Goal: Task Accomplishment & Management: Complete application form

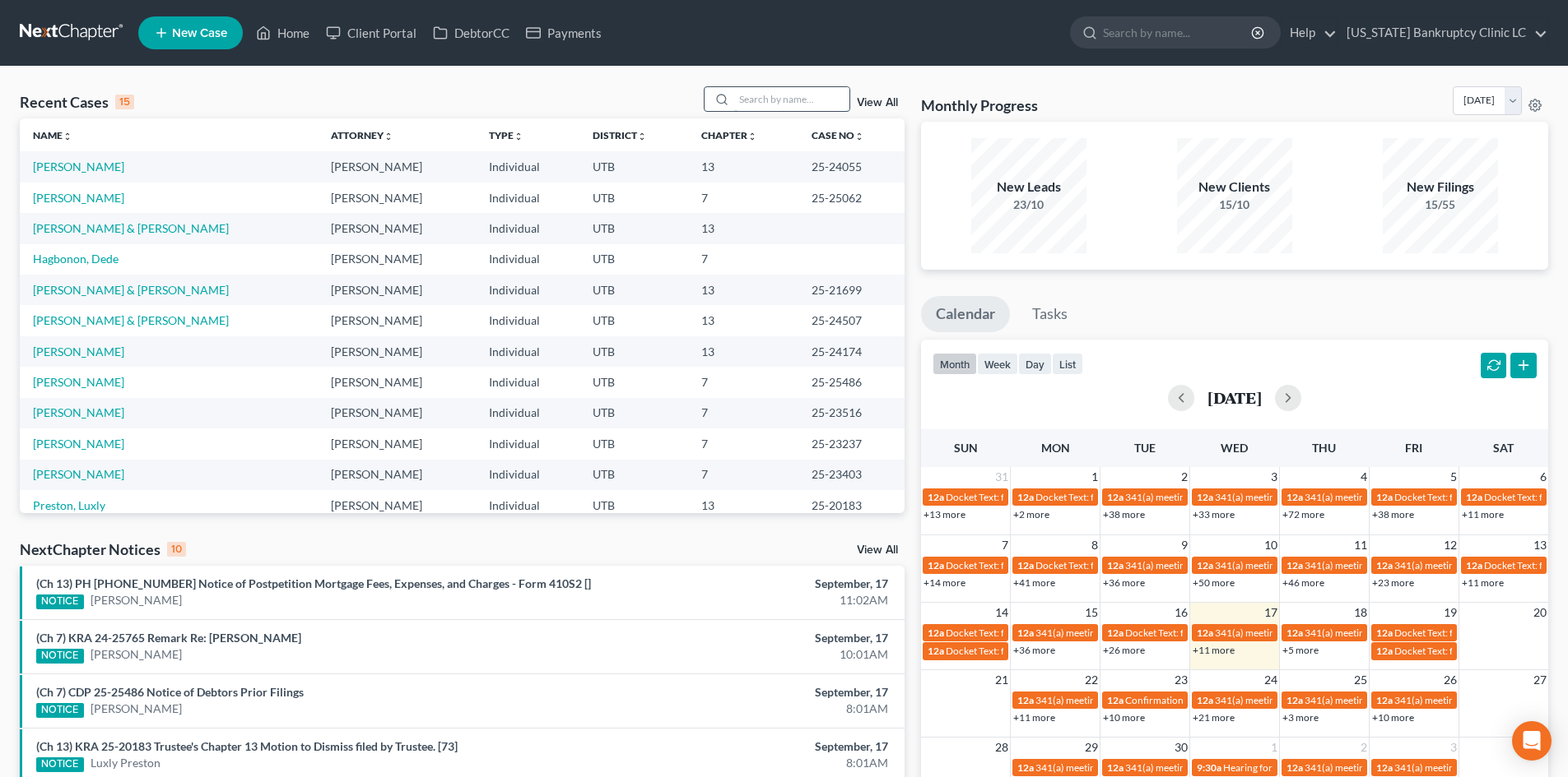
click at [814, 105] on input "search" at bounding box center [791, 99] width 115 height 24
type input "hafen"
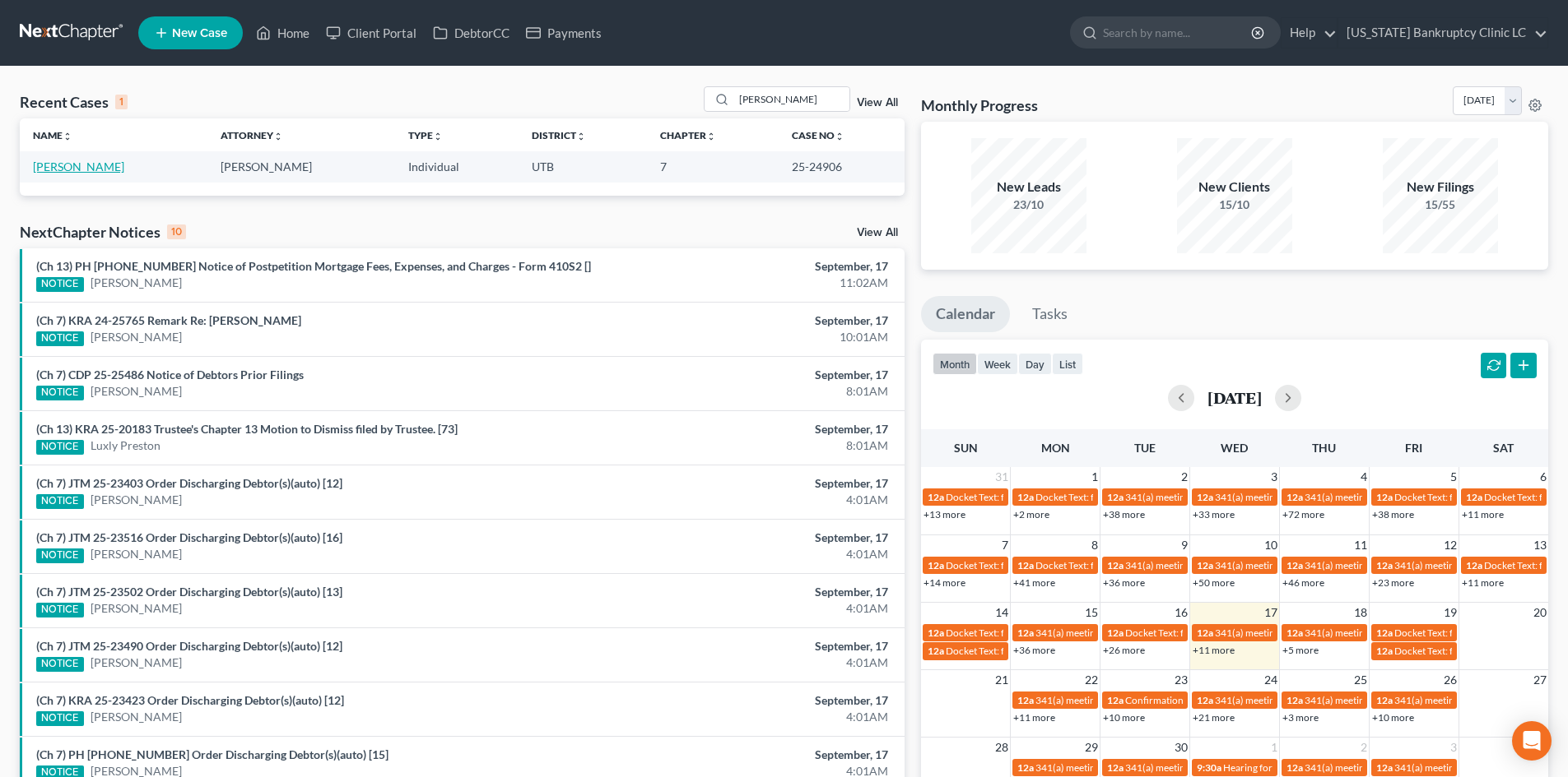
click at [71, 164] on link "Hafen, Jared" at bounding box center [79, 166] width 91 height 14
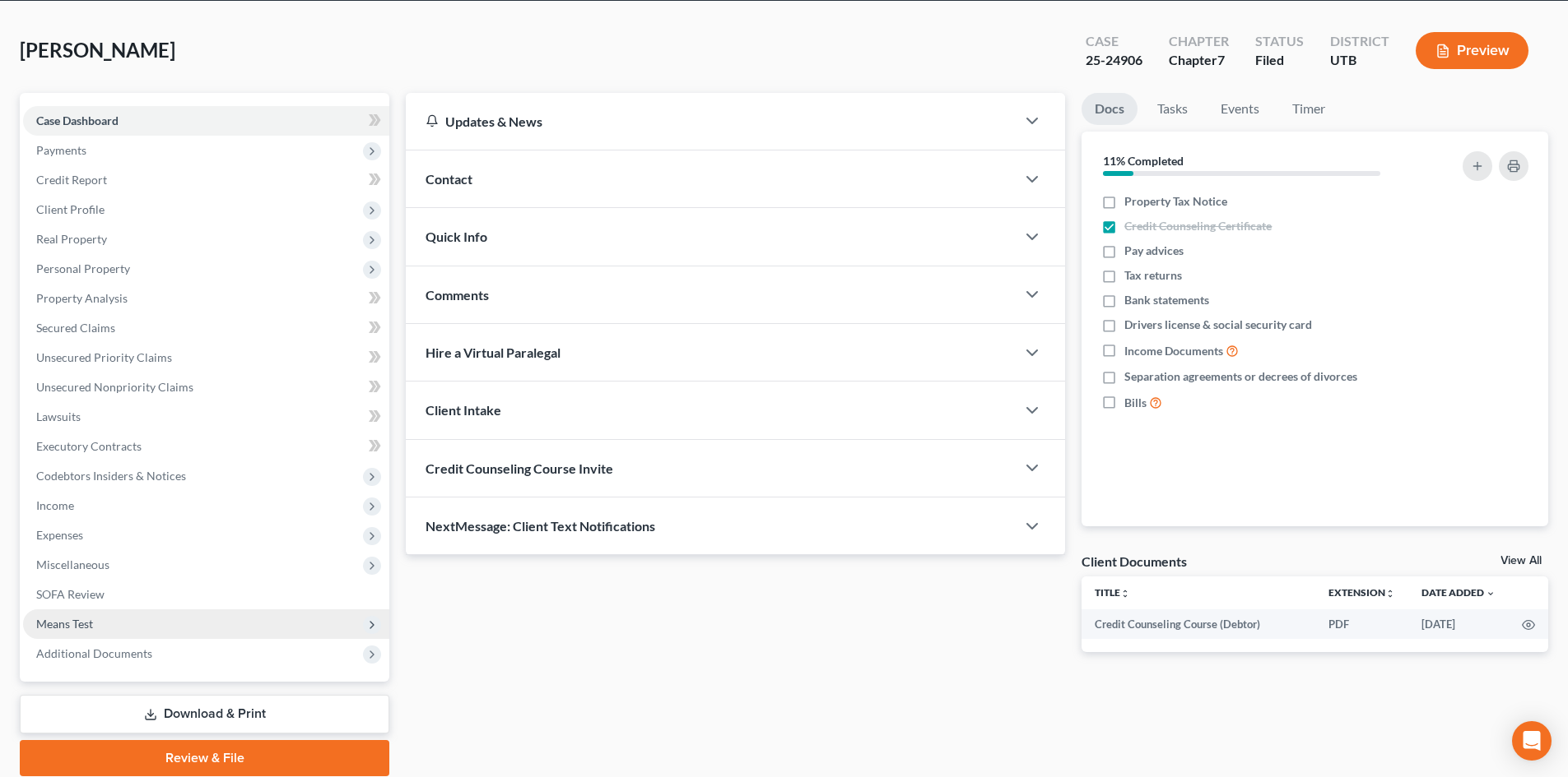
scroll to position [127, 0]
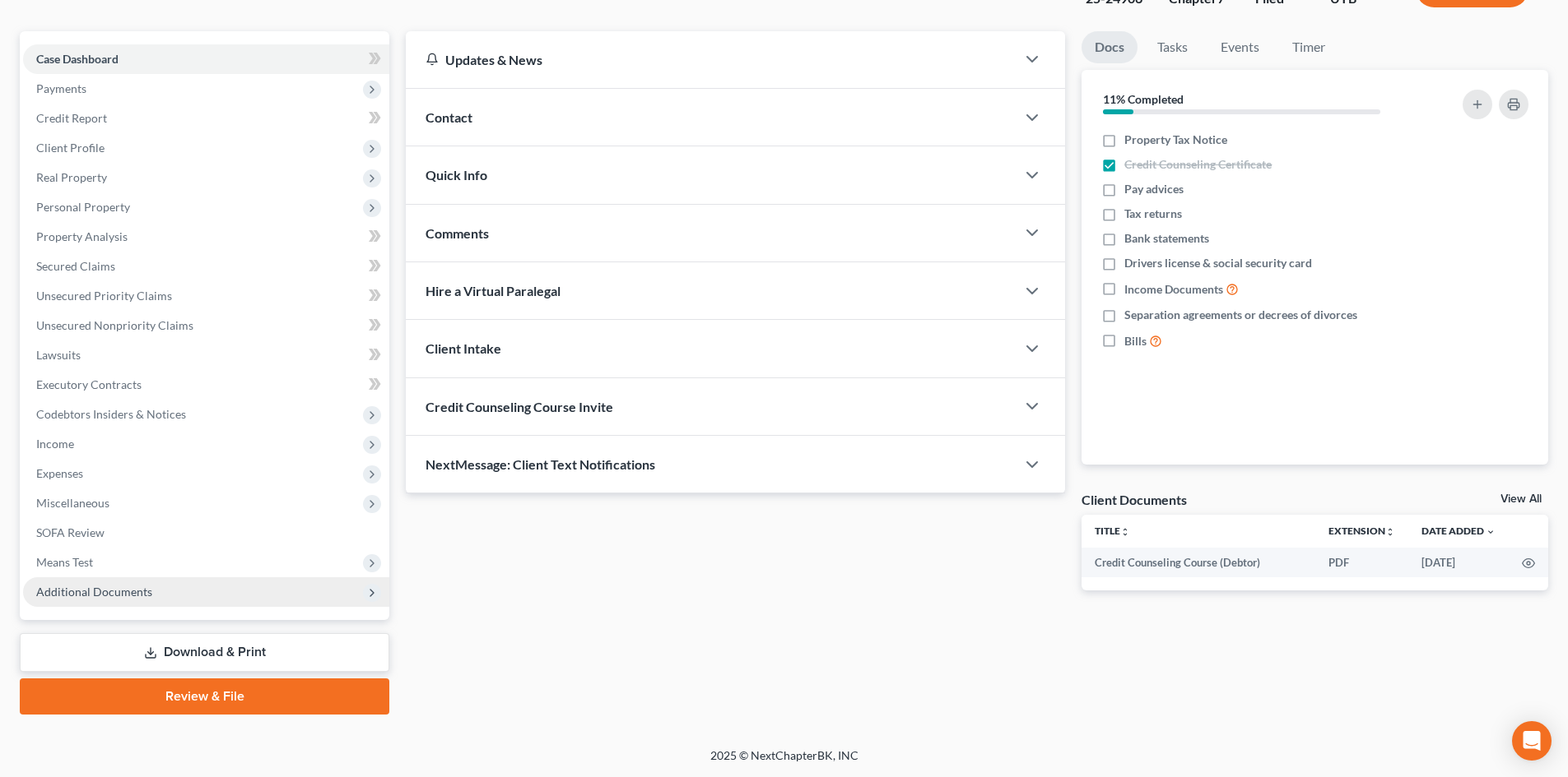
click at [194, 594] on span "Additional Documents" at bounding box center [206, 593] width 366 height 30
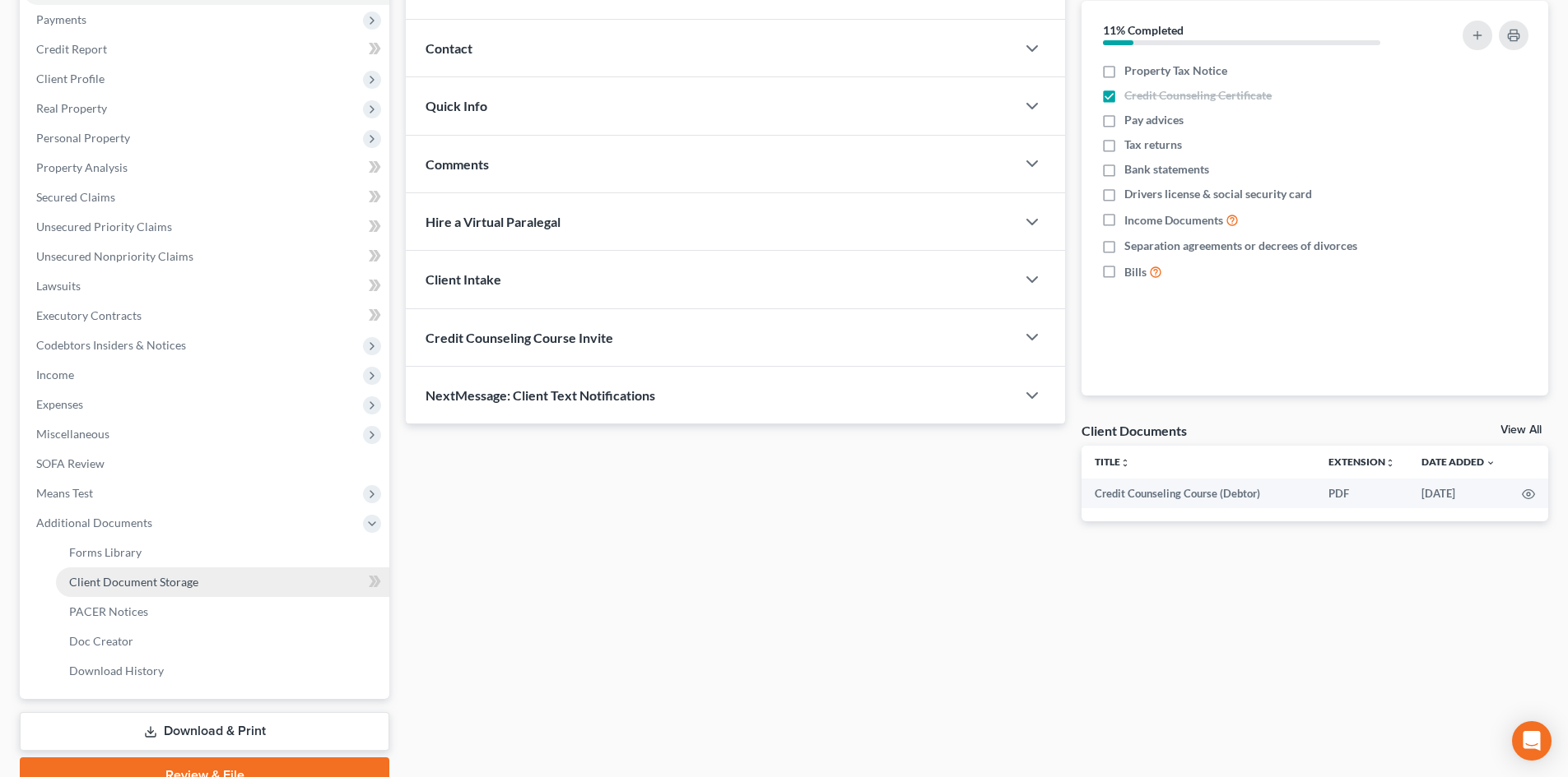
scroll to position [275, 0]
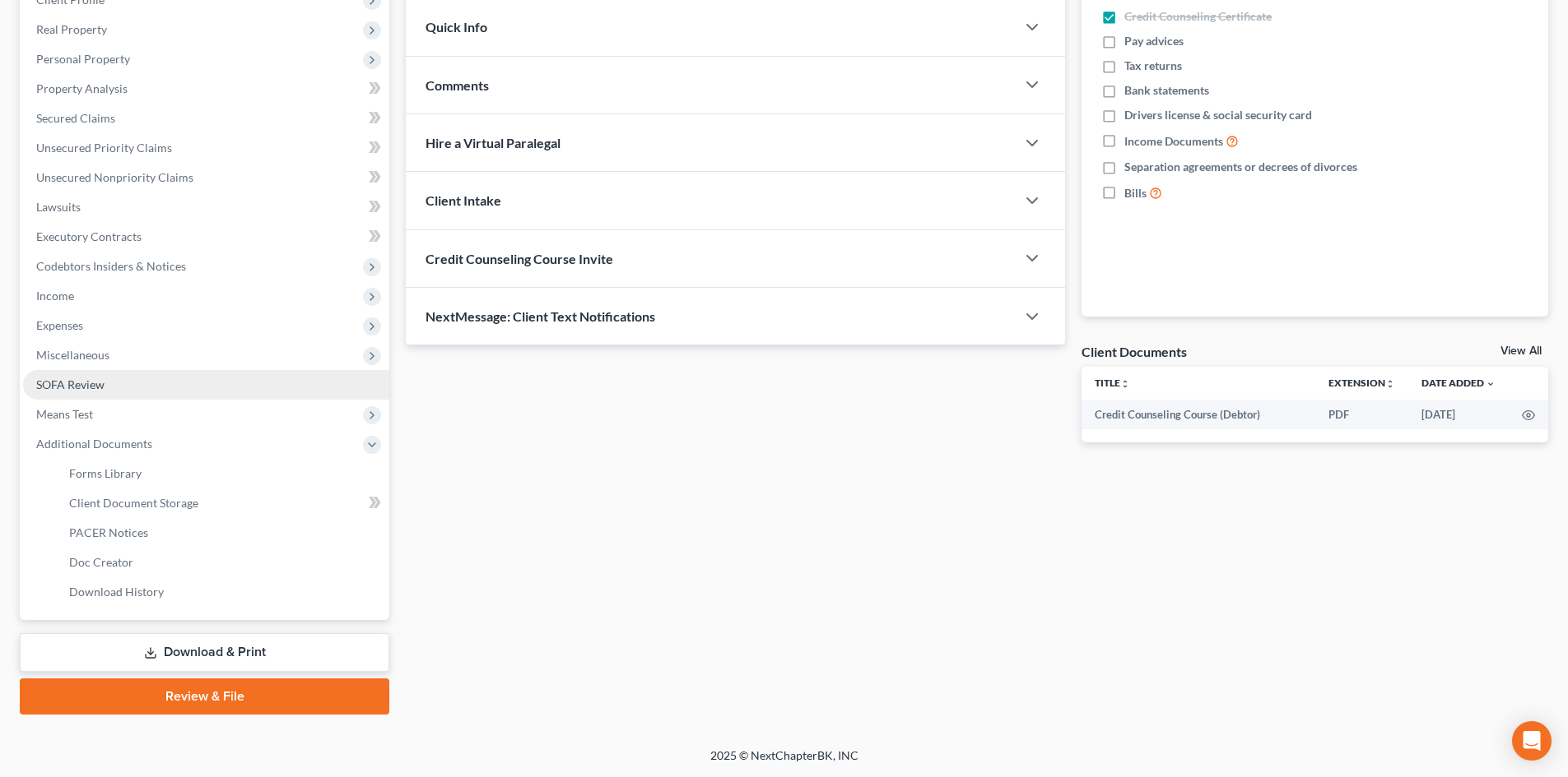
click at [105, 372] on link "SOFA Review" at bounding box center [206, 385] width 366 height 30
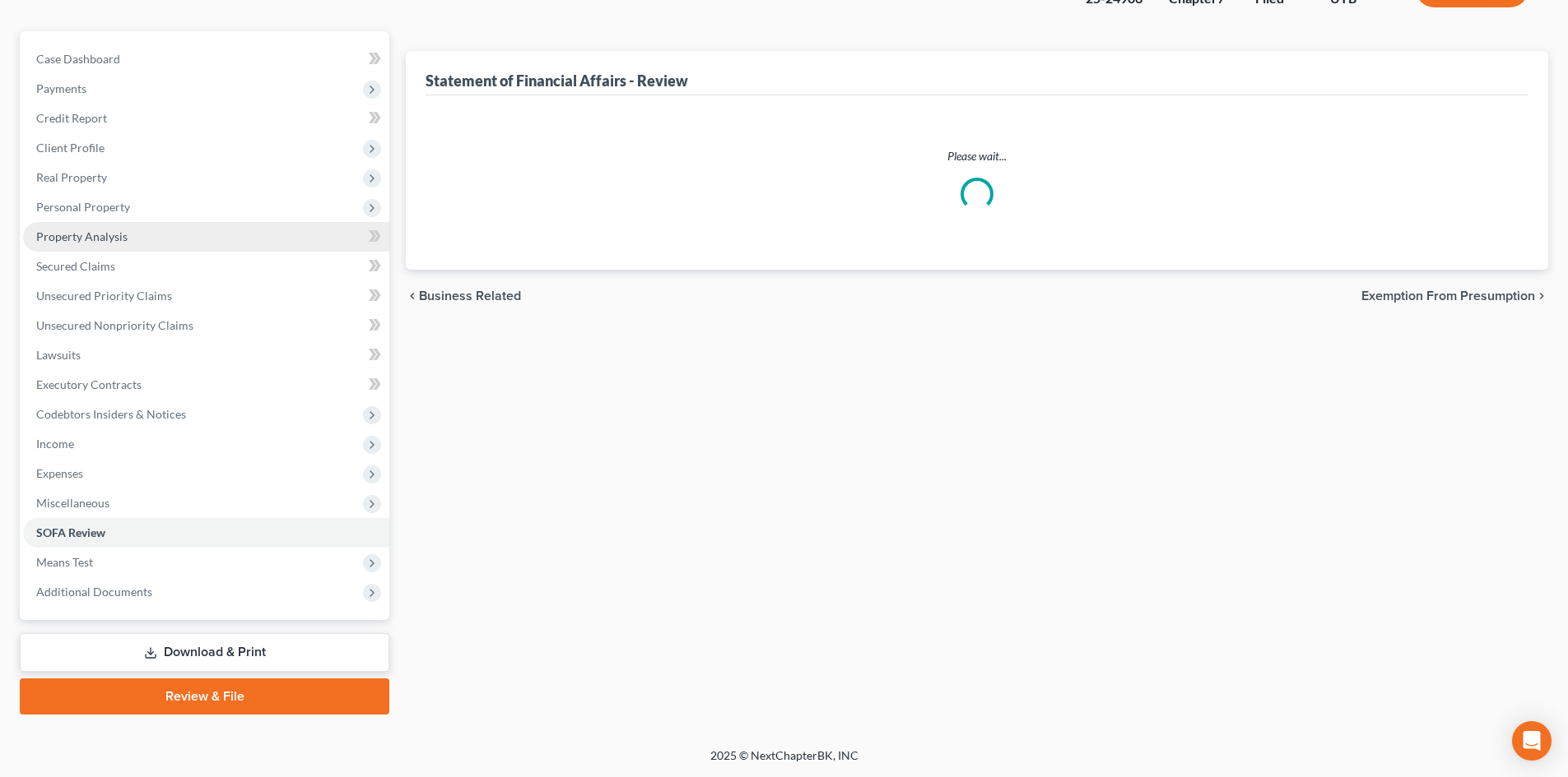
scroll to position [10, 0]
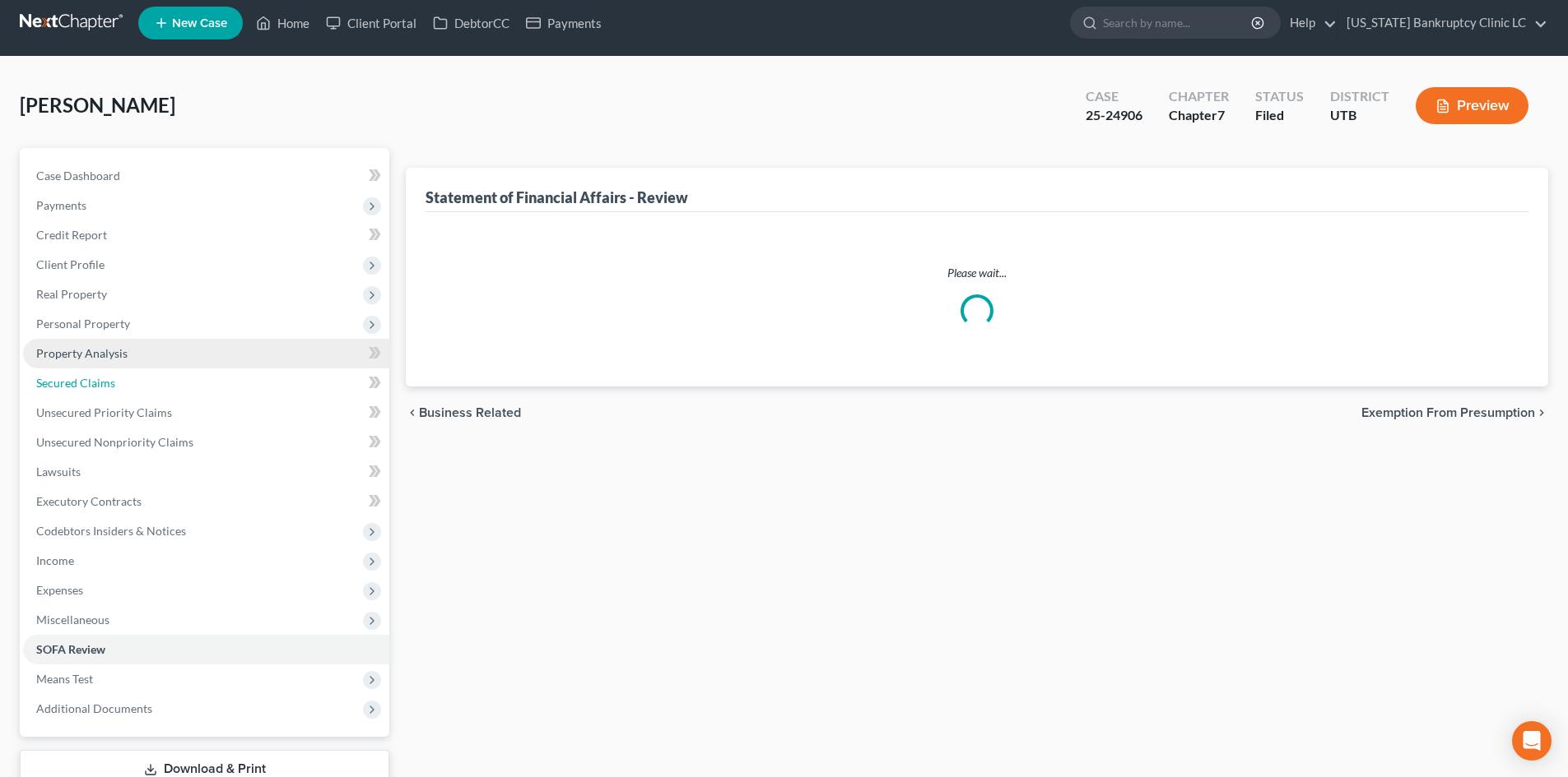
click at [106, 359] on ul "Case Dashboard Payments Invoices Payments Payments Credit Report Client Profile" at bounding box center [206, 442] width 366 height 563
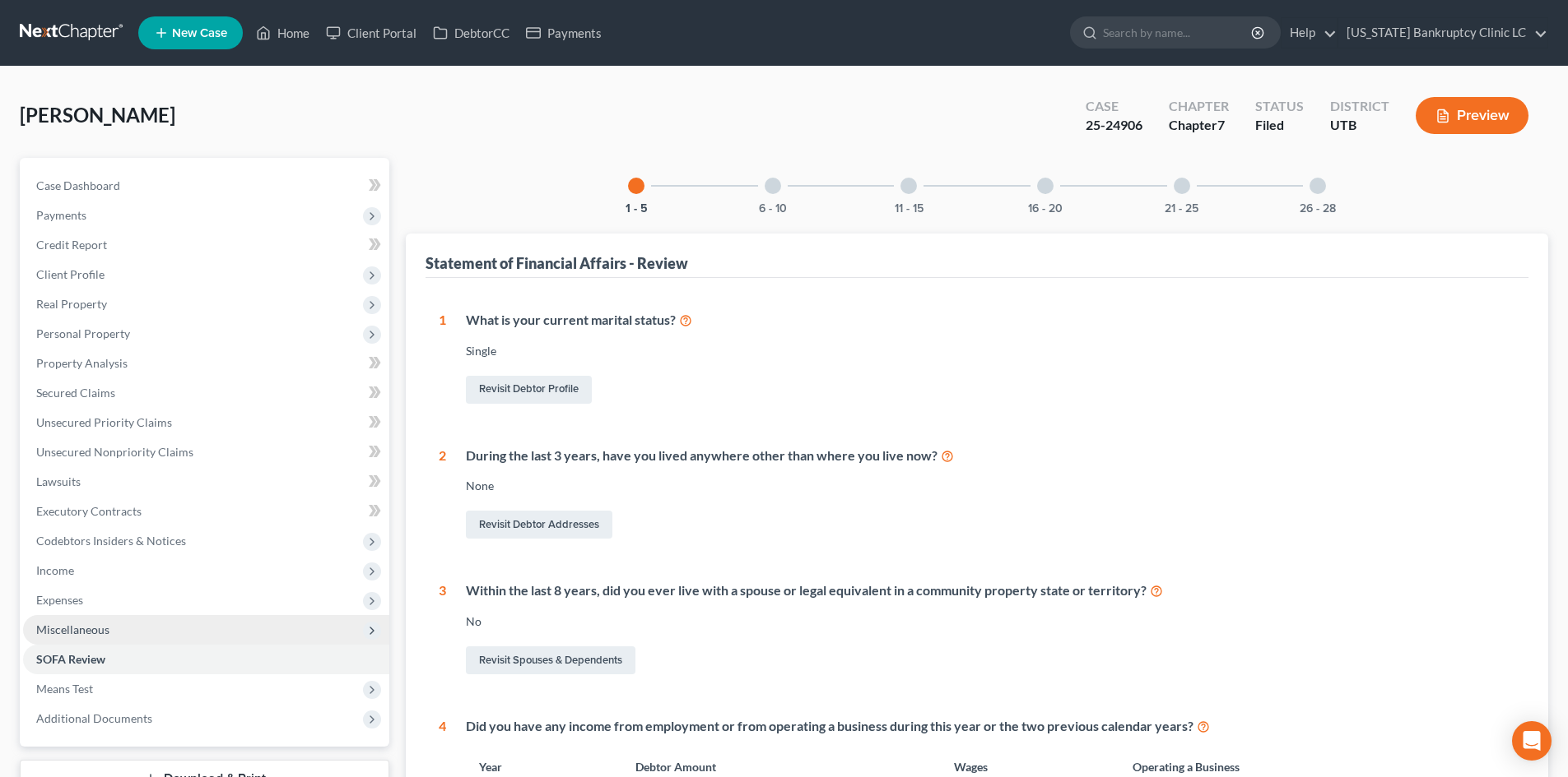
click at [115, 630] on span "Miscellaneous" at bounding box center [206, 630] width 366 height 30
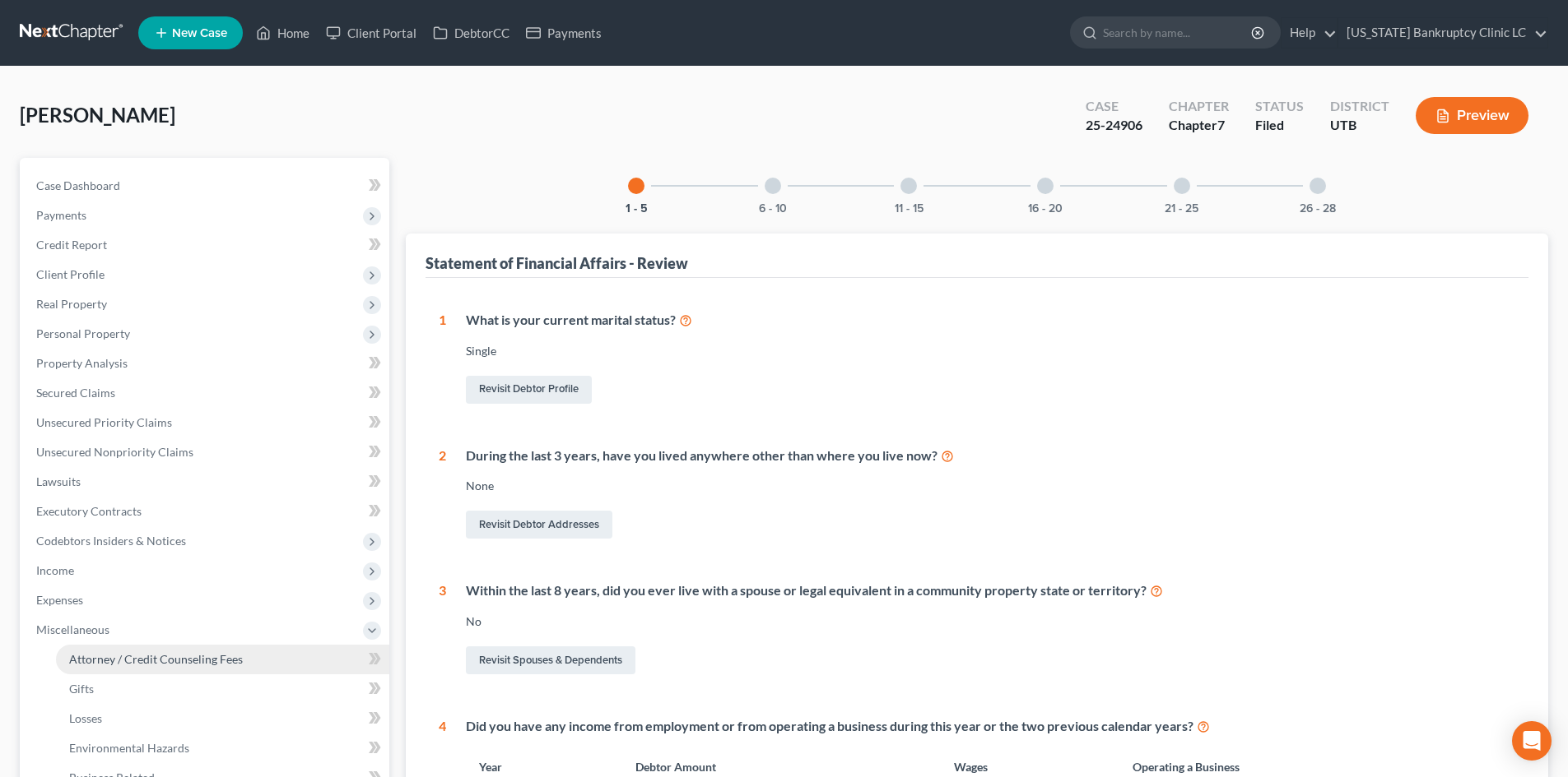
click at [116, 657] on span "Attorney / Credit Counseling Fees" at bounding box center [155, 659] width 174 height 14
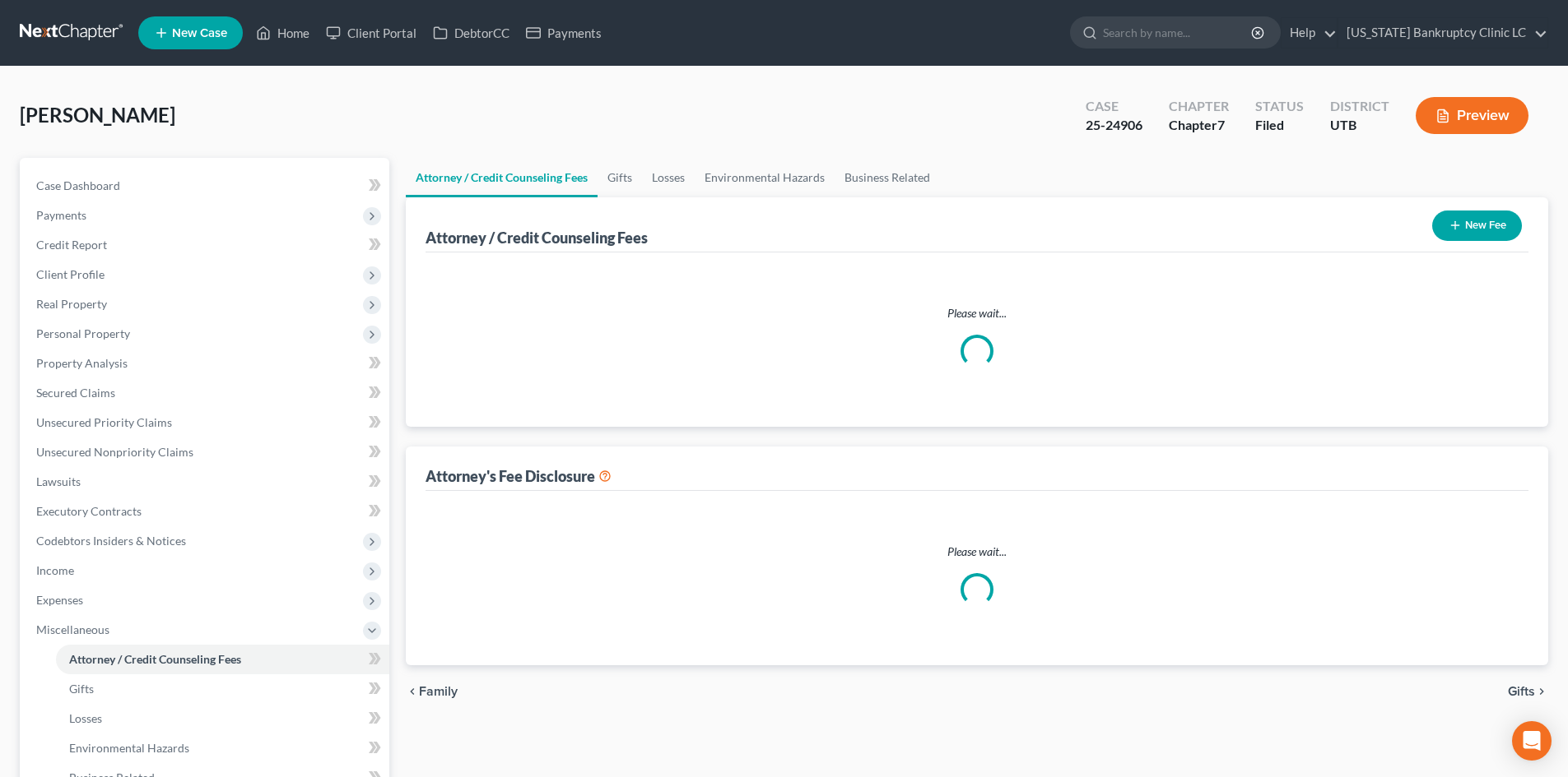
select select "0"
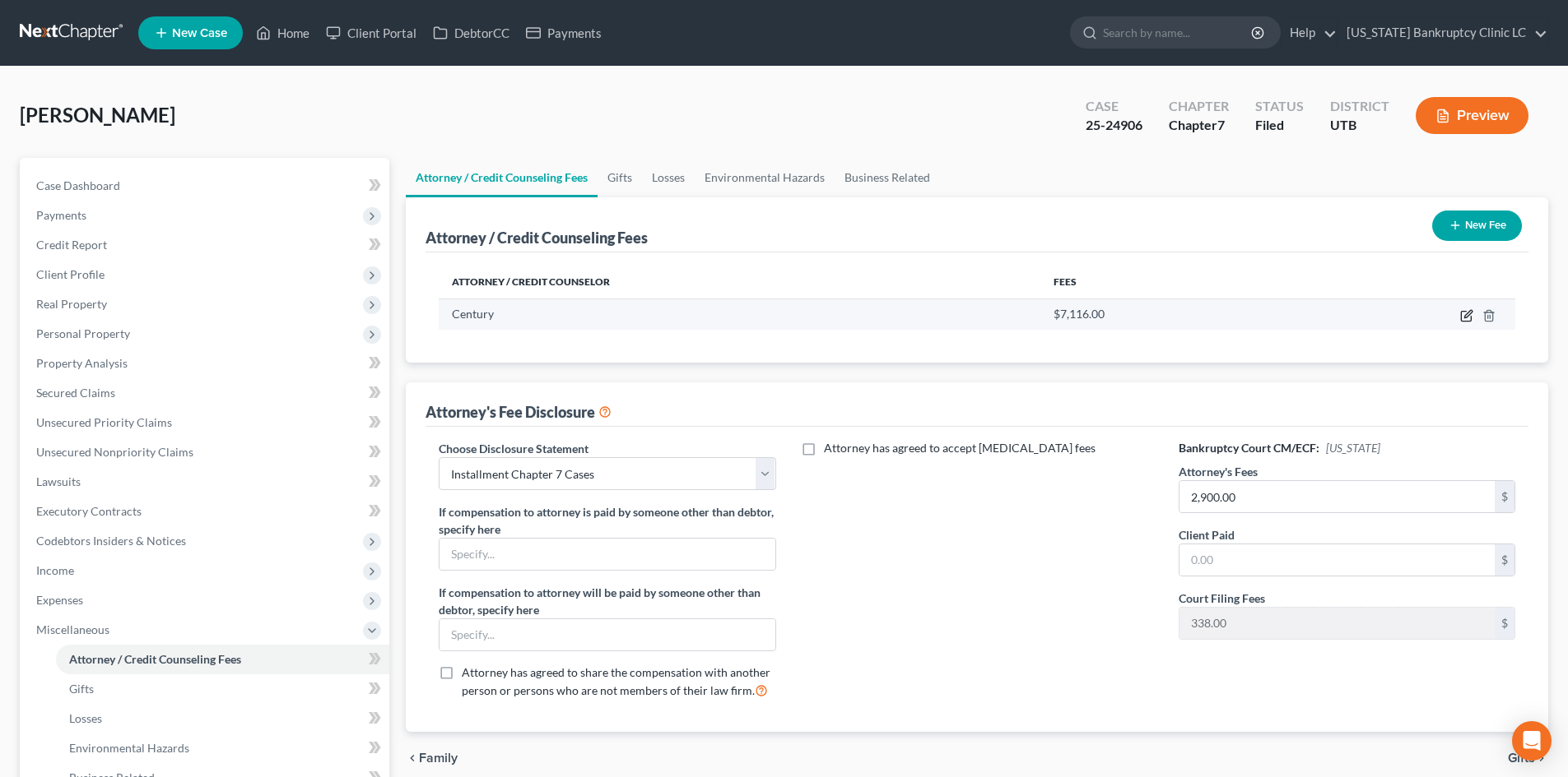
click at [1463, 315] on icon "button" at bounding box center [1467, 316] width 13 height 13
select select "39"
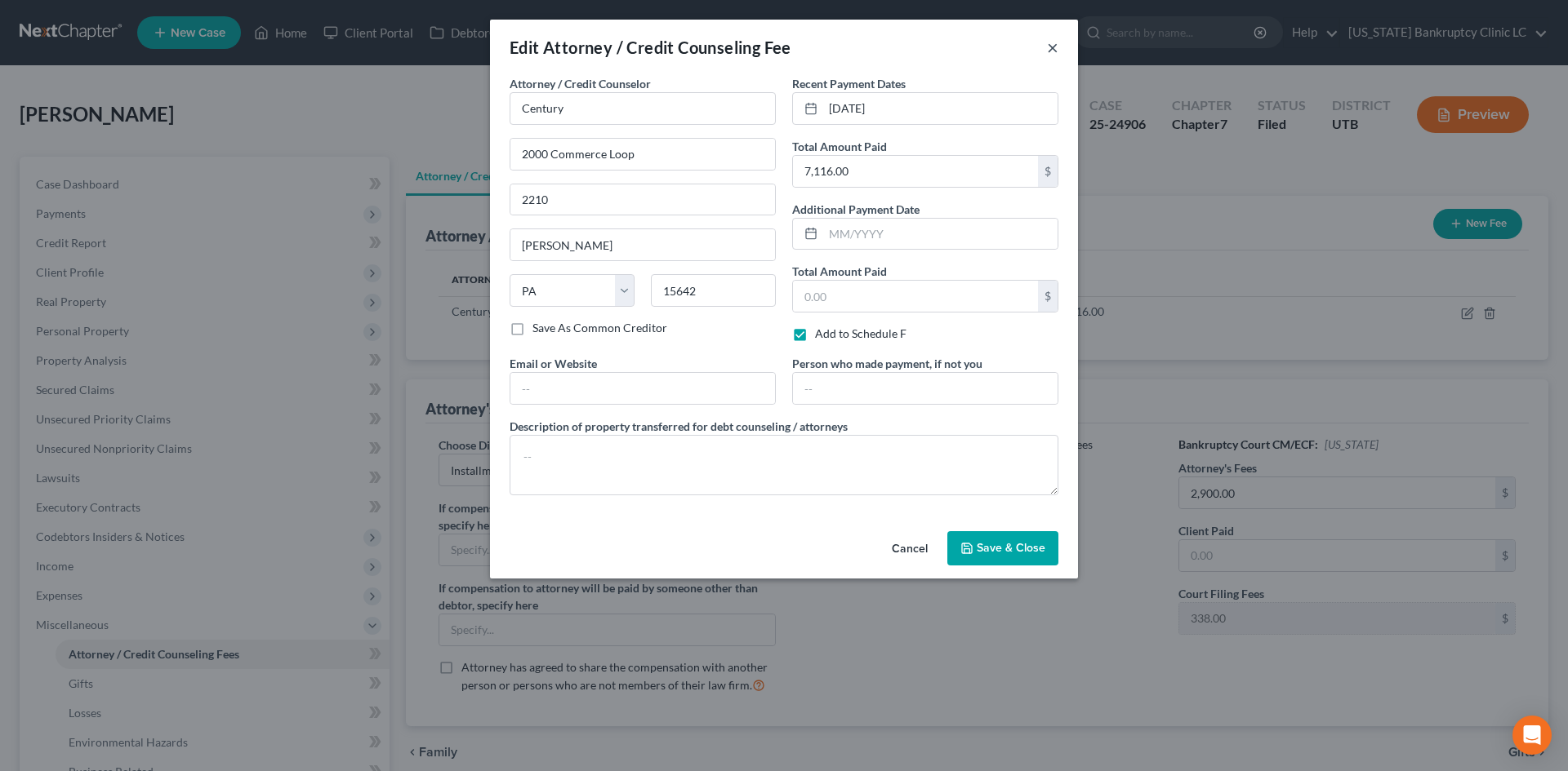
click at [1049, 48] on button "×" at bounding box center [1052, 48] width 12 height 20
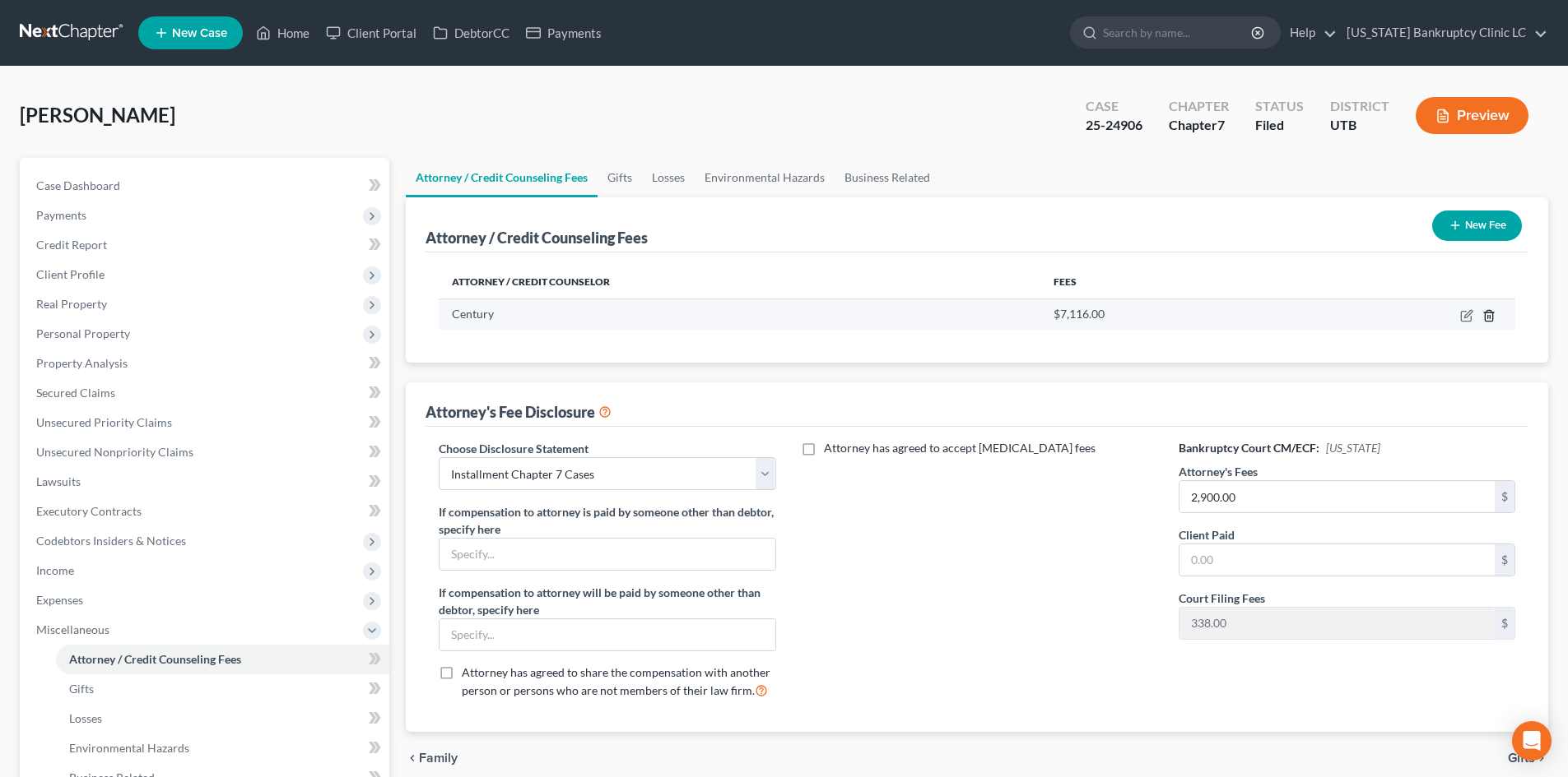
click at [1492, 315] on icon "button" at bounding box center [1489, 316] width 13 height 13
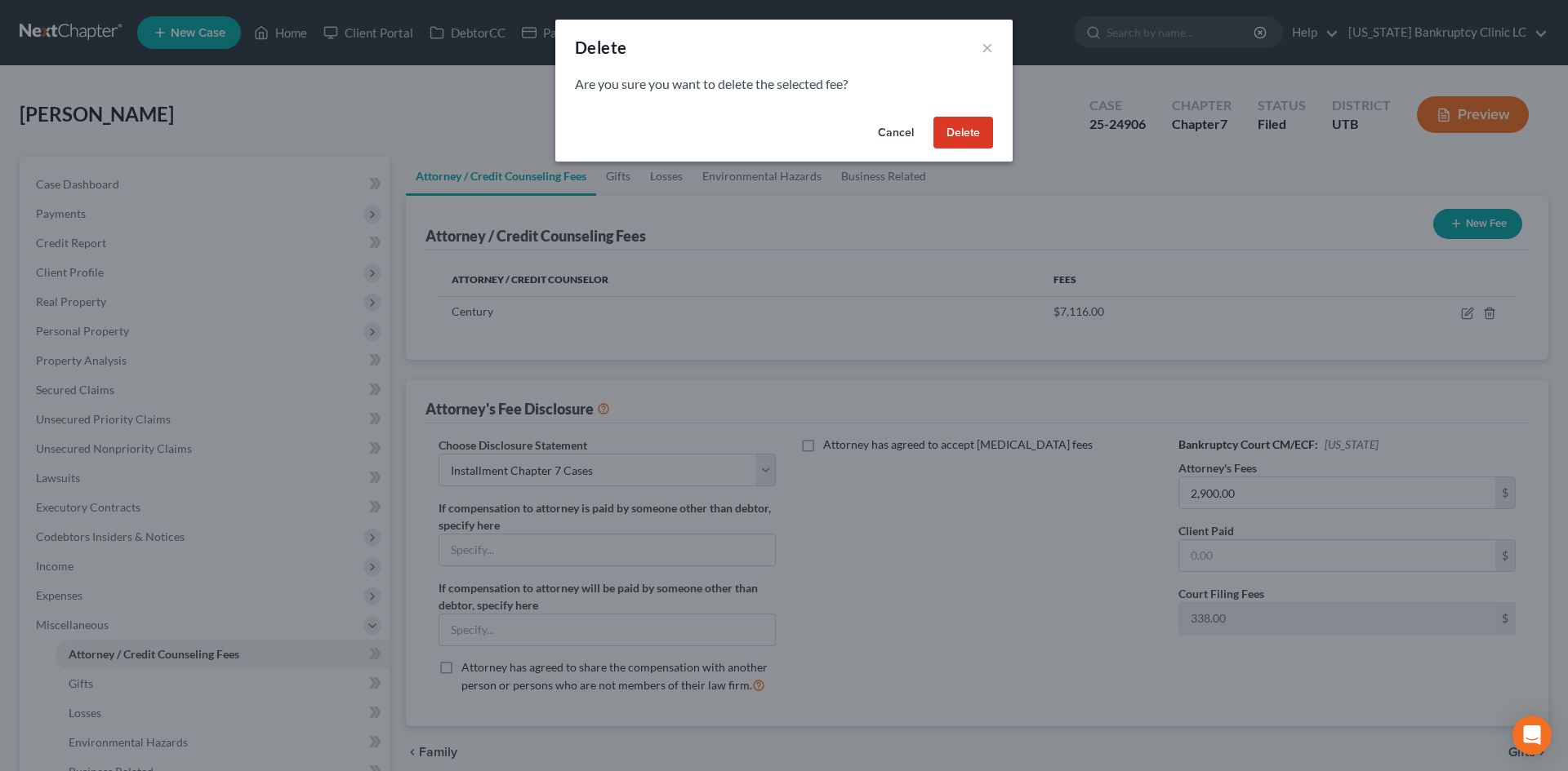
click at [976, 132] on button "Delete" at bounding box center [963, 133] width 59 height 33
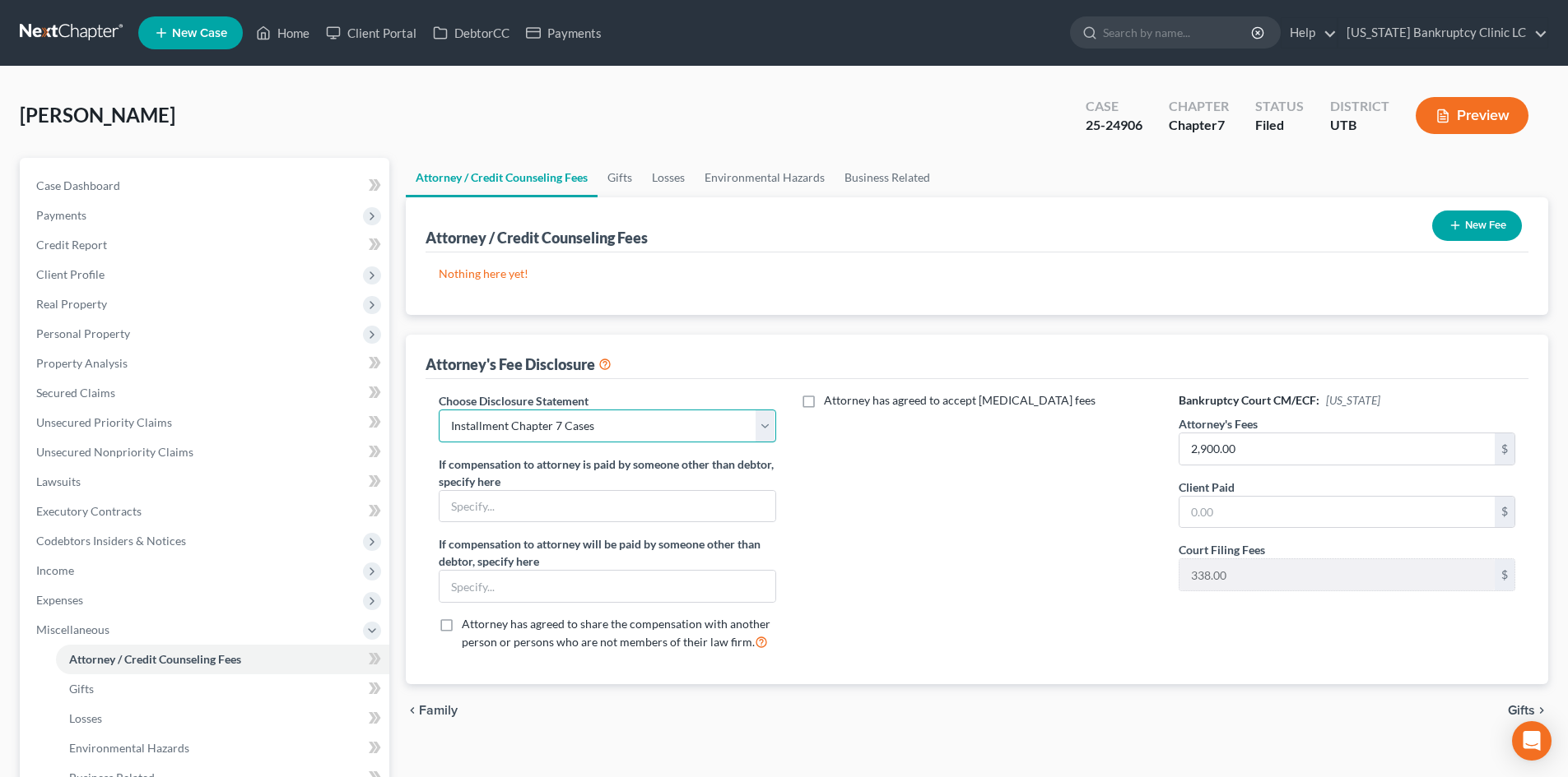
click at [690, 433] on select "Select Installment Chapter 7 Cases Salt Lake Custom Disclosure Fresh Start Fund…" at bounding box center [606, 427] width 336 height 33
click at [538, 420] on select "Select Installment Chapter 7 Cases Salt Lake Custom Disclosure Fresh Start Fund…" at bounding box center [606, 427] width 336 height 33
drag, startPoint x: 538, startPoint y: 420, endPoint x: 556, endPoint y: 423, distance: 18.2
click at [538, 420] on select "Select Installment Chapter 7 Cases Salt Lake Custom Disclosure Fresh Start Fund…" at bounding box center [606, 427] width 336 height 33
click at [721, 431] on select "Select Installment Chapter 7 Cases Salt Lake Custom Disclosure Fresh Start Fund…" at bounding box center [606, 427] width 336 height 33
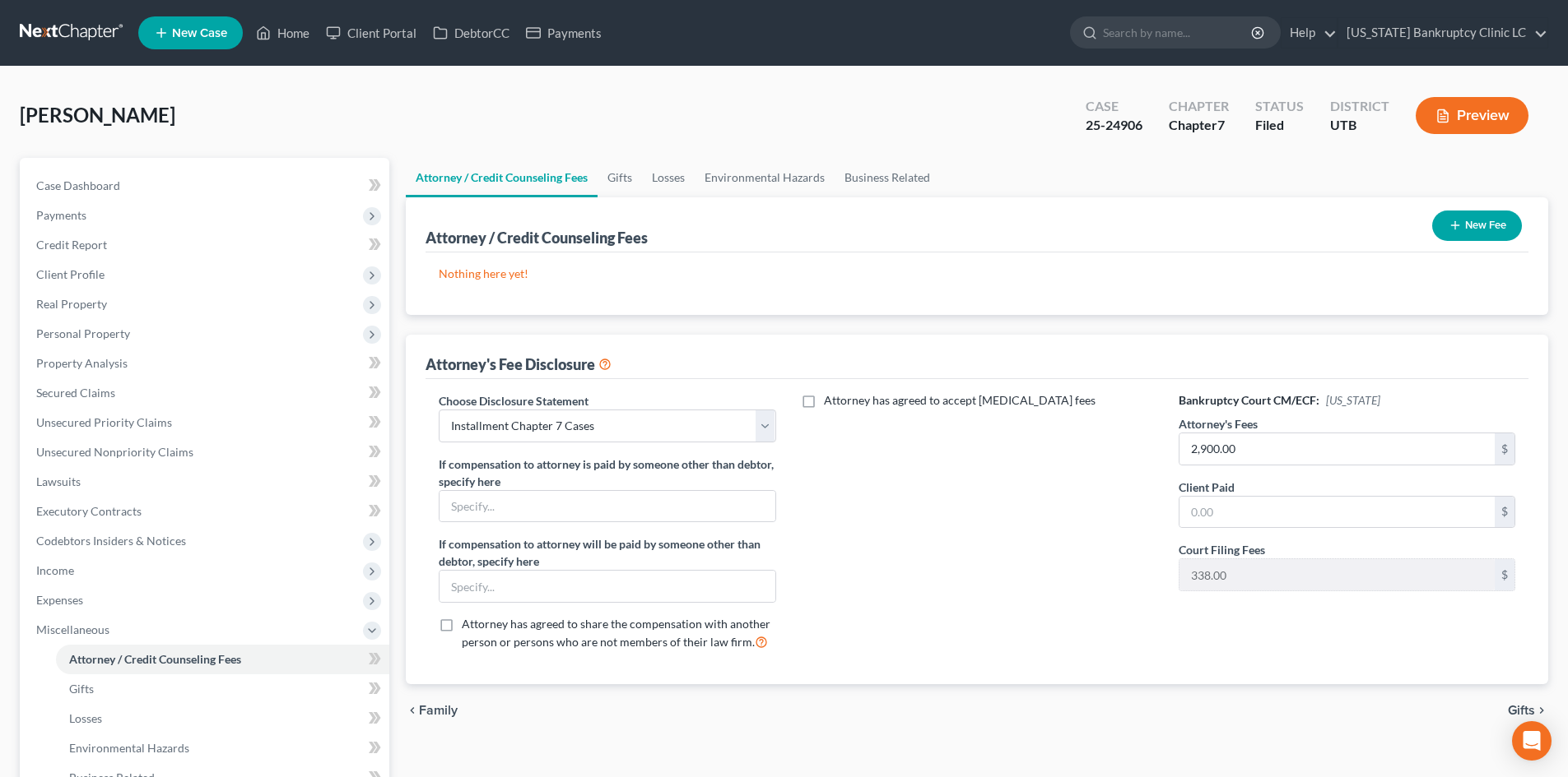
click at [1034, 648] on div "Attorney has agreed to accept retainer fees" at bounding box center [977, 529] width 370 height 272
click at [84, 632] on span "Miscellaneous" at bounding box center [73, 629] width 73 height 14
click at [1487, 228] on button "New Fee" at bounding box center [1477, 226] width 90 height 31
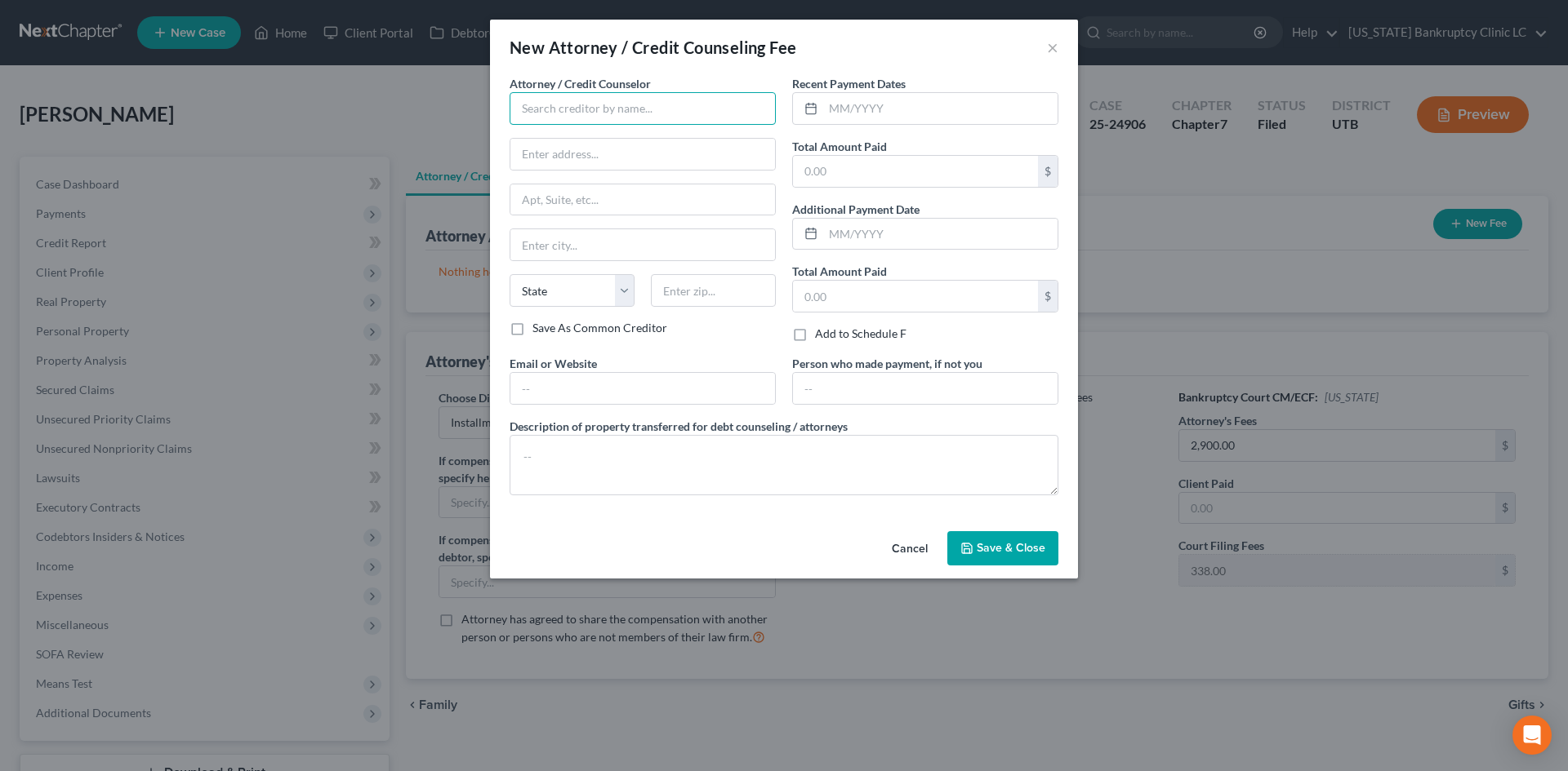
click at [726, 111] on input "text" at bounding box center [642, 109] width 266 height 33
type input "Century"
click at [667, 145] on input "text" at bounding box center [642, 154] width 264 height 31
type input "2000 Commerce Loop"
click at [692, 284] on input "text" at bounding box center [714, 291] width 125 height 33
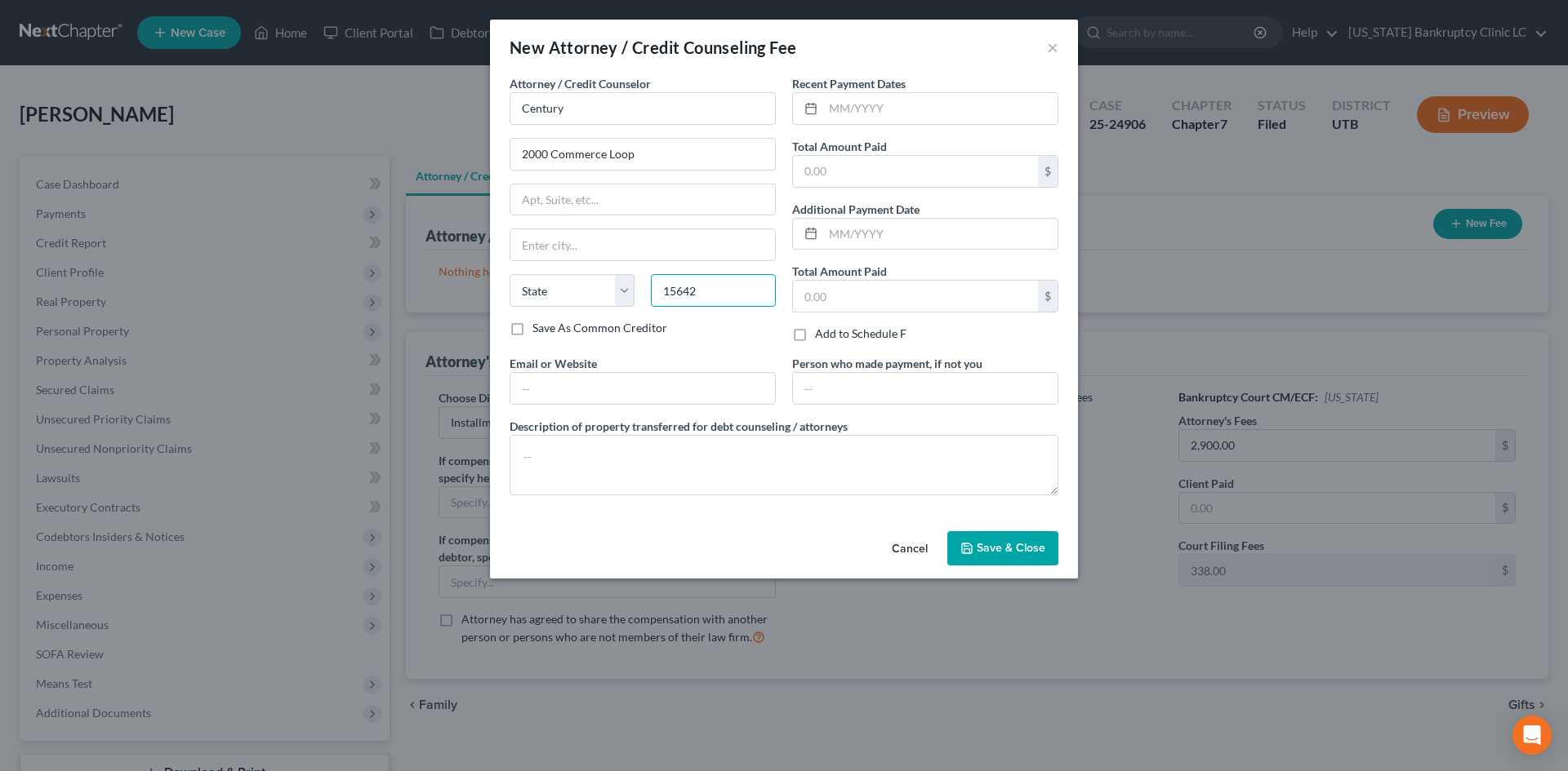
type input "15642"
type input "Irwin"
select select "39"
click at [640, 205] on input "text" at bounding box center [642, 200] width 264 height 31
type input "2210"
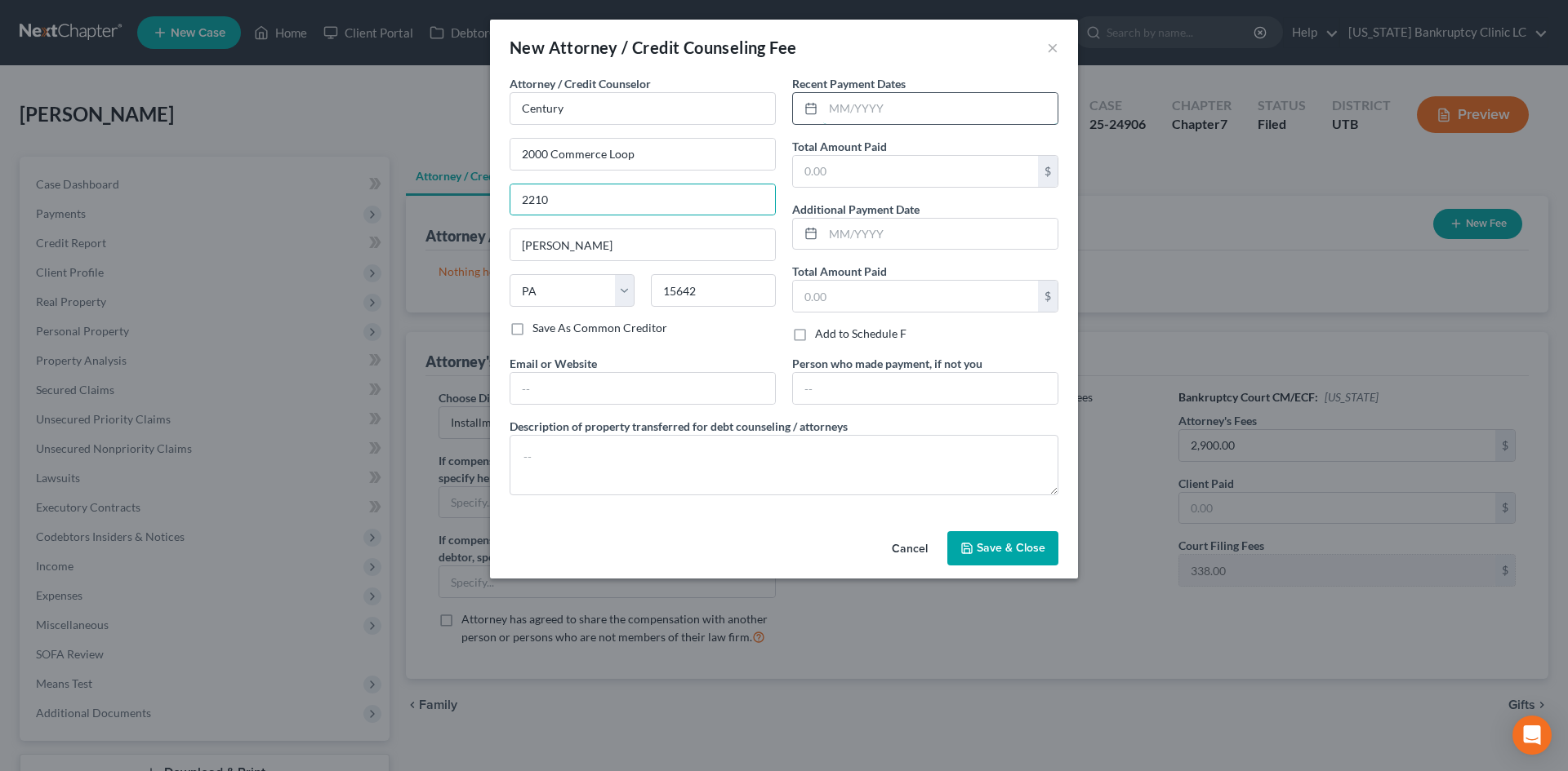
click at [906, 110] on input "text" at bounding box center [940, 109] width 234 height 31
type input "01/31/2025"
click at [865, 169] on input "text" at bounding box center [915, 171] width 245 height 31
type input "7,116"
click at [871, 336] on label "Add to Schedule F" at bounding box center [860, 334] width 91 height 16
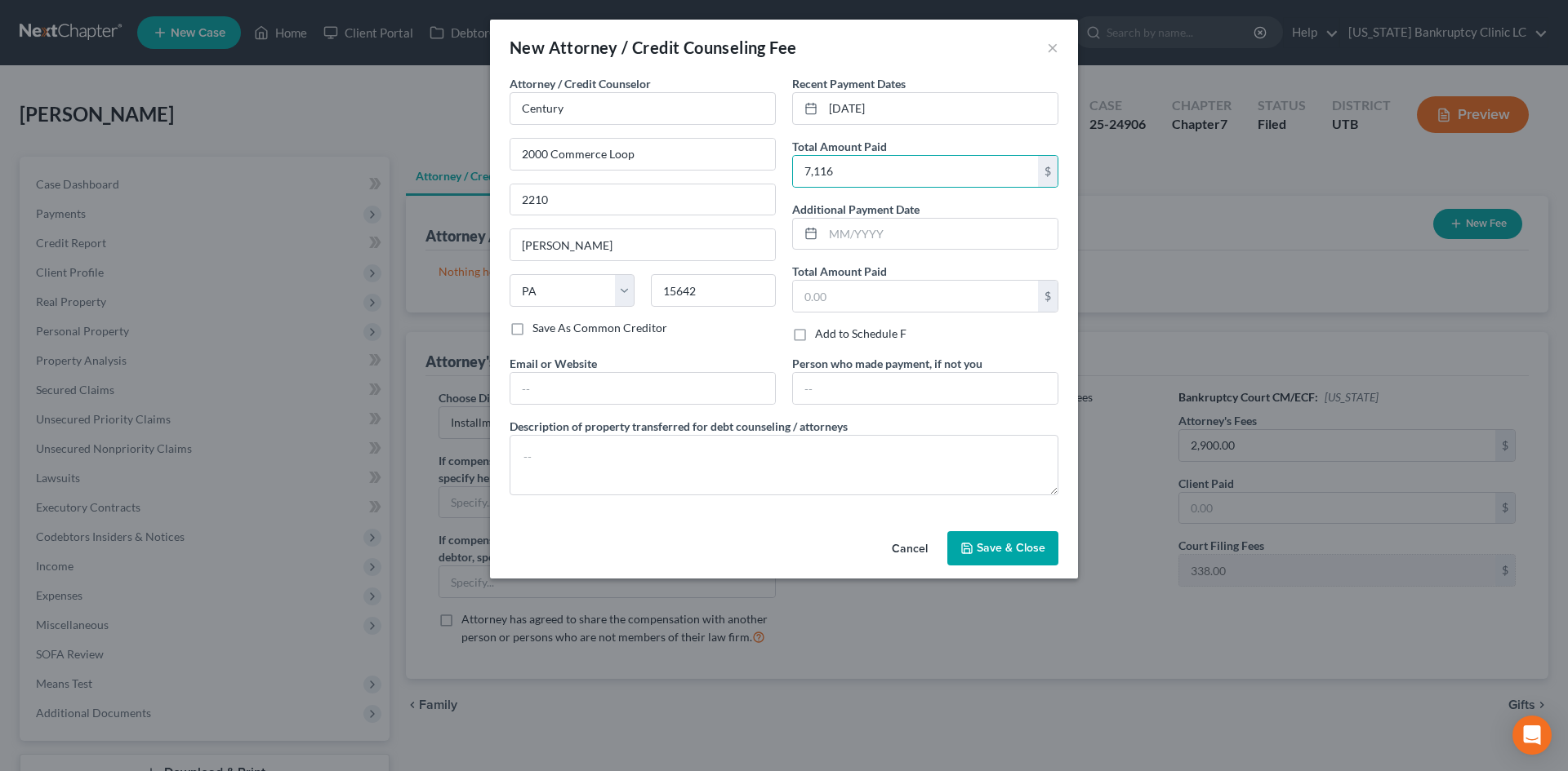
click at [832, 336] on input "Add to Schedule F" at bounding box center [826, 330] width 11 height 11
checkbox input "true"
click at [1020, 554] on span "Save & Close" at bounding box center [1010, 548] width 68 height 14
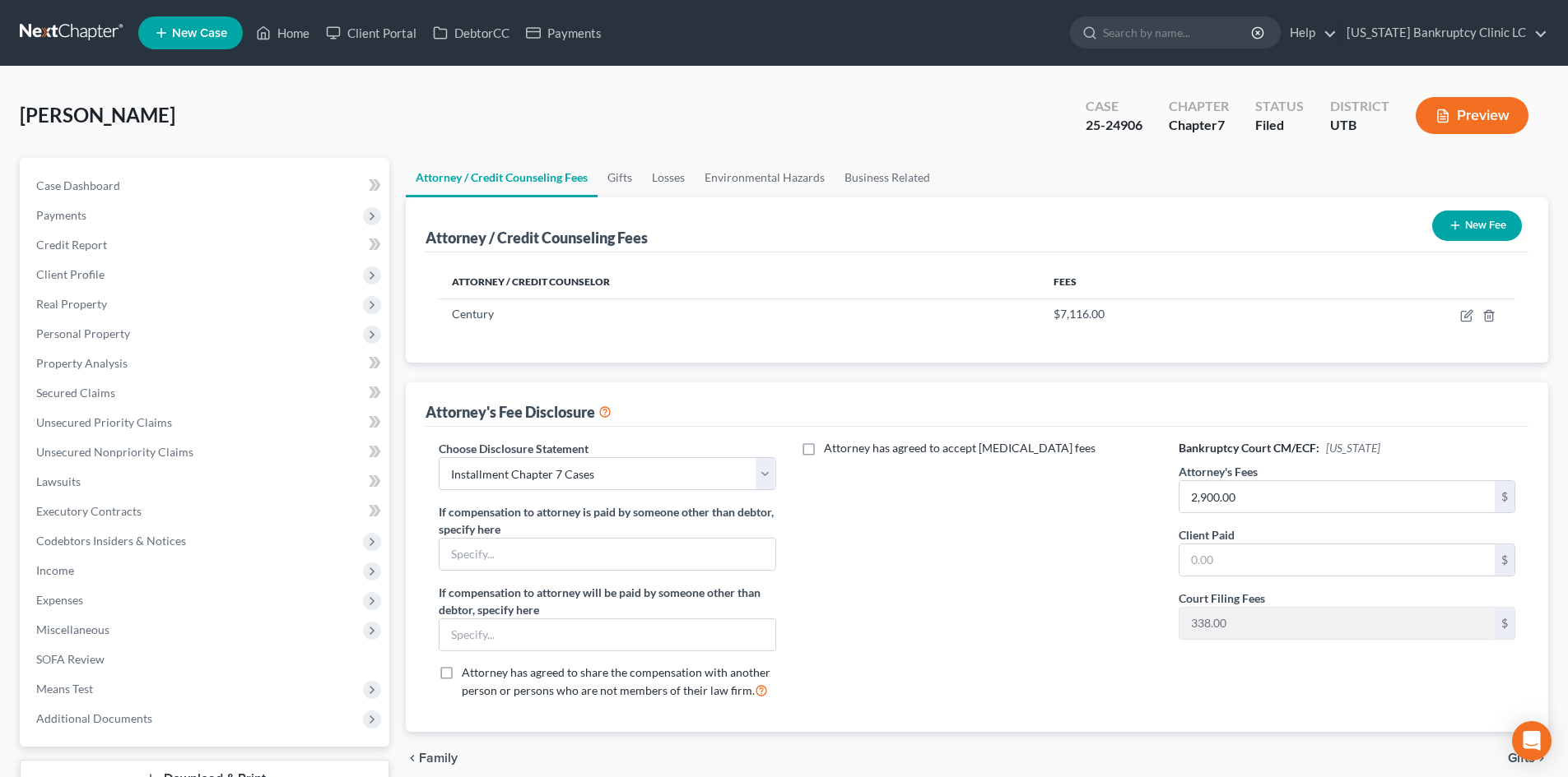
click at [825, 55] on nav "Home New Case Client Portal DebtorCC Payments Utah Bankruptcy Clinic LC evelyn@…" at bounding box center [784, 32] width 1568 height 66
click at [282, 113] on div "Hafen, Jared Upgraded Case 25-24906 Chapter Chapter 7 Status Filed District UTB…" at bounding box center [784, 122] width 1528 height 71
click at [118, 578] on span "Income" at bounding box center [206, 571] width 366 height 30
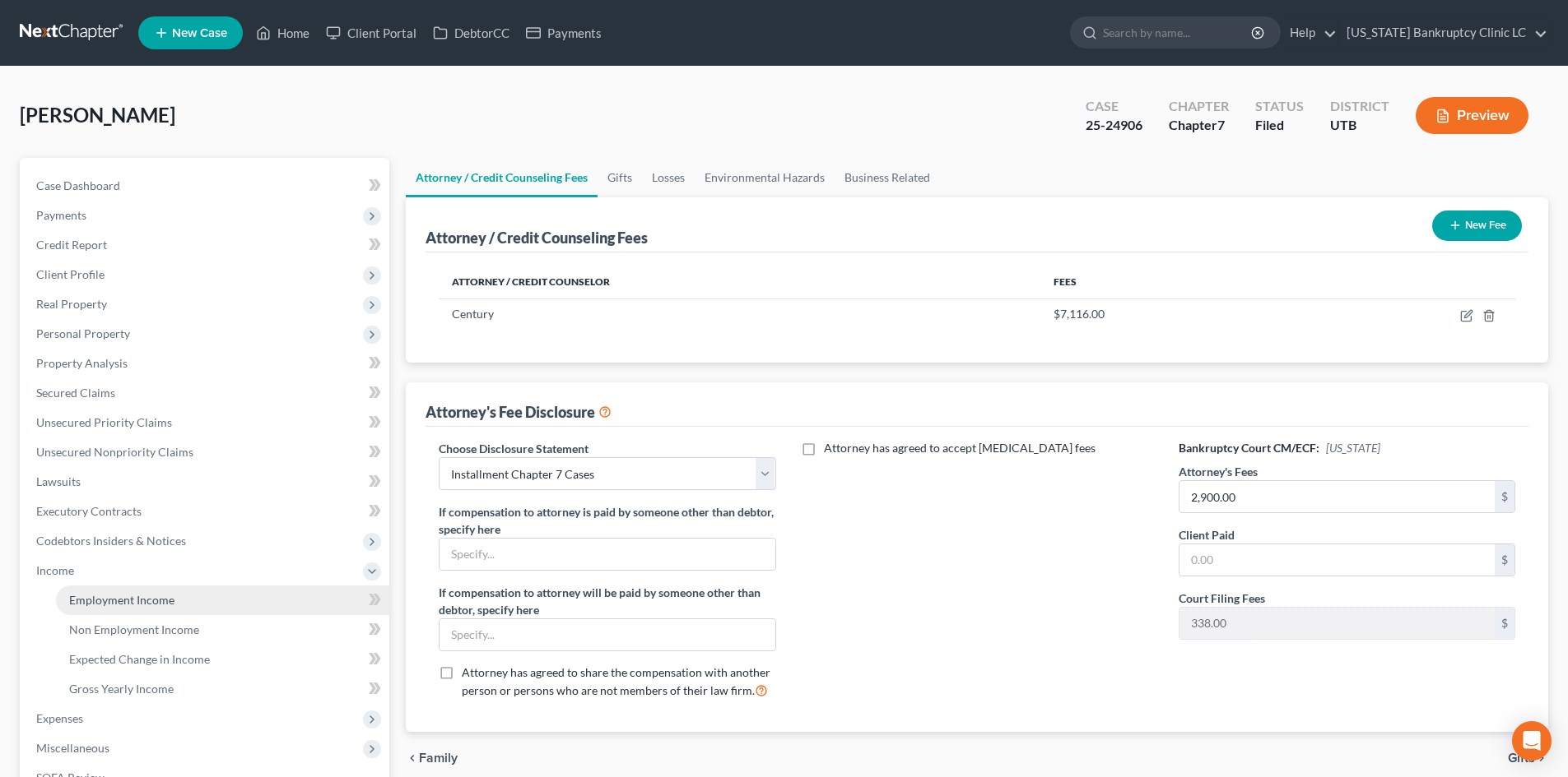
click at [126, 594] on span "Employment Income" at bounding box center [121, 600] width 105 height 14
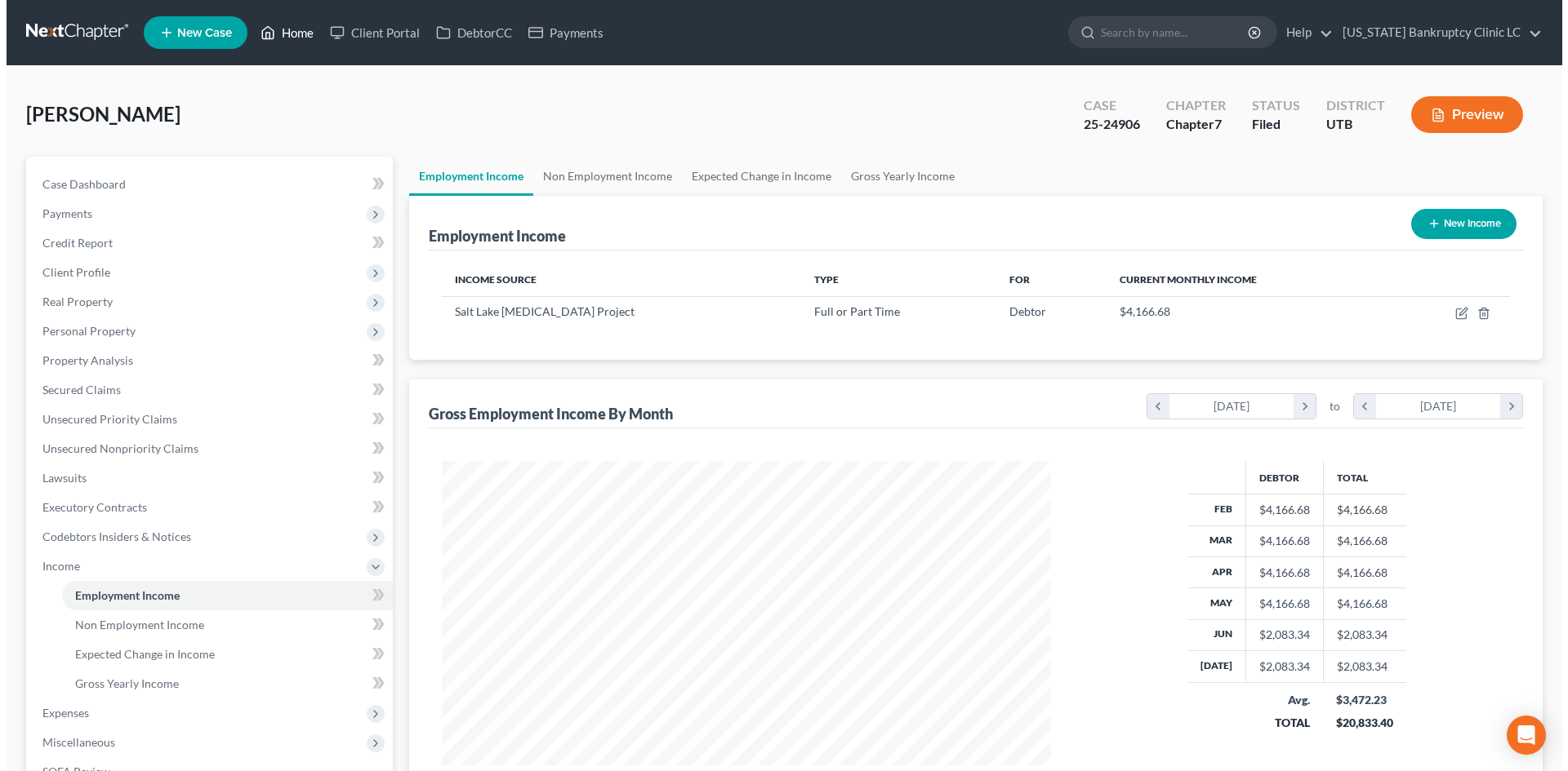
scroll to position [305, 642]
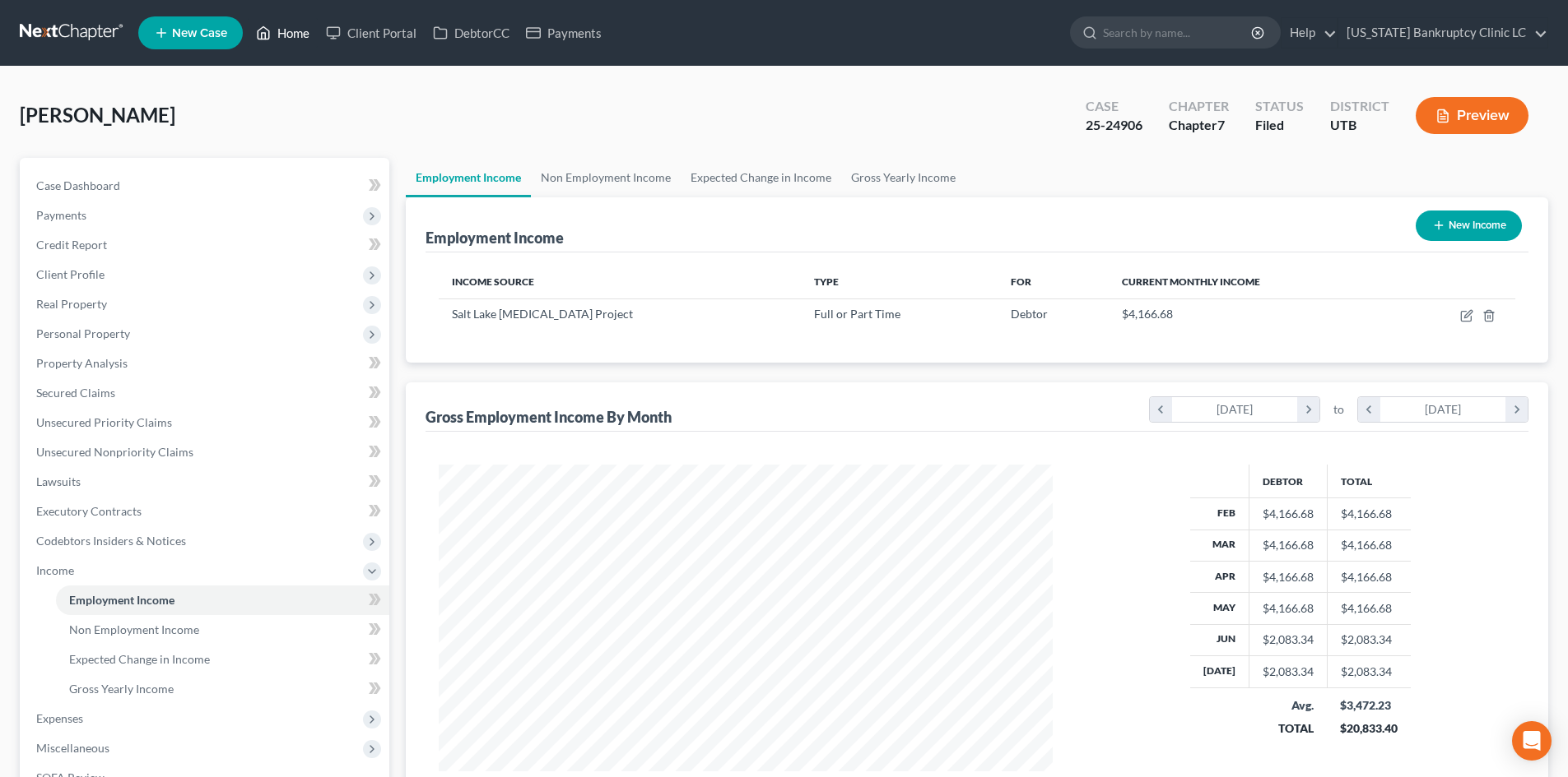
click at [299, 42] on link "Home" at bounding box center [282, 33] width 70 height 30
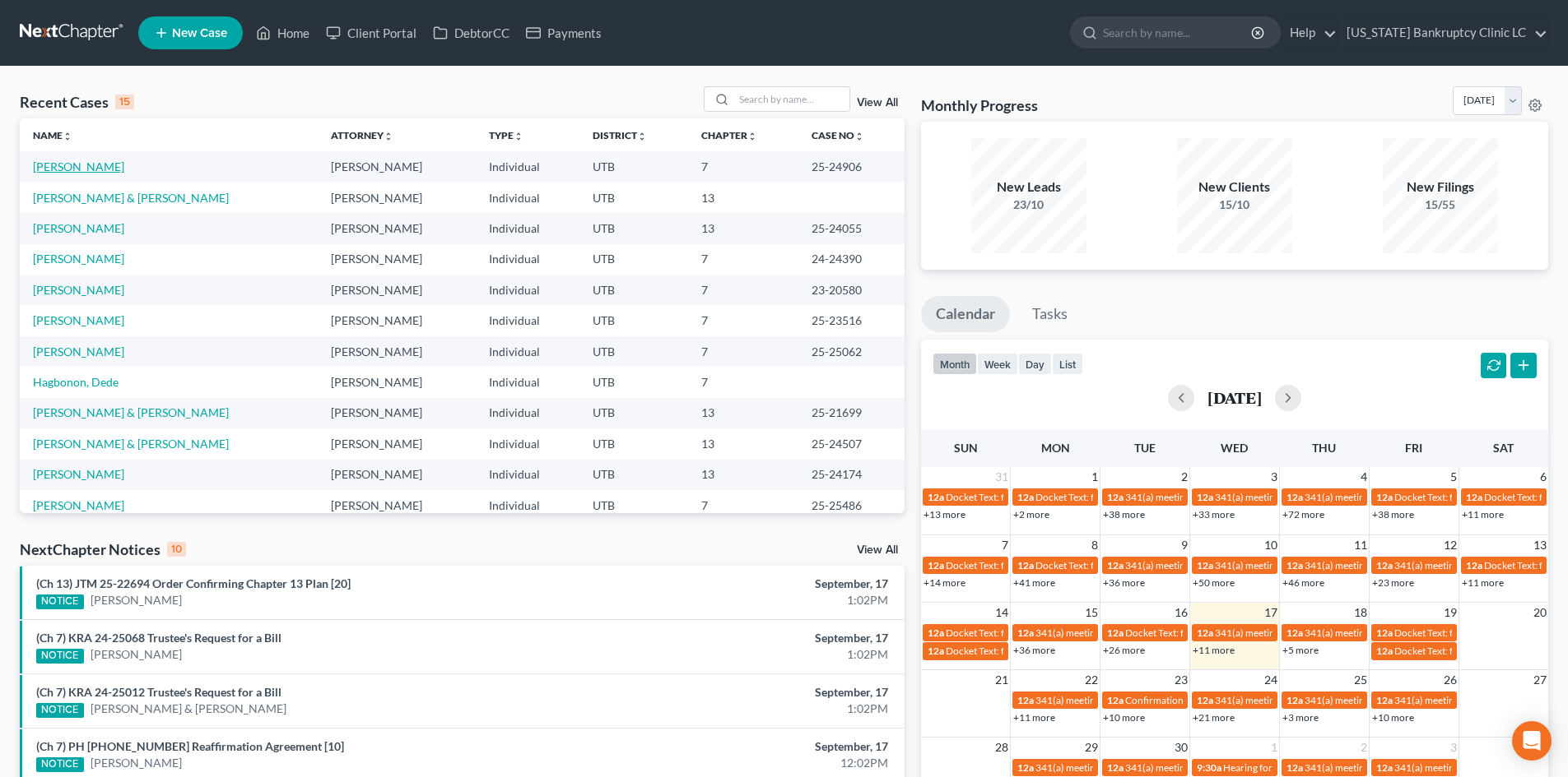
click at [96, 169] on link "Hafen, Jared" at bounding box center [79, 166] width 91 height 14
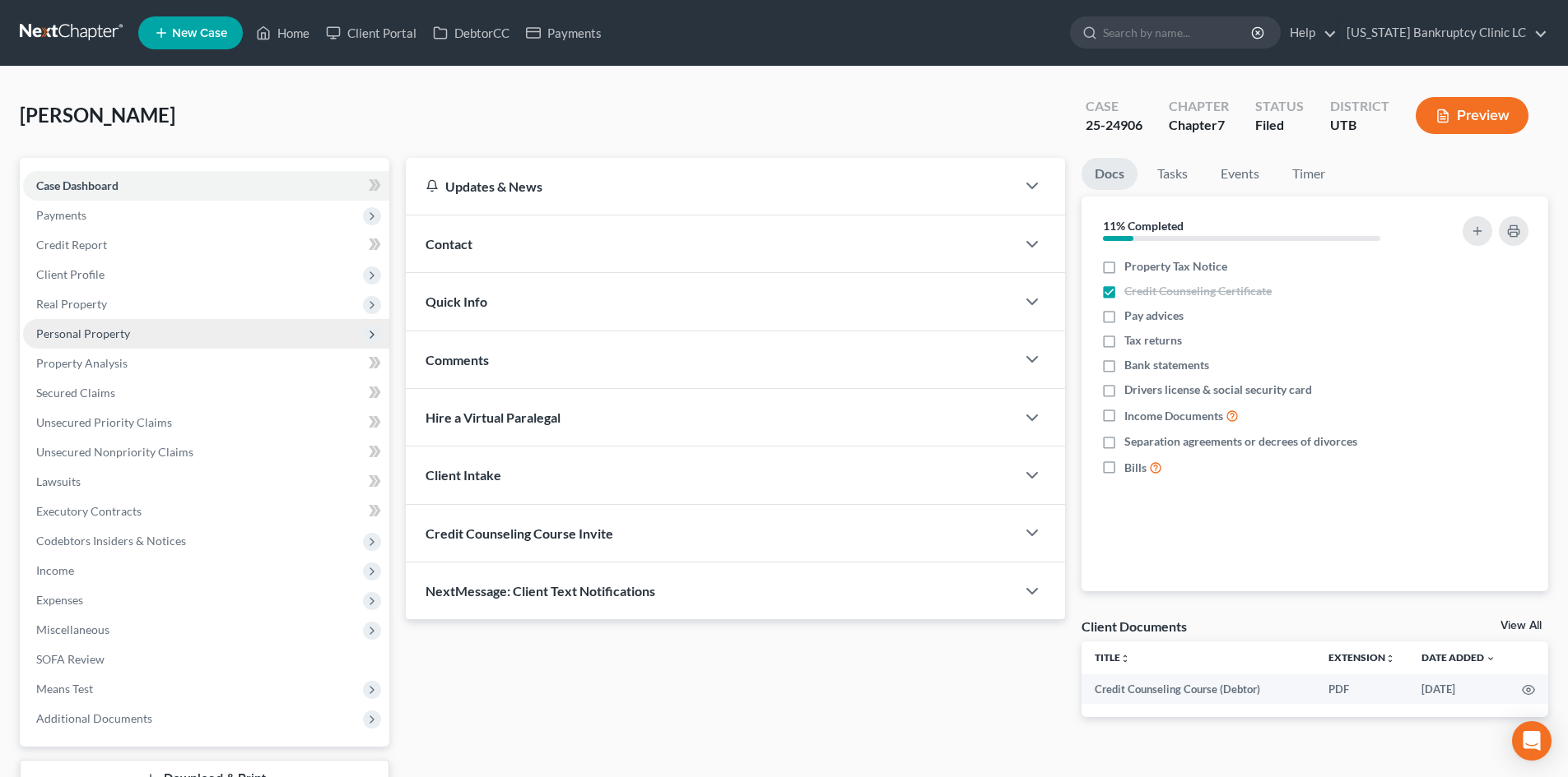
click at [140, 343] on span "Personal Property" at bounding box center [206, 335] width 366 height 30
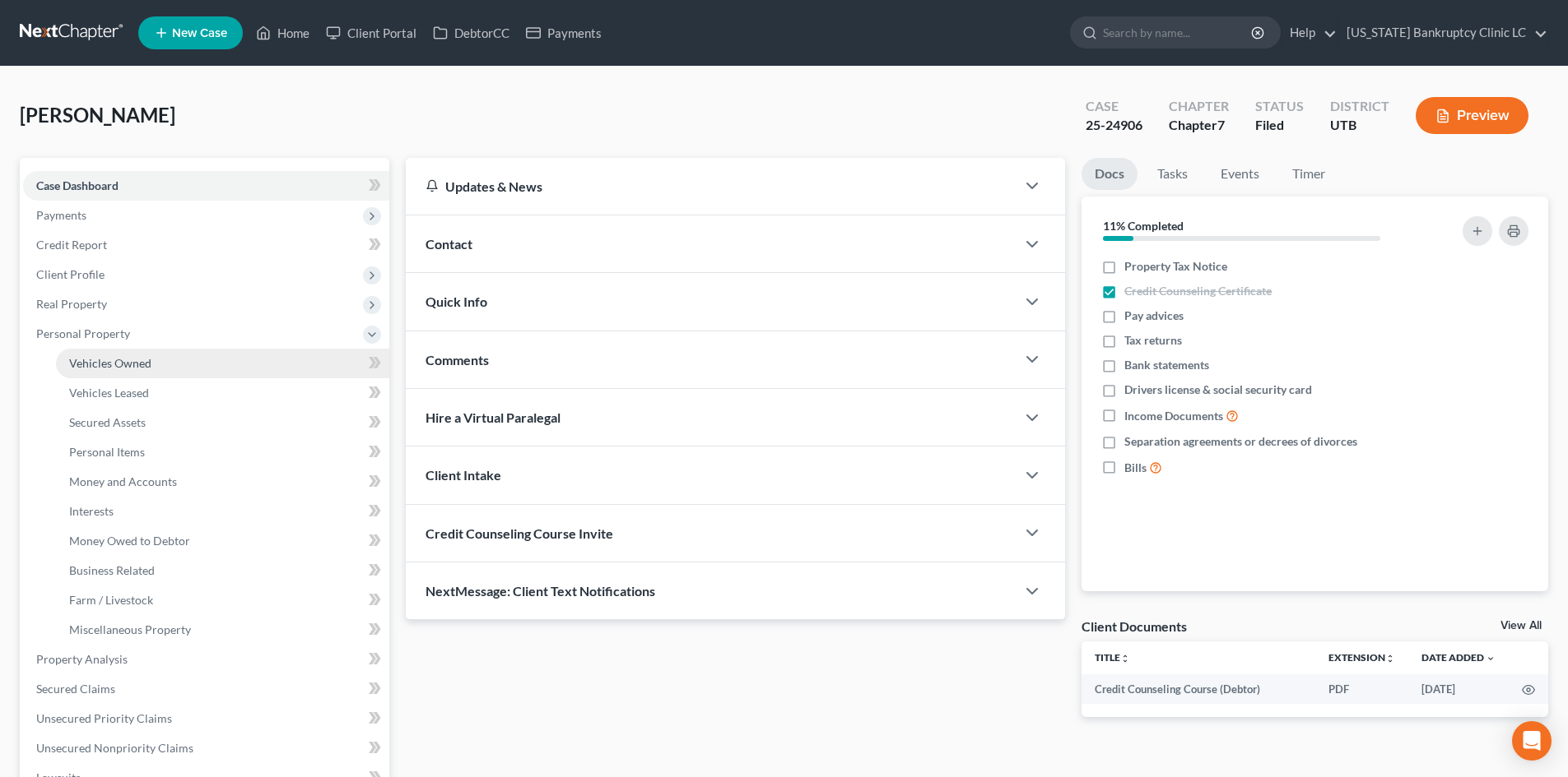
click at [142, 353] on link "Vehicles Owned" at bounding box center [222, 364] width 333 height 30
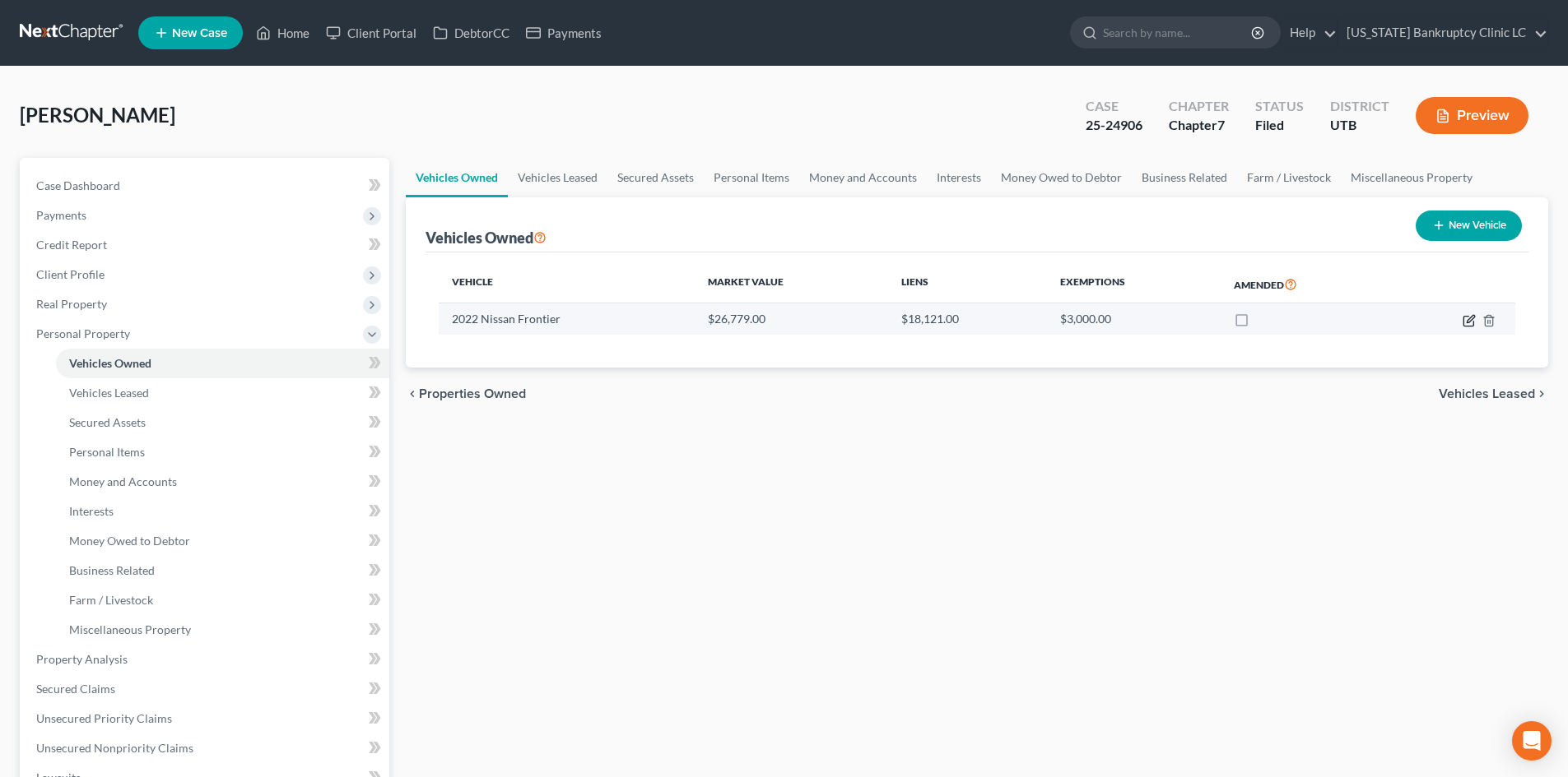
click at [1468, 320] on icon "button" at bounding box center [1469, 321] width 13 height 13
select select "0"
select select "4"
select select "0"
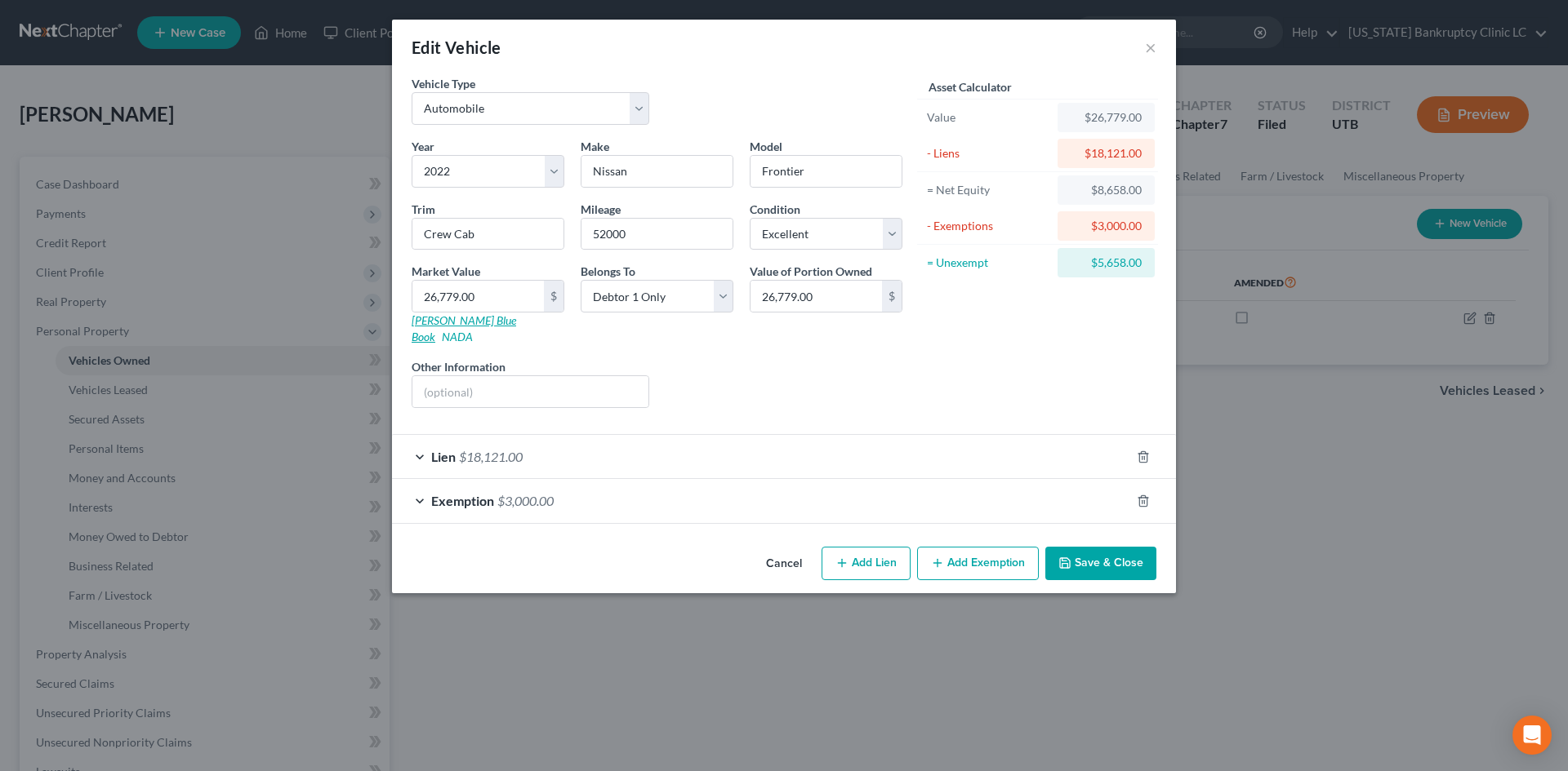
click at [462, 316] on link "Kelly Blue Book" at bounding box center [463, 329] width 105 height 30
click at [1151, 46] on button "×" at bounding box center [1150, 48] width 12 height 20
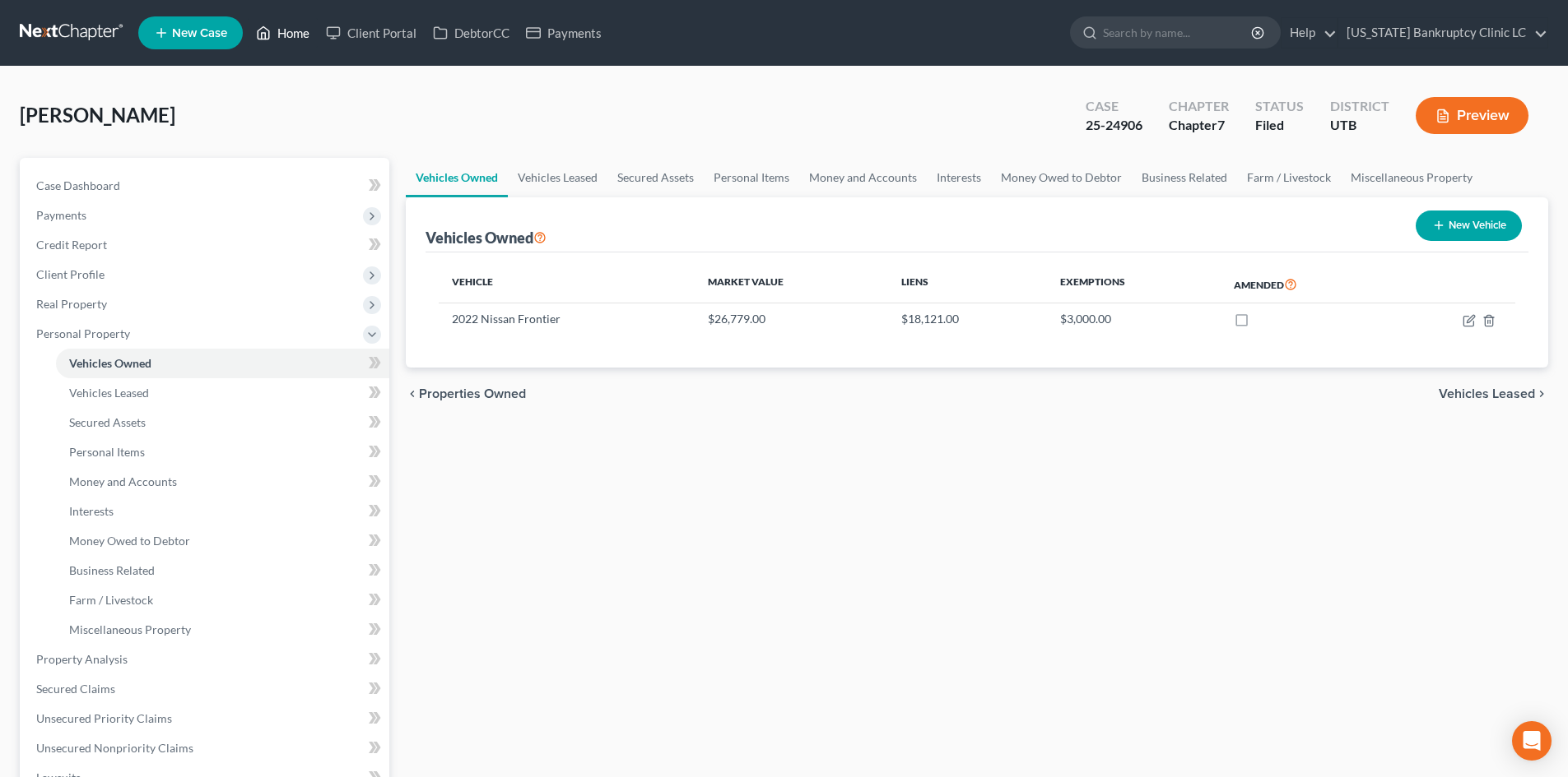
drag, startPoint x: 296, startPoint y: 80, endPoint x: 297, endPoint y: 36, distance: 44.0
click at [296, 80] on div "Hafen, Jared Upgraded Case 25-24906 Chapter Chapter 7 Status Filed District UTB…" at bounding box center [784, 618] width 1568 height 1104
click at [296, 29] on link "Home" at bounding box center [282, 33] width 70 height 30
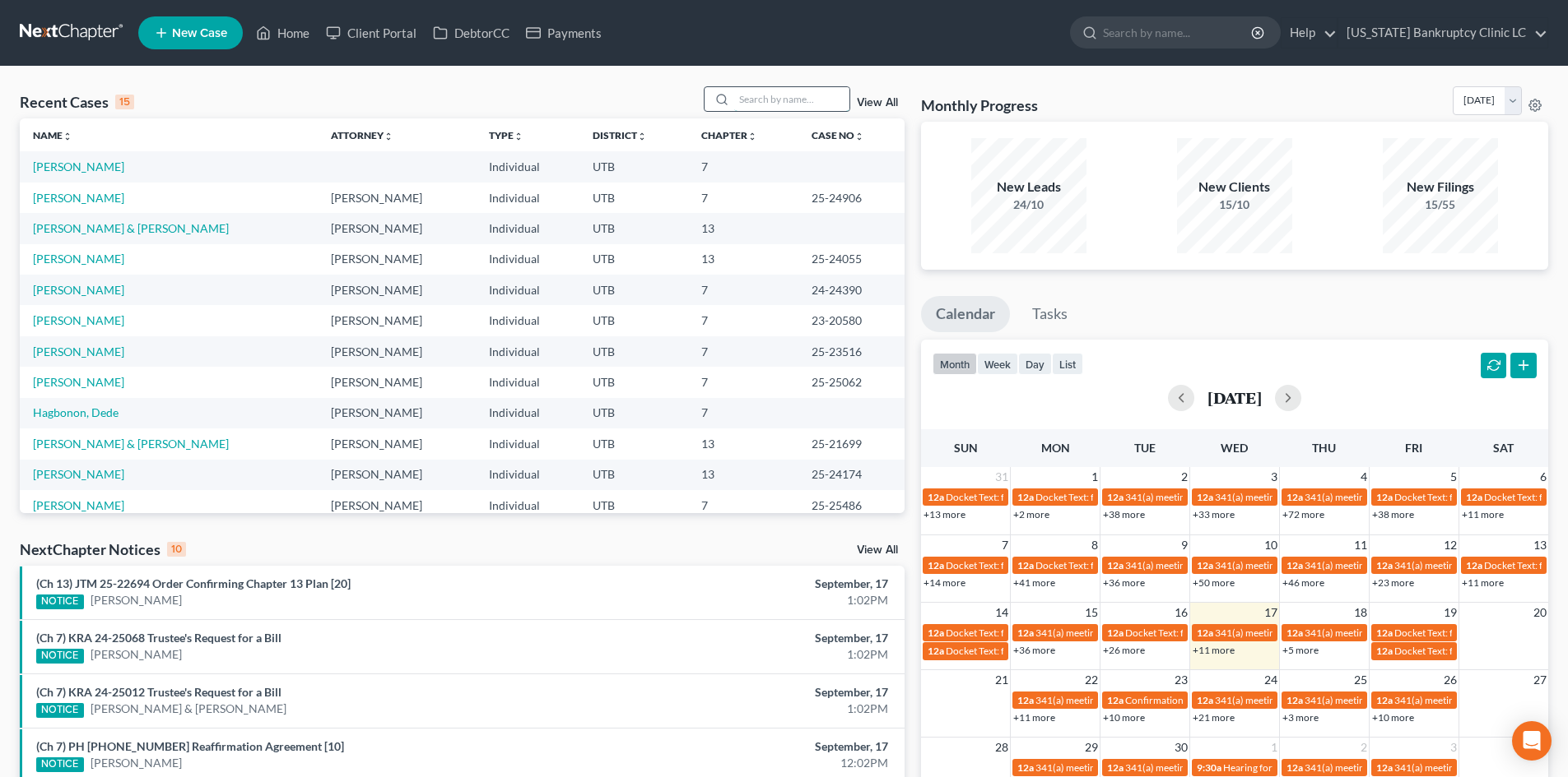
click at [799, 99] on input "search" at bounding box center [791, 99] width 115 height 24
click at [113, 291] on link "Jackson-Butler, Lashay" at bounding box center [79, 290] width 91 height 14
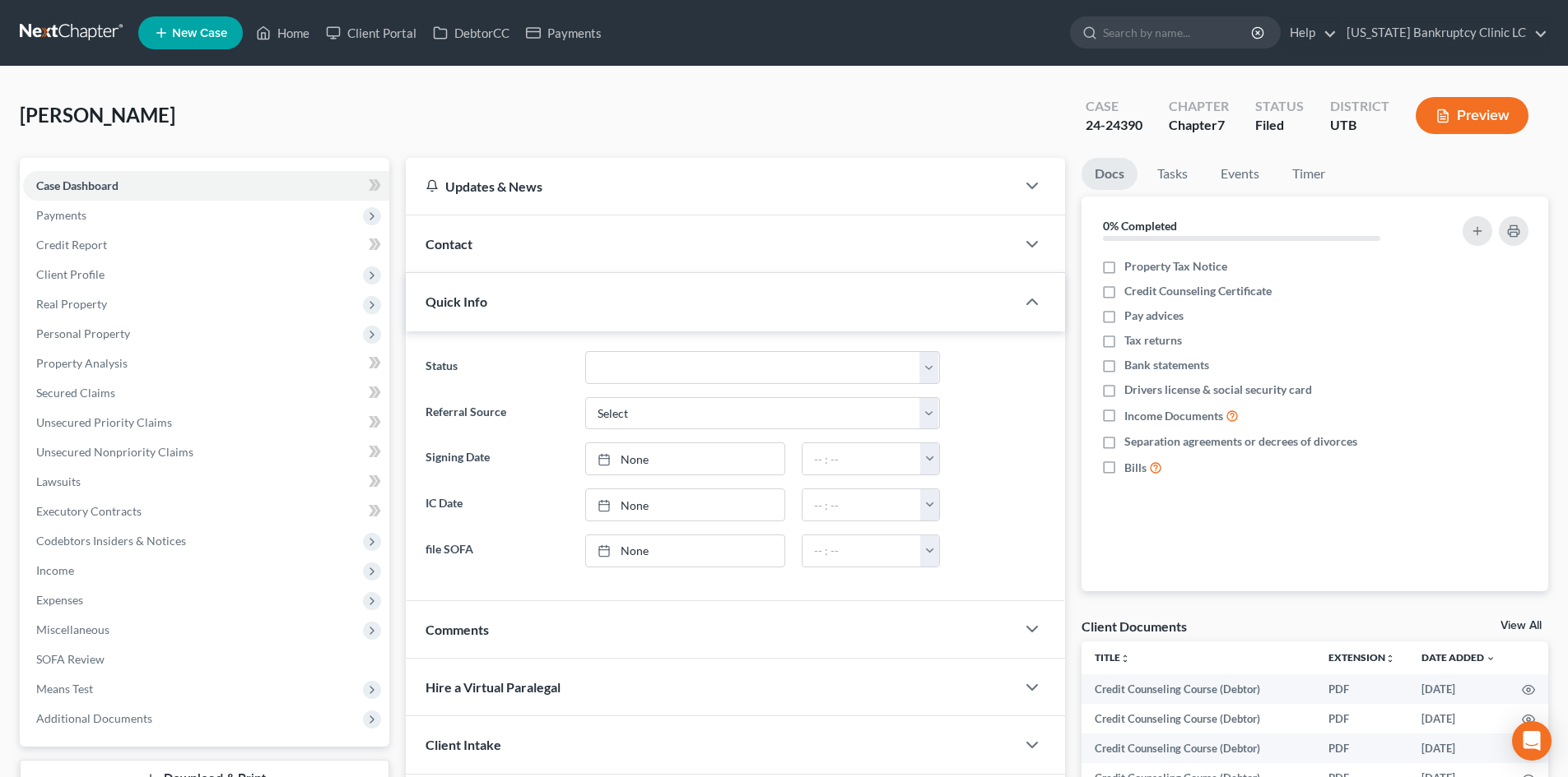
click at [545, 291] on div "Quick Info" at bounding box center [711, 301] width 610 height 56
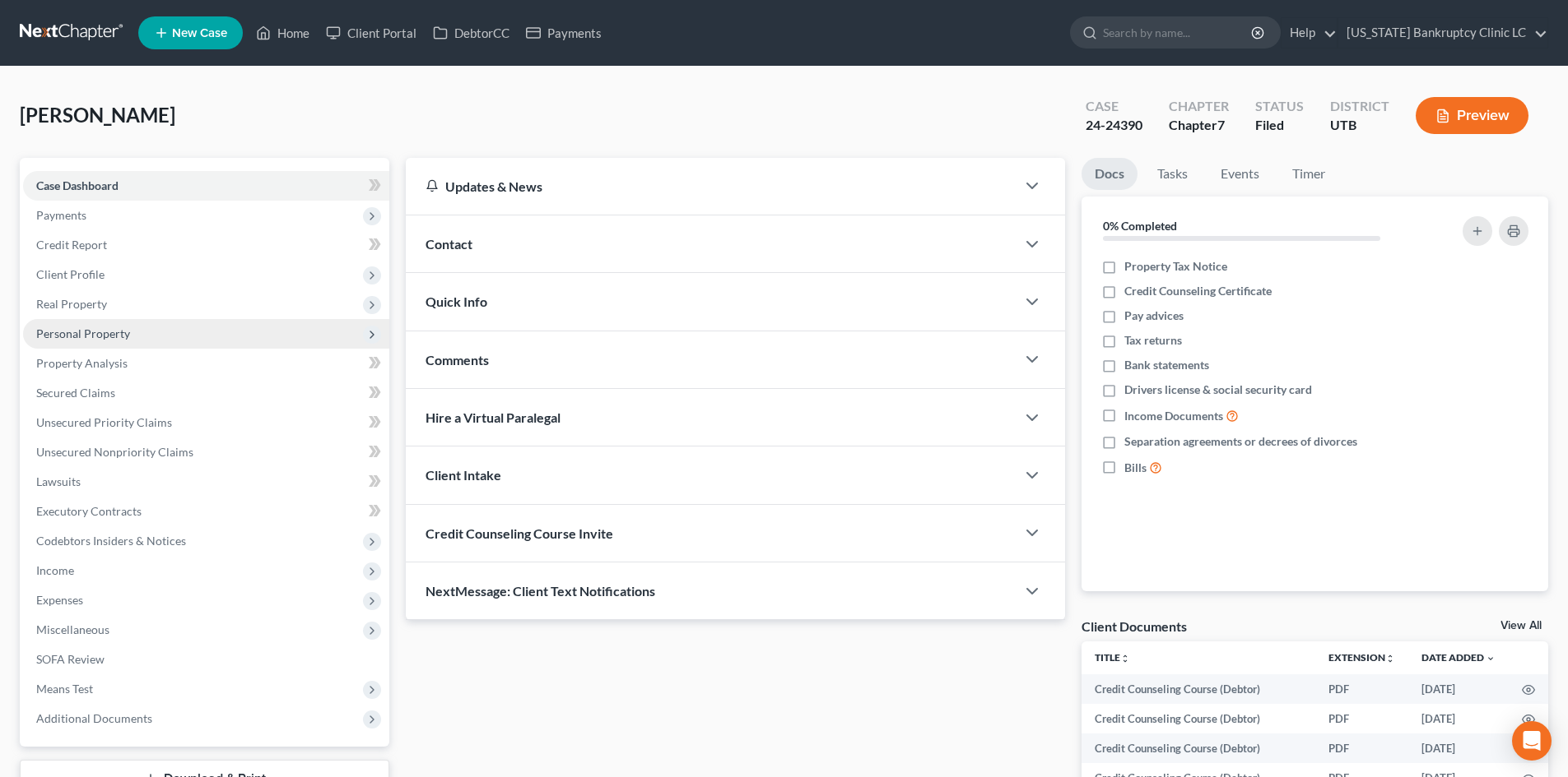
click at [113, 330] on span "Personal Property" at bounding box center [83, 333] width 94 height 14
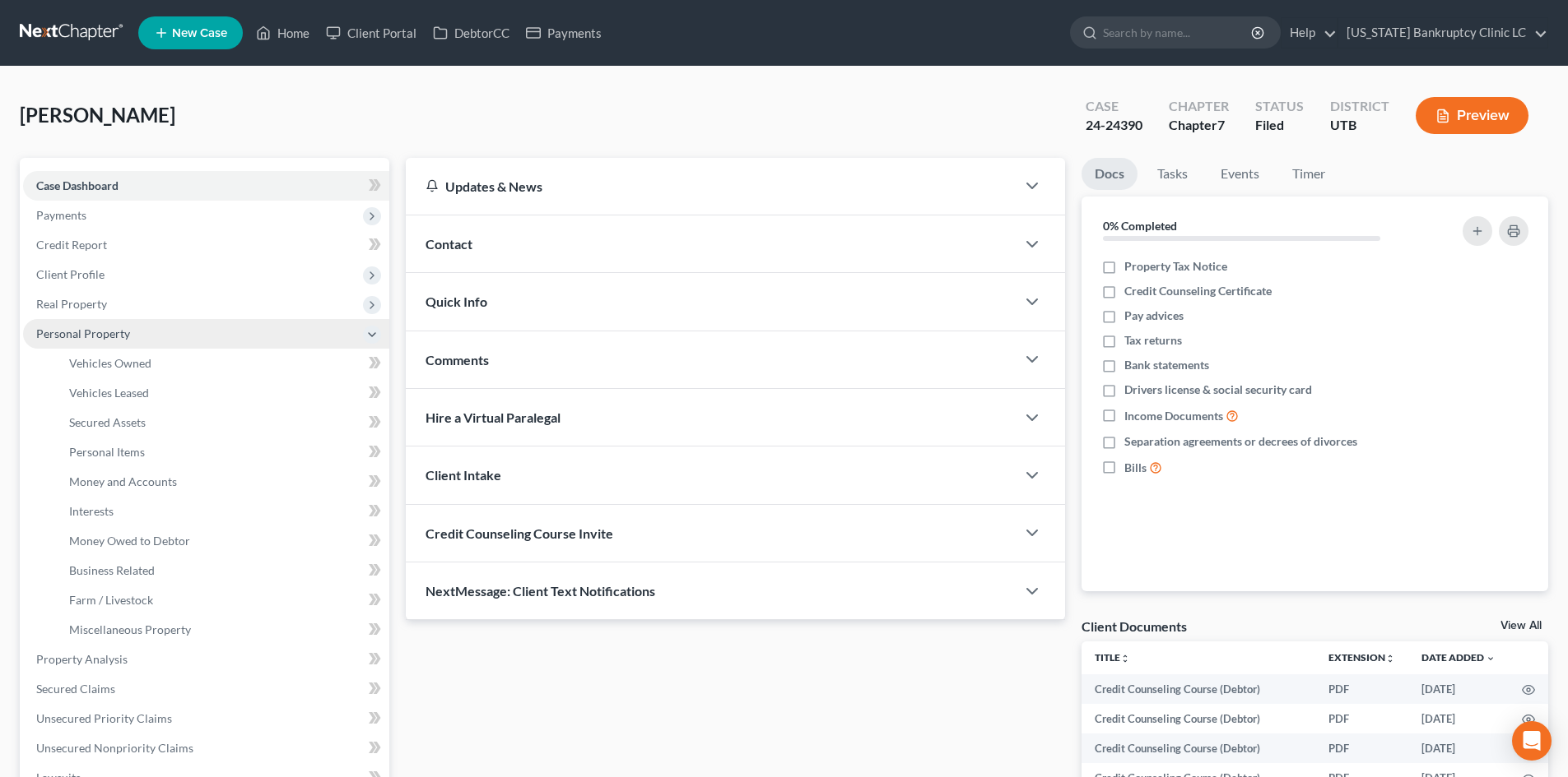
click at [104, 334] on span "Personal Property" at bounding box center [83, 333] width 94 height 14
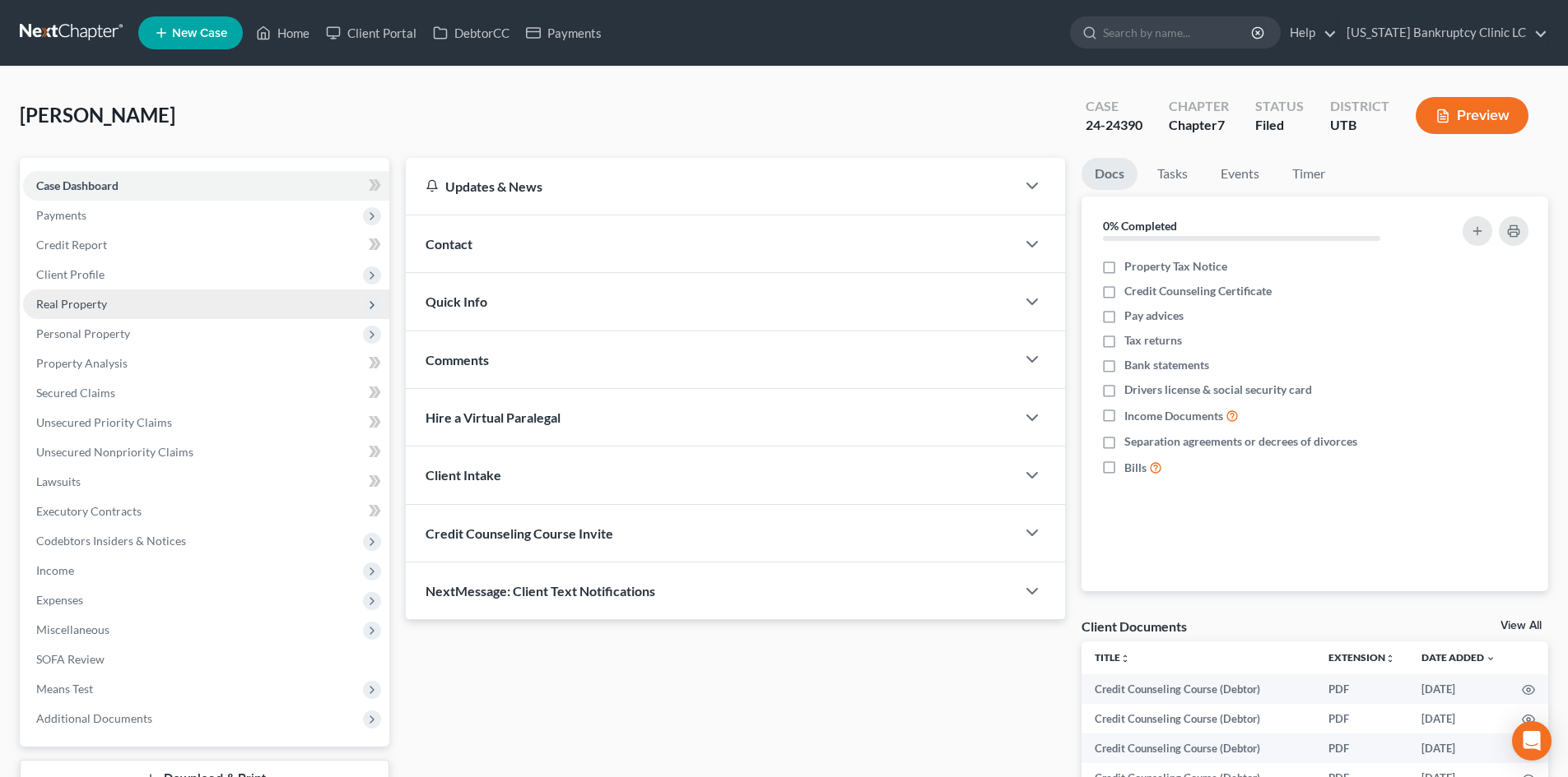
click at [103, 306] on span "Real Property" at bounding box center [71, 304] width 71 height 14
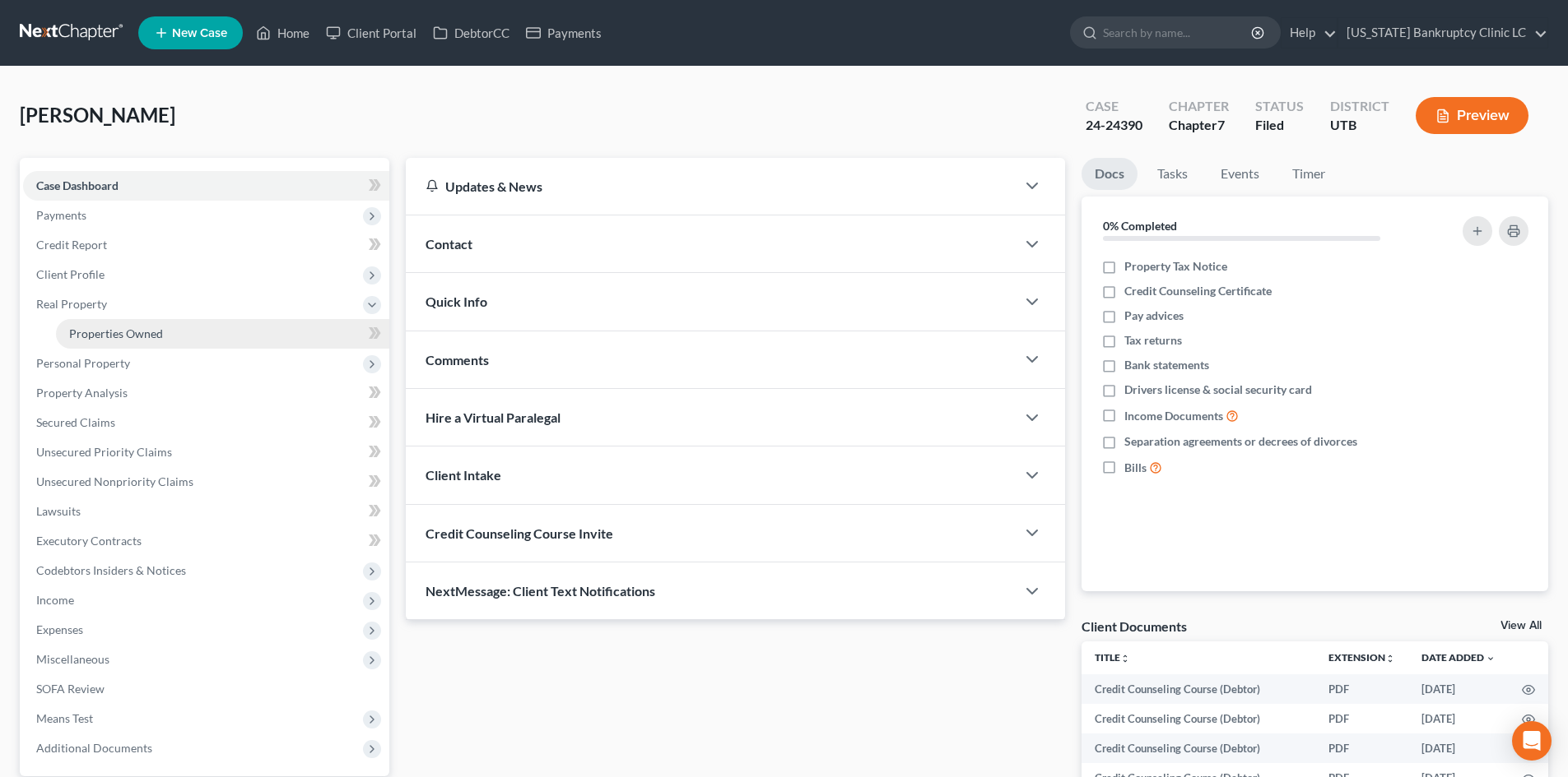
click at [115, 326] on span "Properties Owned" at bounding box center [115, 333] width 94 height 14
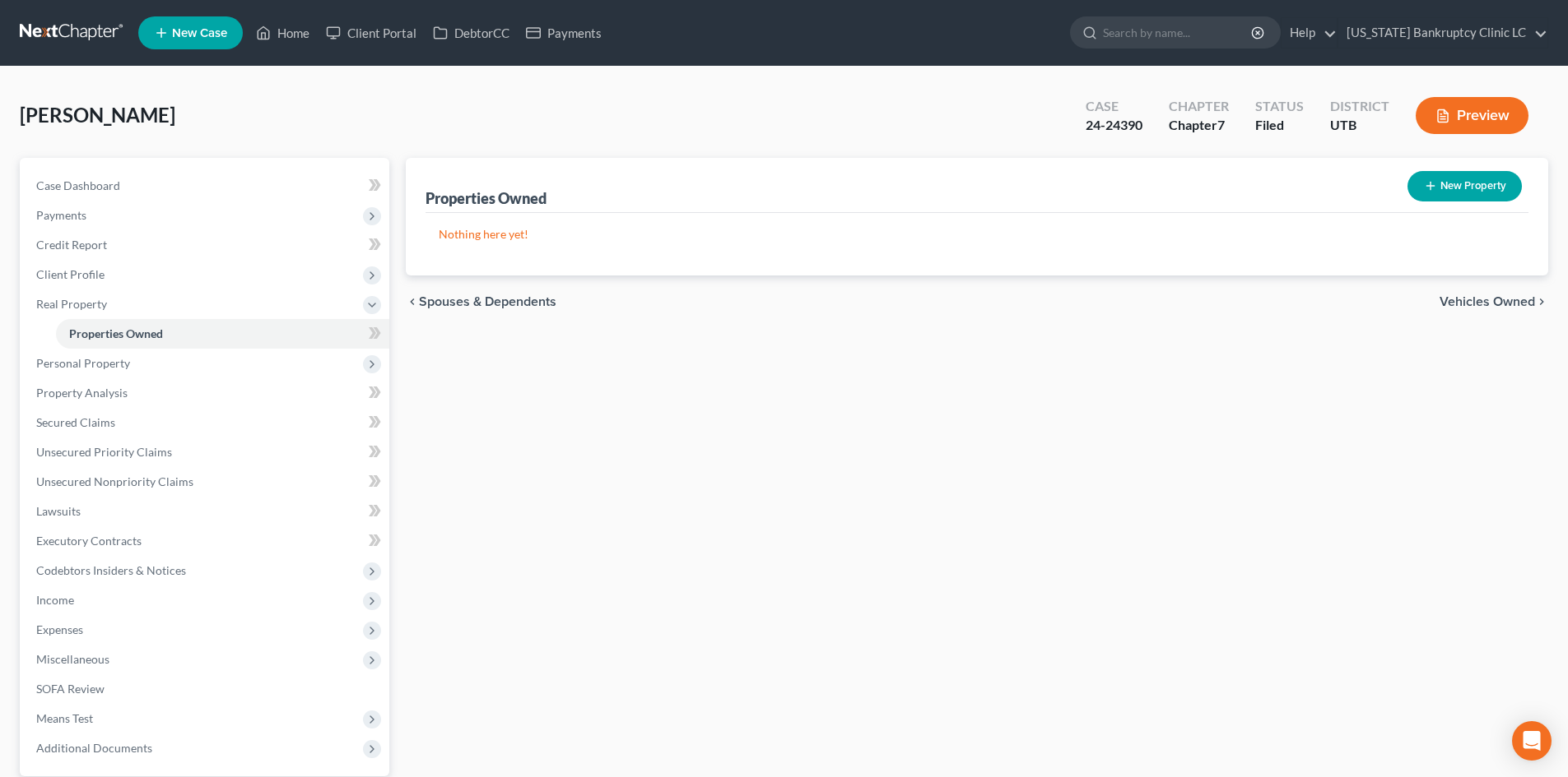
click at [1472, 194] on button "New Property" at bounding box center [1465, 186] width 115 height 31
select select "0"
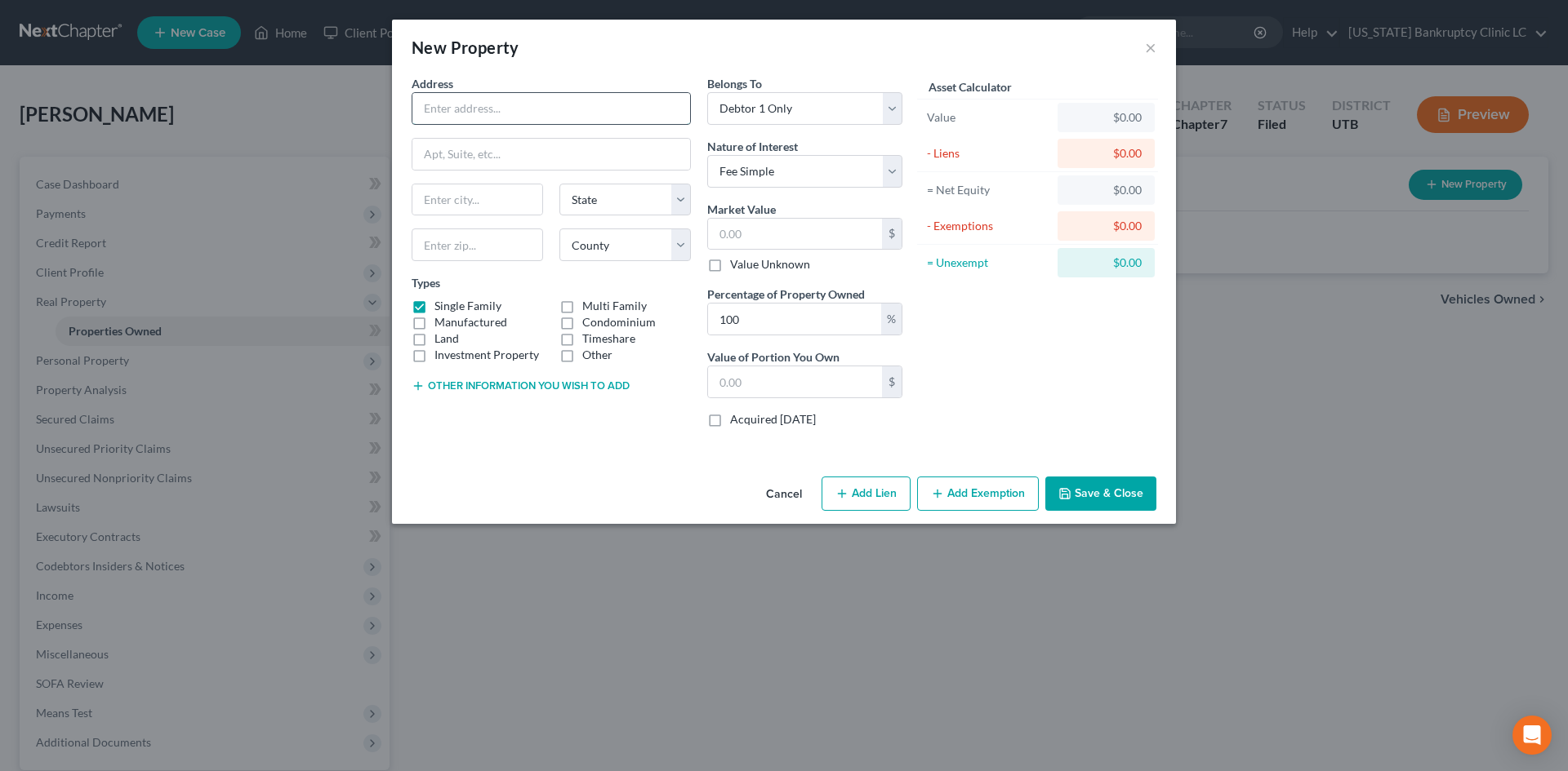
click at [568, 106] on input "text" at bounding box center [550, 109] width 278 height 31
click at [1009, 338] on div "Asset Calculator Value $0.00 - Liens $0.00 = Net Equity $0.00 - Exemptions $0.0…" at bounding box center [1037, 258] width 254 height 366
click at [962, 512] on div "Cancel Add Lien Add Lease Add Exemption Save & Close" at bounding box center [784, 497] width 784 height 54
click at [967, 498] on button "Add Exemption" at bounding box center [978, 494] width 122 height 35
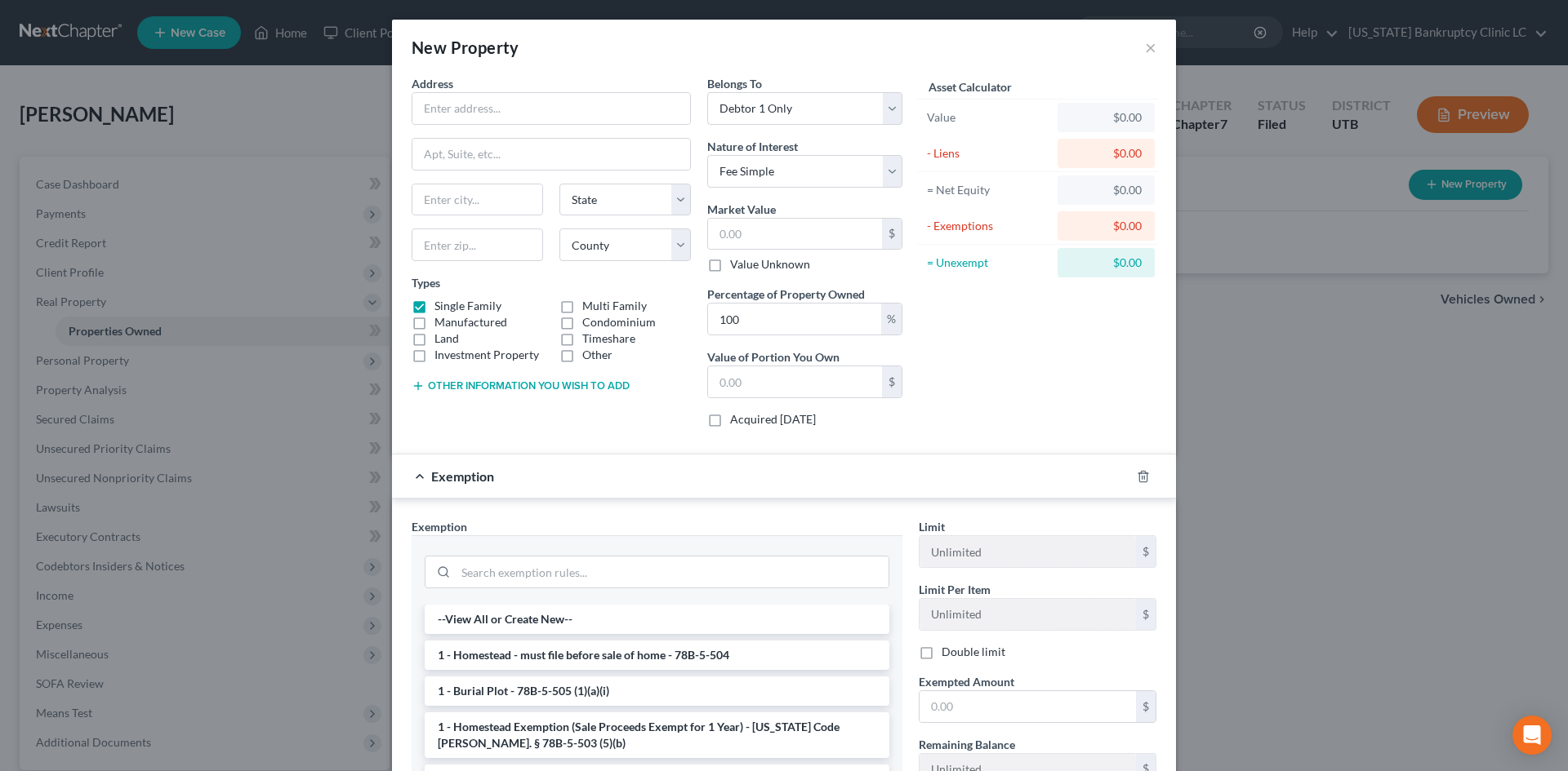
scroll to position [163, 0]
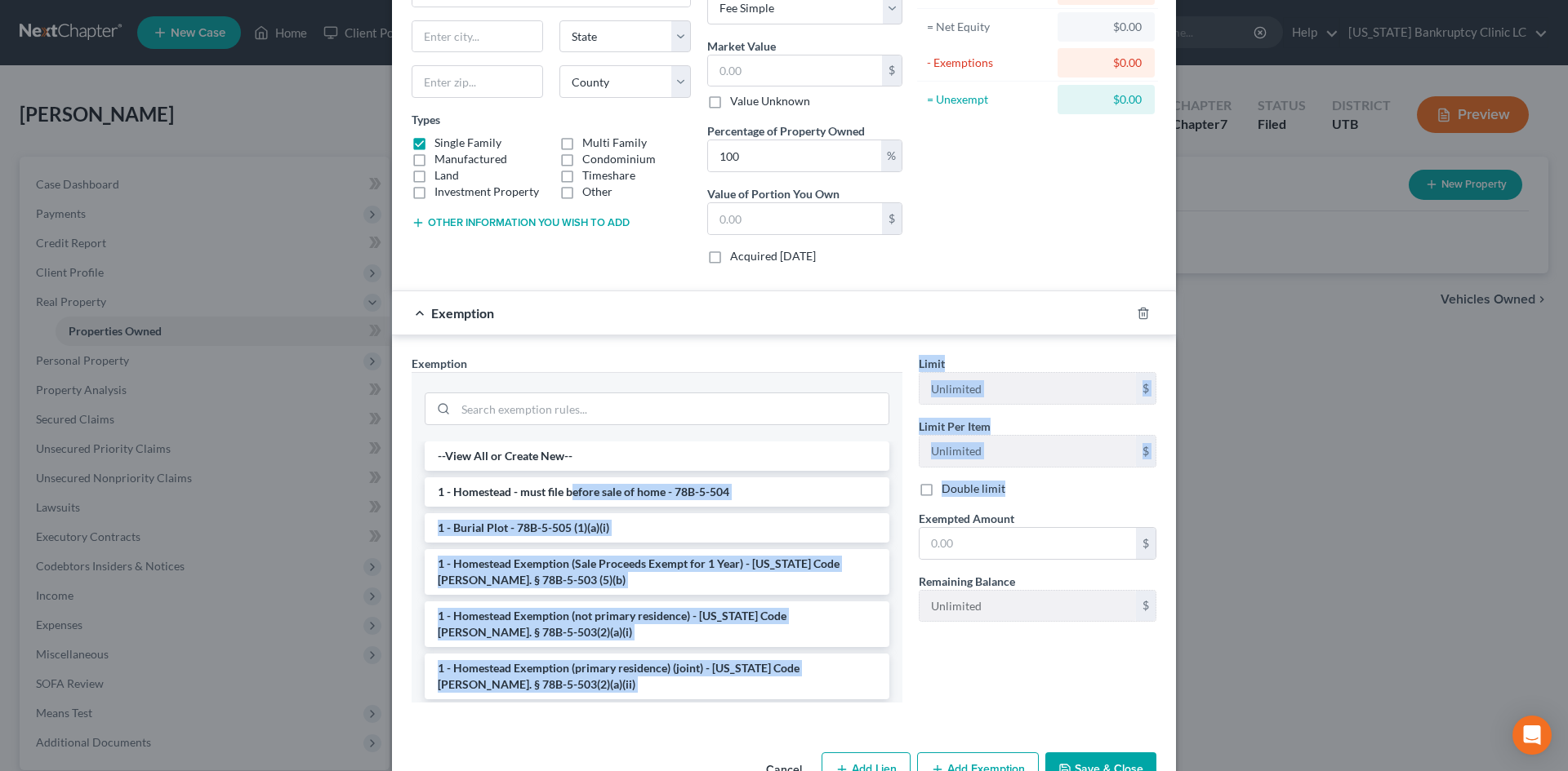
drag, startPoint x: 565, startPoint y: 497, endPoint x: 1032, endPoint y: 493, distance: 467.0
click at [1032, 493] on div "Exemption Set must be selected for CA. Exemption * --View All or Create New-- 1…" at bounding box center [784, 535] width 761 height 362
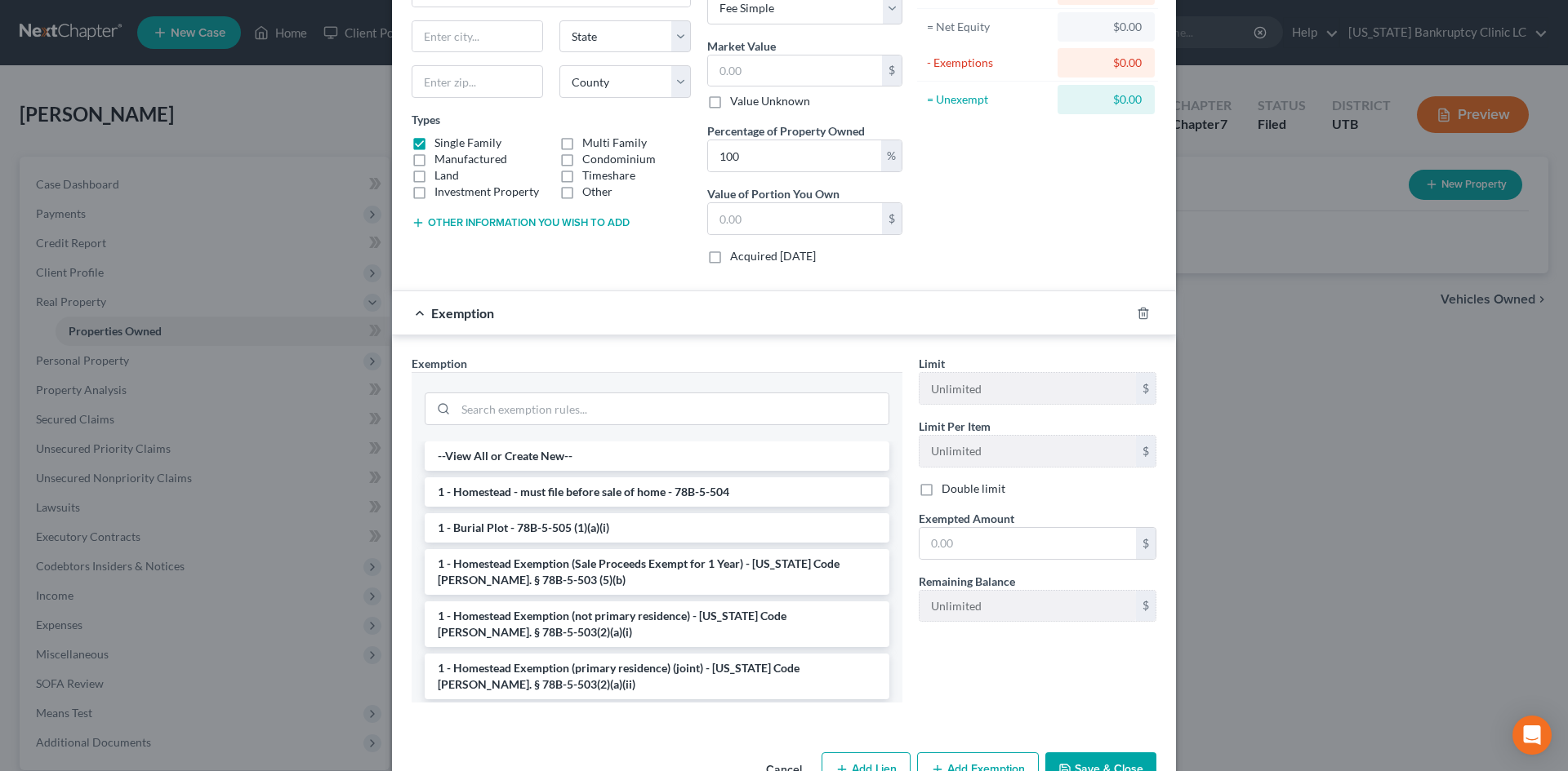
click at [988, 658] on div "Limit Unlimited $ Limit Per Item Unlimited $ Double limit Exempted Amount * $ R…" at bounding box center [1037, 535] width 254 height 361
click at [615, 682] on li "1 - Homestead Exemption (primary residence) (joint) - Utah Code Ann. § 78B-5-50…" at bounding box center [657, 676] width 465 height 45
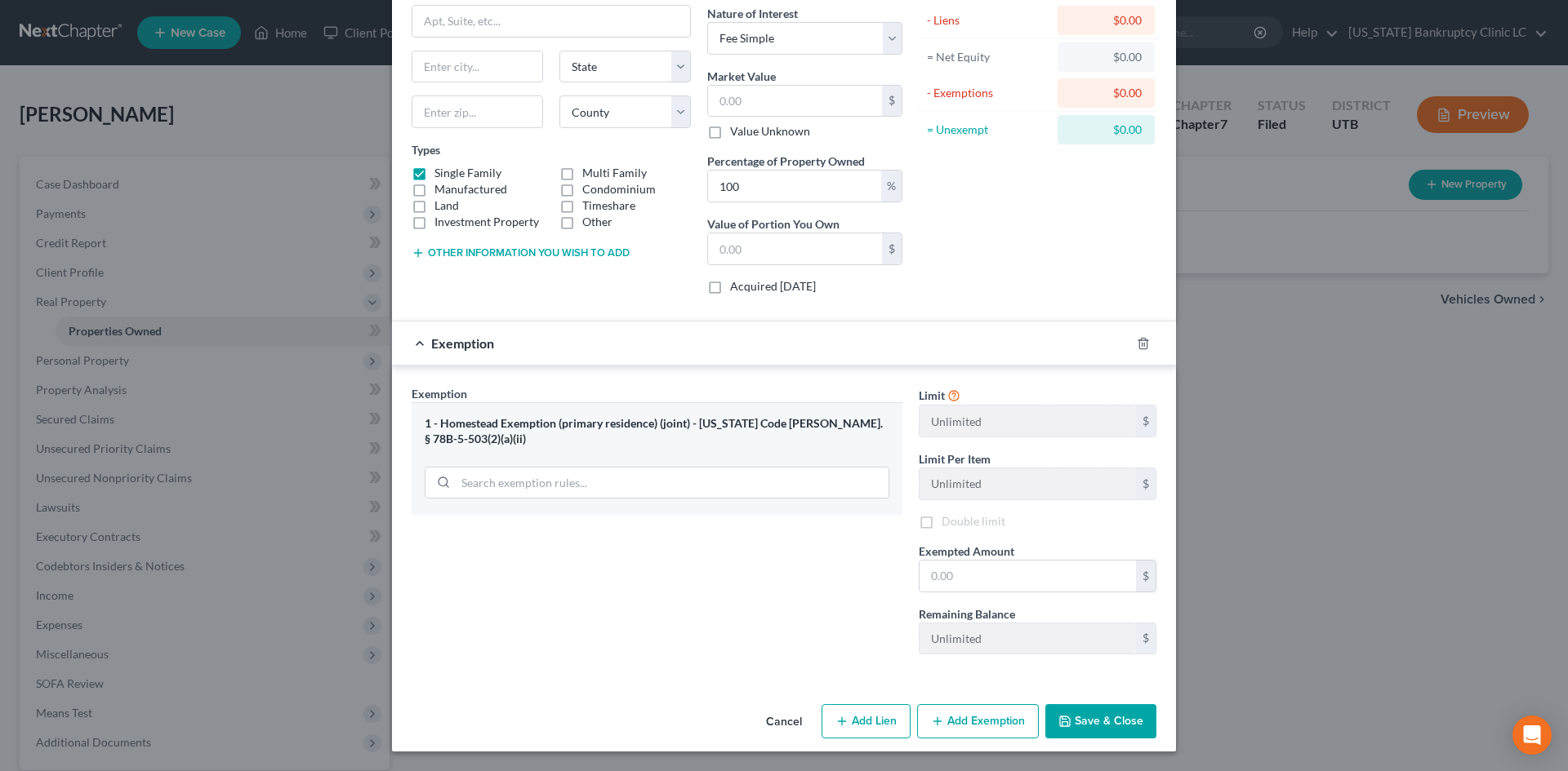
scroll to position [133, 0]
click at [977, 517] on label "Double limit" at bounding box center [973, 521] width 63 height 16
click at [958, 517] on input "Double limit" at bounding box center [953, 518] width 11 height 11
checkbox input "true"
click at [552, 606] on div "Exemption Set must be selected for CA. Exemption * 1 - Homestead Exemption (pri…" at bounding box center [657, 526] width 507 height 283
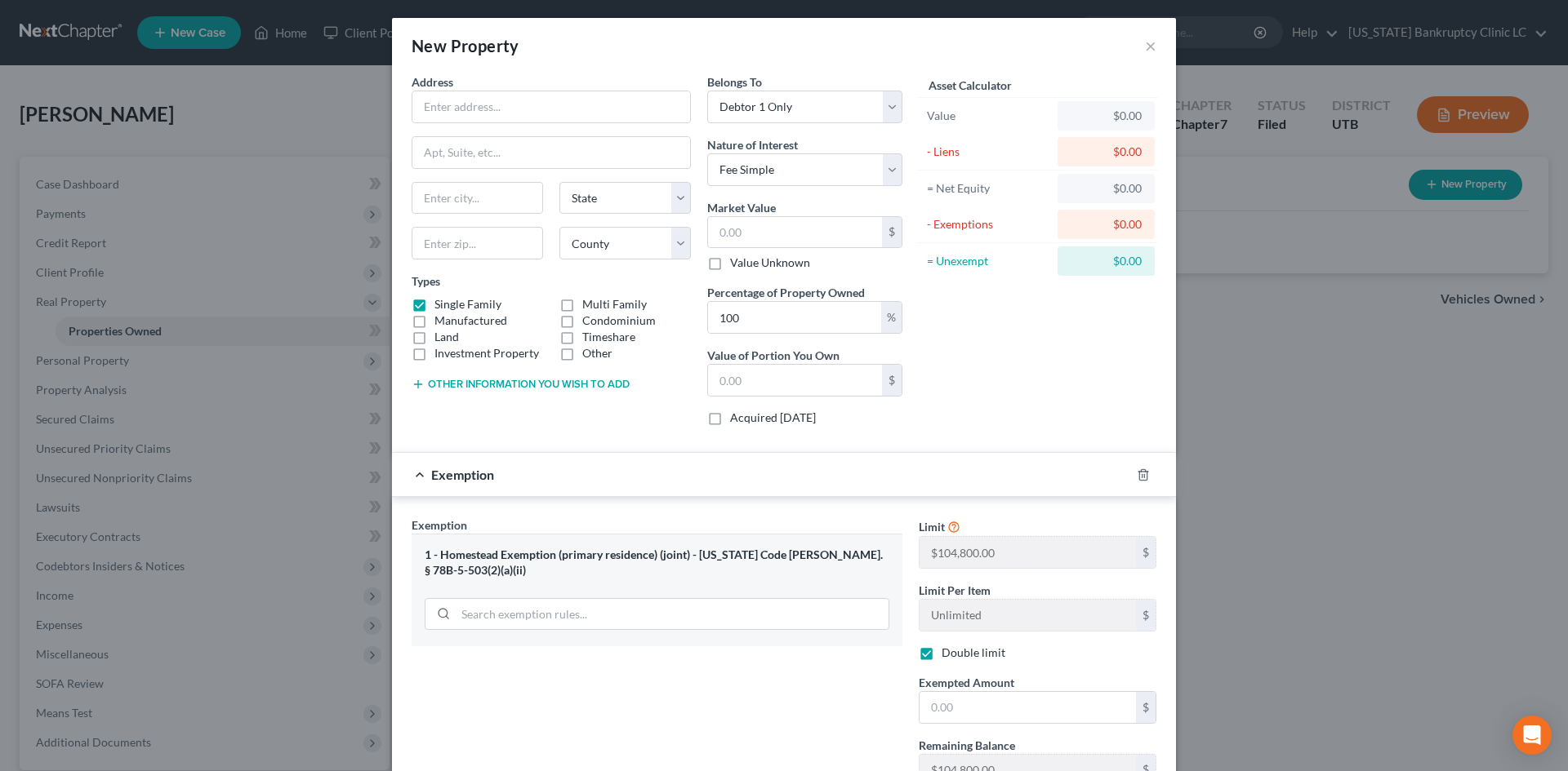
scroll to position [0, 0]
click at [707, 496] on div "Exemption" at bounding box center [761, 476] width 738 height 44
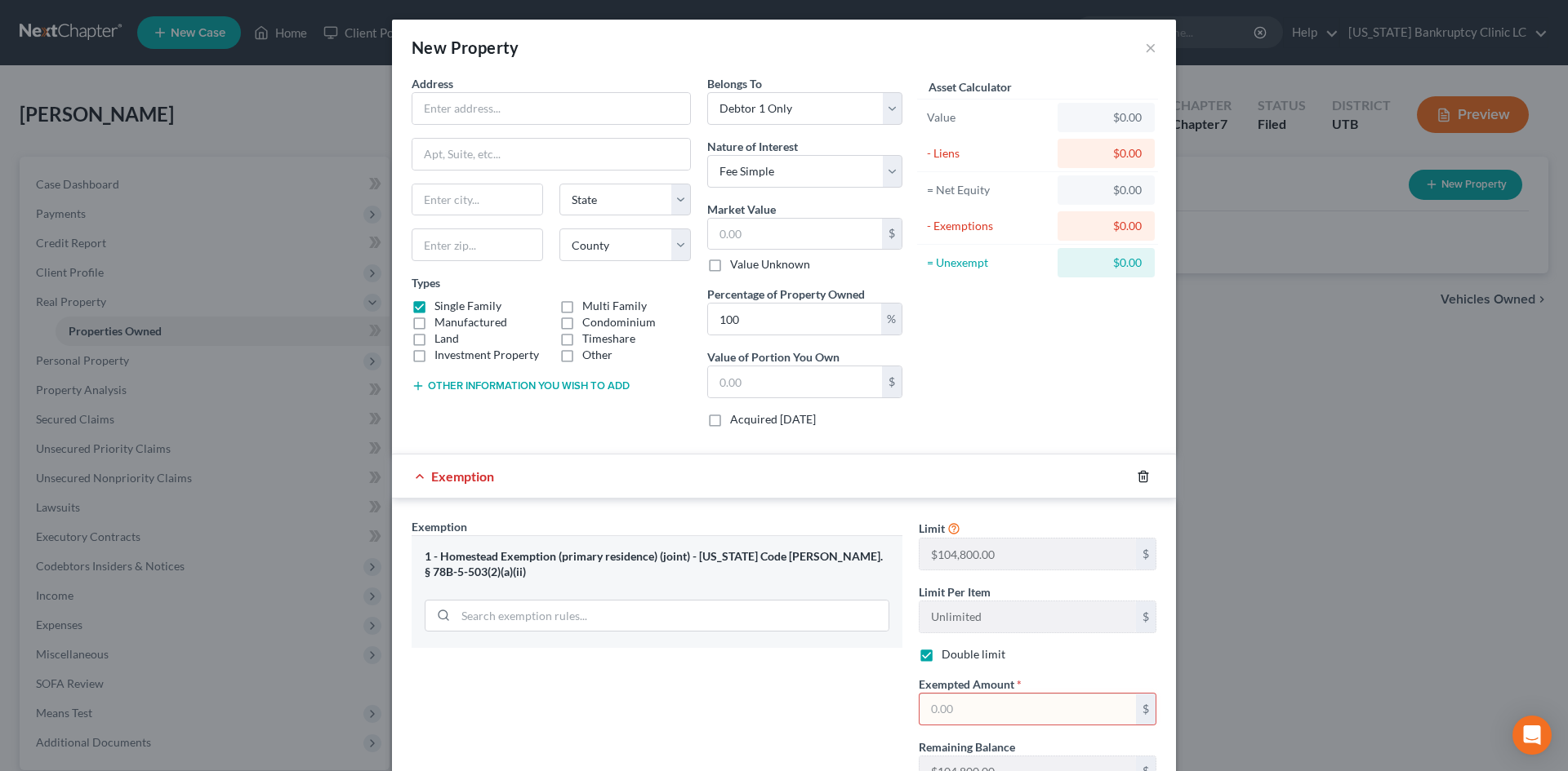
click at [1140, 474] on polyline "button" at bounding box center [1143, 474] width 10 height 0
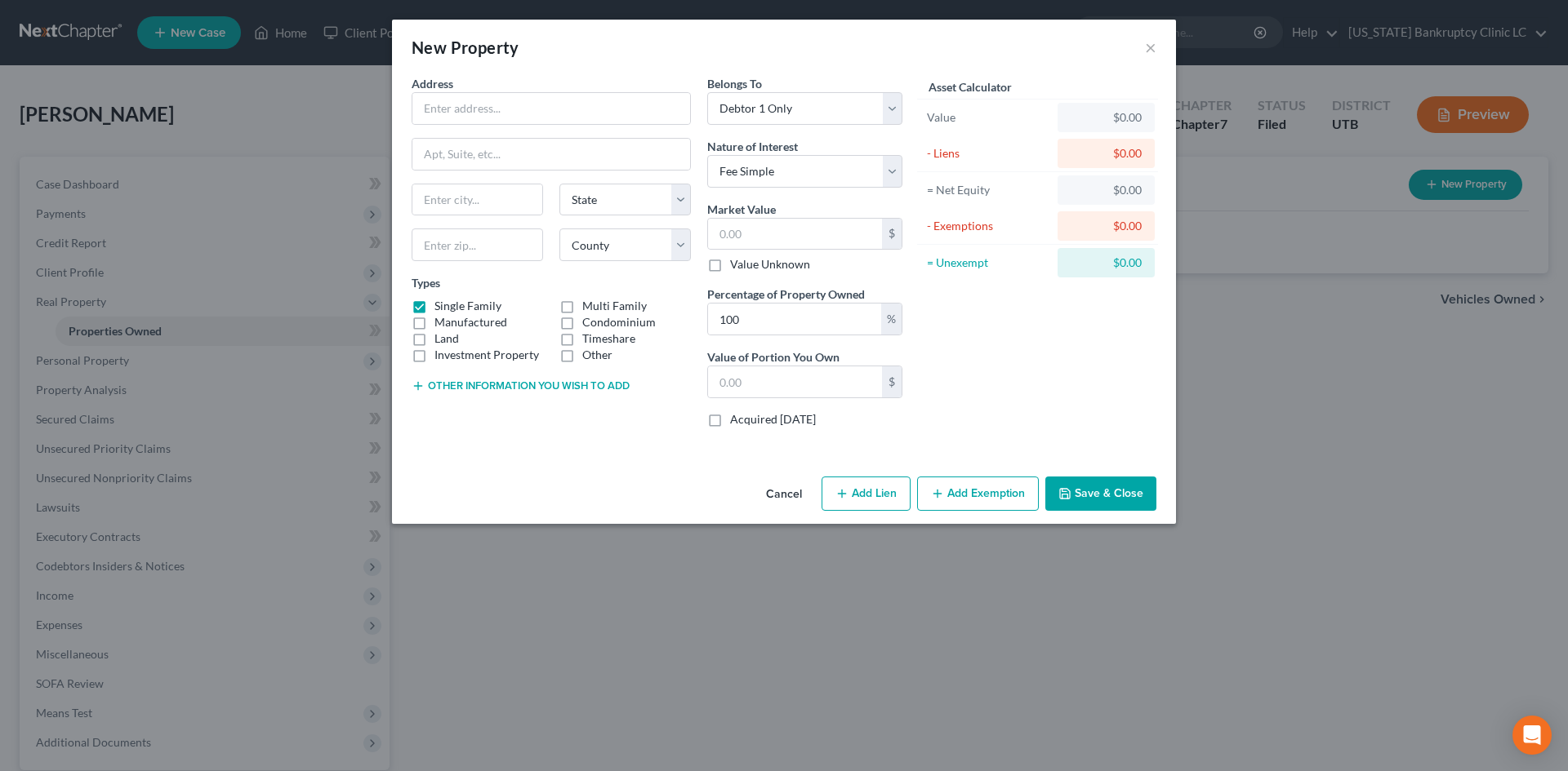
click at [906, 495] on button "Add Lien" at bounding box center [866, 494] width 89 height 35
select select "0"
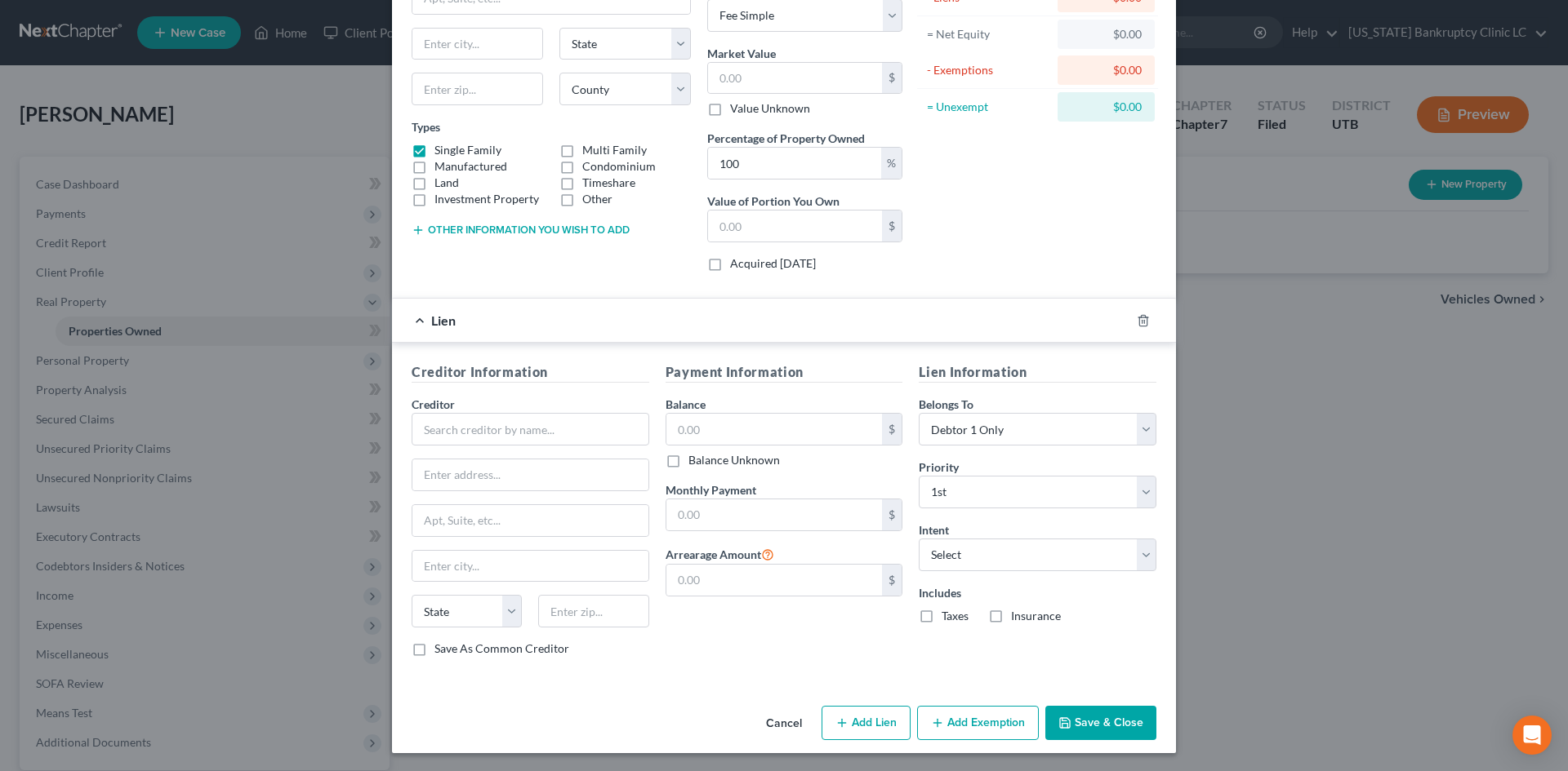
scroll to position [157, 0]
click at [711, 418] on input "text" at bounding box center [775, 428] width 217 height 31
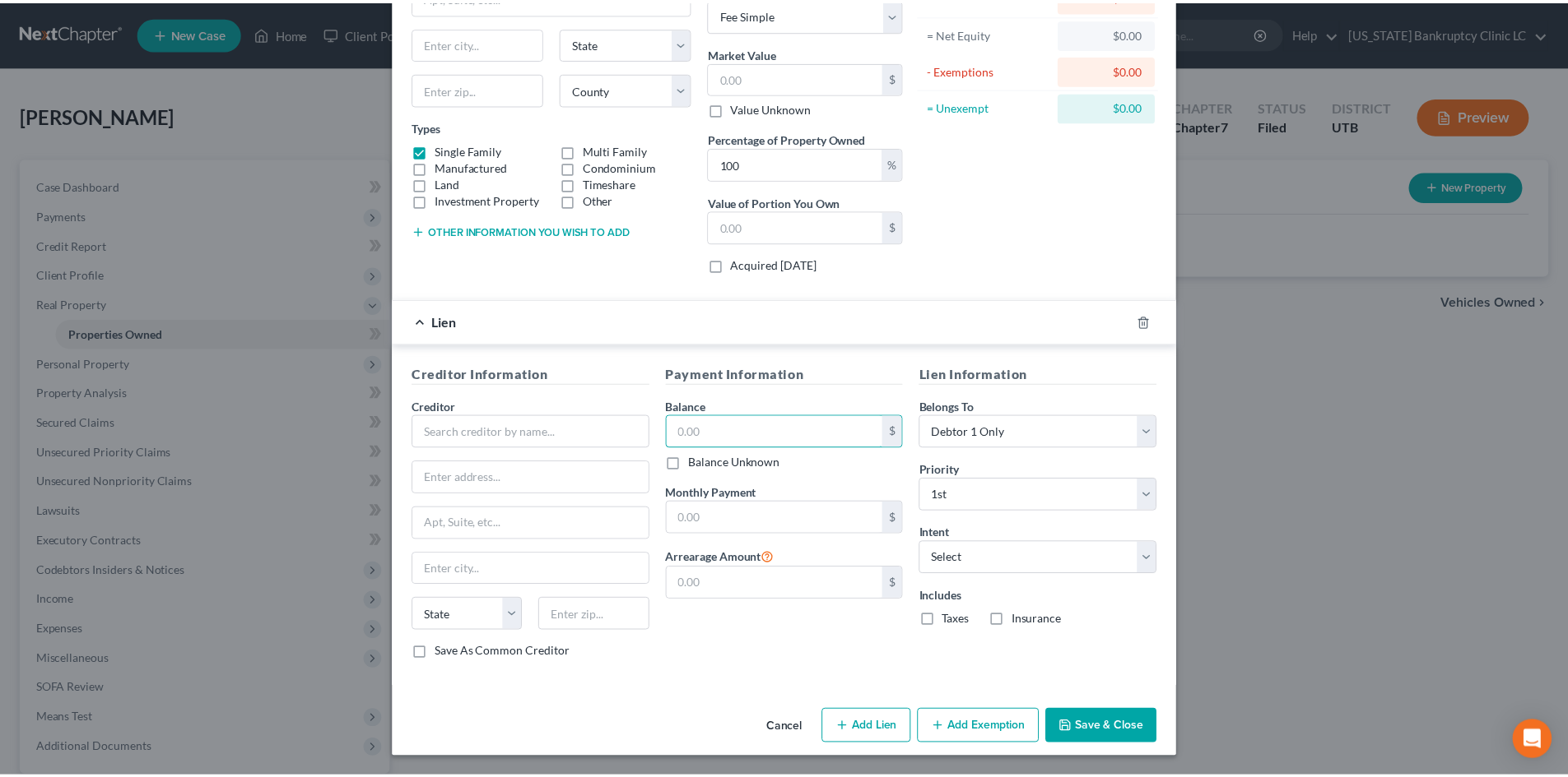
scroll to position [0, 0]
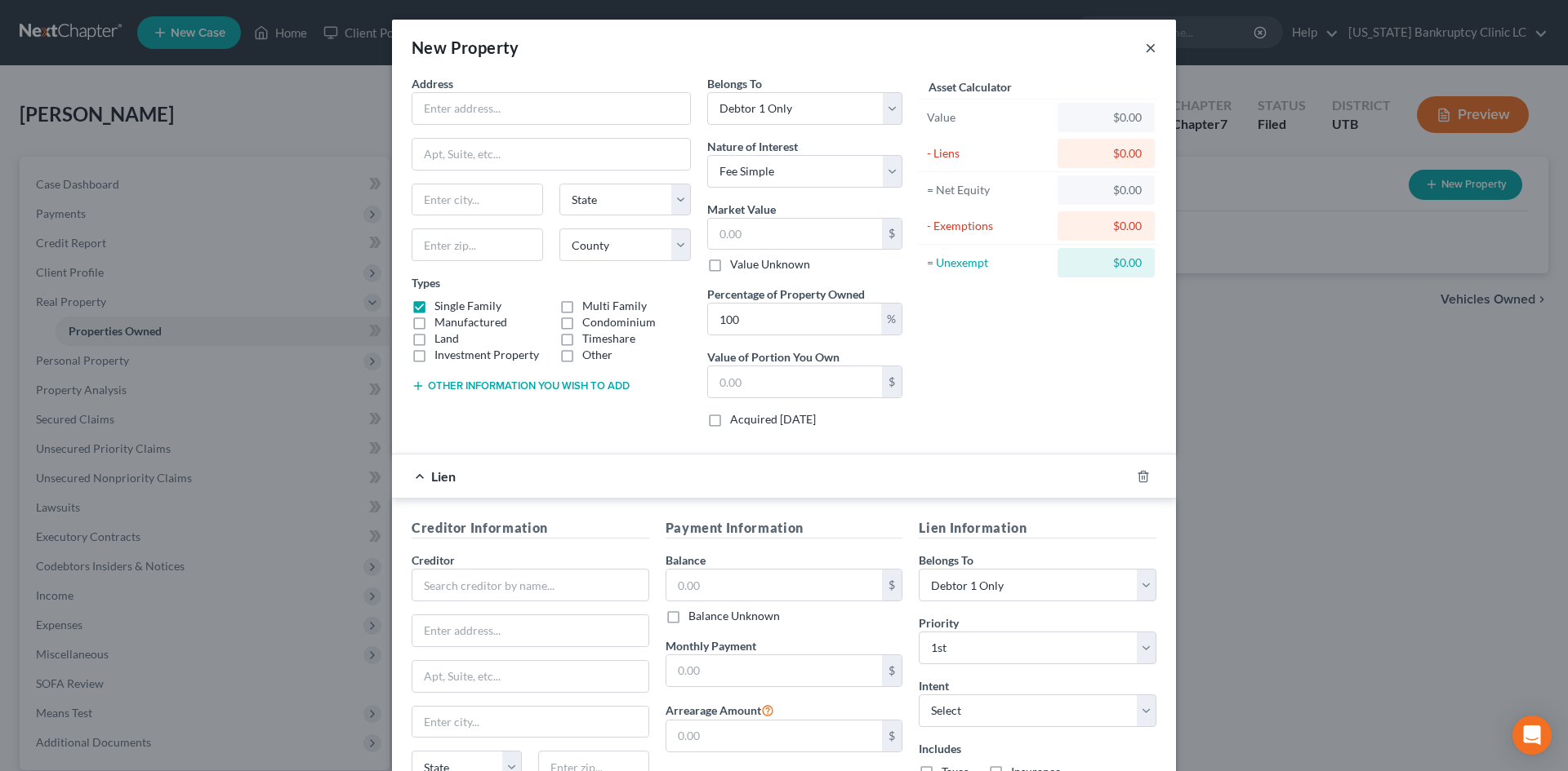
click at [1144, 45] on button "×" at bounding box center [1150, 48] width 12 height 20
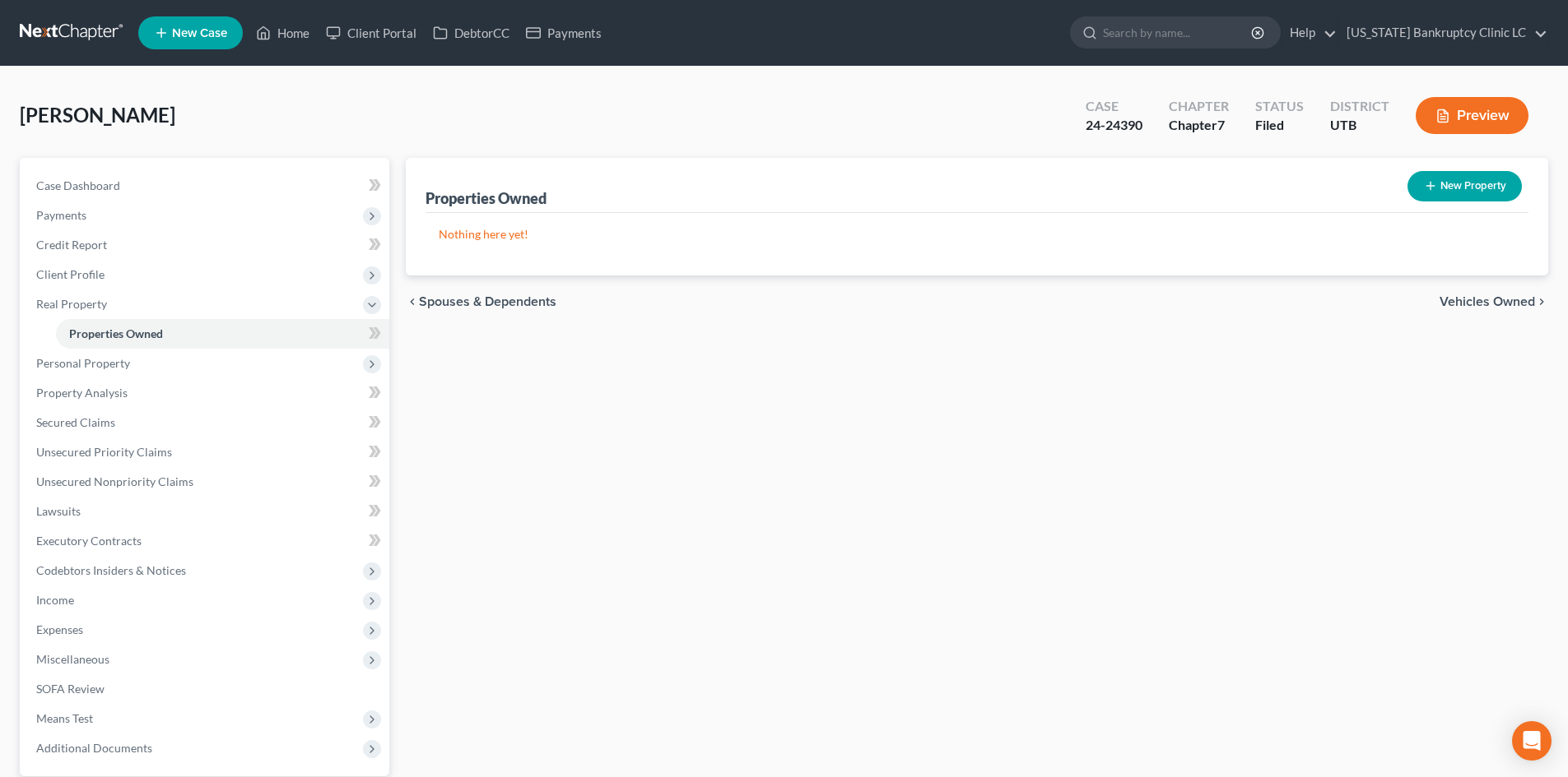
click at [287, 52] on ul "New Case Home Client Portal DebtorCC Payments - No Result - See all results Or …" at bounding box center [843, 33] width 1410 height 43
click at [288, 37] on link "Home" at bounding box center [282, 33] width 70 height 30
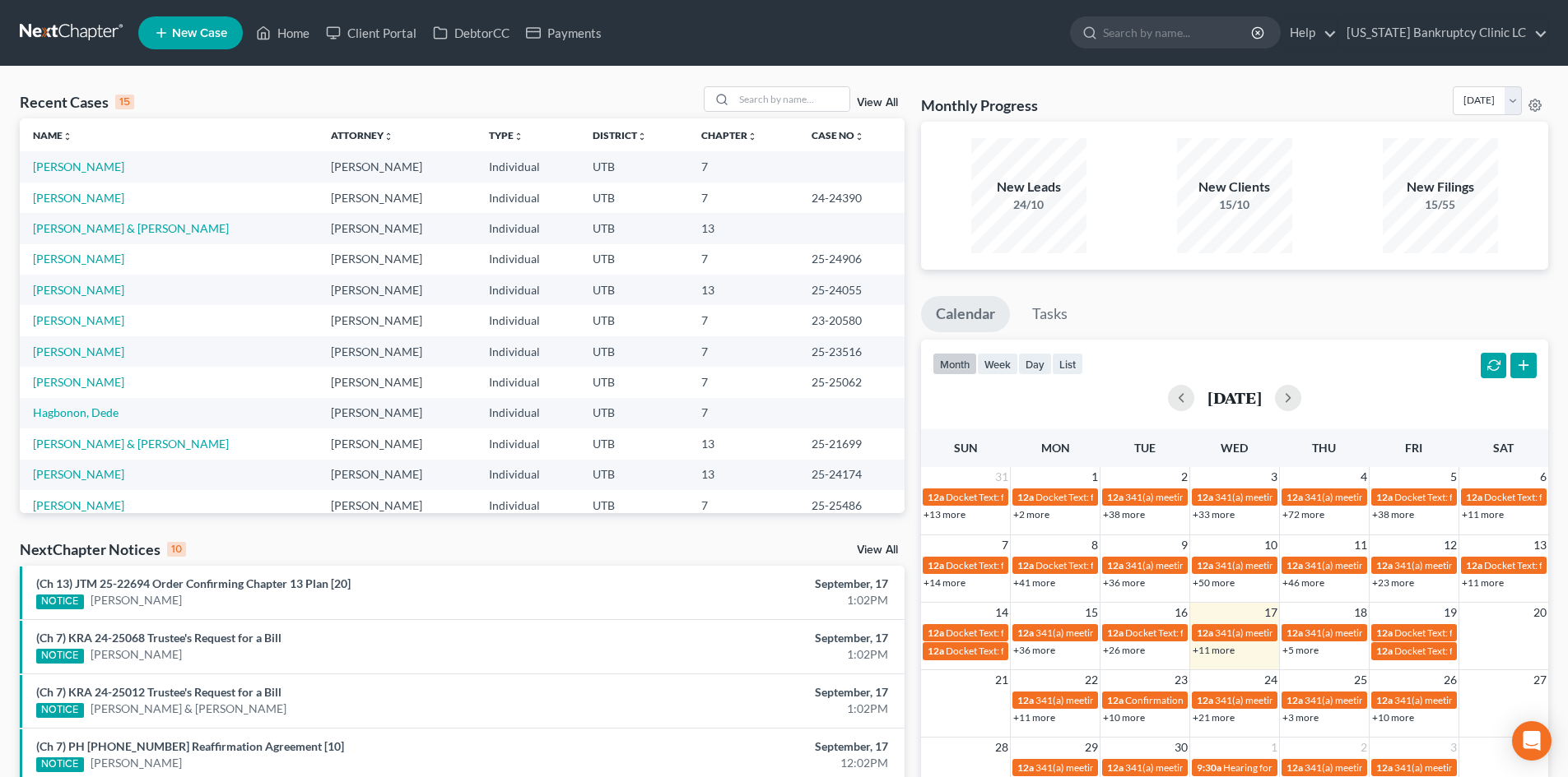
click at [688, 195] on td "7" at bounding box center [742, 198] width 110 height 31
click at [710, 97] on div at bounding box center [719, 99] width 30 height 24
click at [773, 90] on input "search" at bounding box center [791, 99] width 115 height 24
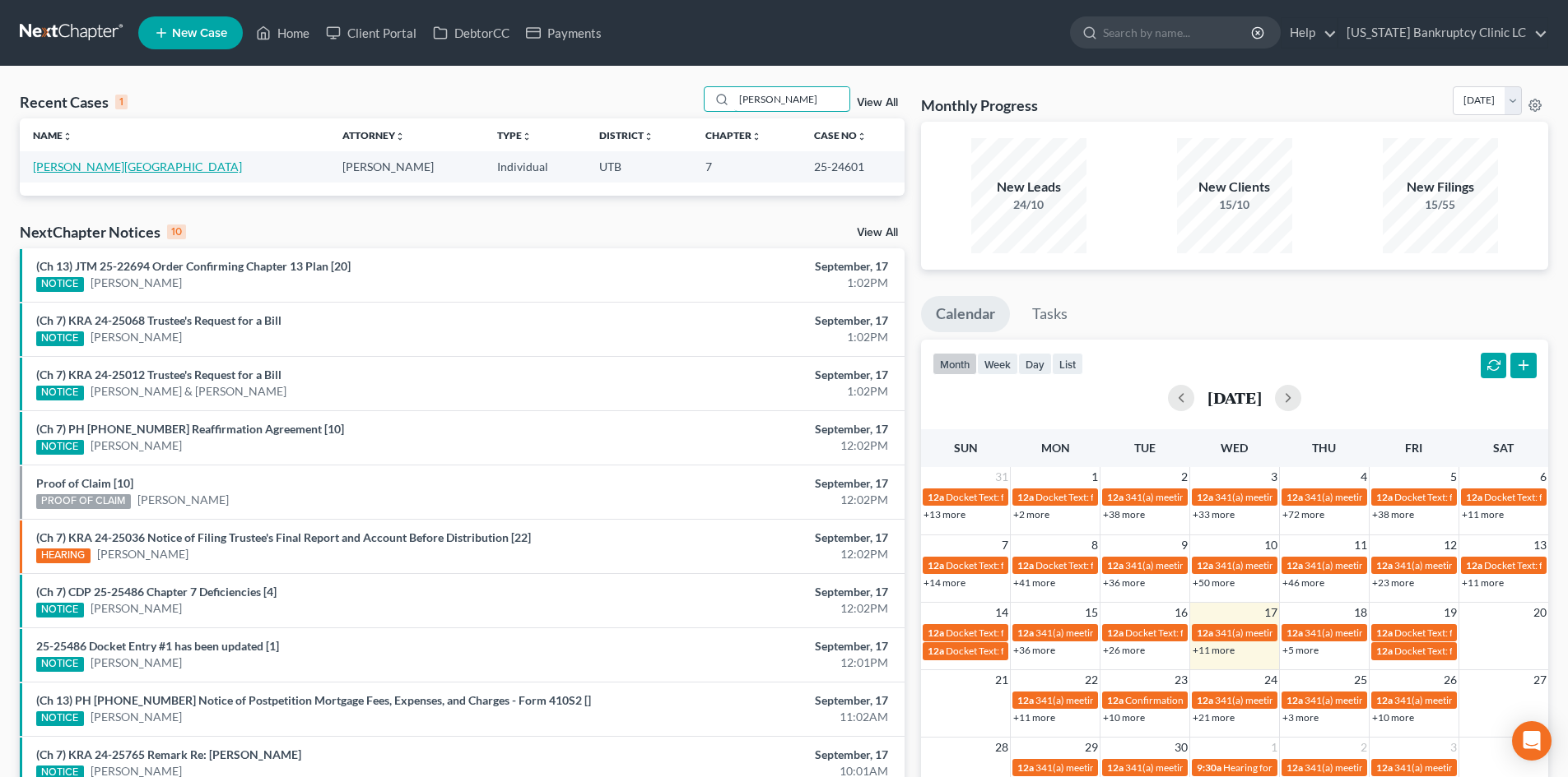
type input "odess"
click at [77, 166] on link "[PERSON_NAME][GEOGRAPHIC_DATA]" at bounding box center [138, 166] width 209 height 14
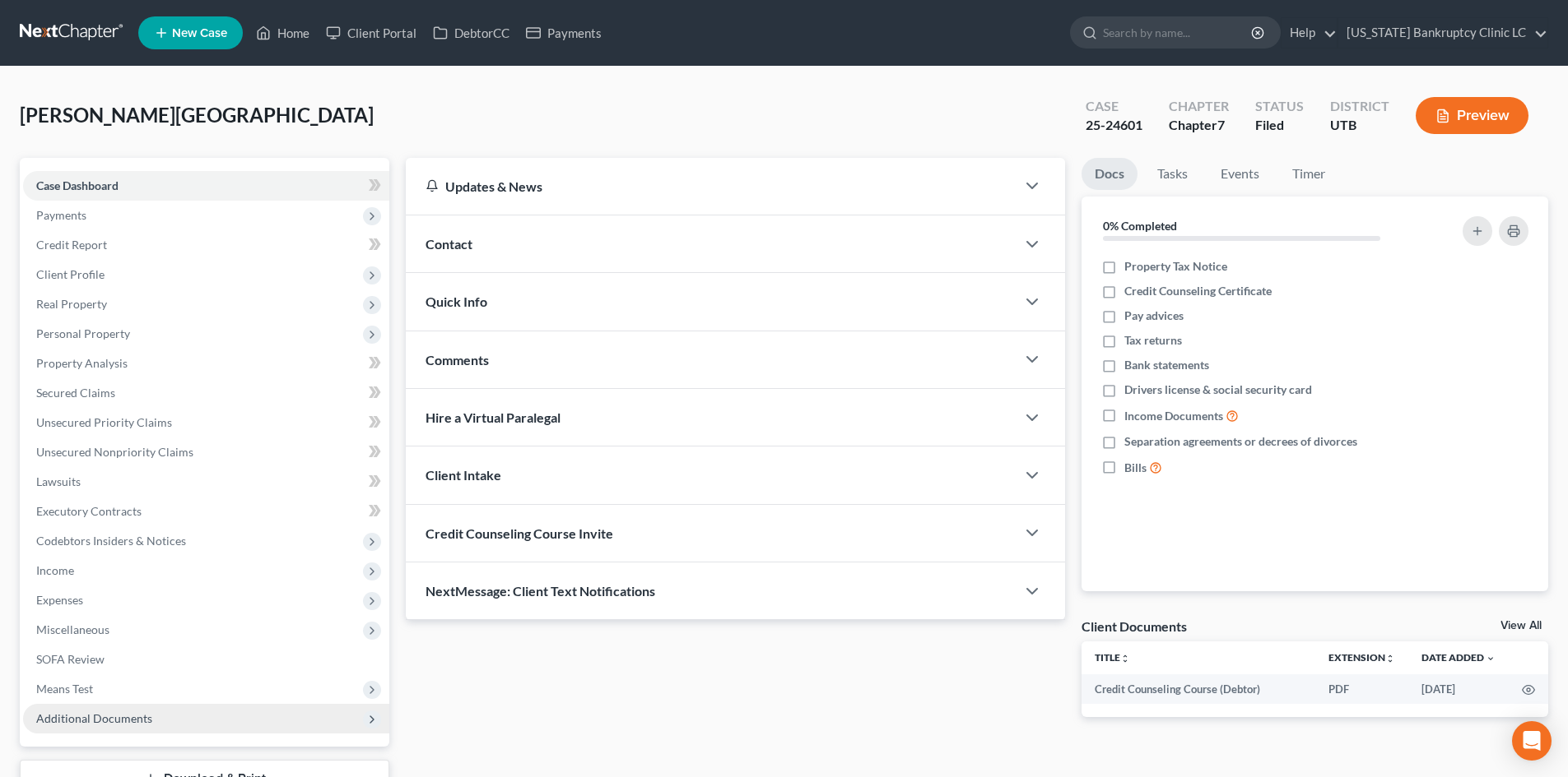
click at [118, 720] on span "Additional Documents" at bounding box center [95, 718] width 116 height 14
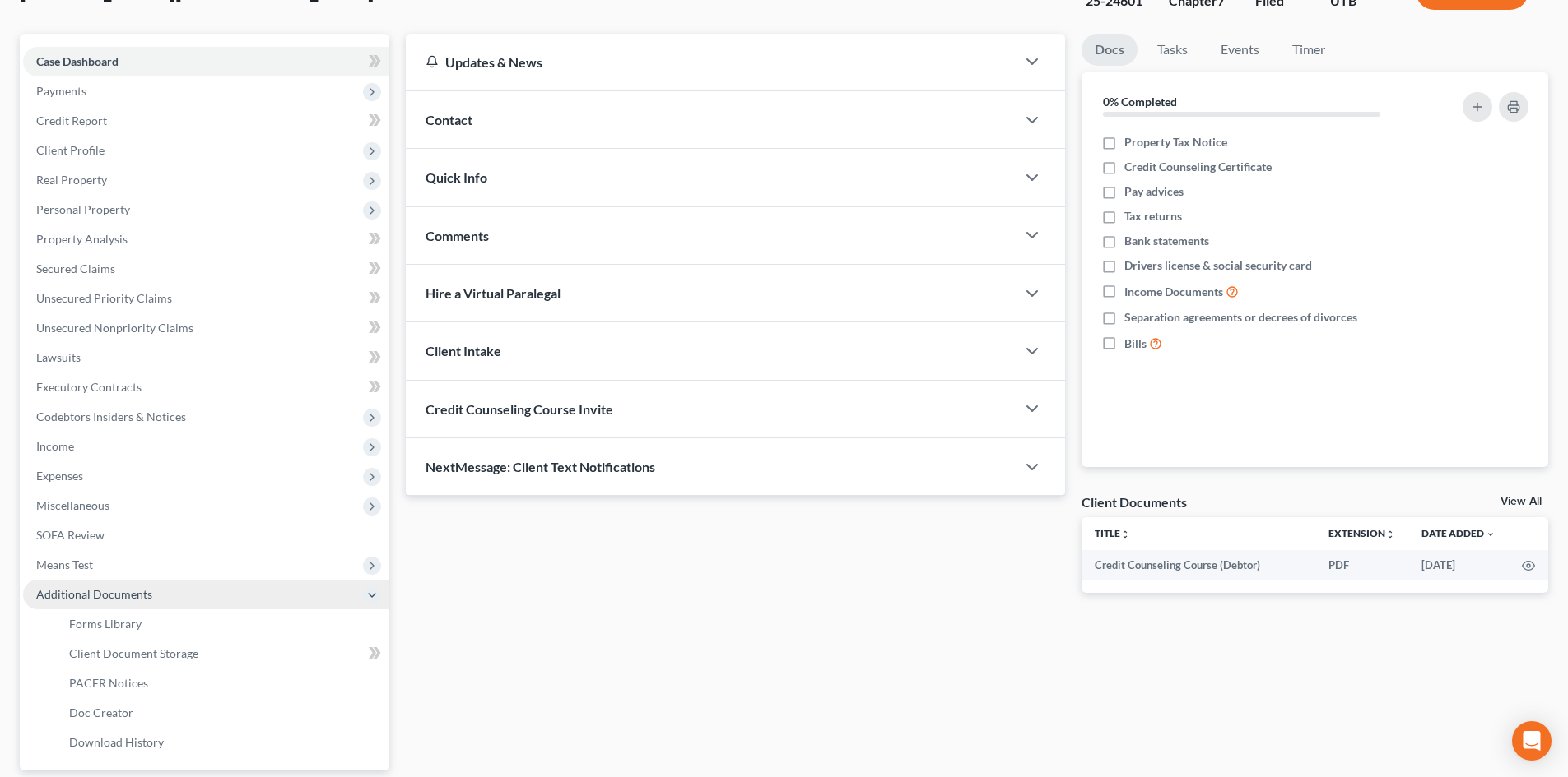
scroll to position [247, 0]
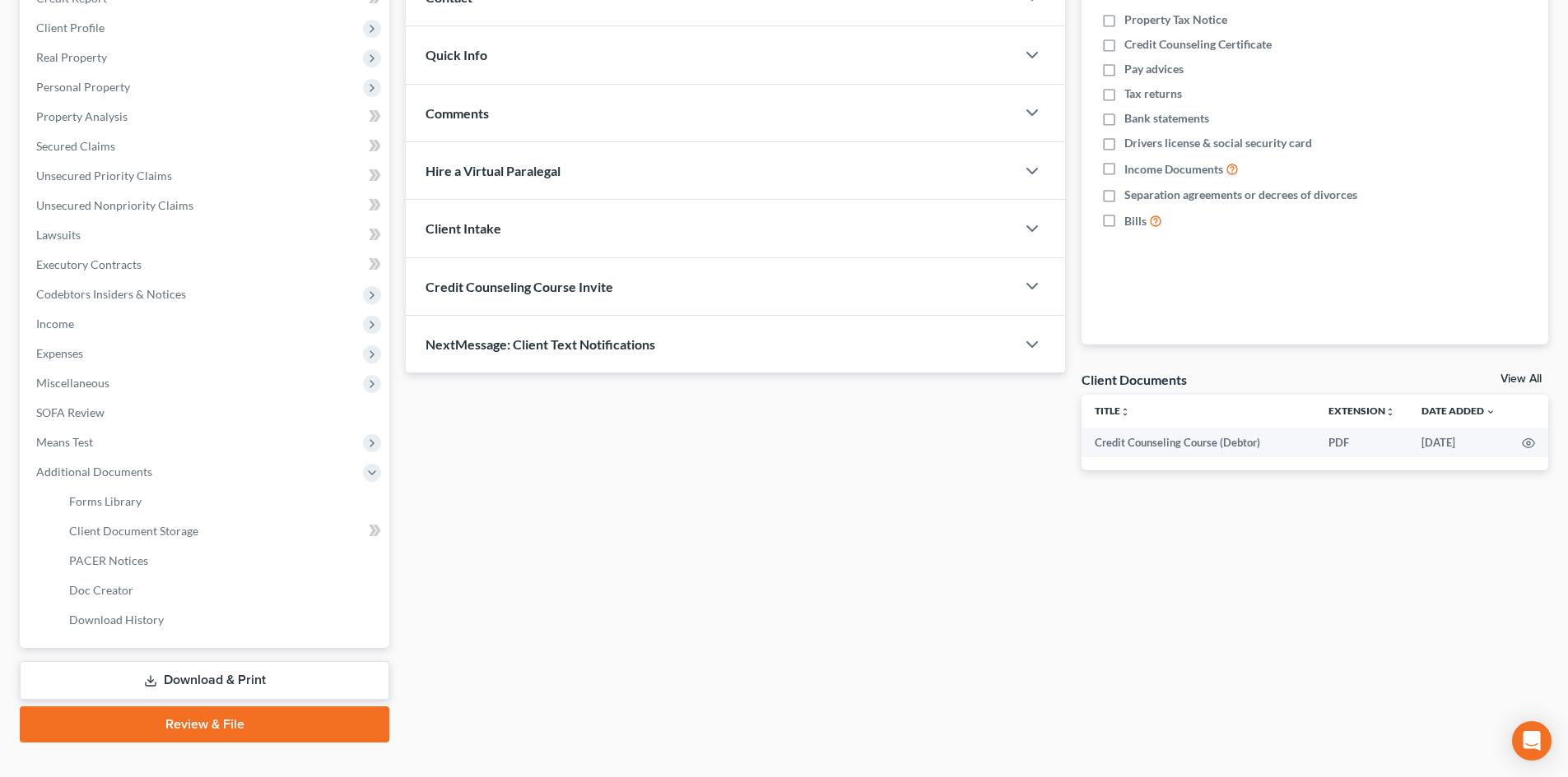
click at [212, 680] on link "Download & Print" at bounding box center [204, 681] width 370 height 39
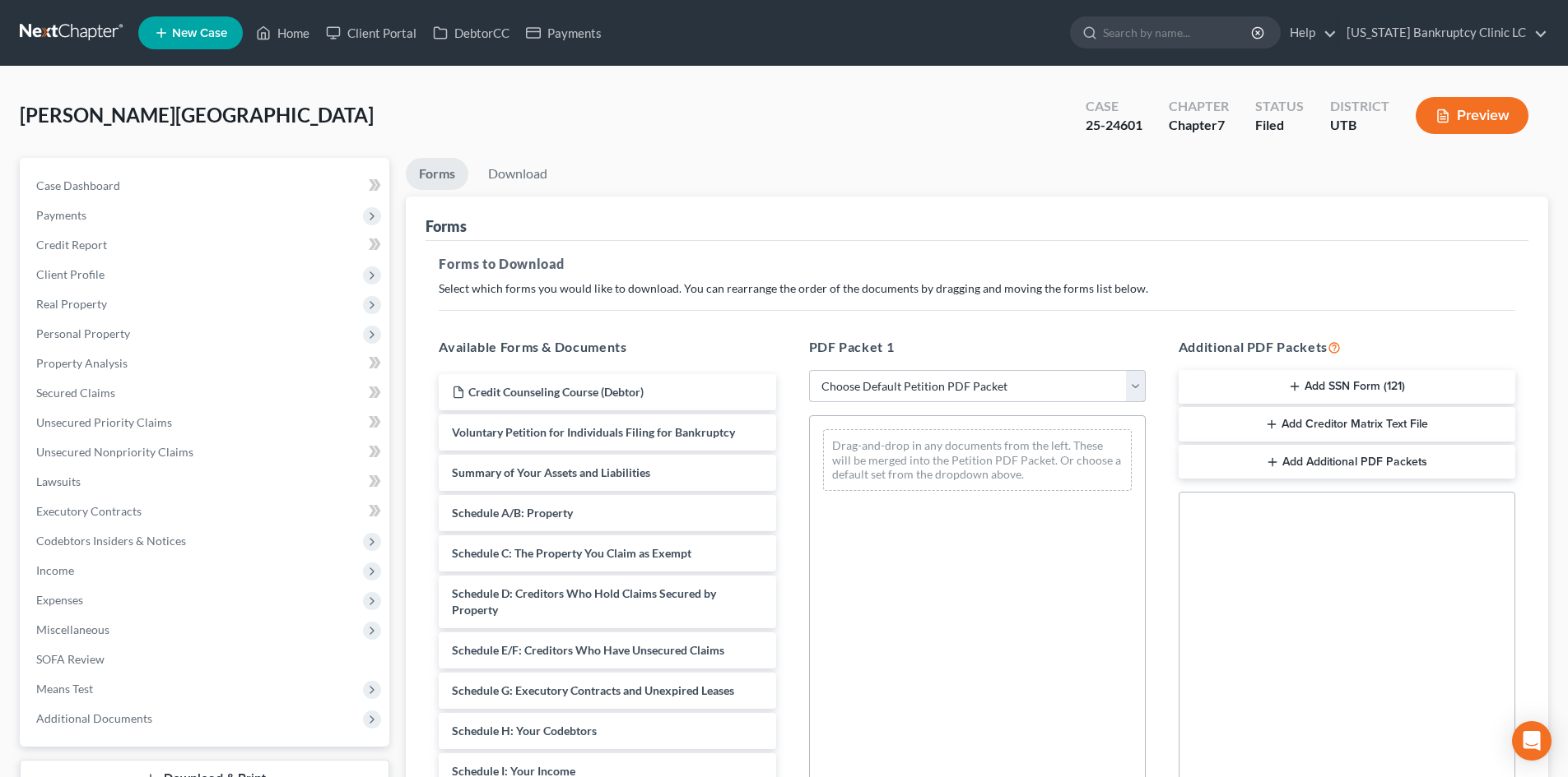
click at [1001, 402] on select "Choose Default Petition PDF Packet Complete Bankruptcy Petition (all forms and …" at bounding box center [977, 387] width 336 height 33
select select "2"
click at [809, 370] on select "Choose Default Petition PDF Packet Complete Bankruptcy Petition (all forms and …" at bounding box center [977, 387] width 336 height 33
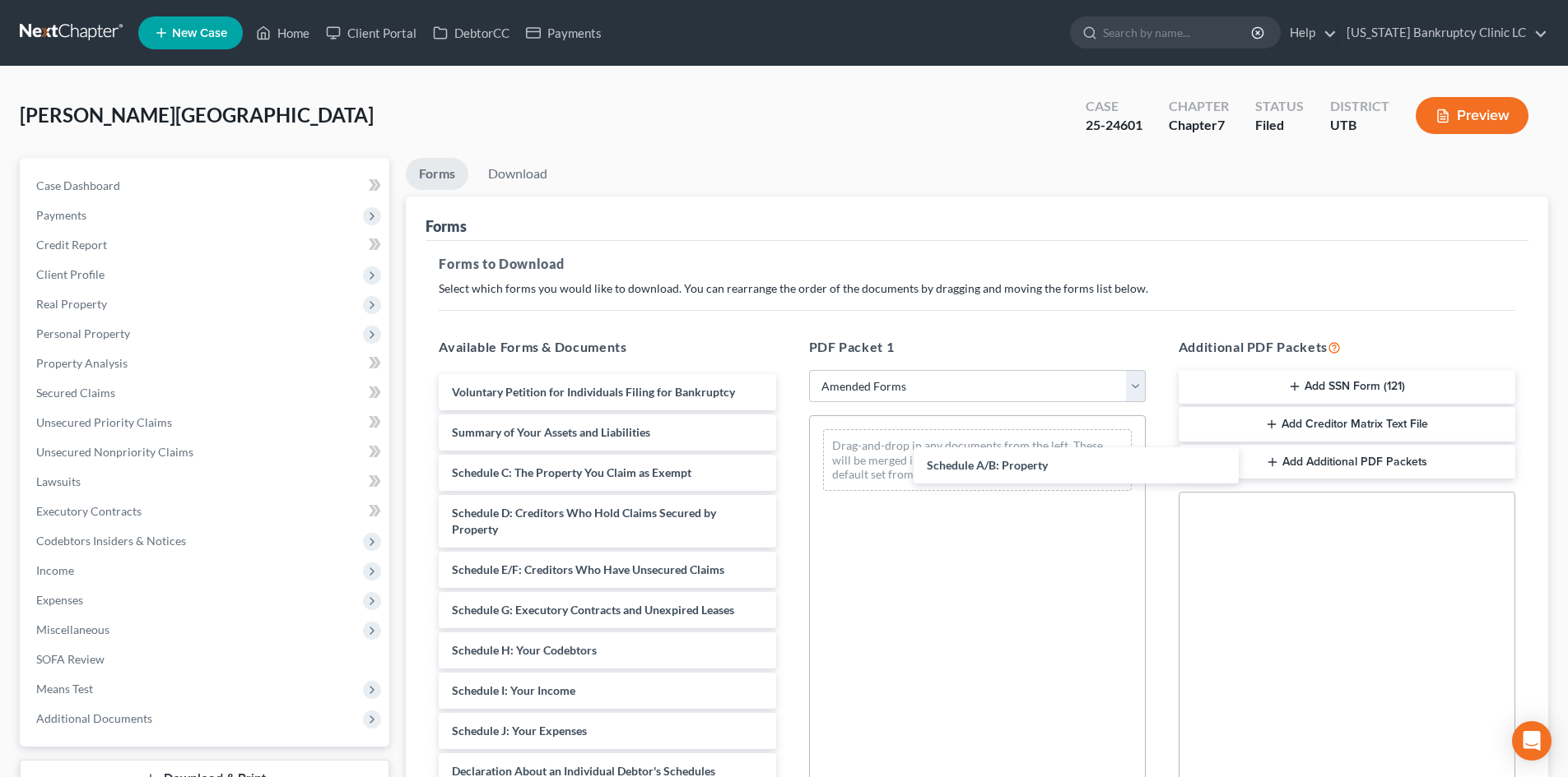
drag, startPoint x: 581, startPoint y: 468, endPoint x: 600, endPoint y: 468, distance: 19.0
click at [788, 461] on div "Schedule A/B: Property Voluntary Petition for Individuals Filing for Bankruptcy…" at bounding box center [606, 748] width 363 height 747
click at [517, 161] on link "Download" at bounding box center [517, 173] width 86 height 32
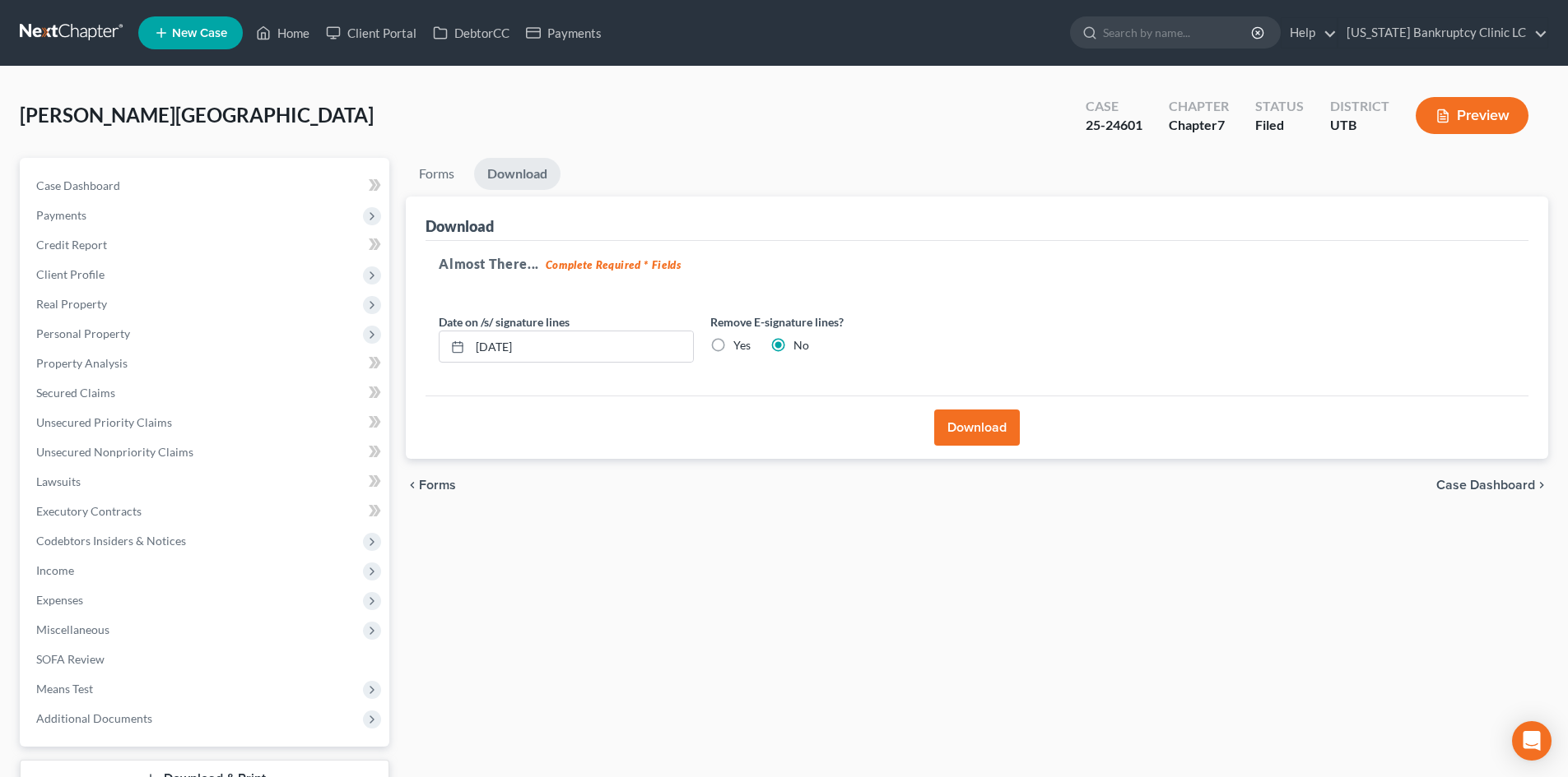
click at [1023, 416] on div "Download" at bounding box center [977, 428] width 1103 height 63
click at [1003, 421] on button "Download" at bounding box center [977, 428] width 86 height 37
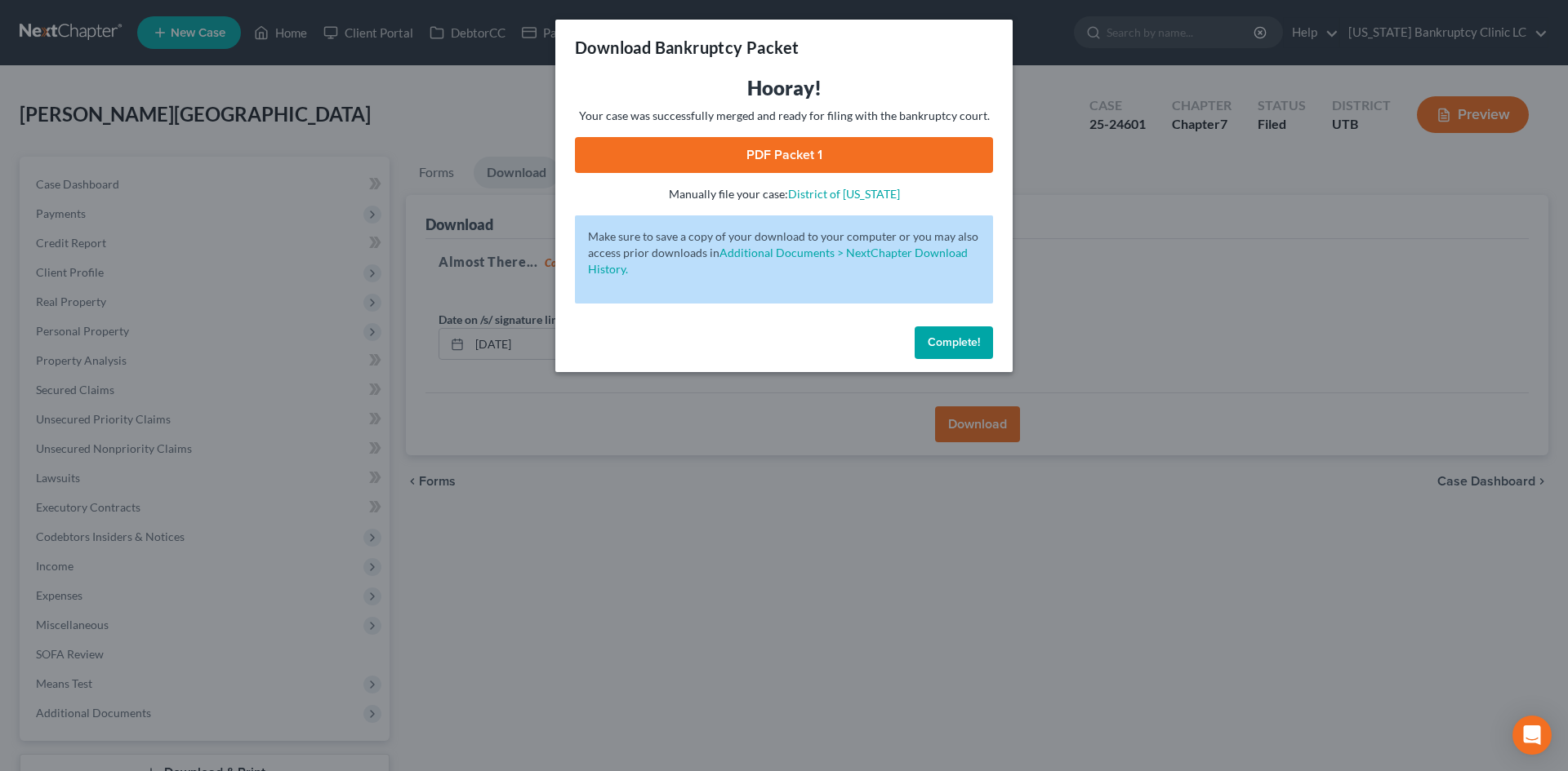
click at [717, 158] on link "PDF Packet 1" at bounding box center [784, 155] width 418 height 36
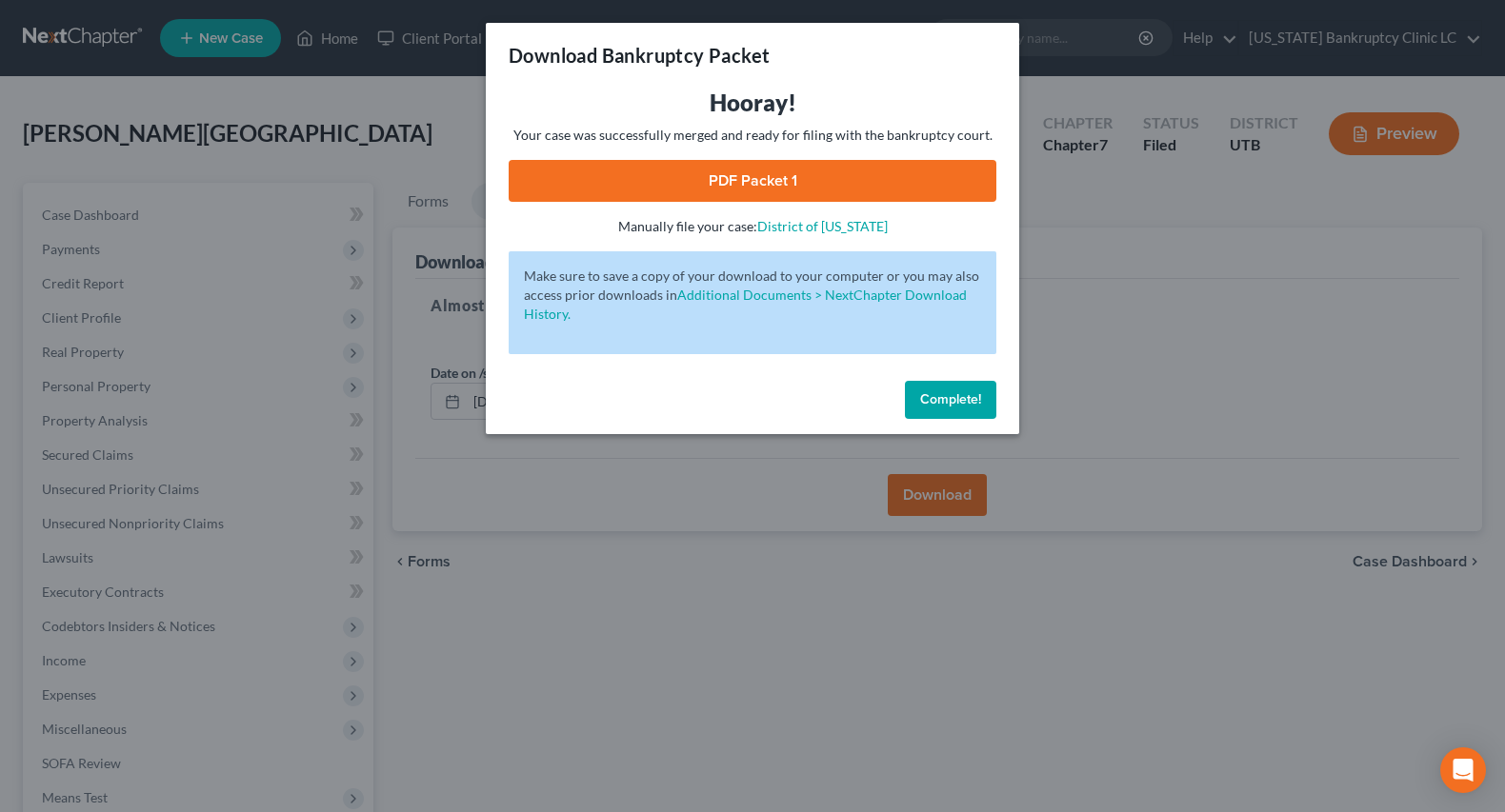
click at [924, 403] on span "Complete!" at bounding box center [950, 399] width 61 height 16
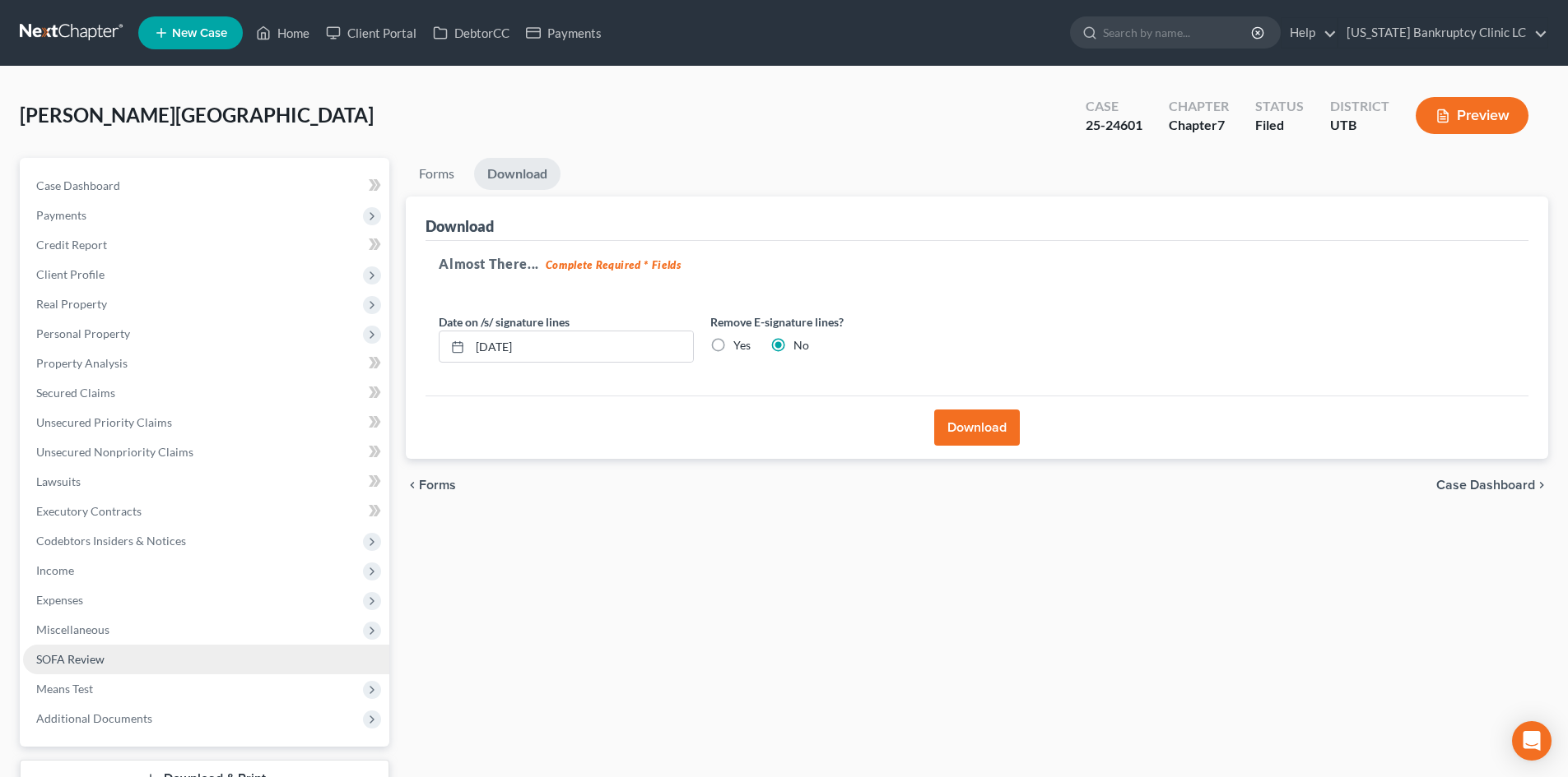
scroll to position [127, 0]
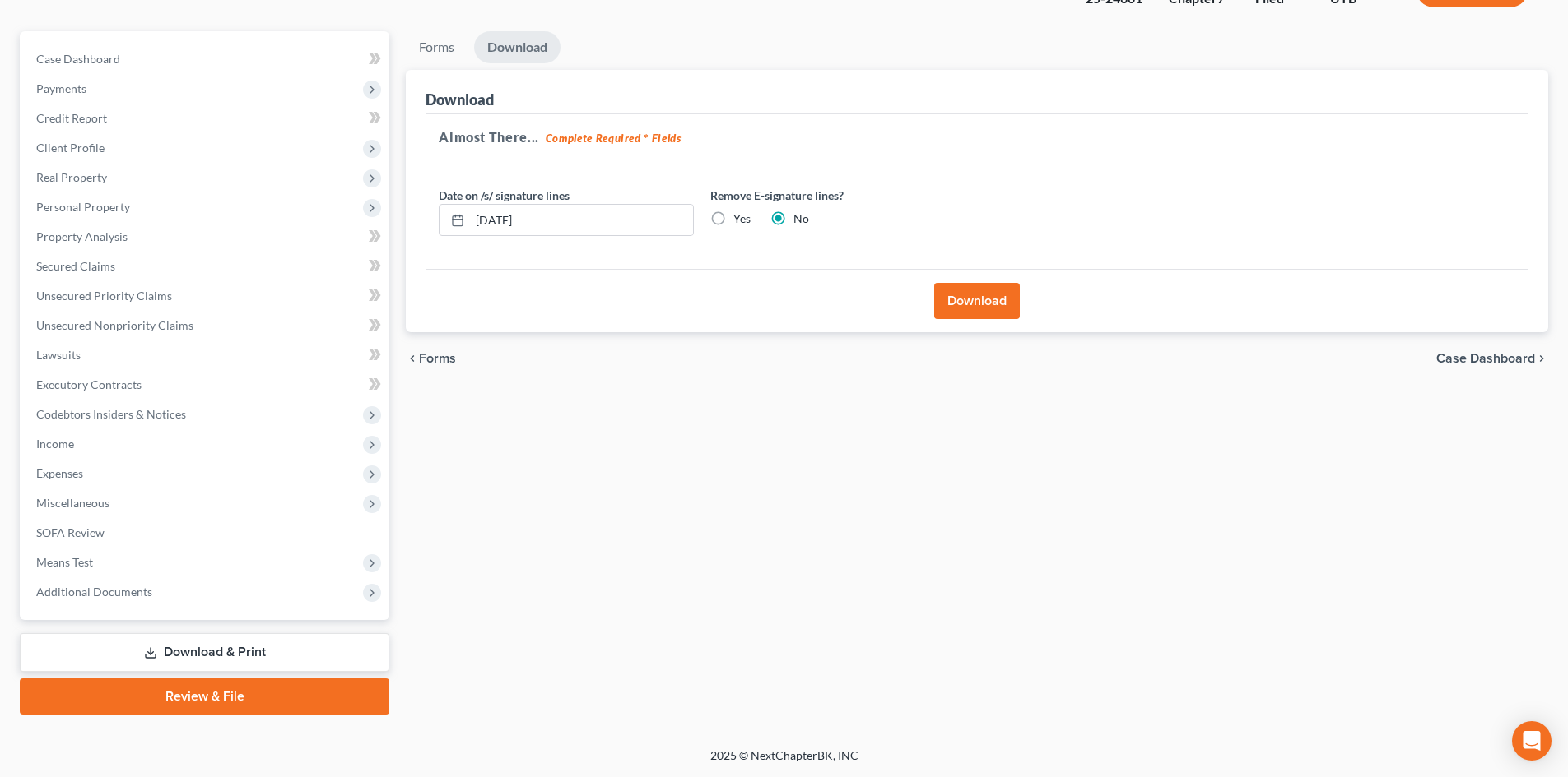
click at [240, 689] on link "Review & File" at bounding box center [204, 697] width 370 height 37
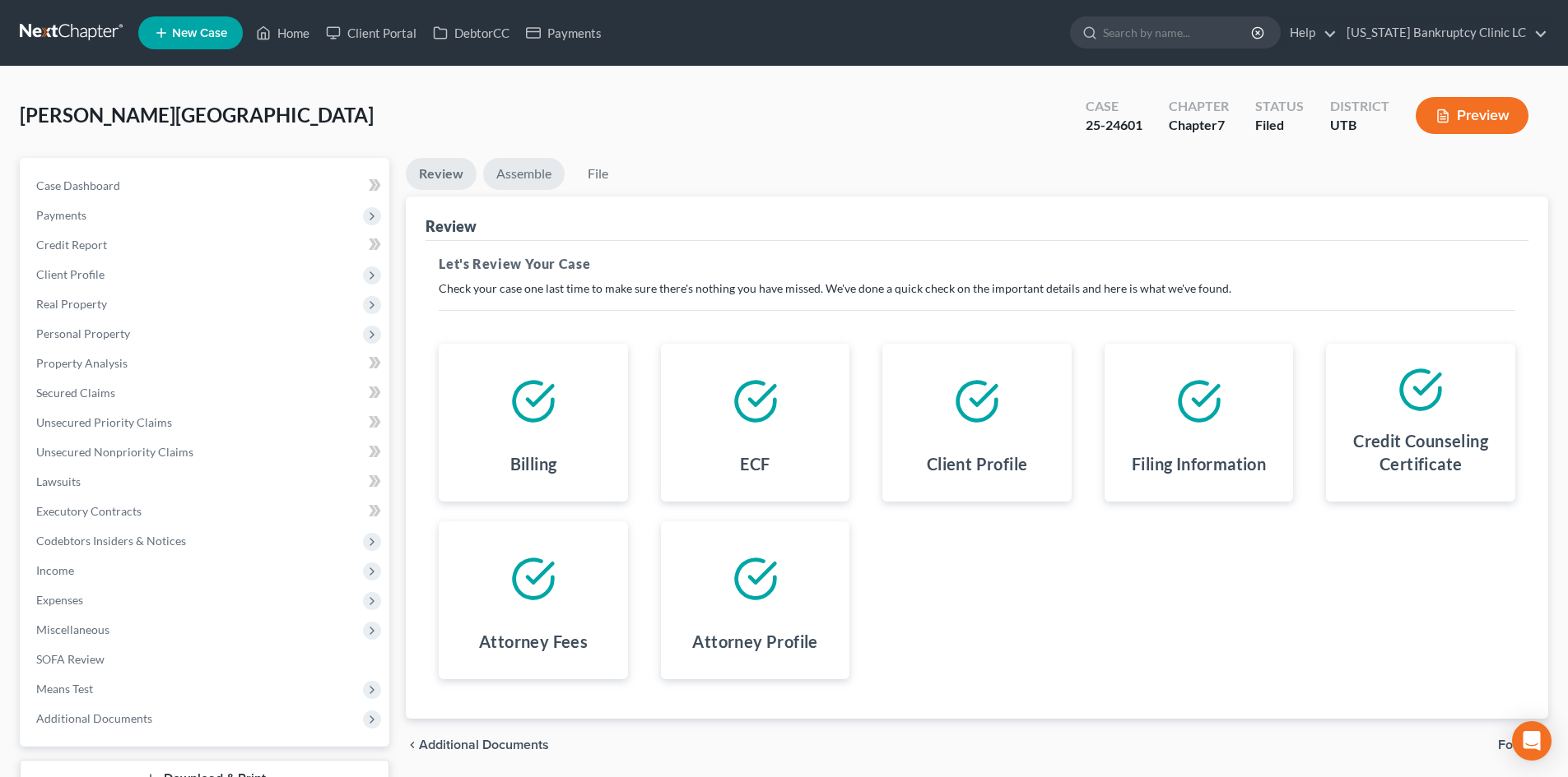
click at [507, 181] on link "Assemble" at bounding box center [524, 173] width 81 height 32
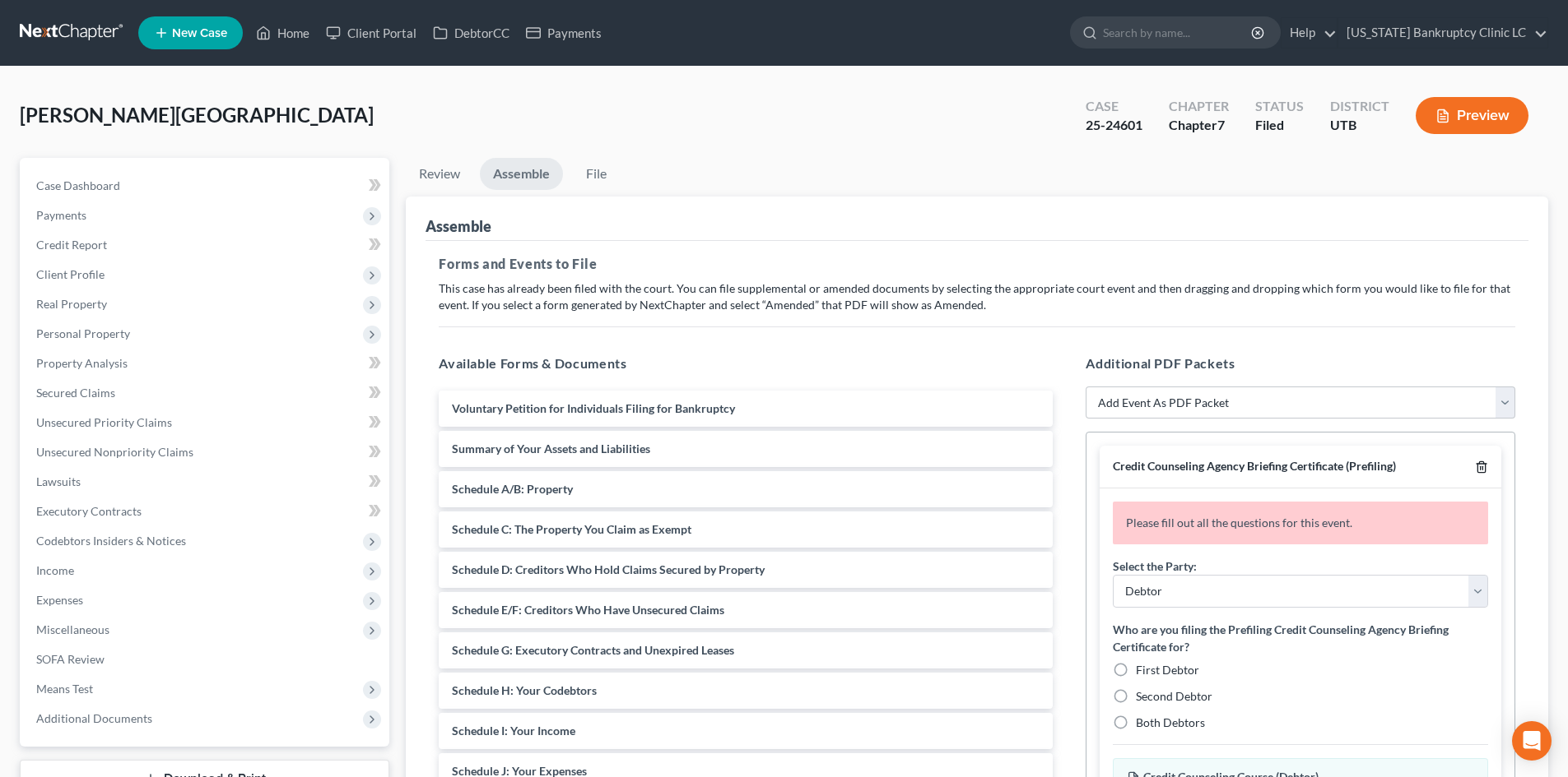
click at [1482, 467] on line "button" at bounding box center [1482, 469] width 0 height 3
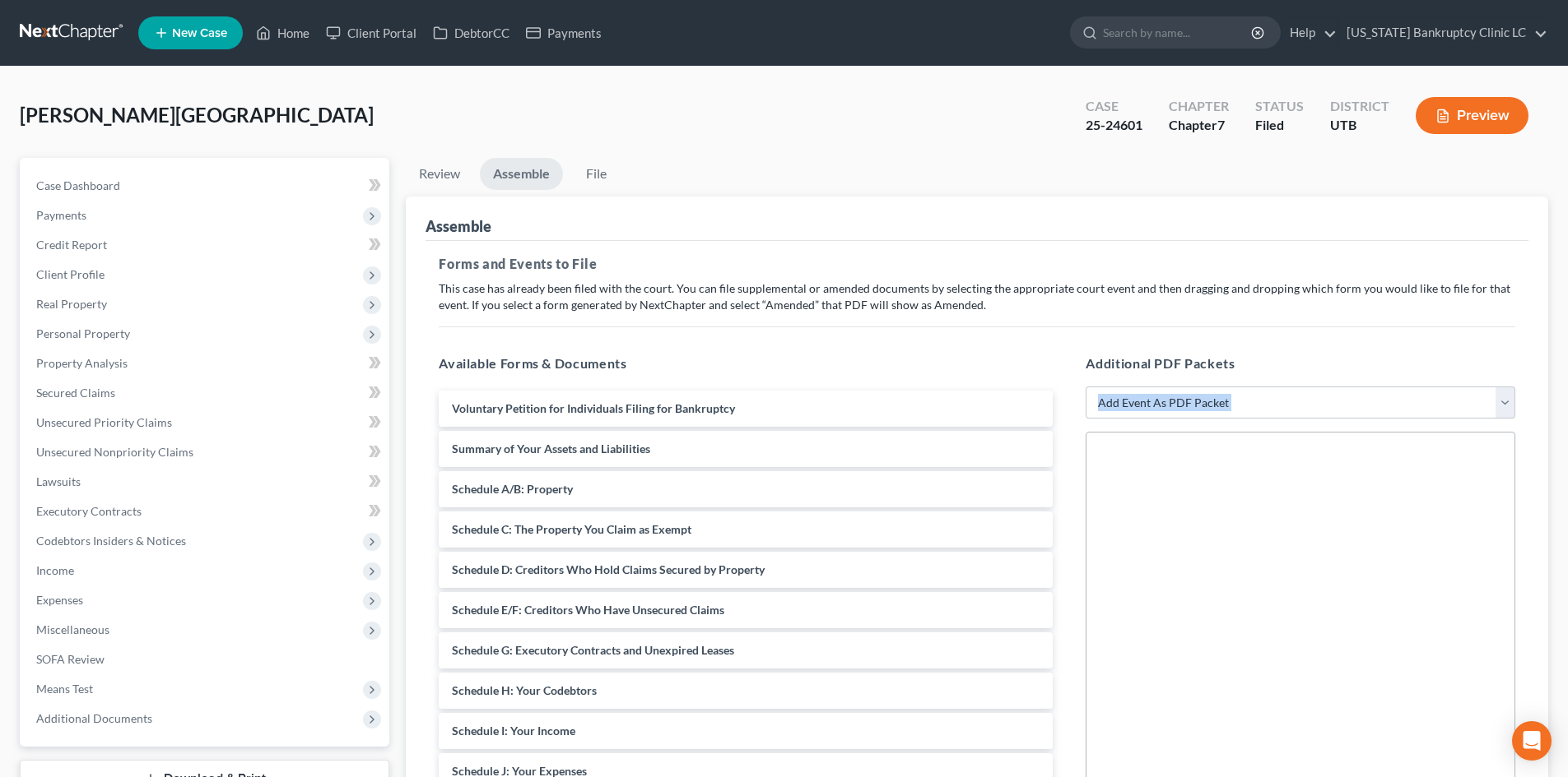
click at [1483, 468] on div at bounding box center [1300, 657] width 429 height 452
click at [1237, 408] on select "Add Event As PDF Packet Affidavit/Declaration Amended Document Amended Schedule…" at bounding box center [1300, 403] width 429 height 33
click at [848, 167] on ul "Review Assemble File" at bounding box center [978, 177] width 1143 height 39
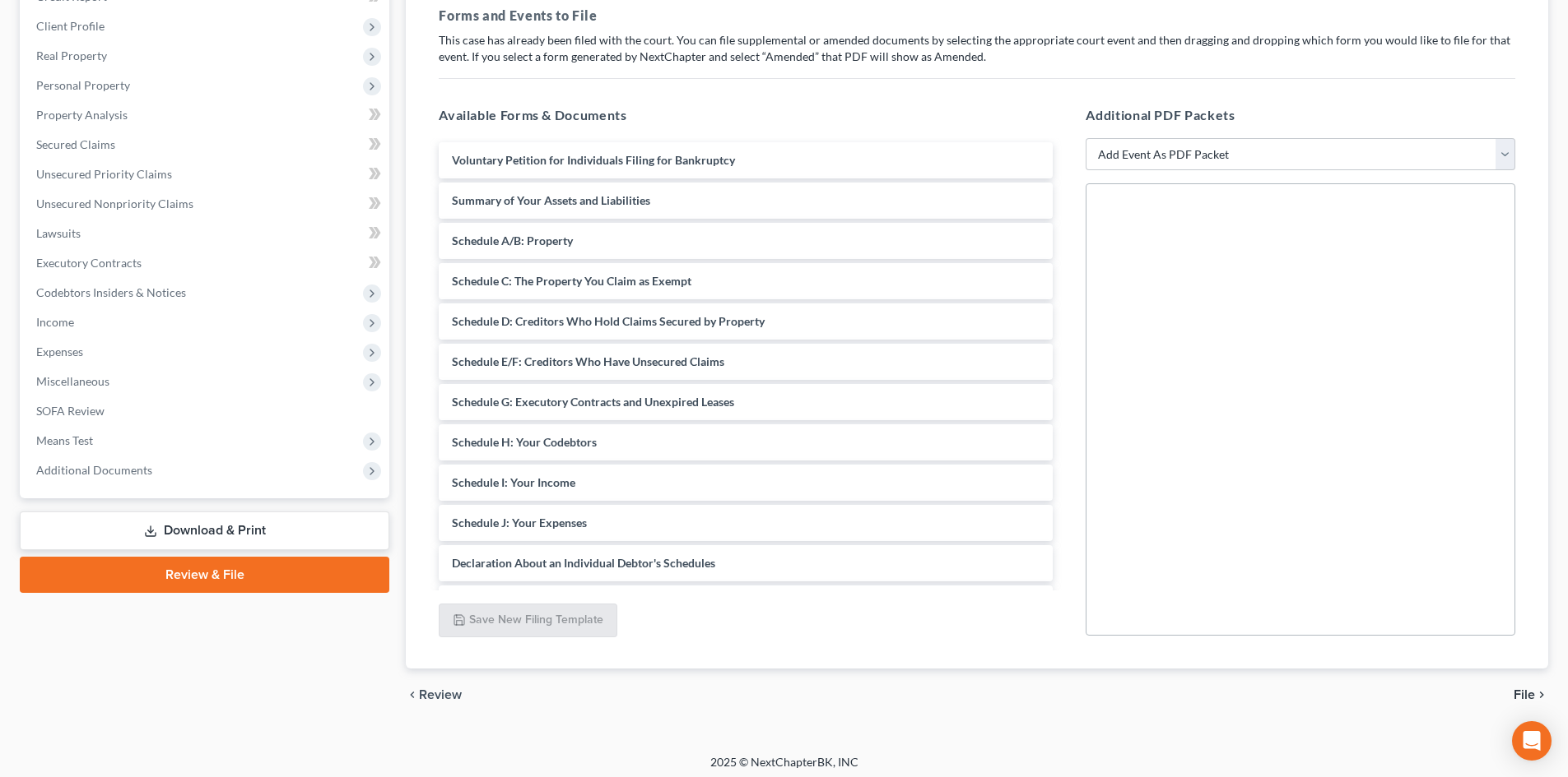
scroll to position [255, 0]
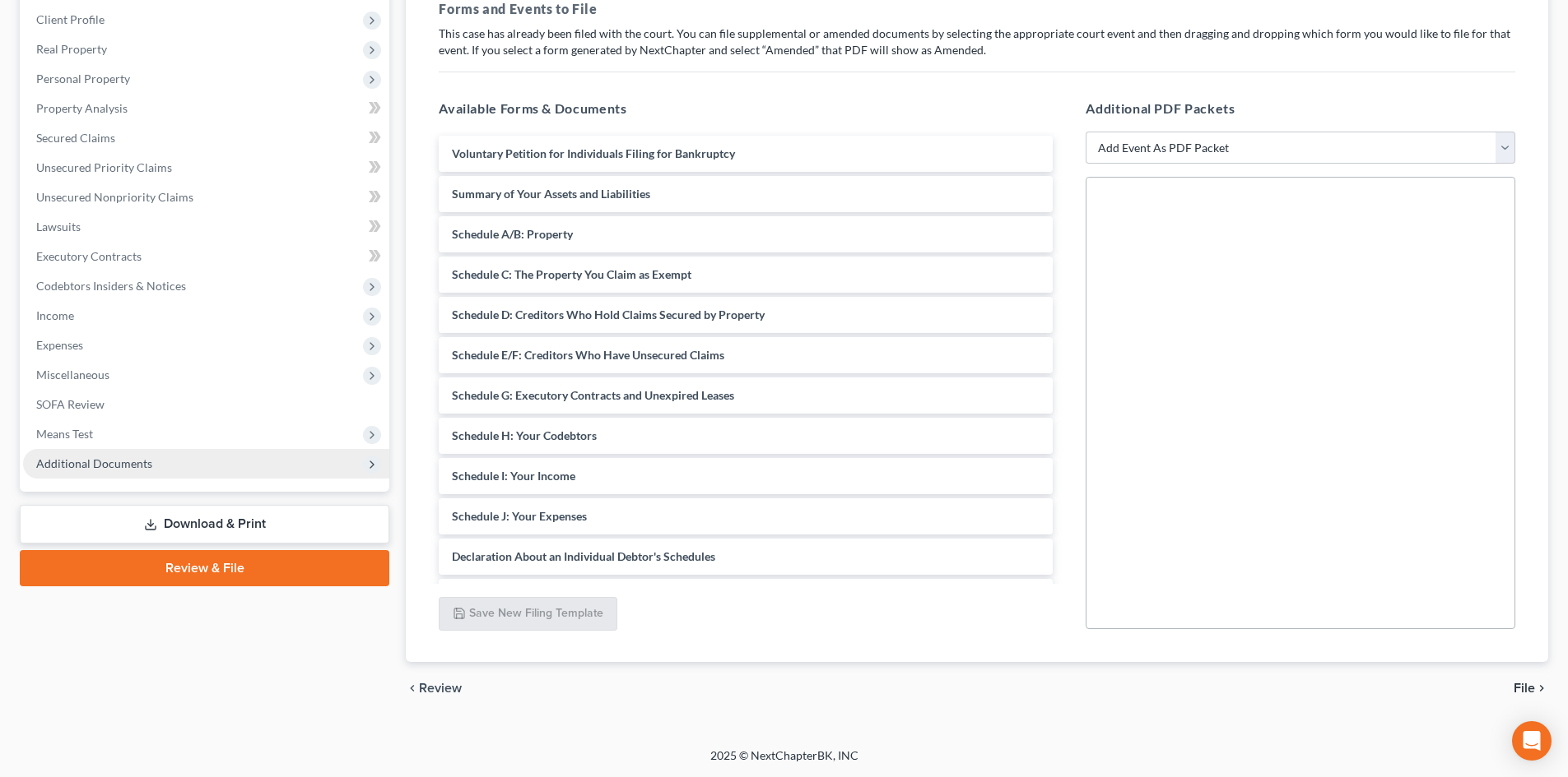
click at [178, 462] on span "Additional Documents" at bounding box center [206, 464] width 366 height 30
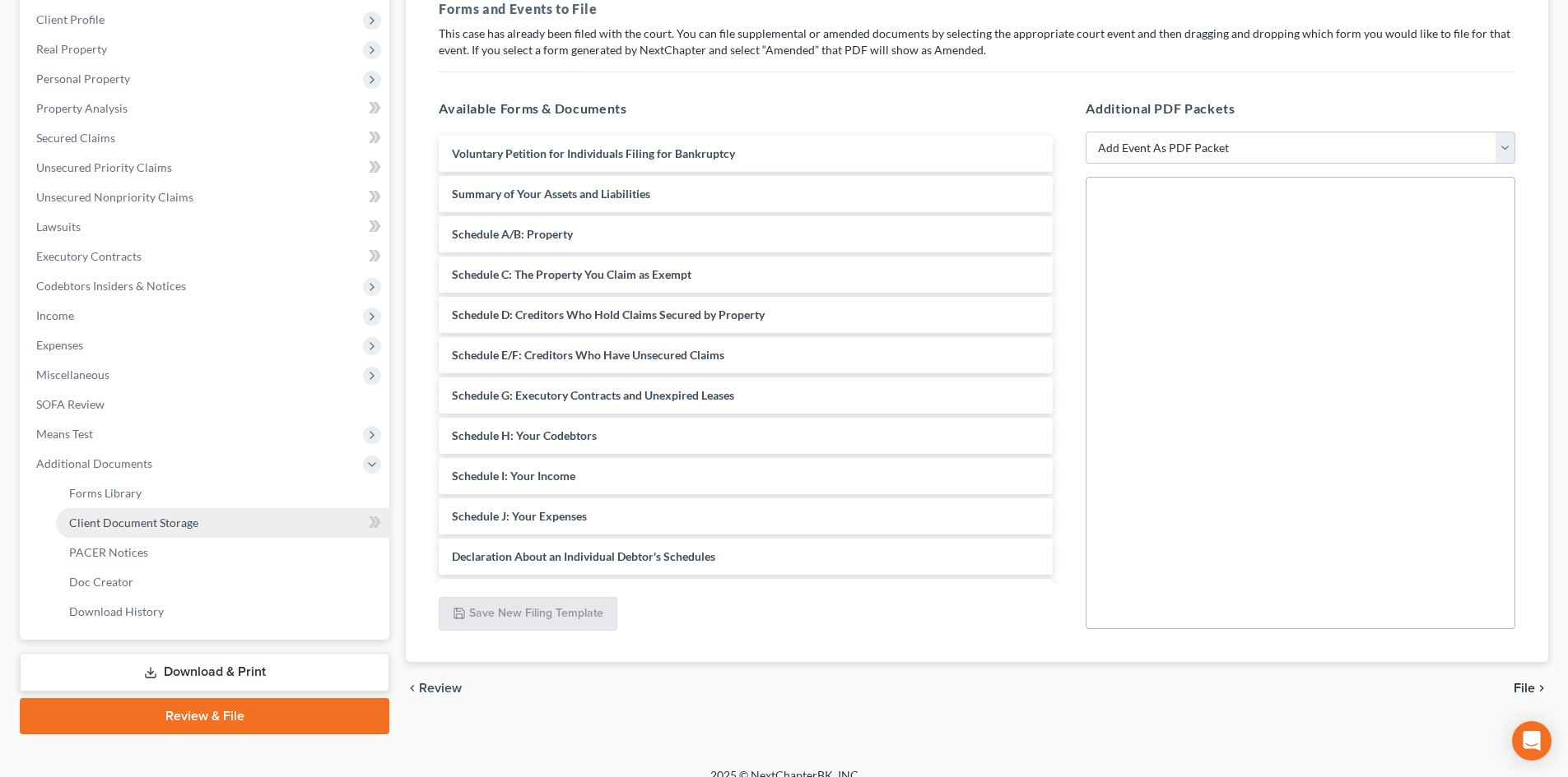
click at [171, 535] on link "Client Document Storage" at bounding box center [222, 523] width 333 height 30
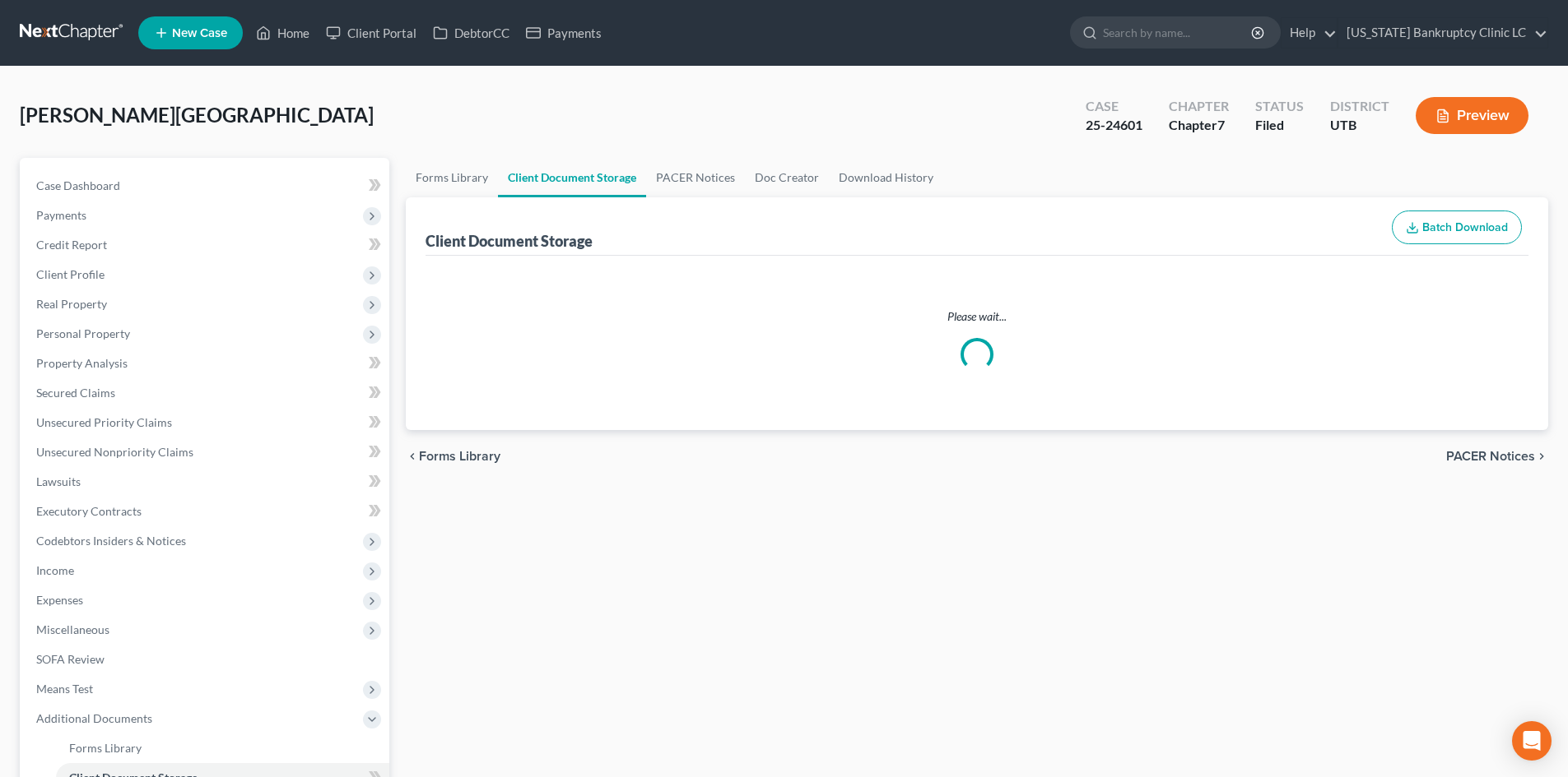
select select "30"
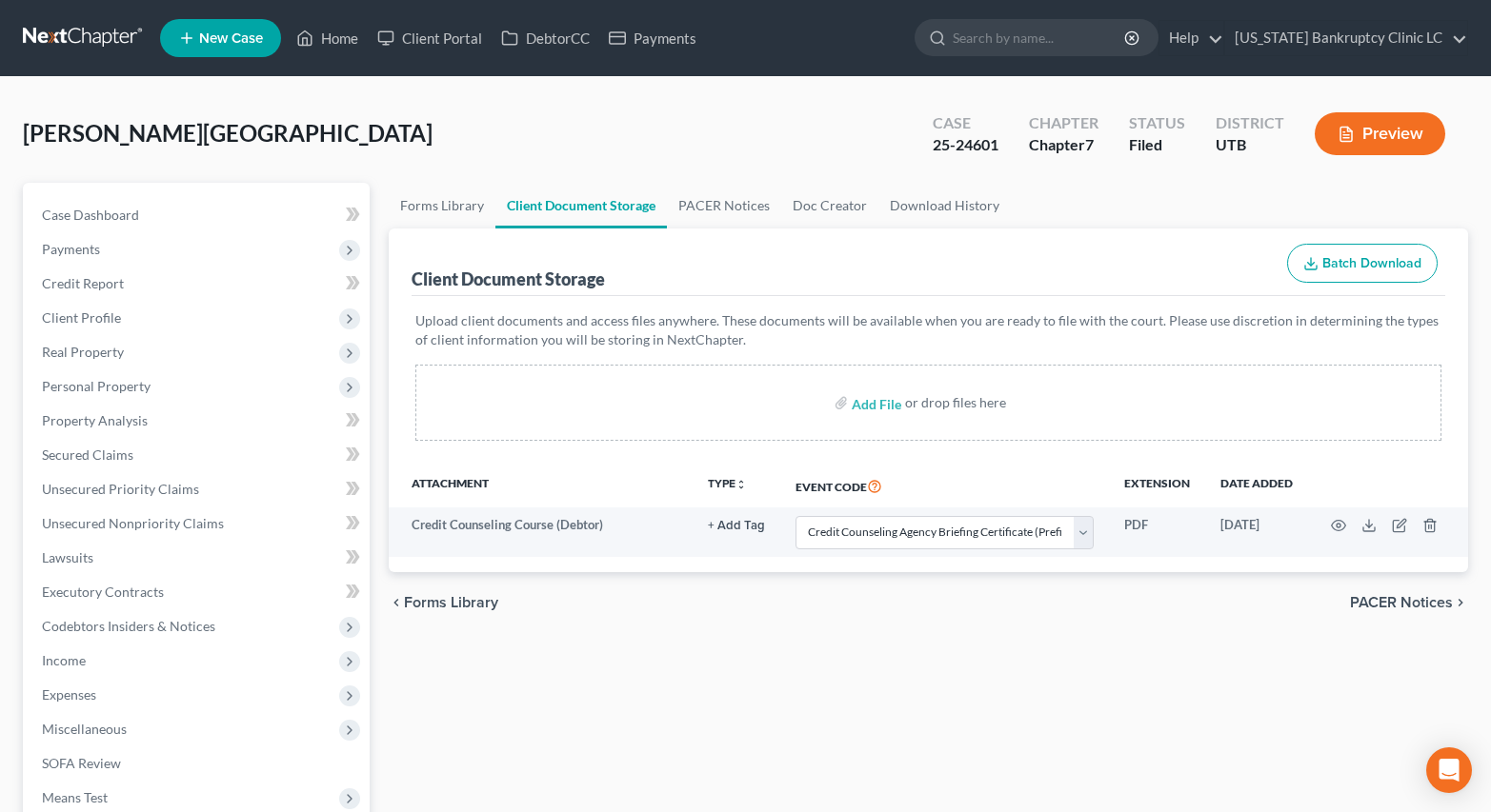
select select "30"
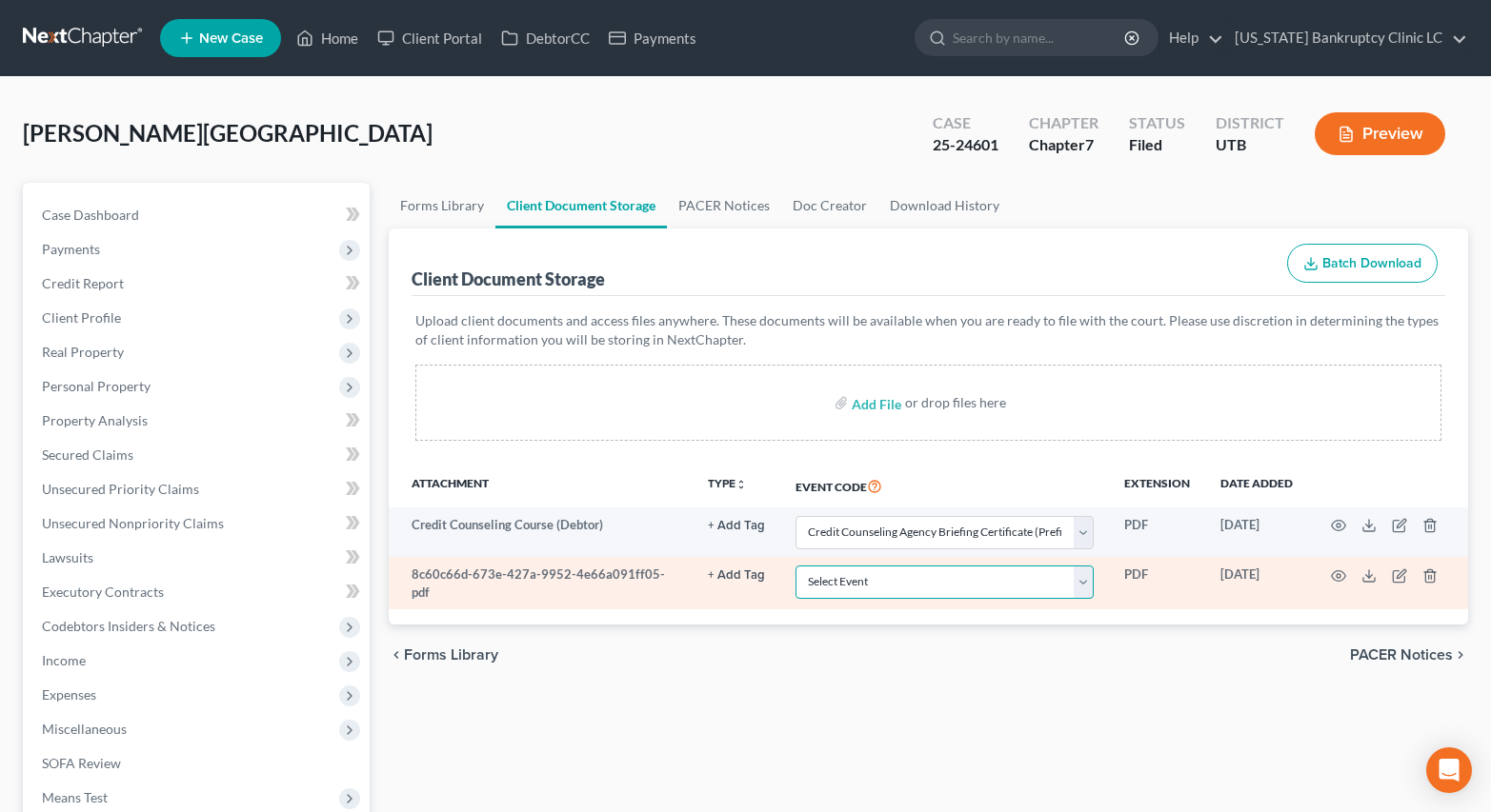
click at [885, 581] on select "Select Event Affidavit/Declaration Amended Chapter 11 Plan Amended Disclosure S…" at bounding box center [944, 582] width 298 height 34
select select "4"
click at [795, 566] on select "Select Event Affidavit/Declaration Amended Chapter 11 Plan Amended Disclosure S…" at bounding box center [944, 582] width 298 height 34
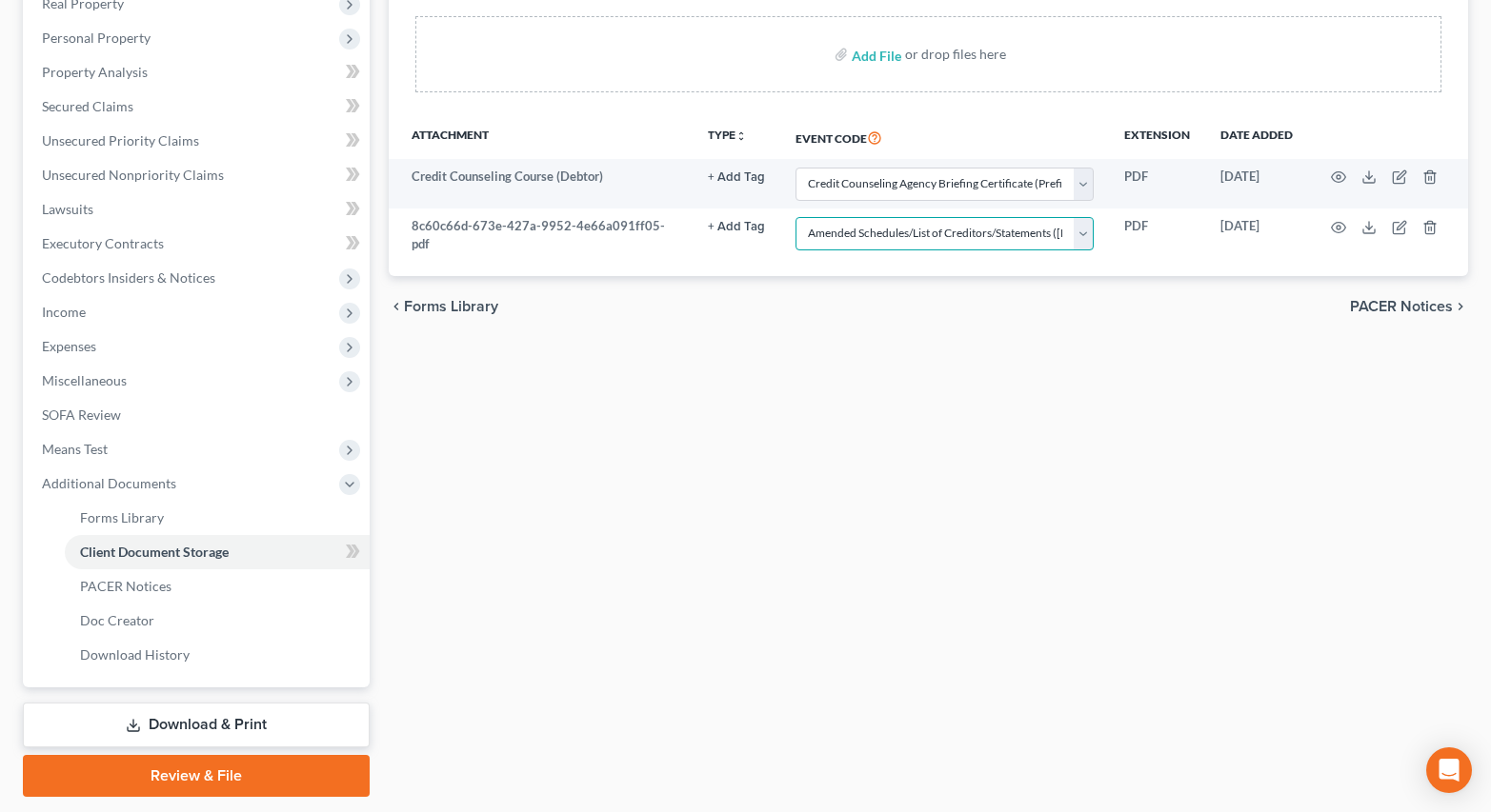
scroll to position [406, 0]
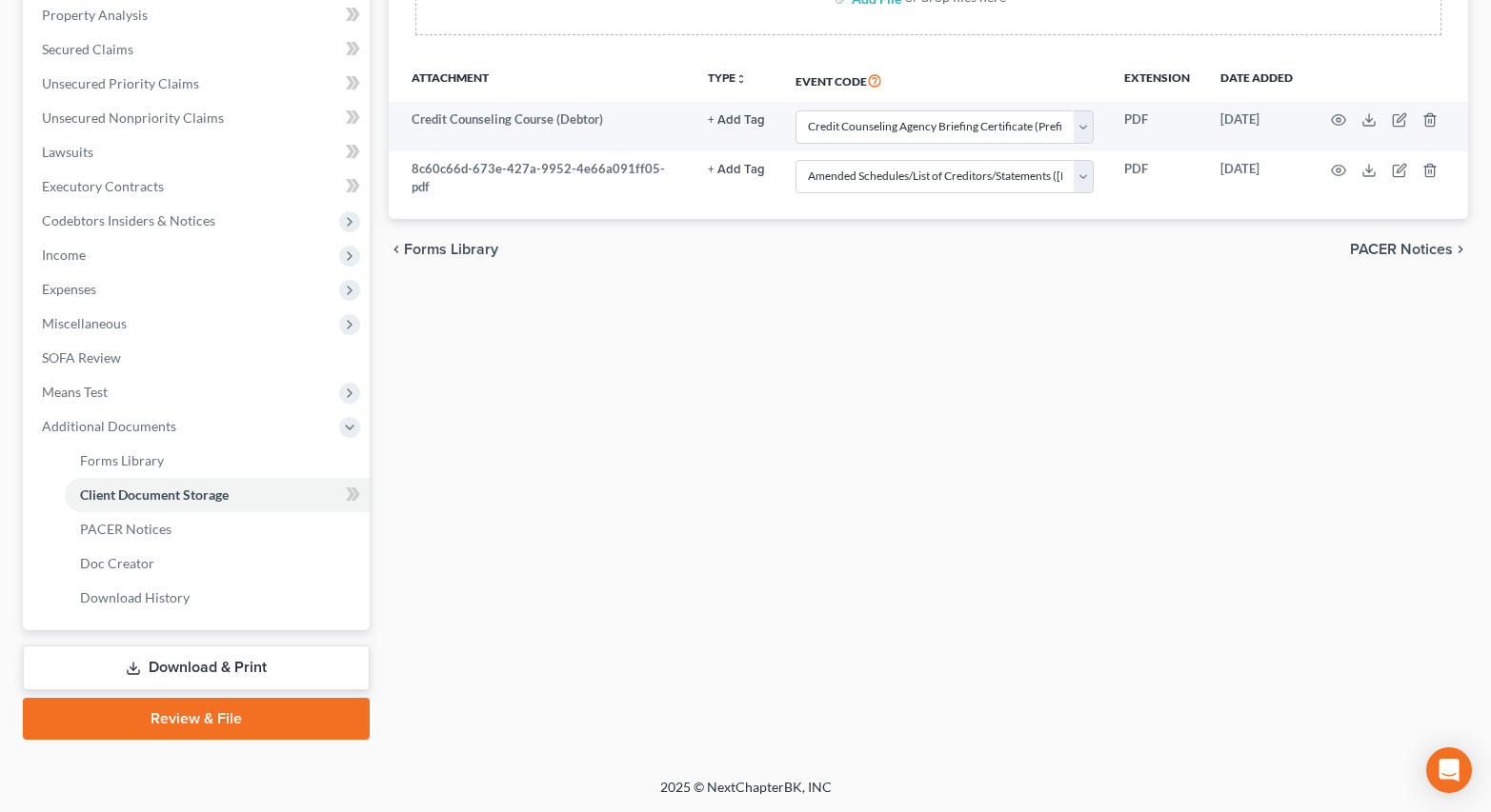
click at [208, 710] on link "Review & File" at bounding box center [196, 719] width 347 height 42
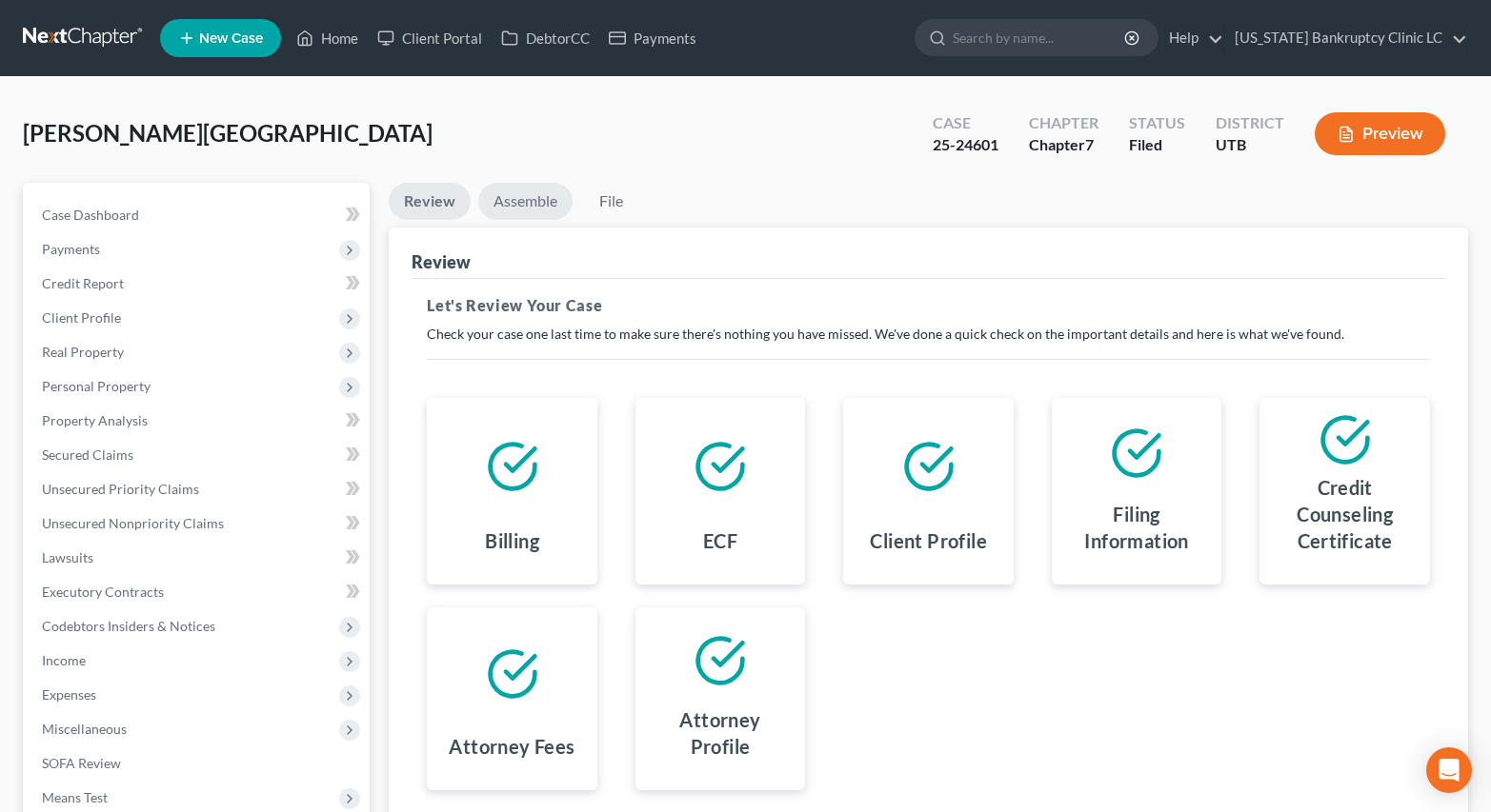
click at [538, 207] on link "Assemble" at bounding box center [525, 201] width 94 height 37
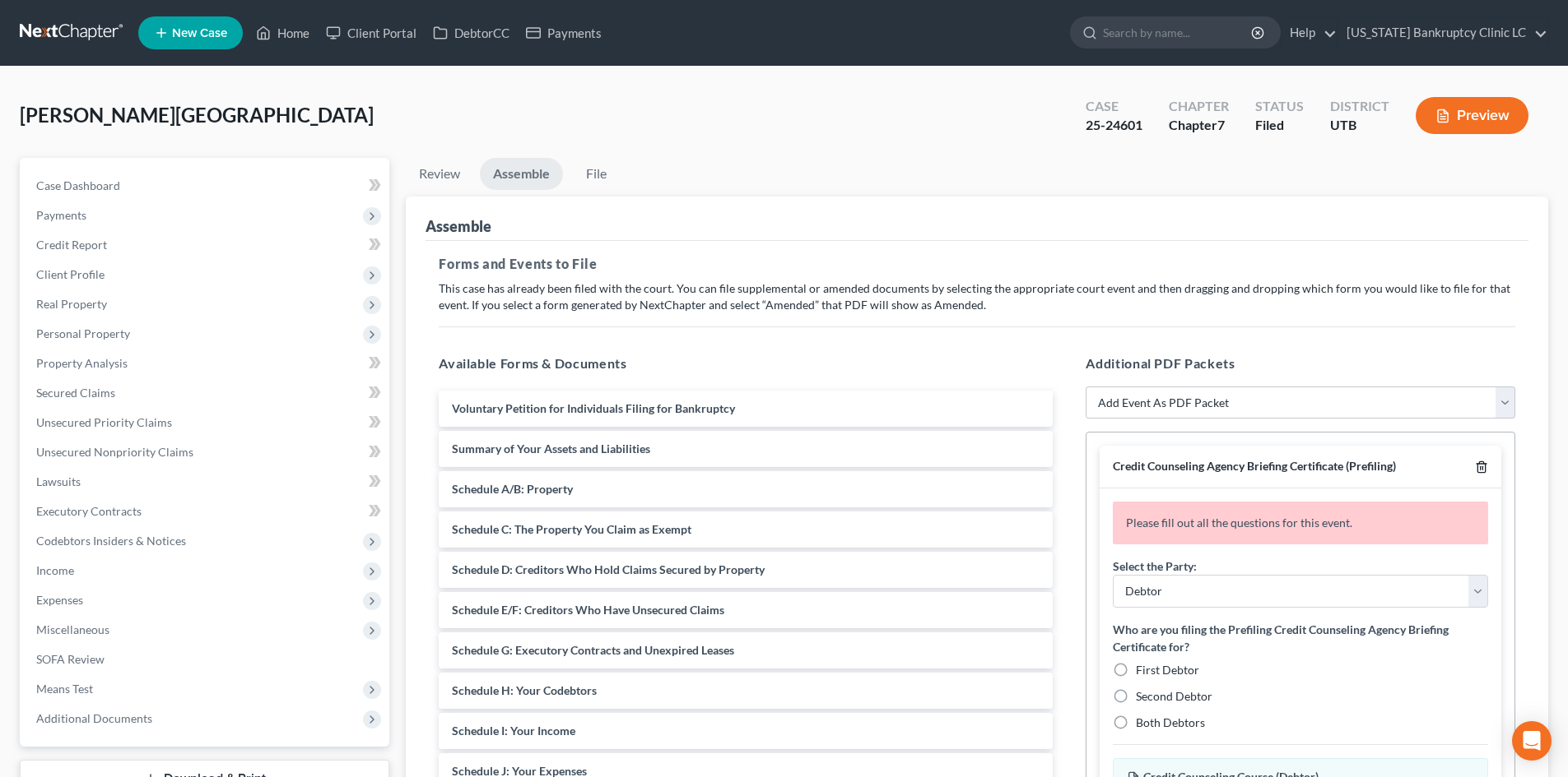
click at [1477, 467] on icon "button" at bounding box center [1481, 467] width 7 height 11
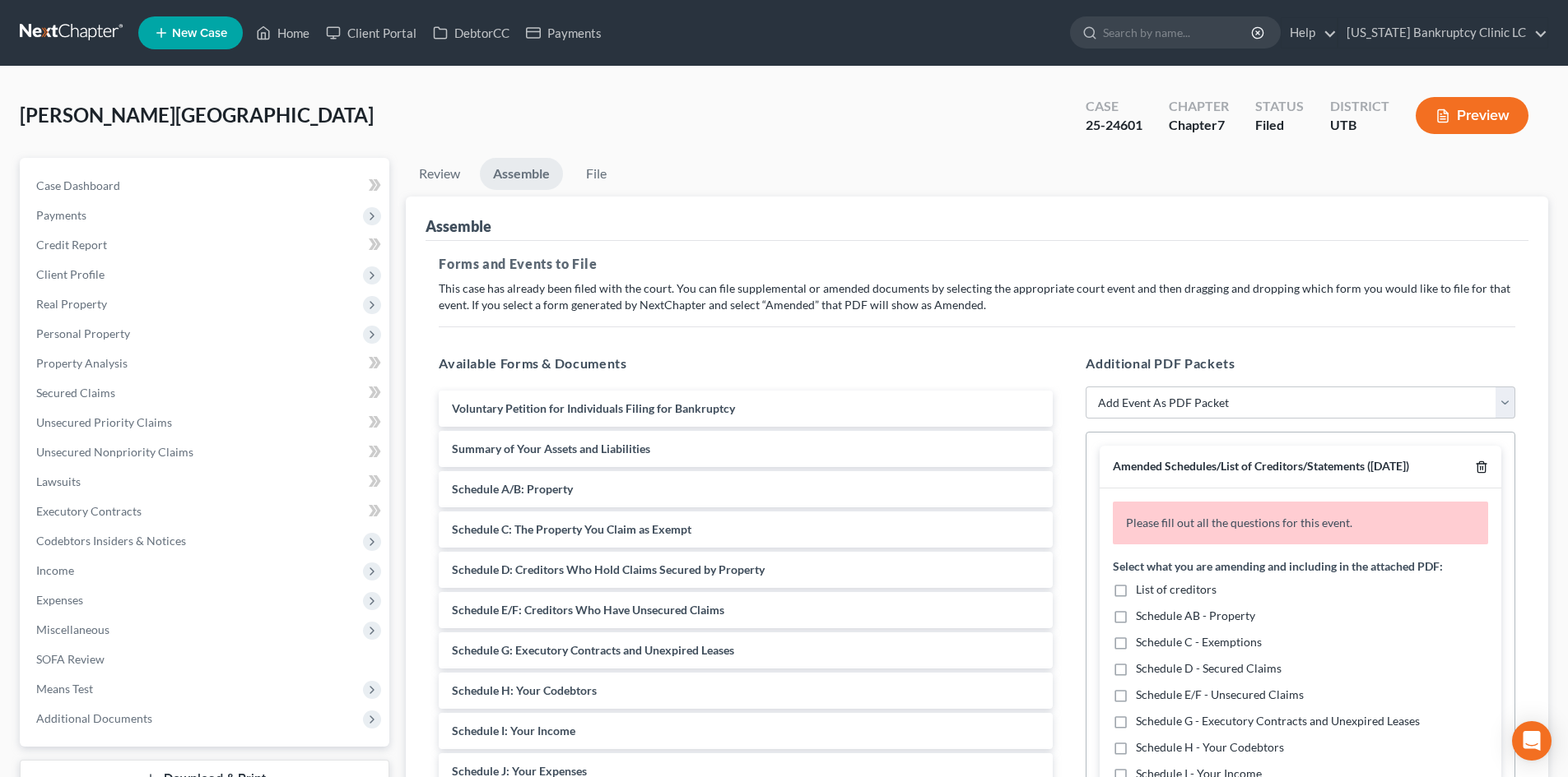
click at [1477, 467] on icon "button" at bounding box center [1481, 467] width 7 height 11
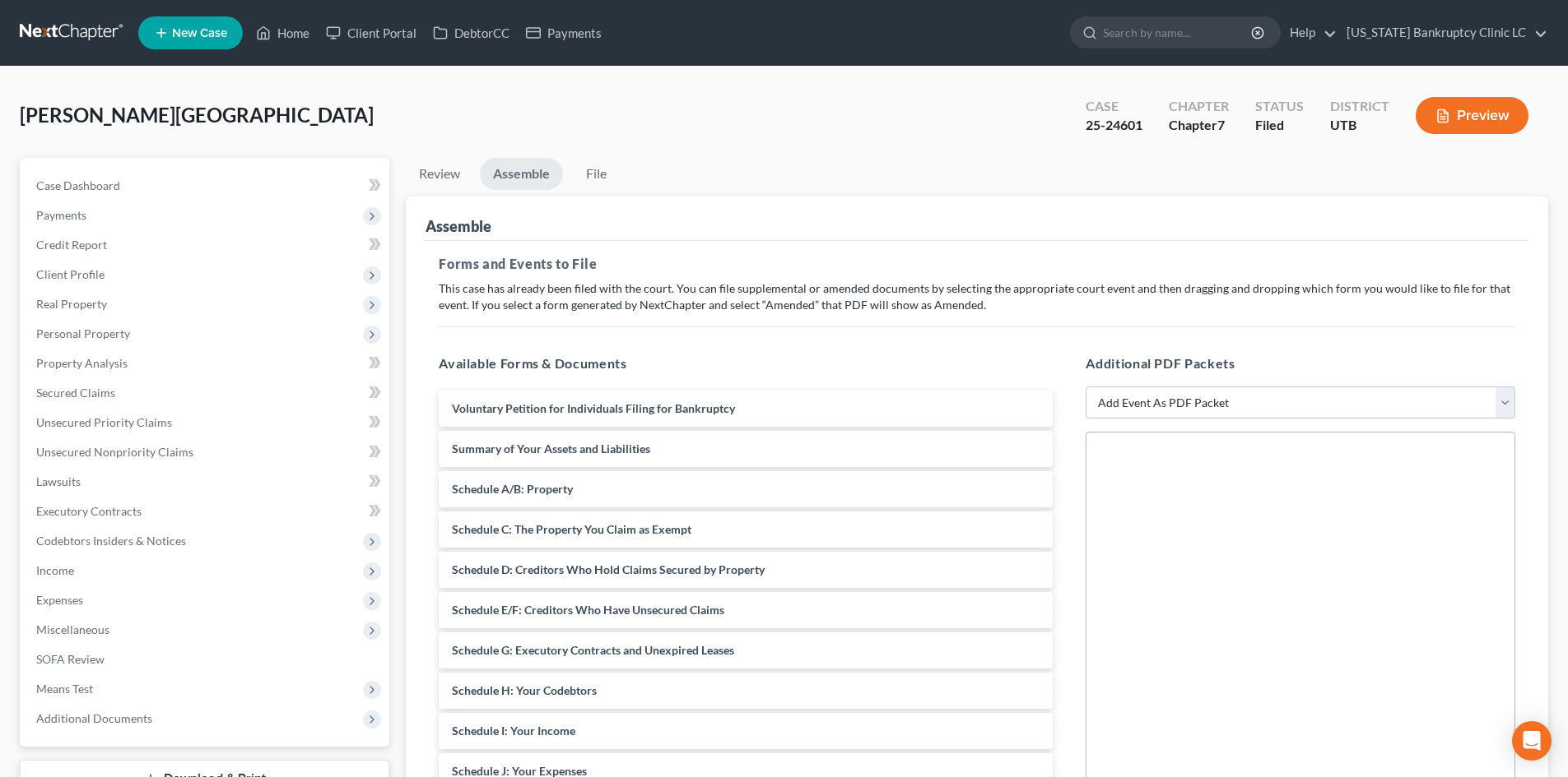
click at [1473, 467] on div at bounding box center [1300, 657] width 429 height 452
click at [1178, 408] on select "Add Event As PDF Packet Affidavit/Declaration Amended Document Amended Schedule…" at bounding box center [1300, 403] width 429 height 33
select select "2"
click at [1085, 387] on select "Add Event As PDF Packet Affidavit/Declaration Amended Document Amended Schedule…" at bounding box center [1300, 403] width 429 height 33
select select
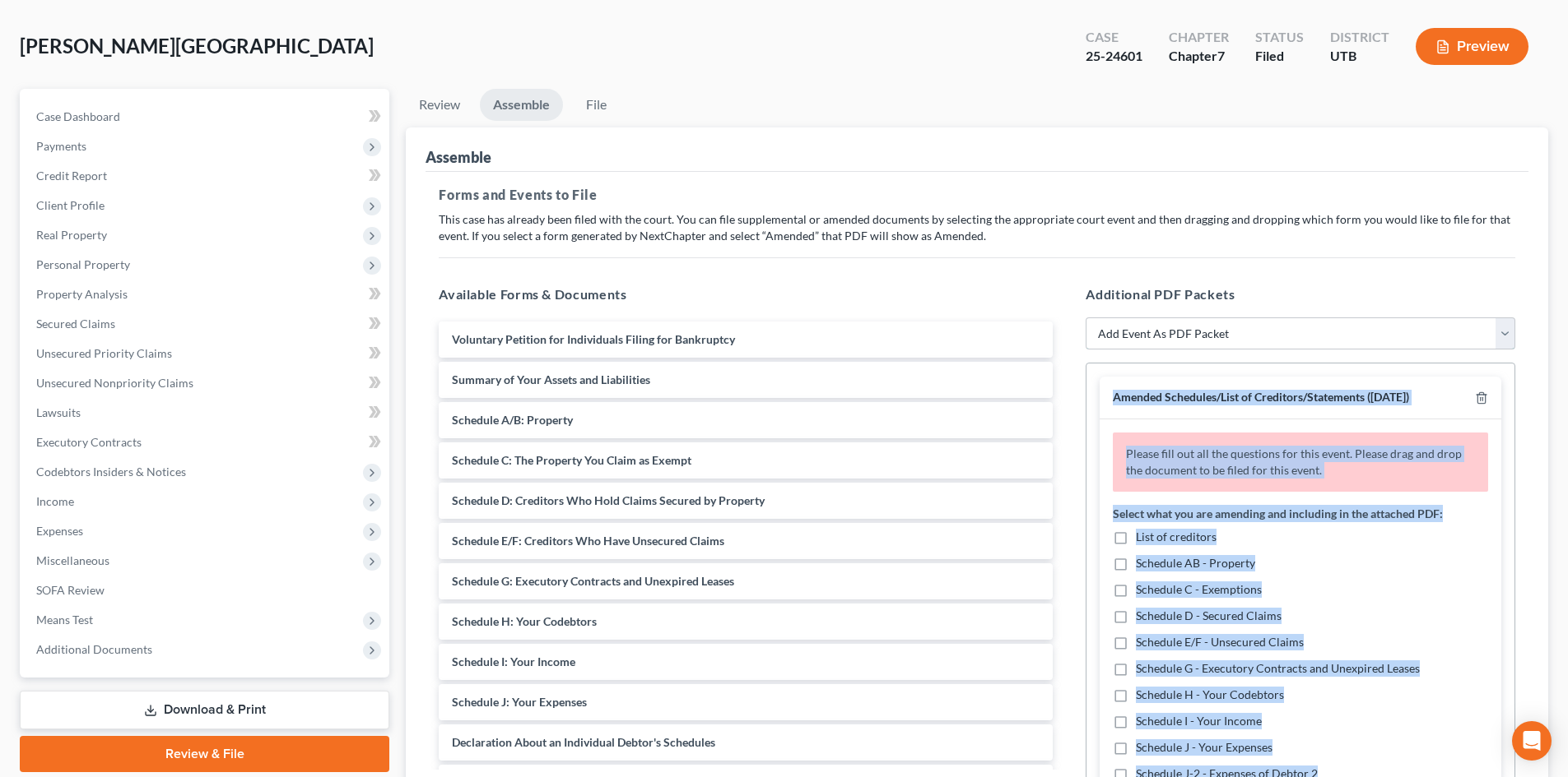
scroll to position [164, 0]
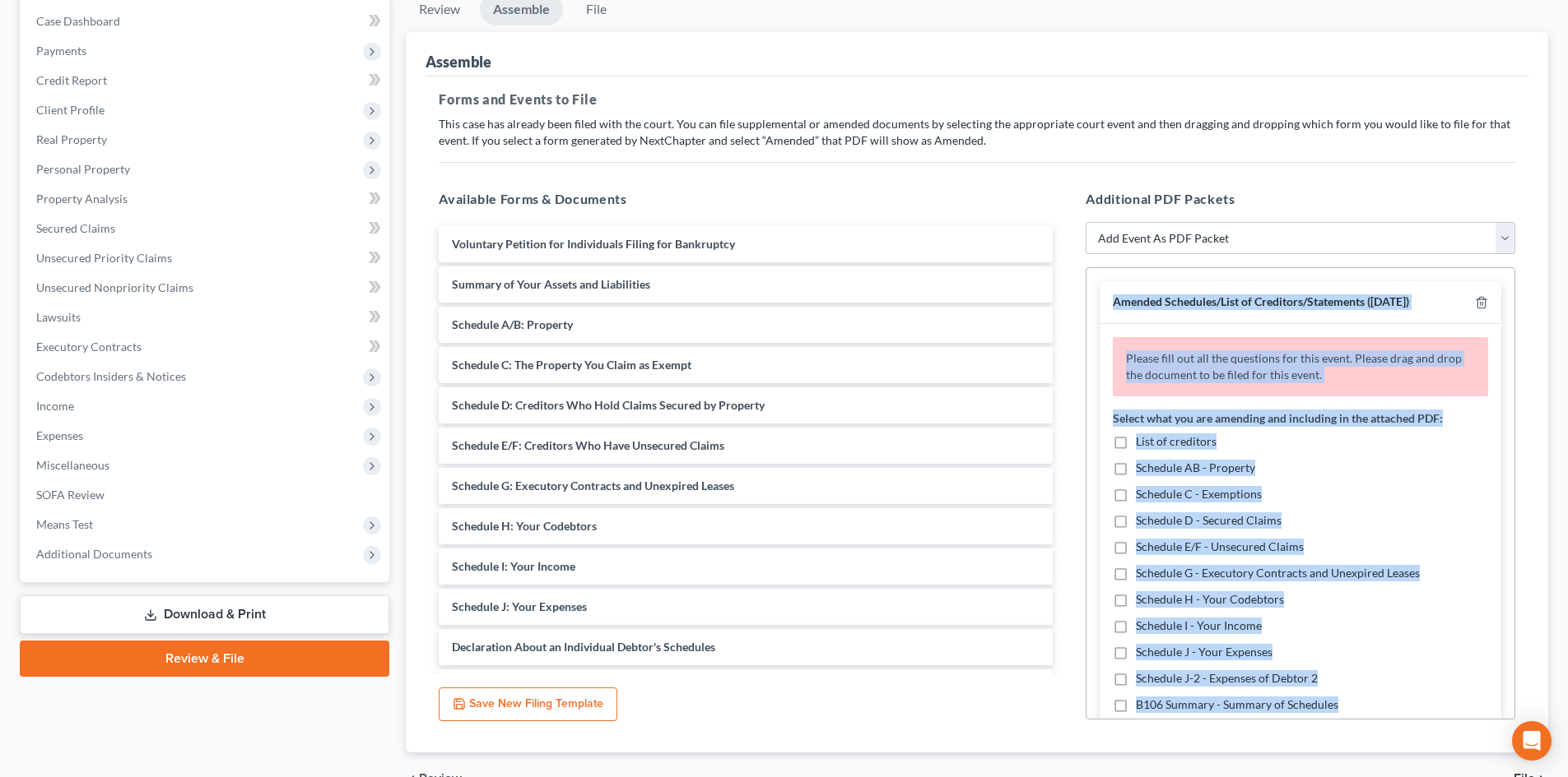
click at [1443, 372] on div "Please fill out all the questions for this event. Please drag and drop the docu…" at bounding box center [1301, 366] width 375 height 59
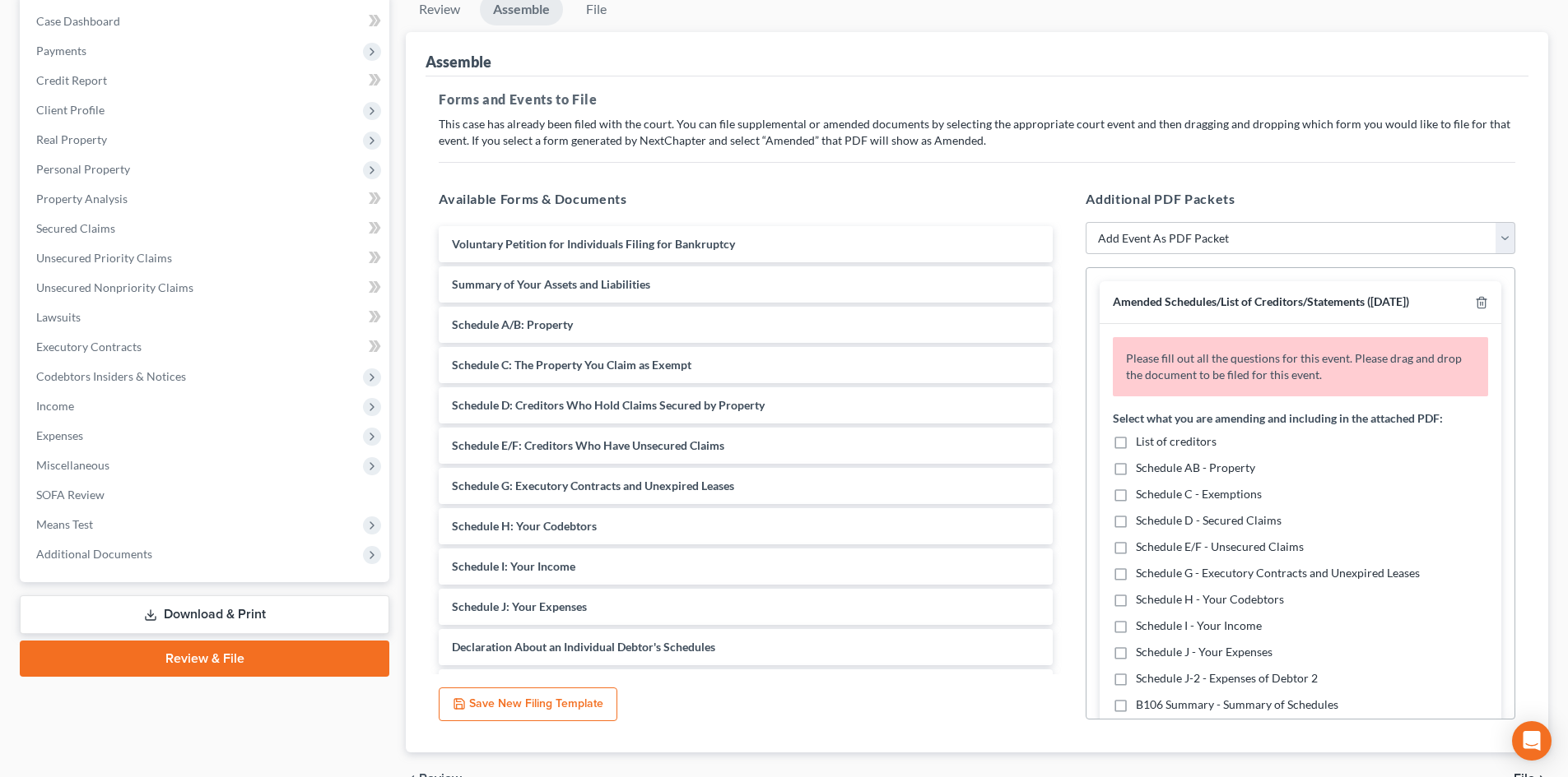
click at [1136, 467] on label "Schedule AB - Property" at bounding box center [1196, 468] width 120 height 17
click at [1143, 467] on input "Schedule AB - Property" at bounding box center [1148, 465] width 11 height 11
checkbox input "true"
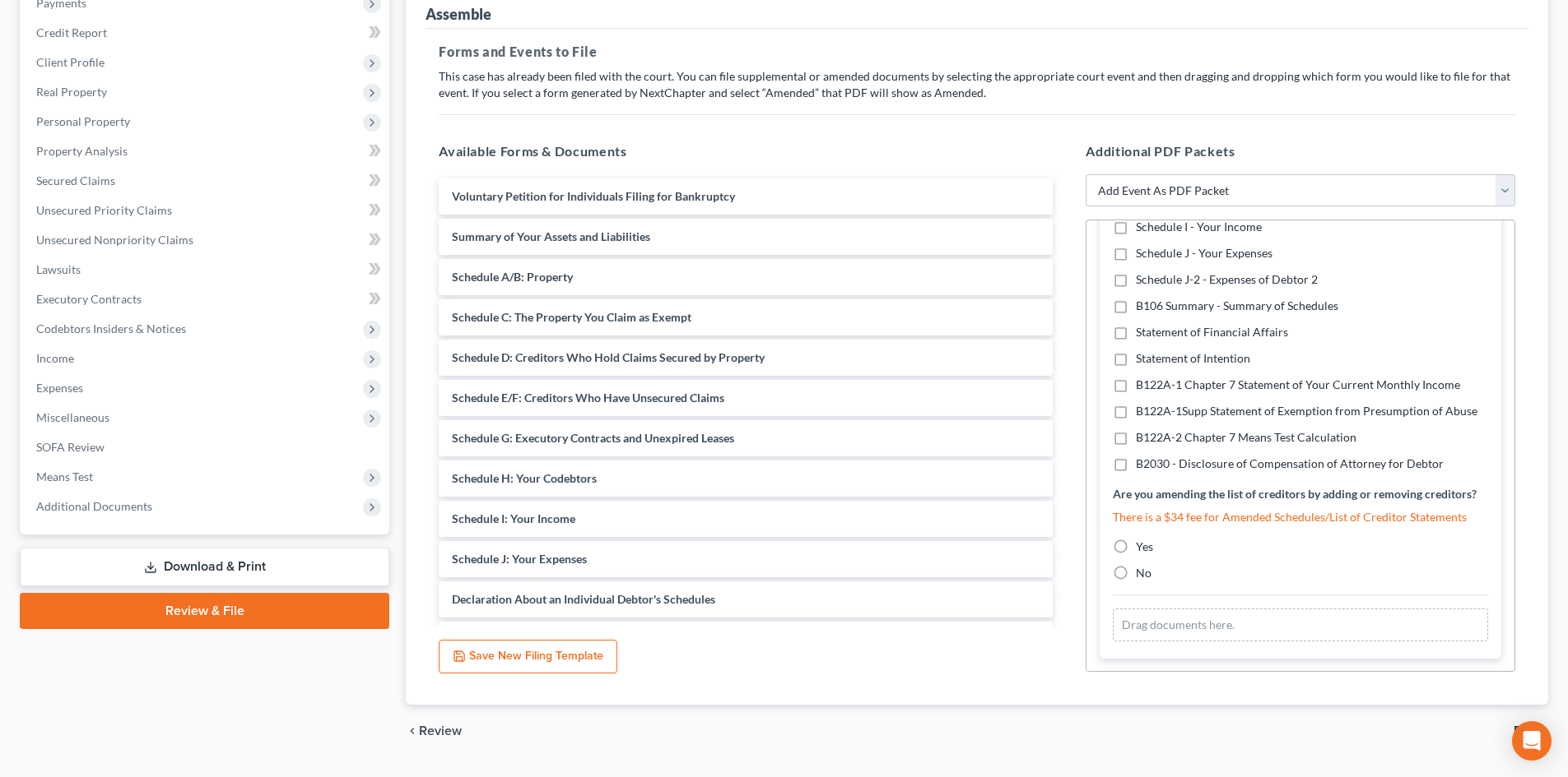
scroll to position [255, 0]
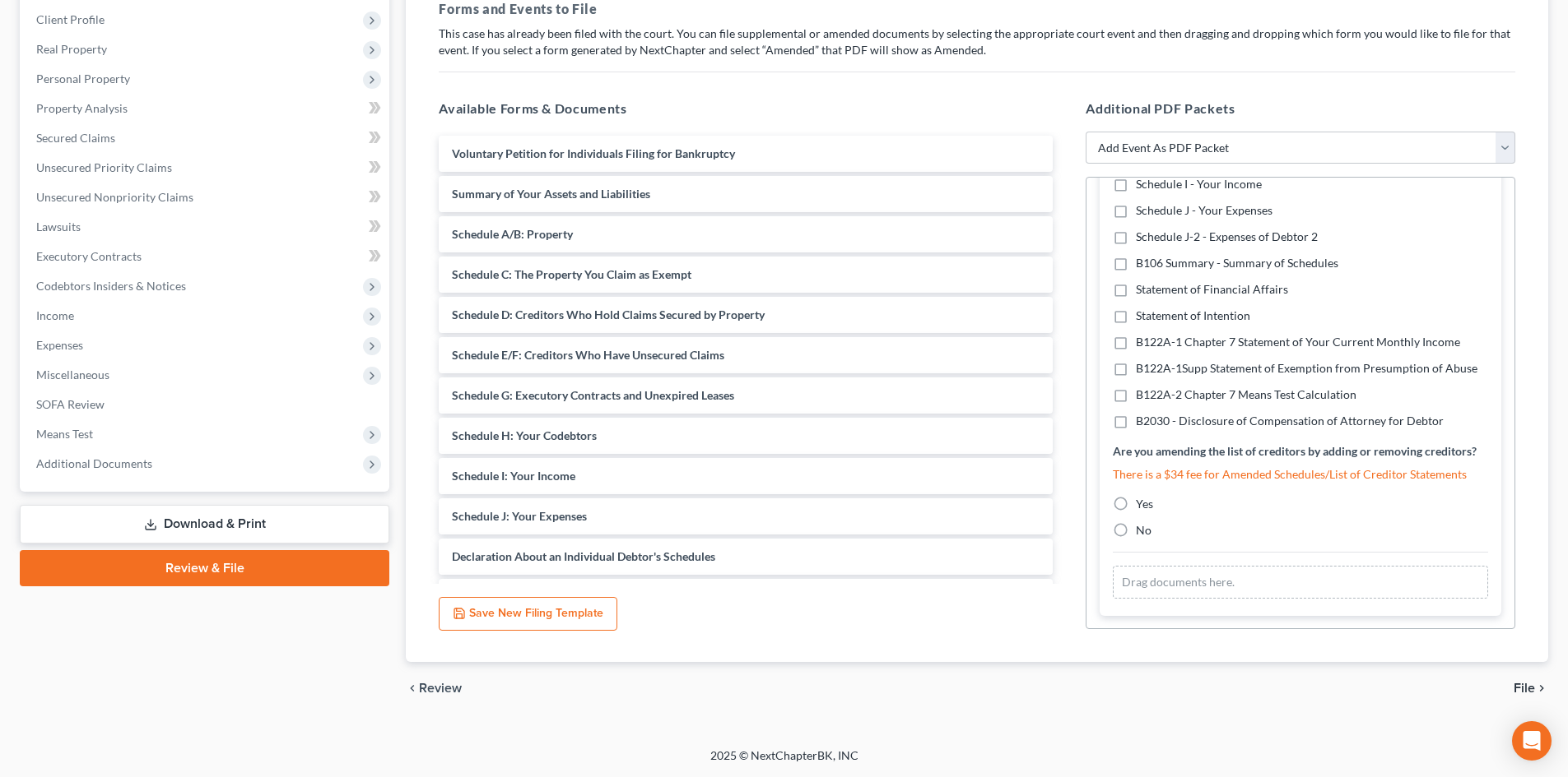
click at [1136, 503] on label "Yes" at bounding box center [1144, 505] width 17 height 17
click at [1143, 503] on input "Yes" at bounding box center [1148, 501] width 11 height 11
radio input "true"
drag, startPoint x: 1118, startPoint y: 527, endPoint x: 1257, endPoint y: 522, distance: 139.1
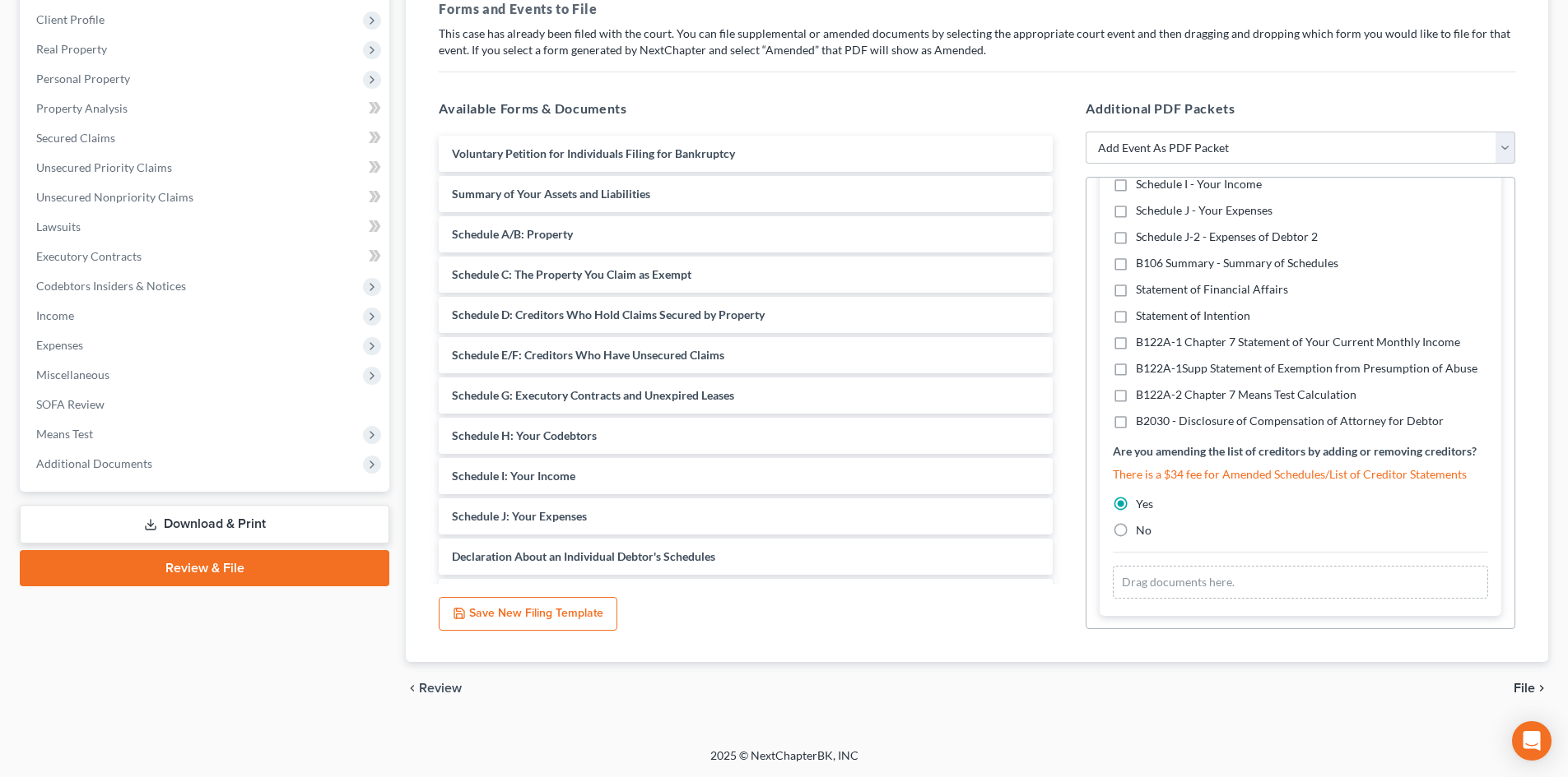
click at [1136, 525] on label "No" at bounding box center [1144, 530] width 16 height 17
click at [1143, 525] on input "No" at bounding box center [1148, 527] width 11 height 11
radio input "true"
radio input "false"
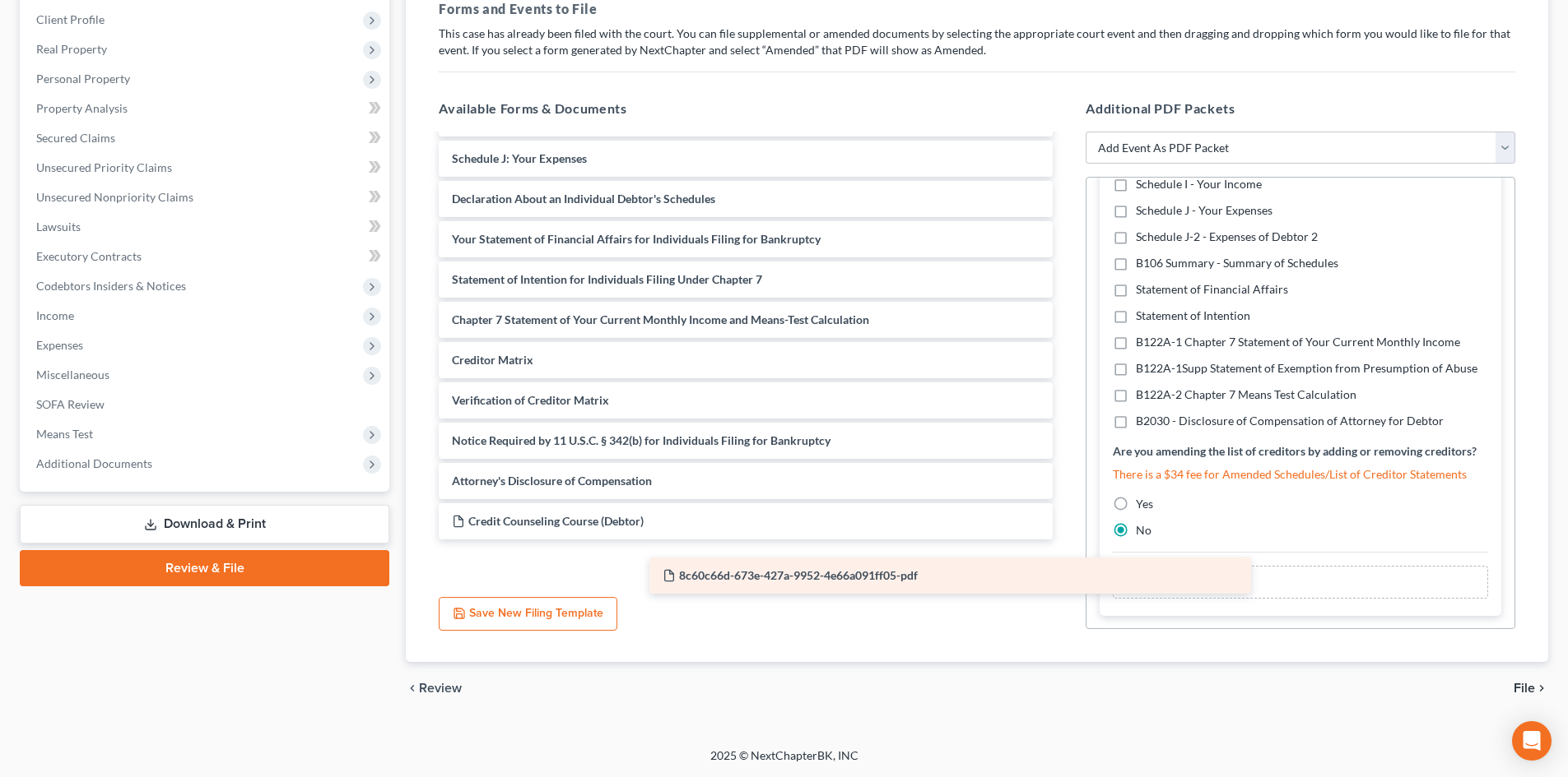
scroll to position [318, 0]
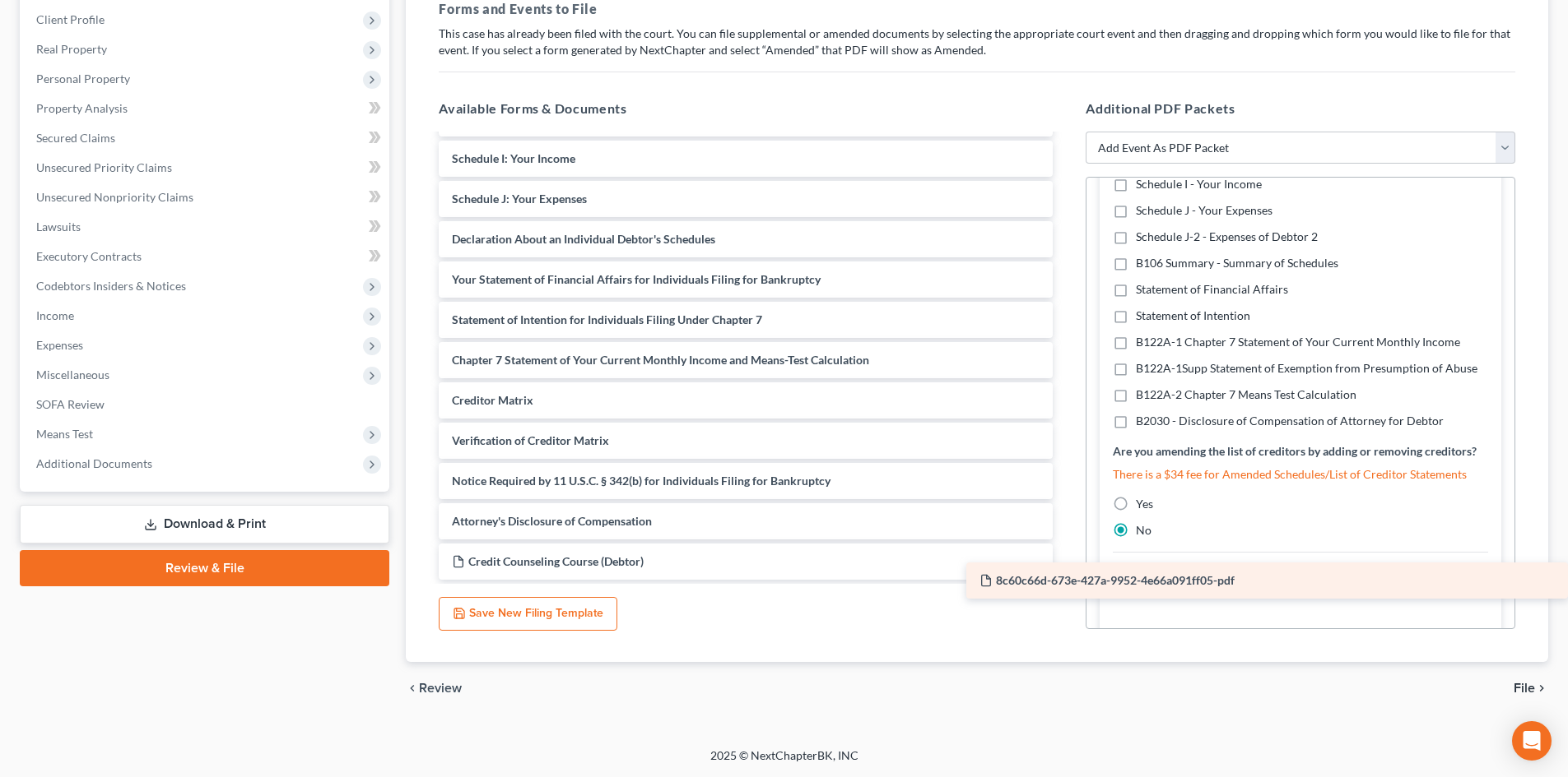
drag, startPoint x: 552, startPoint y: 560, endPoint x: 1100, endPoint y: 579, distance: 548.3
click at [1066, 579] on div "8c60c66d-673e-427a-9952-4e66a091ff05-pdf Voluntary Petition for Individuals Fil…" at bounding box center [745, 199] width 640 height 762
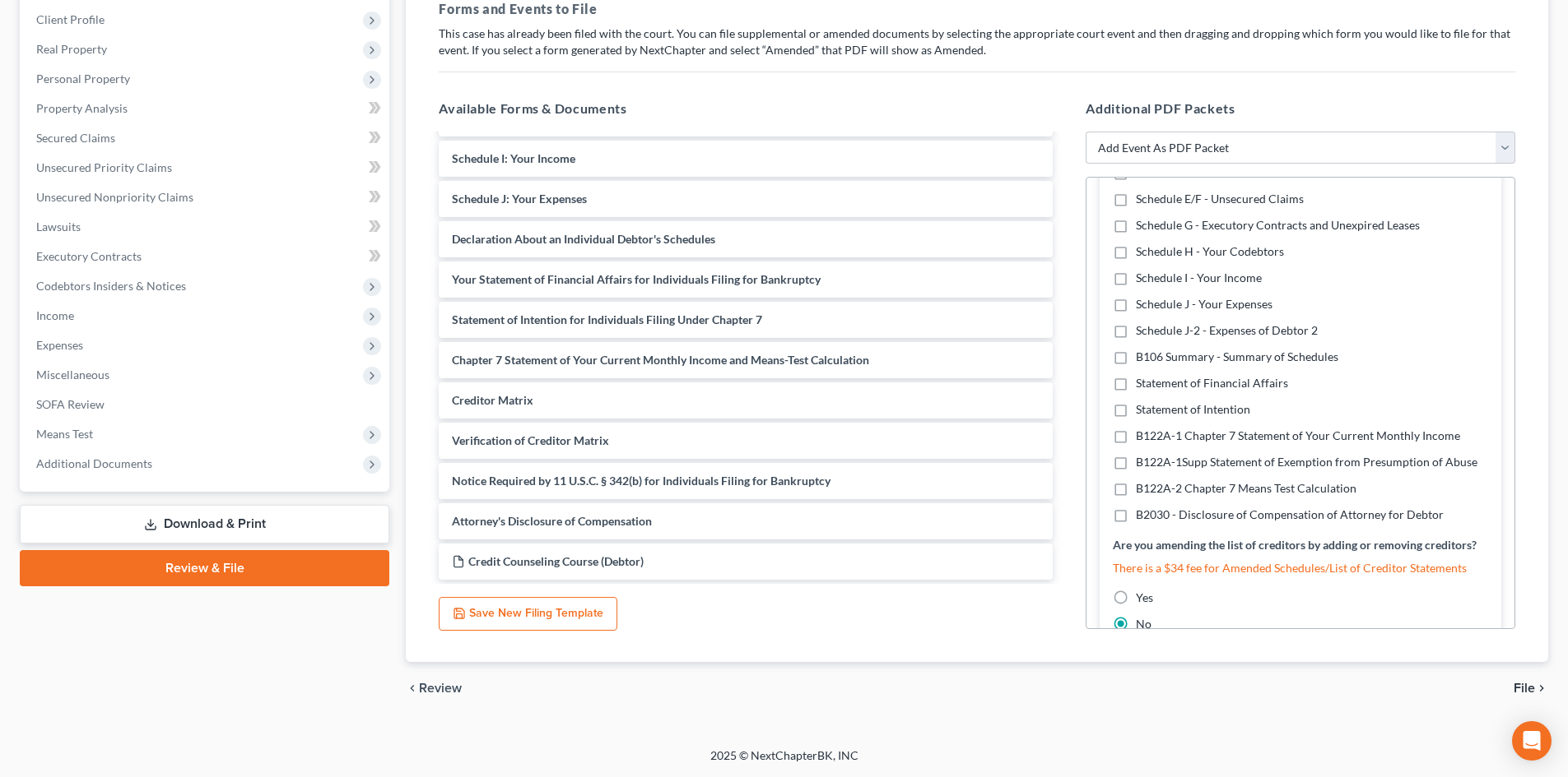
scroll to position [320, 0]
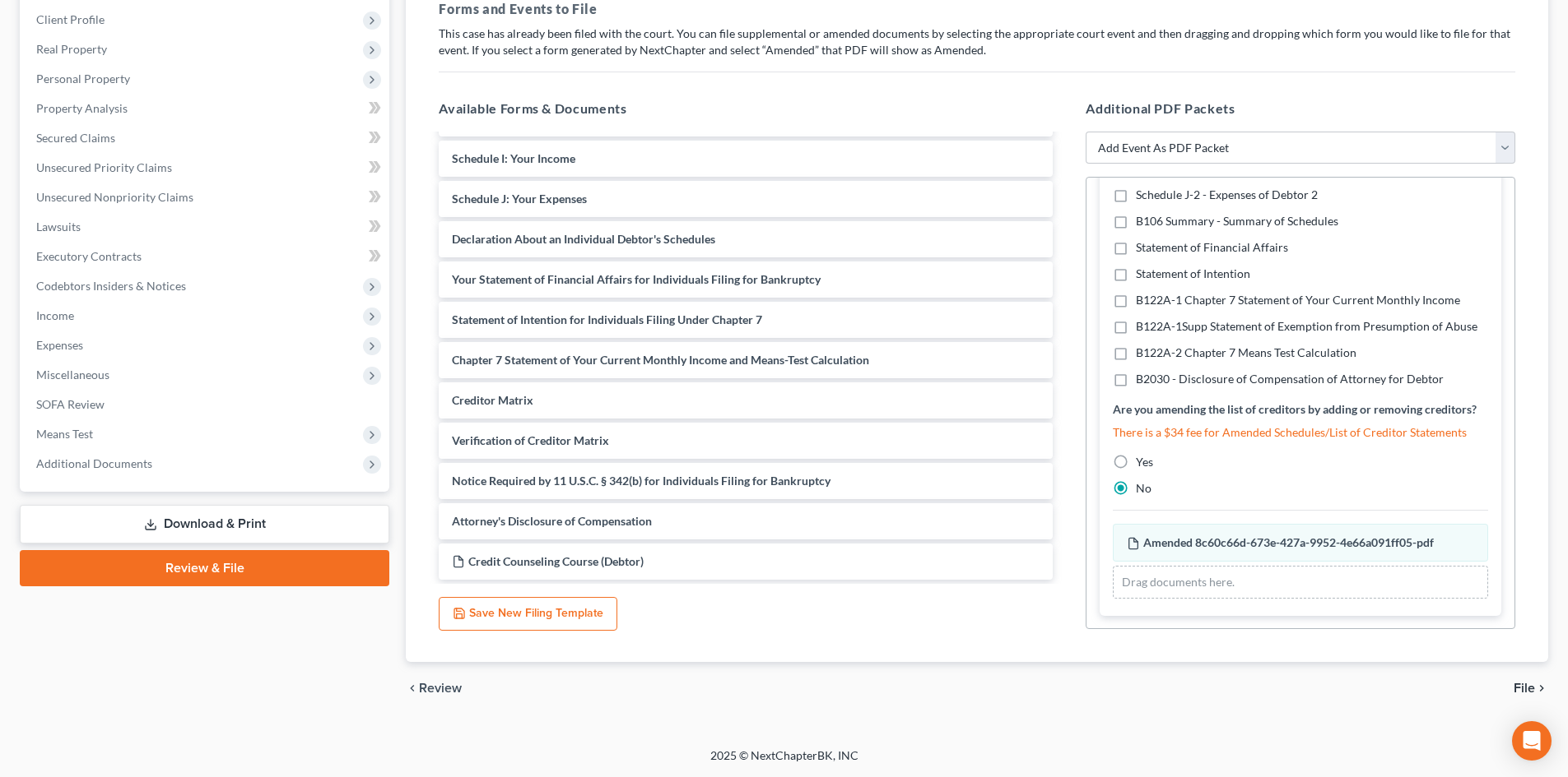
click at [1513, 686] on span "File" at bounding box center [1524, 689] width 22 height 13
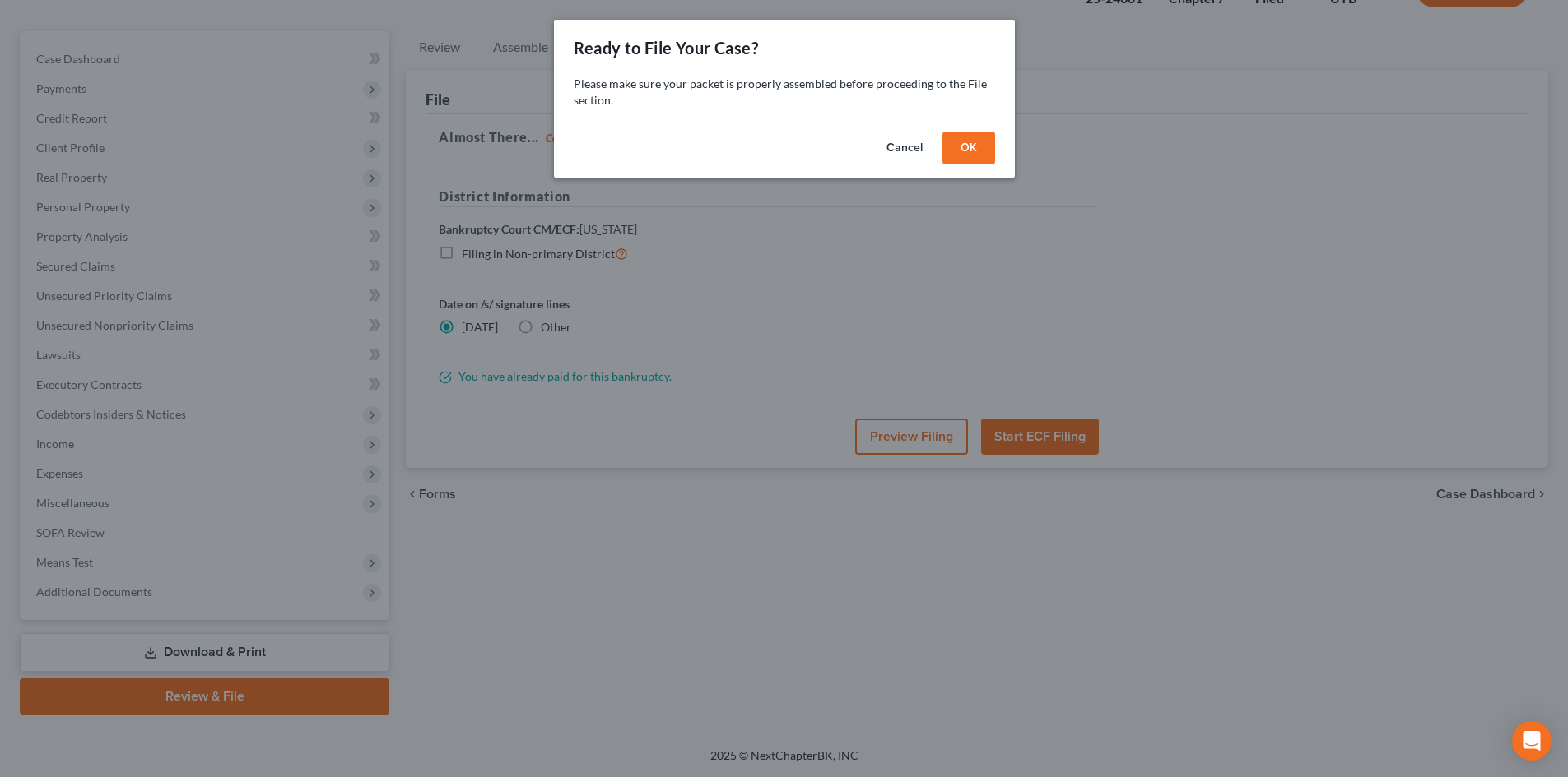
scroll to position [127, 0]
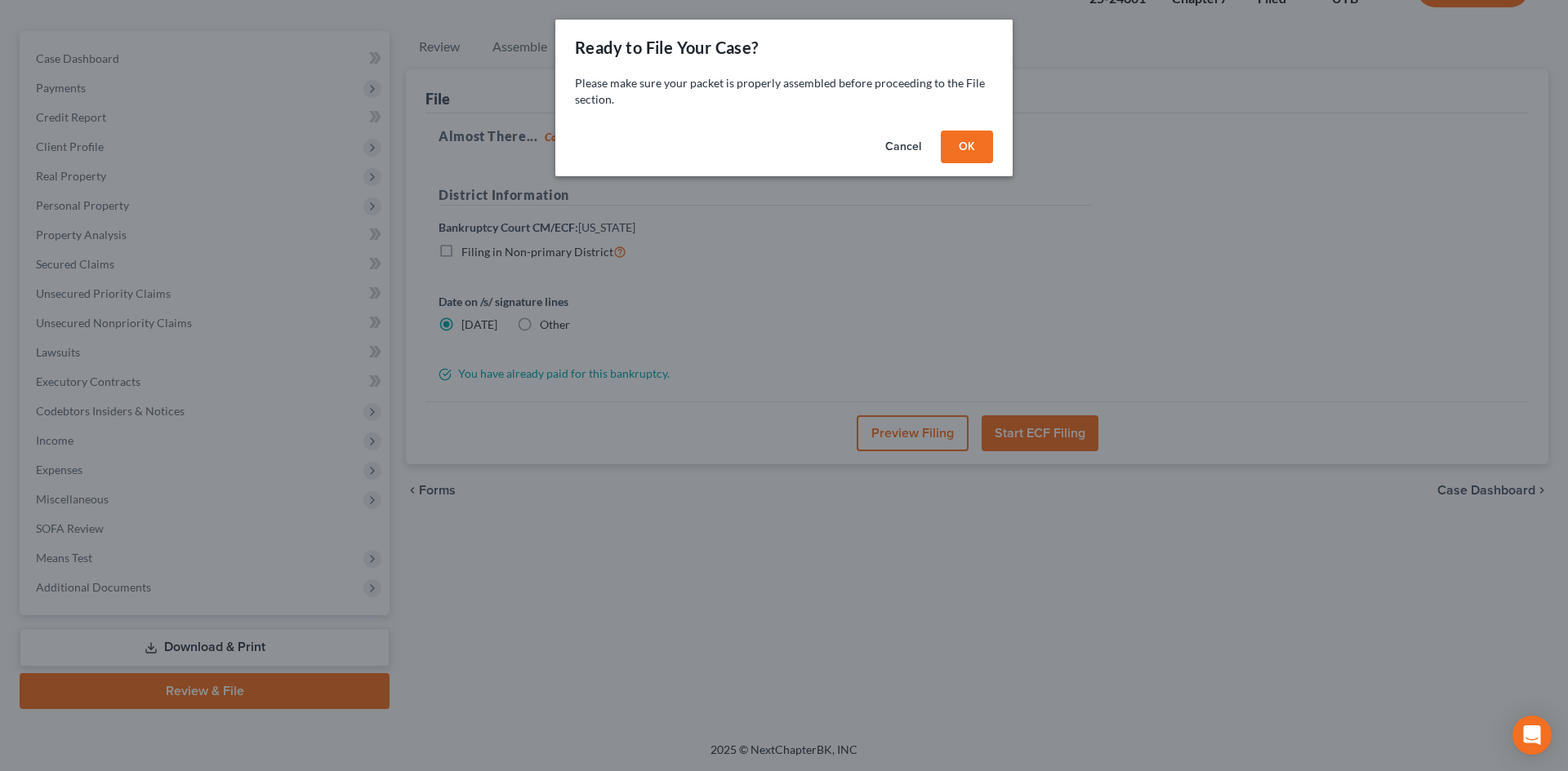
click at [958, 151] on button "OK" at bounding box center [967, 147] width 52 height 33
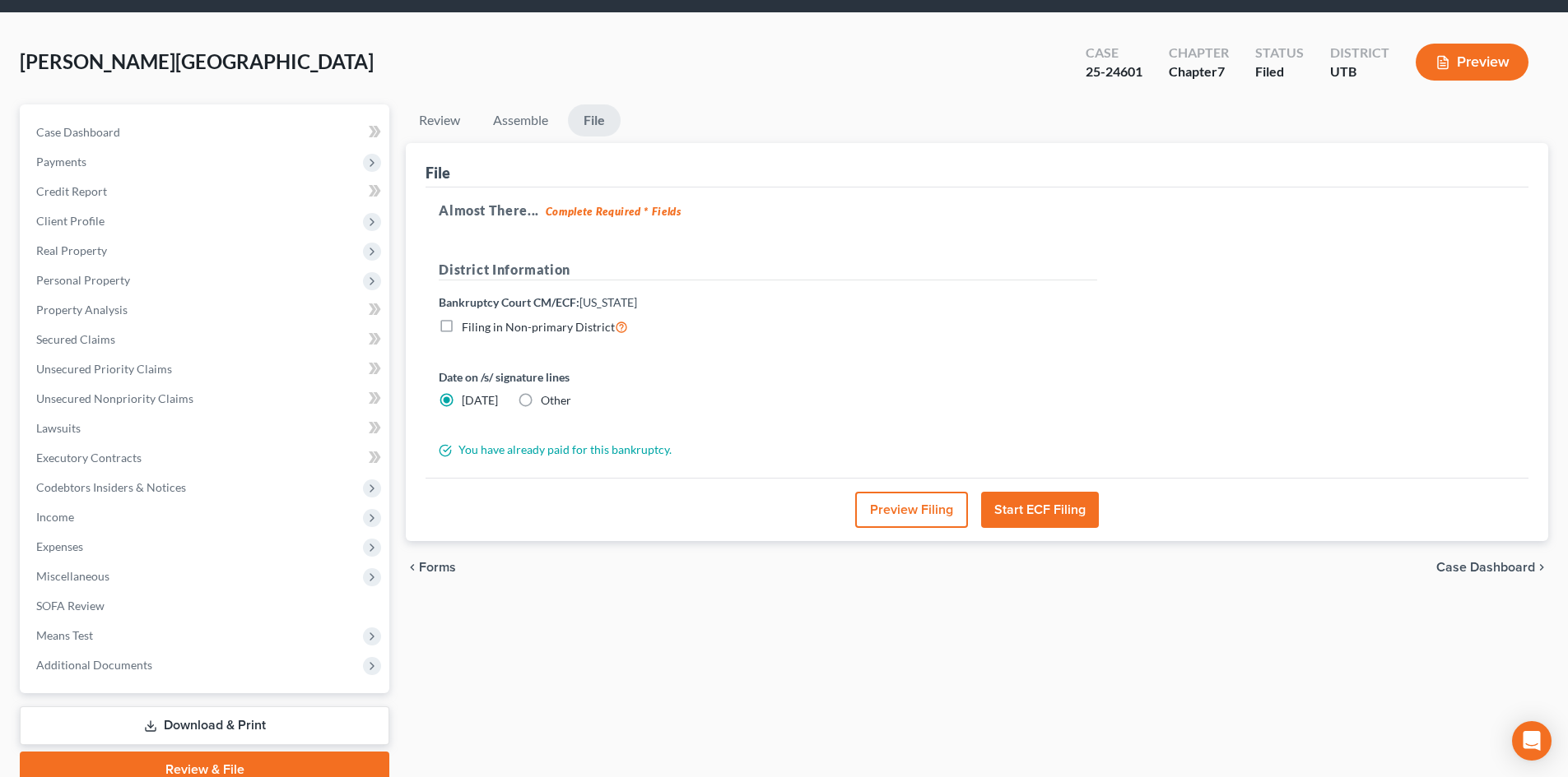
scroll to position [0, 0]
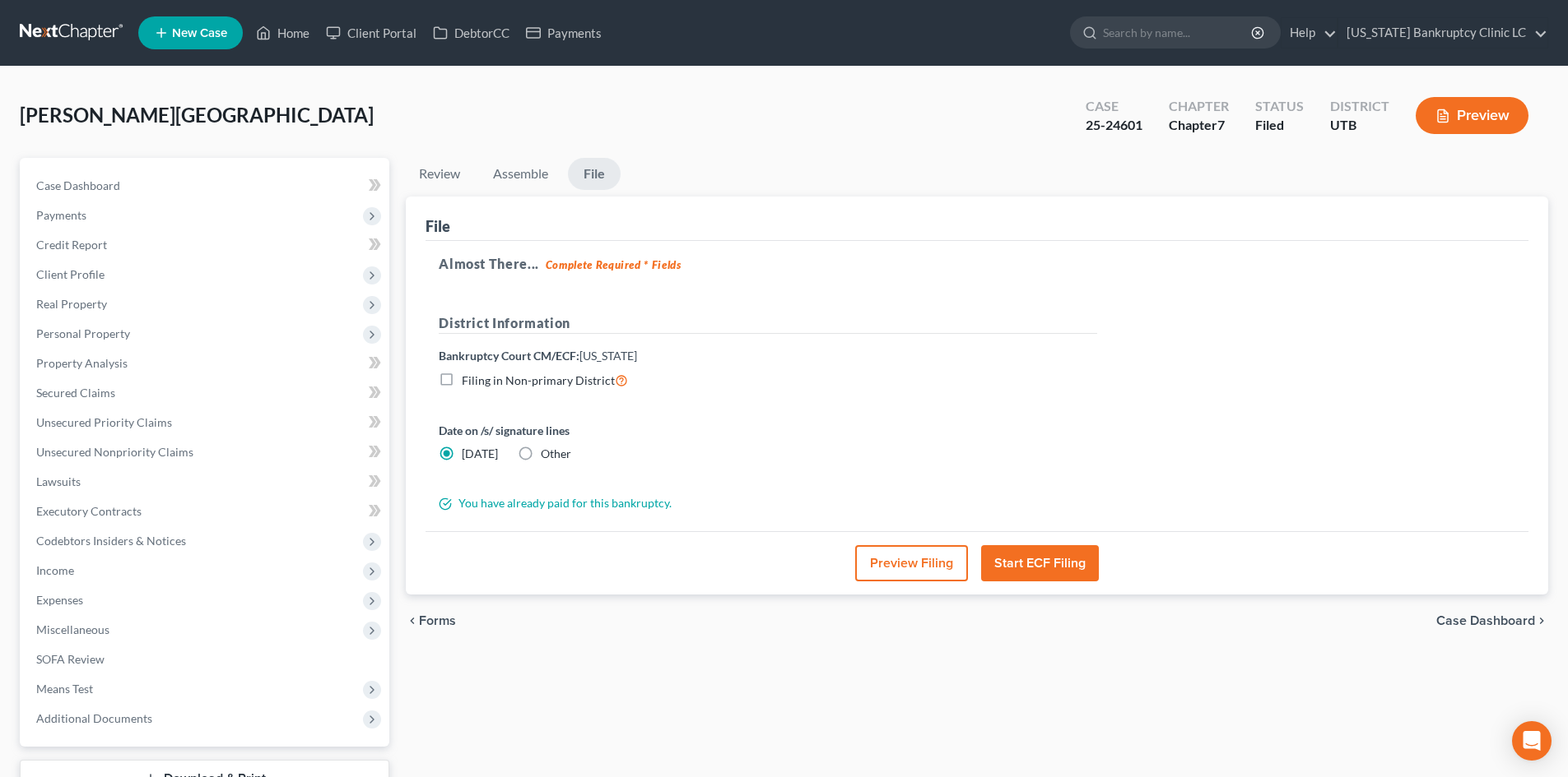
click at [1054, 563] on button "Start ECF Filing" at bounding box center [1040, 564] width 118 height 37
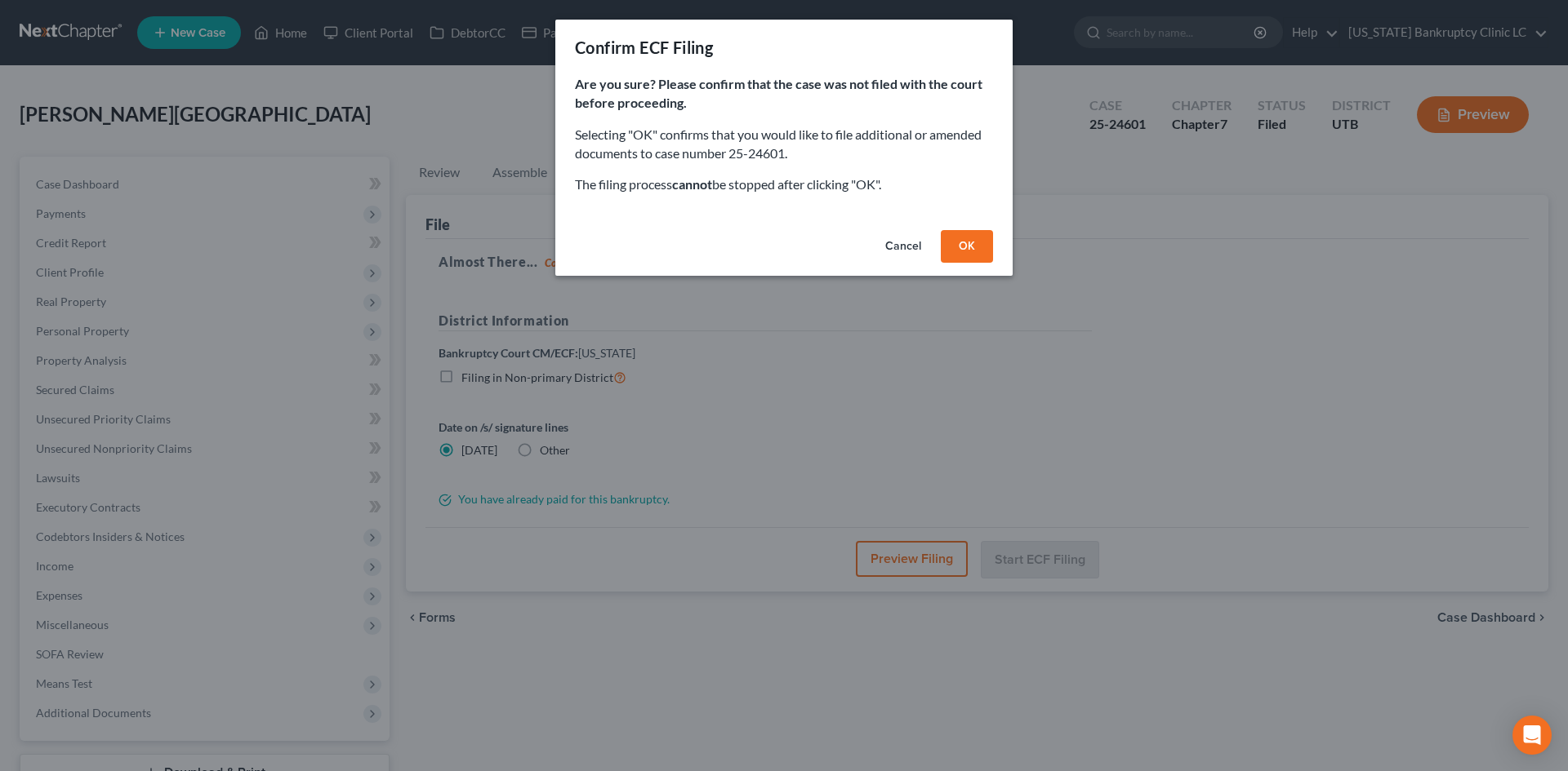
click at [971, 246] on button "OK" at bounding box center [967, 246] width 52 height 33
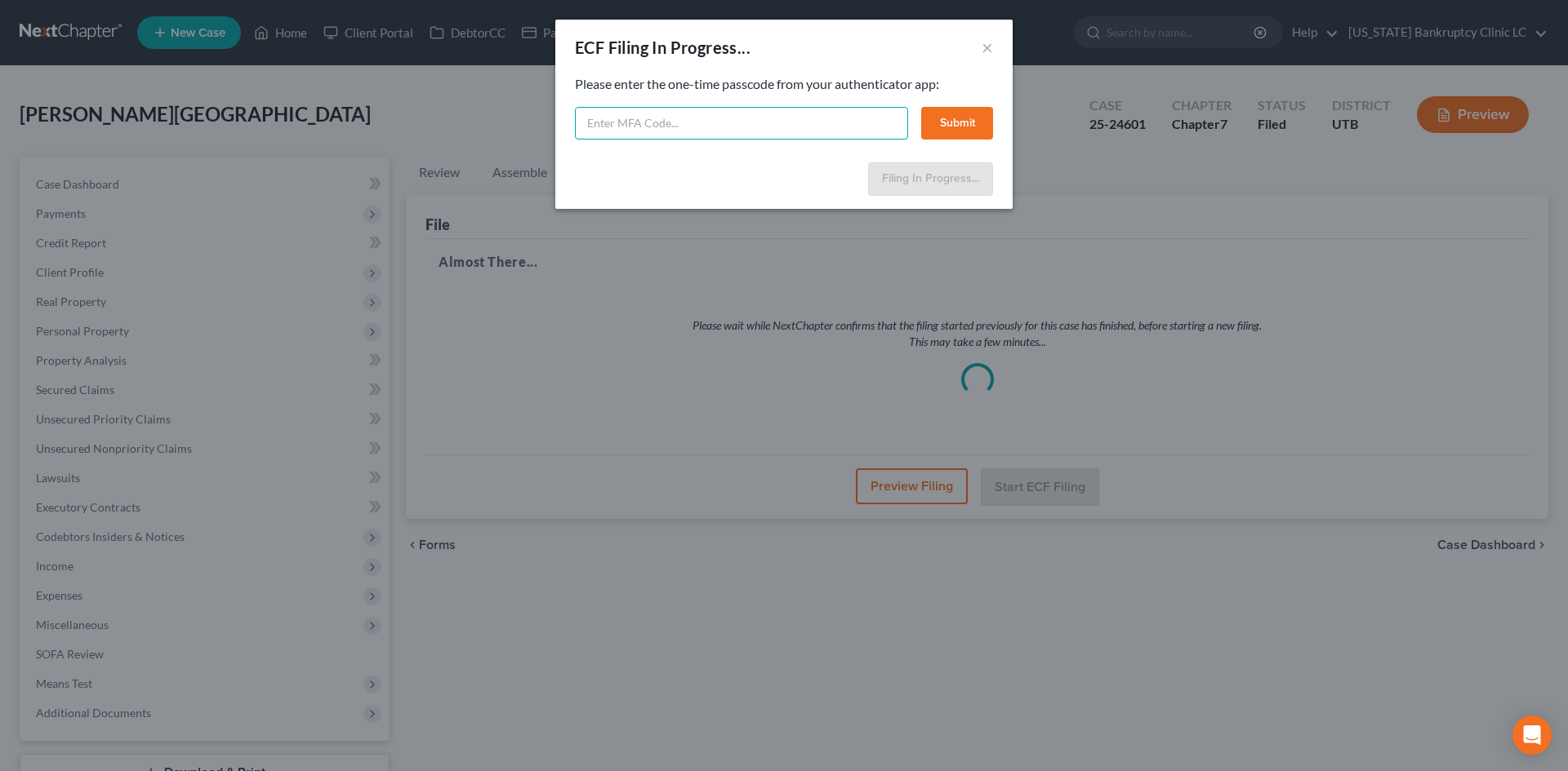
click at [809, 114] on input "text" at bounding box center [742, 124] width 333 height 33
type input "145472"
click at [962, 129] on button "Submit" at bounding box center [957, 124] width 72 height 33
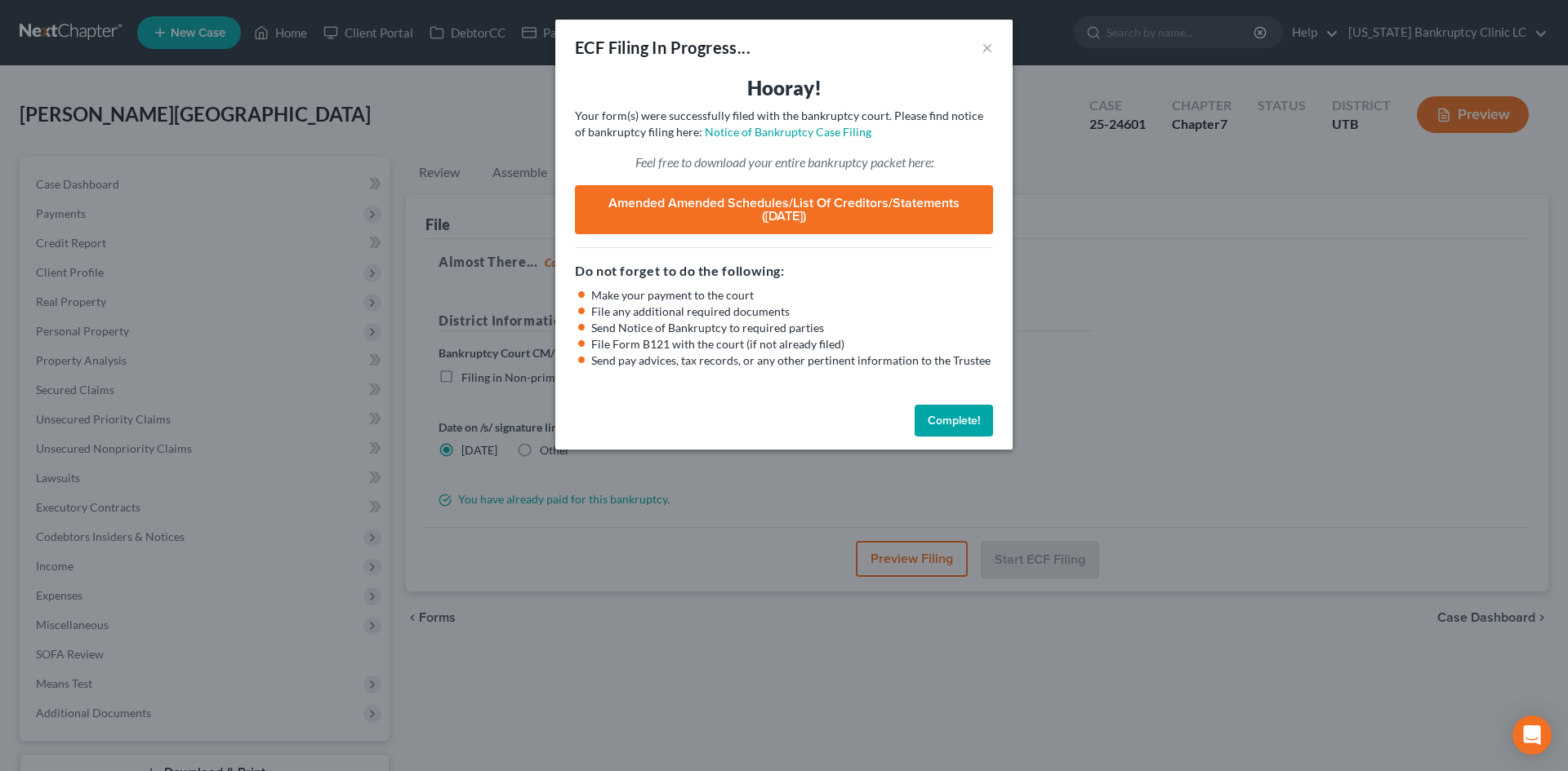
click at [958, 414] on button "Complete!" at bounding box center [953, 422] width 78 height 33
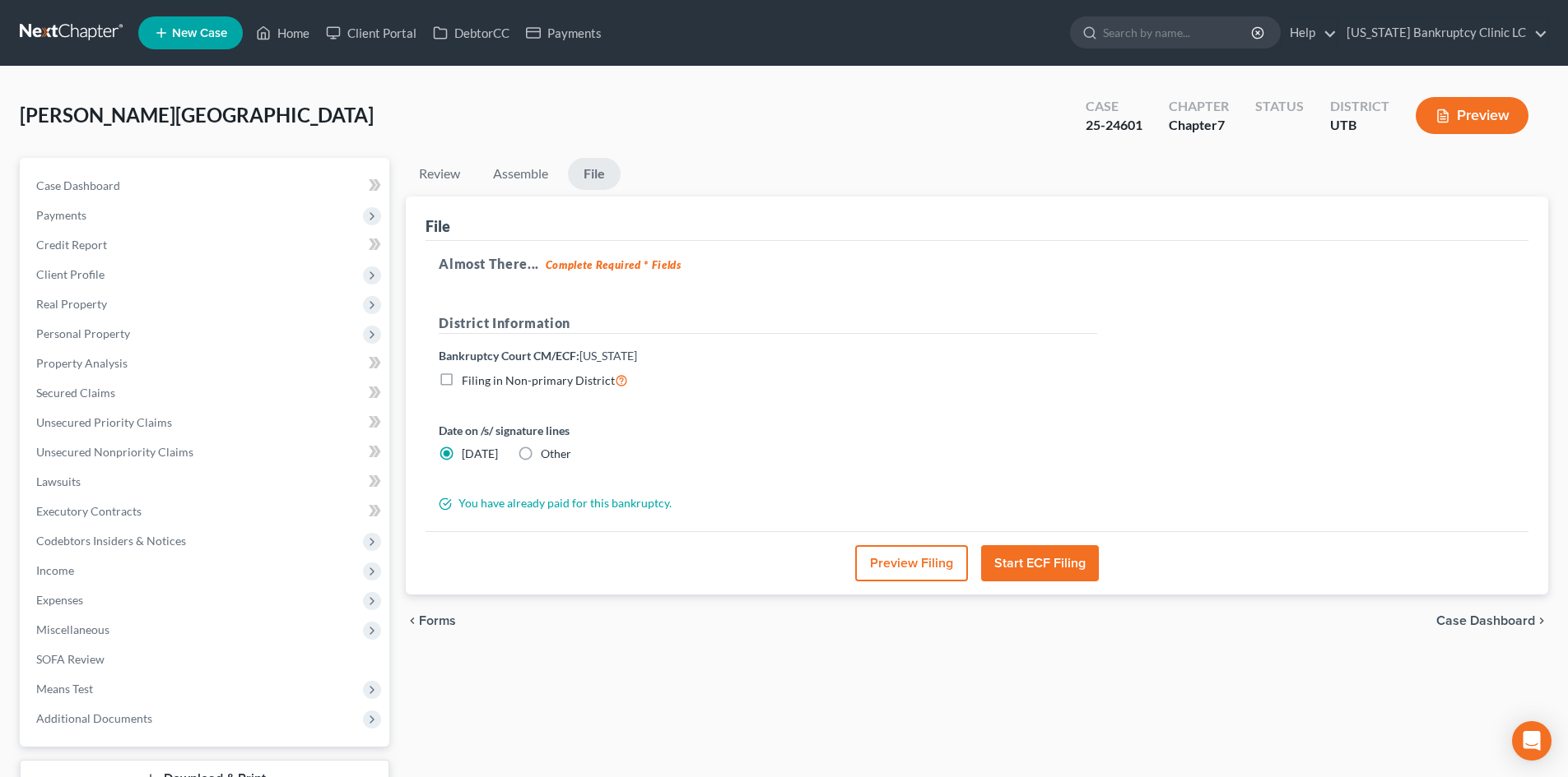
click at [313, 106] on div "Torres, Odessa Upgraded Case 25-24601 Chapter Chapter 7 Status District UTB Pre…" at bounding box center [784, 122] width 1528 height 71
click at [282, 30] on link "Home" at bounding box center [282, 33] width 70 height 30
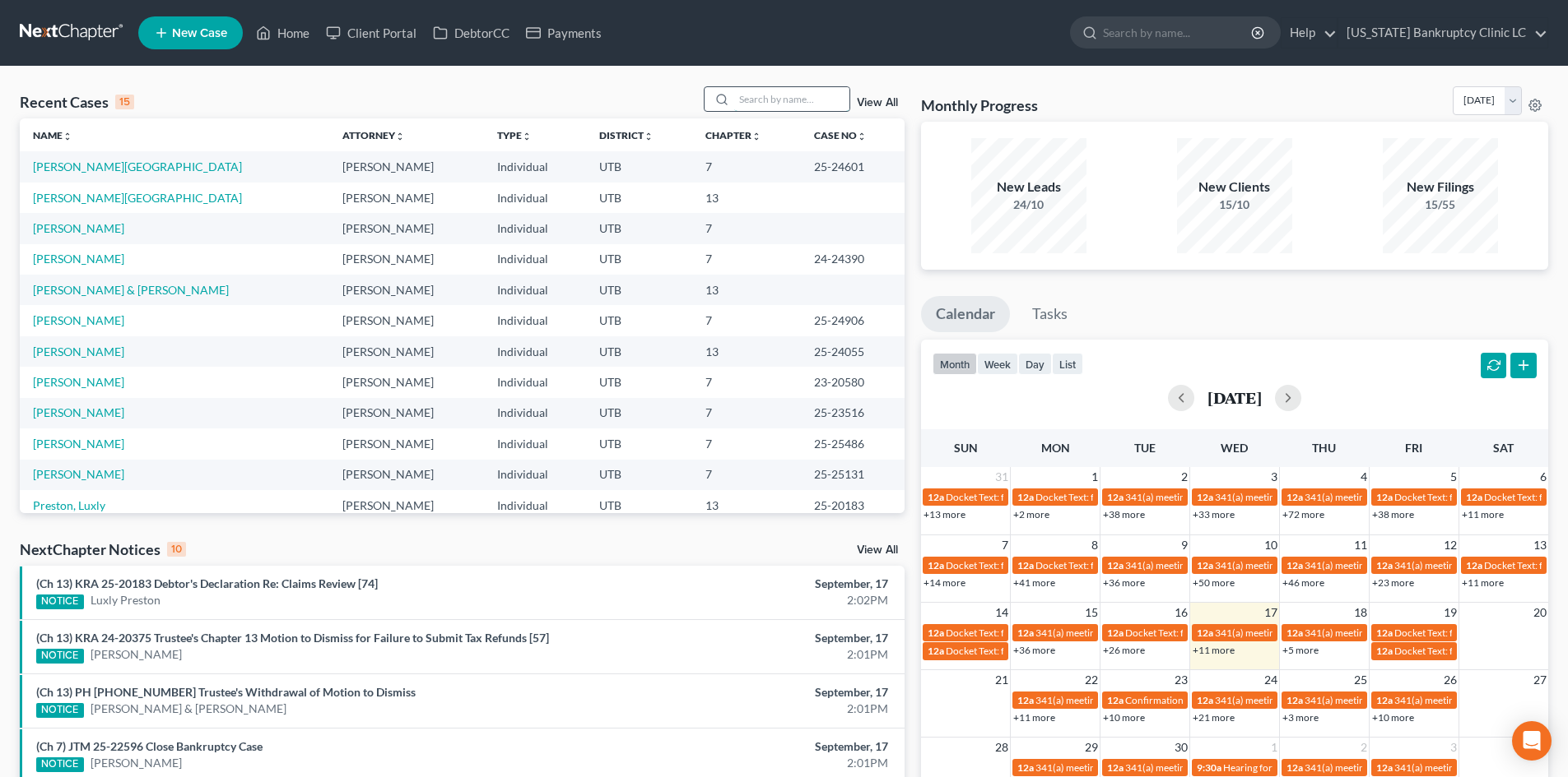
click at [757, 91] on input "search" at bounding box center [791, 99] width 115 height 24
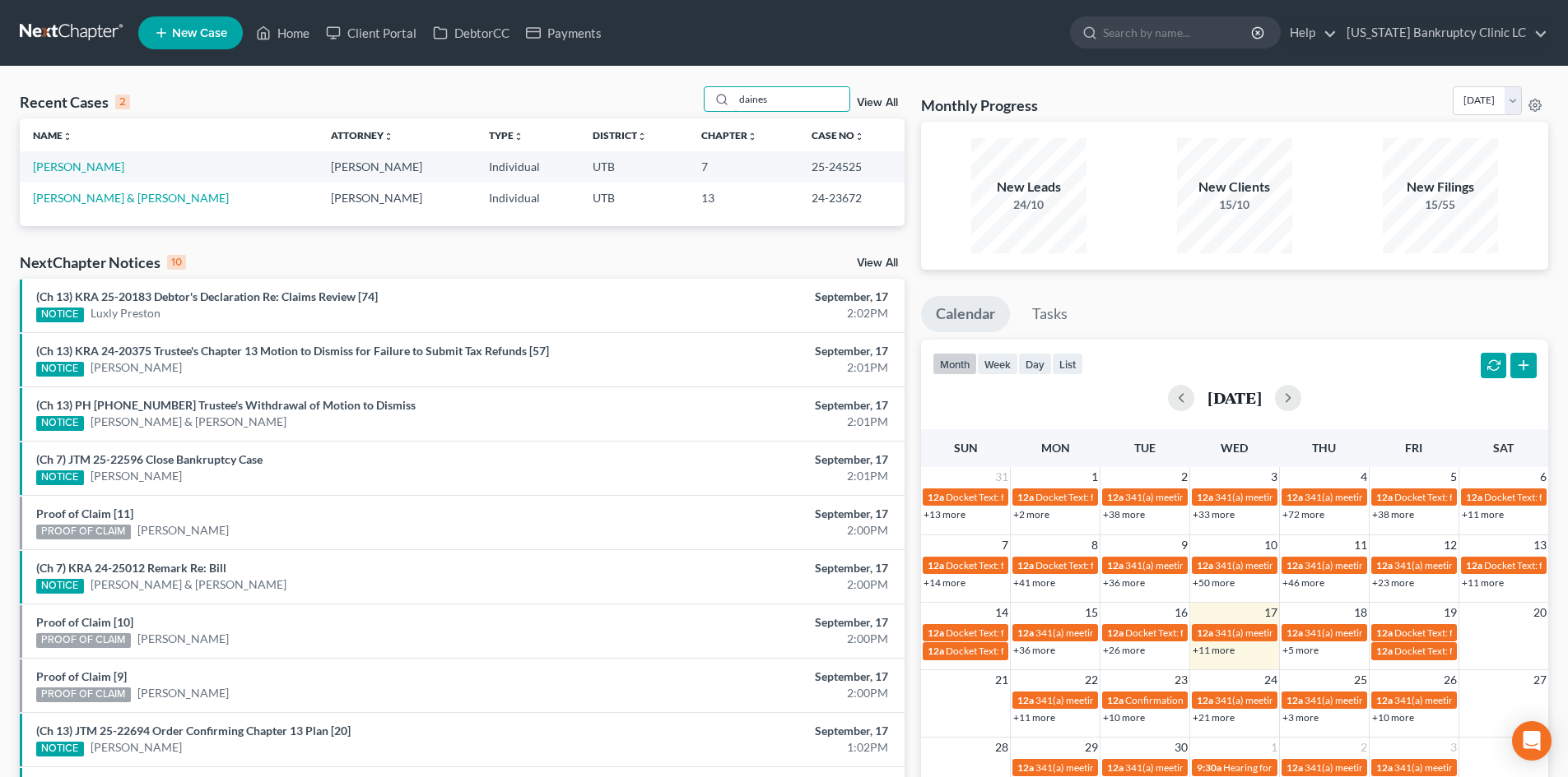
type input "daines"
click at [86, 164] on link "Daines, Kayla" at bounding box center [79, 166] width 91 height 14
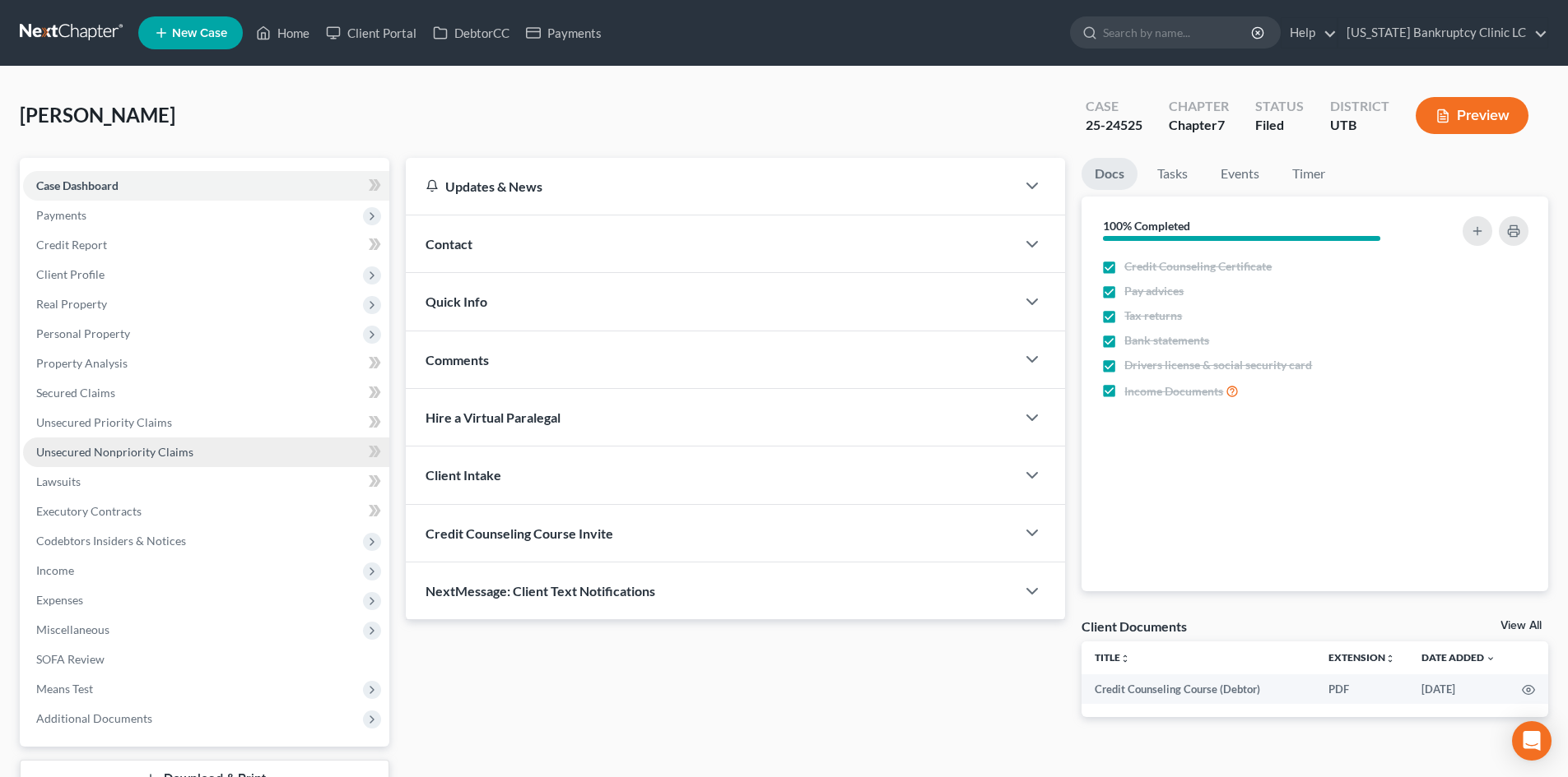
click at [158, 456] on span "Unsecured Nonpriority Claims" at bounding box center [115, 452] width 157 height 14
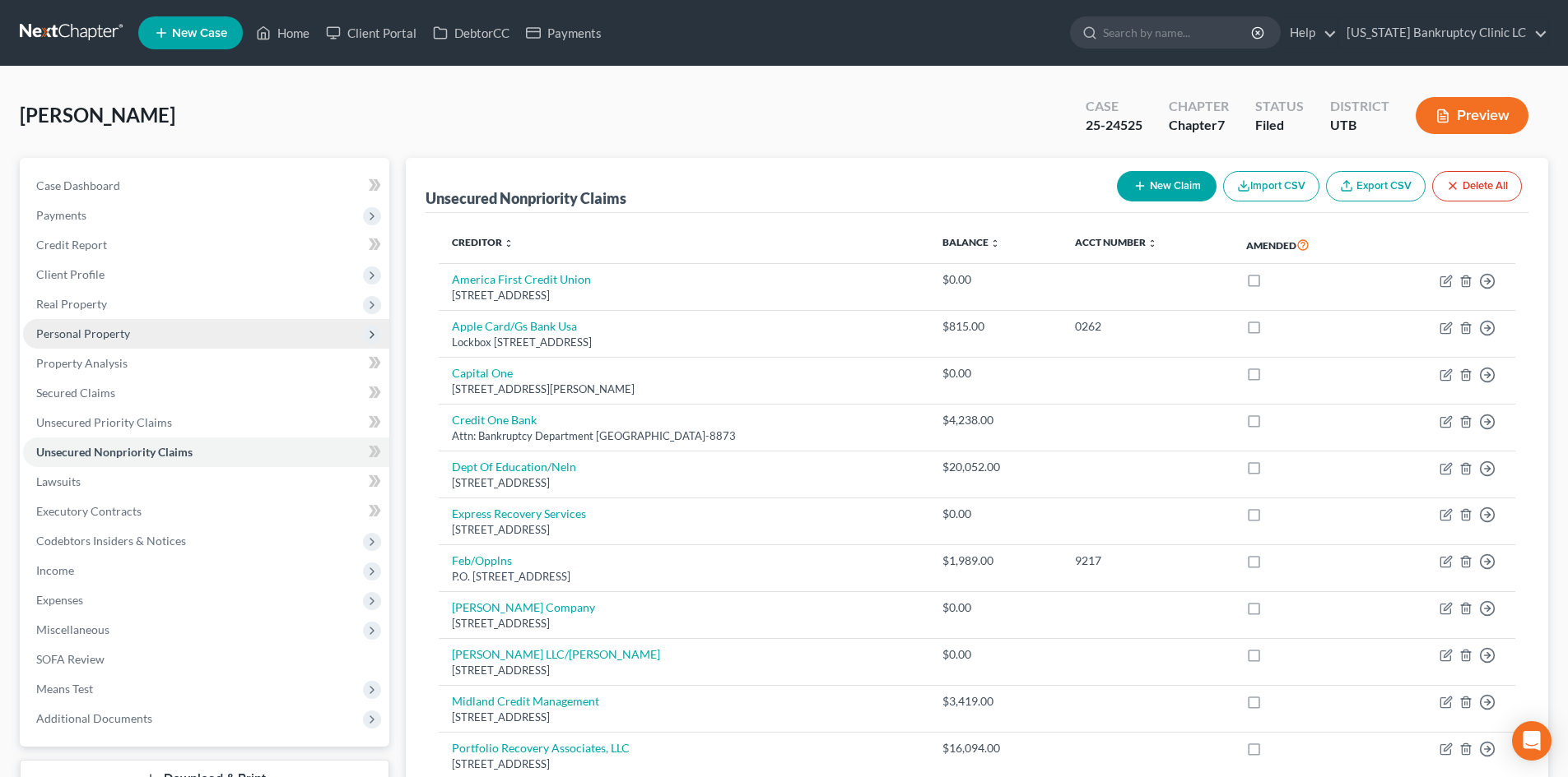
click at [130, 329] on span "Personal Property" at bounding box center [206, 335] width 366 height 30
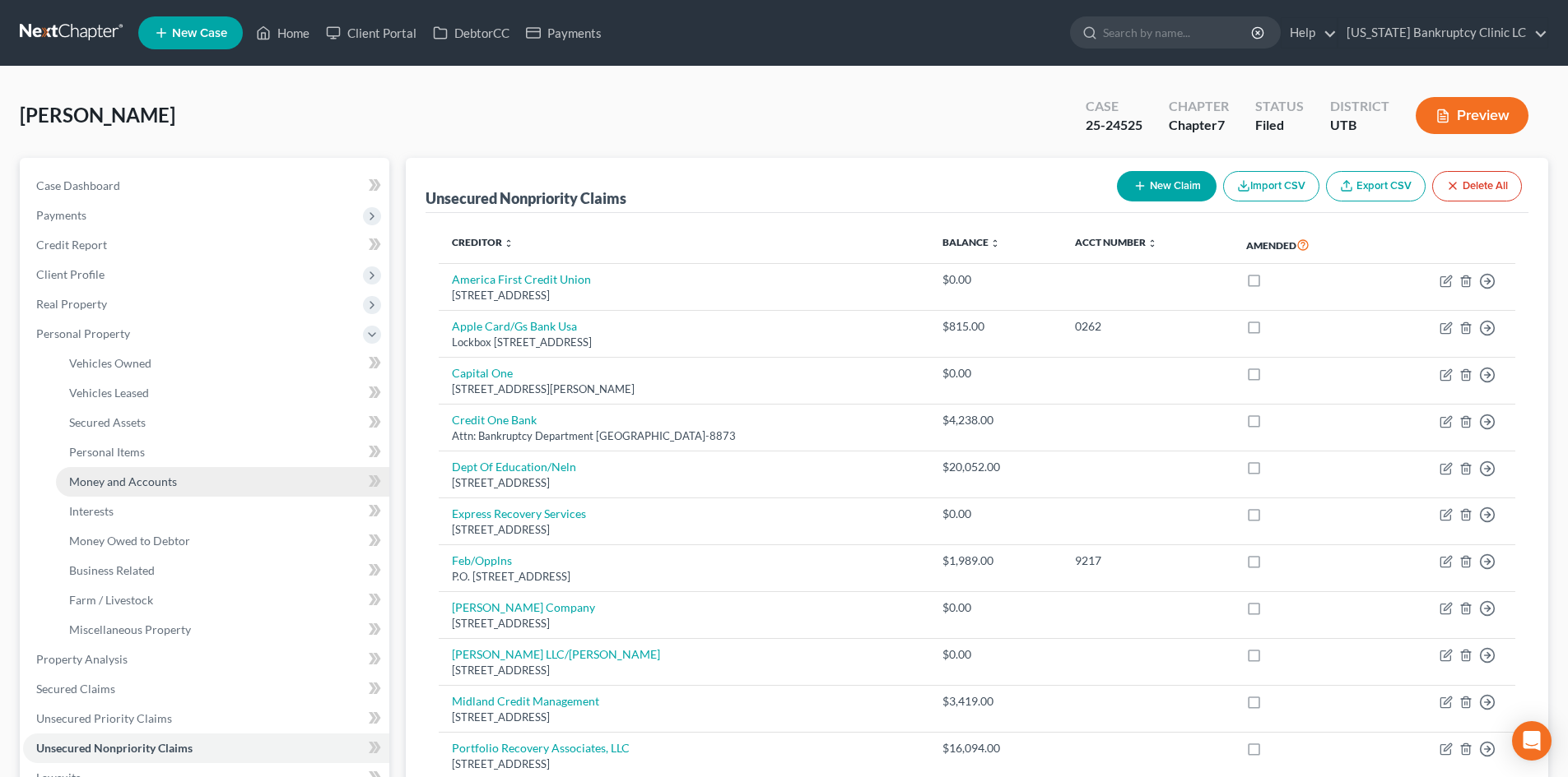
click at [105, 486] on span "Money and Accounts" at bounding box center [123, 481] width 108 height 14
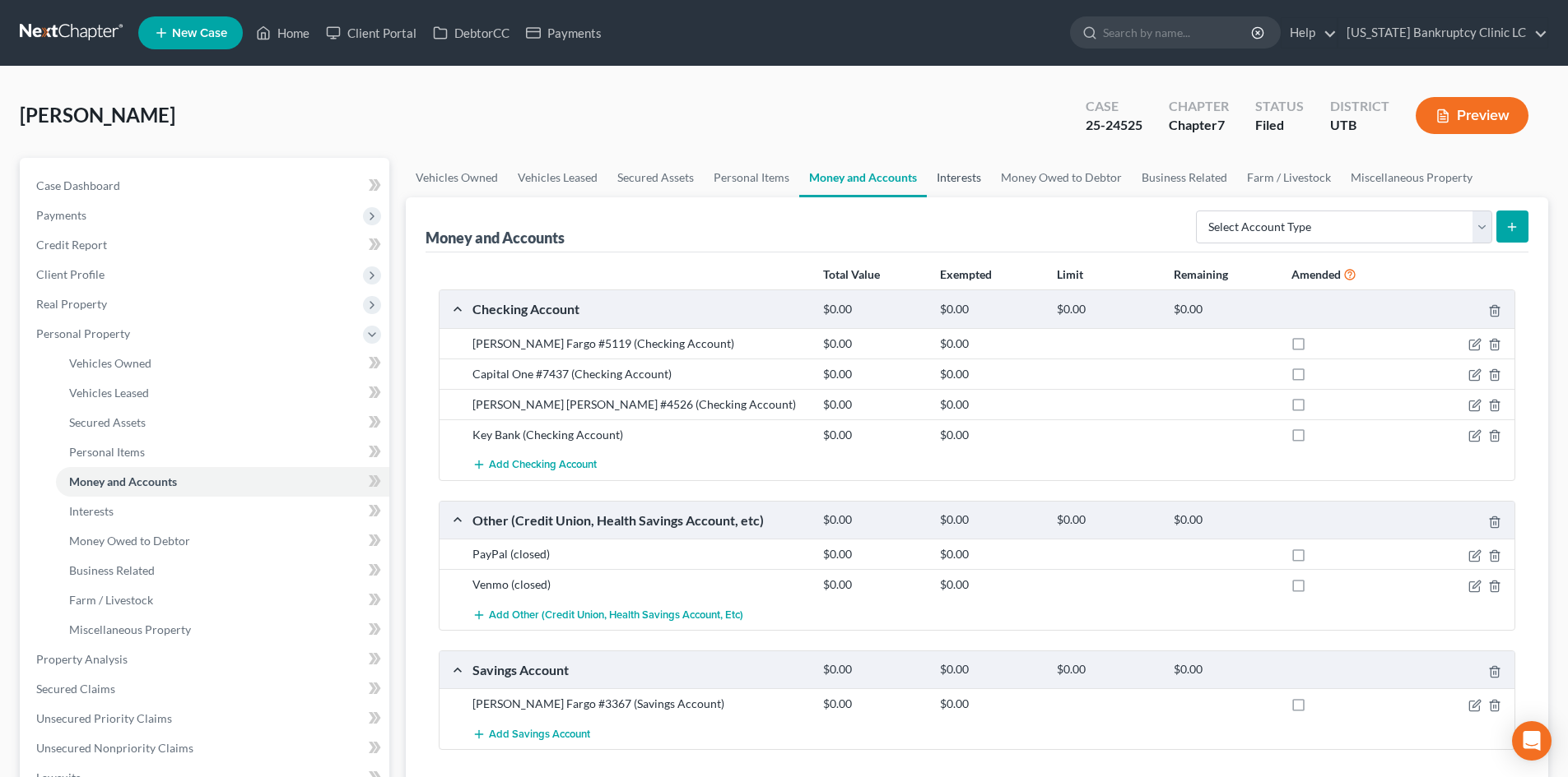
click at [959, 176] on link "Interests" at bounding box center [958, 178] width 64 height 40
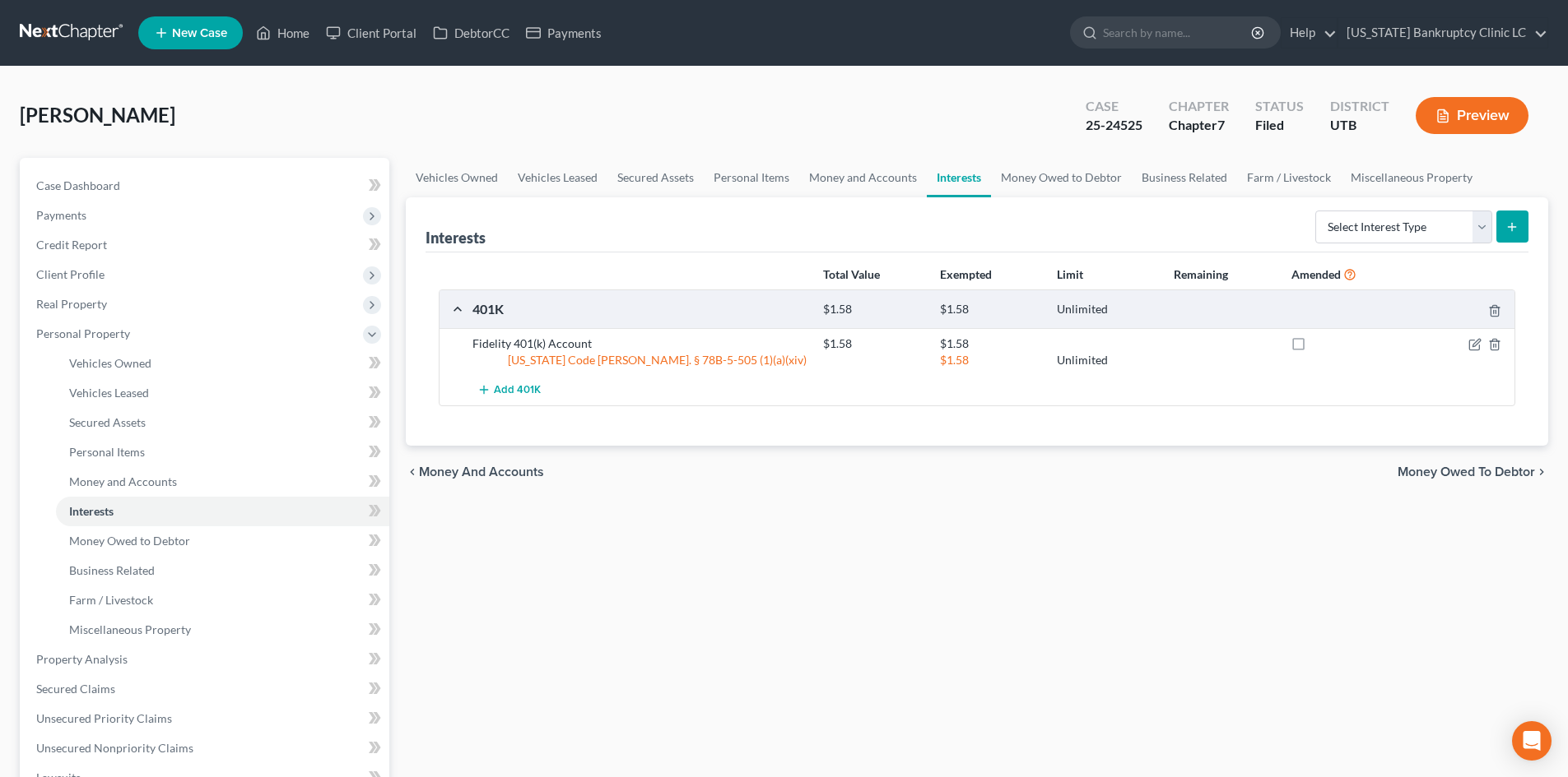
click at [956, 396] on div "Add 401K" at bounding box center [990, 390] width 1052 height 31
click at [290, 32] on link "Home" at bounding box center [282, 33] width 70 height 30
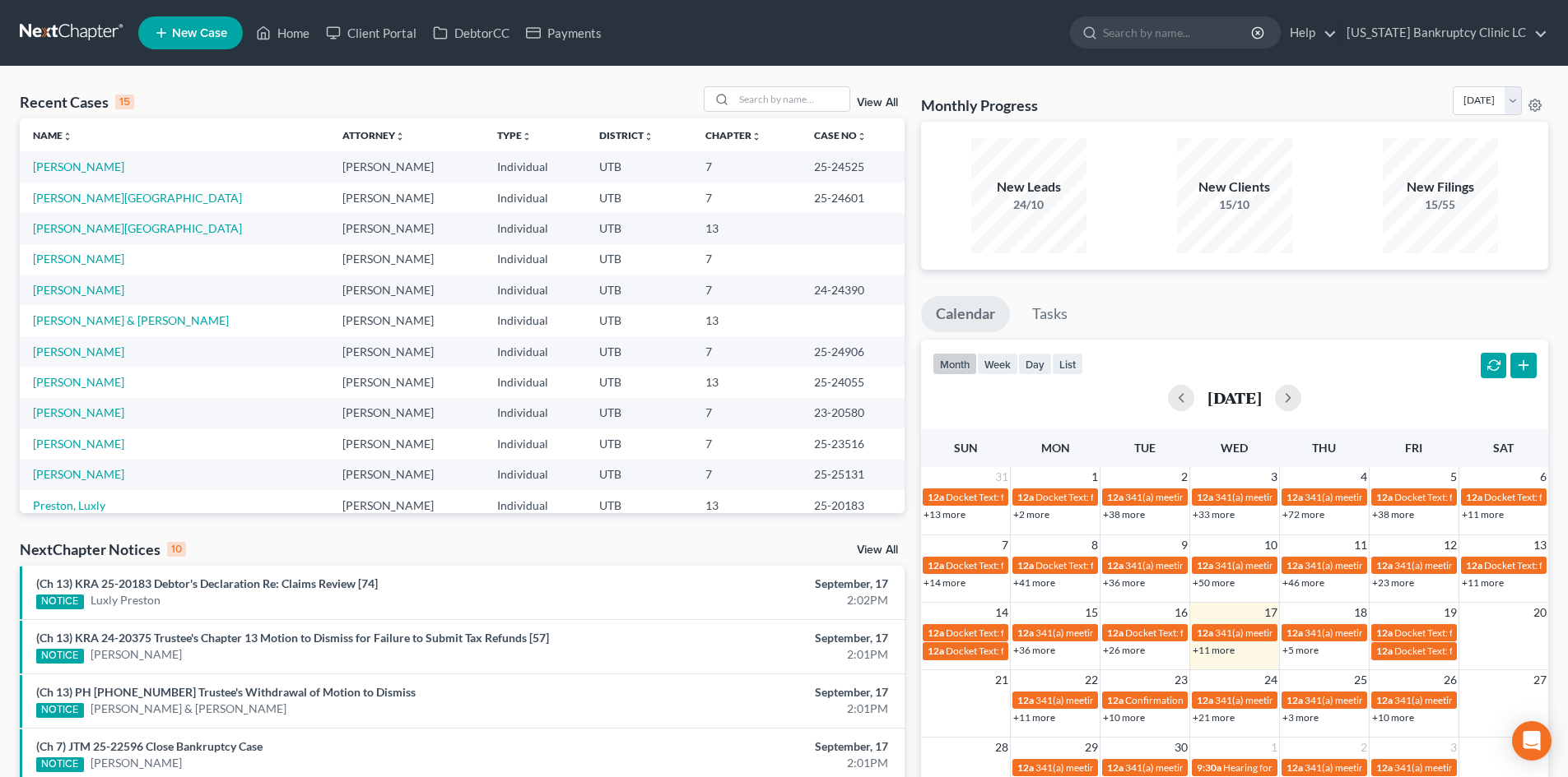
click at [178, 16] on li "New Case" at bounding box center [193, 33] width 110 height 38
click at [207, 54] on nav "Home New Case Client Portal DebtorCC Payments Utah Bankruptcy Clinic LC evelyn@…" at bounding box center [784, 32] width 1568 height 66
click at [210, 37] on span "New Case" at bounding box center [199, 33] width 55 height 12
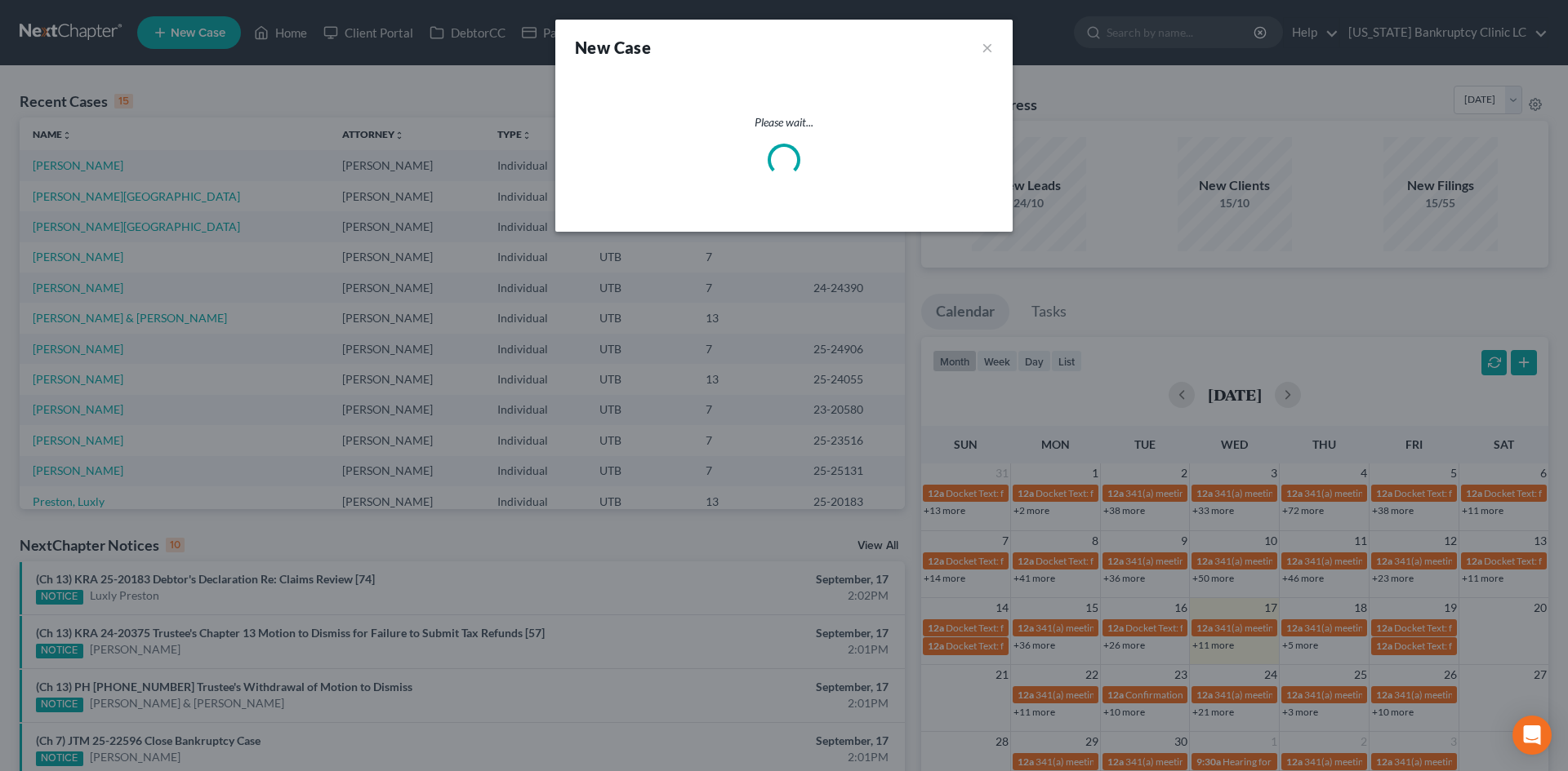
select select "81"
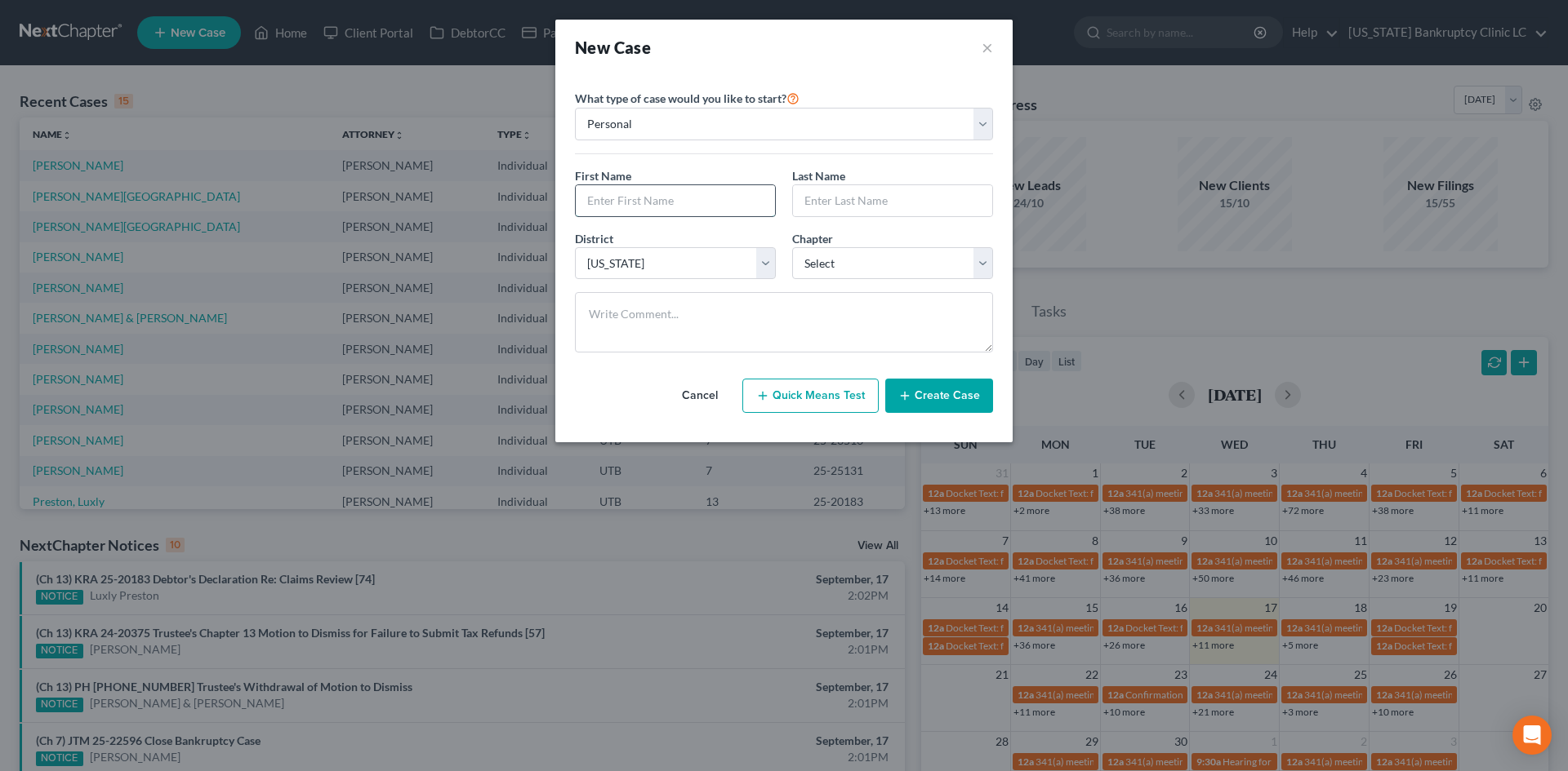
click at [676, 189] on input "text" at bounding box center [676, 201] width 199 height 31
click at [691, 201] on input "text" at bounding box center [676, 201] width 199 height 31
type input "William"
type input "Edrington"
select select "0"
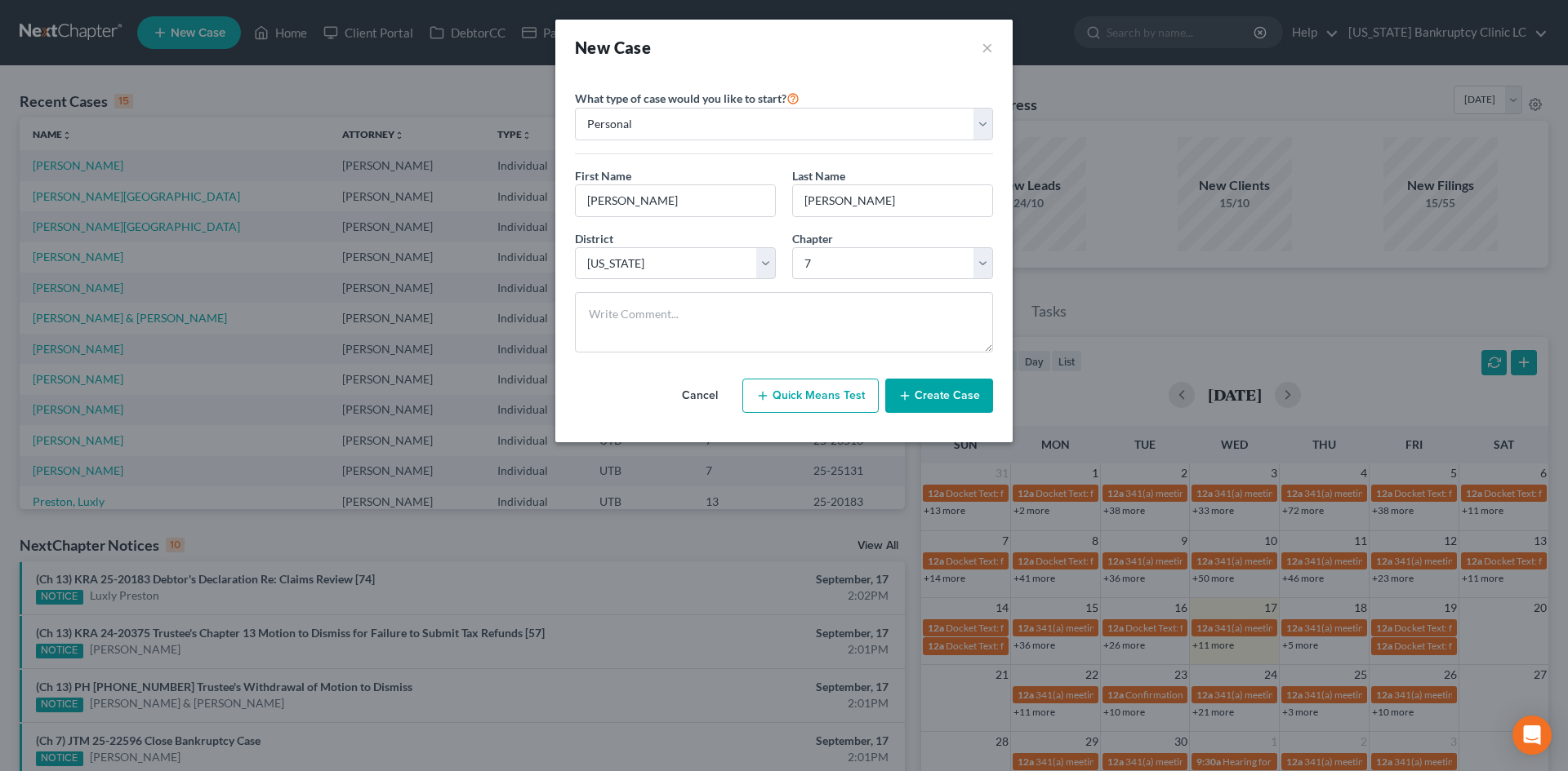
click at [943, 396] on button "Create Case" at bounding box center [938, 396] width 108 height 35
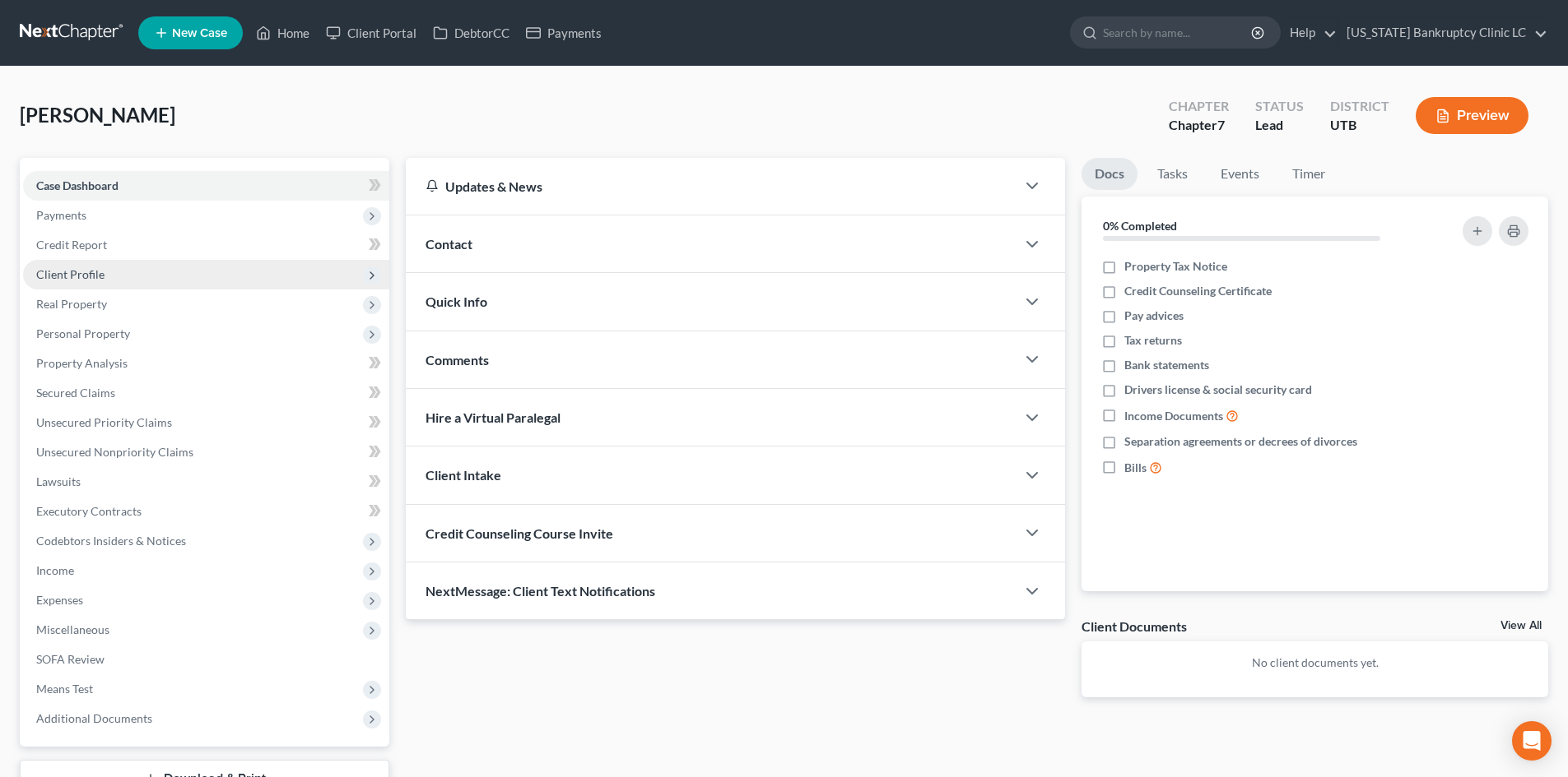
click at [121, 276] on span "Client Profile" at bounding box center [206, 275] width 366 height 30
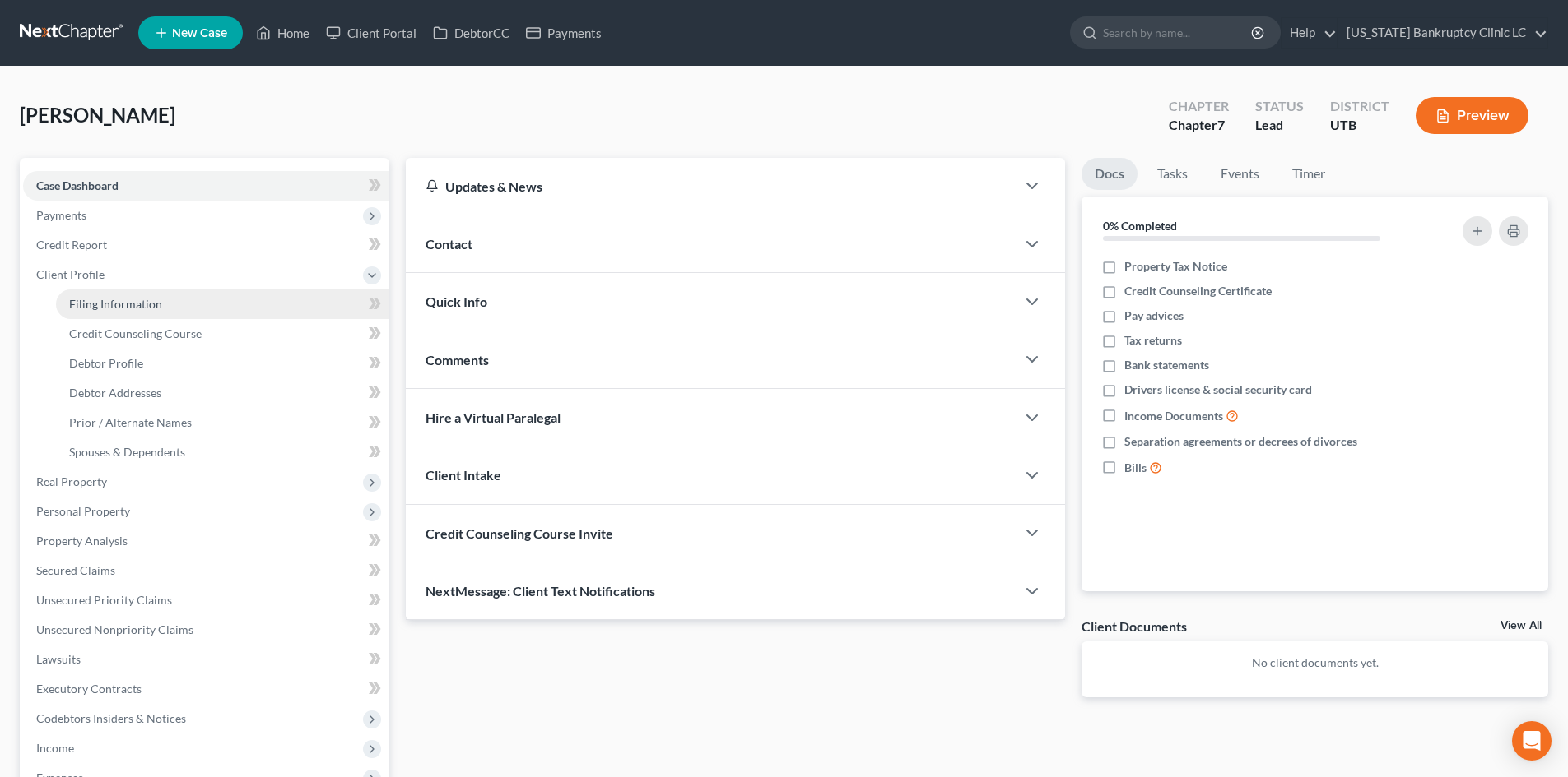
click at [143, 306] on span "Filing Information" at bounding box center [115, 304] width 93 height 14
select select "1"
select select "0"
select select "81"
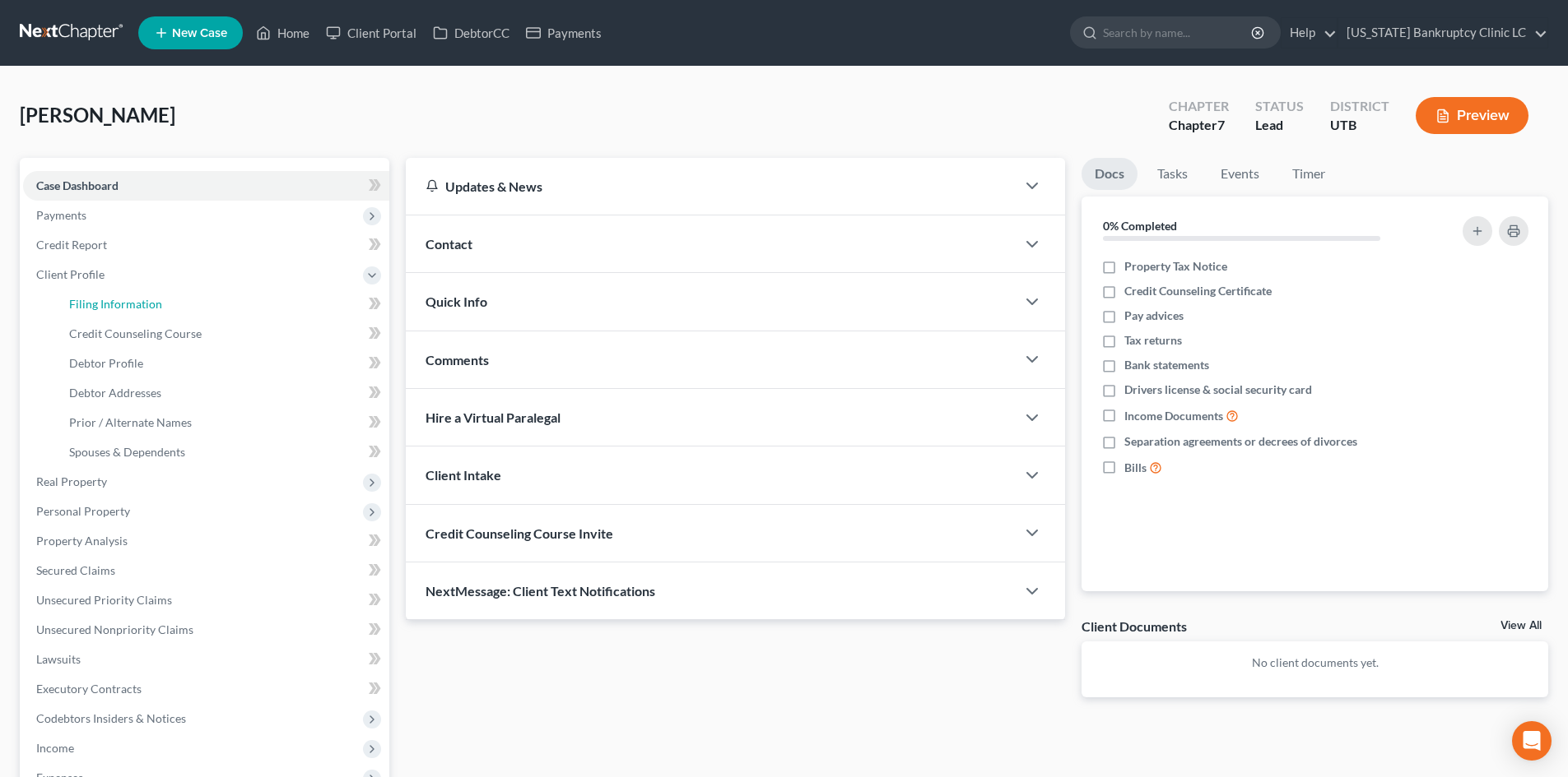
select select "46"
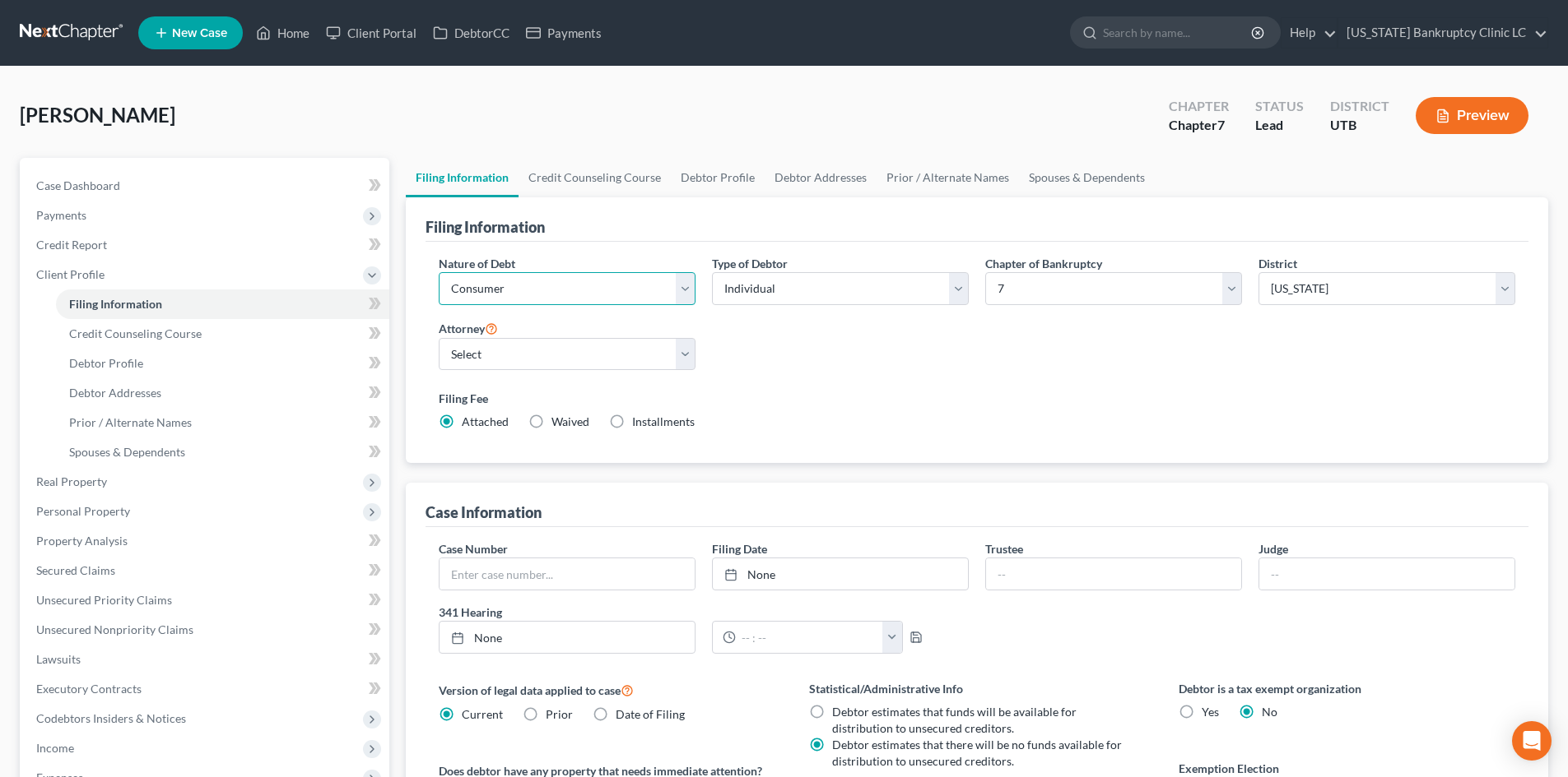
click at [598, 283] on select "Select Business Consumer Other" at bounding box center [566, 289] width 257 height 33
click at [534, 349] on select "Select Aaron Nilsen - UTB Evelyn Shaw - UT" at bounding box center [566, 354] width 257 height 33
select select "0"
click at [439, 338] on select "Select Aaron Nilsen - UTB Evelyn Shaw - UT" at bounding box center [566, 354] width 257 height 33
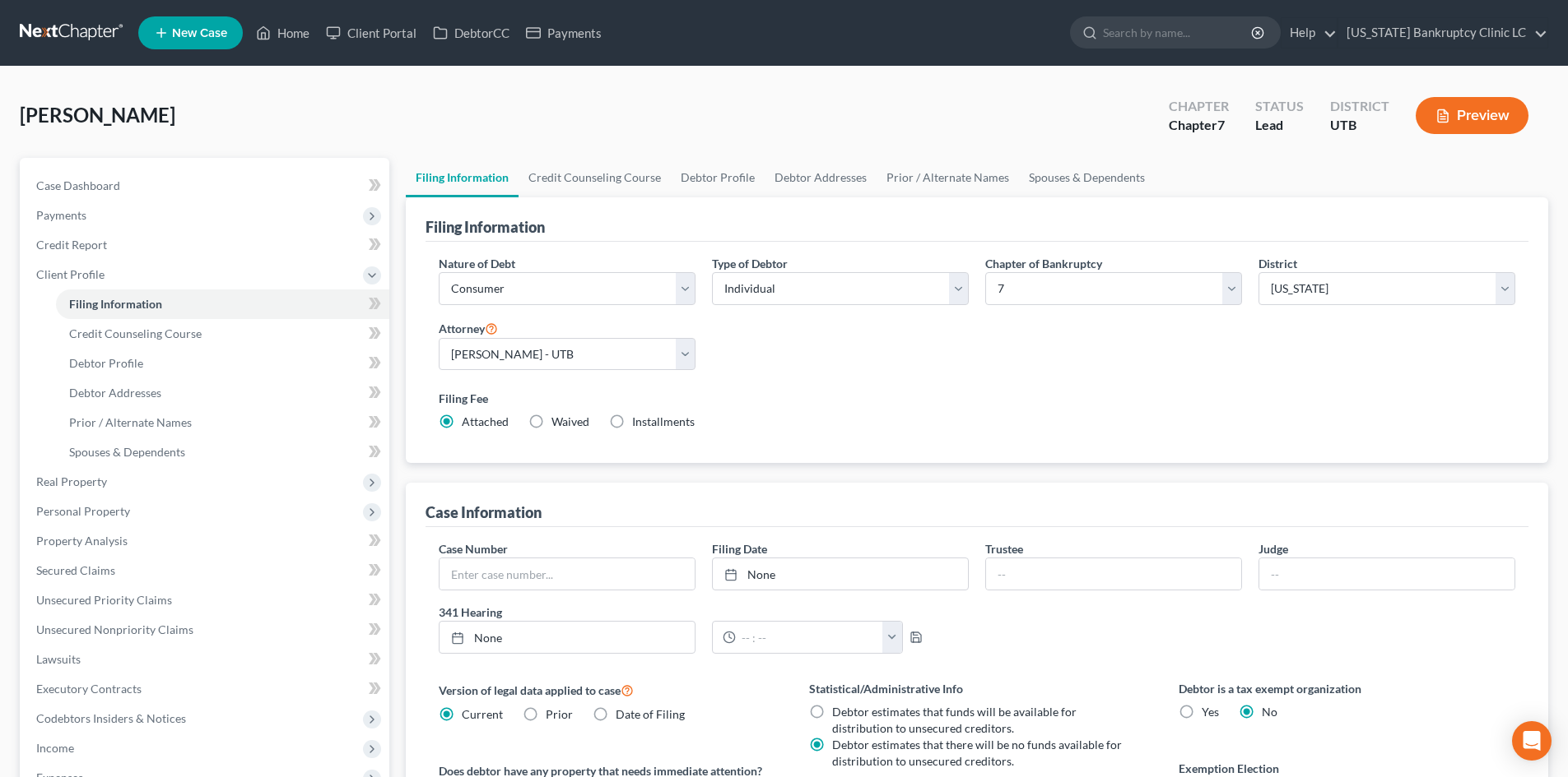
click at [904, 384] on div "Filing Fee Attached Waived Waived Installments Installments" at bounding box center [977, 413] width 1093 height 60
click at [715, 179] on link "Debtor Profile" at bounding box center [718, 178] width 94 height 40
select select "0"
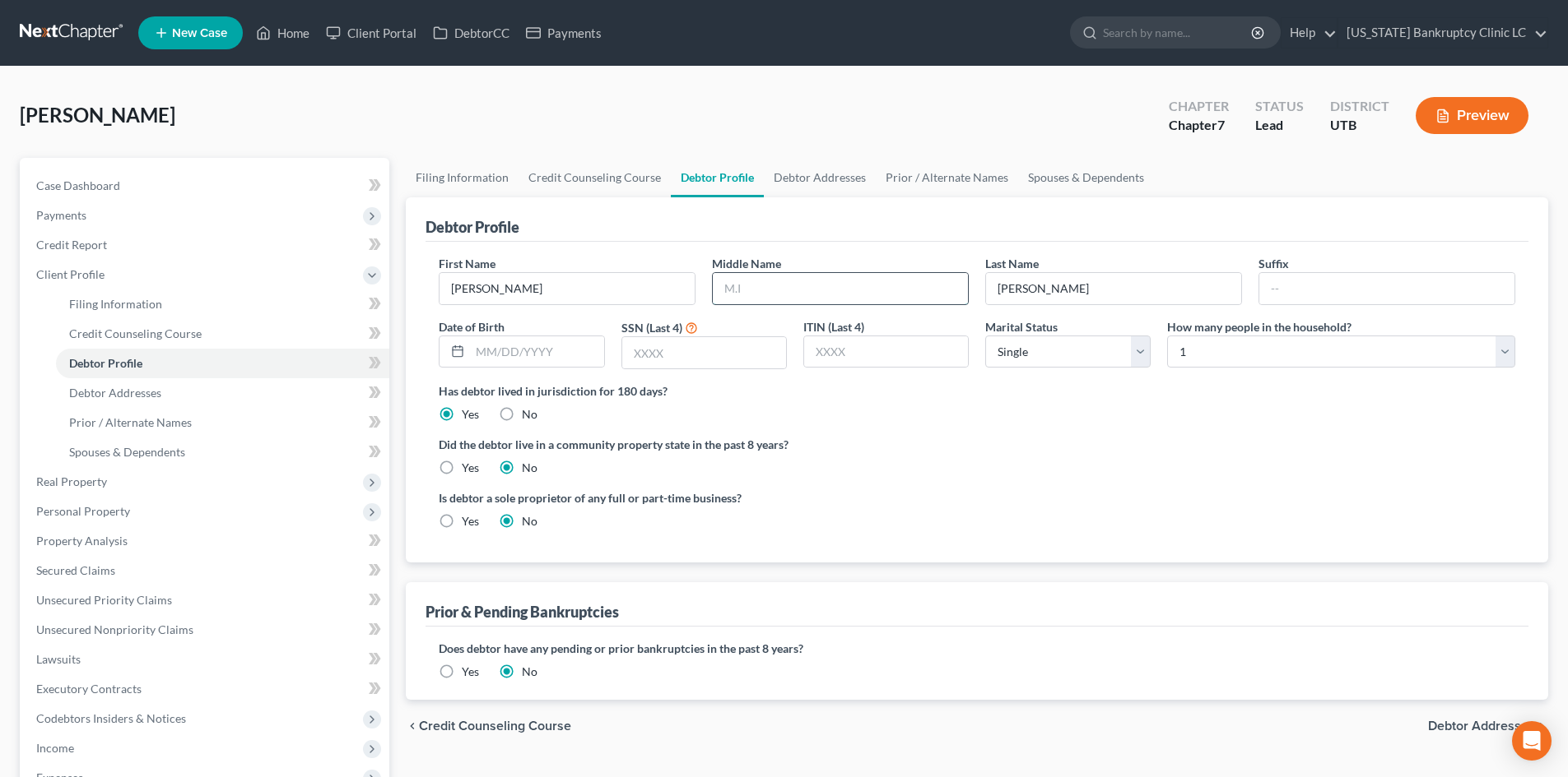
click at [853, 303] on input "text" at bounding box center [840, 289] width 255 height 32
type input "R"
click at [530, 344] on input "text" at bounding box center [537, 352] width 134 height 32
type input "01/03/1996"
click at [727, 354] on input "text" at bounding box center [703, 353] width 164 height 32
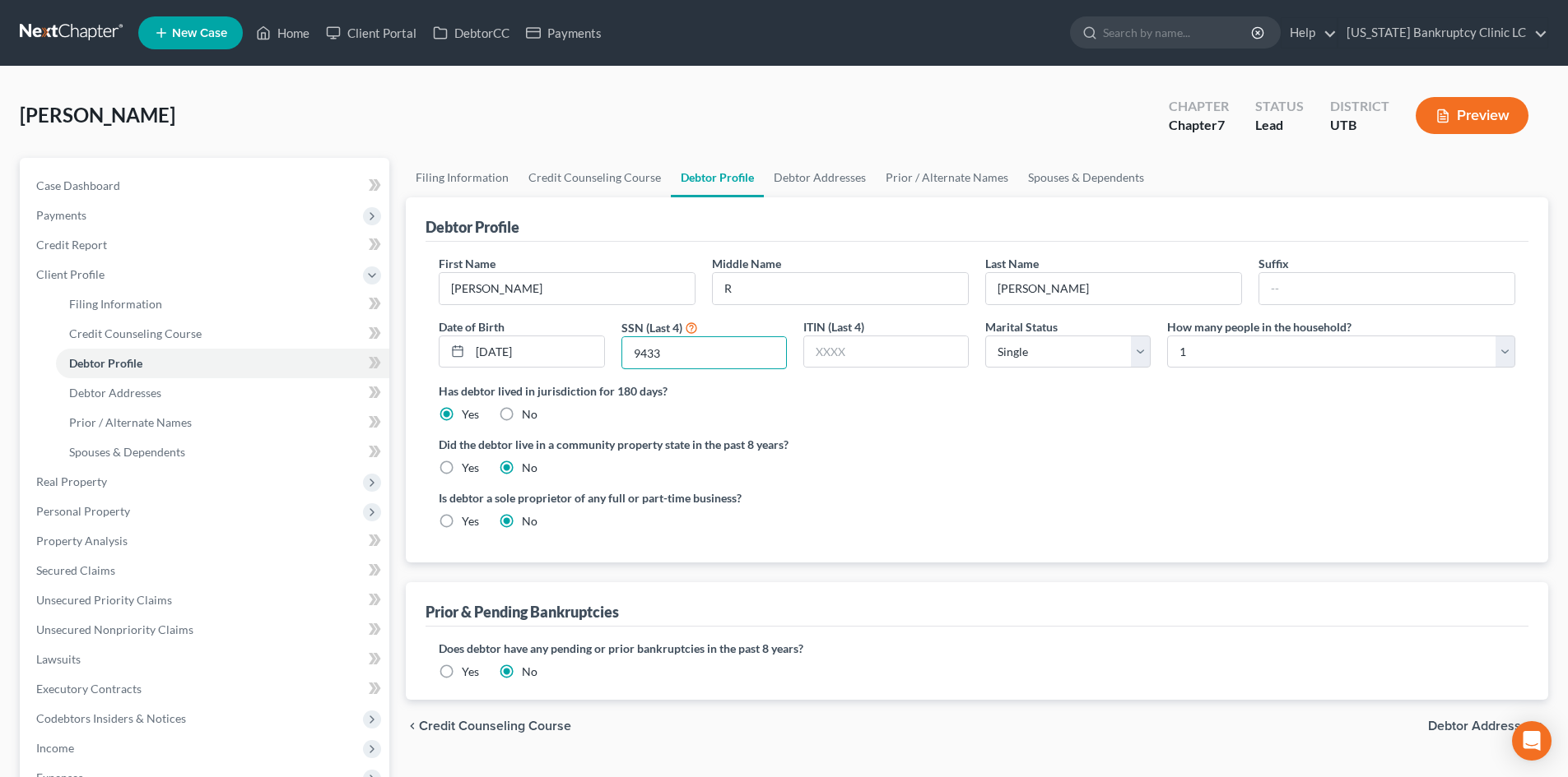
type input "9433"
click at [805, 166] on link "Debtor Addresses" at bounding box center [820, 178] width 112 height 40
select select "0"
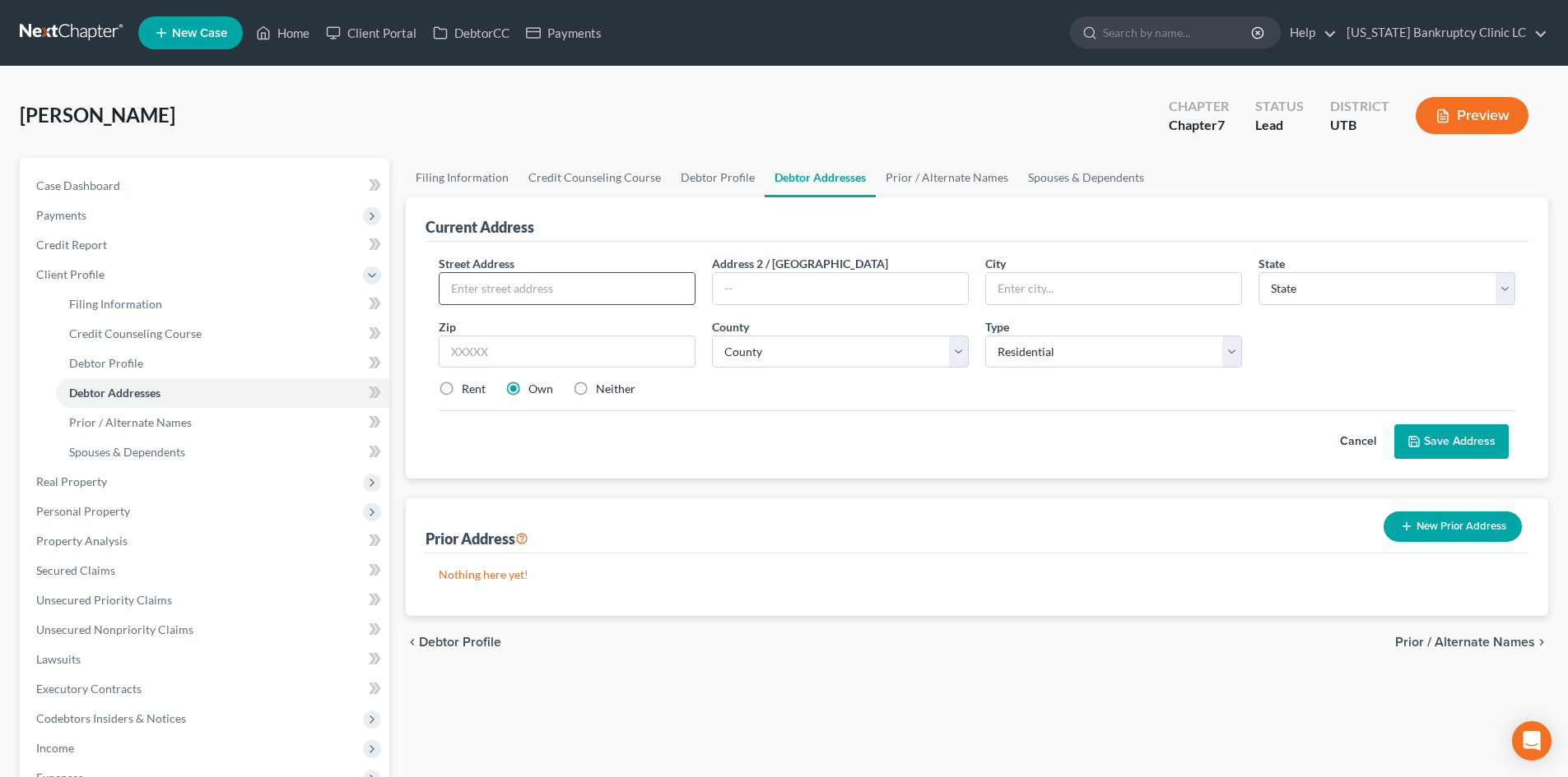
click at [513, 285] on input "text" at bounding box center [566, 289] width 255 height 32
type input "2356 W 1500 S"
click at [538, 366] on input "text" at bounding box center [566, 352] width 257 height 33
type input "84078"
type input "Vernal"
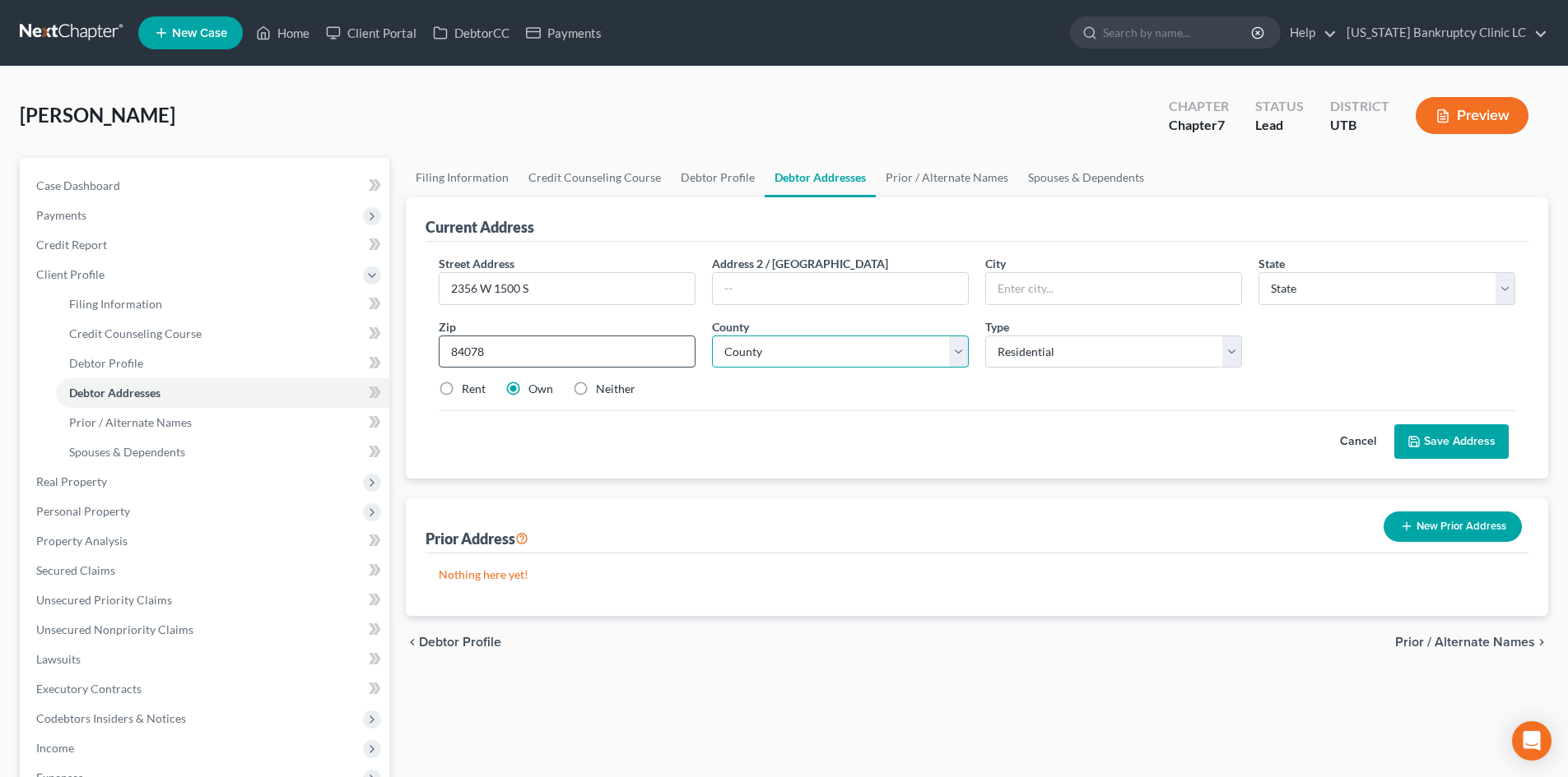
select select "46"
click at [1095, 287] on input "Vernal" at bounding box center [1113, 289] width 255 height 32
click at [744, 354] on select "County Beaver County Box Elder County Cache County Carbon County Daggett County…" at bounding box center [840, 352] width 257 height 33
select select "23"
click at [712, 335] on select "County Beaver County Box Elder County Cache County Carbon County Daggett County…" at bounding box center [840, 352] width 257 height 33
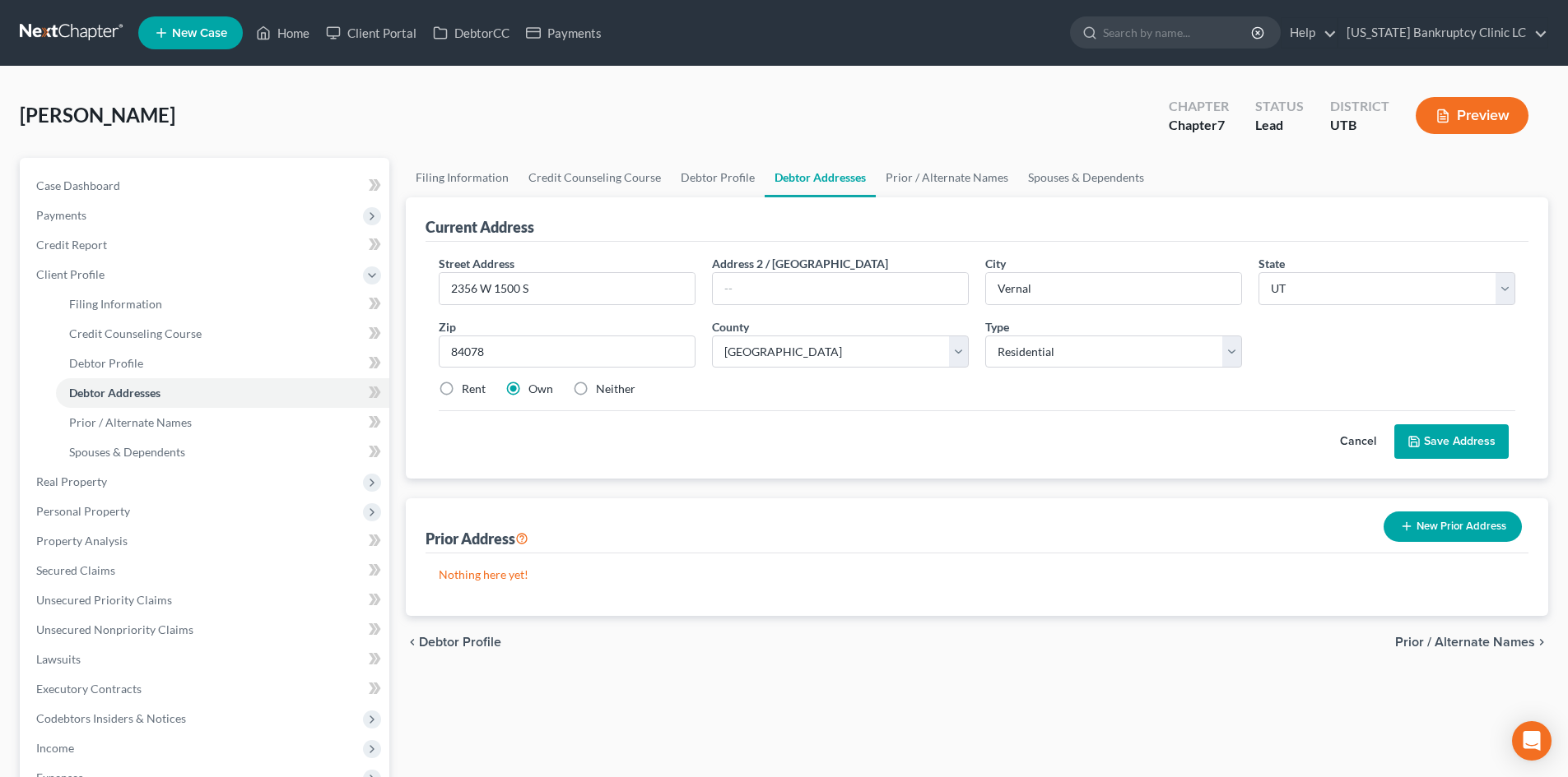
click at [473, 384] on label "Rent" at bounding box center [473, 389] width 24 height 17
click at [473, 384] on input "Rent" at bounding box center [473, 386] width 11 height 11
radio input "true"
click at [1434, 441] on button "Save Address" at bounding box center [1452, 442] width 115 height 35
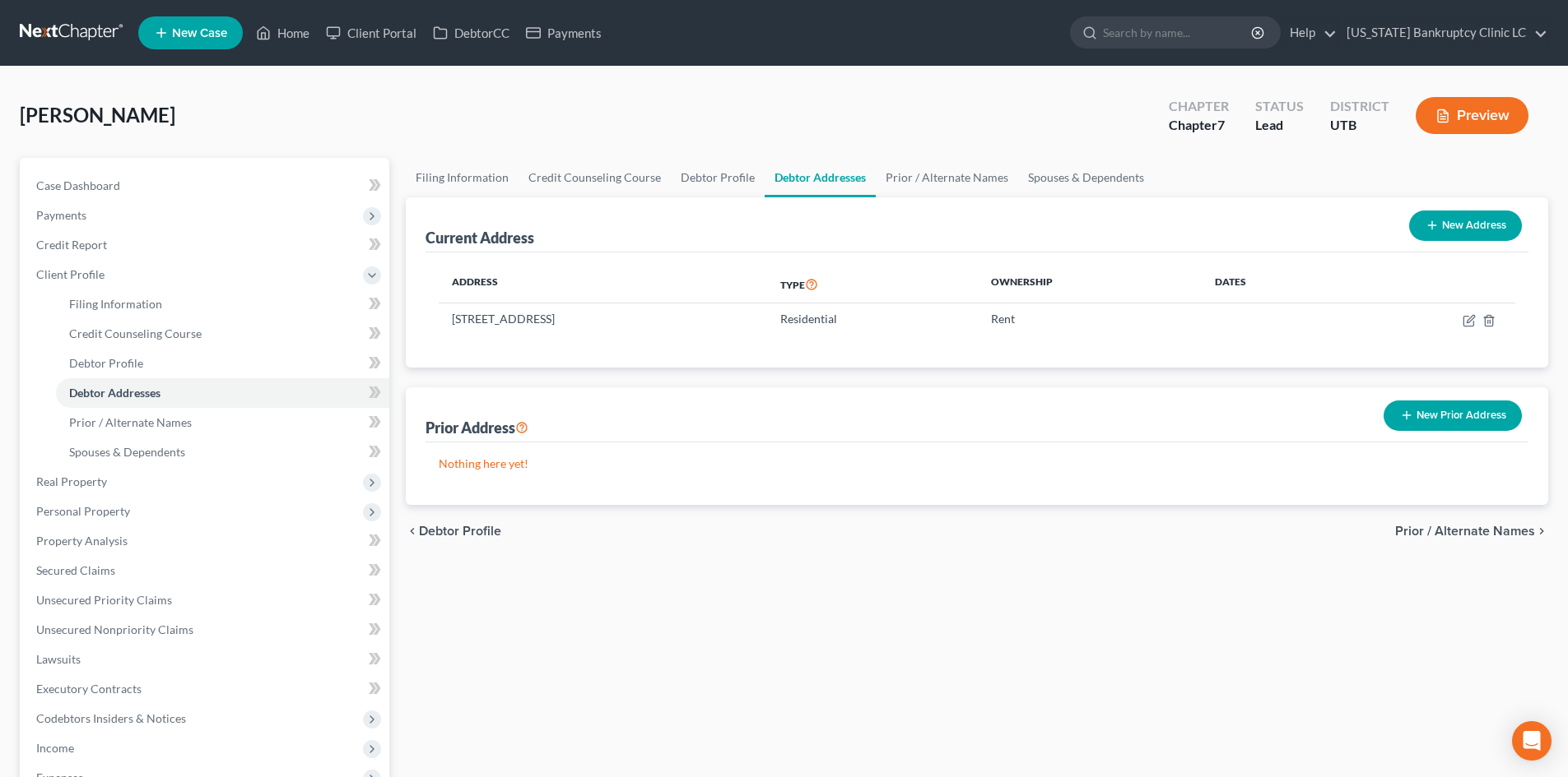
click at [1510, 404] on button "New Prior Address" at bounding box center [1453, 416] width 138 height 31
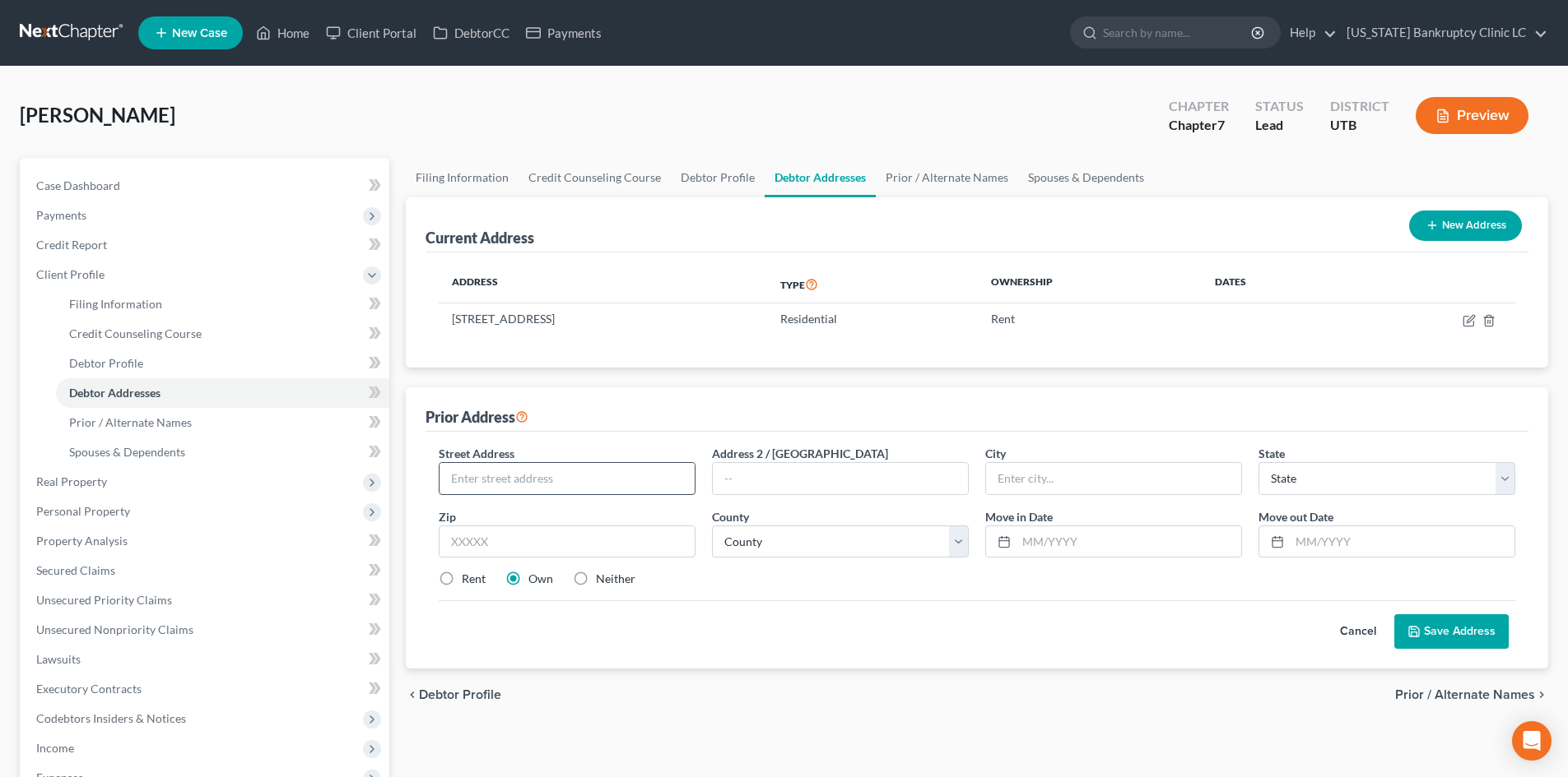
click at [595, 488] on input "text" at bounding box center [566, 479] width 255 height 32
click at [628, 486] on input "609" at bounding box center [566, 479] width 255 height 32
type input "609 S 2150 W St."
click at [593, 539] on input "text" at bounding box center [566, 542] width 257 height 33
type input "84078"
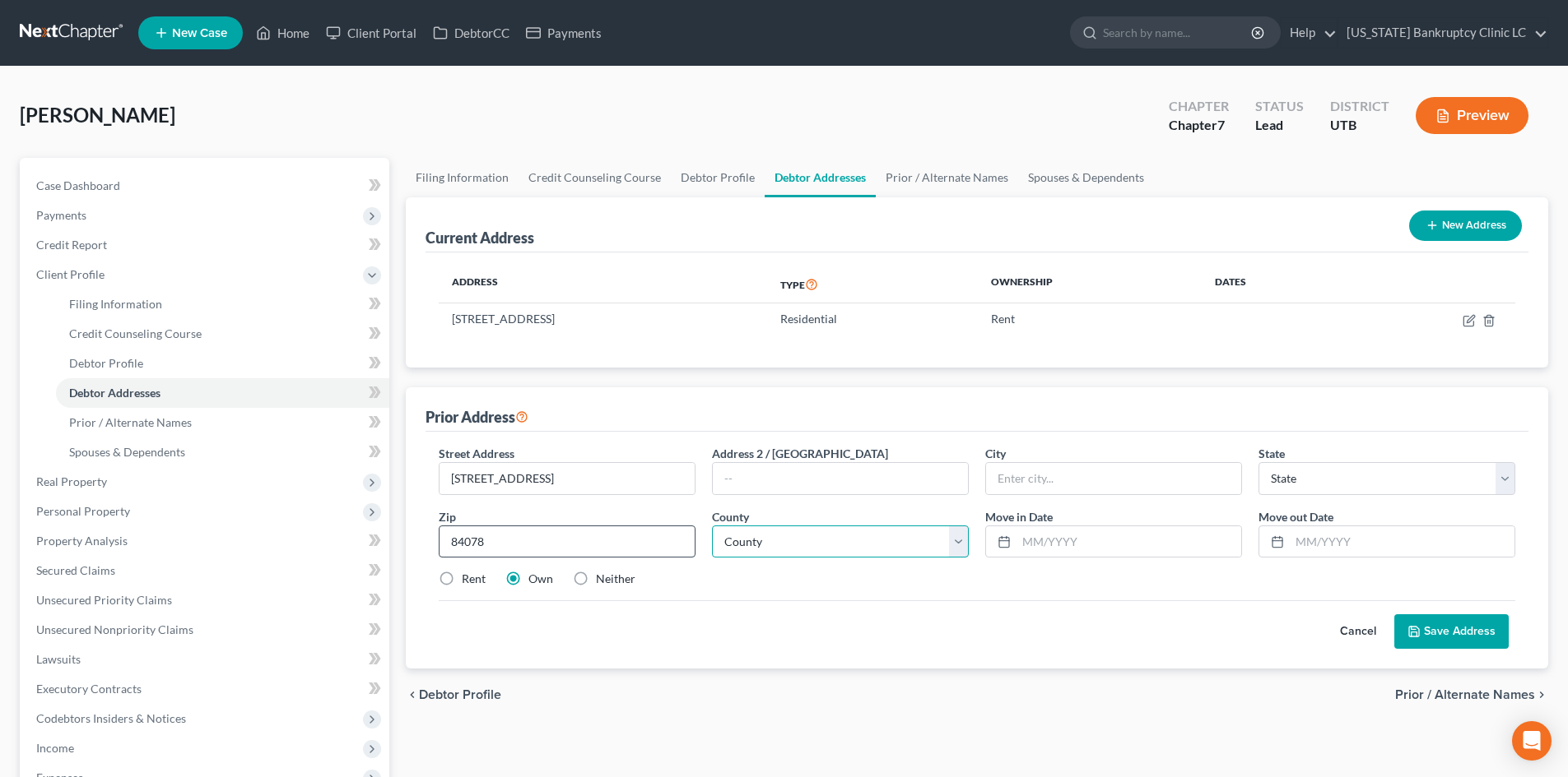
type input "Vernal"
select select "46"
click at [807, 550] on select "County" at bounding box center [840, 542] width 257 height 33
select select "23"
click at [712, 525] on select "County Beaver County Box Elder County Cache County Carbon County Daggett County…" at bounding box center [840, 542] width 257 height 33
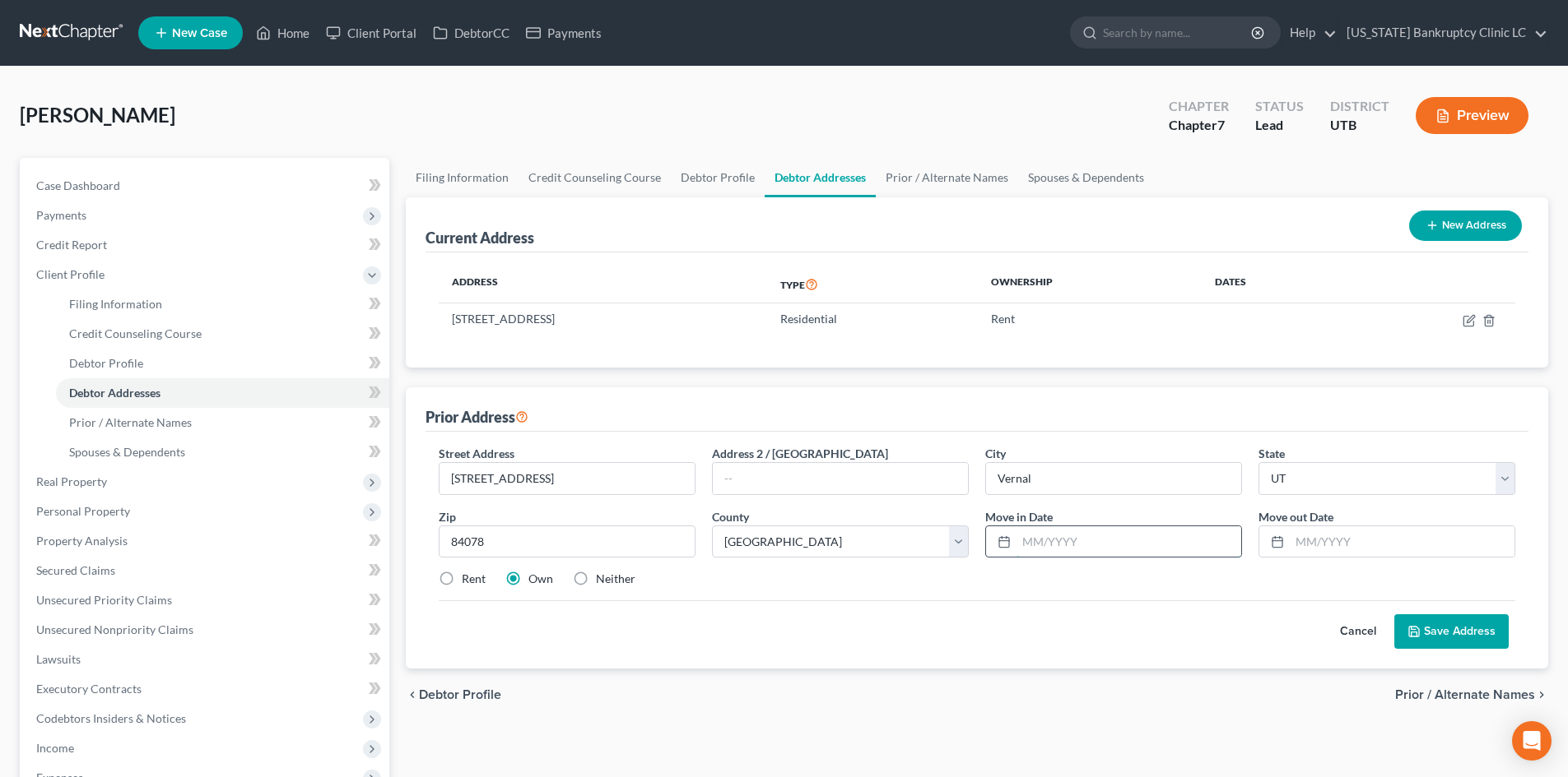
click at [1038, 540] on input "text" at bounding box center [1129, 542] width 225 height 32
type input "01/2004"
type input "09/2025"
click at [482, 582] on label "Rent" at bounding box center [473, 579] width 24 height 17
click at [479, 582] on input "Rent" at bounding box center [473, 576] width 11 height 11
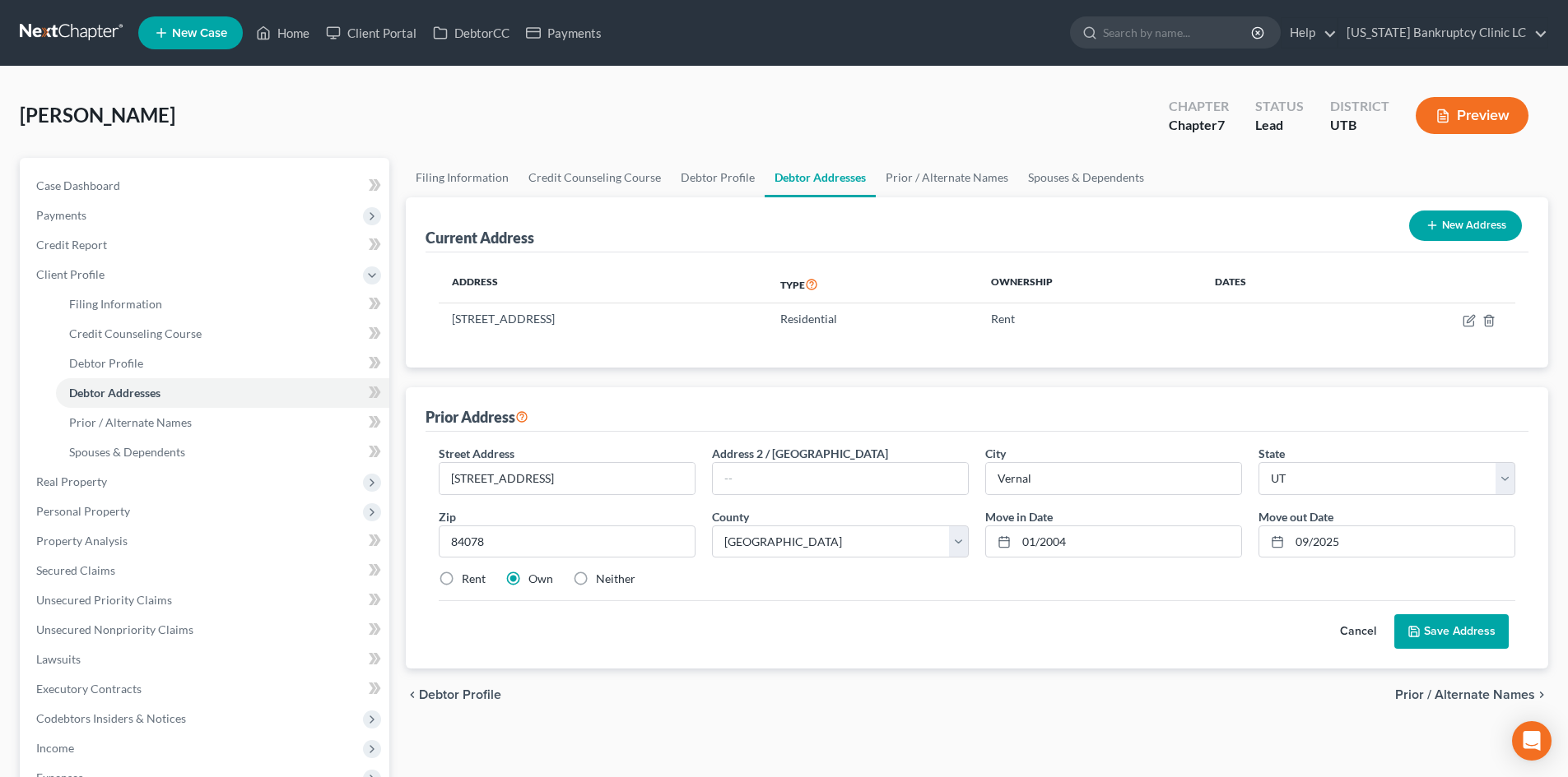
radio input "true"
click at [1424, 640] on button "Save Address" at bounding box center [1452, 632] width 115 height 35
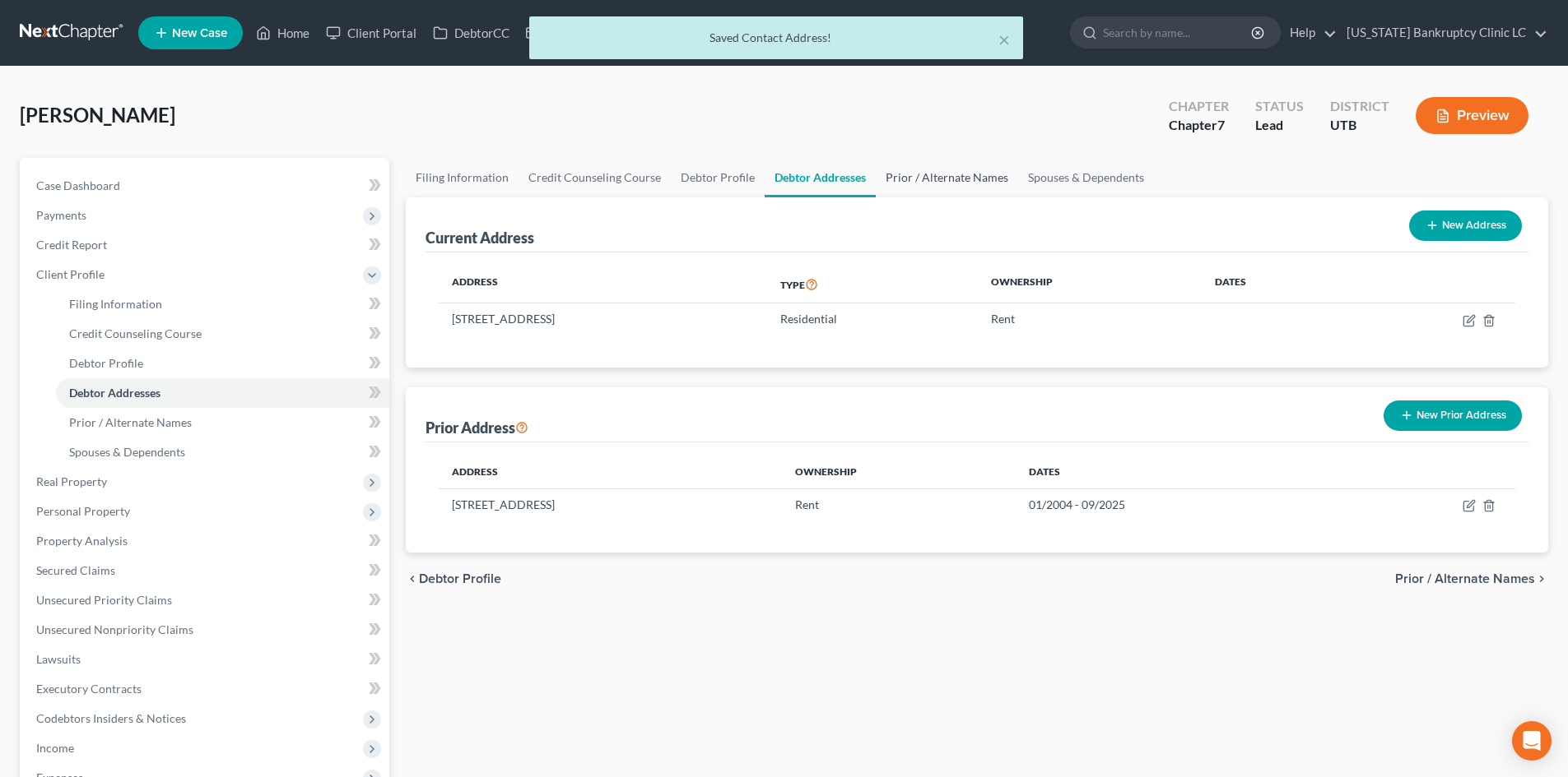
click at [939, 174] on link "Prior / Alternate Names" at bounding box center [946, 178] width 142 height 40
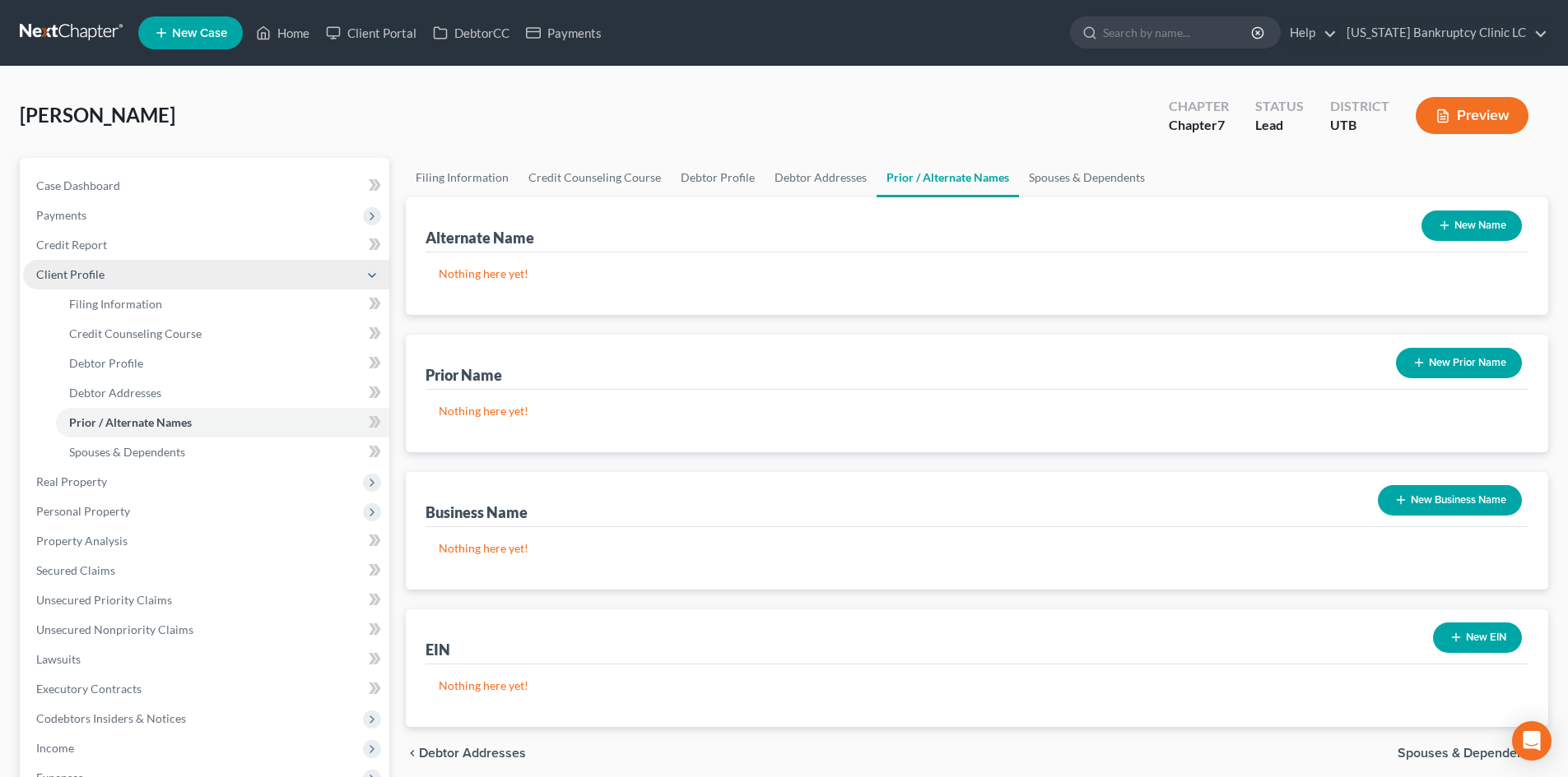
click at [102, 270] on span "Client Profile" at bounding box center [71, 274] width 68 height 14
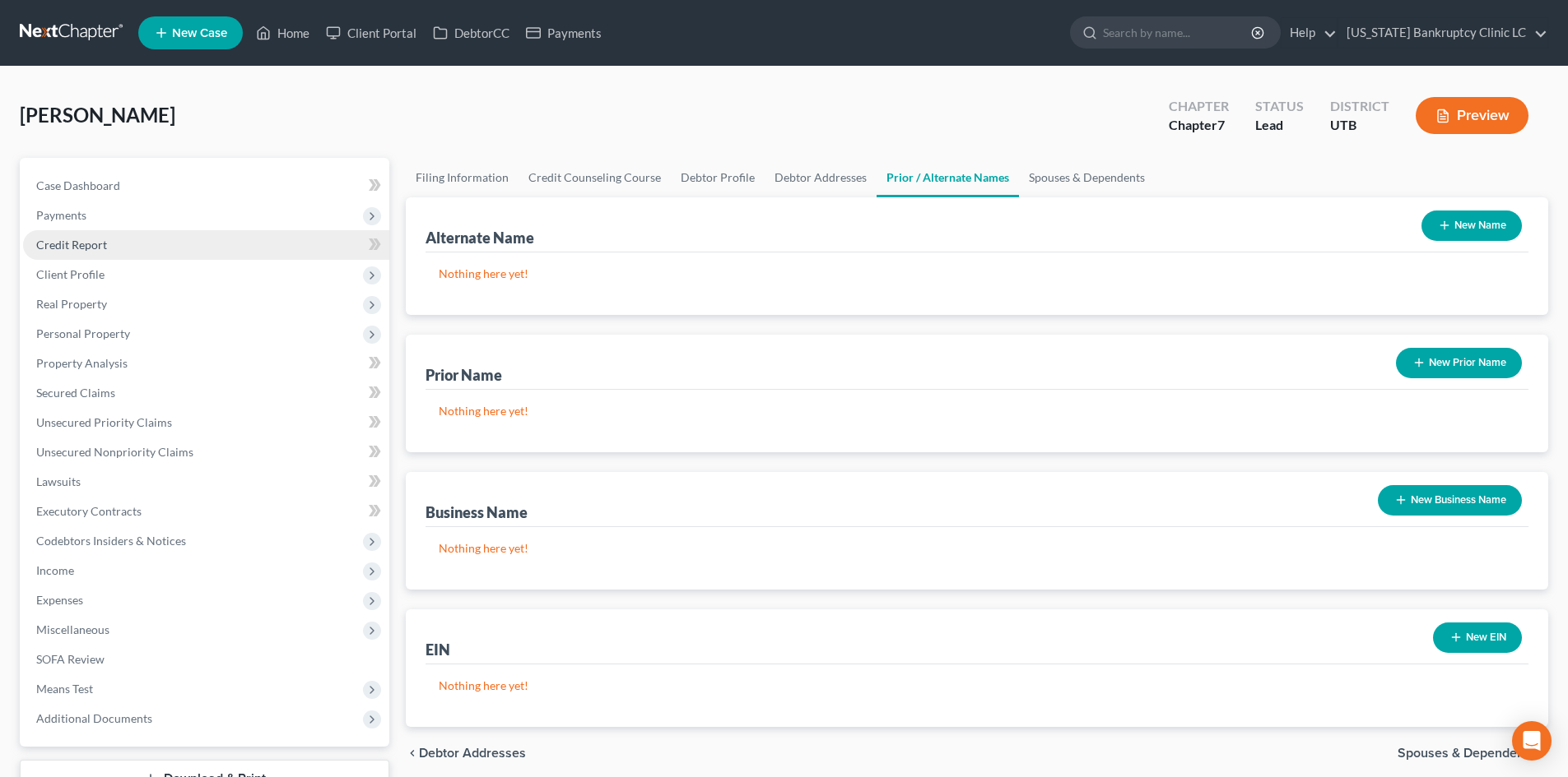
click at [105, 242] on span "Credit Report" at bounding box center [71, 244] width 71 height 14
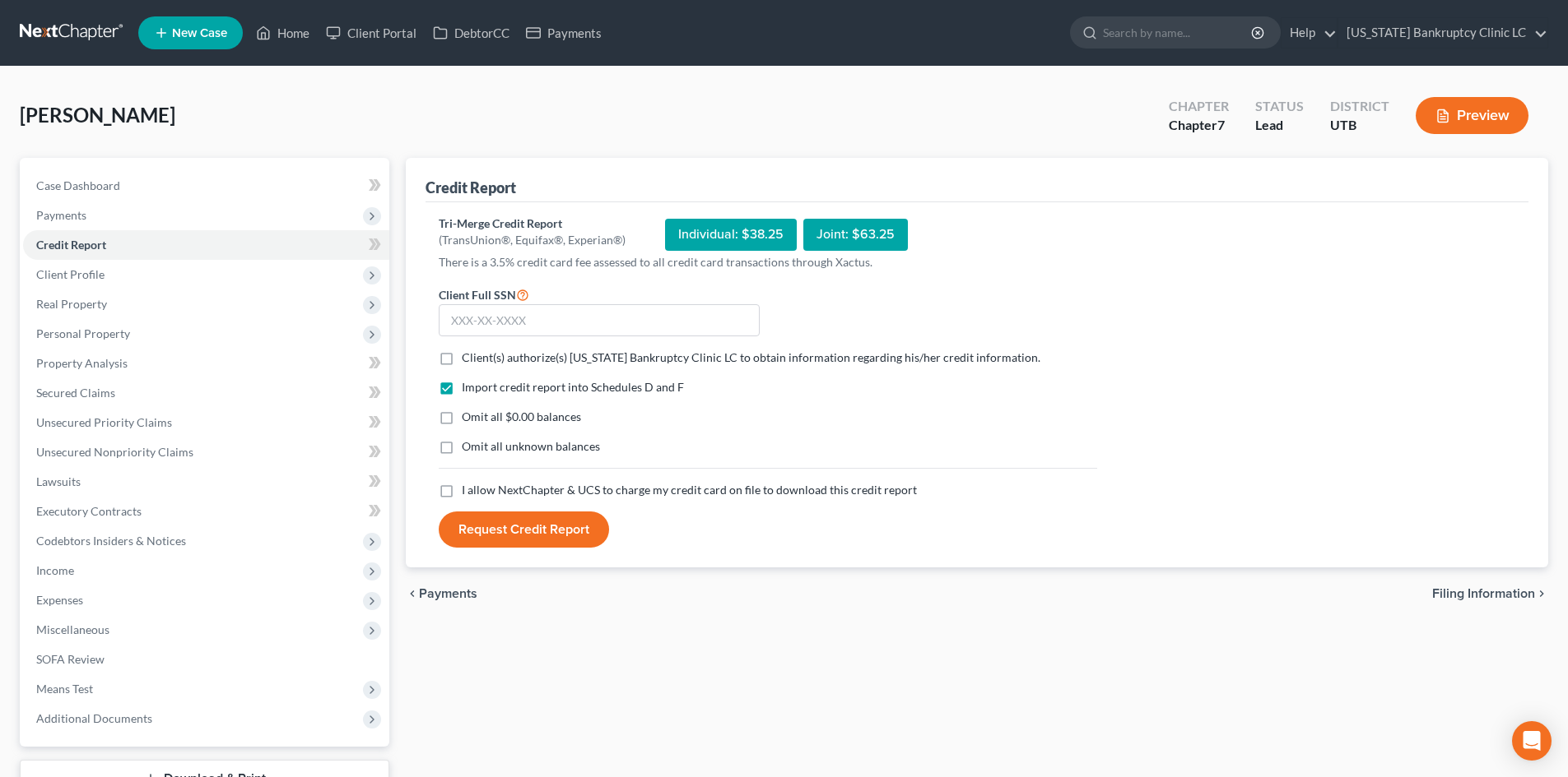
click at [556, 357] on span "Client(s) authorize(s) Utah Bankruptcy Clinic LC to obtain information regardin…" at bounding box center [751, 357] width 579 height 14
click at [479, 357] on input "Client(s) authorize(s) Utah Bankruptcy Clinic LC to obtain information regardin…" at bounding box center [473, 354] width 11 height 11
checkbox input "true"
click at [462, 495] on label "I allow NextChapter & UCS to charge my credit card on file to download this cre…" at bounding box center [689, 491] width 455 height 17
click at [468, 493] on input "I allow NextChapter & UCS to charge my credit card on file to download this cre…" at bounding box center [473, 487] width 11 height 11
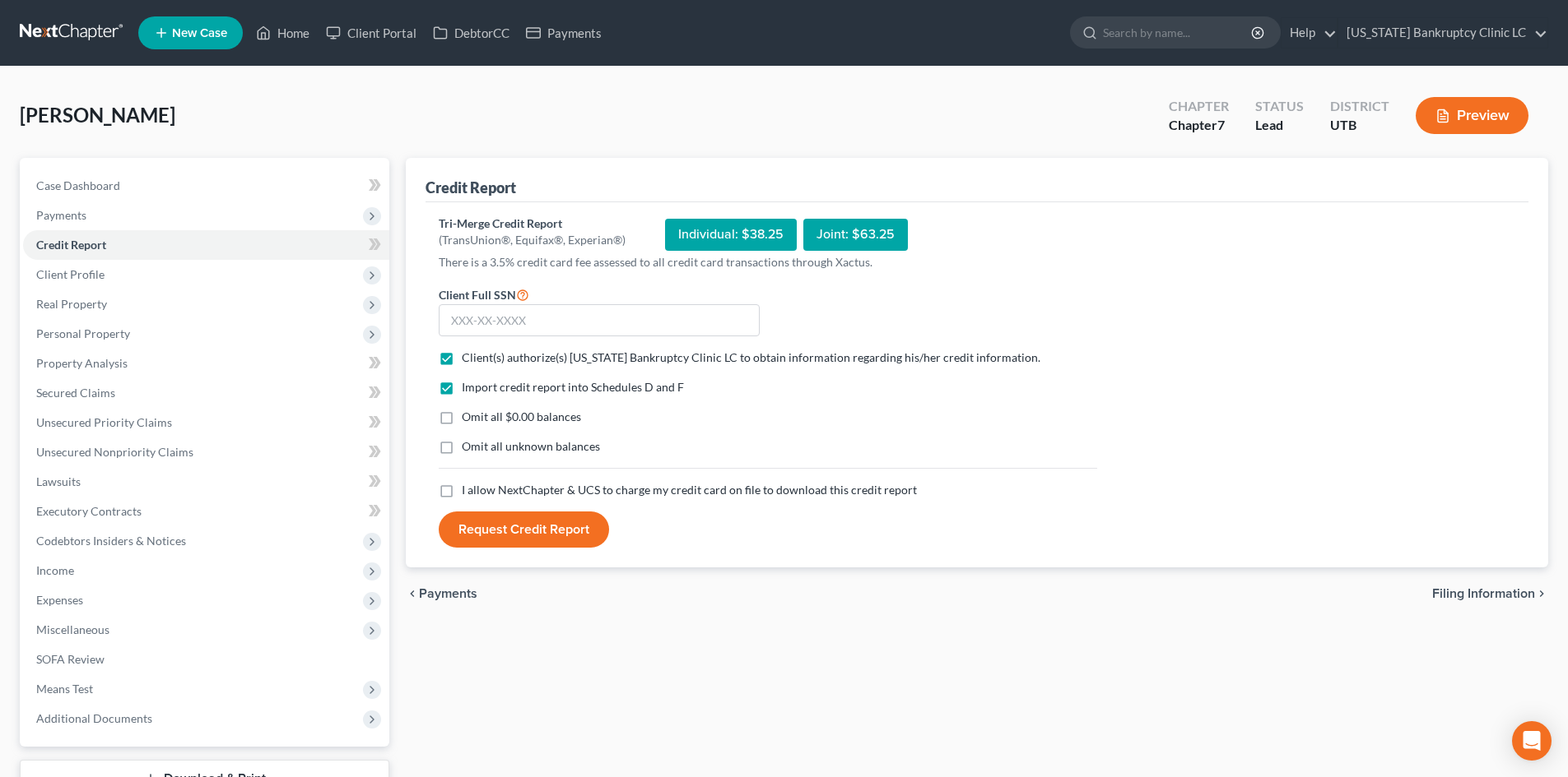
checkbox input "true"
click at [588, 331] on input "text" at bounding box center [599, 321] width 321 height 33
type input "647-28-9433"
click at [568, 529] on button "Request Credit Report" at bounding box center [523, 530] width 170 height 37
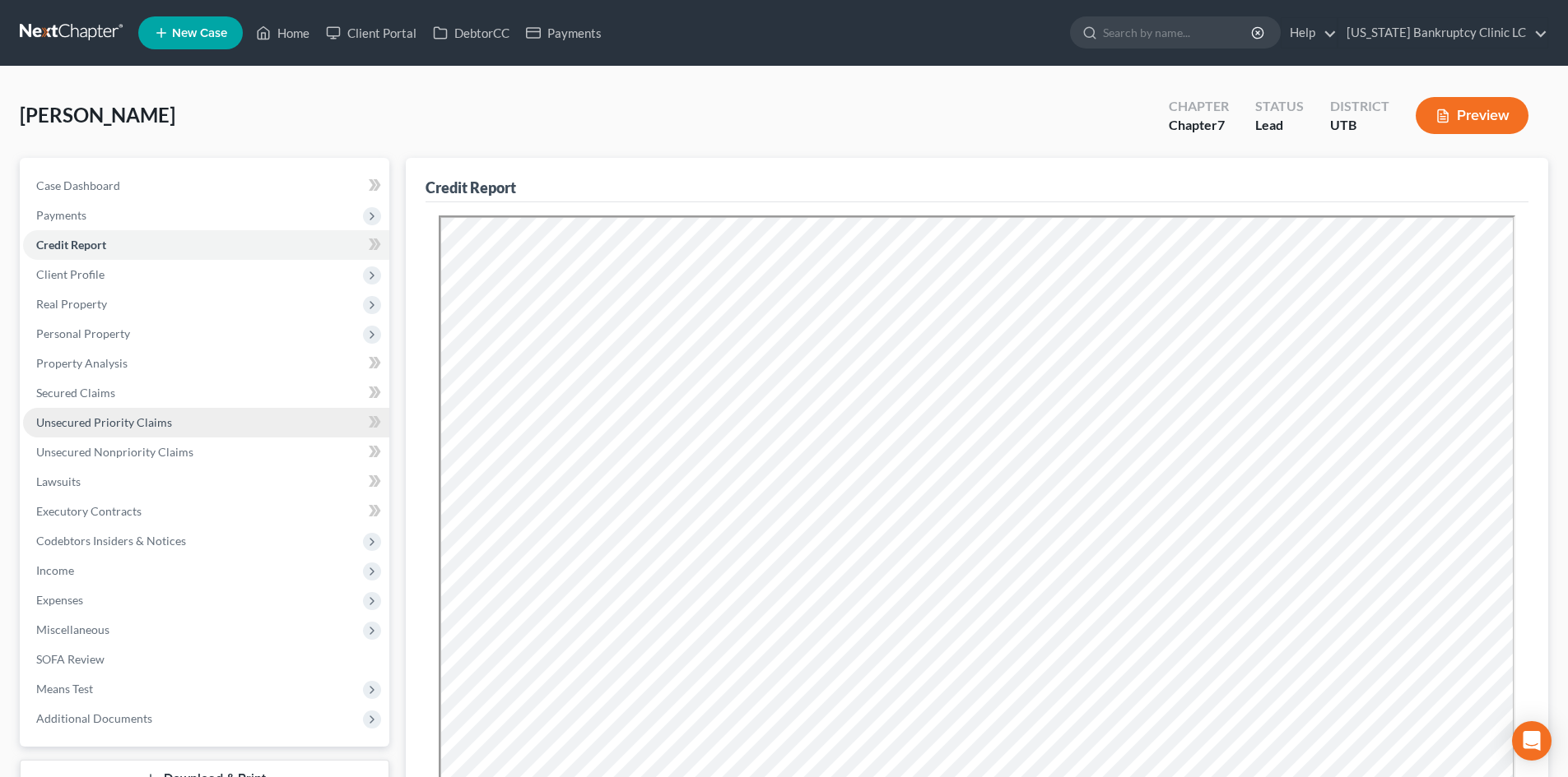
click at [109, 415] on span "Unsecured Priority Claims" at bounding box center [105, 422] width 136 height 14
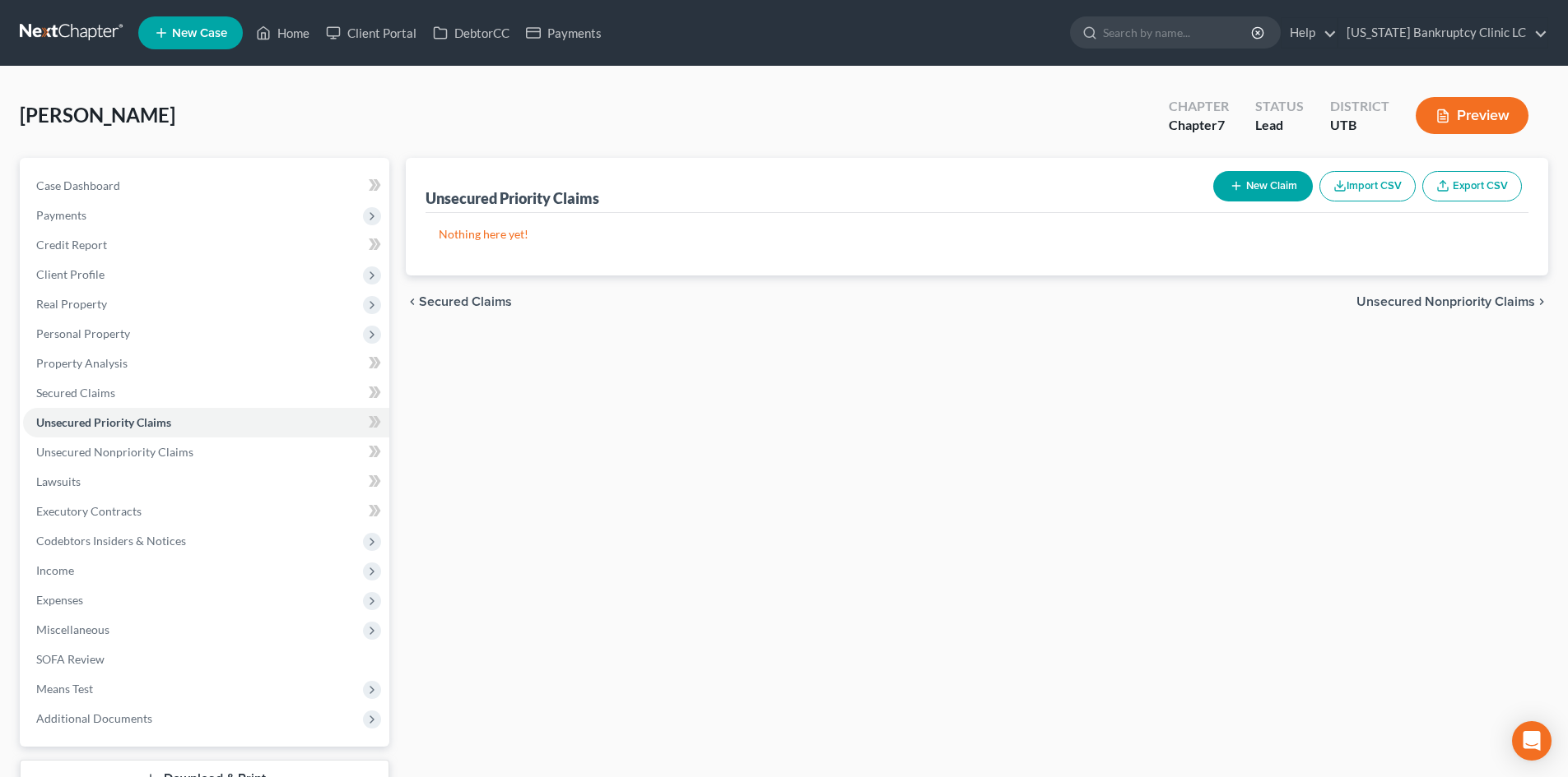
click at [1247, 169] on div "New Claim Import CSV Export CSV" at bounding box center [1367, 186] width 321 height 44
click at [1239, 177] on button "New Claim" at bounding box center [1263, 186] width 100 height 31
select select "0"
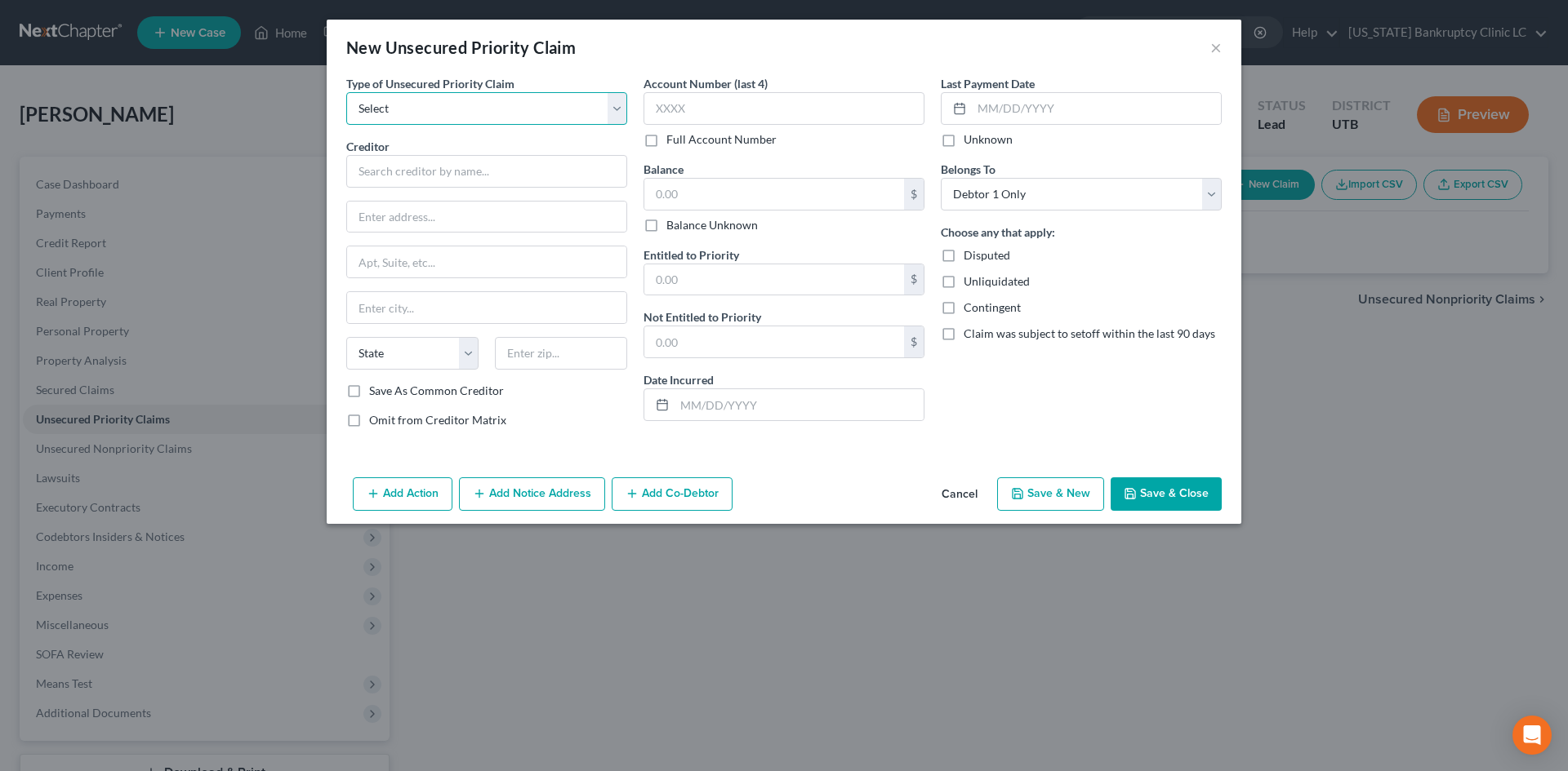
click at [425, 119] on select "Select Taxes & Other Government Units Domestic Support Obligations Extensions o…" at bounding box center [486, 109] width 281 height 33
select select "0"
click at [346, 92] on select "Select Taxes & Other Government Units Domestic Support Obligations Extensions o…" at bounding box center [486, 109] width 281 height 33
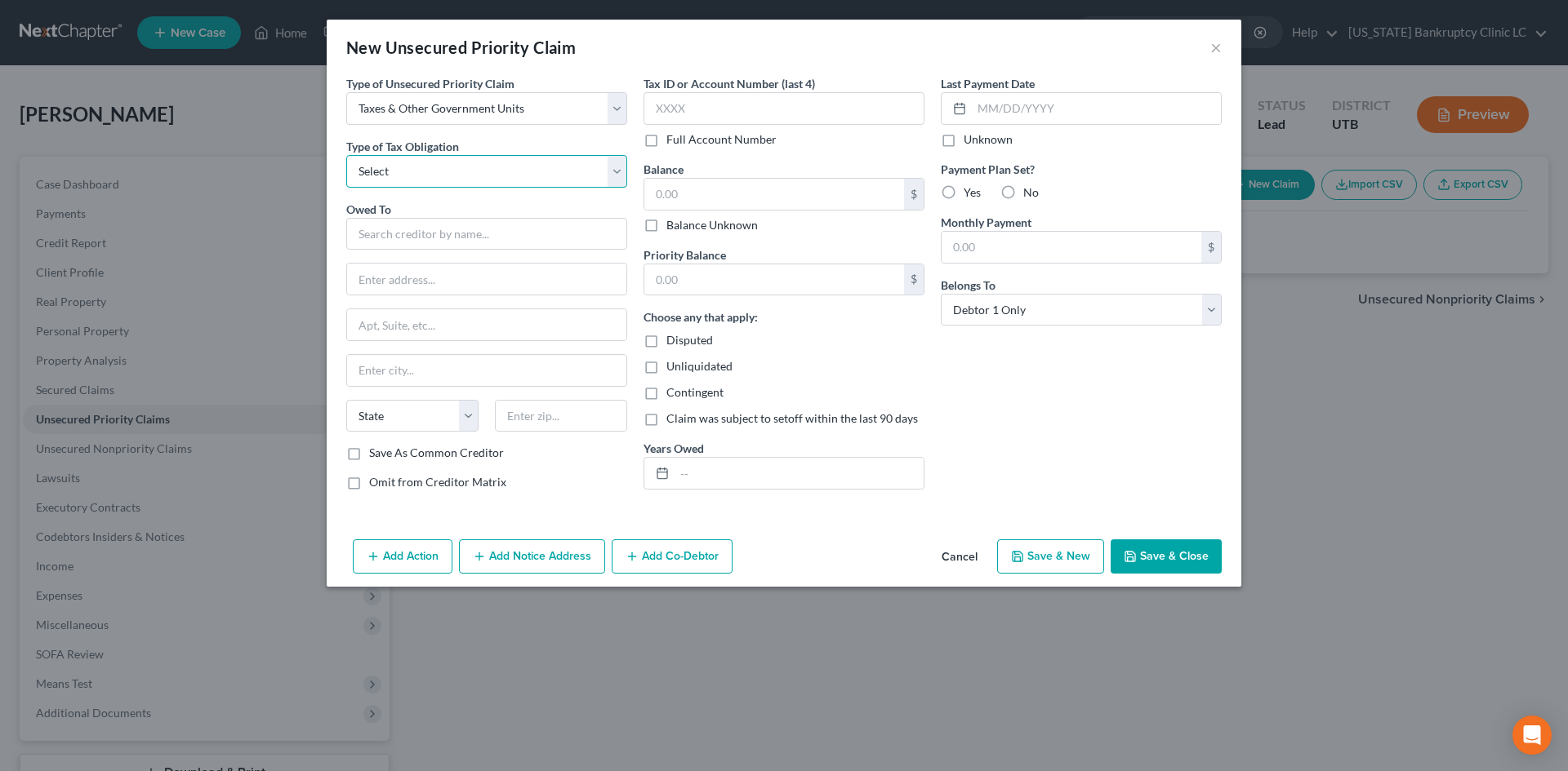
click at [414, 177] on select "Select Federal City State Franchise Tax Board Other" at bounding box center [486, 171] width 281 height 33
select select "0"
click at [346, 155] on select "Select Federal City State Franchise Tax Board Other" at bounding box center [486, 171] width 281 height 33
click at [411, 234] on input "text" at bounding box center [486, 235] width 281 height 33
type input "I"
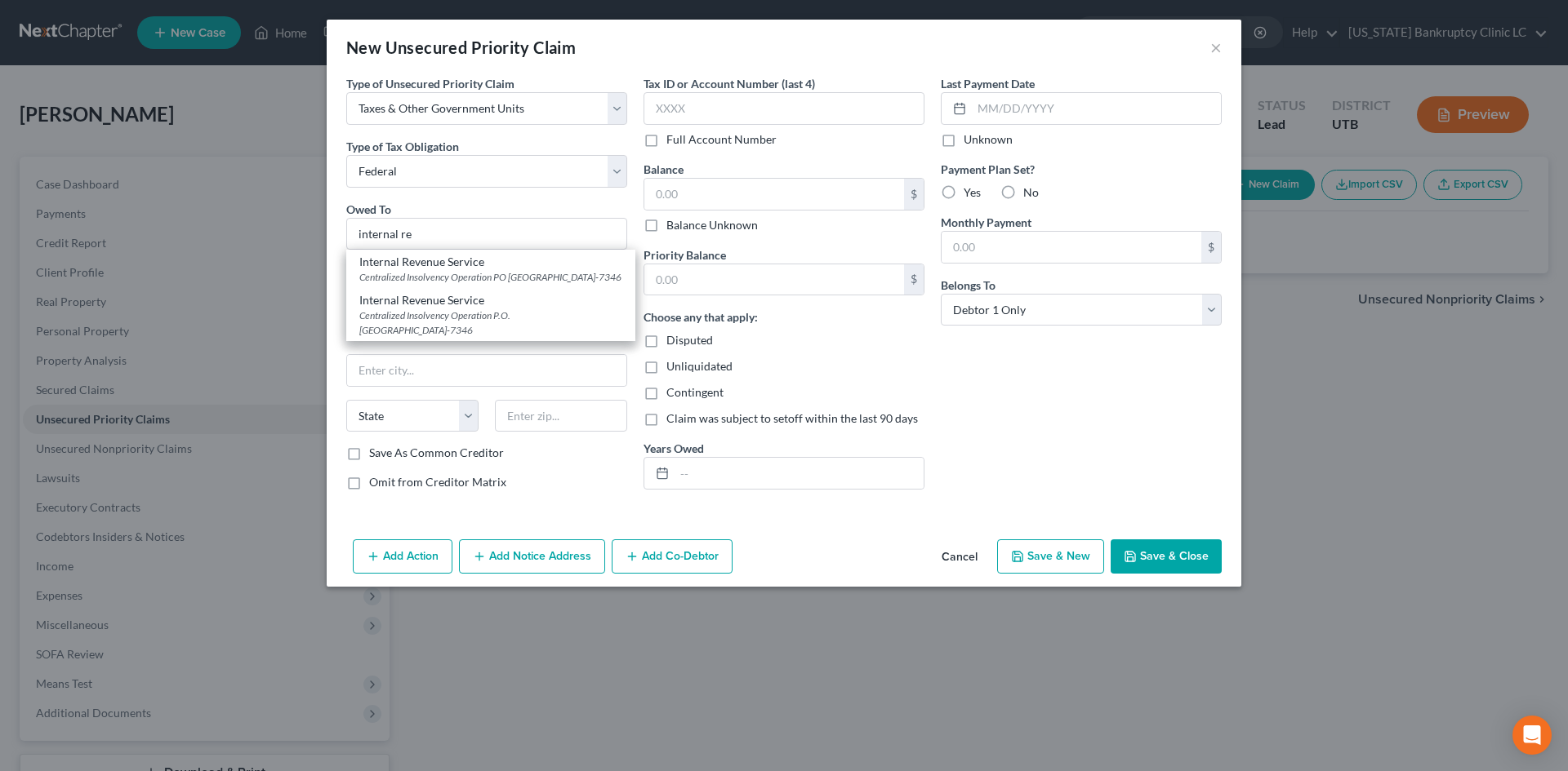
click at [449, 281] on div "Centralized Insolvency Operation PO Box 7346, Philadelphia, PA 19101-7346" at bounding box center [490, 277] width 263 height 14
type input "Internal Revenue Service"
type input "Centralized Insolvency Operation"
type input "PO Box 7346"
type input "Philadelphia"
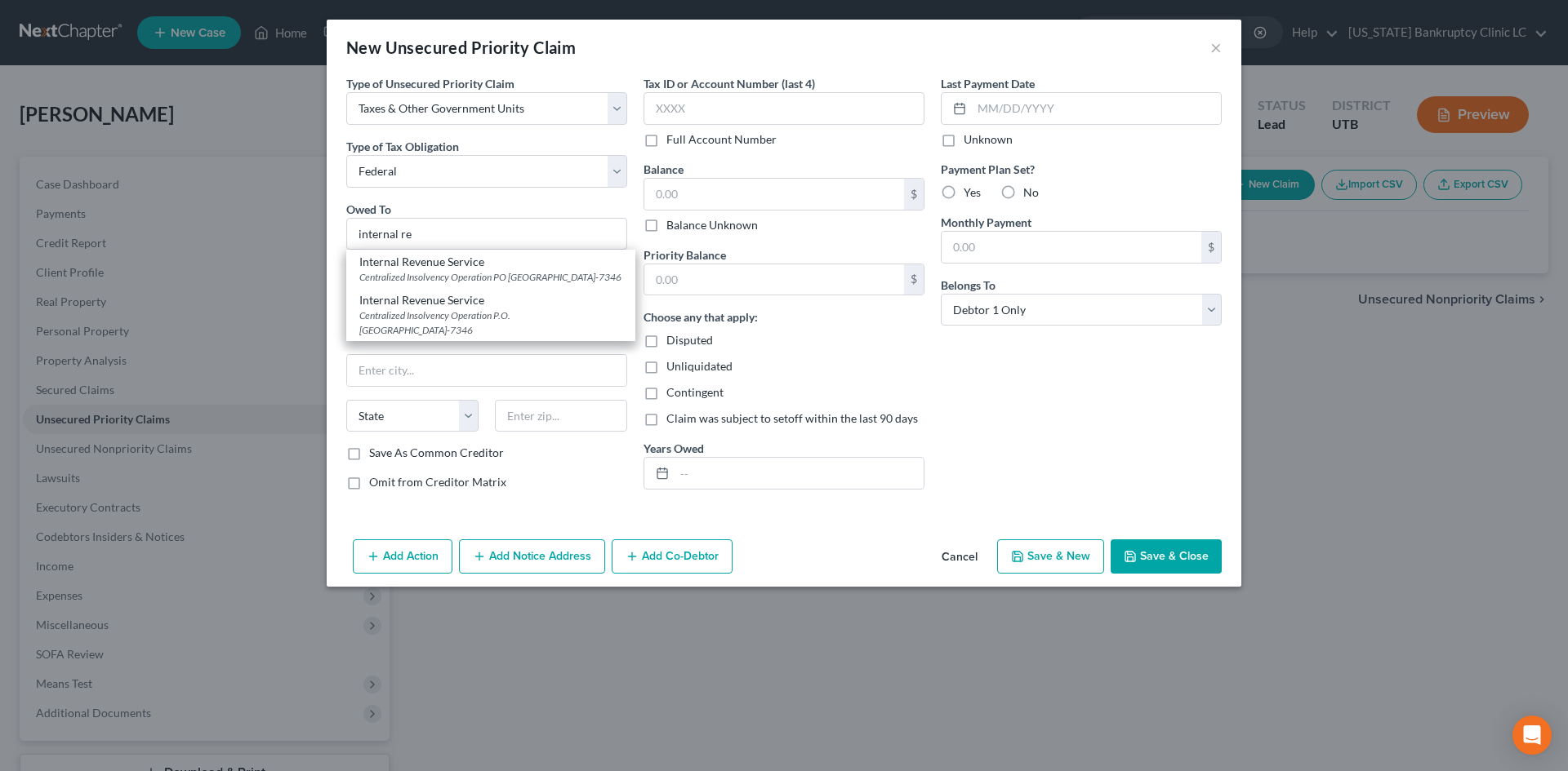
select select "39"
type input "19101-7346"
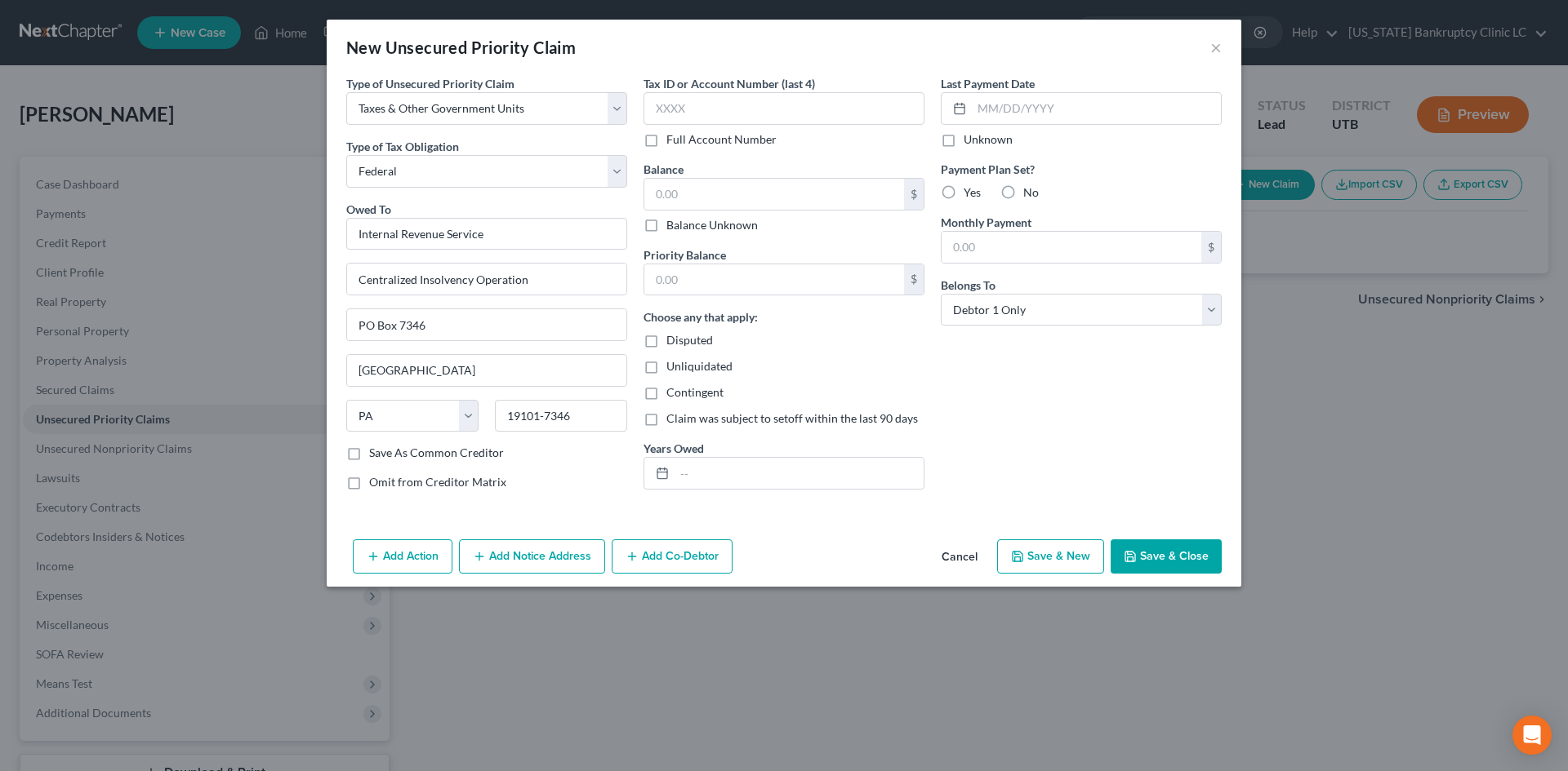
click at [1055, 554] on button "Save & New" at bounding box center [1051, 557] width 107 height 35
select select "0"
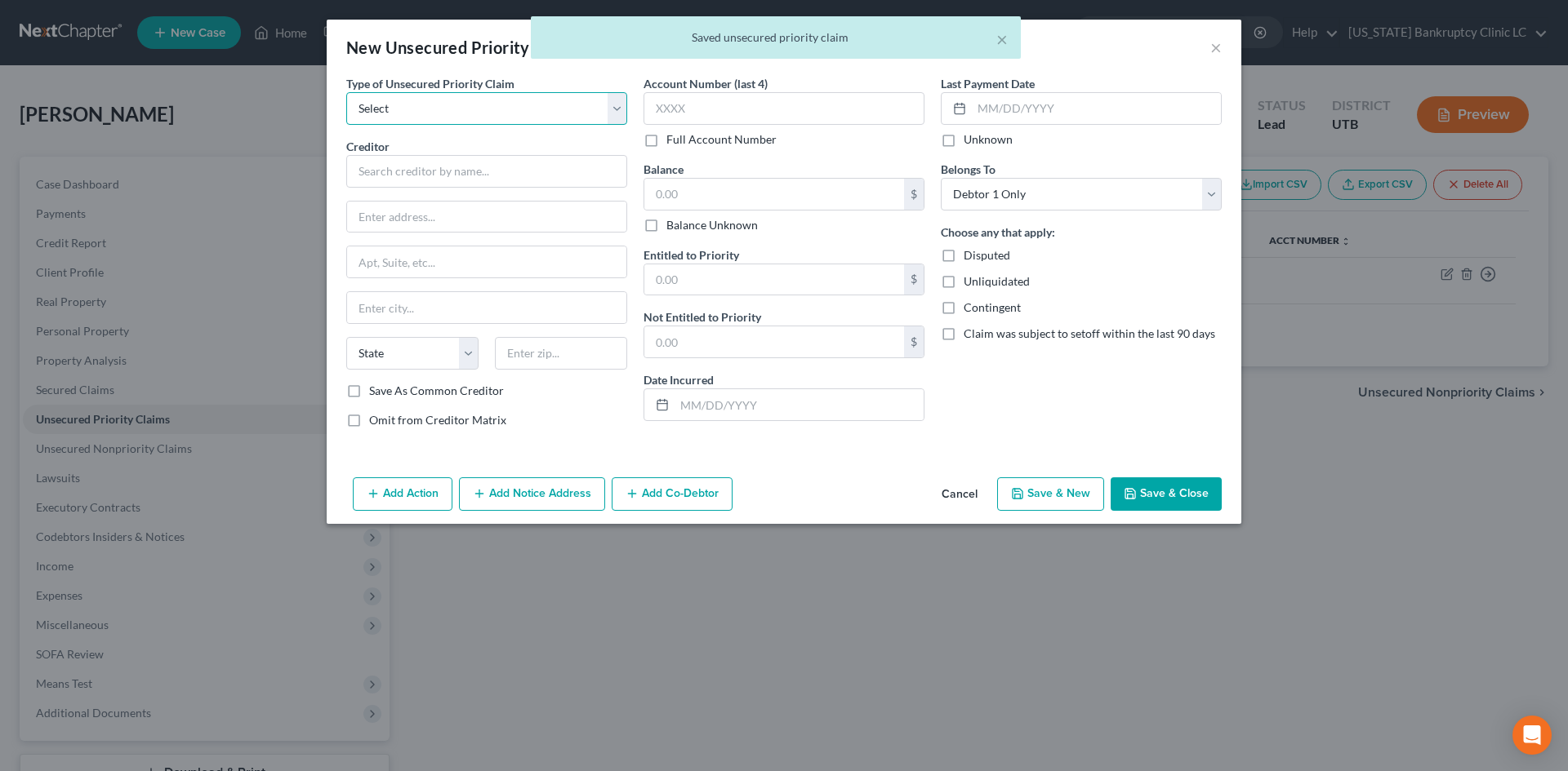
click at [480, 106] on select "Select Taxes & Other Government Units Domestic Support Obligations Extensions o…" at bounding box center [486, 109] width 281 height 33
select select "0"
click at [346, 92] on select "Select Taxes & Other Government Units Domestic Support Obligations Extensions o…" at bounding box center [486, 109] width 281 height 33
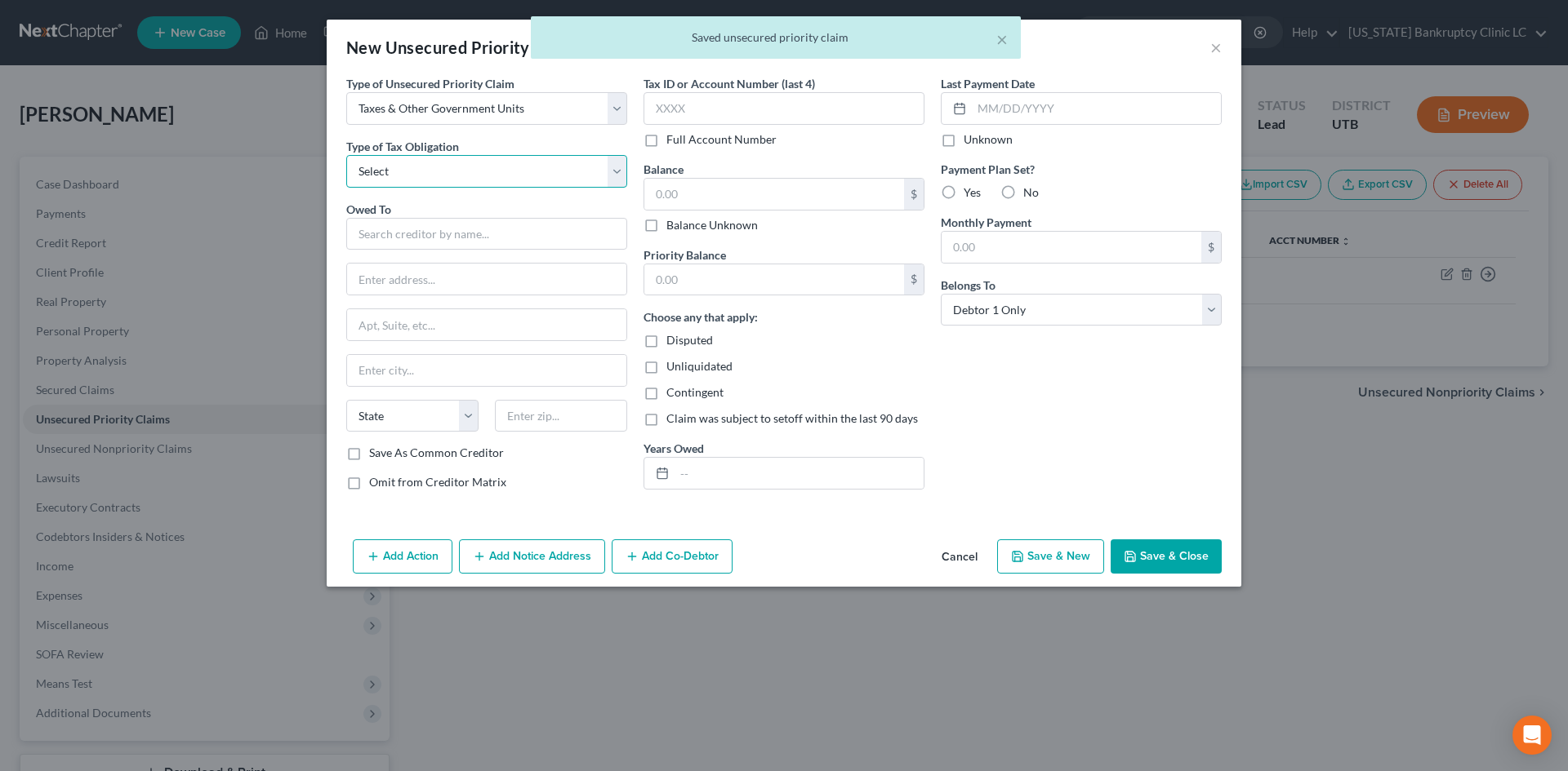
click at [434, 166] on select "Select Federal City State Franchise Tax Board Other" at bounding box center [486, 171] width 281 height 33
select select "2"
click at [346, 155] on select "Select Federal City State Franchise Tax Board Other" at bounding box center [486, 171] width 281 height 33
click at [431, 227] on input "text" at bounding box center [486, 235] width 281 height 33
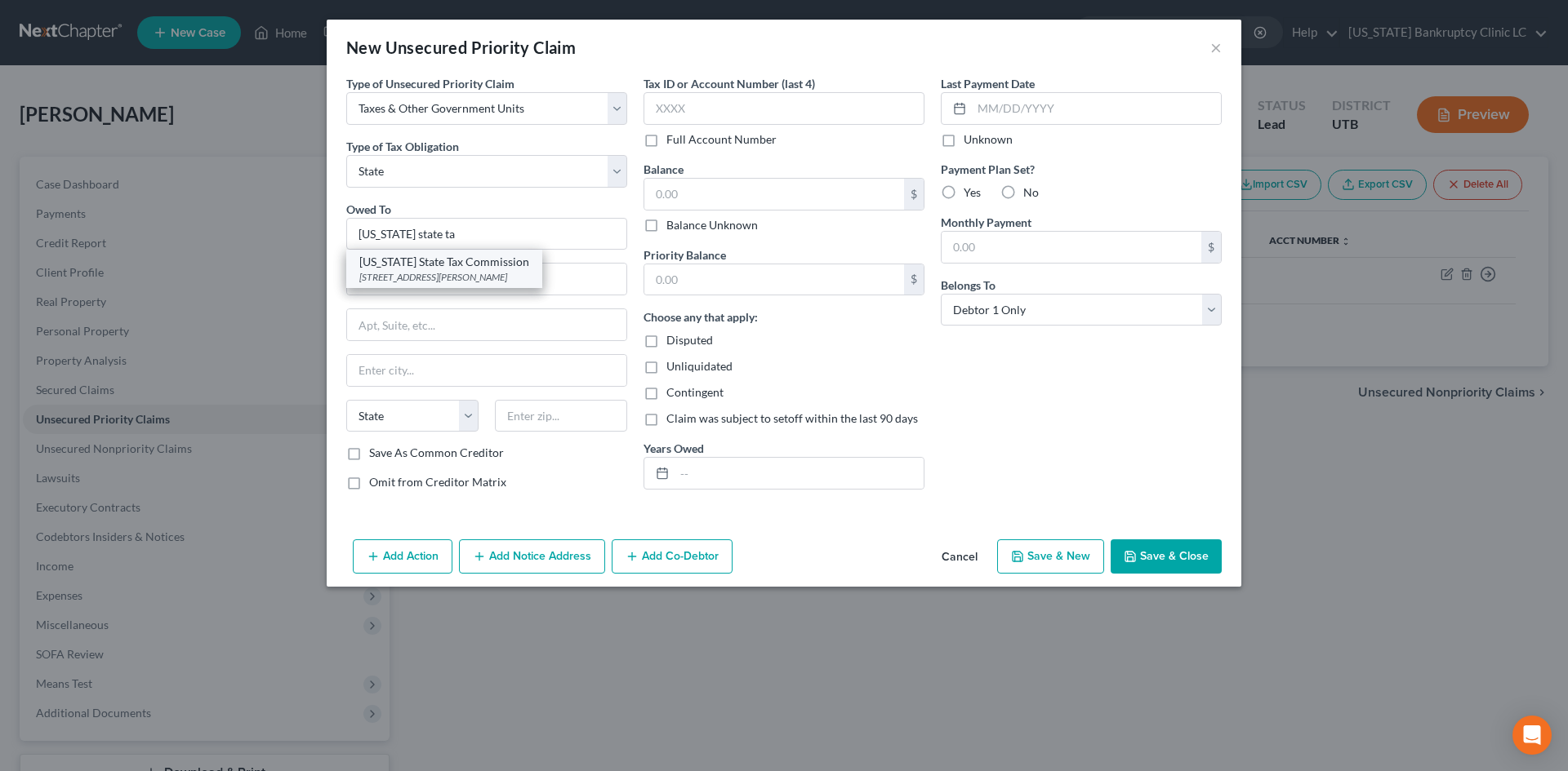
click at [529, 284] on div "210 North 1950 West Special Services Division, Michelle Riggs, Salt Lake City, …" at bounding box center [444, 277] width 170 height 14
type input "Utah State Tax Commission"
type input "210 North 1950 West"
type input "Special Services Division, Michelle Riggs"
type input "Salt Lake City"
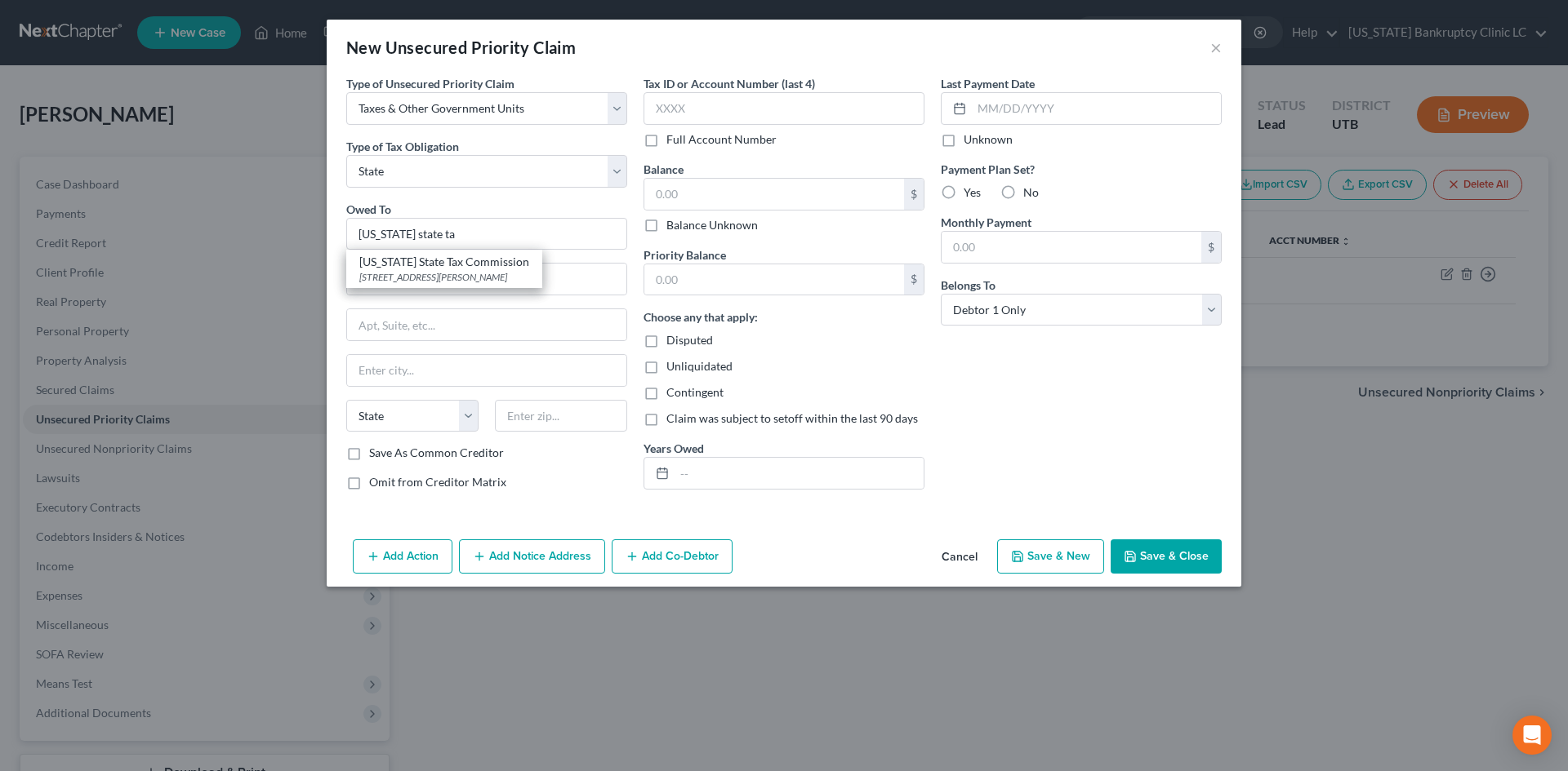
select select "46"
type input "84134"
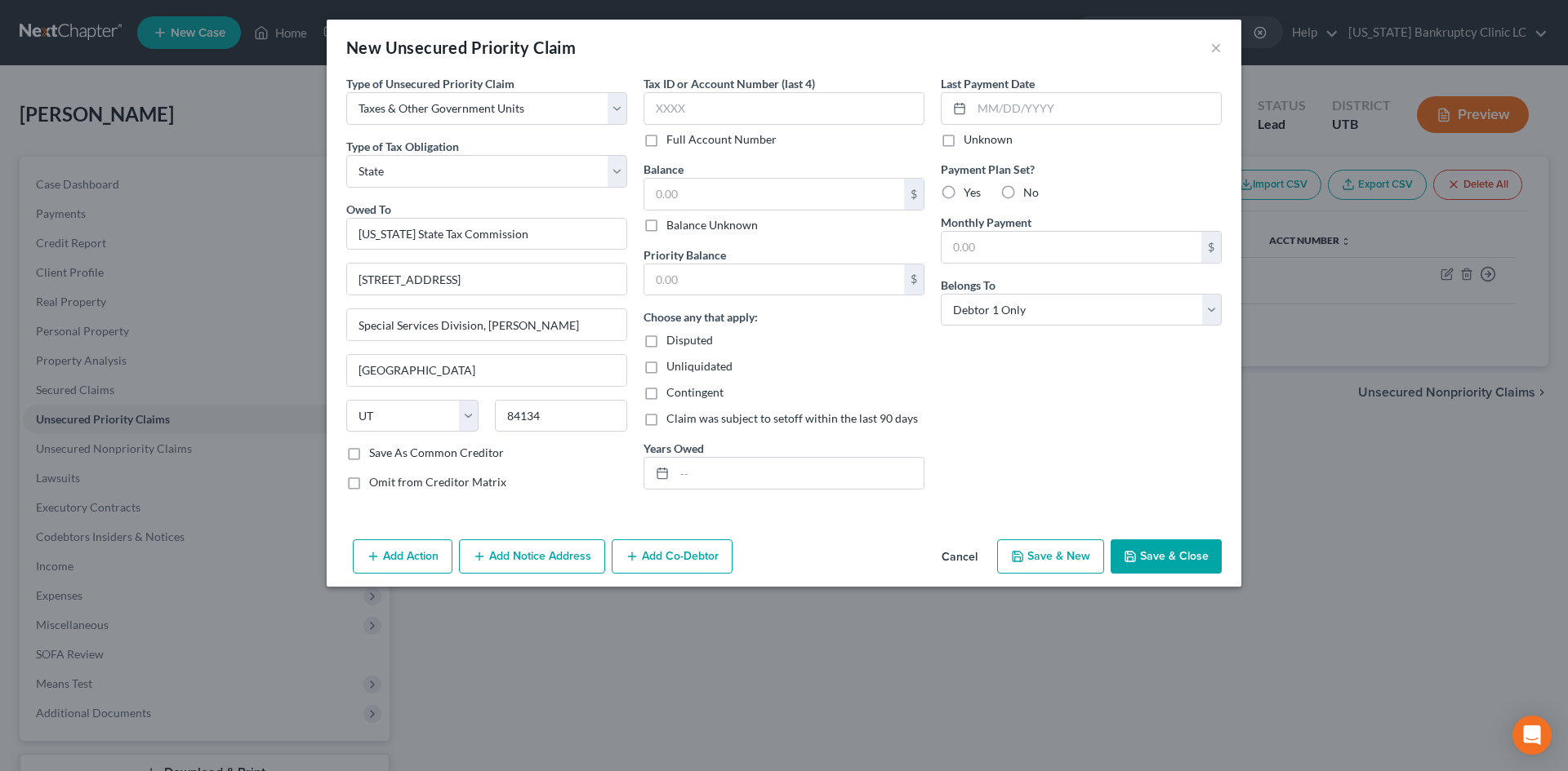
click at [1182, 552] on button "Save & Close" at bounding box center [1166, 557] width 111 height 35
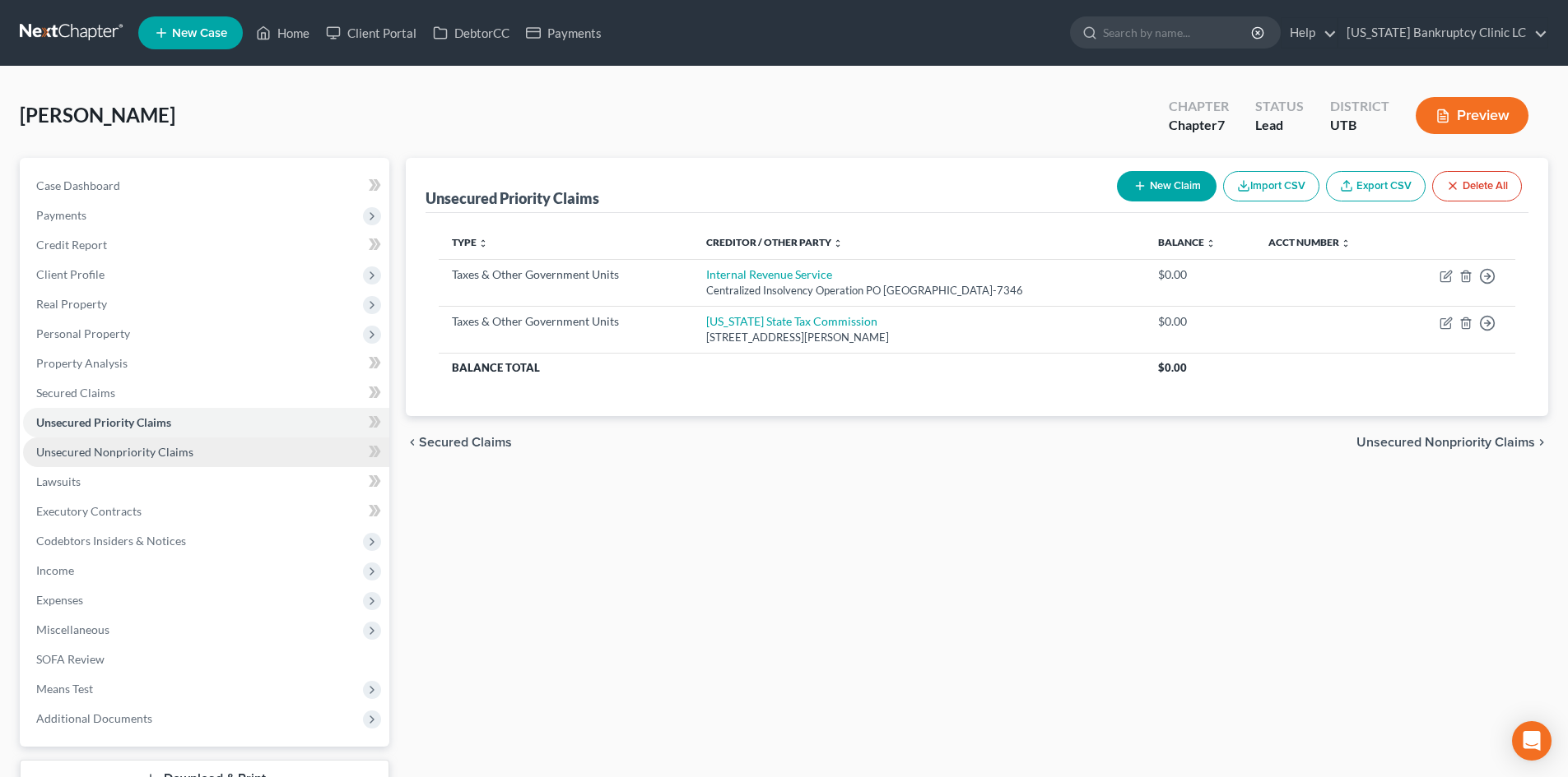
click at [151, 460] on link "Unsecured Nonpriority Claims" at bounding box center [206, 452] width 366 height 30
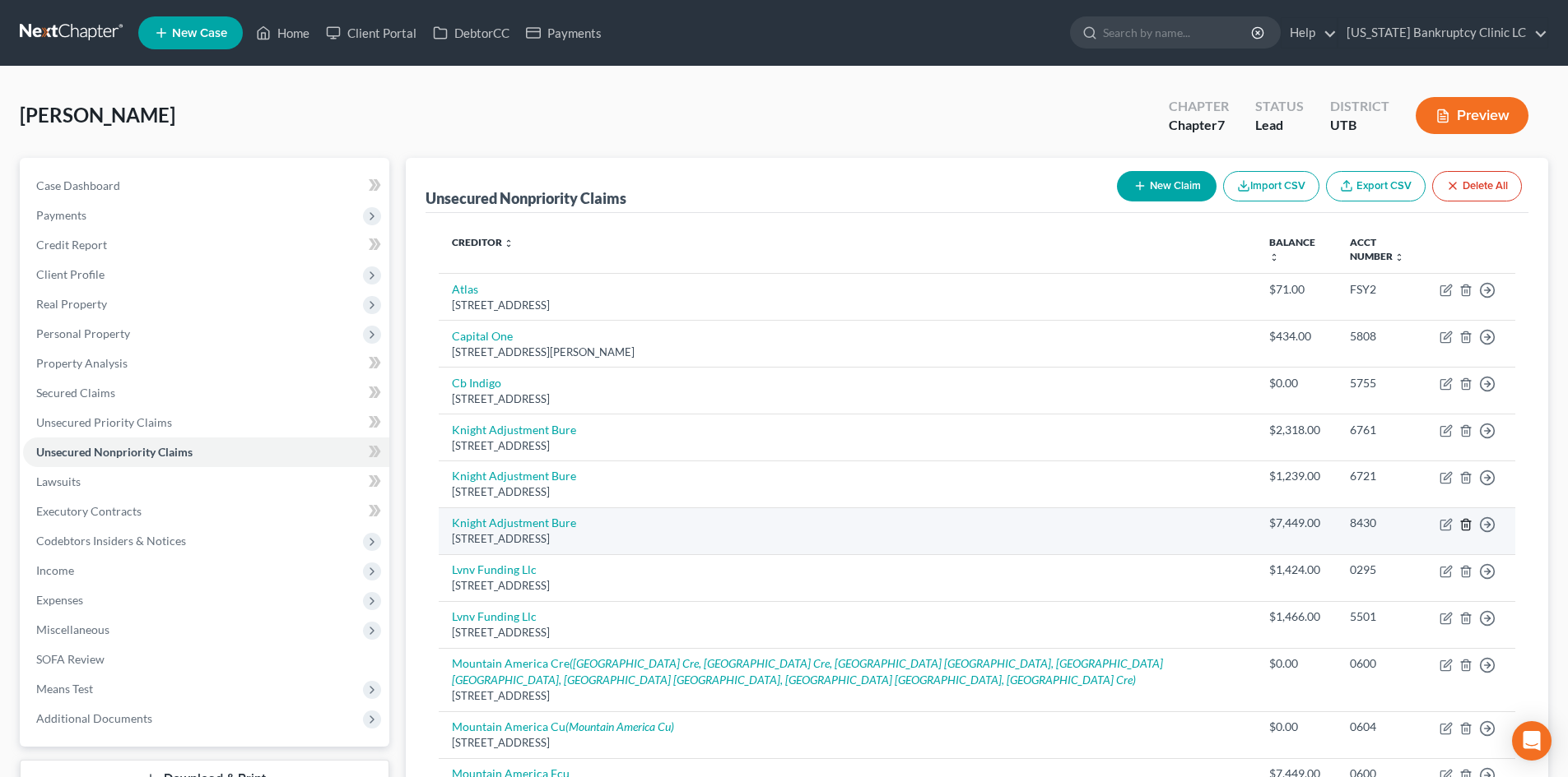
click at [1467, 525] on line "button" at bounding box center [1467, 525] width 0 height 3
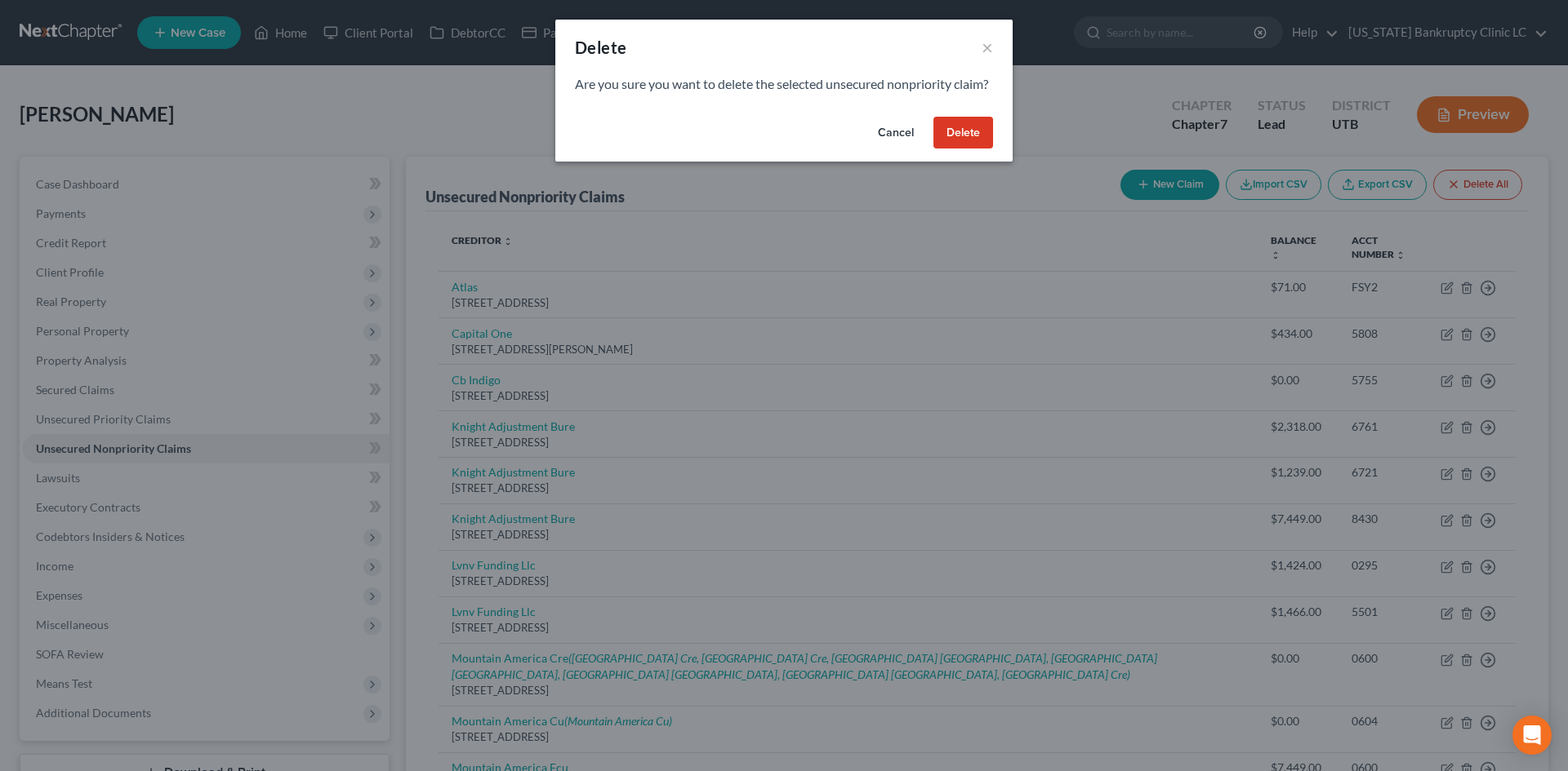
drag, startPoint x: 967, startPoint y: 142, endPoint x: 1113, endPoint y: 202, distance: 157.8
click at [966, 142] on button "Delete" at bounding box center [963, 133] width 59 height 33
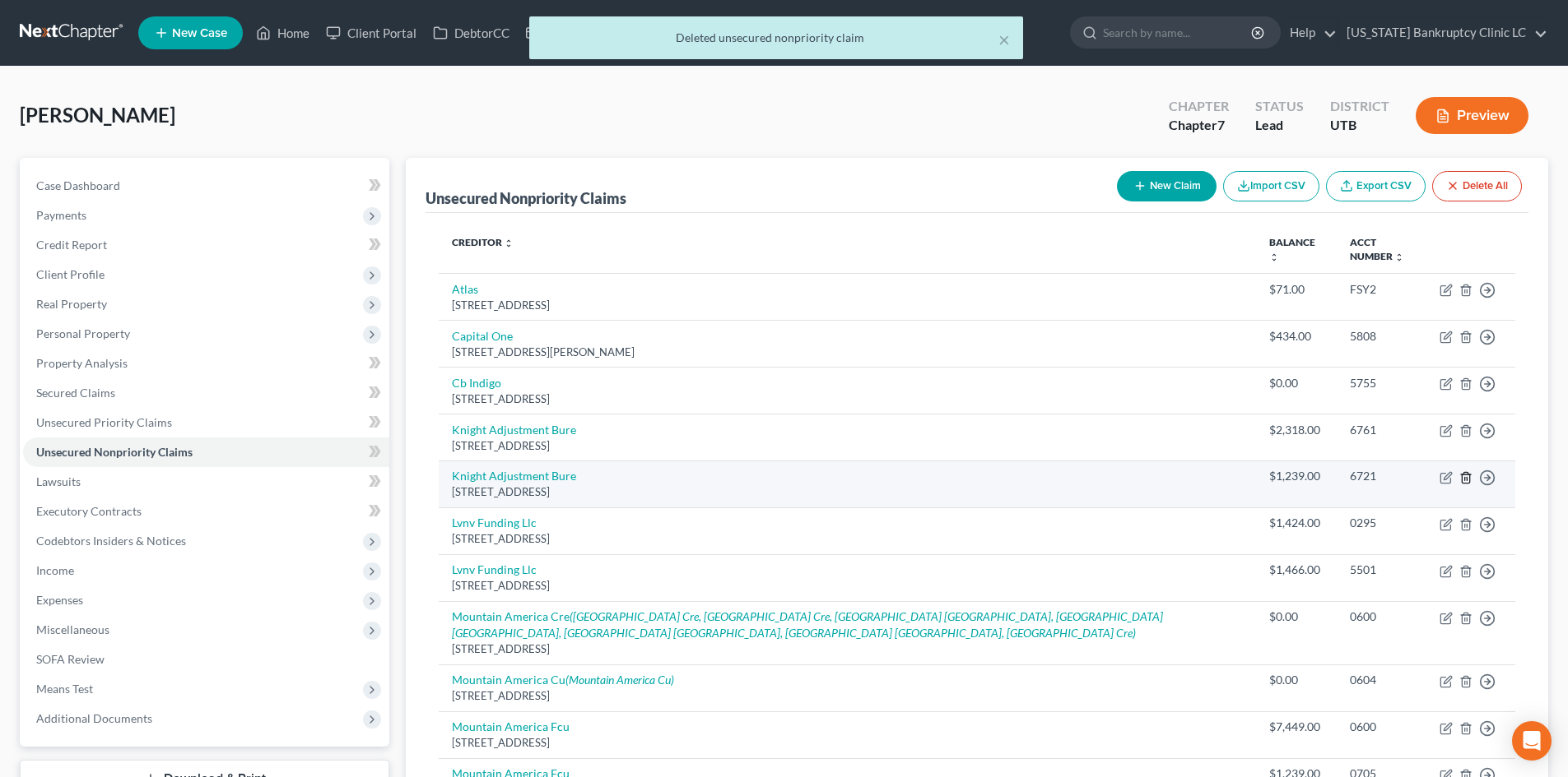
click at [1465, 479] on line "button" at bounding box center [1465, 479] width 0 height 3
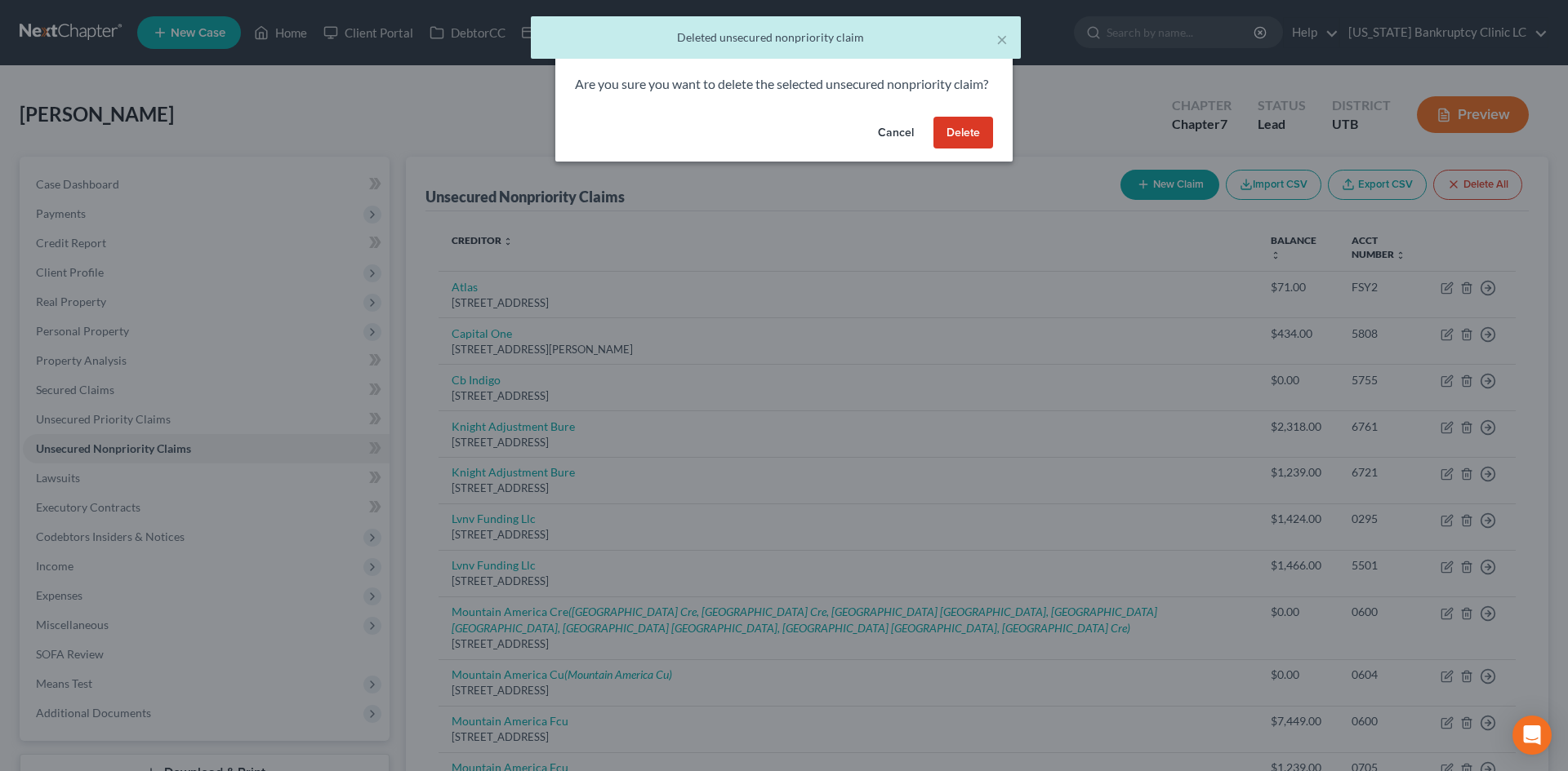
click at [948, 149] on button "Delete" at bounding box center [963, 133] width 59 height 33
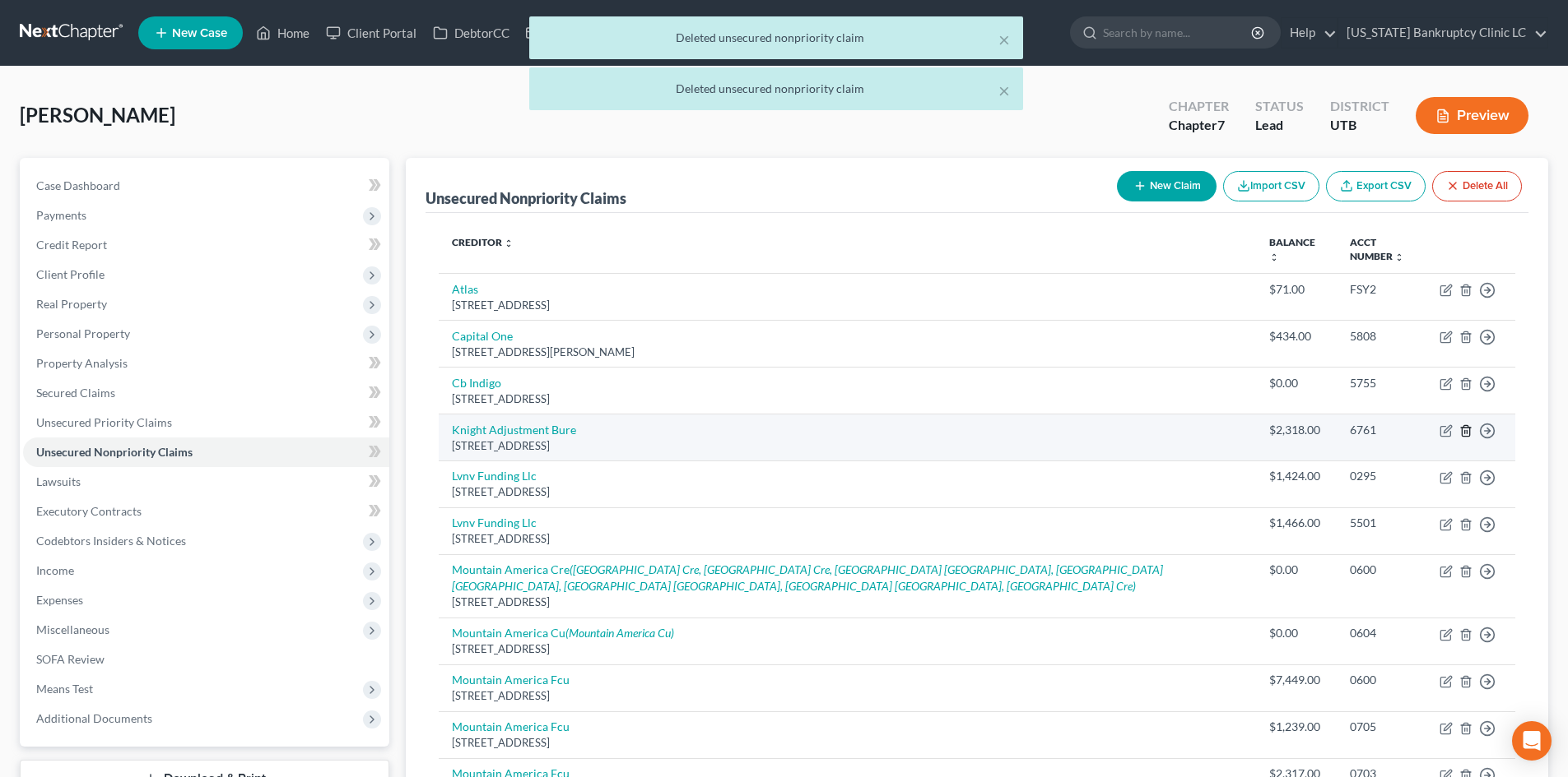
click at [1471, 428] on polyline "button" at bounding box center [1466, 428] width 10 height 0
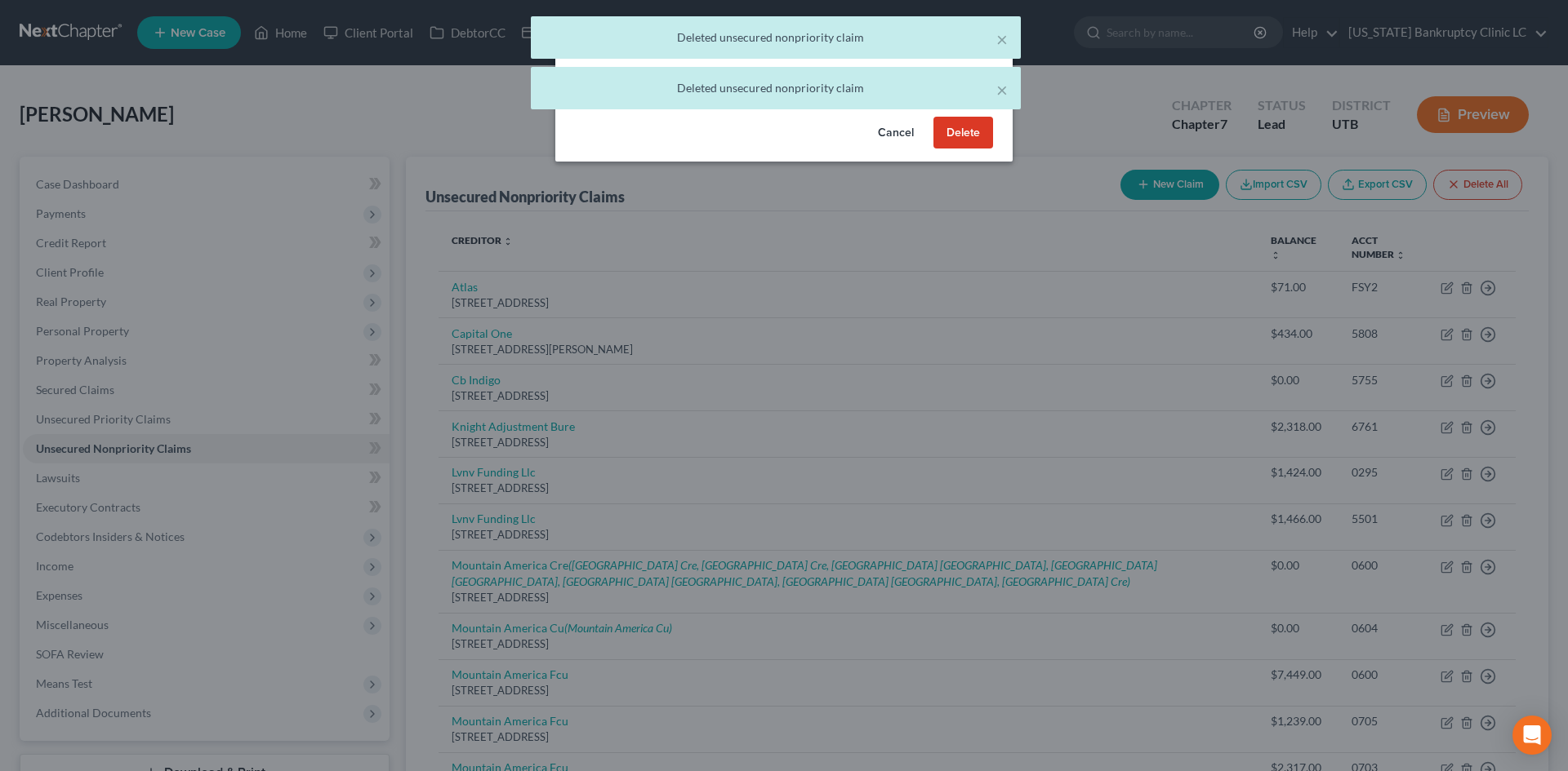
click at [982, 149] on button "Delete" at bounding box center [963, 133] width 59 height 33
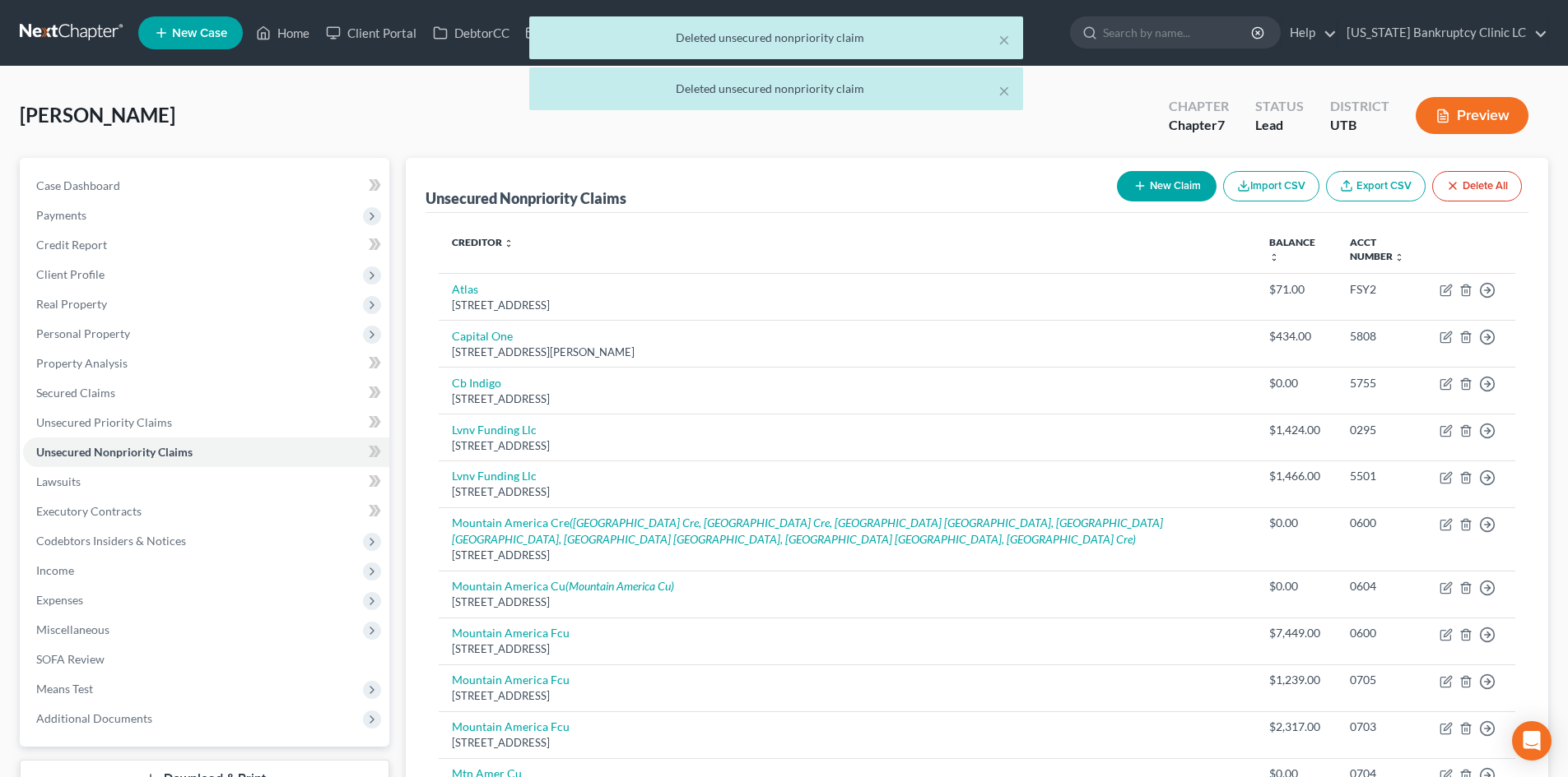
click at [1180, 186] on button "New Claim" at bounding box center [1167, 186] width 100 height 31
select select "0"
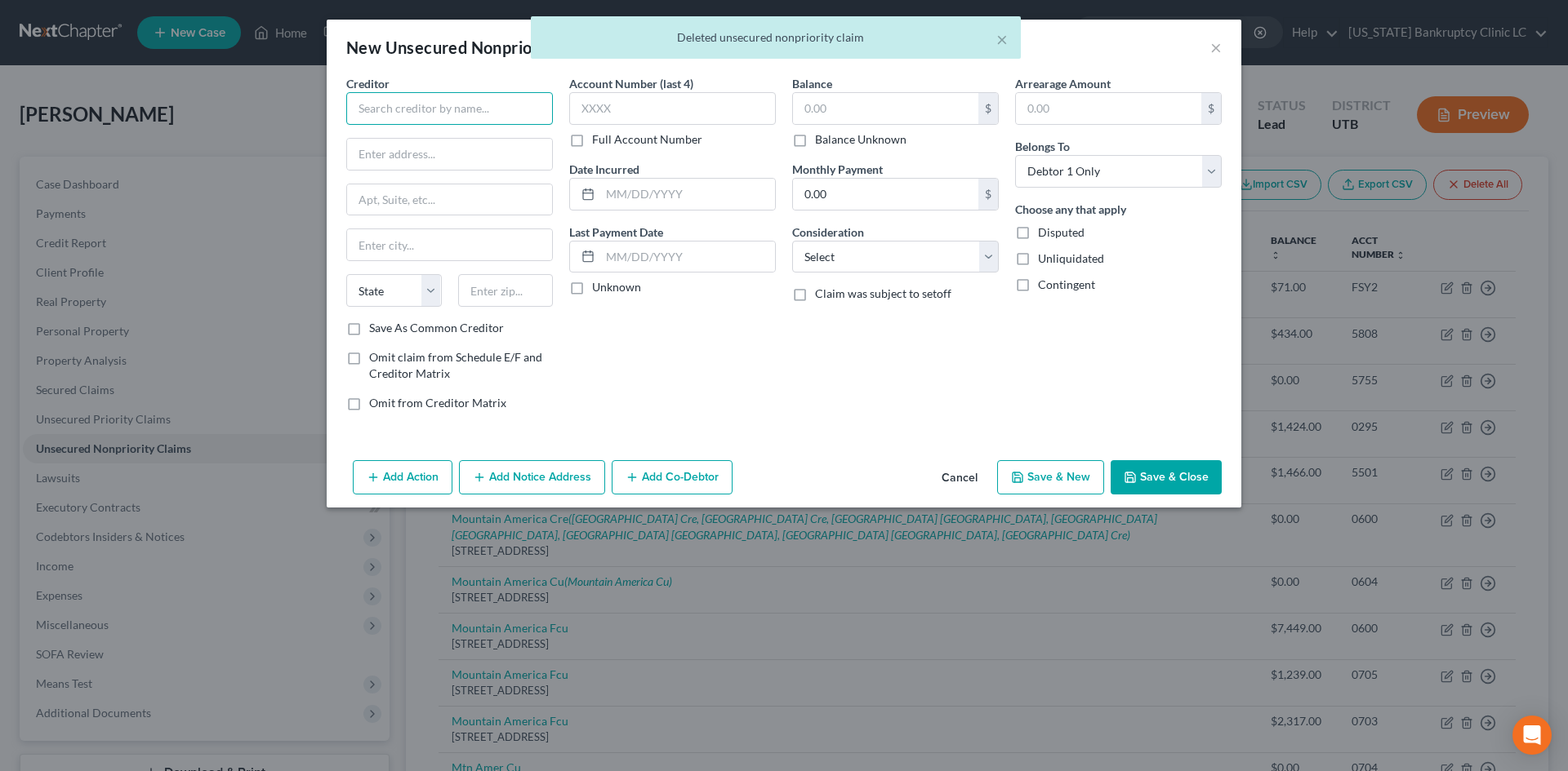
drag, startPoint x: 407, startPoint y: 124, endPoint x: 404, endPoint y: 111, distance: 13.3
click at [410, 121] on input "text" at bounding box center [449, 109] width 207 height 33
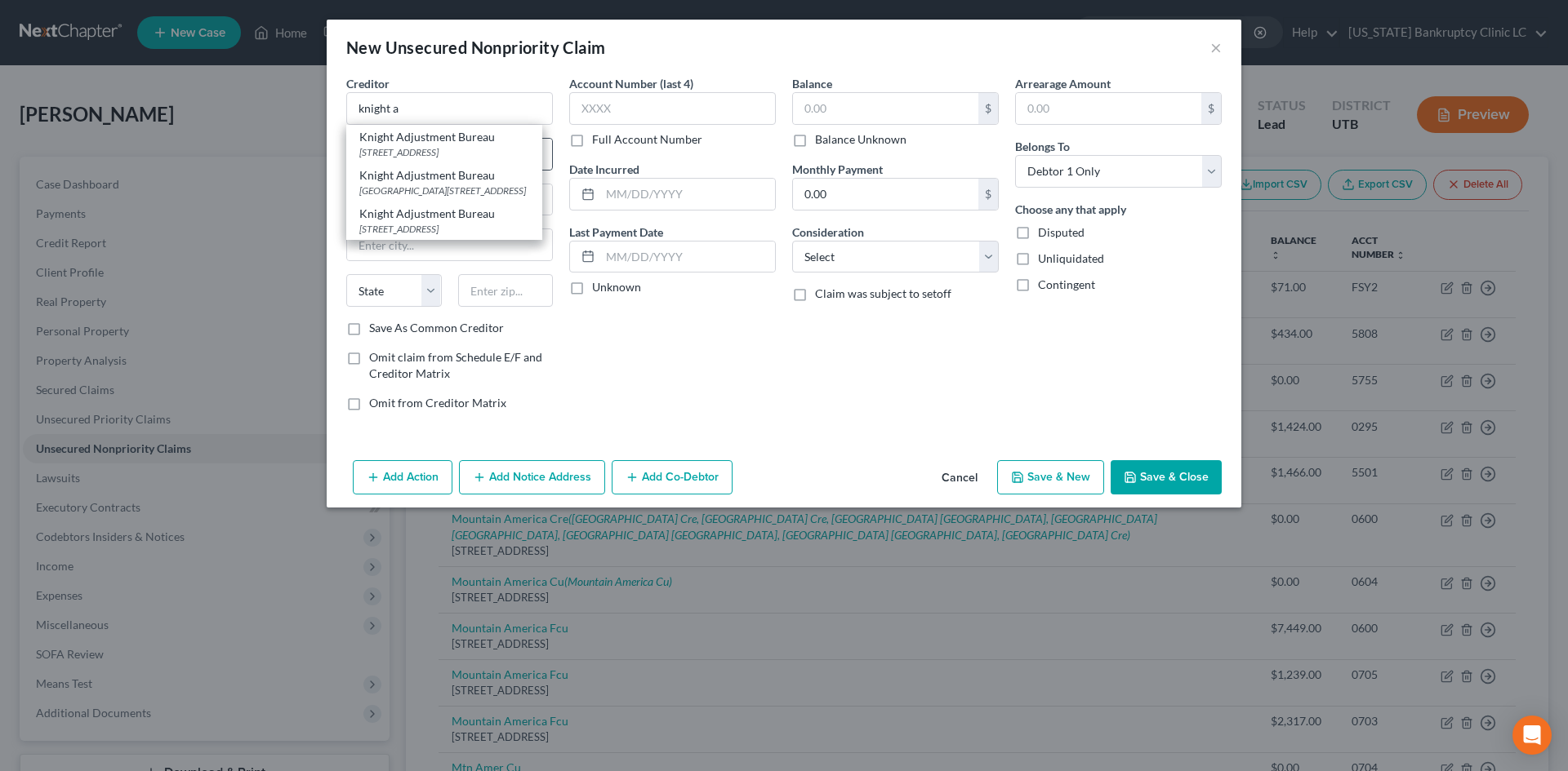
click at [416, 137] on div "Knight Adjustment Bureau" at bounding box center [444, 138] width 170 height 16
type input "Knight Adjustment Bureau"
type input "823 E 400 S"
type input "Salt Lake City"
select select "46"
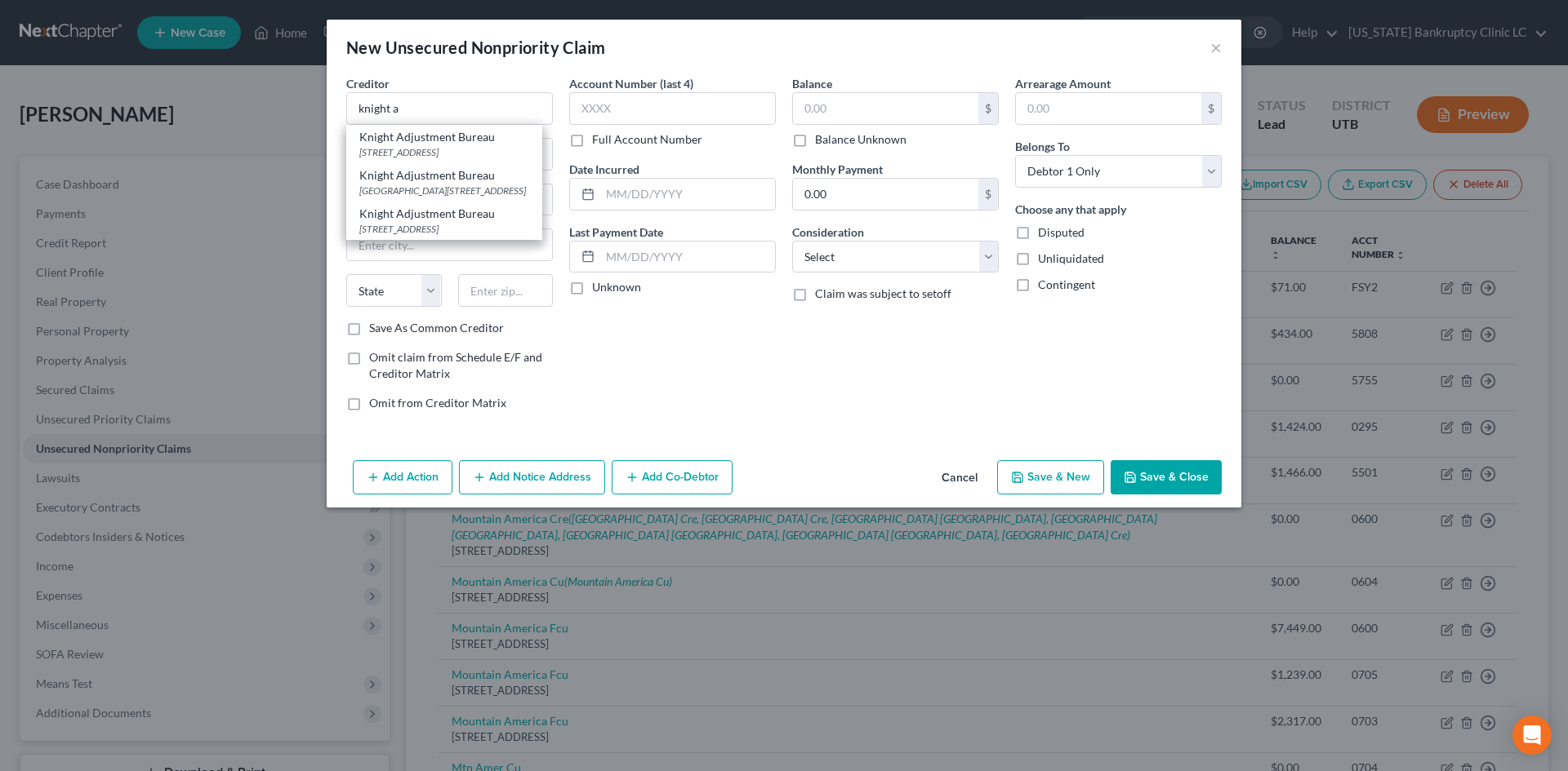
type input "84102-2903"
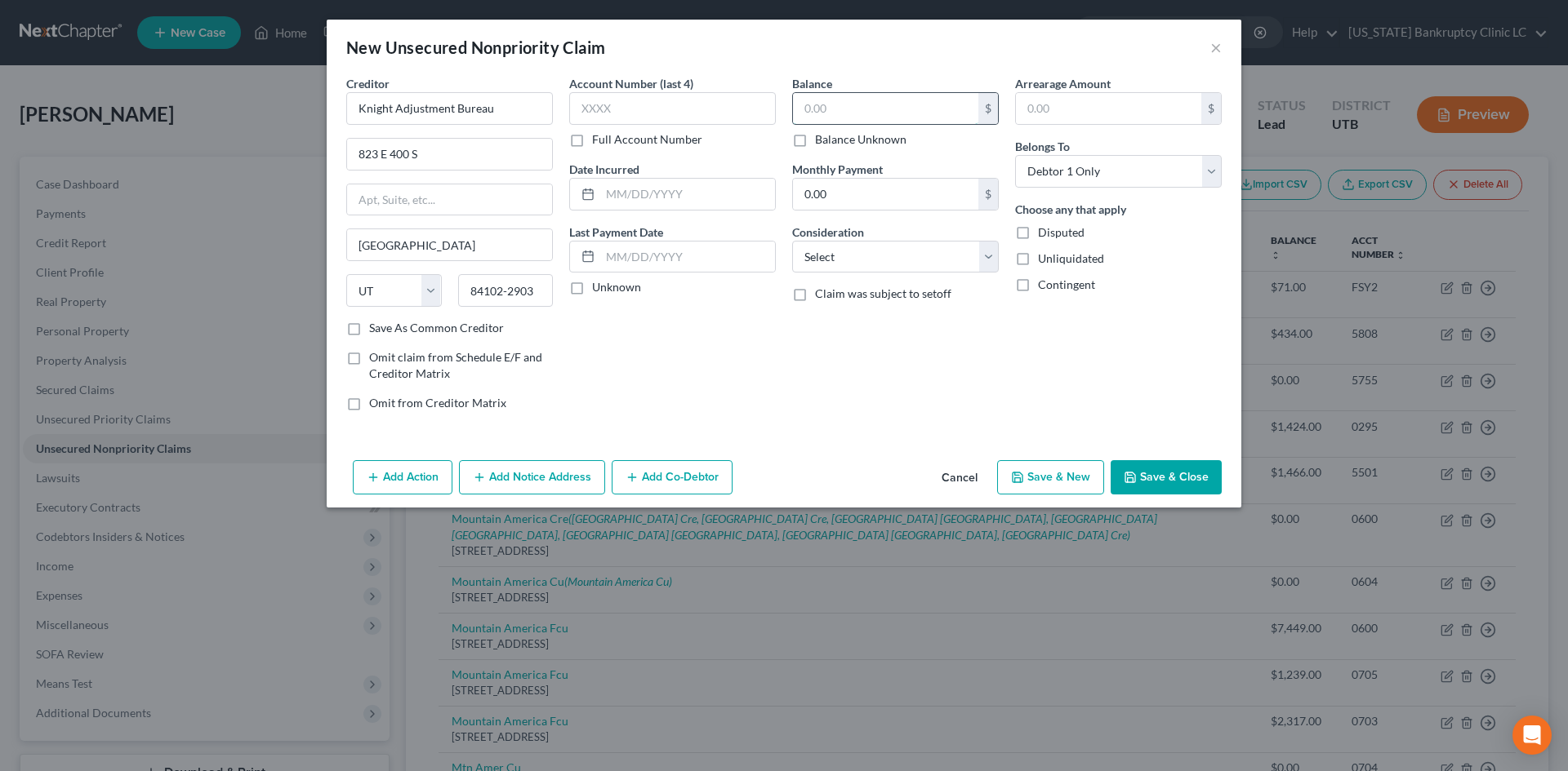
click at [854, 115] on input "text" at bounding box center [885, 109] width 185 height 31
type input "11,006"
click at [1153, 485] on button "Save & Close" at bounding box center [1166, 478] width 111 height 35
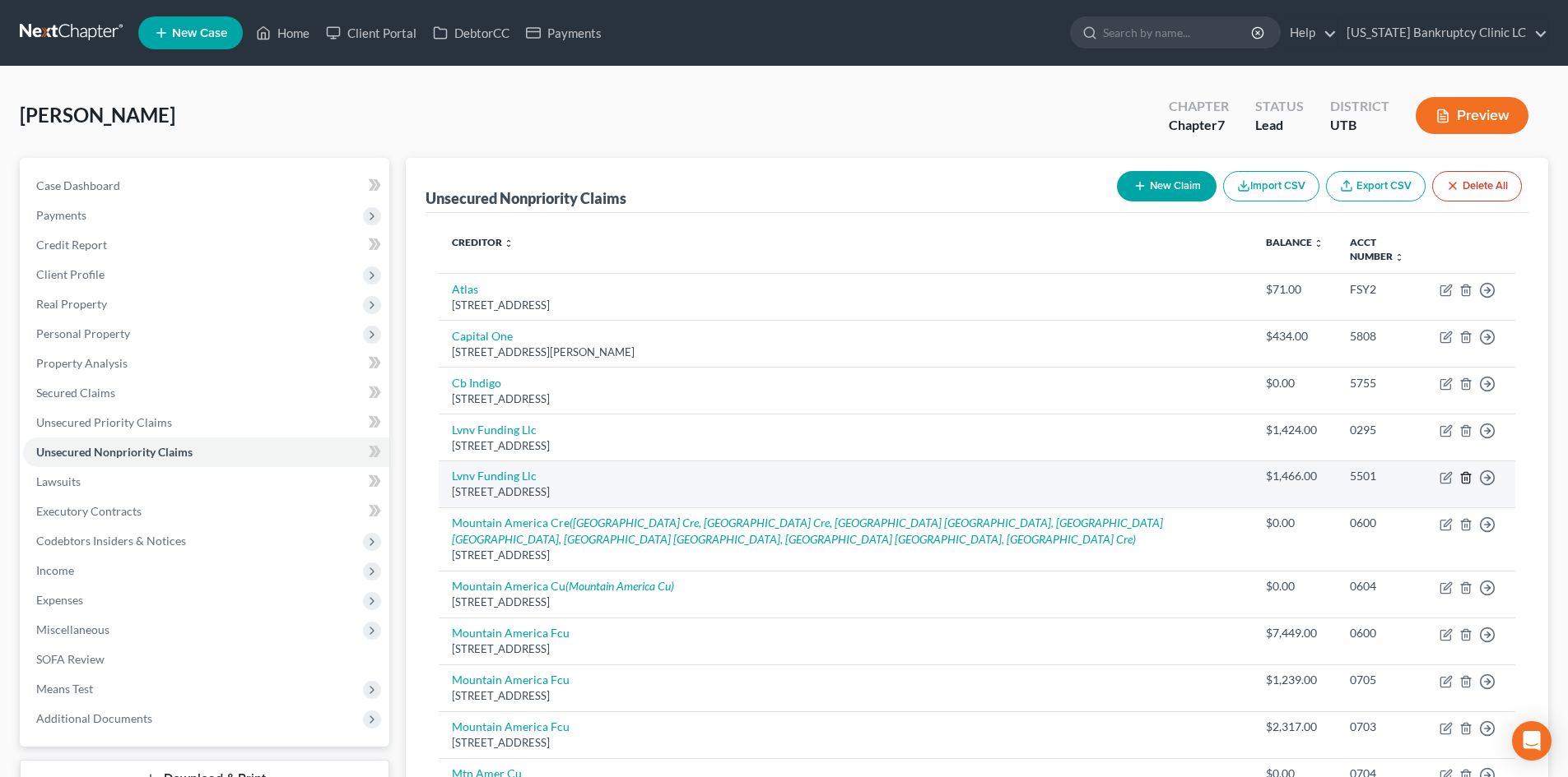
click at [1465, 478] on line "button" at bounding box center [1465, 479] width 0 height 3
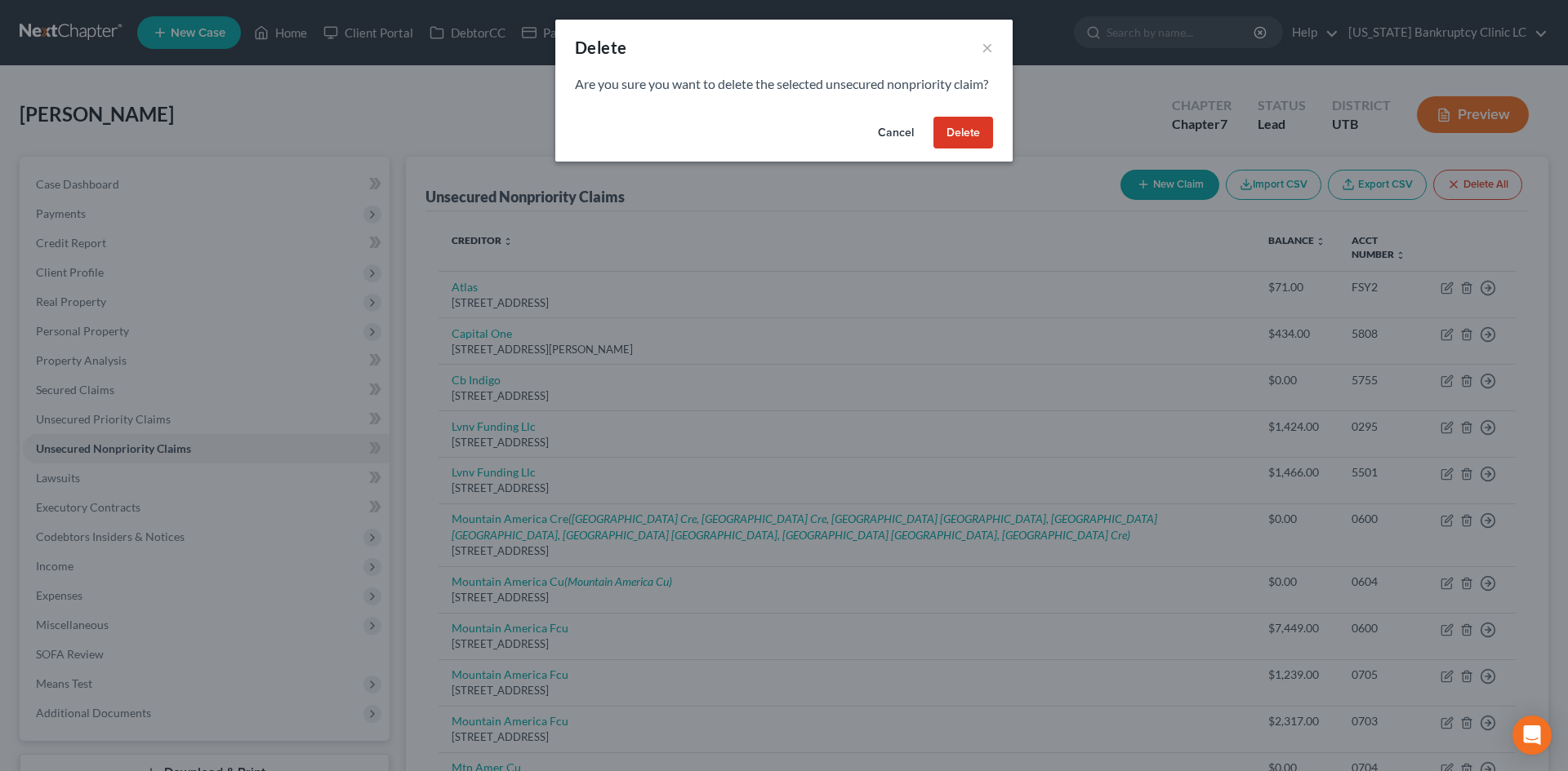
click at [975, 149] on button "Delete" at bounding box center [963, 133] width 59 height 33
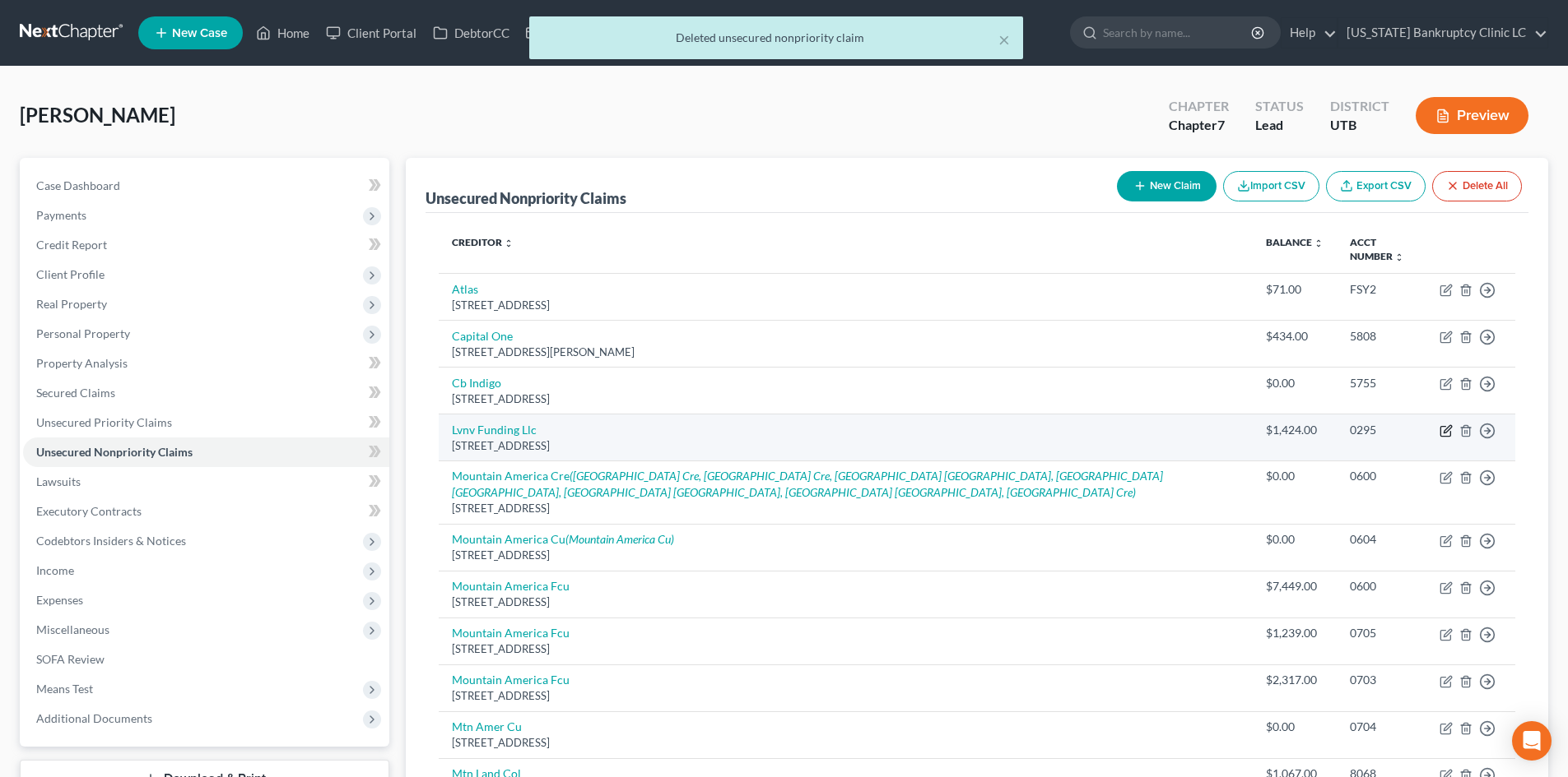
click at [1448, 435] on icon "button" at bounding box center [1446, 431] width 13 height 13
select select "42"
select select "1"
select select "0"
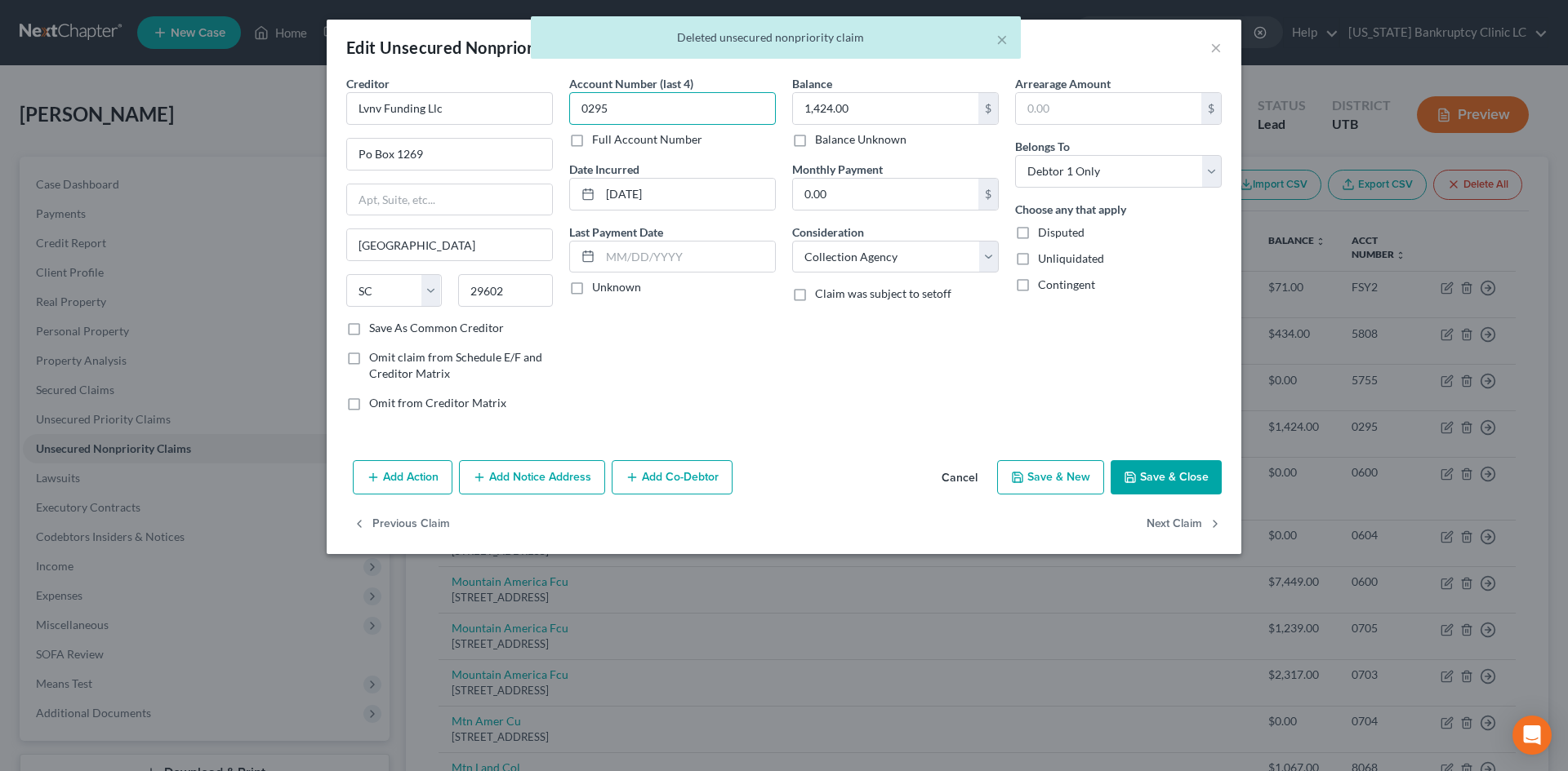
click at [676, 105] on input "0295" at bounding box center [672, 109] width 207 height 33
click at [851, 104] on input "1,424.00" at bounding box center [885, 109] width 185 height 31
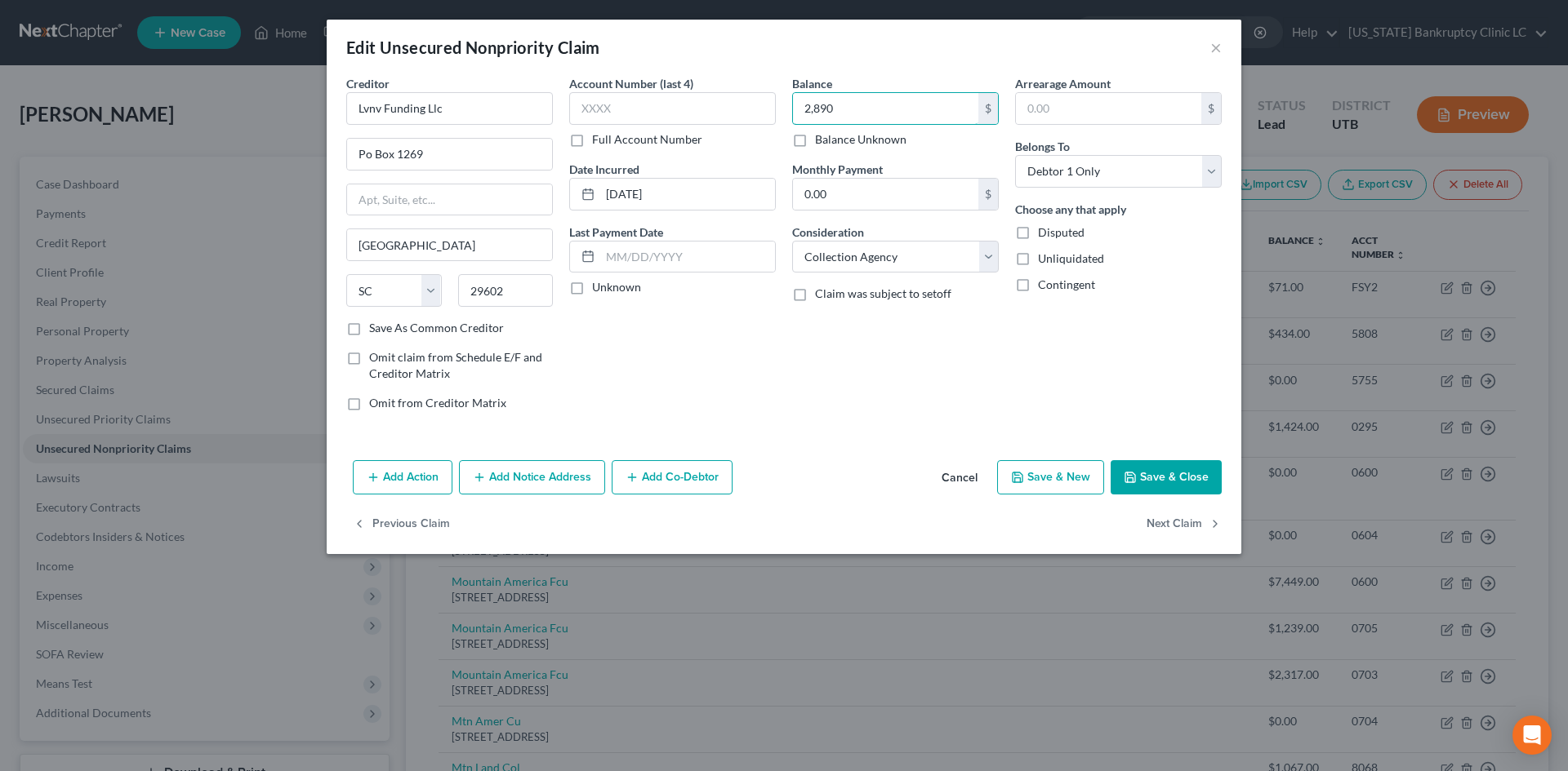
type input "2,890"
click at [1165, 472] on button "Save & Close" at bounding box center [1166, 478] width 111 height 35
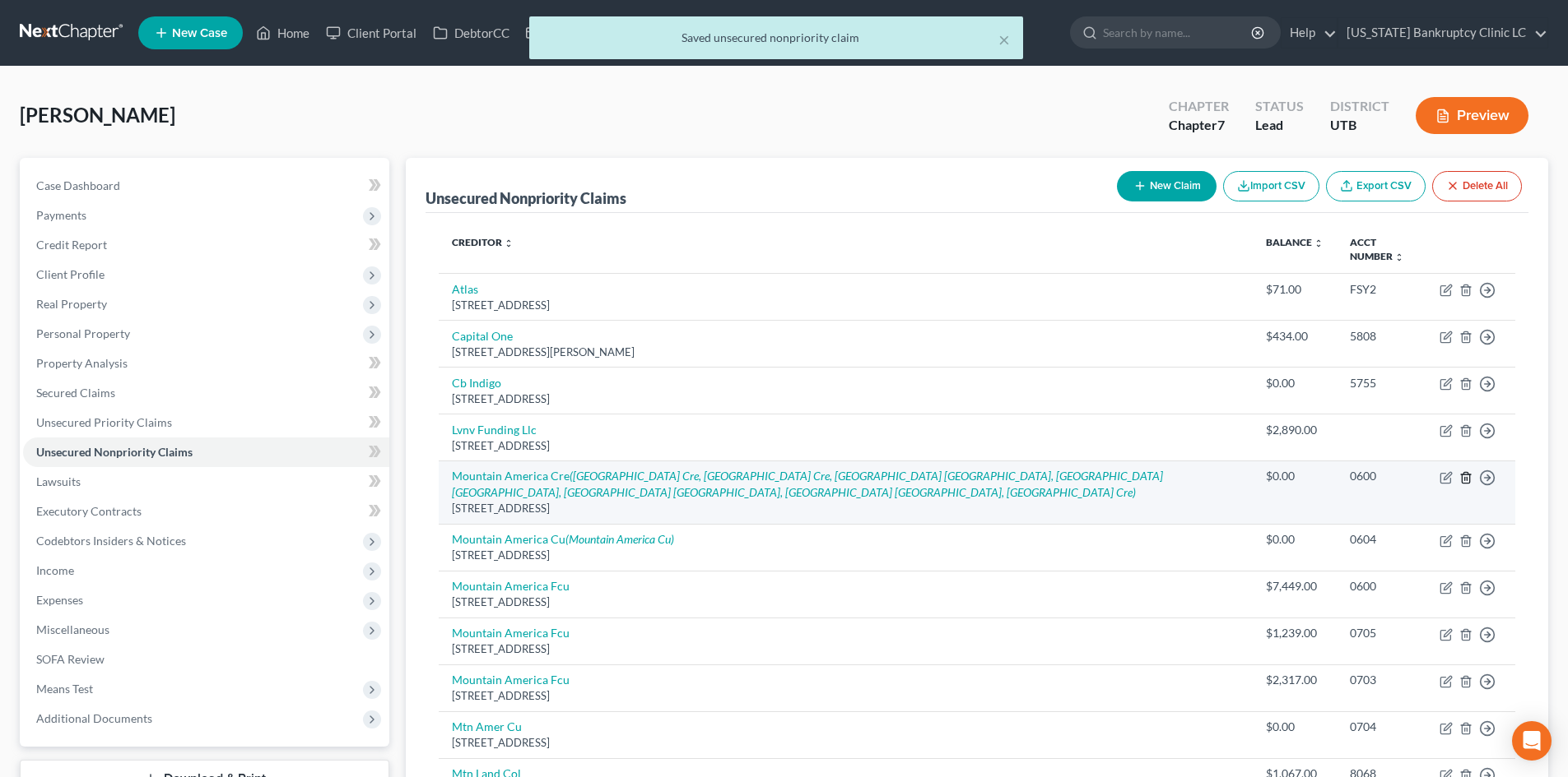
click at [1468, 474] on icon "button" at bounding box center [1465, 477] width 7 height 11
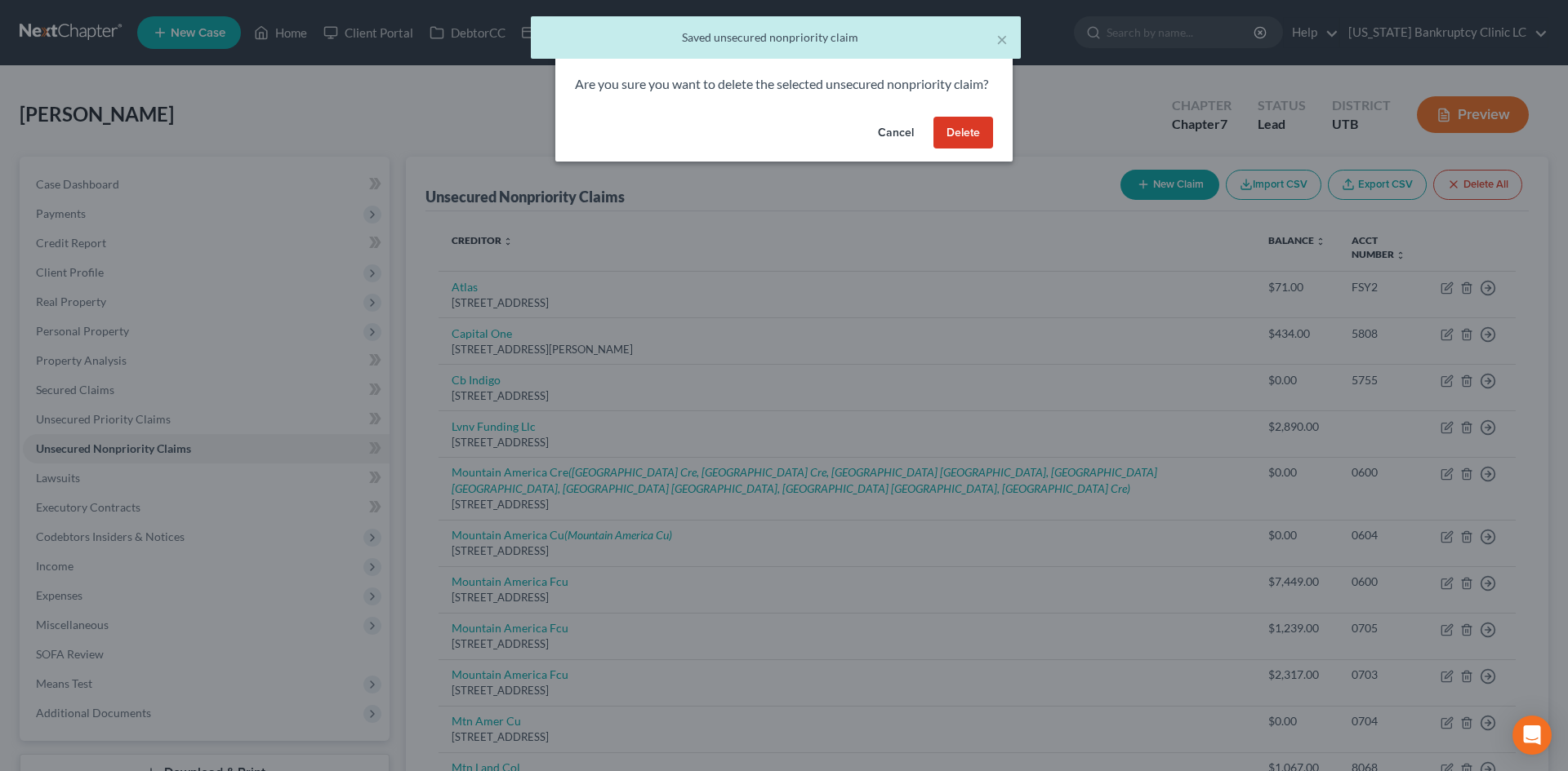
click at [960, 142] on button "Delete" at bounding box center [963, 133] width 59 height 33
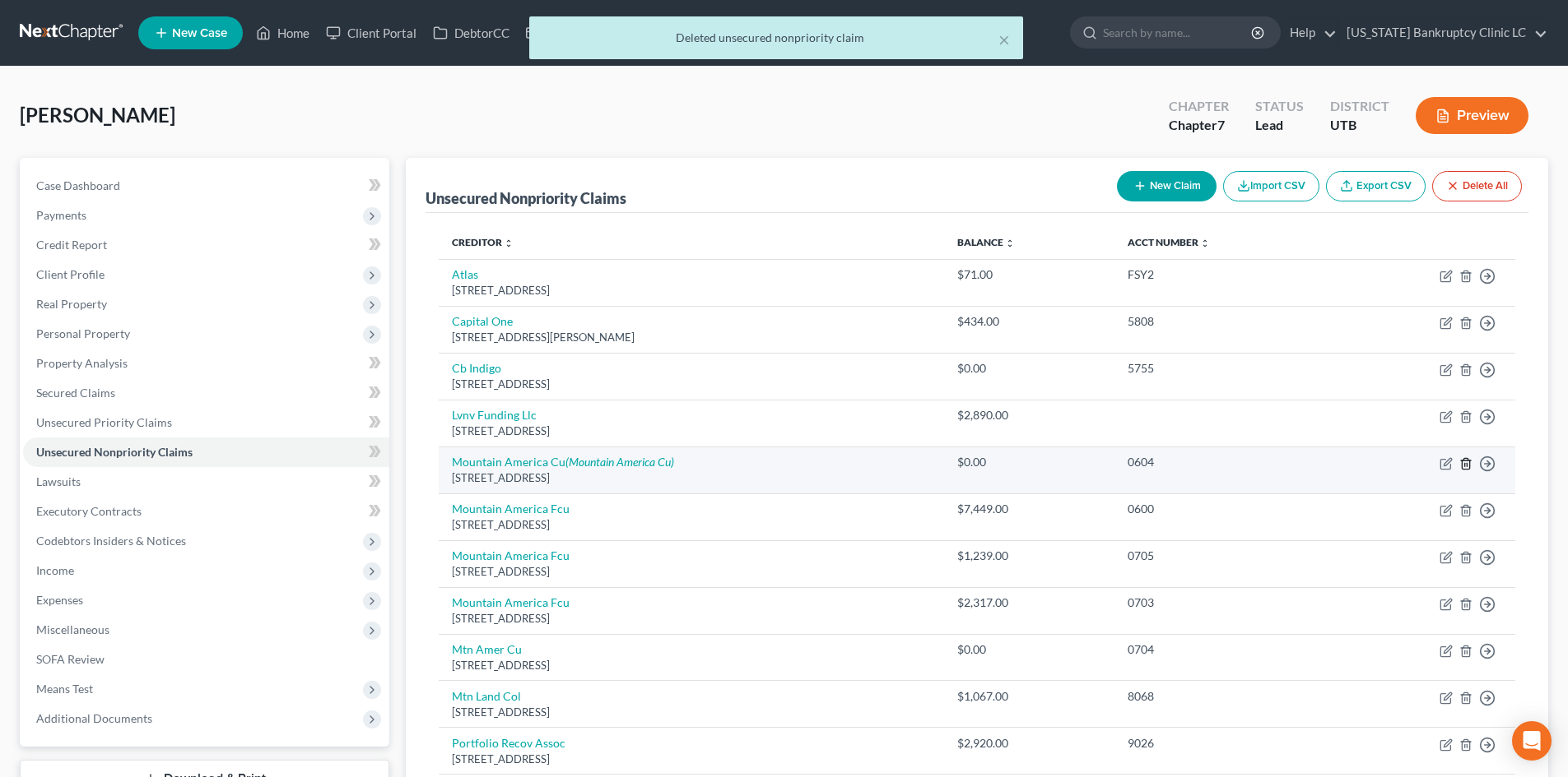
click at [1467, 461] on polyline "button" at bounding box center [1466, 461] width 10 height 0
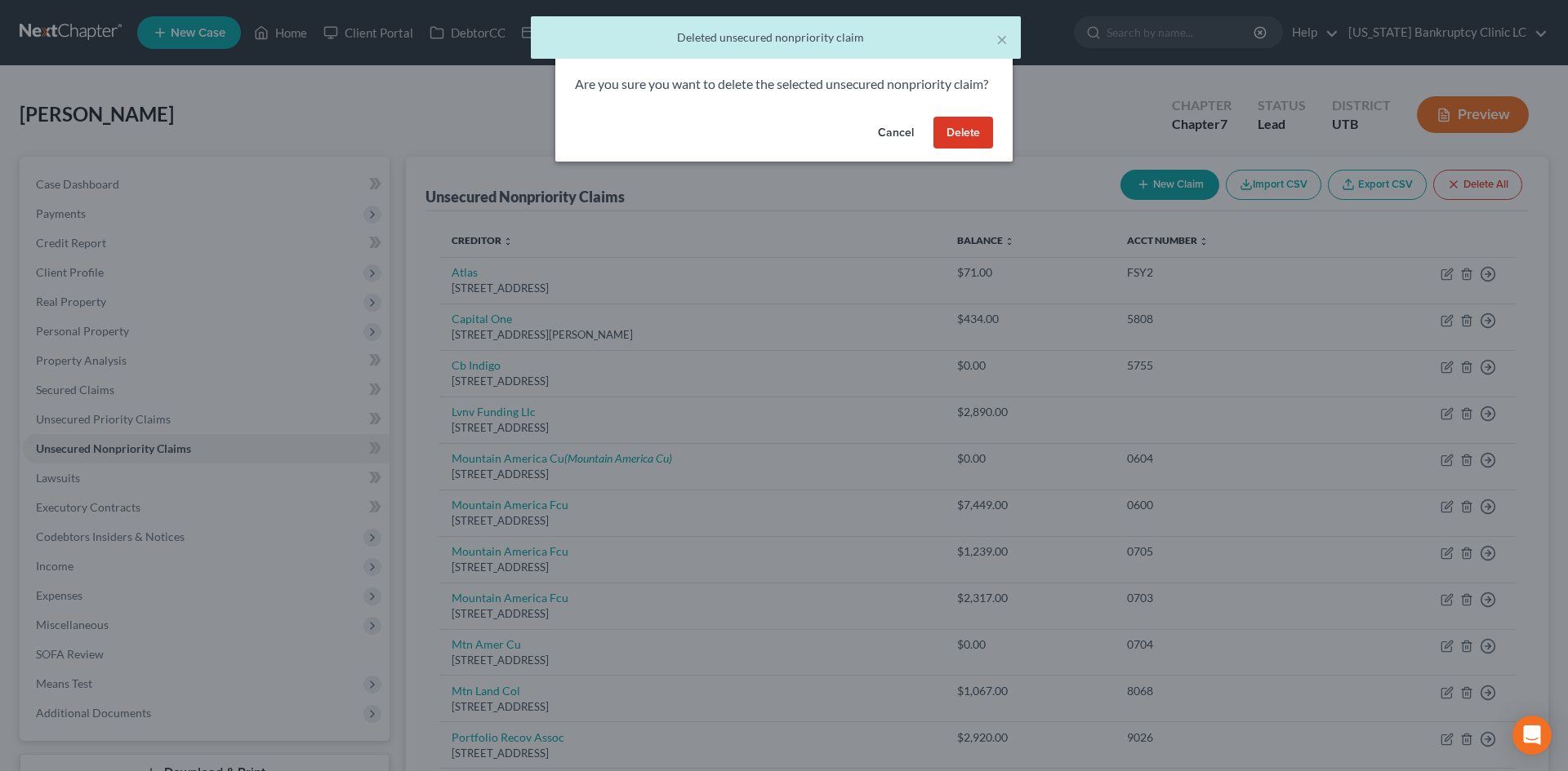
click at [964, 136] on button "Delete" at bounding box center [963, 133] width 59 height 33
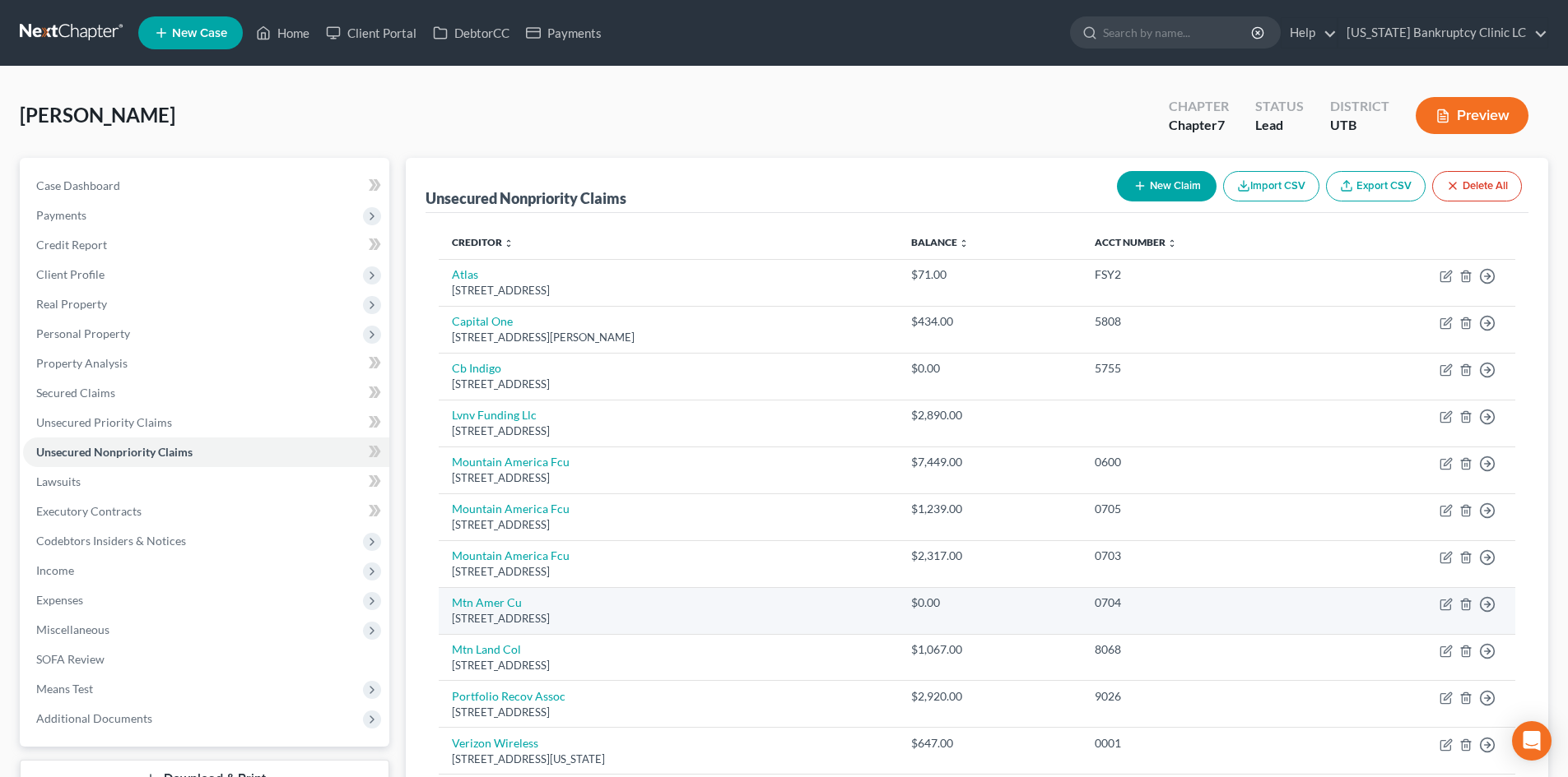
click at [1465, 613] on td "Move to D Move to E Move to G Move to Notice Only" at bounding box center [1418, 611] width 195 height 46
click at [1467, 607] on line "button" at bounding box center [1467, 605] width 0 height 3
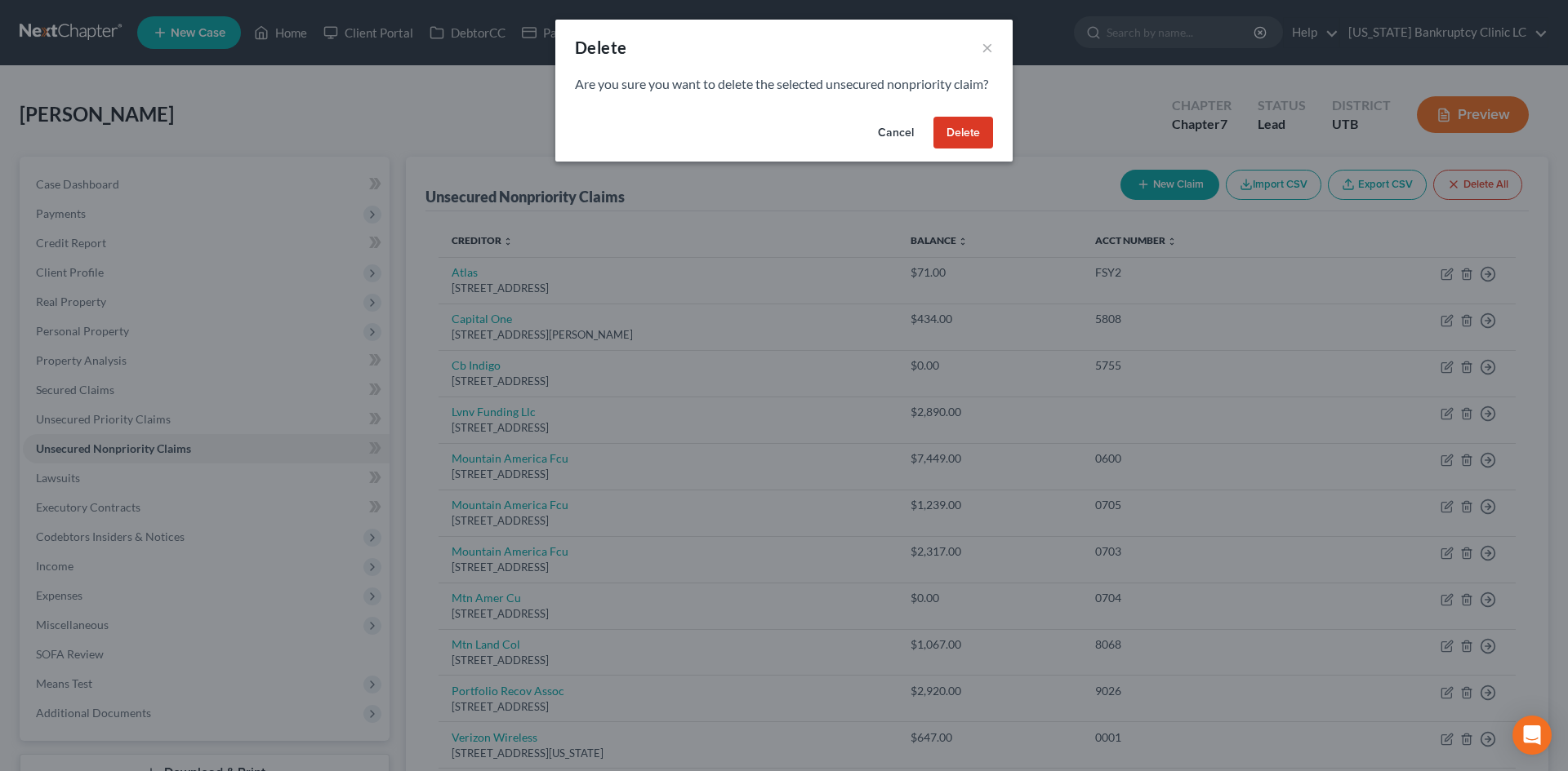
click at [976, 149] on button "Delete" at bounding box center [963, 133] width 59 height 33
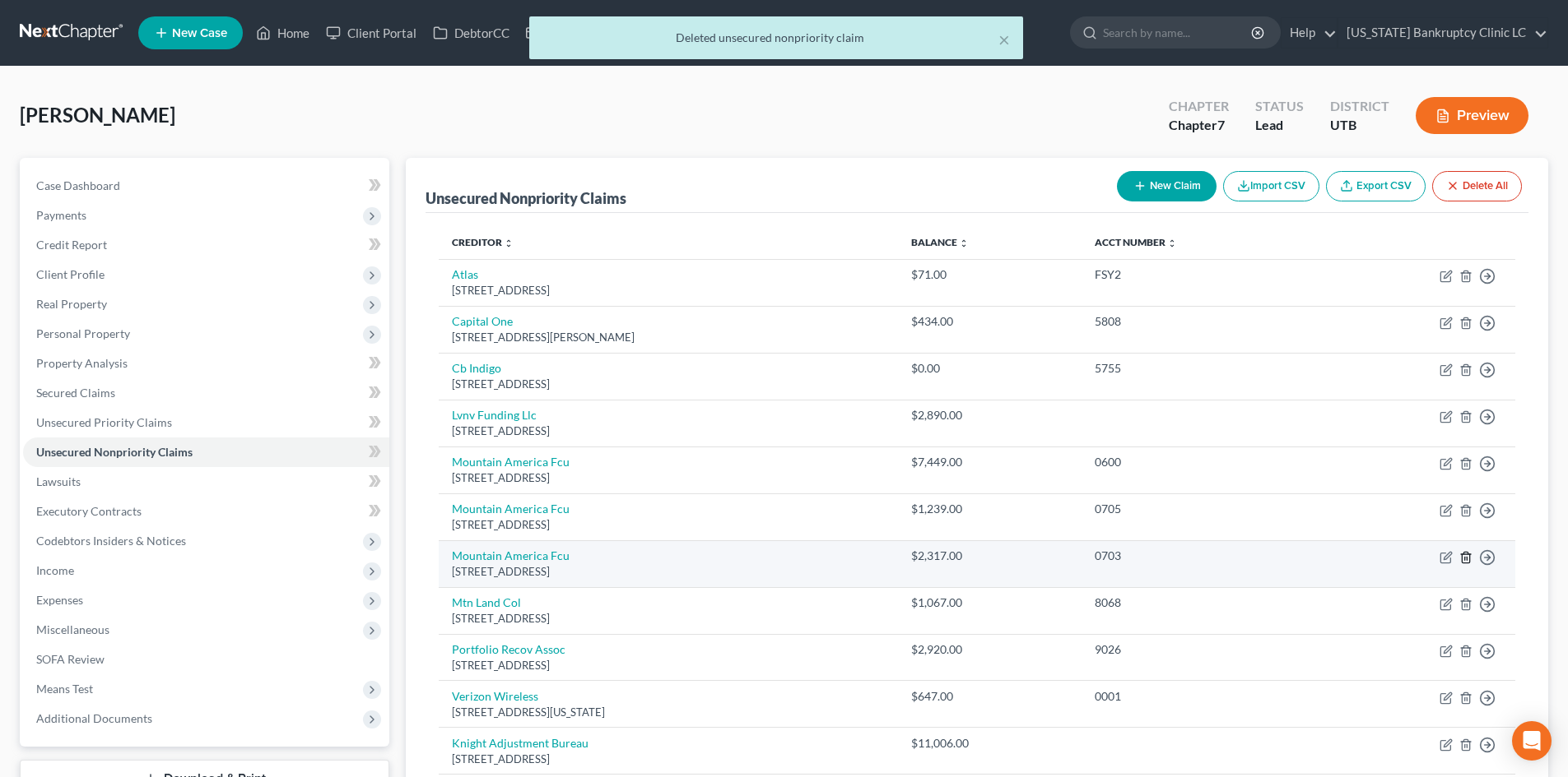
click at [1468, 554] on icon "button" at bounding box center [1465, 557] width 7 height 11
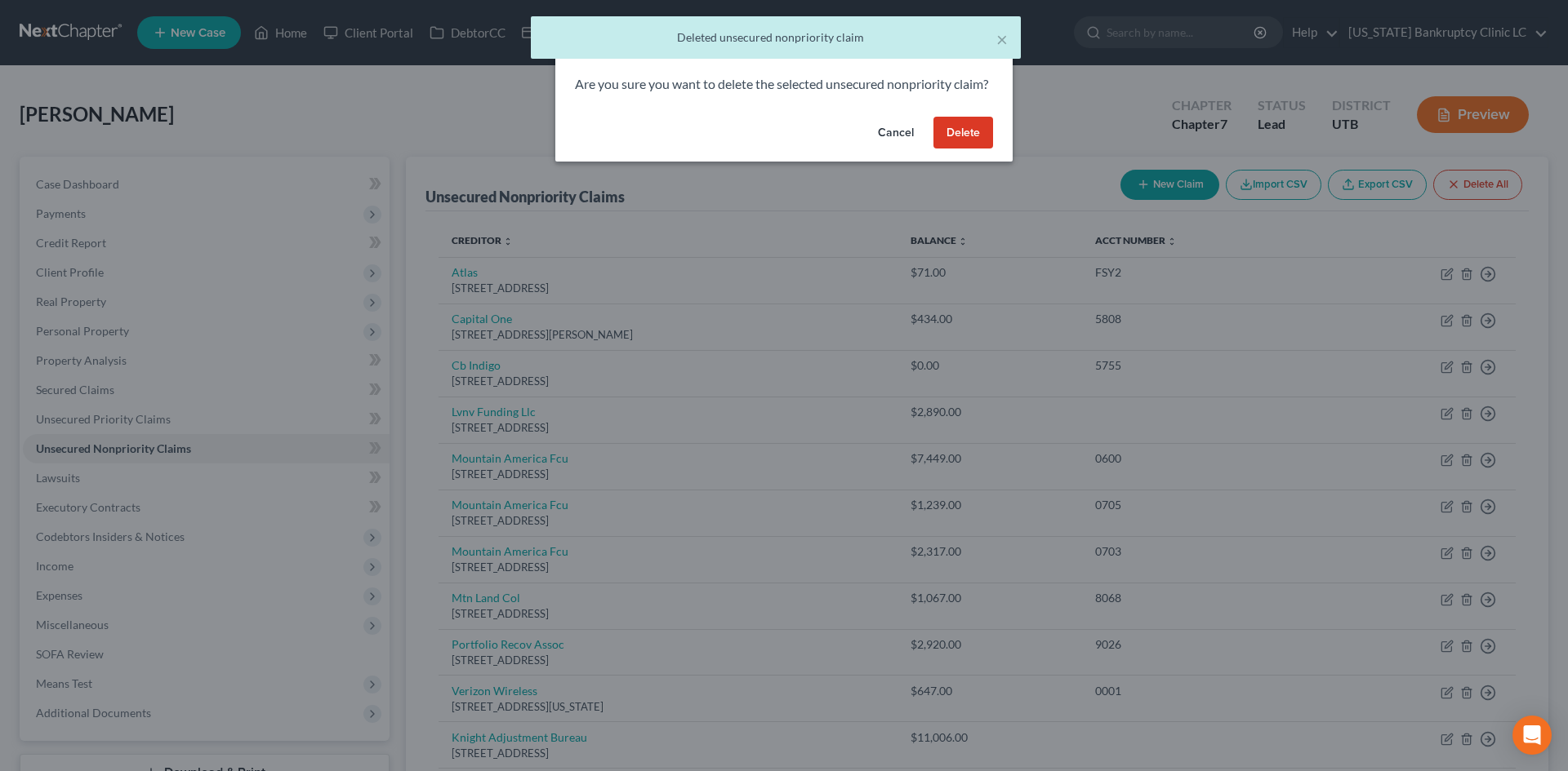
click at [961, 148] on button "Delete" at bounding box center [963, 133] width 59 height 33
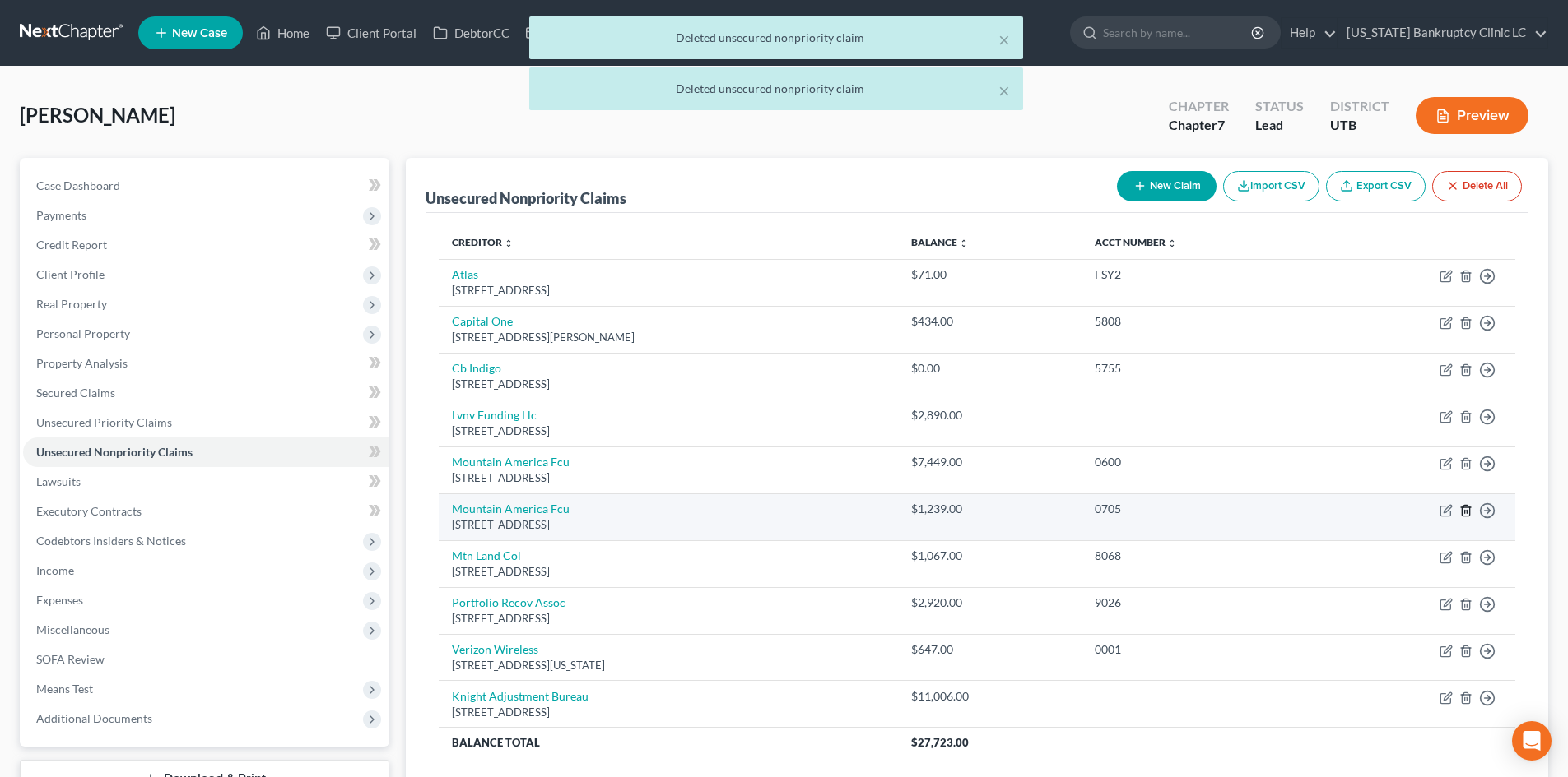
click at [1462, 507] on icon "button" at bounding box center [1465, 510] width 7 height 11
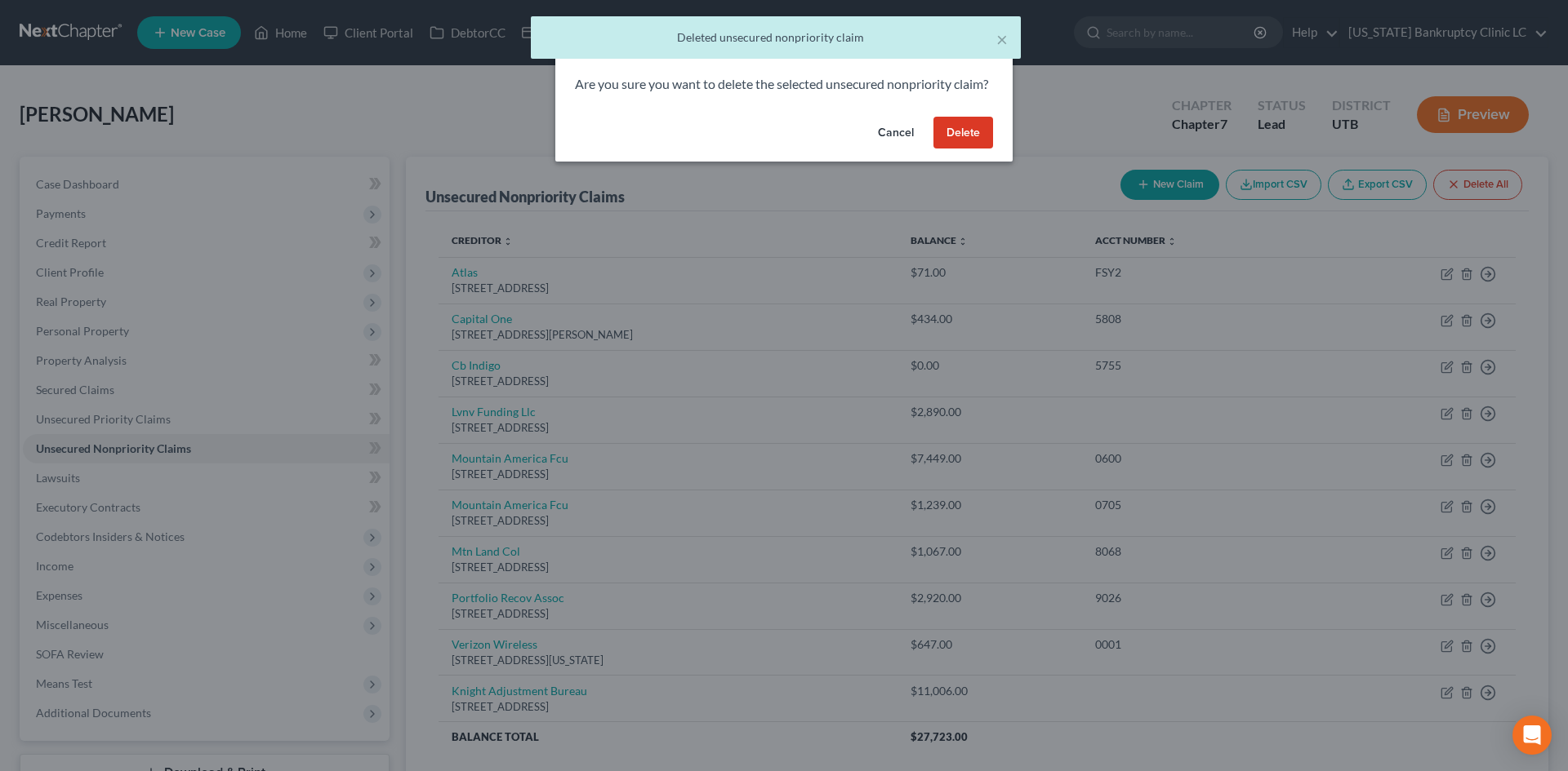
click at [958, 143] on button "Delete" at bounding box center [963, 133] width 59 height 33
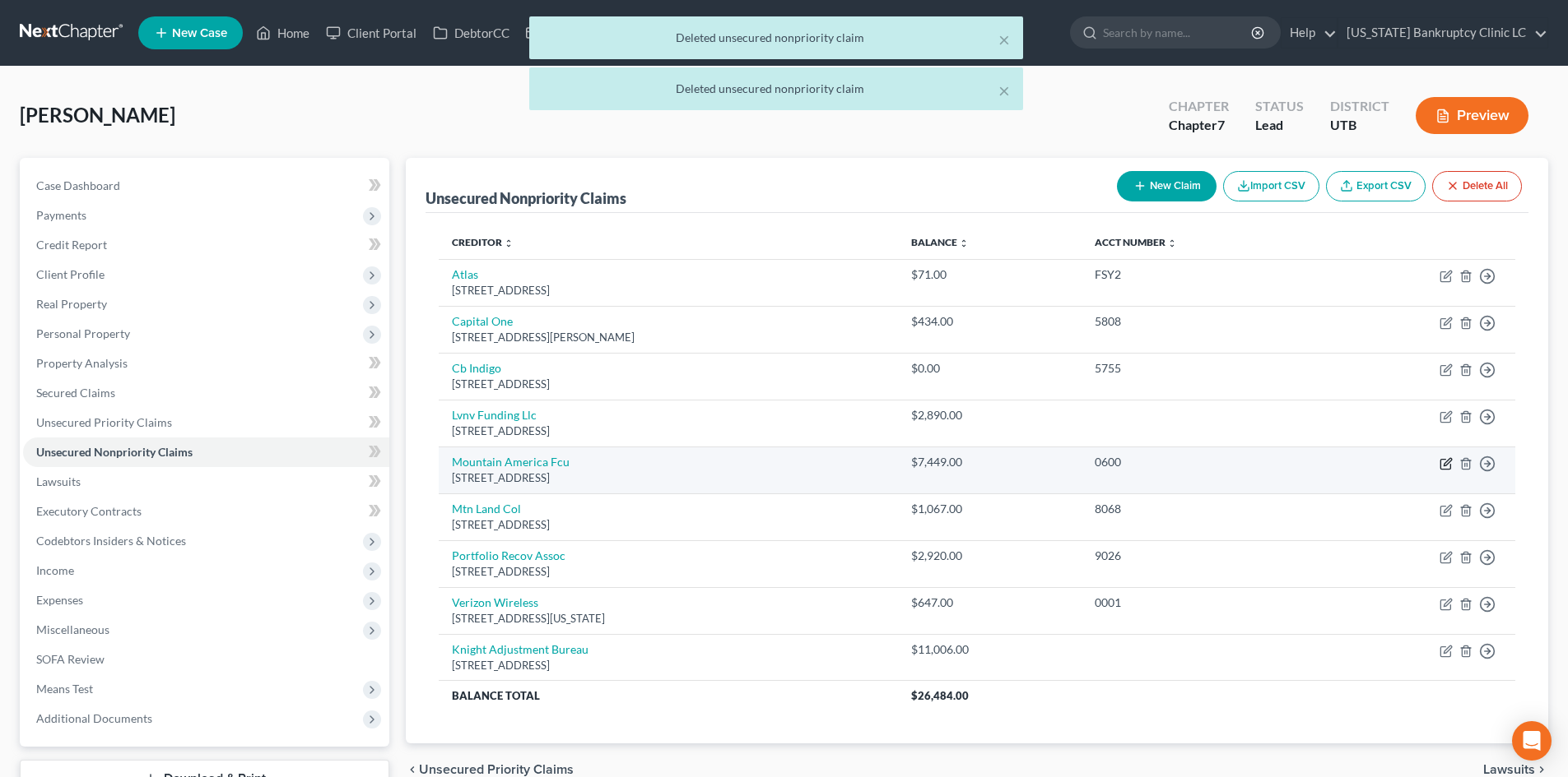
click at [1444, 465] on icon "button" at bounding box center [1447, 462] width 7 height 7
select select "46"
select select "0"
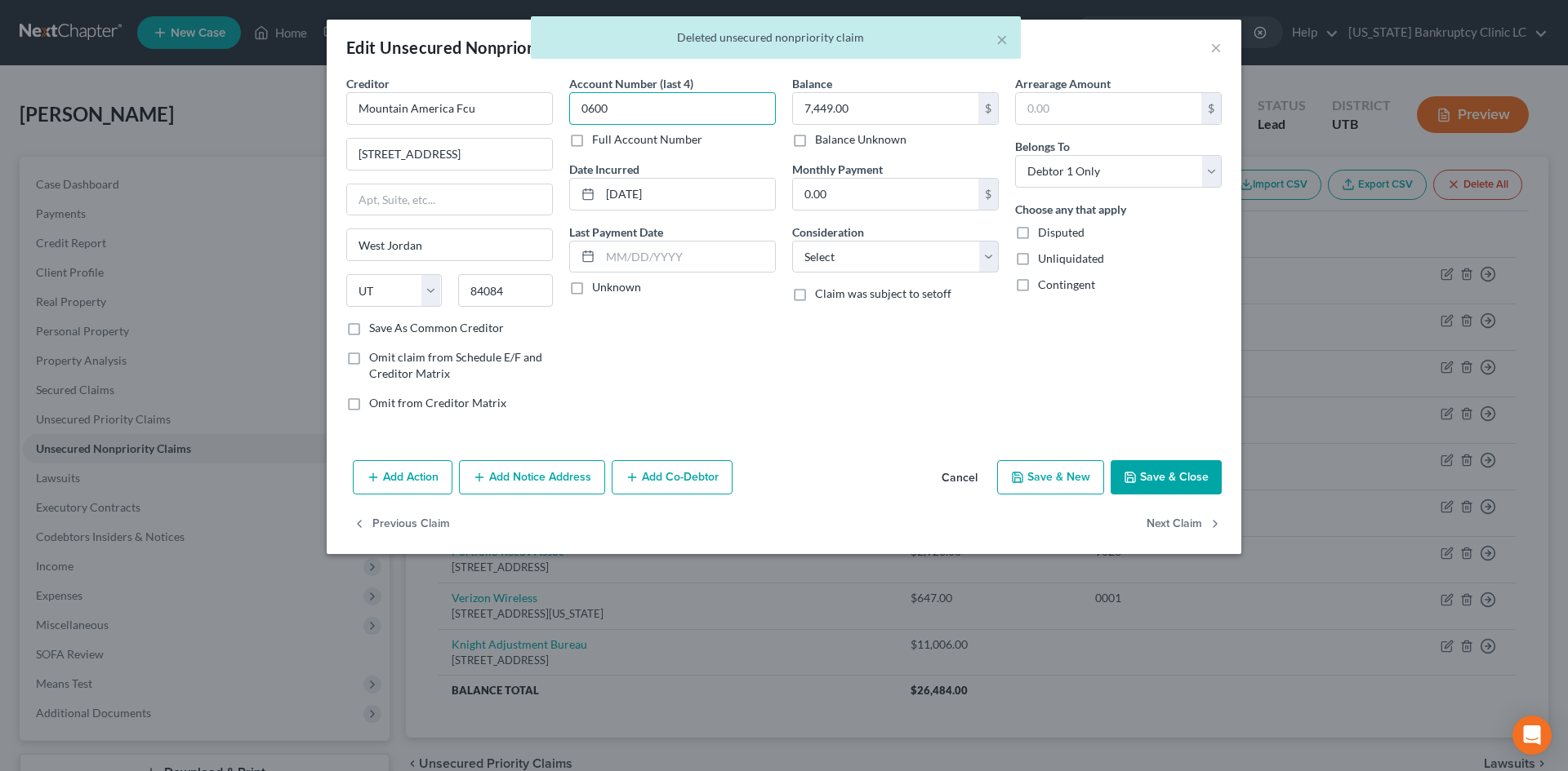
click at [631, 117] on input "0600" at bounding box center [672, 109] width 207 height 33
click at [878, 118] on input "7,449.00" at bounding box center [885, 109] width 185 height 31
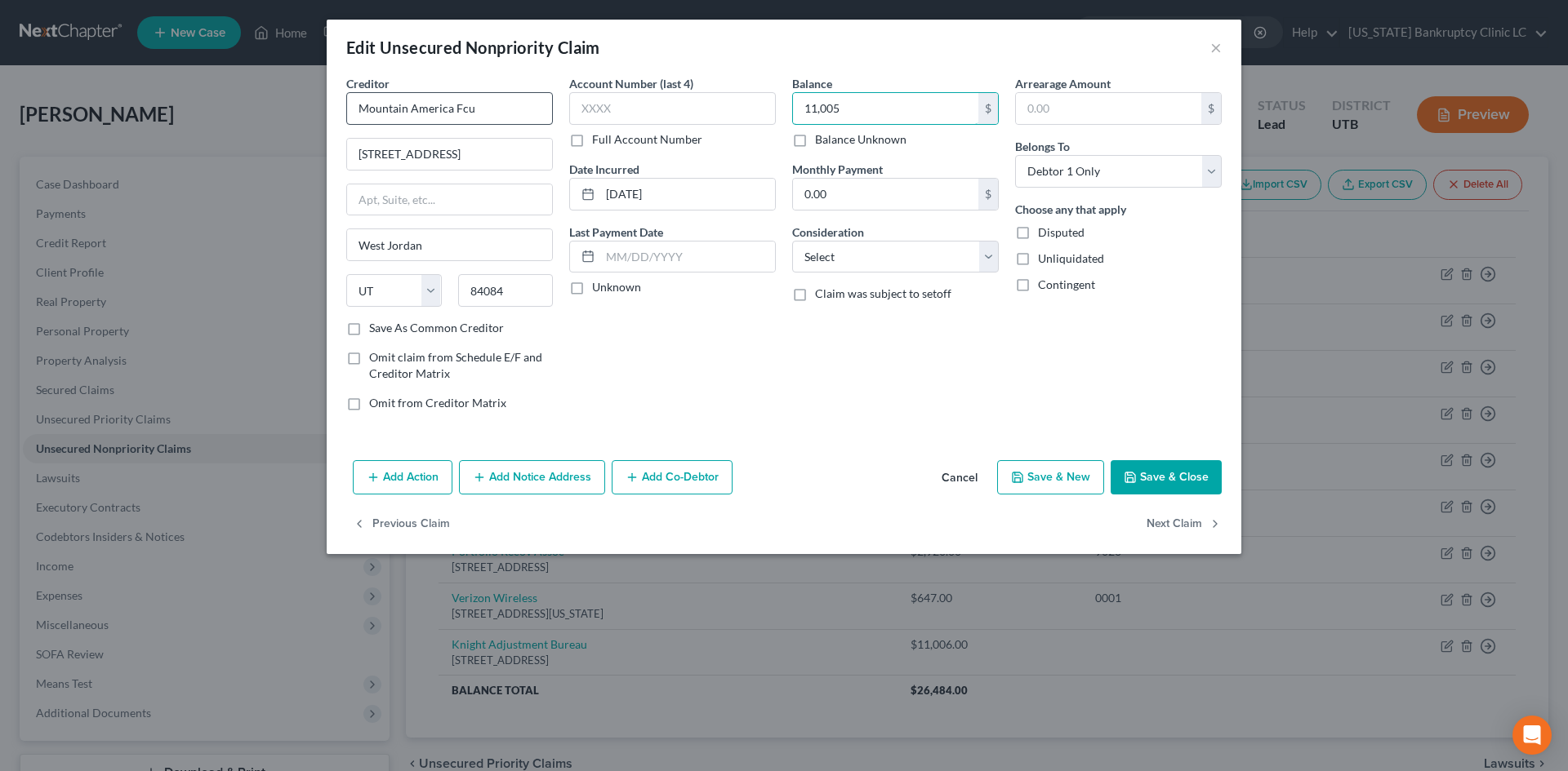
type input "11,005"
click at [482, 113] on input "Mountain America Fcu" at bounding box center [449, 109] width 207 height 33
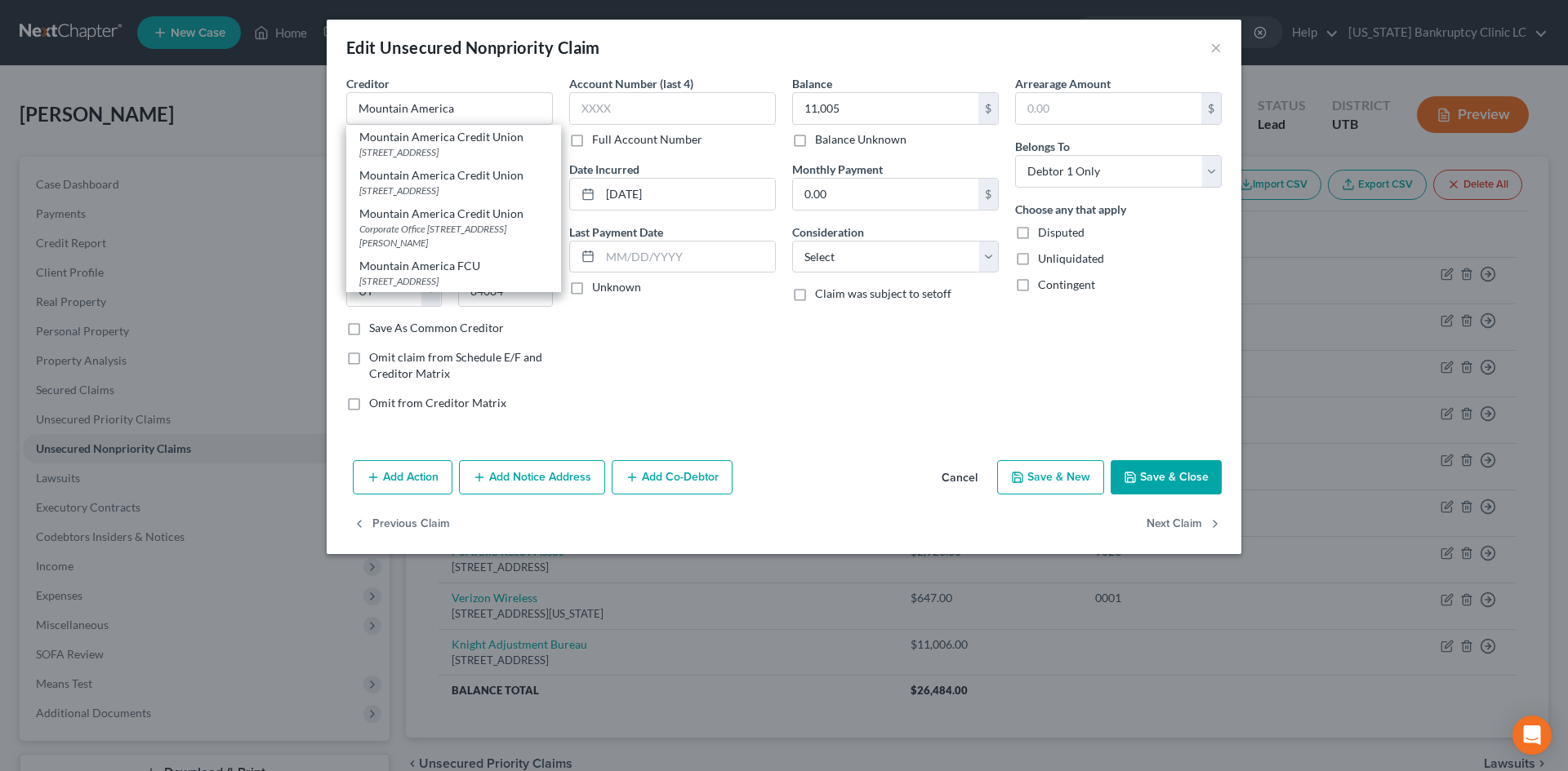
click at [482, 145] on div "PO Box 2331, Sandy, UT 84091" at bounding box center [453, 152] width 189 height 14
type input "Mountain America Credit Union"
type input "PO Box 2331"
type input "Sandy"
type input "84091"
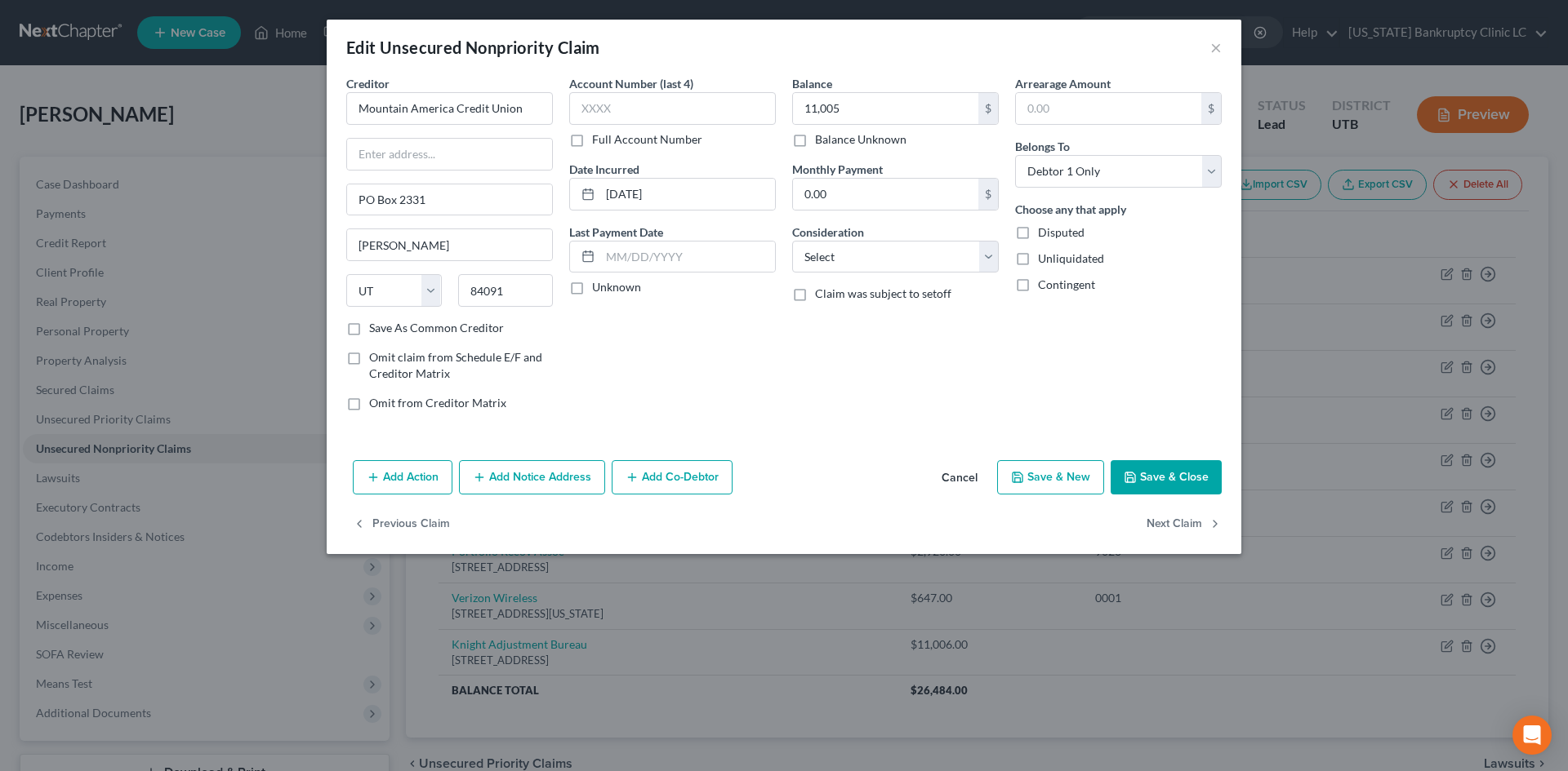
drag, startPoint x: 1187, startPoint y: 474, endPoint x: 756, endPoint y: 395, distance: 438.2
click at [921, 455] on div "Add Action Add Notice Address Add Co-Debtor Cancel Save & New Save & Close" at bounding box center [784, 480] width 915 height 54
click at [464, 206] on input "PO Box 2331" at bounding box center [449, 200] width 205 height 31
click at [466, 164] on input "text" at bounding box center [449, 154] width 205 height 31
paste input "PO Box 2331"
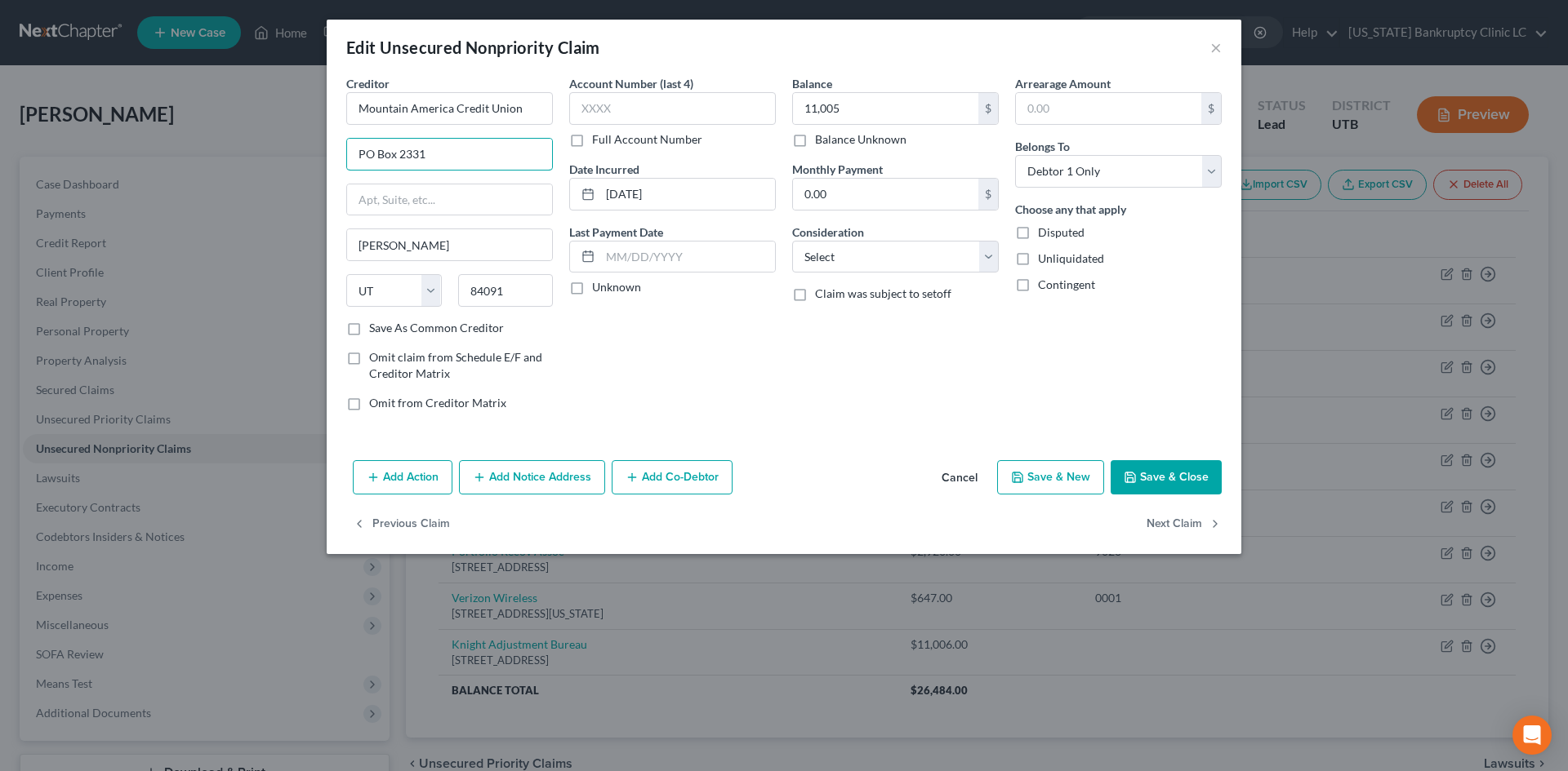
type input "PO Box 2331"
click at [1185, 480] on button "Save & Close" at bounding box center [1166, 478] width 111 height 35
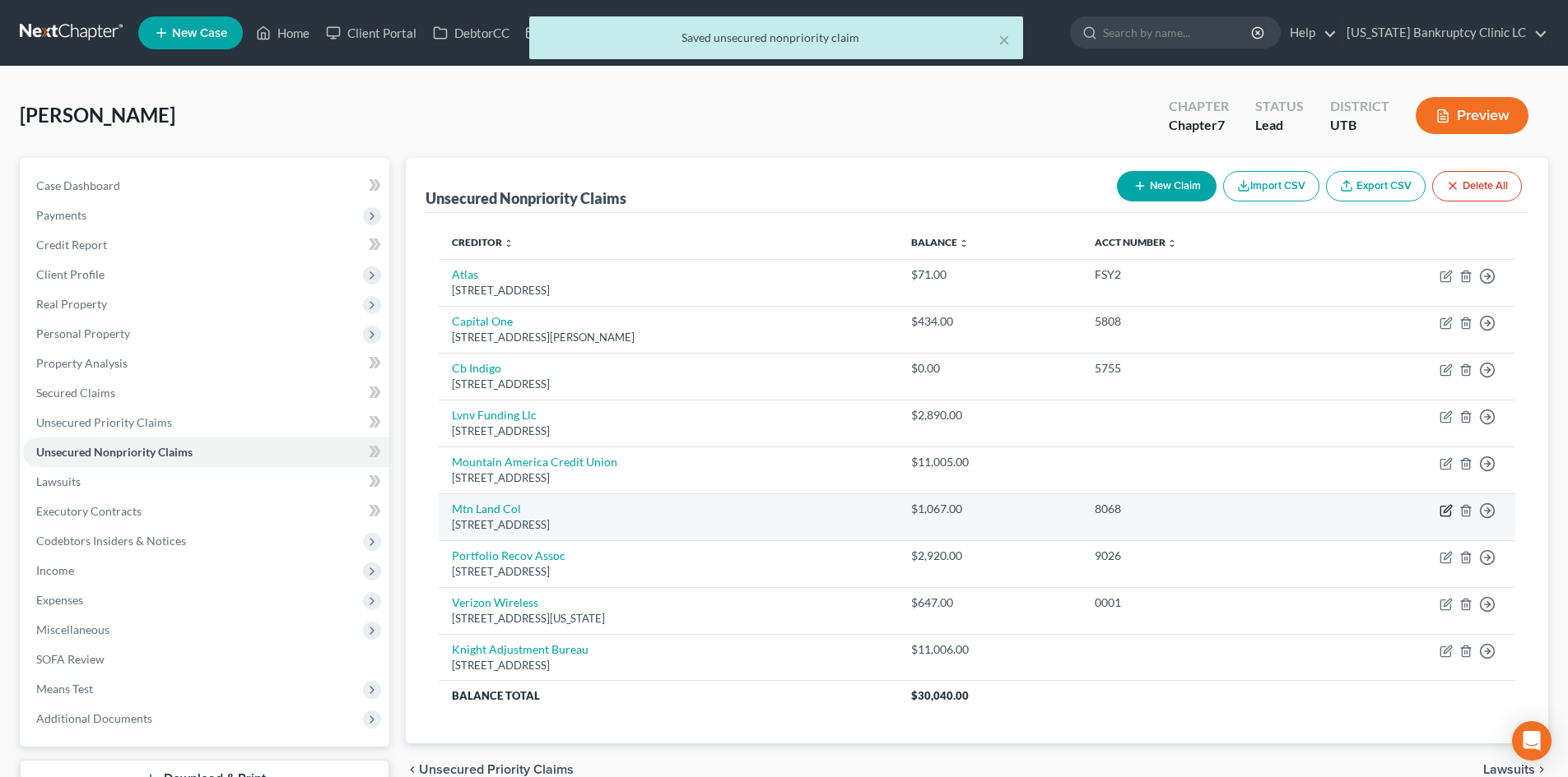
click at [1449, 509] on icon "button" at bounding box center [1447, 508] width 7 height 7
select select "46"
select select "0"
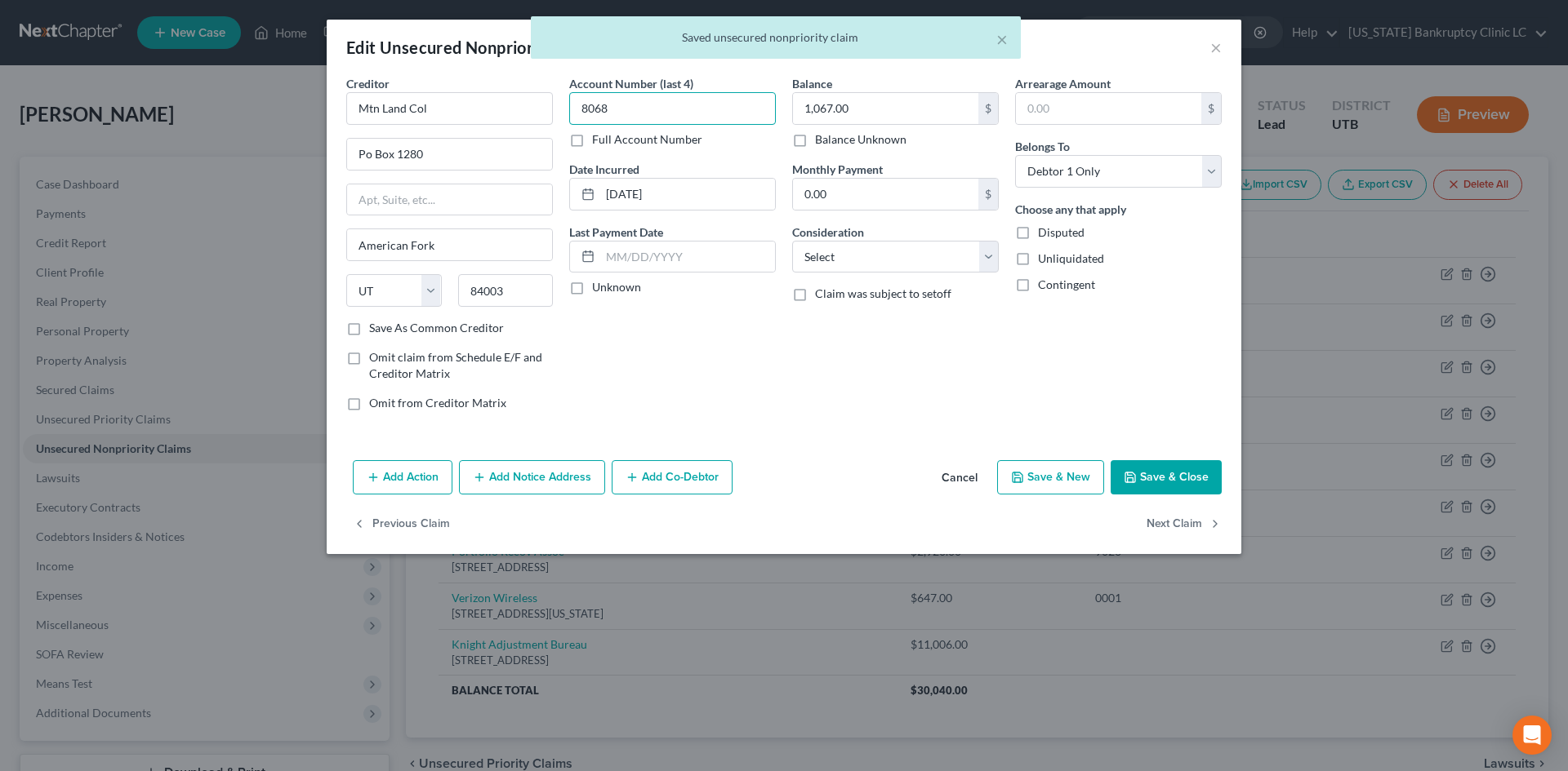
click at [722, 112] on input "8068" at bounding box center [672, 109] width 207 height 33
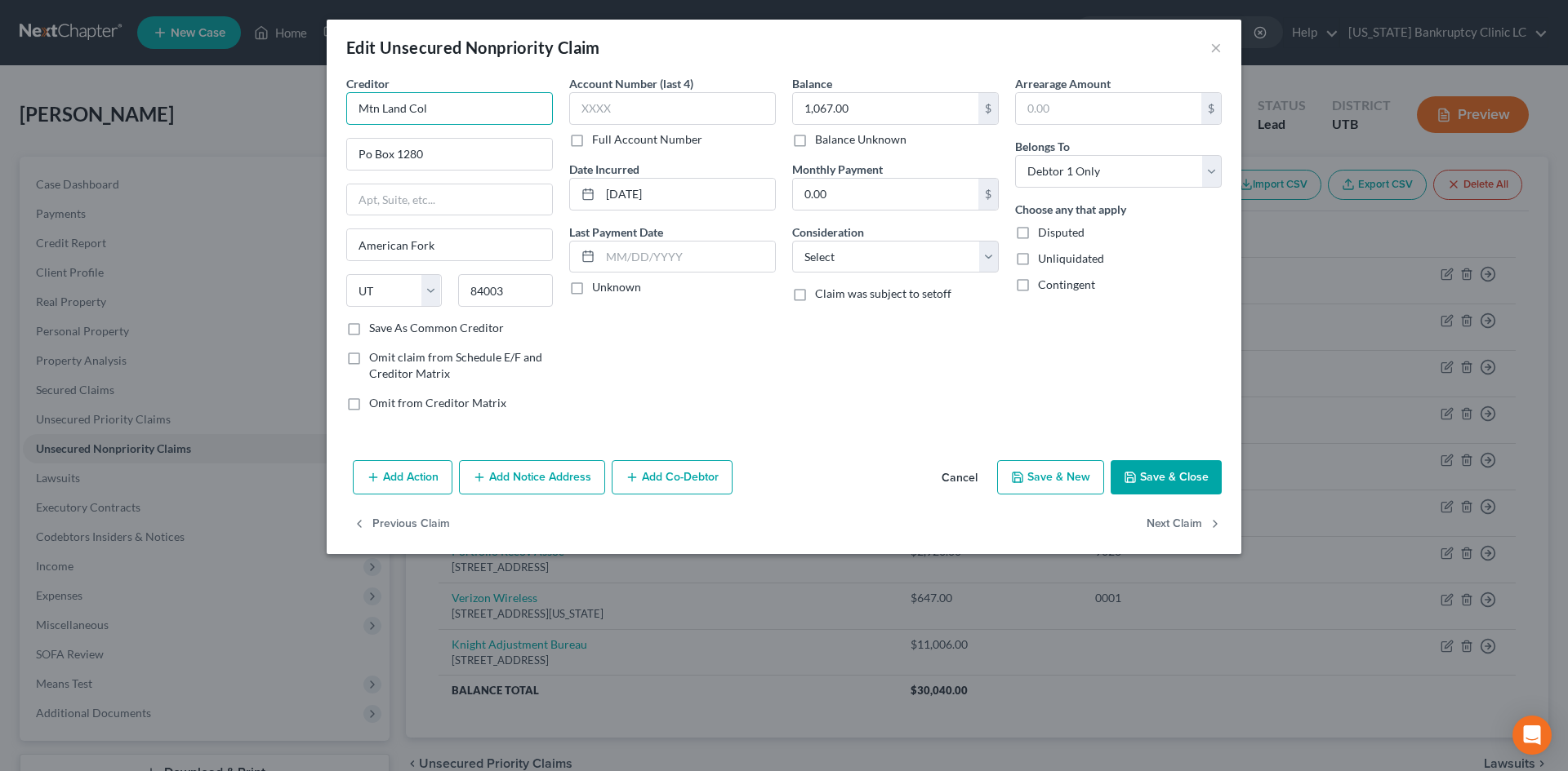
click at [442, 110] on input "Mtn Land Col" at bounding box center [449, 109] width 207 height 33
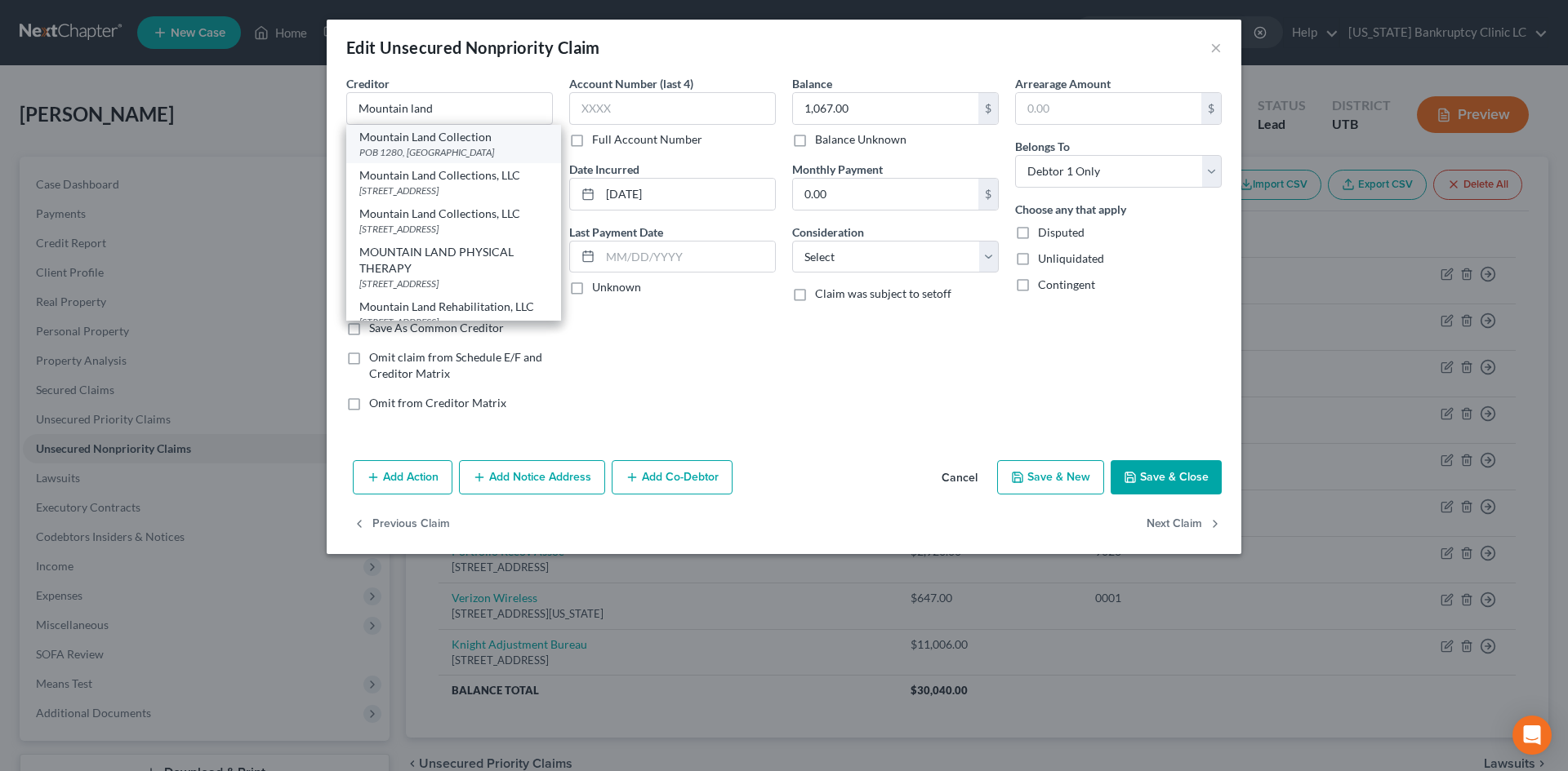
click at [450, 146] on div "POB 1280, American Fork, UT 84003" at bounding box center [453, 152] width 189 height 14
type input "Mountain Land Collection"
type input "POB 1280"
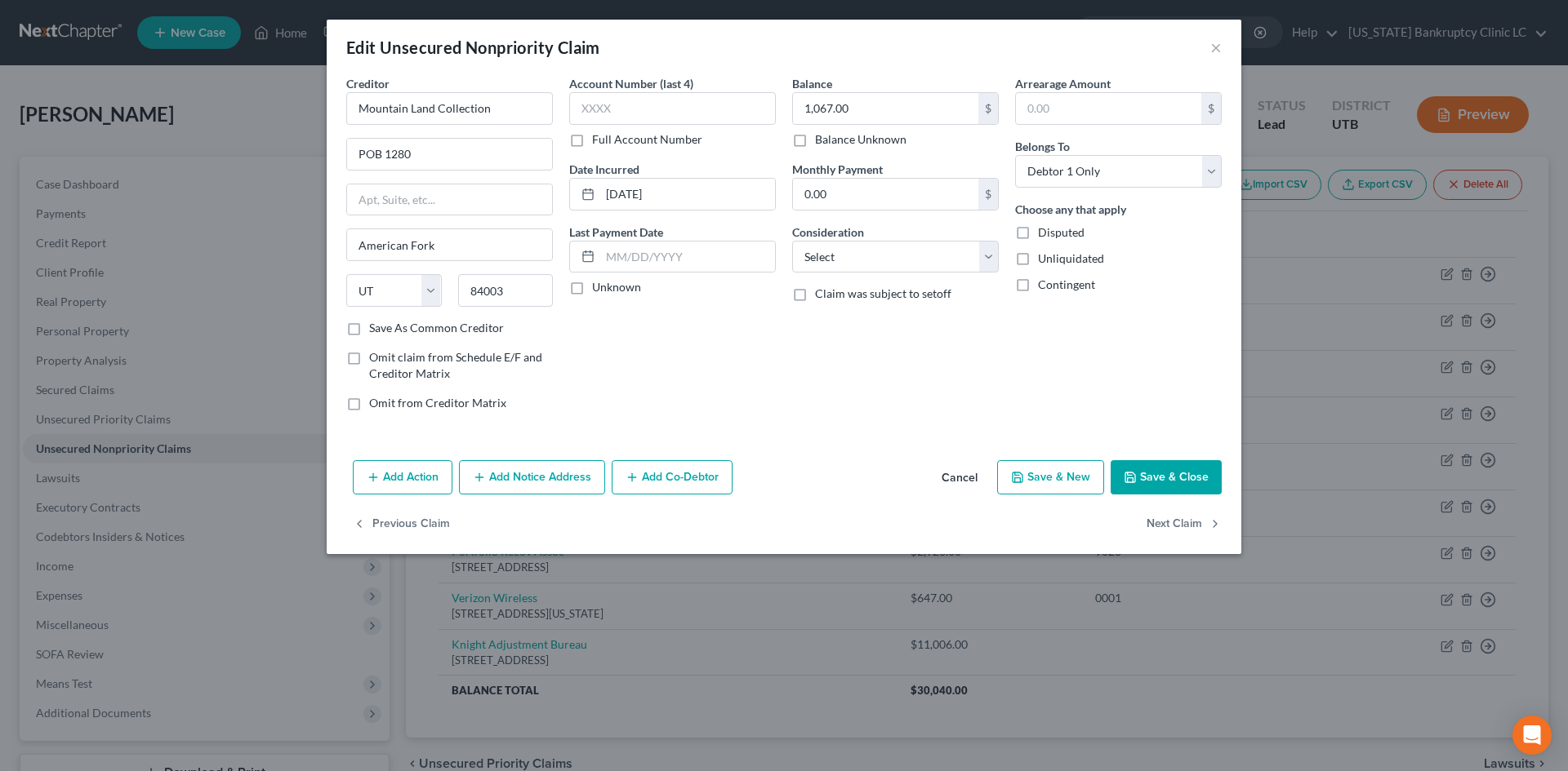
click at [1187, 479] on button "Save & Close" at bounding box center [1166, 478] width 111 height 35
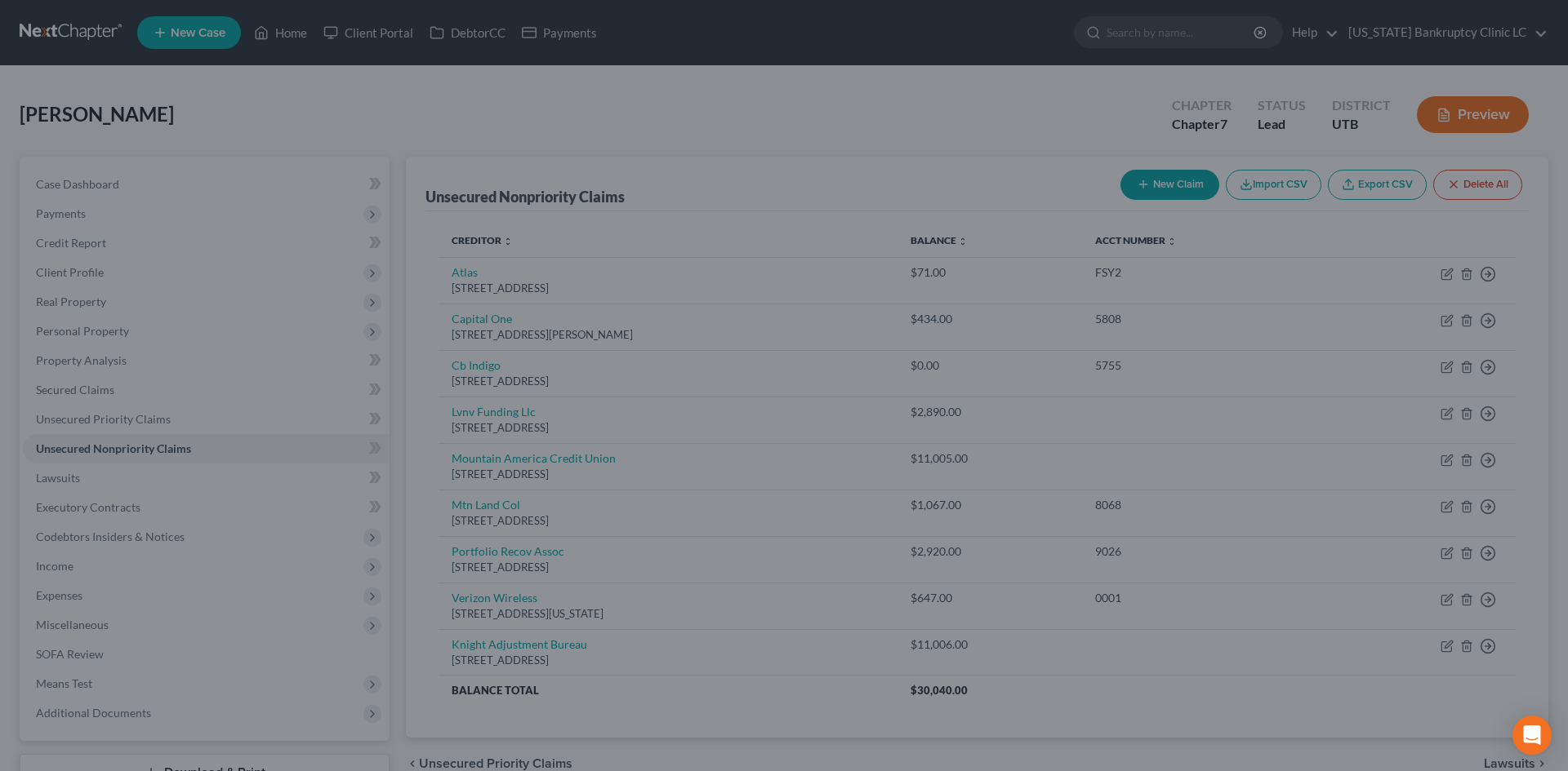
type input "0"
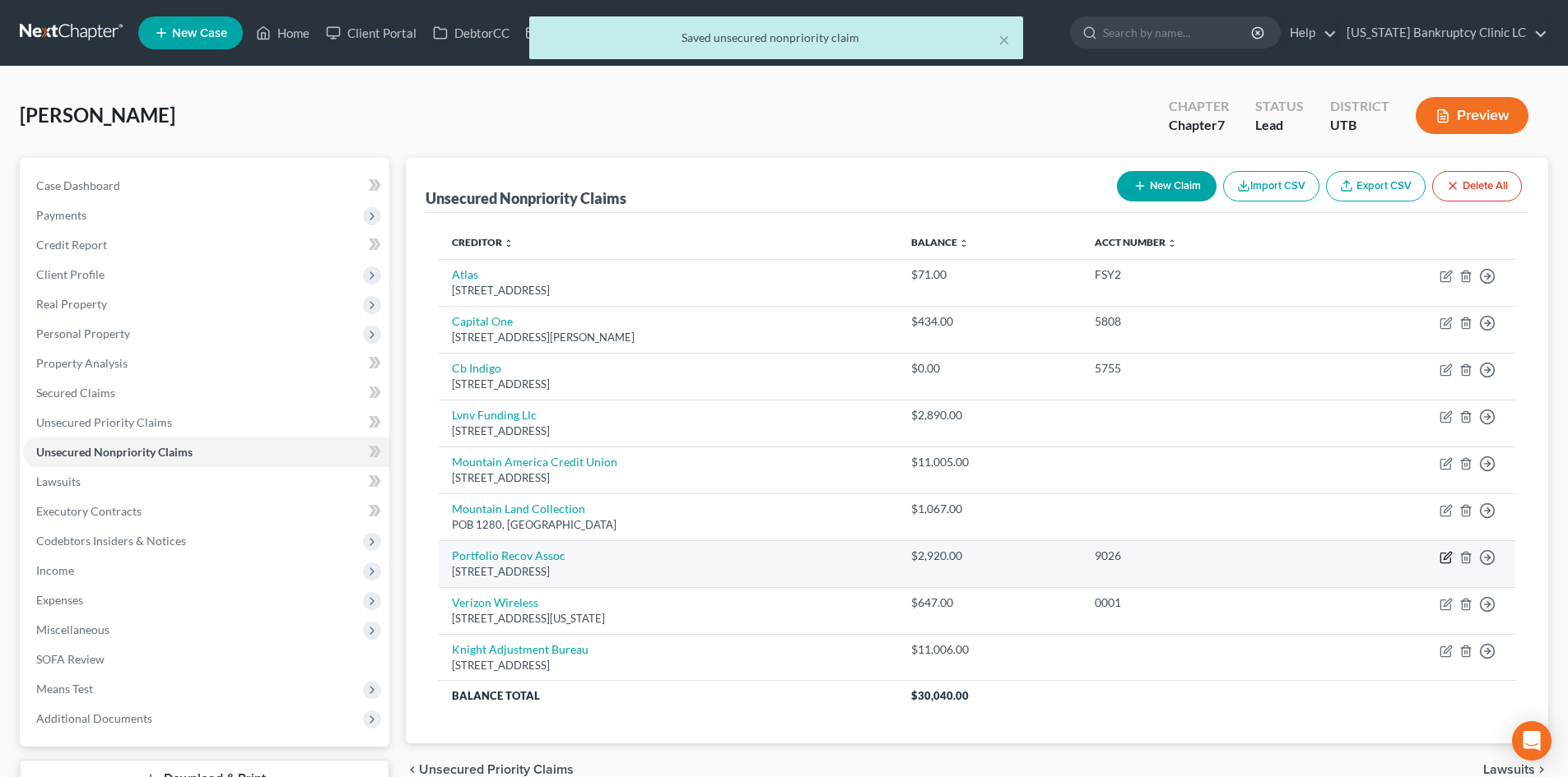
click at [1447, 562] on icon "button" at bounding box center [1446, 558] width 13 height 13
select select "48"
select select "0"
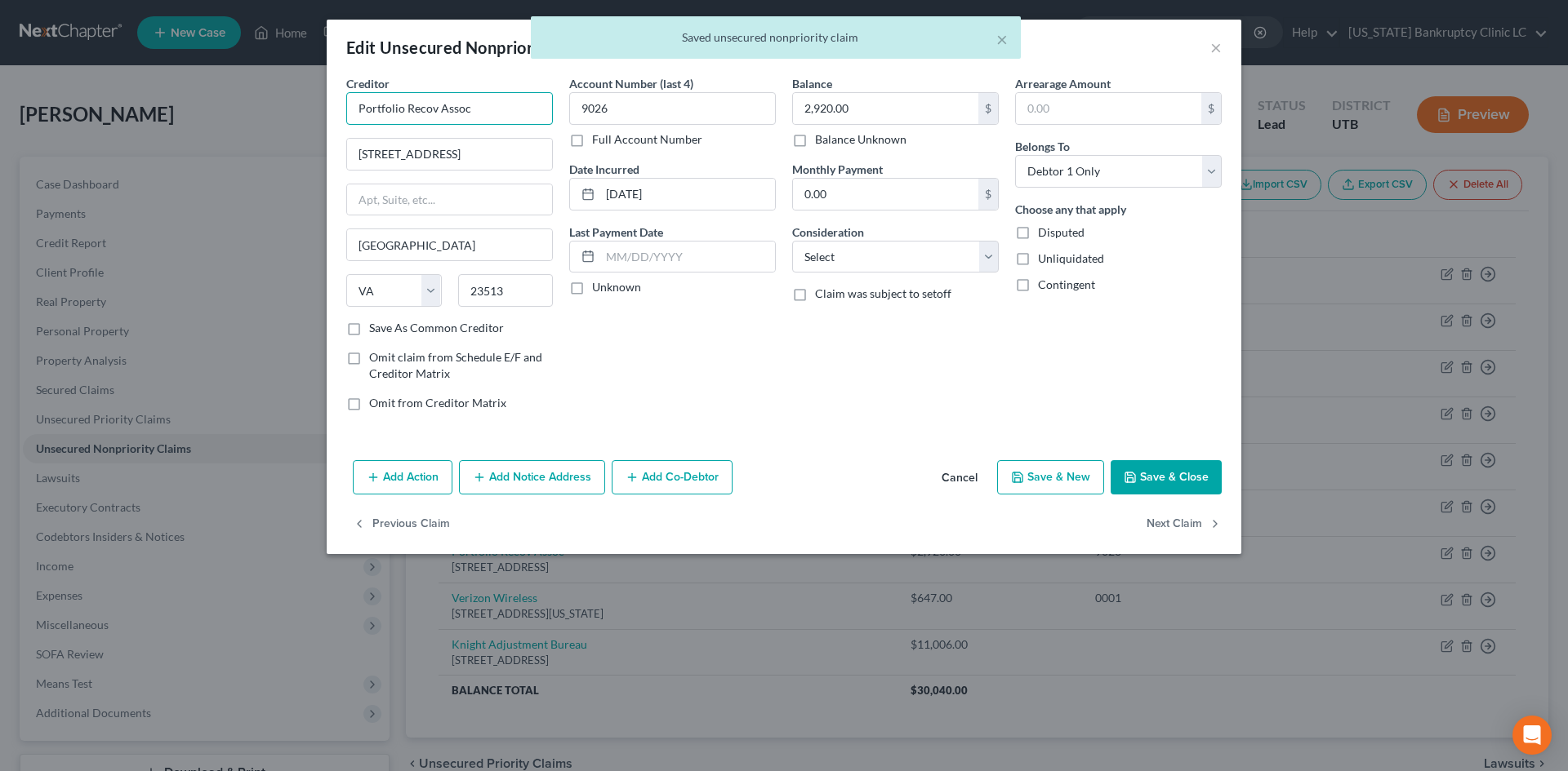
click at [498, 106] on input "Portfolio Recov Assoc" at bounding box center [449, 109] width 207 height 33
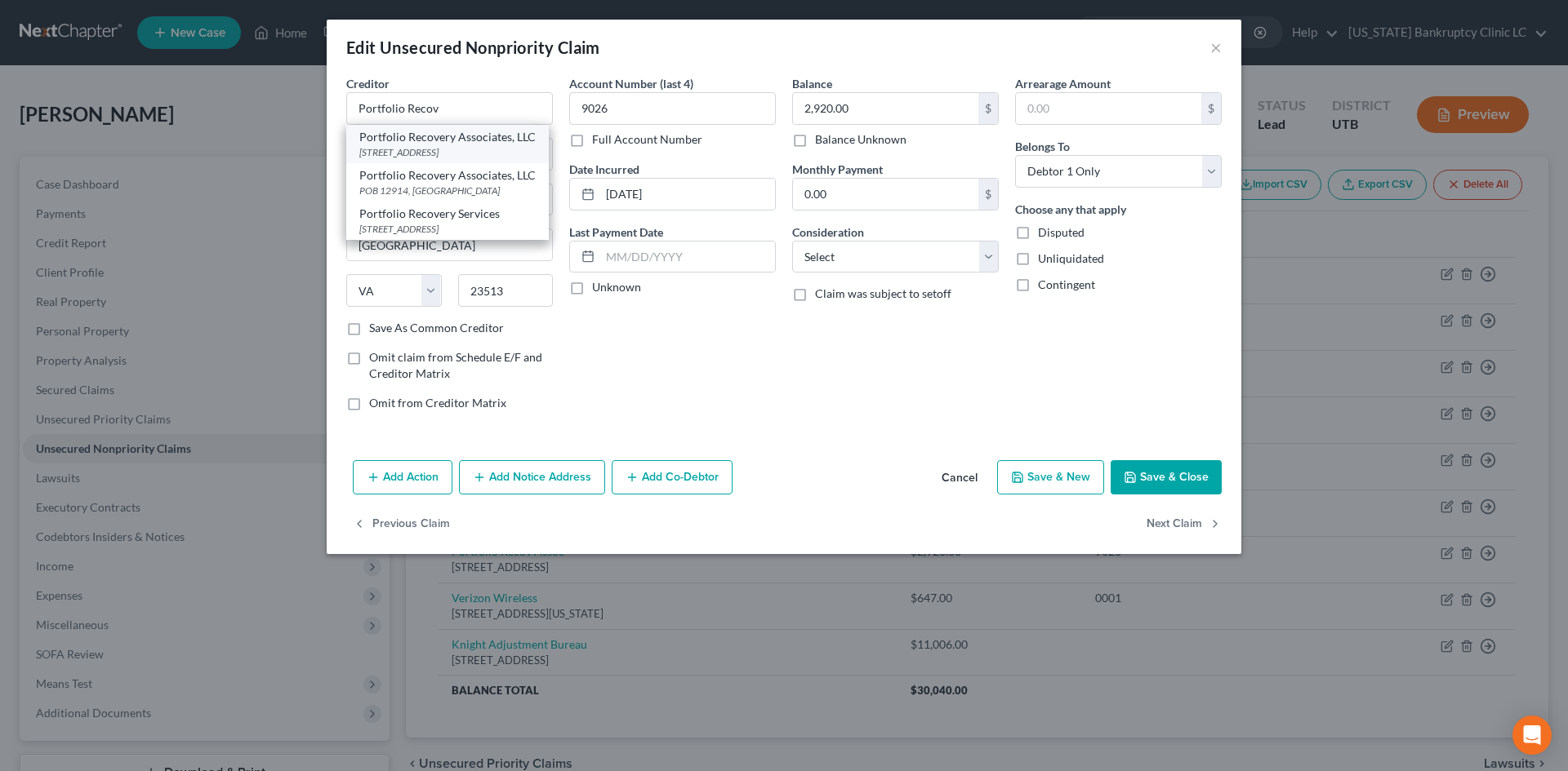
click at [436, 152] on div "PO Box 12914, Norfolk, VA 23541" at bounding box center [447, 152] width 176 height 14
type input "Portfolio Recovery Associates, LLC"
type input "PO Box 12914"
type input "23541"
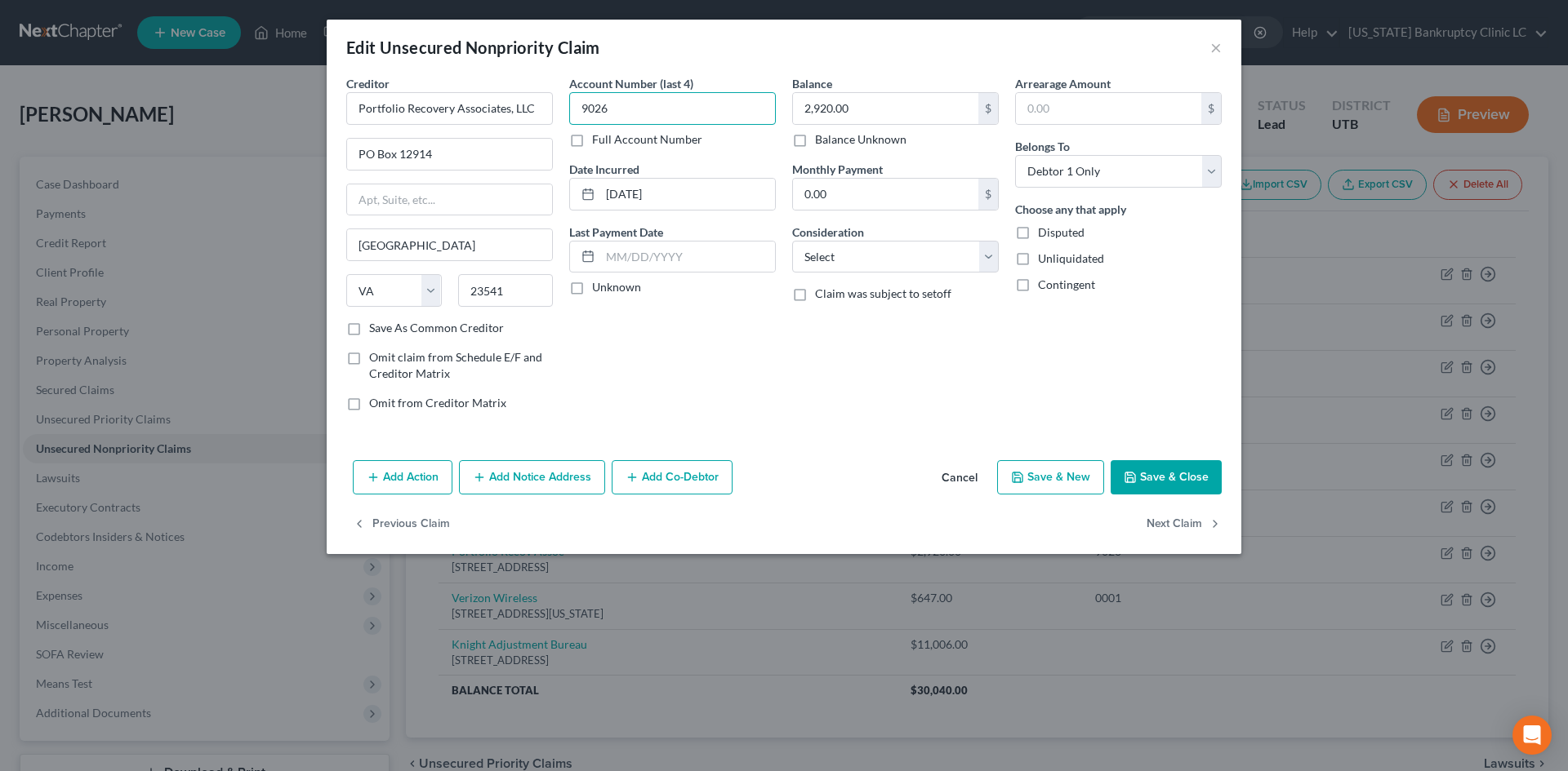
click at [605, 102] on input "9026" at bounding box center [672, 109] width 207 height 33
click at [1214, 481] on button "Save & Close" at bounding box center [1166, 478] width 111 height 35
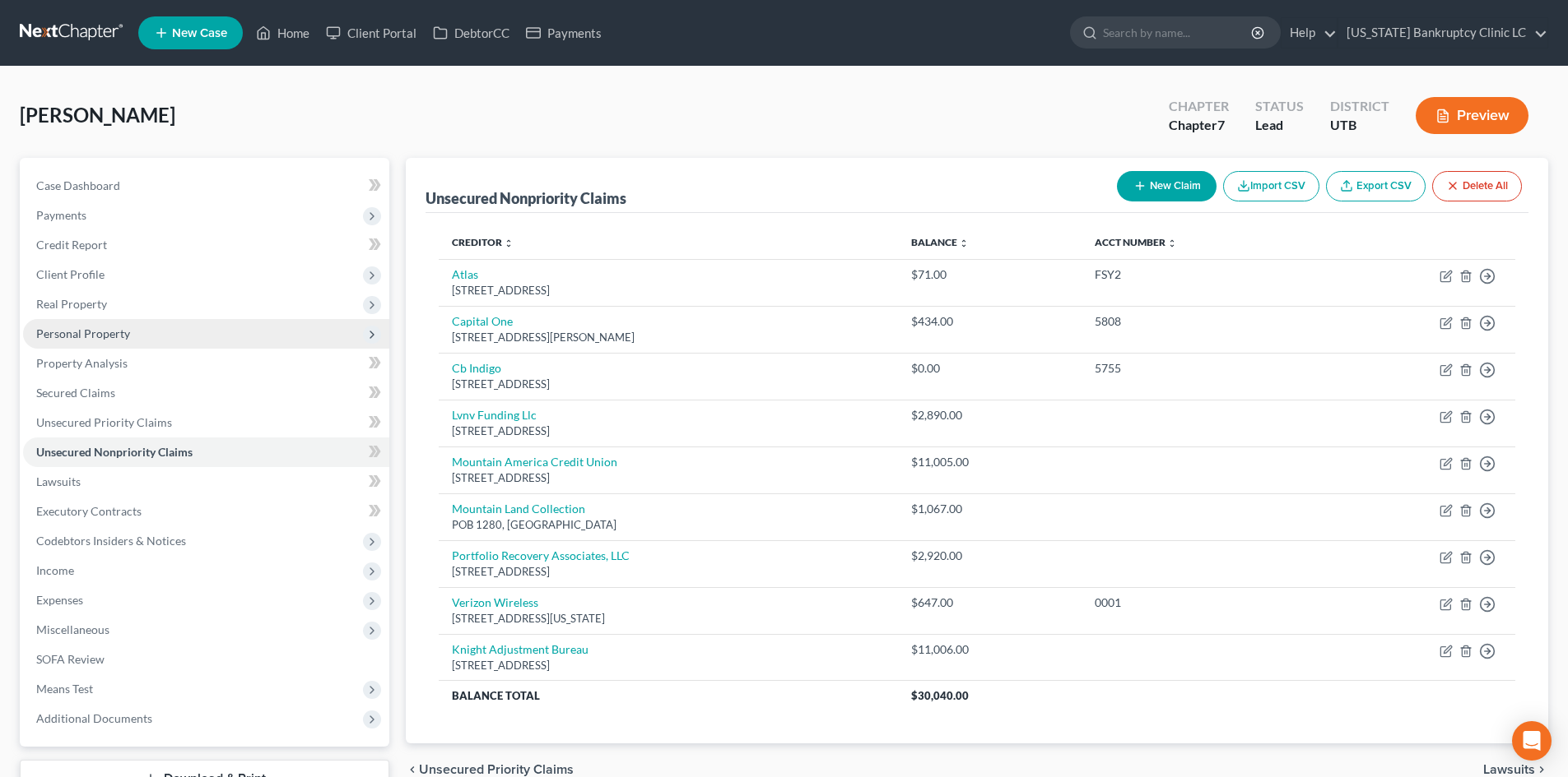
click at [93, 326] on span "Personal Property" at bounding box center [83, 333] width 94 height 14
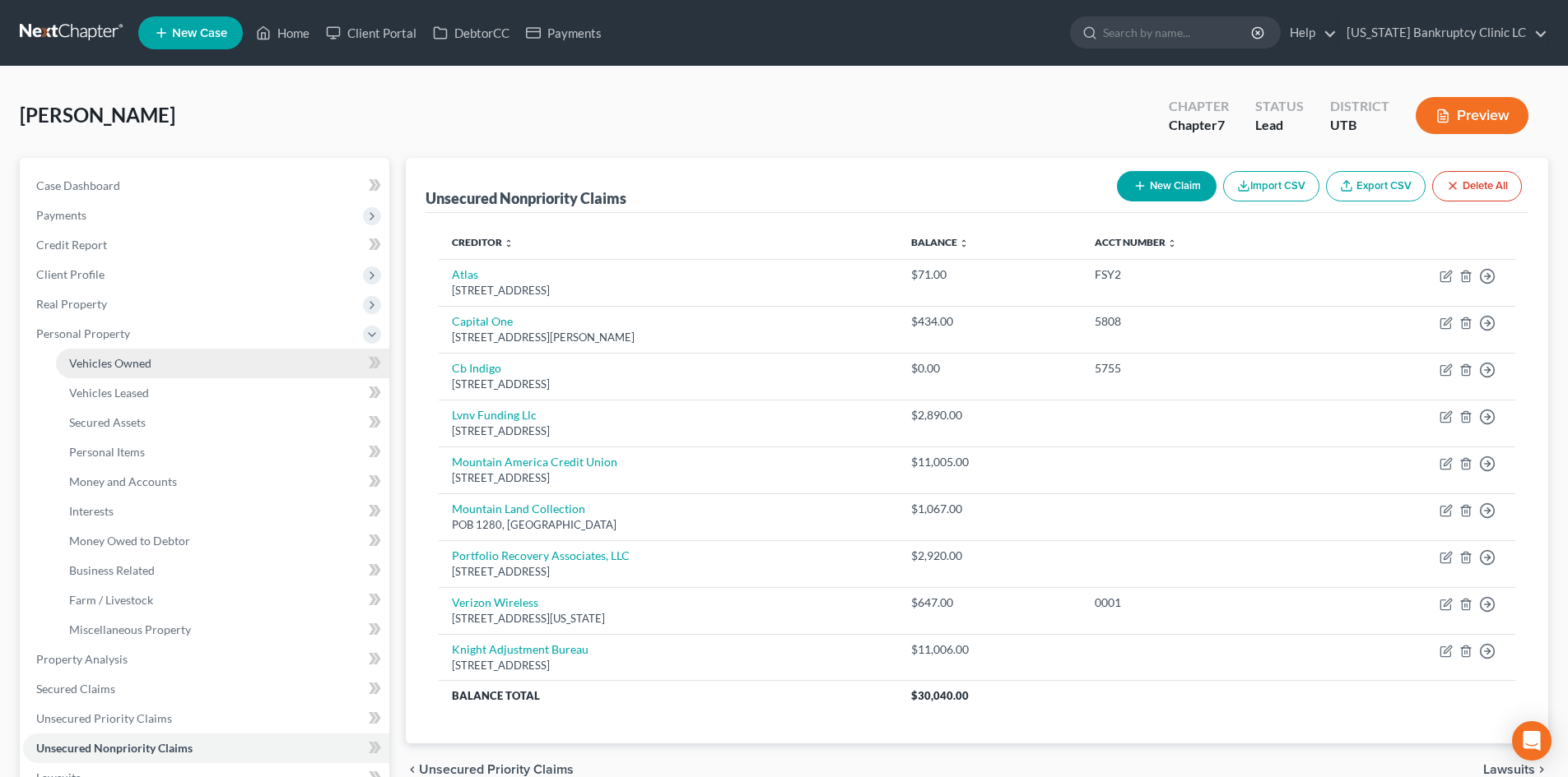
click at [109, 359] on span "Vehicles Owned" at bounding box center [110, 363] width 82 height 14
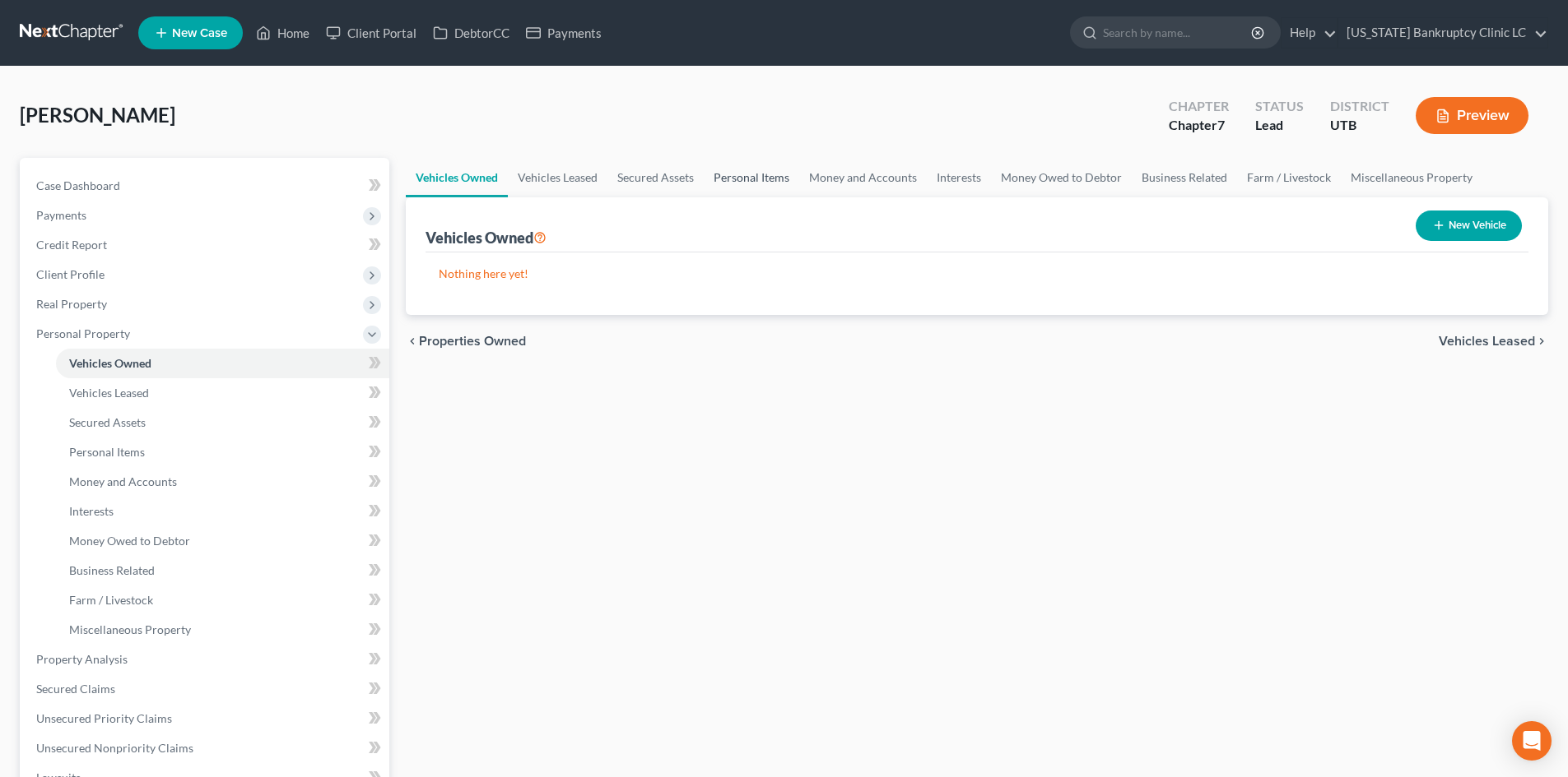
click at [758, 185] on link "Personal Items" at bounding box center [751, 178] width 96 height 40
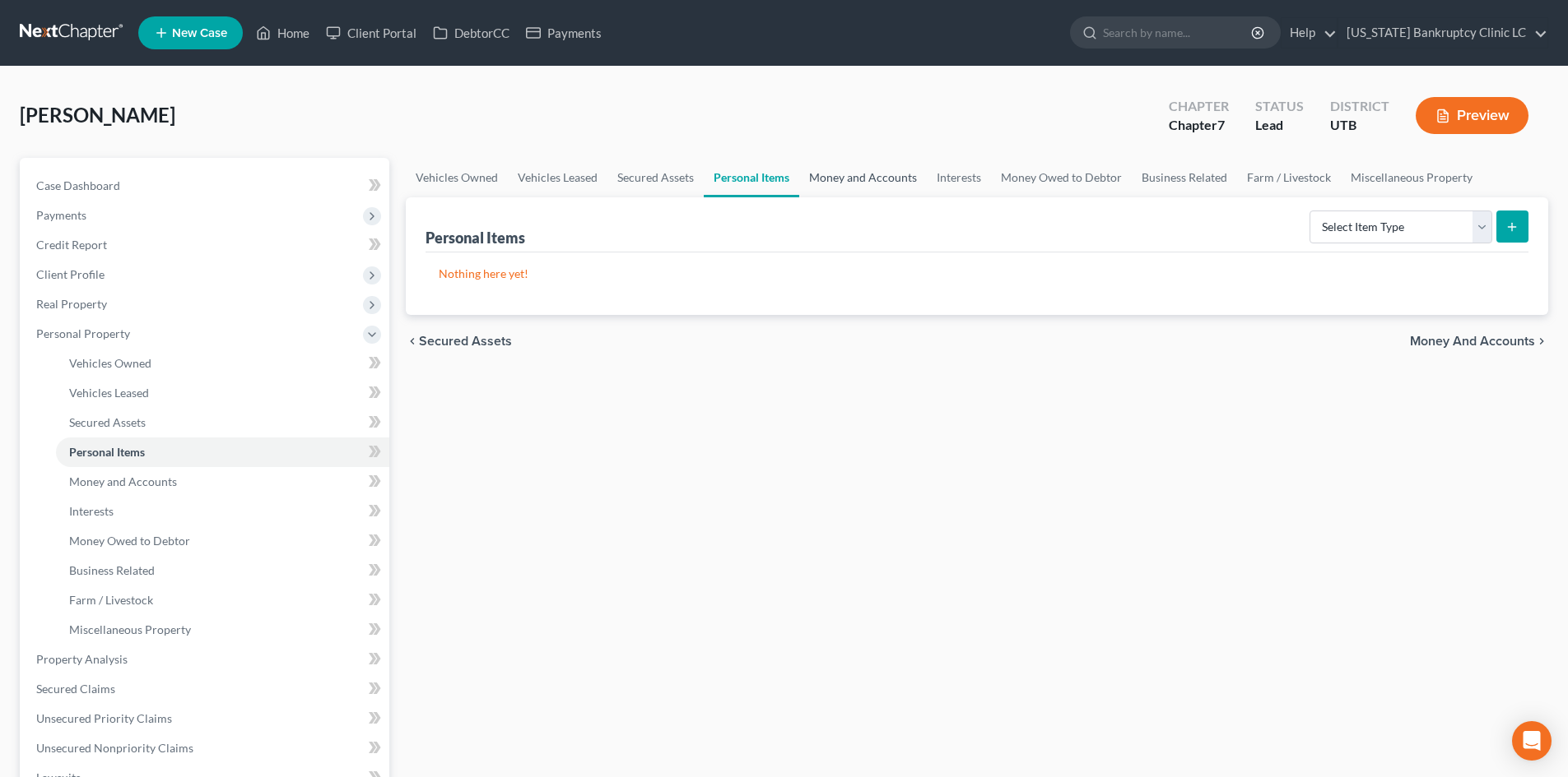
click at [843, 185] on link "Money and Accounts" at bounding box center [863, 178] width 128 height 40
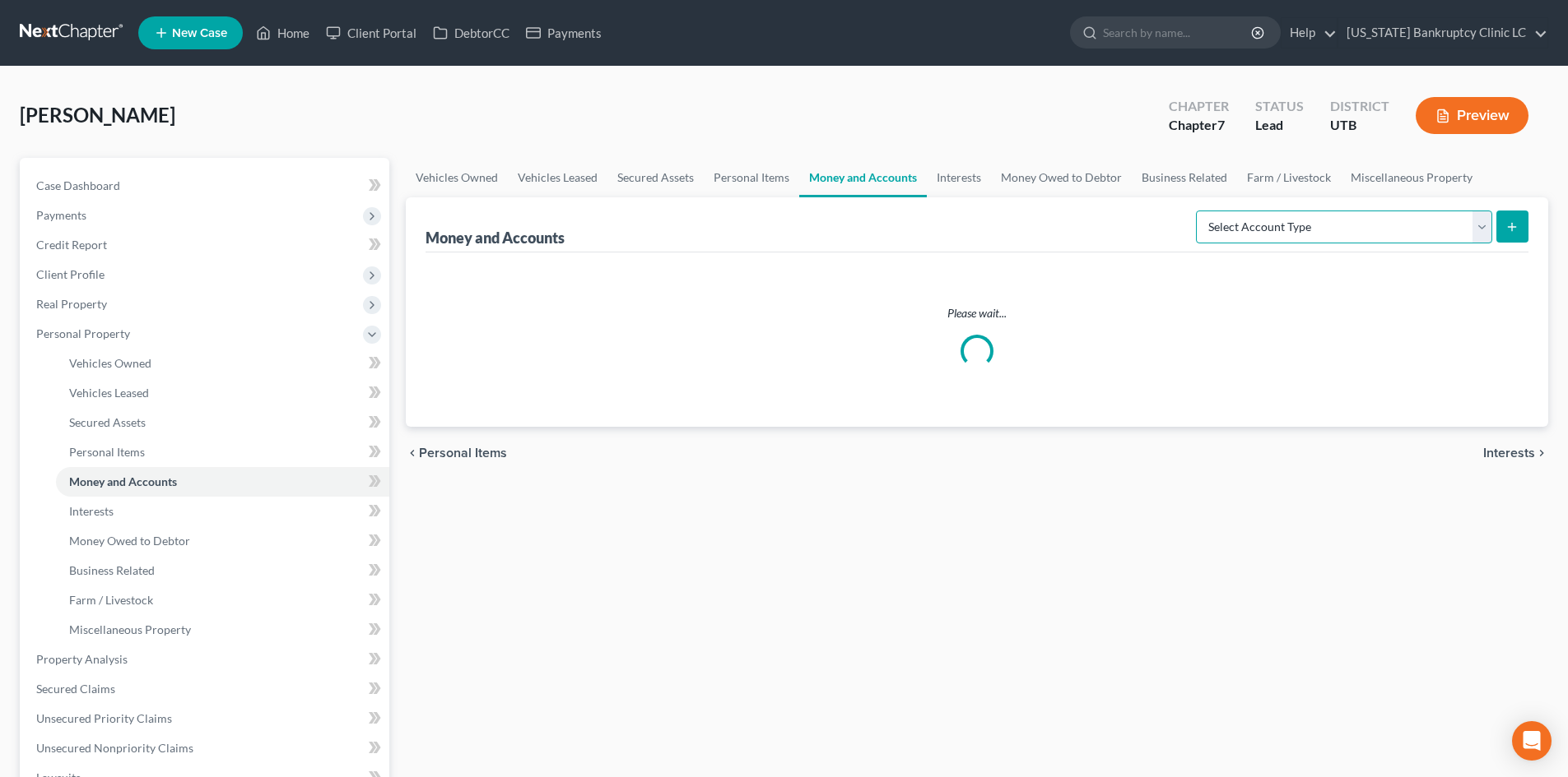
click at [1360, 217] on select "Select Account Type Brokerage Cash on Hand Certificates of Deposit Checking Acc…" at bounding box center [1344, 227] width 296 height 33
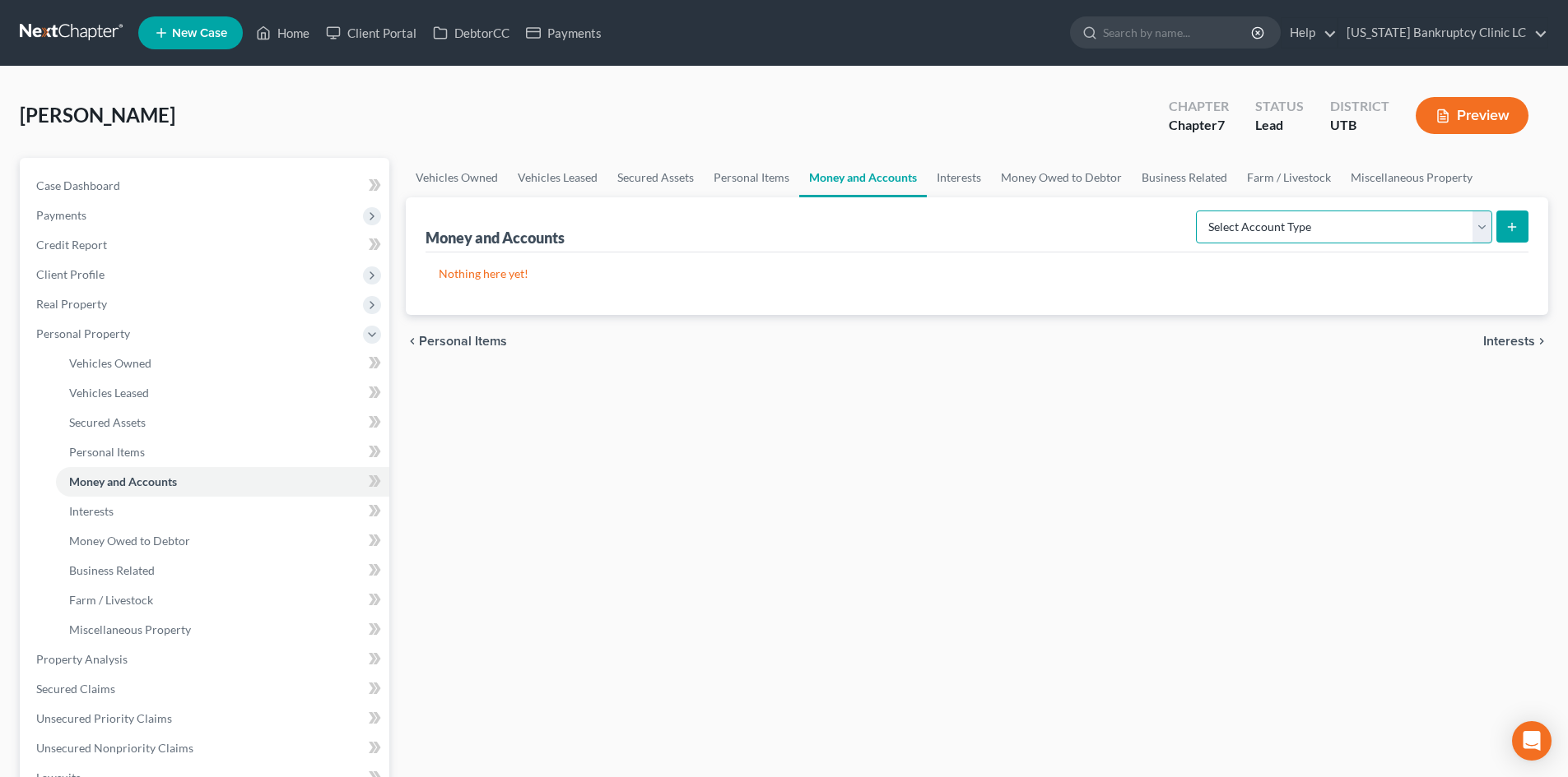
select select "checking"
click at [1199, 211] on select "Select Account Type Brokerage Cash on Hand Certificates of Deposit Checking Acc…" at bounding box center [1344, 227] width 296 height 33
click at [1510, 227] on icon "submit" at bounding box center [1512, 227] width 13 height 13
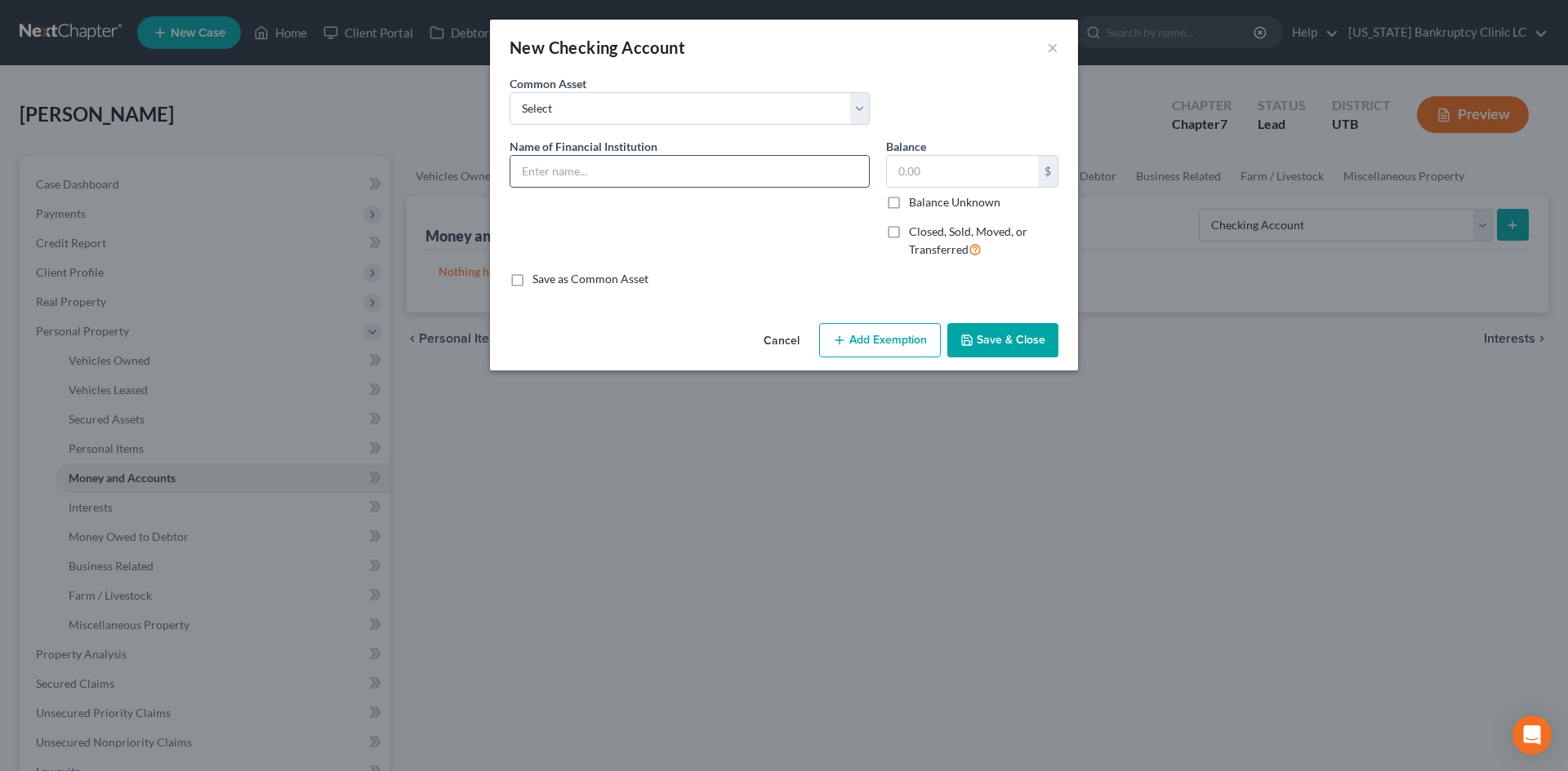
click at [644, 182] on input "text" at bounding box center [689, 171] width 358 height 31
click at [672, 166] on input "Wells Fargo" at bounding box center [689, 171] width 358 height 31
type input "Wells Fargo #7893"
click at [981, 338] on button "Save & Close" at bounding box center [1003, 340] width 111 height 35
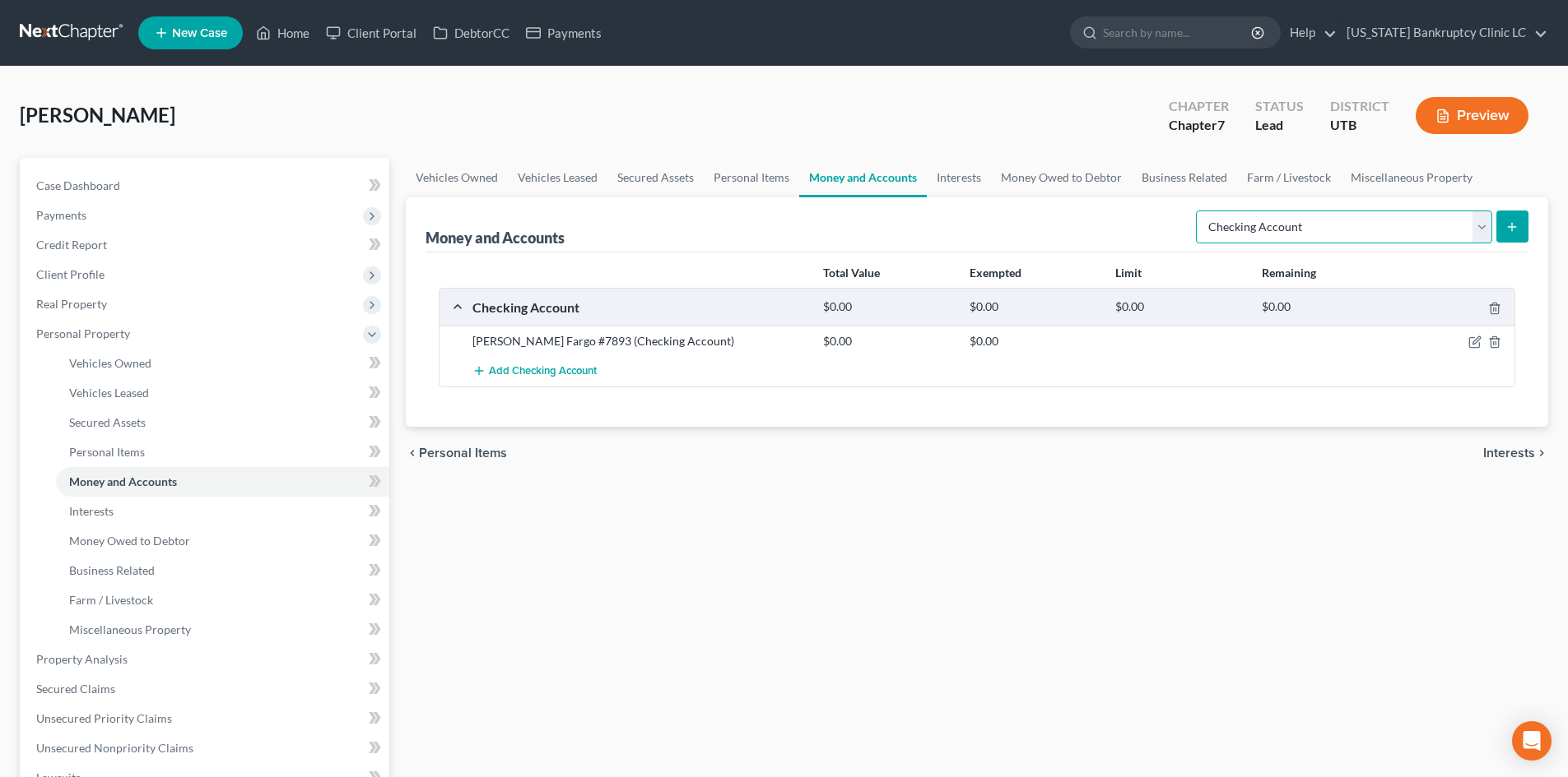
click at [1393, 221] on select "Select Account Type Brokerage Cash on Hand Certificates of Deposit Checking Acc…" at bounding box center [1344, 227] width 296 height 33
select select "other"
click at [1199, 211] on select "Select Account Type Brokerage Cash on Hand Certificates of Deposit Checking Acc…" at bounding box center [1344, 227] width 296 height 33
click at [1509, 228] on icon "submit" at bounding box center [1512, 227] width 13 height 13
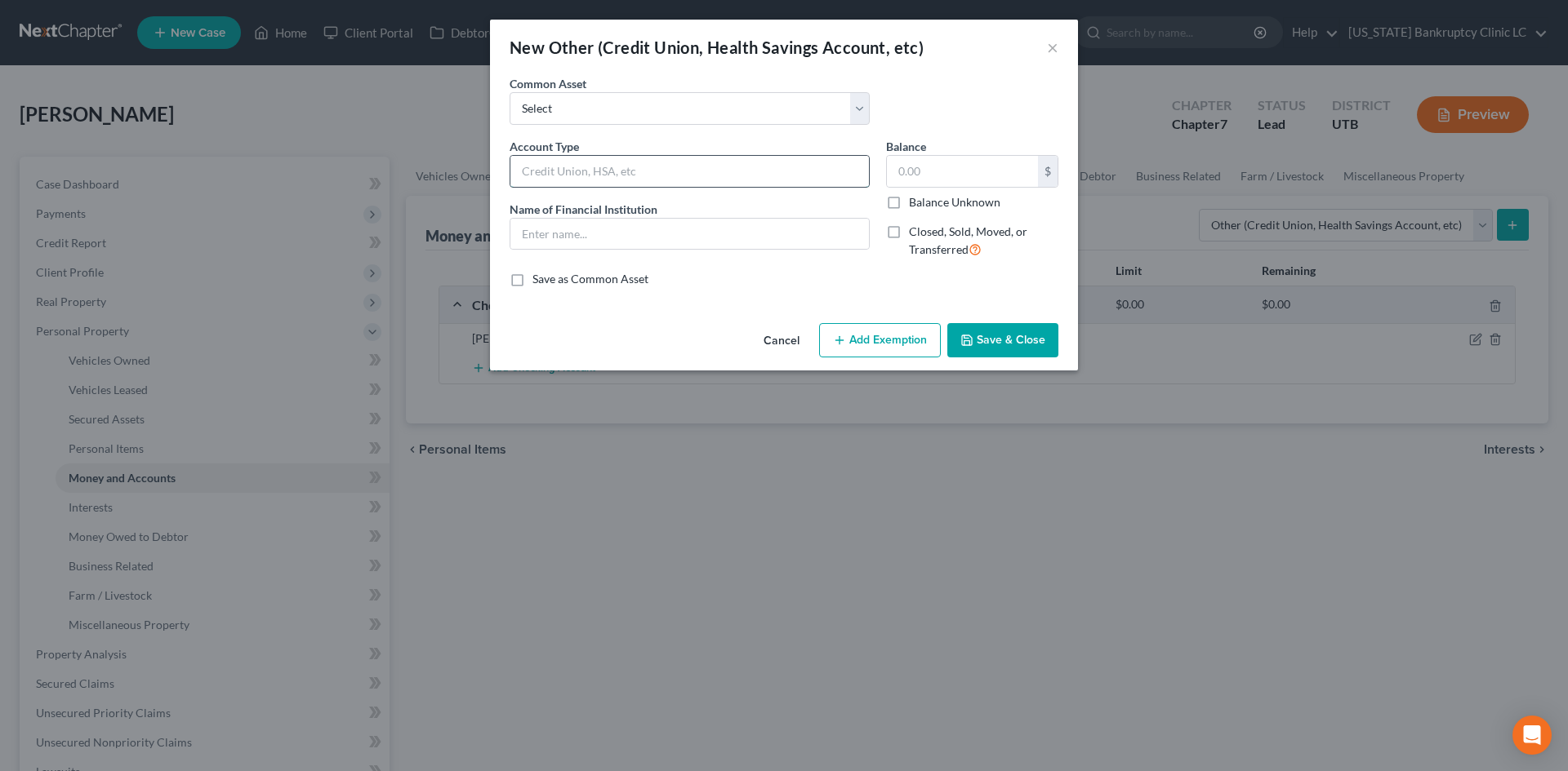
click at [606, 164] on input "text" at bounding box center [689, 171] width 358 height 31
type input "Cash App"
click at [629, 236] on input "text" at bounding box center [689, 235] width 358 height 31
paste input "Cash App"
type input "Cash App"
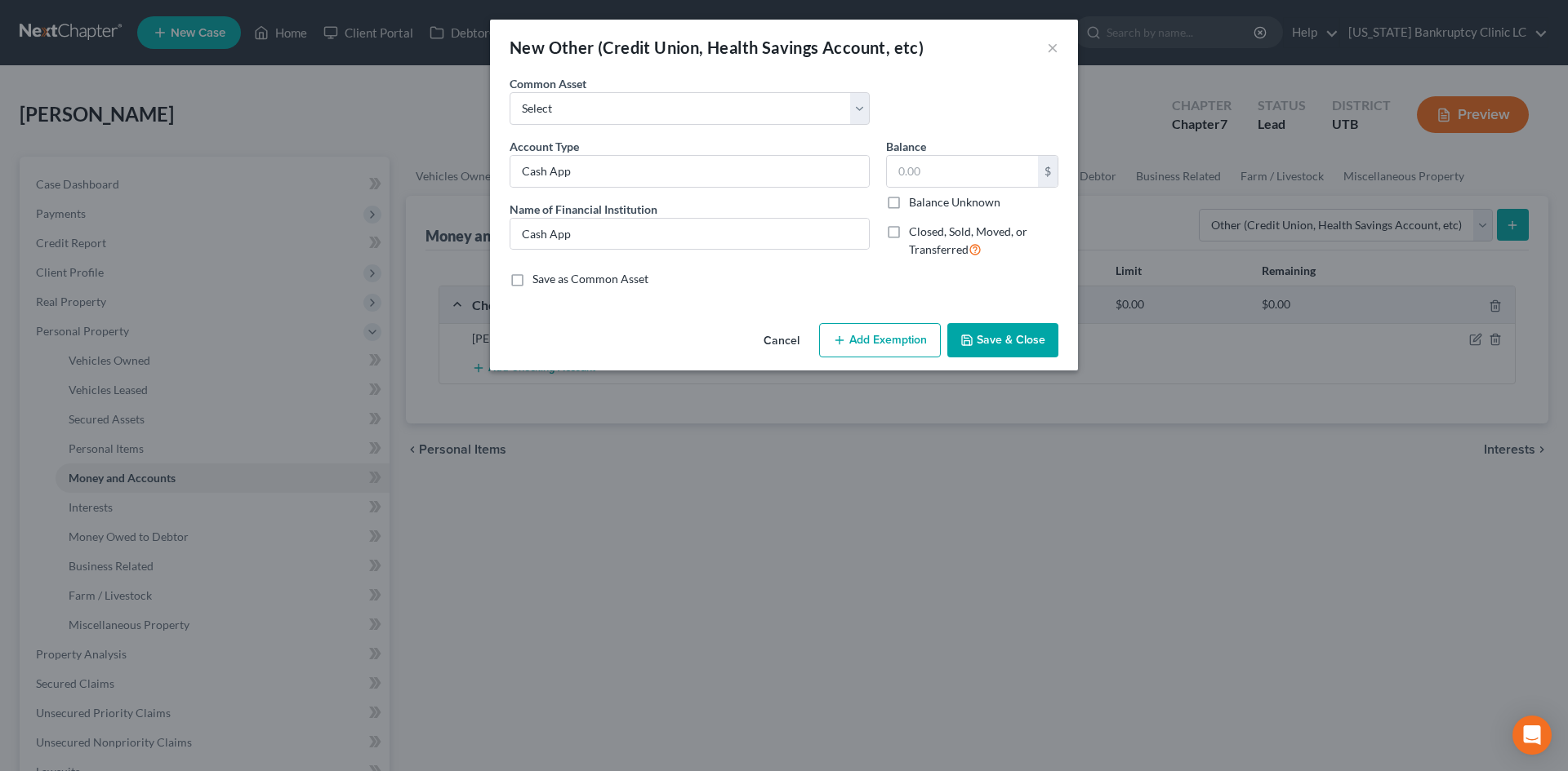
click at [992, 327] on button "Save & Close" at bounding box center [1003, 340] width 111 height 35
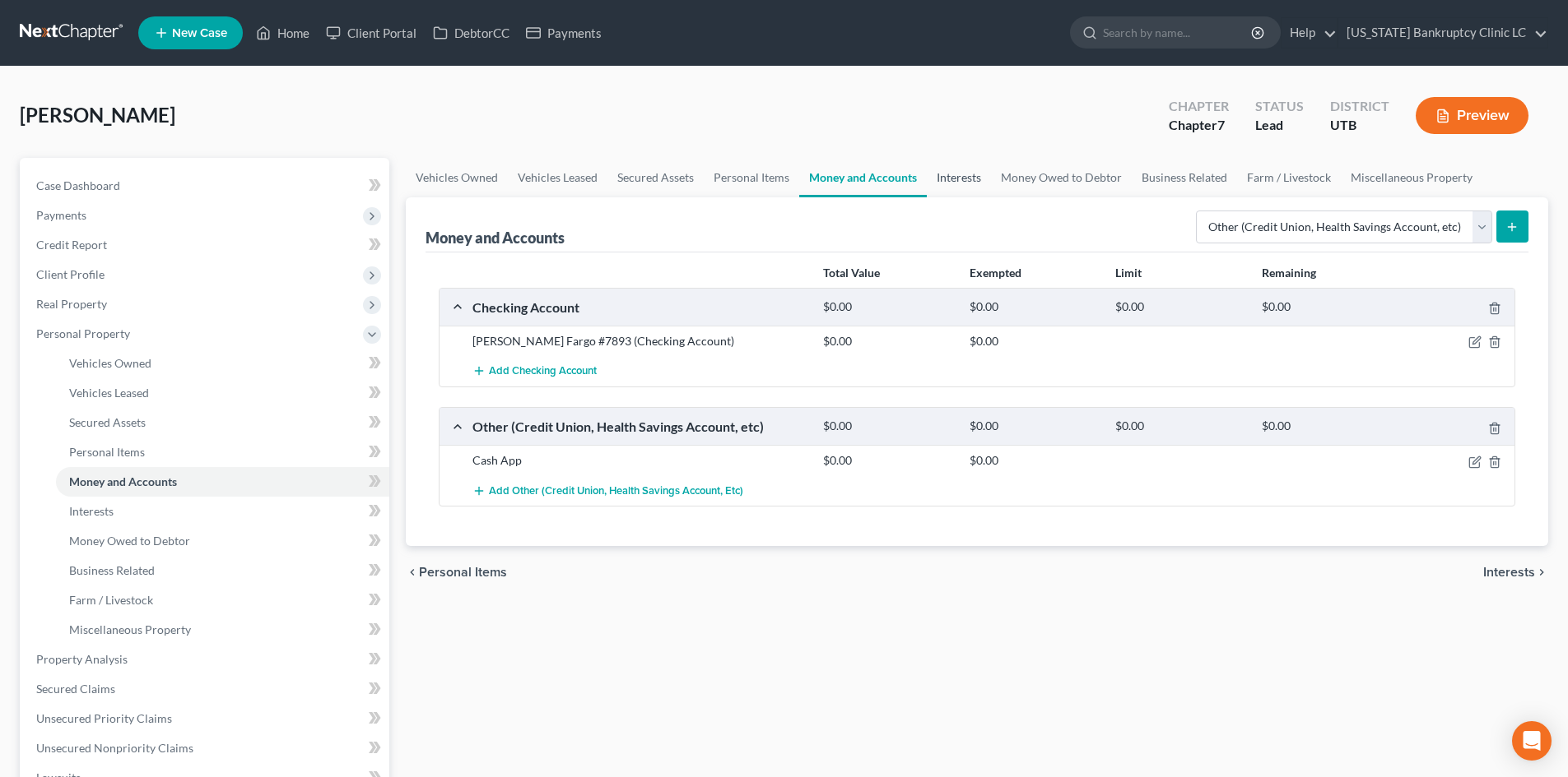
click at [950, 181] on link "Interests" at bounding box center [958, 178] width 64 height 40
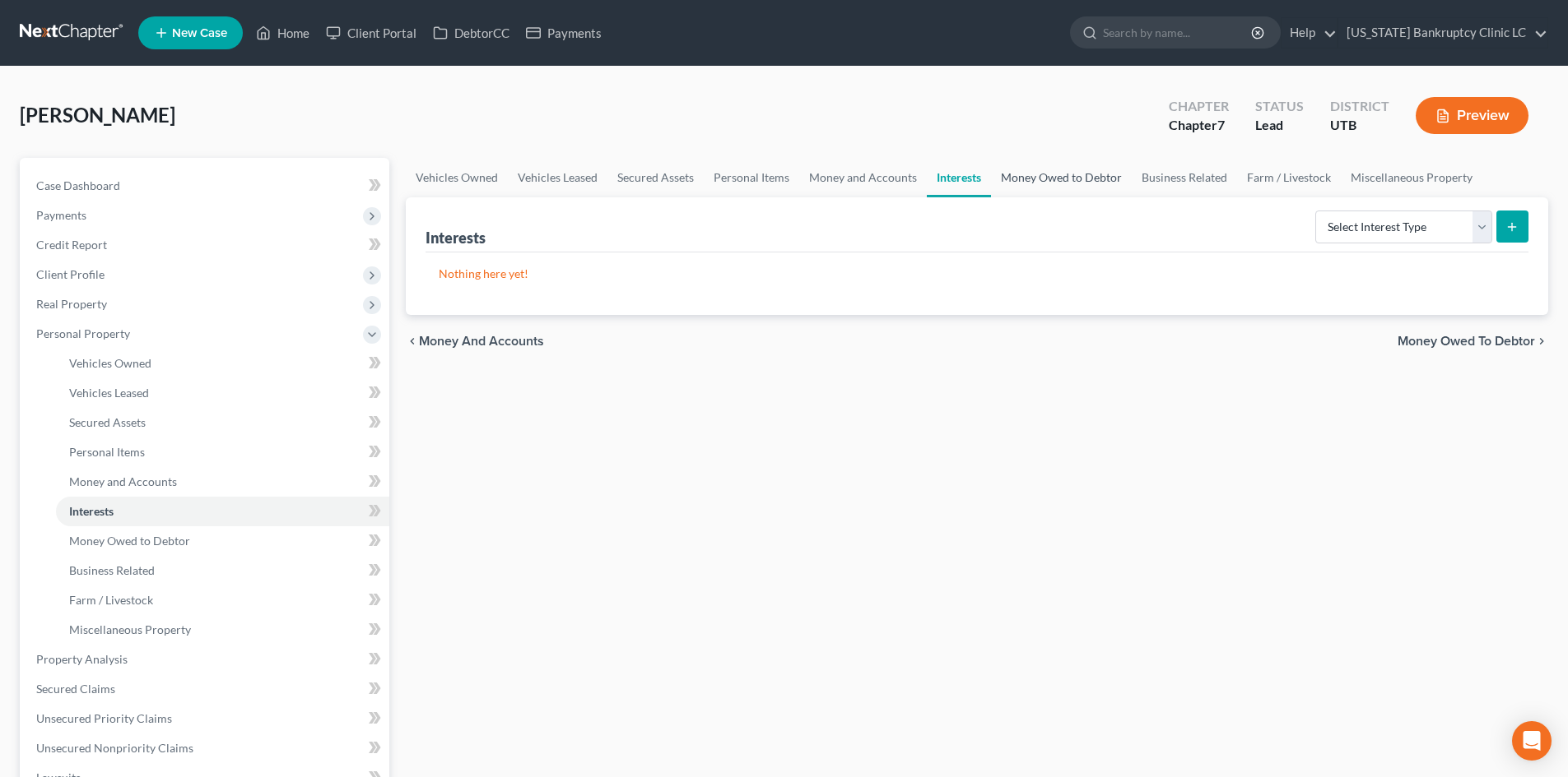
click at [1051, 171] on link "Money Owed to Debtor" at bounding box center [1061, 178] width 140 height 40
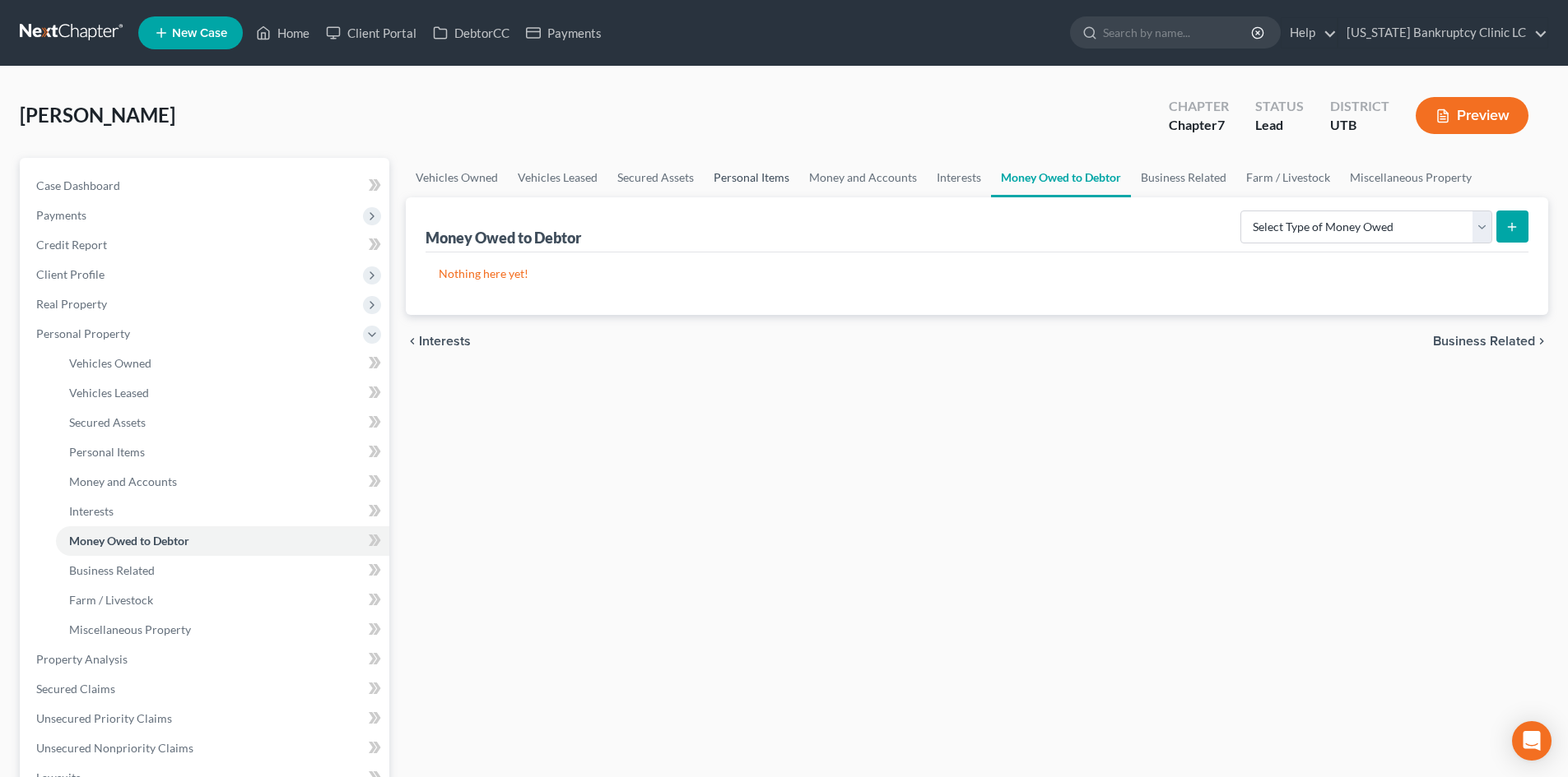
click at [776, 183] on link "Personal Items" at bounding box center [751, 178] width 96 height 40
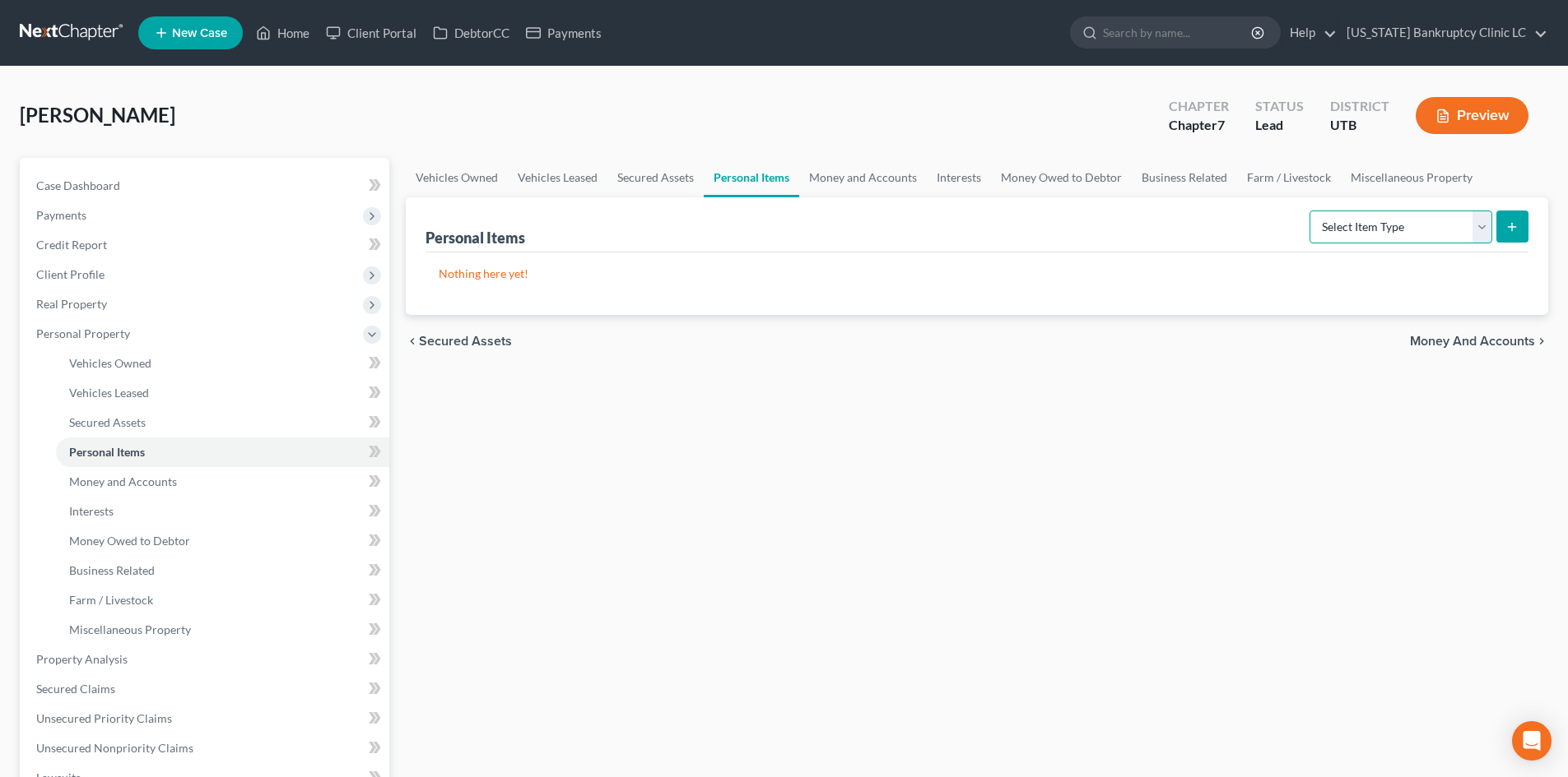
drag, startPoint x: 1401, startPoint y: 219, endPoint x: 1399, endPoint y: 242, distance: 23.1
click at [1401, 219] on select "Select Item Type Clothing Collectibles Of Value Electronics Firearms Household …" at bounding box center [1401, 227] width 183 height 33
select select "clothing"
click at [1311, 211] on select "Select Item Type Clothing Collectibles Of Value Electronics Firearms Household …" at bounding box center [1401, 227] width 183 height 33
click at [1522, 224] on button "submit" at bounding box center [1512, 227] width 32 height 32
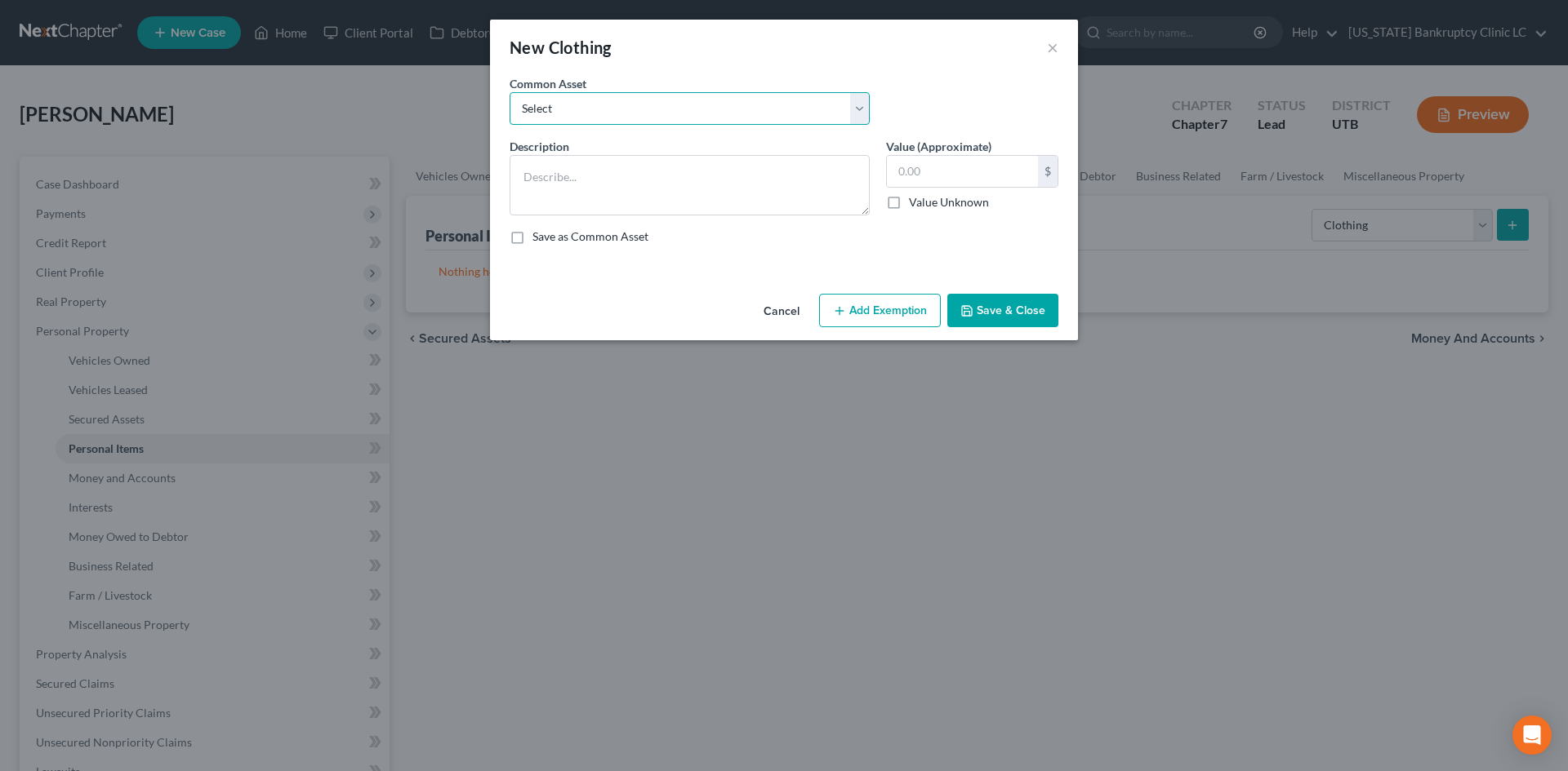
drag, startPoint x: 698, startPoint y: 117, endPoint x: 692, endPoint y: 124, distance: 9.2
click at [698, 117] on select "Select All Clothing" at bounding box center [689, 109] width 360 height 33
select select "0"
click at [509, 92] on select "Select All Clothing" at bounding box center [689, 109] width 360 height 33
type textarea "All Clothing"
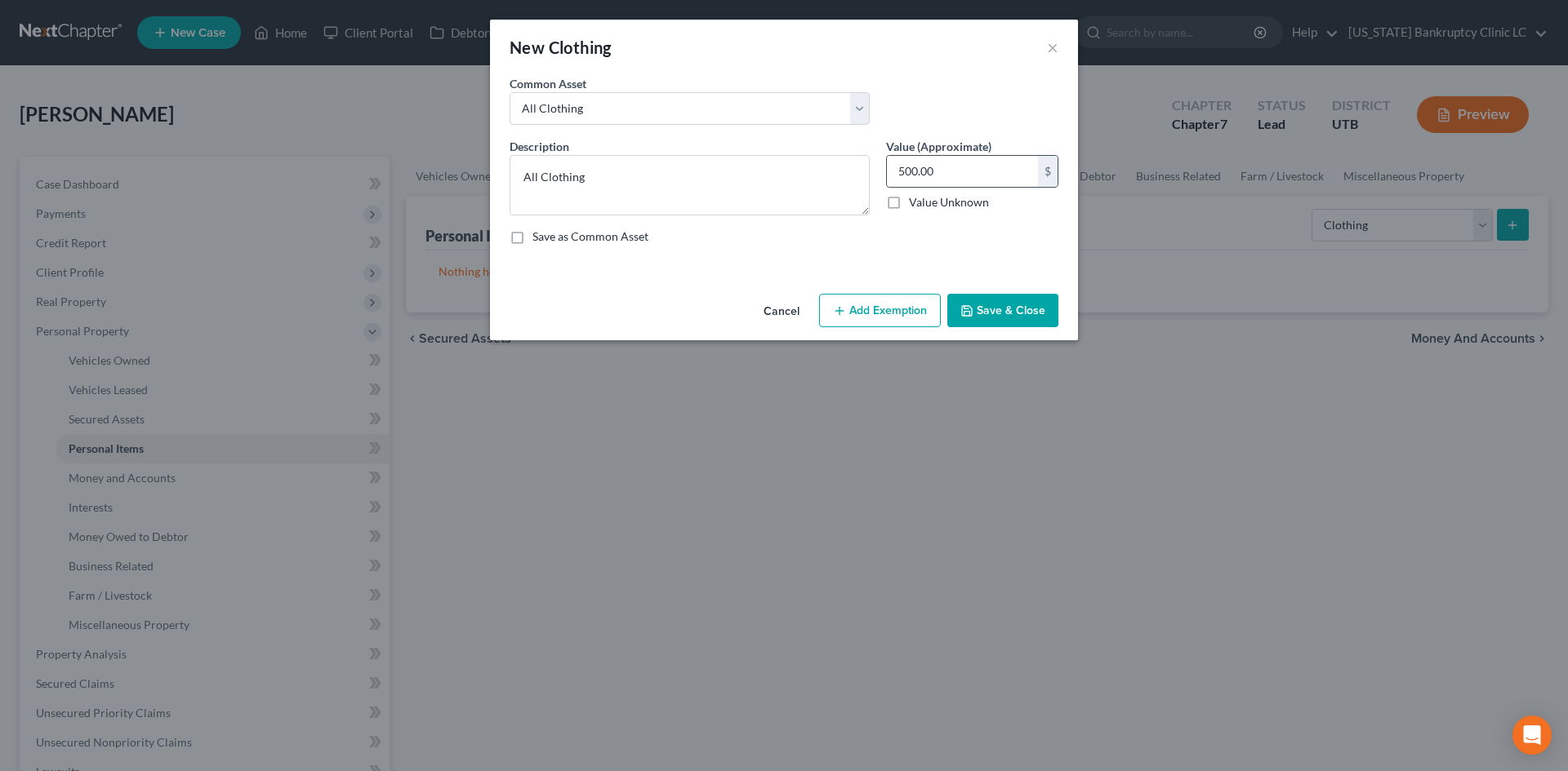
click at [962, 187] on div "500.00 $" at bounding box center [971, 171] width 172 height 33
click at [963, 182] on input "500.00" at bounding box center [962, 171] width 151 height 31
type input "200"
click at [868, 297] on button "Add Exemption" at bounding box center [880, 311] width 122 height 35
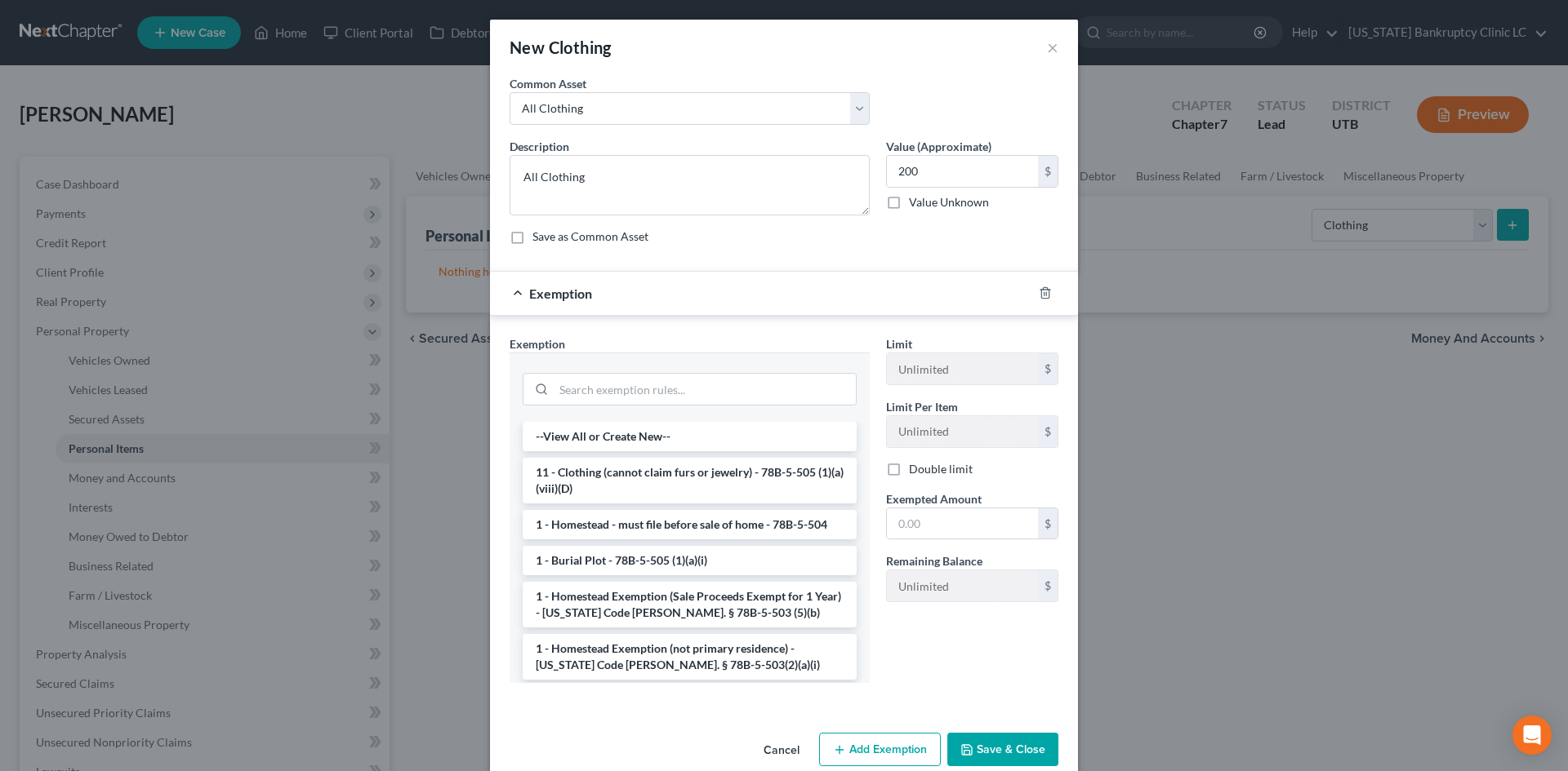
click at [630, 476] on li "11 - Clothing (cannot claim furs or jewelry) - 78B-5-505 (1)(a)(viii)(D)" at bounding box center [689, 480] width 334 height 45
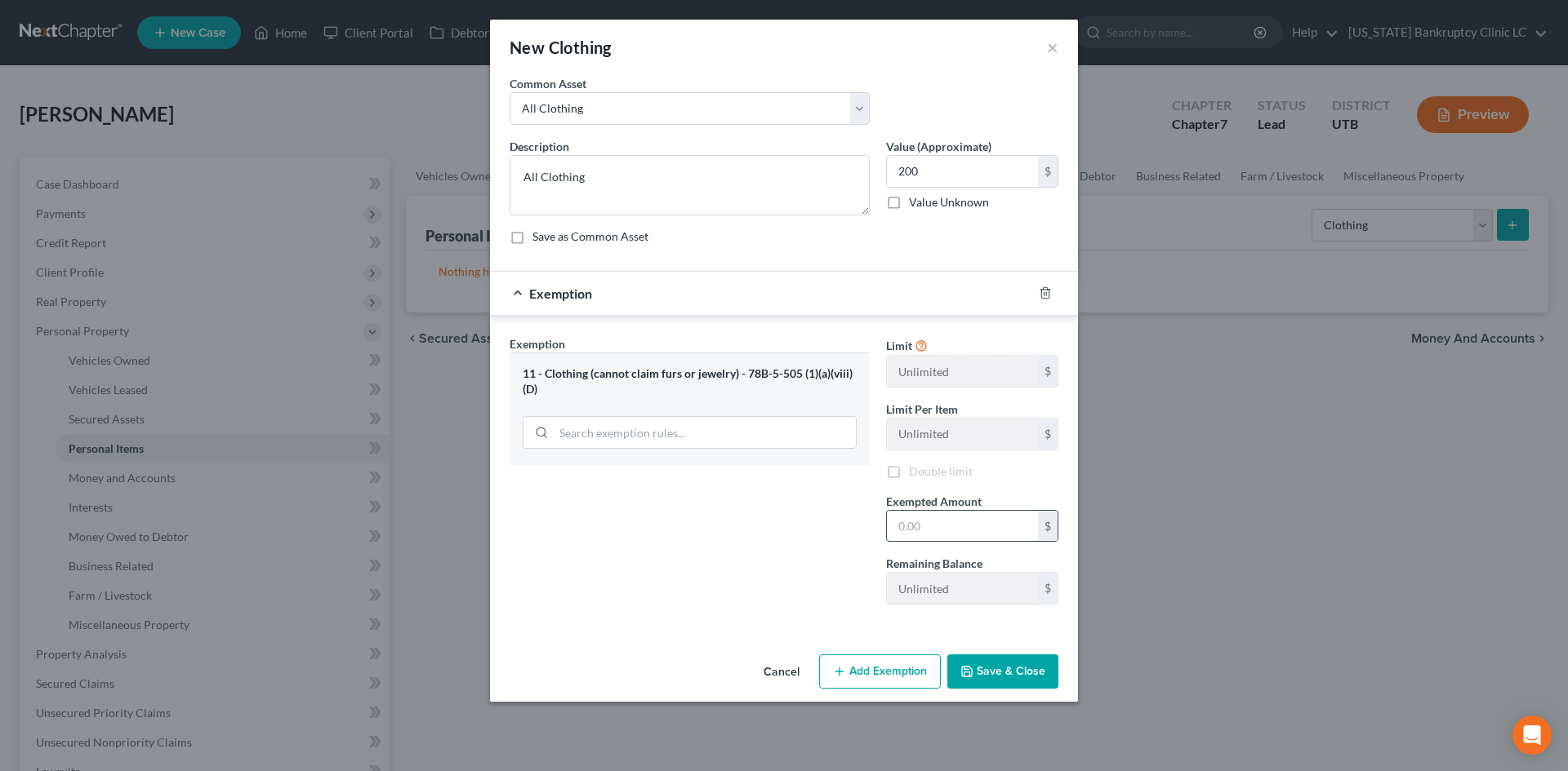
click at [973, 523] on input "text" at bounding box center [962, 526] width 151 height 31
type input "200"
click at [695, 550] on div "Exemption Set must be selected for CA. Exemption * 11 - Clothing (cannot claim …" at bounding box center [689, 476] width 377 height 283
click at [1023, 690] on div "Cancel Add Exemption Save & Close" at bounding box center [784, 675] width 588 height 54
click at [1029, 675] on button "Save & Close" at bounding box center [1003, 672] width 111 height 35
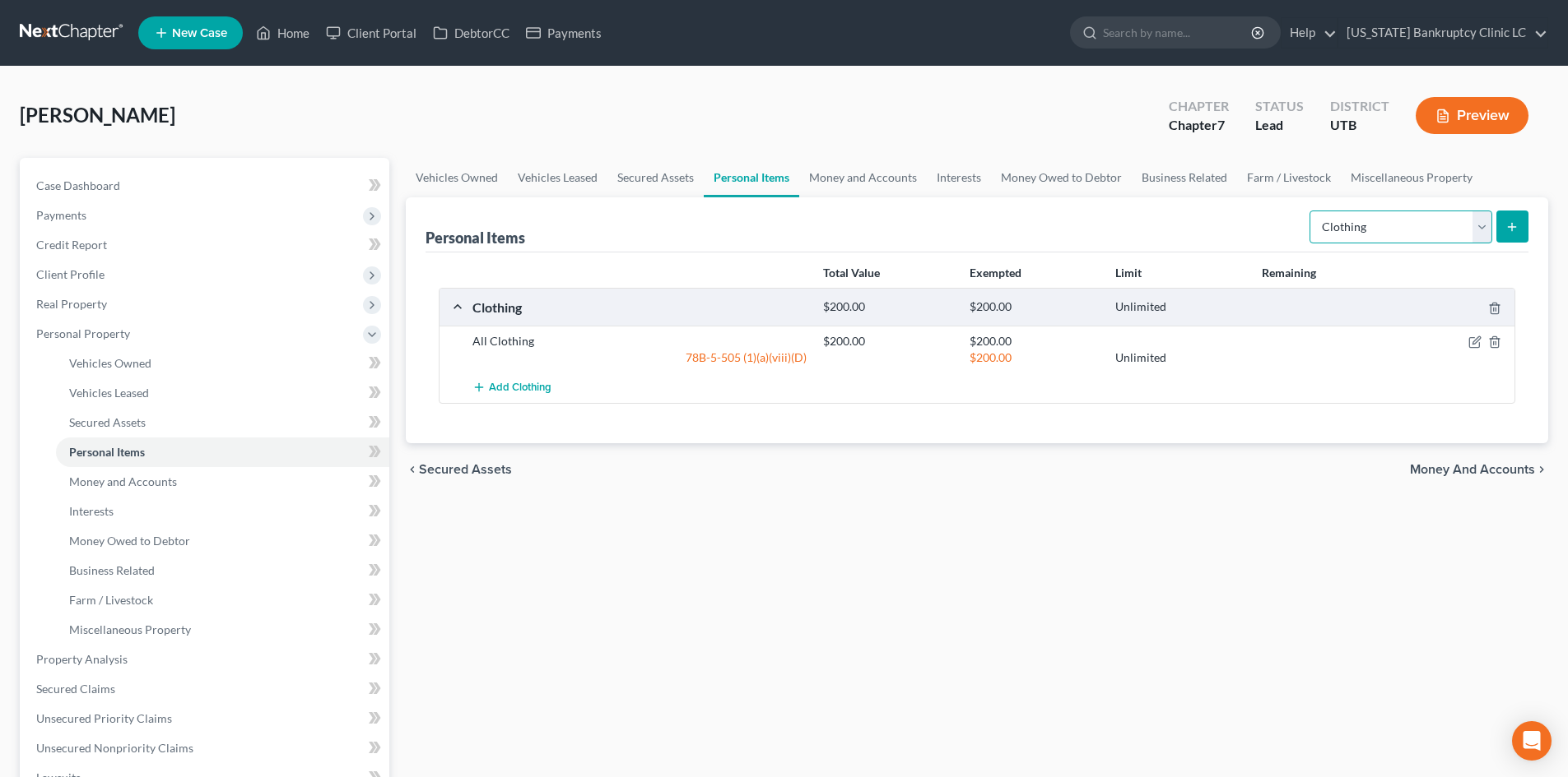
click at [1389, 232] on select "Select Item Type Clothing Collectibles Of Value Electronics Firearms Household …" at bounding box center [1401, 227] width 183 height 33
select select "electronics"
click at [1311, 211] on select "Select Item Type Clothing Collectibles Of Value Electronics Firearms Household …" at bounding box center [1401, 227] width 183 height 33
click at [1517, 231] on icon "submit" at bounding box center [1512, 227] width 13 height 13
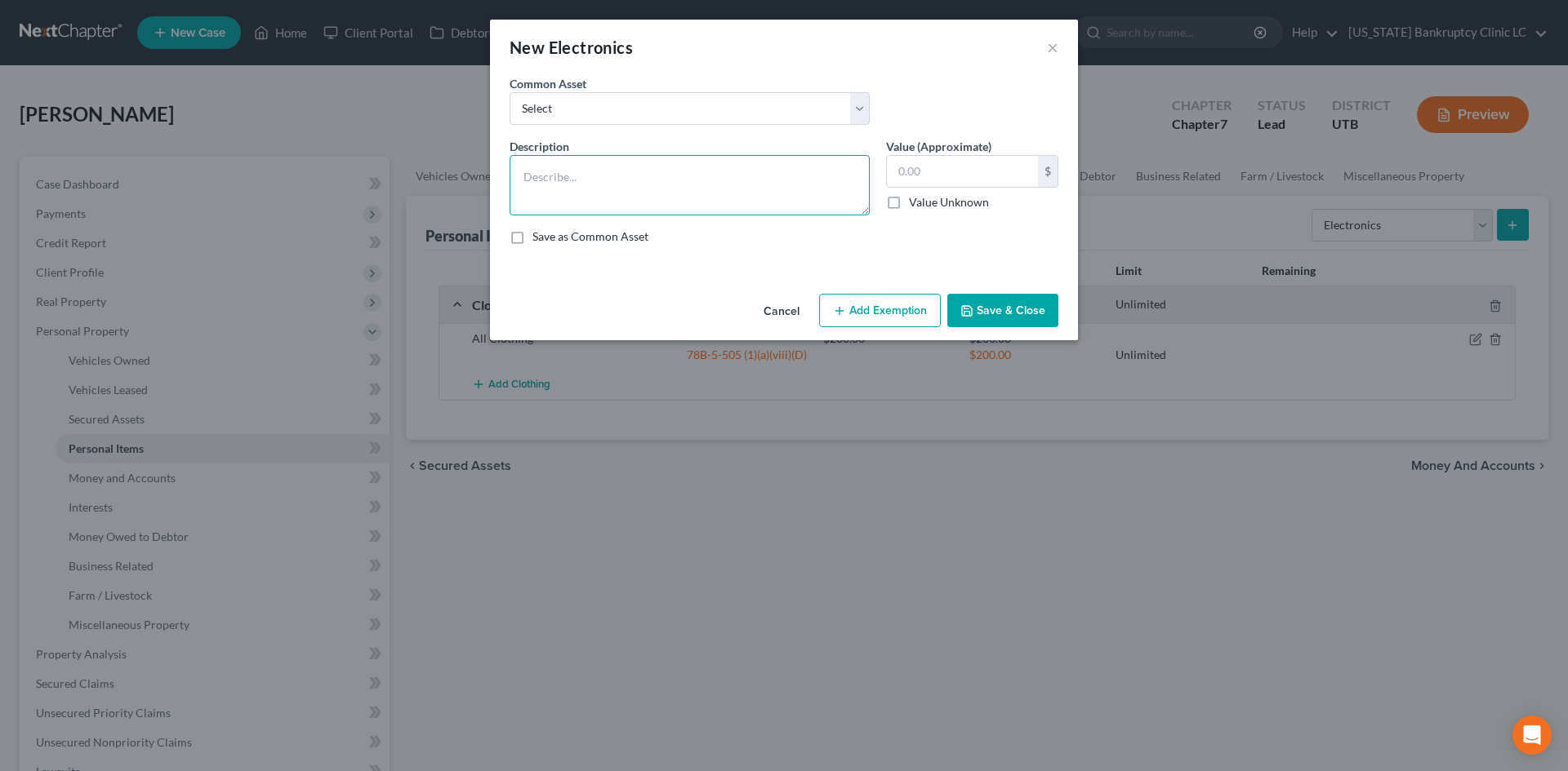
click at [659, 190] on textarea at bounding box center [689, 185] width 360 height 60
type textarea "Tv Cellphone"
type input "200"
click at [1037, 309] on button "Save & Close" at bounding box center [1003, 311] width 111 height 35
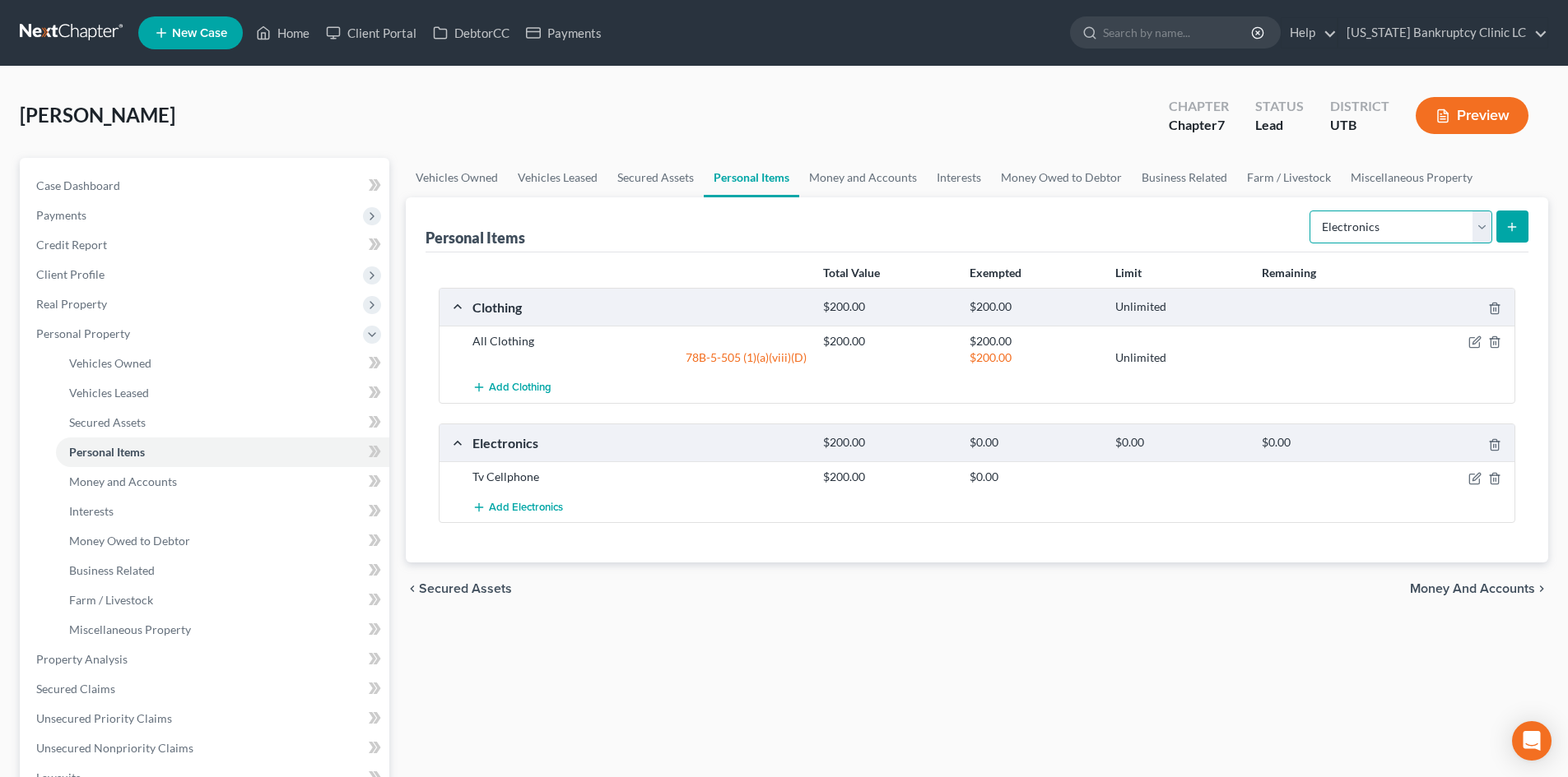
click at [1389, 230] on select "Select Item Type Clothing Collectibles Of Value Electronics Firearms Household …" at bounding box center [1401, 227] width 183 height 33
select select "household_goods"
click at [1311, 211] on select "Select Item Type Clothing Collectibles Of Value Electronics Firearms Household …" at bounding box center [1401, 227] width 183 height 33
click at [1514, 222] on icon "submit" at bounding box center [1512, 227] width 13 height 13
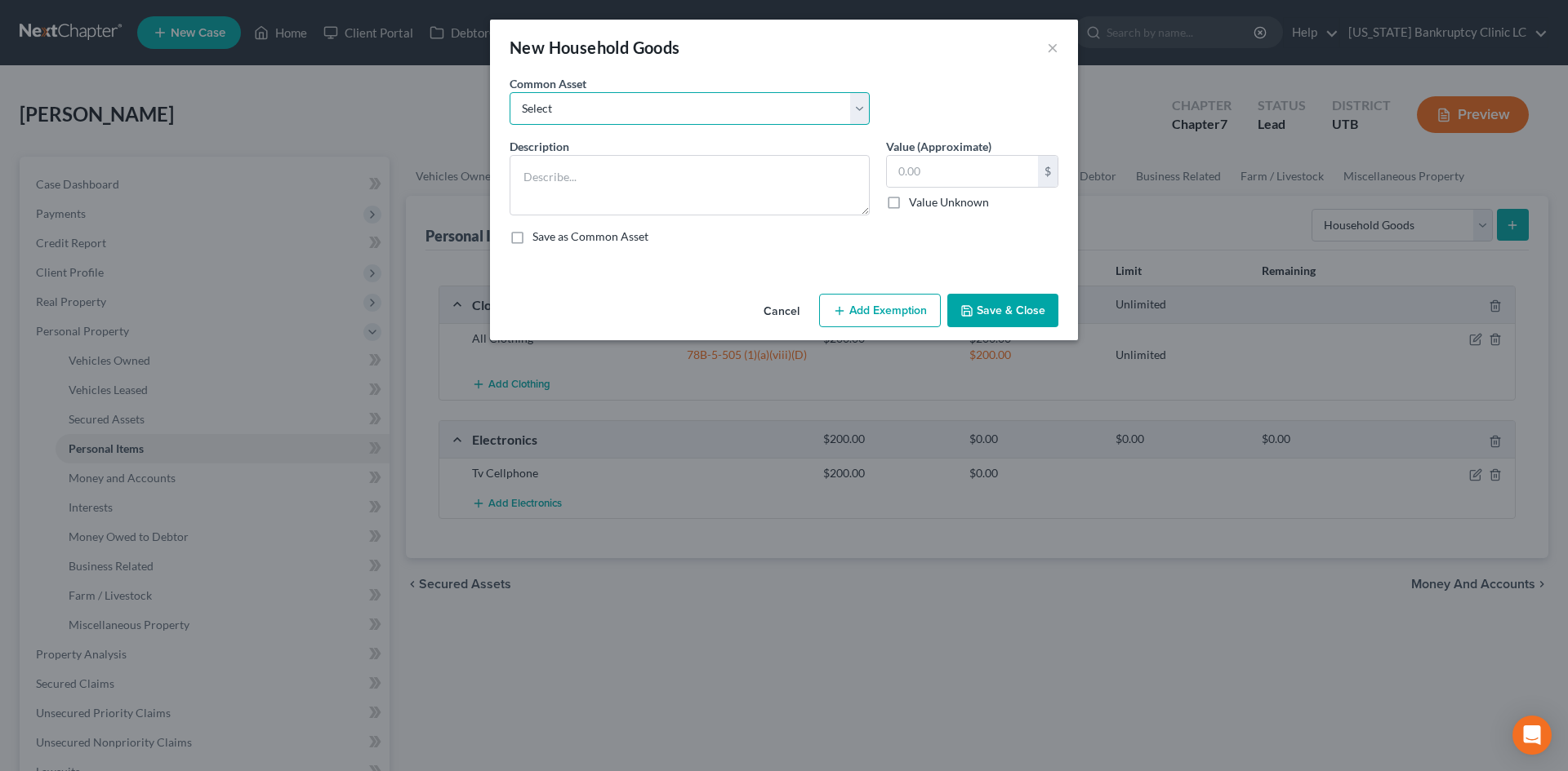
click at [644, 112] on select "Select Couch Chair Entertainment Center End/Coffee Table Stove/Cooking unit Sof…" at bounding box center [689, 109] width 360 height 33
select select "21"
click at [509, 92] on select "Select Couch Chair Entertainment Center End/Coffee Table Stove/Cooking unit Sof…" at bounding box center [689, 109] width 360 height 33
type textarea "Washer & Dryer"
click at [930, 165] on input "70.00" at bounding box center [962, 171] width 151 height 31
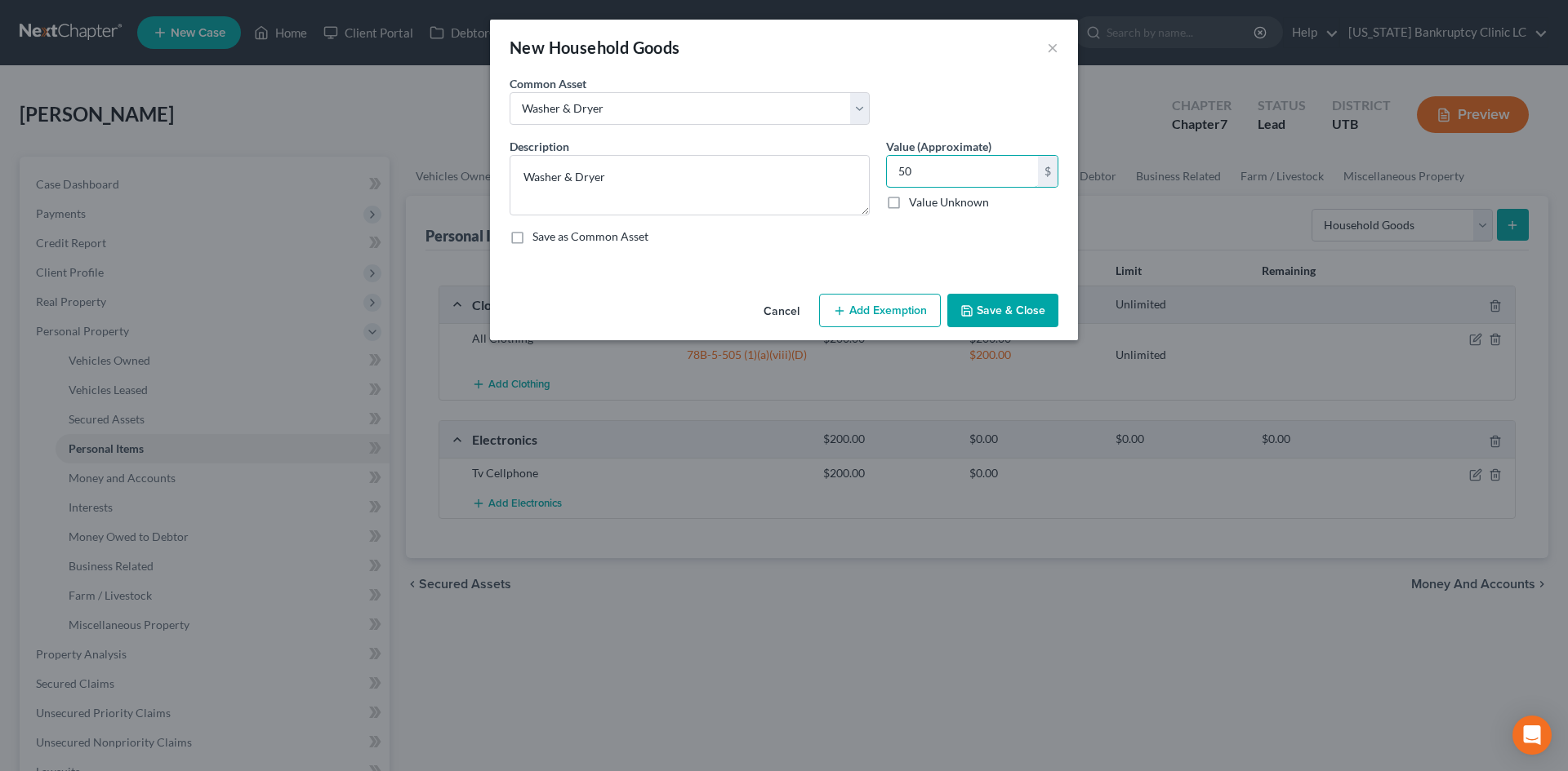
type input "50"
click at [919, 313] on button "Add Exemption" at bounding box center [880, 311] width 122 height 35
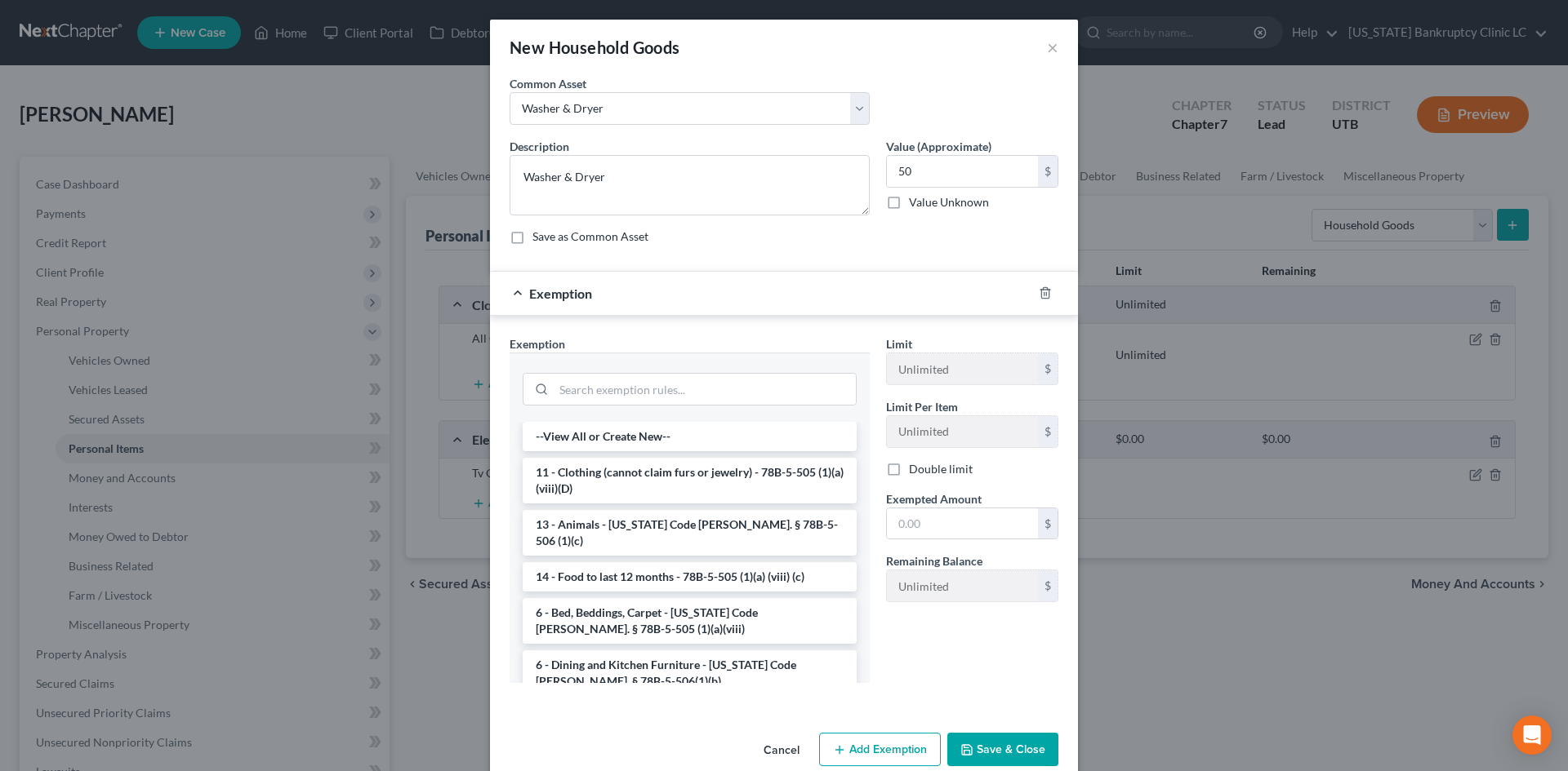
scroll to position [82, 0]
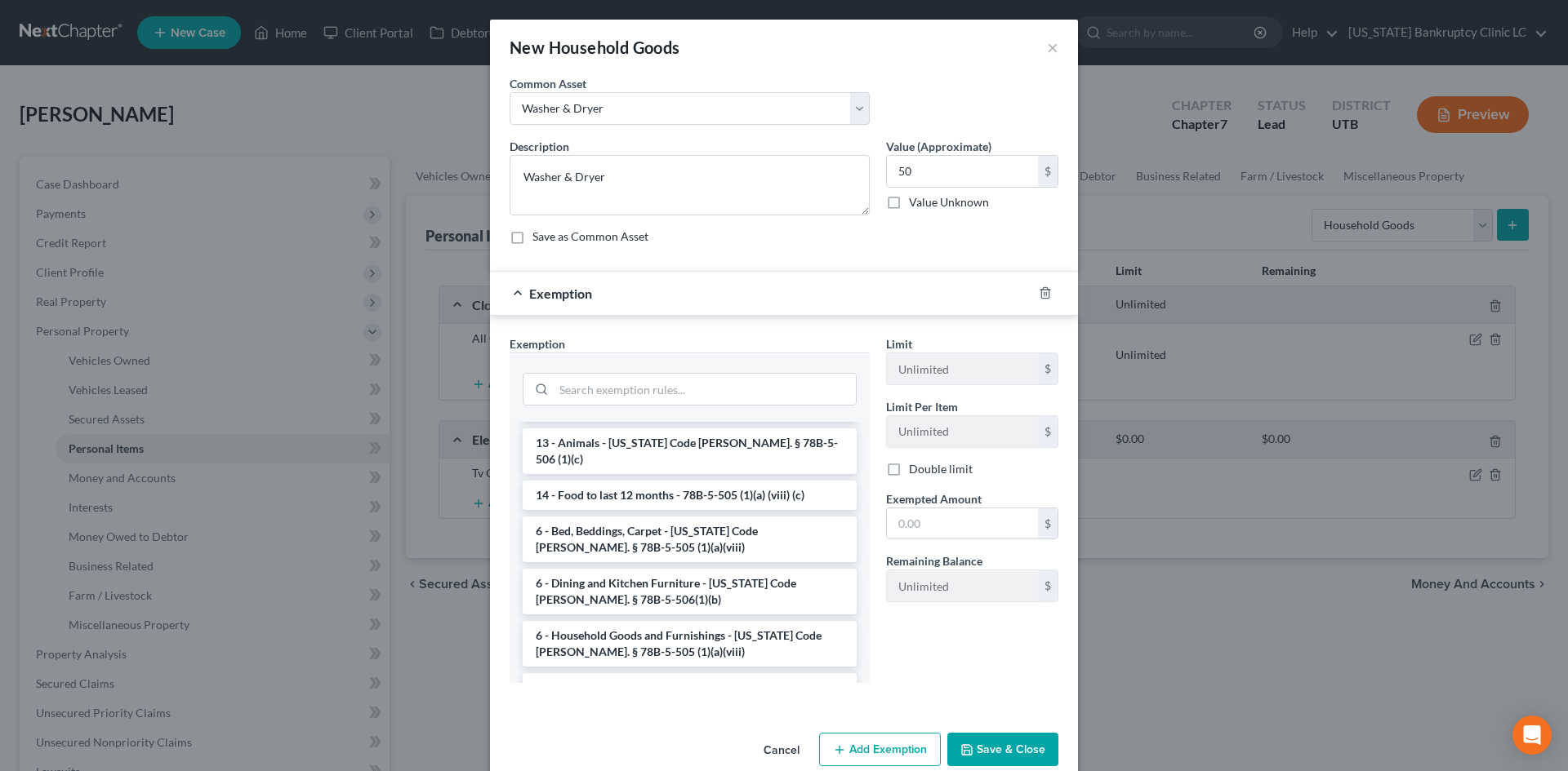
click at [642, 628] on li "6 - Household Goods and Furnishings - Utah Code Ann. § 78B-5-505 (1)(a)(viii)" at bounding box center [689, 643] width 334 height 45
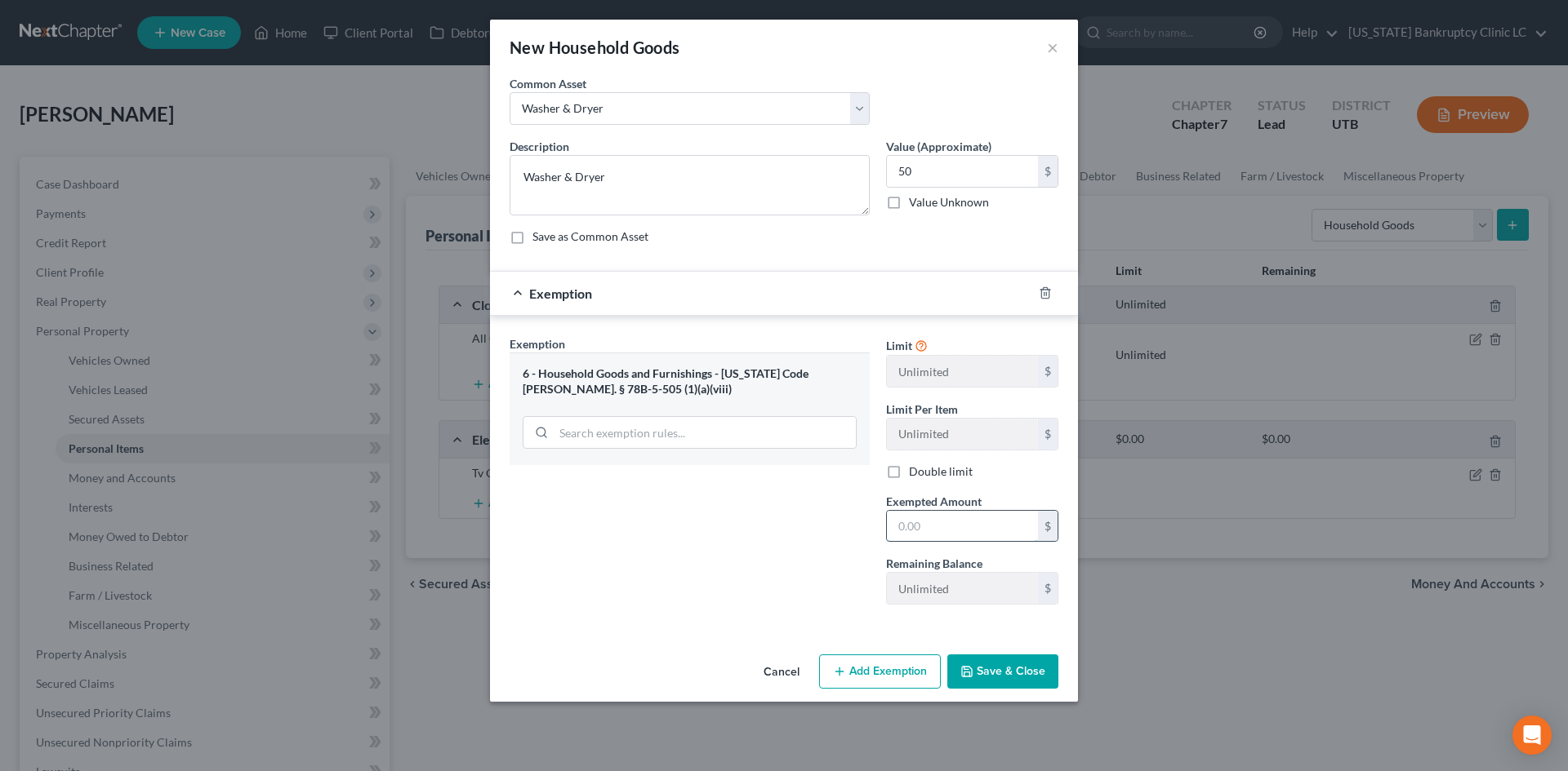
click at [911, 526] on input "text" at bounding box center [962, 526] width 151 height 31
type input "50"
drag, startPoint x: 745, startPoint y: 588, endPoint x: 771, endPoint y: 597, distance: 27.5
click at [745, 588] on div "Exemption Set must be selected for CA. Exemption * 6 - Household Goods and Furn…" at bounding box center [689, 476] width 377 height 283
click at [990, 675] on button "Save & Close" at bounding box center [1003, 672] width 111 height 35
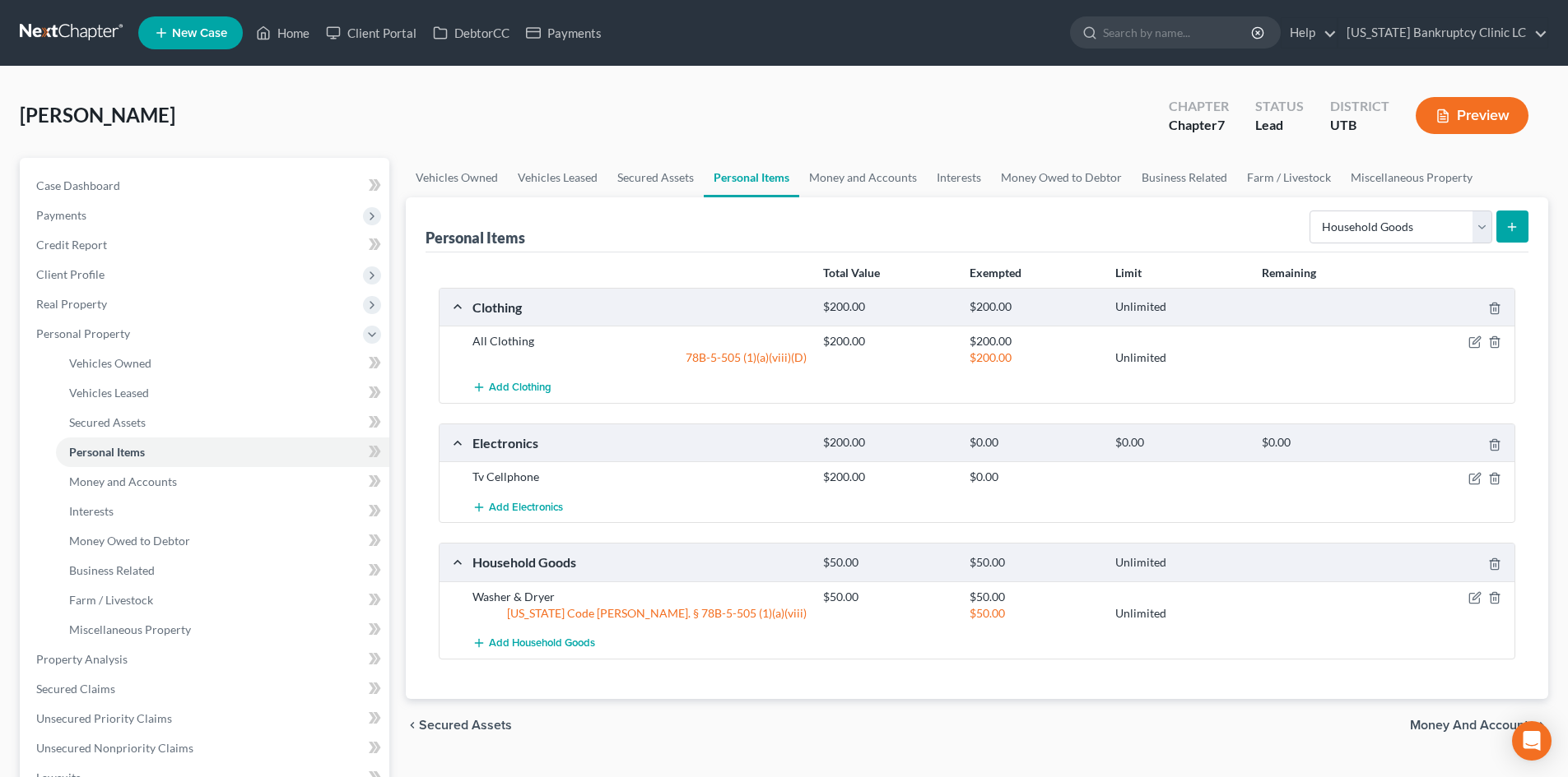
click at [1508, 223] on icon "submit" at bounding box center [1512, 227] width 13 height 13
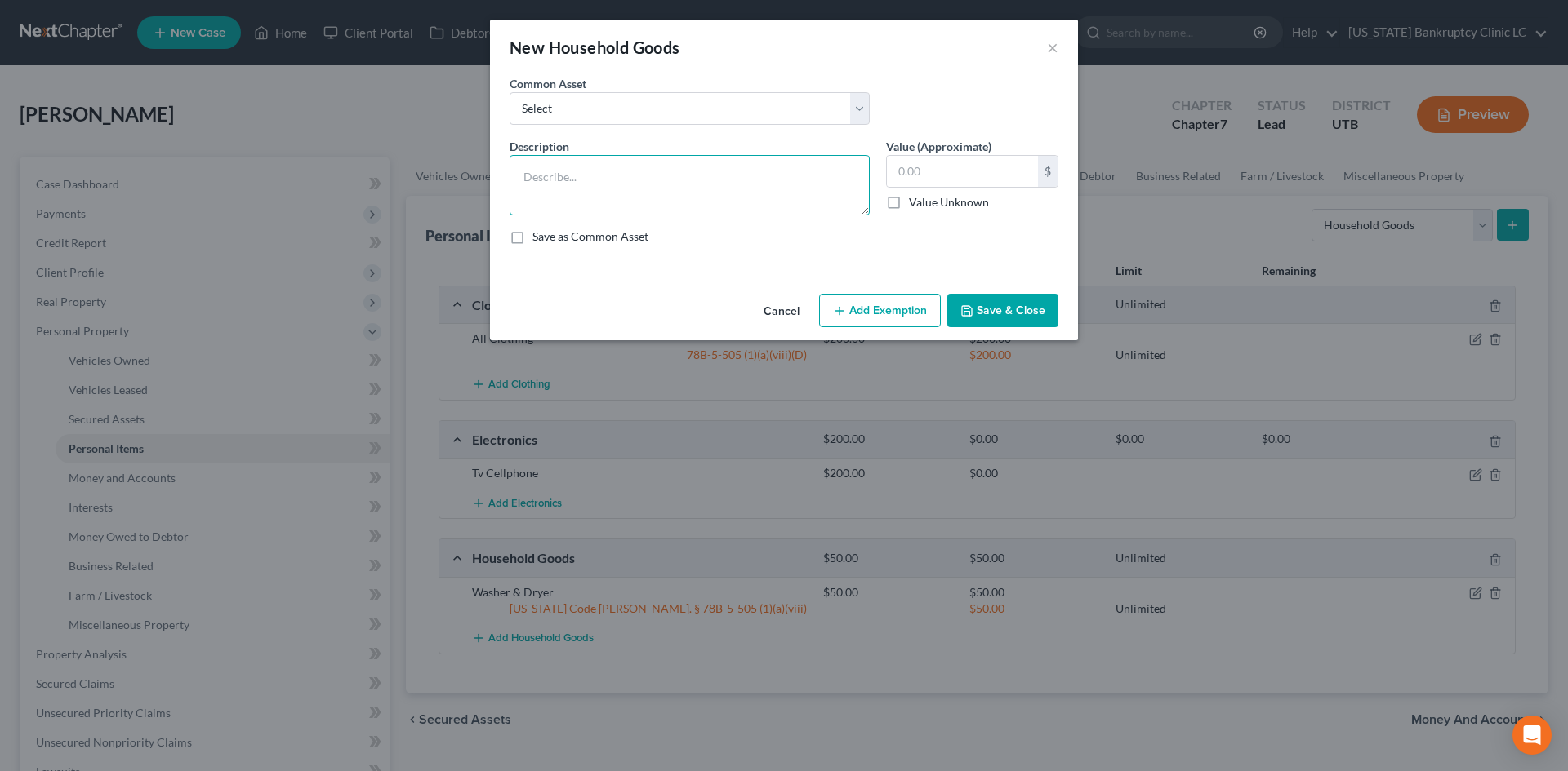
click at [747, 171] on textarea at bounding box center [689, 185] width 360 height 60
type textarea "Couch Lamps & Accessories"
type input "30"
click at [887, 320] on button "Add Exemption" at bounding box center [880, 311] width 122 height 35
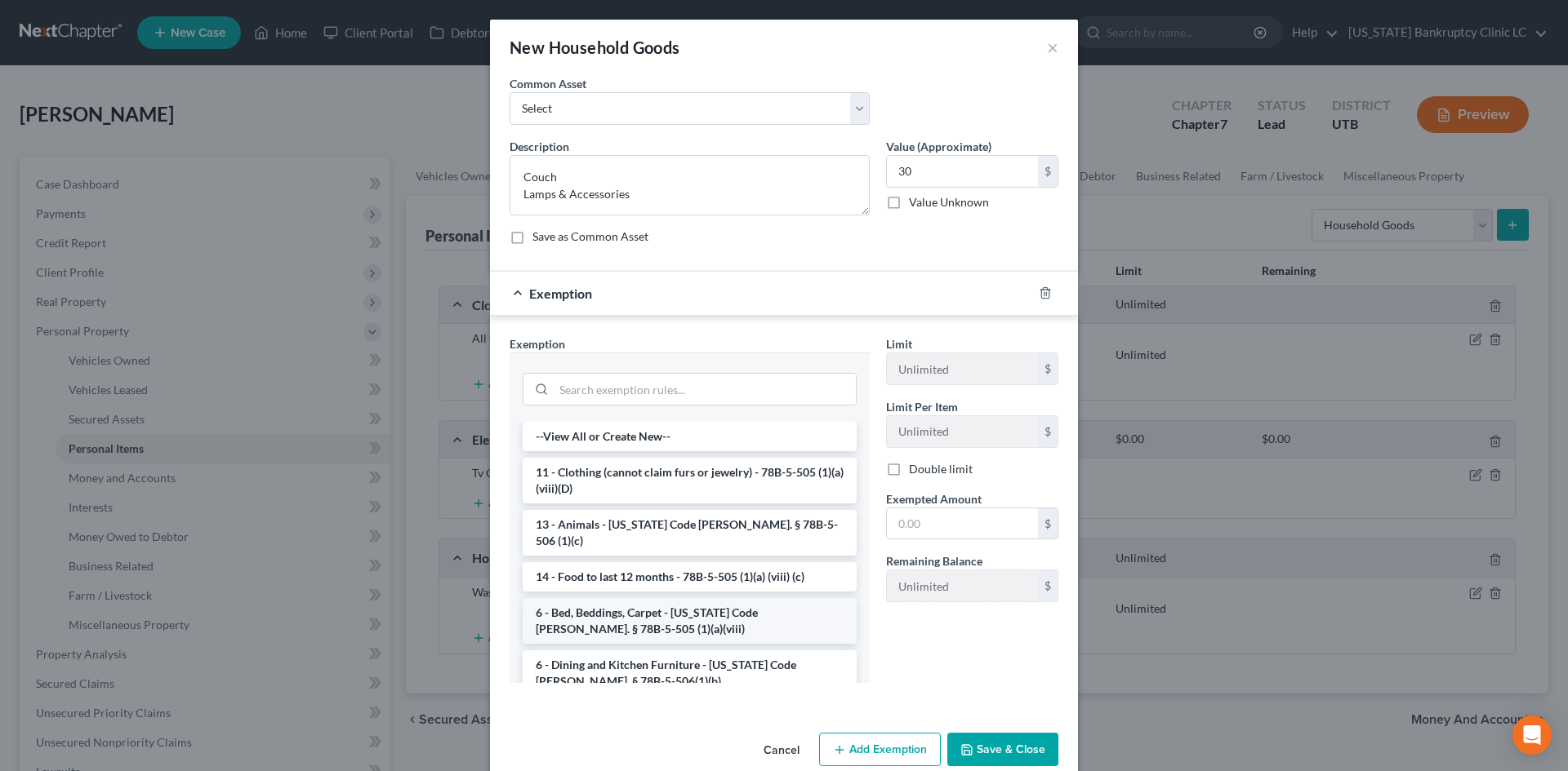
scroll to position [245, 0]
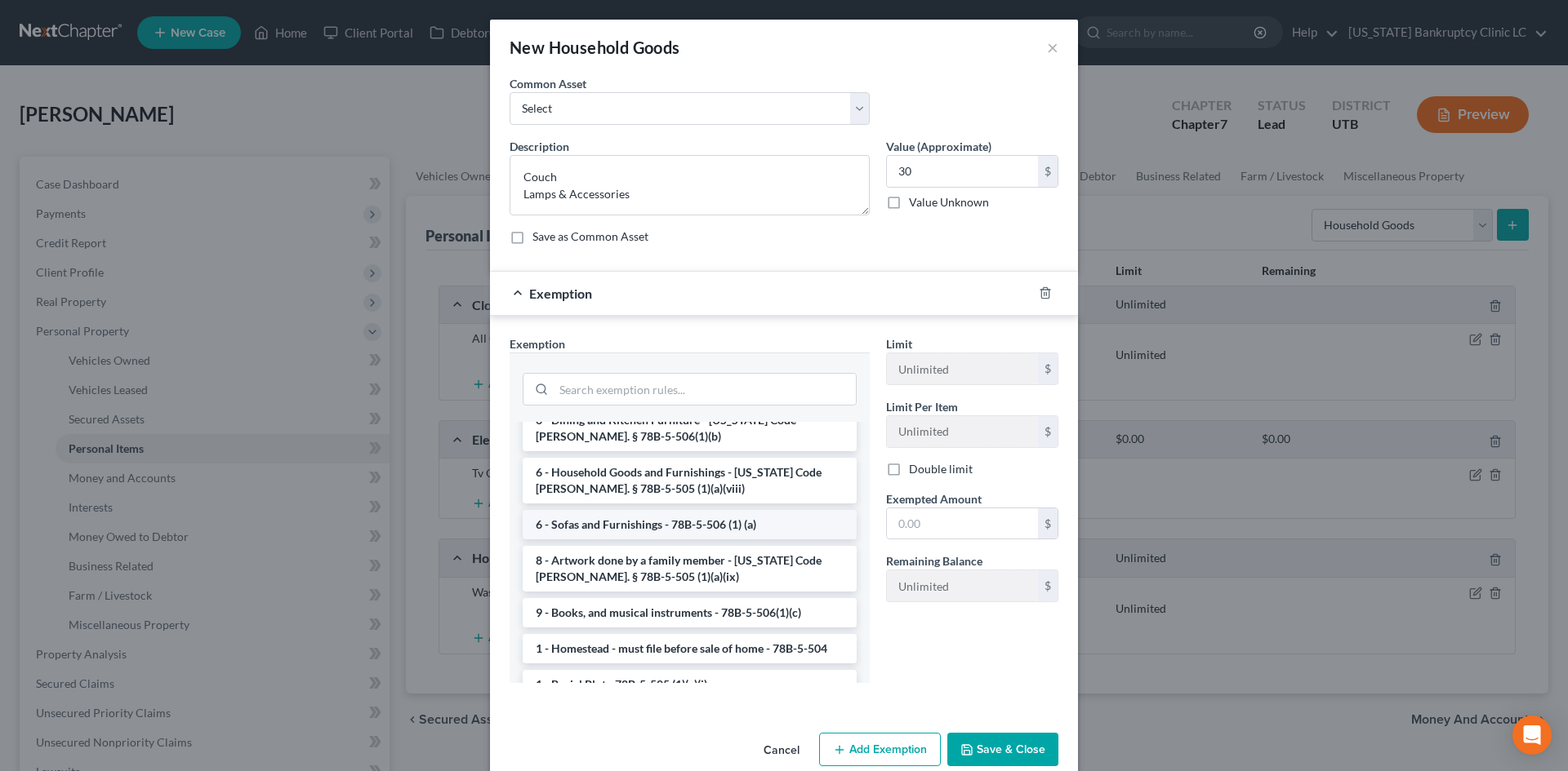
click at [624, 517] on li "6 - Sofas and Furnishings - 78B-5-506 (1) (a)" at bounding box center [689, 525] width 334 height 30
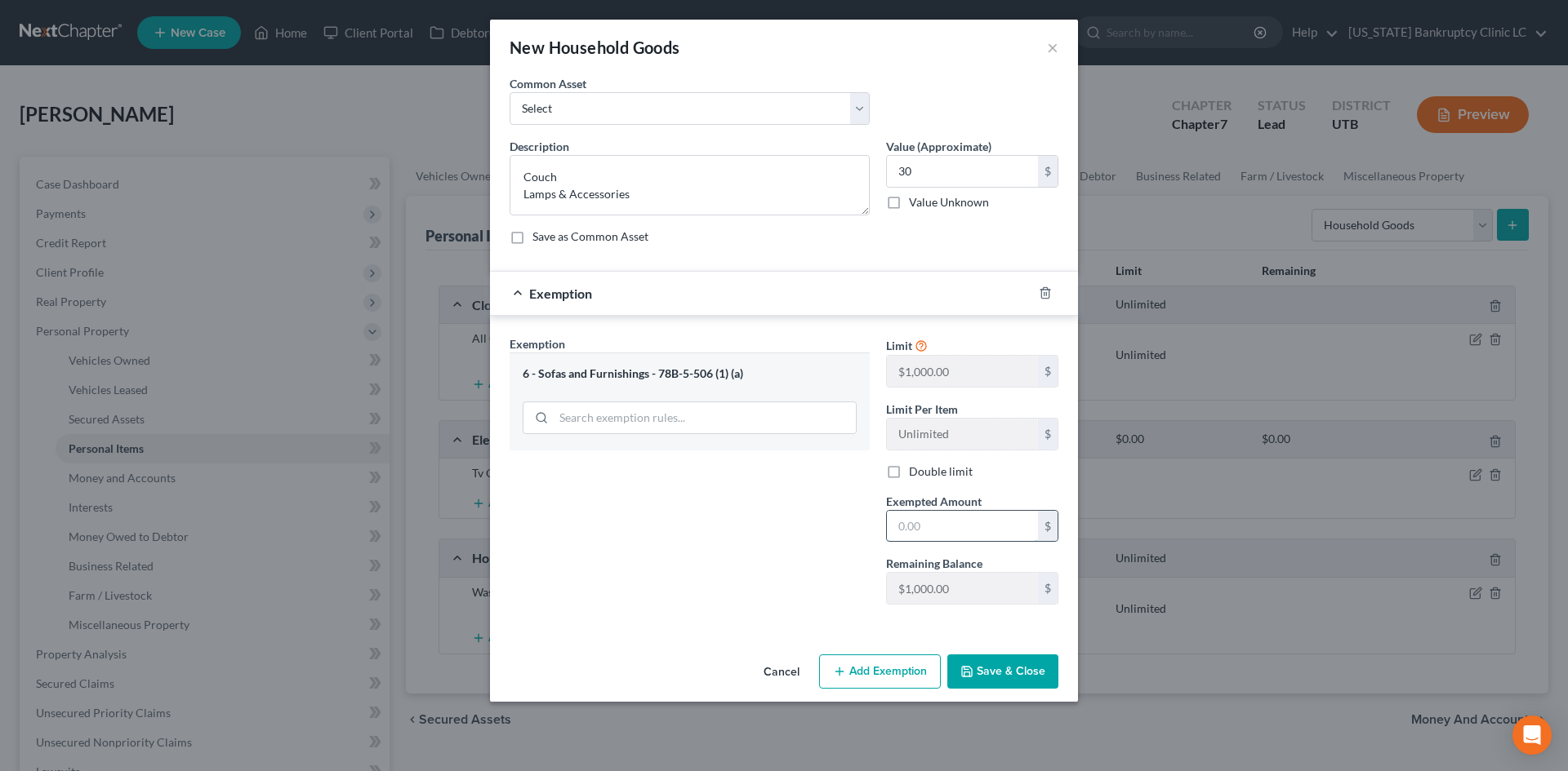
click at [927, 516] on input "text" at bounding box center [962, 526] width 151 height 31
type input "30"
drag, startPoint x: 754, startPoint y: 563, endPoint x: 765, endPoint y: 577, distance: 17.8
click at [754, 563] on div "Exemption Set must be selected for CA. Exemption * 6 - Sofas and Furnishings - …" at bounding box center [689, 476] width 377 height 283
click at [999, 666] on button "Save & Close" at bounding box center [1003, 672] width 111 height 35
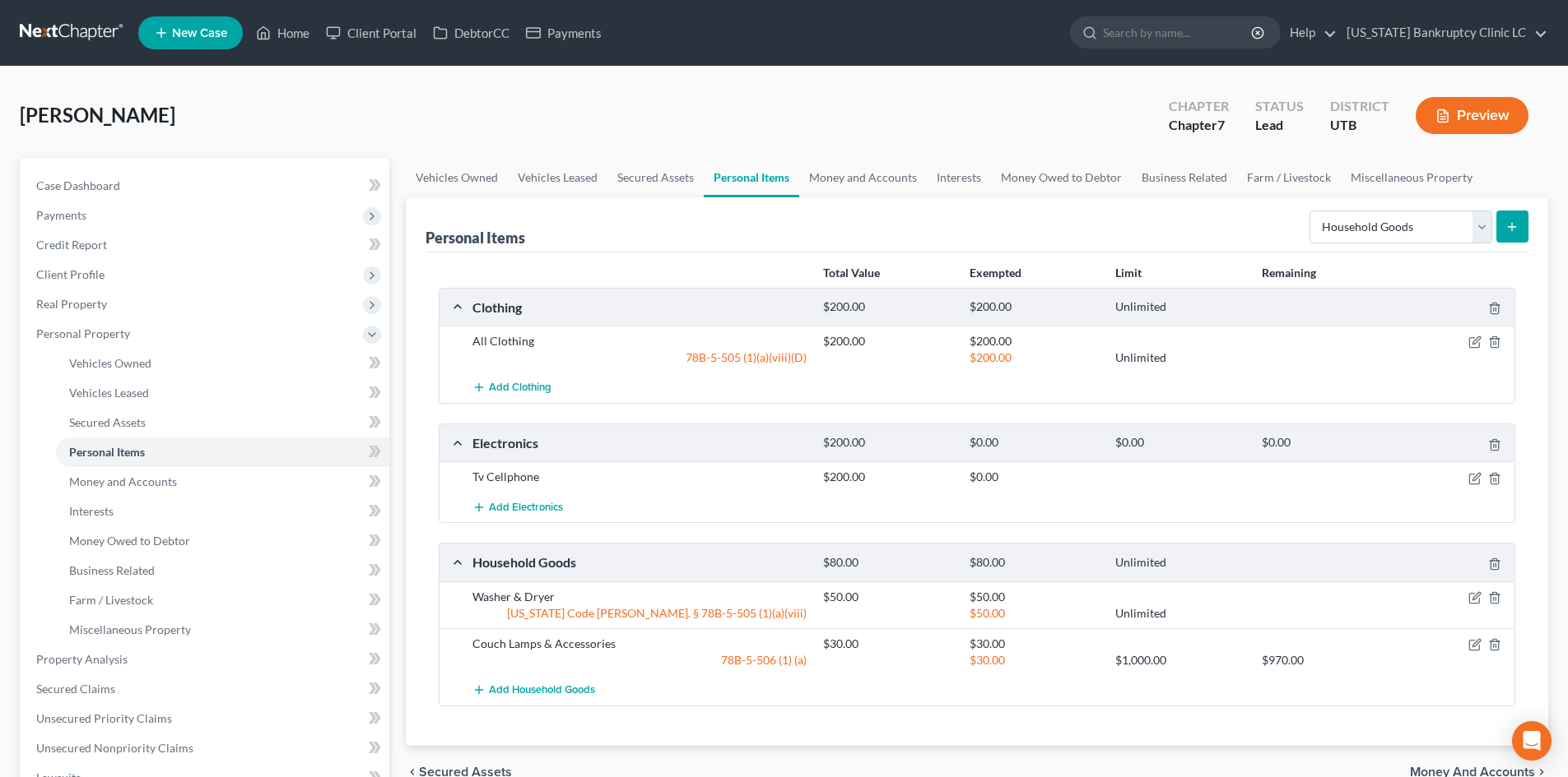
click at [1497, 221] on button "submit" at bounding box center [1512, 227] width 32 height 32
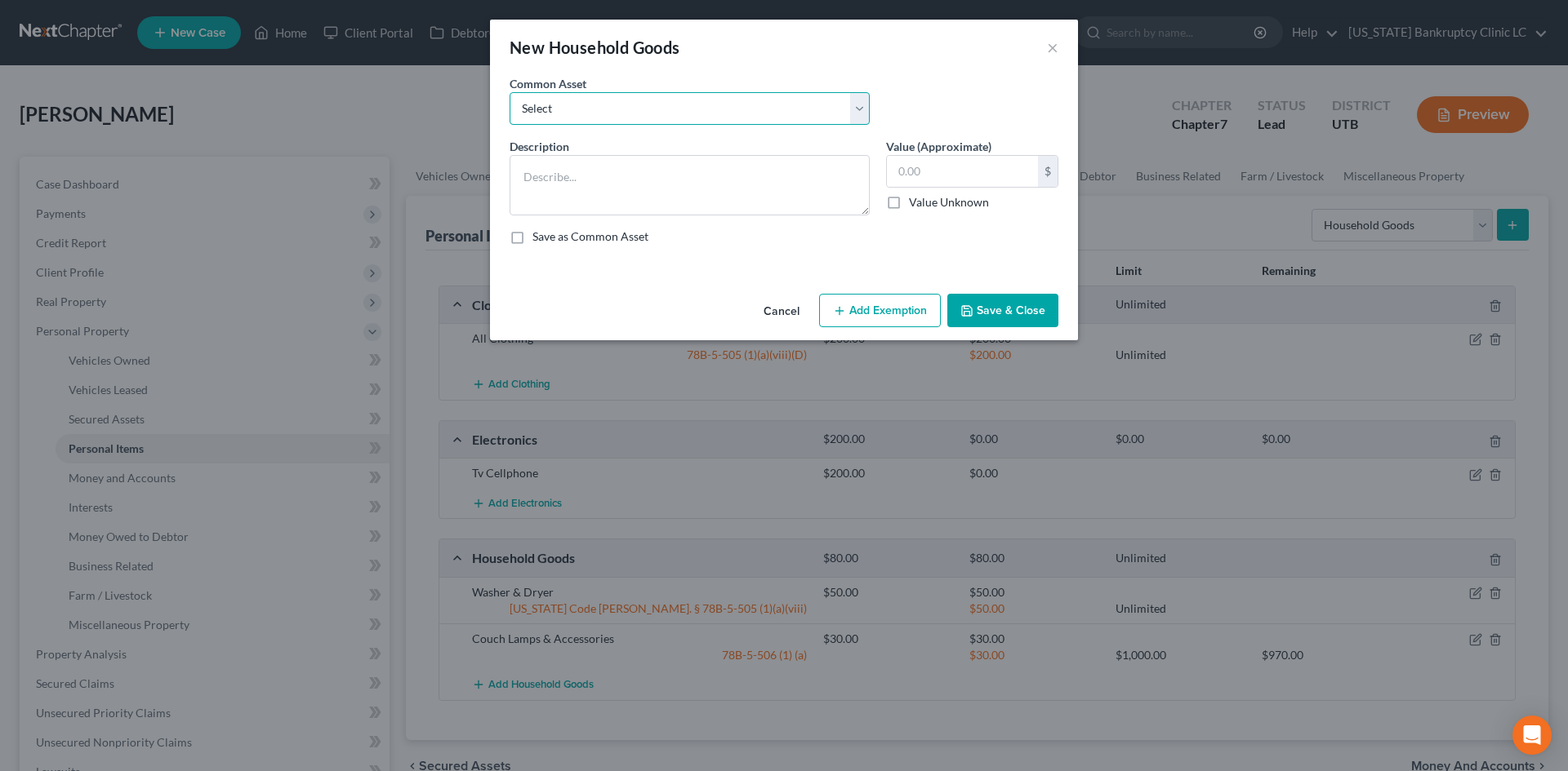
click at [675, 108] on select "Select Couch Chair Entertainment Center End/Coffee Table Stove/Cooking unit Sof…" at bounding box center [689, 109] width 360 height 33
select select "9"
click at [509, 92] on select "Select Couch Chair Entertainment Center End/Coffee Table Stove/Cooking unit Sof…" at bounding box center [689, 109] width 360 height 33
type textarea "Bed(s) Bedding"
click at [908, 163] on input "550.00" at bounding box center [962, 171] width 151 height 31
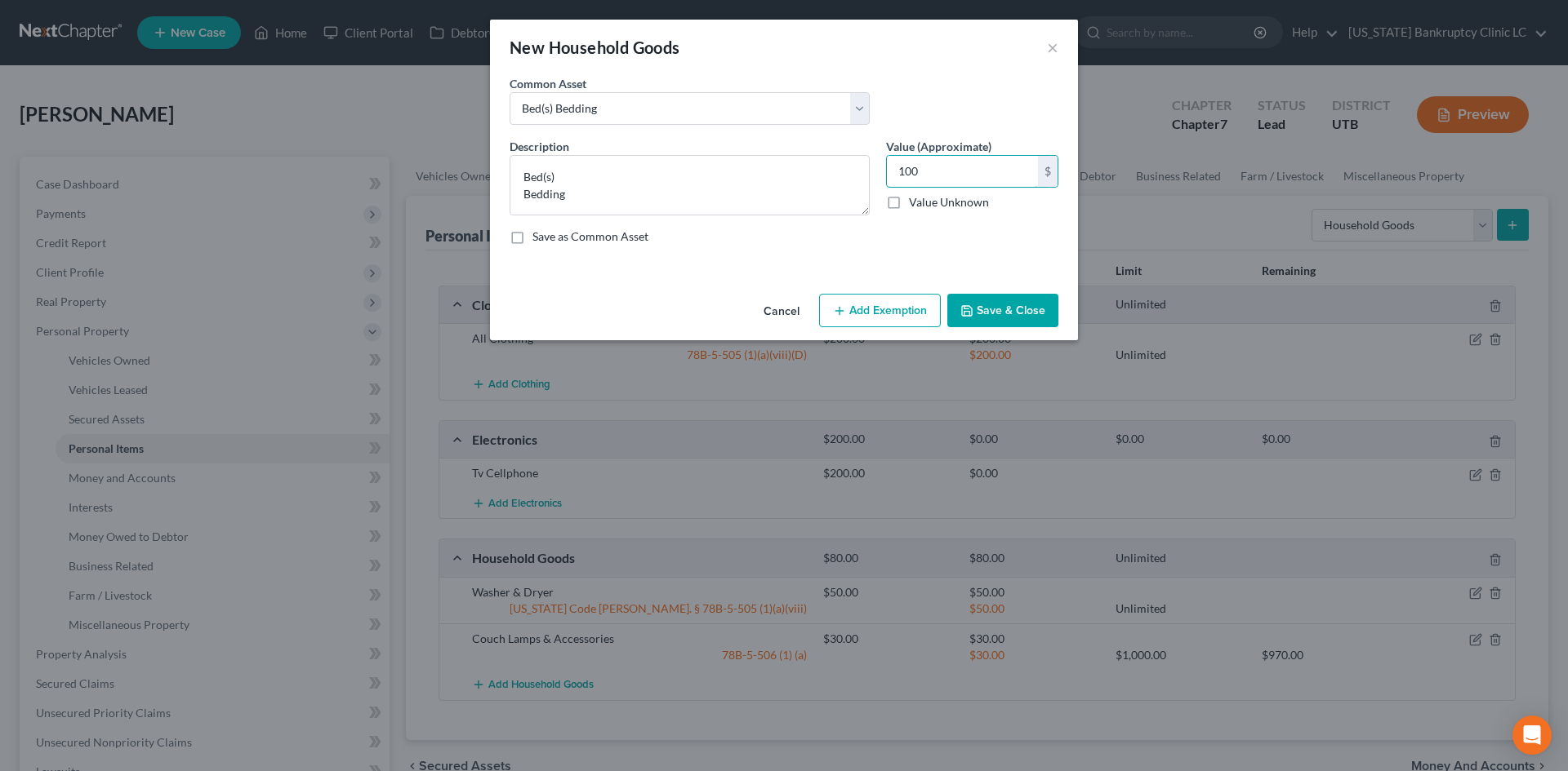
type input "100"
click at [890, 320] on button "Add Exemption" at bounding box center [880, 311] width 122 height 35
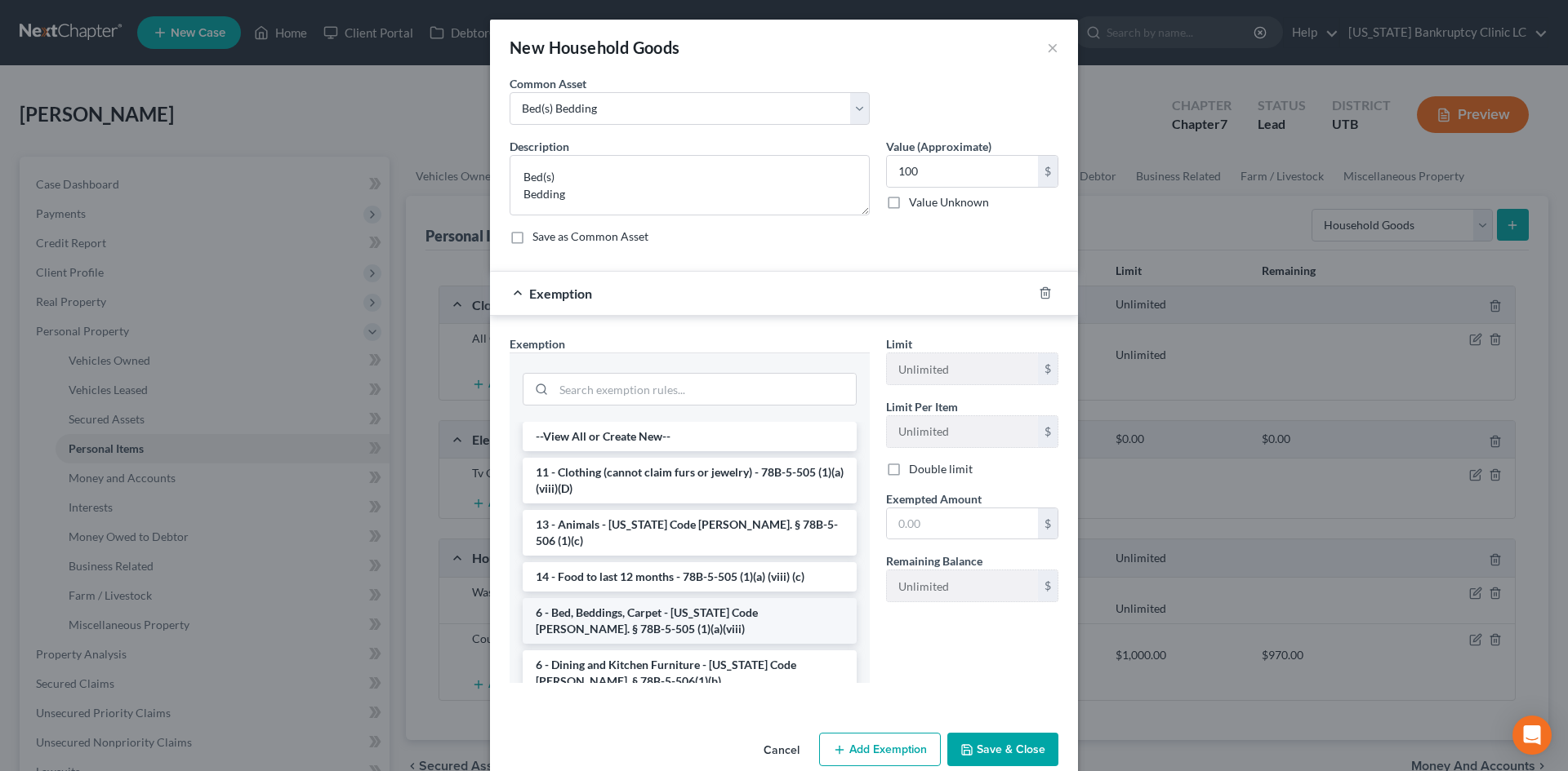
click at [675, 608] on li "6 - Bed, Beddings, Carpet - Utah Code Ann. § 78B-5-505 (1)(a)(viii)" at bounding box center [689, 620] width 334 height 45
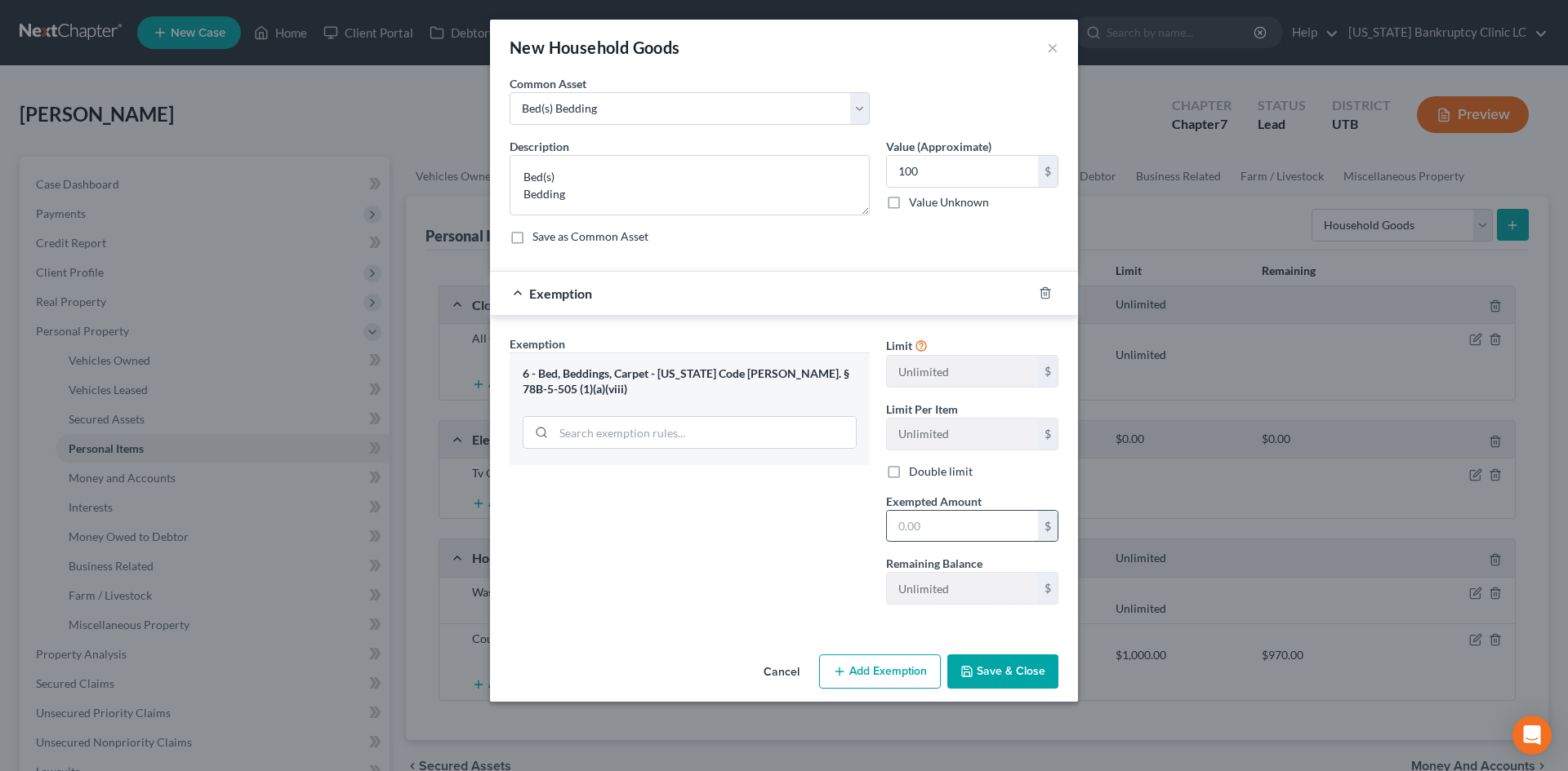
click at [945, 518] on input "text" at bounding box center [962, 526] width 151 height 31
type input "100"
drag, startPoint x: 744, startPoint y: 543, endPoint x: 840, endPoint y: 602, distance: 112.7
click at [744, 543] on div "Exemption Set must be selected for CA. Exemption * 6 - Bed, Beddings, Carpet - …" at bounding box center [689, 476] width 377 height 283
click at [1004, 685] on button "Save & Close" at bounding box center [1003, 672] width 111 height 35
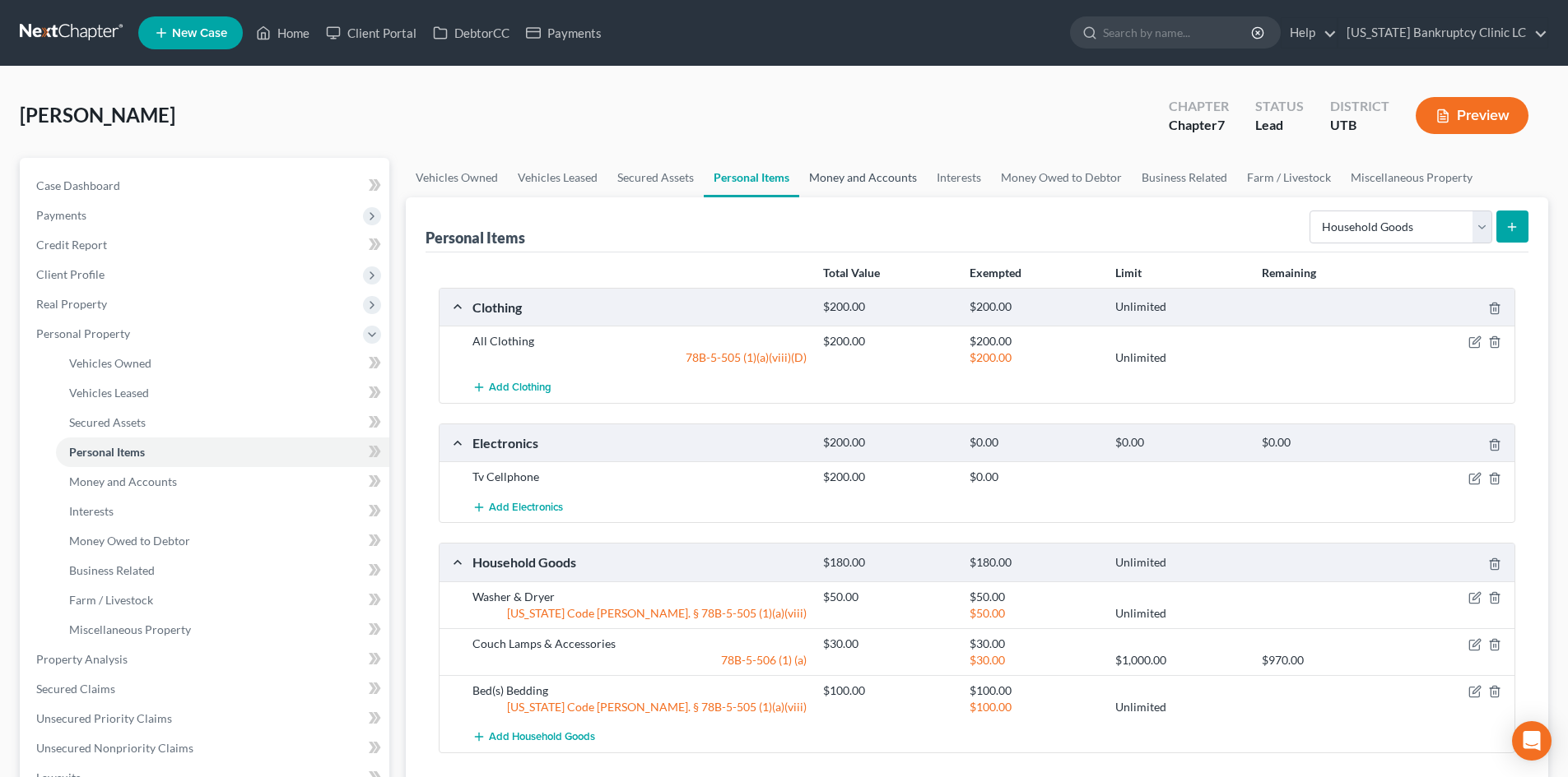
click at [870, 169] on link "Money and Accounts" at bounding box center [863, 178] width 128 height 40
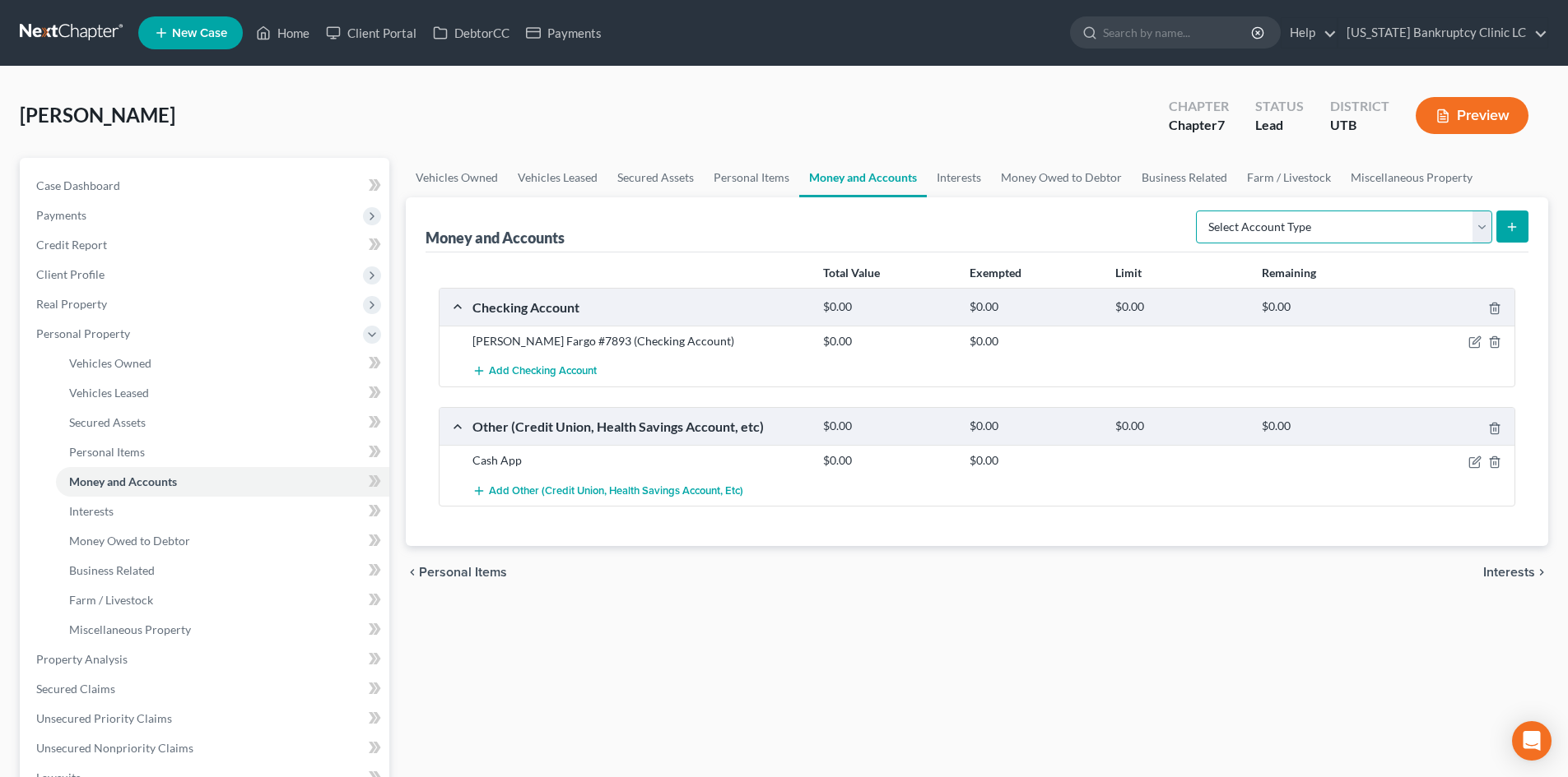
click at [1358, 235] on select "Select Account Type Brokerage Cash on Hand Certificates of Deposit Checking Acc…" at bounding box center [1344, 227] width 296 height 33
select select "security_deposits"
click at [1199, 211] on select "Select Account Type Brokerage Cash on Hand Certificates of Deposit Checking Acc…" at bounding box center [1344, 227] width 296 height 33
click at [1500, 227] on button "submit" at bounding box center [1512, 227] width 32 height 32
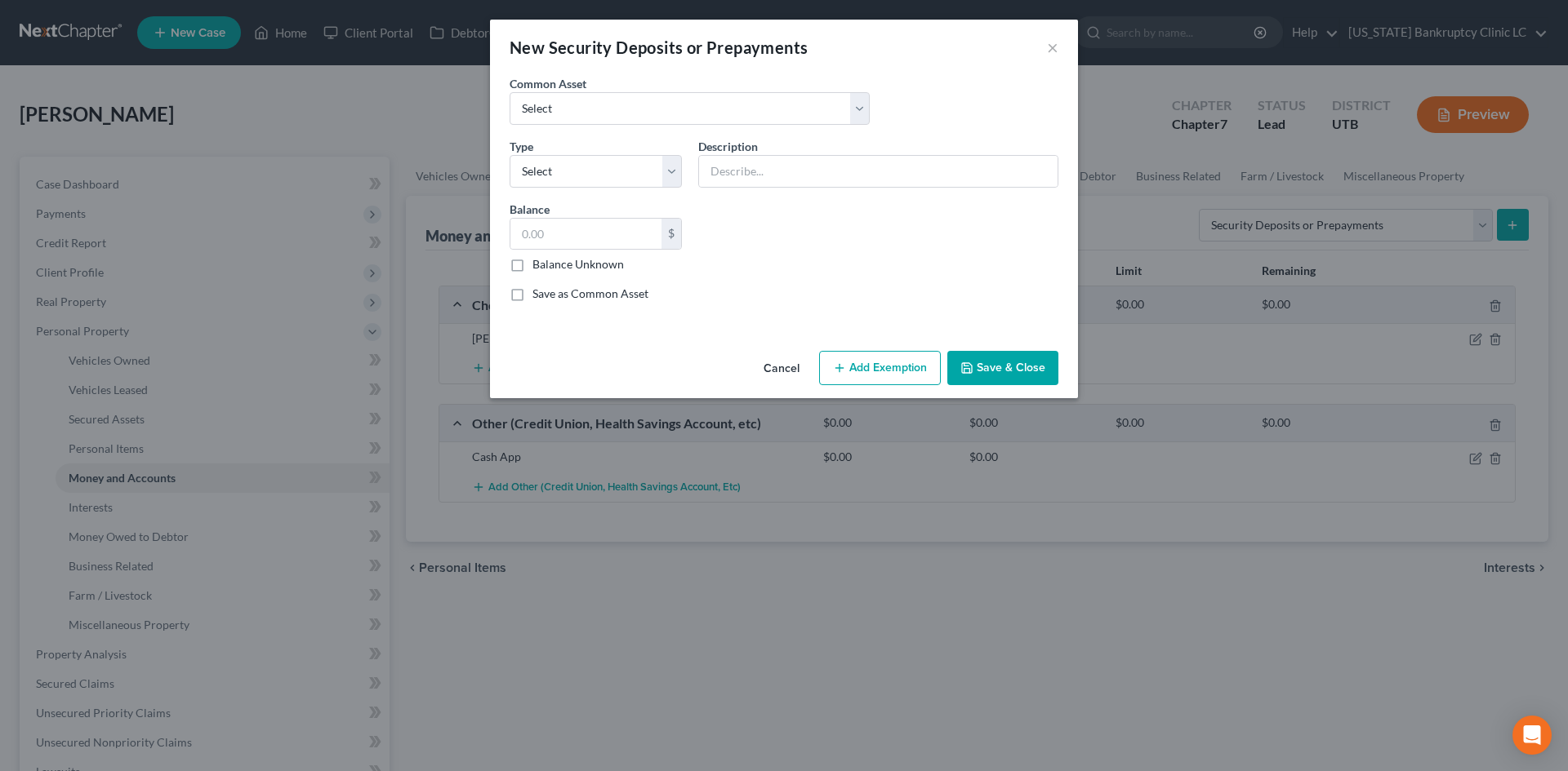
click at [578, 91] on label "Common Asset" at bounding box center [547, 83] width 77 height 17
click at [579, 99] on select "Select Rent Deposit w/Landlord" at bounding box center [689, 109] width 360 height 33
select select "0"
click at [509, 92] on select "Select Rent Deposit w/Landlord" at bounding box center [689, 109] width 360 height 33
type input "Rent Deposit w/Landlord"
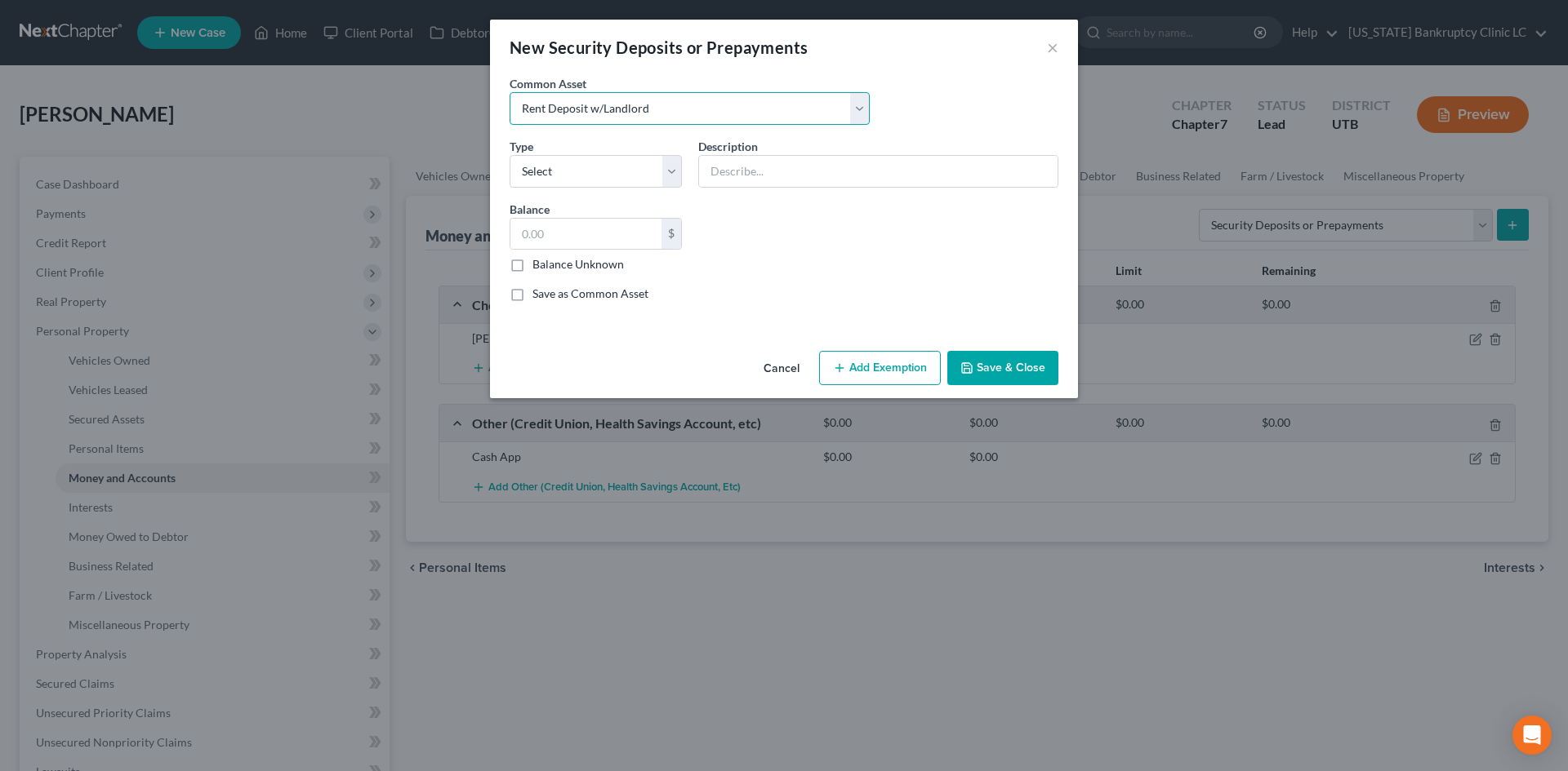
type input "800.00"
click at [572, 167] on select "Select Electric Gas Heating Oil Security Deposit On Rental Unit Prepaid Rent Te…" at bounding box center [595, 171] width 172 height 33
select select "3"
click at [509, 155] on select "Select Electric Gas Heating Oil Security Deposit On Rental Unit Prepaid Rent Te…" at bounding box center [595, 171] width 172 height 33
click at [541, 245] on input "800.00" at bounding box center [585, 235] width 151 height 31
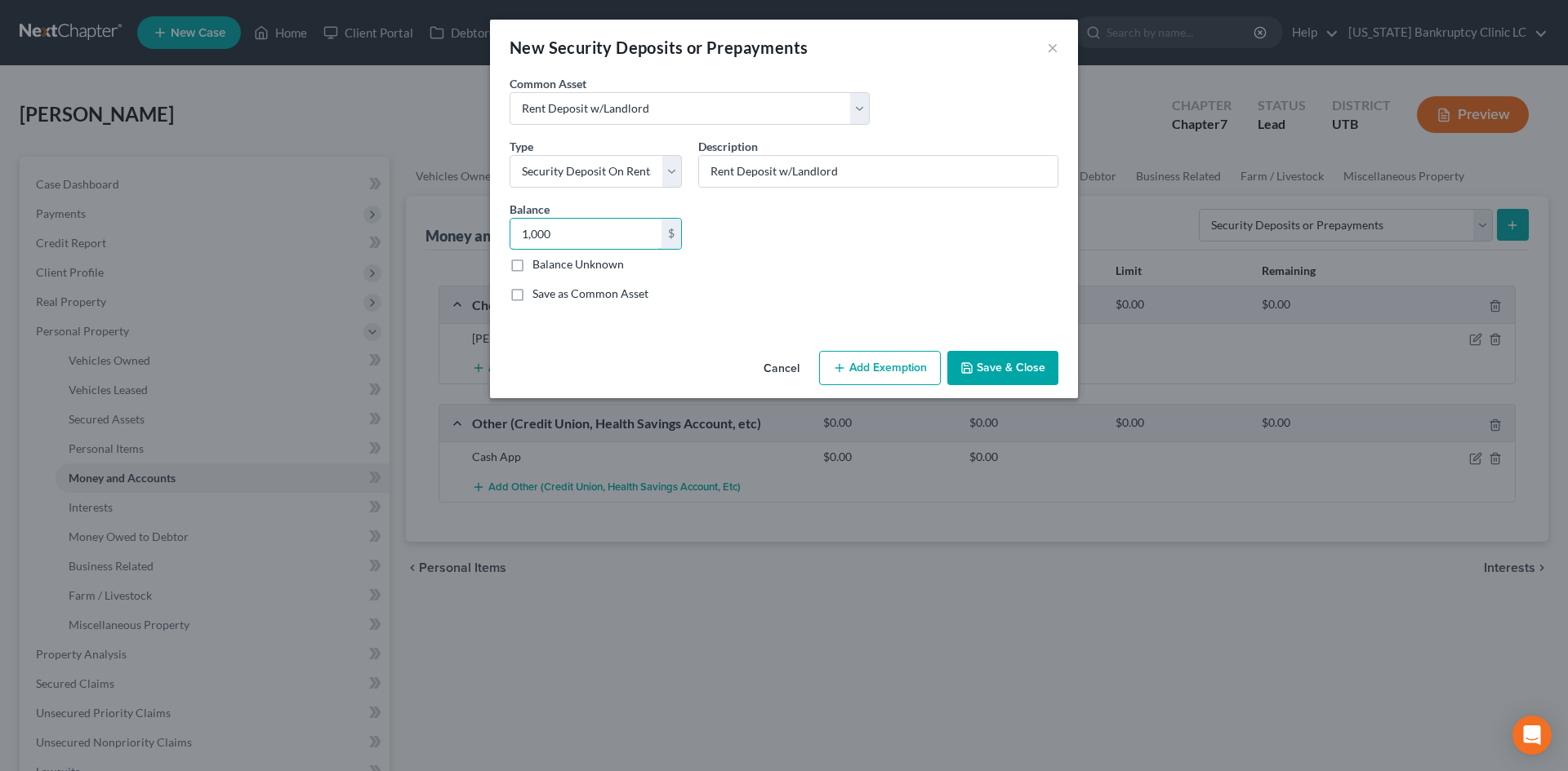
type input "1,000"
click at [1000, 354] on button "Save & Close" at bounding box center [1003, 368] width 111 height 35
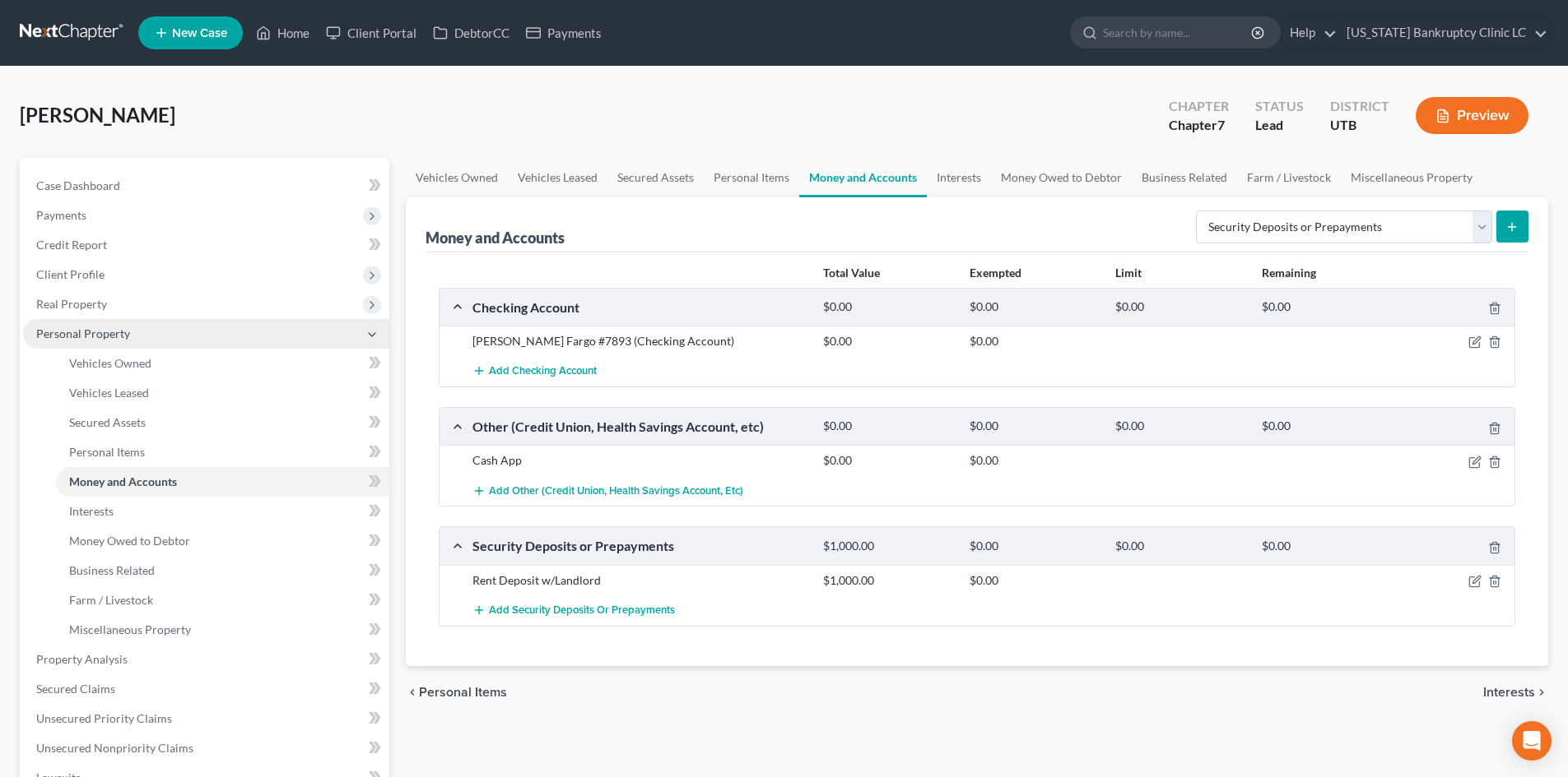
click at [90, 326] on span "Personal Property" at bounding box center [83, 333] width 94 height 14
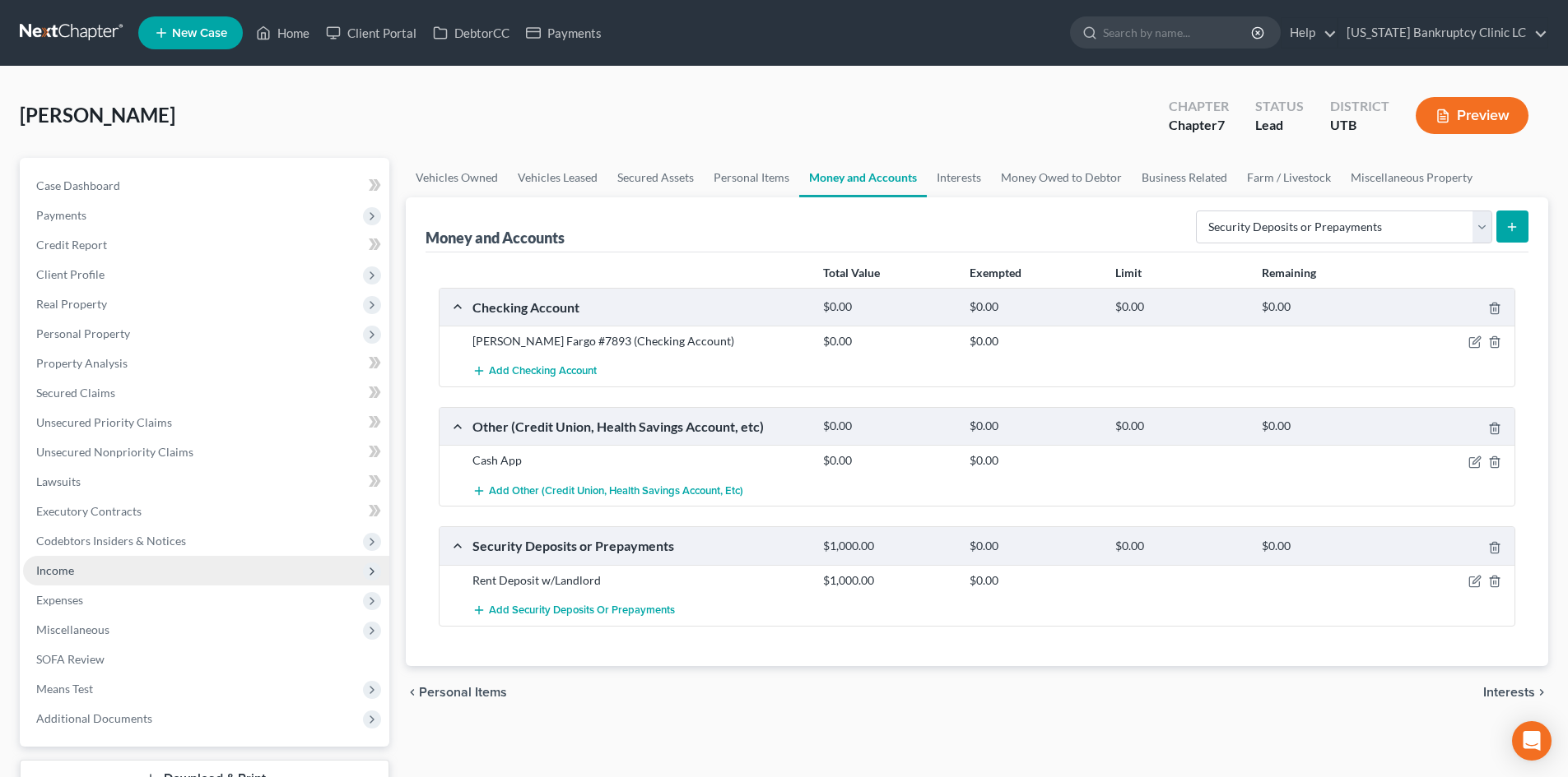
click at [109, 570] on span "Income" at bounding box center [206, 571] width 366 height 30
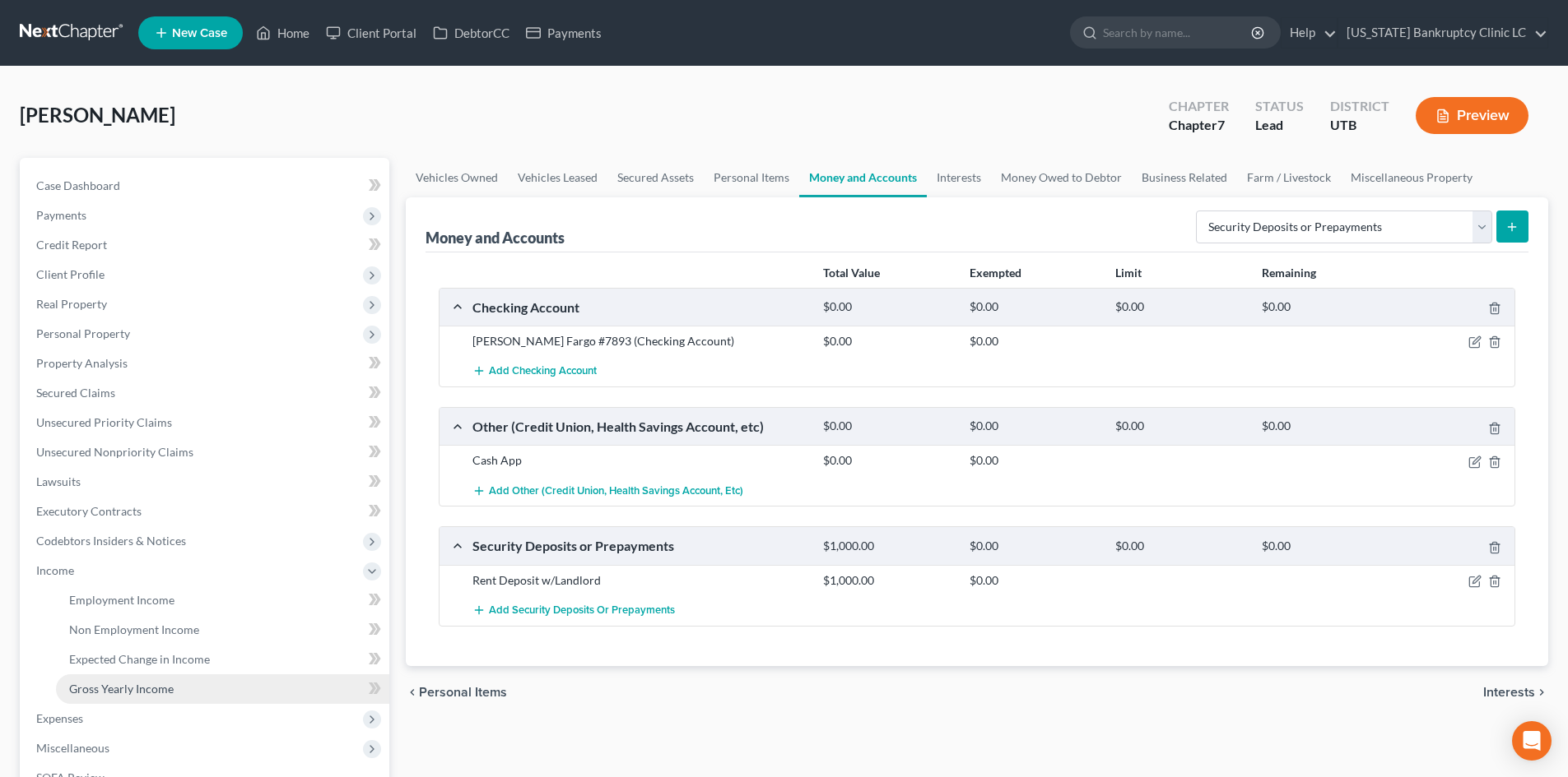
click at [136, 701] on link "Gross Yearly Income" at bounding box center [222, 690] width 333 height 30
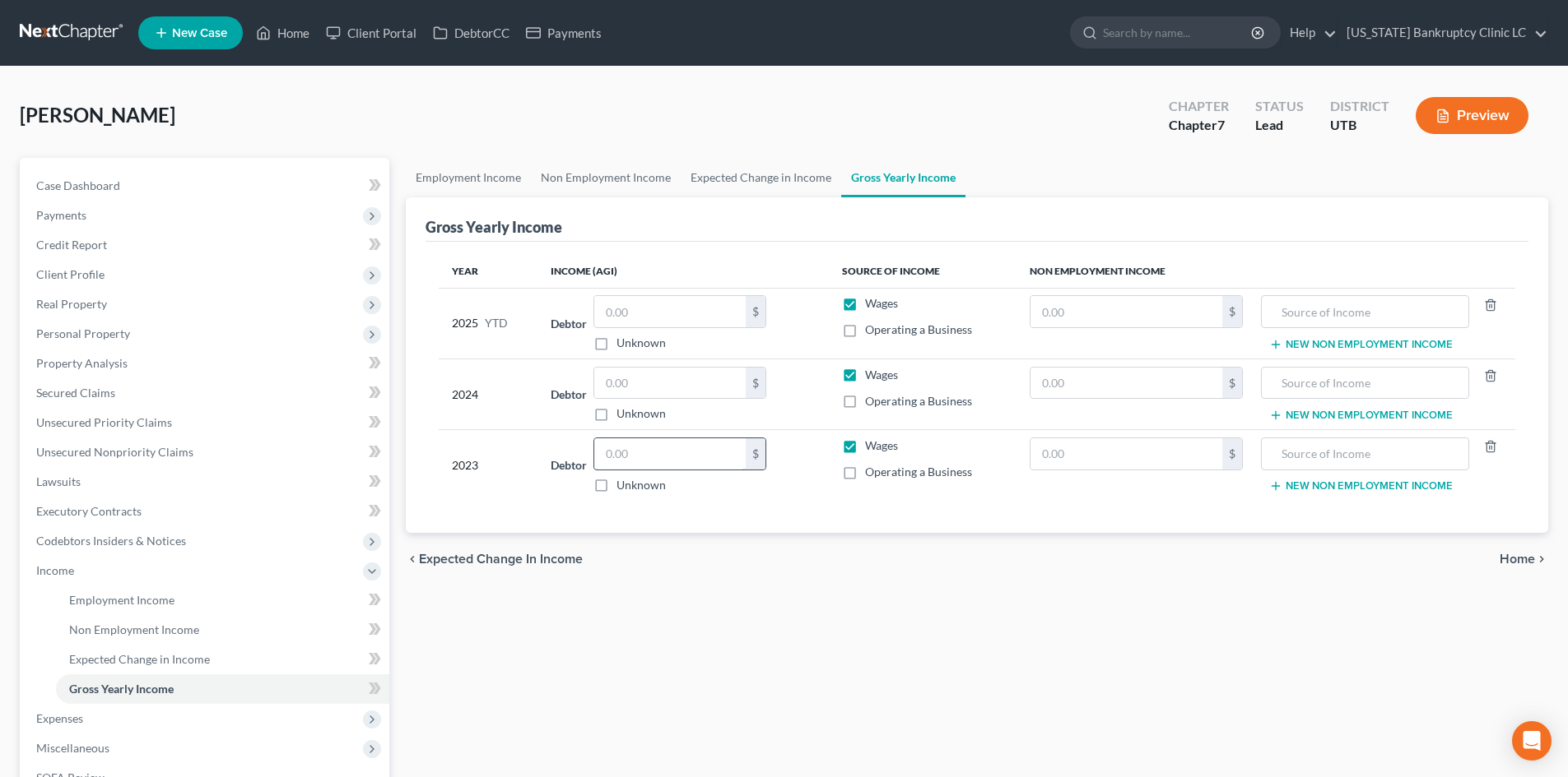
click at [685, 450] on input "text" at bounding box center [670, 454] width 151 height 32
type input "25,913"
click at [682, 391] on input "text" at bounding box center [670, 384] width 151 height 32
type input "3,828"
click at [463, 179] on link "Employment Income" at bounding box center [468, 178] width 125 height 40
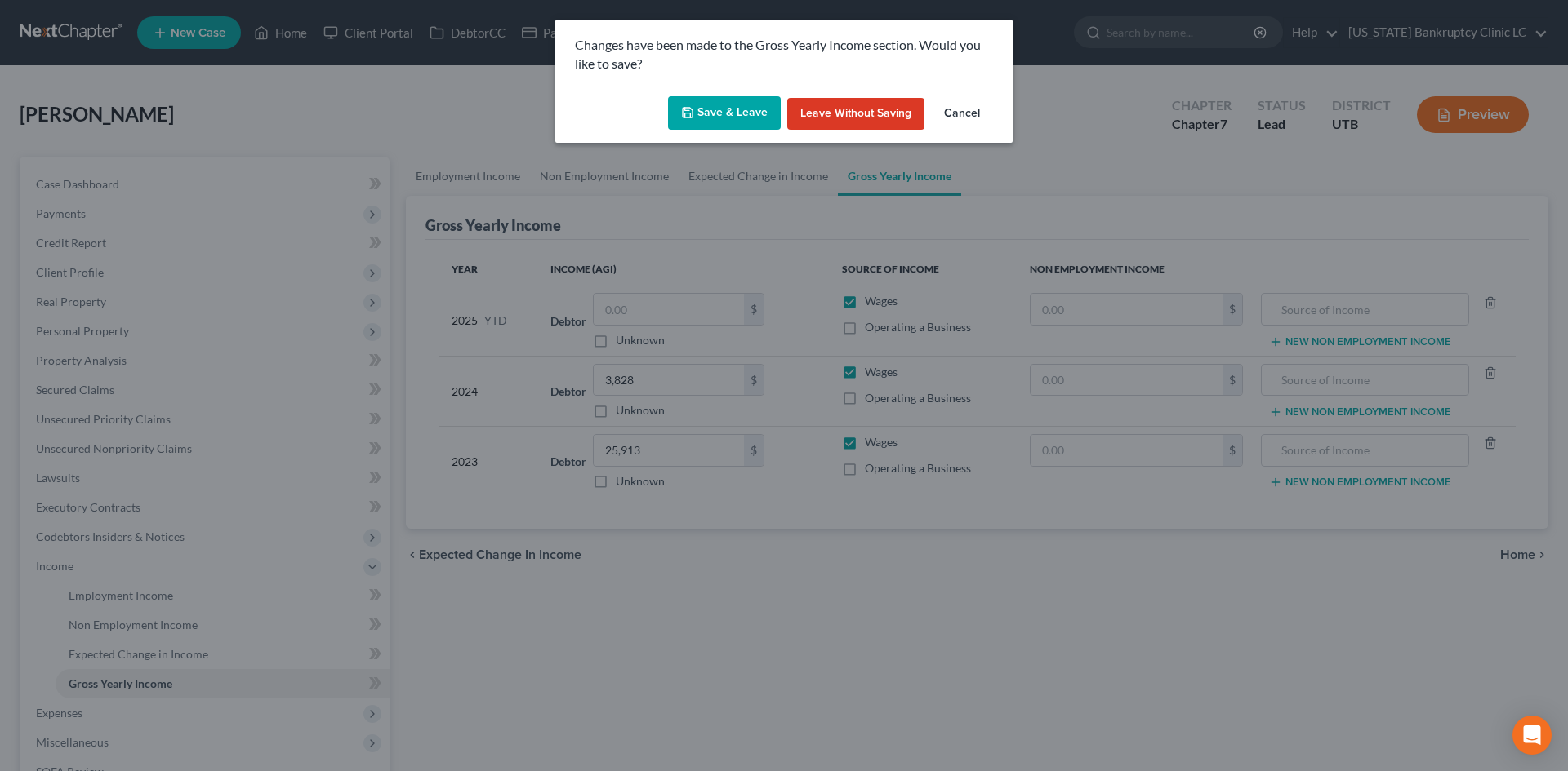
click at [728, 114] on button "Save & Leave" at bounding box center [724, 114] width 113 height 35
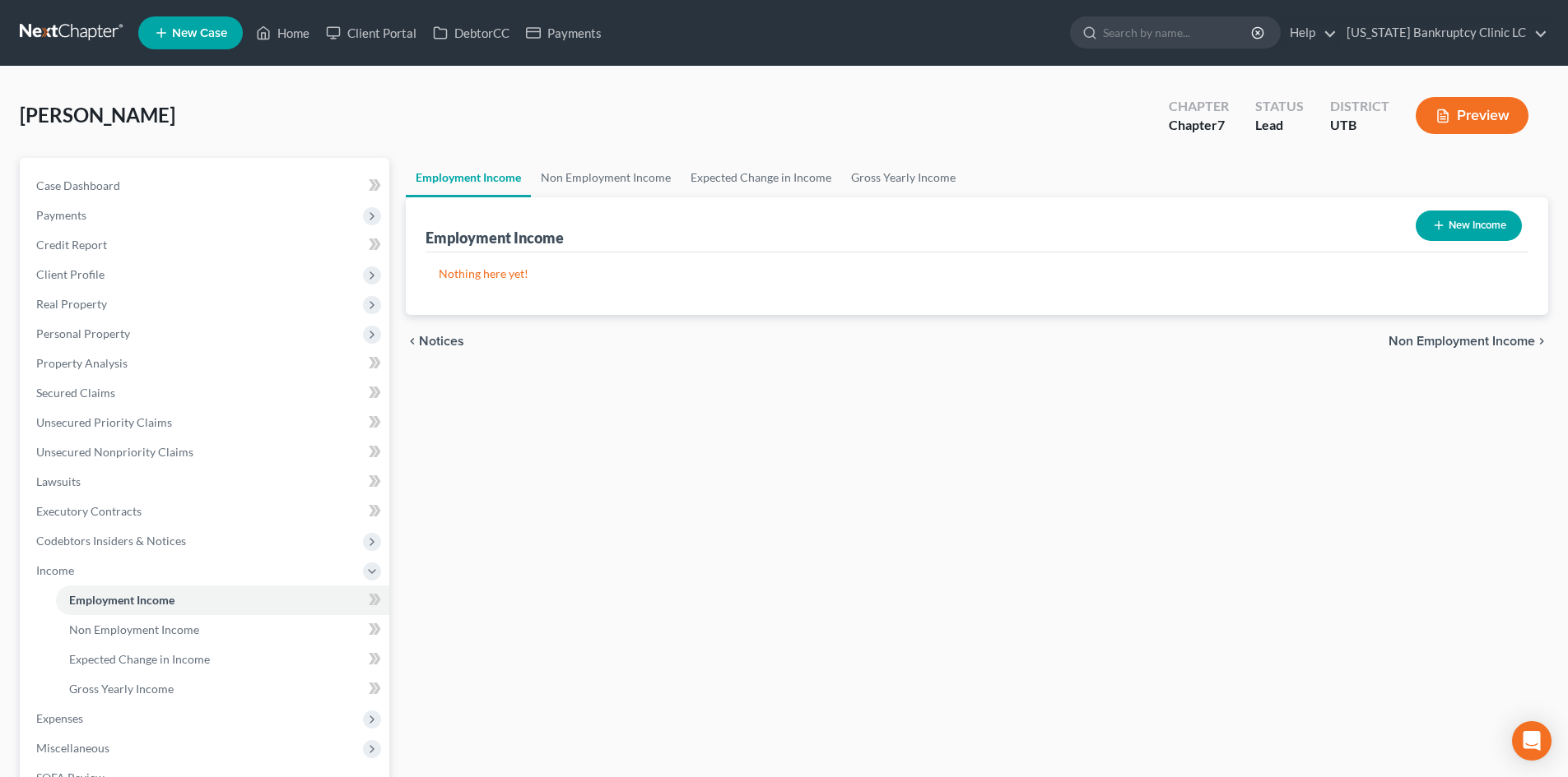
click at [1463, 231] on button "New Income" at bounding box center [1469, 226] width 106 height 31
select select "0"
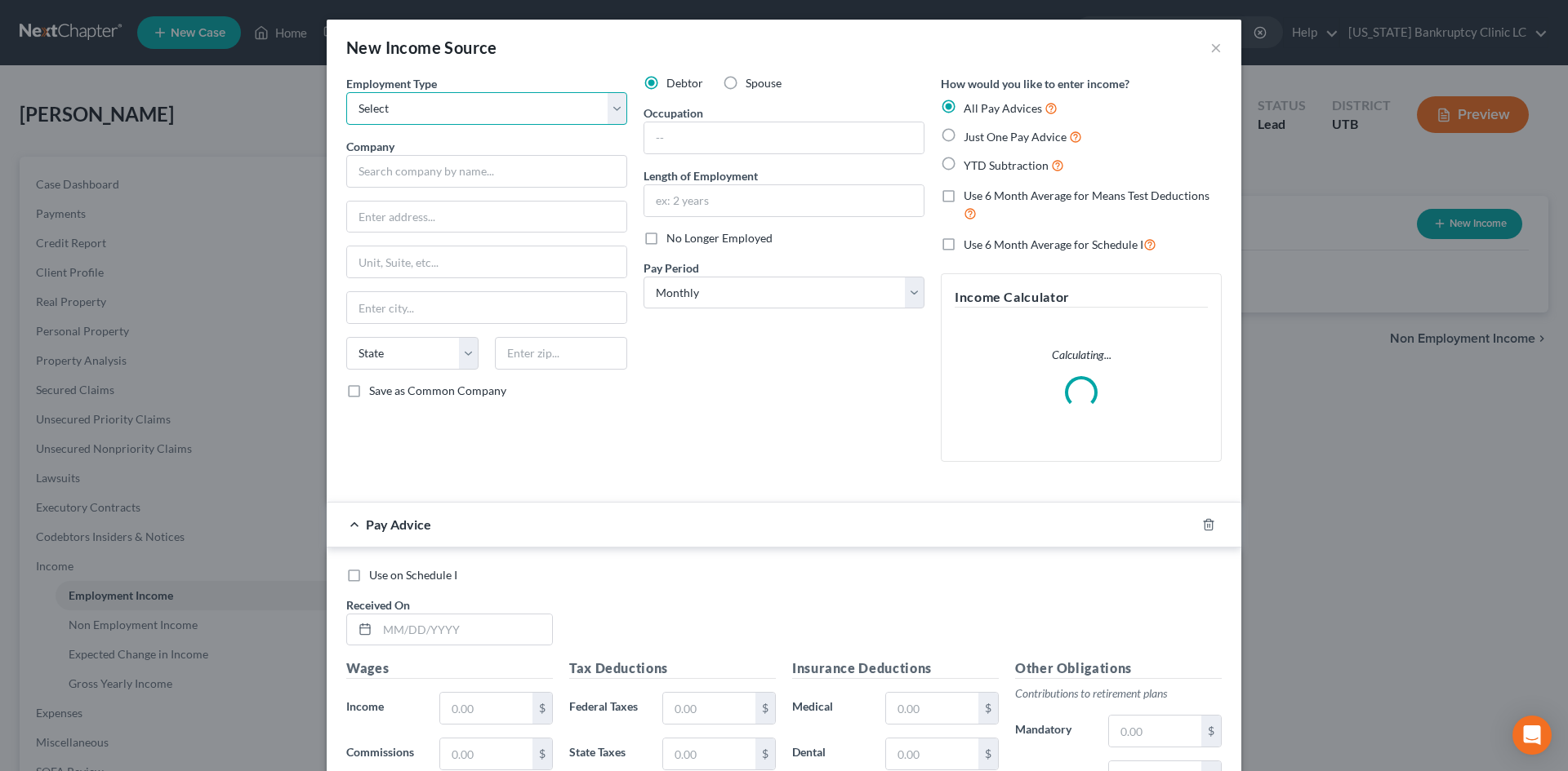
click at [449, 99] on select "Select Full or Part Time Employment Self Employment" at bounding box center [486, 109] width 281 height 33
select select "0"
click at [346, 92] on select "Select Full or Part Time Employment Self Employment" at bounding box center [486, 109] width 281 height 33
click at [414, 167] on input "text" at bounding box center [486, 171] width 281 height 33
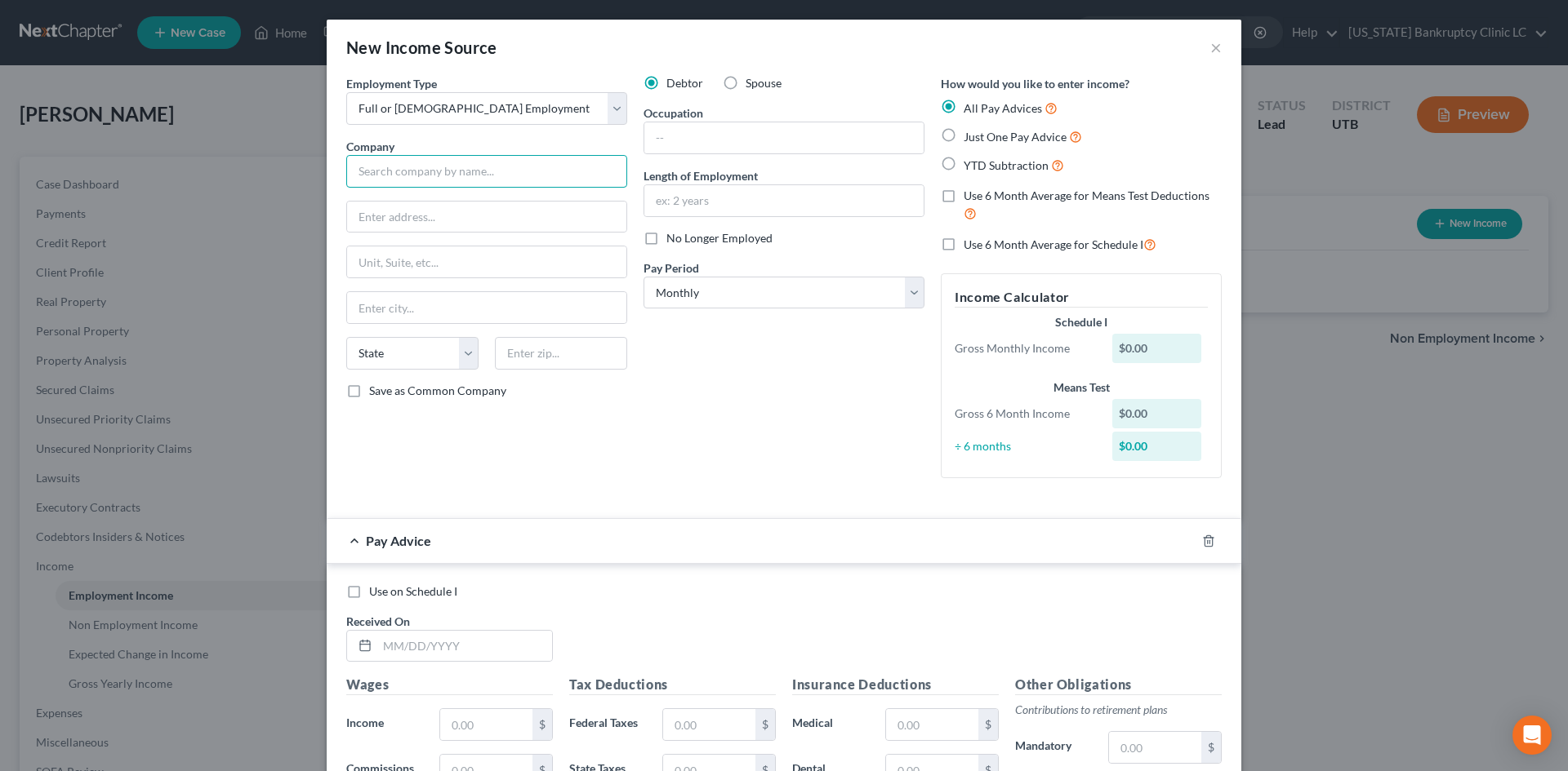
type input "a"
type input "American Compressor Solution"
type input "3466 E 2500 S"
click at [590, 362] on input "text" at bounding box center [561, 353] width 133 height 33
type input "84078"
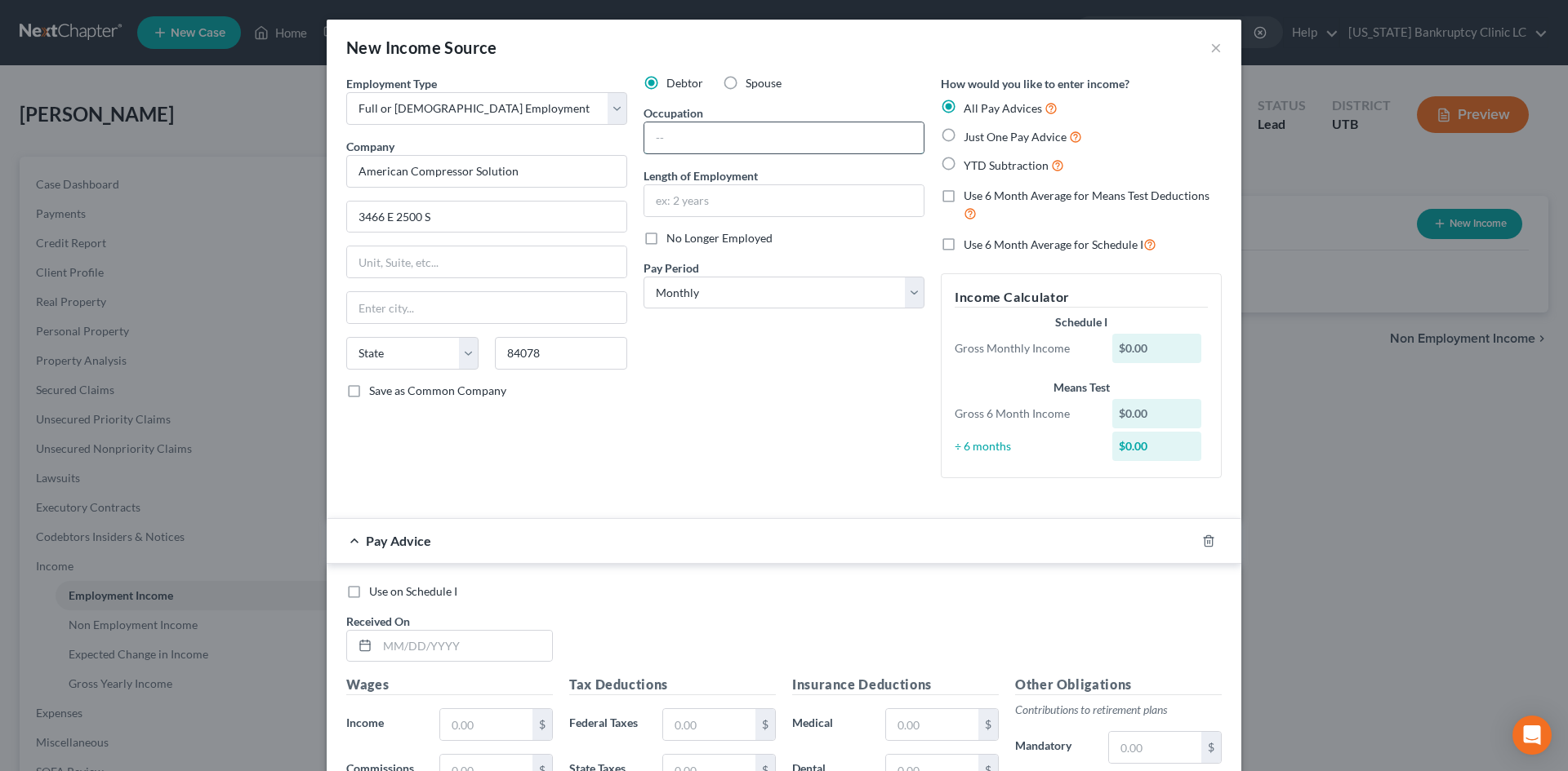
click at [716, 128] on input "text" at bounding box center [784, 138] width 279 height 31
type input "Vernal"
select select "46"
type input "Machinist"
type input "2 Months"
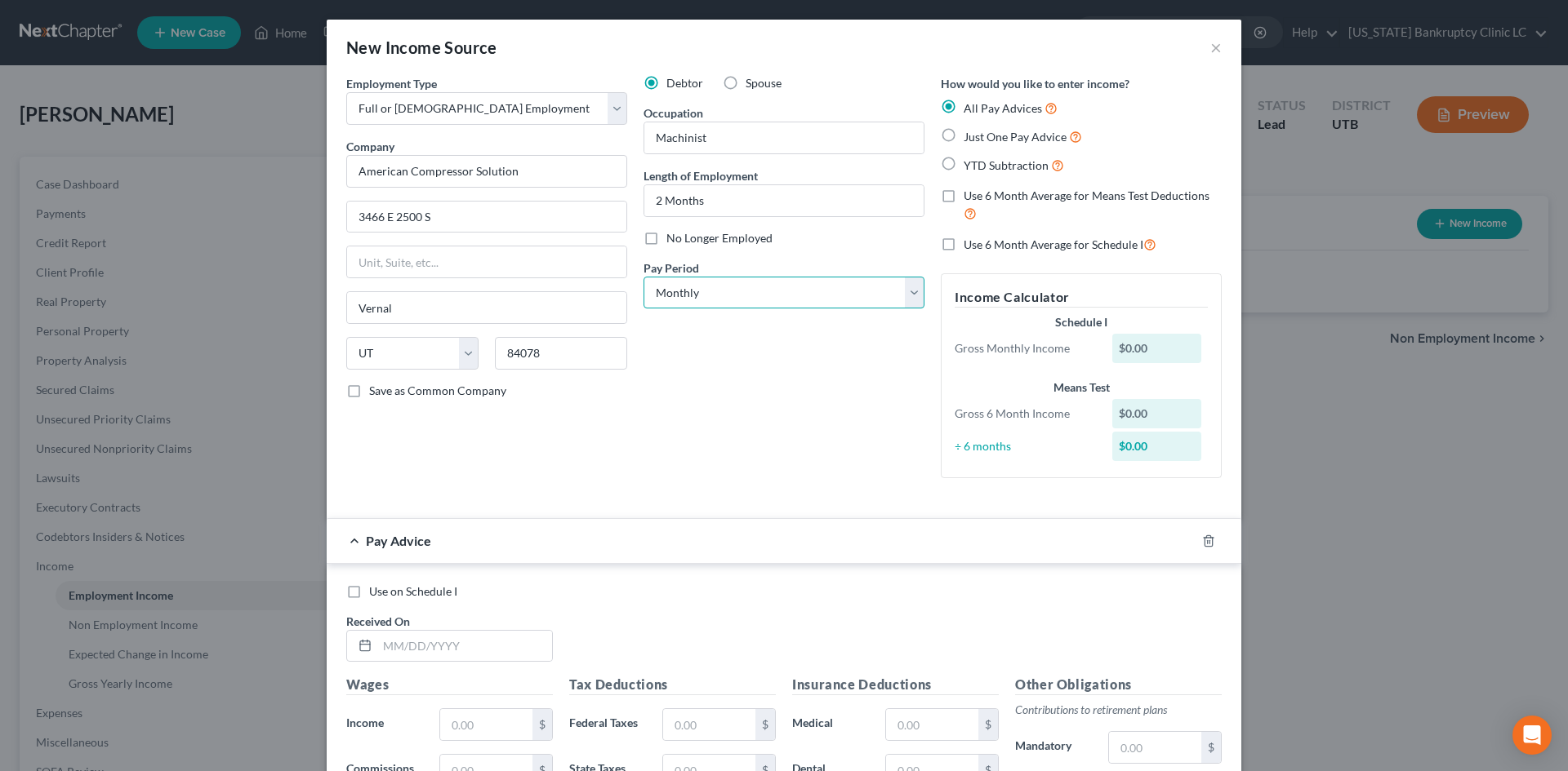
click at [672, 280] on select "Select Monthly Twice Monthly Every Other Week Weekly" at bounding box center [784, 293] width 281 height 33
select select "2"
click at [644, 277] on select "Select Monthly Twice Monthly Every Other Week Weekly" at bounding box center [784, 293] width 281 height 33
click at [826, 414] on div "Debtor Spouse Occupation Machinist Length of Employment 2 Months No Longer Empl…" at bounding box center [784, 283] width 297 height 416
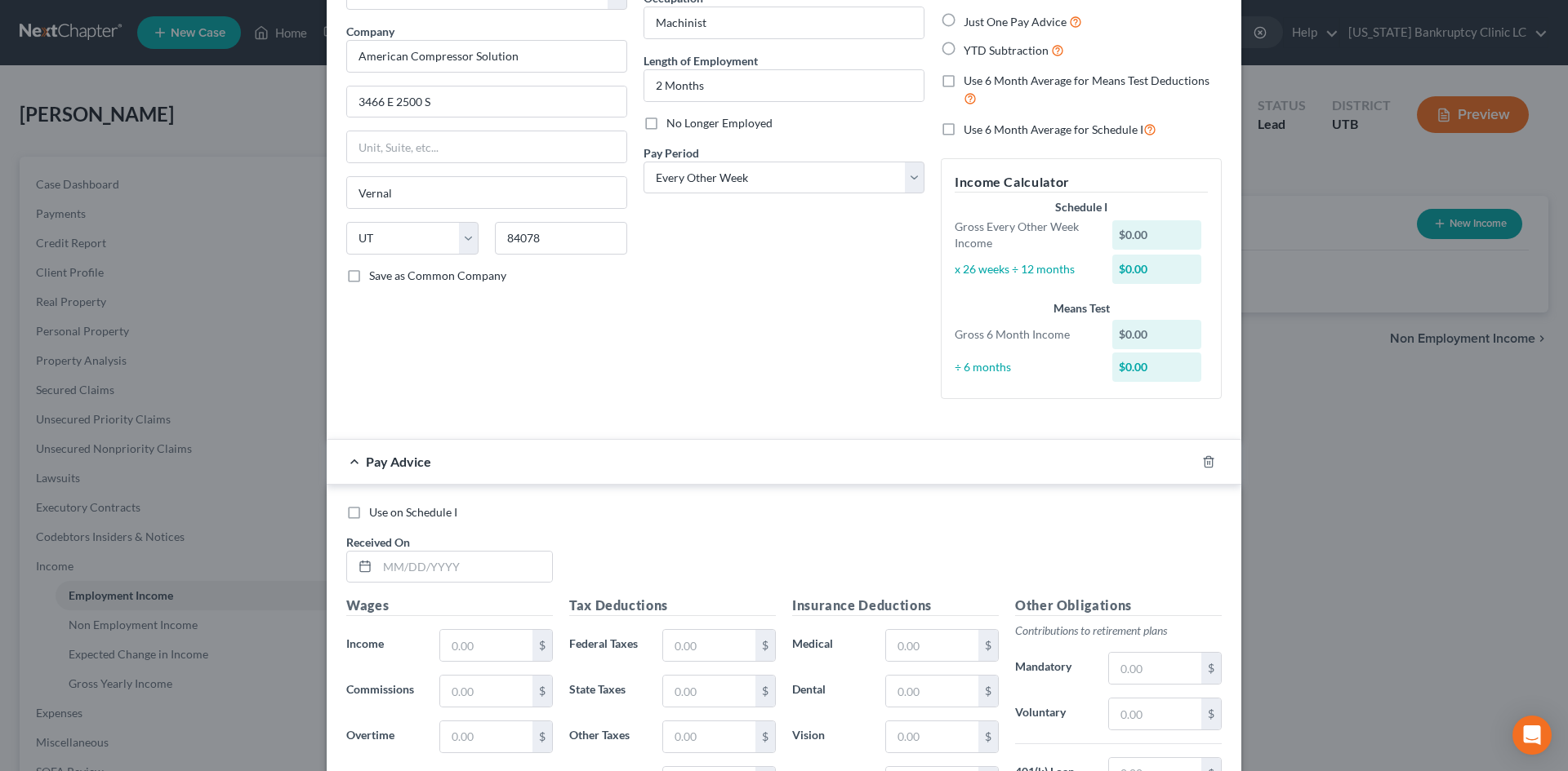
scroll to position [326, 0]
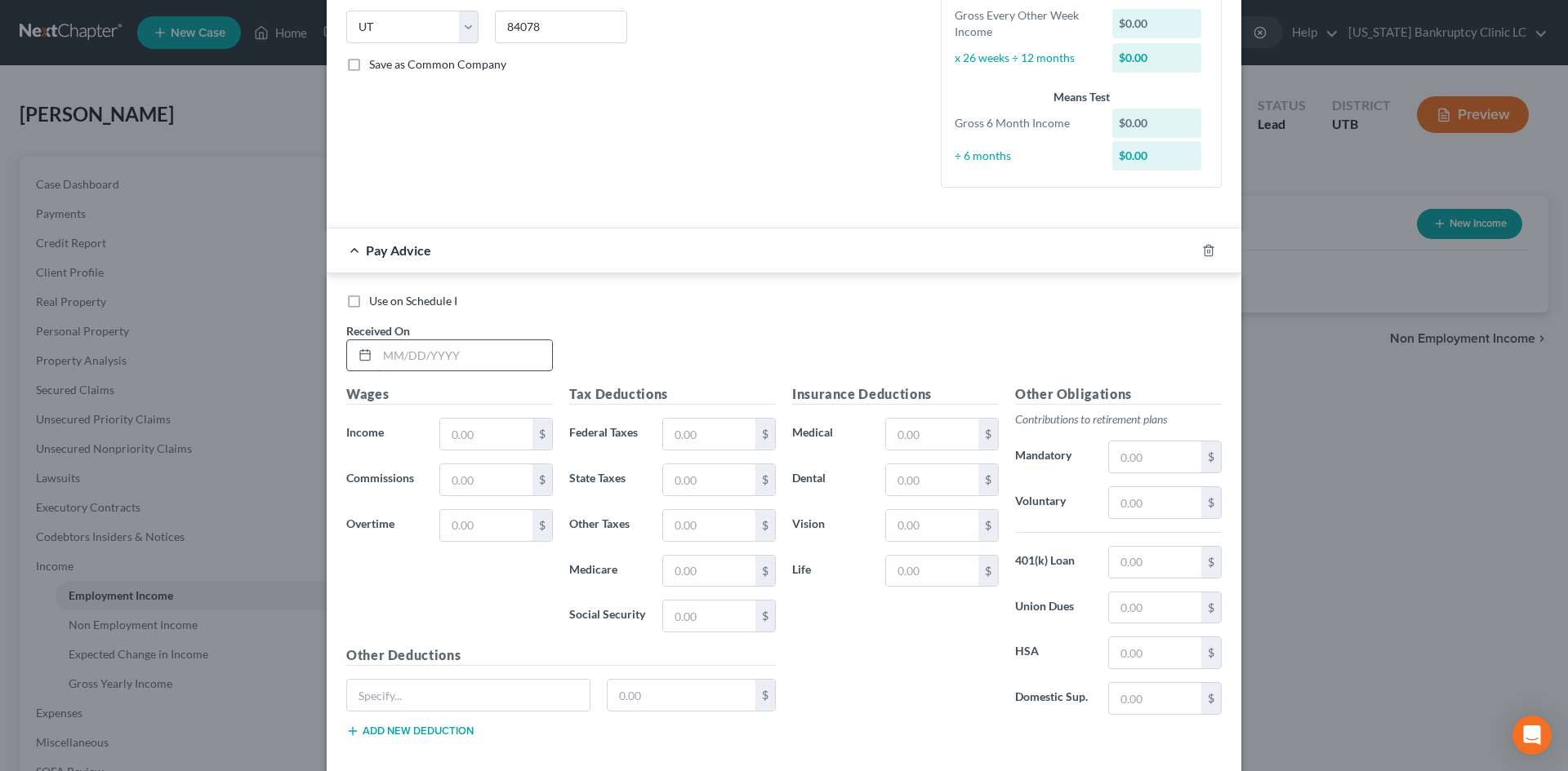
click at [456, 342] on input "text" at bounding box center [465, 356] width 175 height 31
type input "07/18/25"
type input "720"
click at [712, 428] on input "text" at bounding box center [709, 434] width 92 height 31
type input "20"
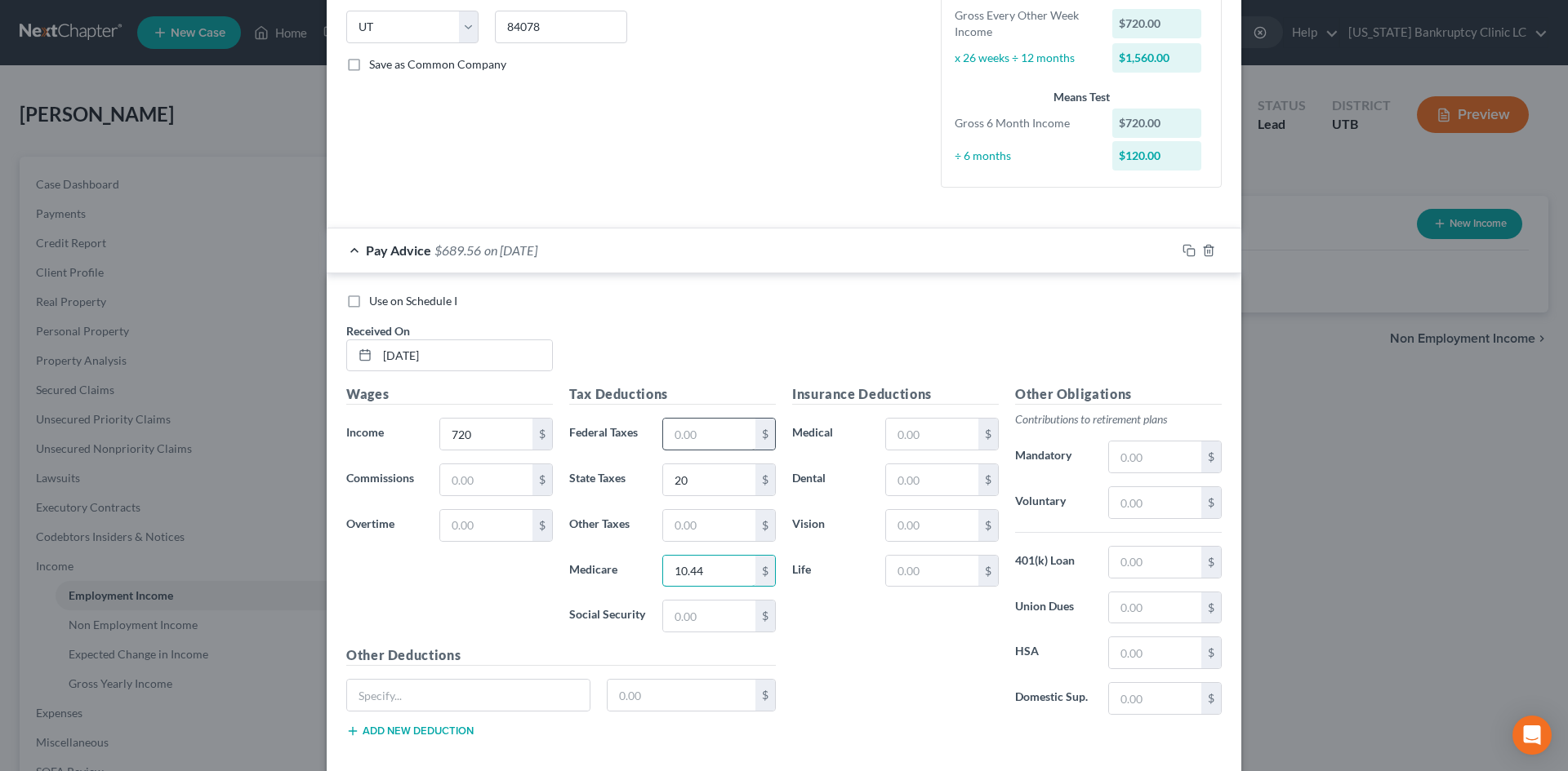
type input "10.44"
type input "44.64"
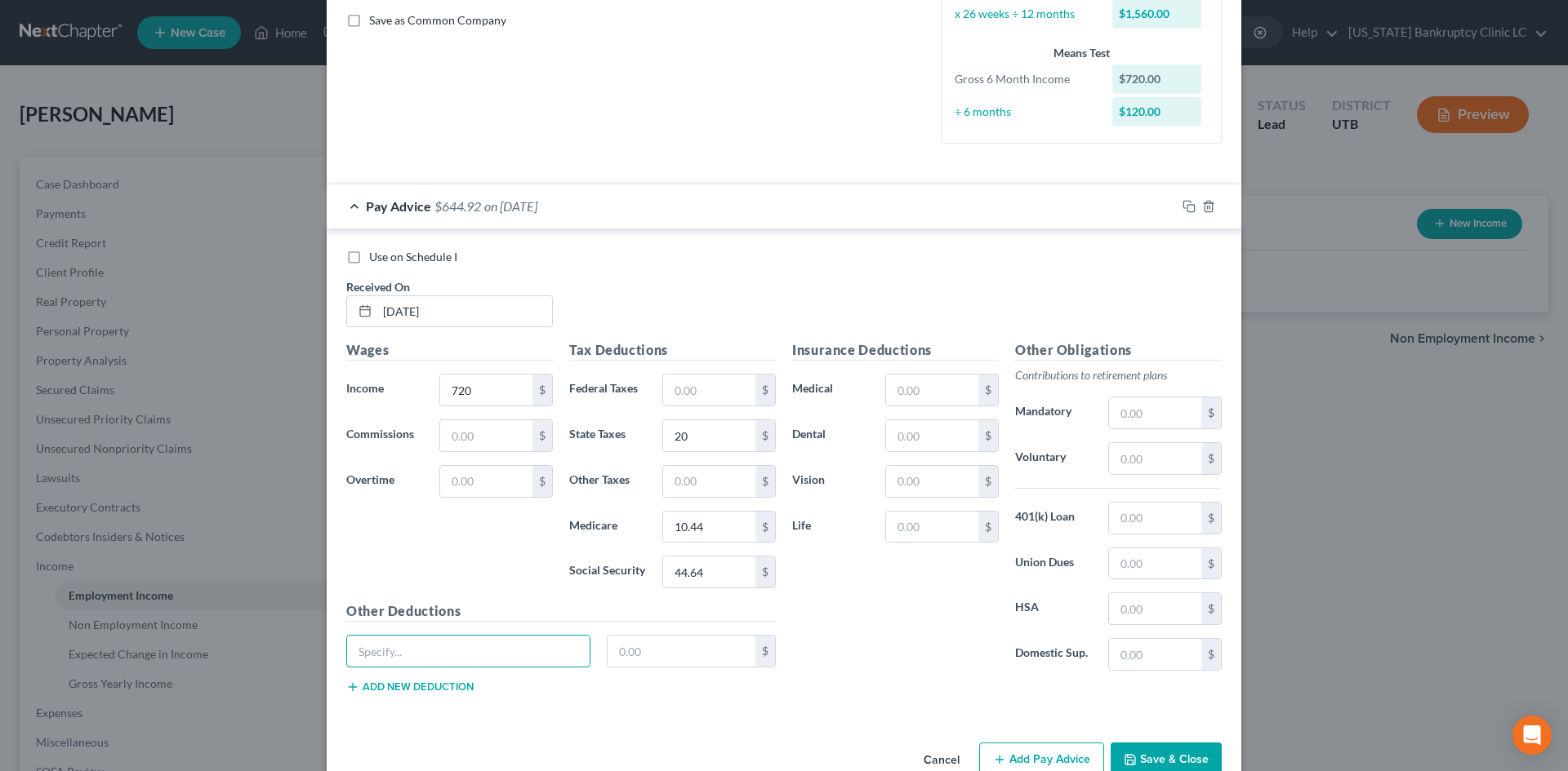
scroll to position [409, 0]
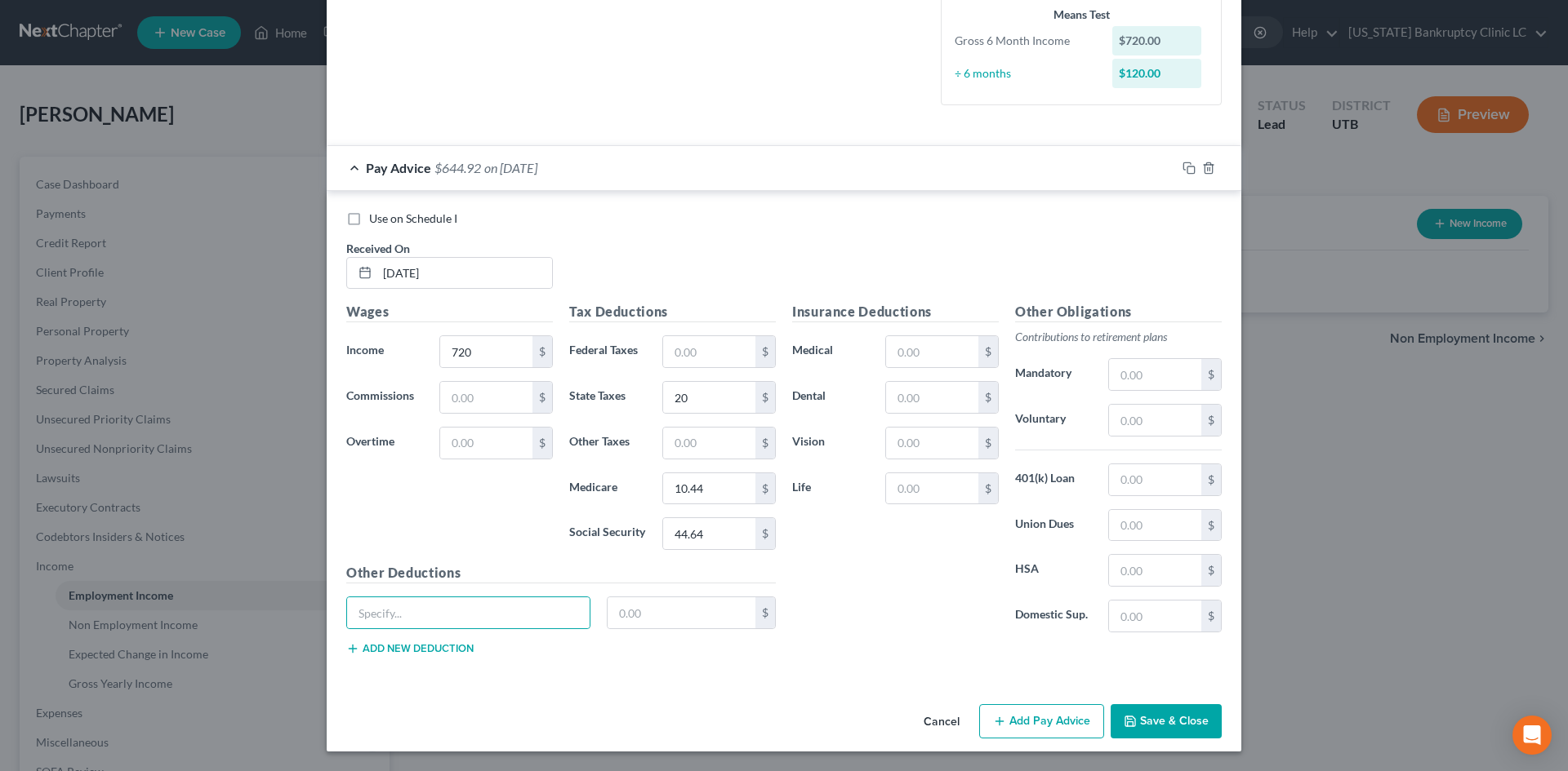
click at [1046, 723] on button "Add Pay Advice" at bounding box center [1041, 722] width 125 height 35
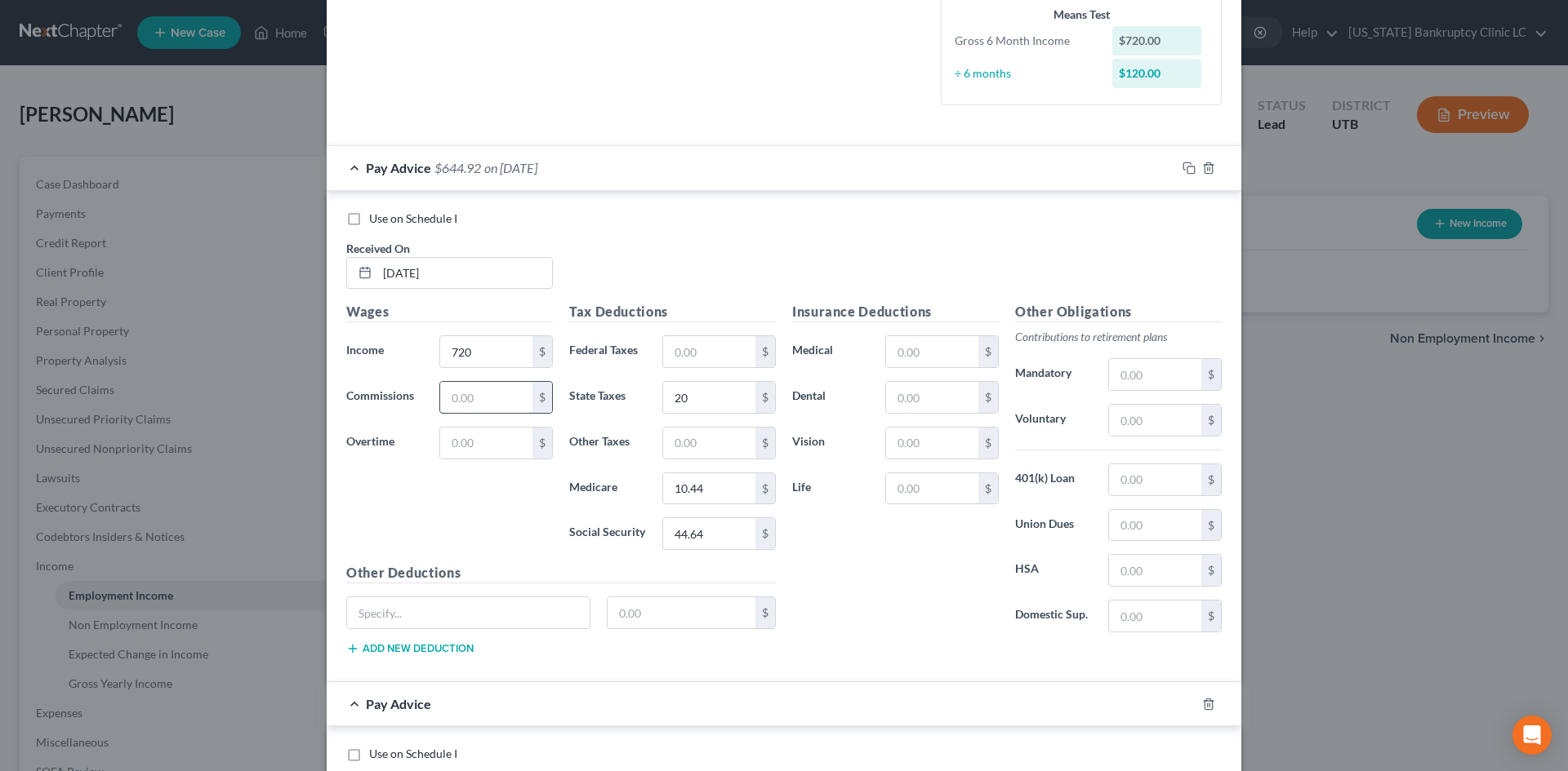
scroll to position [736, 0]
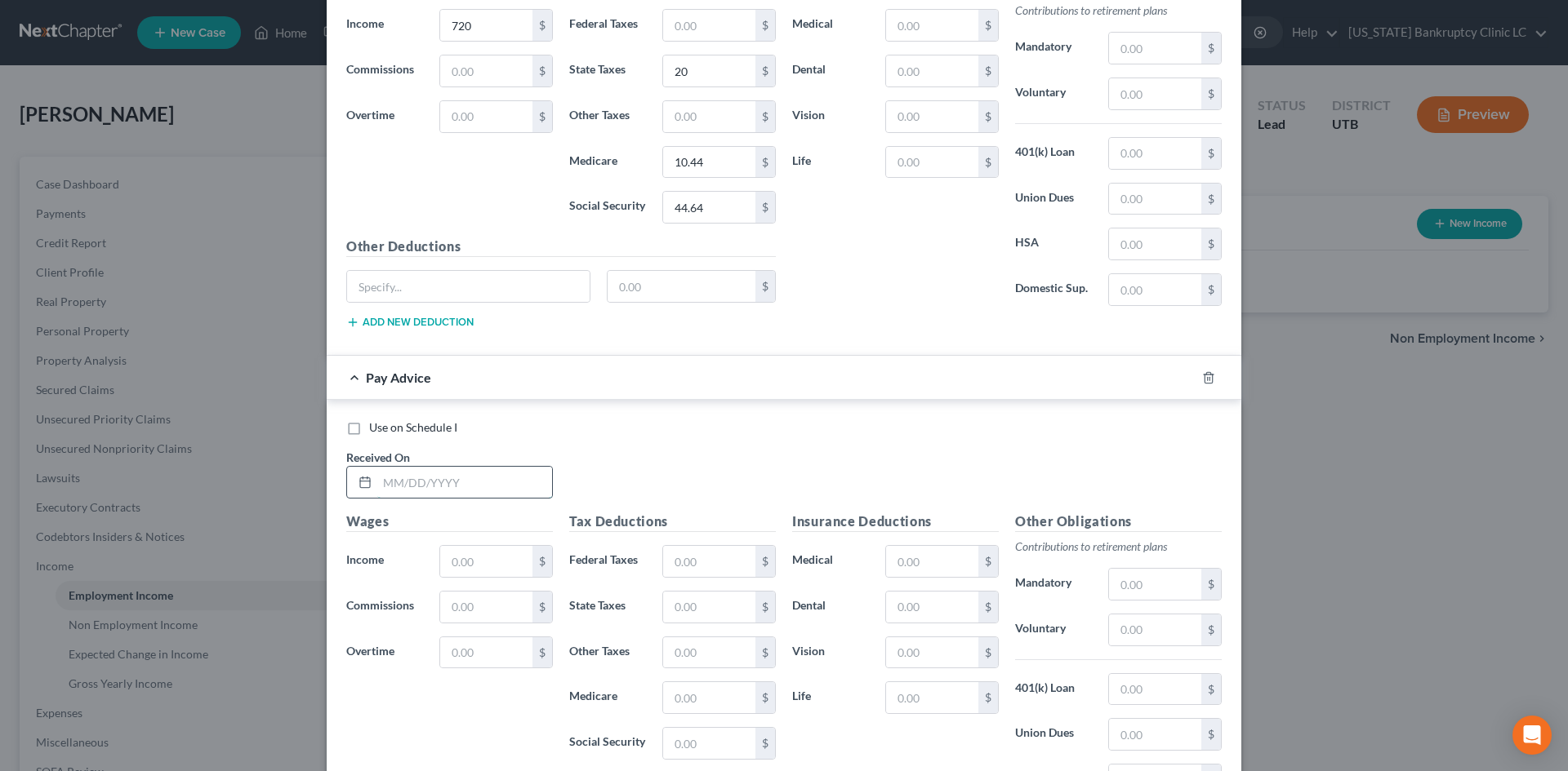
click at [438, 470] on input "text" at bounding box center [465, 483] width 175 height 31
type input "08/01/25"
type input "1,595.25"
type input "75"
type input "71"
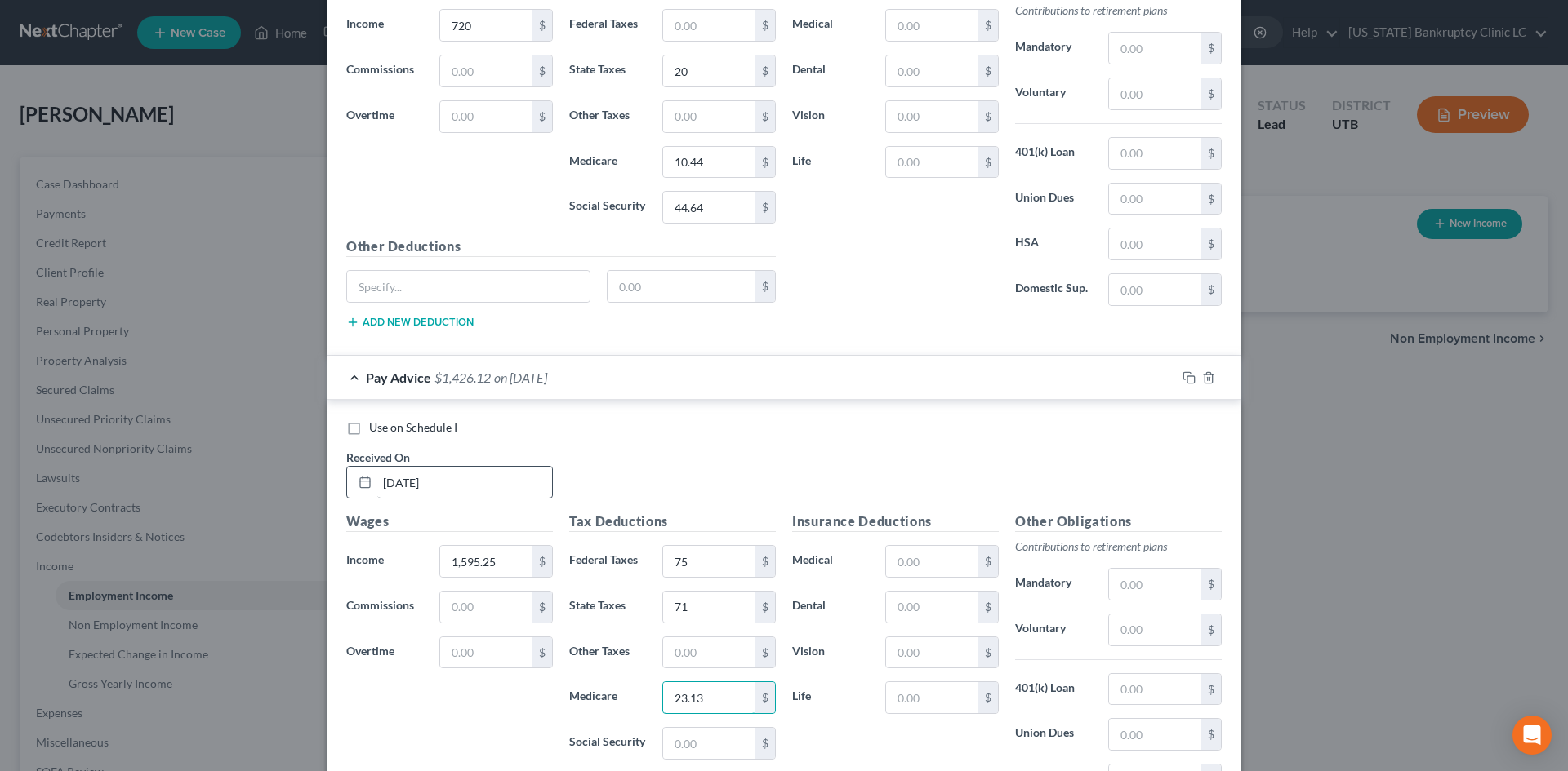
type input "23.13"
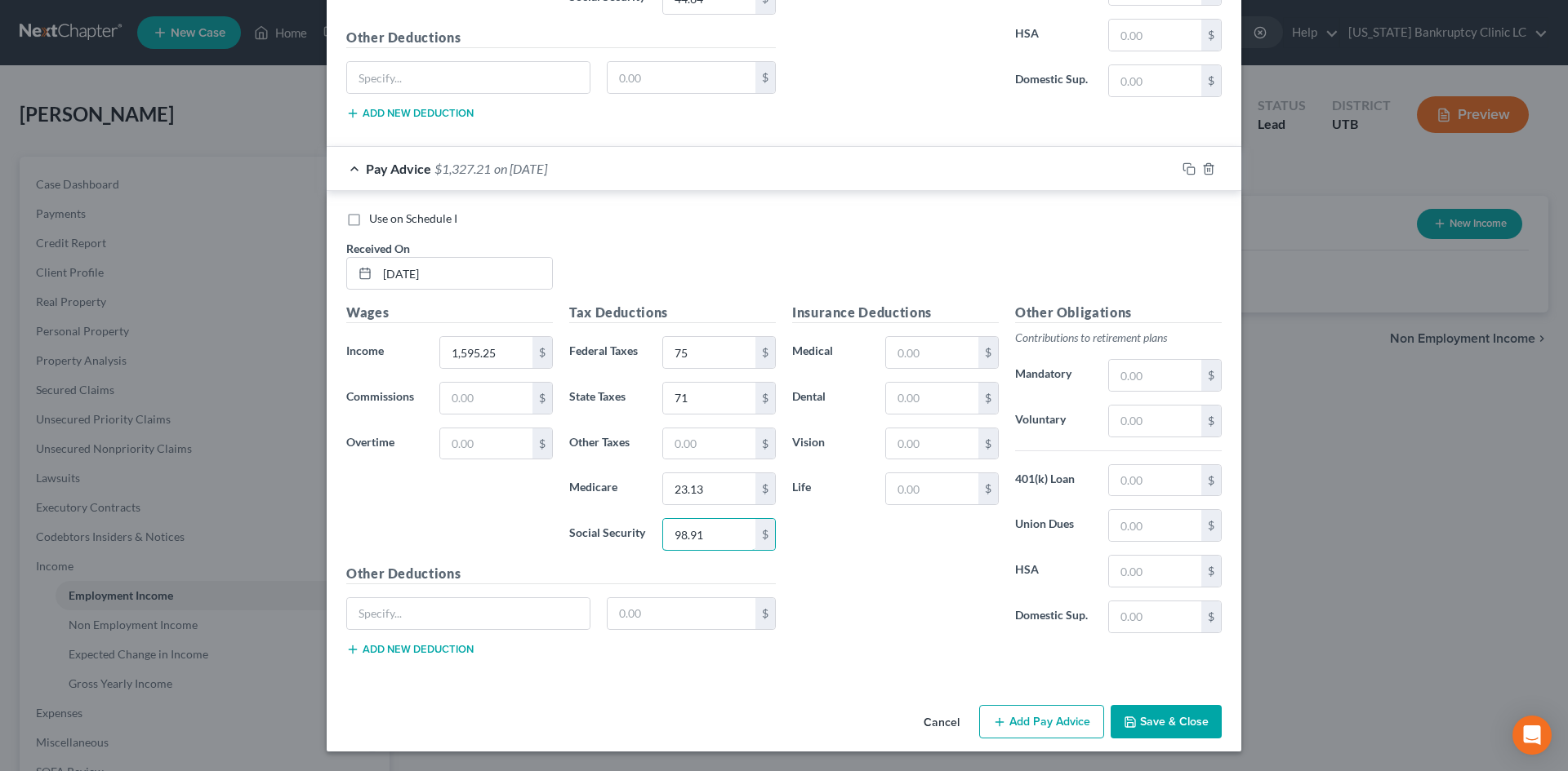
type input "98.91"
click at [892, 604] on div "Insurance Deductions Medical $ Dental $ Vision $ Life $" at bounding box center [895, 474] width 223 height 343
click at [1019, 721] on button "Add Pay Advice" at bounding box center [1041, 722] width 125 height 35
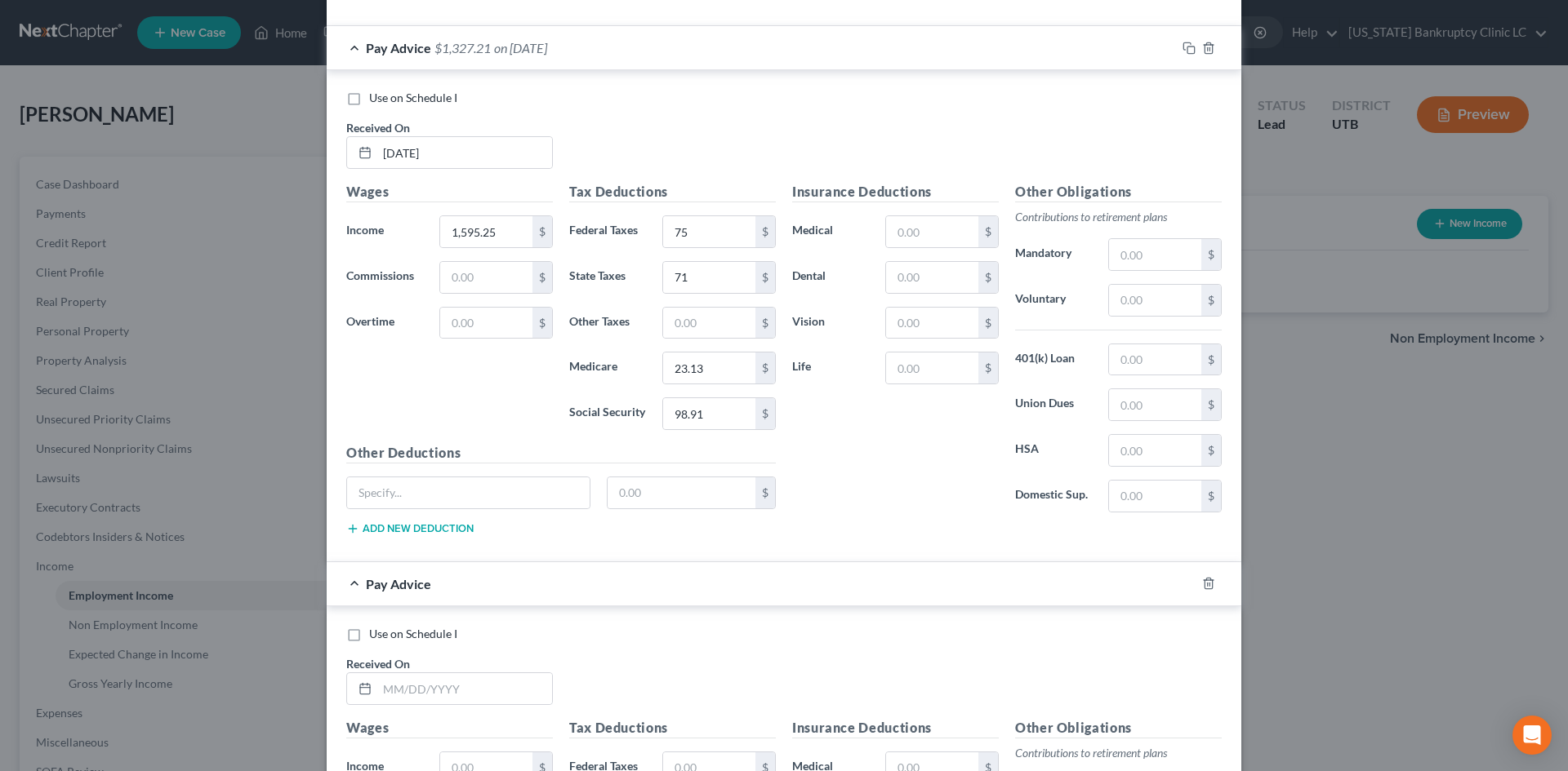
scroll to position [1271, 0]
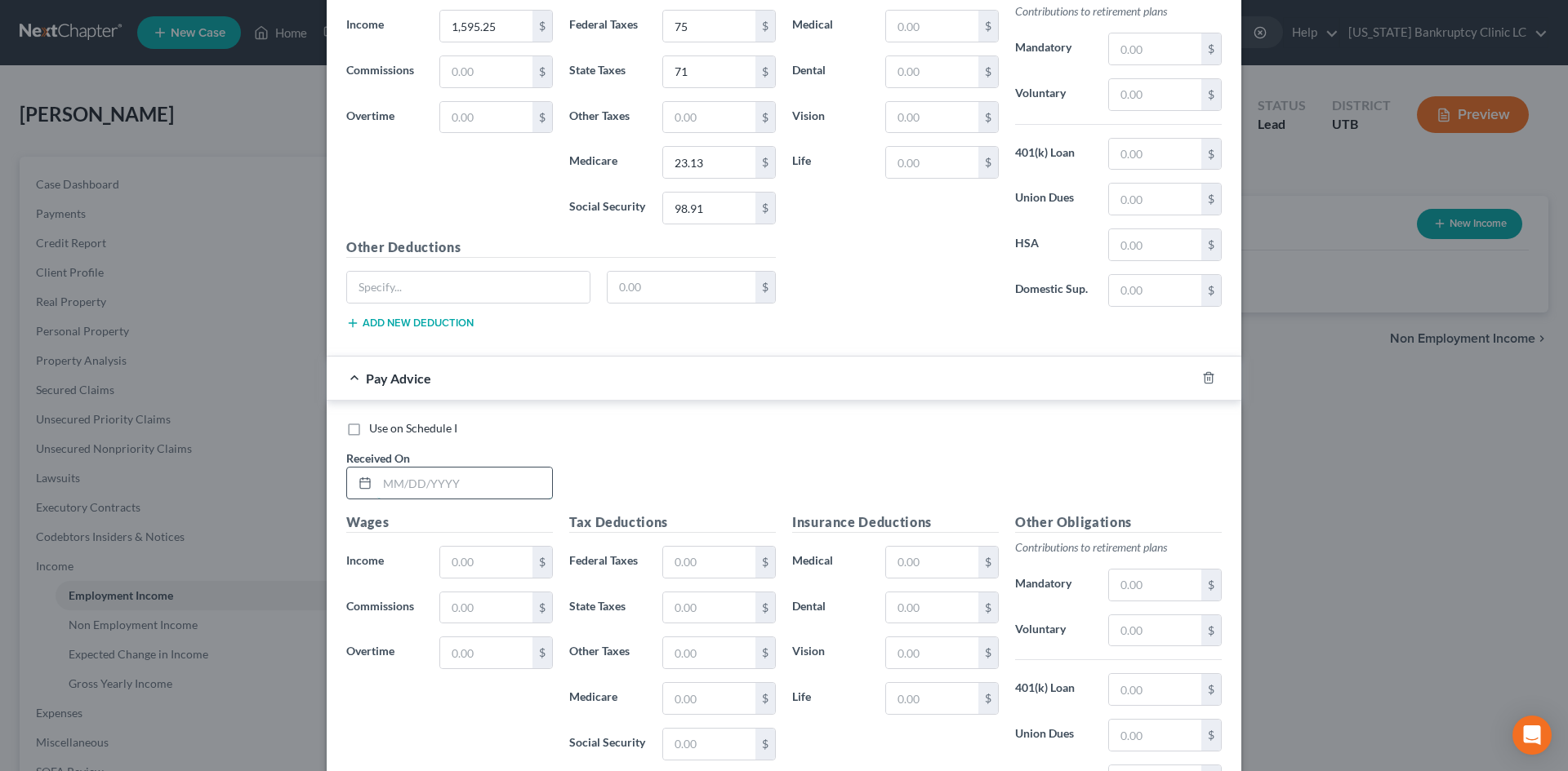
click at [428, 479] on input "text" at bounding box center [465, 484] width 175 height 31
type input "08/15/25"
type input "1,471.50"
click at [743, 573] on input "text" at bounding box center [709, 563] width 92 height 31
type input "61"
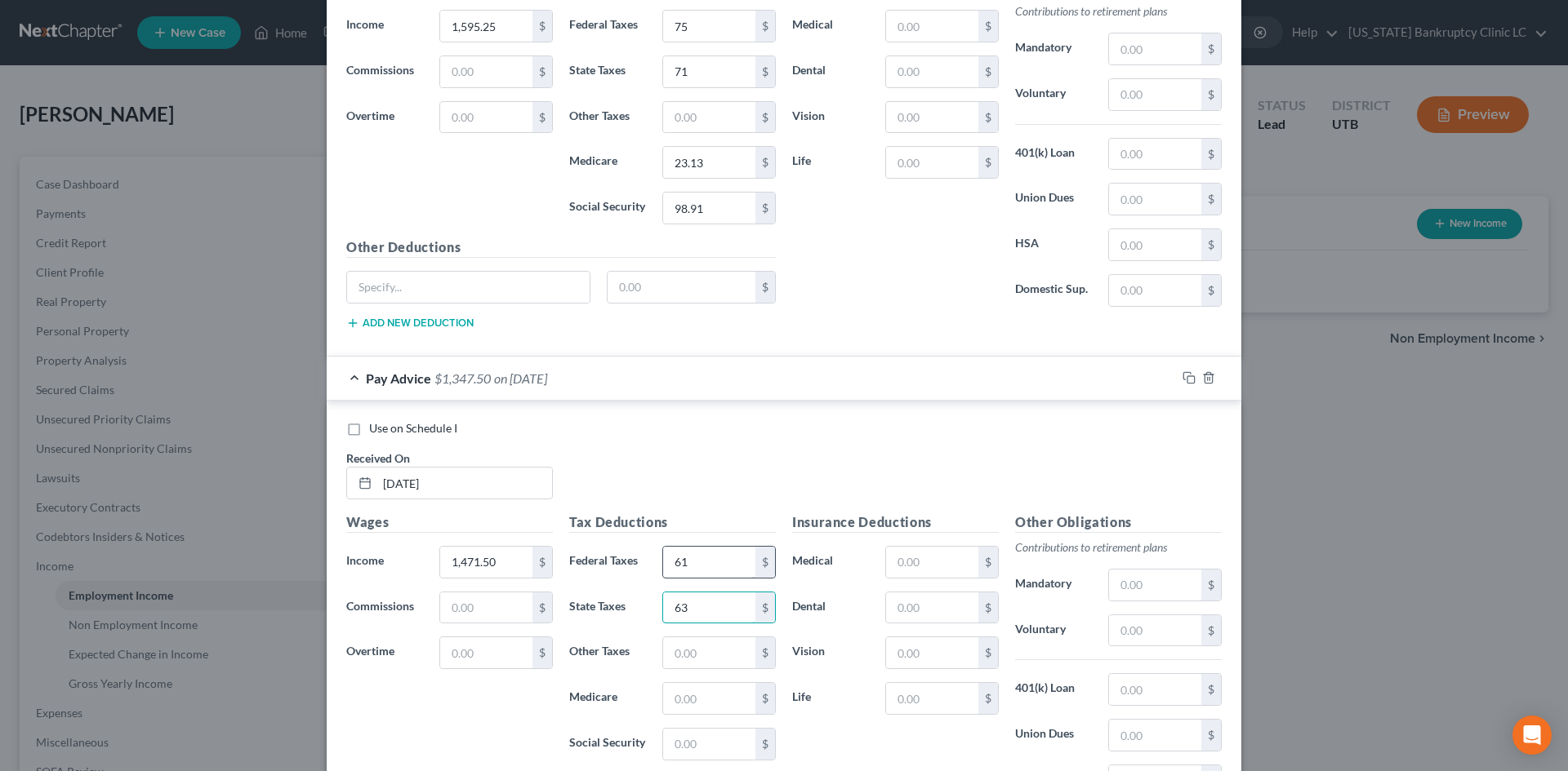
type input "63"
type input "21.34"
type input "91.23"
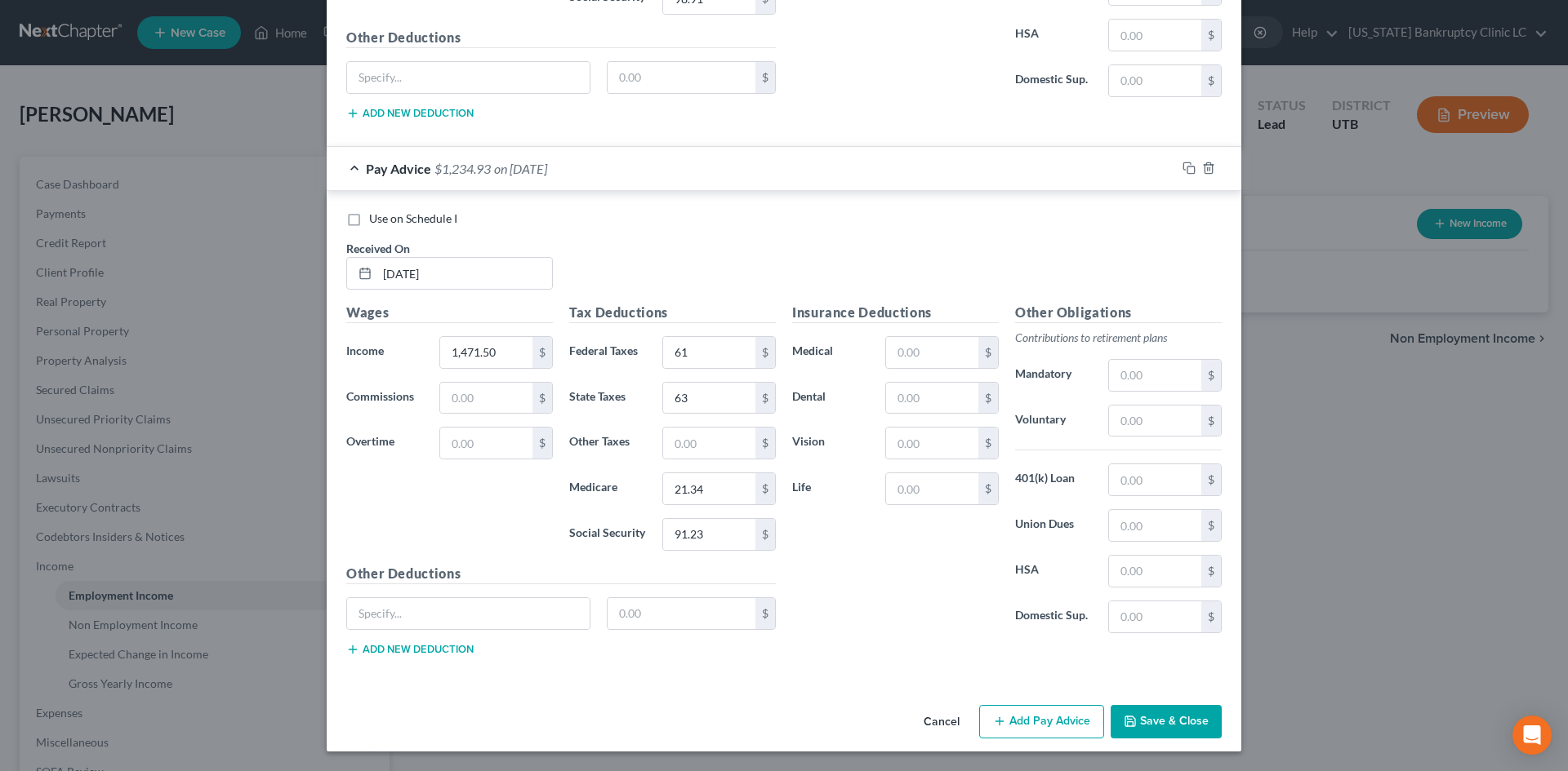
click at [1028, 724] on button "Add Pay Advice" at bounding box center [1041, 722] width 125 height 35
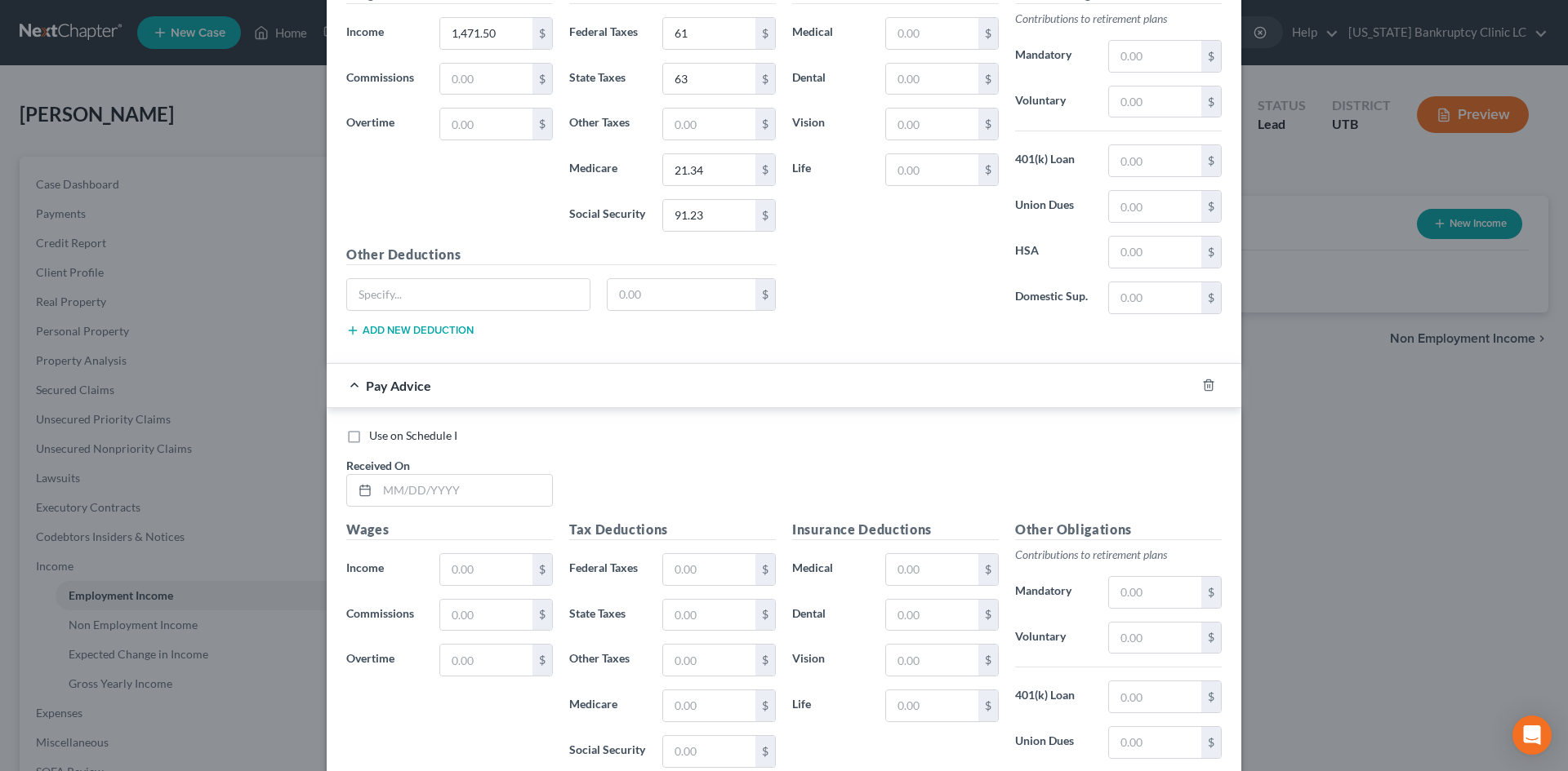
scroll to position [1726, 0]
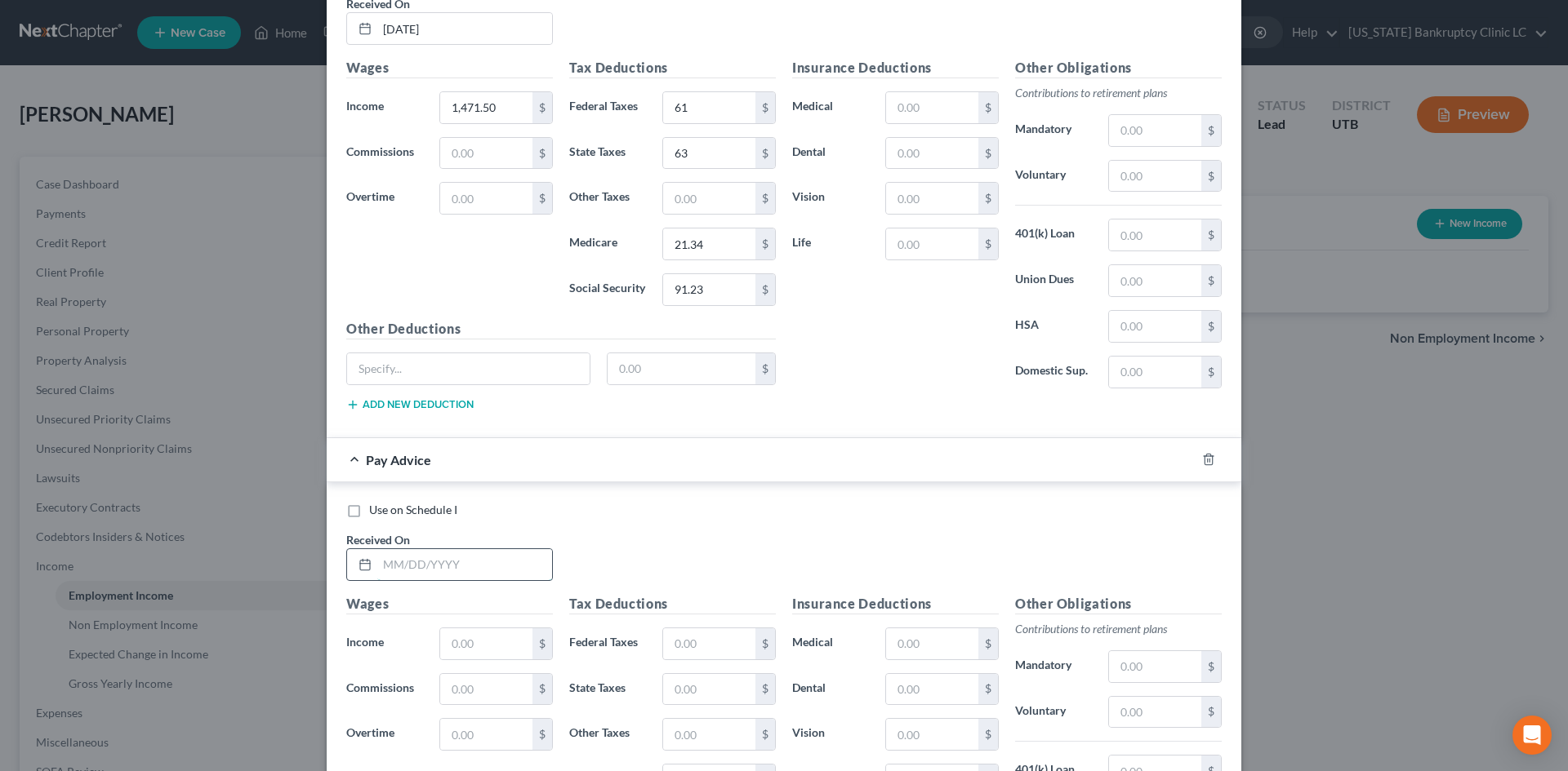
click at [461, 567] on input "text" at bounding box center [465, 565] width 175 height 31
type input "08/29/25"
type input "1,404"
click at [654, 628] on div "$" at bounding box center [719, 644] width 130 height 33
click at [666, 631] on input "text" at bounding box center [709, 644] width 92 height 31
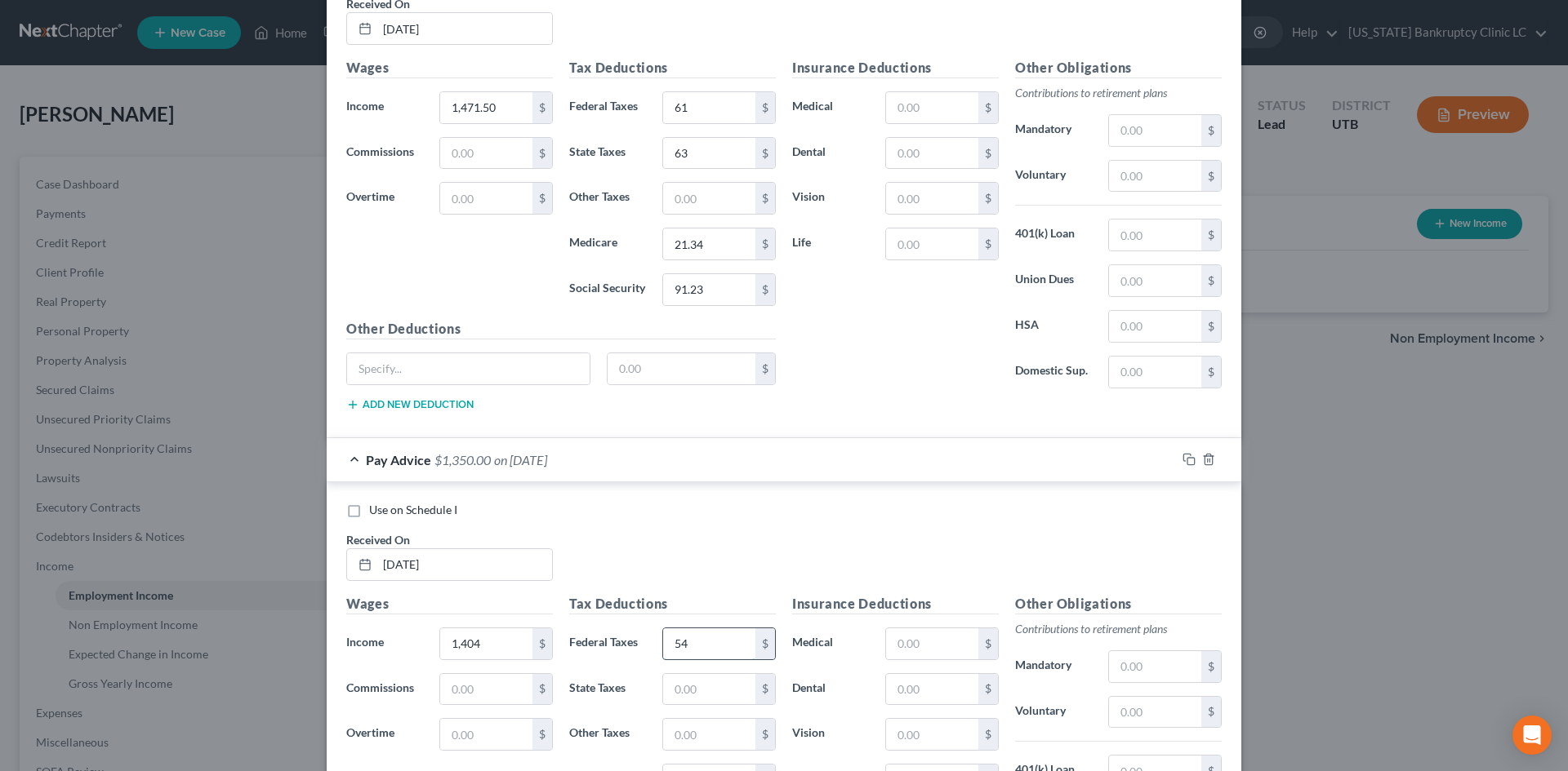
type input "54"
type input "60"
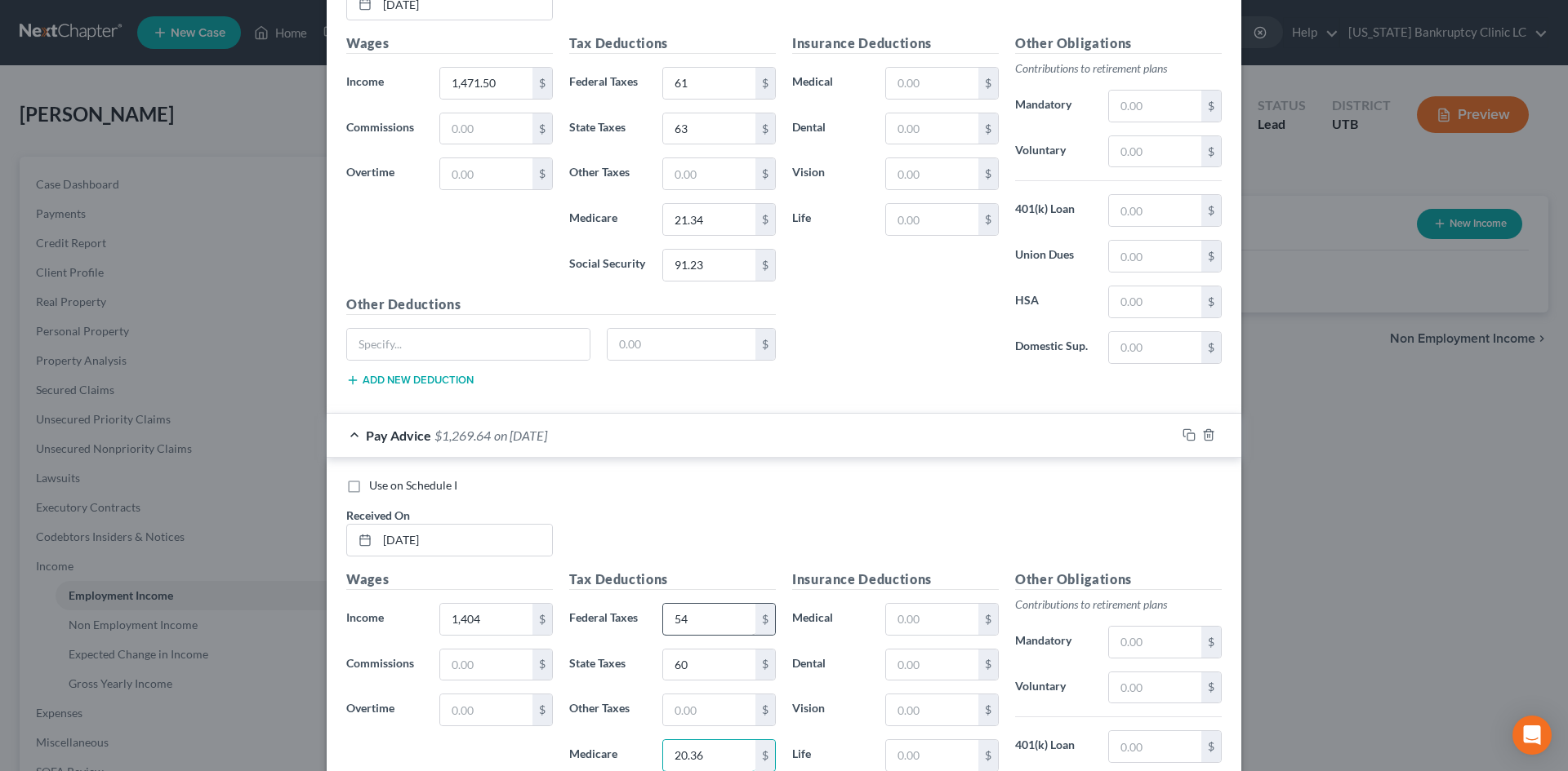
type input "20.36"
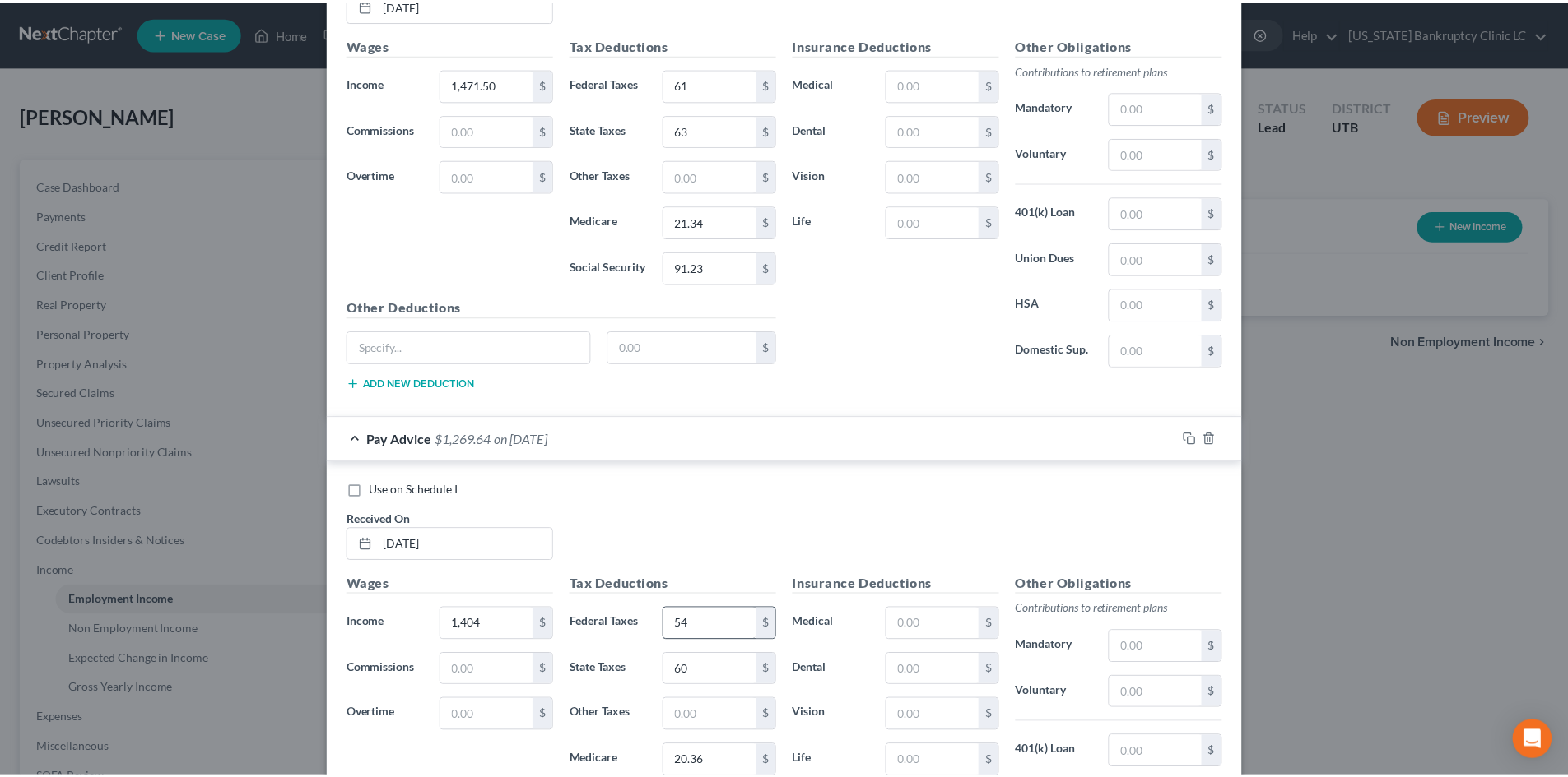
scroll to position [2033, 0]
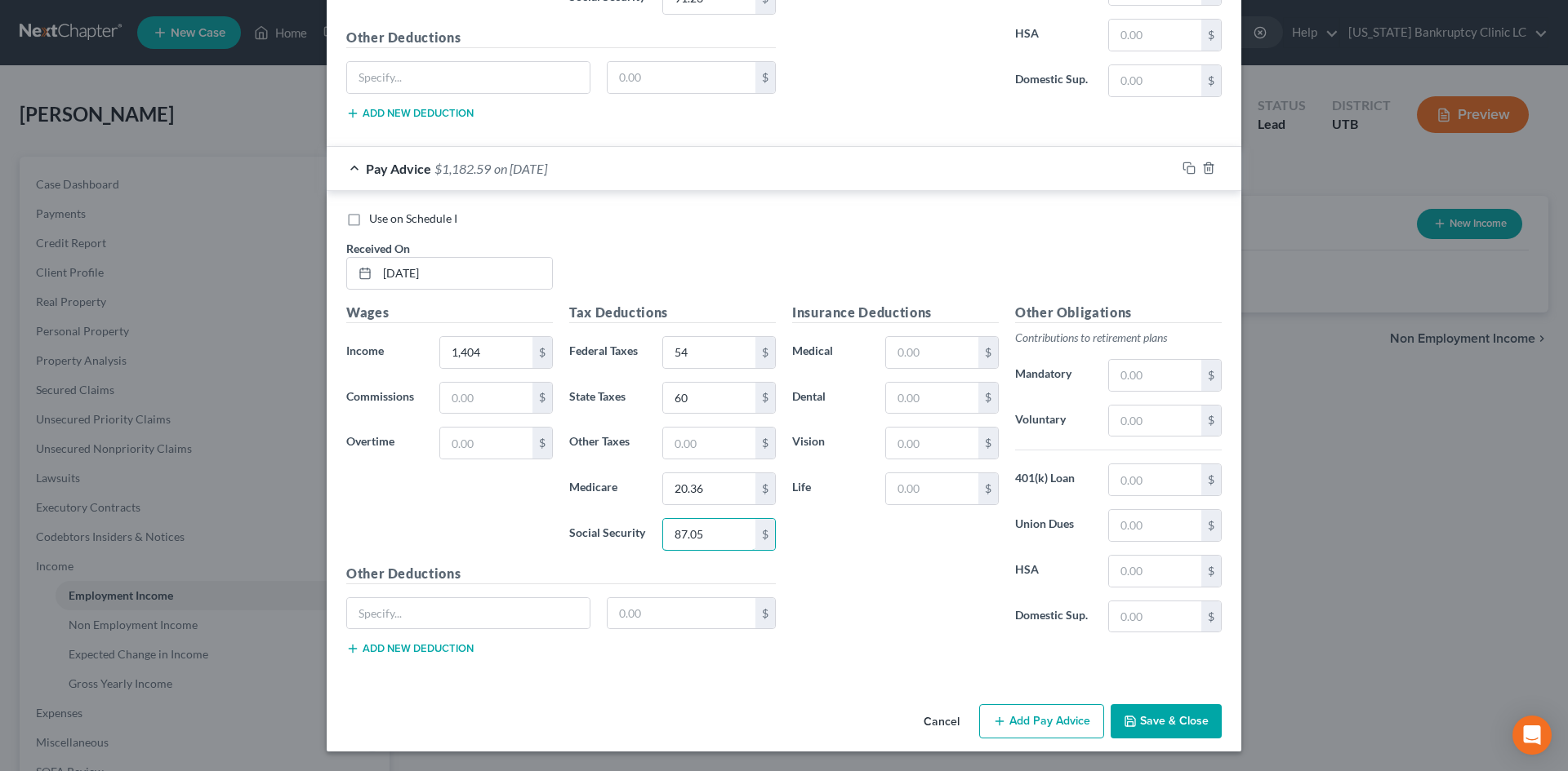
type input "87.05"
click at [855, 626] on div "Insurance Deductions Medical $ Dental $ Vision $ Life $" at bounding box center [895, 474] width 223 height 343
click at [1171, 730] on button "Save & Close" at bounding box center [1166, 722] width 111 height 35
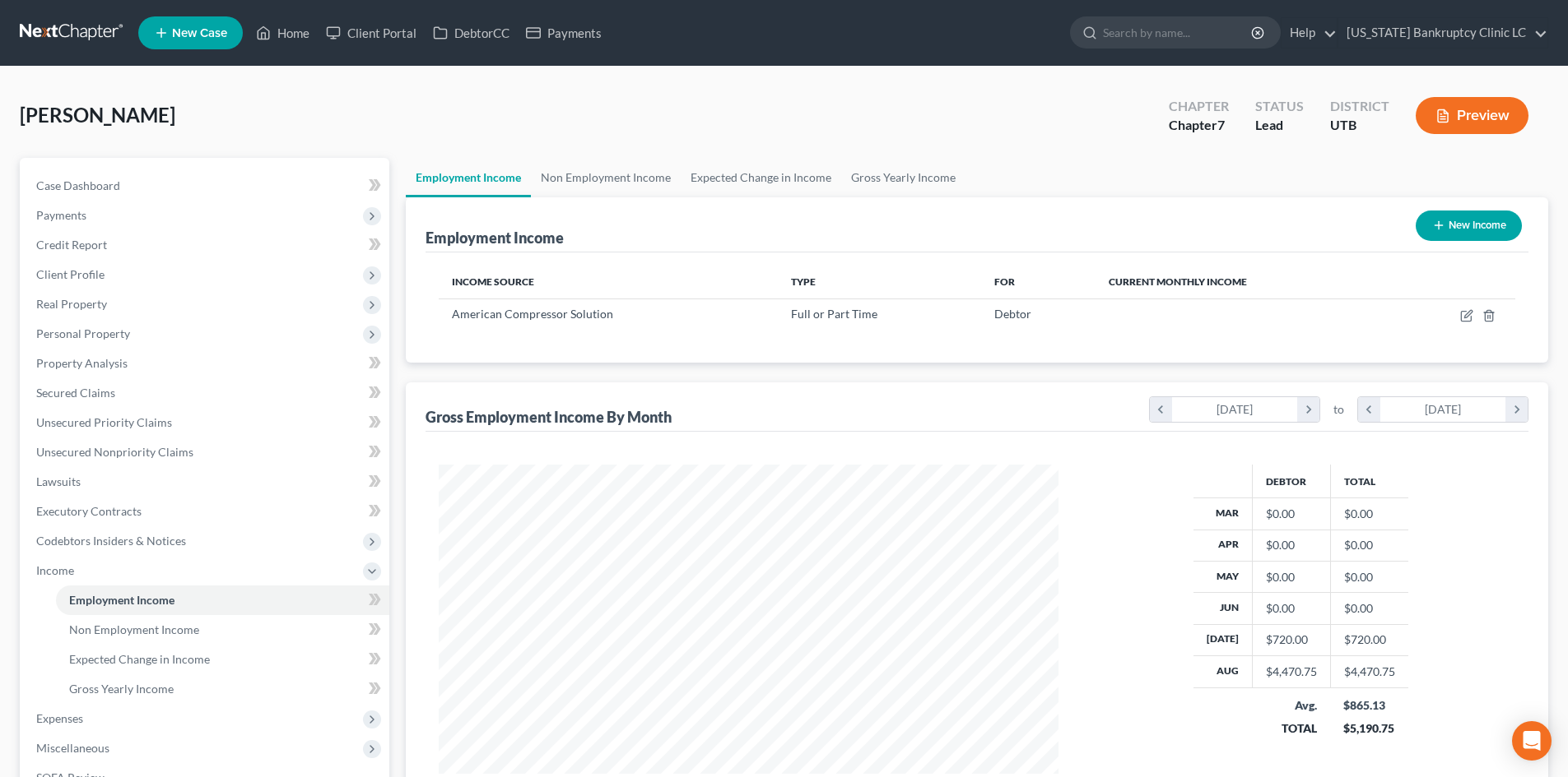
scroll to position [822355, 822391]
click at [907, 179] on link "Gross Yearly Income" at bounding box center [904, 178] width 125 height 40
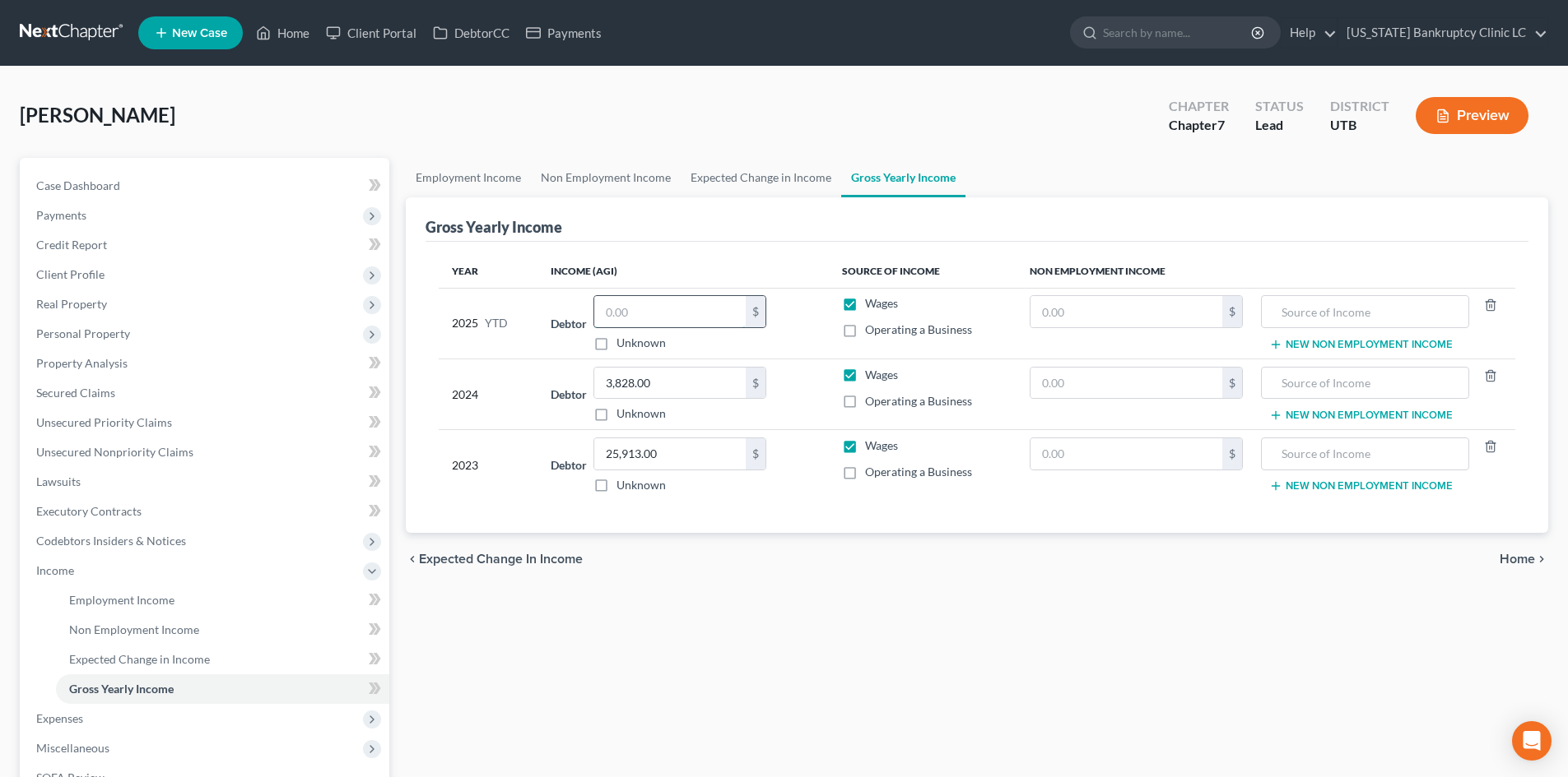
click at [666, 306] on input "text" at bounding box center [670, 312] width 151 height 32
type input "19,909.25"
click at [456, 177] on link "Employment Income" at bounding box center [468, 178] width 125 height 40
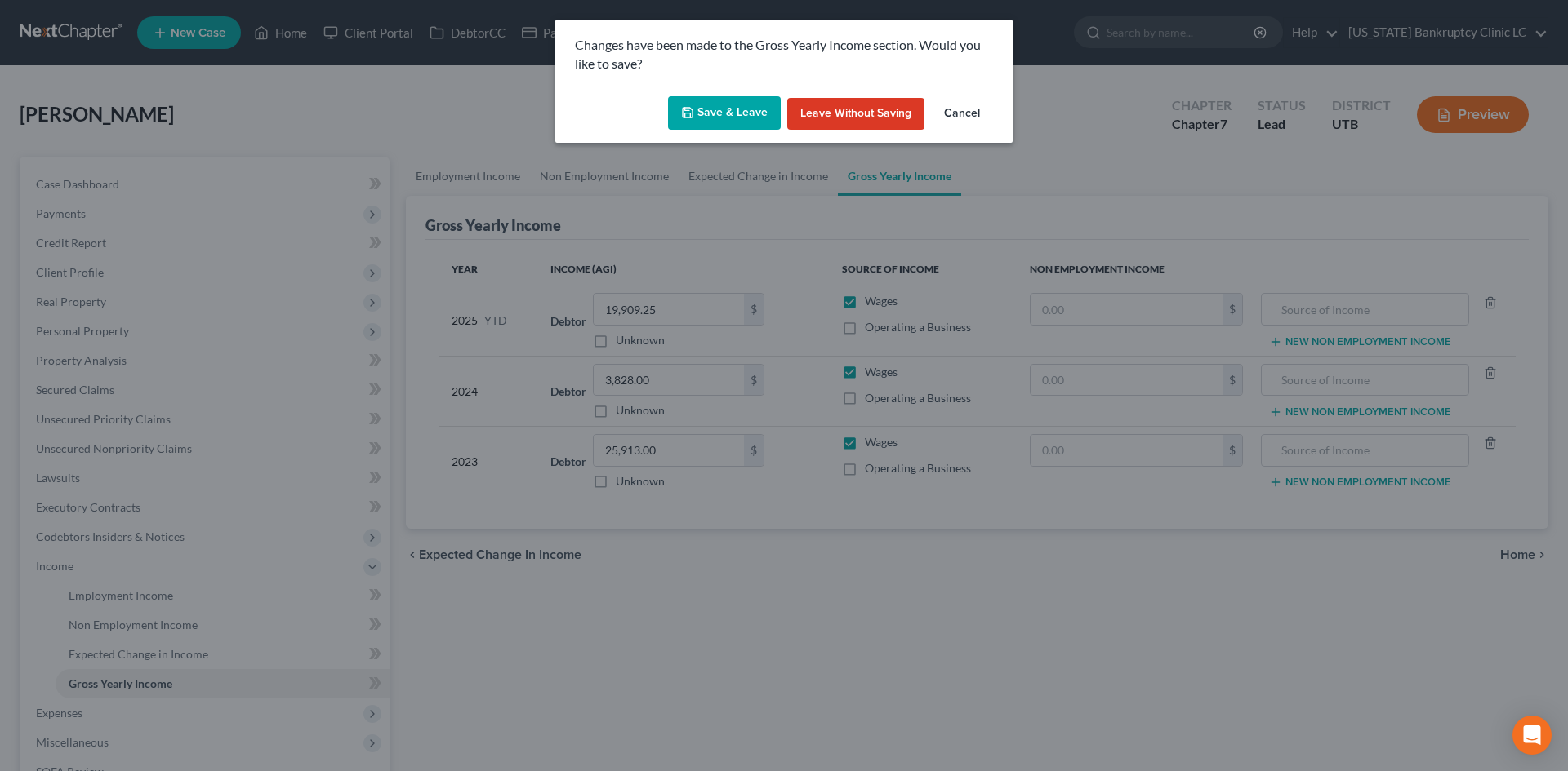
click at [715, 96] on button "Save & Leave" at bounding box center [724, 114] width 113 height 35
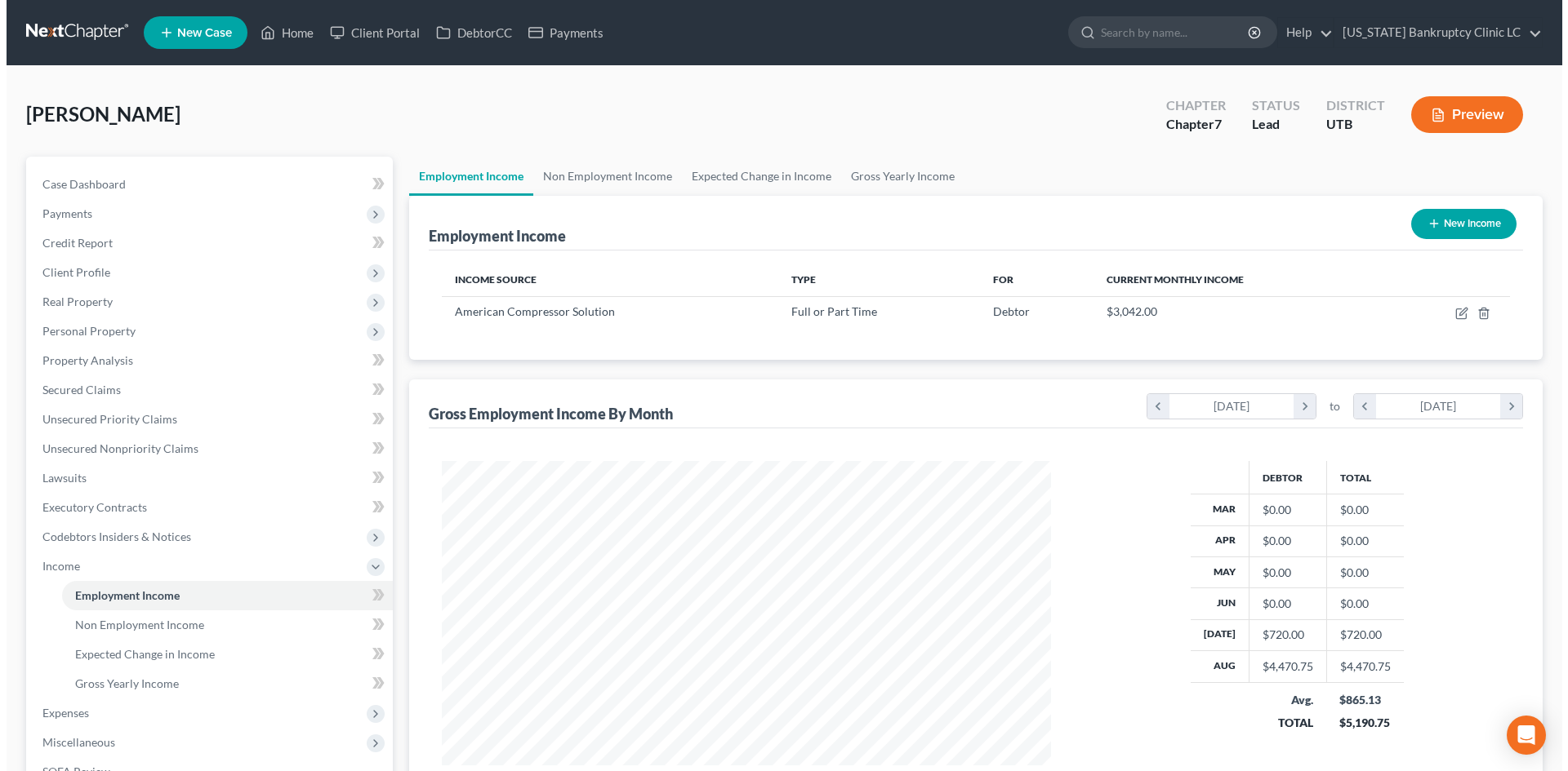
scroll to position [305, 642]
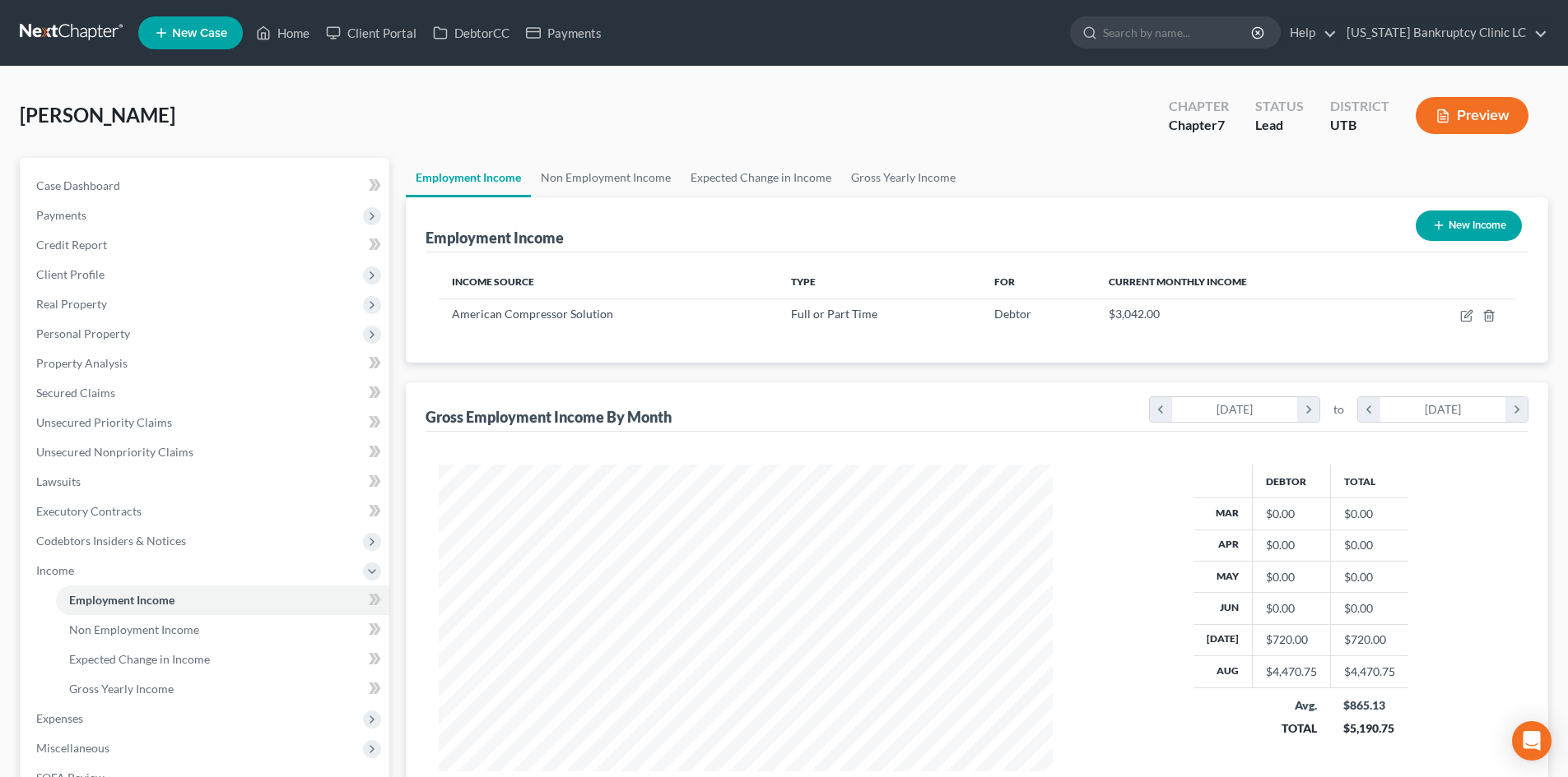
click at [1477, 234] on button "New Income" at bounding box center [1469, 226] width 106 height 31
select select "0"
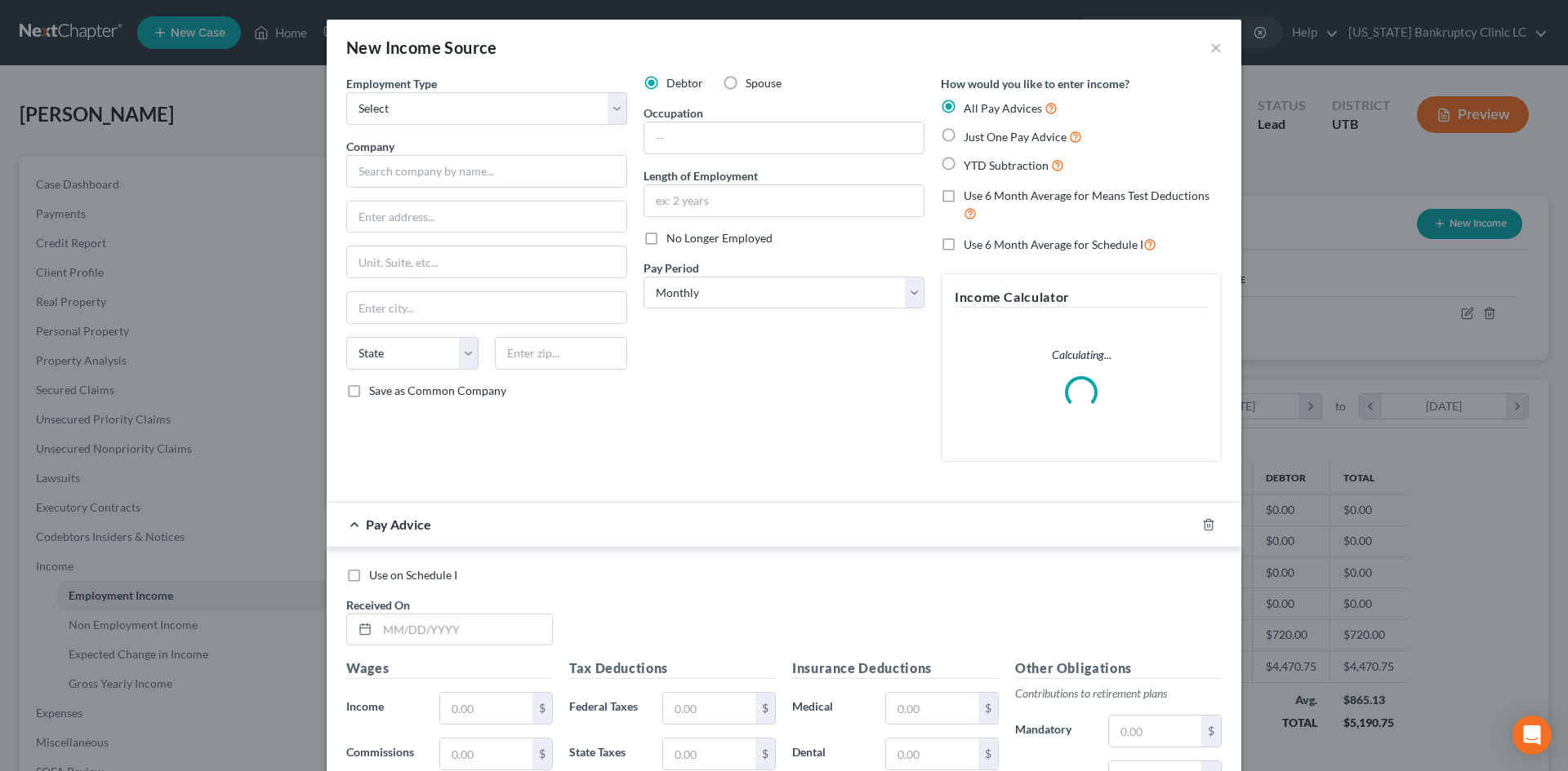
scroll to position [307, 648]
click at [714, 250] on div "Debtor Spouse Occupation Length of Employment No Longer Employed Pay Period * S…" at bounding box center [784, 275] width 297 height 400
click at [718, 235] on span "No Longer Employed" at bounding box center [719, 237] width 106 height 14
click at [683, 235] on input "No Longer Employed" at bounding box center [678, 235] width 11 height 11
checkbox input "true"
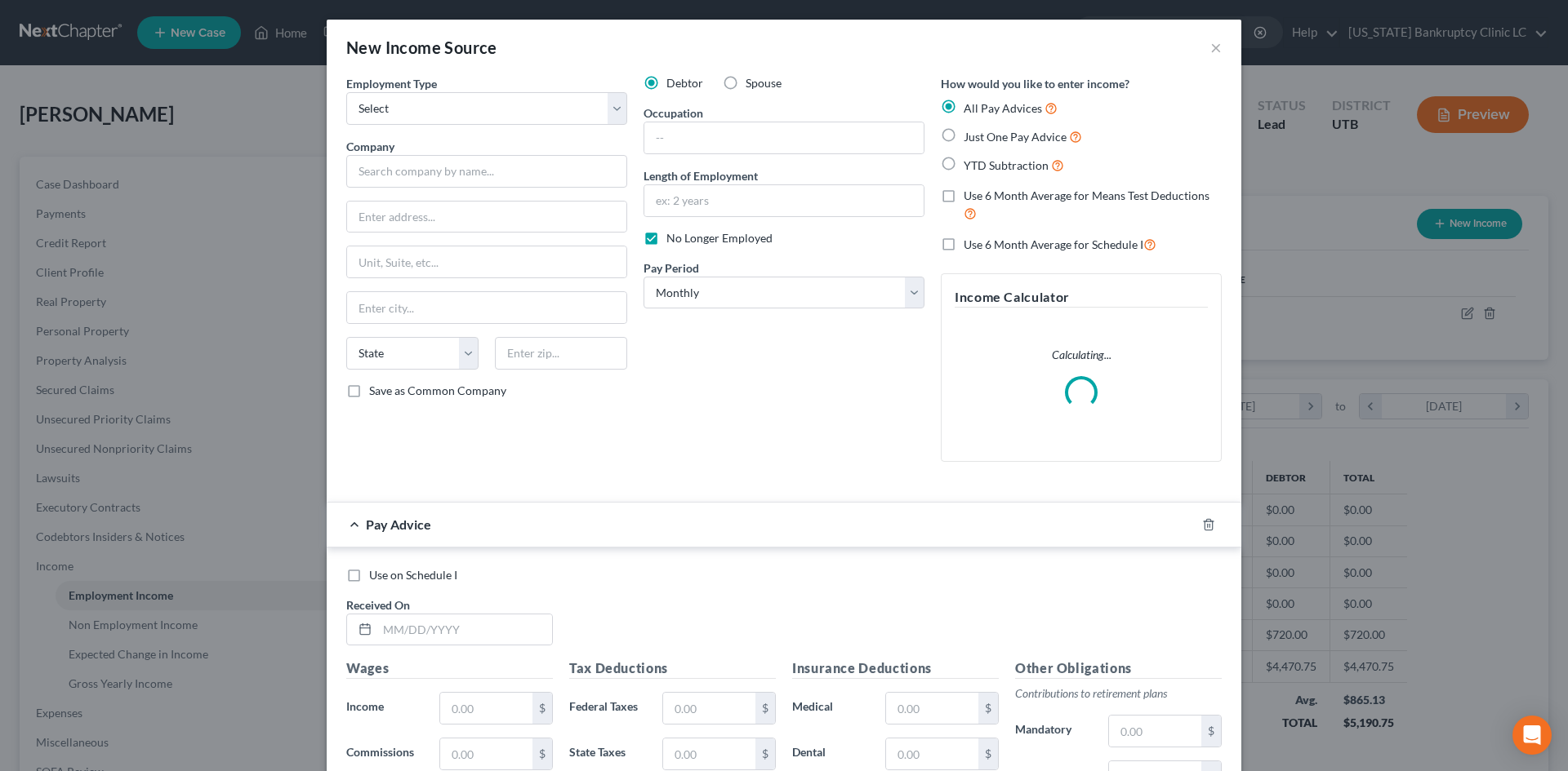
click at [430, 153] on div "Company *" at bounding box center [486, 162] width 281 height 49
click at [418, 119] on select "Select Full or Part Time Employment Self Employment" at bounding box center [486, 109] width 281 height 33
select select "0"
click at [346, 92] on select "Select Full or Part Time Employment Self Employment" at bounding box center [486, 109] width 281 height 33
click at [410, 174] on input "text" at bounding box center [486, 171] width 281 height 33
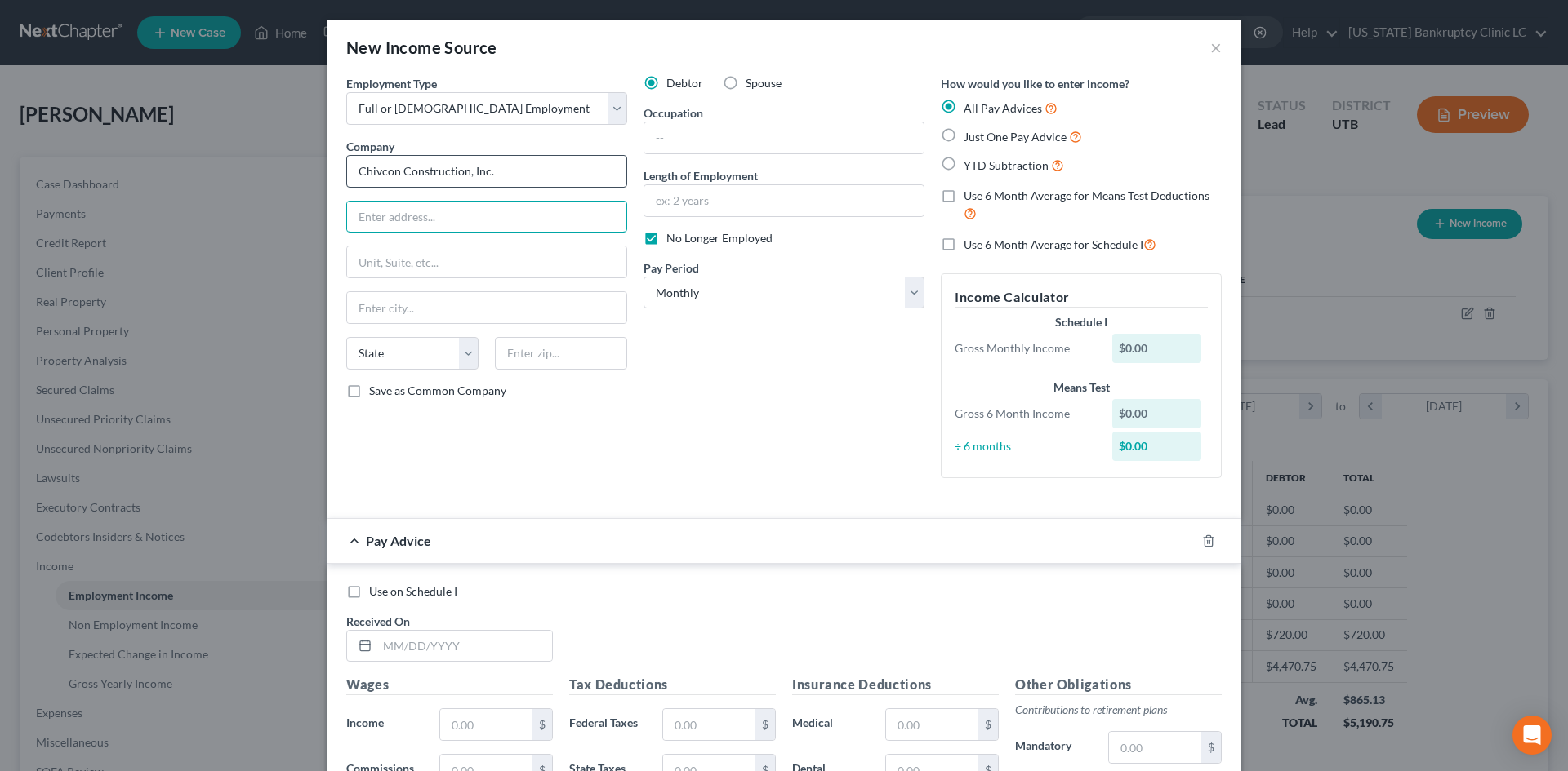
type input "Chivcon Construction, Inc."
type input "2100 W 1000 S"
click at [545, 355] on input "text" at bounding box center [561, 353] width 133 height 33
type input "84078"
type input "Vernal"
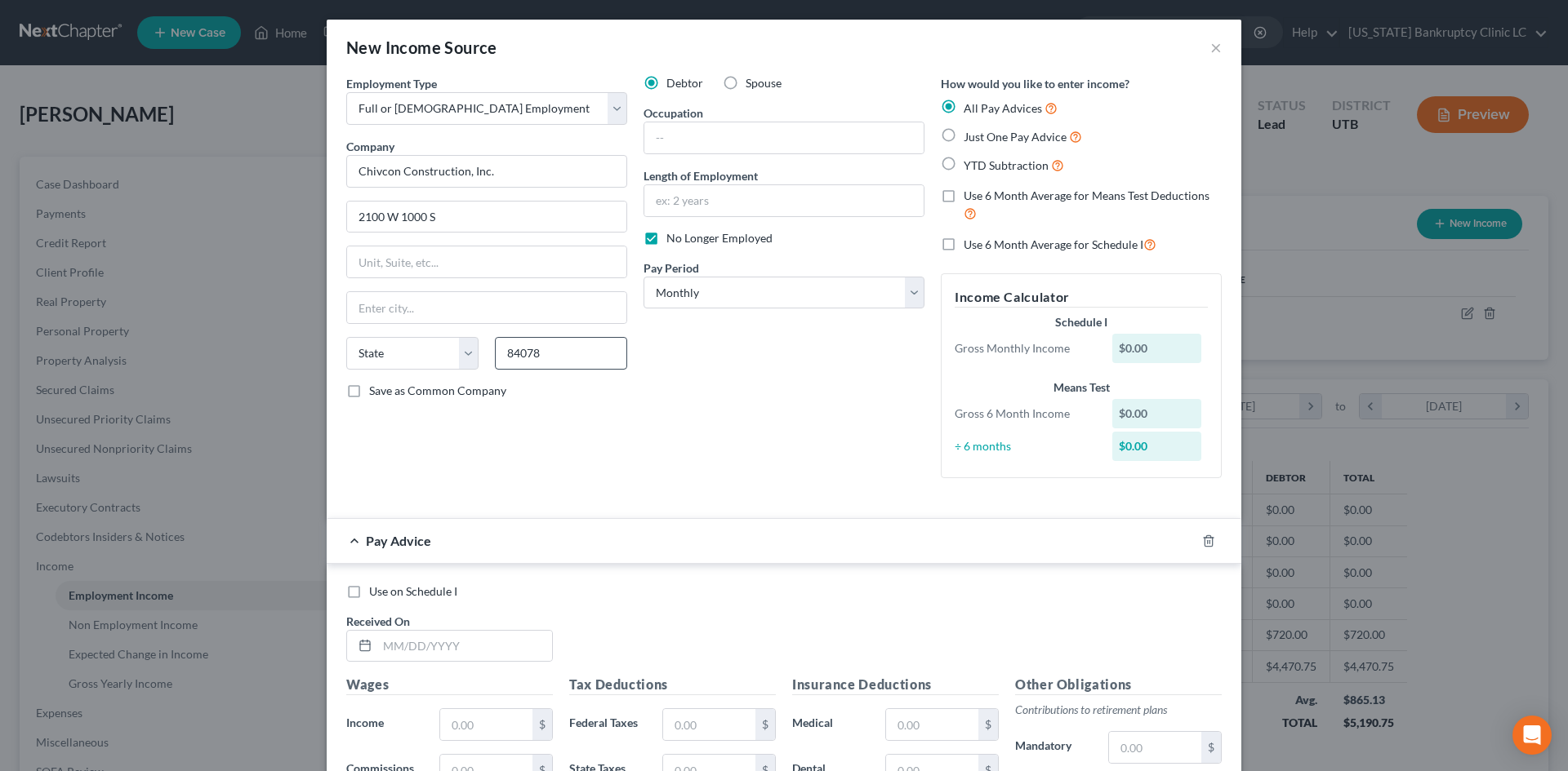
select select "46"
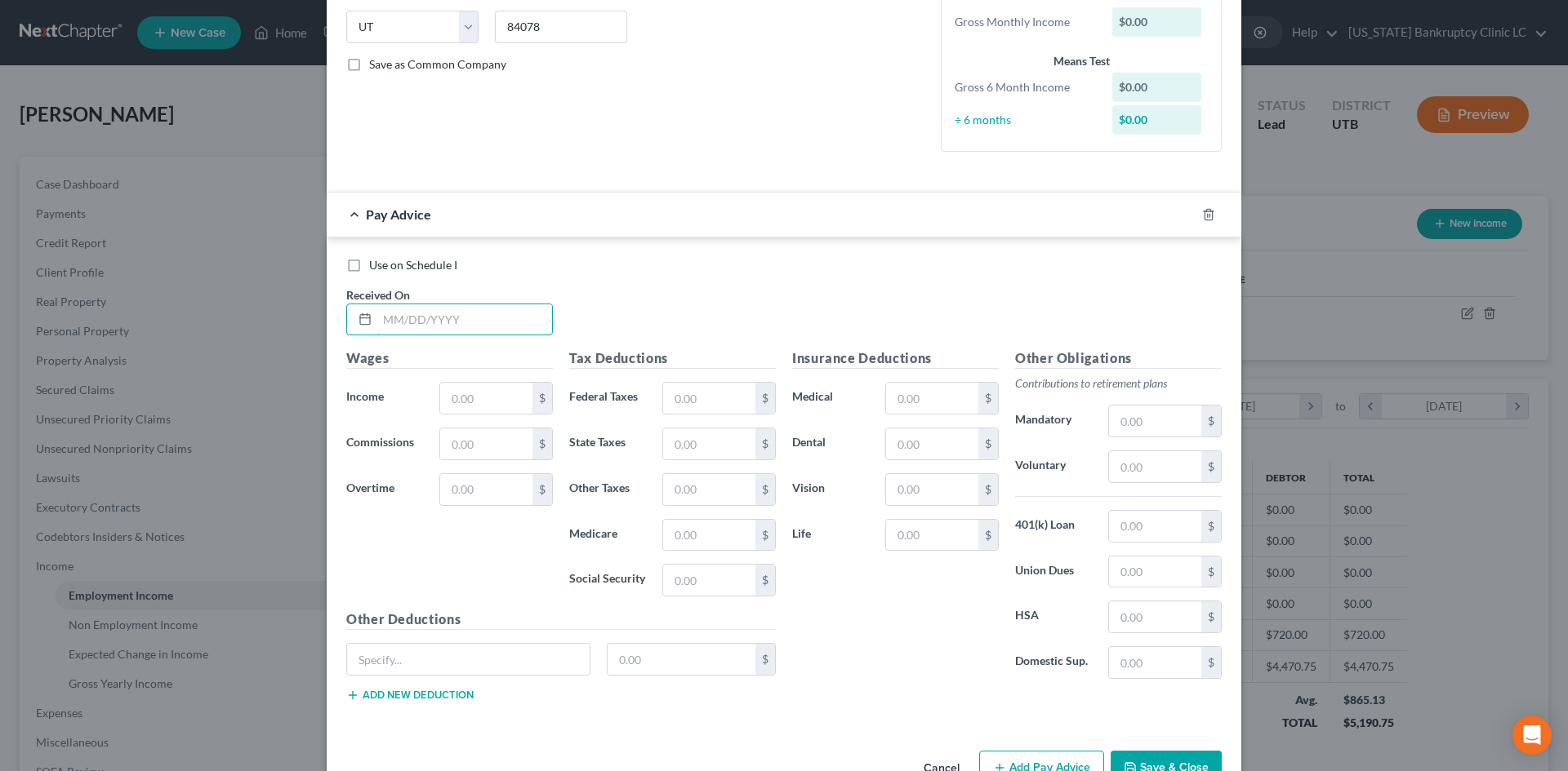
drag, startPoint x: 470, startPoint y: 327, endPoint x: 715, endPoint y: 341, distance: 245.4
click at [470, 327] on input "text" at bounding box center [465, 320] width 175 height 31
type input "06/20/25"
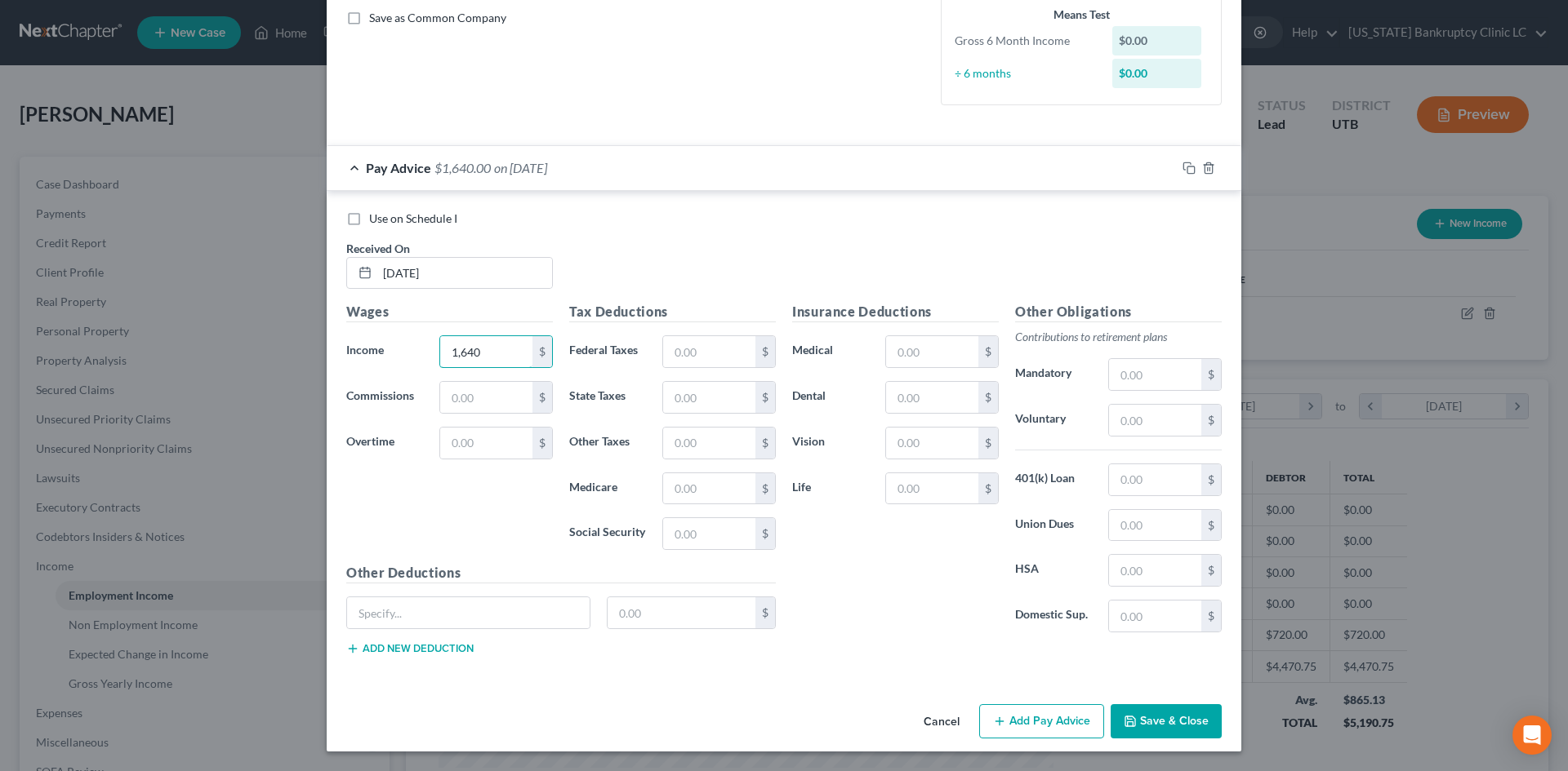
type input "1,640"
click at [1052, 722] on button "Add Pay Advice" at bounding box center [1041, 722] width 125 height 35
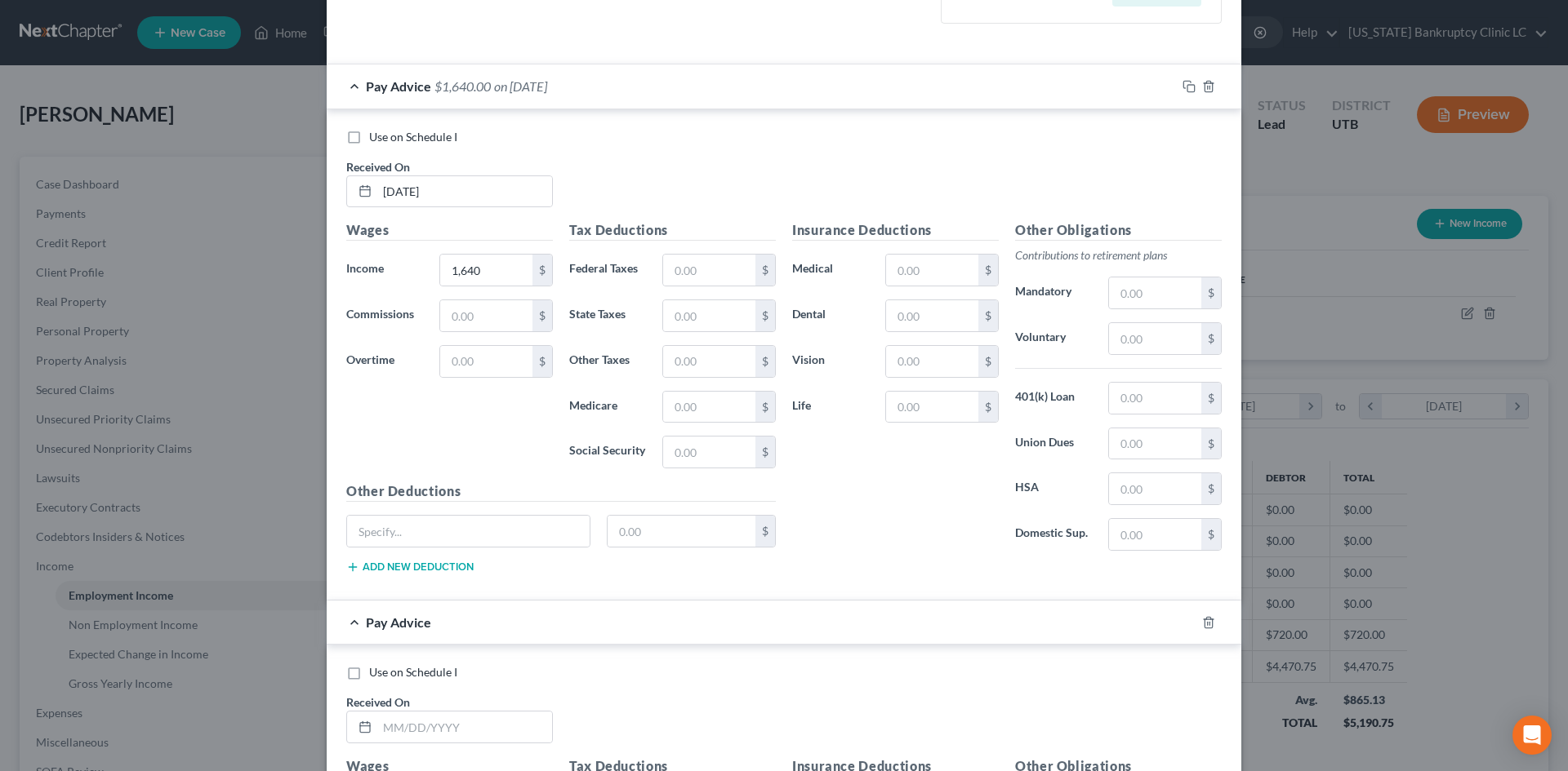
scroll to position [781, 0]
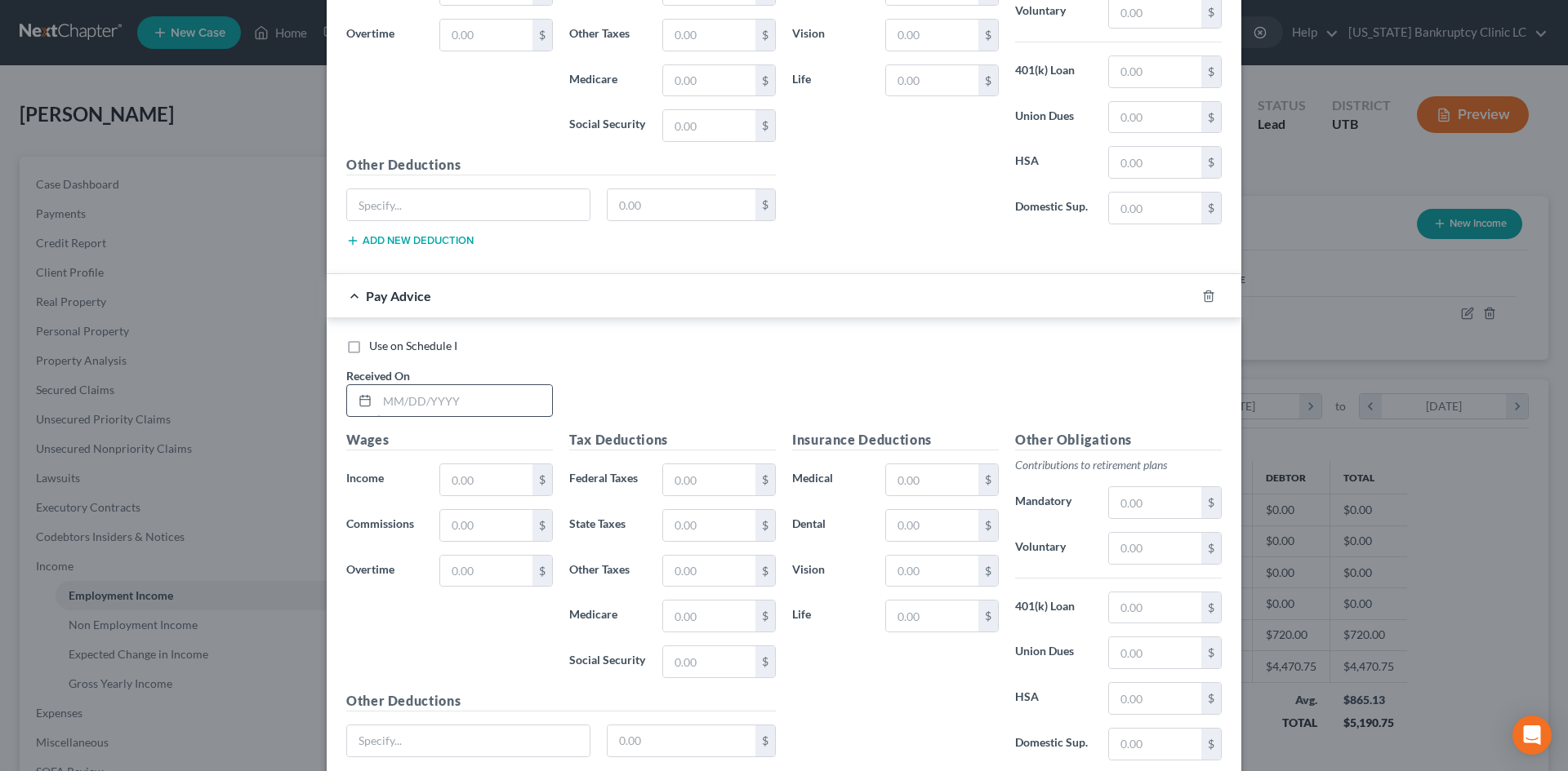
click at [482, 408] on input "text" at bounding box center [465, 401] width 175 height 31
type input "07/03/25"
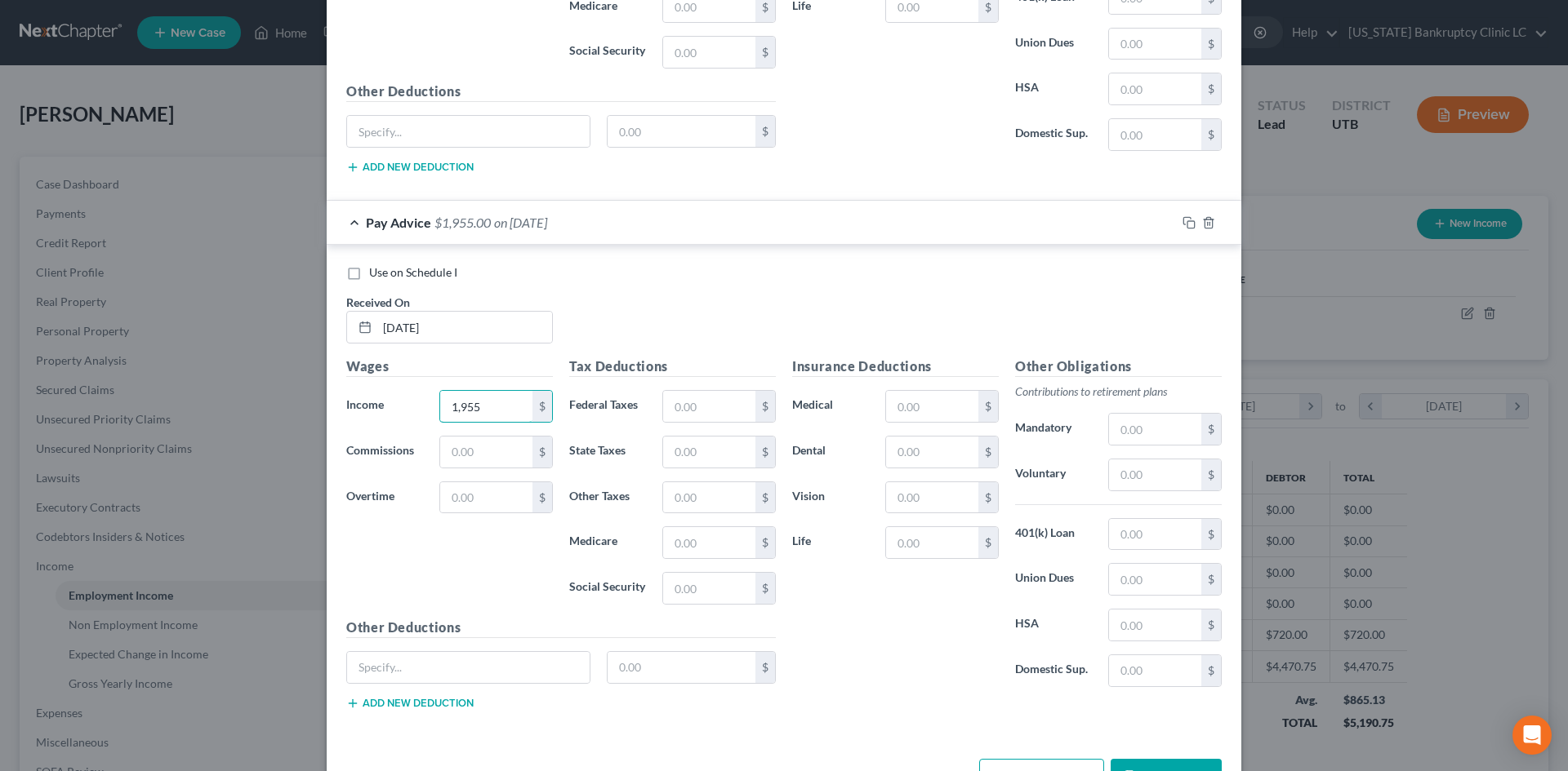
scroll to position [909, 0]
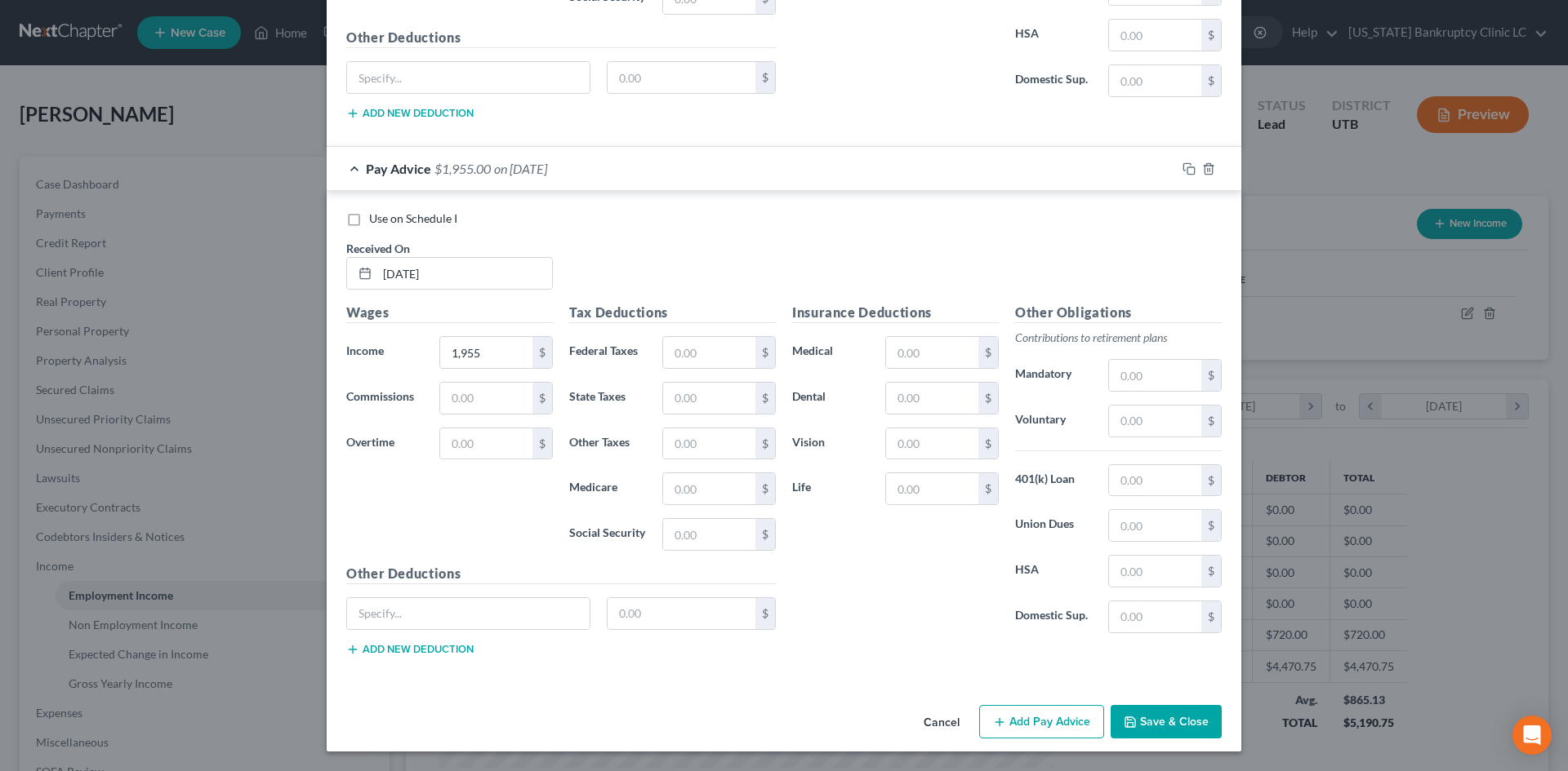
click at [1051, 727] on button "Add Pay Advice" at bounding box center [1041, 722] width 125 height 35
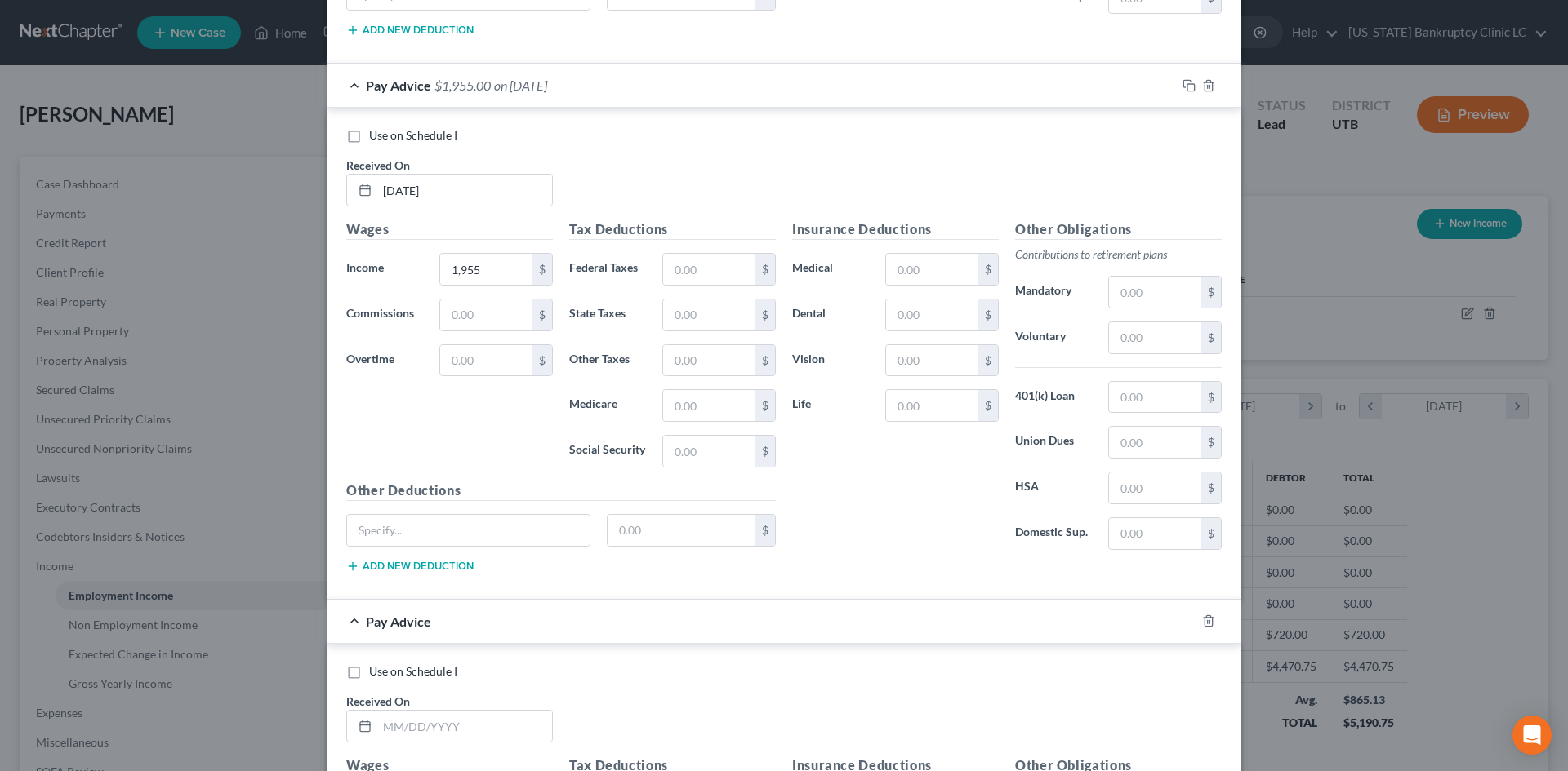
scroll to position [1072, 0]
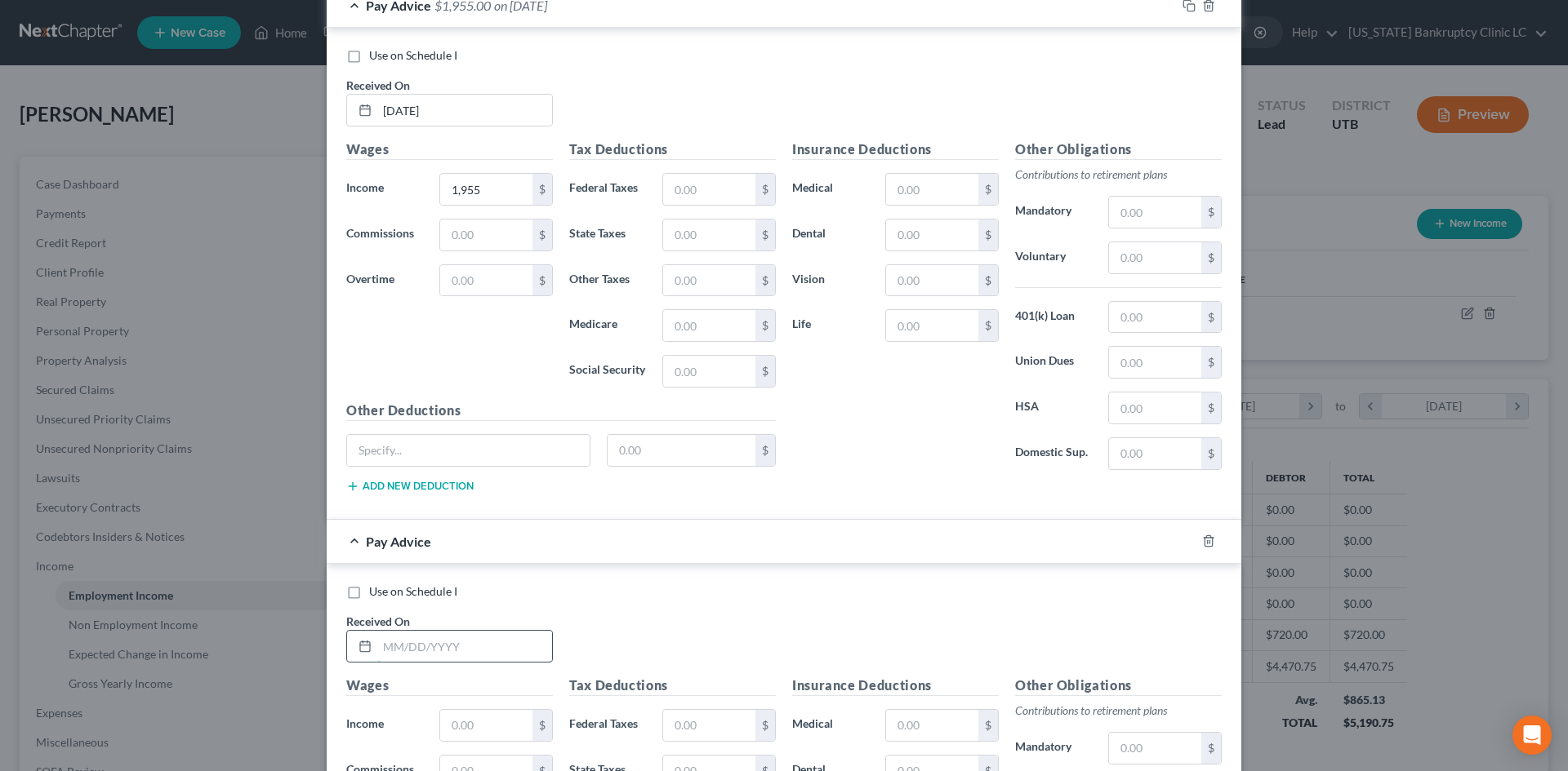
click at [437, 634] on input "text" at bounding box center [465, 647] width 175 height 31
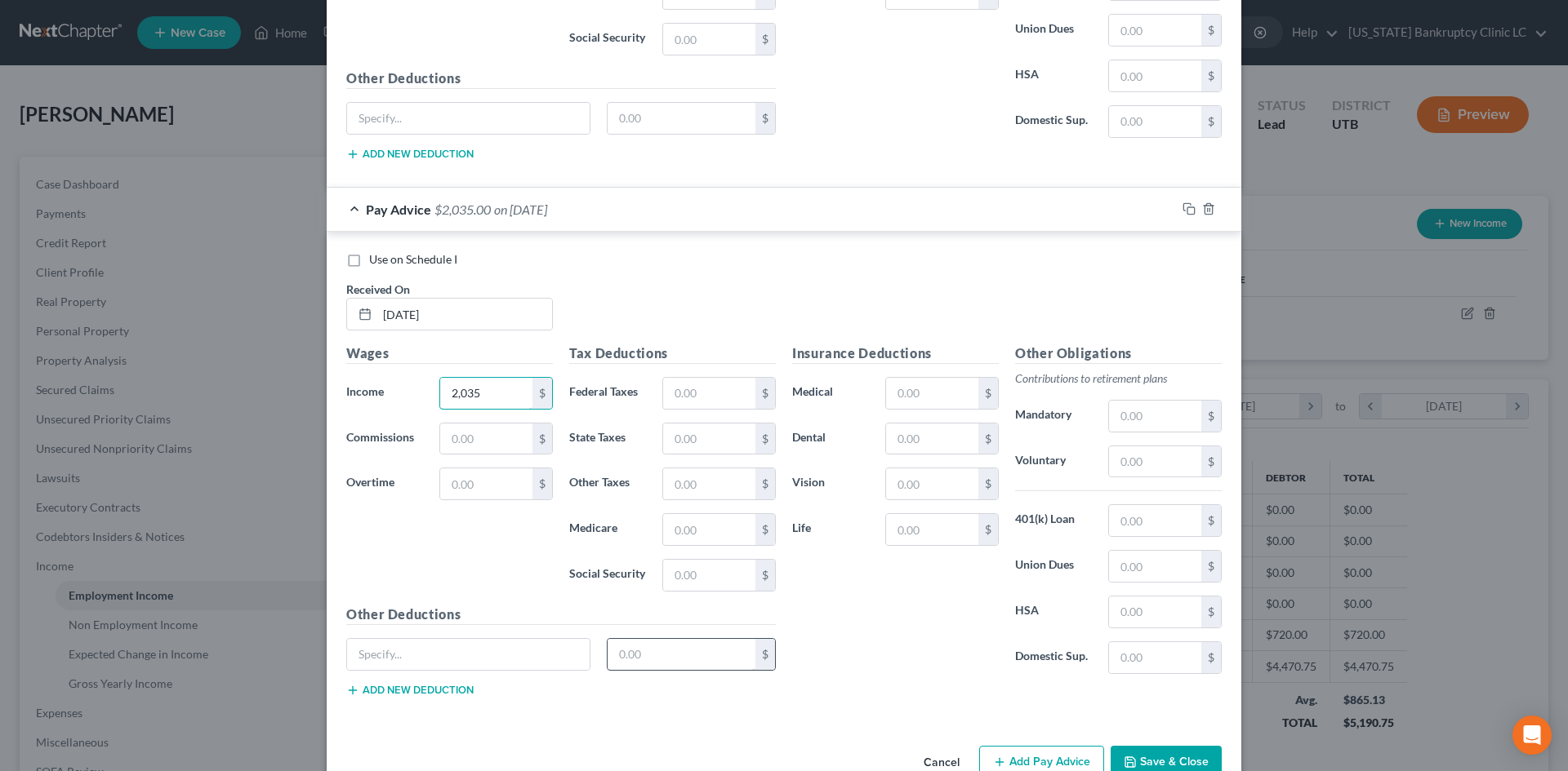
scroll to position [1445, 0]
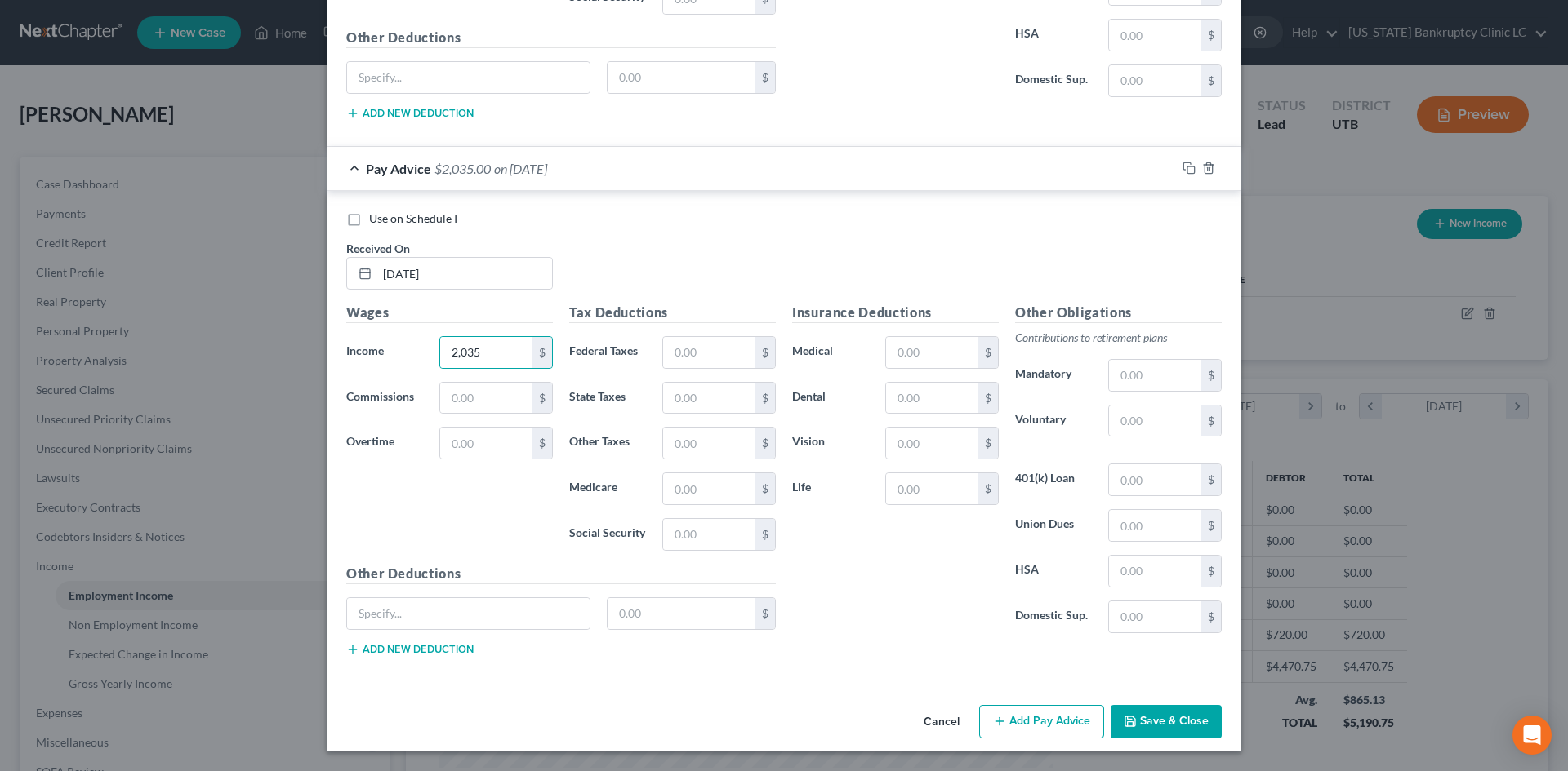
click at [1044, 724] on button "Add Pay Advice" at bounding box center [1041, 722] width 125 height 35
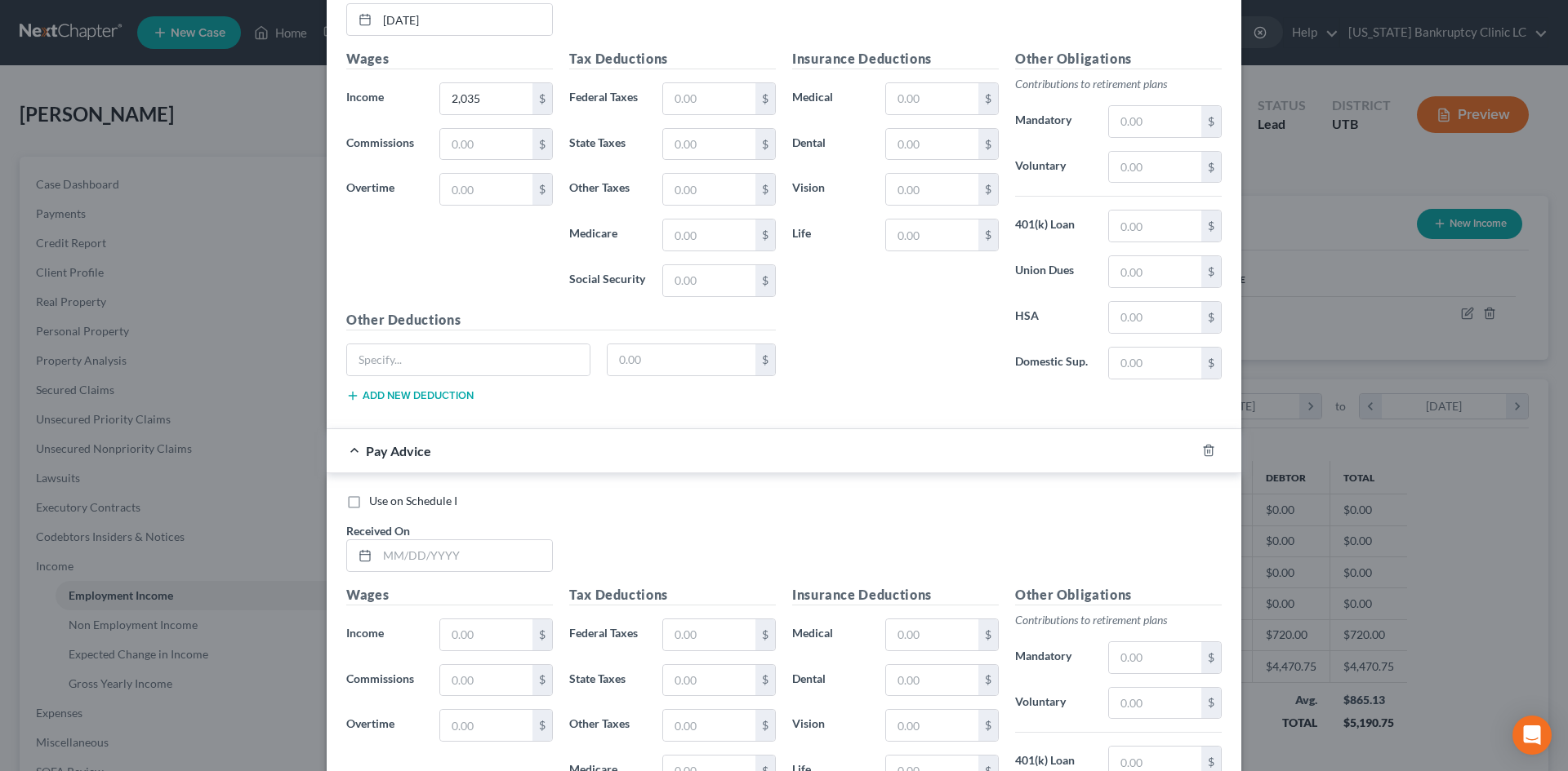
scroll to position [1935, 0]
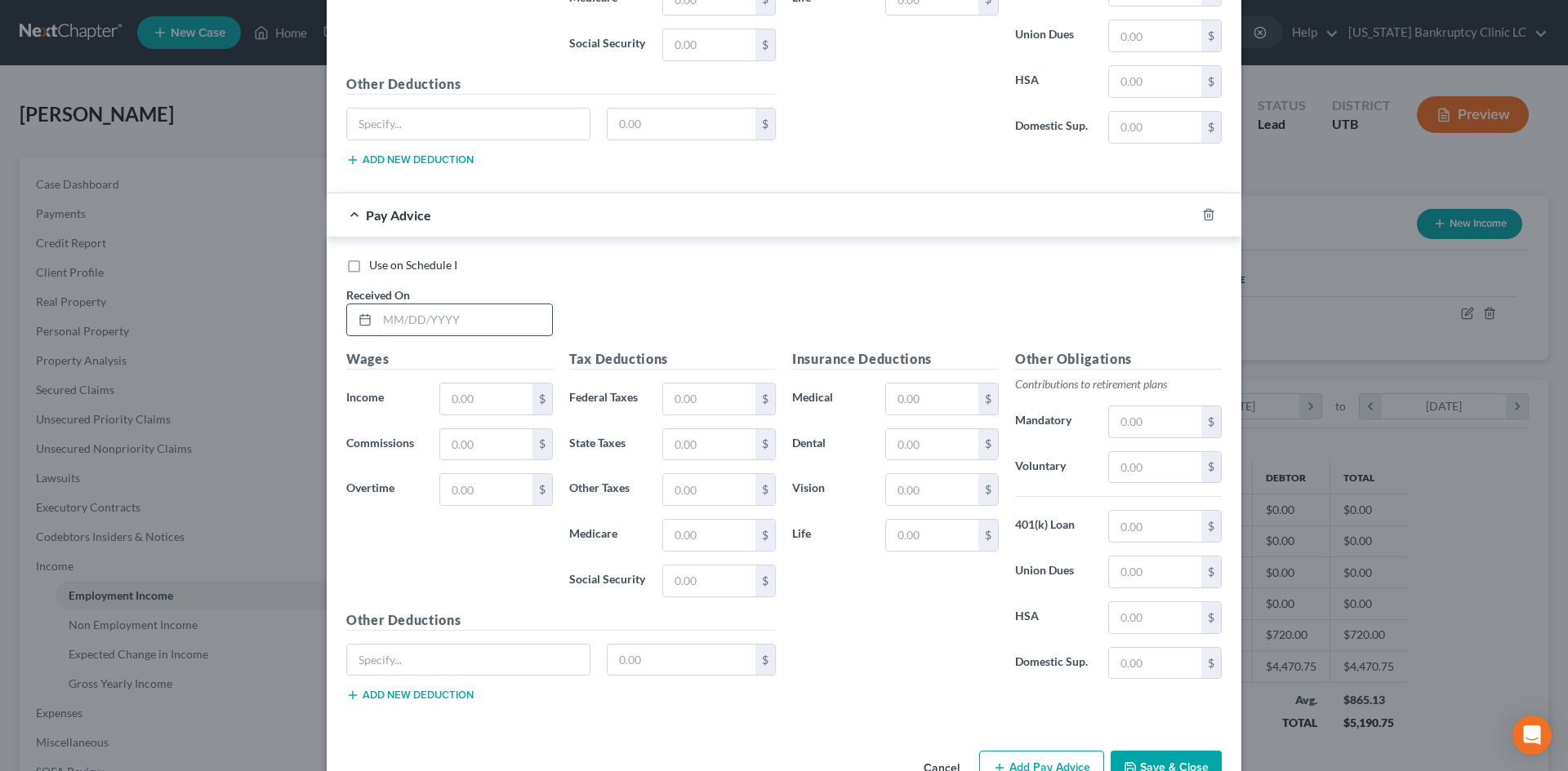
click at [481, 325] on input "text" at bounding box center [465, 320] width 175 height 31
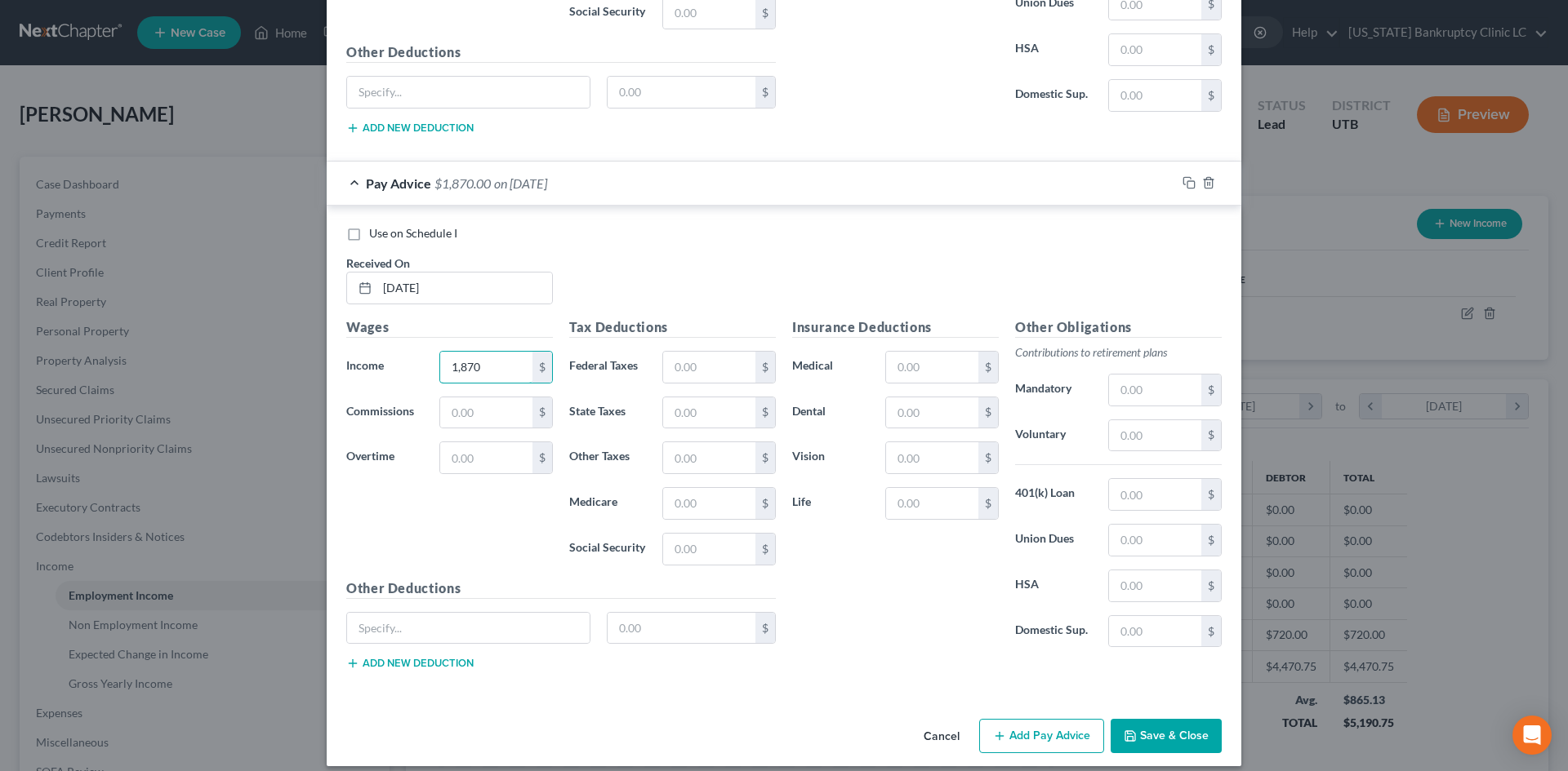
scroll to position [1981, 0]
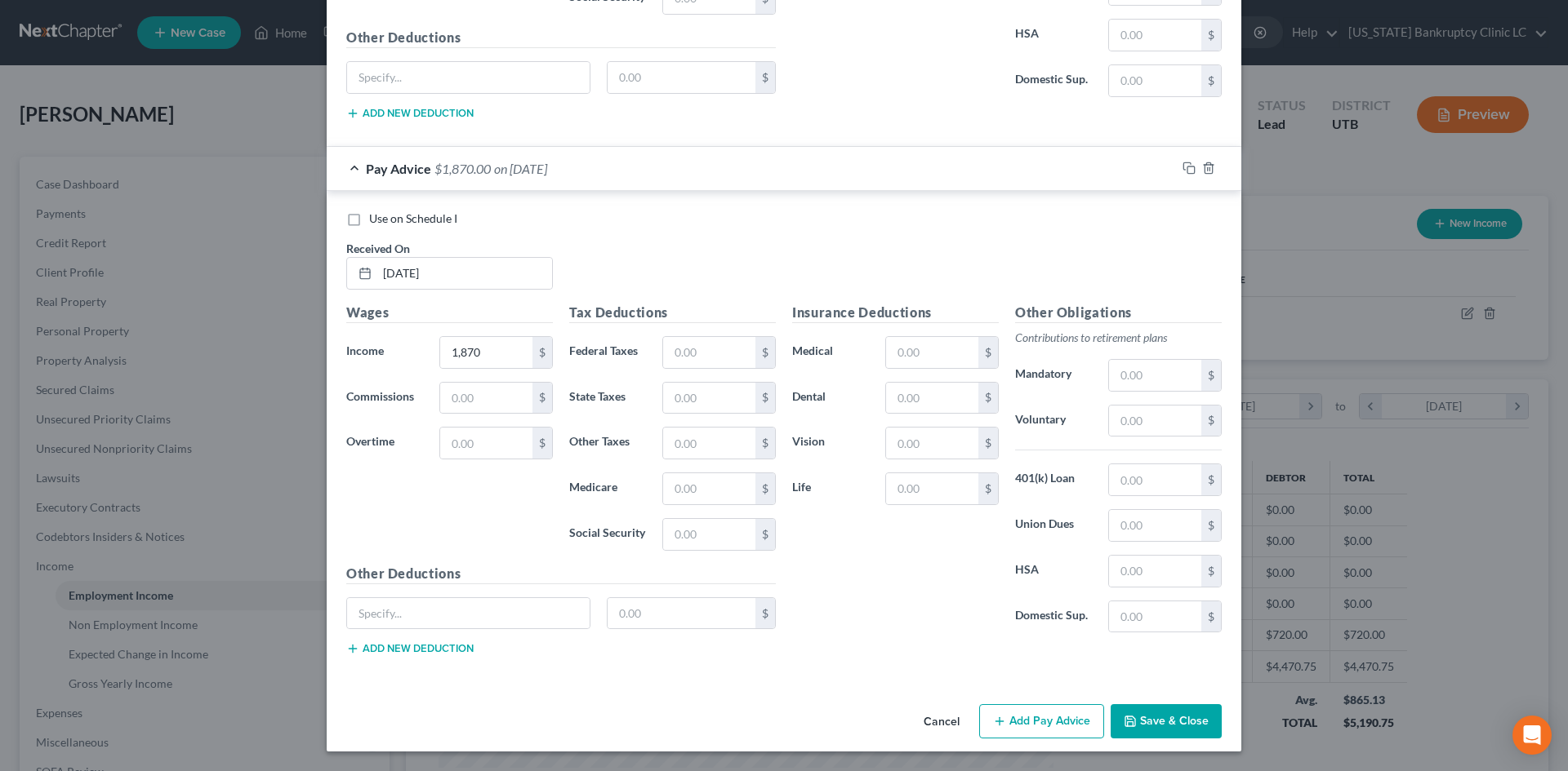
click at [1021, 714] on button "Add Pay Advice" at bounding box center [1041, 722] width 125 height 35
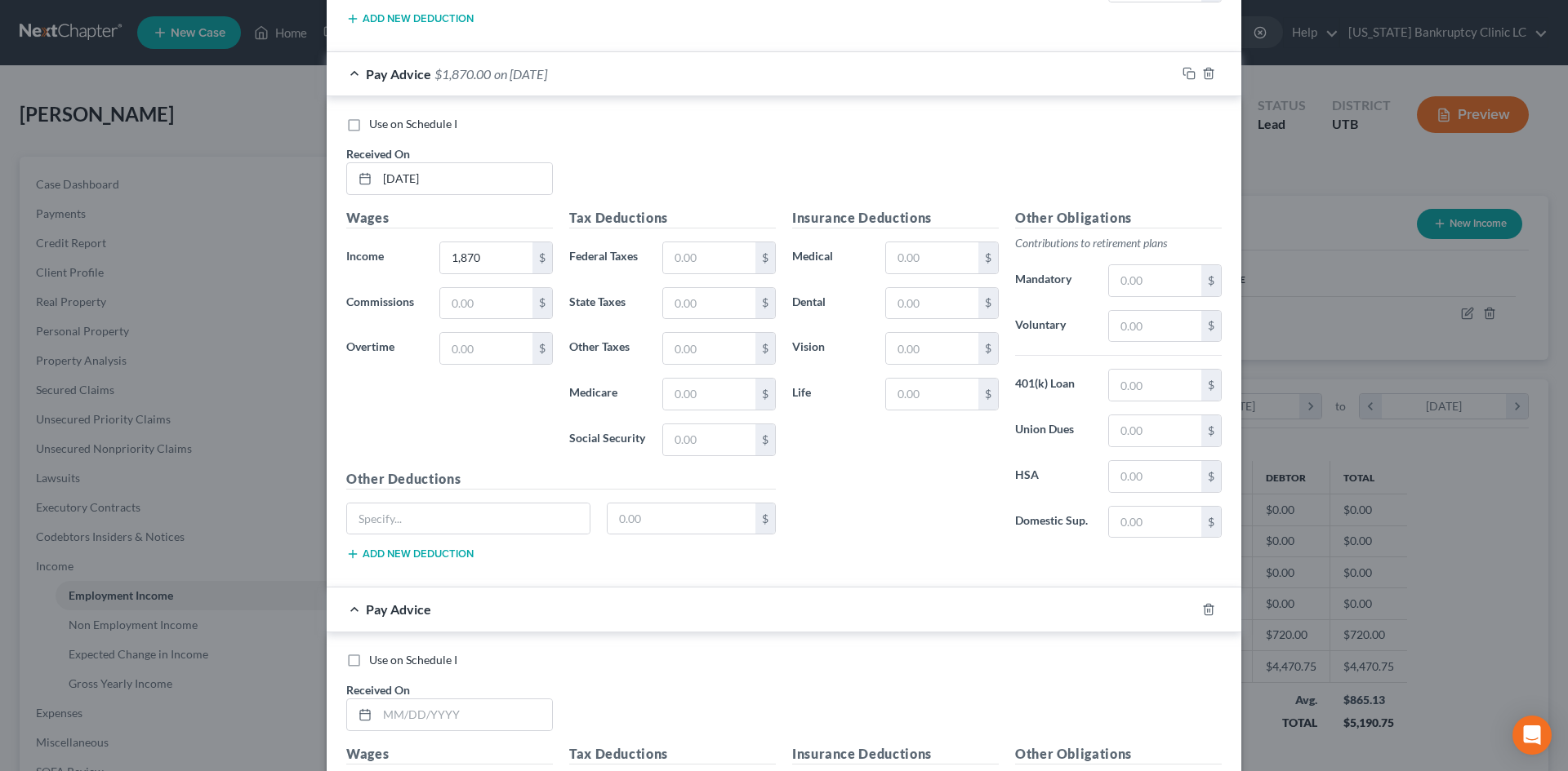
scroll to position [2226, 0]
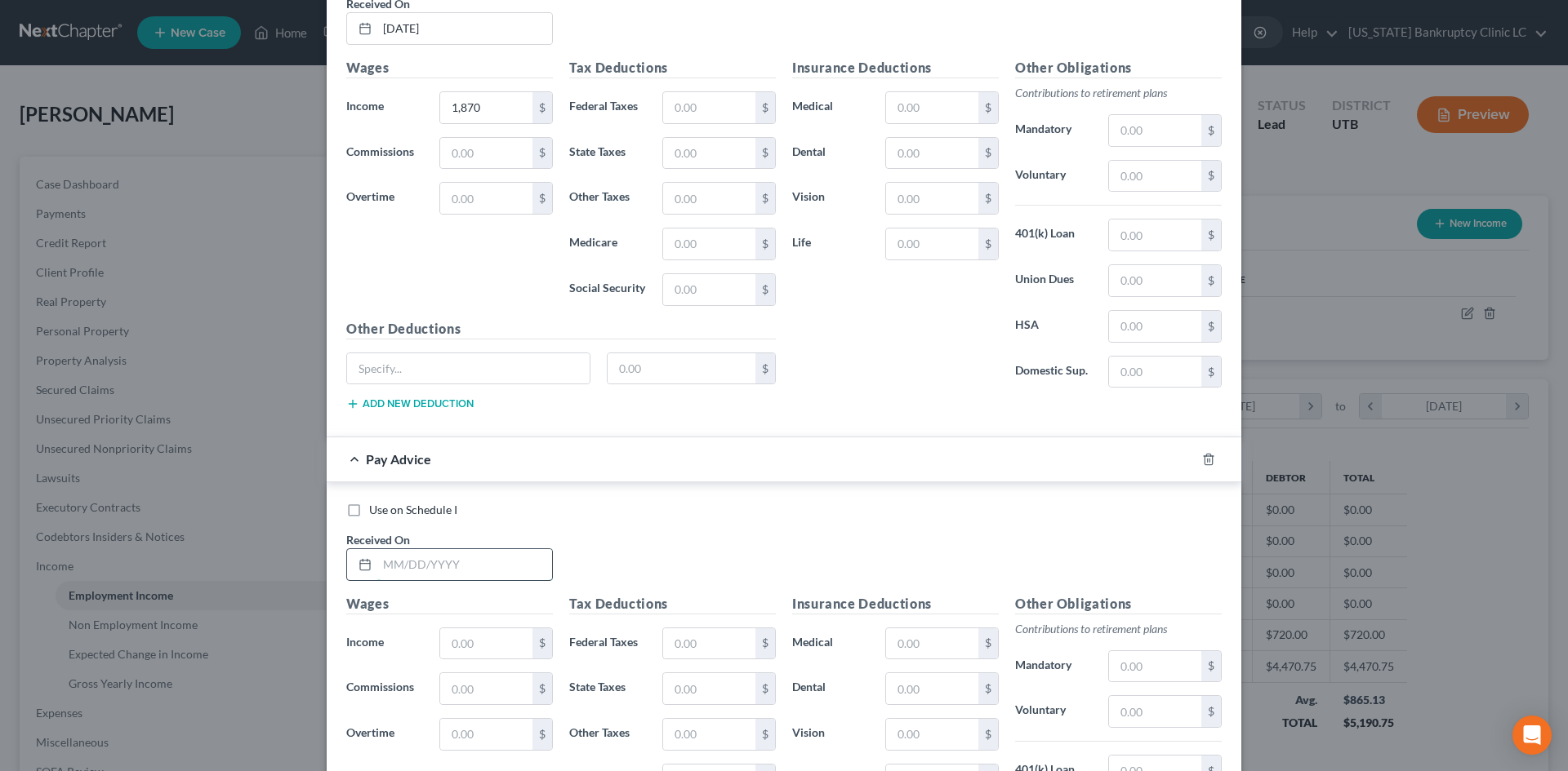
drag, startPoint x: 442, startPoint y: 572, endPoint x: 458, endPoint y: 560, distance: 20.0
click at [452, 566] on input "text" at bounding box center [465, 565] width 175 height 31
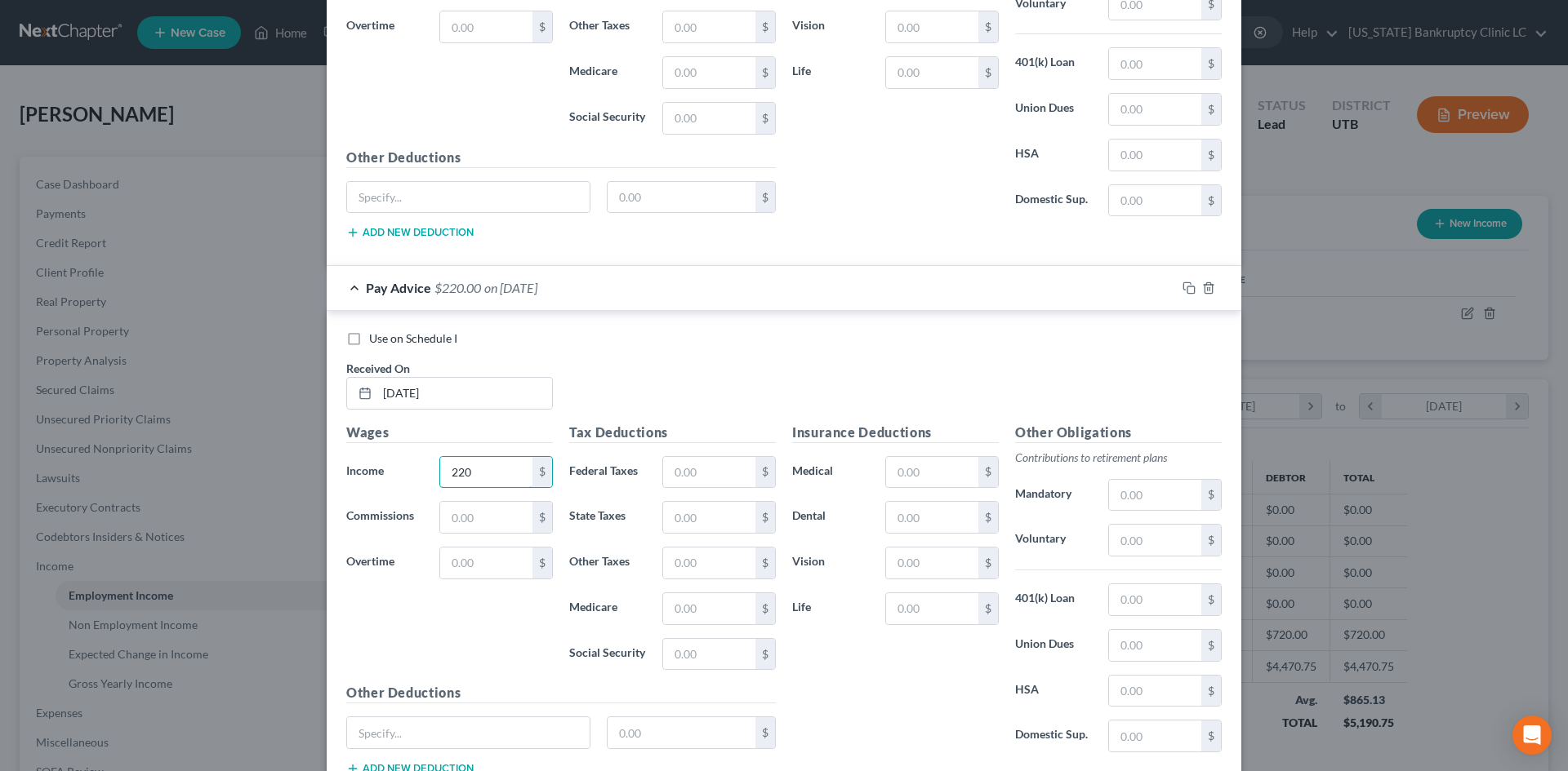
scroll to position [2517, 0]
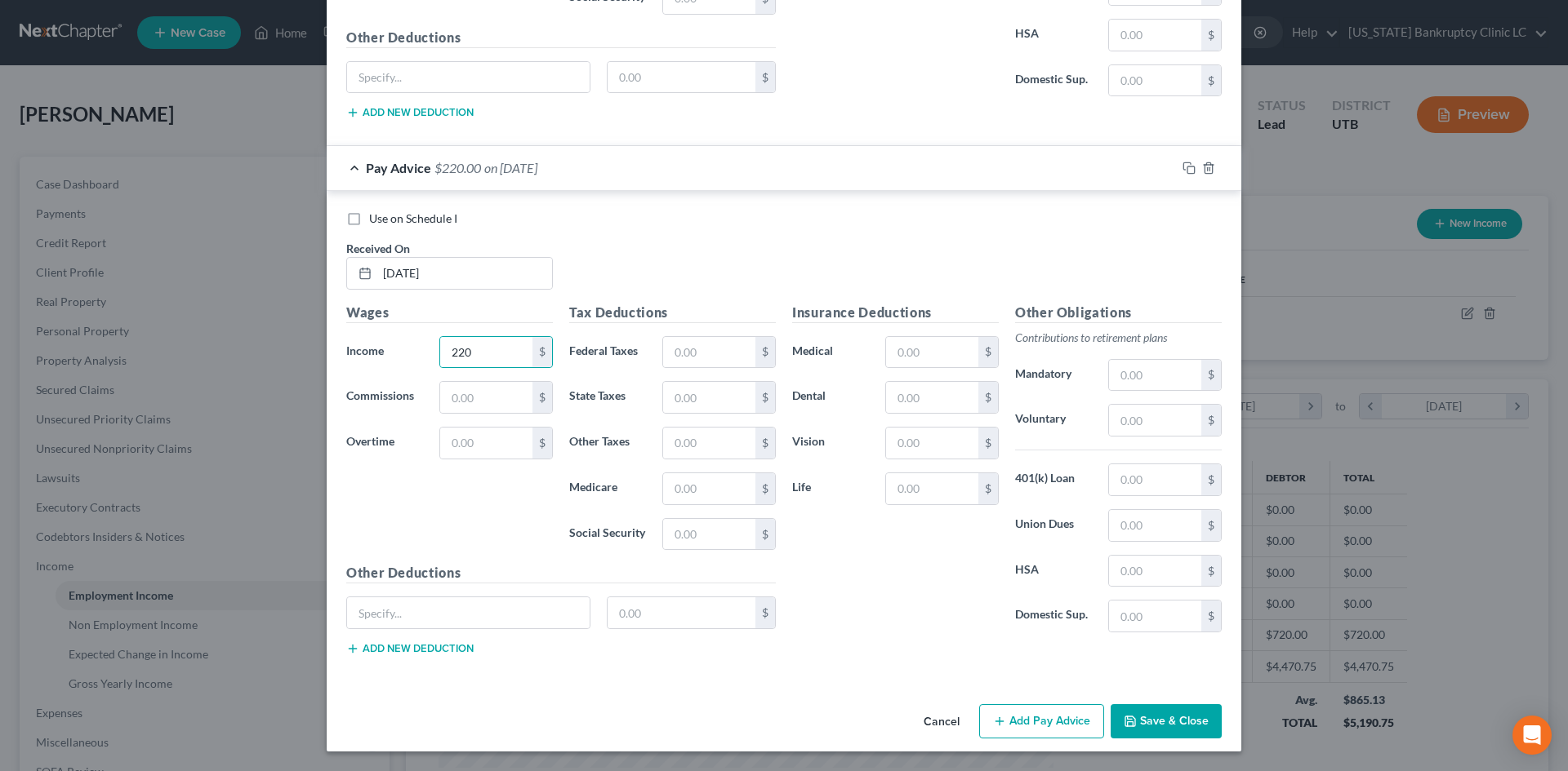
click at [1027, 729] on button "Add Pay Advice" at bounding box center [1041, 722] width 125 height 35
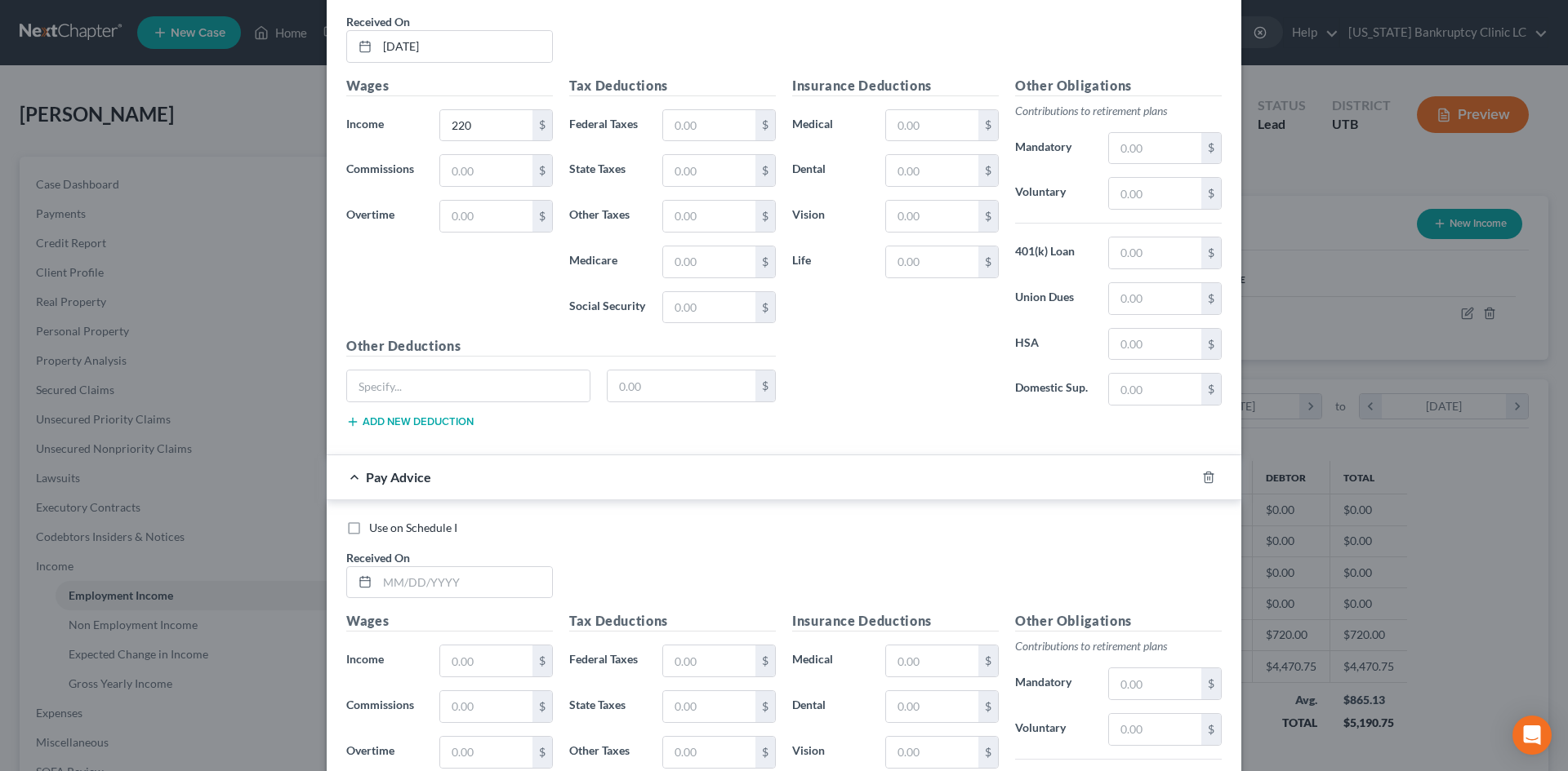
scroll to position [2763, 0]
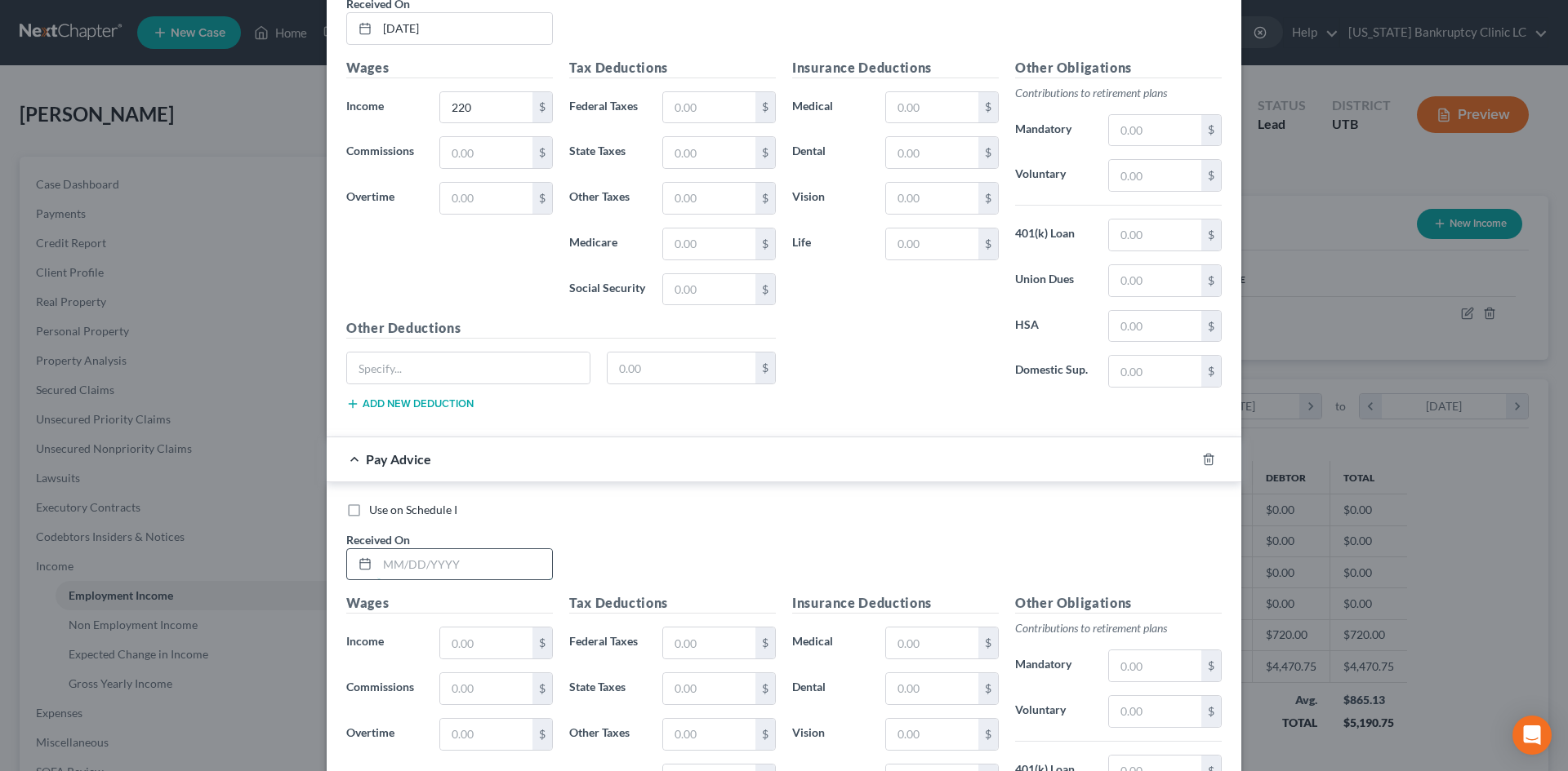
click at [438, 568] on input "text" at bounding box center [465, 565] width 175 height 31
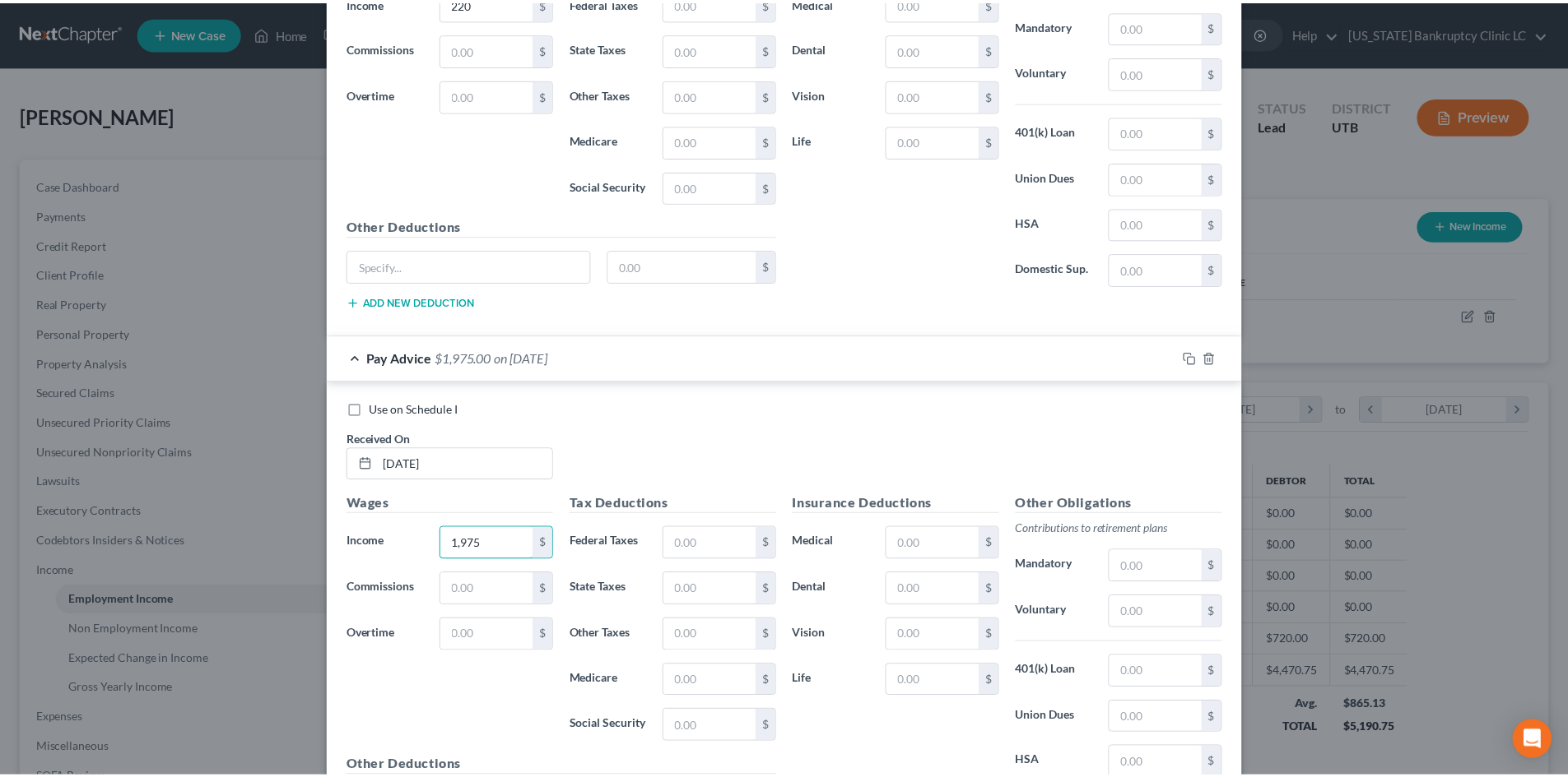
scroll to position [3077, 0]
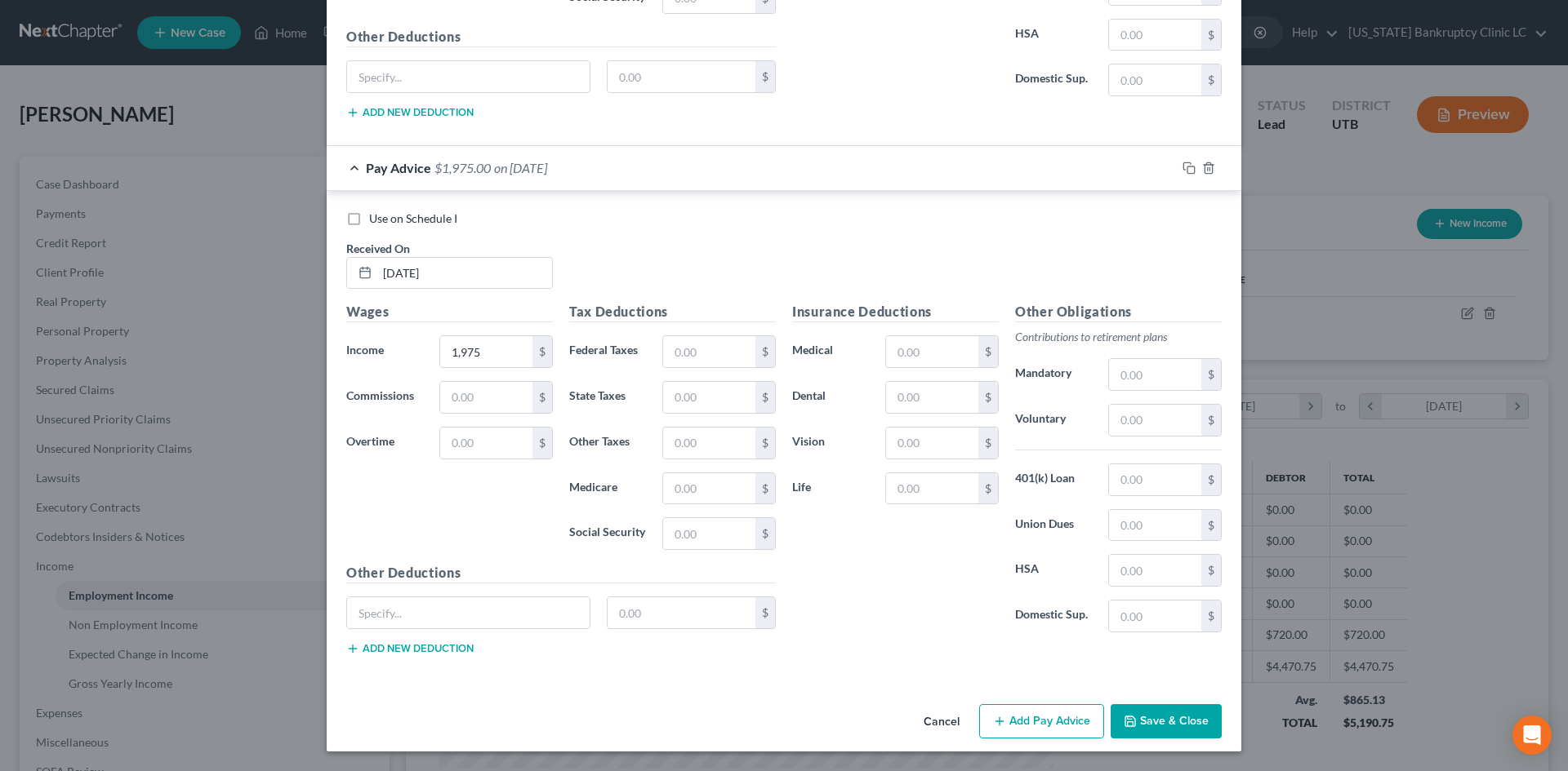
click at [1159, 720] on button "Save & Close" at bounding box center [1166, 722] width 111 height 35
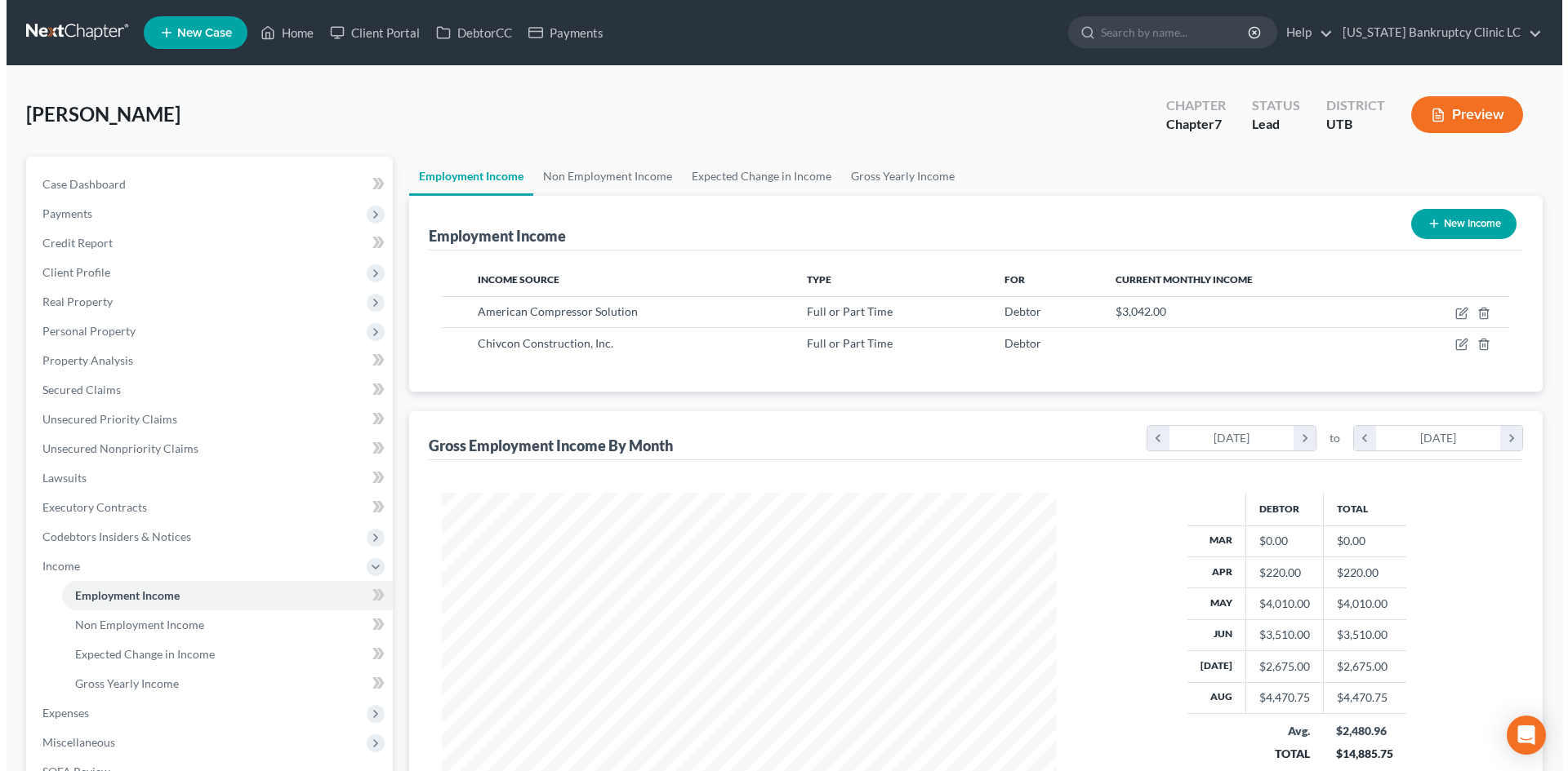
scroll to position [816005, 815909]
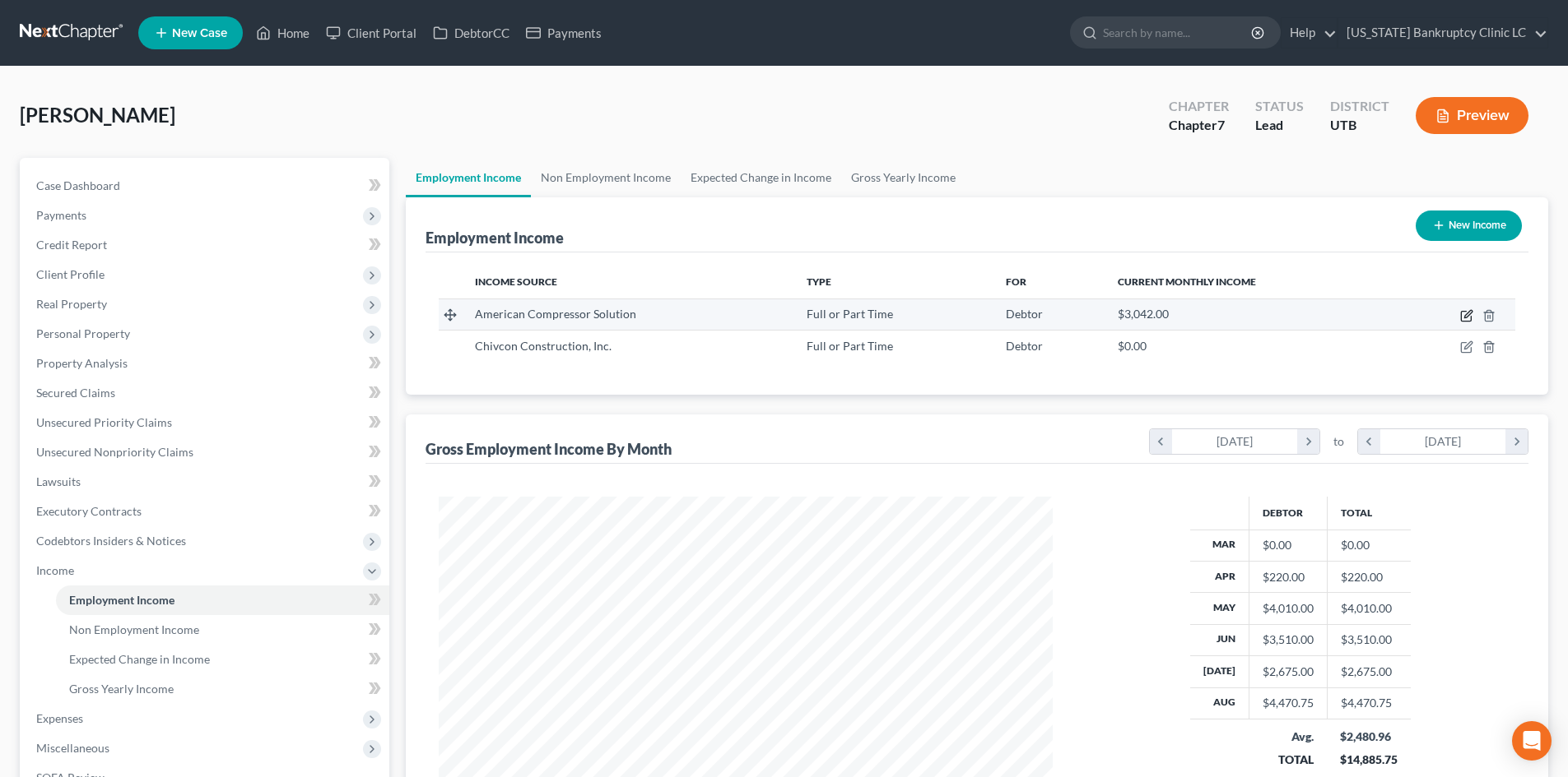
click at [1466, 312] on icon "button" at bounding box center [1466, 317] width 10 height 10
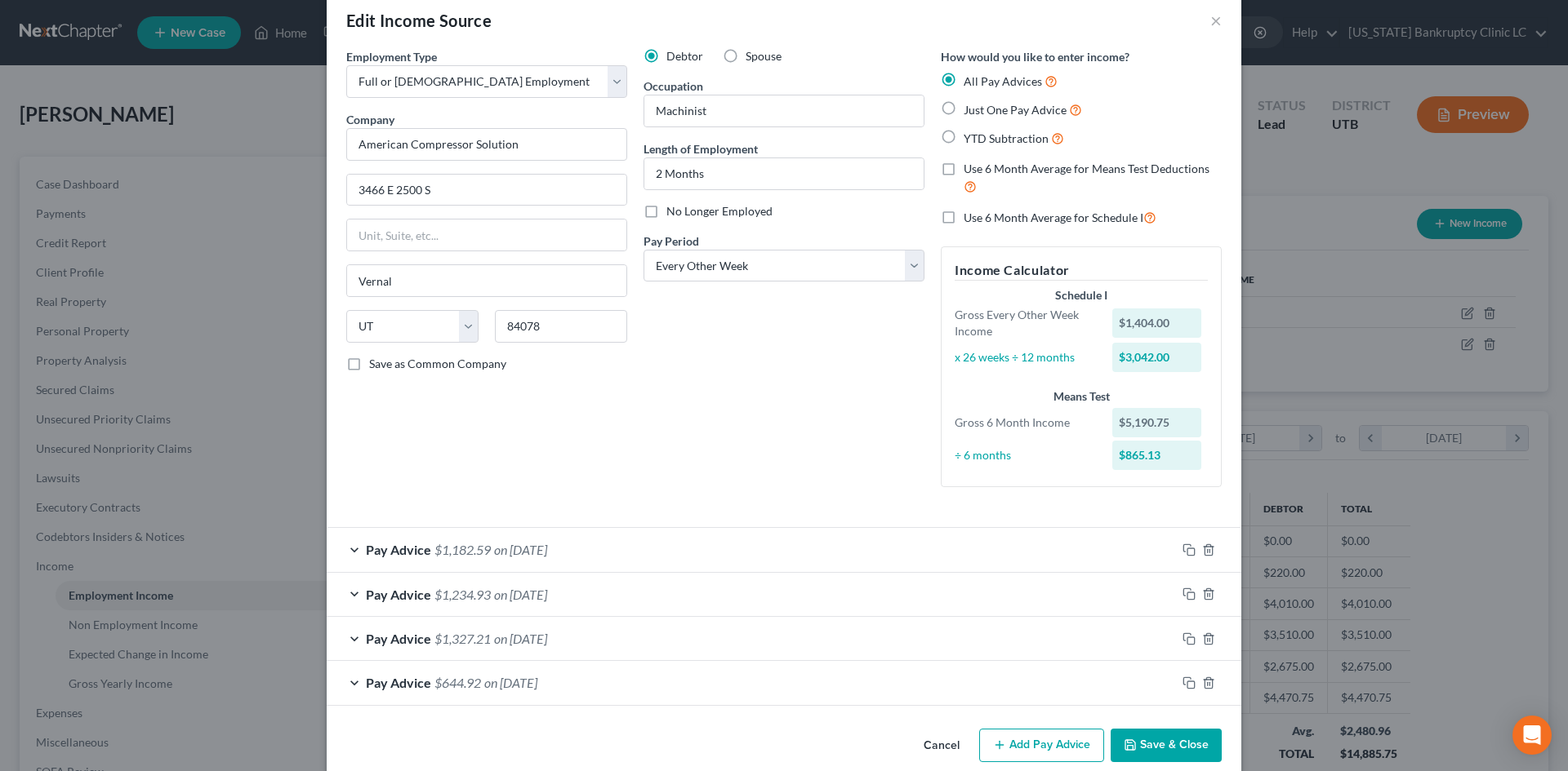
scroll to position [50, 0]
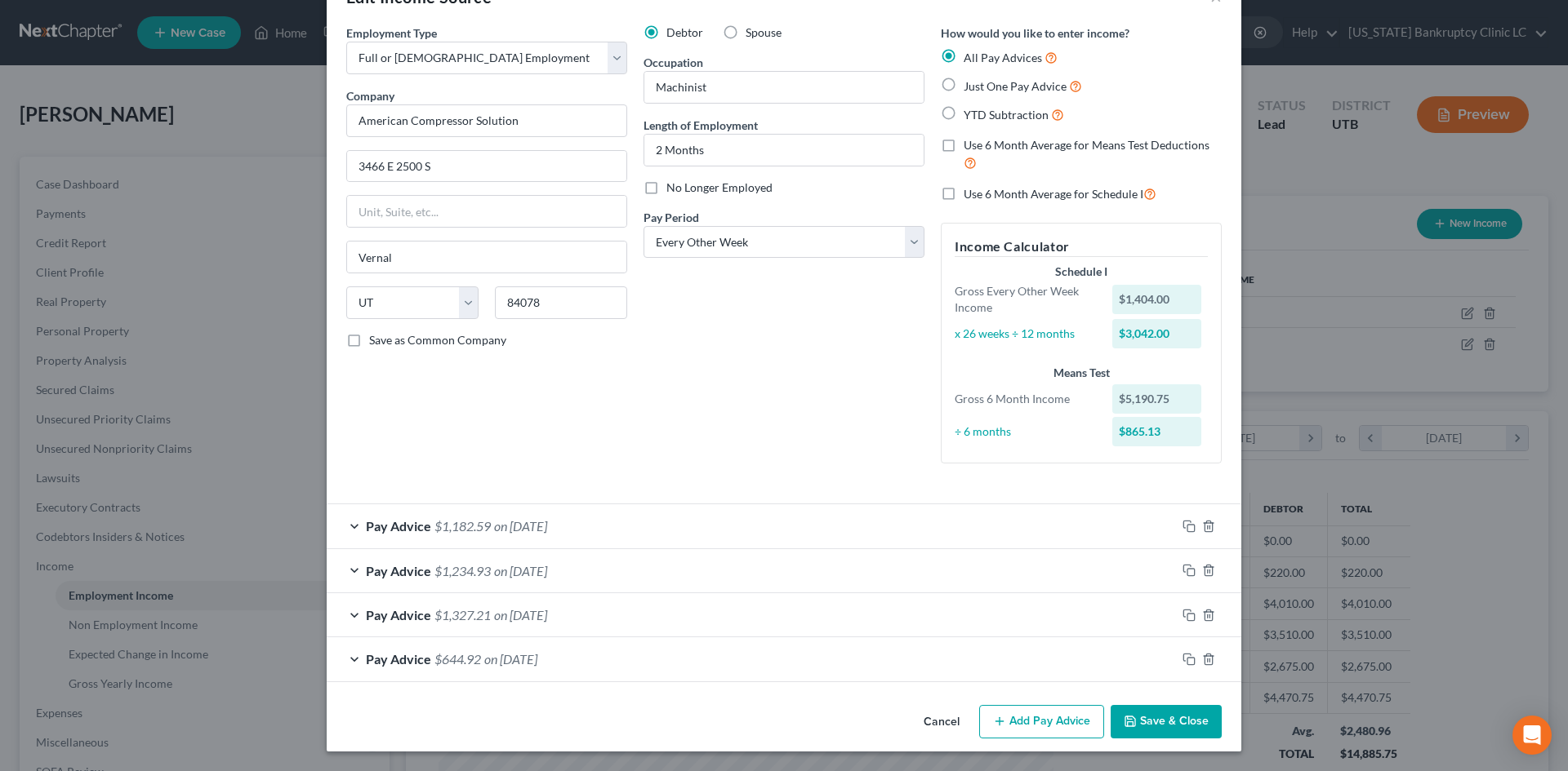
click at [681, 613] on div "Pay Advice $1,327.21 on 08/01/2025" at bounding box center [751, 614] width 850 height 44
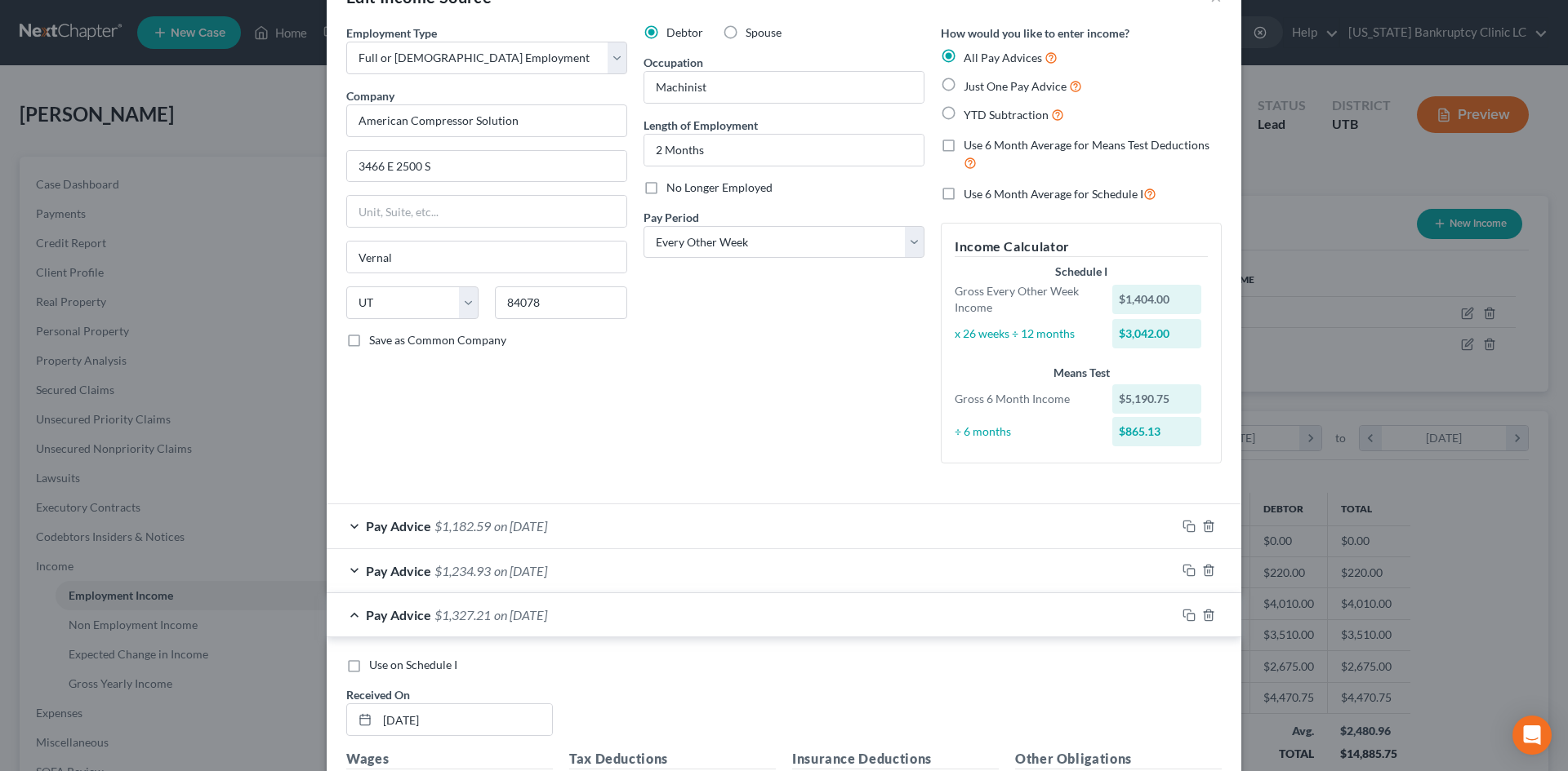
scroll to position [377, 0]
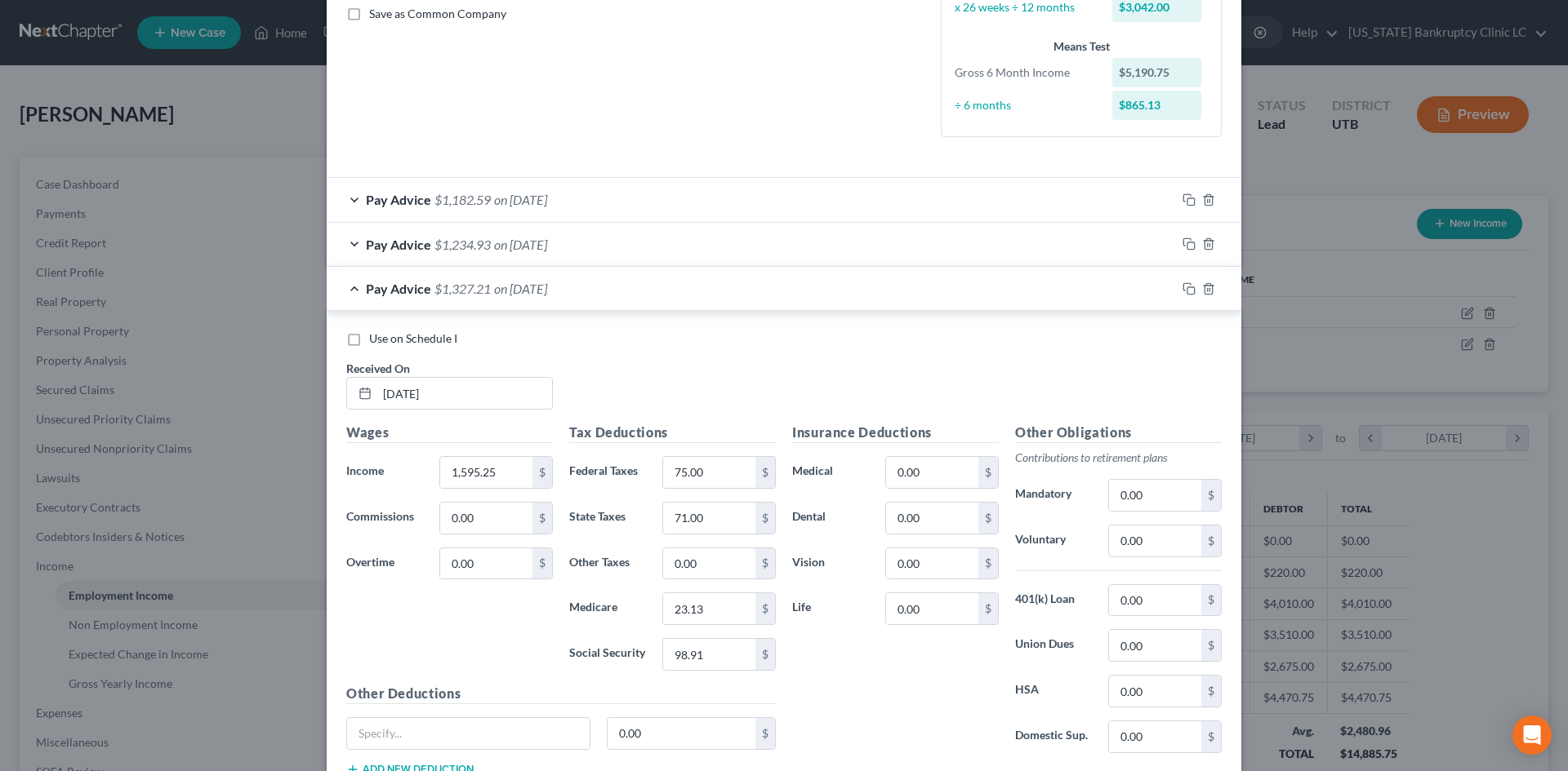
click at [410, 343] on span "Use on Schedule I" at bounding box center [413, 338] width 88 height 14
click at [386, 341] on input "Use on Schedule I" at bounding box center [381, 335] width 11 height 11
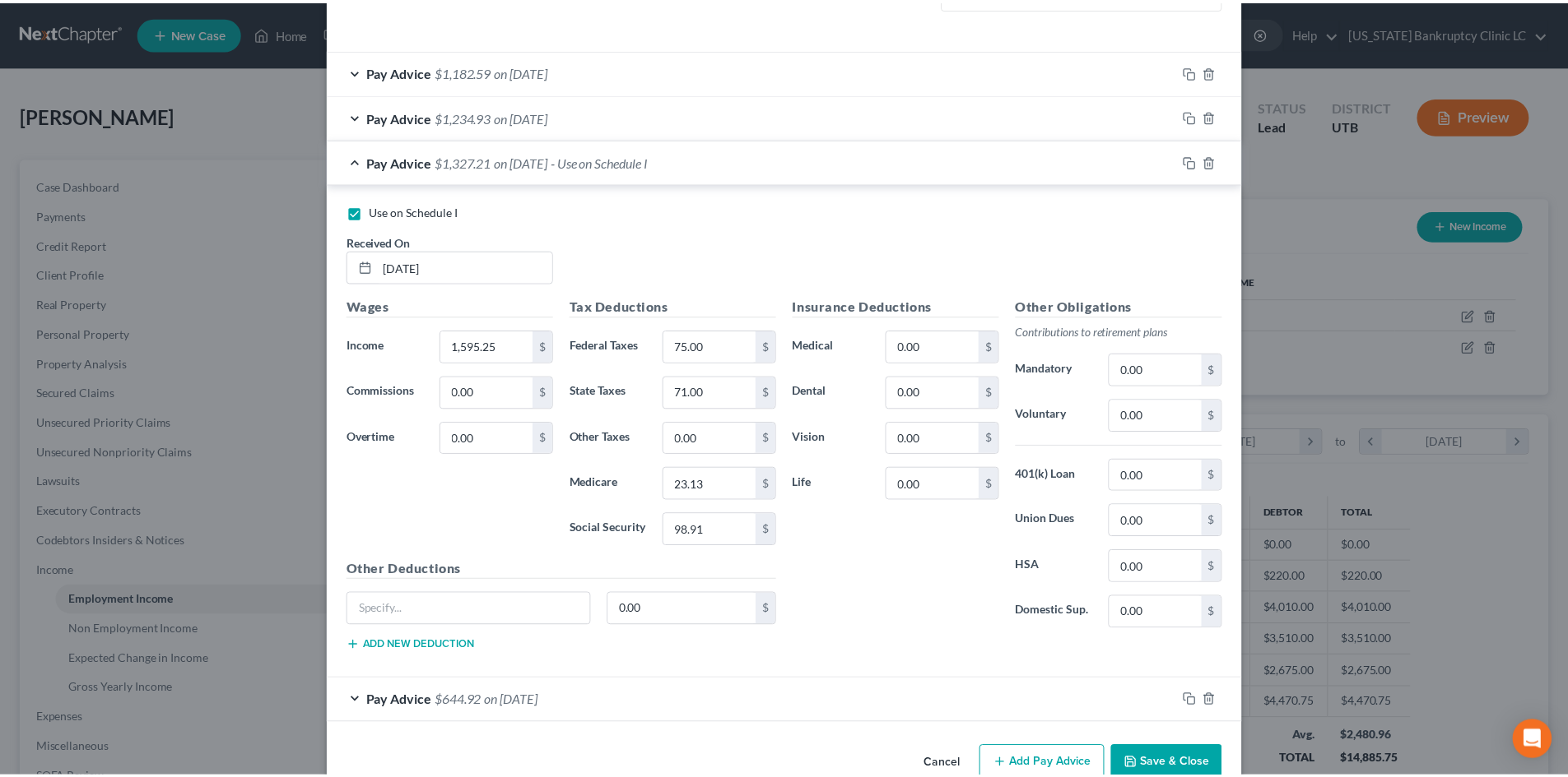
scroll to position [547, 0]
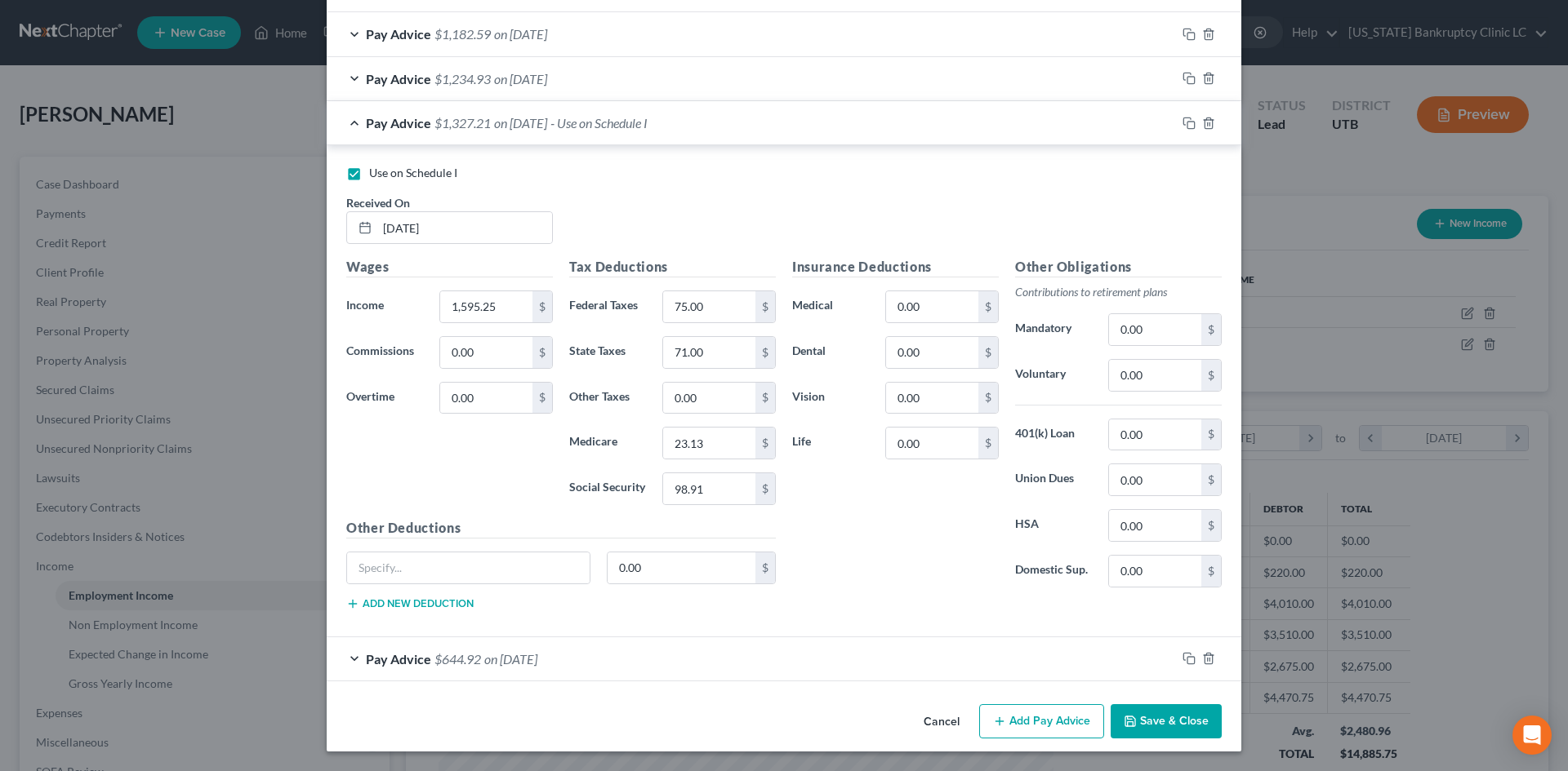
click at [1149, 713] on button "Save & Close" at bounding box center [1166, 722] width 111 height 35
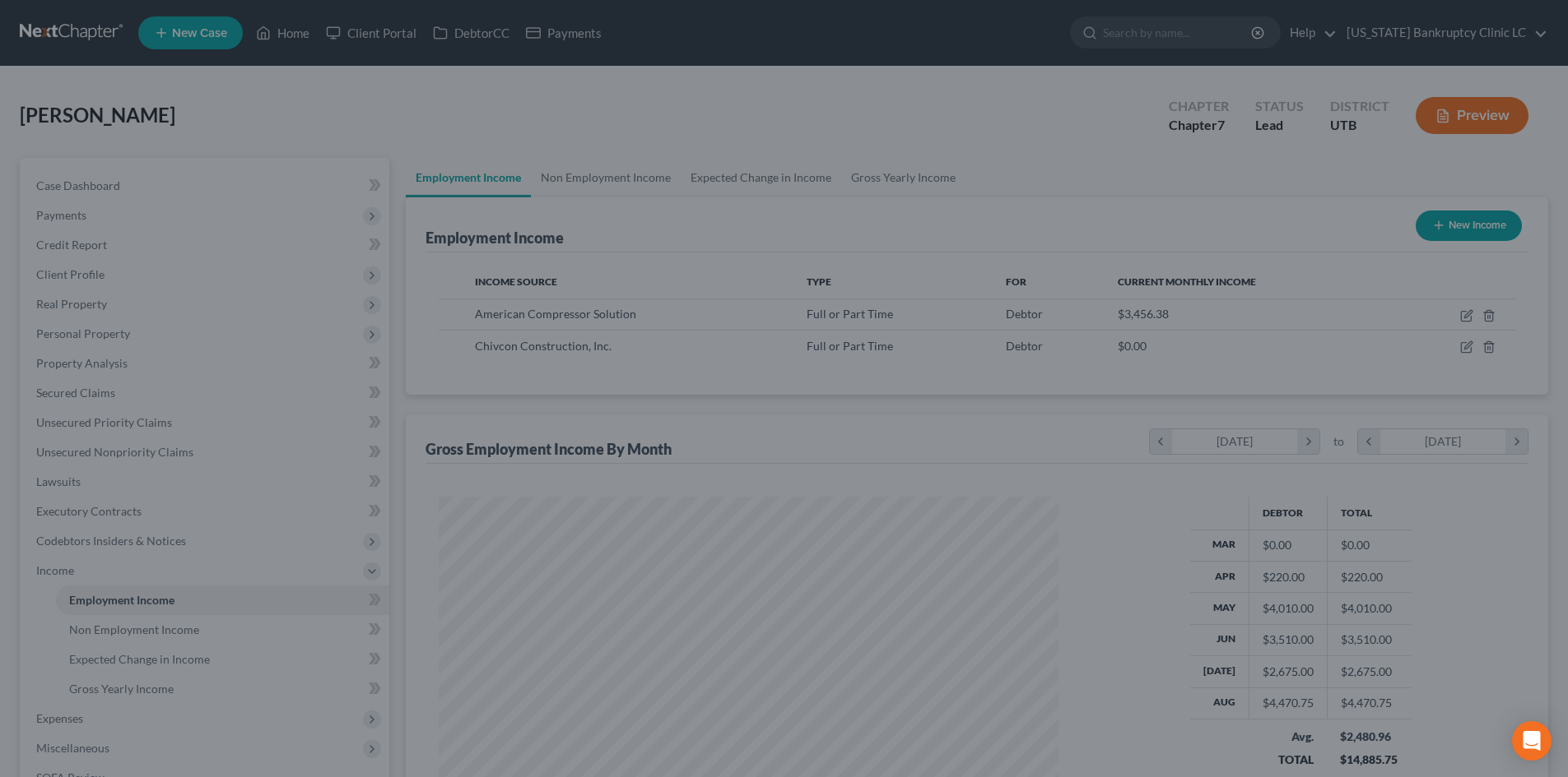
scroll to position [822355, 822391]
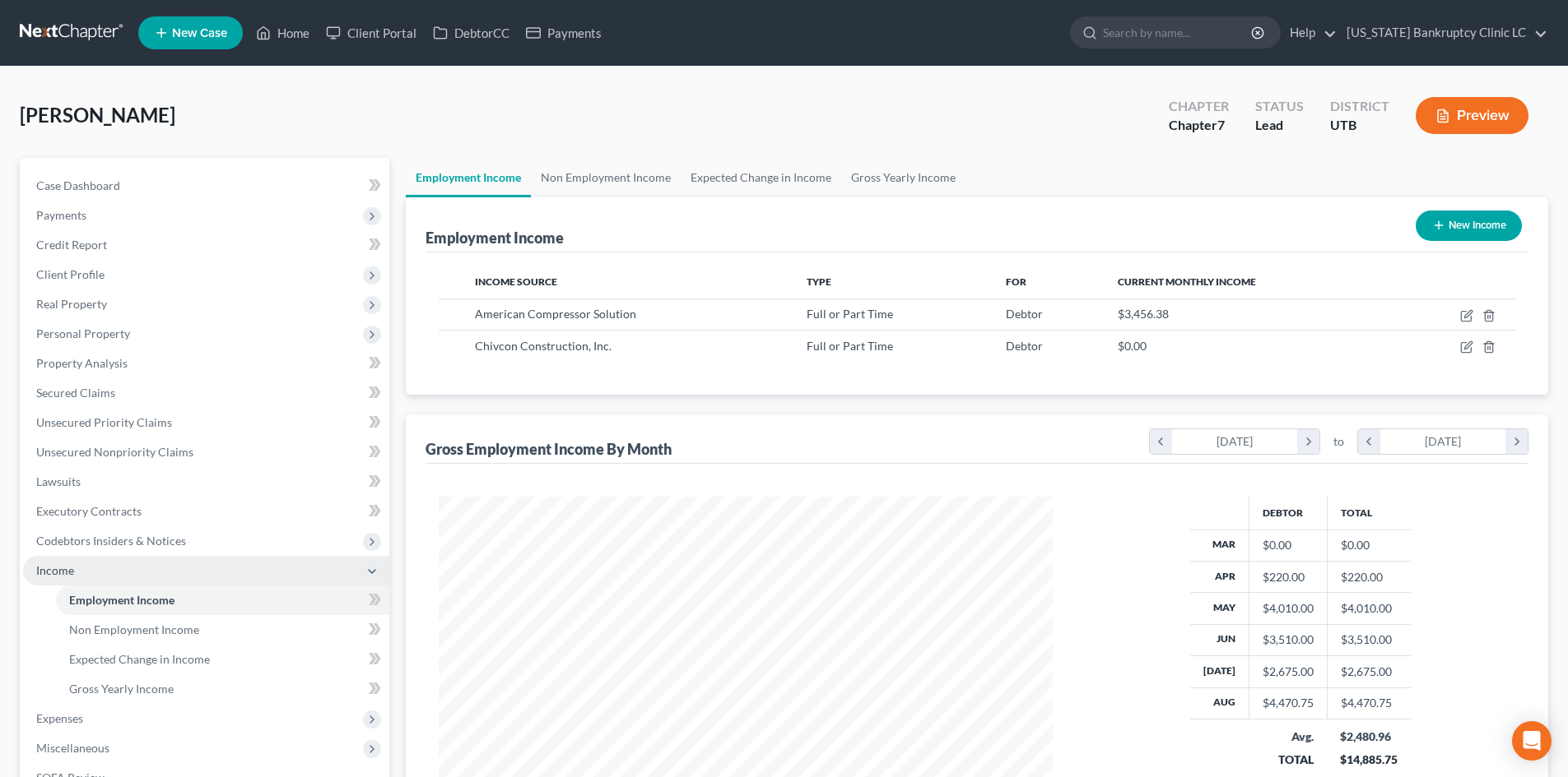
click at [115, 581] on span "Income" at bounding box center [206, 571] width 366 height 30
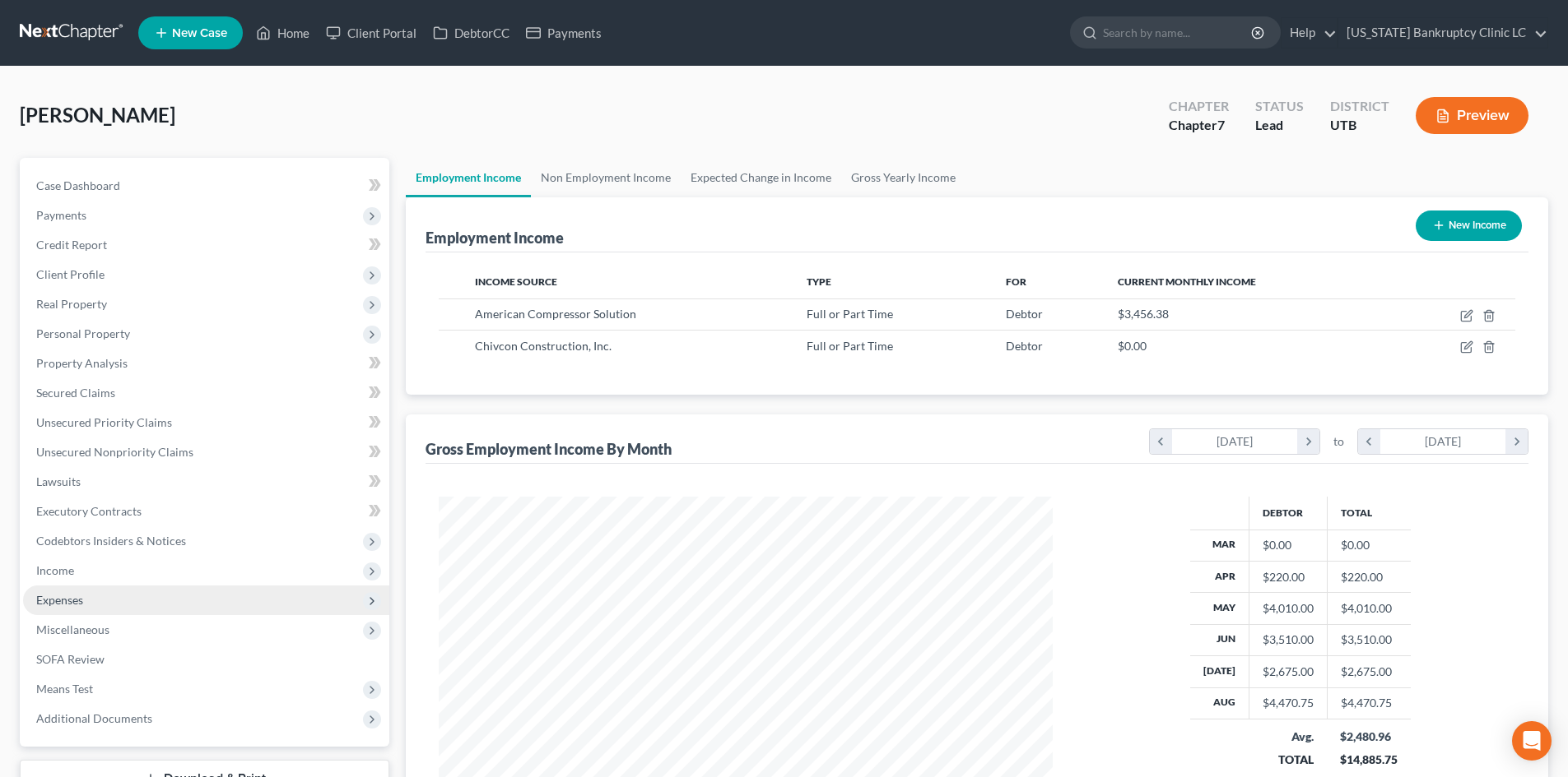
click at [106, 600] on span "Expenses" at bounding box center [206, 601] width 366 height 30
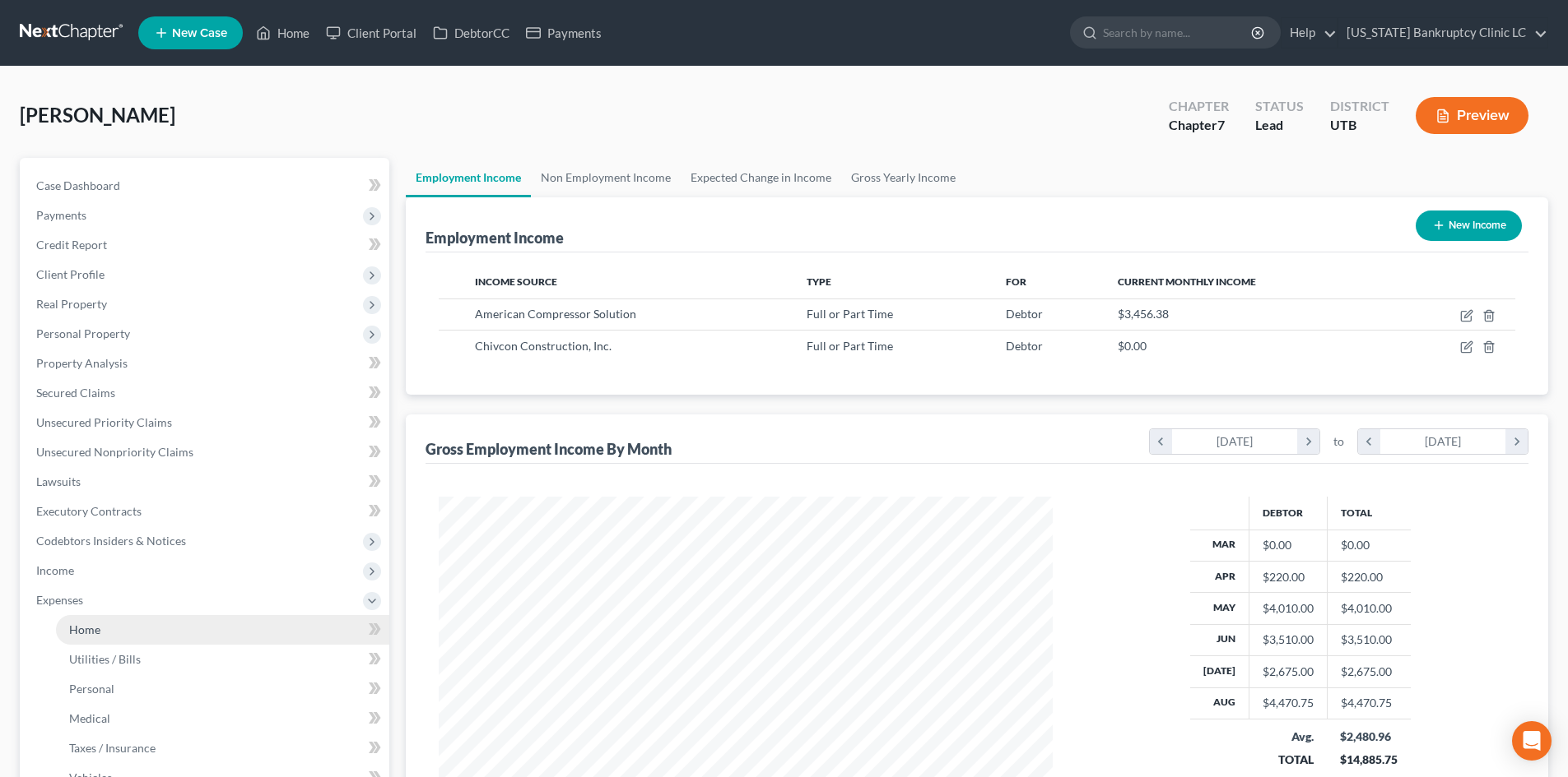
click at [112, 630] on link "Home" at bounding box center [222, 630] width 333 height 30
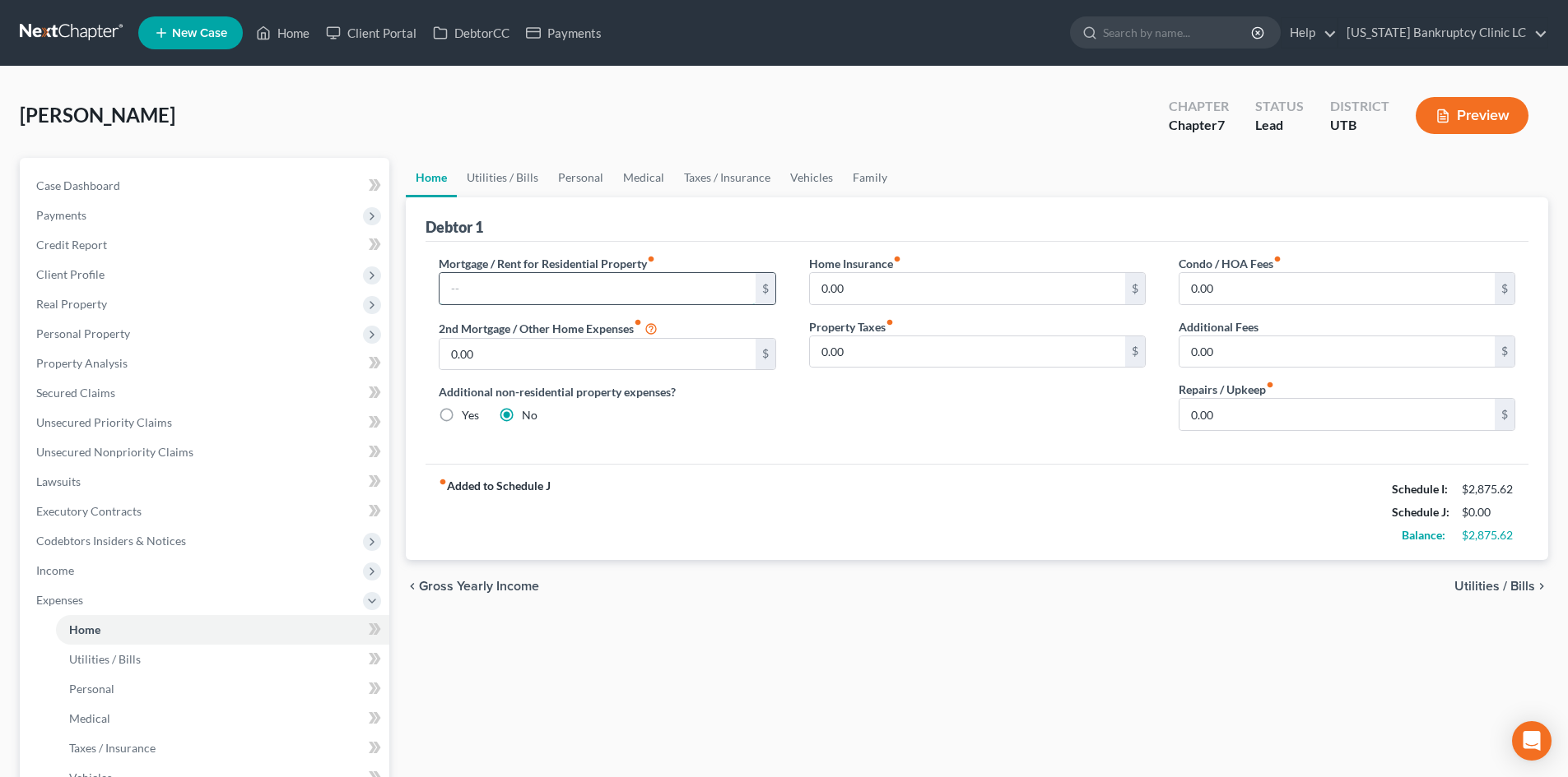
click at [565, 278] on input "text" at bounding box center [597, 289] width 316 height 32
click at [478, 180] on link "Utilities / Bills" at bounding box center [502, 178] width 91 height 40
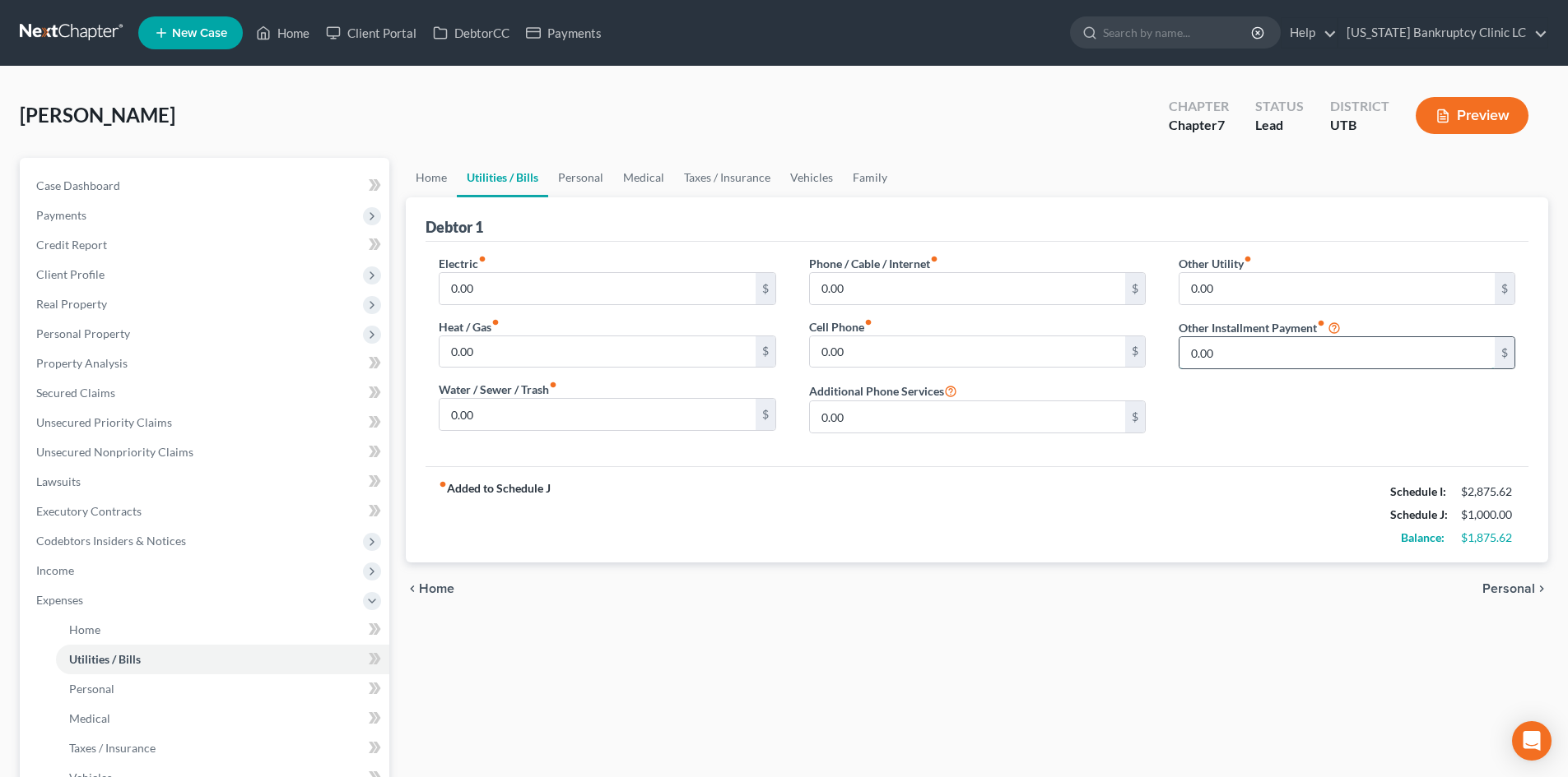
click at [1272, 364] on input "0.00" at bounding box center [1337, 353] width 316 height 32
click at [1205, 401] on input "text" at bounding box center [1346, 399] width 335 height 32
drag, startPoint x: 1242, startPoint y: 462, endPoint x: 1194, endPoint y: 478, distance: 50.6
click at [1242, 462] on div "Electric fiber_manual_record 0.00 $ Heat / Gas fiber_manual_record 0.00 $ Water…" at bounding box center [977, 354] width 1103 height 225
click at [503, 273] on input "0.00" at bounding box center [597, 289] width 316 height 32
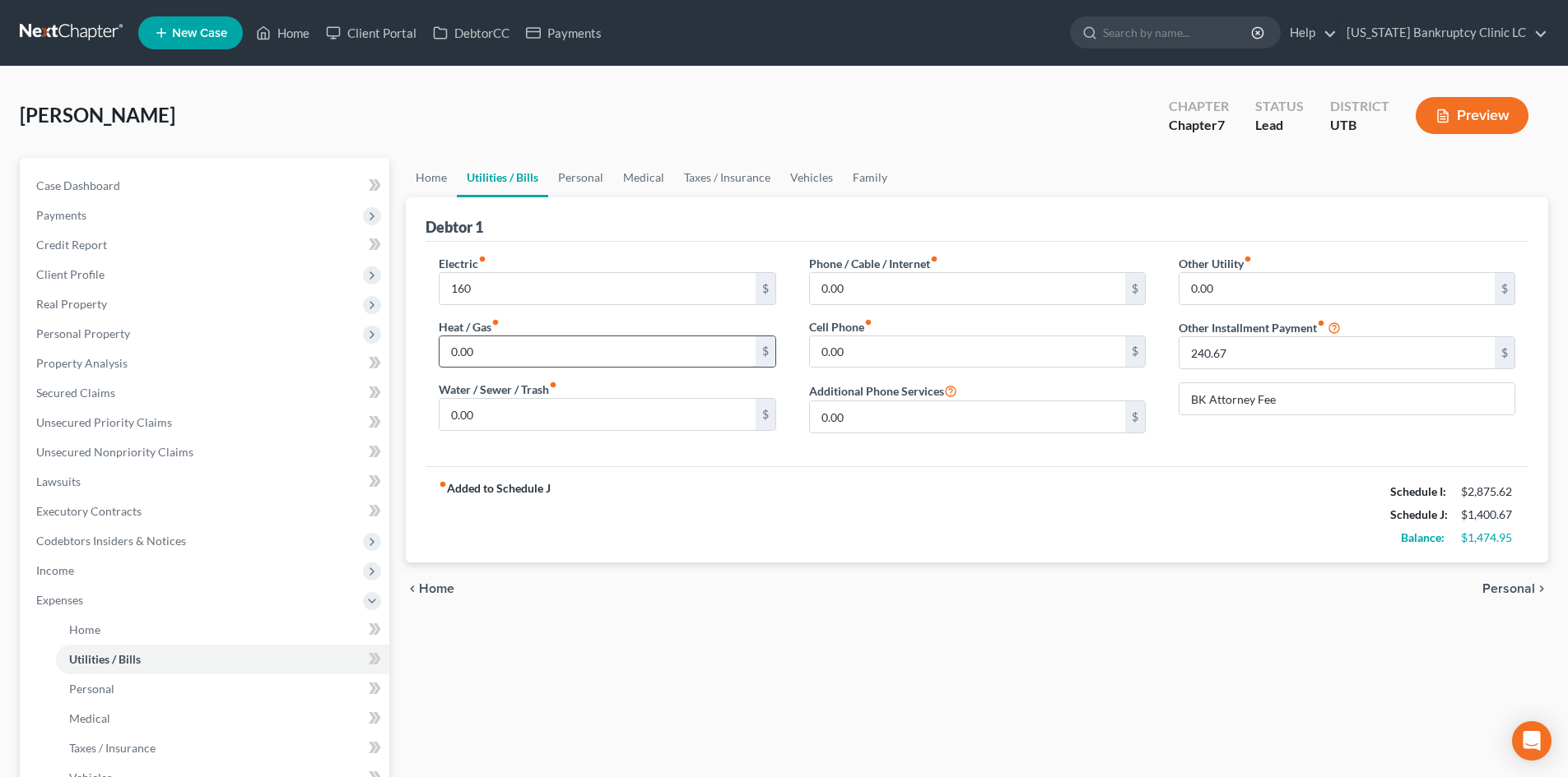
click at [456, 354] on input "0.00" at bounding box center [597, 352] width 316 height 32
click at [484, 417] on input "0.00" at bounding box center [597, 415] width 316 height 32
click at [939, 597] on div "chevron_left Home Personal chevron_right" at bounding box center [978, 589] width 1143 height 52
click at [1110, 662] on div "Home Utilities / Bills Personal Medical Taxes / Insurance Vehicles Family Debto…" at bounding box center [977, 603] width 1159 height 891
click at [690, 526] on div "fiber_manual_record Added to Schedule J Schedule I: $2,875.62 Schedule J: $1,60…" at bounding box center [977, 515] width 1103 height 96
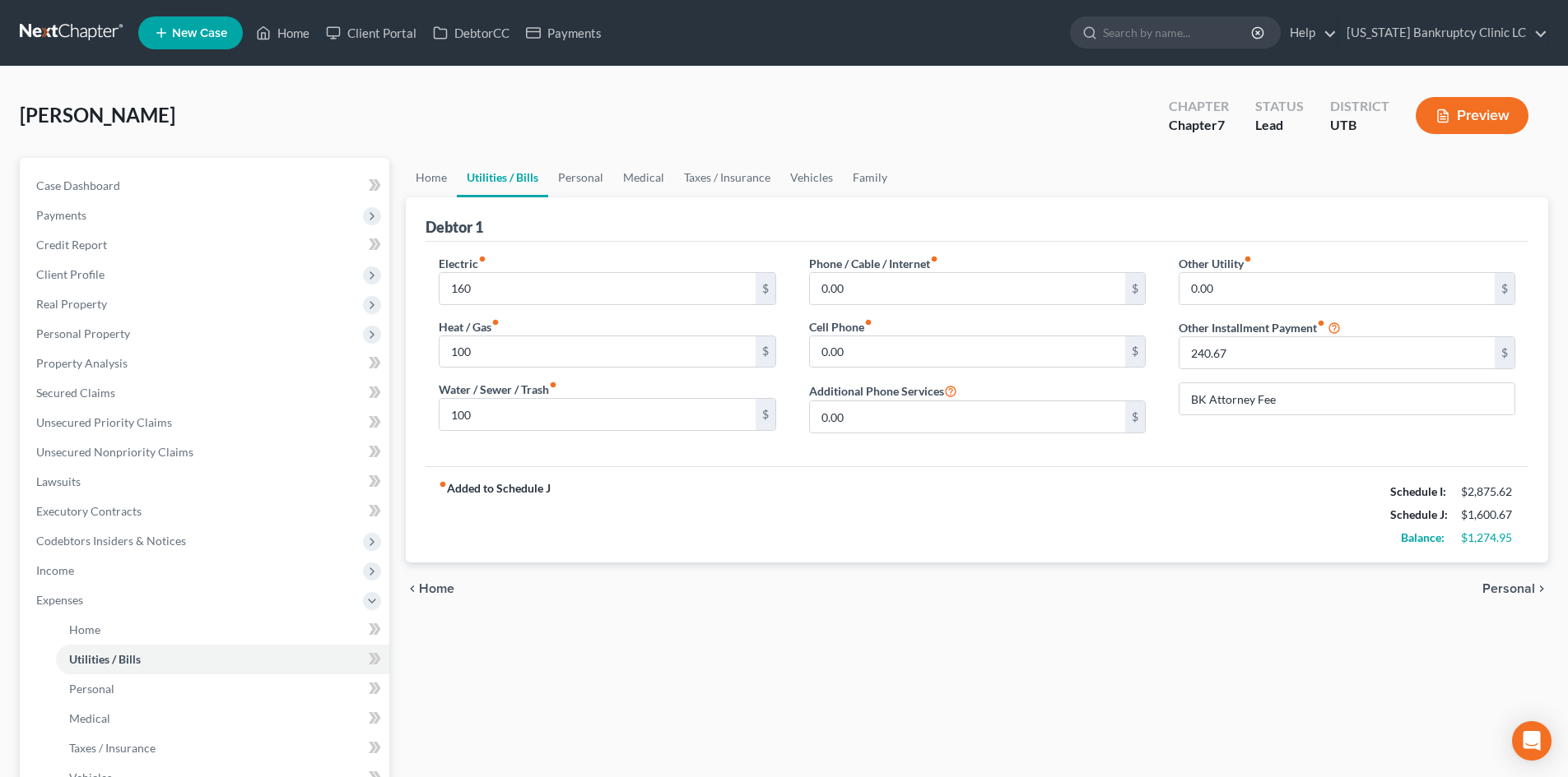
click at [690, 525] on div "fiber_manual_record Added to Schedule J Schedule I: $2,875.62 Schedule J: $1,60…" at bounding box center [977, 515] width 1103 height 96
click at [125, 604] on span "Expenses" at bounding box center [206, 601] width 366 height 30
click at [901, 555] on div "fiber_manual_record Added to Schedule J Schedule I: $2,875.62 Schedule J: $1,60…" at bounding box center [977, 515] width 1103 height 96
click at [650, 535] on div "fiber_manual_record Added to Schedule J Schedule I: $2,875.62 Schedule J: $1,60…" at bounding box center [977, 515] width 1103 height 96
click at [889, 600] on div "chevron_left Home Personal chevron_right" at bounding box center [978, 589] width 1143 height 52
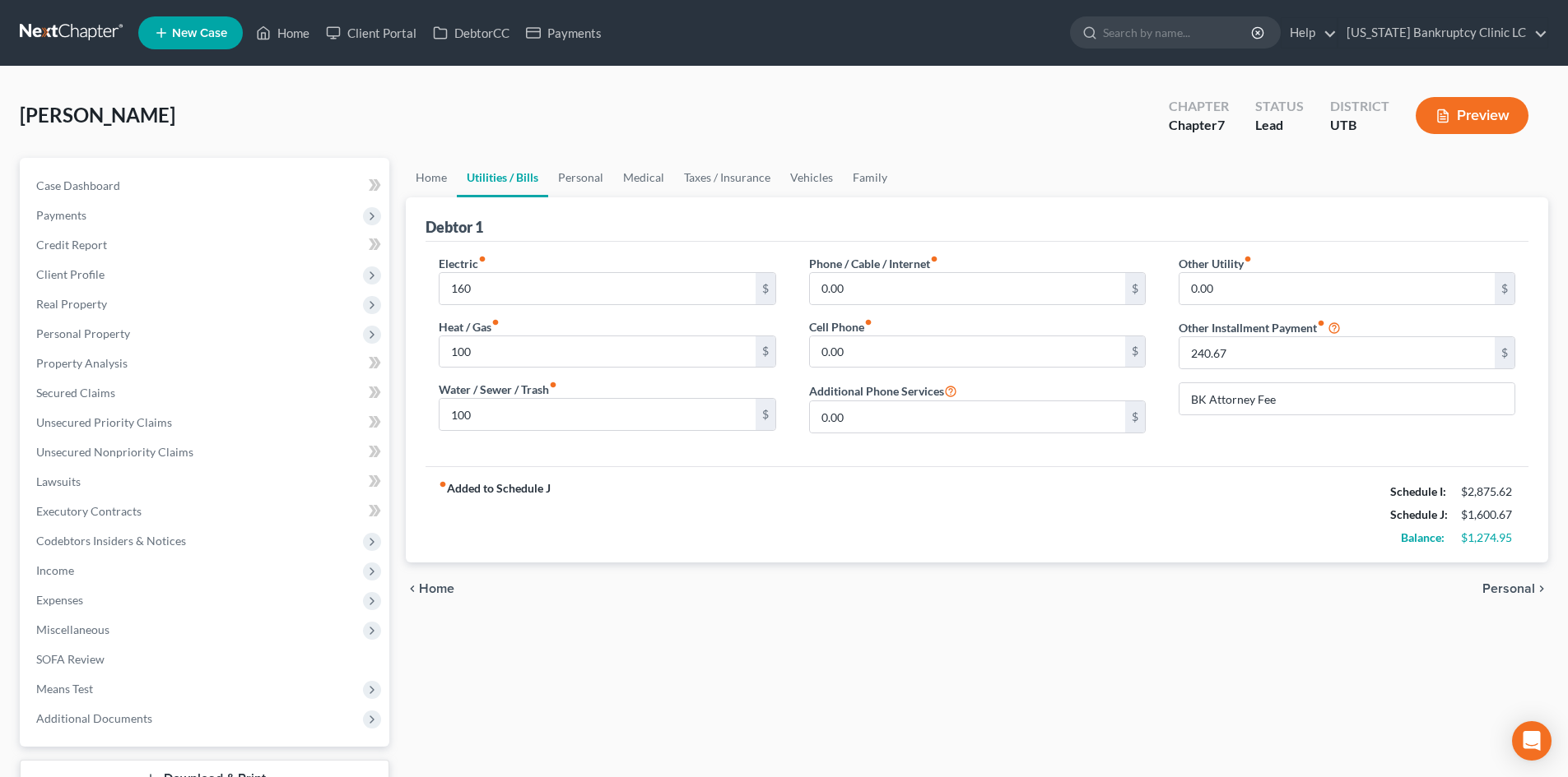
click at [1080, 557] on div "fiber_manual_record Added to Schedule J Schedule I: $2,875.62 Schedule J: $1,60…" at bounding box center [977, 515] width 1103 height 96
click at [899, 338] on input "0.00" at bounding box center [968, 352] width 316 height 32
click at [679, 506] on div "fiber_manual_record Added to Schedule J Schedule I: $2,875.62 Schedule J: $1,80…" at bounding box center [977, 515] width 1103 height 96
click at [564, 185] on link "Personal" at bounding box center [581, 178] width 65 height 40
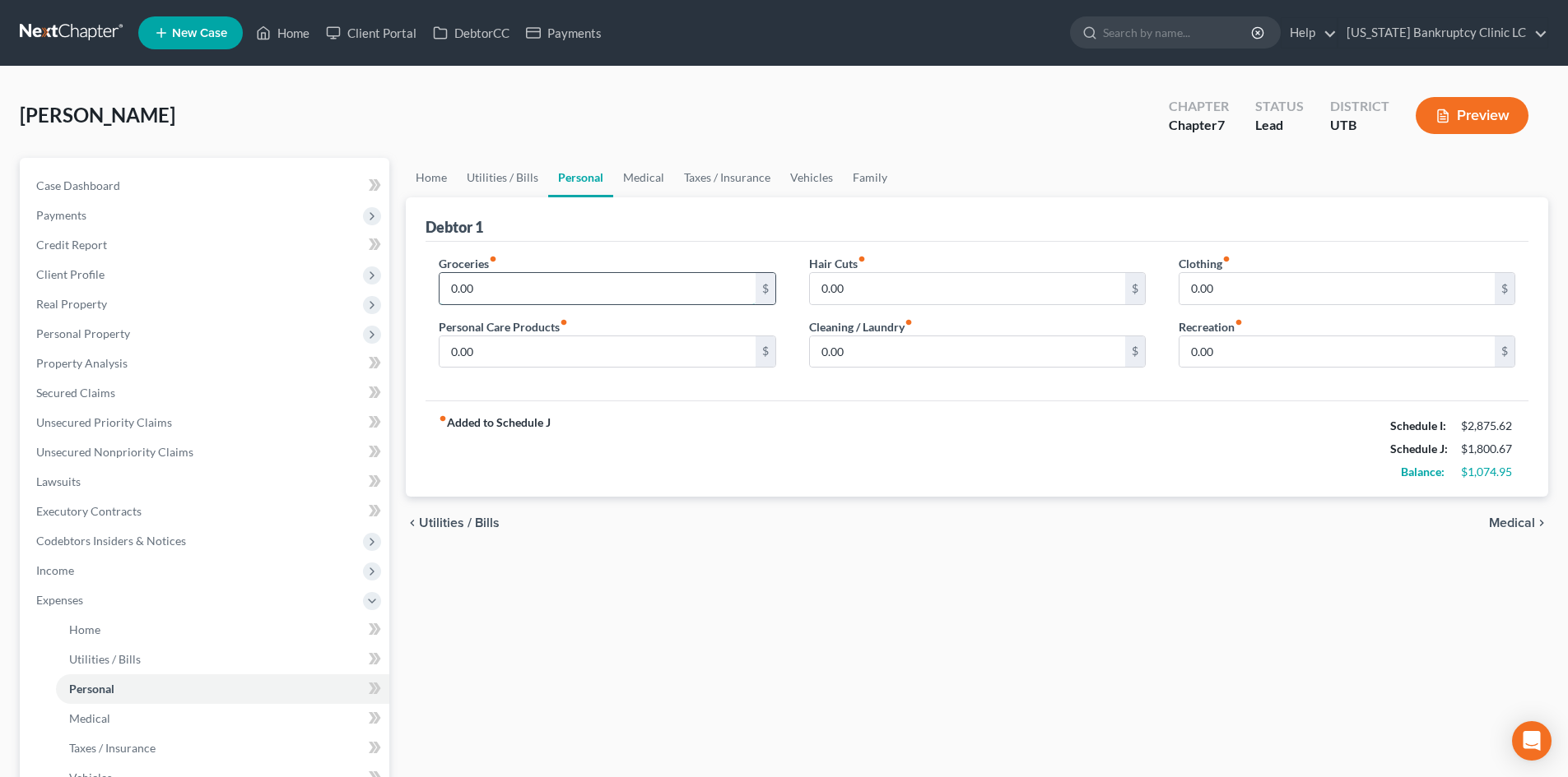
click at [529, 283] on input "0.00" at bounding box center [597, 289] width 316 height 32
drag, startPoint x: 477, startPoint y: 332, endPoint x: 478, endPoint y: 345, distance: 13.0
click at [478, 345] on div "Personal Care Products fiber_manual_record 0.00 $" at bounding box center [606, 344] width 336 height 50
click at [478, 345] on input "0.00" at bounding box center [597, 352] width 316 height 32
click at [482, 183] on link "Utilities / Bills" at bounding box center [502, 178] width 91 height 40
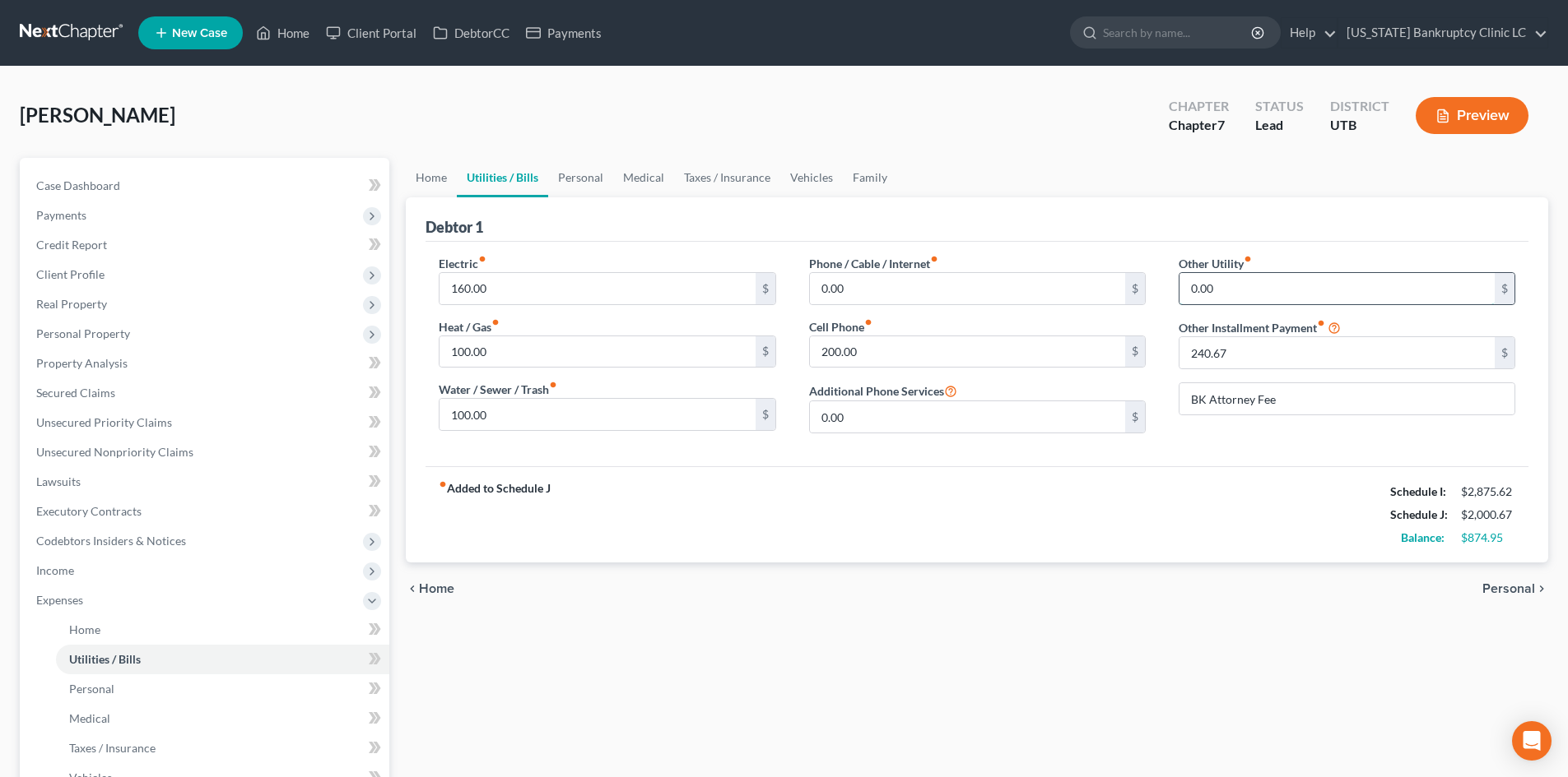
click at [1268, 291] on input "0.00" at bounding box center [1337, 289] width 316 height 32
click at [826, 165] on link "Vehicles" at bounding box center [811, 178] width 62 height 40
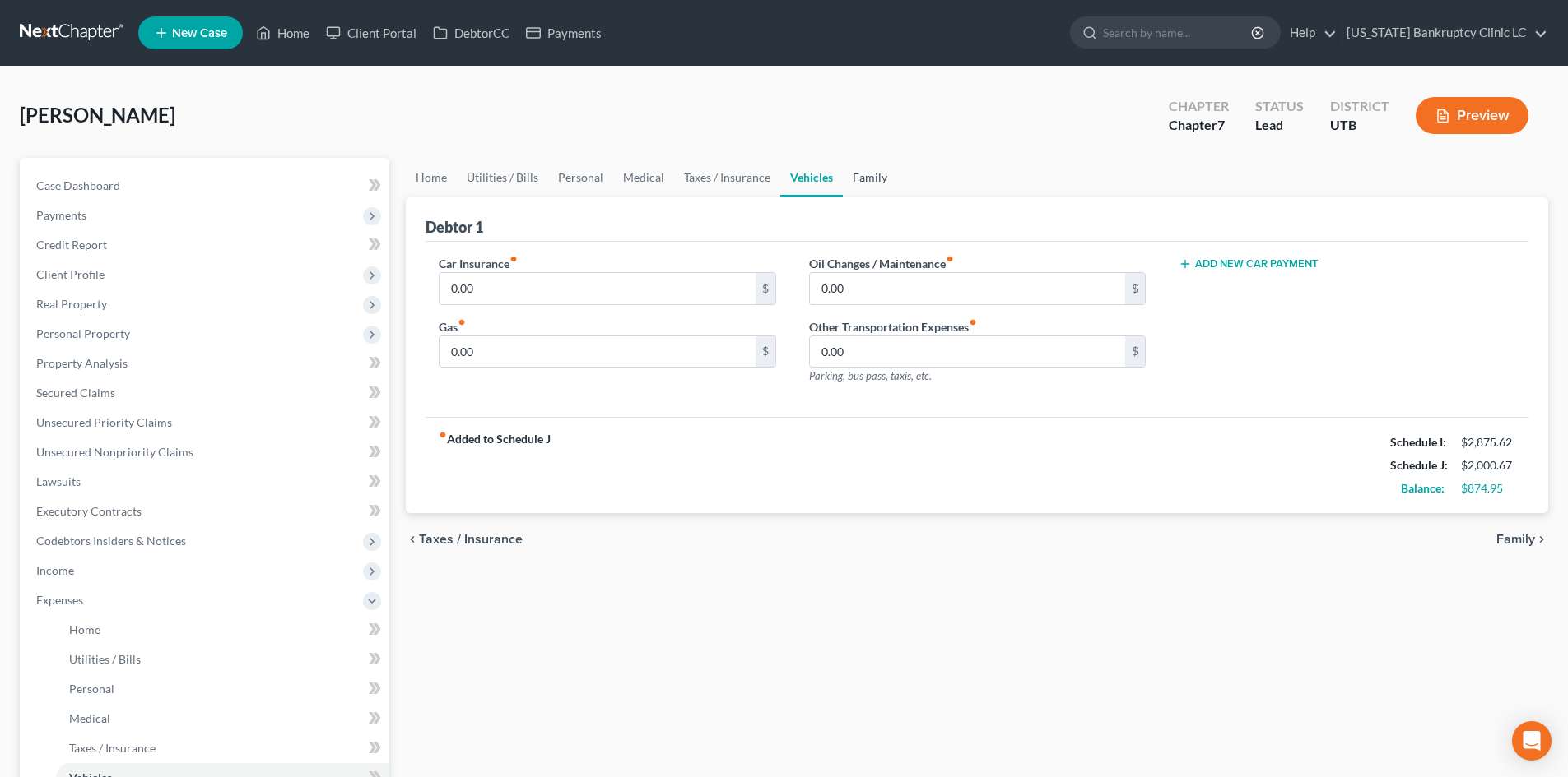
click at [869, 169] on link "Family" at bounding box center [870, 178] width 54 height 40
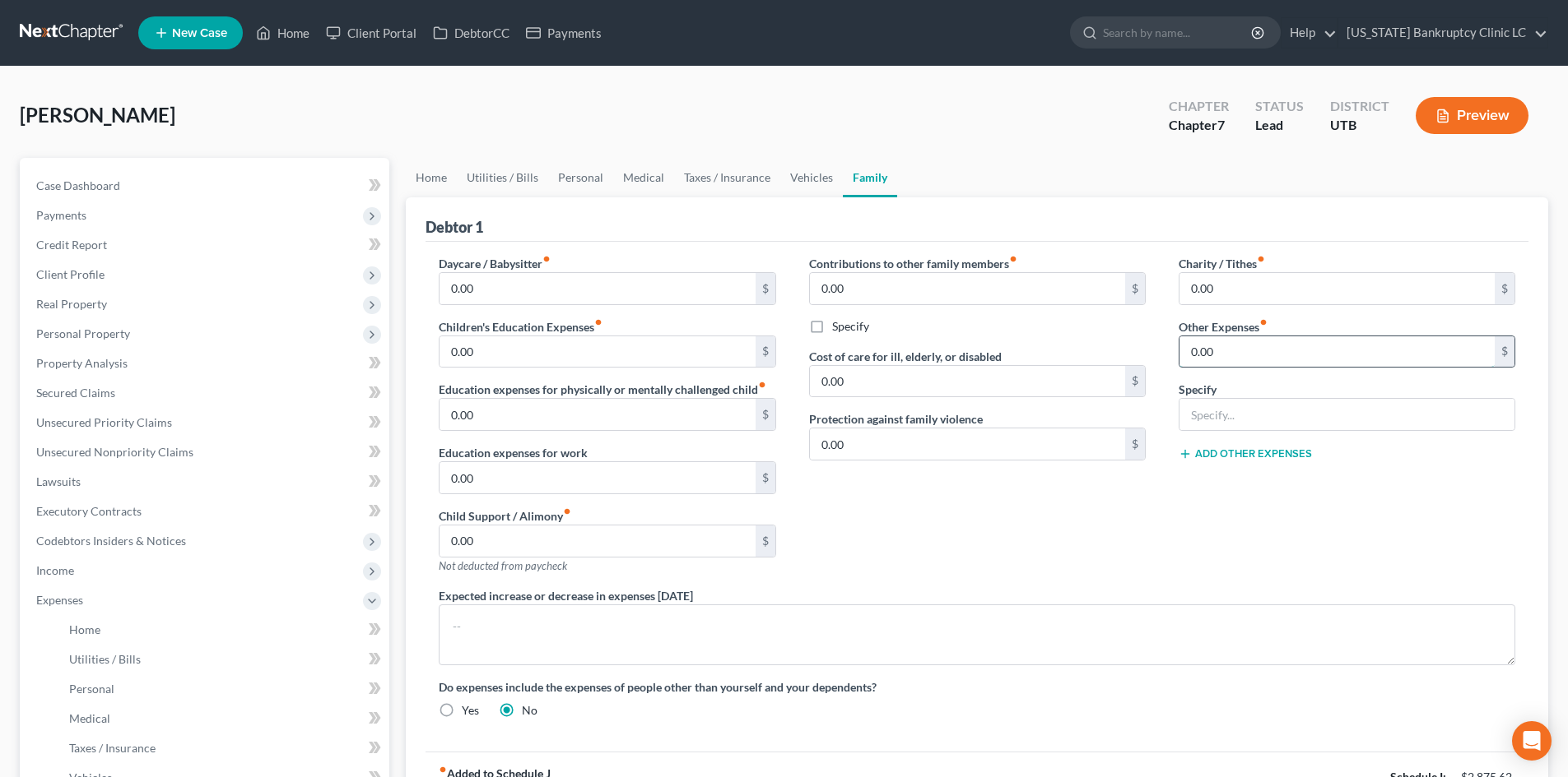
click at [1228, 356] on input "0.00" at bounding box center [1337, 352] width 316 height 32
click at [1344, 572] on div "Charity / Tithes fiber_manual_record 0.00 $ Other Expenses fiber_manual_record …" at bounding box center [1346, 421] width 370 height 332
click at [562, 178] on link "Personal" at bounding box center [581, 178] width 65 height 40
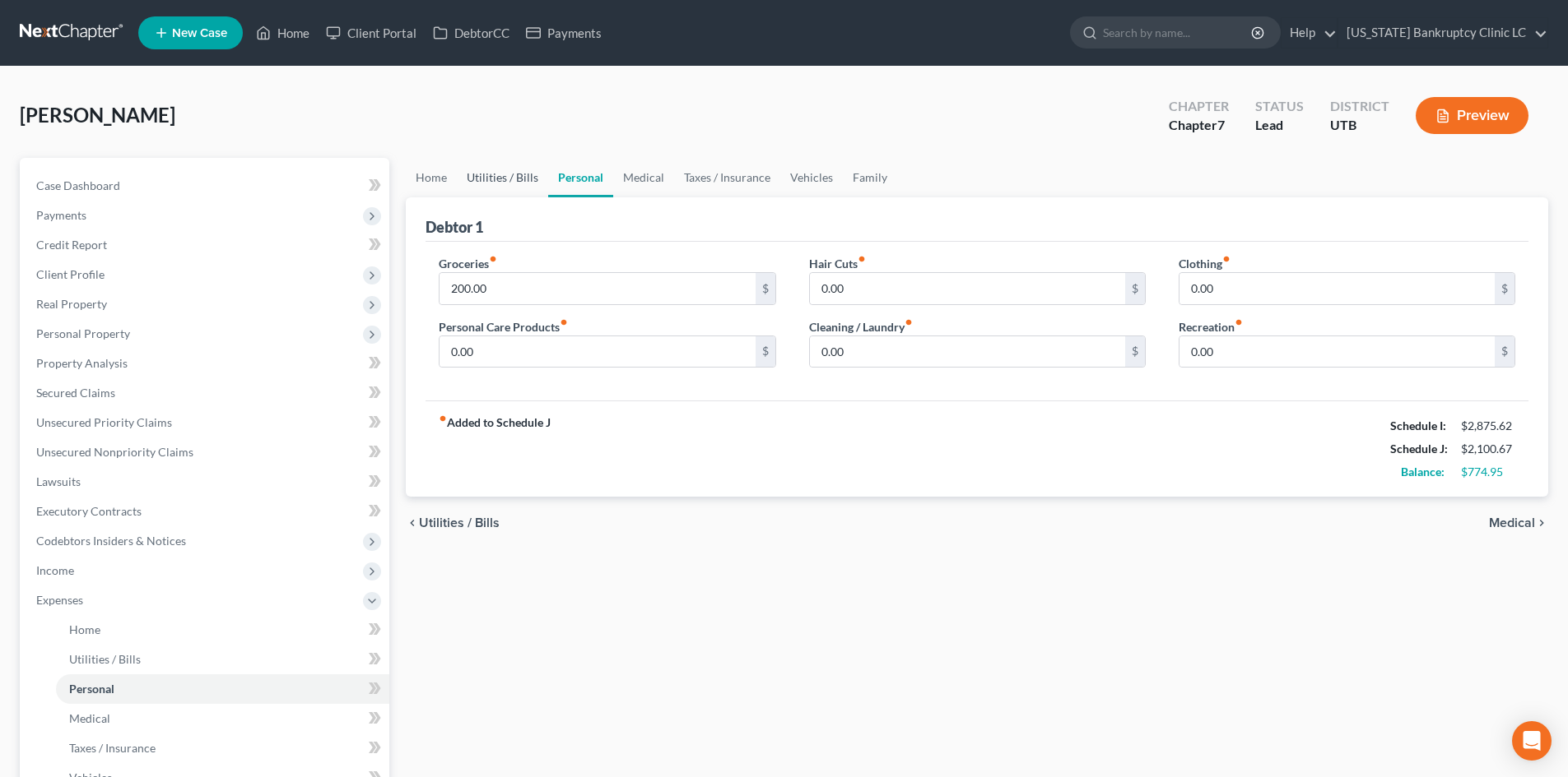
click at [495, 186] on link "Utilities / Bills" at bounding box center [502, 178] width 91 height 40
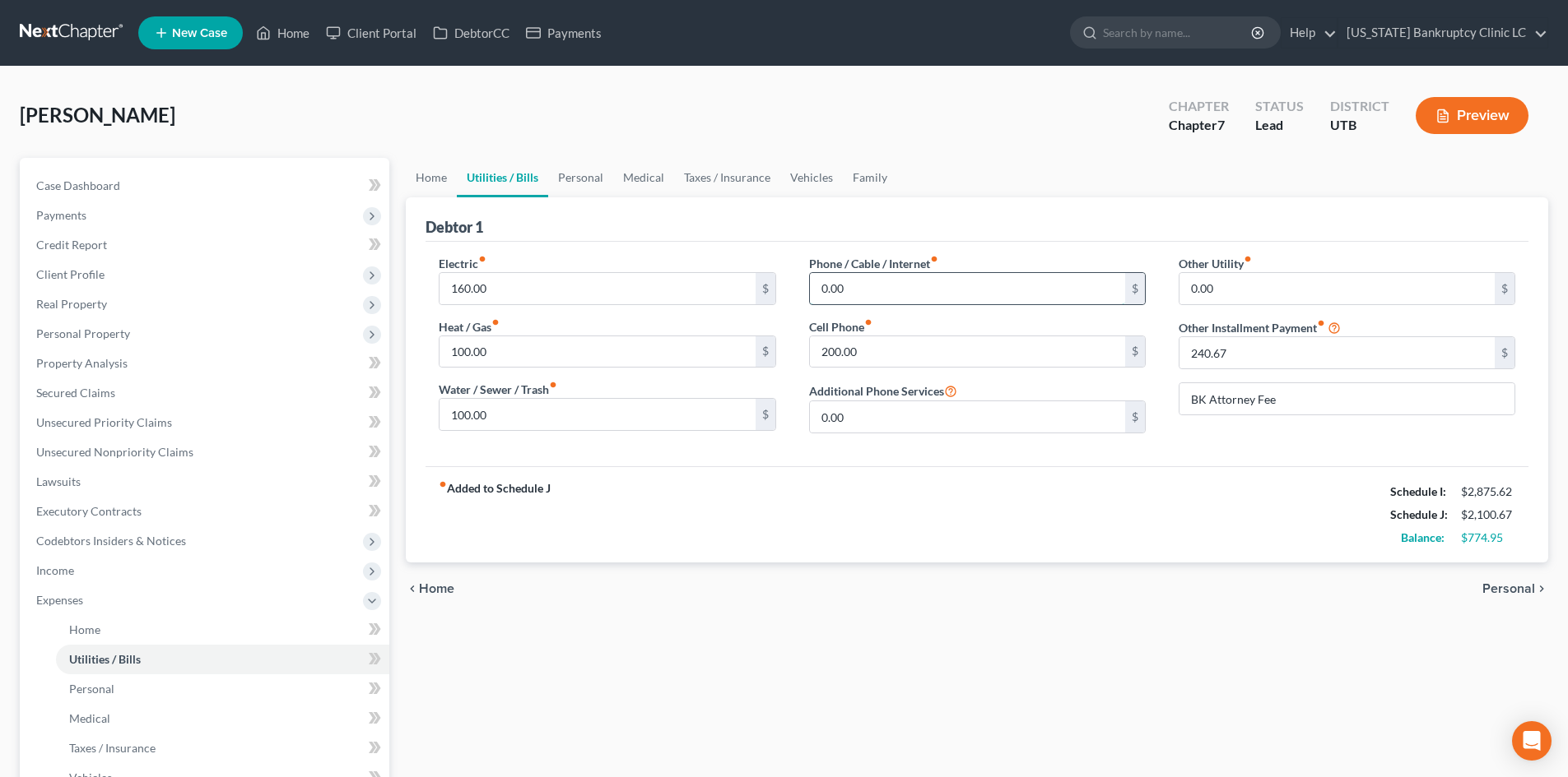
click at [924, 290] on input "0.00" at bounding box center [968, 289] width 316 height 32
click at [926, 290] on input "0.00" at bounding box center [968, 289] width 316 height 32
click at [752, 484] on div "fiber_manual_record Added to Schedule J Schedule I: $2,875.62 Schedule J: $2,13…" at bounding box center [977, 515] width 1103 height 96
click at [571, 168] on link "Personal" at bounding box center [581, 178] width 65 height 40
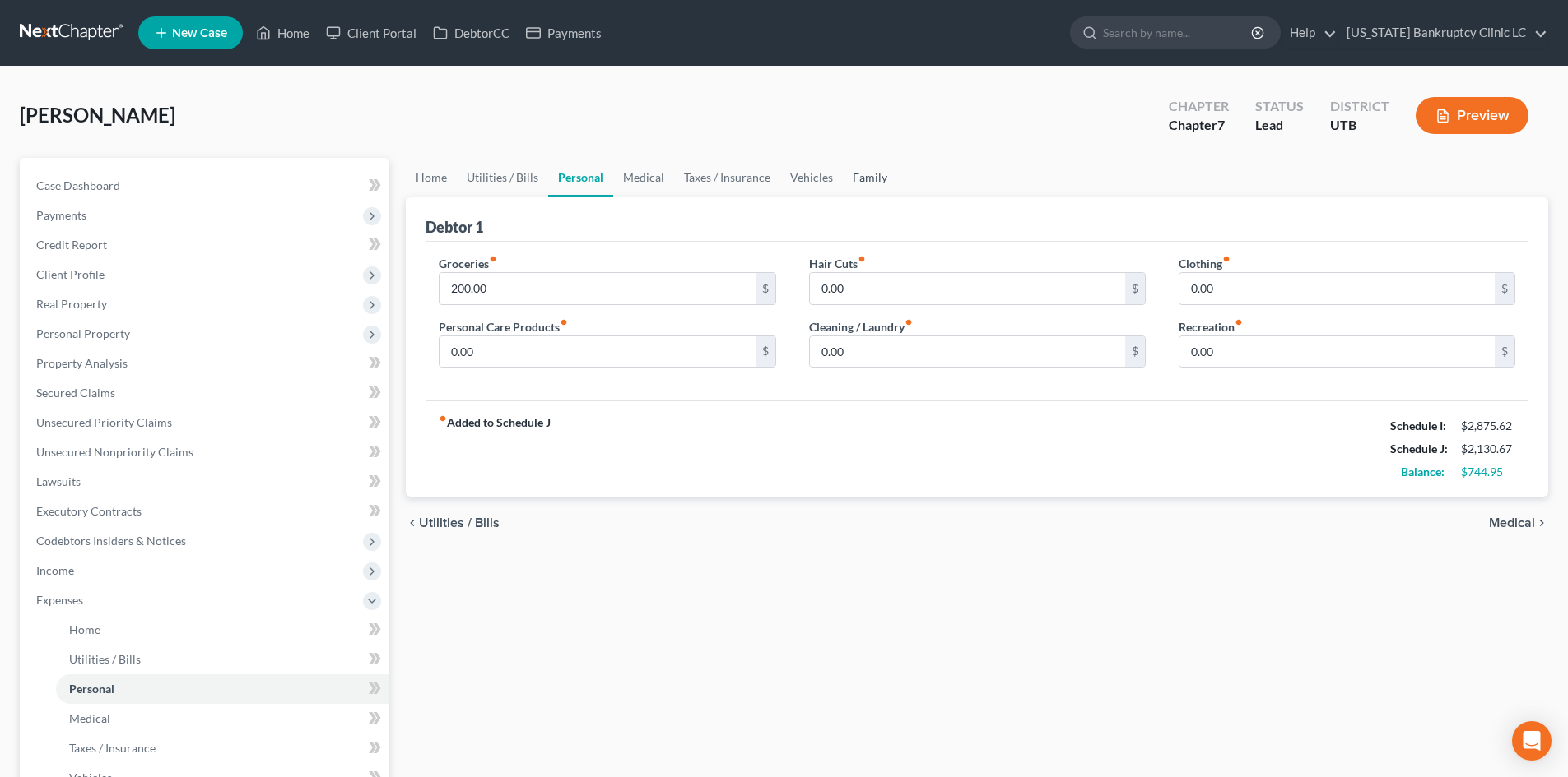
click at [870, 181] on link "Family" at bounding box center [870, 178] width 54 height 40
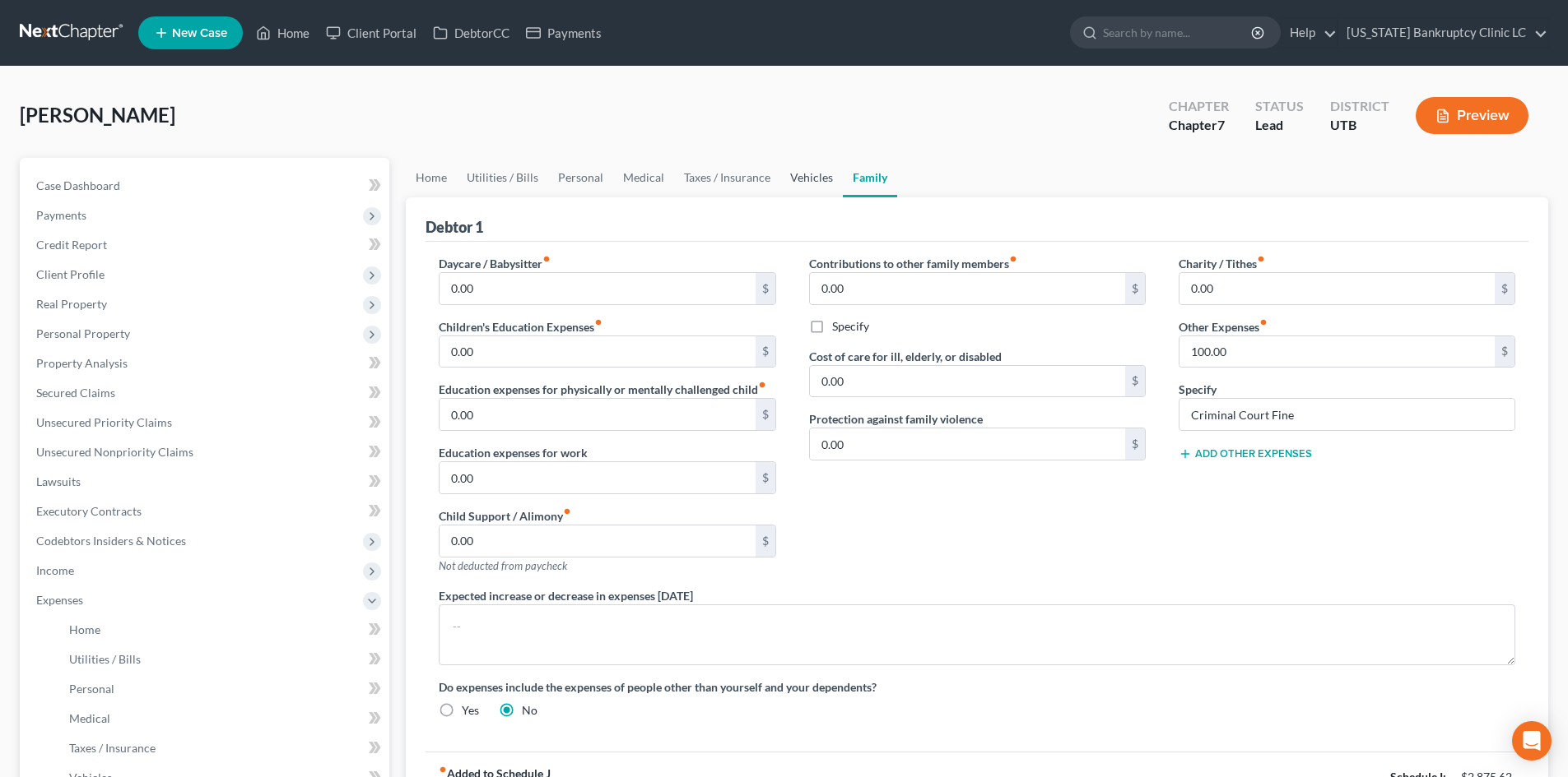
click at [815, 182] on link "Vehicles" at bounding box center [811, 178] width 62 height 40
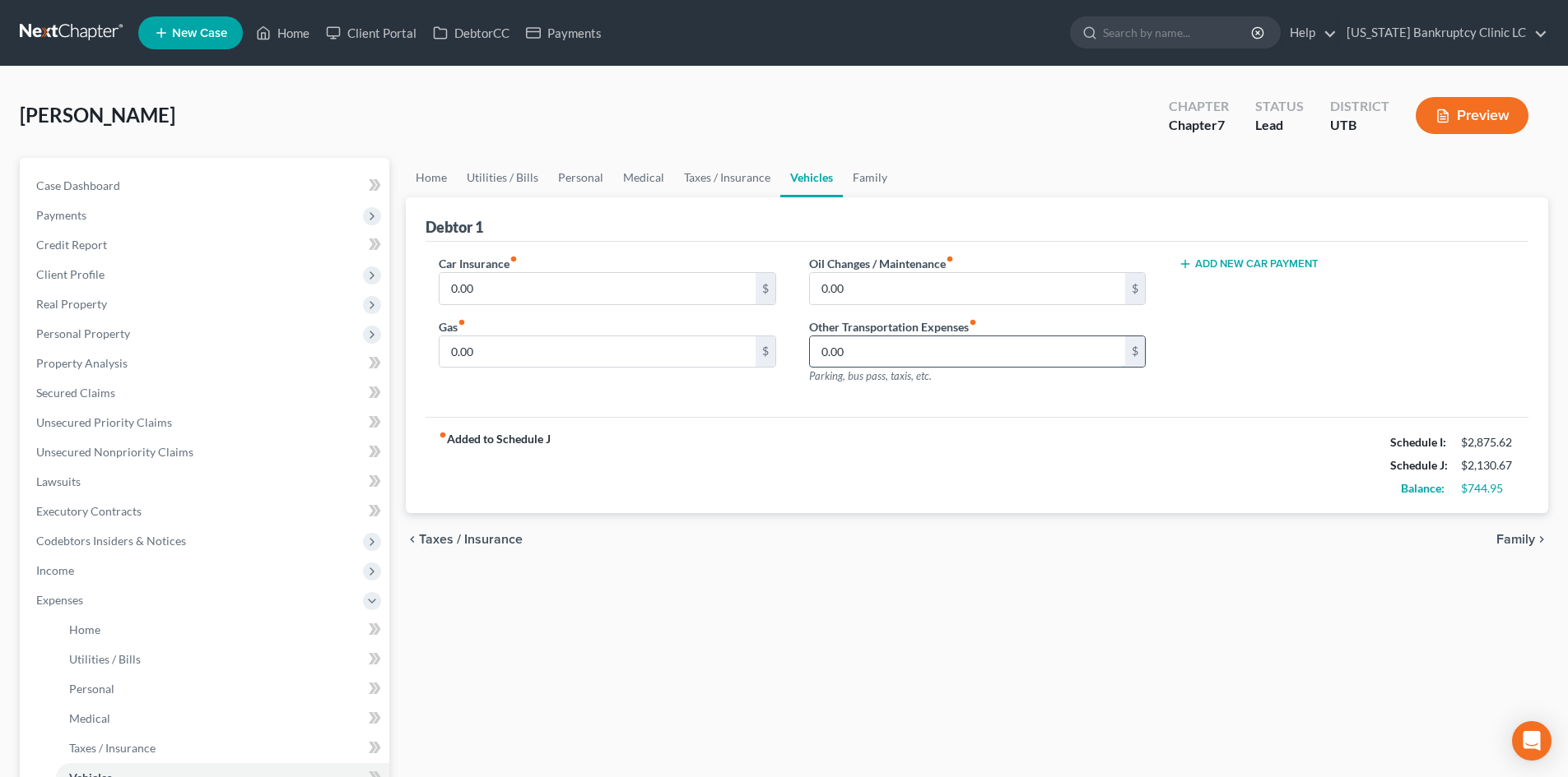
click at [857, 351] on input "0.00" at bounding box center [968, 352] width 316 height 32
drag, startPoint x: 860, startPoint y: 438, endPoint x: 858, endPoint y: 412, distance: 26.1
click at [860, 440] on div "fiber_manual_record Added to Schedule J Schedule I: $2,875.62 Schedule J: $2,23…" at bounding box center [977, 465] width 1103 height 96
click at [406, 176] on link "Home" at bounding box center [431, 178] width 51 height 40
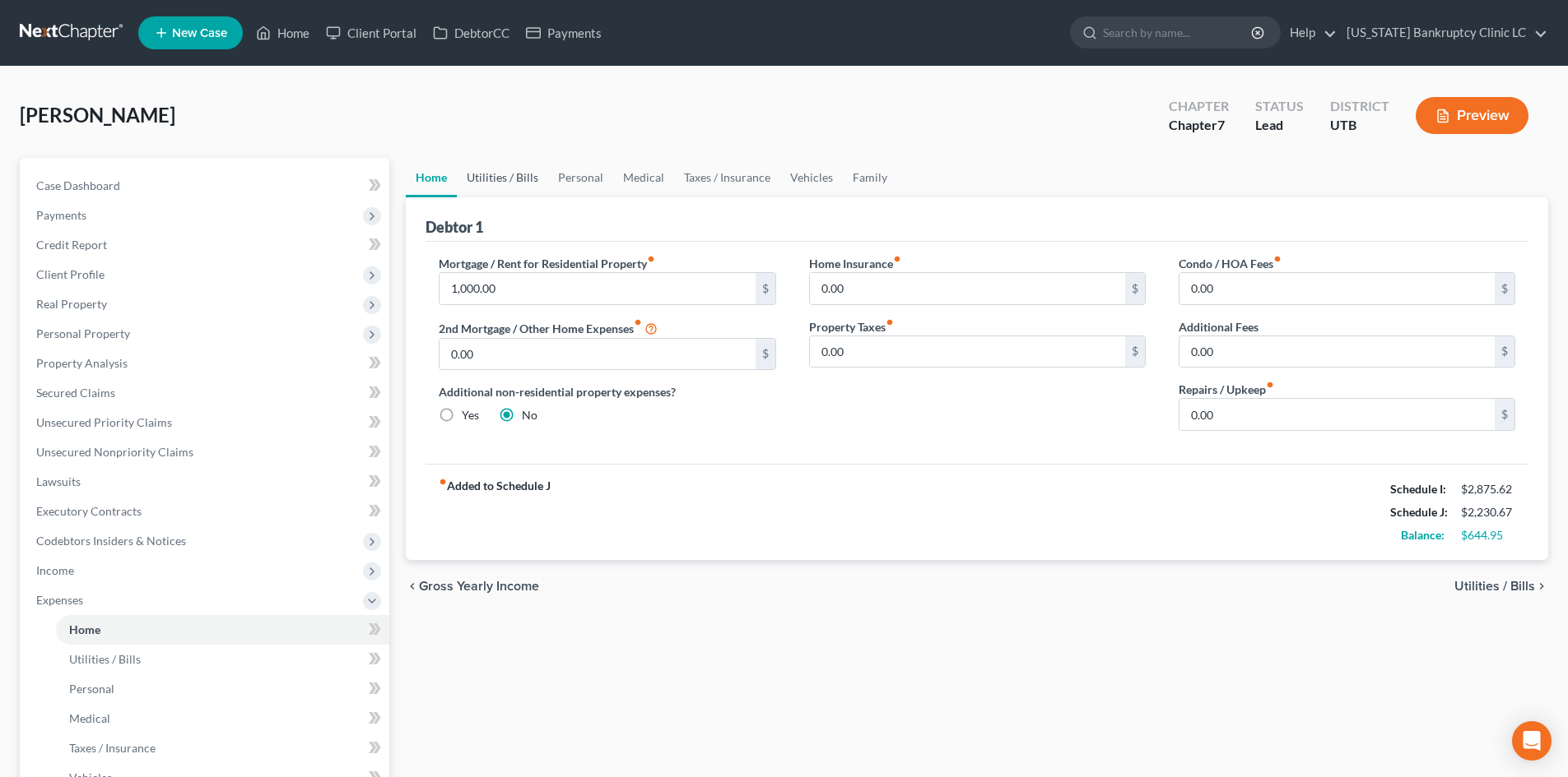
click at [491, 182] on link "Utilities / Bills" at bounding box center [502, 178] width 91 height 40
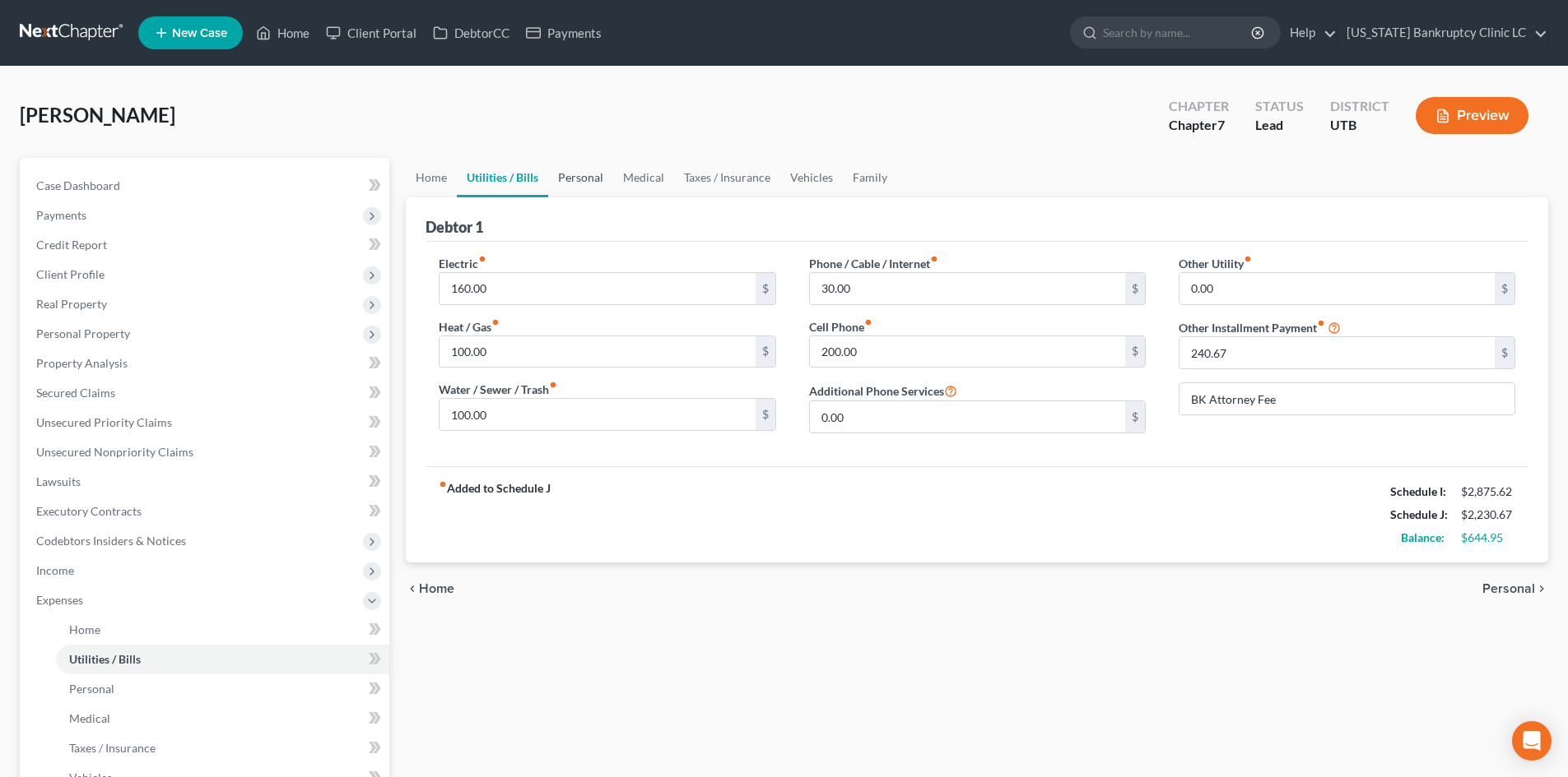
click at [571, 181] on link "Personal" at bounding box center [581, 178] width 65 height 40
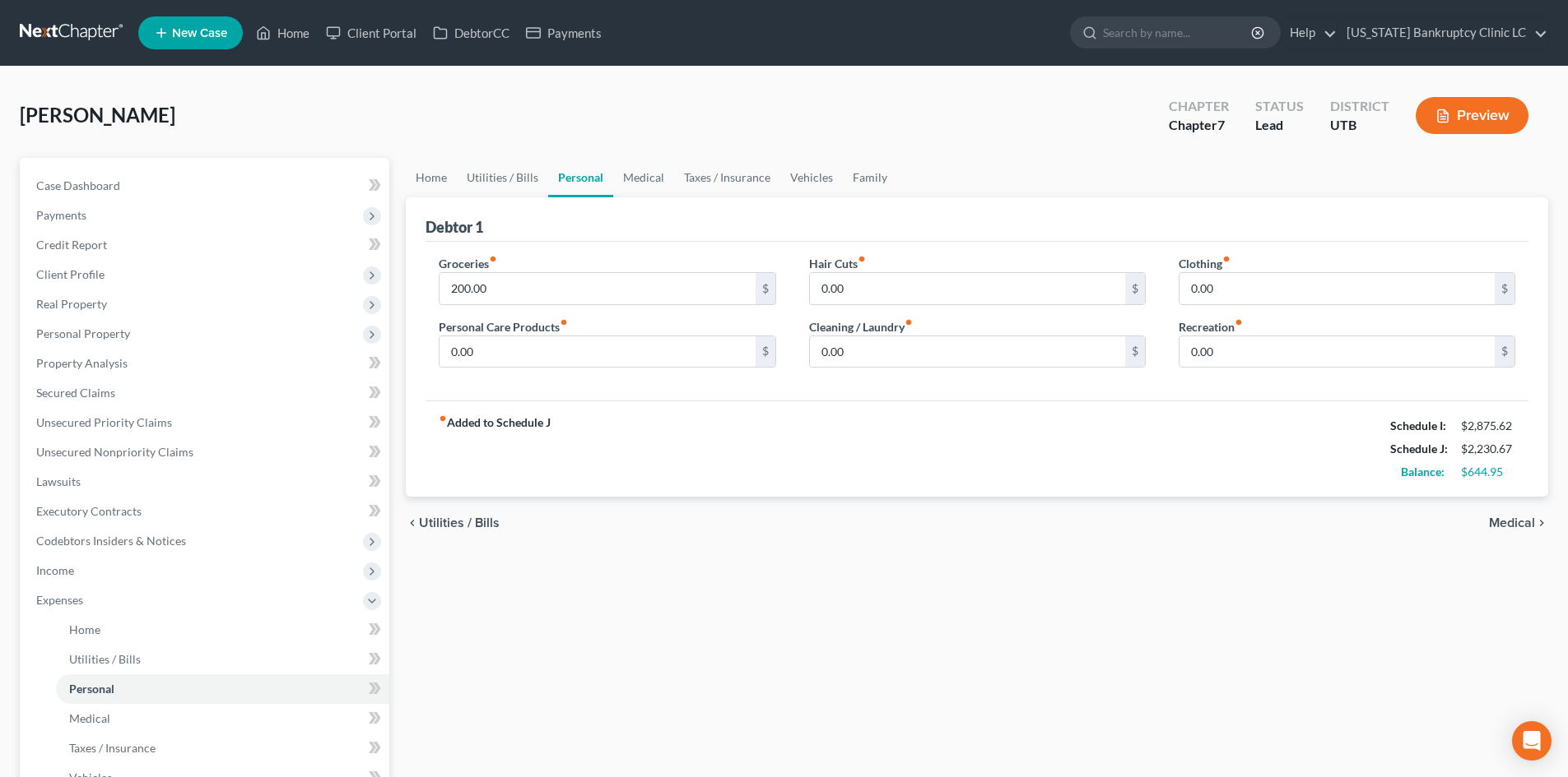
click at [528, 267] on div "Groceries fiber_manual_record 200.00 $" at bounding box center [606, 280] width 336 height 50
click at [516, 300] on input "200.00" at bounding box center [597, 289] width 316 height 32
click at [482, 353] on input "0.00" at bounding box center [597, 352] width 316 height 32
click at [881, 365] on input "0.00" at bounding box center [968, 352] width 316 height 32
click at [1270, 279] on input "0.00" at bounding box center [1337, 289] width 316 height 32
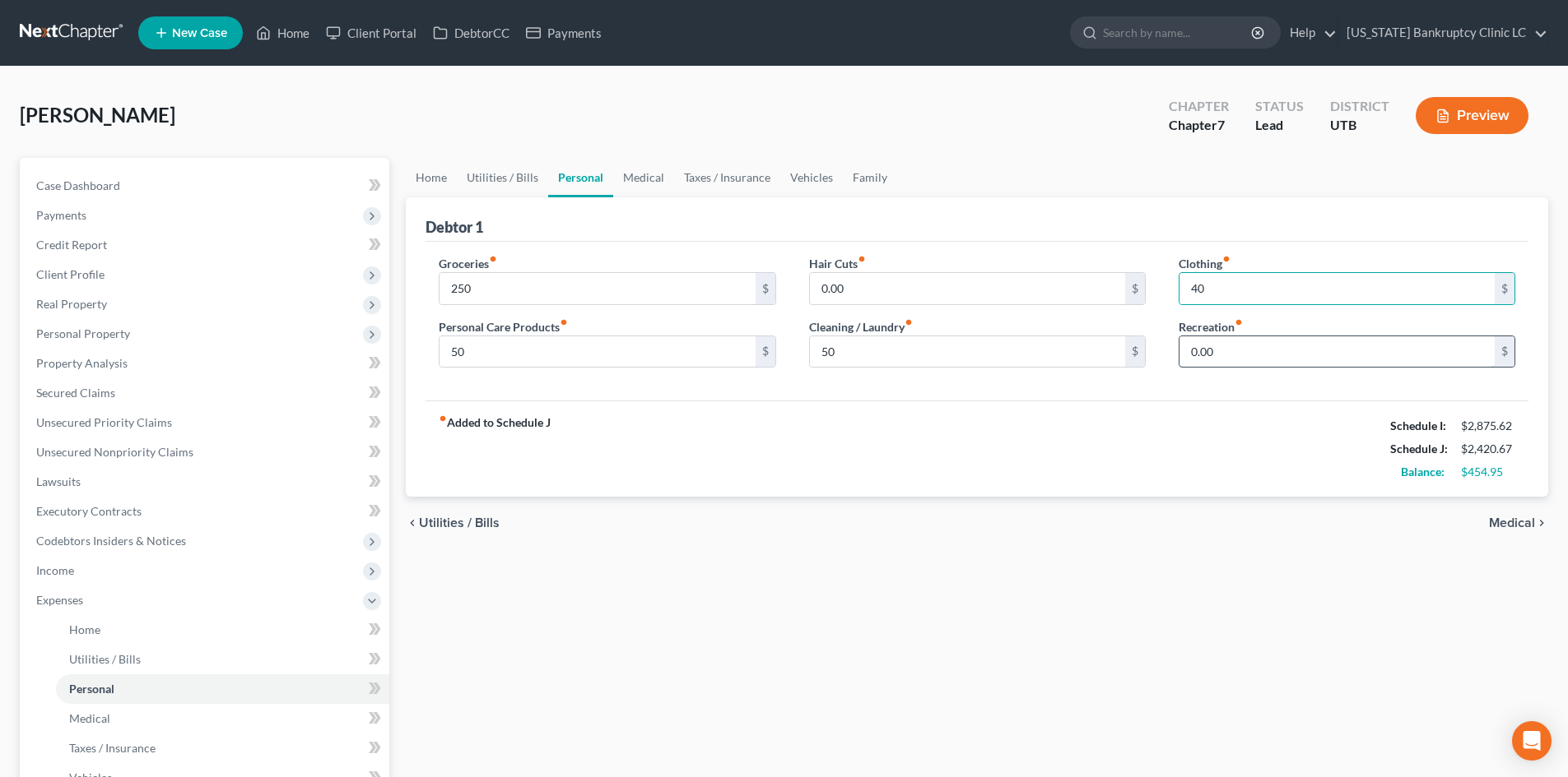
drag, startPoint x: 1219, startPoint y: 341, endPoint x: 1205, endPoint y: 339, distance: 14.1
click at [1219, 341] on input "0.00" at bounding box center [1337, 352] width 316 height 32
click at [737, 457] on div "fiber_manual_record Added to Schedule J Schedule I: $2,875.62 Schedule J: $2,49…" at bounding box center [977, 449] width 1103 height 96
click at [639, 178] on link "Medical" at bounding box center [643, 178] width 61 height 40
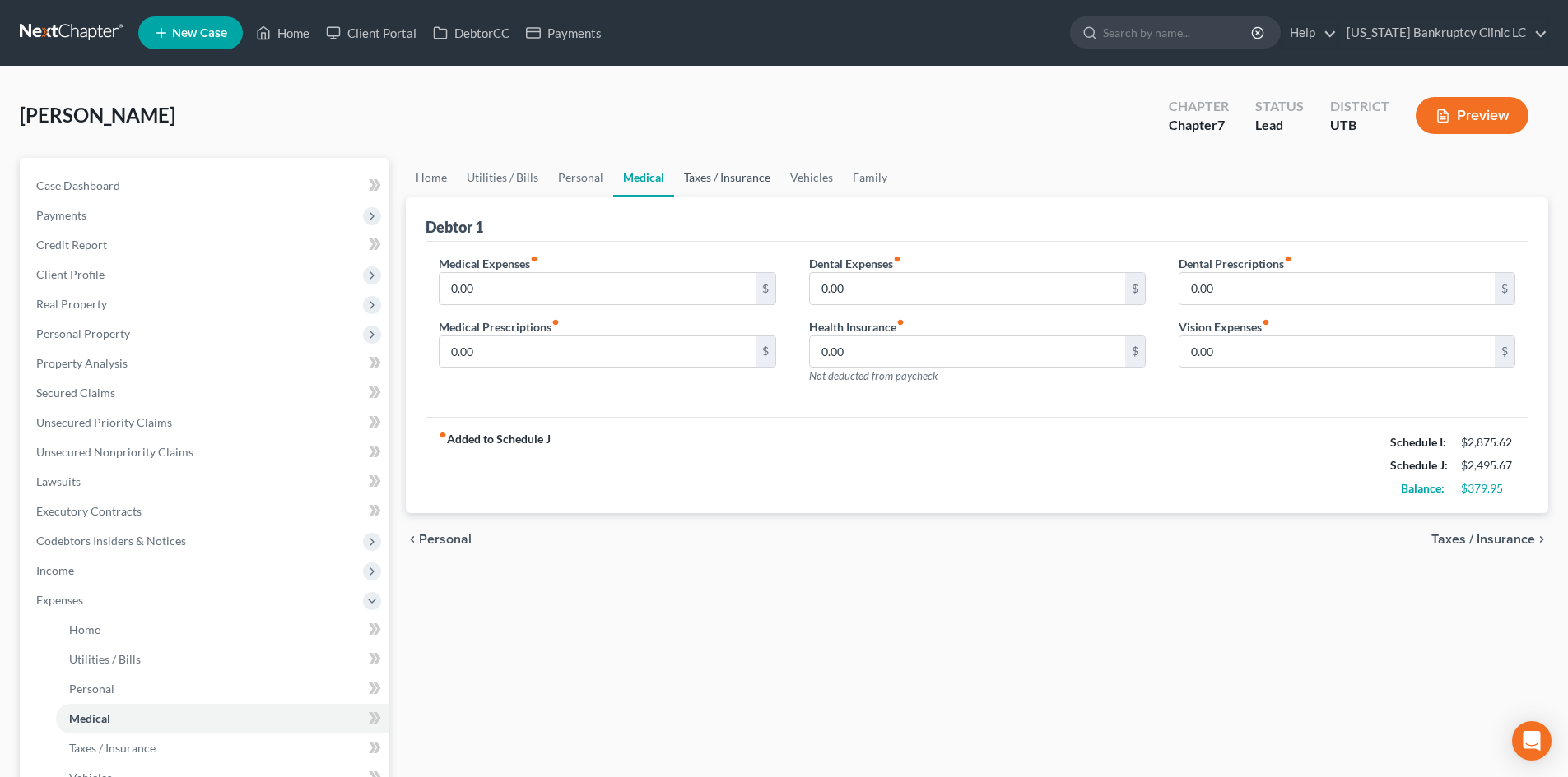
click at [724, 183] on link "Taxes / Insurance" at bounding box center [728, 178] width 106 height 40
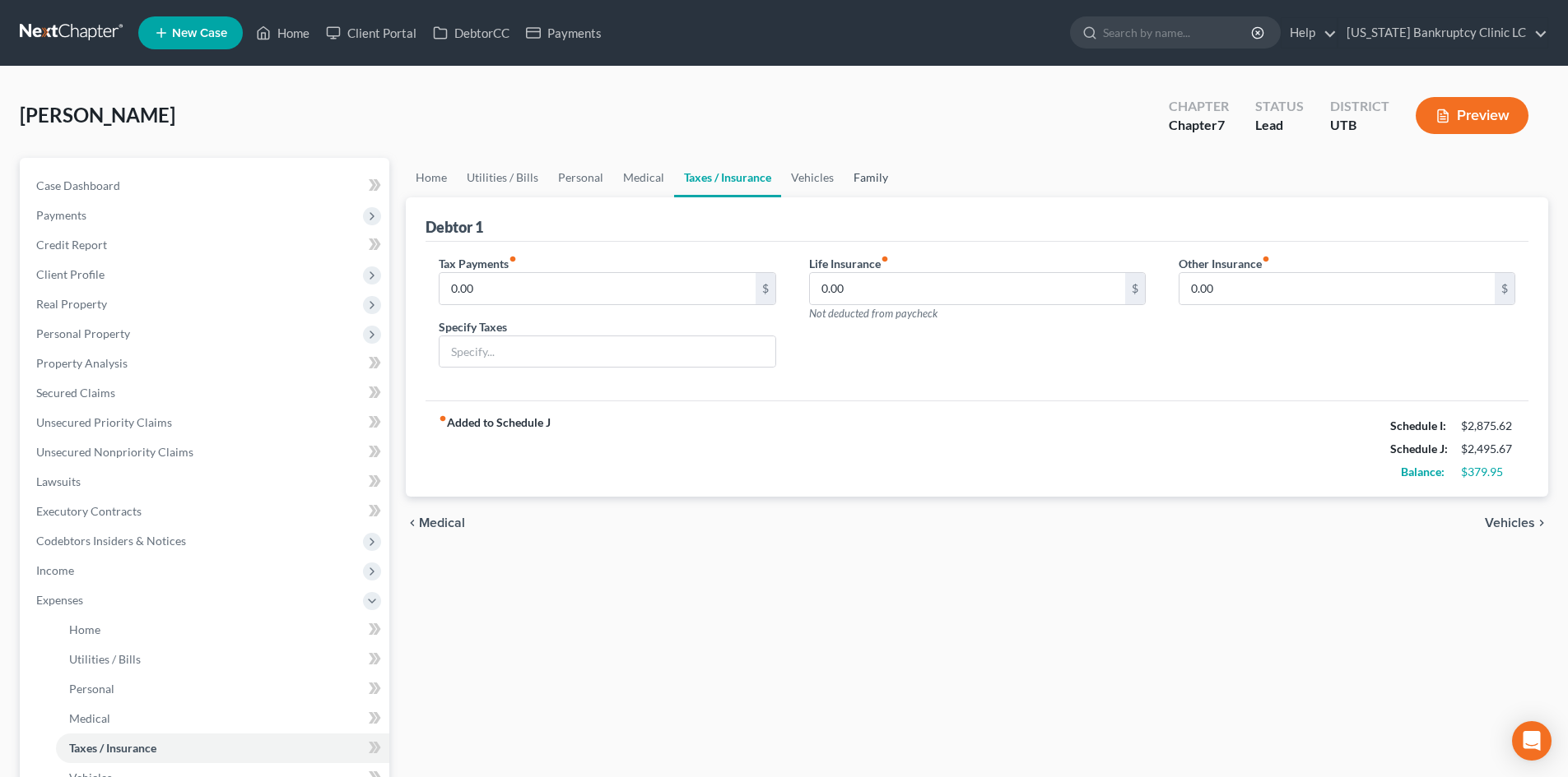
click at [844, 181] on link "Family" at bounding box center [870, 178] width 54 height 40
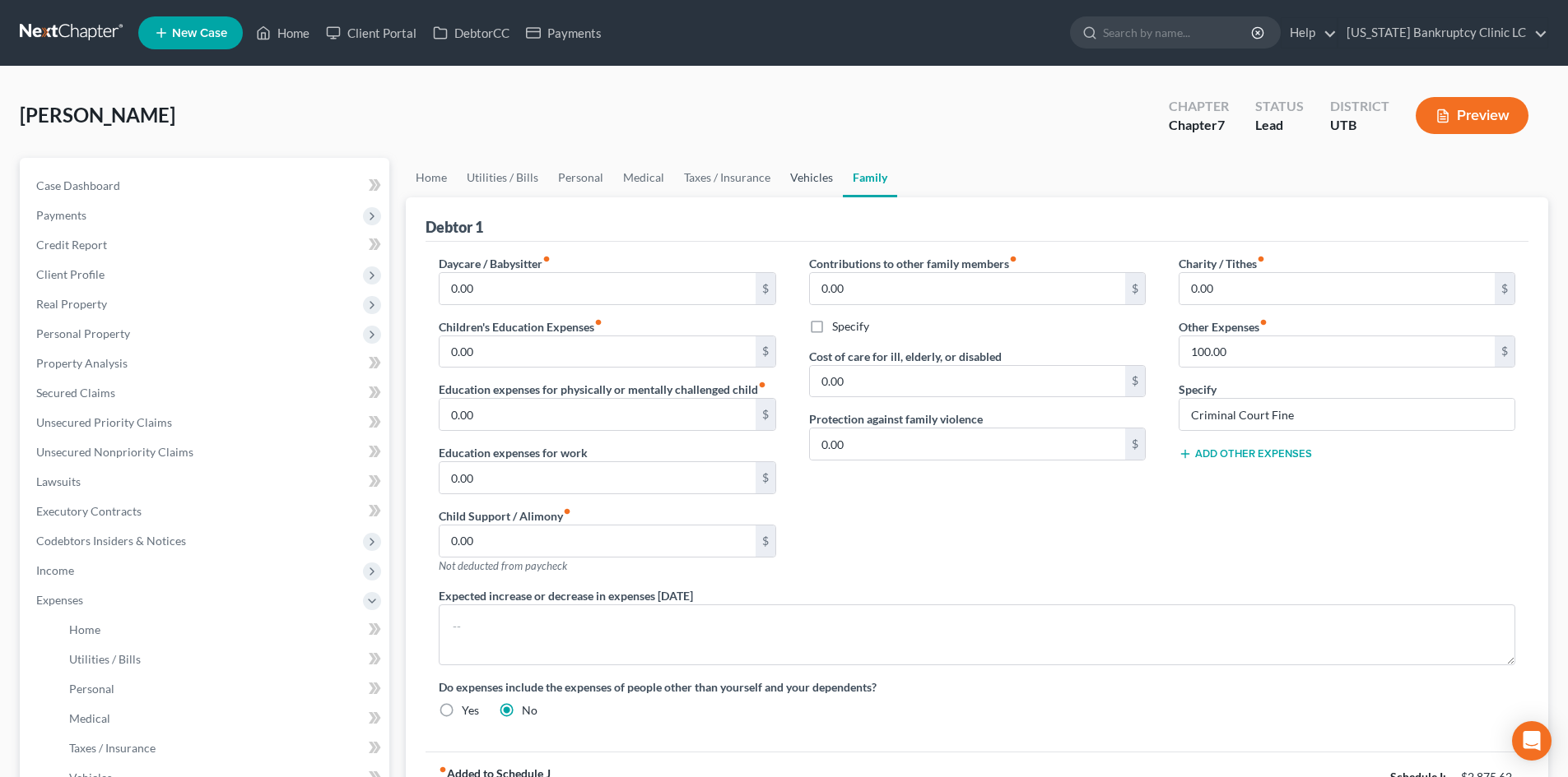
click at [801, 188] on link "Vehicles" at bounding box center [811, 178] width 62 height 40
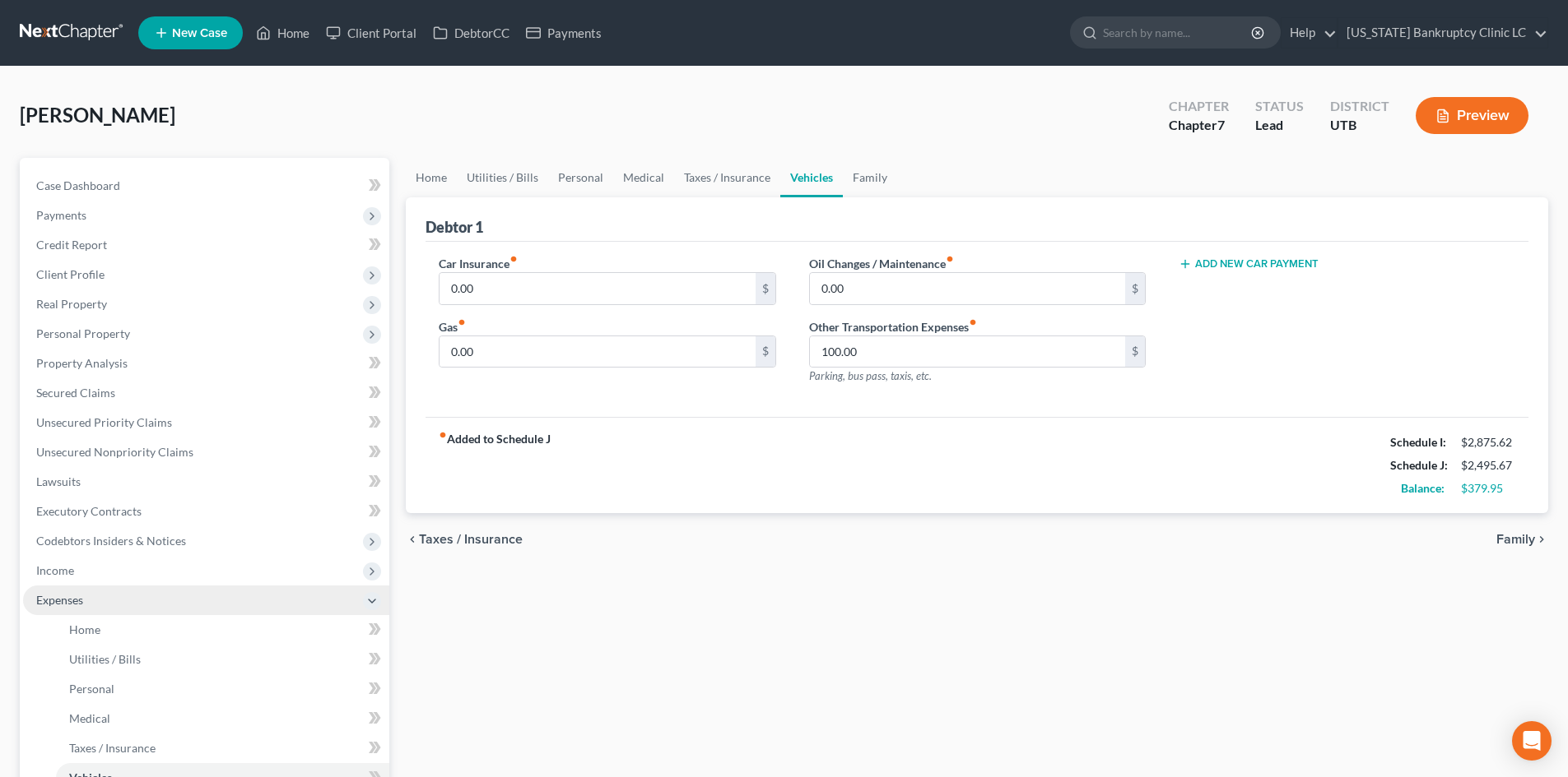
click at [66, 606] on span "Expenses" at bounding box center [60, 600] width 47 height 14
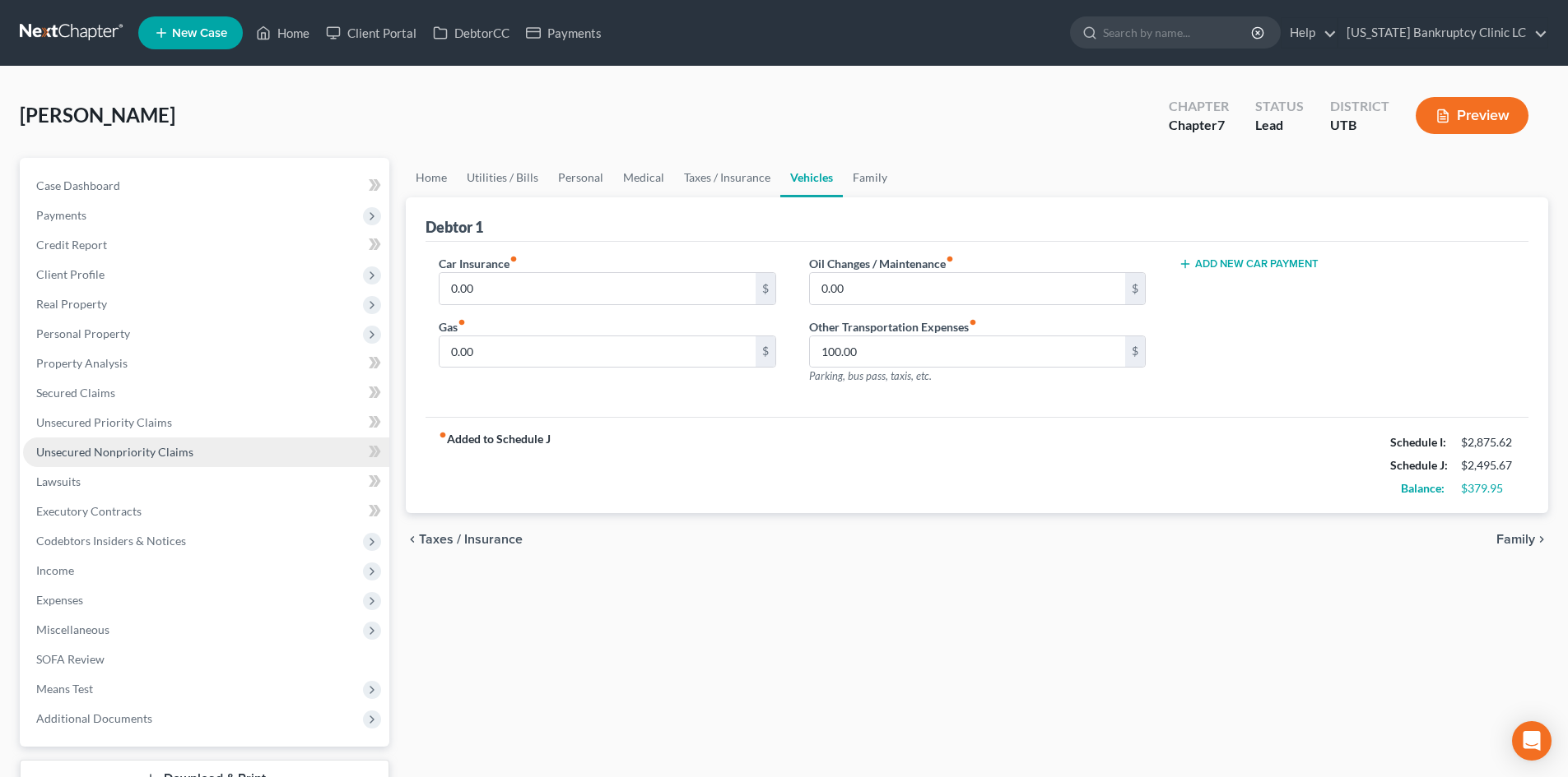
click at [139, 463] on link "Unsecured Nonpriority Claims" at bounding box center [206, 452] width 366 height 30
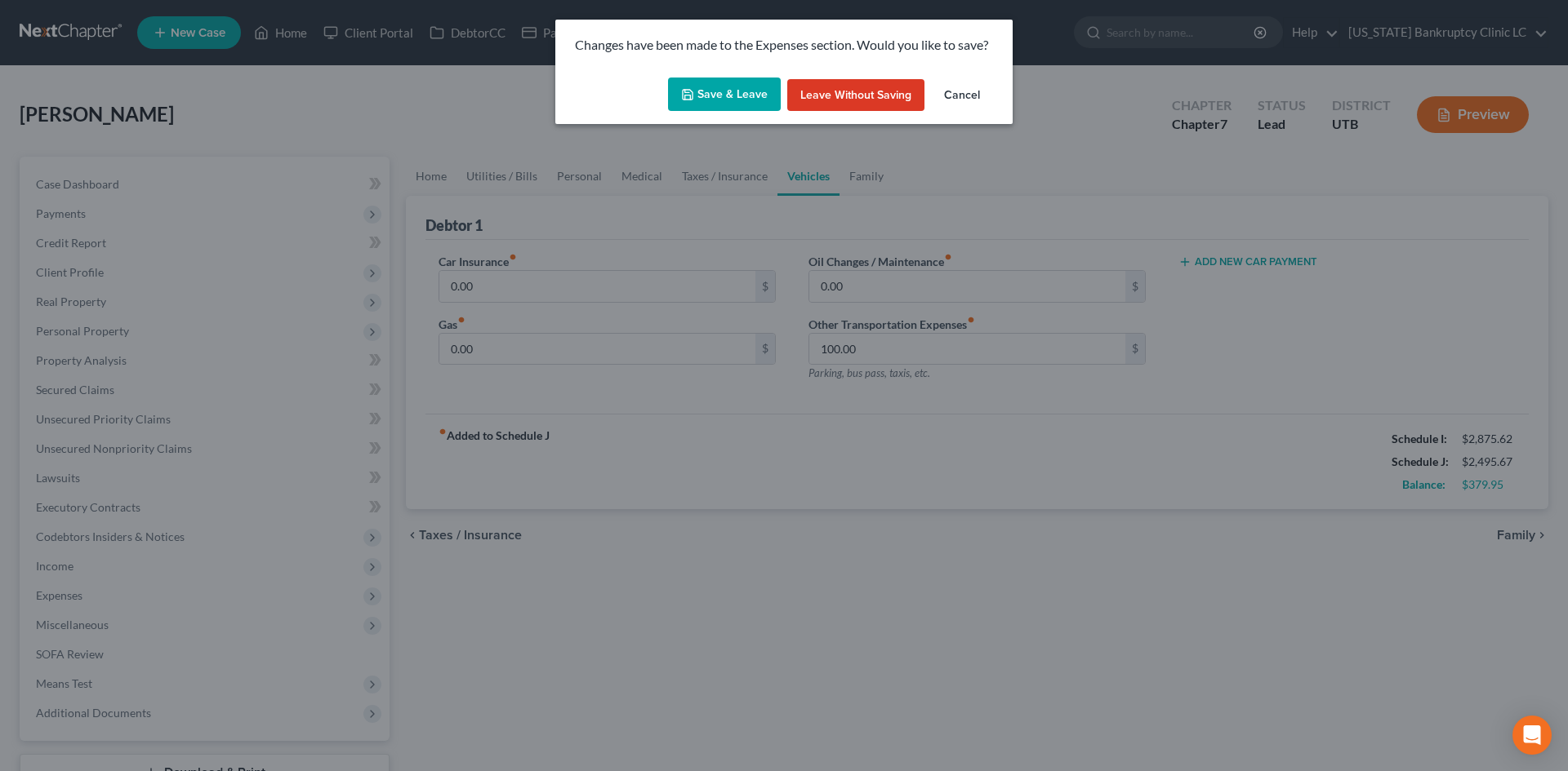
click at [711, 97] on button "Save & Leave" at bounding box center [724, 95] width 113 height 35
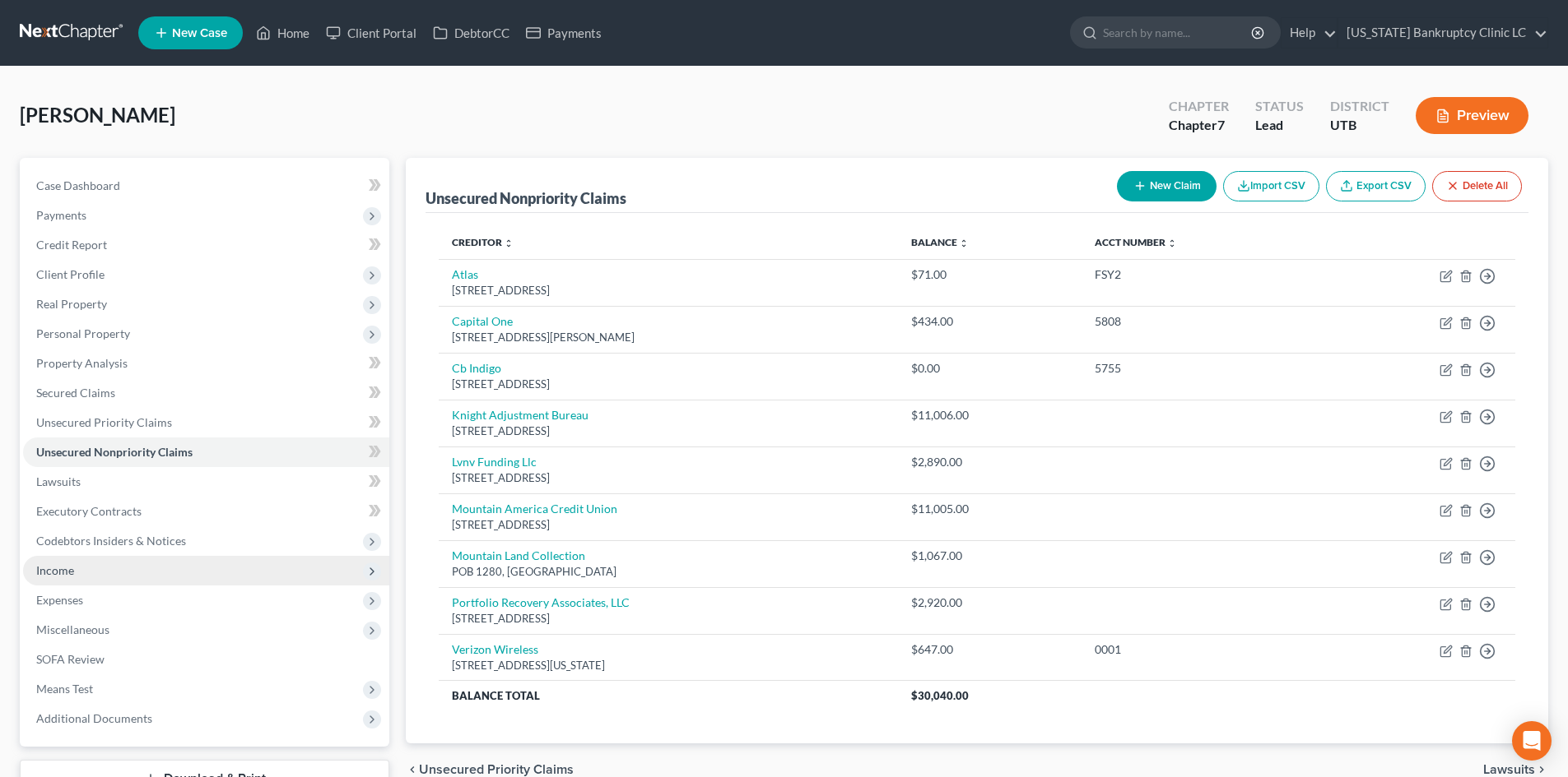
click at [91, 581] on span "Income" at bounding box center [206, 571] width 366 height 30
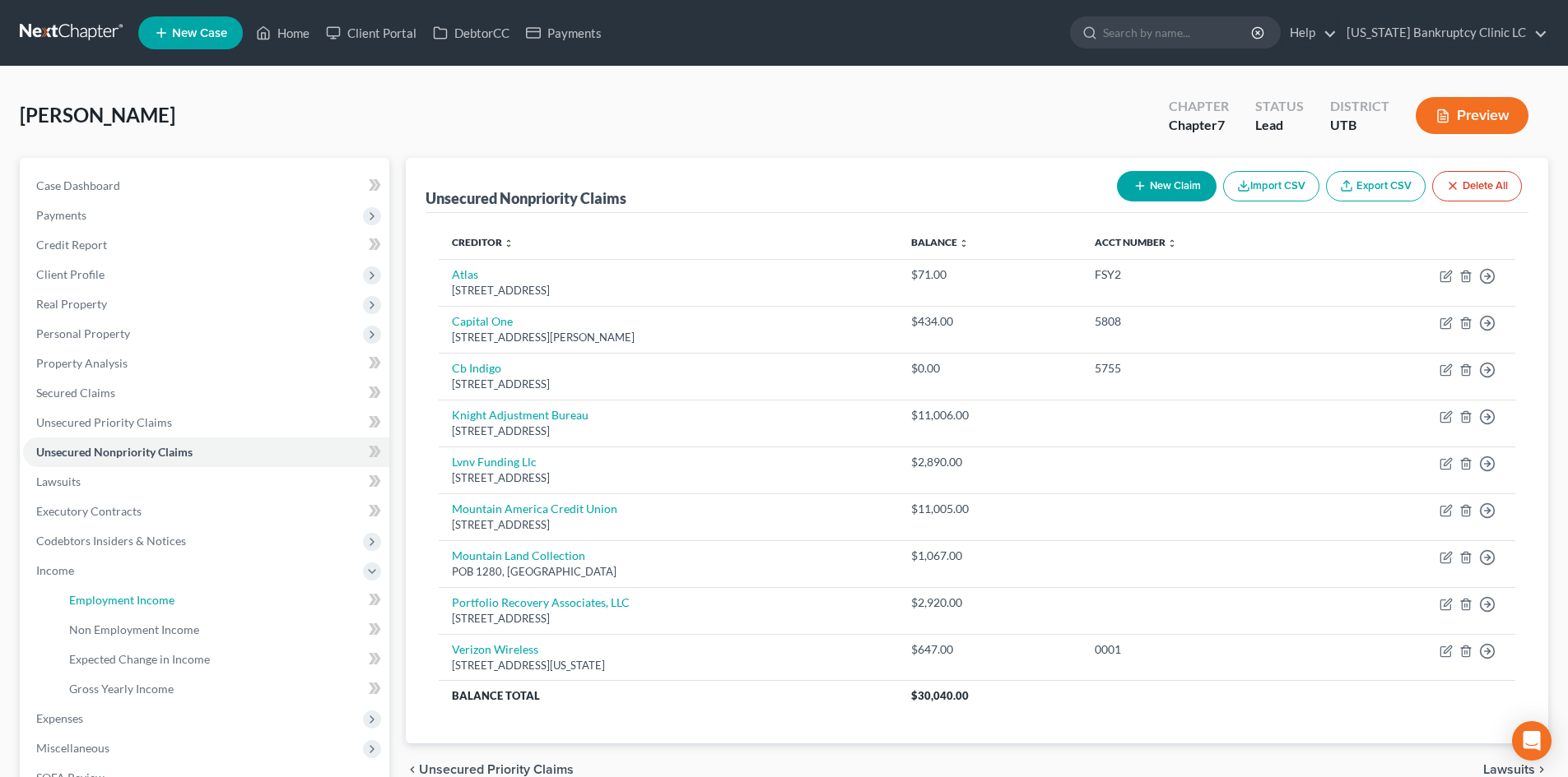
drag, startPoint x: 117, startPoint y: 599, endPoint x: 905, endPoint y: 526, distance: 791.4
click at [118, 599] on span "Employment Income" at bounding box center [121, 600] width 105 height 14
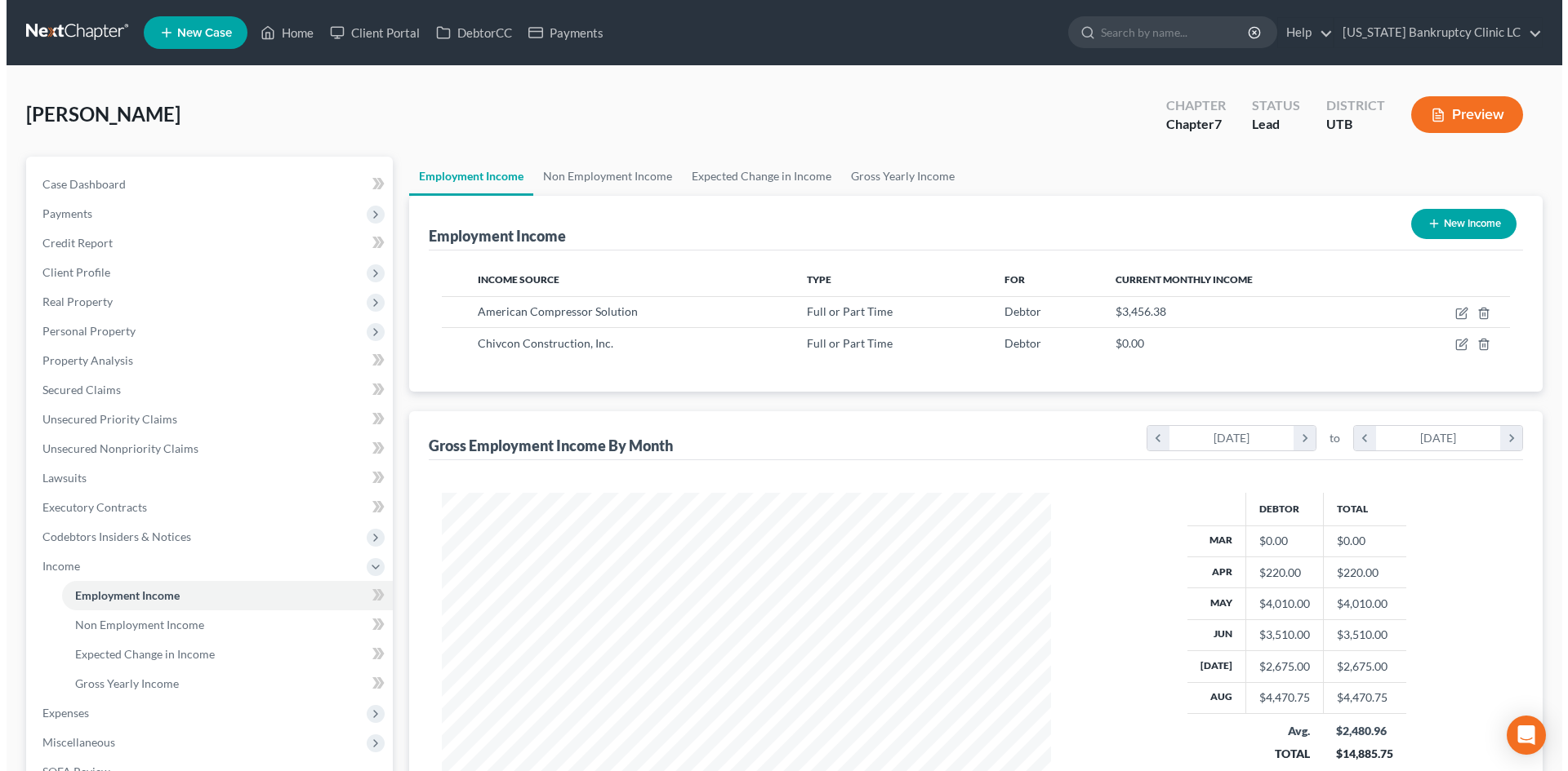
scroll to position [305, 642]
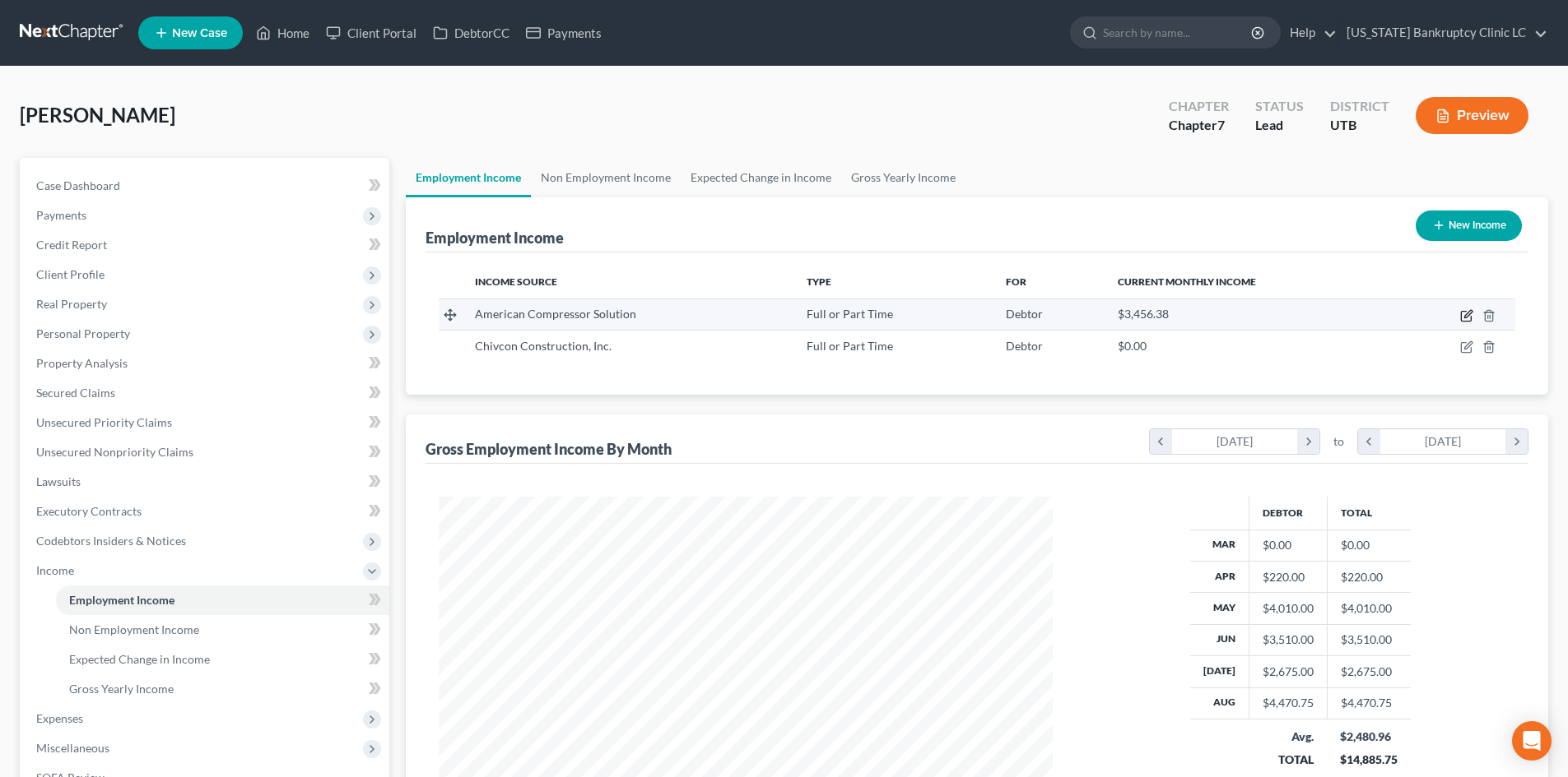
click at [1462, 314] on icon "button" at bounding box center [1466, 317] width 10 height 10
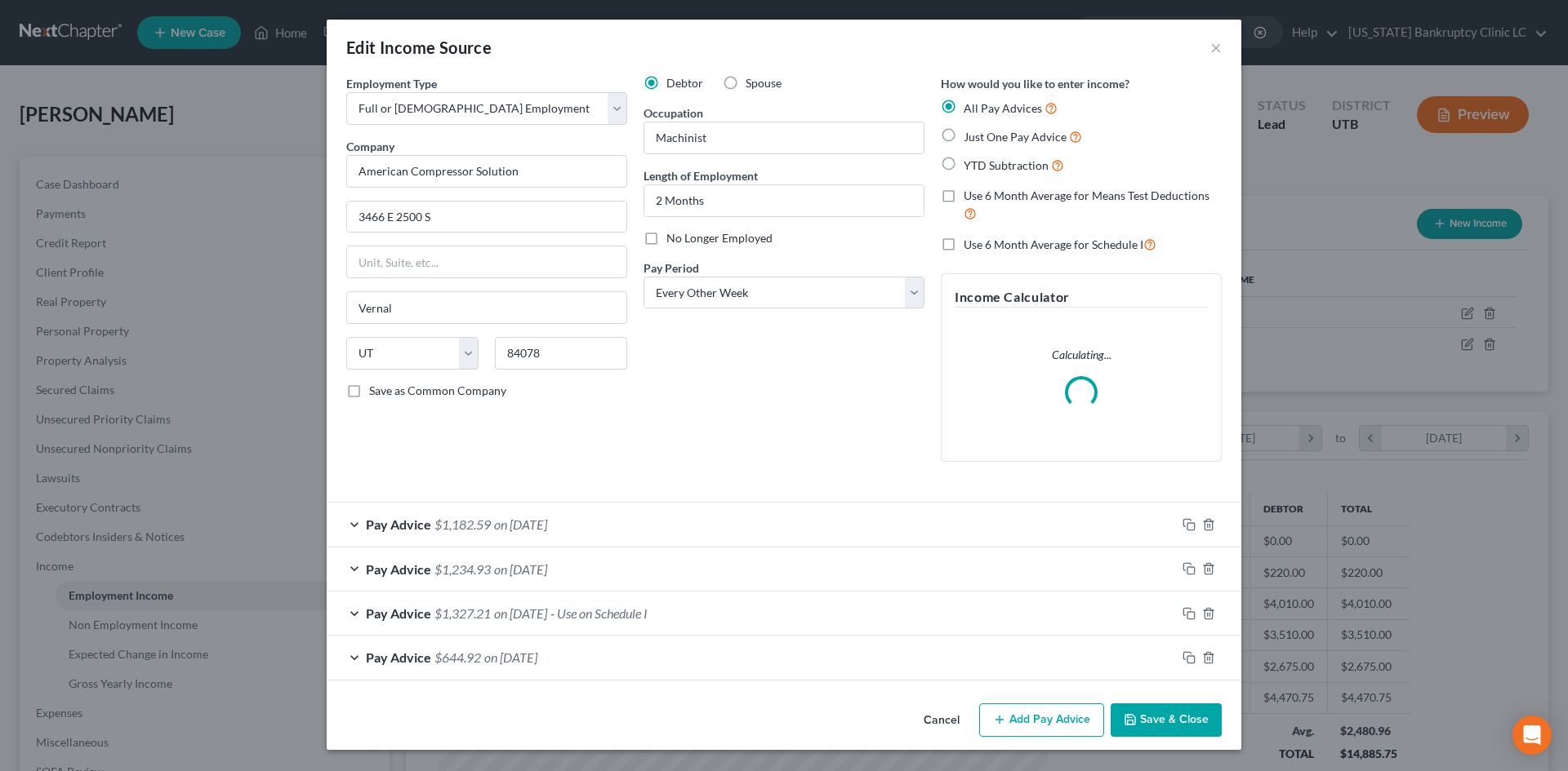
scroll to position [307, 648]
click at [709, 573] on div "Pay Advice $1,234.93 on 08/15/2025" at bounding box center [751, 569] width 850 height 44
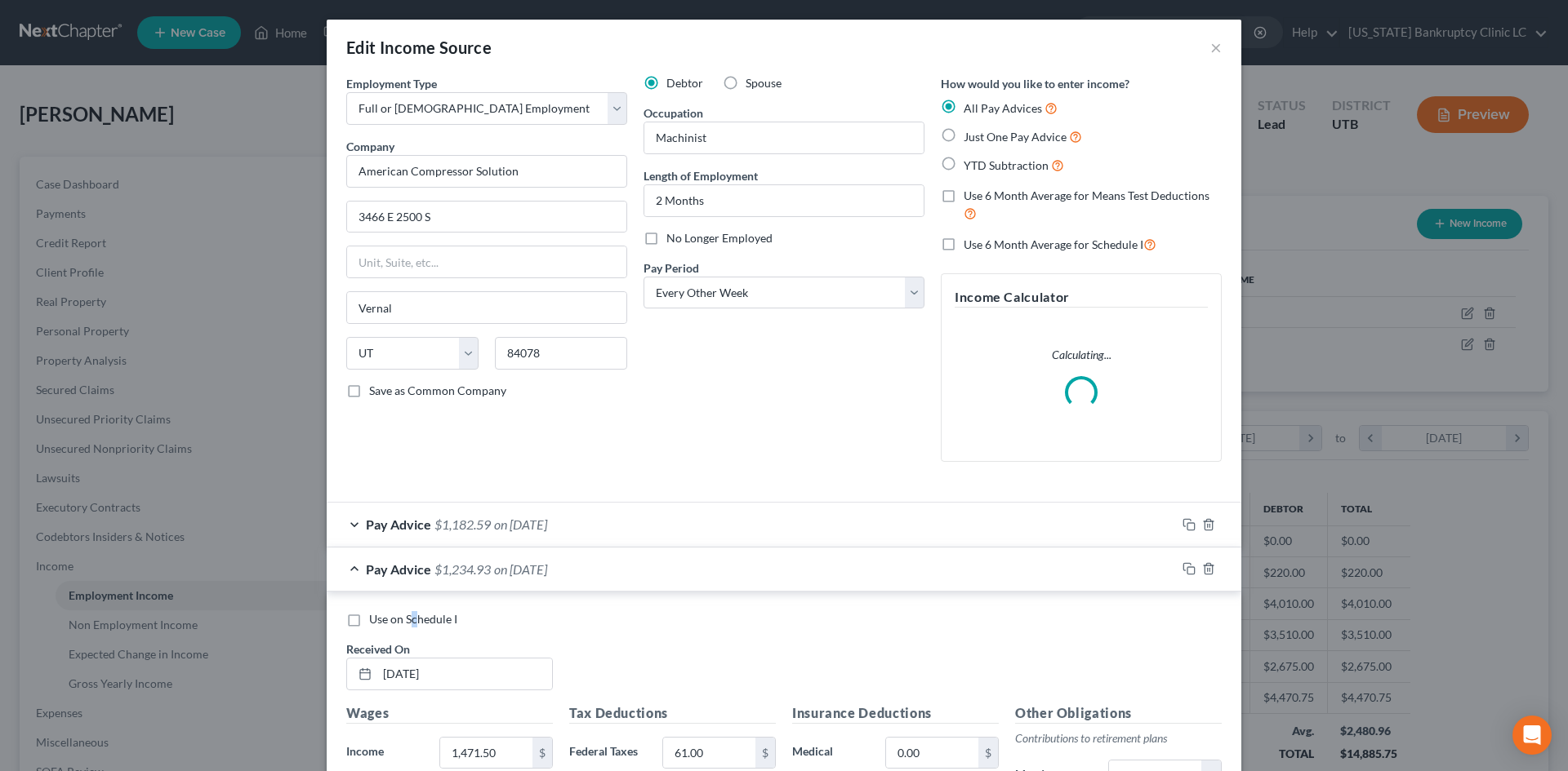
click at [409, 620] on span "Use on Schedule I" at bounding box center [413, 619] width 88 height 14
click at [369, 621] on label "Use on Schedule I" at bounding box center [413, 619] width 88 height 16
click at [376, 621] on input "Use on Schedule I" at bounding box center [381, 616] width 11 height 11
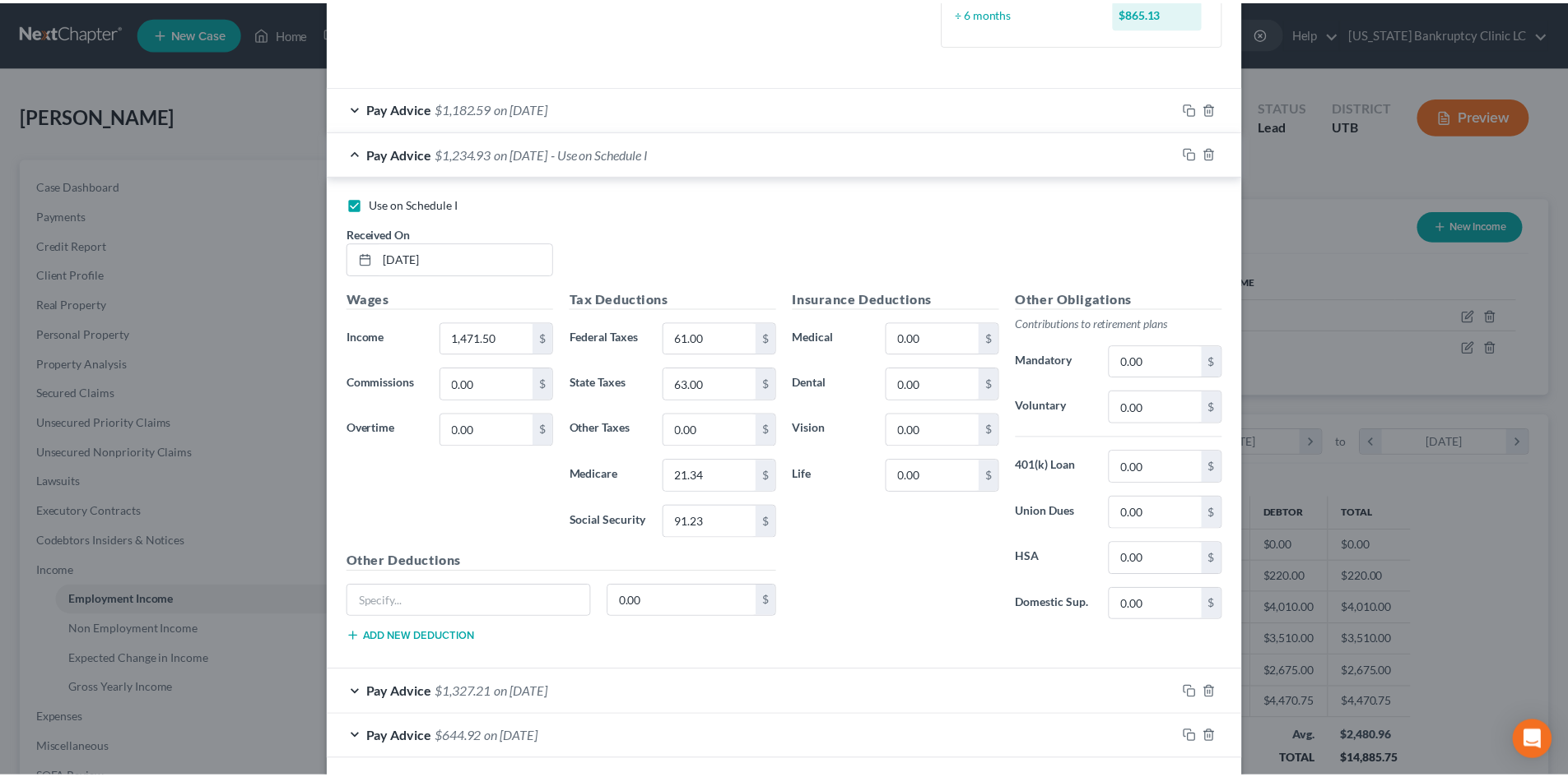
scroll to position [547, 0]
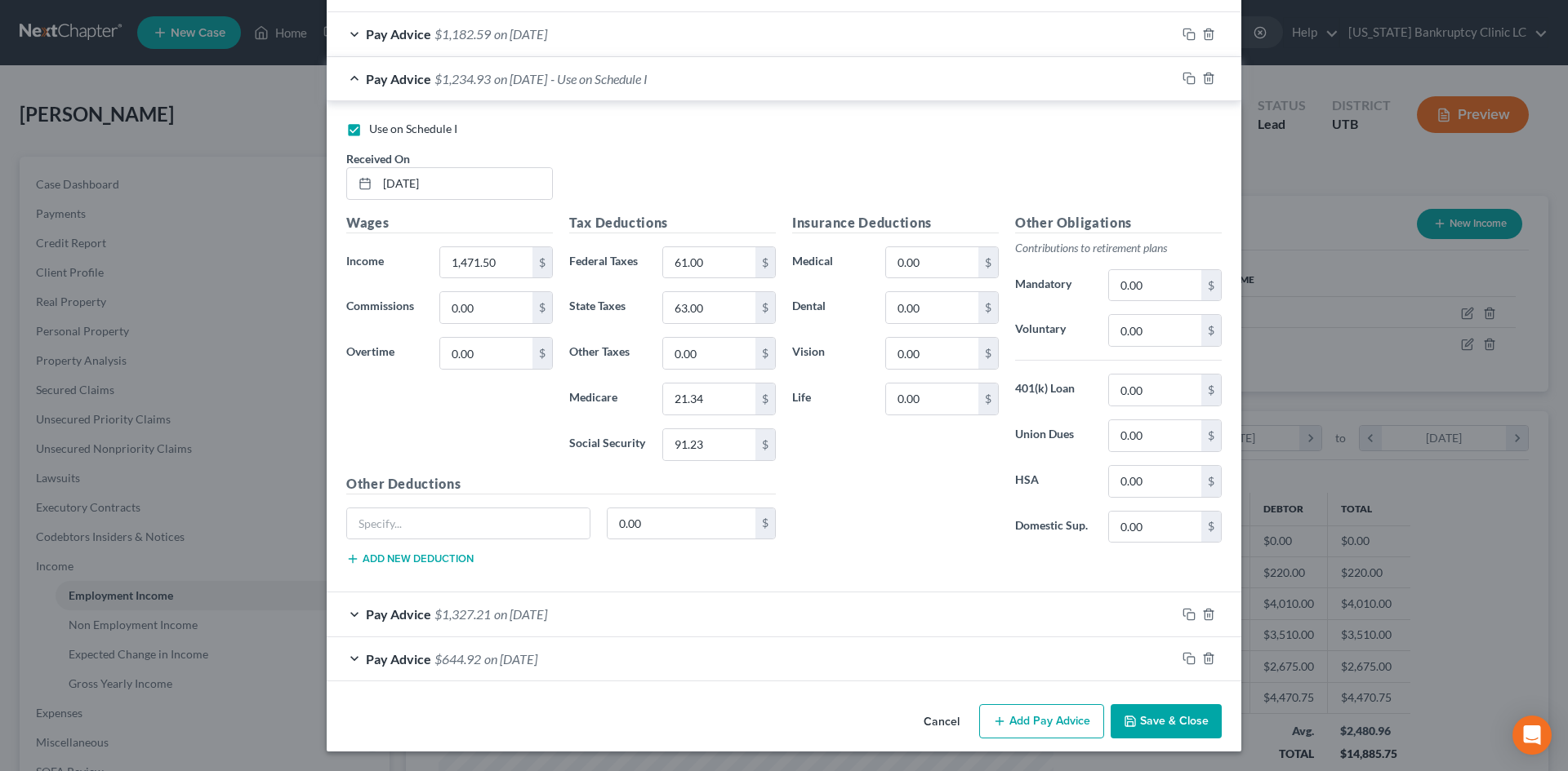
click at [1144, 712] on button "Save & Close" at bounding box center [1166, 722] width 111 height 35
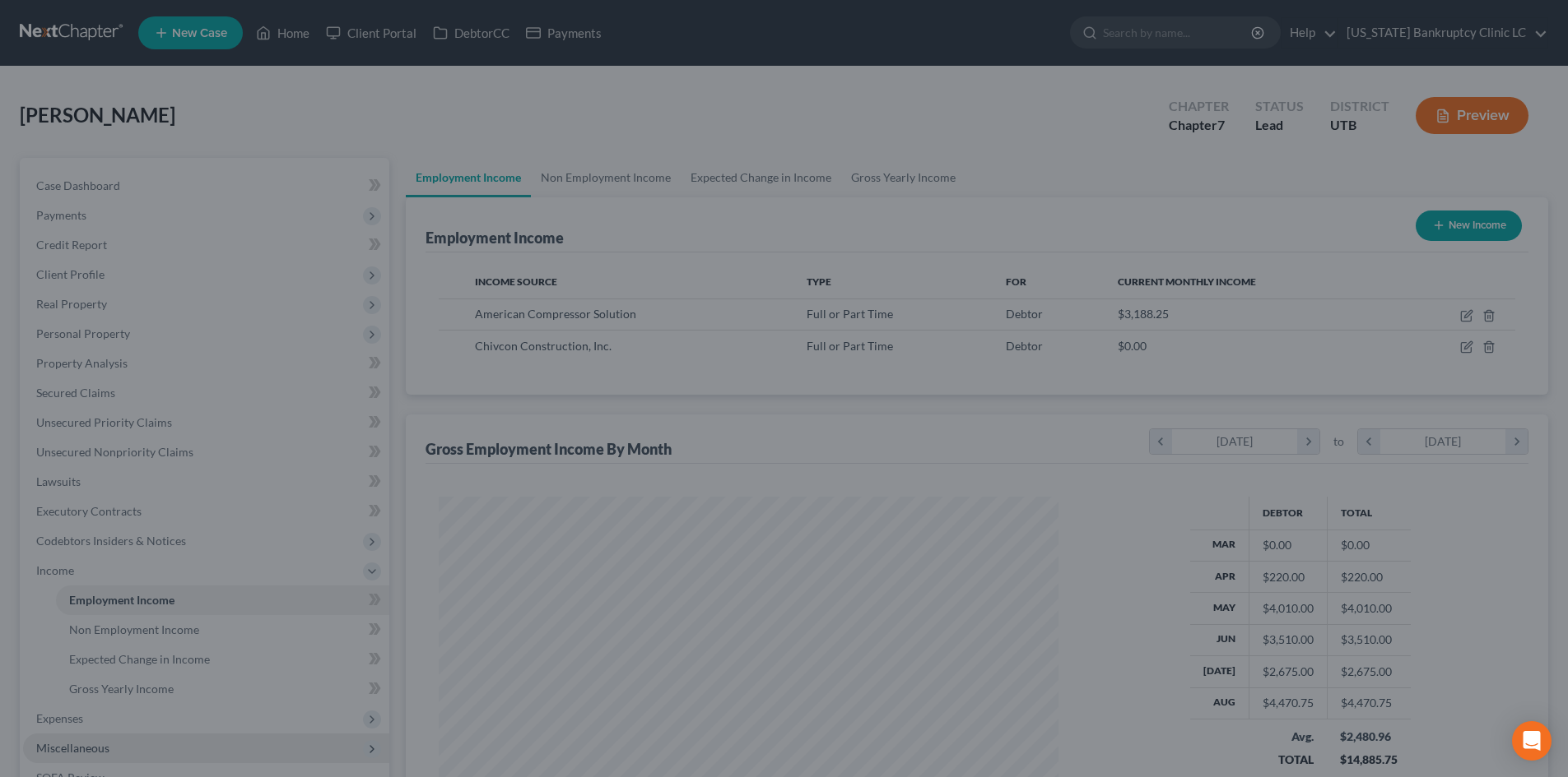
scroll to position [822355, 822391]
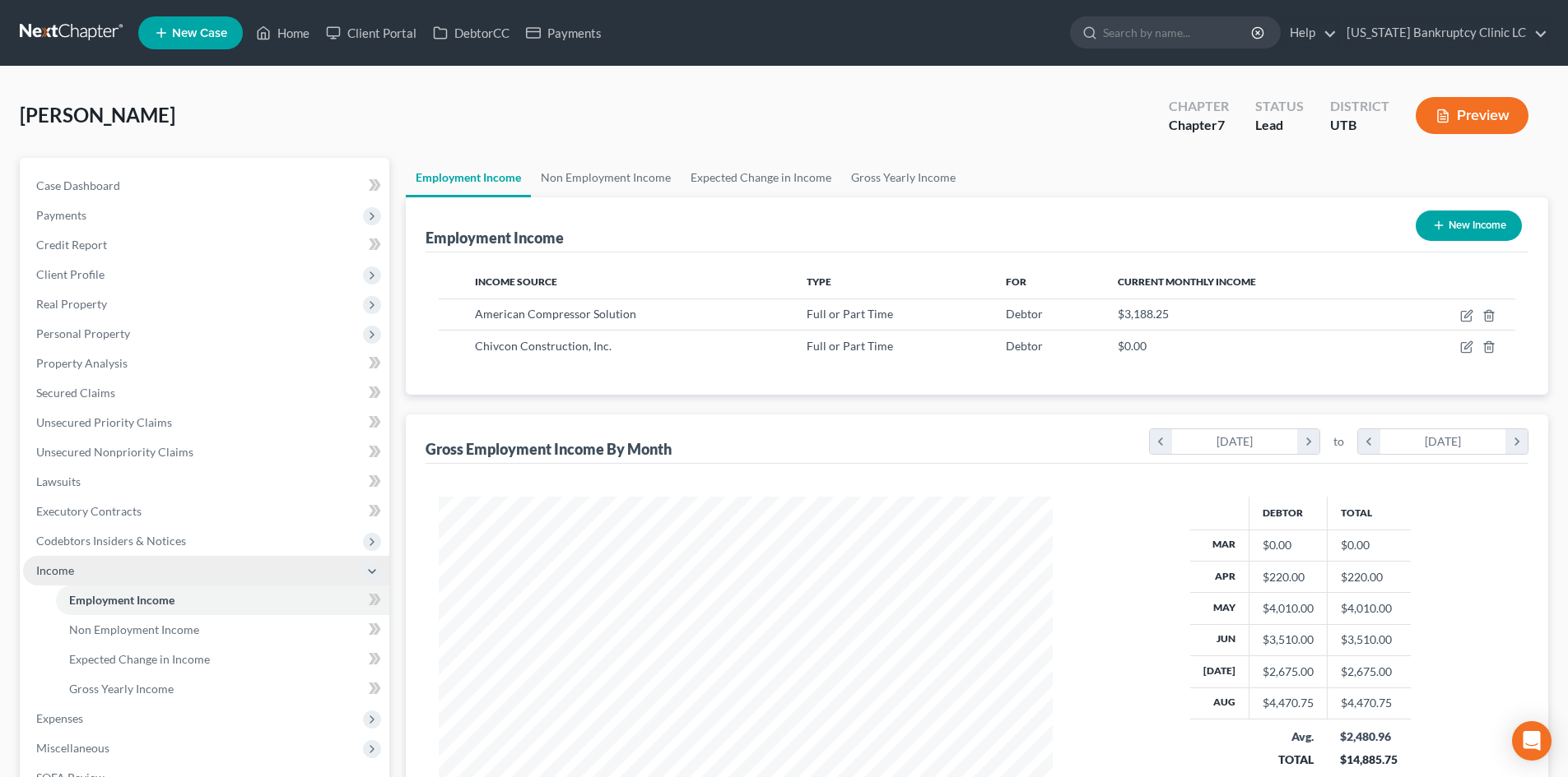
click at [50, 569] on span "Income" at bounding box center [56, 570] width 38 height 14
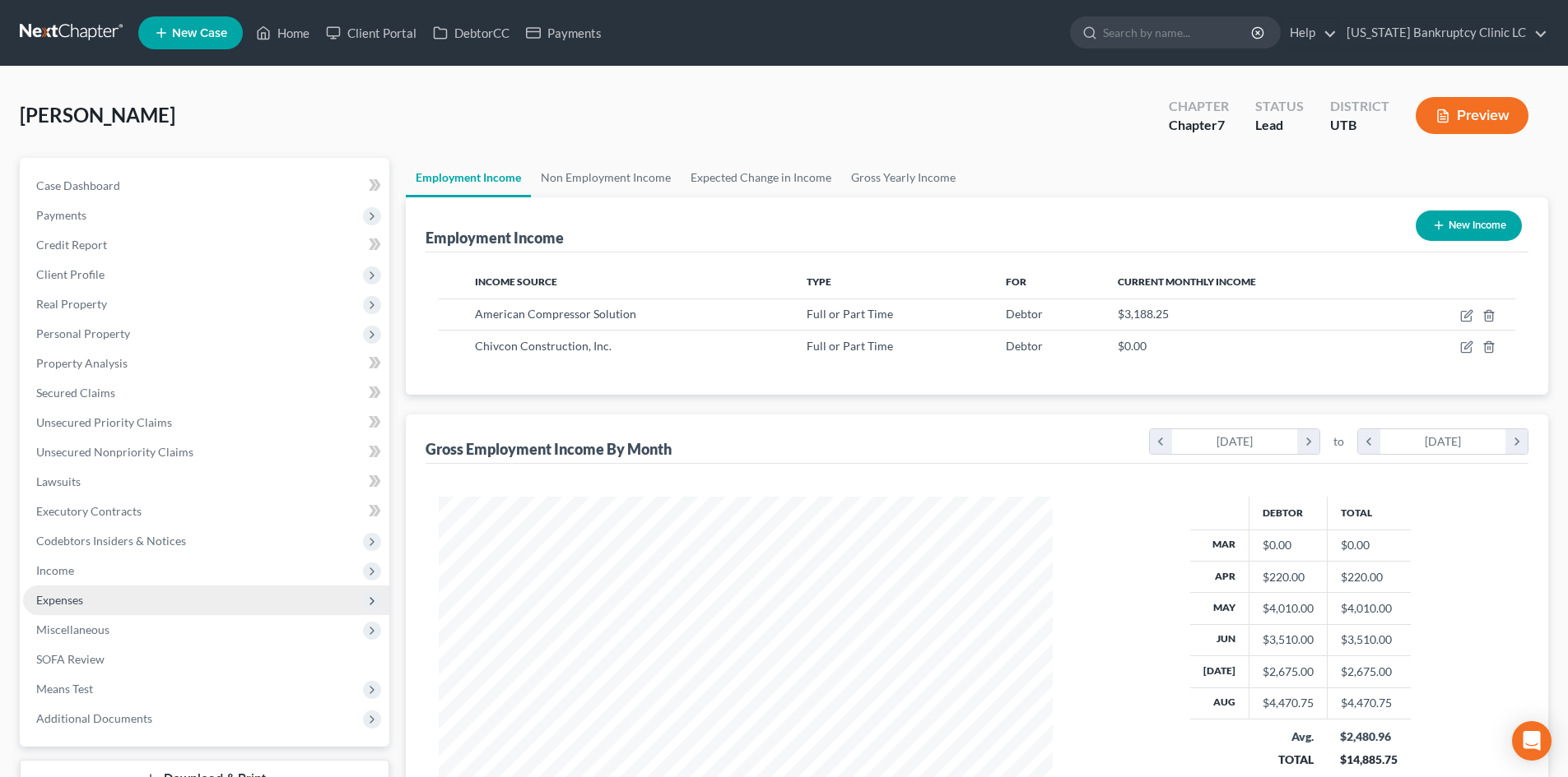
click at [170, 604] on span "Expenses" at bounding box center [206, 601] width 366 height 30
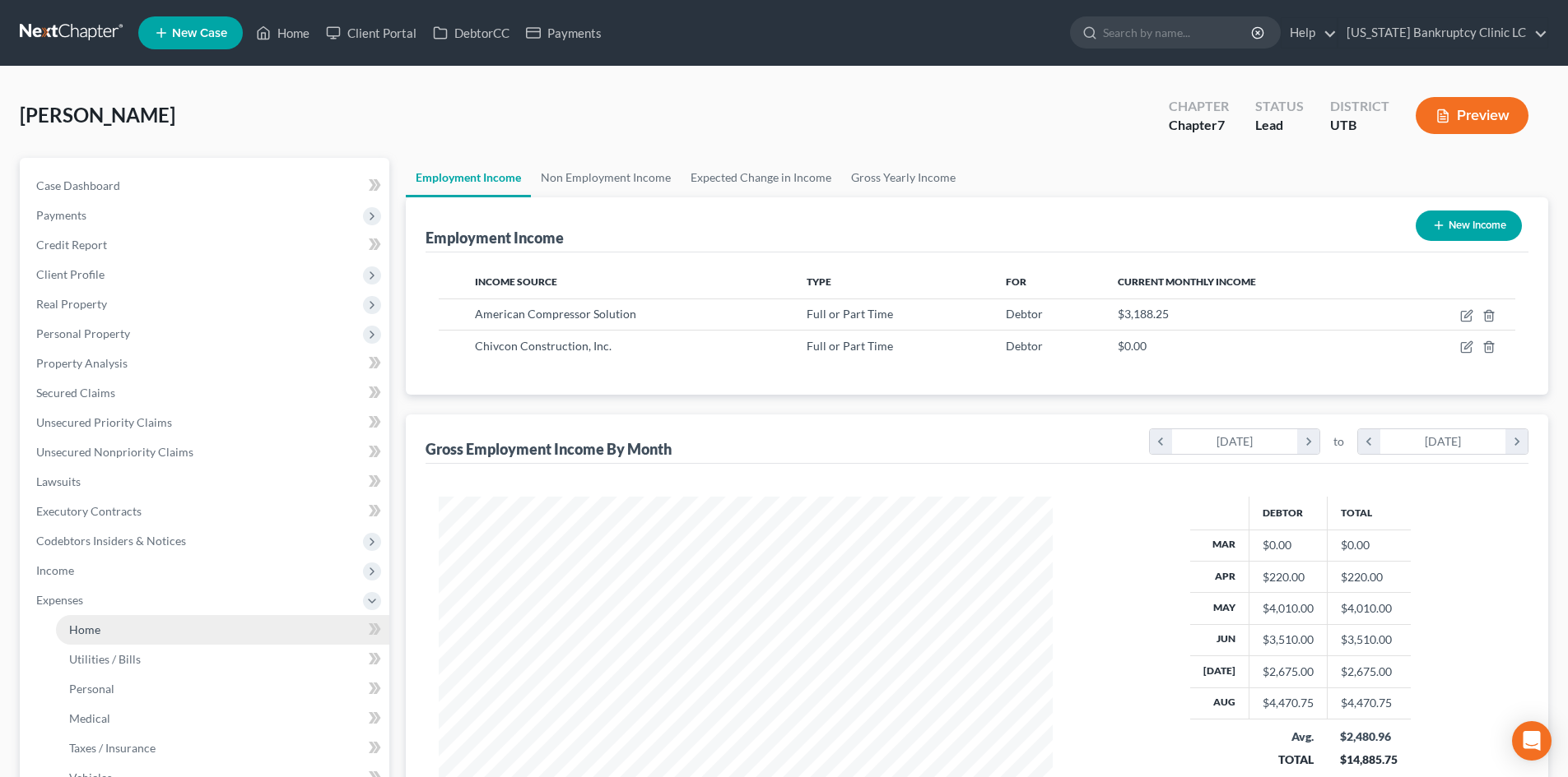
click at [145, 634] on link "Home" at bounding box center [222, 630] width 333 height 30
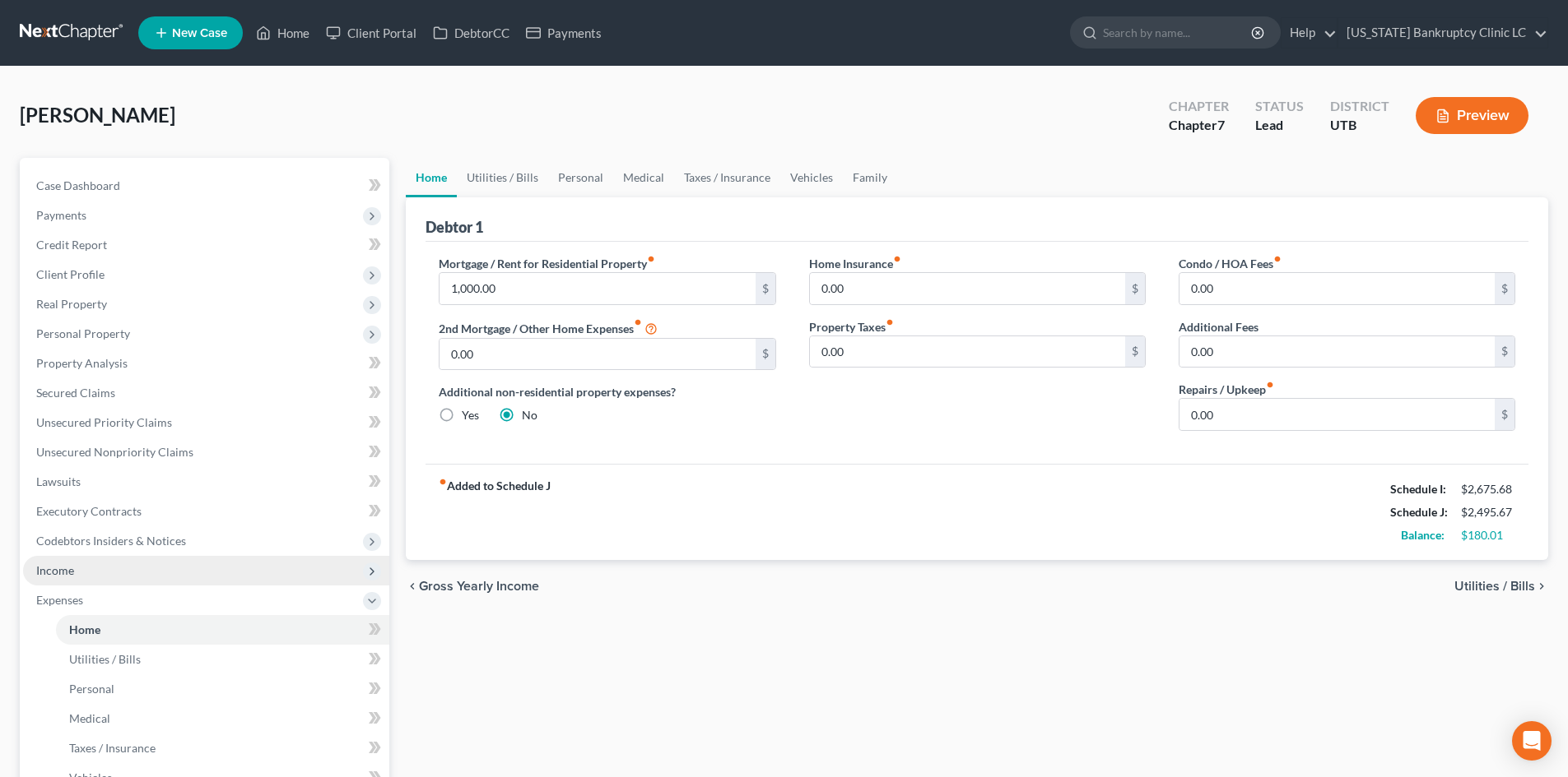
click at [97, 578] on span "Income" at bounding box center [206, 571] width 366 height 30
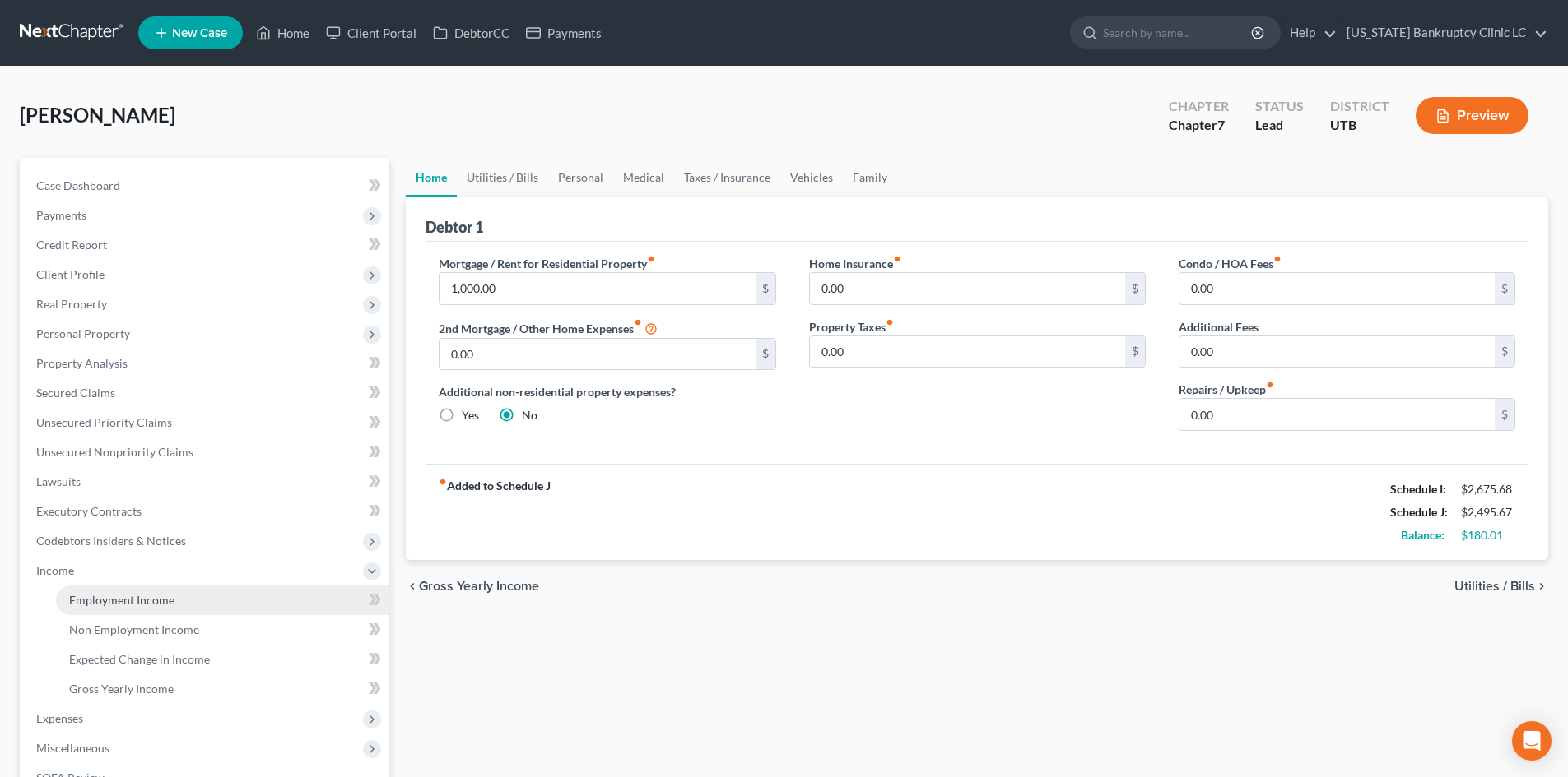
click at [164, 600] on span "Employment Income" at bounding box center [121, 600] width 105 height 14
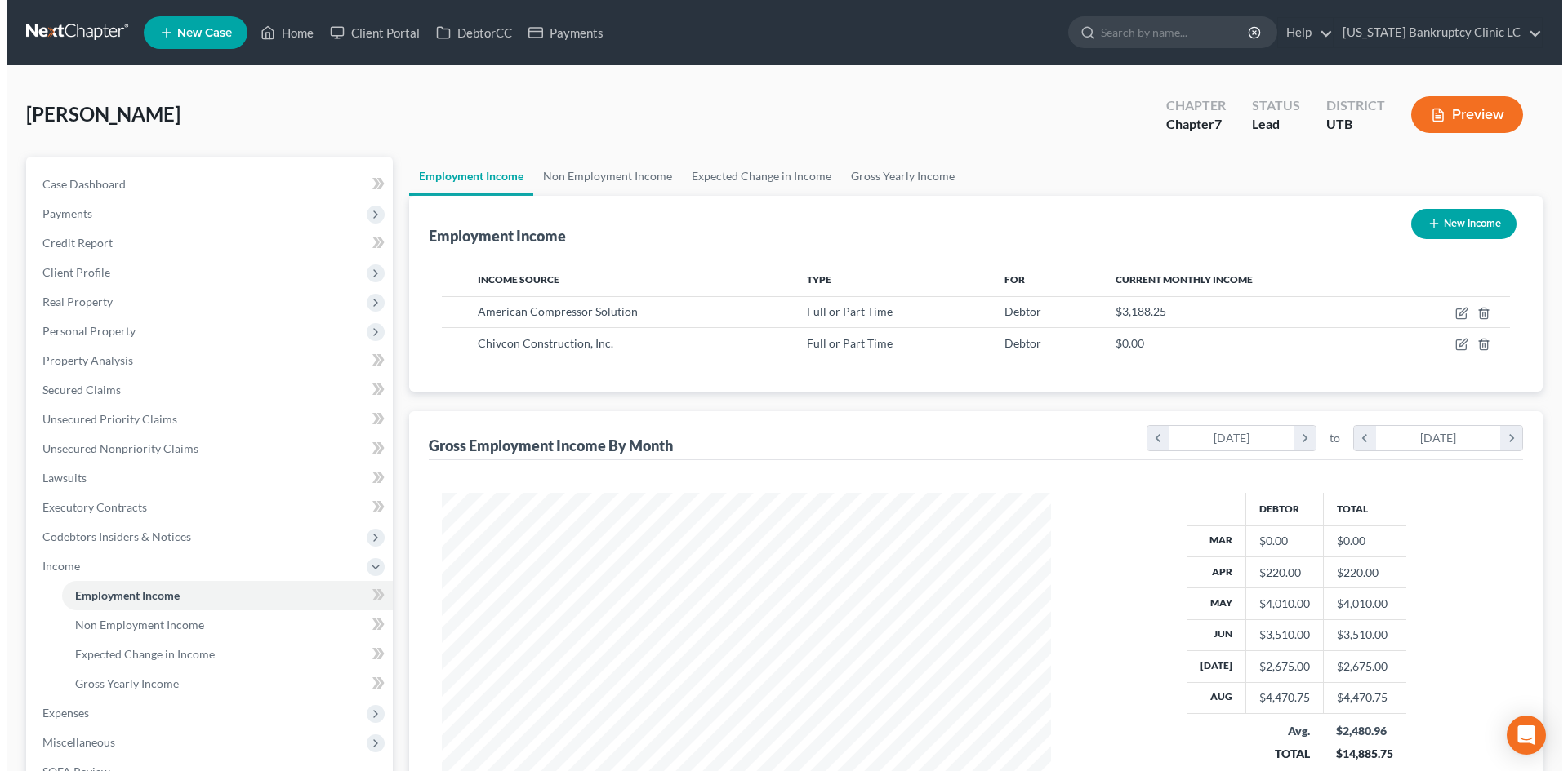
scroll to position [305, 642]
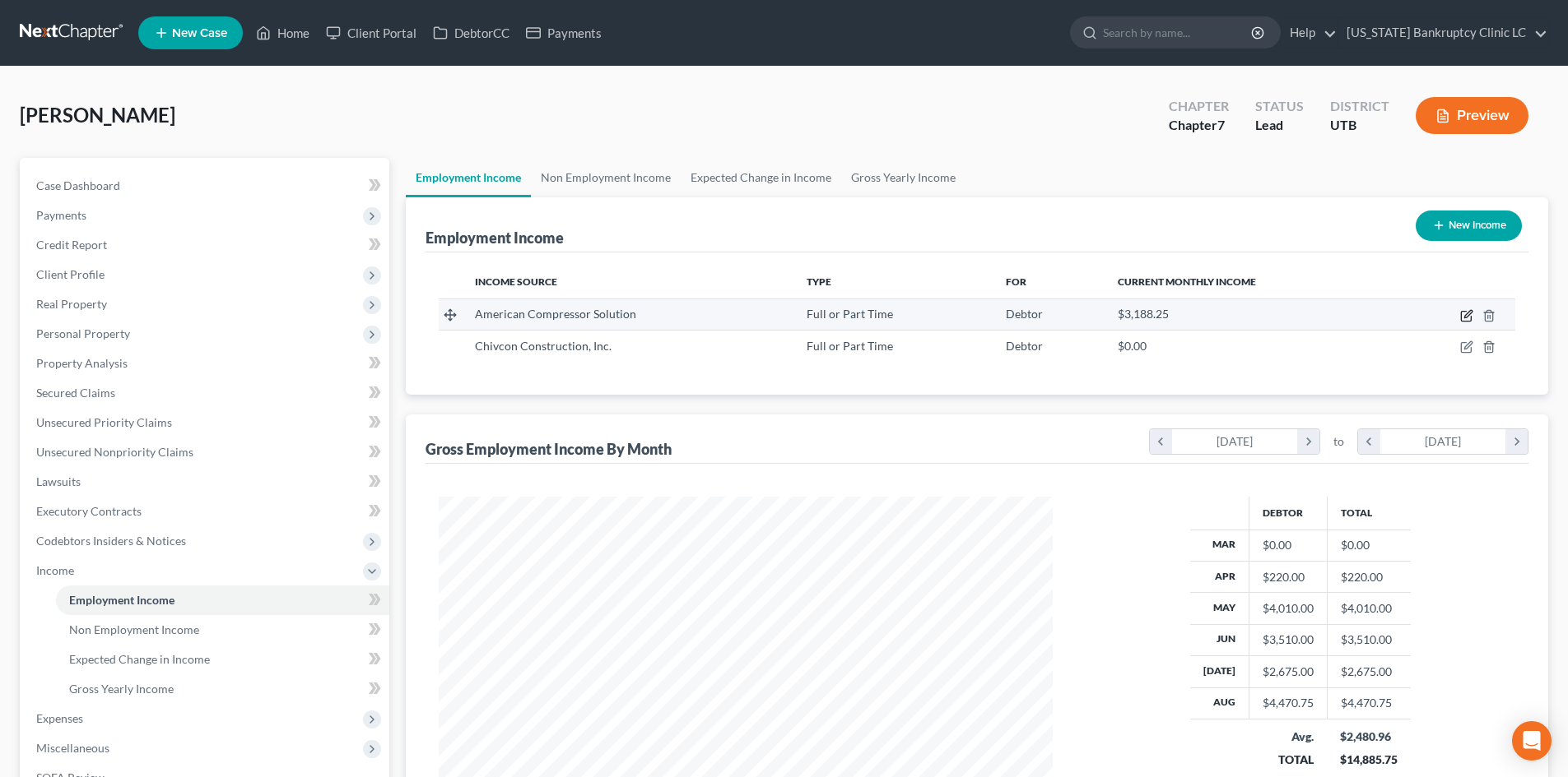
click at [1471, 310] on icon "button" at bounding box center [1468, 314] width 7 height 7
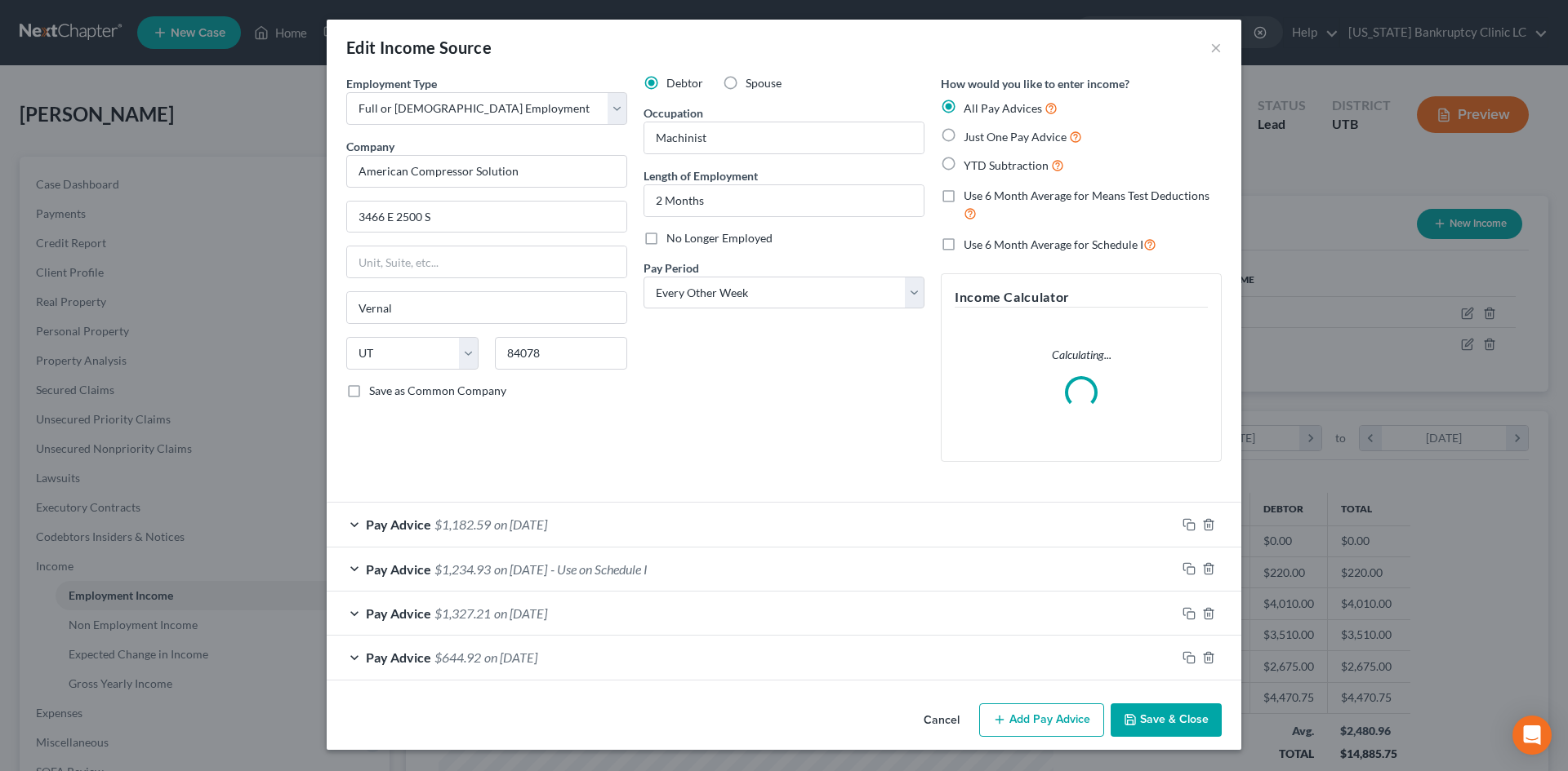
scroll to position [307, 648]
click at [1005, 526] on div "Pay Advice $1,182.59 on 08/29/2025" at bounding box center [751, 524] width 850 height 44
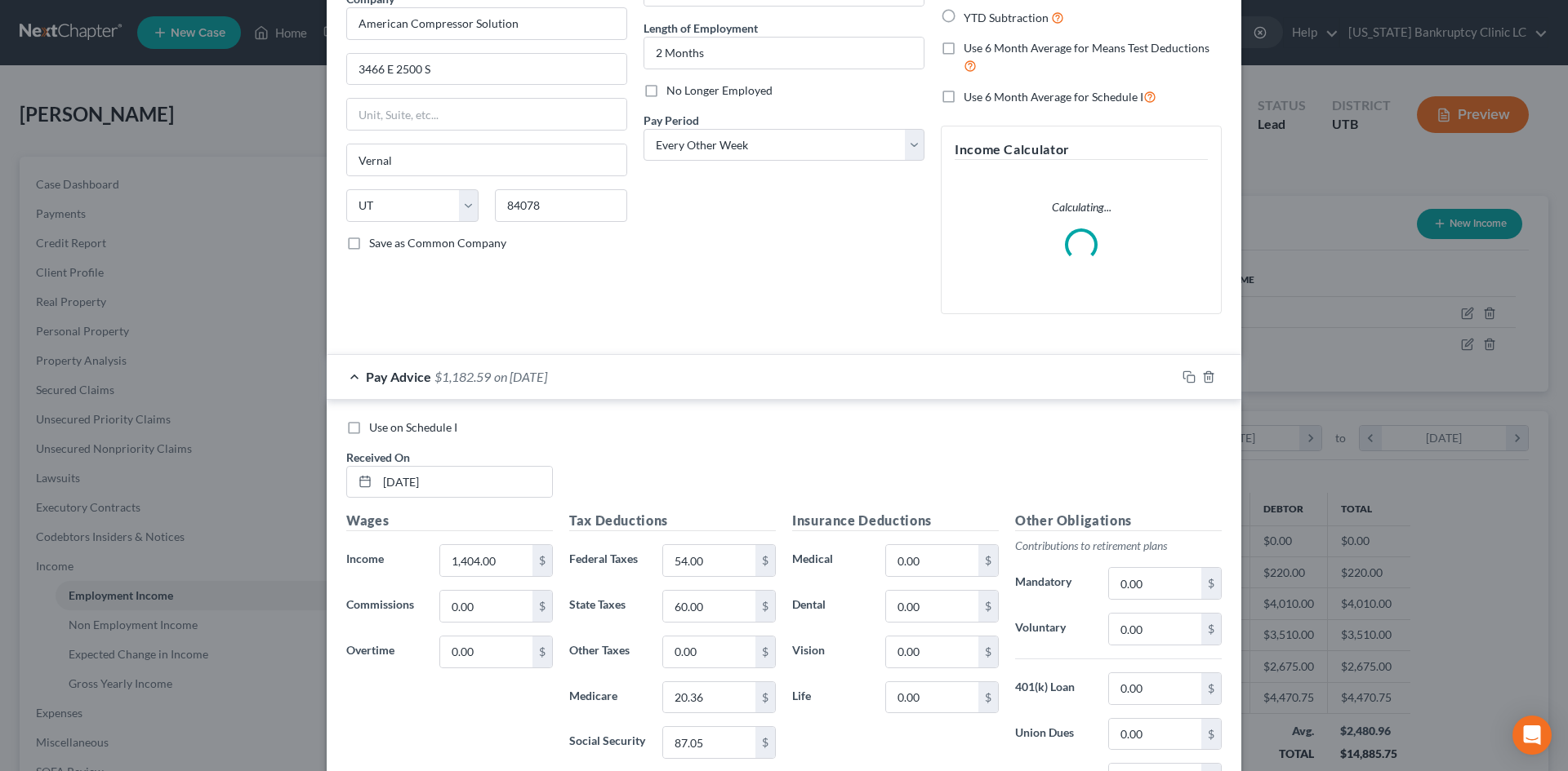
scroll to position [326, 0]
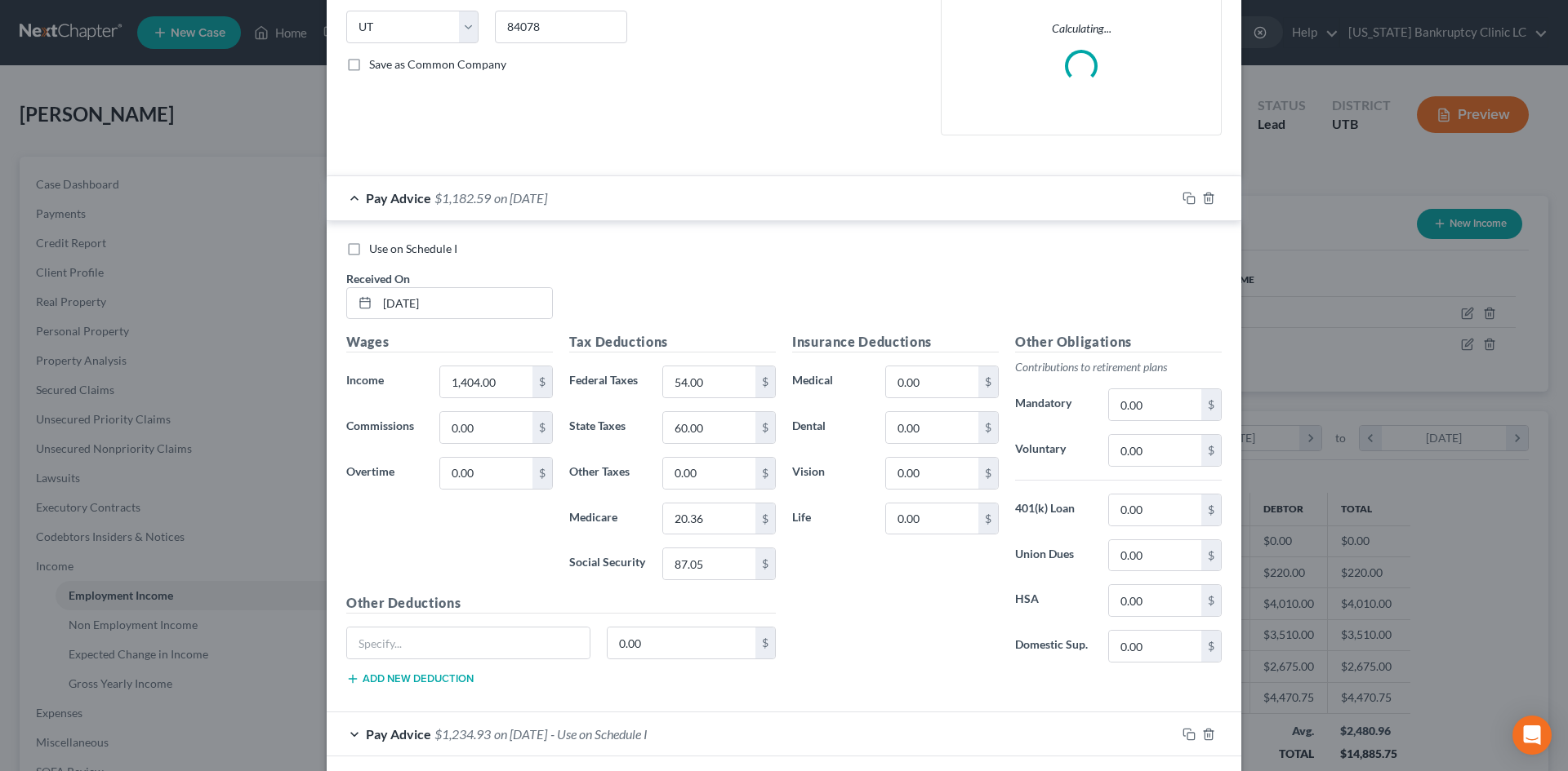
click at [369, 253] on label "Use on Schedule I" at bounding box center [413, 249] width 88 height 16
click at [376, 251] on input "Use on Schedule I" at bounding box center [381, 245] width 11 height 11
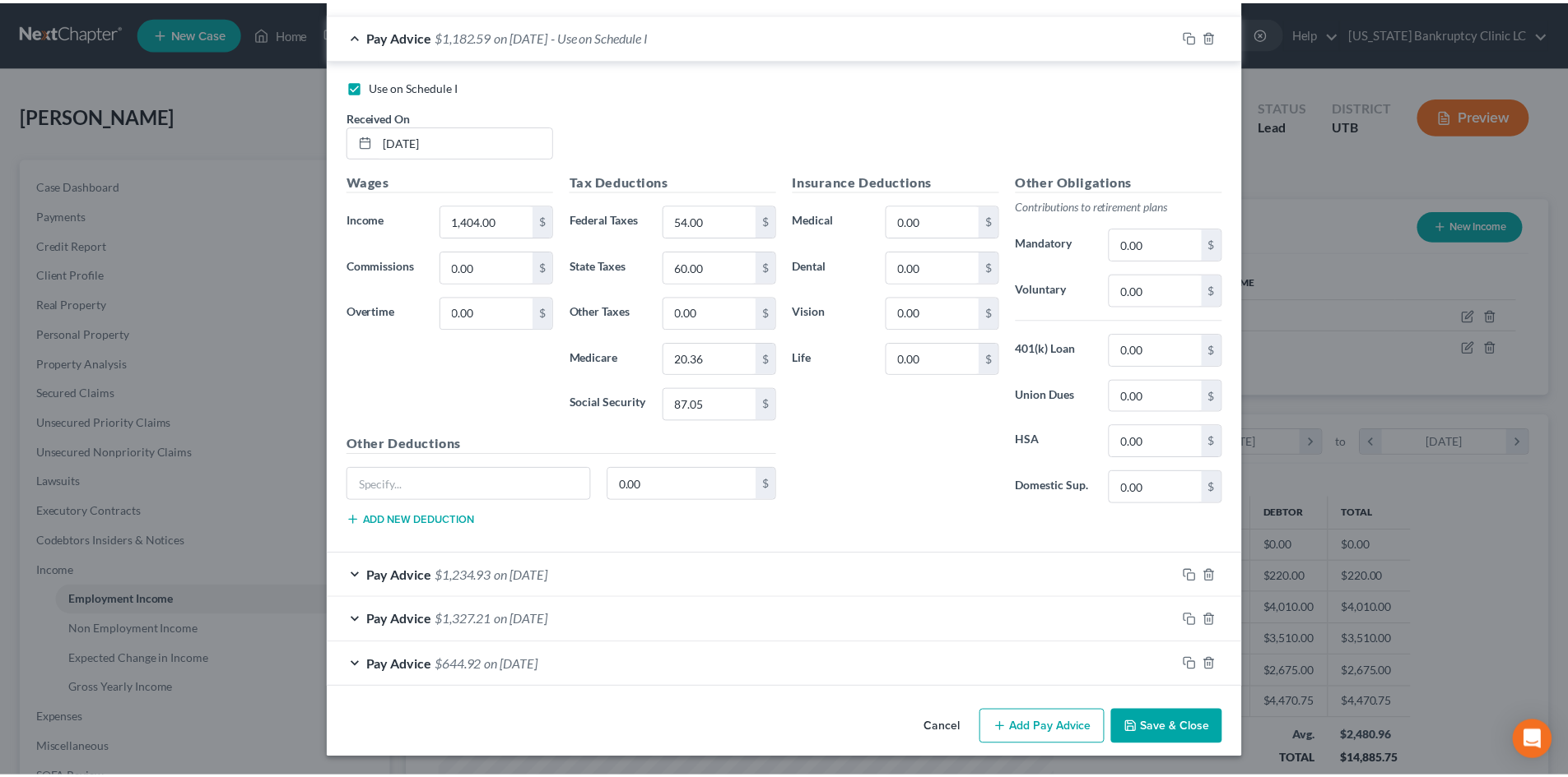
scroll to position [495, 0]
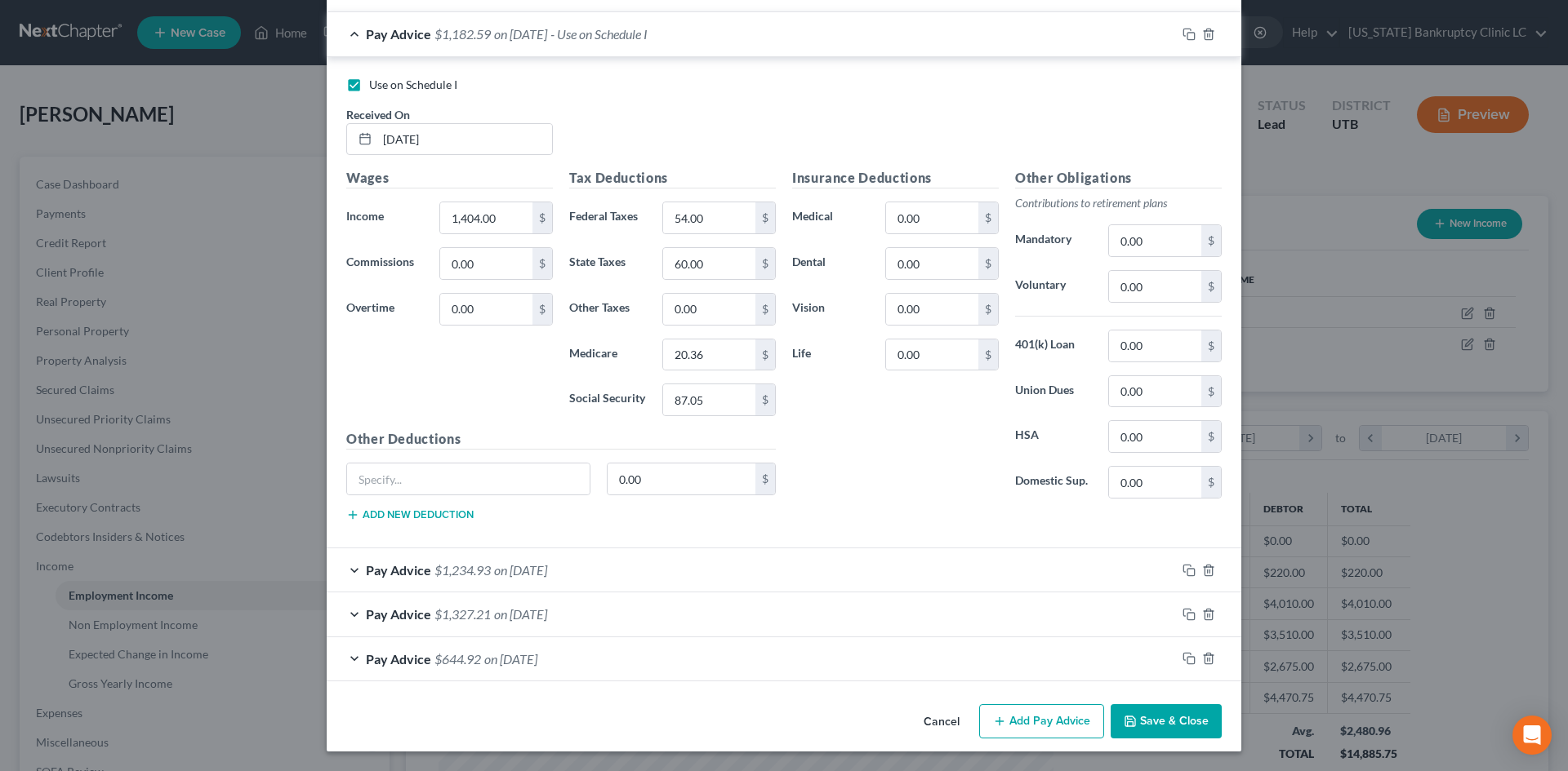
click at [1147, 723] on button "Save & Close" at bounding box center [1166, 722] width 111 height 35
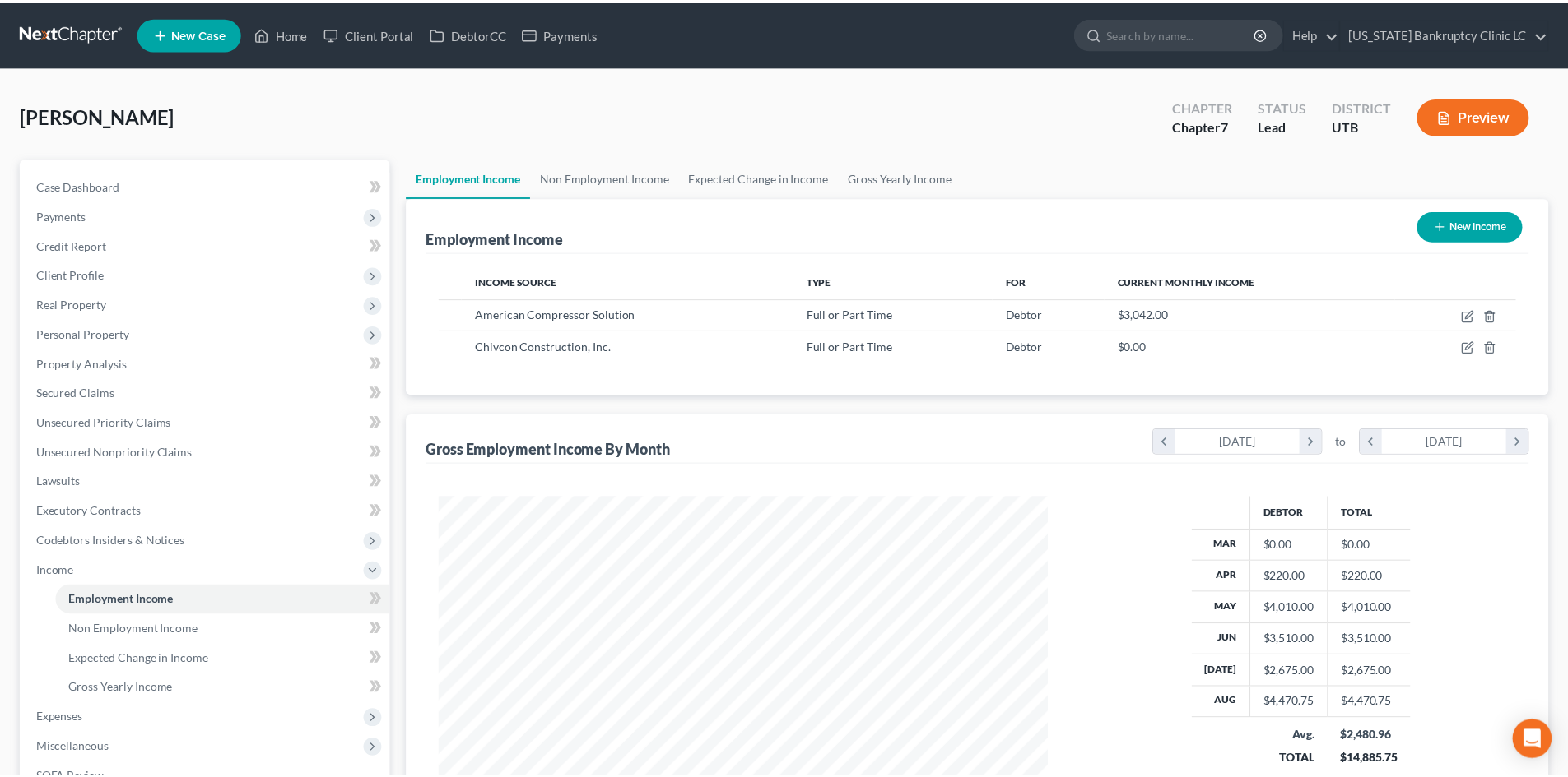
scroll to position [822355, 822391]
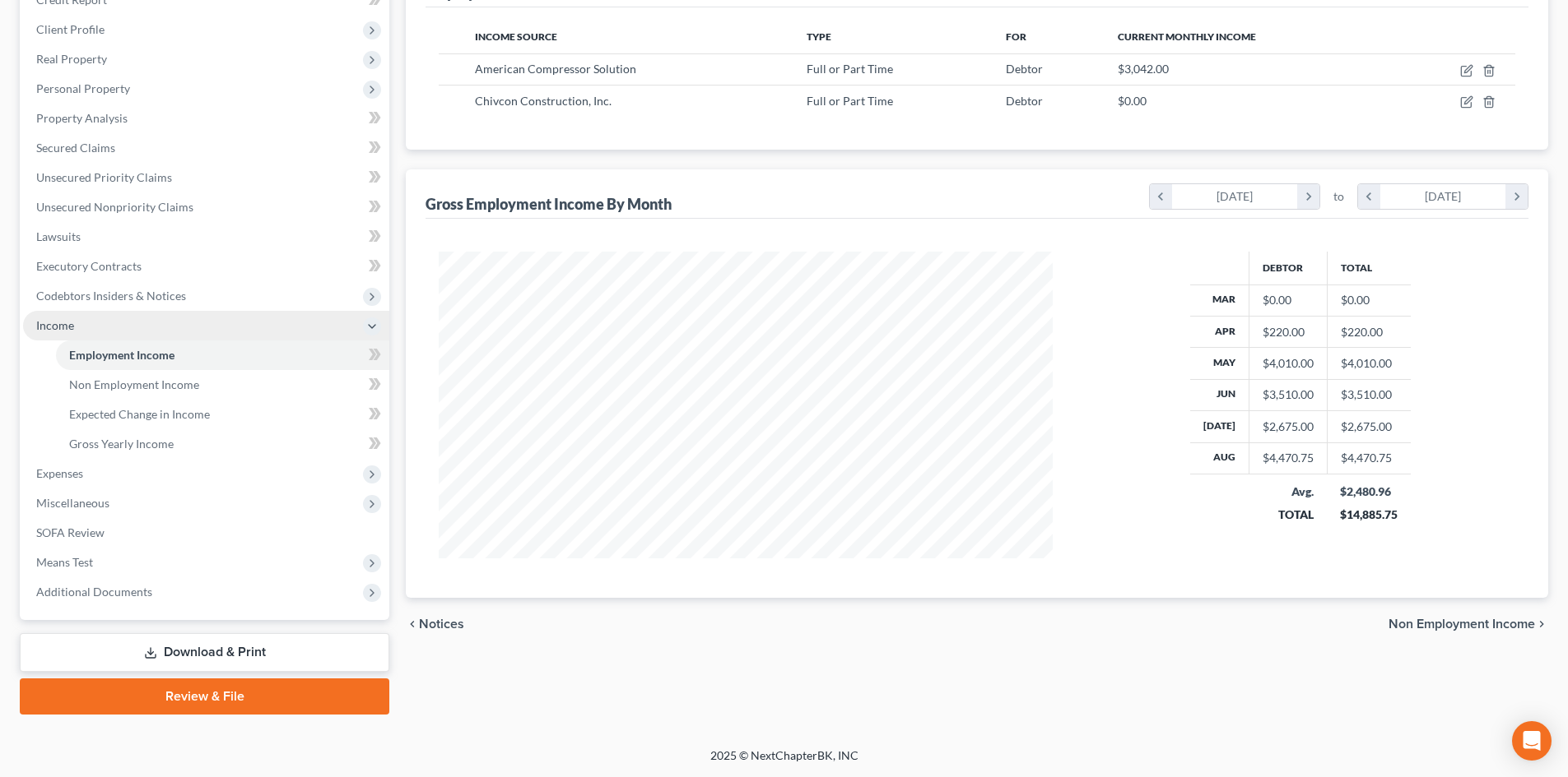
click at [91, 336] on span "Income" at bounding box center [206, 326] width 366 height 30
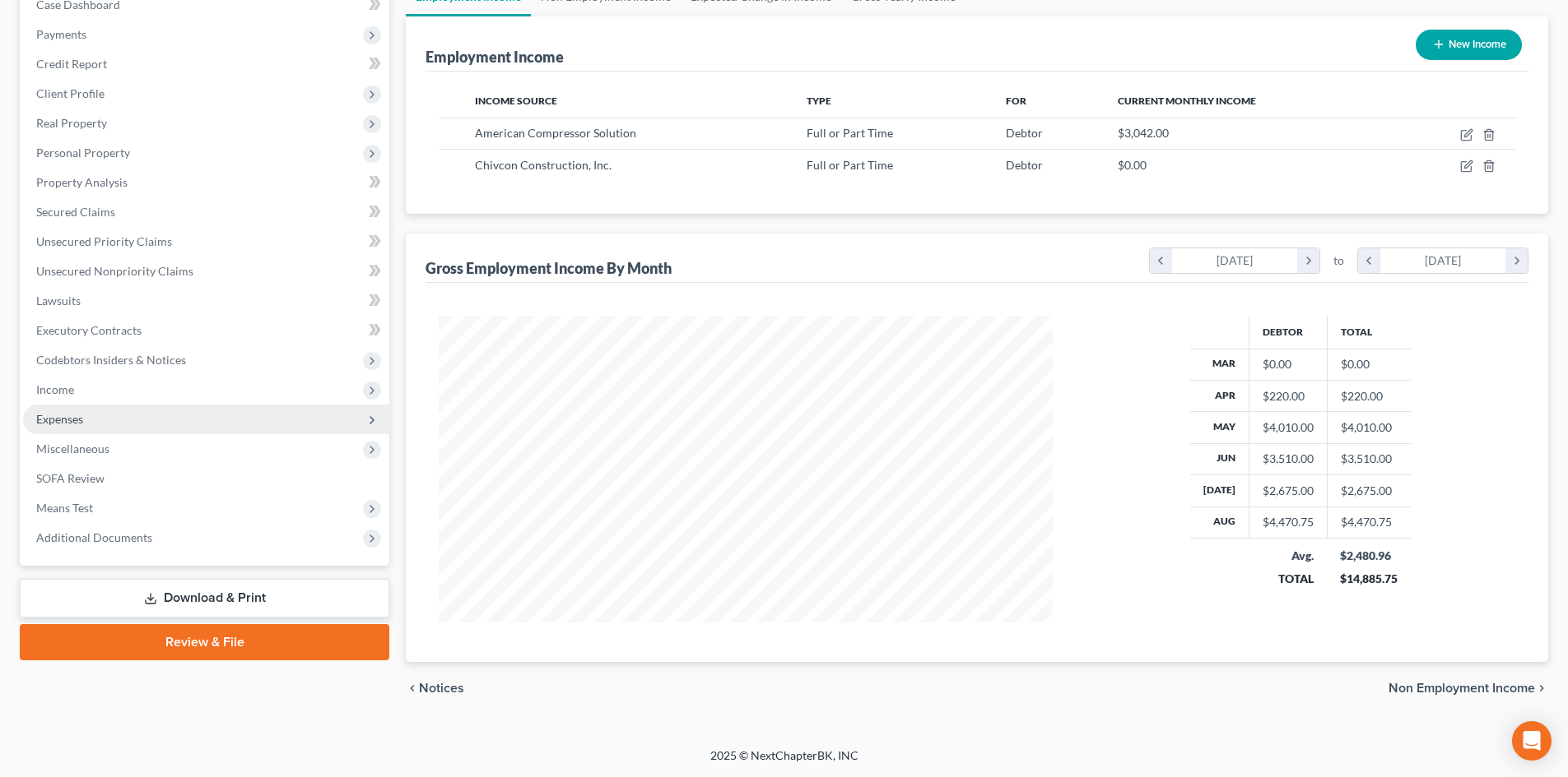
click at [97, 419] on span "Expenses" at bounding box center [206, 420] width 366 height 30
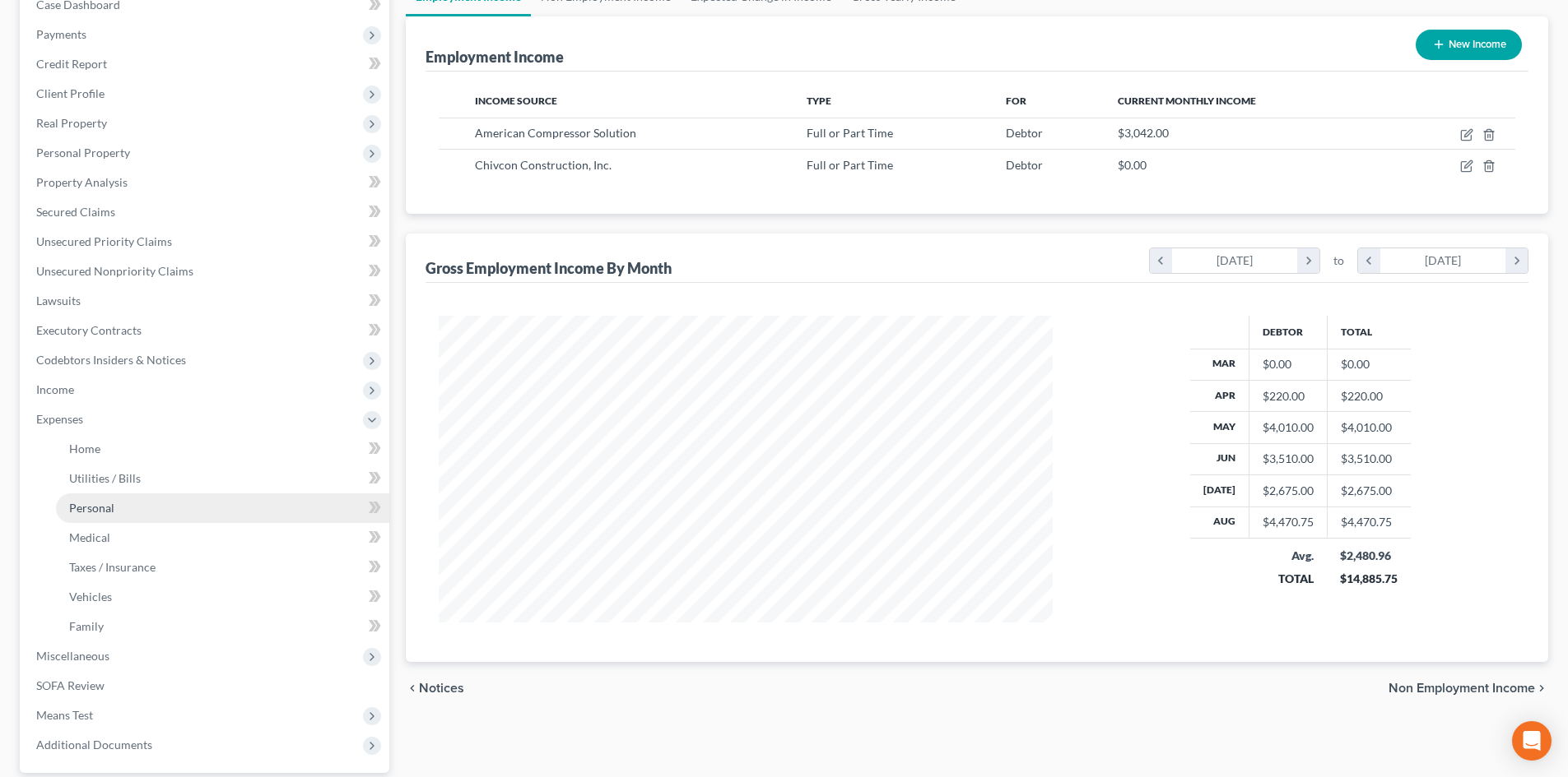
scroll to position [245, 0]
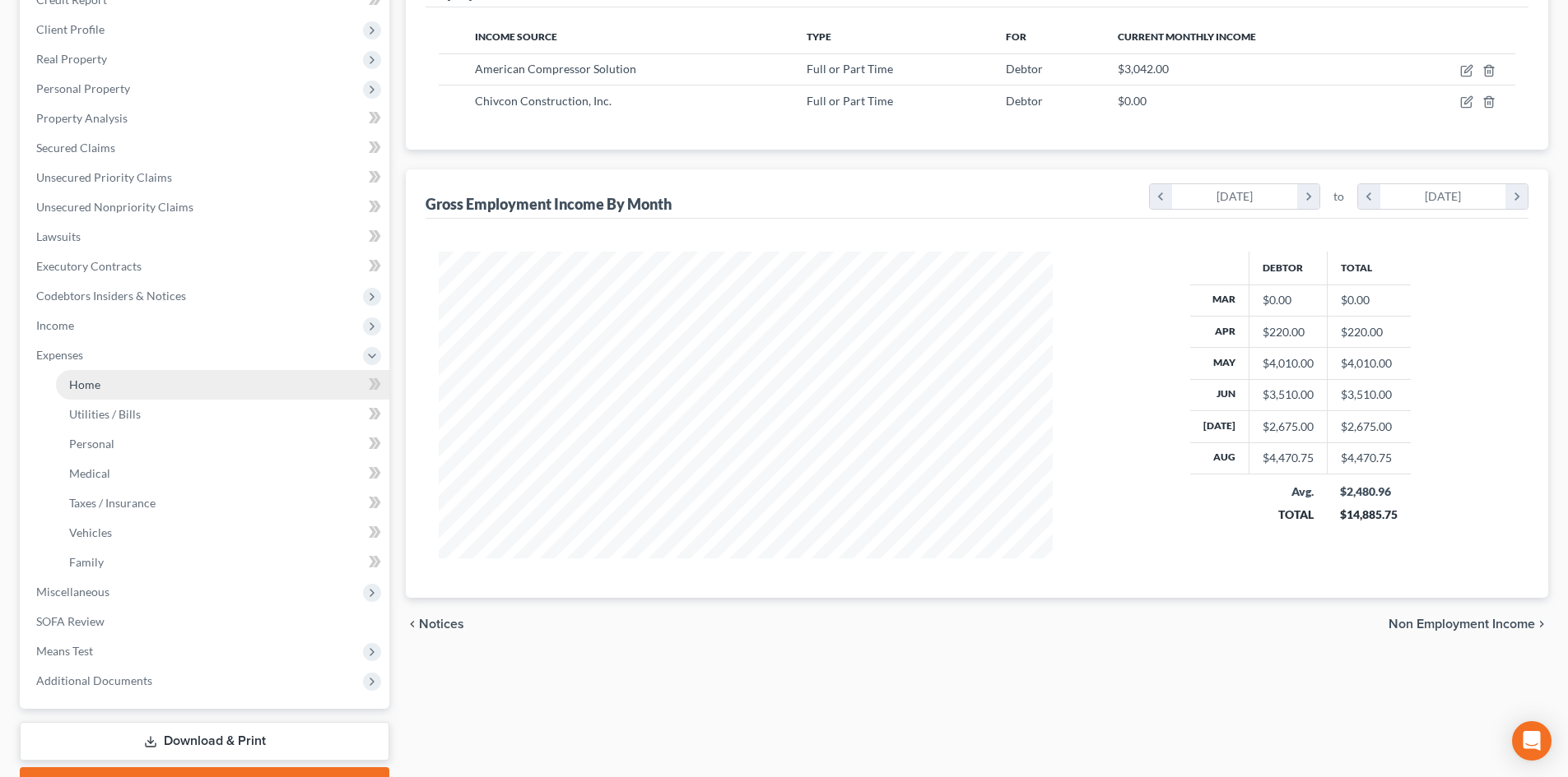
click at [115, 393] on link "Home" at bounding box center [222, 385] width 333 height 30
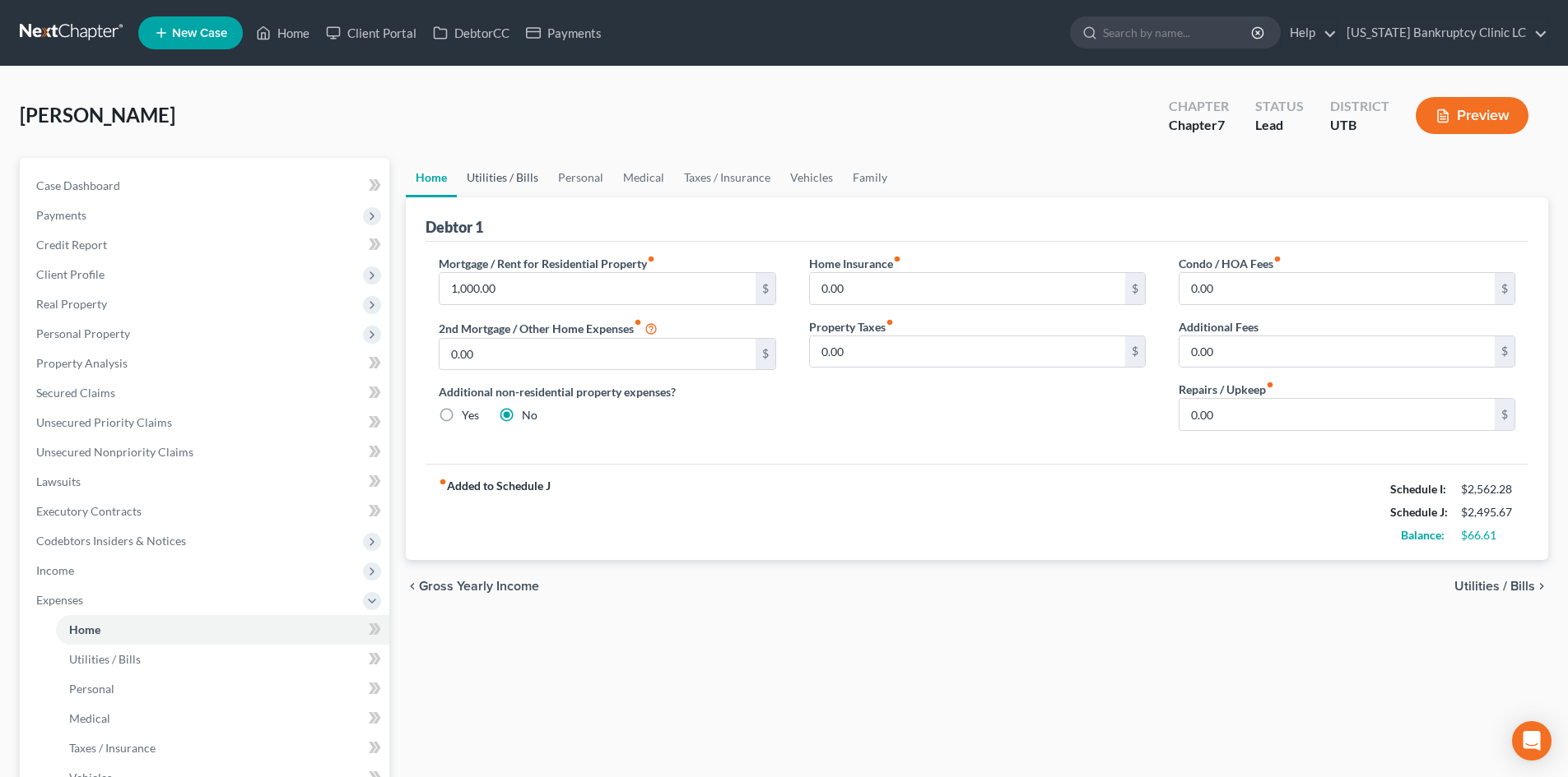
click at [504, 177] on link "Utilities / Bills" at bounding box center [502, 178] width 91 height 40
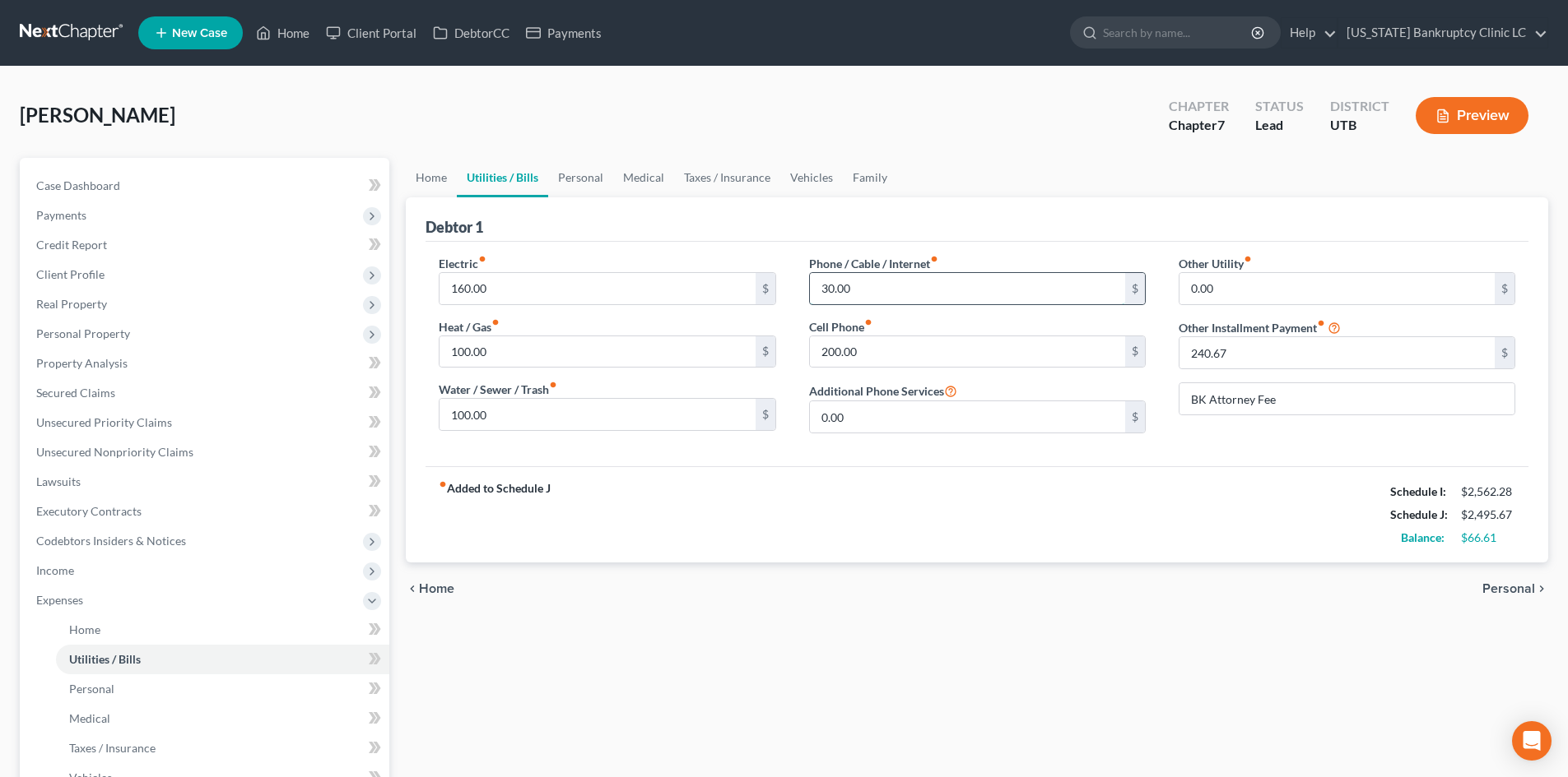
click at [885, 301] on input "30.00" at bounding box center [968, 289] width 316 height 32
click at [651, 457] on div "Electric fiber_manual_record 160.00 $ Heat / Gas fiber_manual_record 100.00 $ W…" at bounding box center [977, 354] width 1103 height 225
click at [594, 184] on link "Personal" at bounding box center [581, 178] width 65 height 40
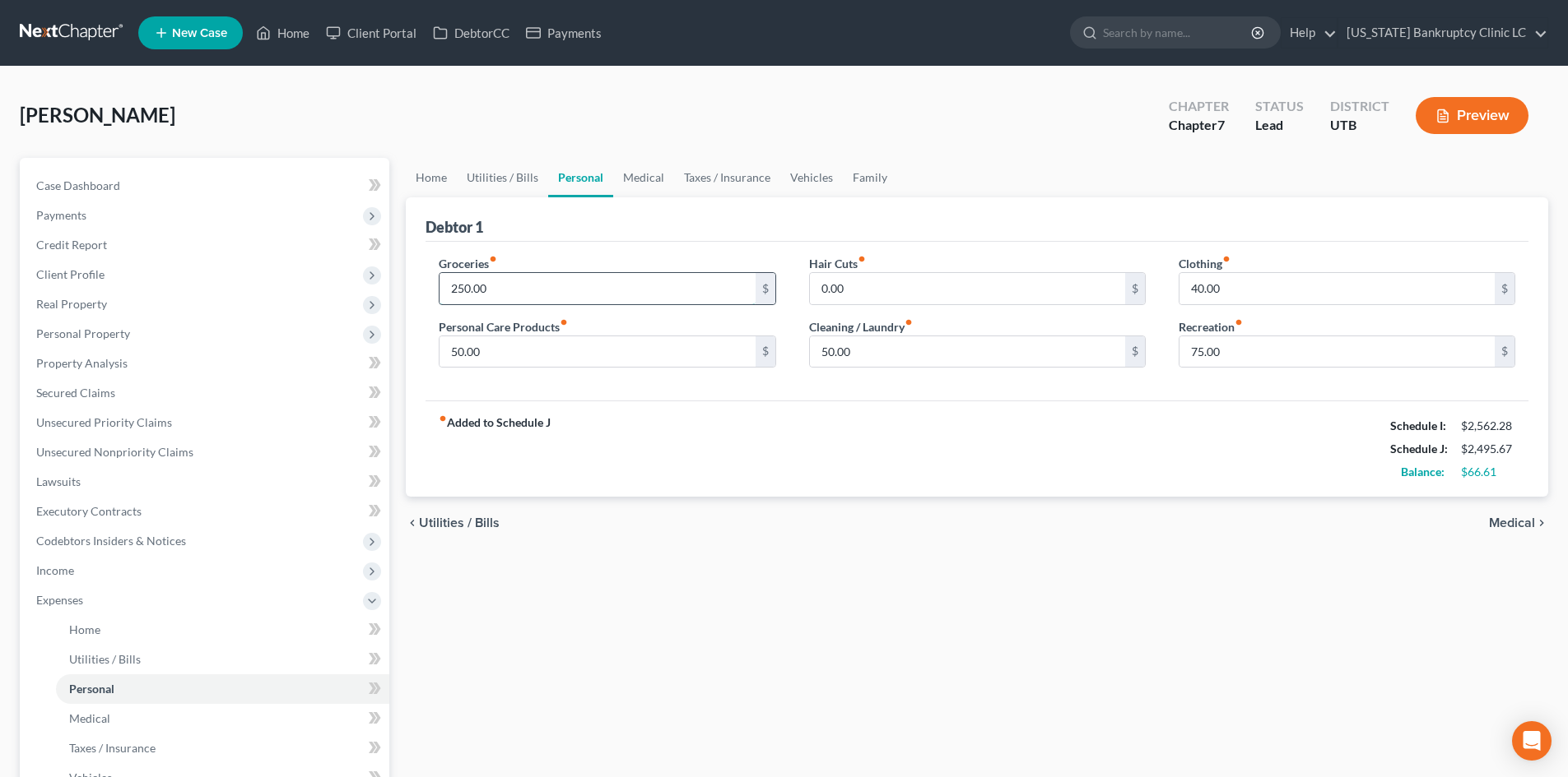
click at [517, 290] on input "250.00" at bounding box center [597, 289] width 316 height 32
click at [508, 186] on link "Utilities / Bills" at bounding box center [502, 178] width 91 height 40
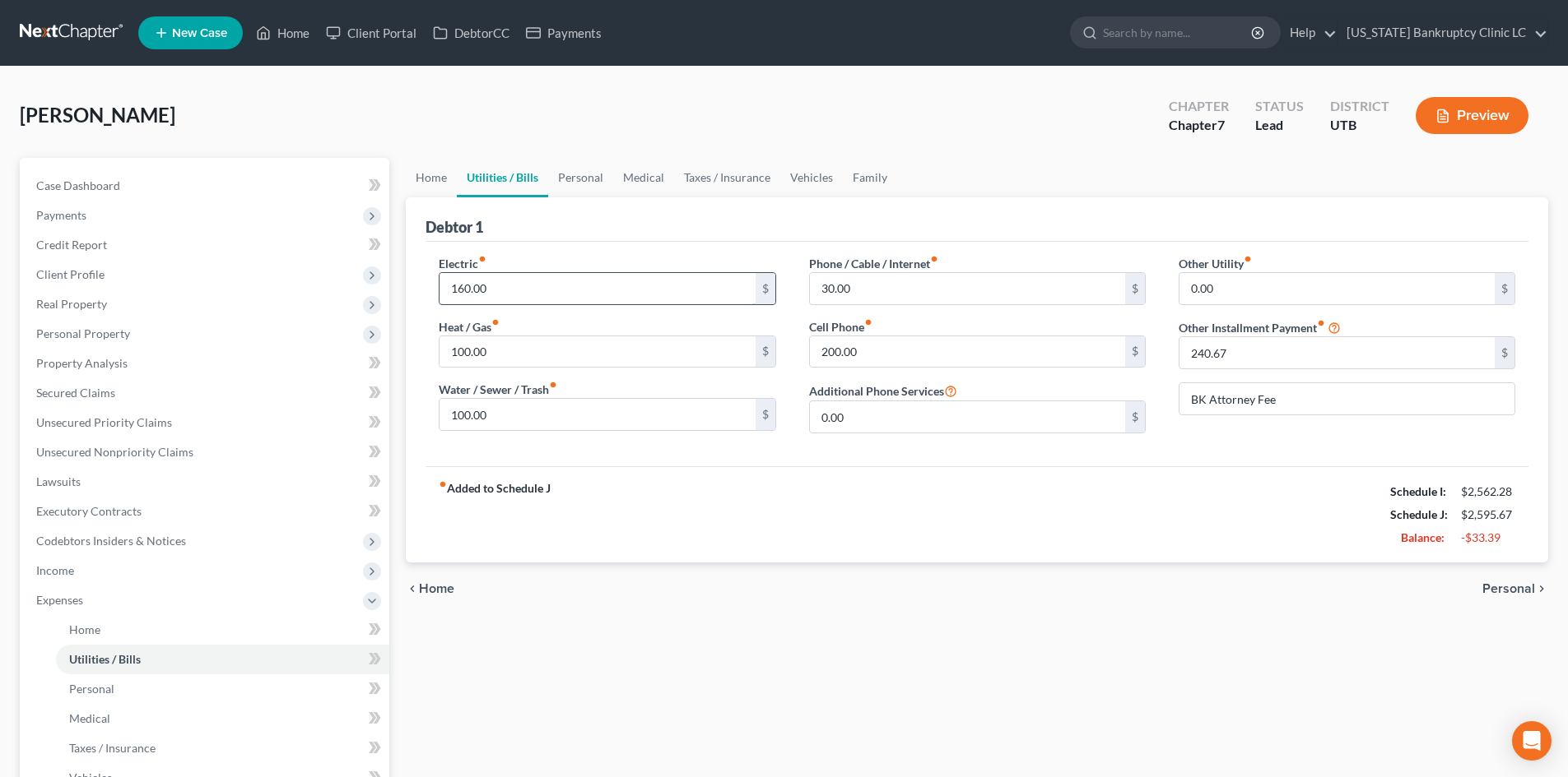
click at [512, 301] on input "160.00" at bounding box center [597, 289] width 316 height 32
drag, startPoint x: 483, startPoint y: 409, endPoint x: 478, endPoint y: 399, distance: 11.2
click at [483, 408] on input "100.00" at bounding box center [597, 415] width 316 height 32
click at [894, 473] on div "fiber_manual_record Added to Schedule J Schedule I: $2,562.28 Schedule J: $2,55…" at bounding box center [977, 515] width 1103 height 96
click at [522, 362] on input "100.00" at bounding box center [597, 352] width 316 height 32
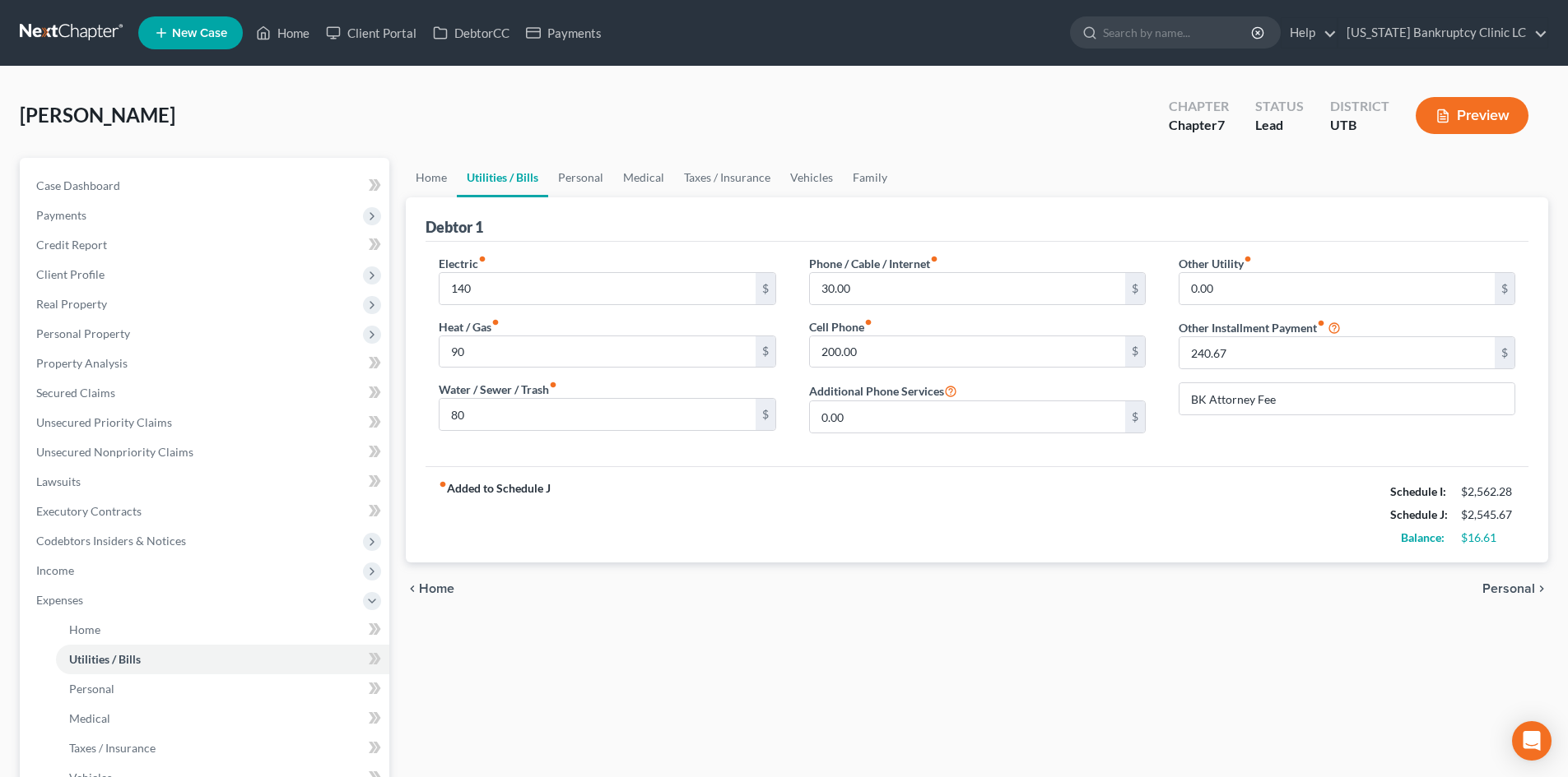
click at [846, 483] on div "fiber_manual_record Added to Schedule J Schedule I: $2,562.28 Schedule J: $2,54…" at bounding box center [977, 515] width 1103 height 96
click at [551, 171] on link "Personal" at bounding box center [581, 178] width 65 height 40
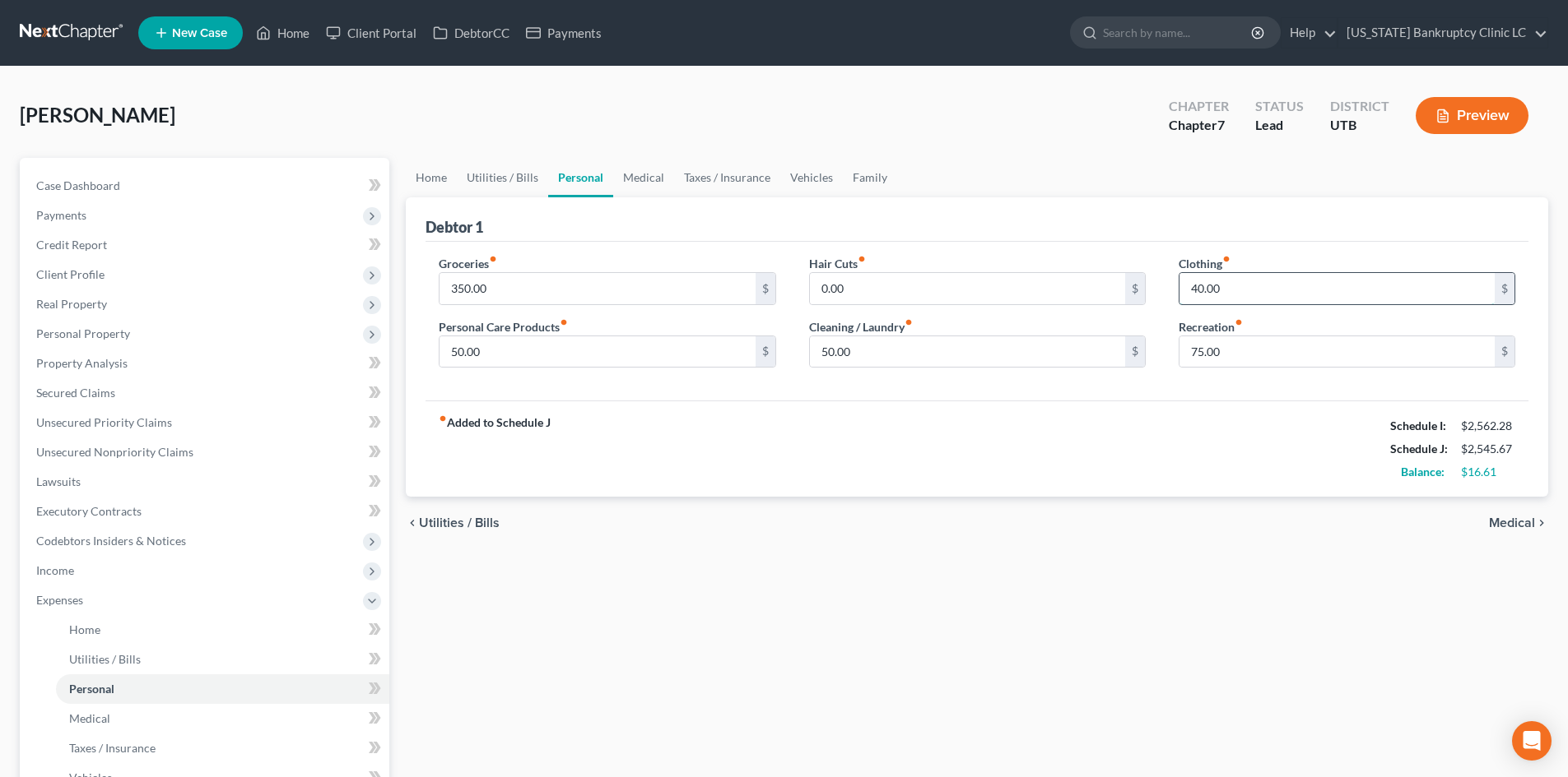
click at [1303, 301] on input "40.00" at bounding box center [1337, 289] width 316 height 32
click at [1106, 448] on div "fiber_manual_record Added to Schedule J Schedule I: $2,562.28 Schedule J: $2,56…" at bounding box center [977, 449] width 1103 height 96
click at [1237, 274] on input "55" at bounding box center [1337, 289] width 316 height 32
drag, startPoint x: 989, startPoint y: 435, endPoint x: 760, endPoint y: 409, distance: 230.5
click at [989, 435] on div "fiber_manual_record Added to Schedule J Schedule I: $2,562.28 Schedule J: $2,55…" at bounding box center [977, 449] width 1103 height 96
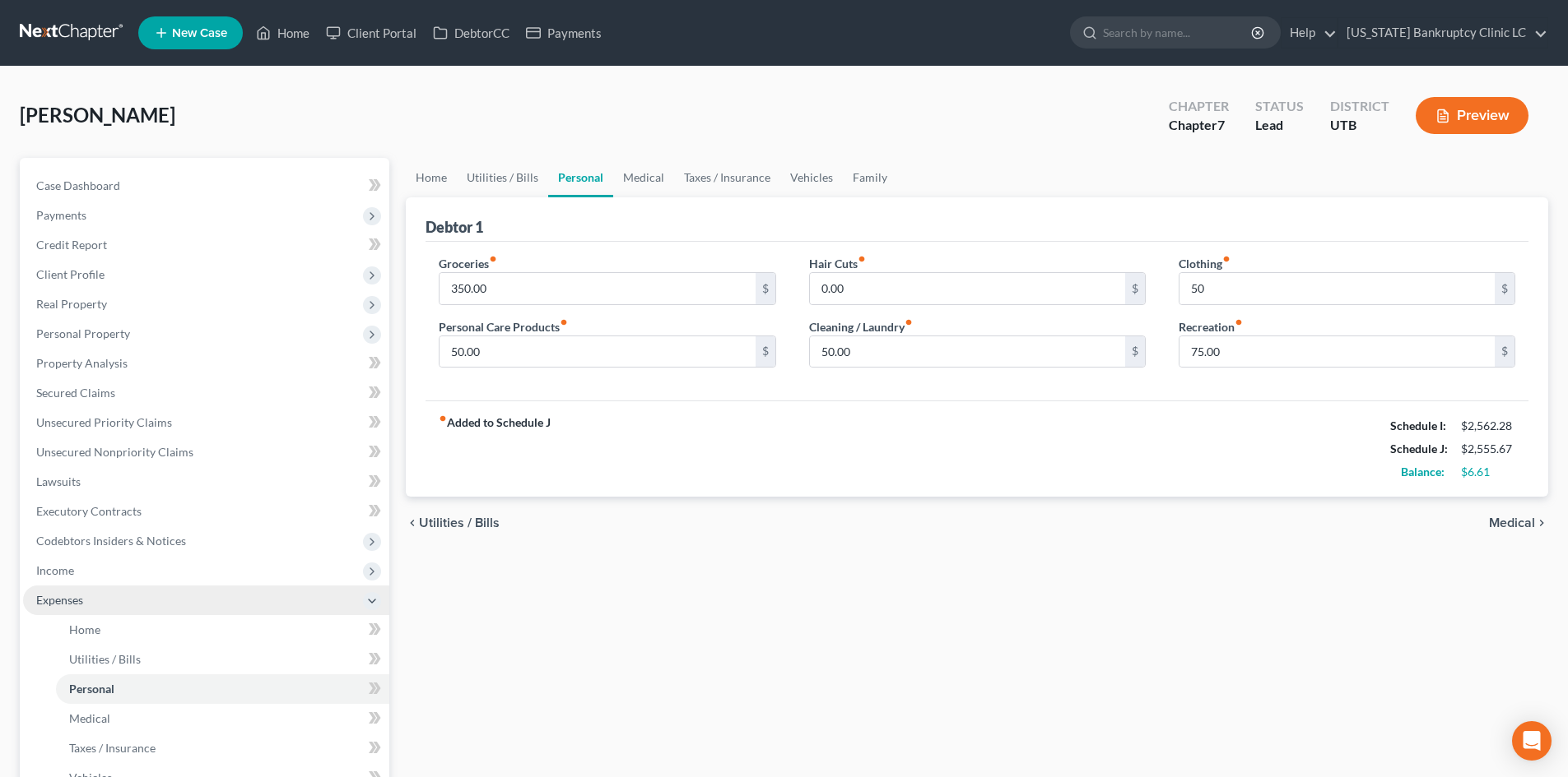
click at [82, 594] on span "Expenses" at bounding box center [60, 600] width 47 height 14
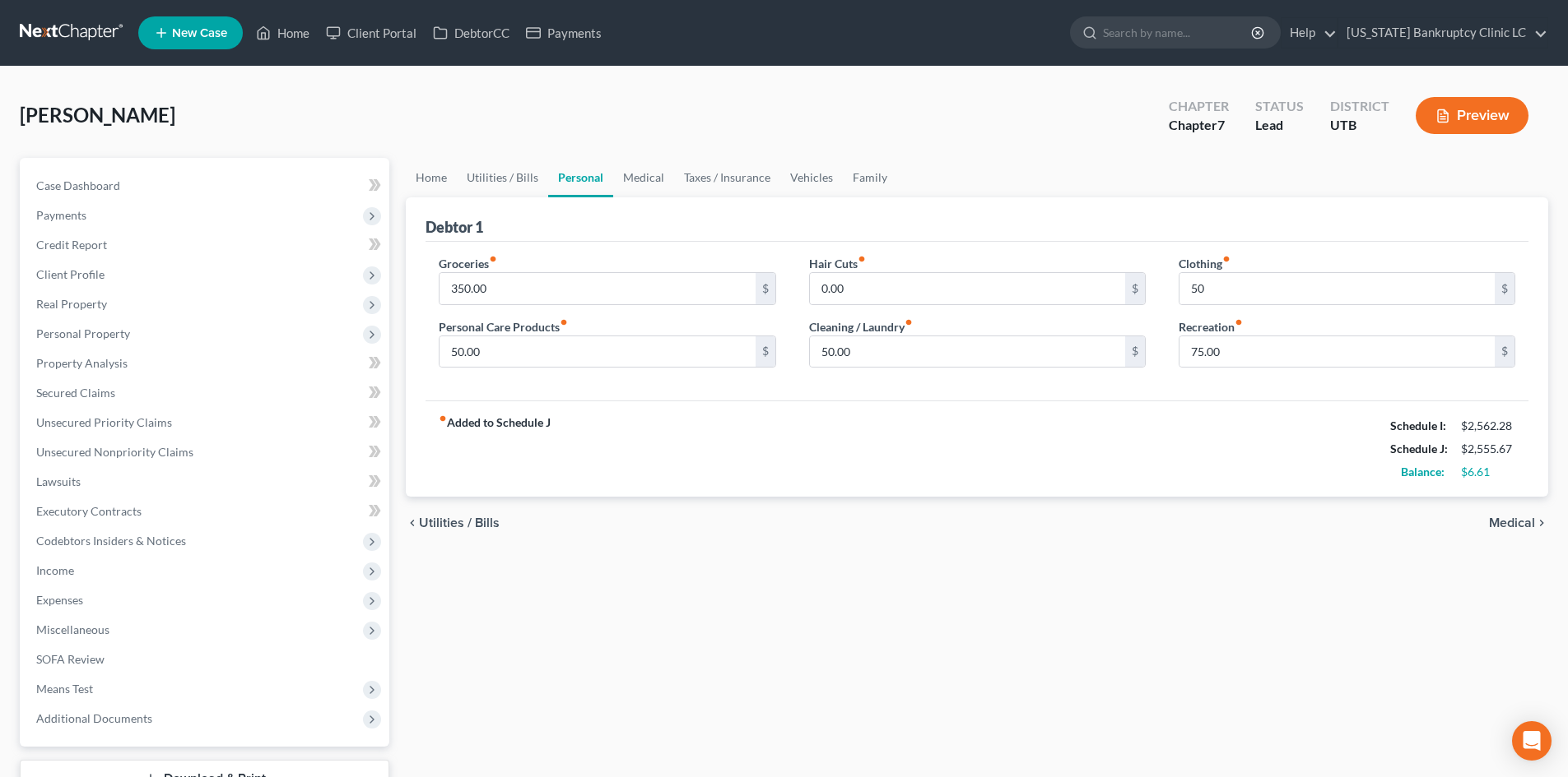
click at [538, 198] on div "Debtor 1" at bounding box center [977, 220] width 1103 height 45
click at [520, 180] on link "Utilities / Bills" at bounding box center [502, 178] width 91 height 40
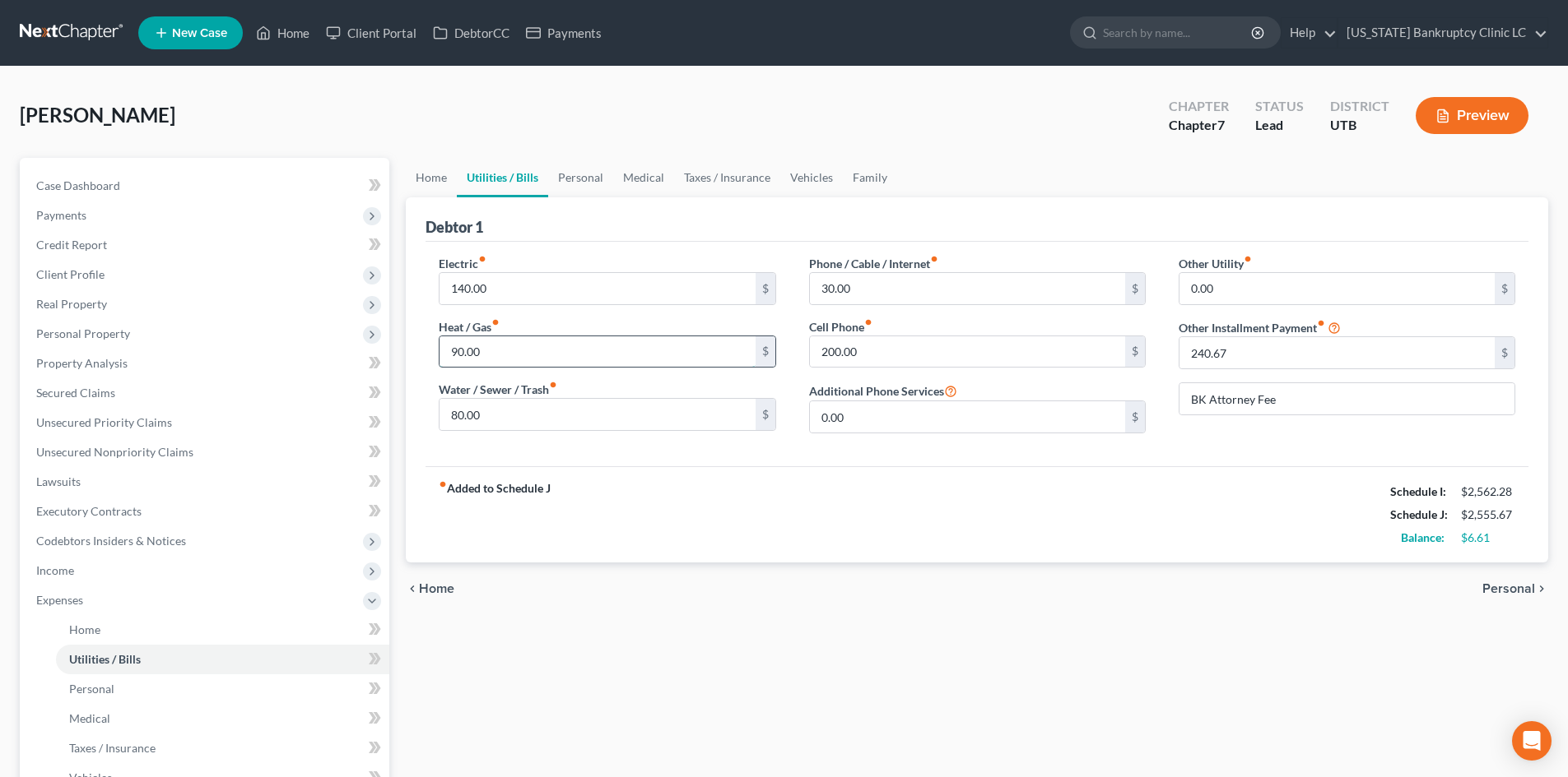
click at [506, 359] on input "90.00" at bounding box center [597, 352] width 316 height 32
click at [511, 281] on input "140.00" at bounding box center [597, 289] width 316 height 32
click at [752, 486] on div "fiber_manual_record Added to Schedule J Schedule I: $2,562.28 Schedule J: $2,53…" at bounding box center [977, 515] width 1103 height 96
click at [83, 605] on span "Expenses" at bounding box center [60, 600] width 47 height 14
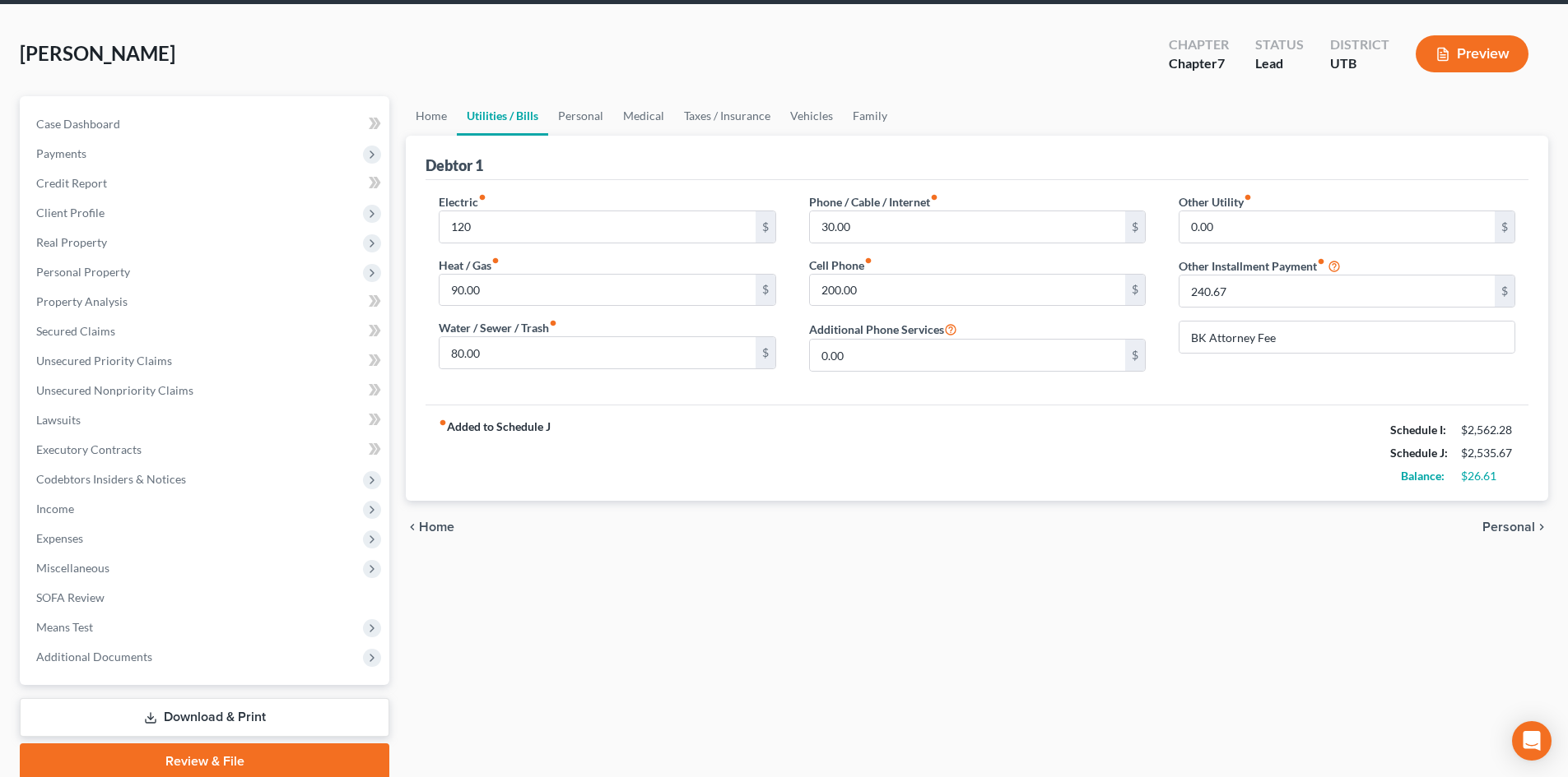
scroll to position [127, 0]
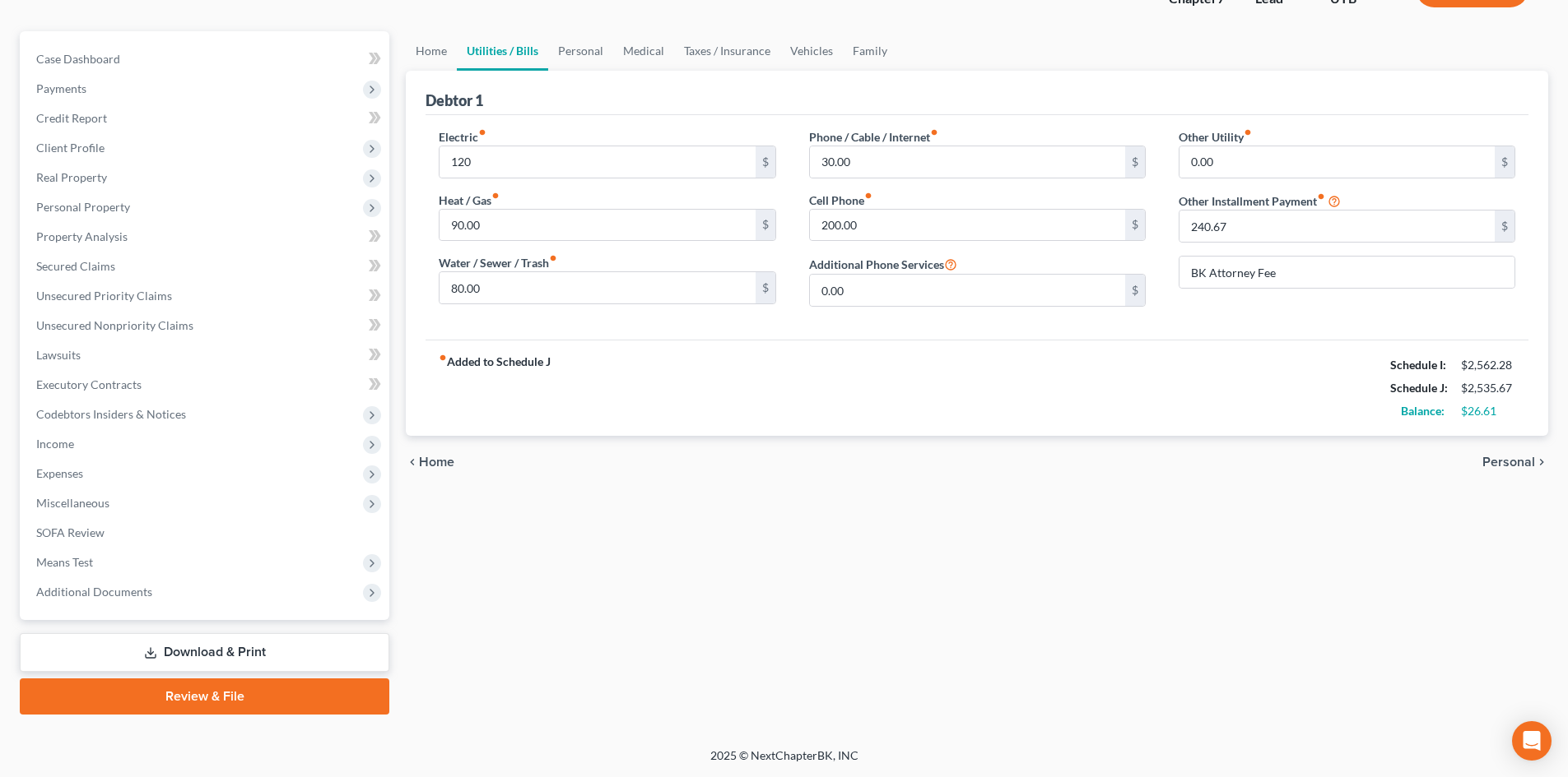
click at [1482, 453] on div "chevron_left Home Personal chevron_right" at bounding box center [978, 462] width 1143 height 52
click at [1493, 467] on span "Personal" at bounding box center [1508, 462] width 52 height 13
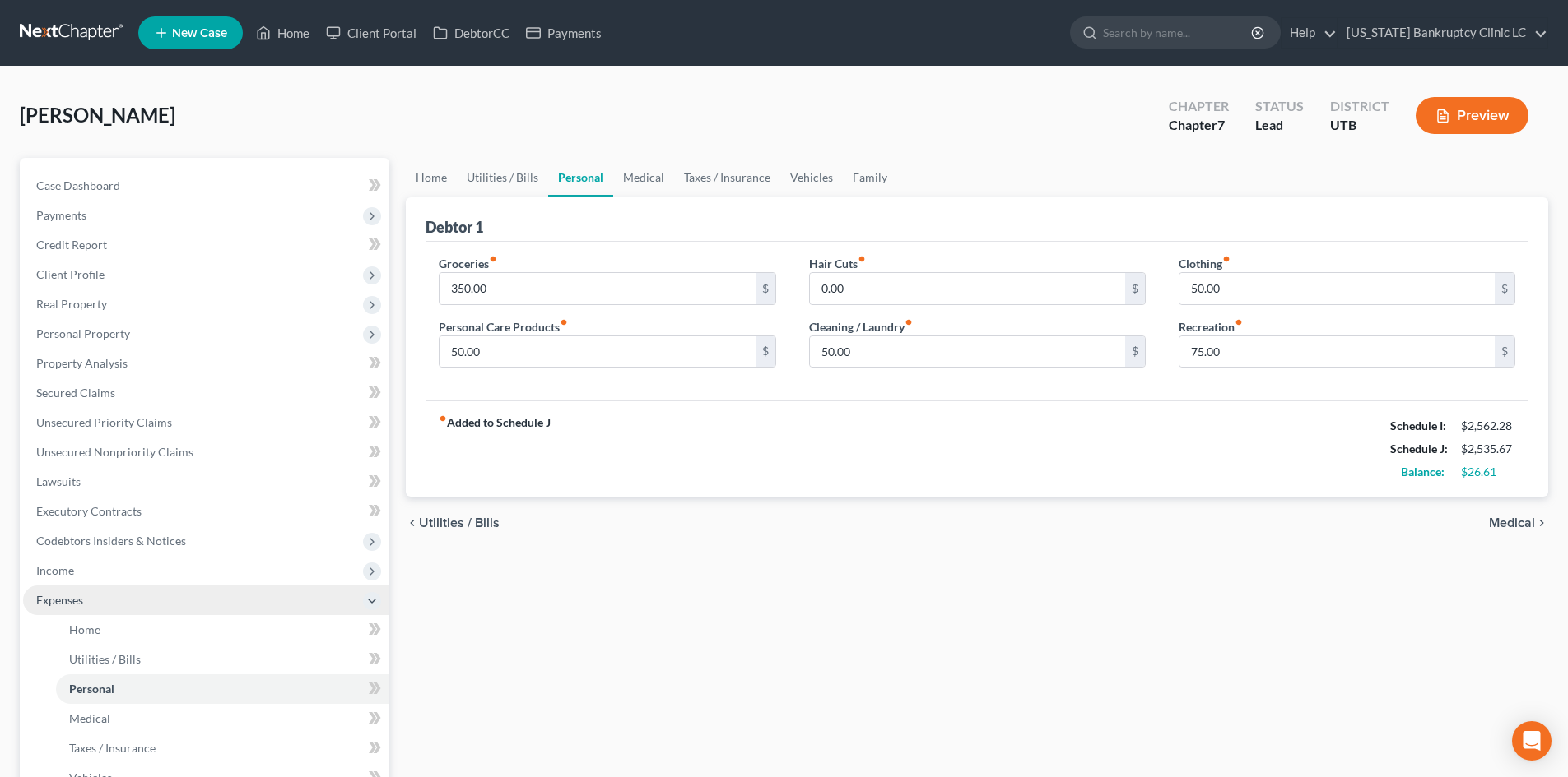
click at [71, 594] on span "Expenses" at bounding box center [60, 600] width 47 height 14
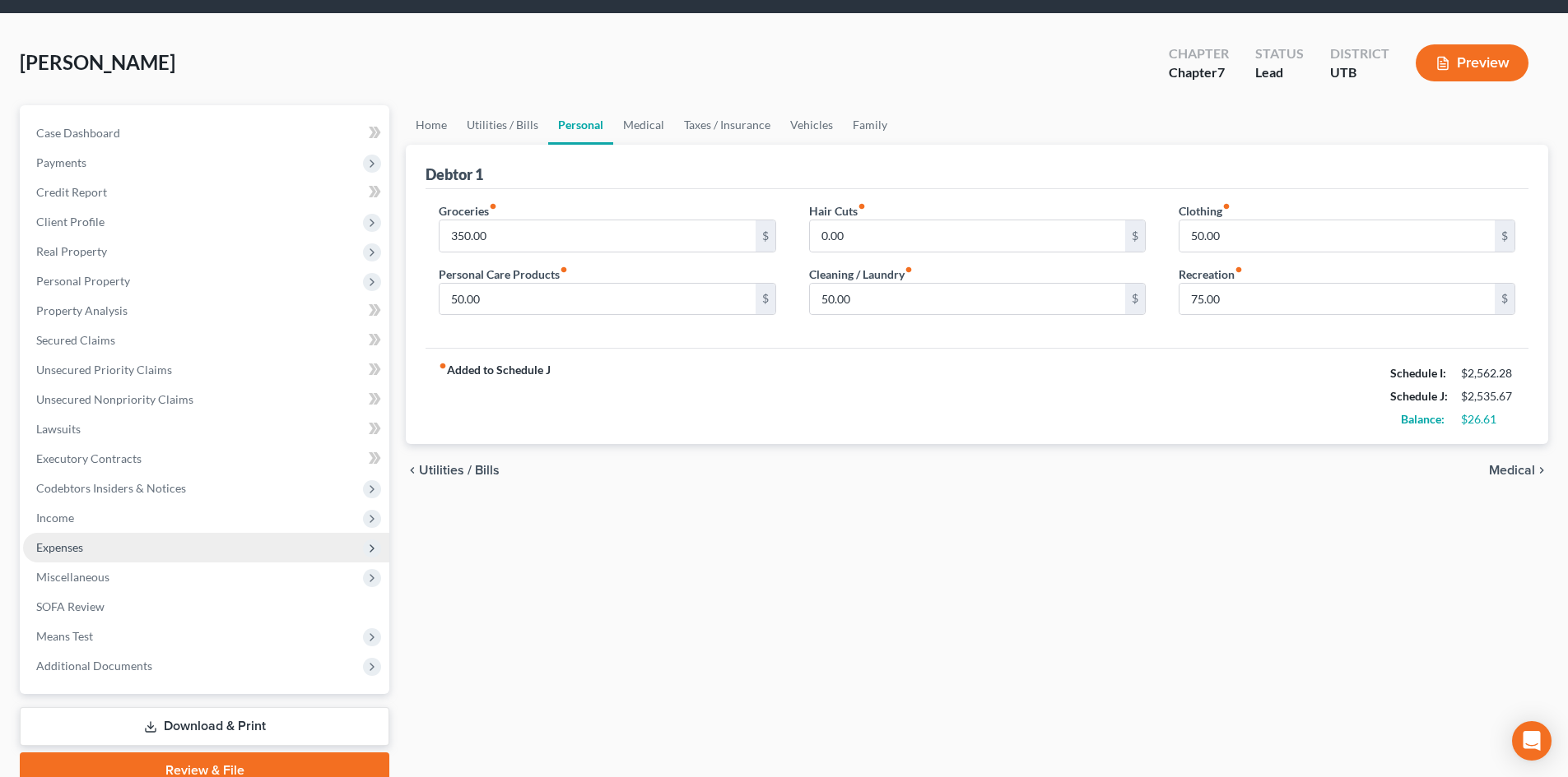
scroll to position [82, 0]
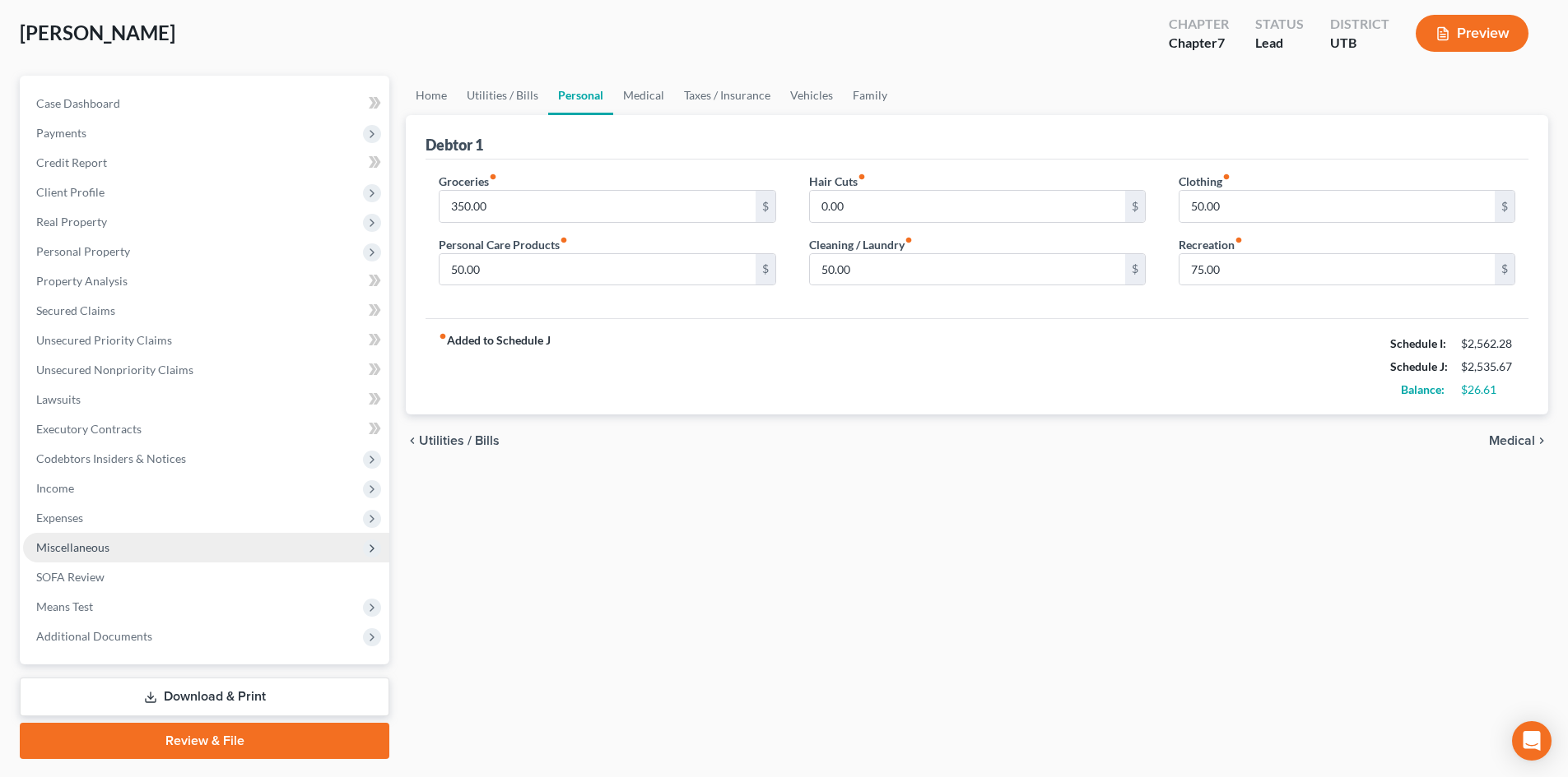
click at [122, 540] on span "Miscellaneous" at bounding box center [206, 548] width 366 height 30
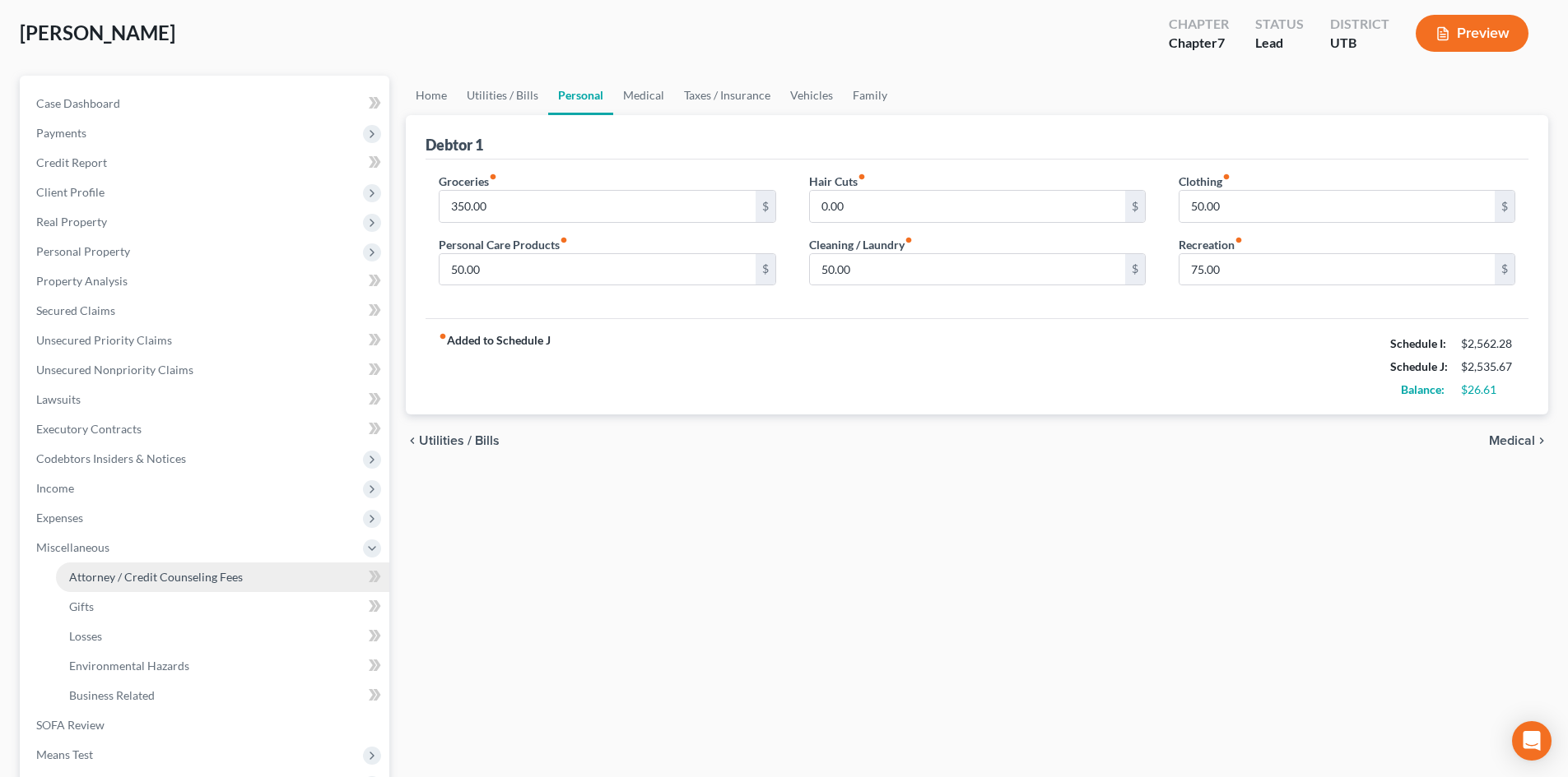
click at [150, 589] on link "Attorney / Credit Counseling Fees" at bounding box center [222, 578] width 333 height 30
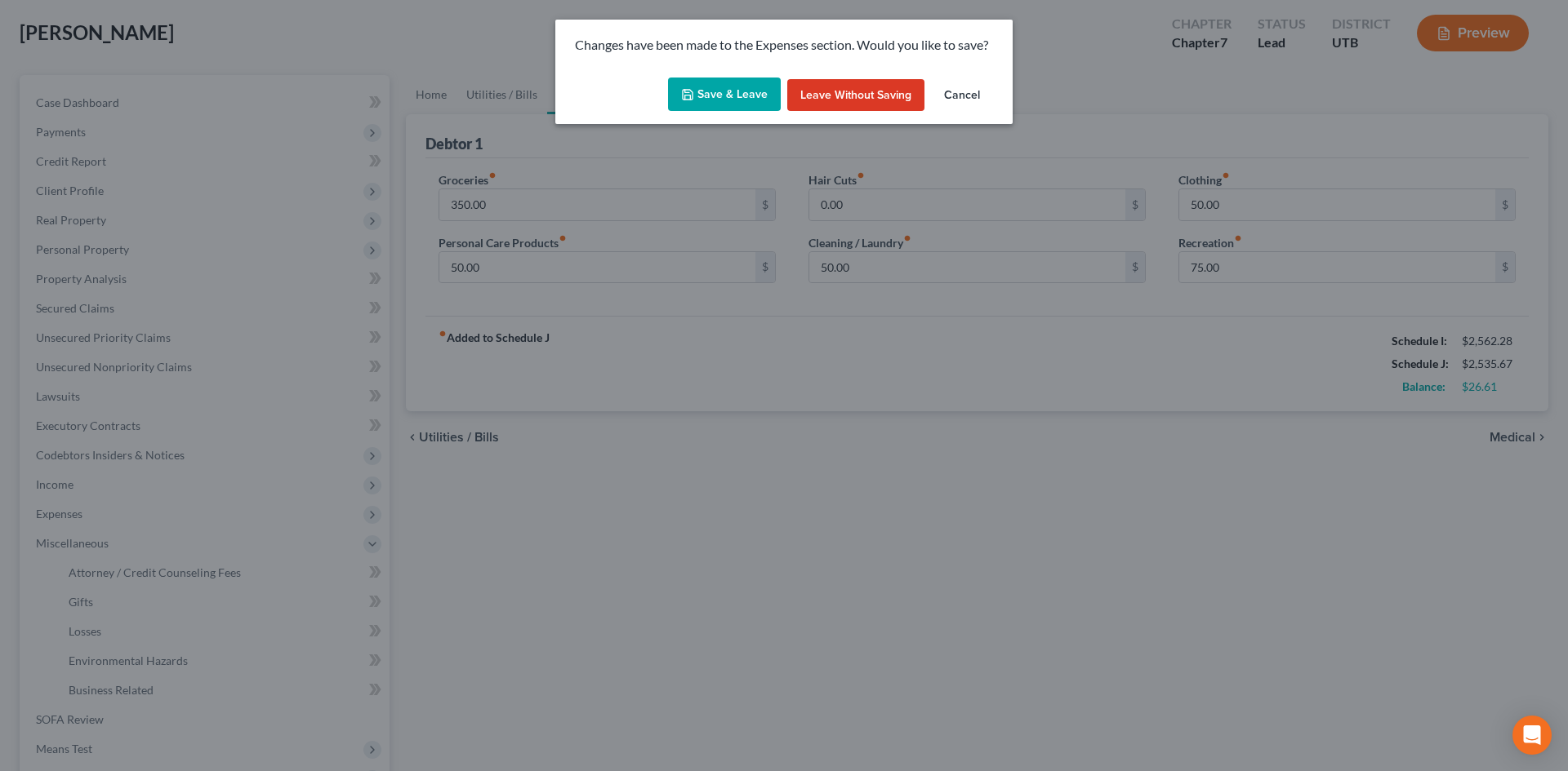
click at [747, 72] on div "Save & Leave Leave without Saving Cancel" at bounding box center [784, 97] width 457 height 54
click at [743, 91] on button "Save & Leave" at bounding box center [724, 95] width 113 height 35
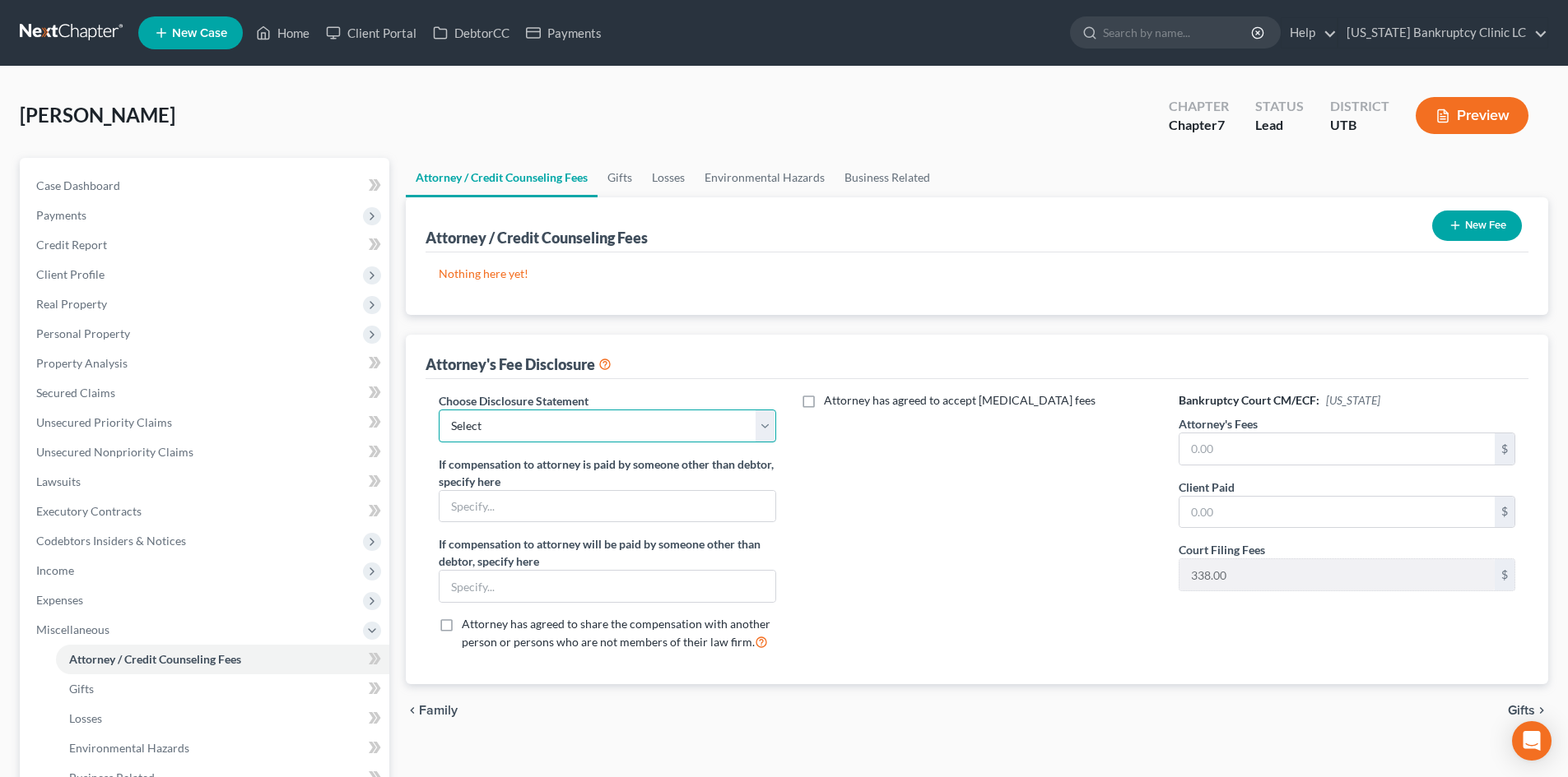
click at [617, 419] on select "Select Installment Chapter 7 Cases Salt Lake Custom Disclosure Fresh Start Fund…" at bounding box center [606, 427] width 336 height 33
click at [439, 410] on select "Select Installment Chapter 7 Cases Salt Lake Custom Disclosure Fresh Start Fund…" at bounding box center [606, 427] width 336 height 33
click at [953, 516] on div "Attorney has agreed to accept retainer fees" at bounding box center [977, 529] width 370 height 272
click at [1264, 452] on input "text" at bounding box center [1337, 449] width 316 height 32
click at [923, 512] on div "Attorney has agreed to accept retainer fees" at bounding box center [977, 529] width 370 height 272
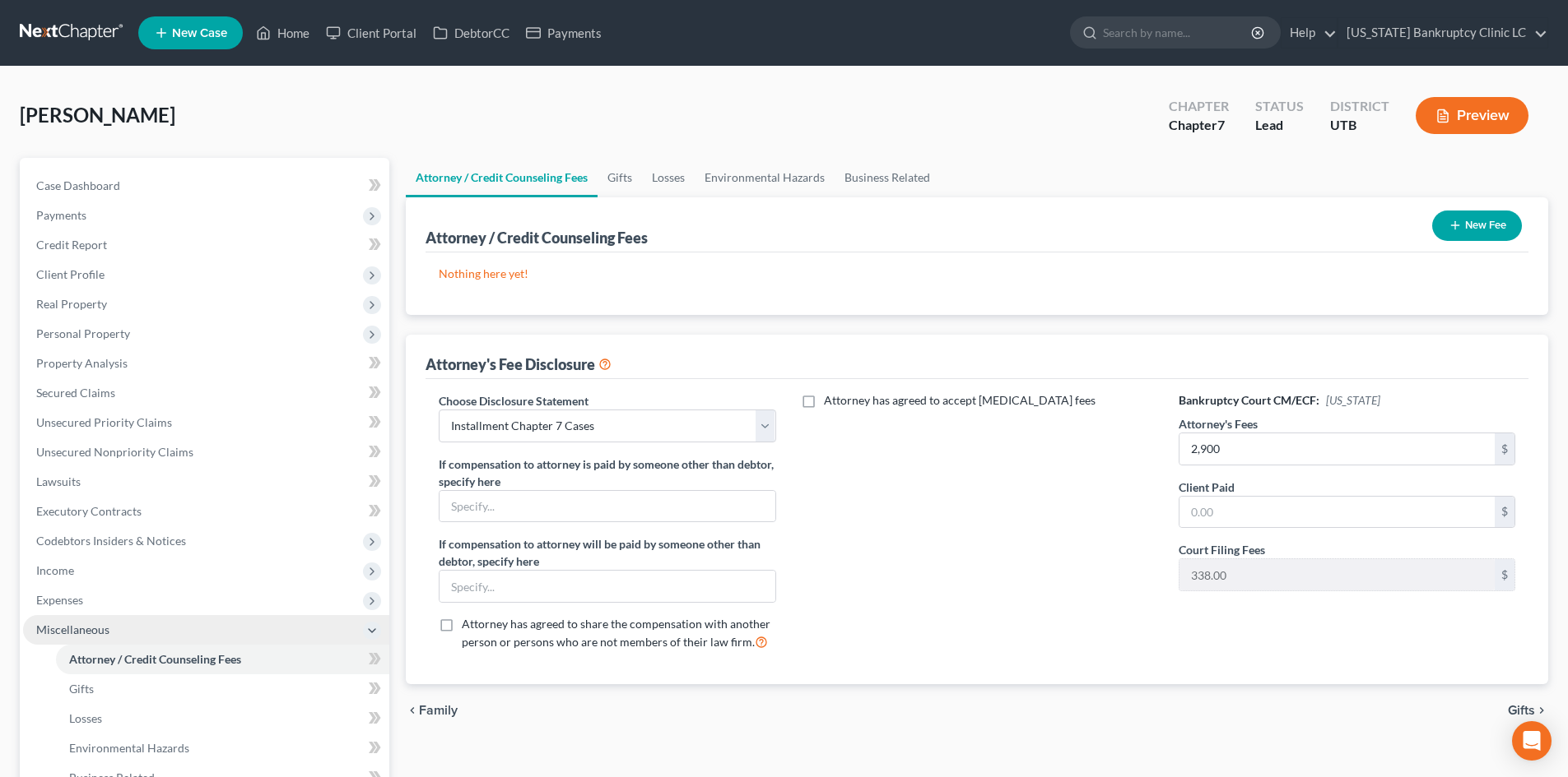
click at [74, 628] on span "Miscellaneous" at bounding box center [73, 629] width 73 height 14
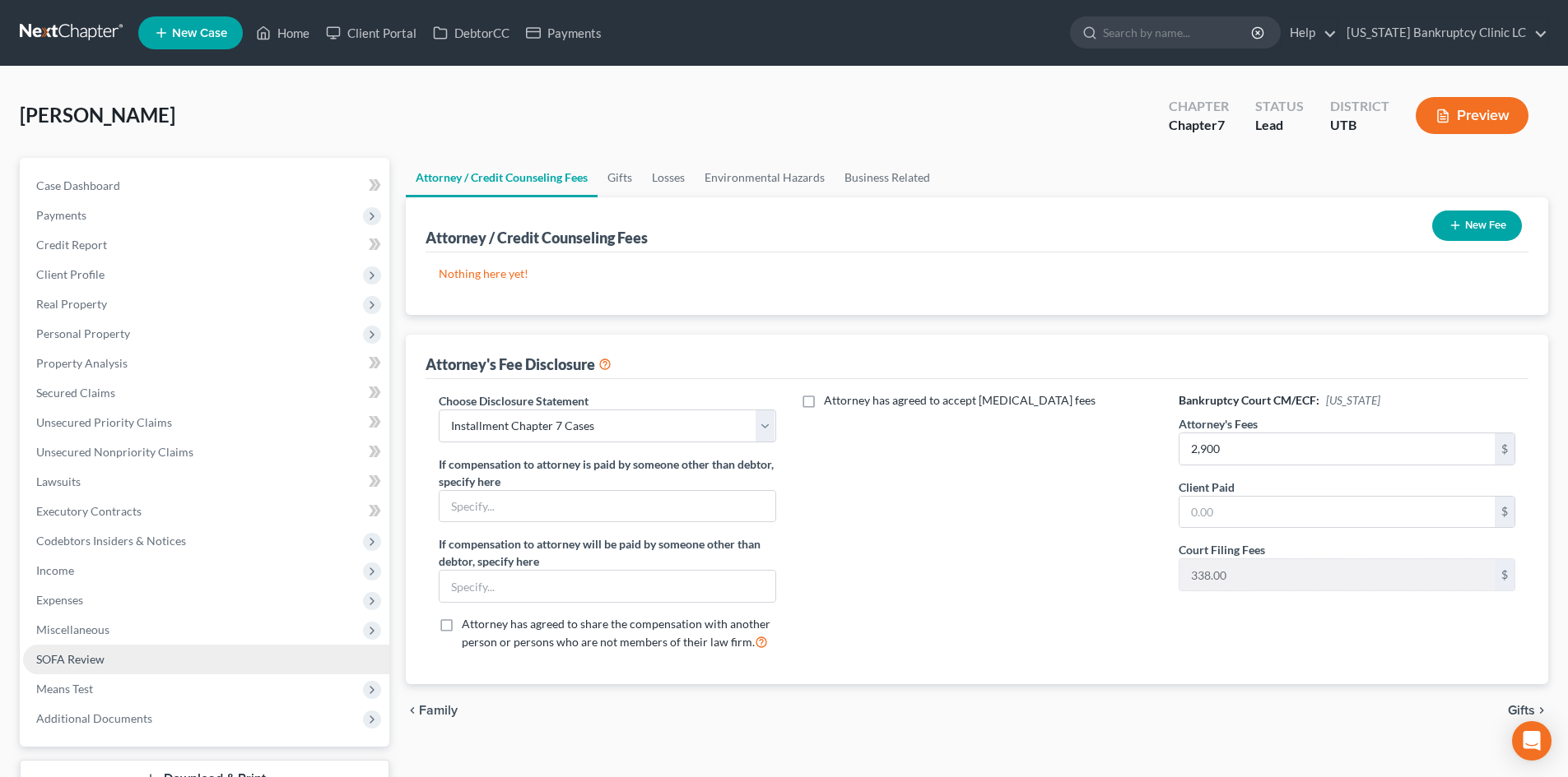
click at [105, 668] on link "SOFA Review" at bounding box center [206, 660] width 366 height 30
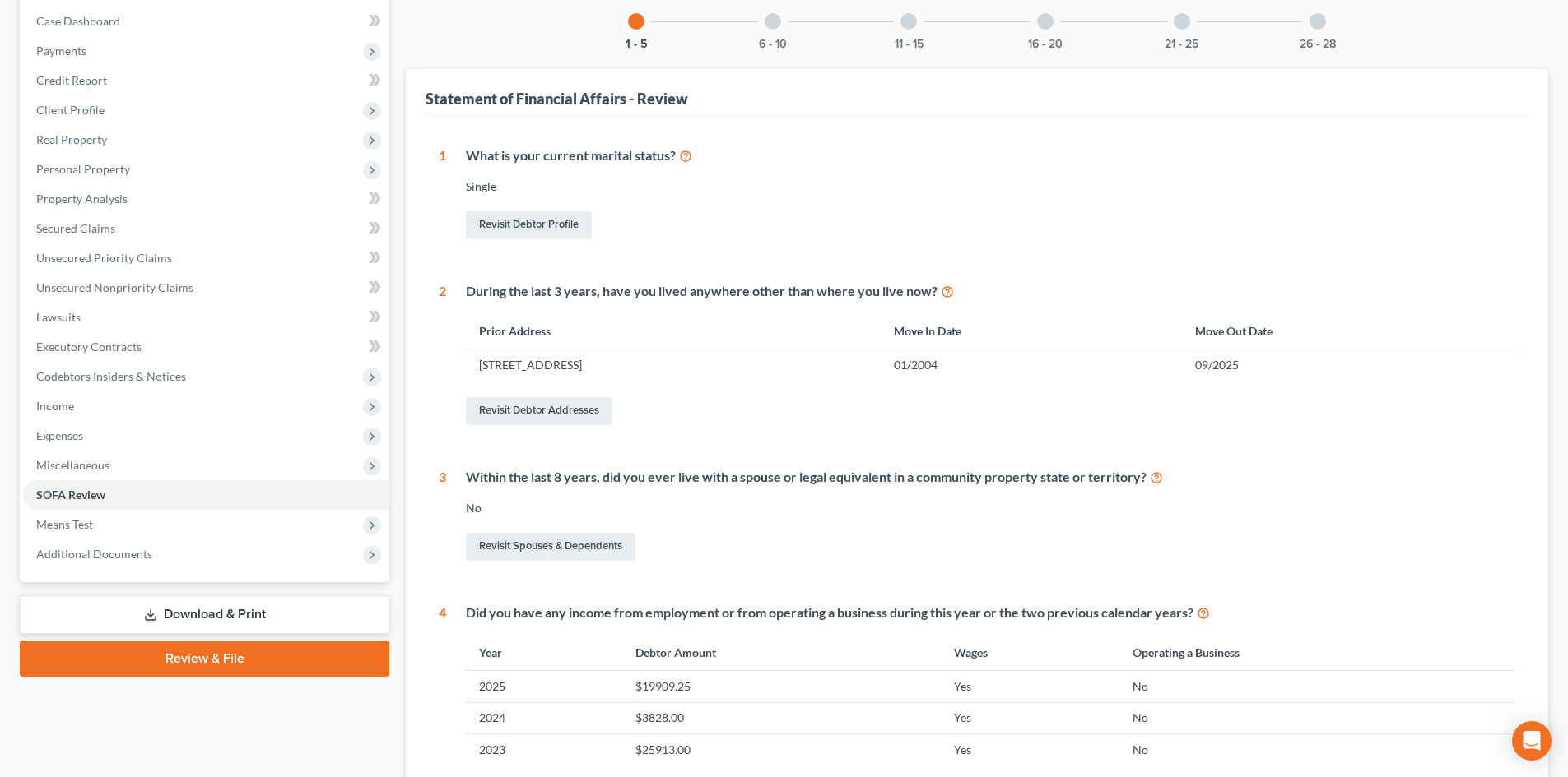
click at [196, 662] on link "Review & File" at bounding box center [204, 659] width 370 height 37
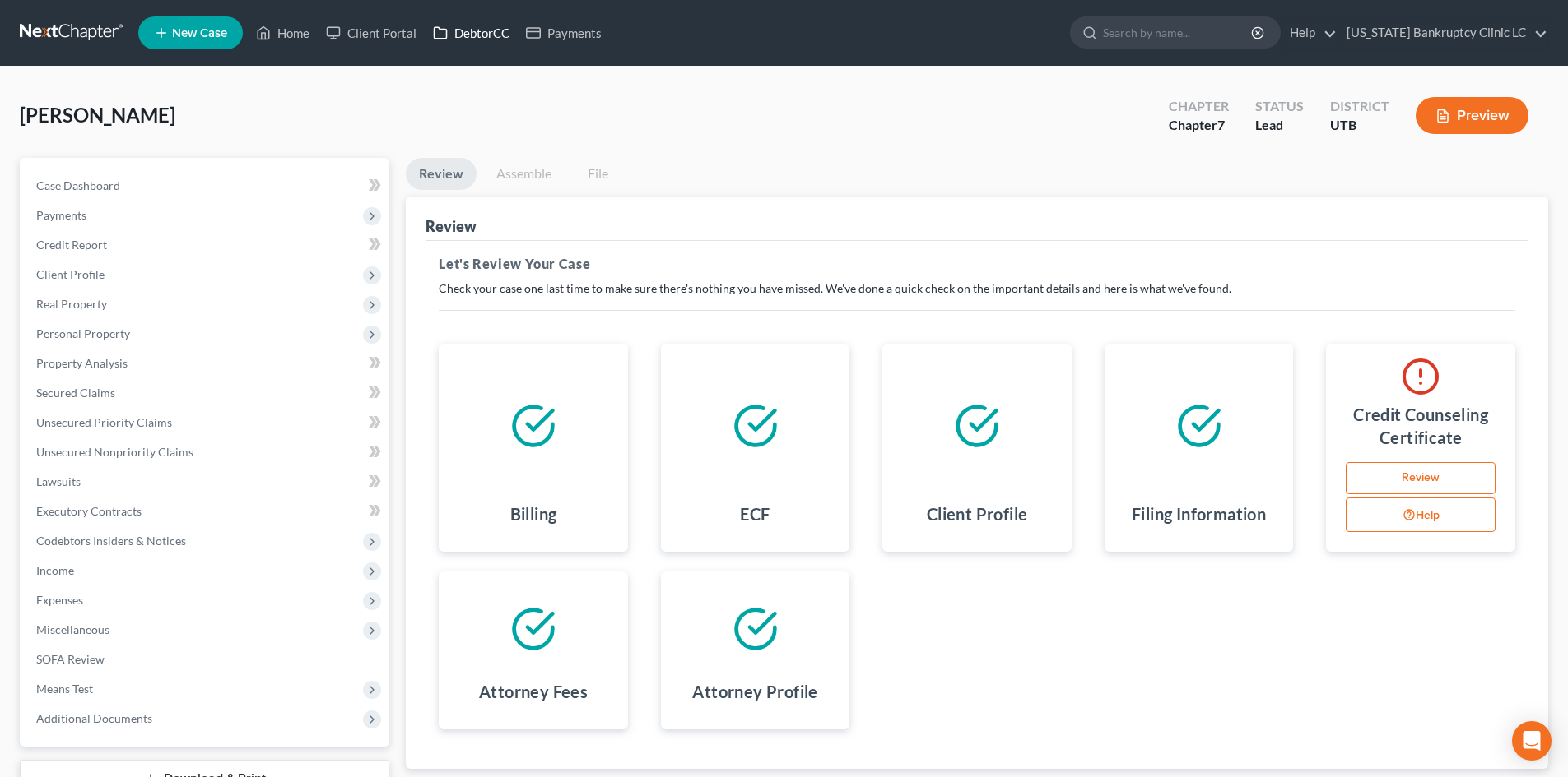
click at [455, 38] on link "DebtorCC" at bounding box center [471, 33] width 93 height 30
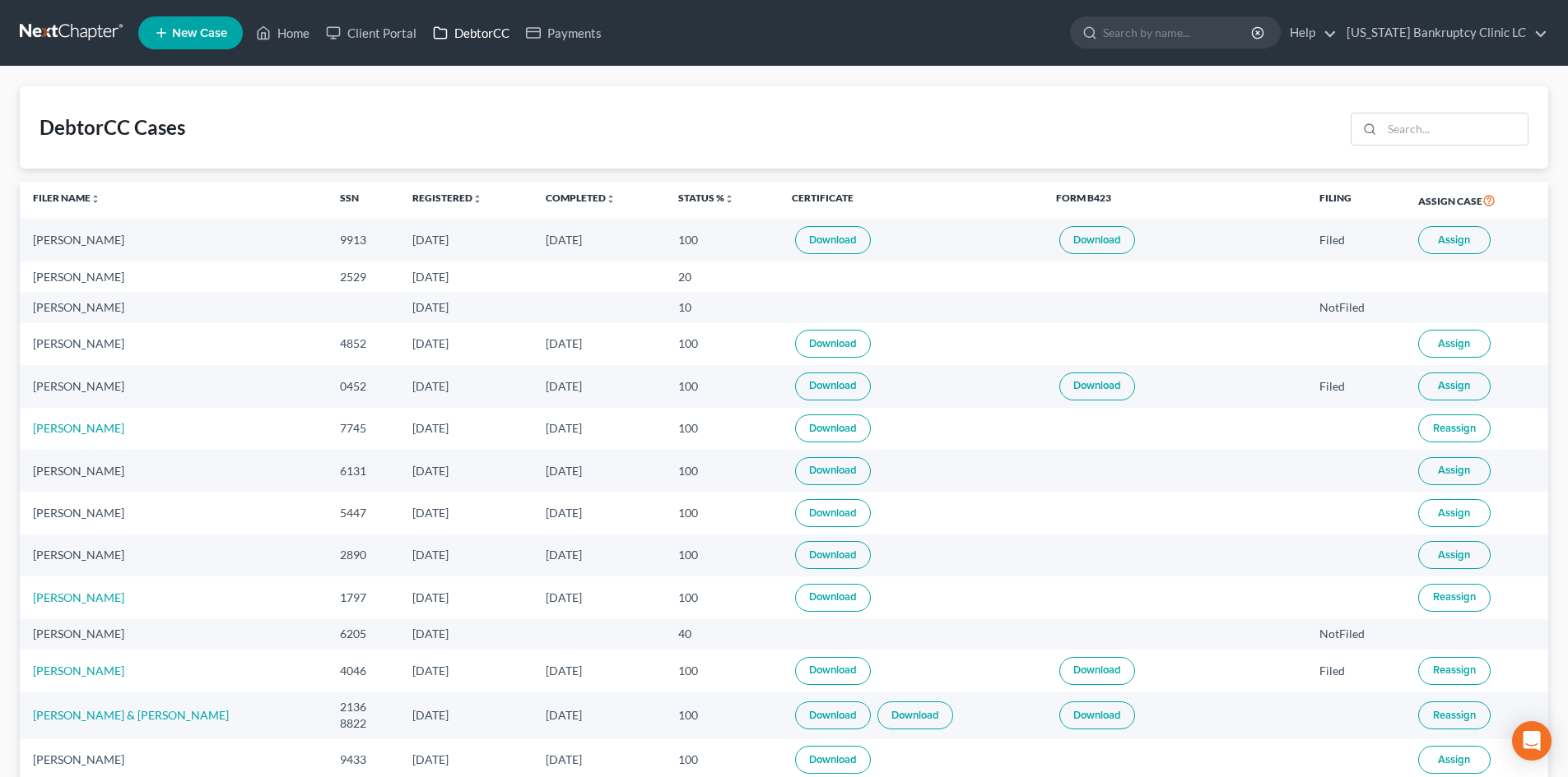
scroll to position [82, 0]
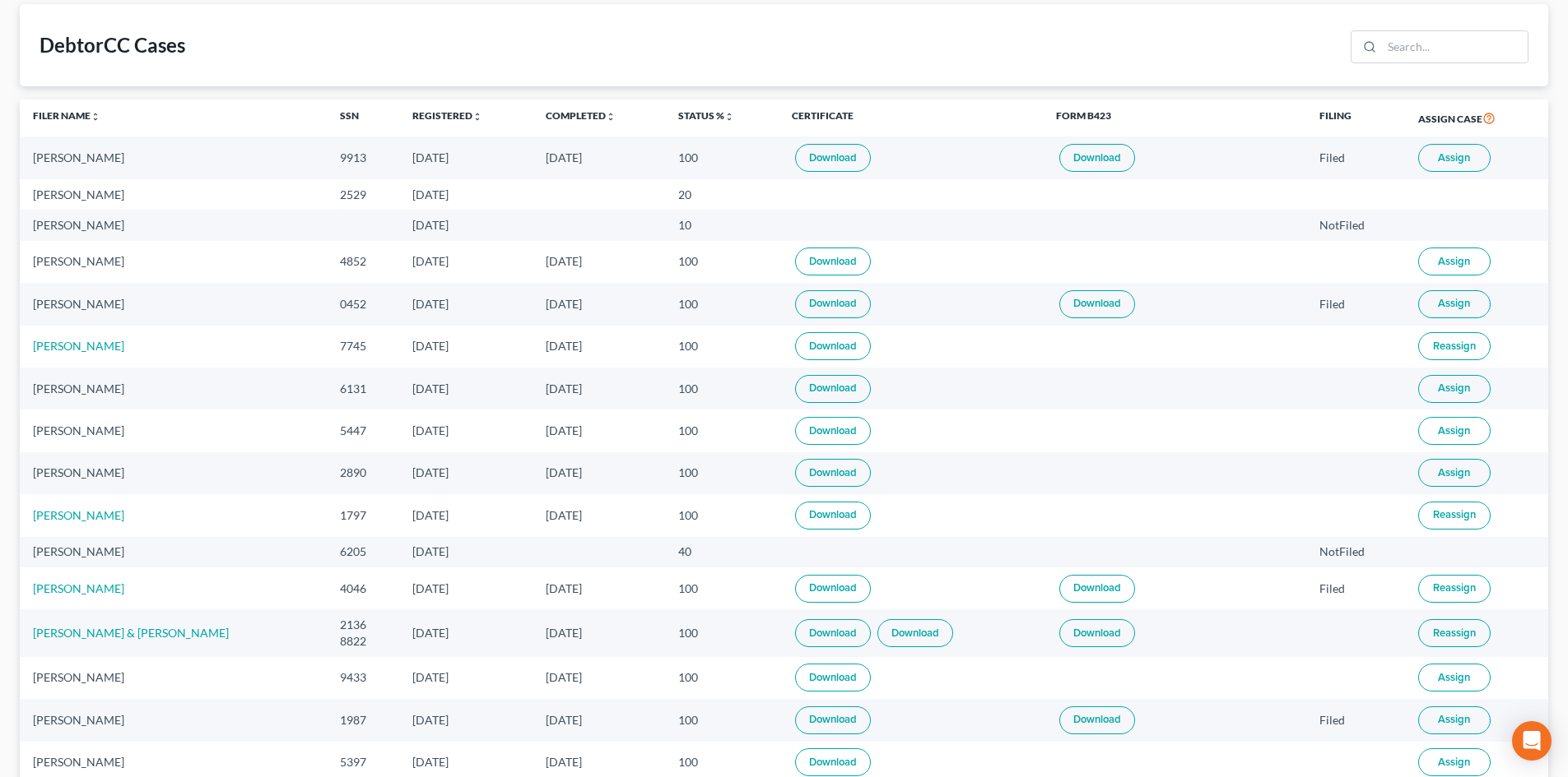
click at [1468, 677] on button "Assign" at bounding box center [1454, 678] width 72 height 28
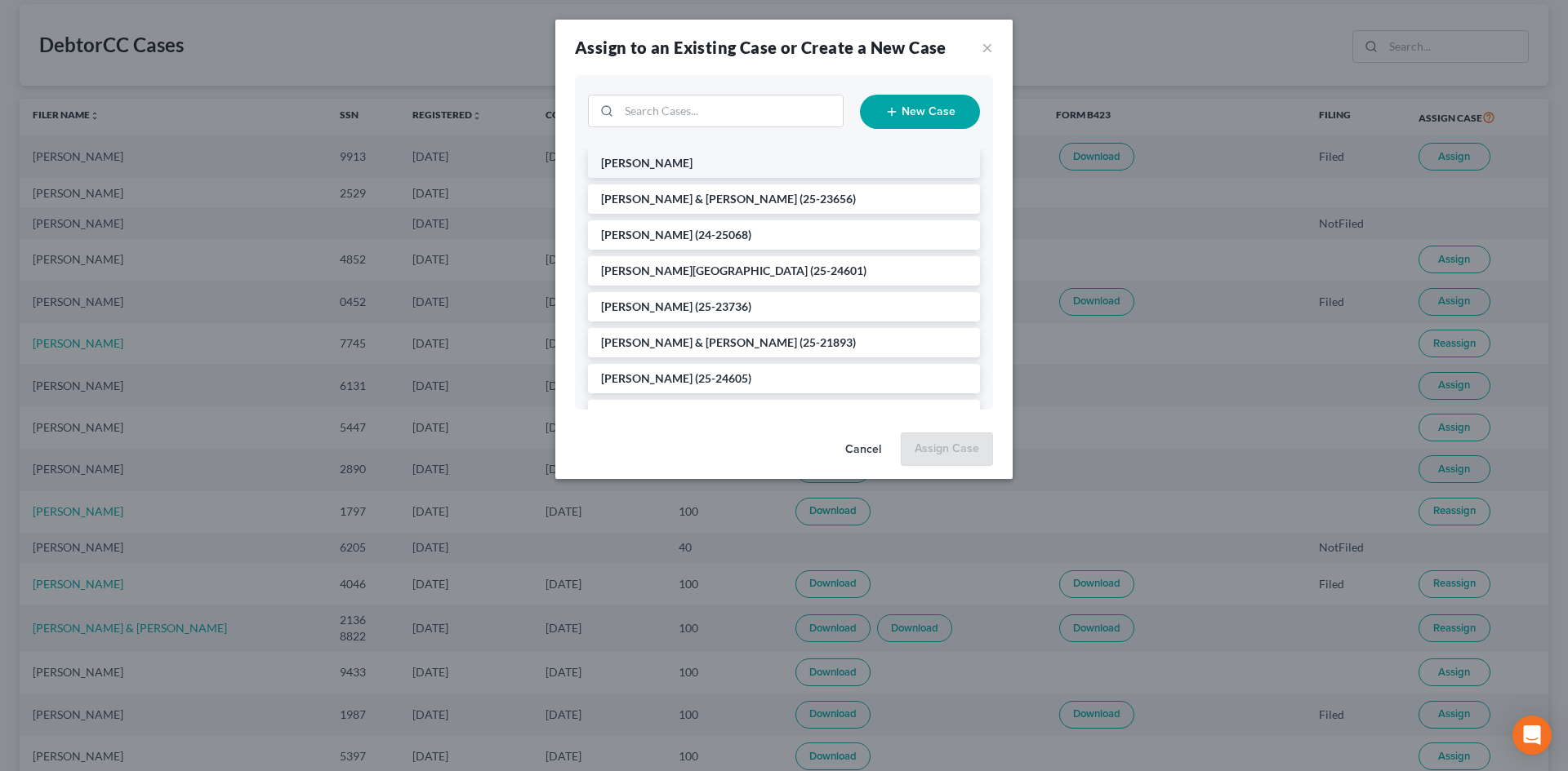
click at [676, 161] on span "[PERSON_NAME]" at bounding box center [646, 162] width 91 height 14
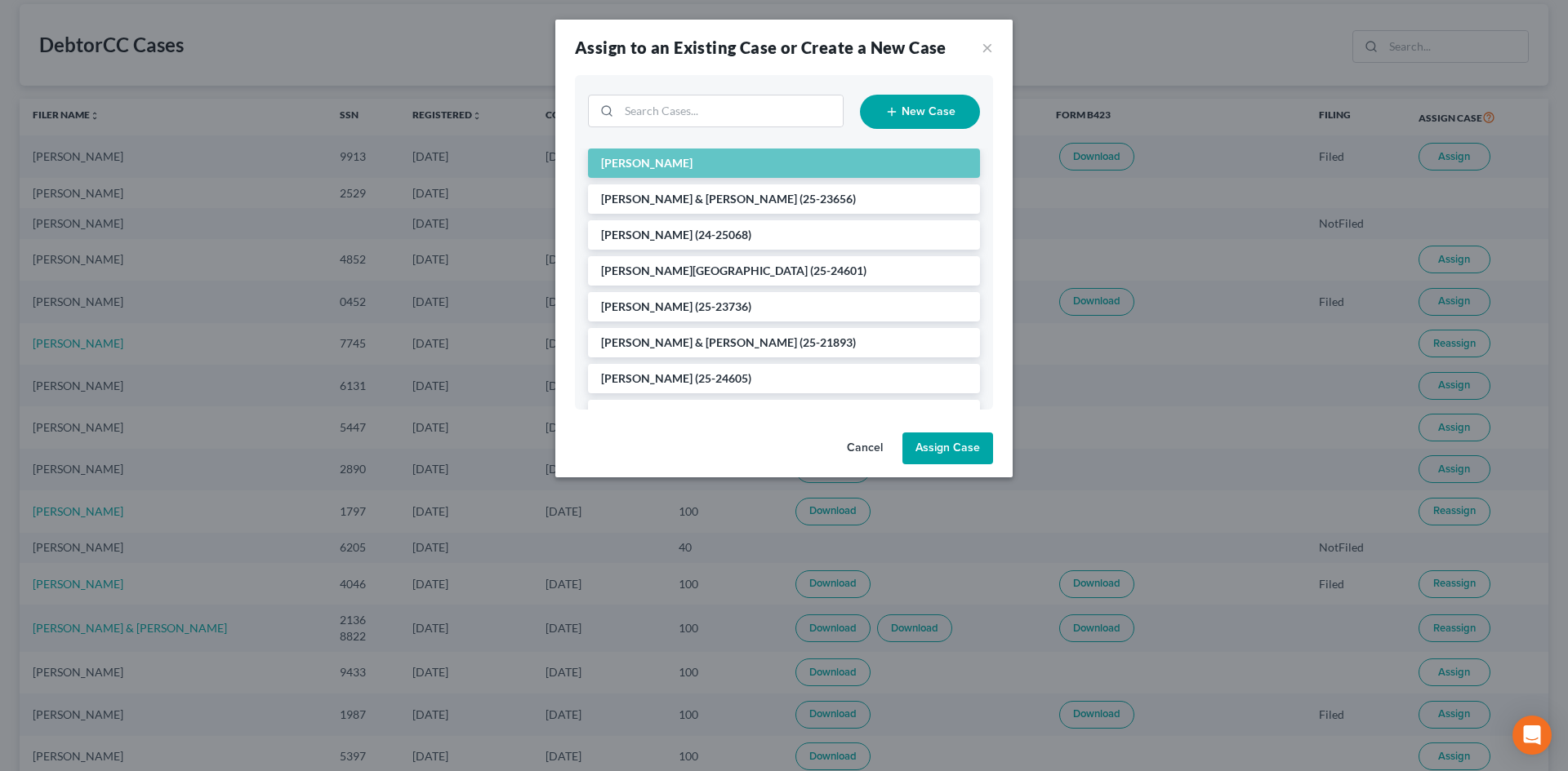
click at [970, 454] on button "Assign Case" at bounding box center [948, 449] width 91 height 33
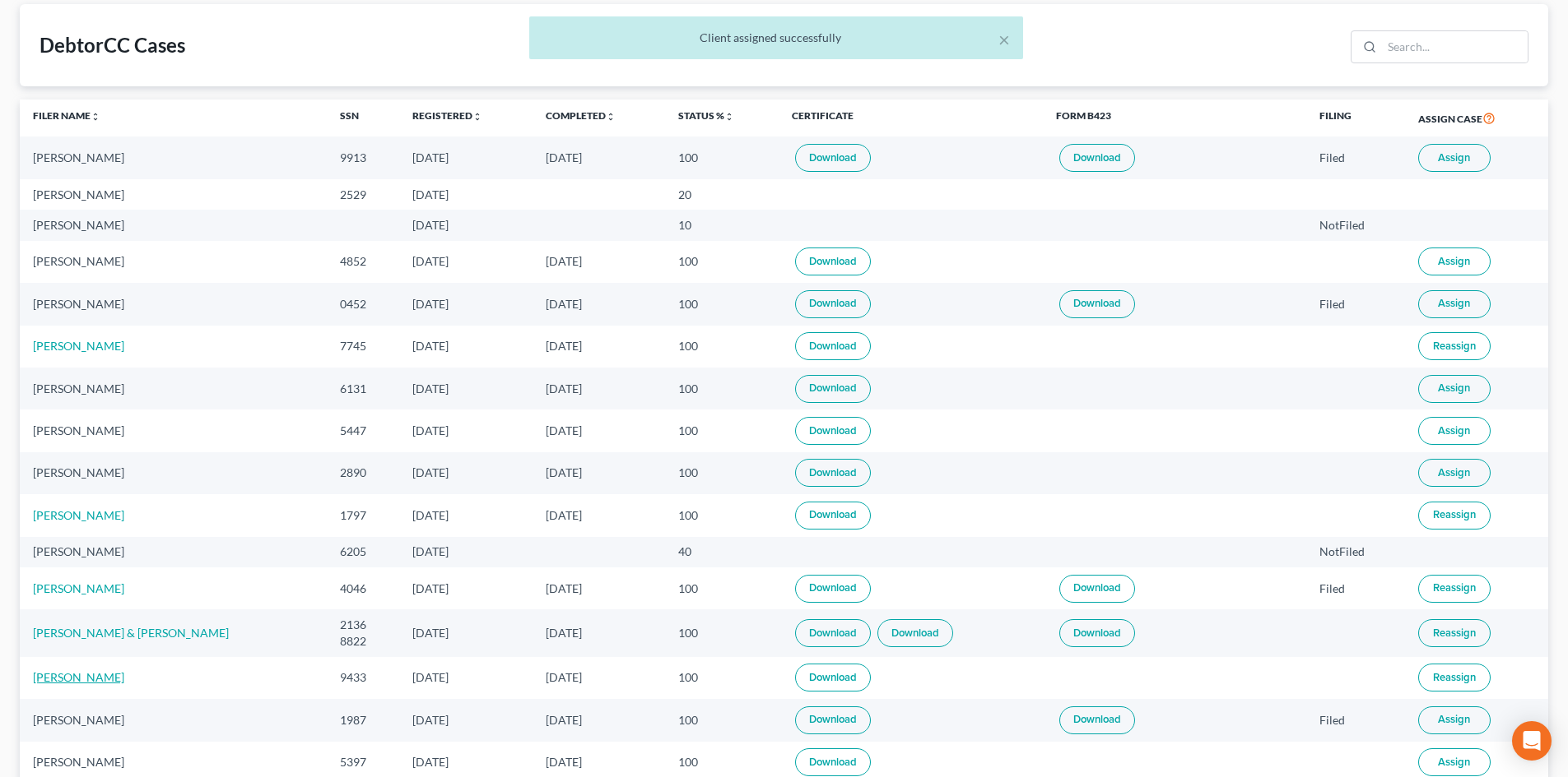
click at [79, 678] on link "[PERSON_NAME]" at bounding box center [79, 677] width 91 height 14
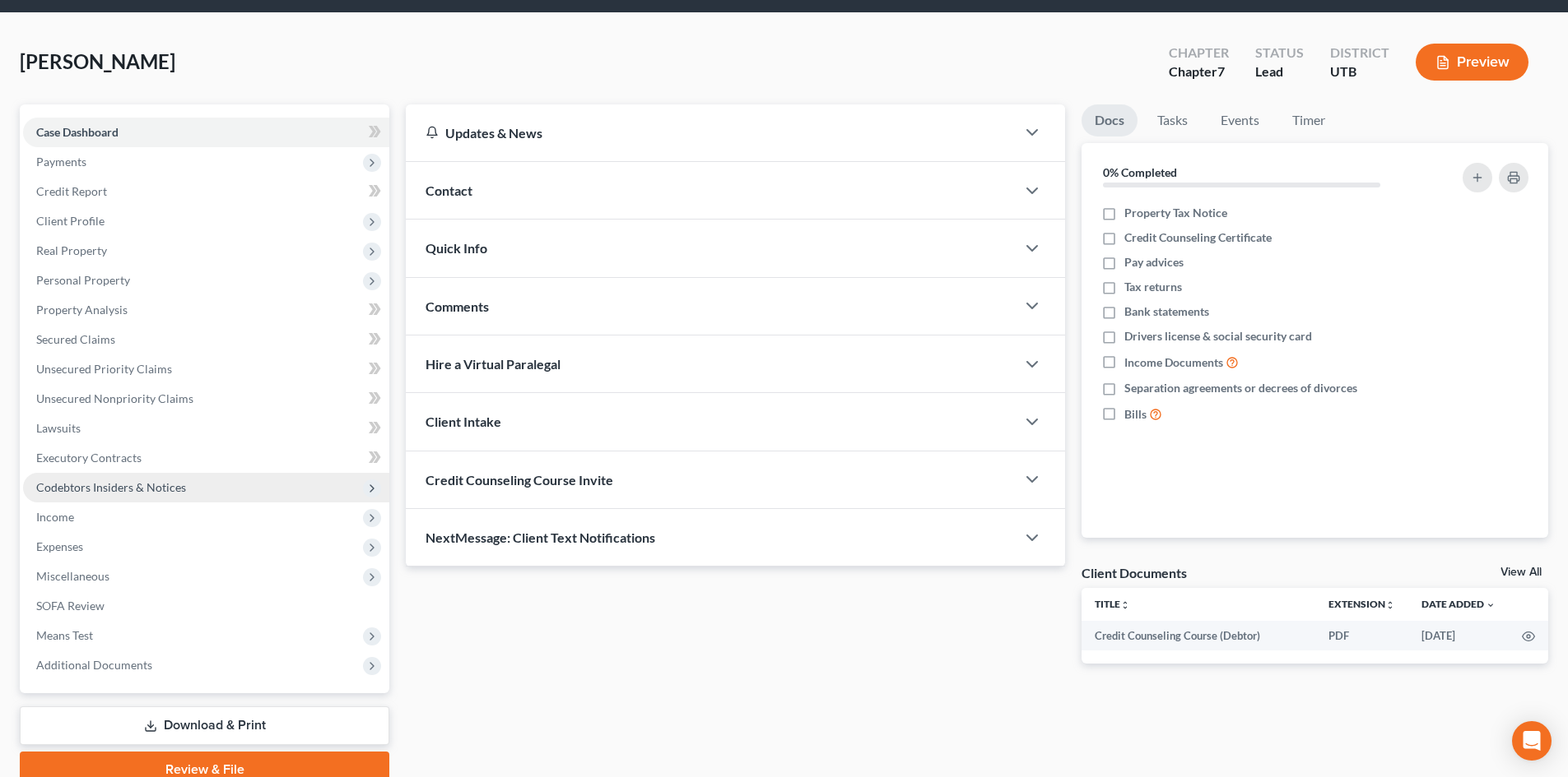
scroll to position [127, 0]
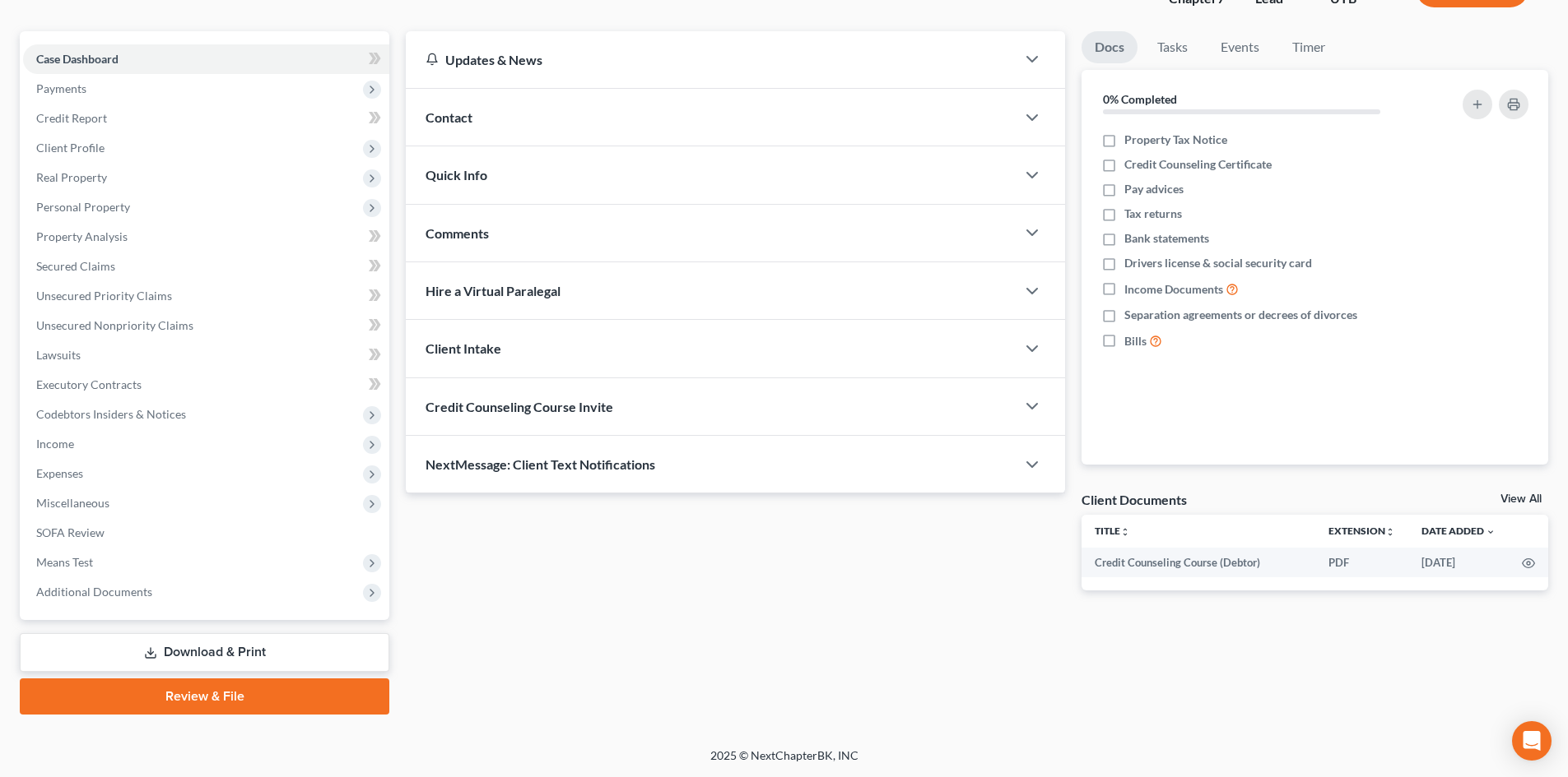
drag, startPoint x: 253, startPoint y: 690, endPoint x: 321, endPoint y: 681, distance: 68.6
click at [253, 690] on link "Review & File" at bounding box center [204, 697] width 370 height 37
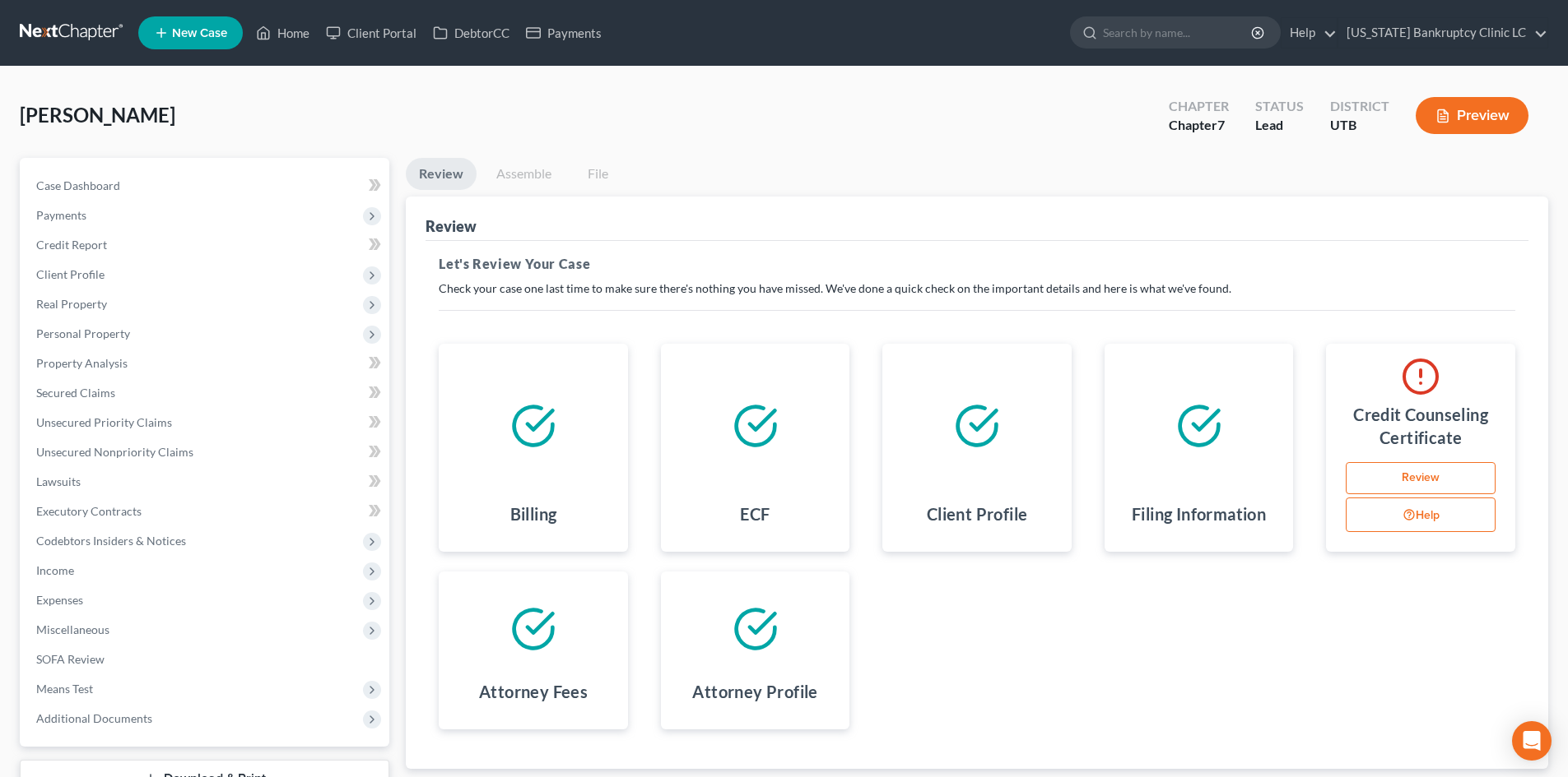
click at [1421, 470] on link "Review" at bounding box center [1420, 479] width 149 height 33
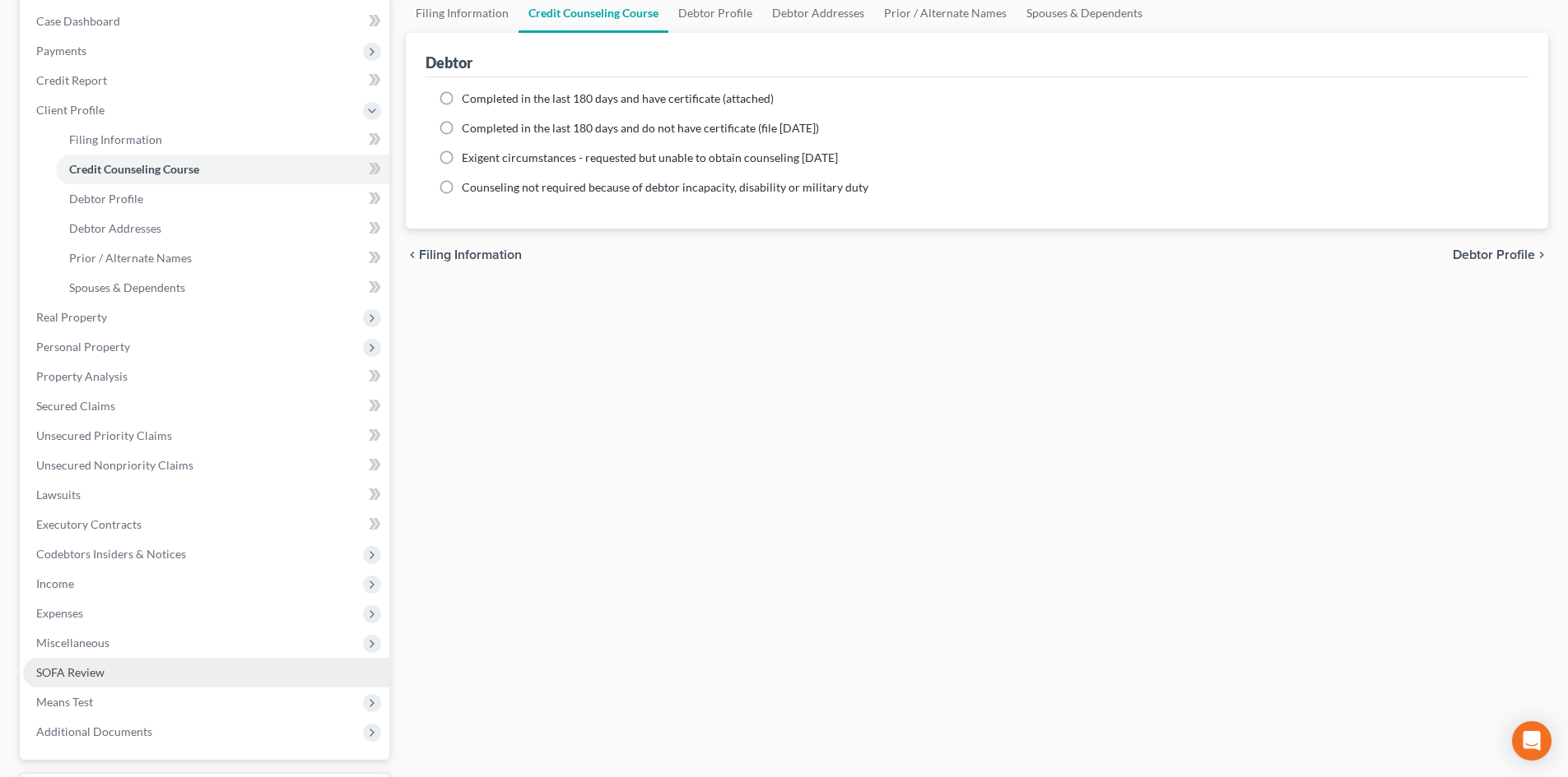
scroll to position [247, 0]
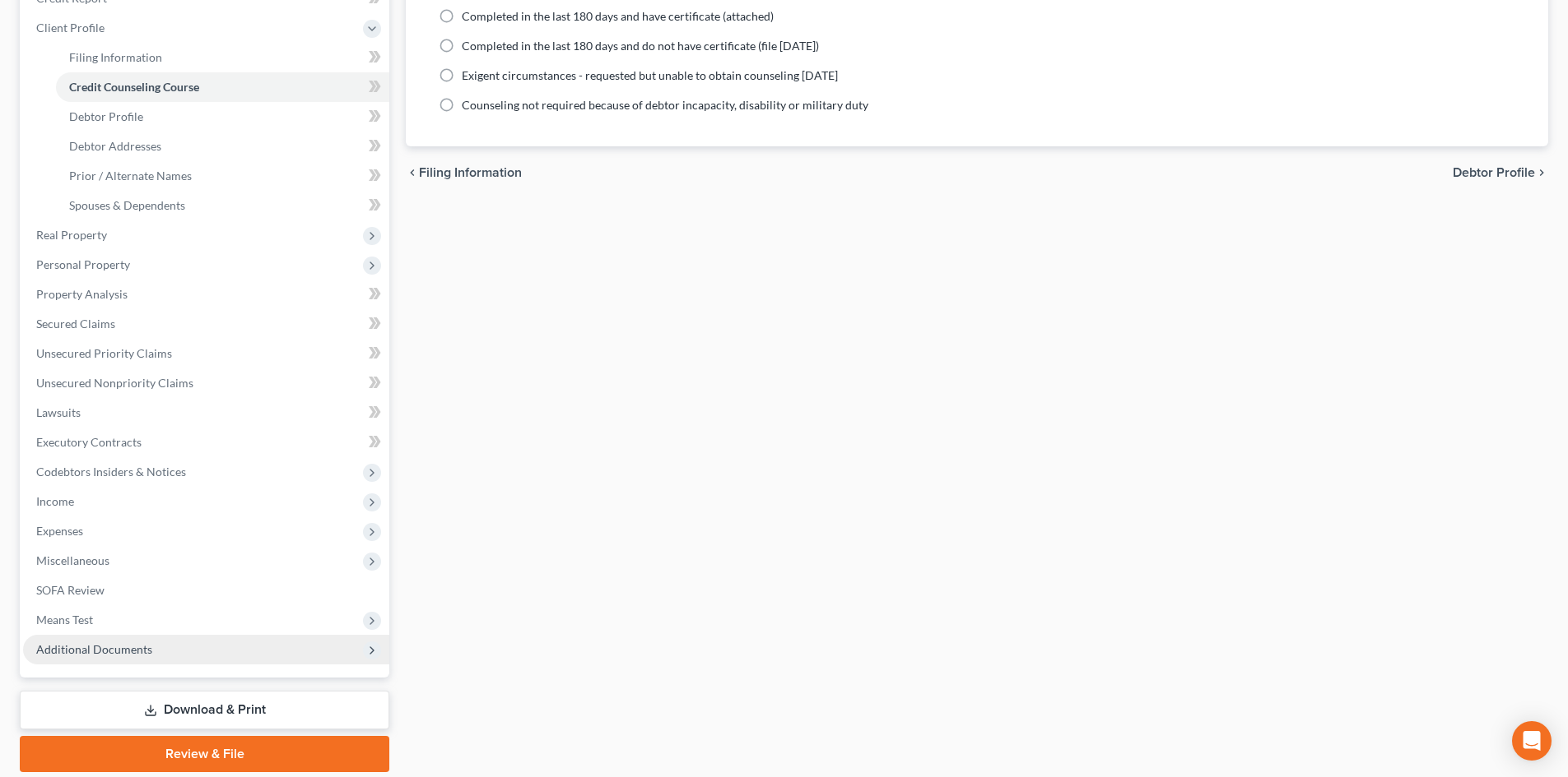
click at [135, 648] on span "Additional Documents" at bounding box center [95, 649] width 116 height 14
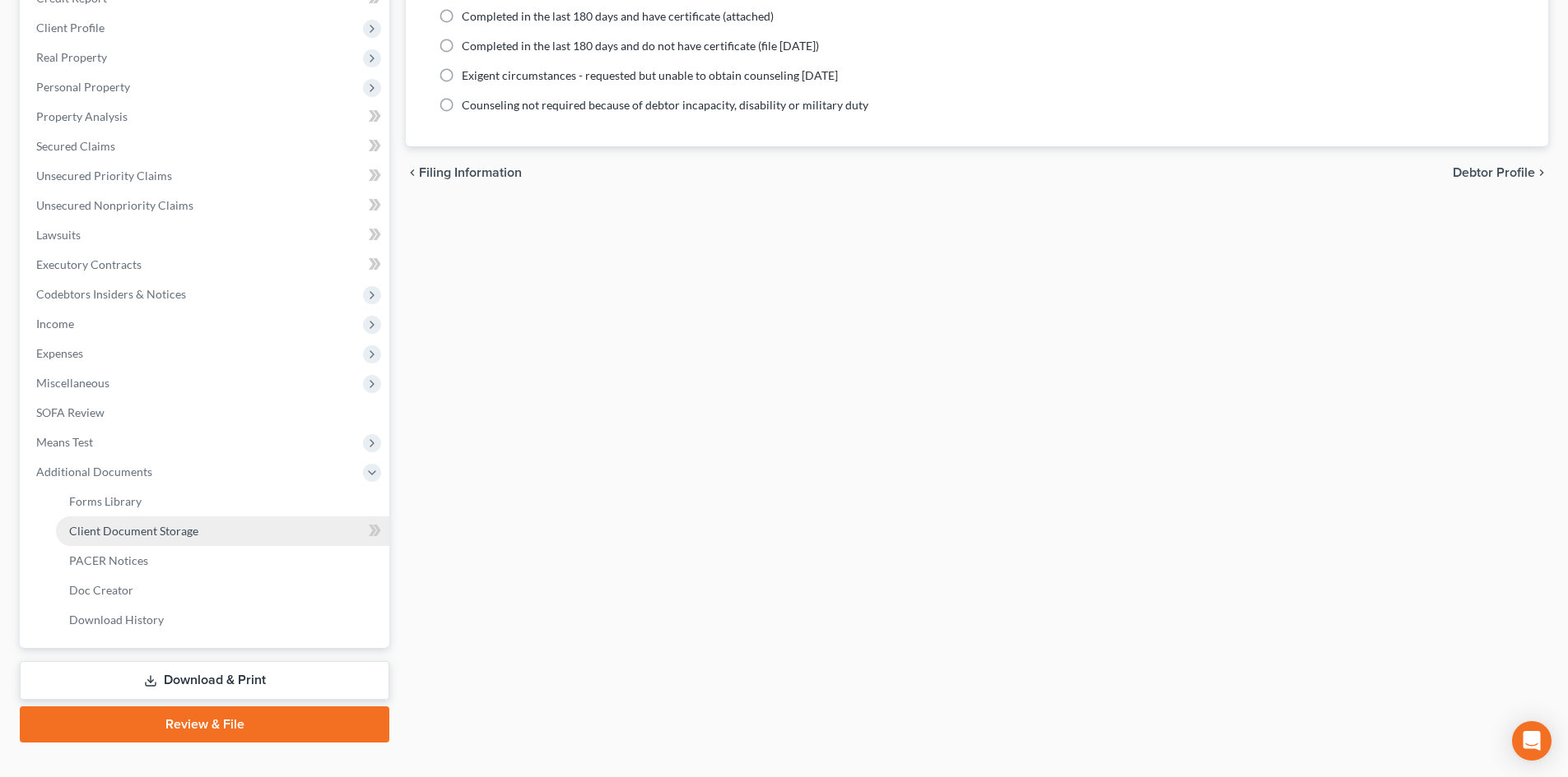
click at [179, 539] on link "Client Document Storage" at bounding box center [222, 531] width 333 height 30
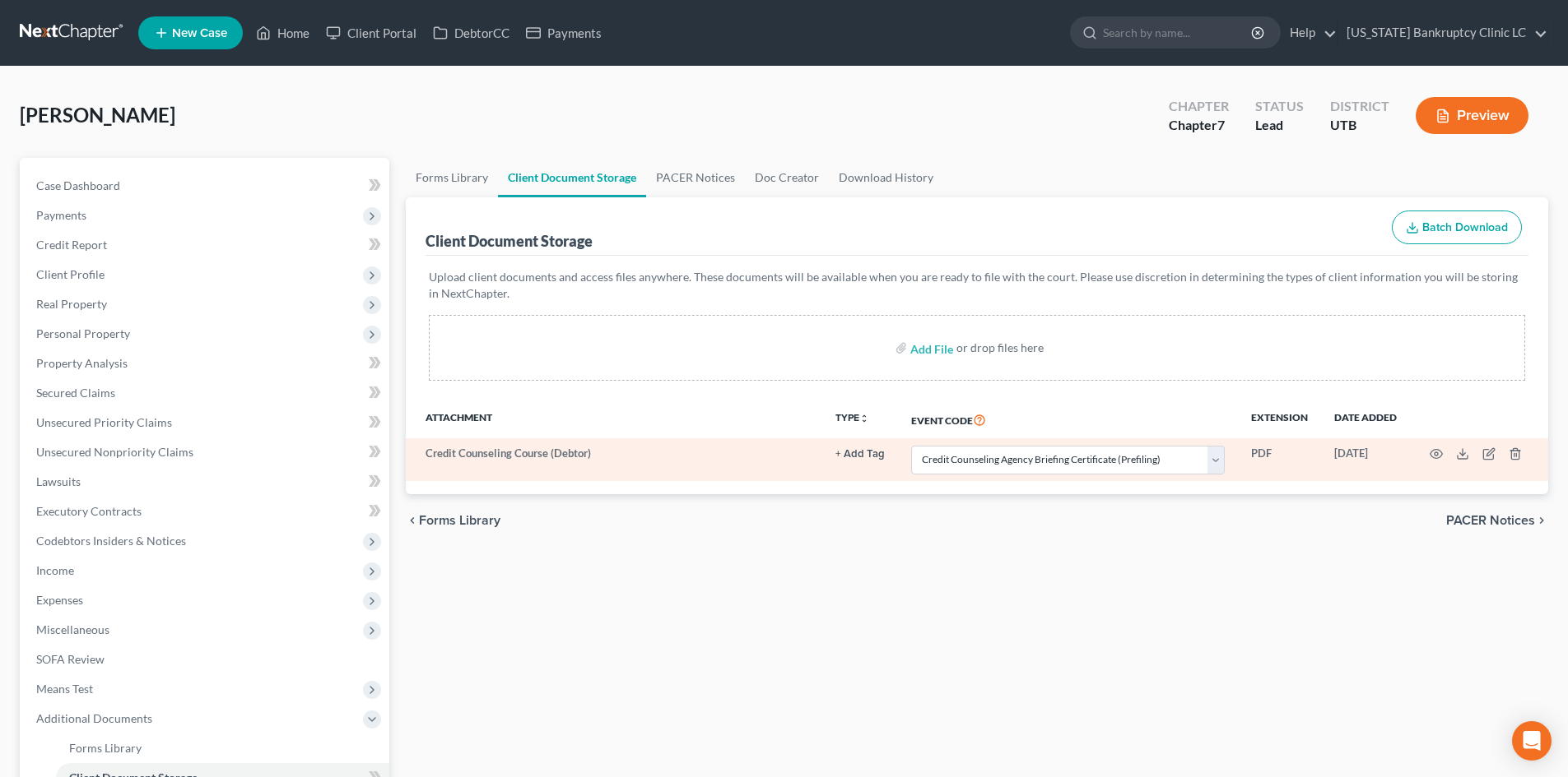
click at [1285, 462] on td "PDF" at bounding box center [1279, 460] width 83 height 43
click at [1041, 456] on select "Select Event Affidavit/Declaration Amended Chapter 11 Plan Amended Disclosure S…" at bounding box center [1068, 460] width 314 height 29
click at [911, 446] on select "Select Event Affidavit/Declaration Amended Chapter 11 Plan Amended Disclosure S…" at bounding box center [1068, 460] width 314 height 29
click at [1436, 452] on icon "button" at bounding box center [1436, 454] width 13 height 13
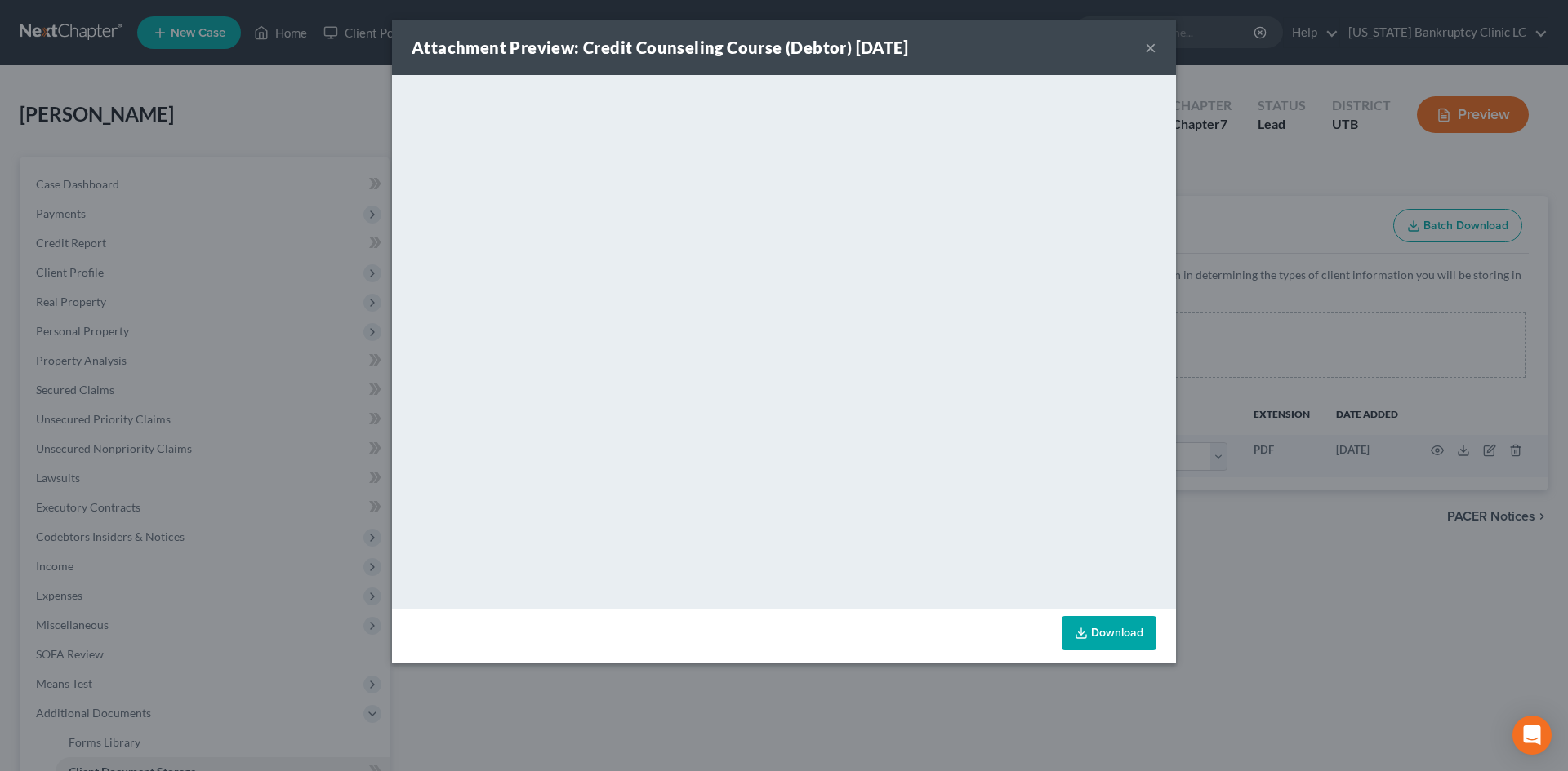
click at [1154, 55] on button "×" at bounding box center [1150, 48] width 12 height 20
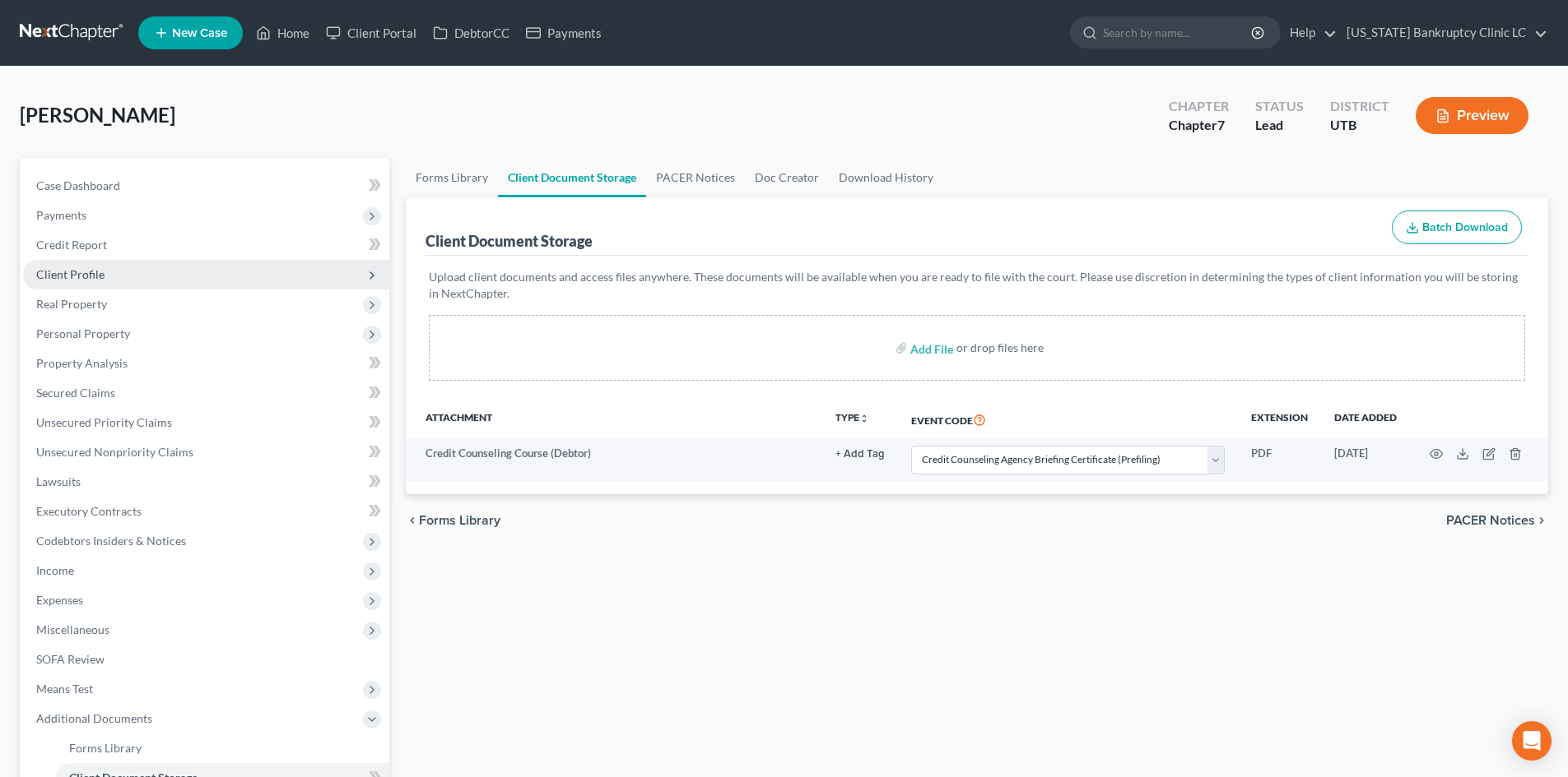
click at [81, 275] on span "Client Profile" at bounding box center [71, 274] width 68 height 14
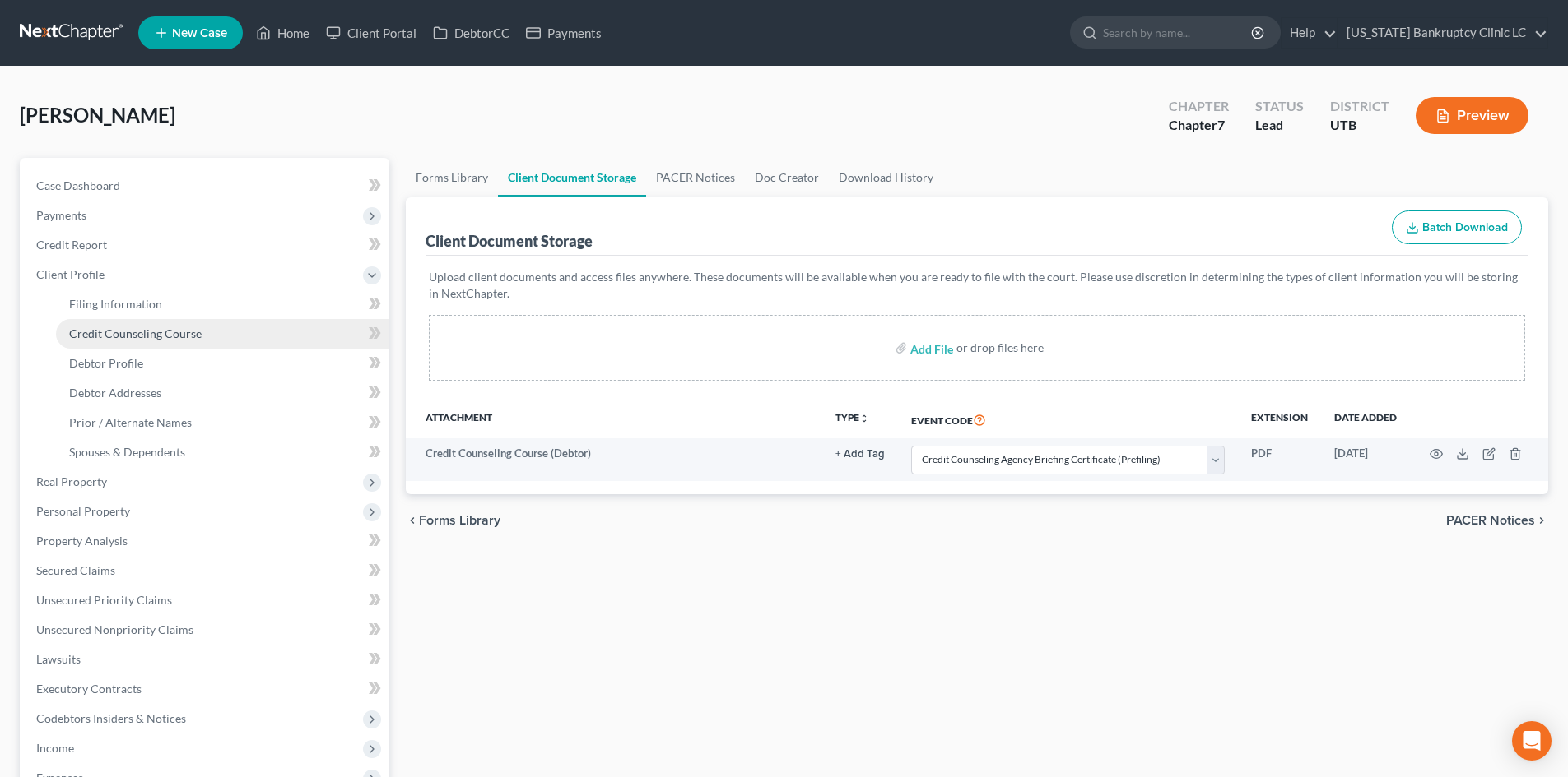
click at [137, 345] on link "Credit Counseling Course" at bounding box center [222, 335] width 333 height 30
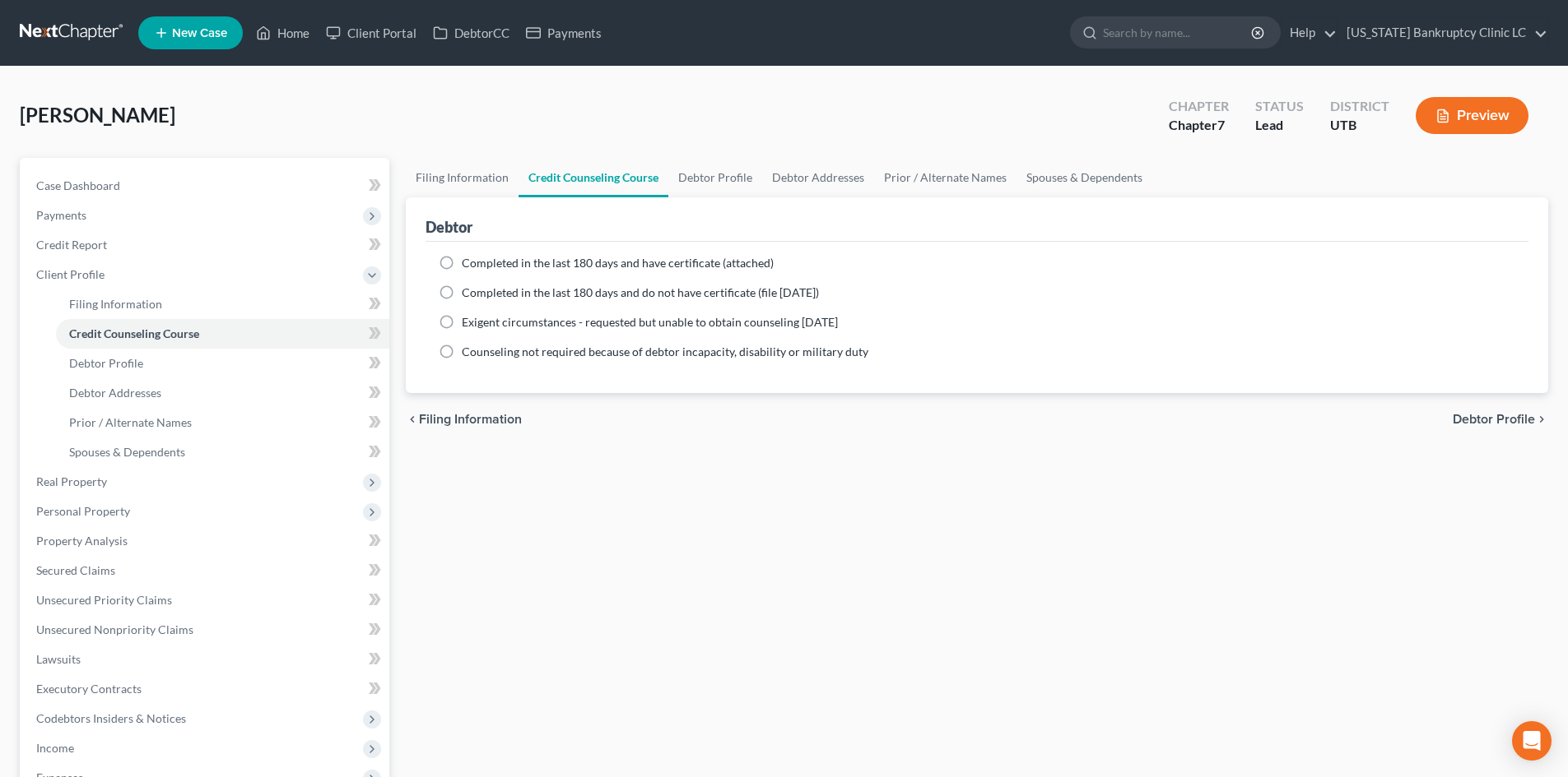
click at [532, 261] on span "Completed in the last 180 days and have certificate (attached)" at bounding box center [618, 262] width 312 height 14
click at [479, 261] on input "Completed in the last 180 days and have certificate (attached)" at bounding box center [473, 260] width 11 height 11
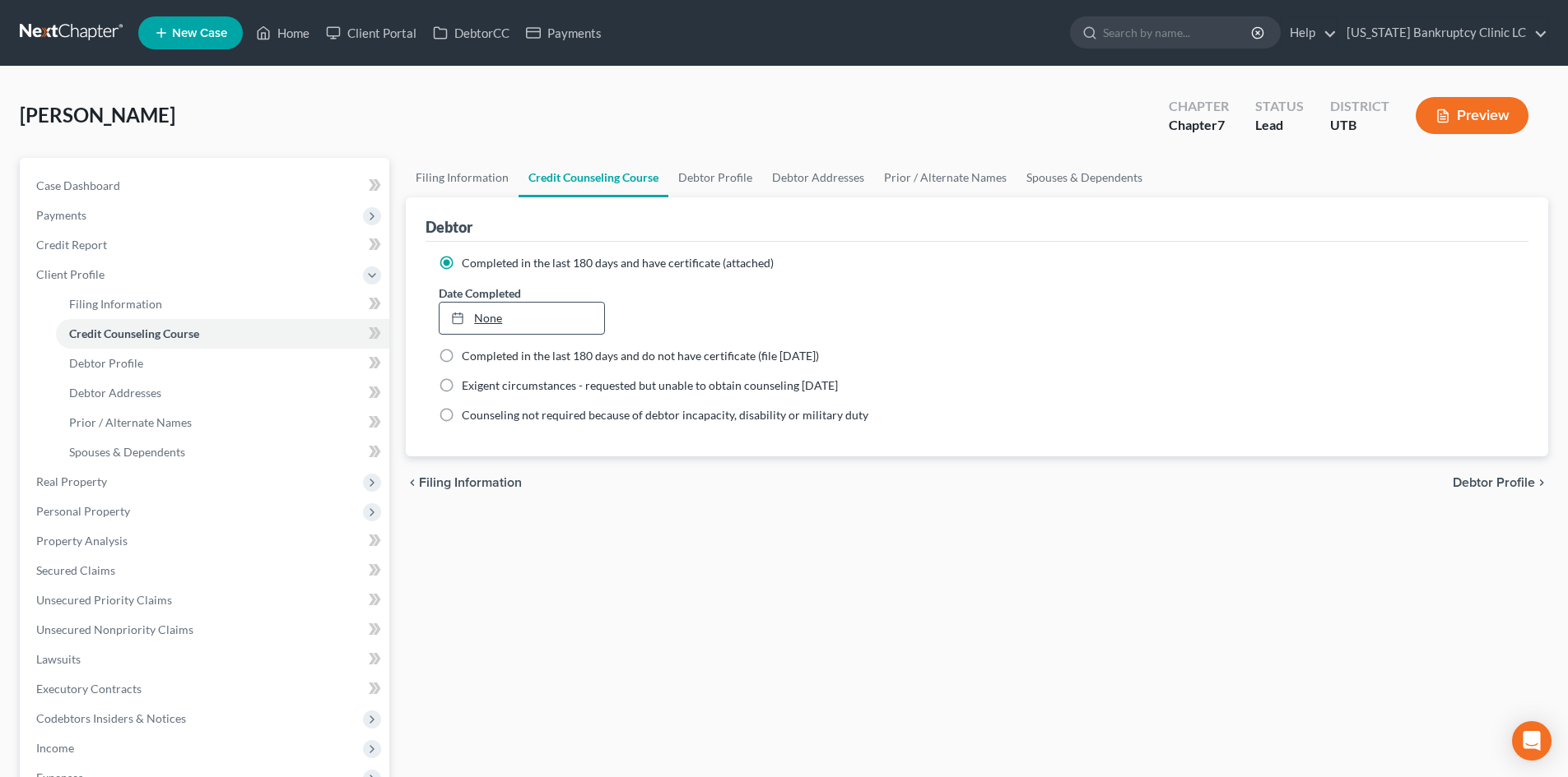
click at [511, 320] on link "None" at bounding box center [521, 319] width 164 height 32
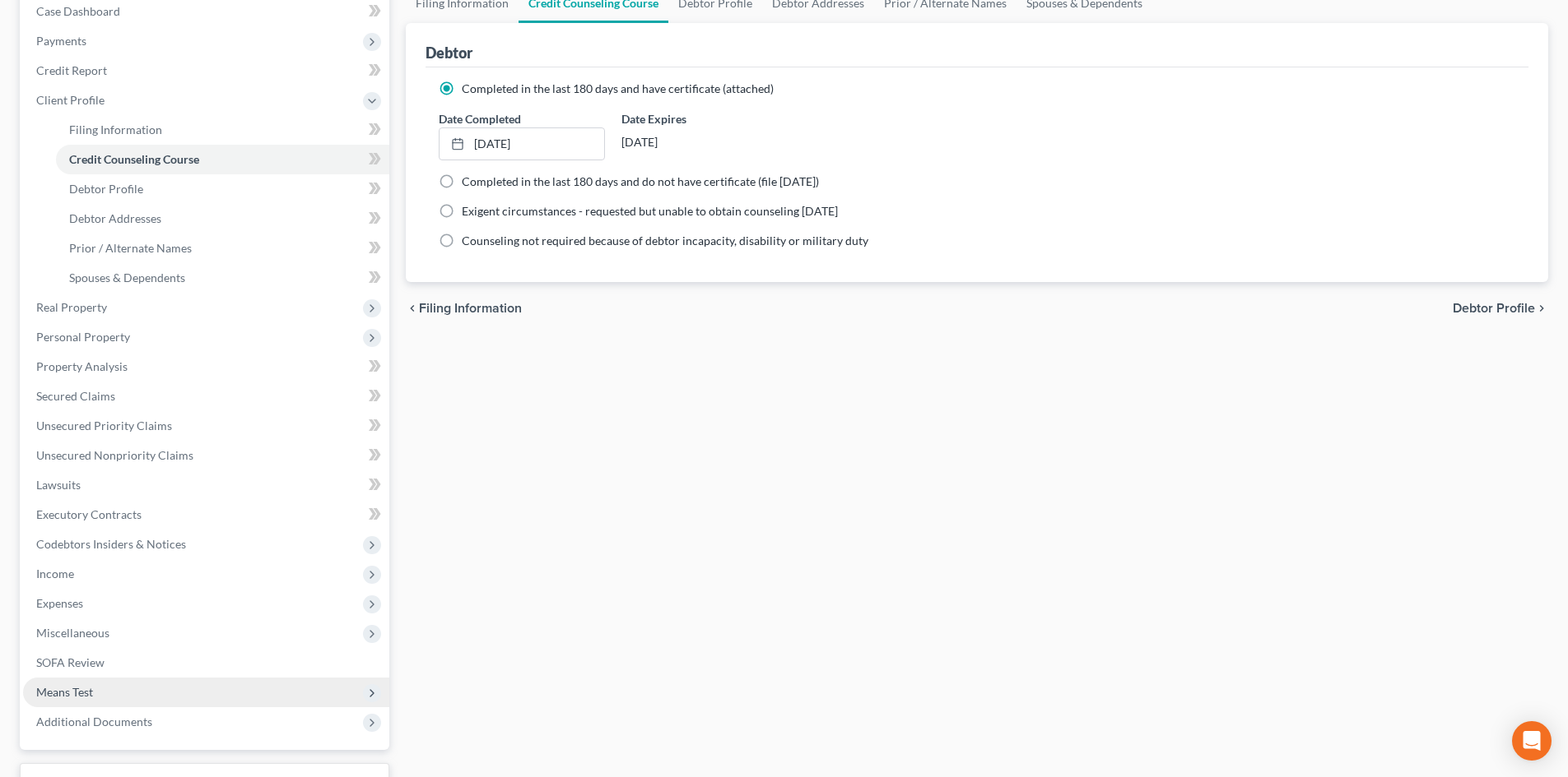
scroll to position [305, 0]
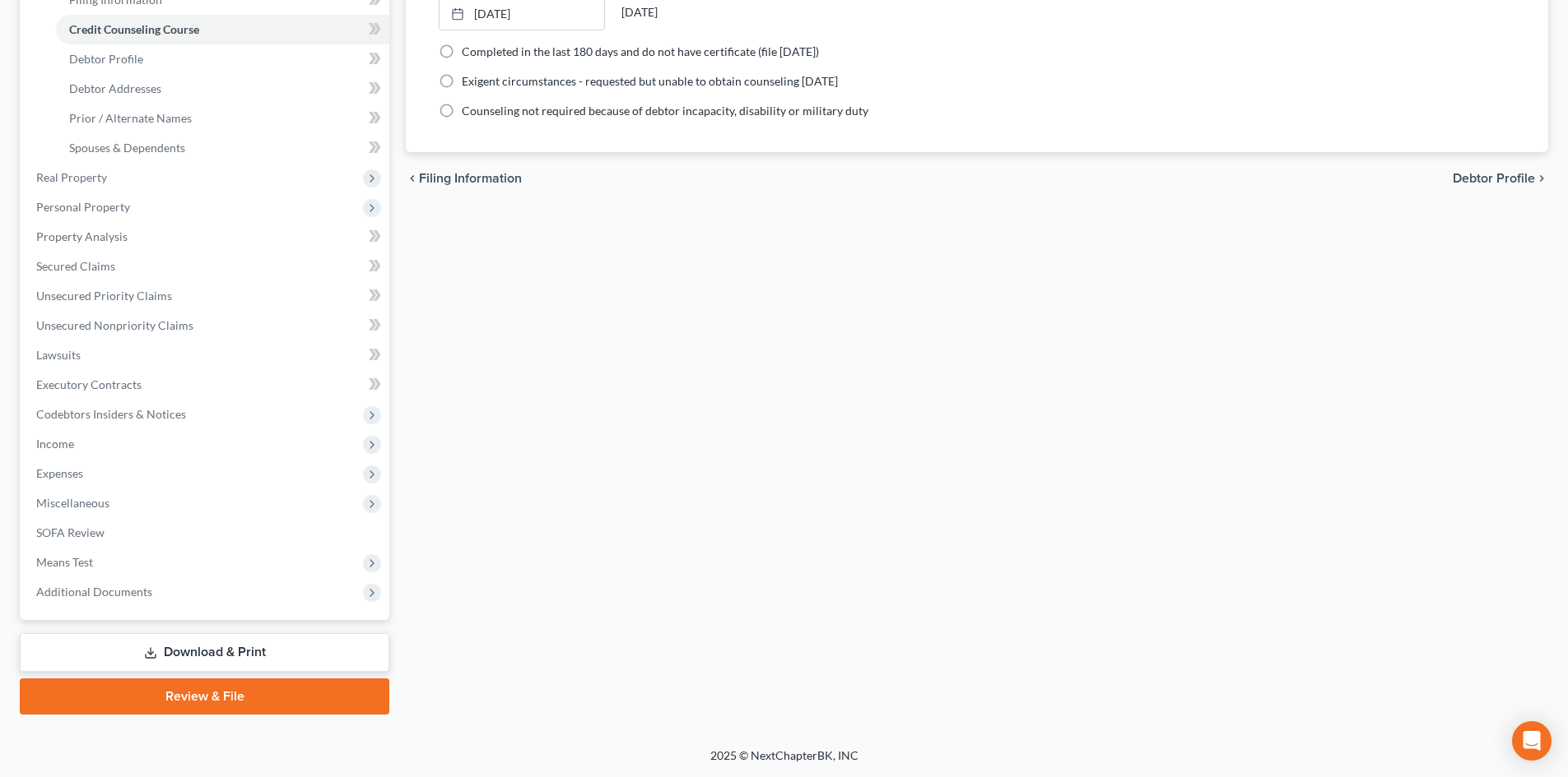
click at [230, 696] on link "Review & File" at bounding box center [204, 697] width 370 height 37
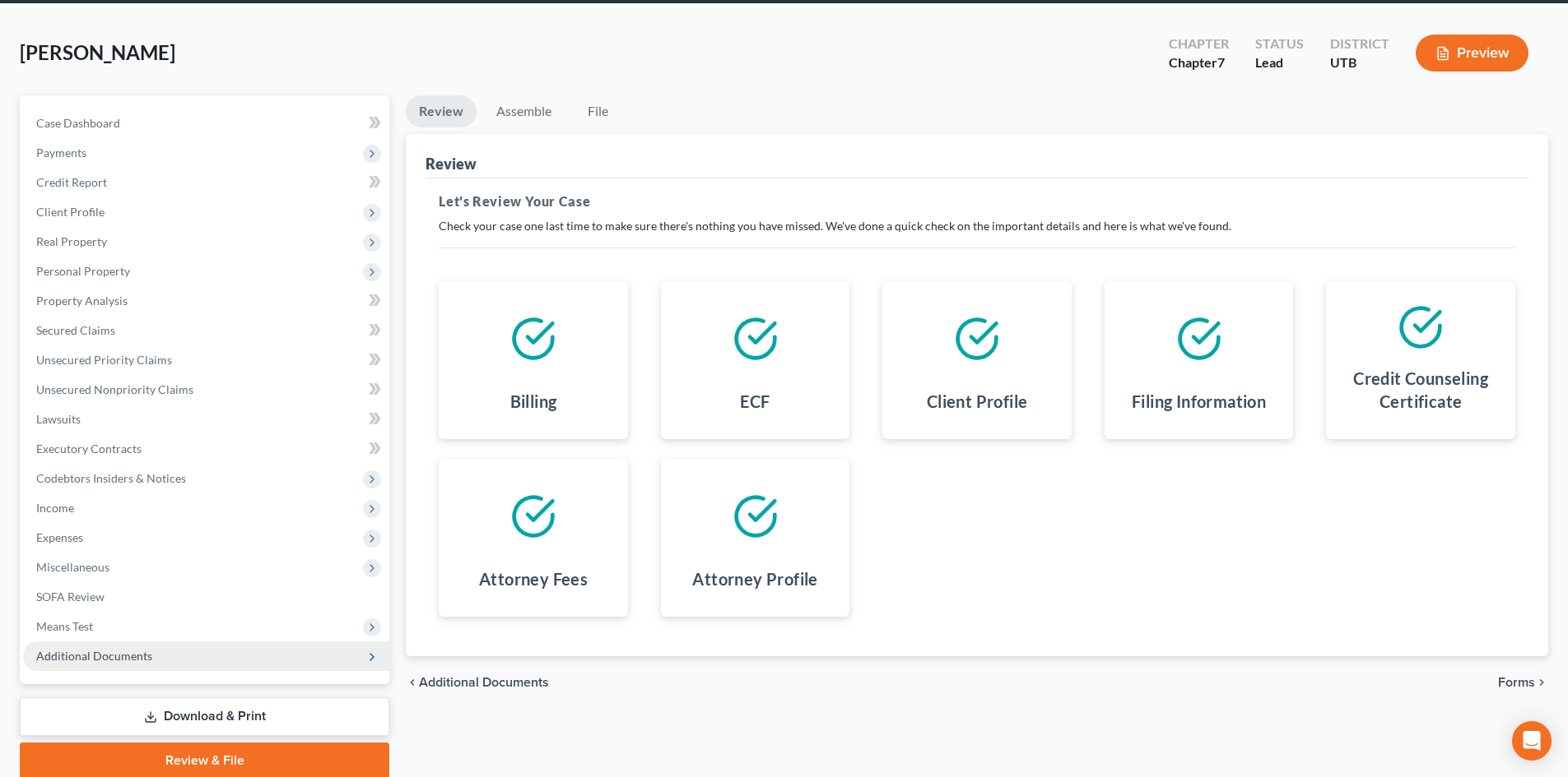
scroll to position [127, 0]
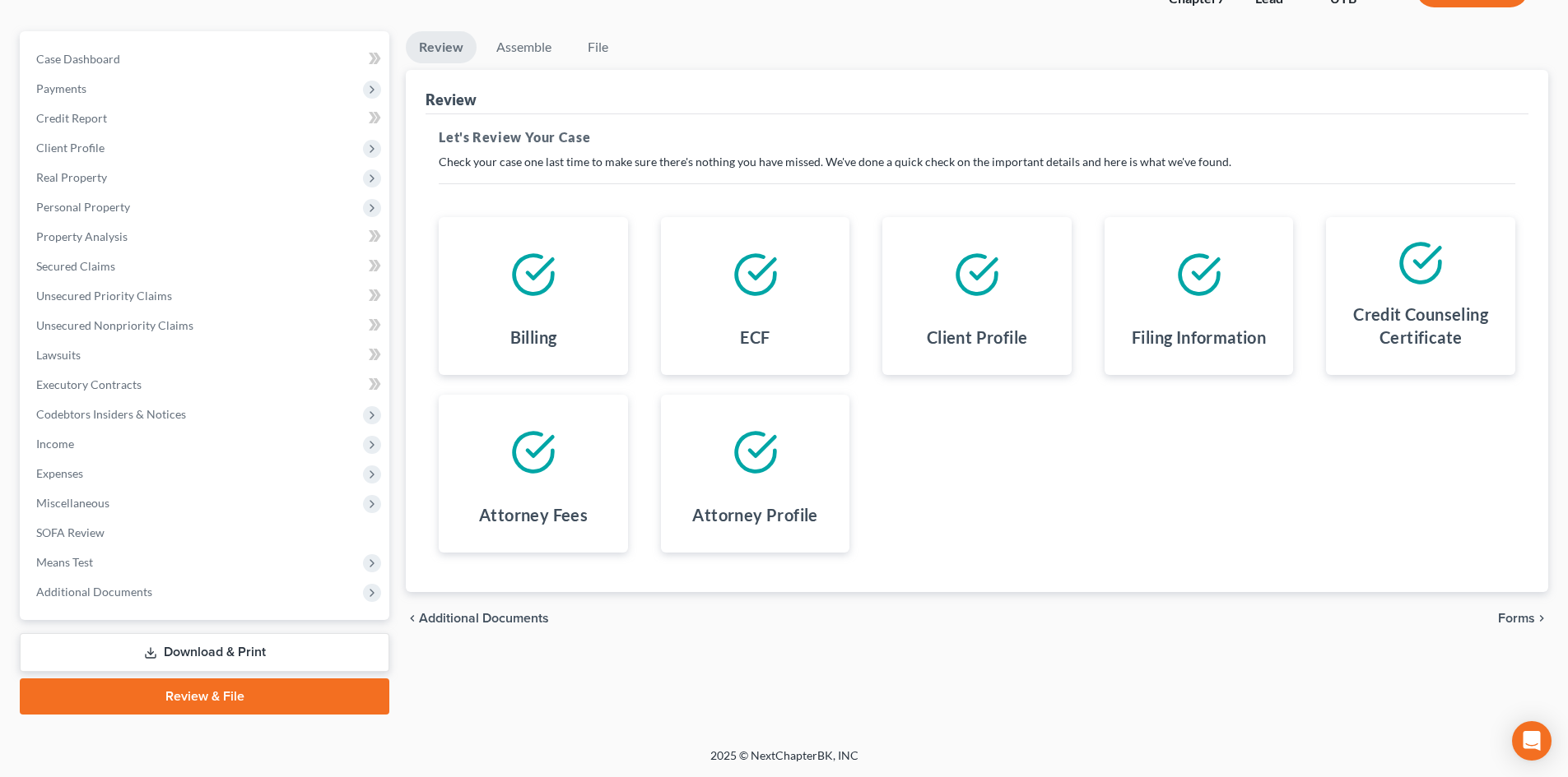
click at [220, 655] on link "Download & Print" at bounding box center [204, 652] width 370 height 39
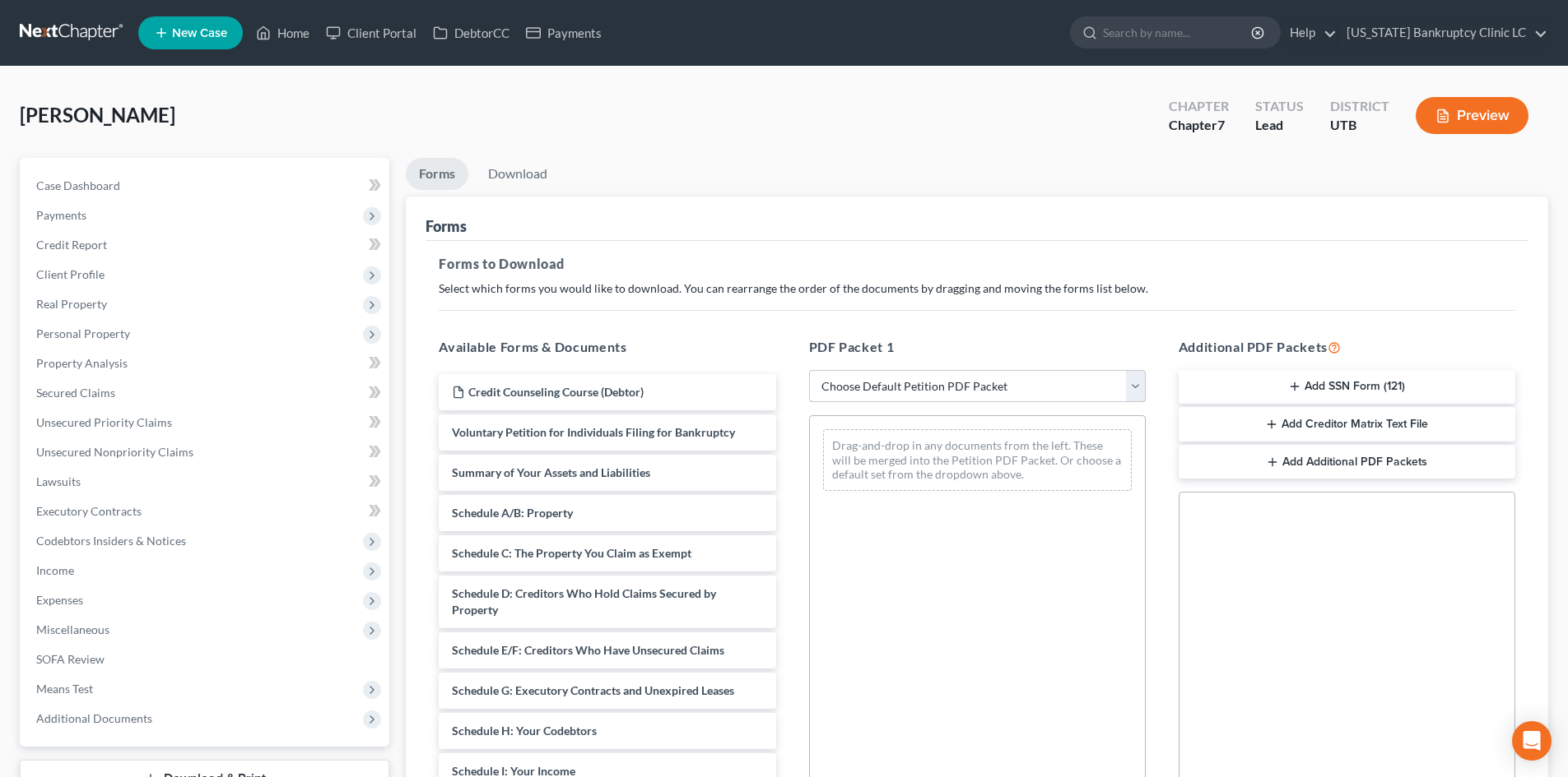
drag, startPoint x: 882, startPoint y: 379, endPoint x: 875, endPoint y: 398, distance: 20.2
click at [882, 379] on select "Choose Default Petition PDF Packet Complete Bankruptcy Petition (all forms and …" at bounding box center [977, 387] width 336 height 33
click at [809, 370] on select "Choose Default Petition PDF Packet Complete Bankruptcy Petition (all forms and …" at bounding box center [977, 387] width 336 height 33
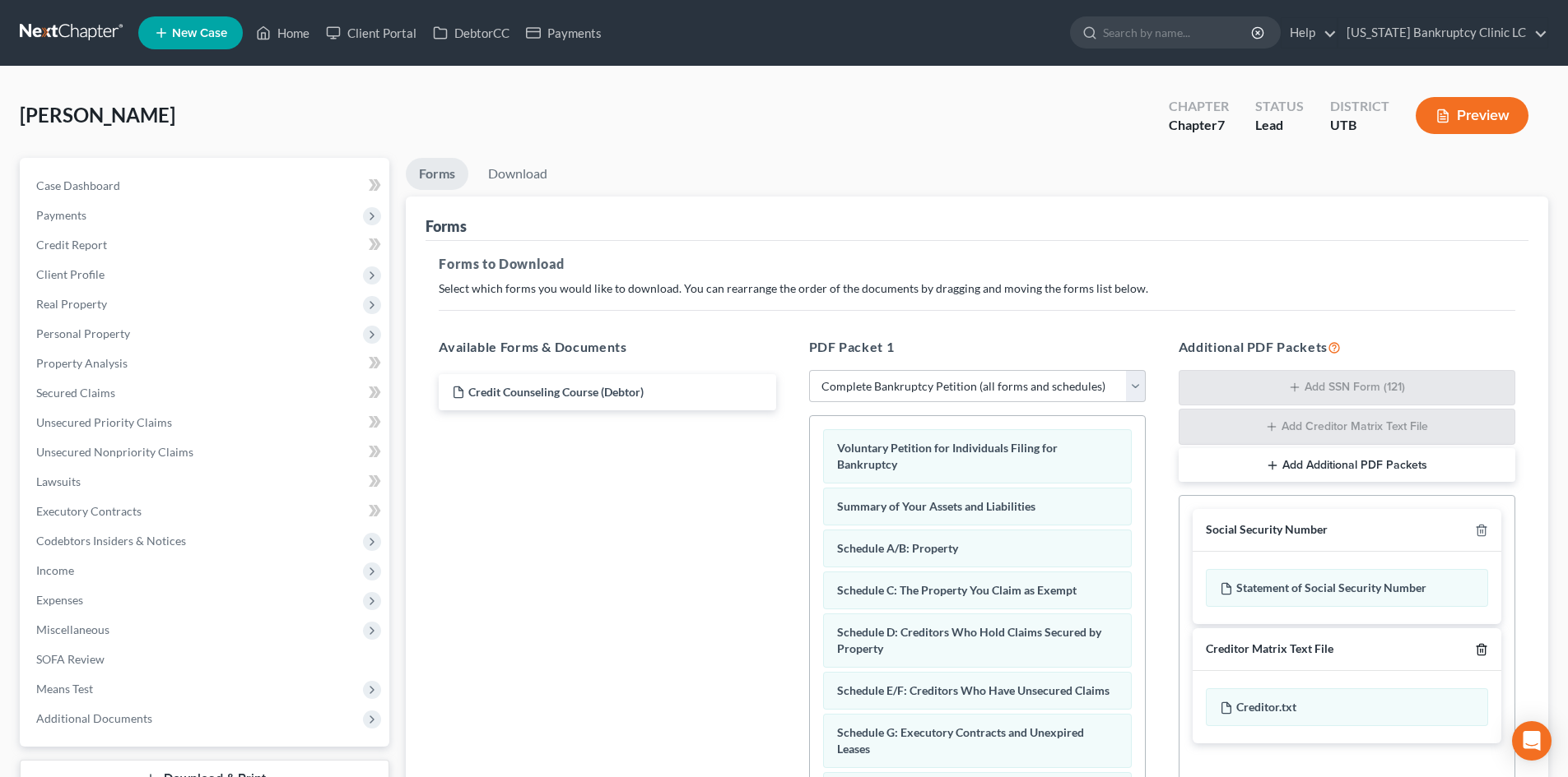
click at [1483, 646] on icon "button" at bounding box center [1481, 649] width 7 height 11
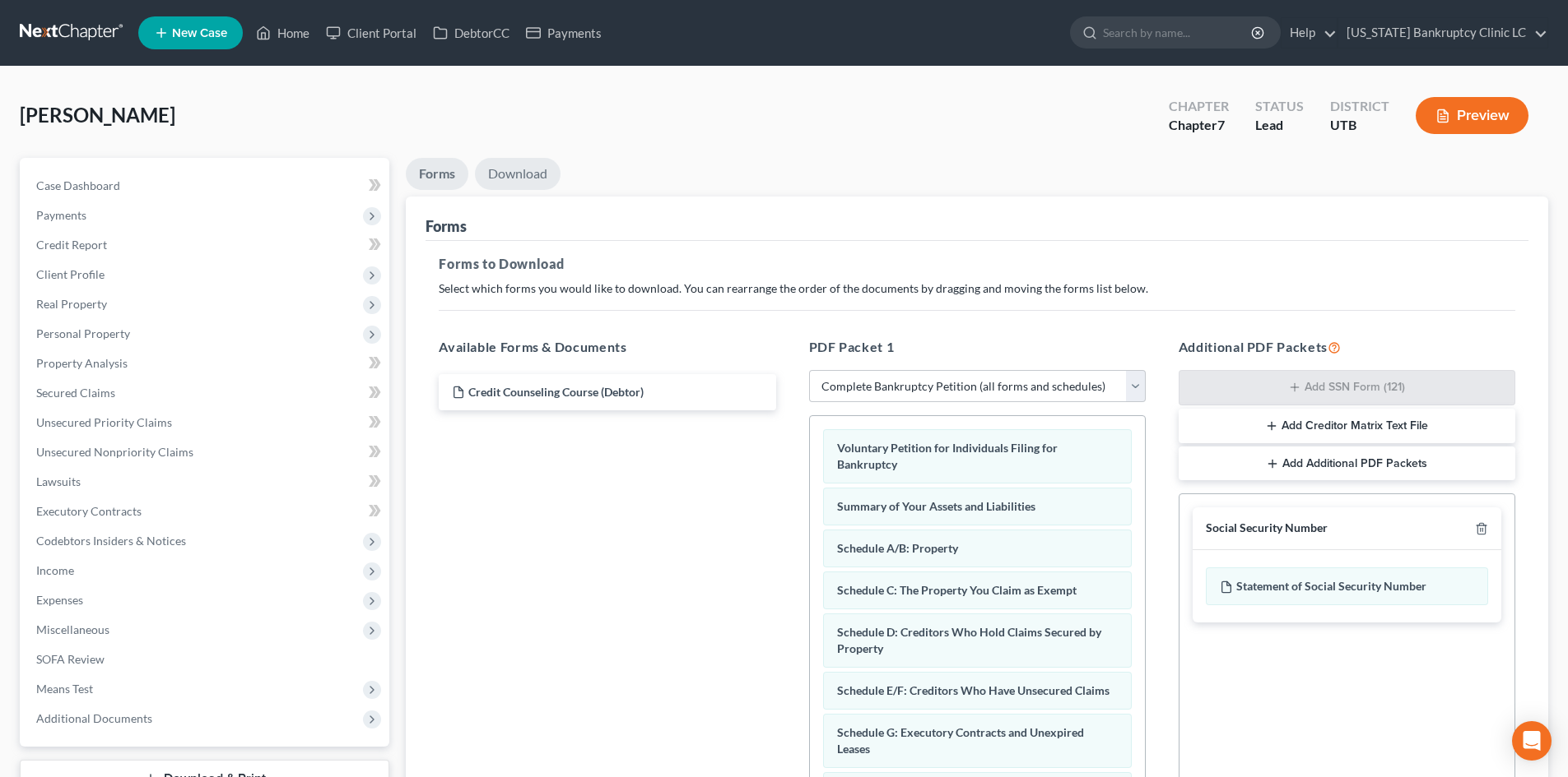
click at [514, 171] on link "Download" at bounding box center [517, 173] width 86 height 32
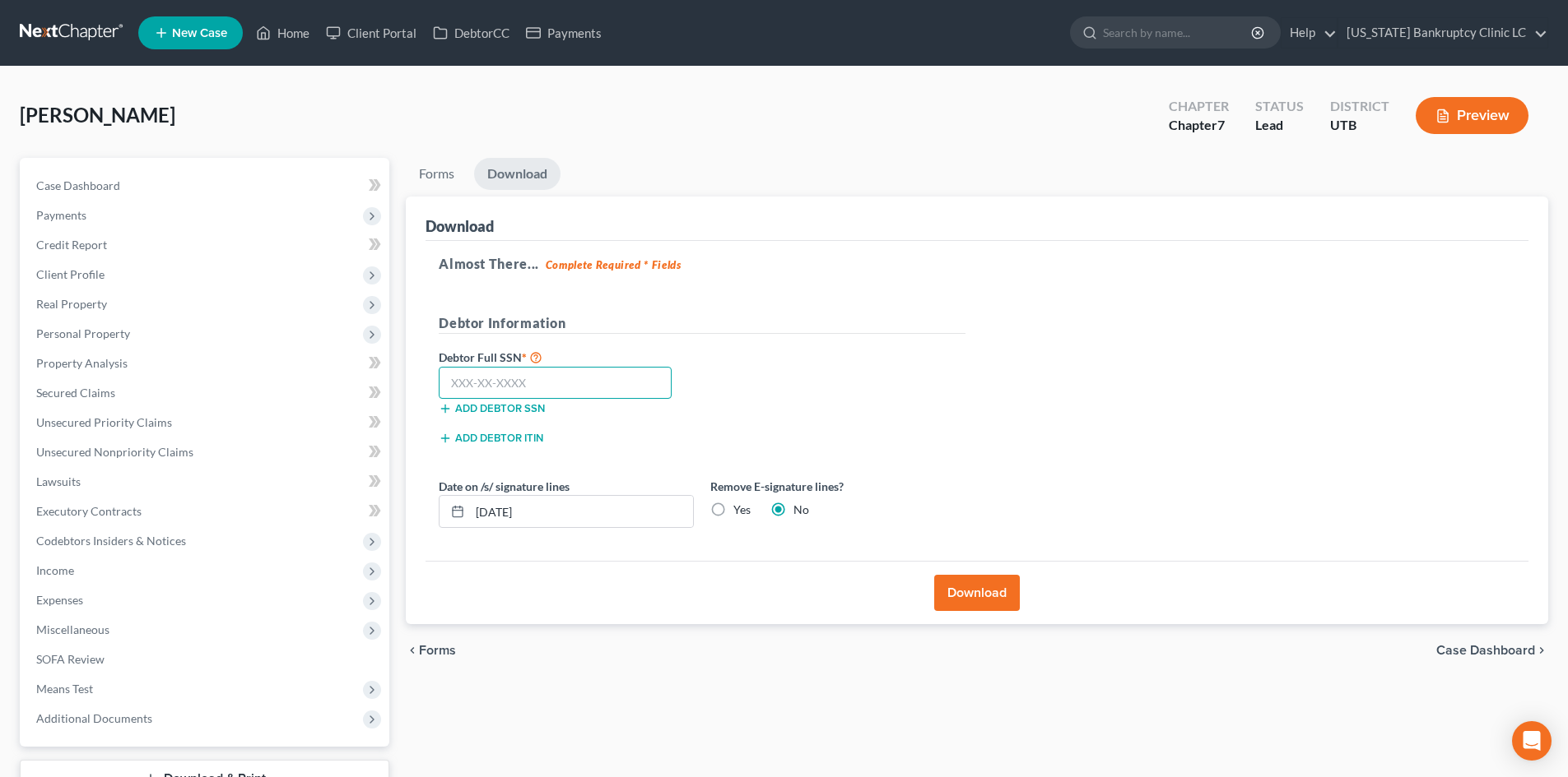
click at [575, 374] on input "text" at bounding box center [555, 384] width 233 height 33
click at [989, 604] on button "Download" at bounding box center [977, 594] width 86 height 37
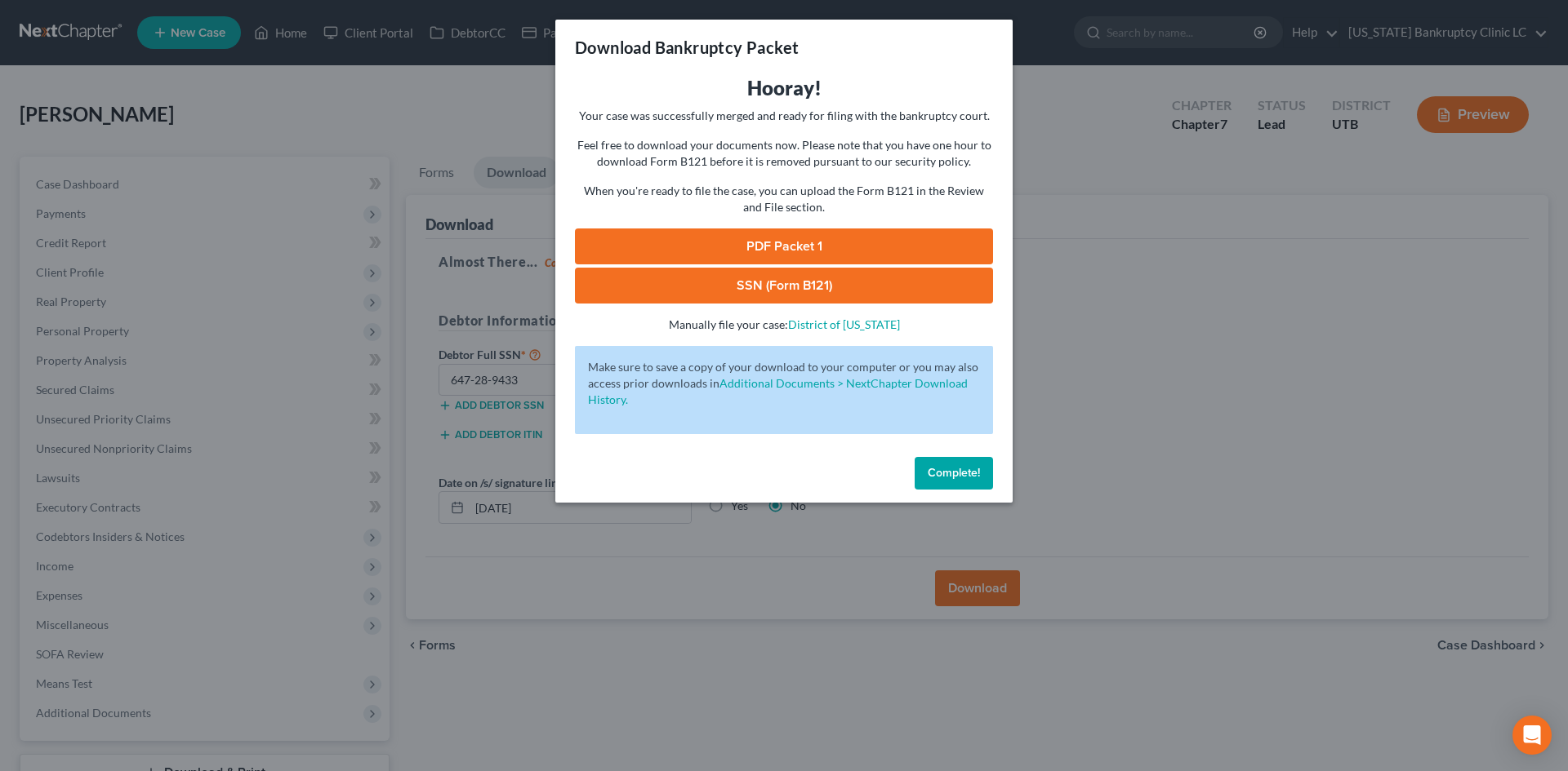
click at [845, 248] on link "PDF Packet 1" at bounding box center [784, 246] width 418 height 36
click at [770, 292] on link "SSN (Form B121)" at bounding box center [784, 286] width 418 height 36
click at [950, 476] on span "Complete!" at bounding box center [953, 473] width 52 height 14
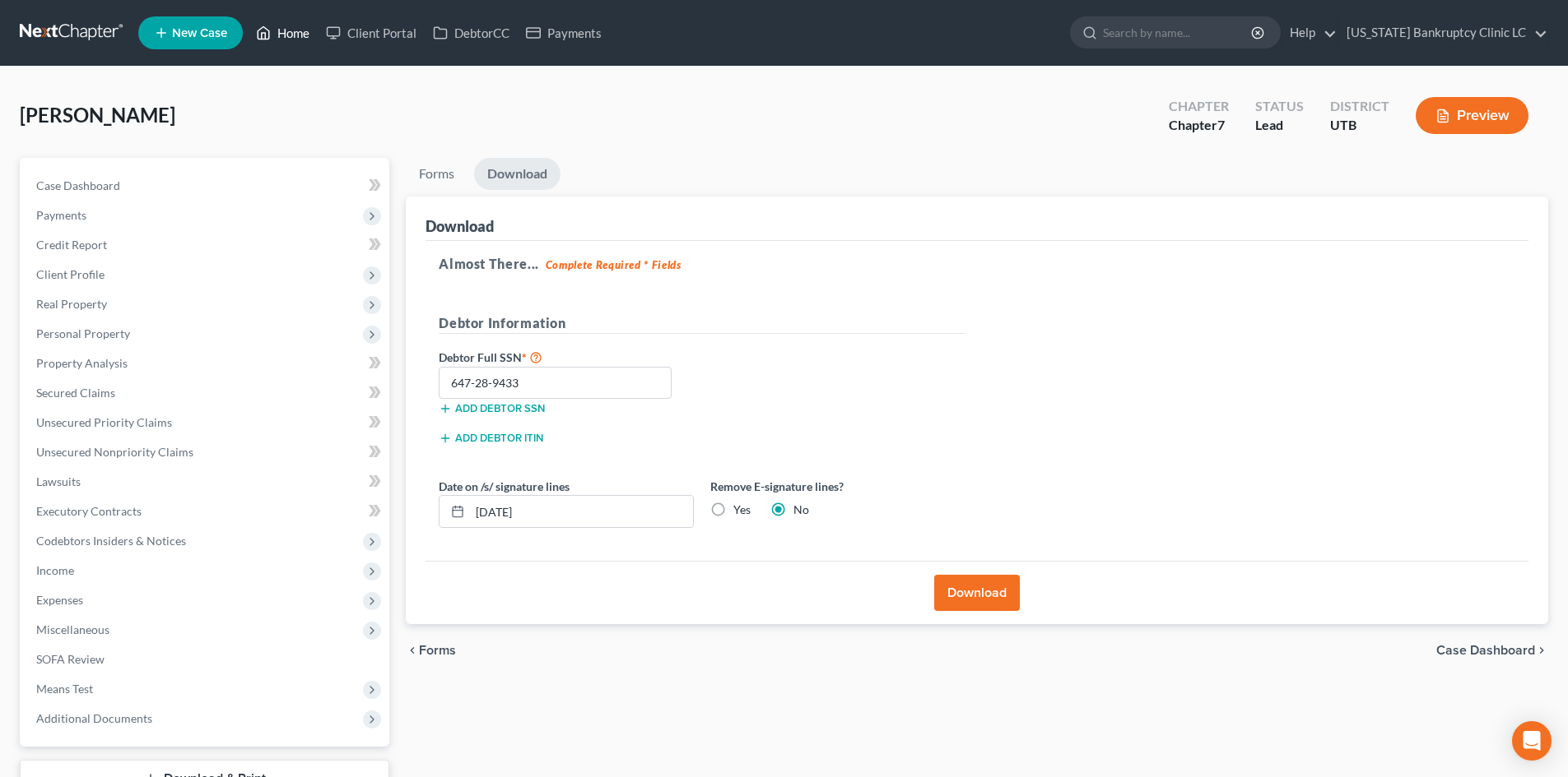
click at [278, 31] on link "Home" at bounding box center [282, 33] width 70 height 30
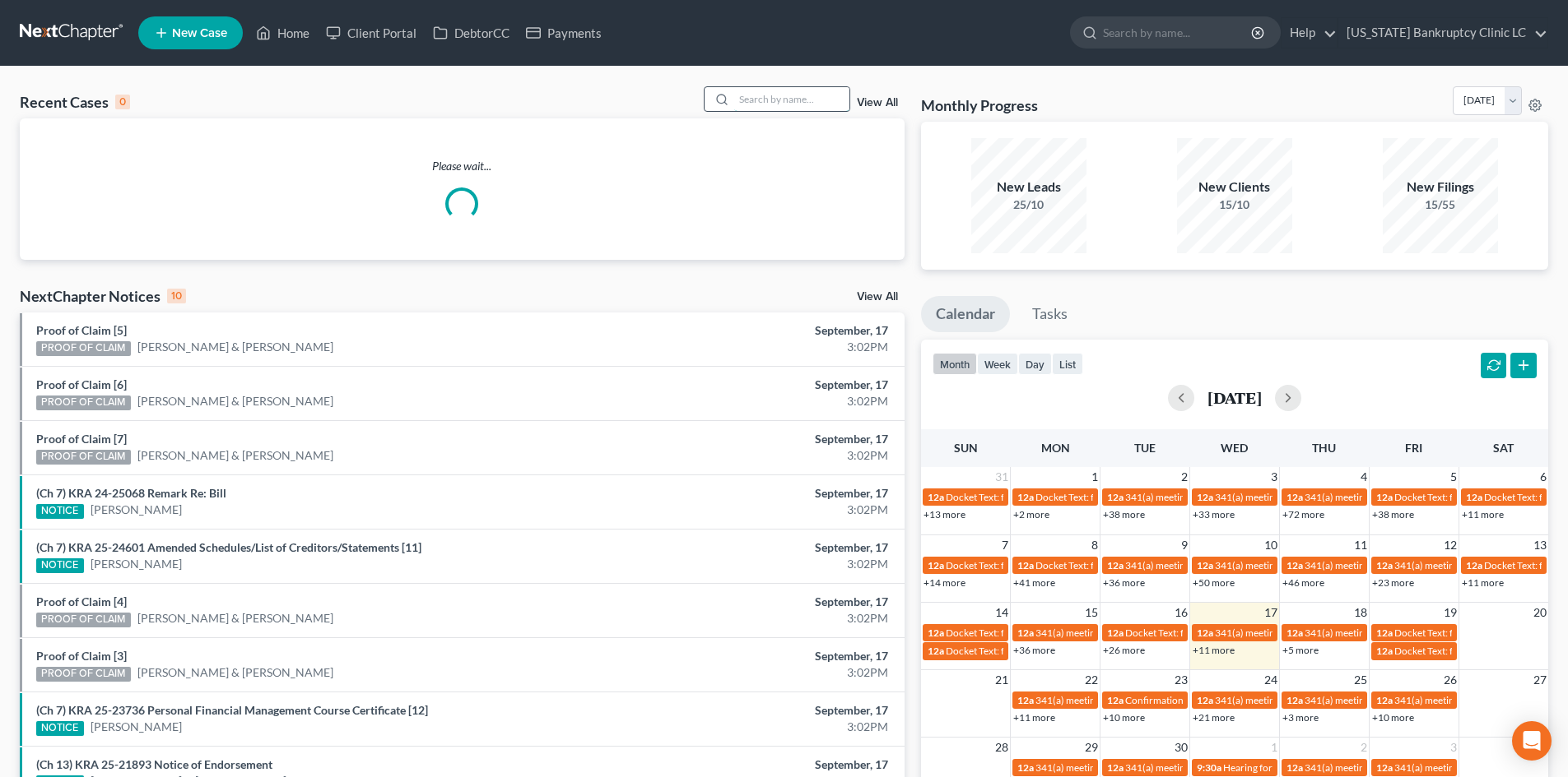
click at [767, 105] on input "search" at bounding box center [791, 99] width 115 height 24
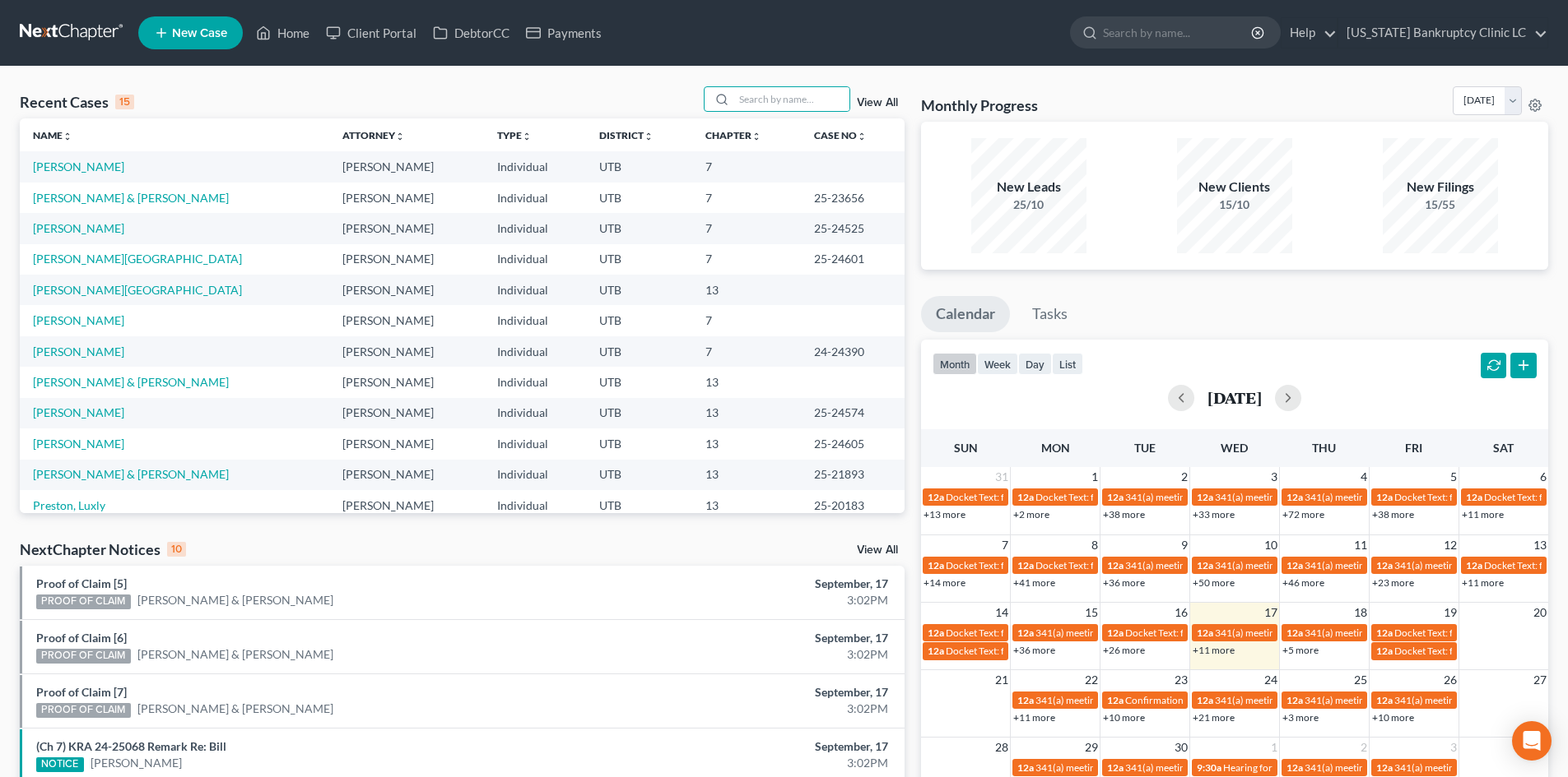
click at [175, 34] on span "New Case" at bounding box center [199, 33] width 55 height 12
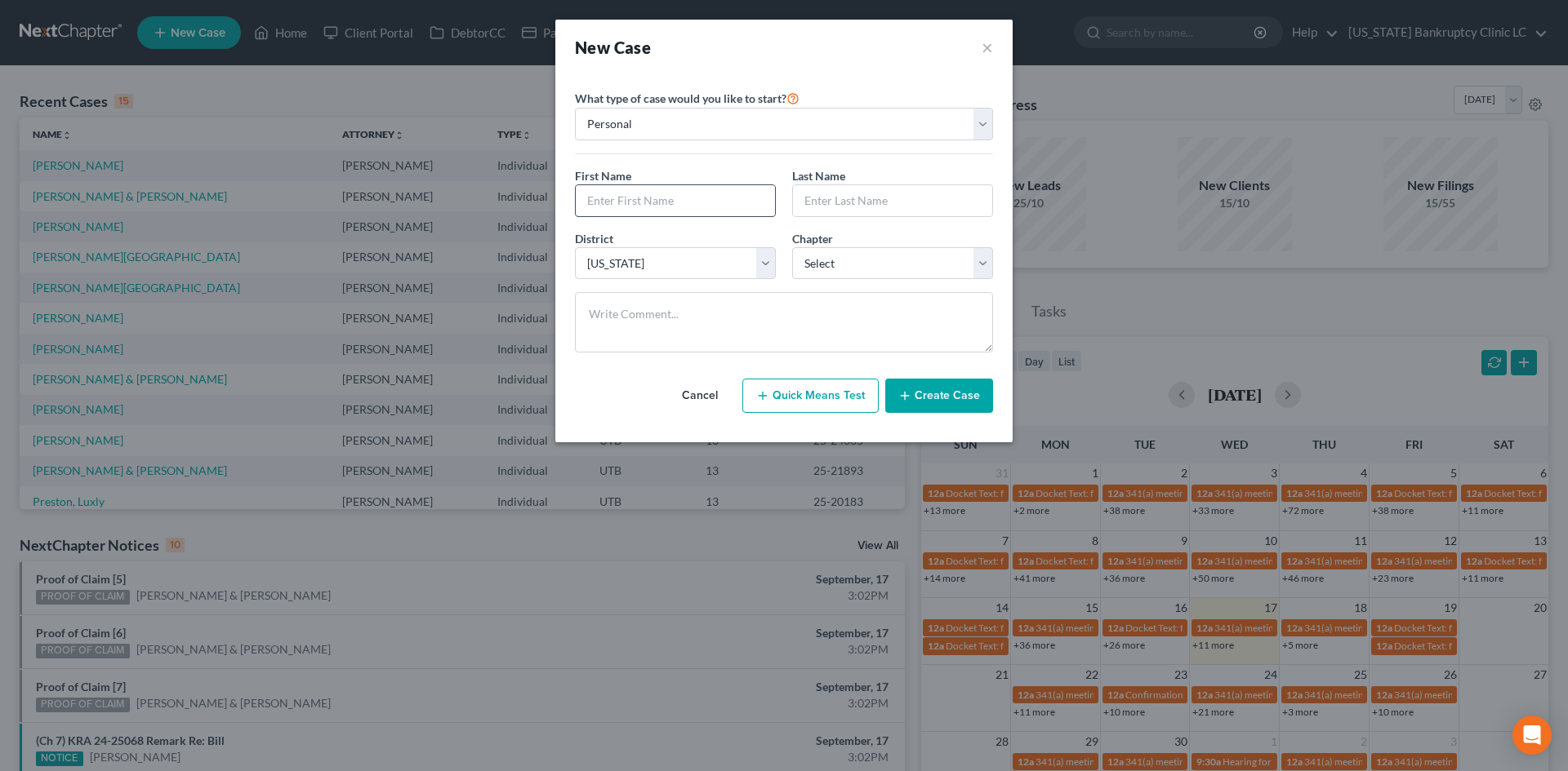
click at [663, 191] on input "text" at bounding box center [676, 201] width 199 height 31
click at [672, 194] on input "text" at bounding box center [676, 201] width 199 height 31
click at [866, 260] on select "Select 7 11 12 13" at bounding box center [892, 264] width 201 height 33
click at [792, 247] on select "Select 7 11 12 13" at bounding box center [892, 264] width 201 height 33
click at [952, 387] on button "Create Case" at bounding box center [938, 396] width 108 height 35
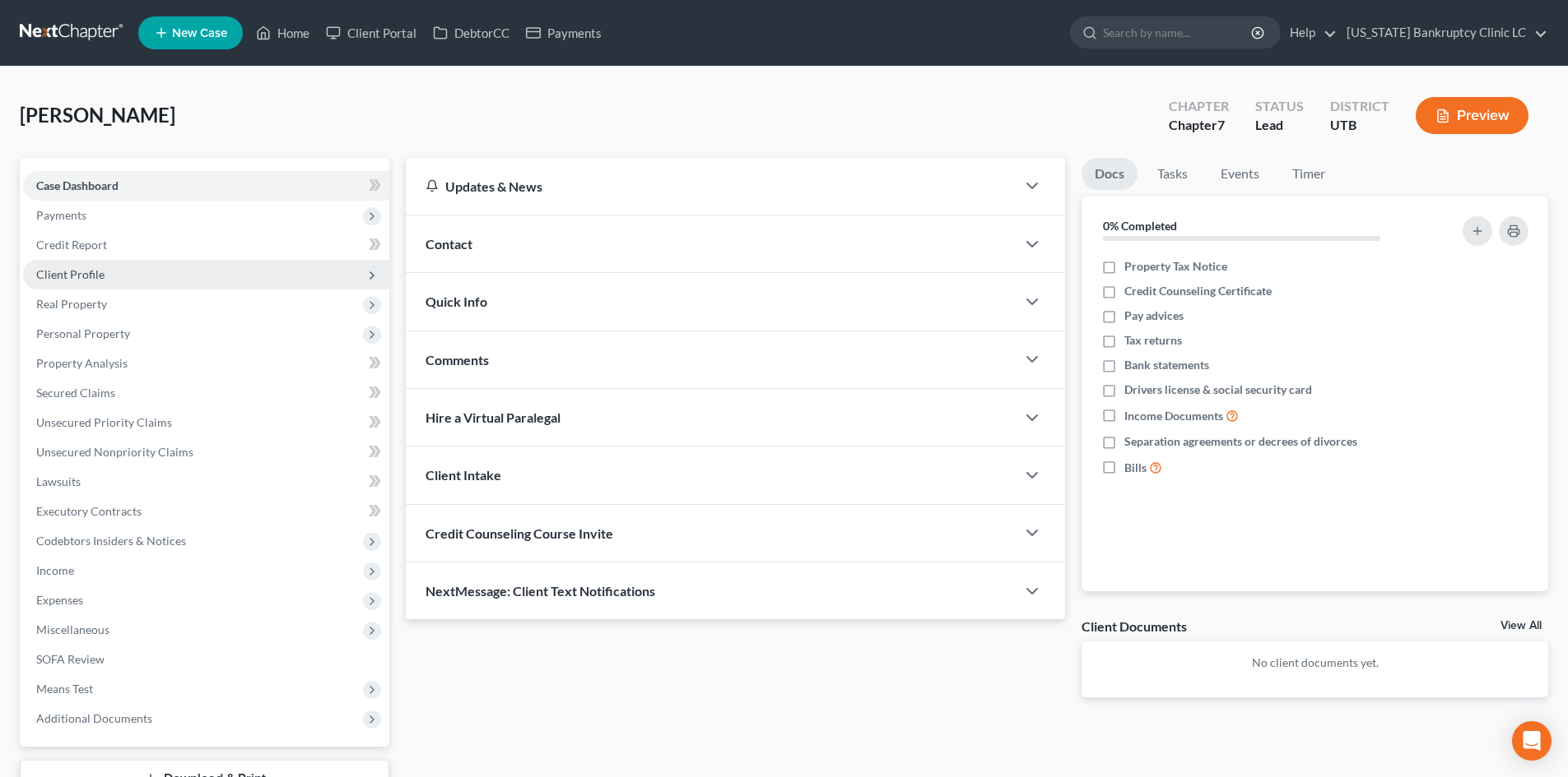
click at [105, 279] on span "Client Profile" at bounding box center [206, 275] width 366 height 30
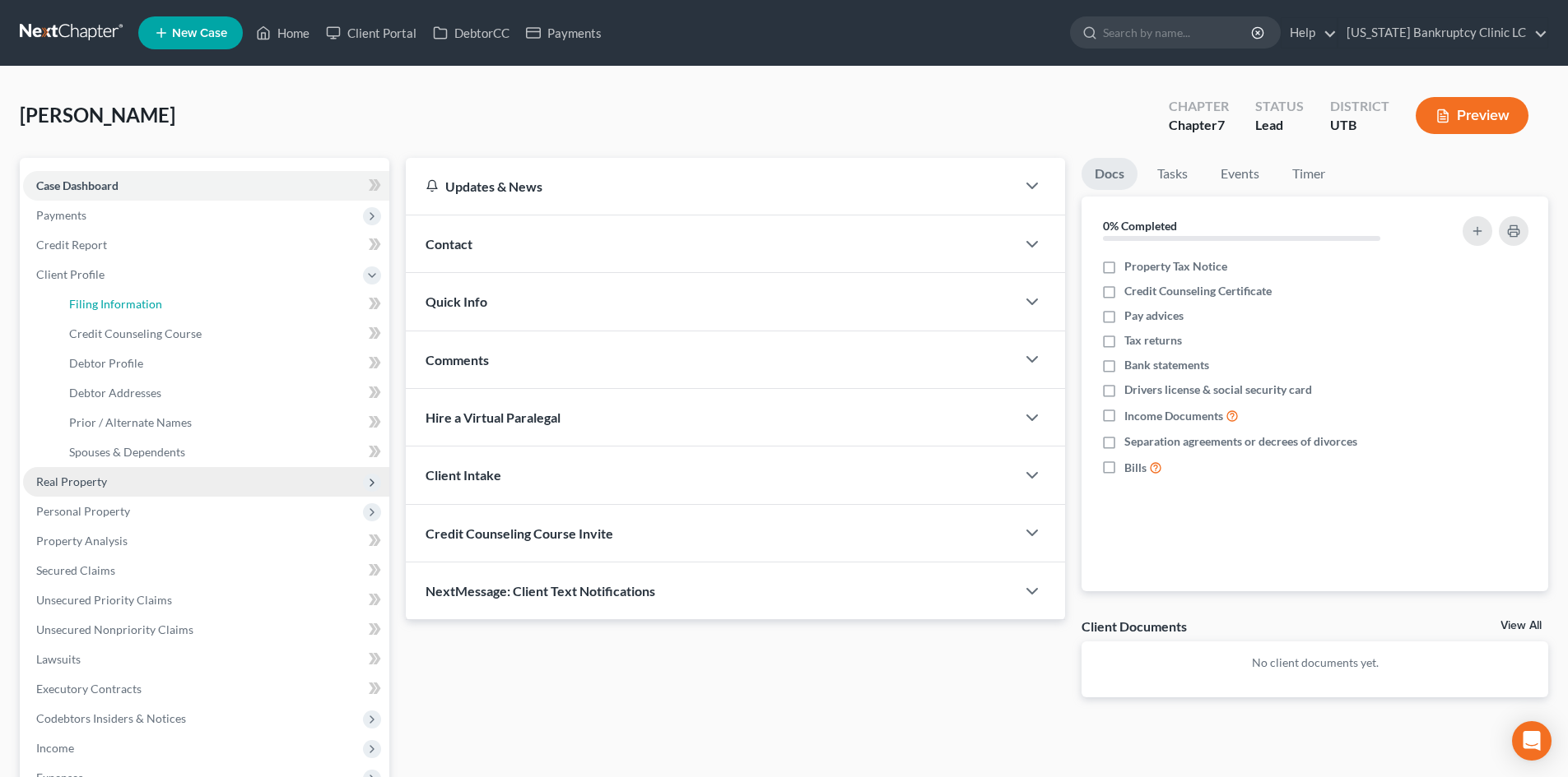
click at [120, 302] on span "Filing Information" at bounding box center [115, 304] width 93 height 14
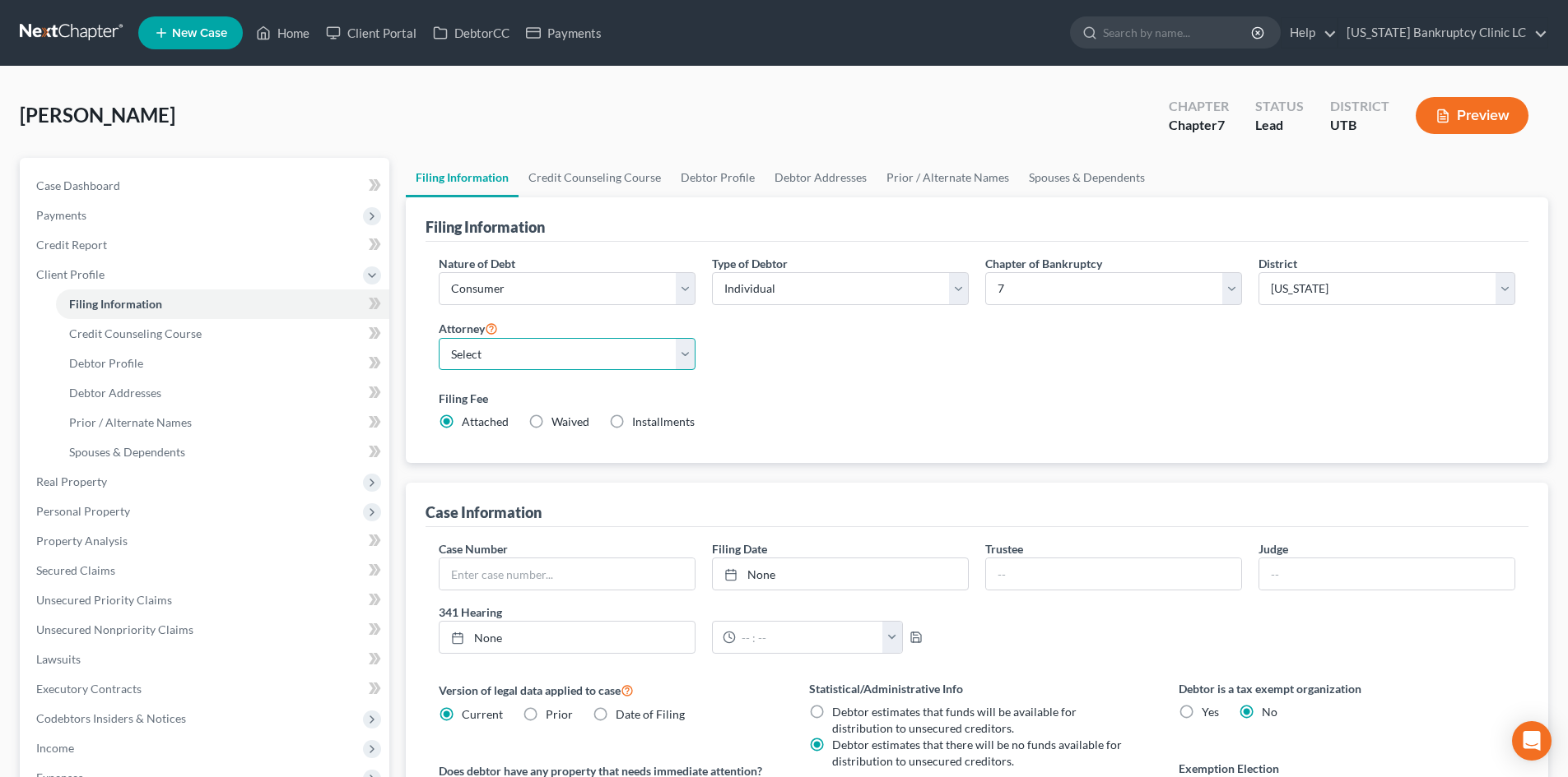
drag, startPoint x: 580, startPoint y: 350, endPoint x: 572, endPoint y: 369, distance: 20.6
click at [580, 350] on select "Select Aaron Nilsen - UTB Evelyn Shaw - UT" at bounding box center [566, 354] width 257 height 33
click at [439, 338] on select "Select Aaron Nilsen - UTB Evelyn Shaw - UT" at bounding box center [566, 354] width 257 height 33
click at [938, 403] on label "Filing Fee" at bounding box center [977, 398] width 1076 height 17
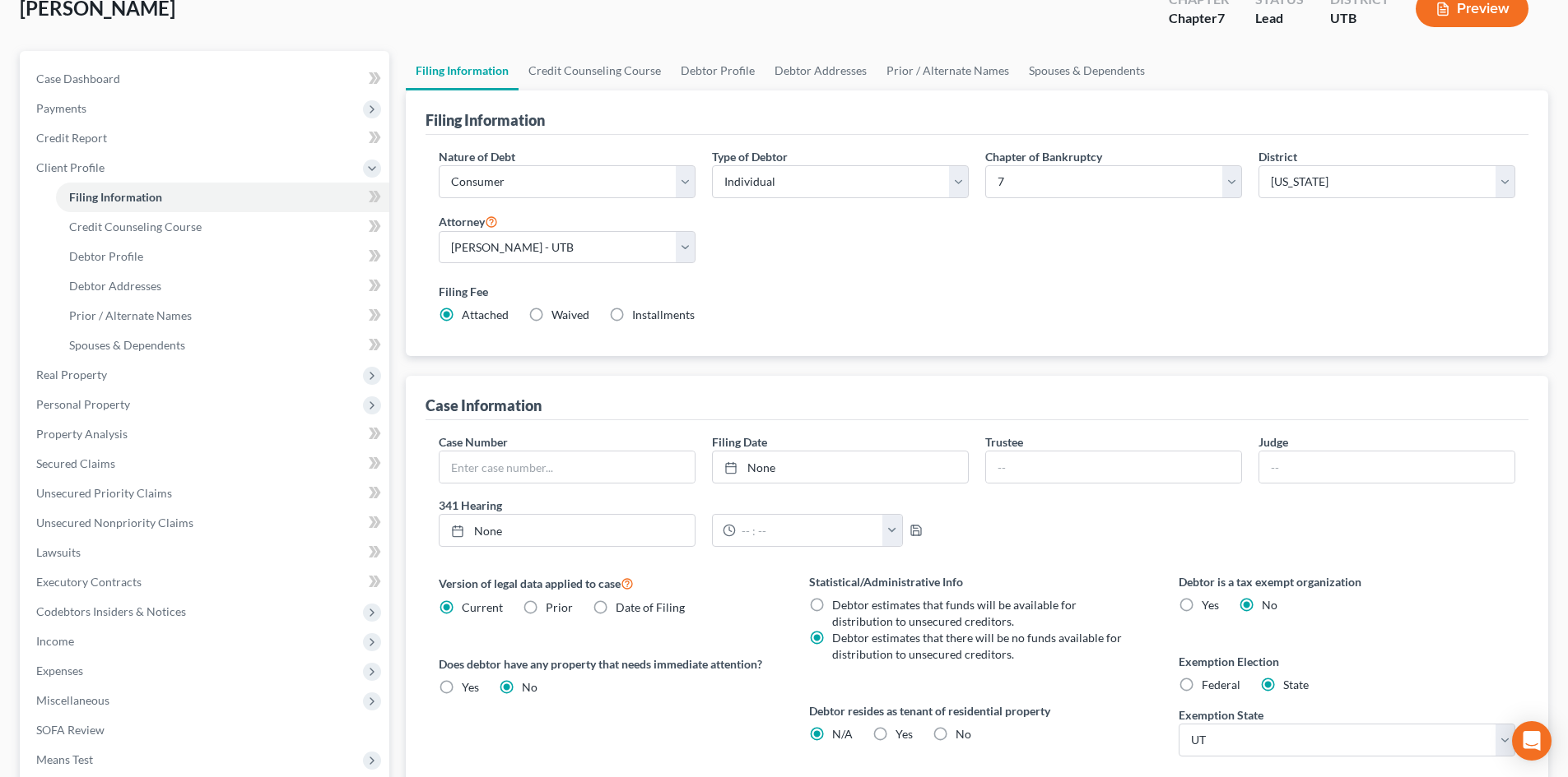
scroll to position [247, 0]
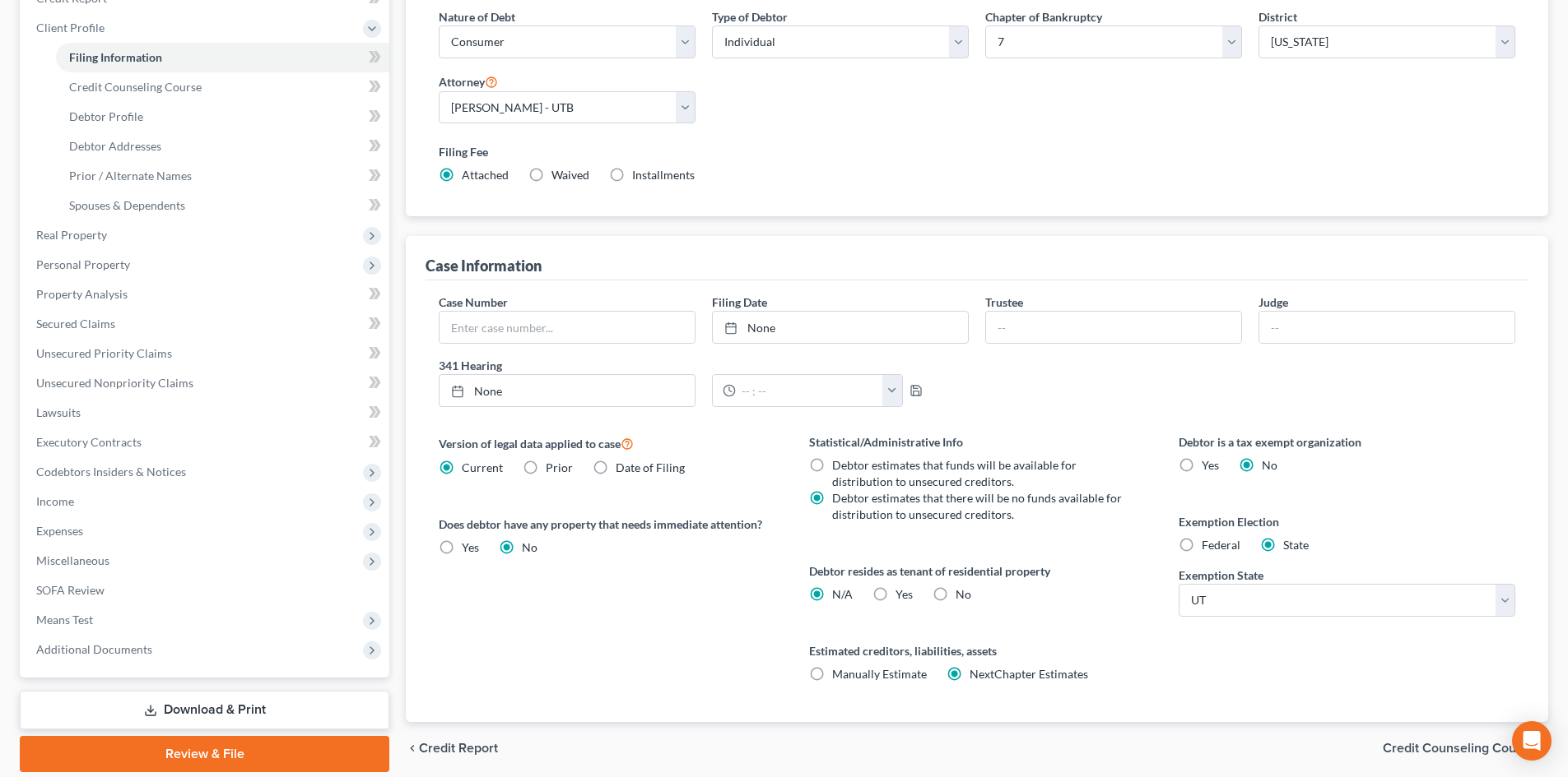
click at [903, 598] on span "Yes" at bounding box center [904, 594] width 17 height 14
click at [903, 597] on input "Yes Yes" at bounding box center [907, 592] width 11 height 11
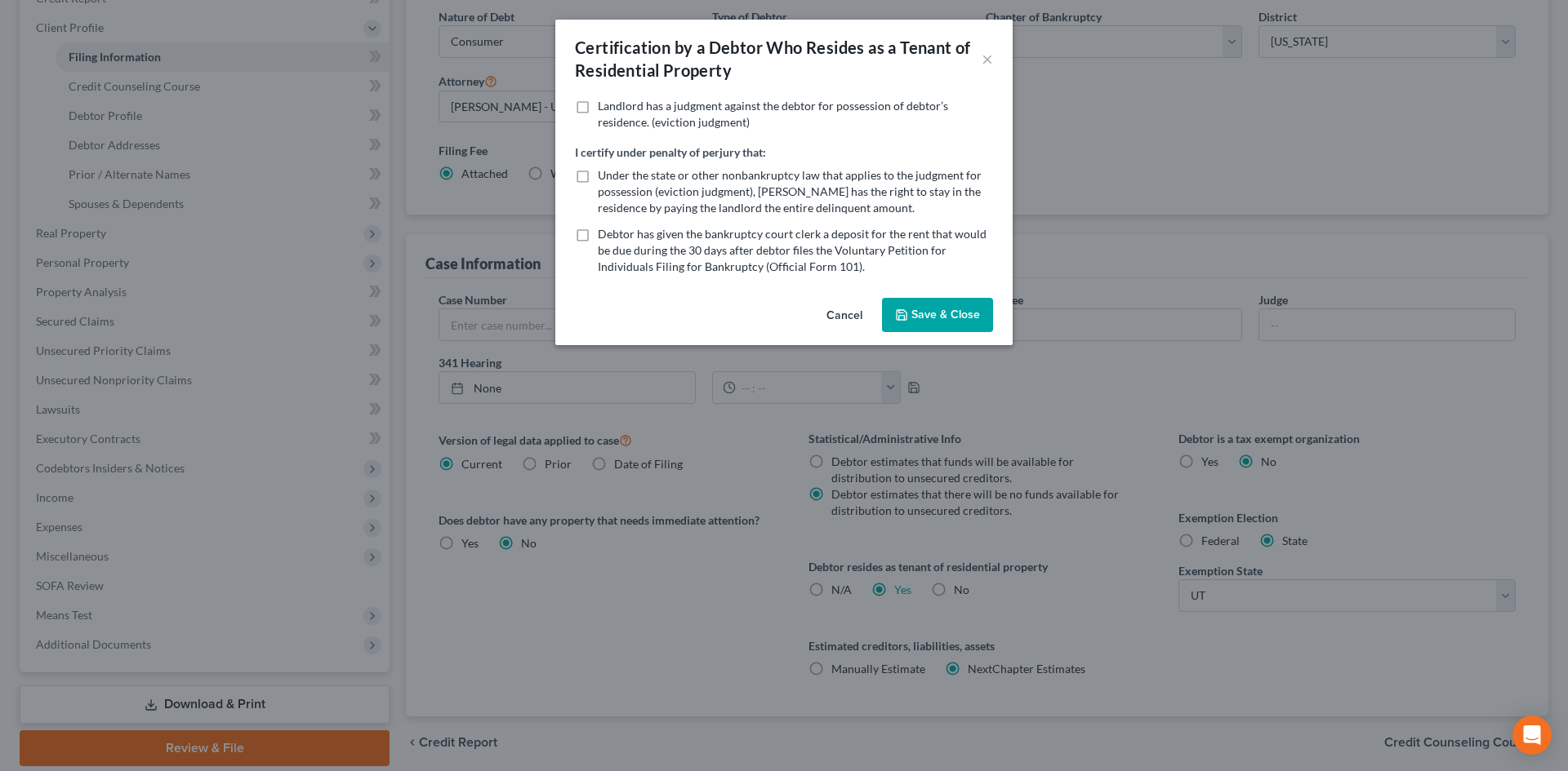
click at [924, 332] on div "Cancel Save & Close" at bounding box center [784, 318] width 457 height 54
click at [924, 312] on button "Save & Close" at bounding box center [937, 315] width 111 height 35
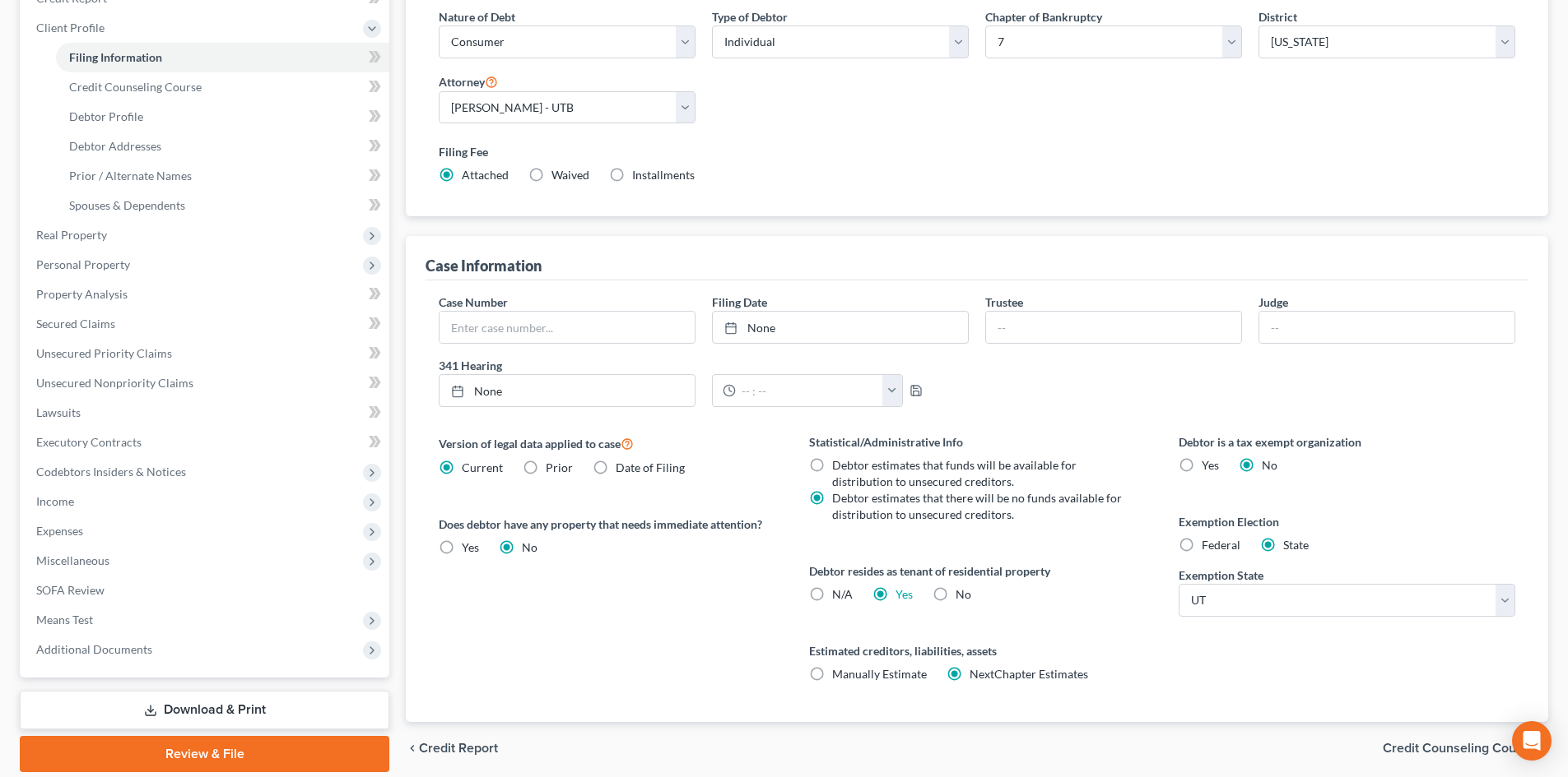
click at [1162, 691] on div "Debtor is a tax exempt organization Yes No Exemption Election Federal State Exe…" at bounding box center [1346, 578] width 370 height 289
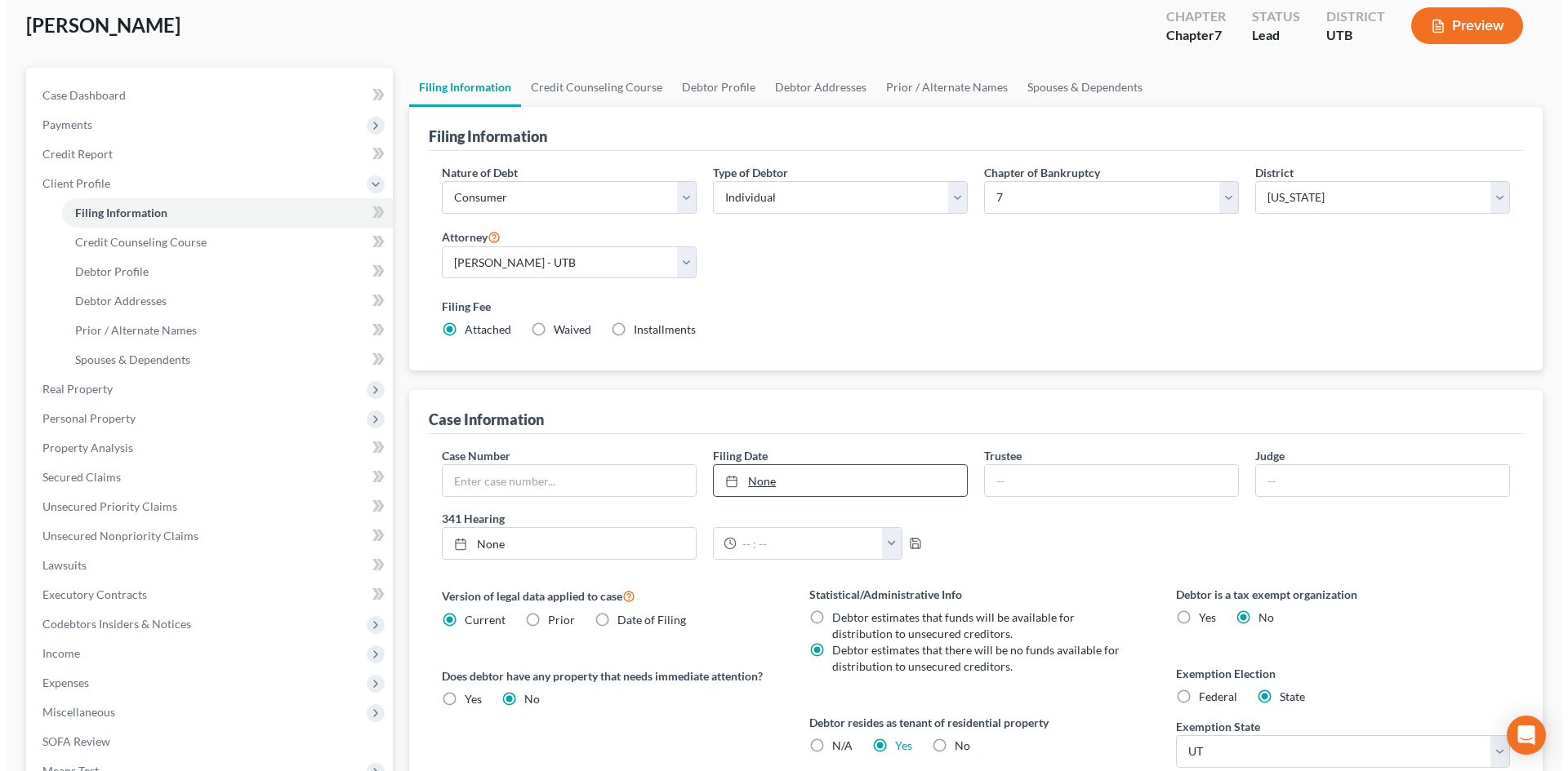
scroll to position [0, 0]
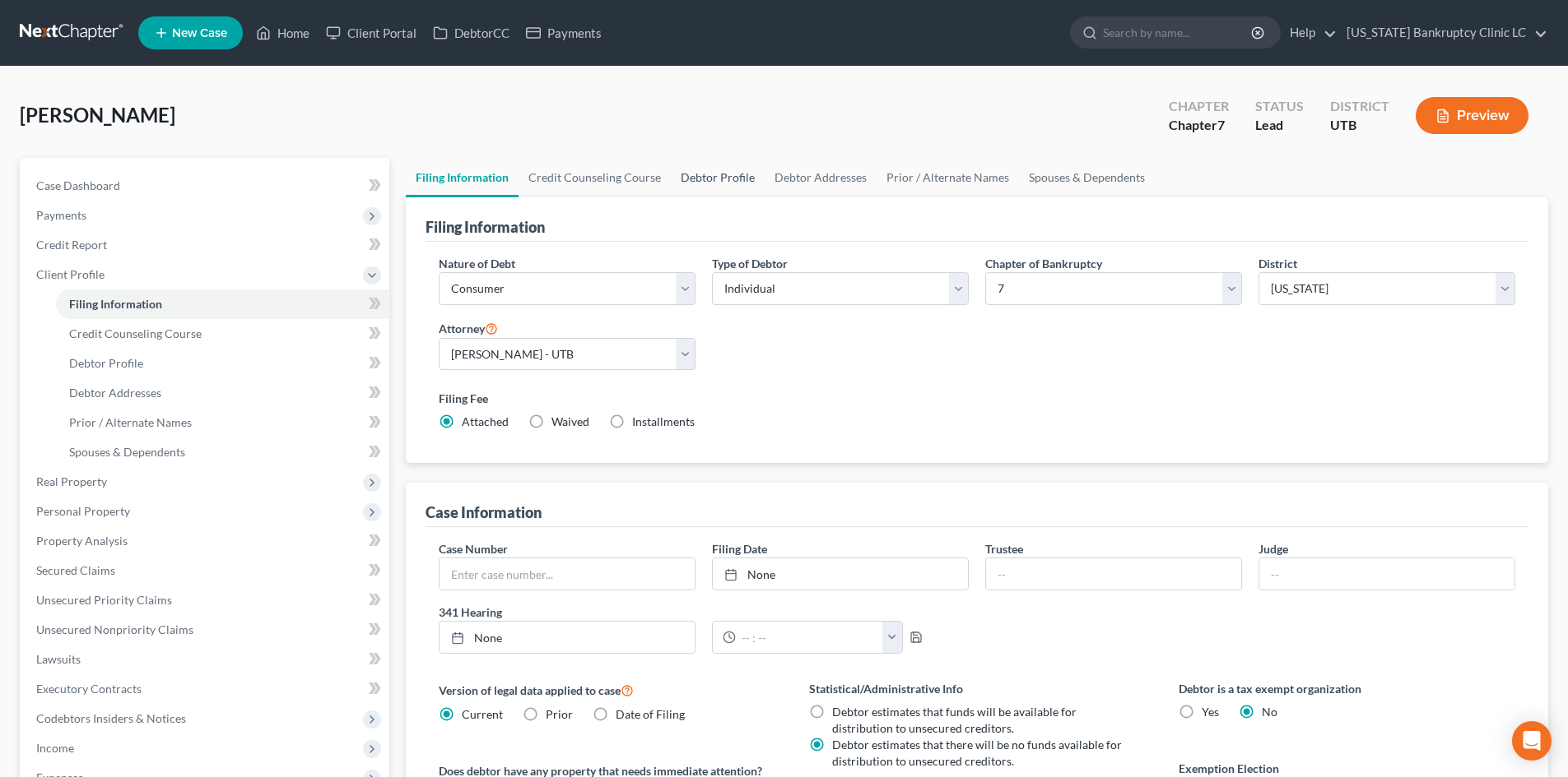
click at [707, 175] on link "Debtor Profile" at bounding box center [718, 178] width 94 height 40
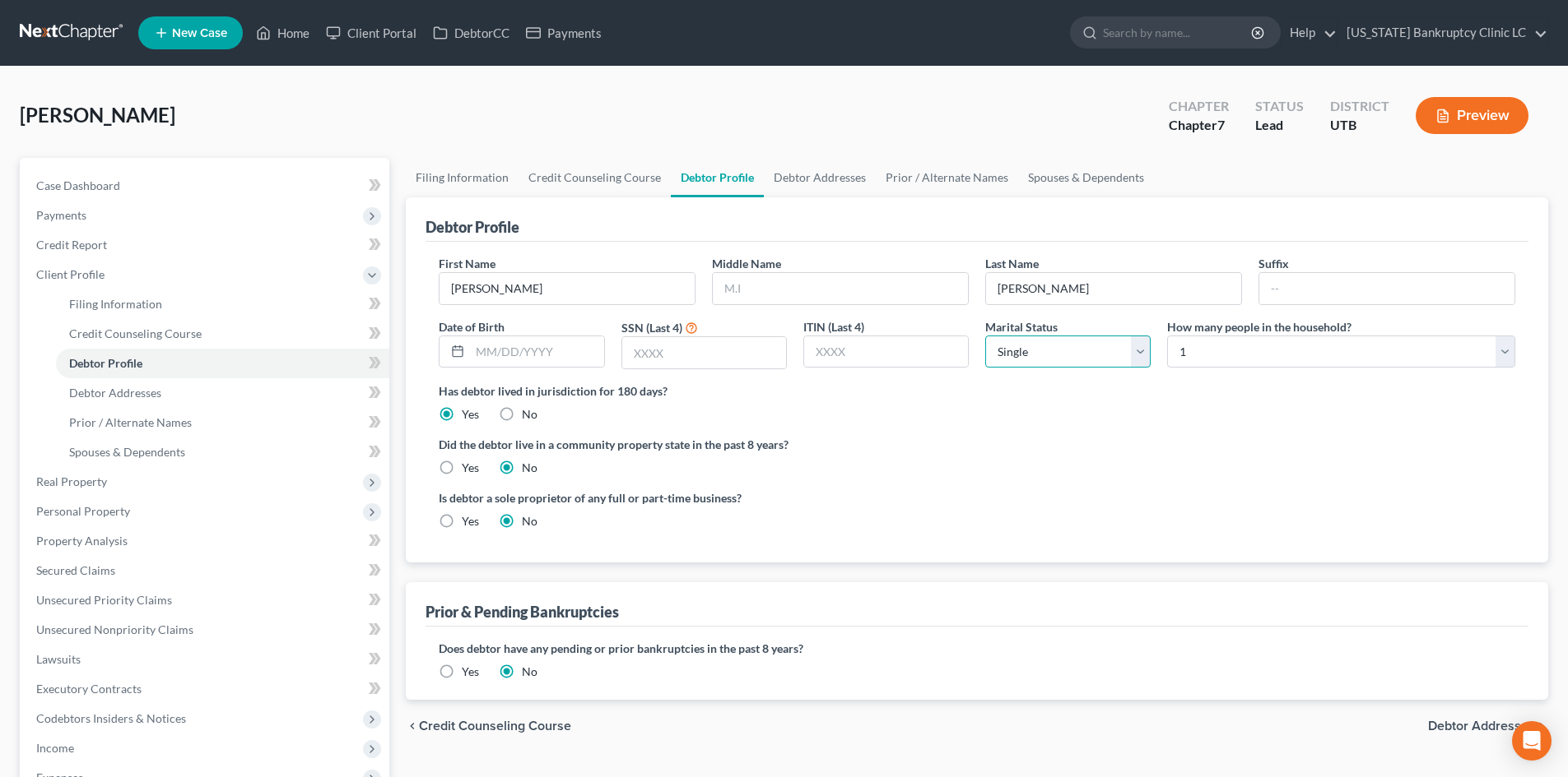
click at [1087, 348] on select "Select Single Married Separated Divorced Widowed" at bounding box center [1067, 352] width 165 height 33
click at [985, 335] on select "Select Single Married Separated Divorced Widowed" at bounding box center [1067, 352] width 165 height 33
drag, startPoint x: 1251, startPoint y: 349, endPoint x: 1244, endPoint y: 367, distance: 19.3
click at [1251, 349] on select "Select 1 2 3 4 5 6 7 8 9 10 11 12 13 14 15 16 17 18 19 20" at bounding box center [1340, 352] width 348 height 33
click at [1167, 335] on select "Select 1 2 3 4 5 6 7 8 9 10 11 12 13 14 15 16 17 18 19 20" at bounding box center [1340, 352] width 348 height 33
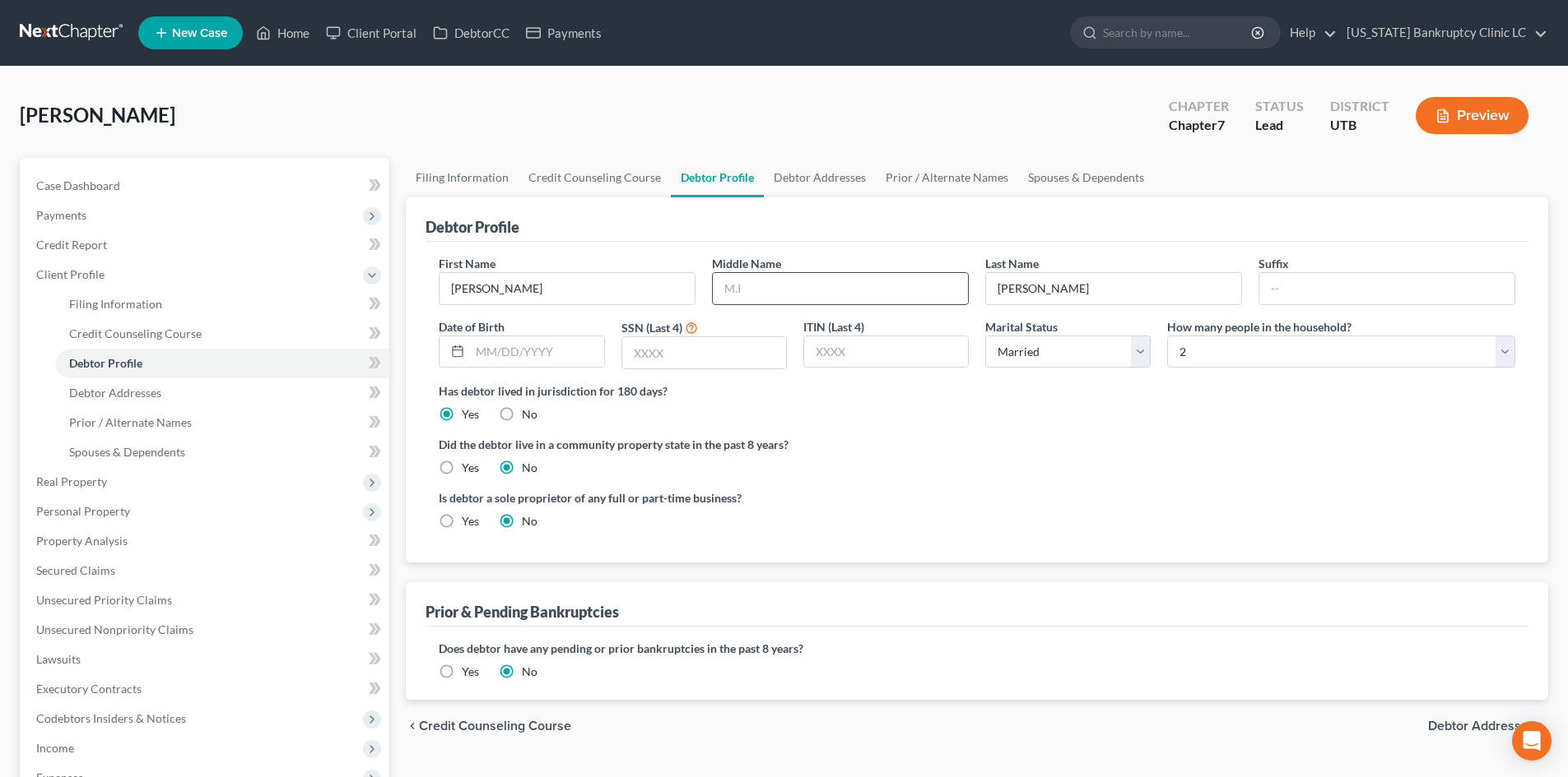
click at [827, 284] on input "text" at bounding box center [840, 289] width 255 height 32
click at [511, 334] on div "Date of Birth" at bounding box center [521, 345] width 182 height 51
click at [511, 340] on input "text" at bounding box center [537, 352] width 134 height 32
click at [683, 352] on input "text" at bounding box center [703, 353] width 164 height 32
click at [968, 468] on div "Did the debtor live in a community property state in the past 8 years? Yes No" at bounding box center [977, 456] width 1076 height 41
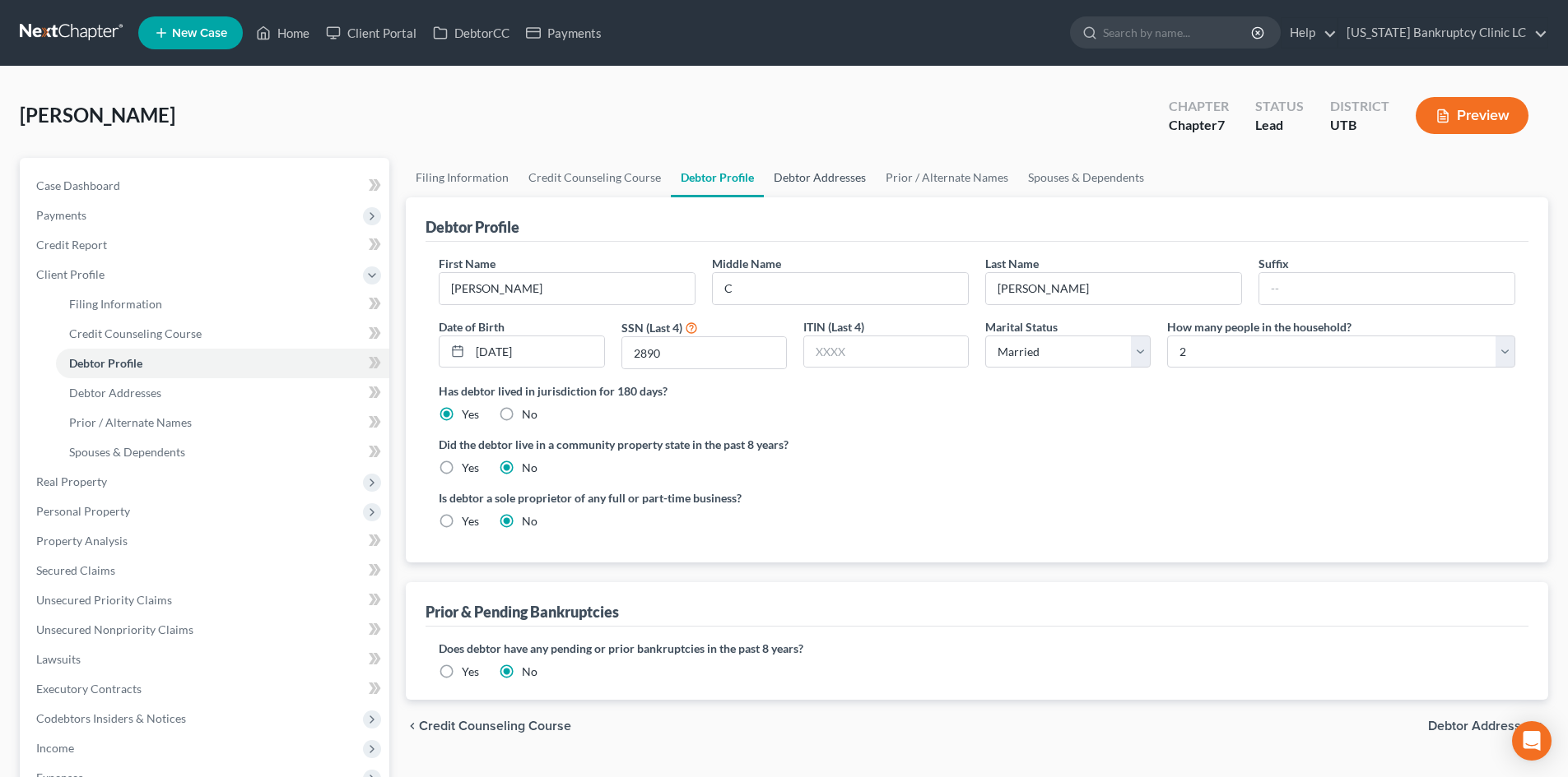
click at [806, 185] on link "Debtor Addresses" at bounding box center [820, 178] width 112 height 40
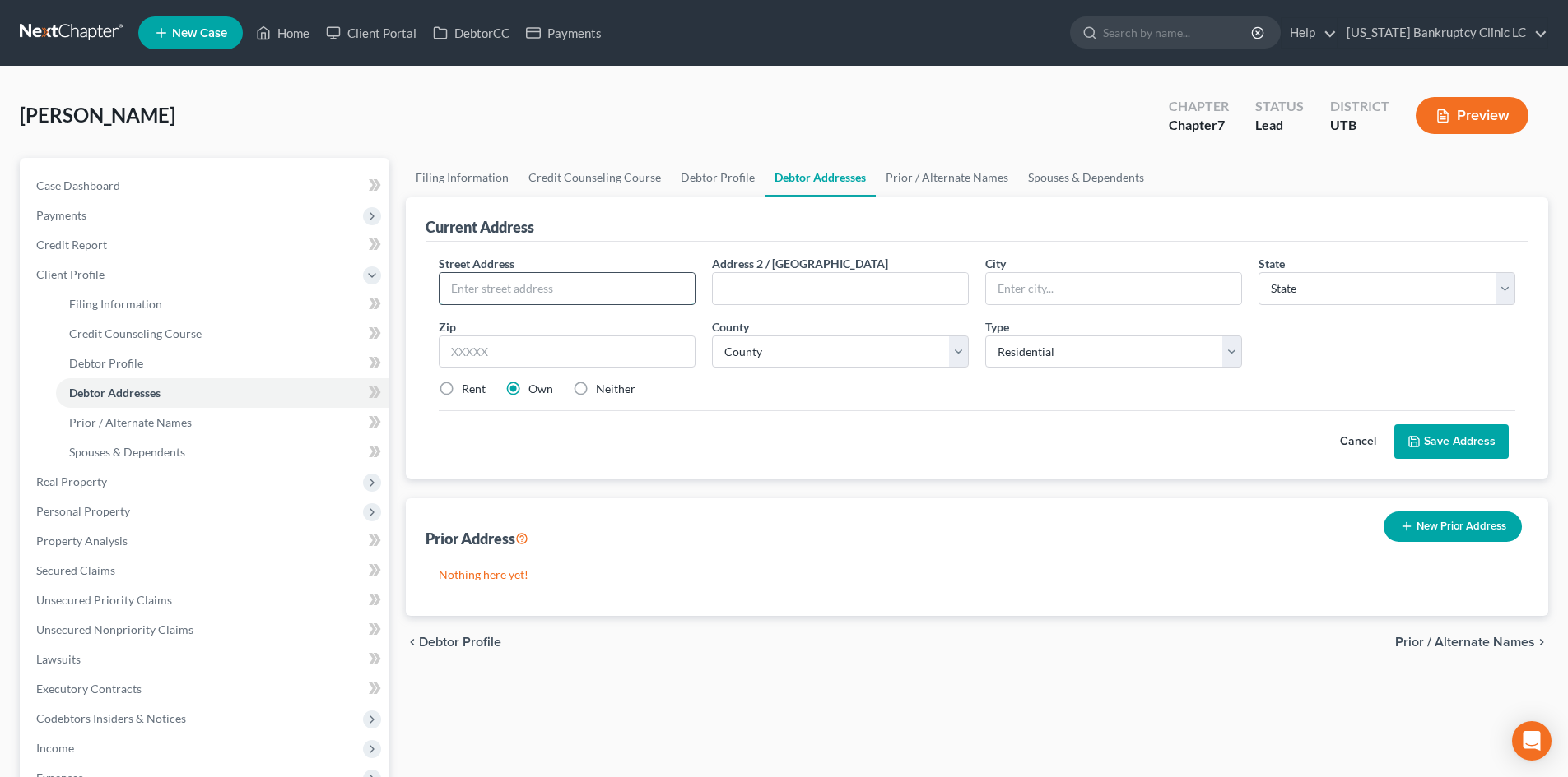
drag, startPoint x: 593, startPoint y: 292, endPoint x: 600, endPoint y: 286, distance: 9.2
click at [593, 292] on input "text" at bounding box center [566, 289] width 255 height 32
click at [832, 347] on select "County Beaver County Box Elder County Cache County Carbon County Daggett County…" at bounding box center [840, 352] width 257 height 33
click at [712, 335] on select "County Beaver County Box Elder County Cache County Carbon County Daggett County…" at bounding box center [840, 352] width 257 height 33
click at [462, 384] on label "Rent" at bounding box center [473, 389] width 24 height 17
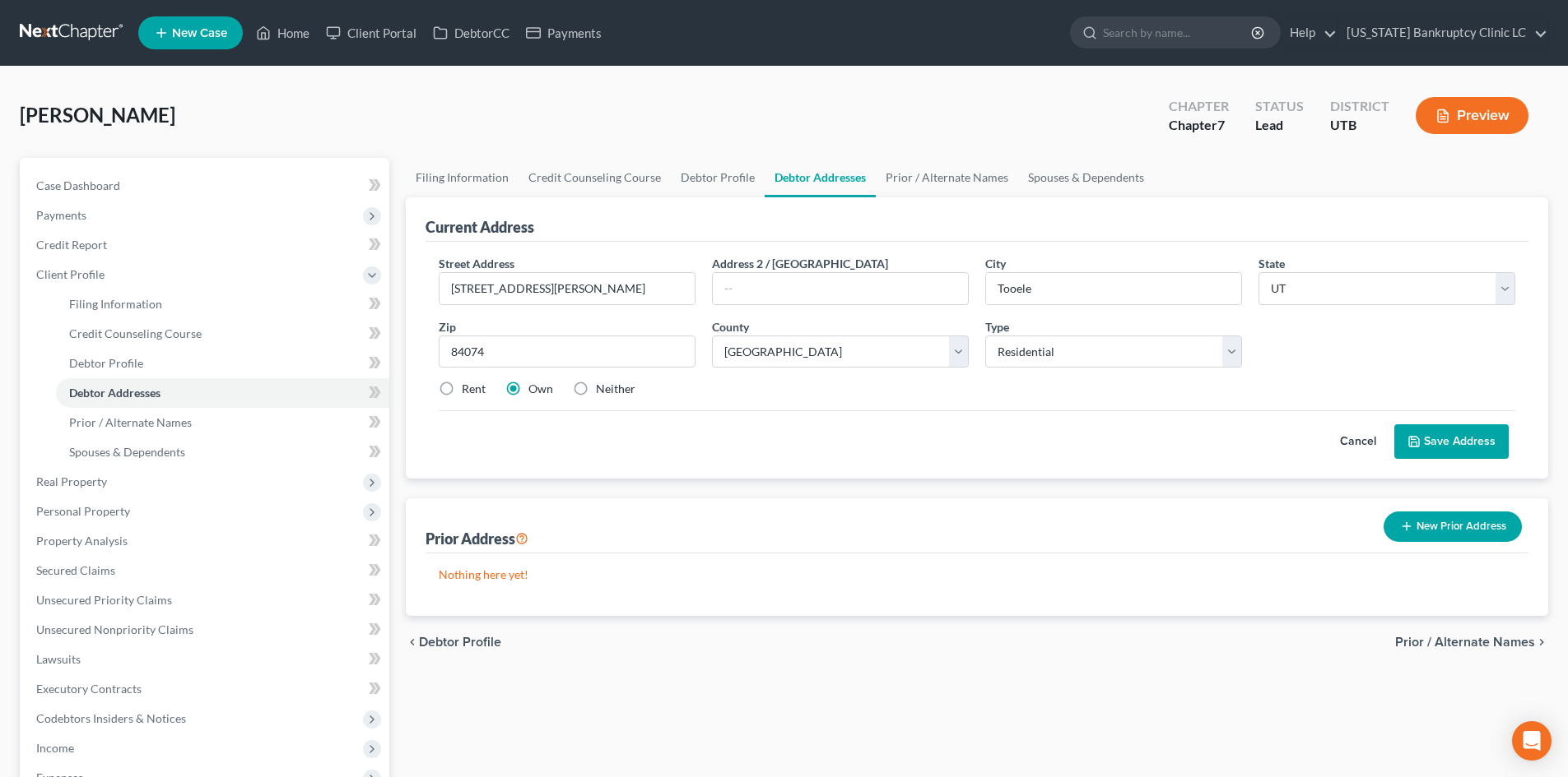
click at [468, 384] on input "Rent" at bounding box center [473, 386] width 11 height 11
click at [1475, 446] on button "Save Address" at bounding box center [1452, 442] width 115 height 35
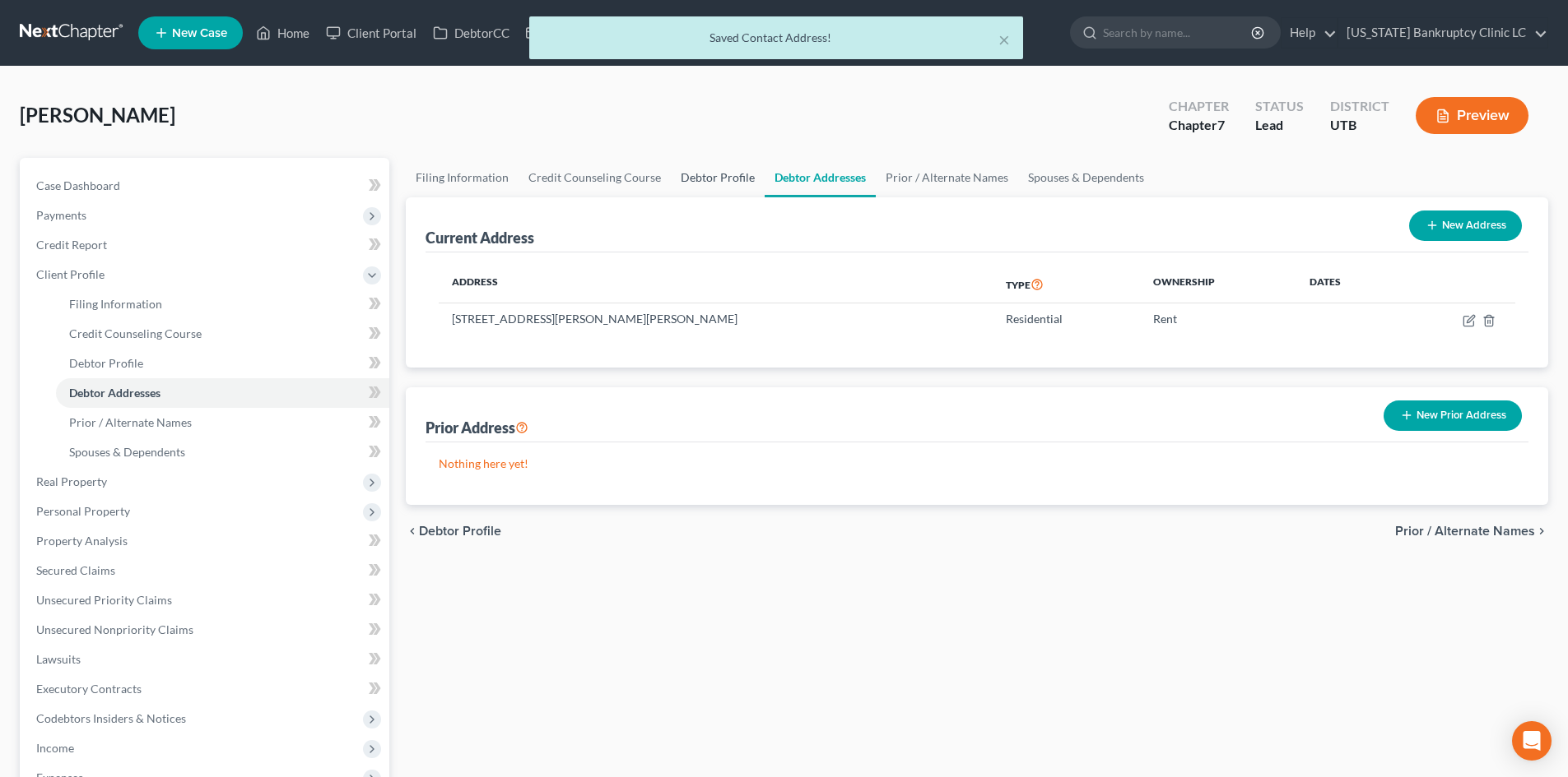
click at [712, 186] on link "Debtor Profile" at bounding box center [718, 178] width 94 height 40
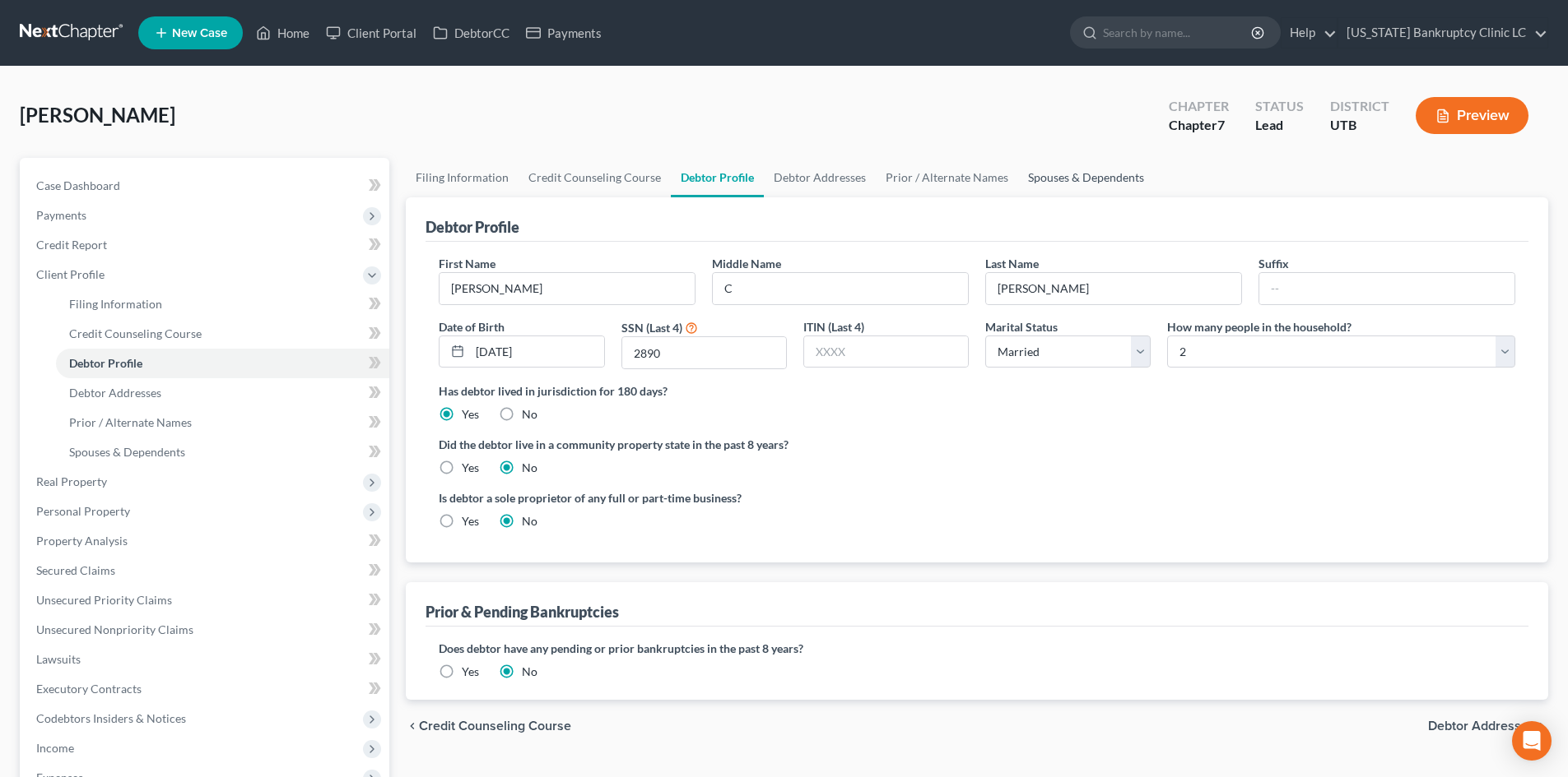
click at [1069, 180] on link "Spouses & Dependents" at bounding box center [1086, 178] width 136 height 40
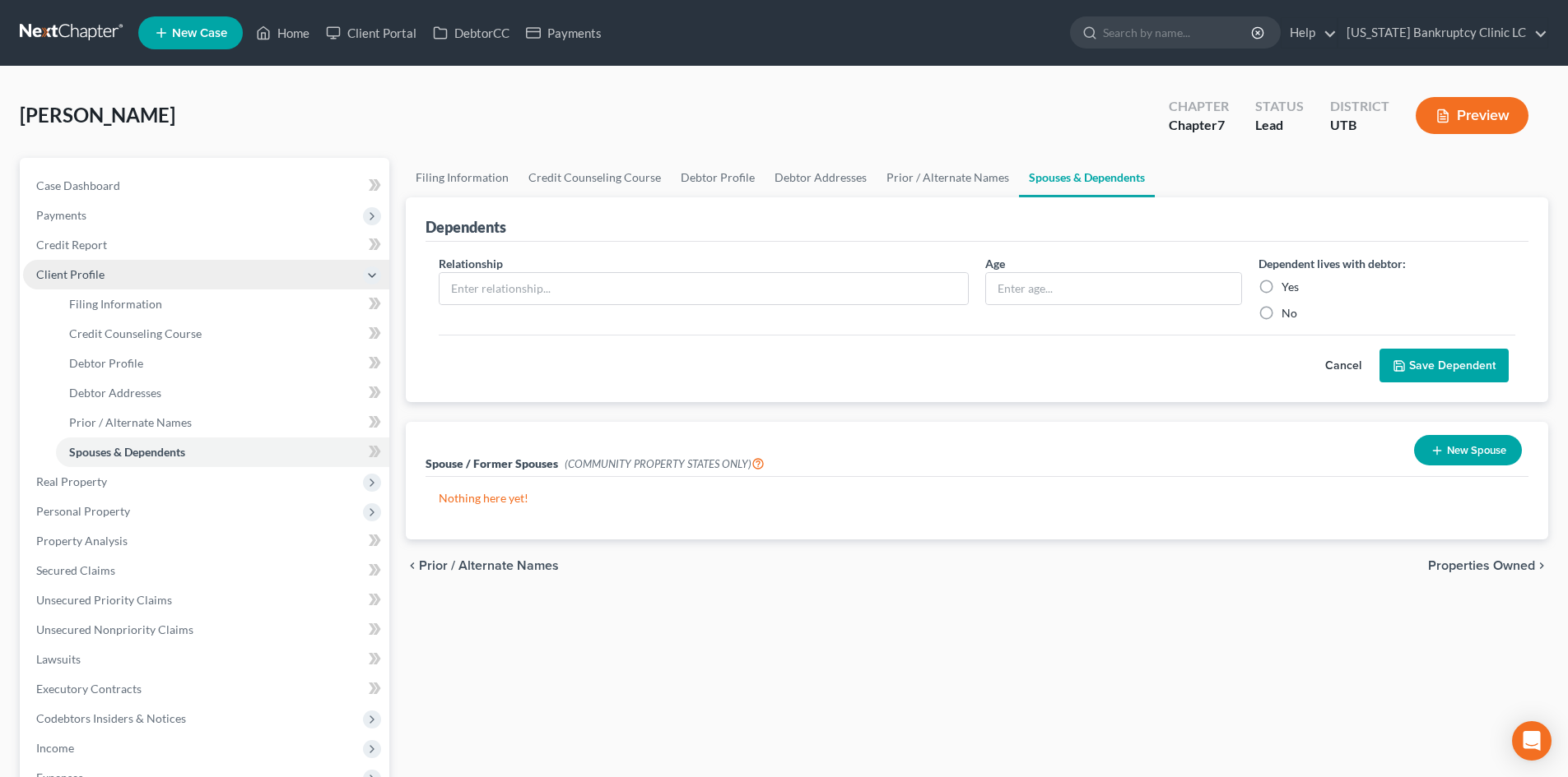
click at [164, 274] on span "Client Profile" at bounding box center [206, 275] width 366 height 30
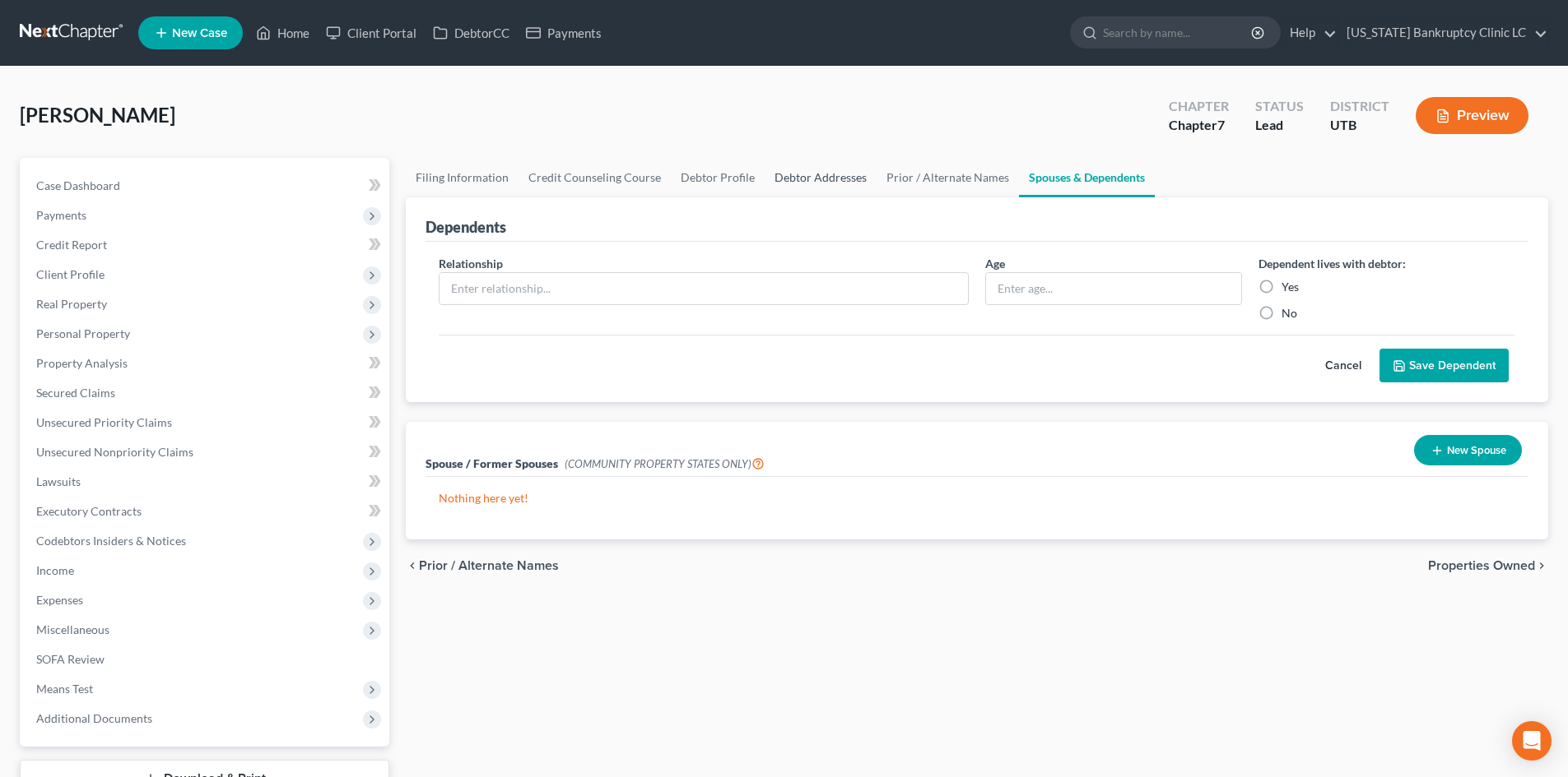
click at [770, 183] on link "Debtor Addresses" at bounding box center [821, 178] width 112 height 40
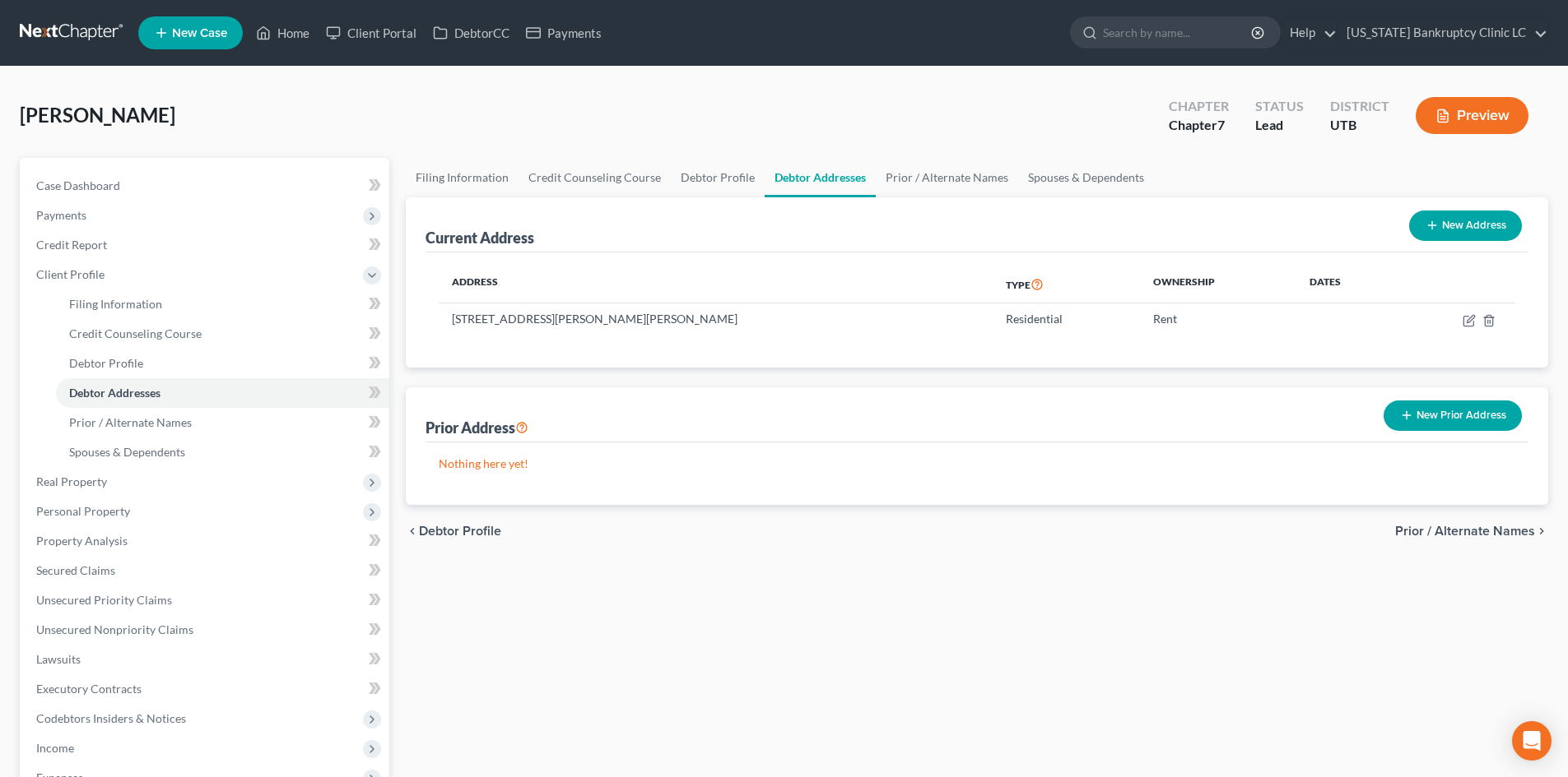
drag, startPoint x: 1490, startPoint y: 418, endPoint x: 1457, endPoint y: 418, distance: 33.0
click at [1489, 418] on button "New Prior Address" at bounding box center [1453, 416] width 138 height 31
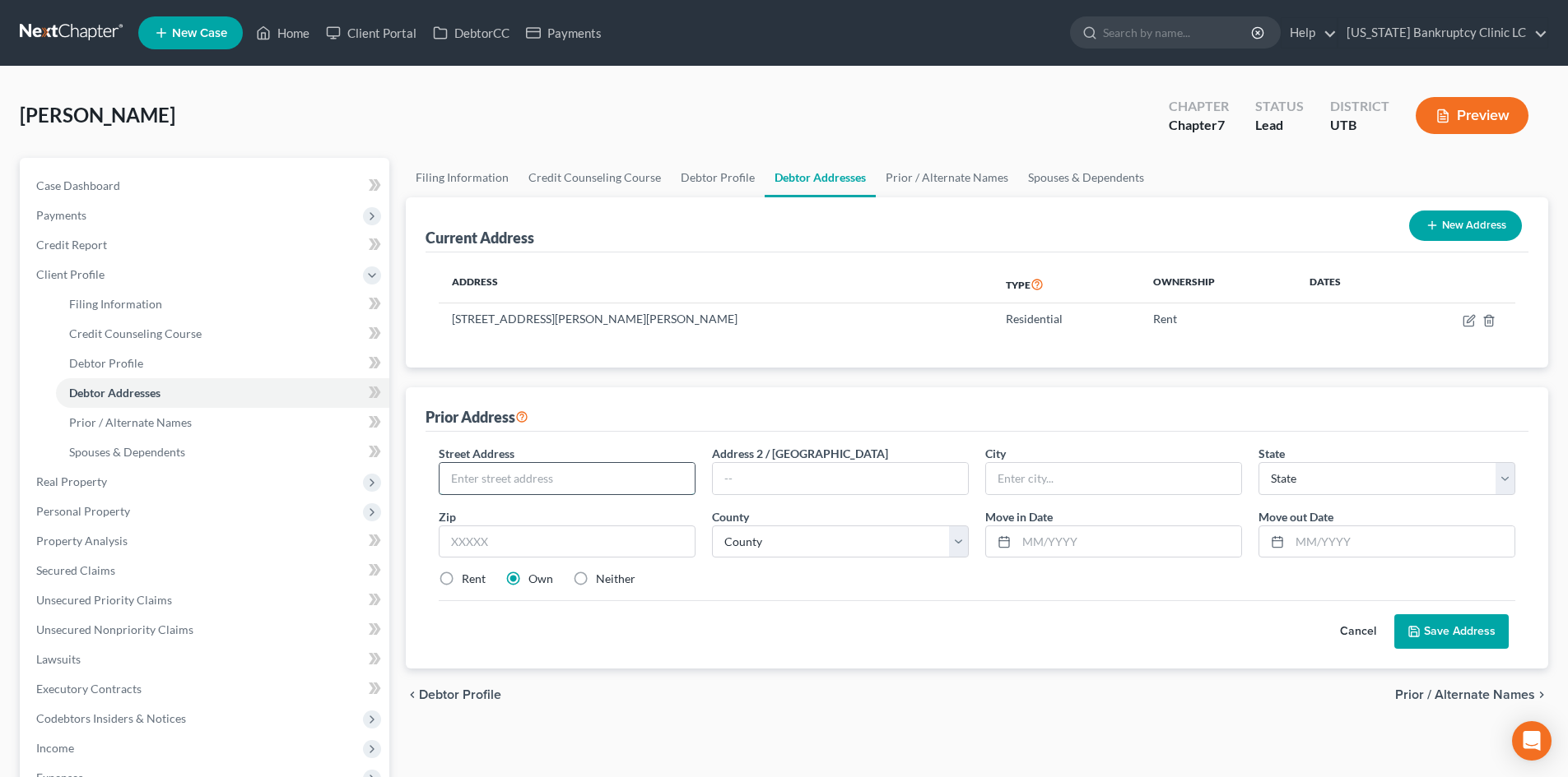
click at [528, 470] on input "text" at bounding box center [566, 479] width 255 height 32
click at [563, 540] on input "text" at bounding box center [566, 542] width 257 height 33
click at [871, 539] on select "County Beaver County Box Elder County Cache County Carbon County Daggett County…" at bounding box center [840, 542] width 257 height 33
click at [712, 525] on select "County Beaver County Box Elder County Cache County Carbon County Daggett County…" at bounding box center [840, 542] width 257 height 33
click at [1063, 551] on input "text" at bounding box center [1129, 542] width 225 height 32
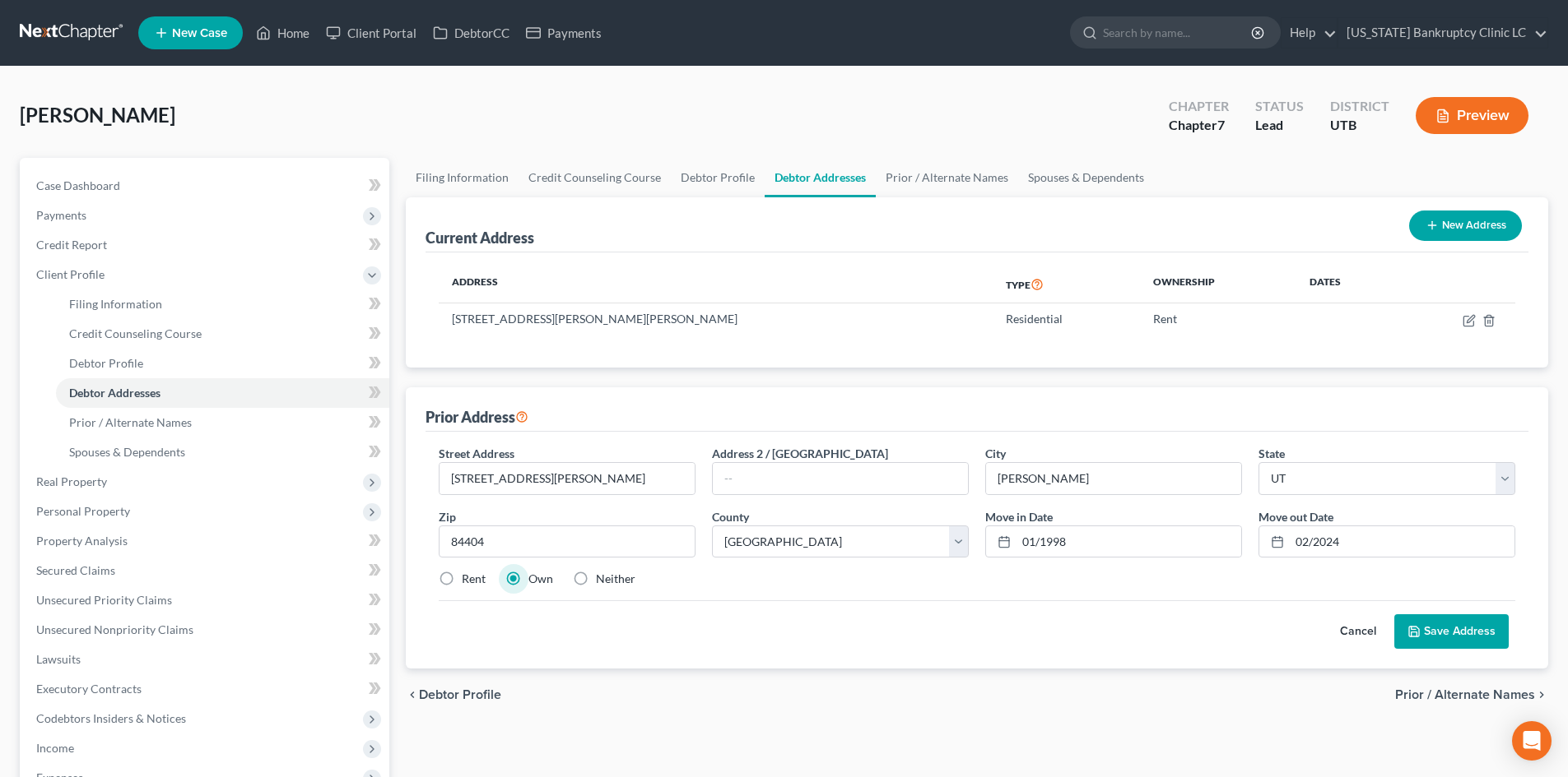
click at [462, 582] on label "Rent" at bounding box center [473, 579] width 24 height 17
click at [468, 582] on input "Rent" at bounding box center [473, 576] width 11 height 11
click at [1482, 638] on button "Save Address" at bounding box center [1452, 632] width 115 height 35
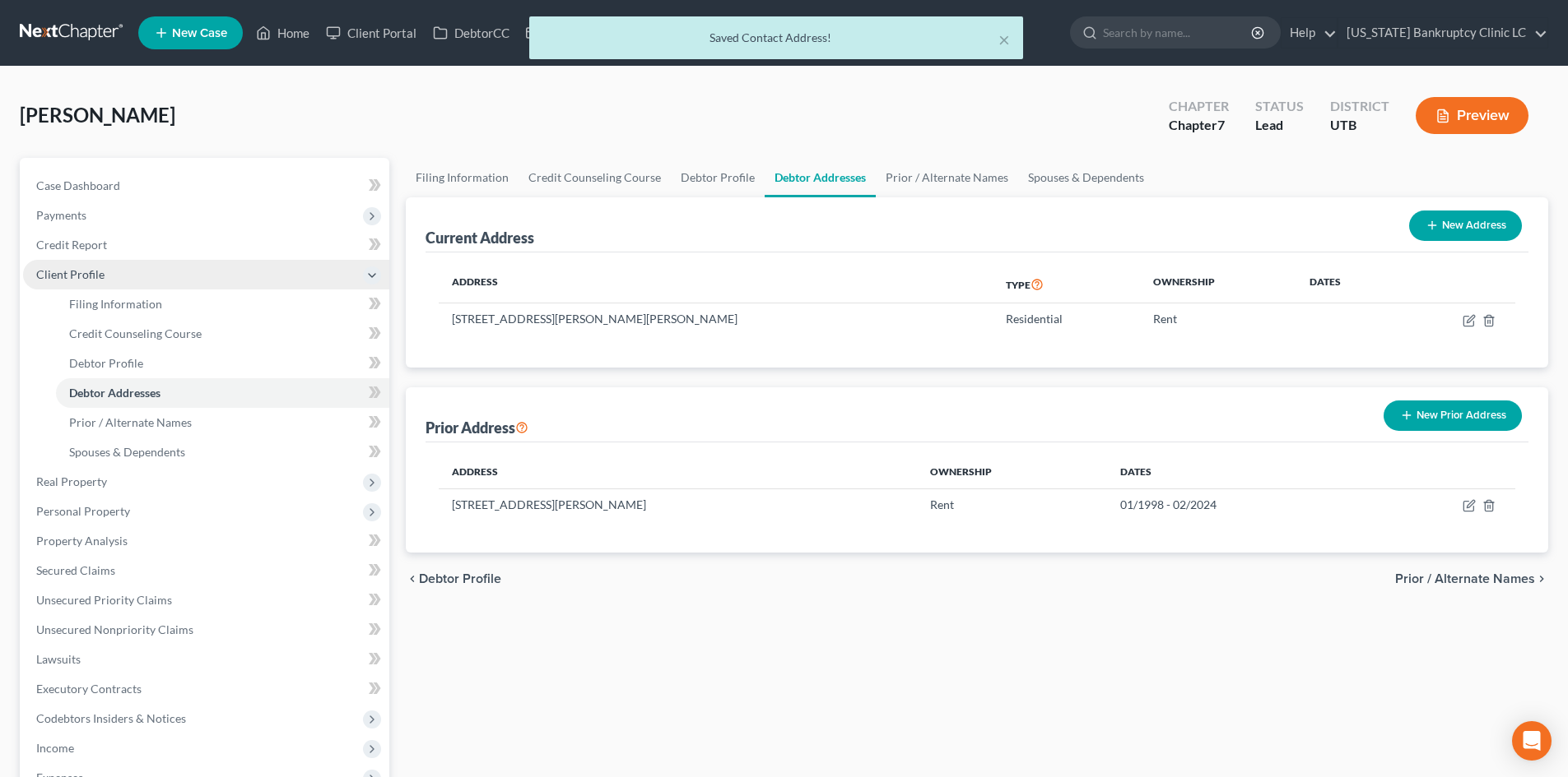
click at [83, 277] on span "Client Profile" at bounding box center [71, 274] width 68 height 14
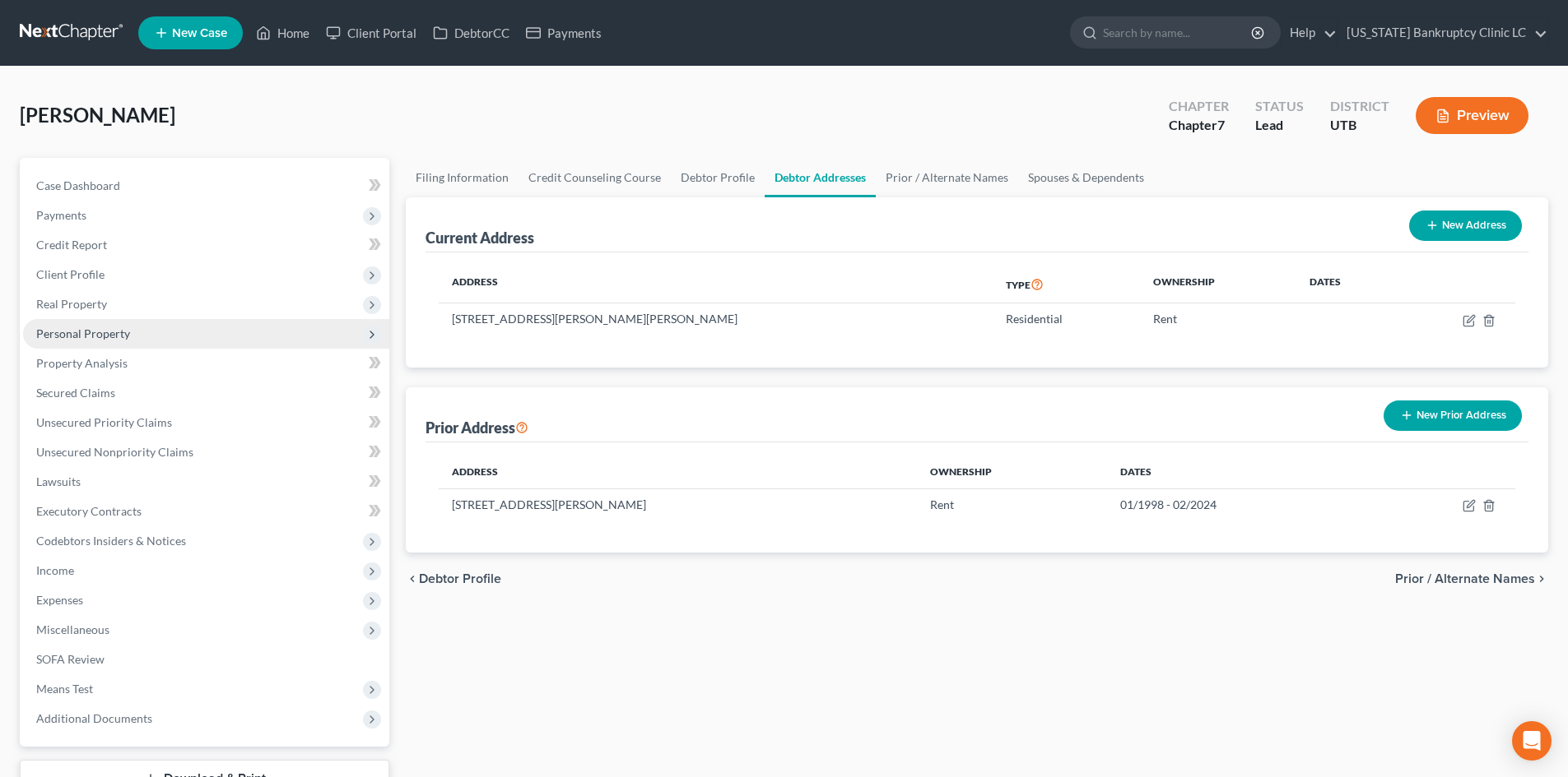
click at [94, 337] on span "Personal Property" at bounding box center [83, 333] width 94 height 14
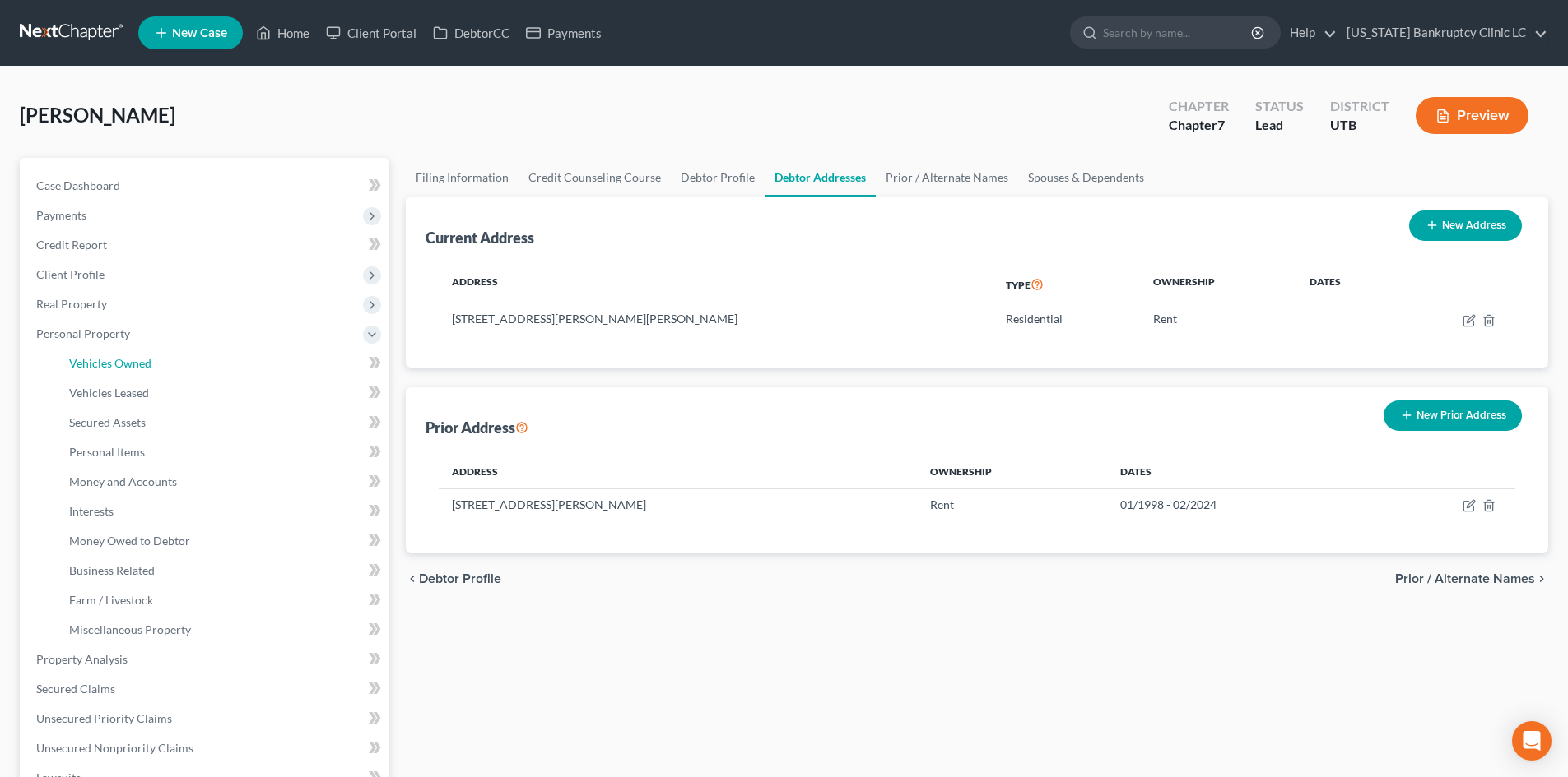
click at [117, 359] on span "Vehicles Owned" at bounding box center [110, 363] width 82 height 14
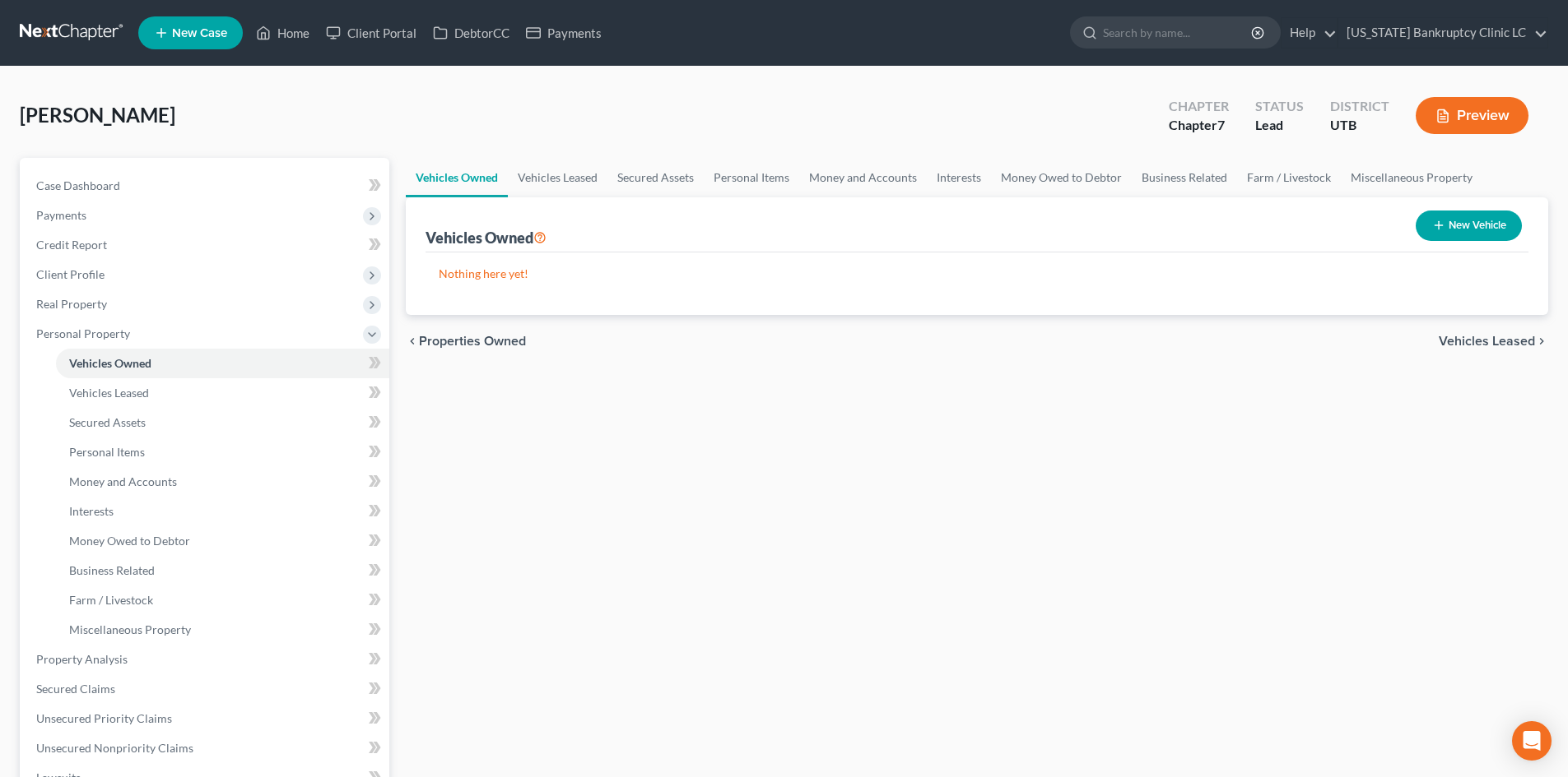
click at [1460, 246] on div "New Vehicle" at bounding box center [1469, 226] width 120 height 44
click at [1446, 219] on button "New Vehicle" at bounding box center [1469, 226] width 106 height 31
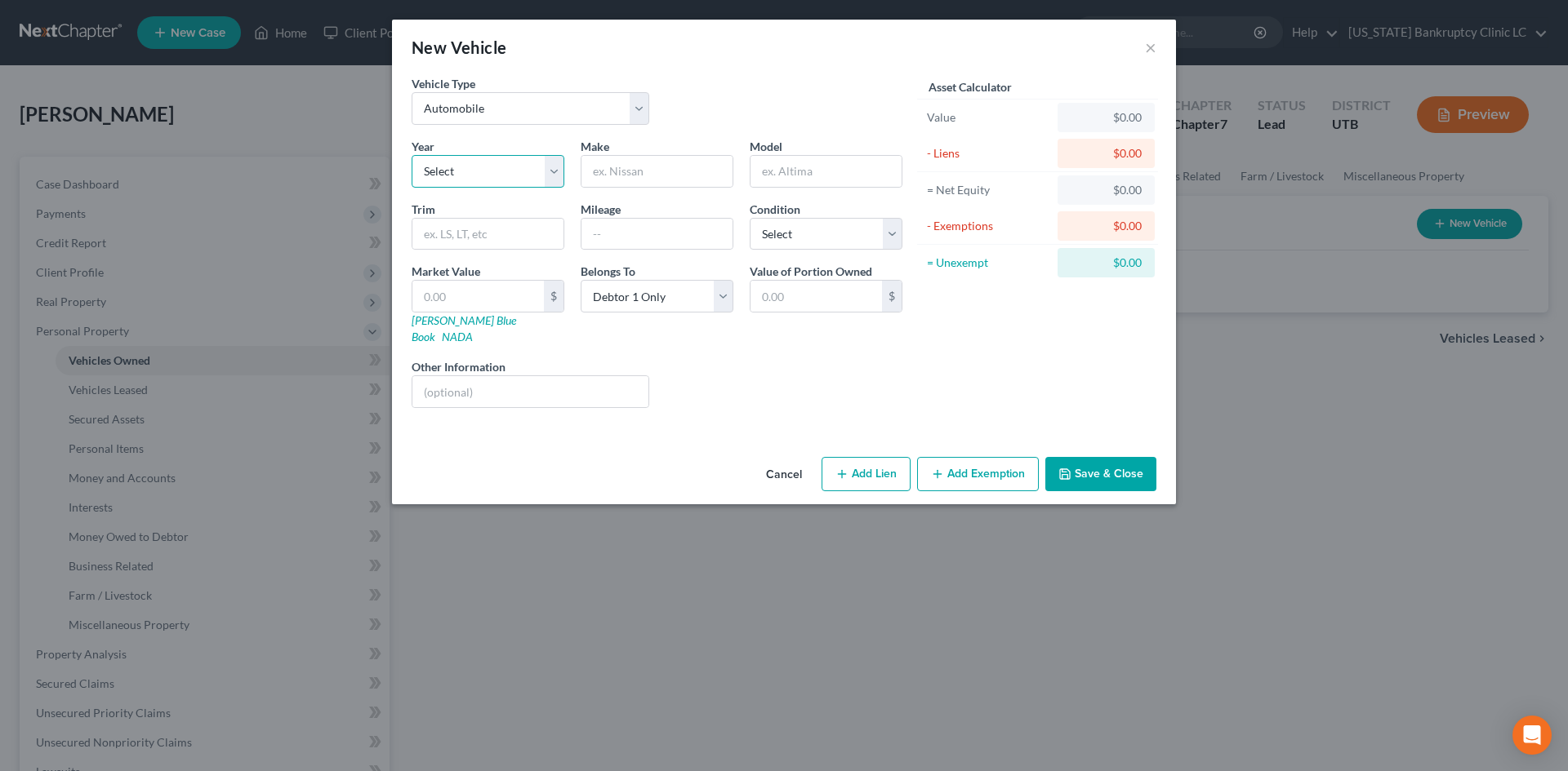
click at [452, 171] on select "Select 2026 2025 2024 2023 2022 2021 2020 2019 2018 2017 2016 2015 2014 2013 20…" at bounding box center [487, 171] width 152 height 33
click at [411, 155] on select "Select 2026 2025 2024 2023 2022 2021 2020 2019 2018 2017 2016 2015 2014 2013 20…" at bounding box center [487, 171] width 152 height 33
click at [629, 170] on input "text" at bounding box center [657, 171] width 151 height 31
click at [429, 239] on input "text" at bounding box center [487, 235] width 151 height 31
click at [809, 233] on select "Select Excellent Very Good Good Fair Poor" at bounding box center [826, 235] width 152 height 33
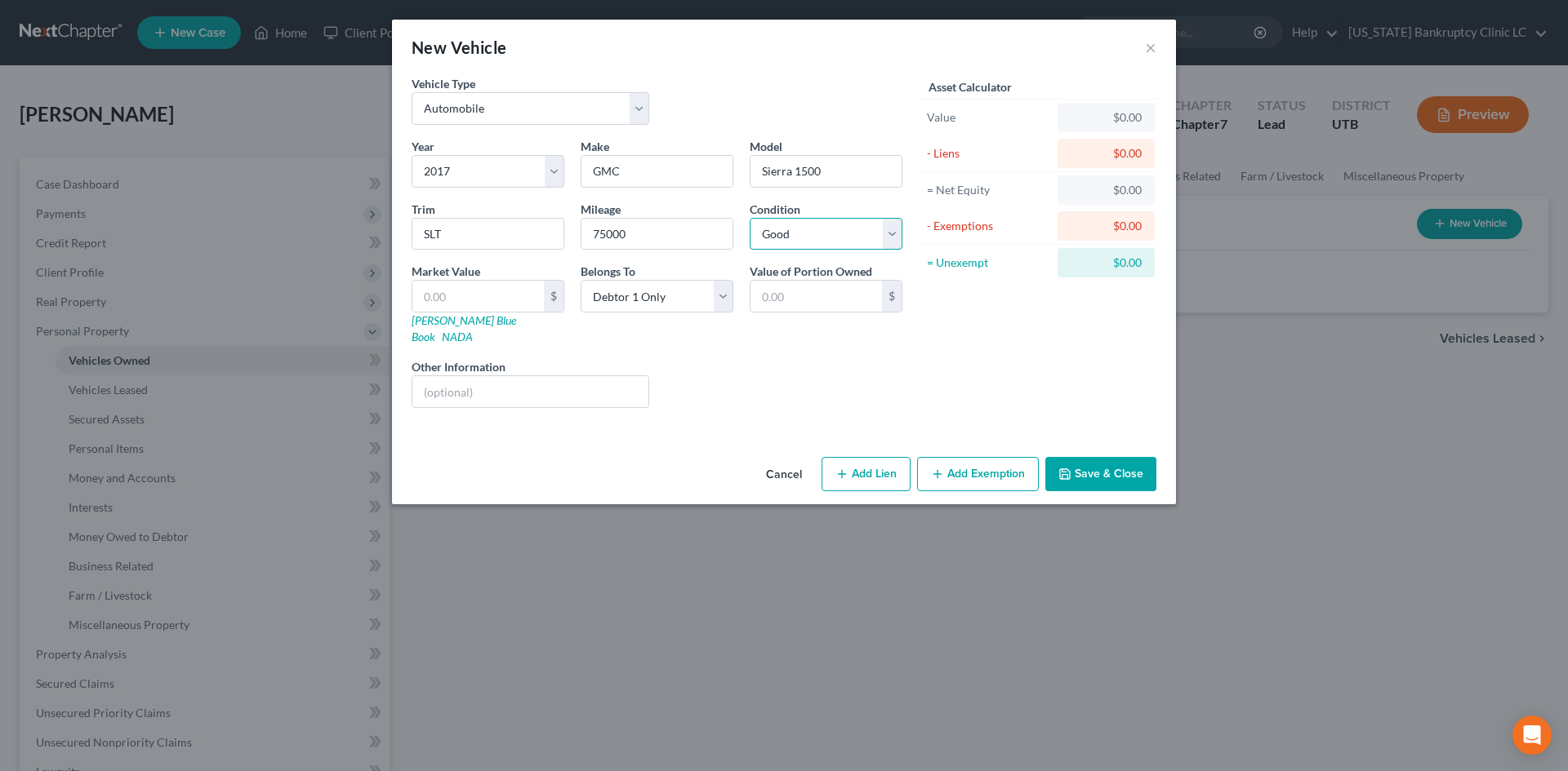
click at [750, 218] on select "Select Excellent Very Good Good Fair Poor" at bounding box center [826, 235] width 152 height 33
click at [436, 326] on link "Kelly Blue Book" at bounding box center [463, 329] width 105 height 30
click at [462, 284] on input "text" at bounding box center [478, 297] width 132 height 31
drag, startPoint x: 501, startPoint y: 301, endPoint x: 503, endPoint y: 292, distance: 9.2
click at [500, 301] on input "25,239" at bounding box center [478, 297] width 132 height 31
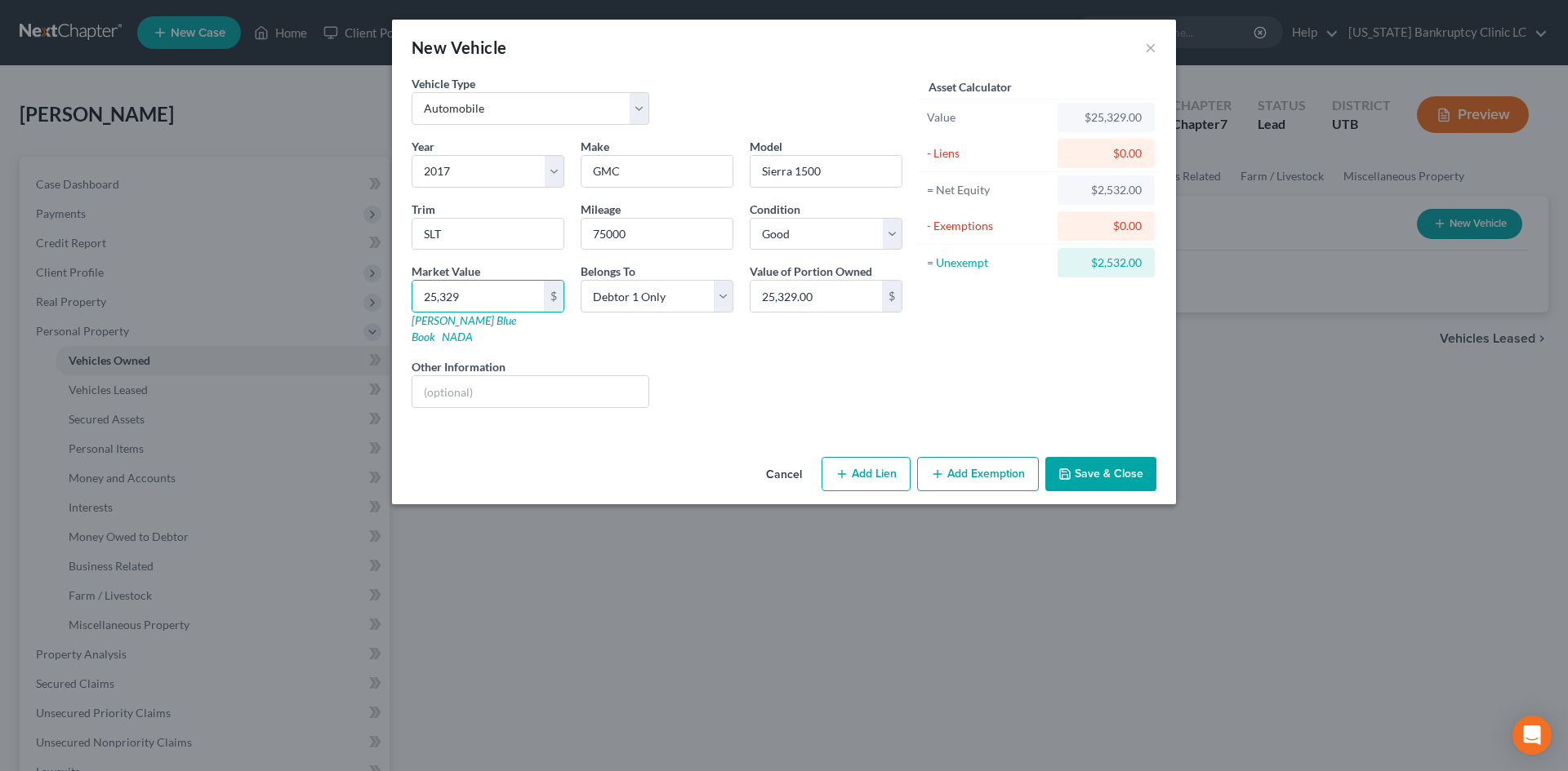
click at [793, 358] on div "Liens Select" at bounding box center [784, 383] width 254 height 49
click at [979, 460] on button "Add Exemption" at bounding box center [978, 474] width 122 height 35
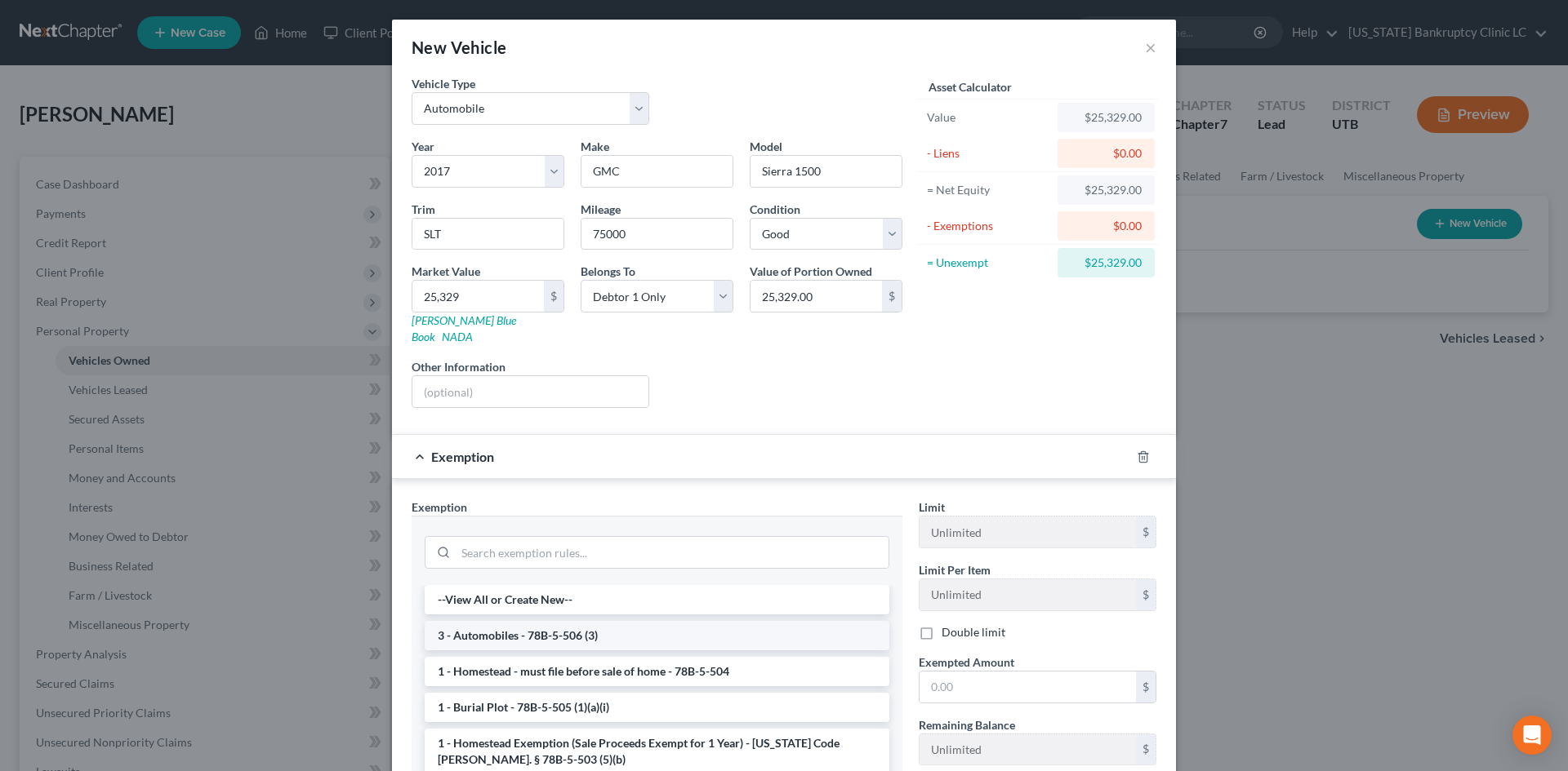
click at [554, 621] on li "3 - Automobiles - 78B-5-506 (3)" at bounding box center [657, 636] width 465 height 30
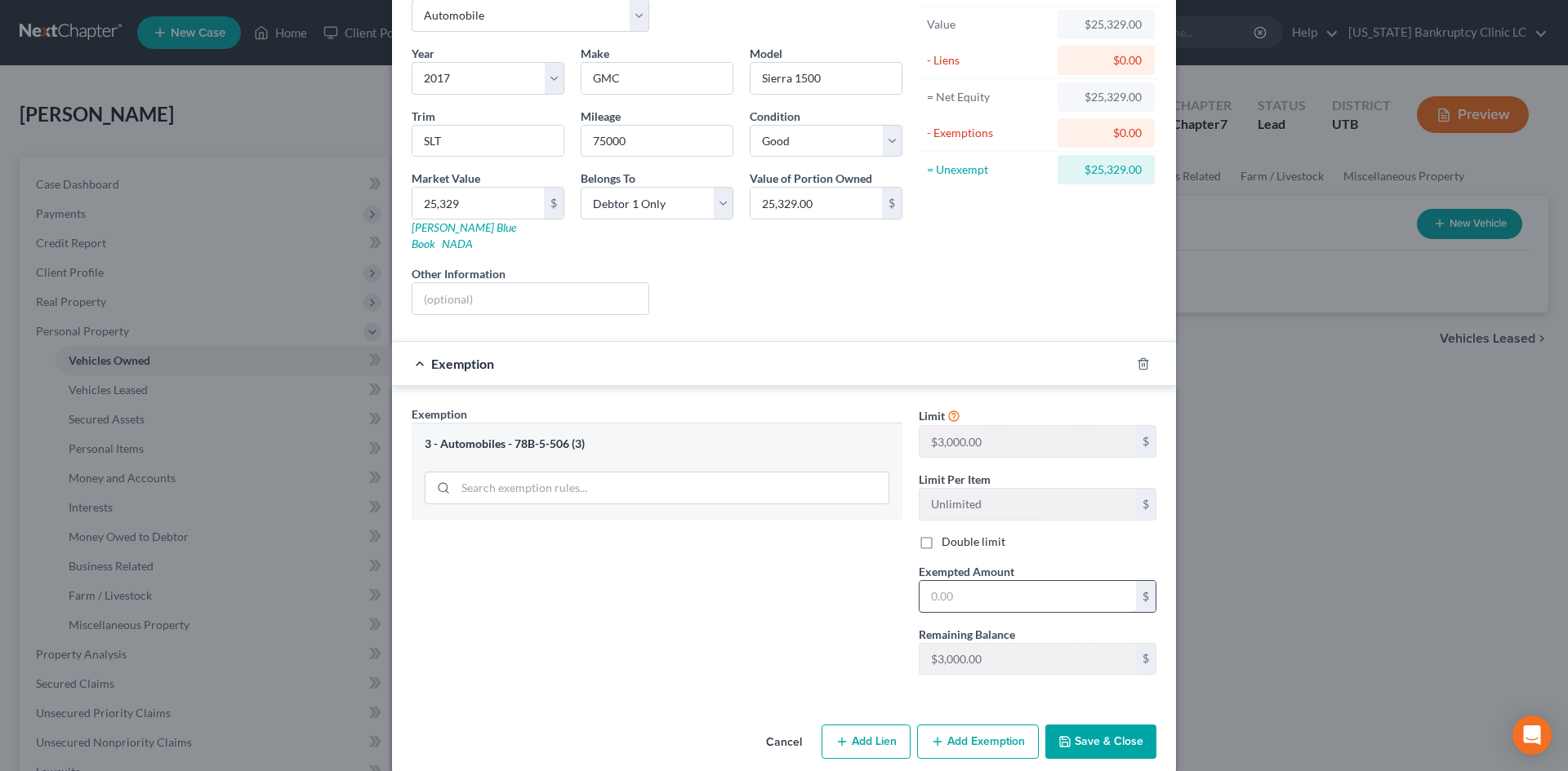
scroll to position [97, 0]
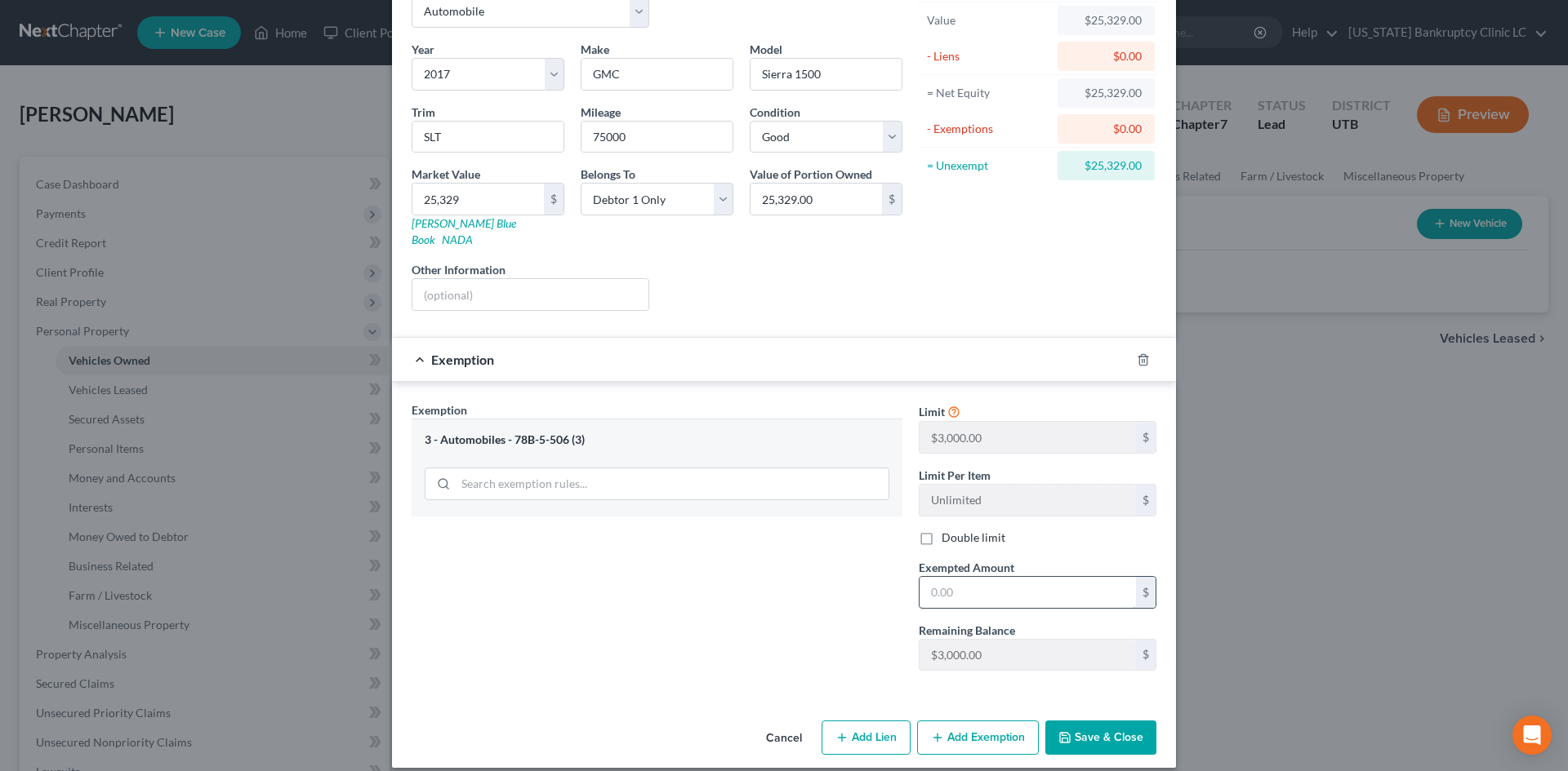
click at [963, 577] on input "text" at bounding box center [1027, 593] width 217 height 31
click at [739, 600] on div "Exemption Set must be selected for CA. Exemption * 3 - Automobiles - 78B-5-506 …" at bounding box center [657, 543] width 507 height 283
click at [1100, 721] on button "Save & Close" at bounding box center [1100, 738] width 111 height 35
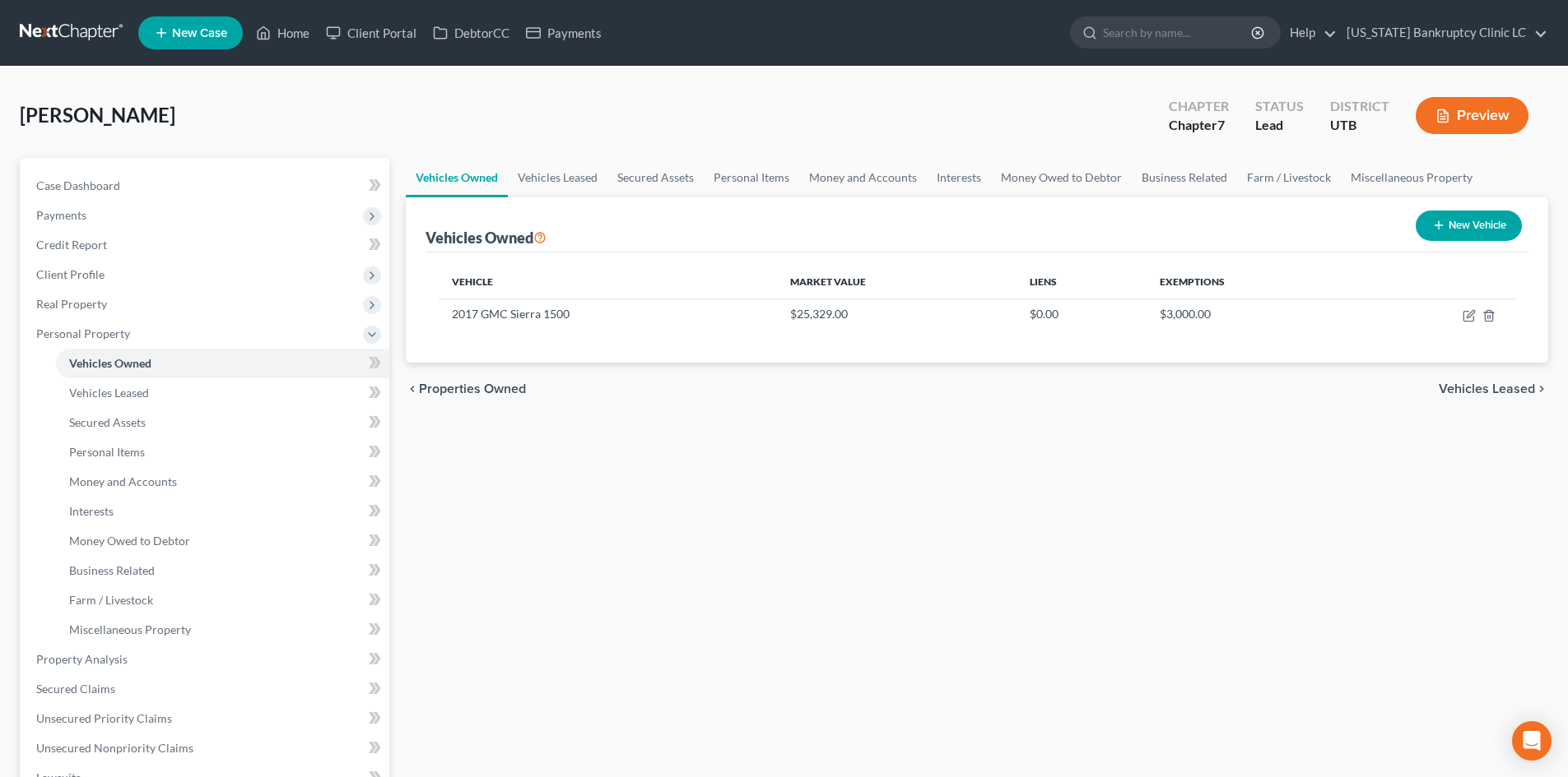
click at [1196, 447] on div "Vehicles Owned Vehicles Leased Secured Assets Personal Items Money and Accounts…" at bounding box center [977, 648] width 1159 height 980
click at [777, 448] on div "Vehicles Owned Vehicles Leased Secured Assets Personal Items Money and Accounts…" at bounding box center [977, 648] width 1159 height 980
click at [865, 178] on link "Money and Accounts" at bounding box center [863, 178] width 128 height 40
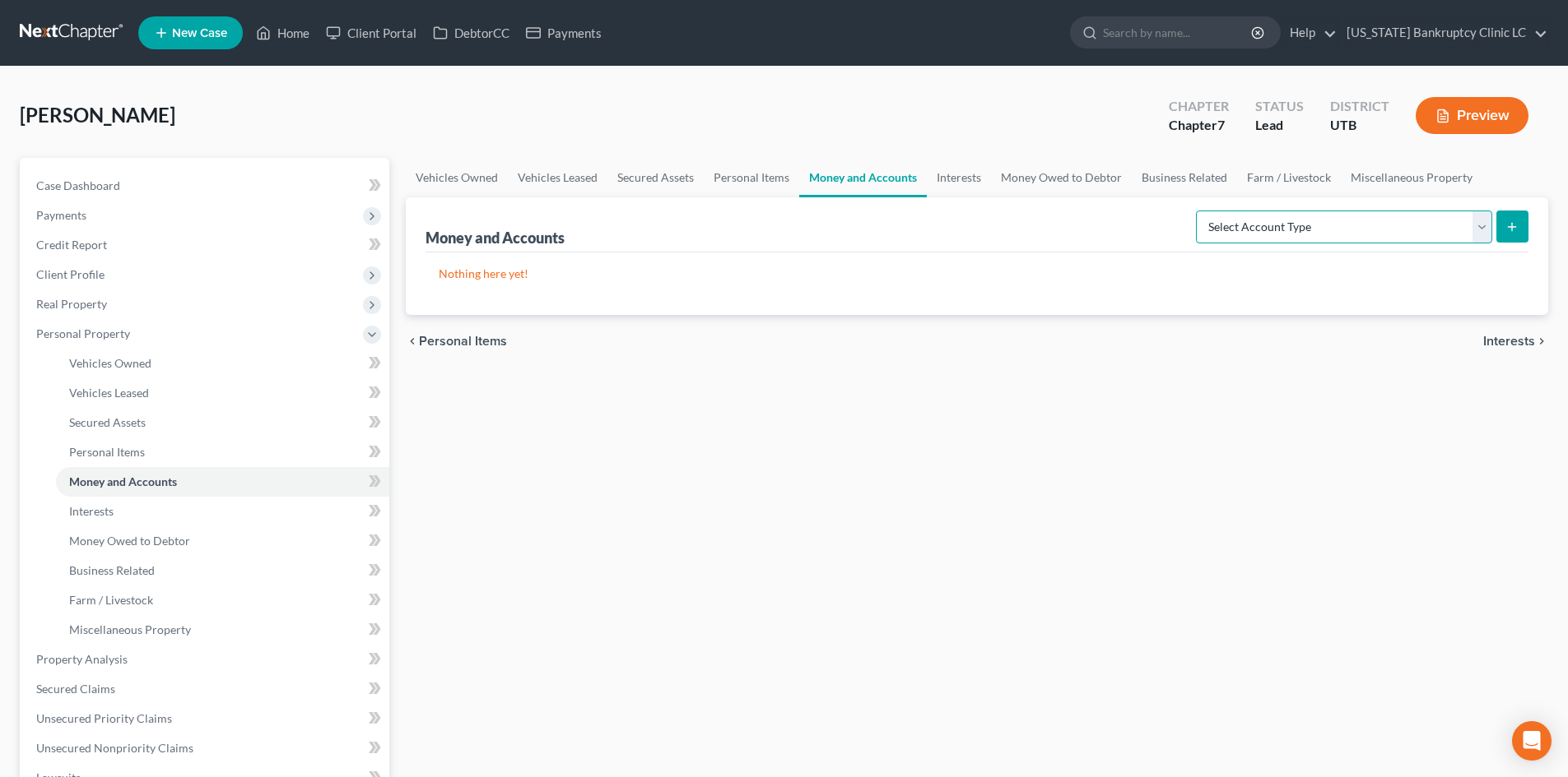
drag, startPoint x: 1369, startPoint y: 219, endPoint x: 1358, endPoint y: 241, distance: 24.6
click at [1369, 219] on select "Select Account Type Brokerage Cash on Hand Certificates of Deposit Checking Acc…" at bounding box center [1344, 227] width 296 height 33
click at [1199, 211] on select "Select Account Type Brokerage Cash on Hand Certificates of Deposit Checking Acc…" at bounding box center [1344, 227] width 296 height 33
click at [1505, 224] on button "submit" at bounding box center [1512, 227] width 32 height 32
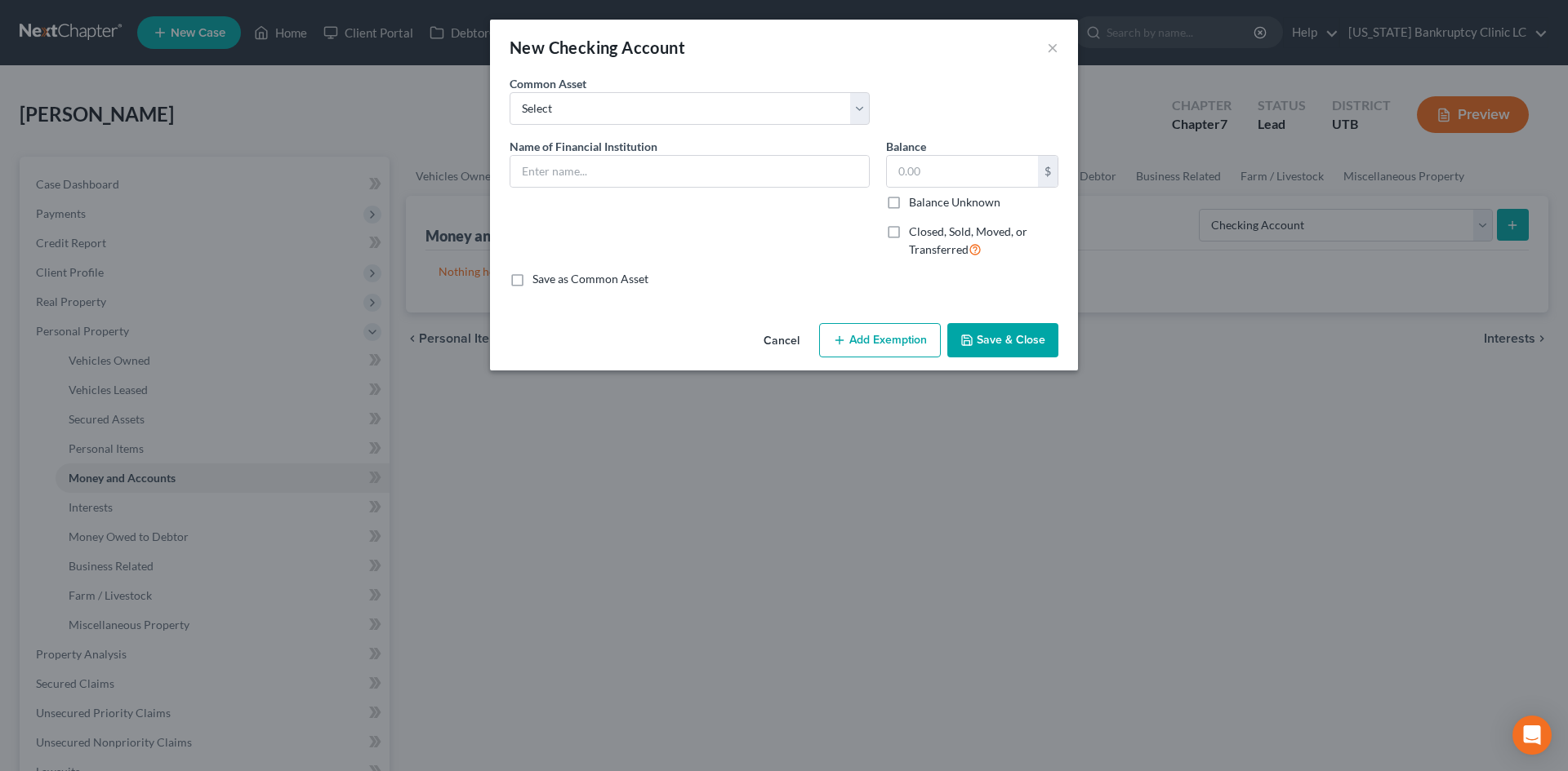
click at [666, 136] on div "Common Asset Select US Bank JP Morgan Chase Bank Utah Power Credit Union Chime …" at bounding box center [784, 106] width 565 height 63
click at [640, 169] on input "text" at bounding box center [689, 171] width 358 height 31
click at [1001, 339] on button "Save & Close" at bounding box center [1003, 340] width 111 height 35
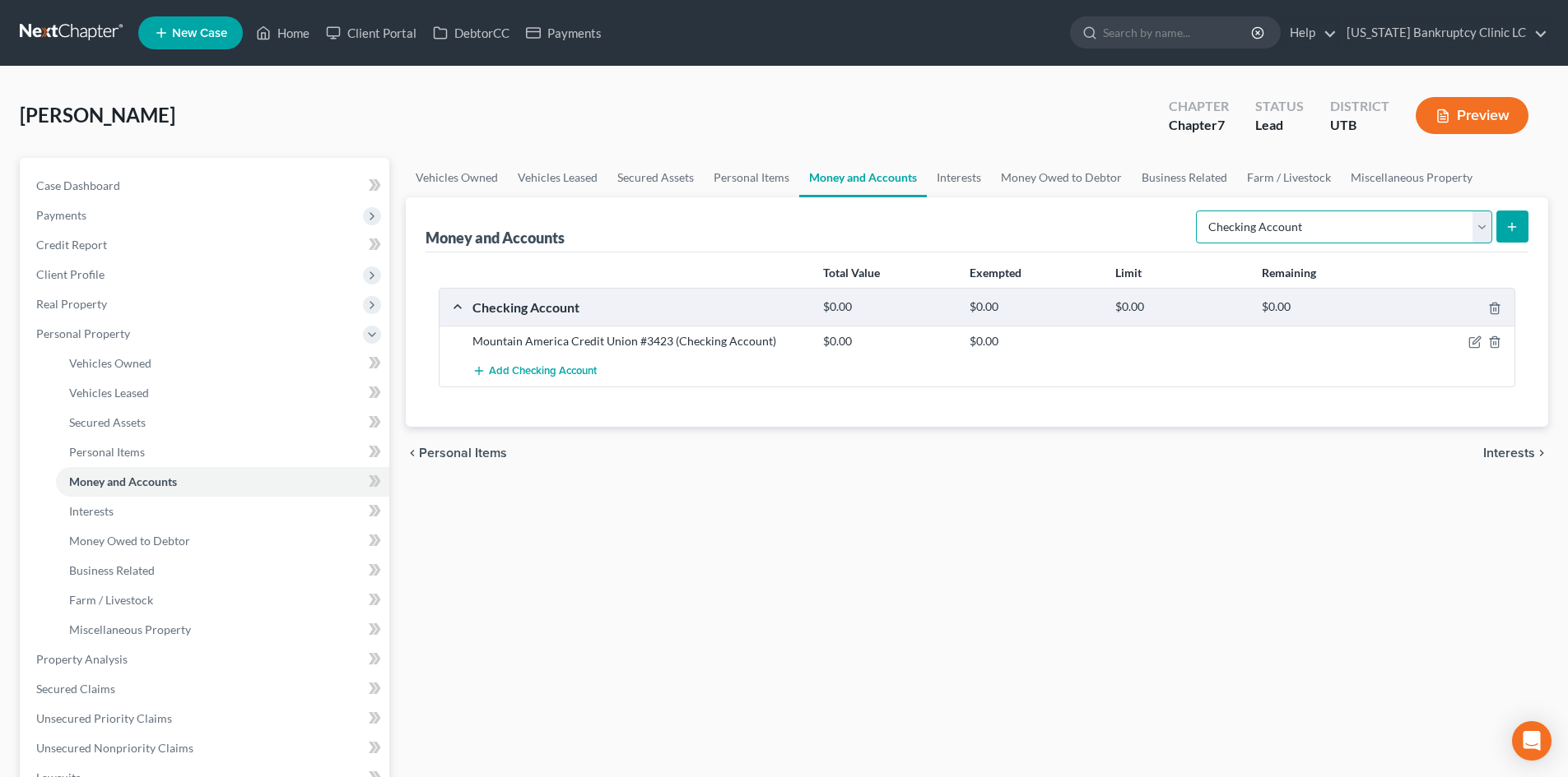
click at [1314, 227] on select "Select Account Type Brokerage Cash on Hand Certificates of Deposit Checking Acc…" at bounding box center [1344, 227] width 296 height 33
click at [1199, 211] on select "Select Account Type Brokerage Cash on Hand Certificates of Deposit Checking Acc…" at bounding box center [1344, 227] width 296 height 33
click at [1521, 225] on button "submit" at bounding box center [1512, 227] width 32 height 32
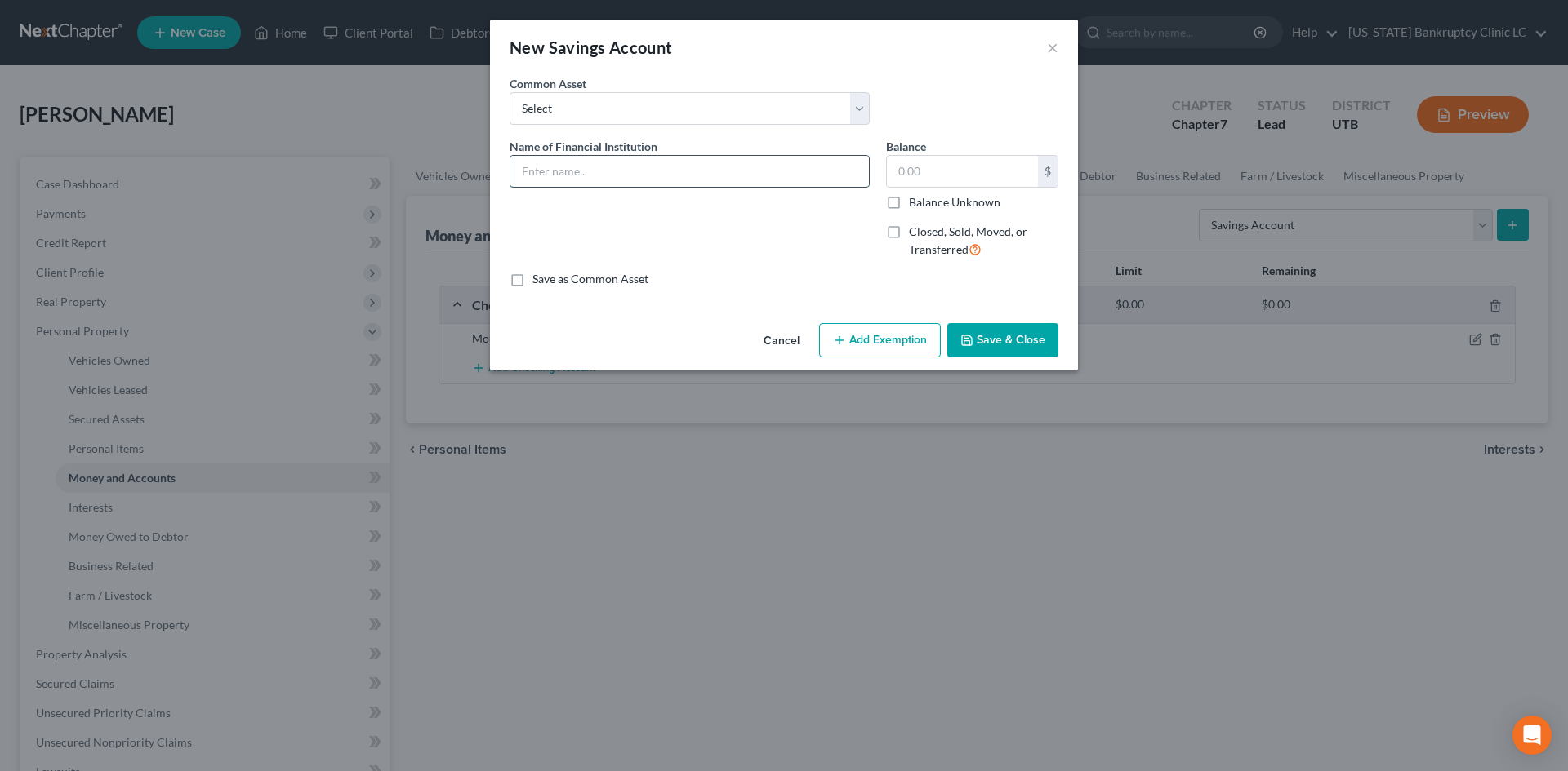
click at [630, 168] on input "text" at bounding box center [689, 171] width 358 height 31
paste input "Mountain America Credit Union #3423"
click at [1005, 342] on button "Save & Close" at bounding box center [1003, 340] width 111 height 35
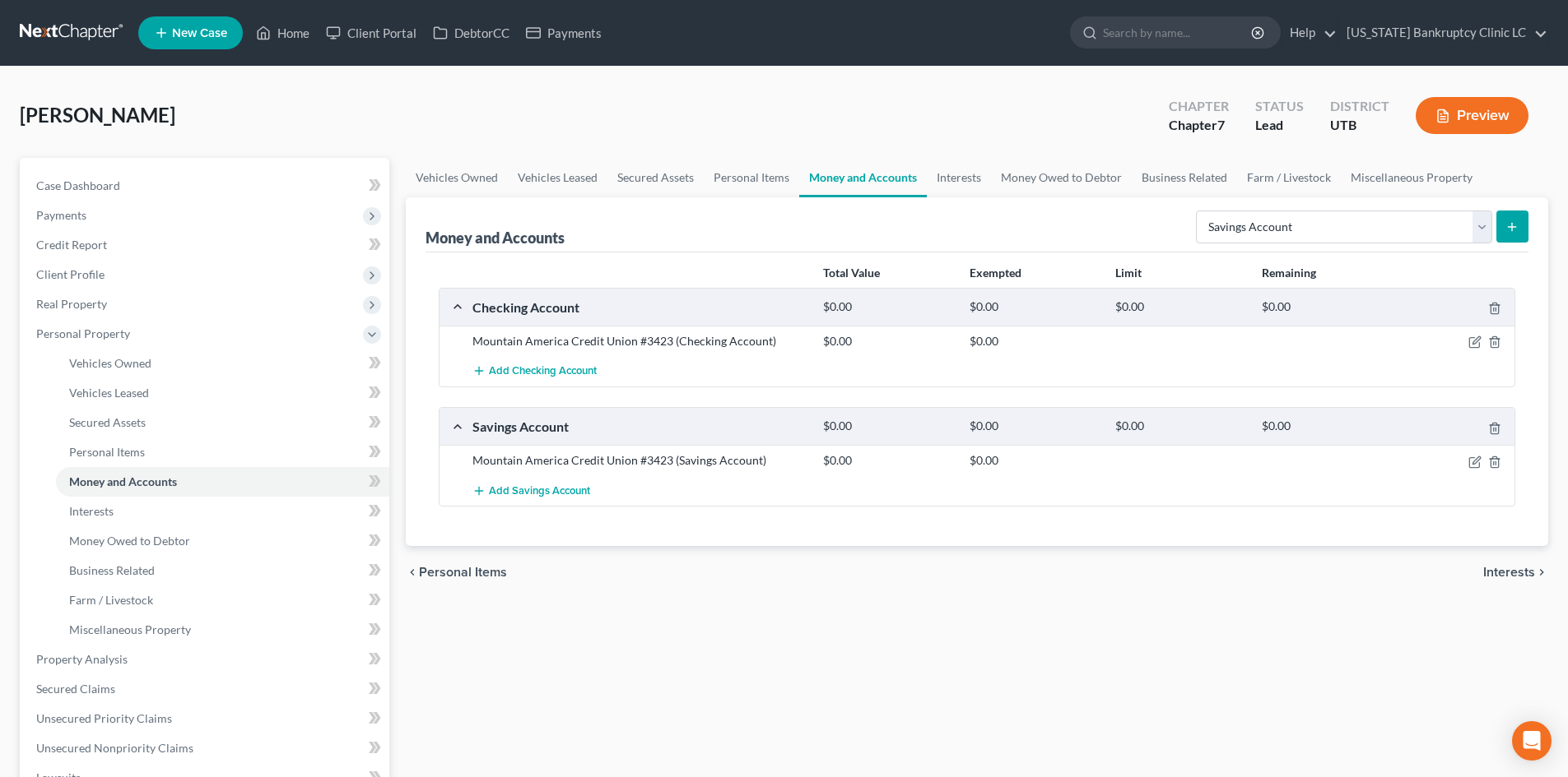
click at [1520, 221] on button "submit" at bounding box center [1512, 227] width 32 height 32
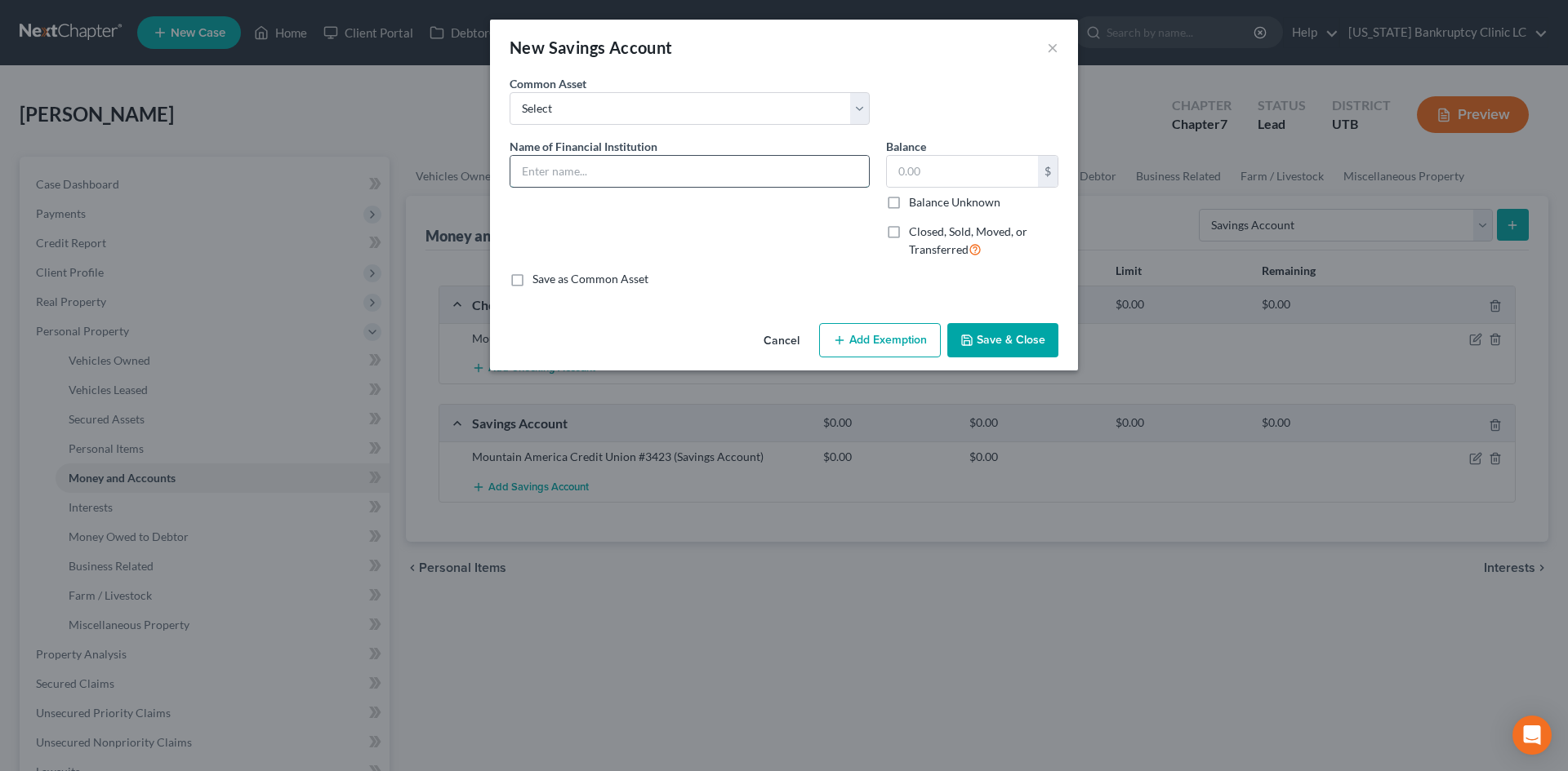
click at [611, 160] on input "text" at bounding box center [689, 171] width 358 height 31
click at [995, 333] on button "Save & Close" at bounding box center [1003, 340] width 111 height 35
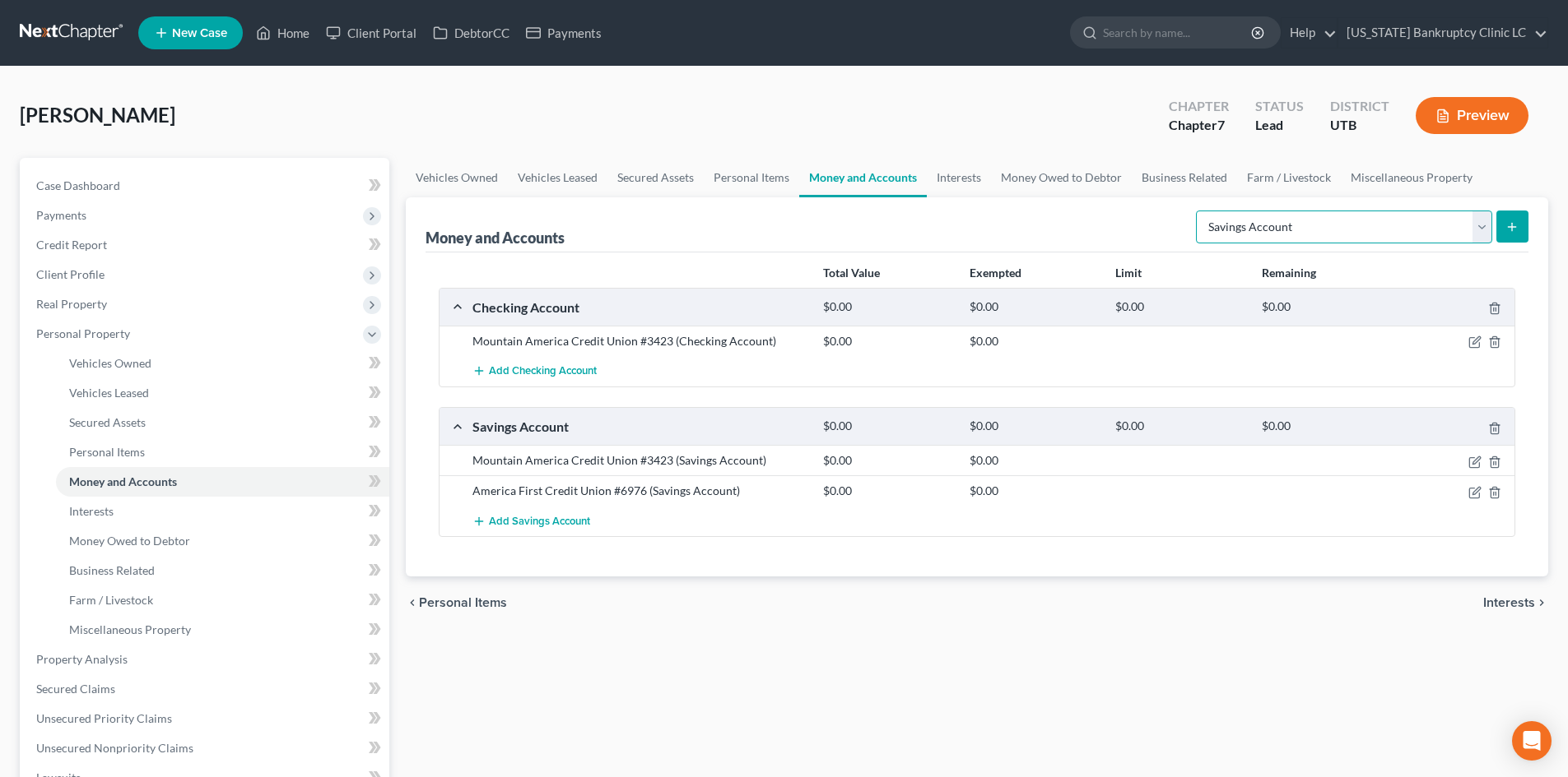
drag, startPoint x: 1375, startPoint y: 227, endPoint x: 1374, endPoint y: 239, distance: 12.0
click at [1375, 227] on select "Select Account Type Brokerage Cash on Hand Certificates of Deposit Checking Acc…" at bounding box center [1344, 227] width 296 height 33
click at [1199, 211] on select "Select Account Type Brokerage Cash on Hand Certificates of Deposit Checking Acc…" at bounding box center [1344, 227] width 296 height 33
click at [1513, 230] on icon "submit" at bounding box center [1512, 227] width 13 height 13
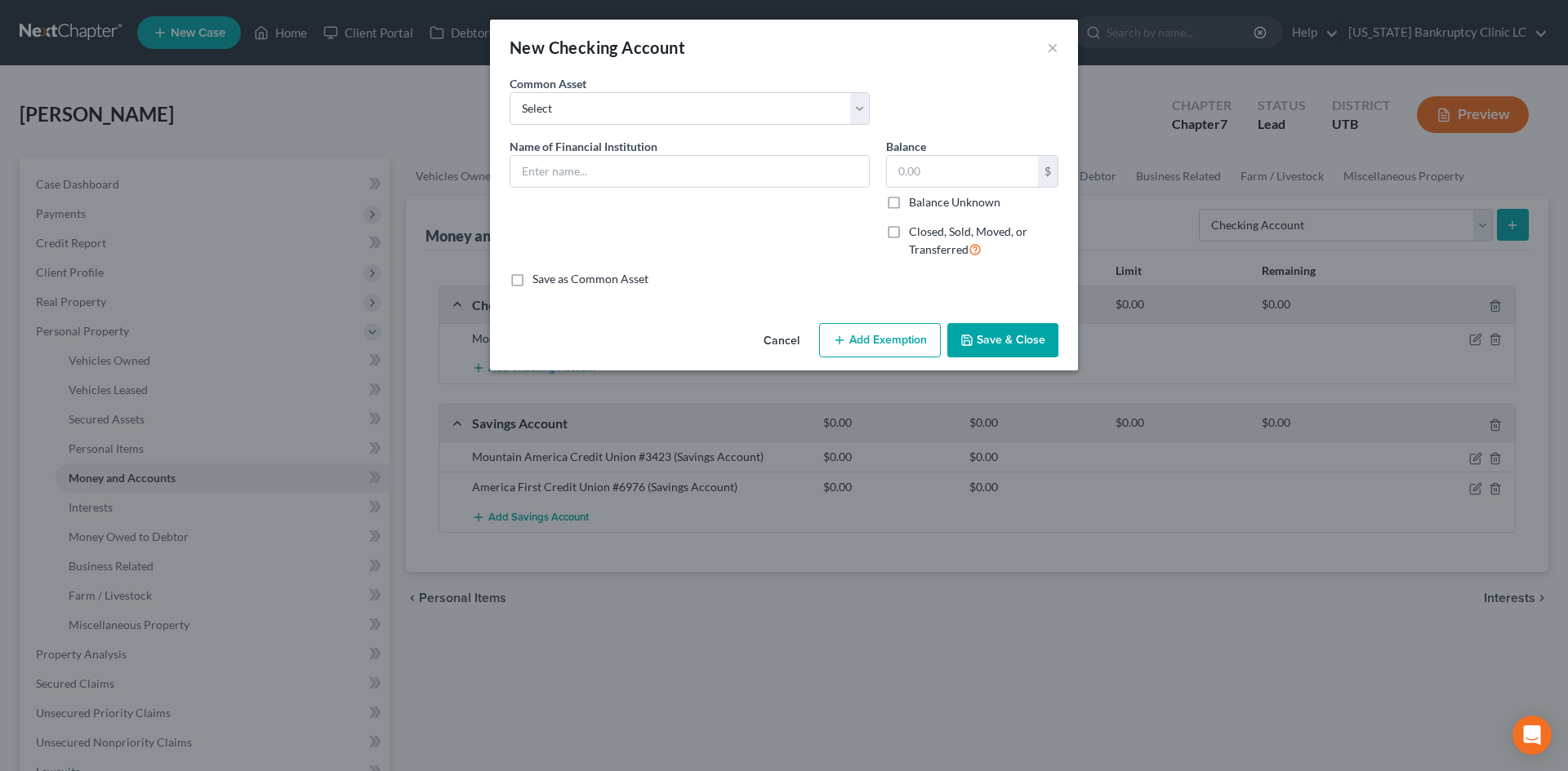
click at [747, 191] on div "Name of Financial Institution *" at bounding box center [689, 204] width 377 height 134
click at [738, 170] on input "text" at bounding box center [689, 171] width 358 height 31
paste input "America First Credit Union #6976"
click at [994, 341] on button "Save & Close" at bounding box center [1003, 340] width 111 height 35
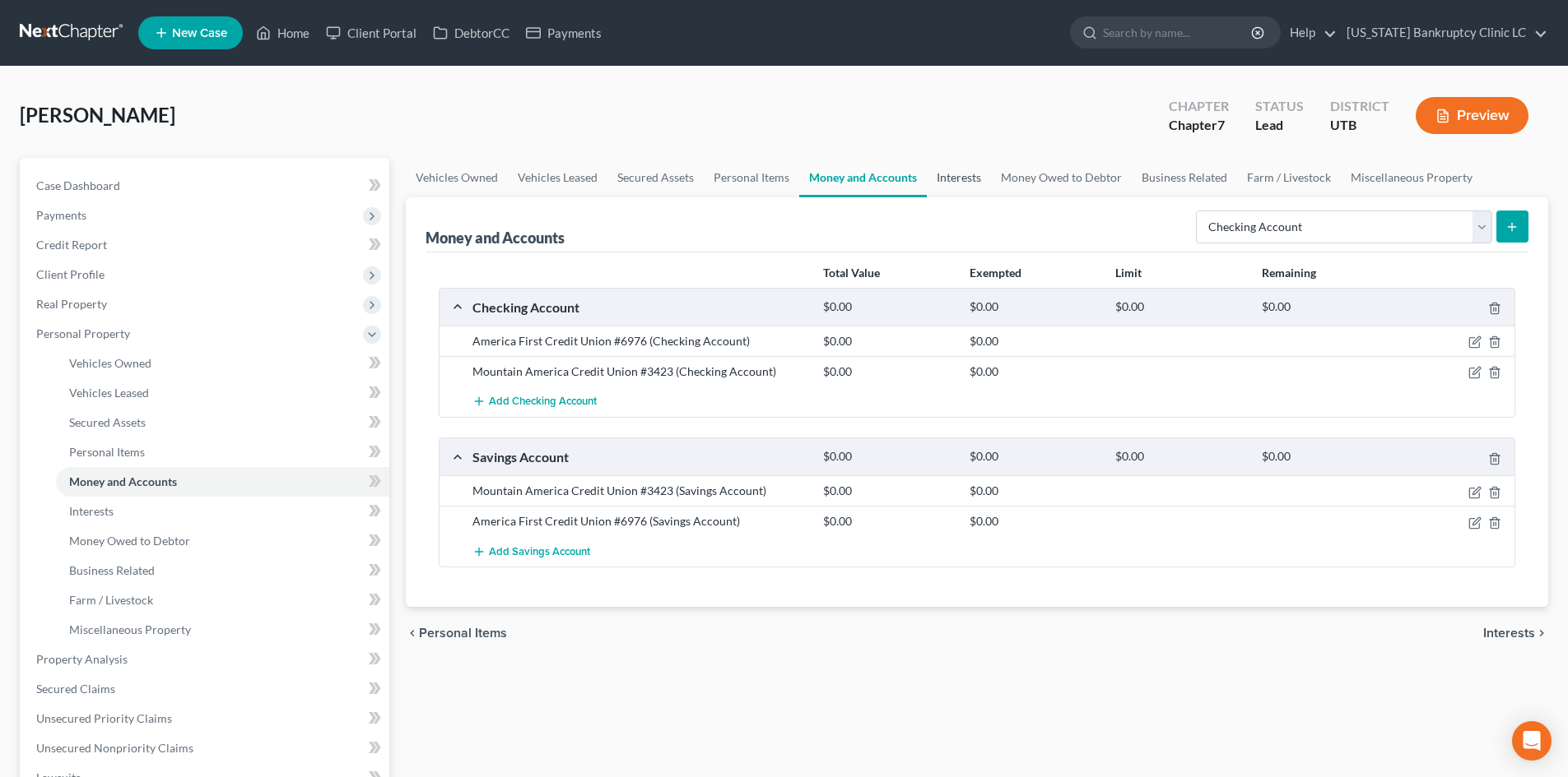
click at [970, 178] on link "Interests" at bounding box center [958, 178] width 64 height 40
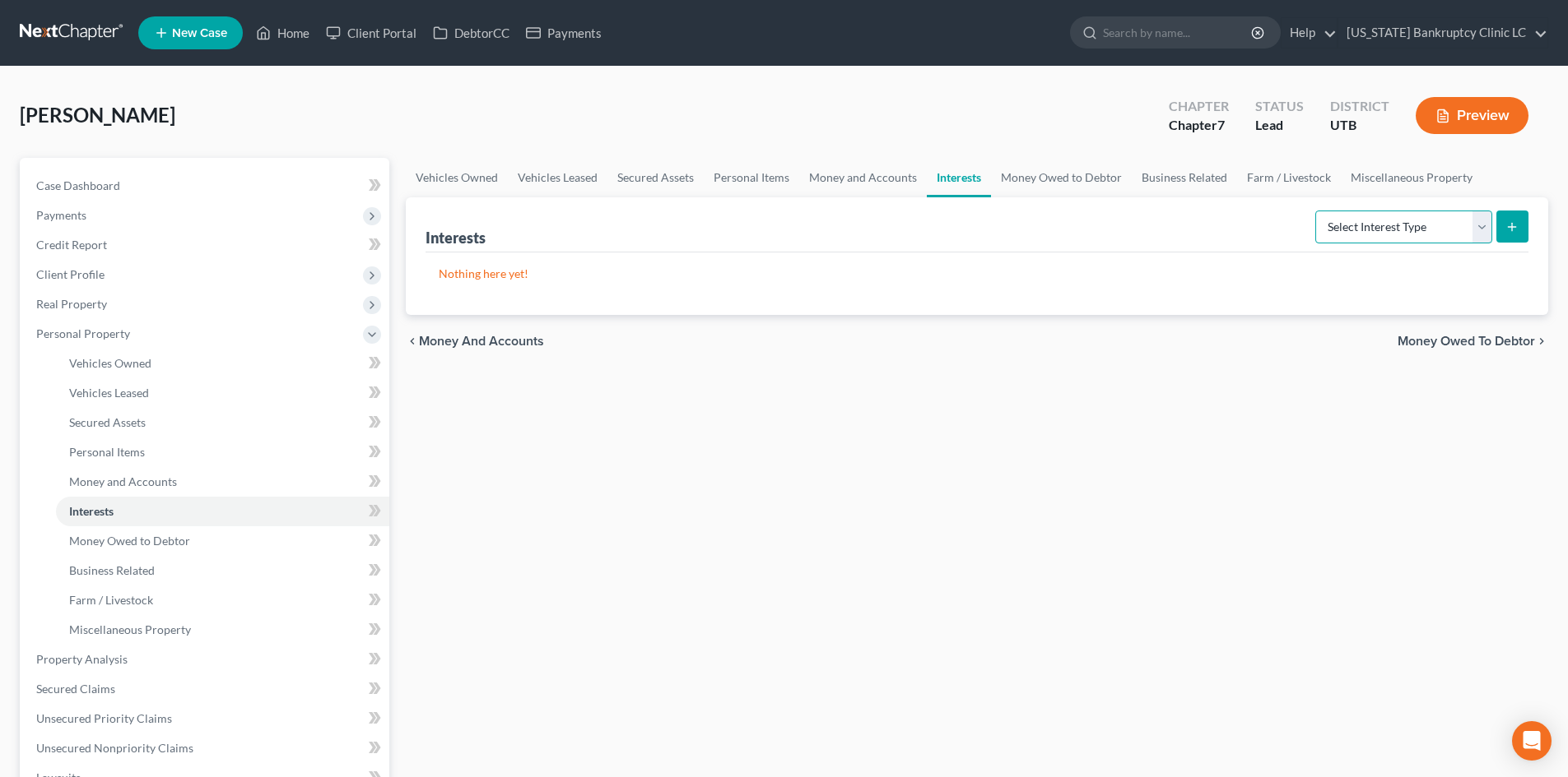
click at [1393, 222] on select "Select Interest Type 401K Annuity Bond Education IRA Government Bond Government…" at bounding box center [1404, 227] width 177 height 33
click at [1317, 211] on select "Select Interest Type 401K Annuity Bond Education IRA Government Bond Government…" at bounding box center [1404, 227] width 177 height 33
click at [1514, 227] on icon "submit" at bounding box center [1512, 227] width 13 height 13
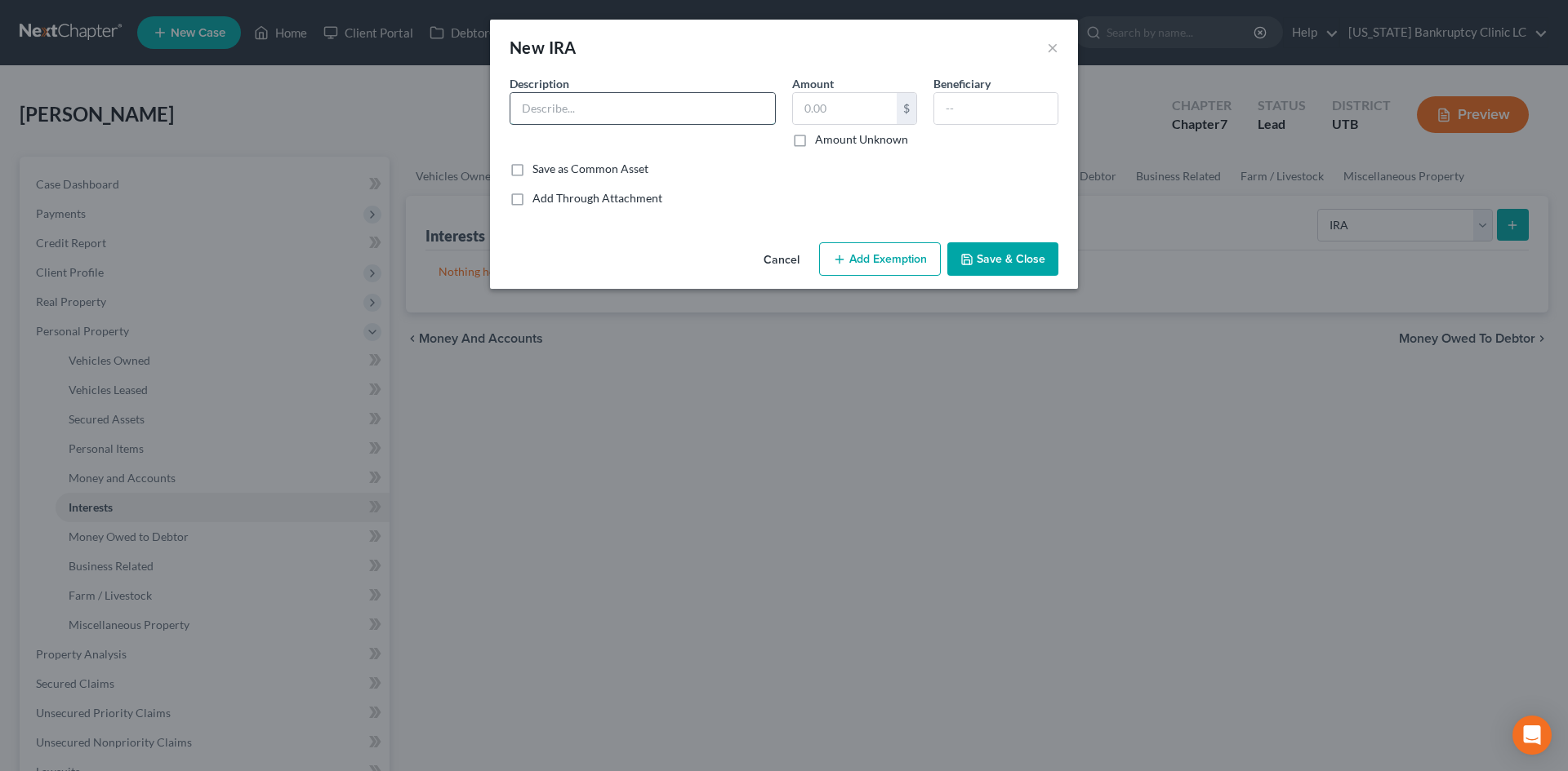
drag, startPoint x: 1502, startPoint y: 225, endPoint x: 644, endPoint y: 105, distance: 866.4
click at [644, 105] on input "text" at bounding box center [642, 109] width 264 height 31
click at [863, 108] on input "text" at bounding box center [845, 109] width 104 height 31
click at [877, 264] on button "Add Exemption" at bounding box center [880, 259] width 122 height 35
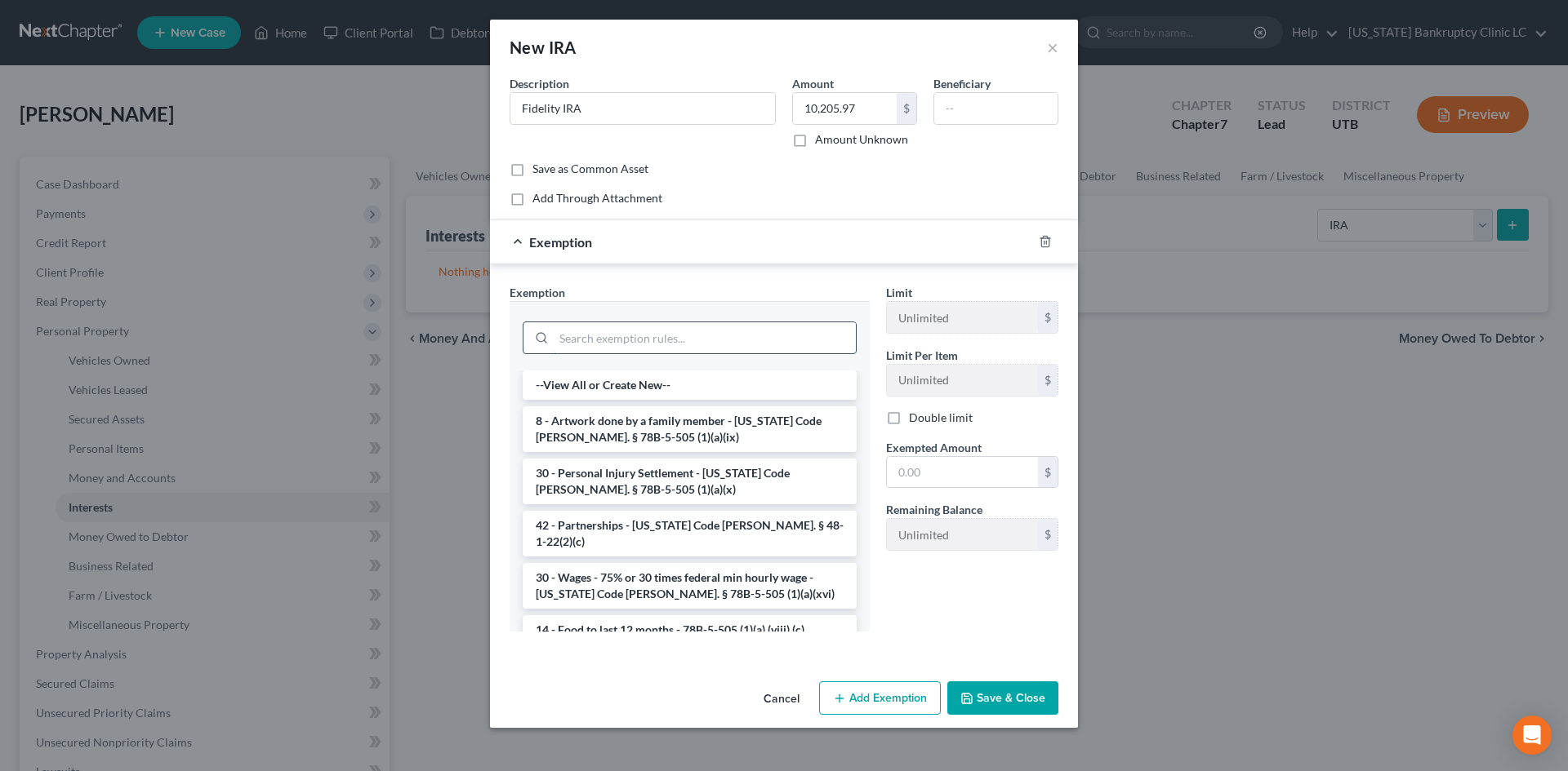
click at [649, 337] on input "search" at bounding box center [704, 338] width 302 height 31
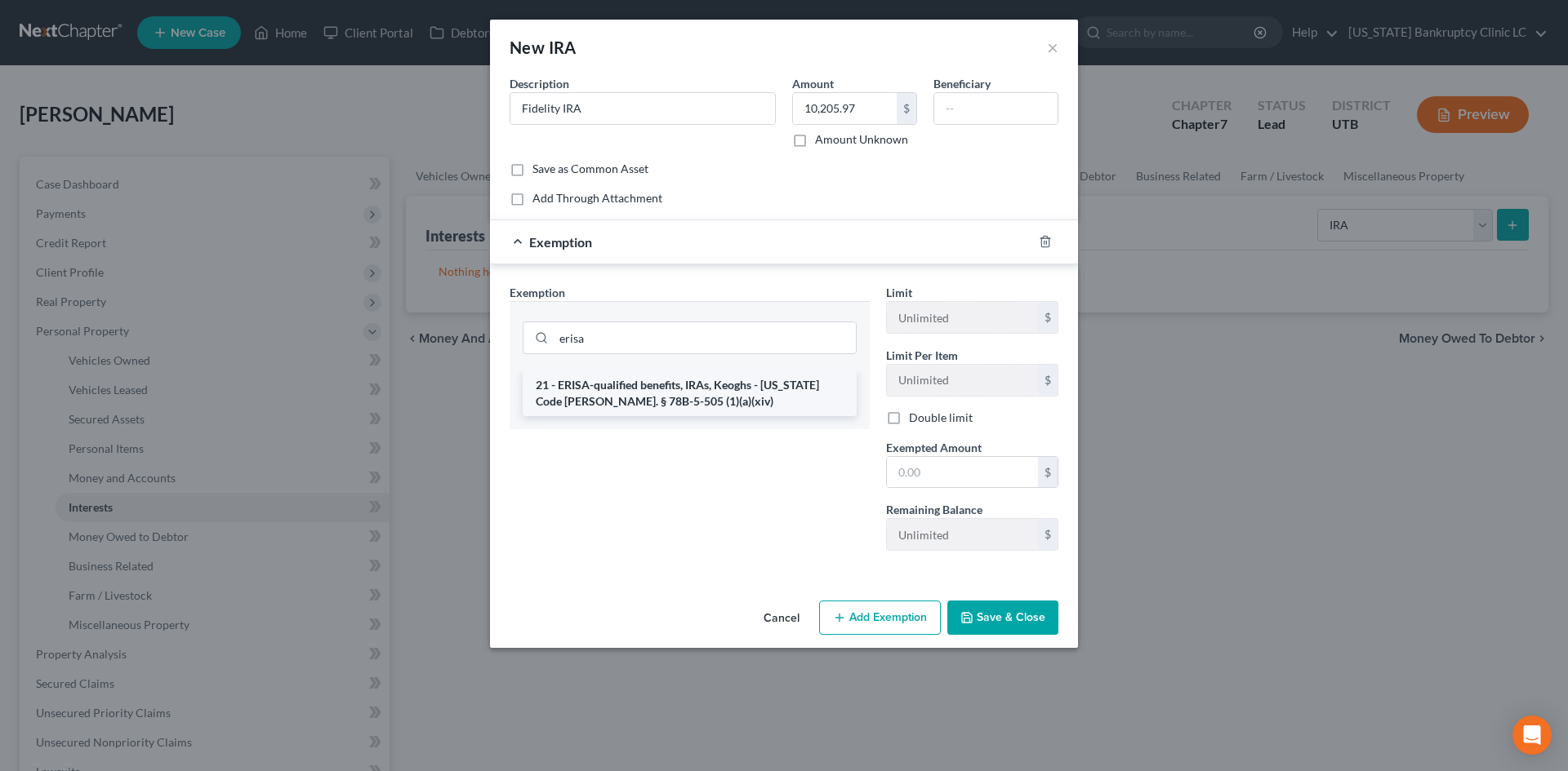
click at [644, 390] on li "21 - ERISA-qualified benefits, IRAs, Keoghs - Utah Code Ann. § 78B-5-505 (1)(a)…" at bounding box center [689, 393] width 334 height 45
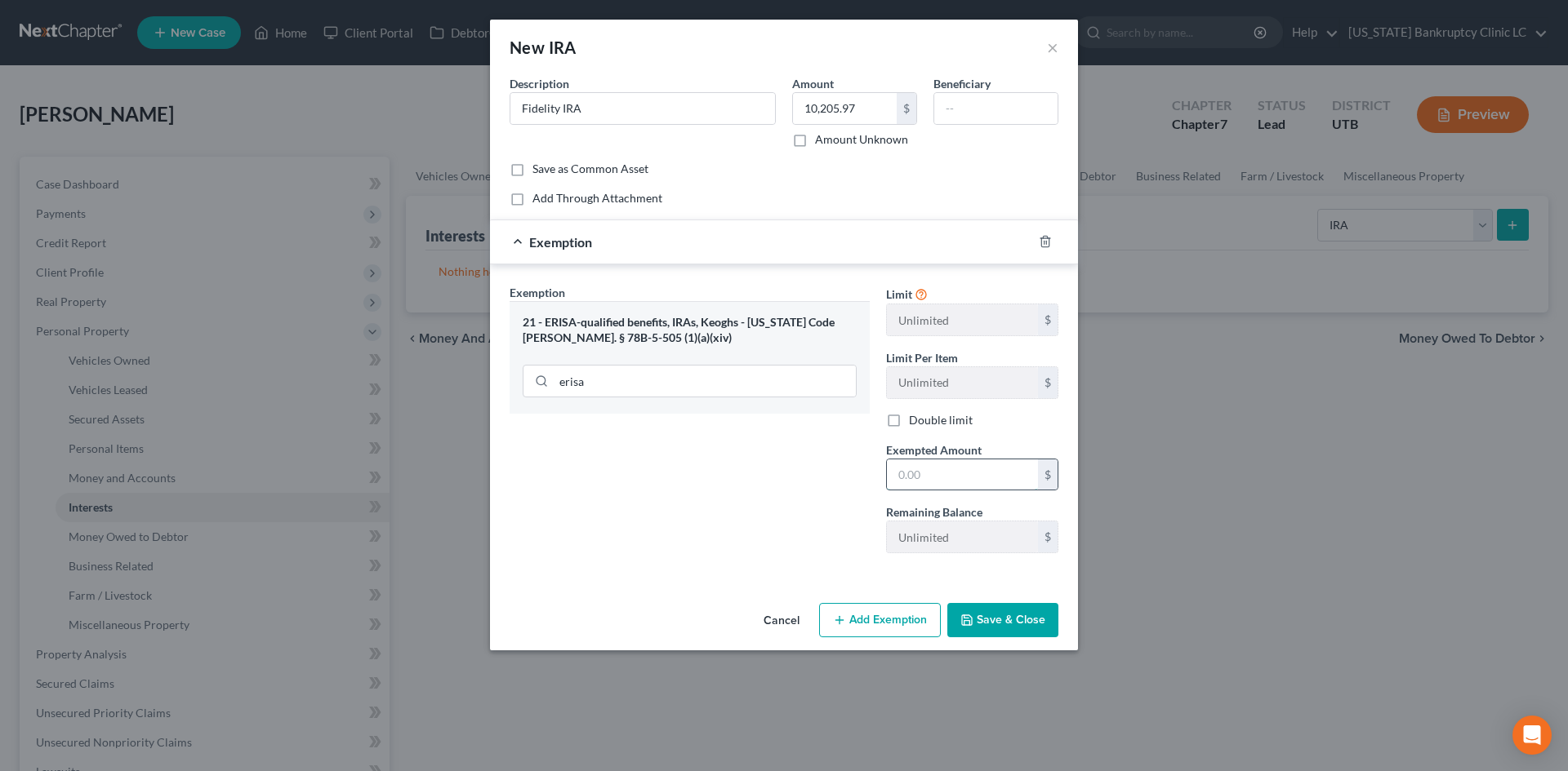
click at [936, 474] on input "text" at bounding box center [962, 475] width 151 height 31
click at [1034, 612] on button "Save & Close" at bounding box center [1003, 620] width 111 height 35
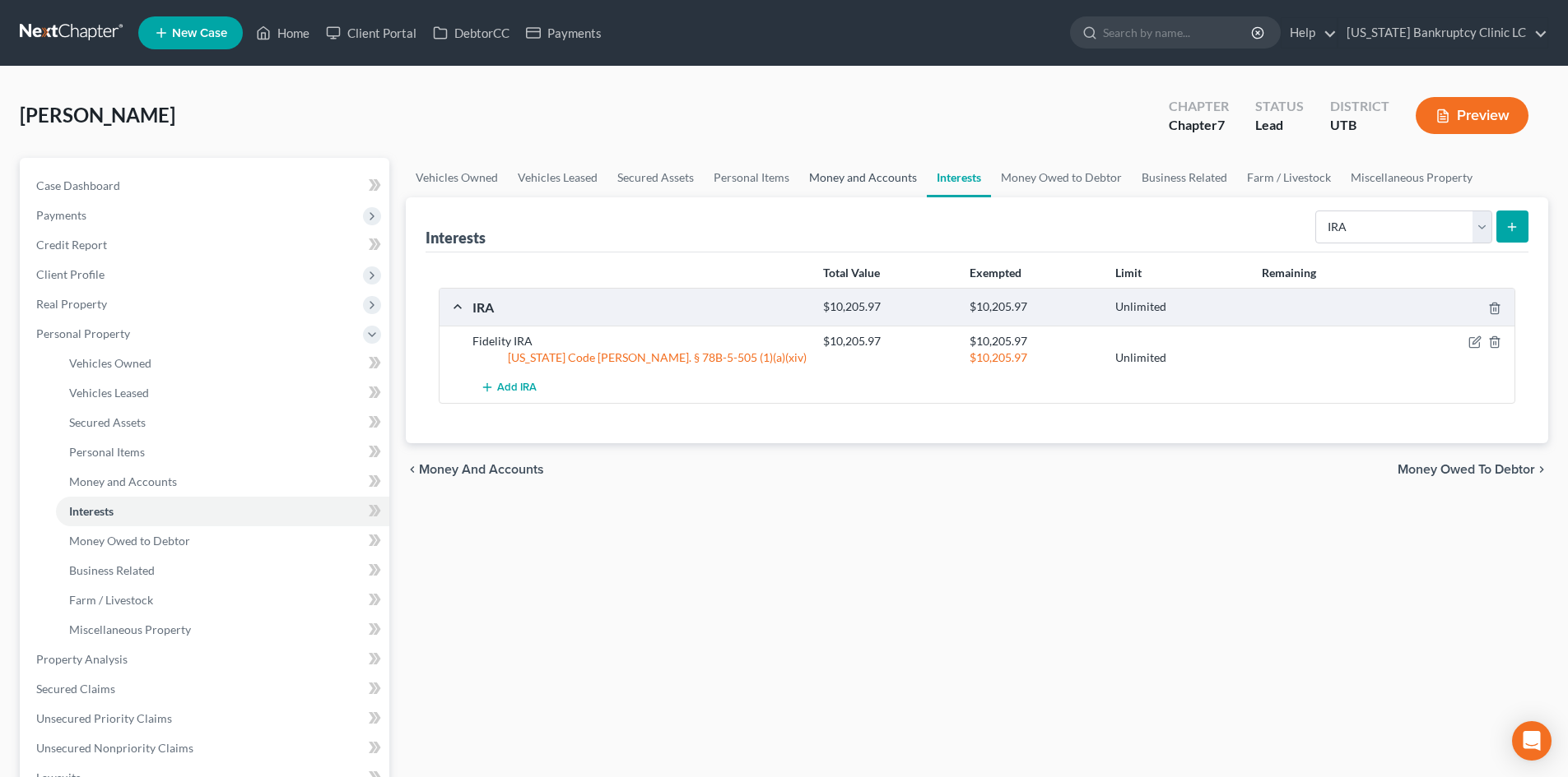
drag, startPoint x: 855, startPoint y: 178, endPoint x: 1045, endPoint y: 274, distance: 212.9
click at [855, 178] on link "Money and Accounts" at bounding box center [863, 178] width 128 height 40
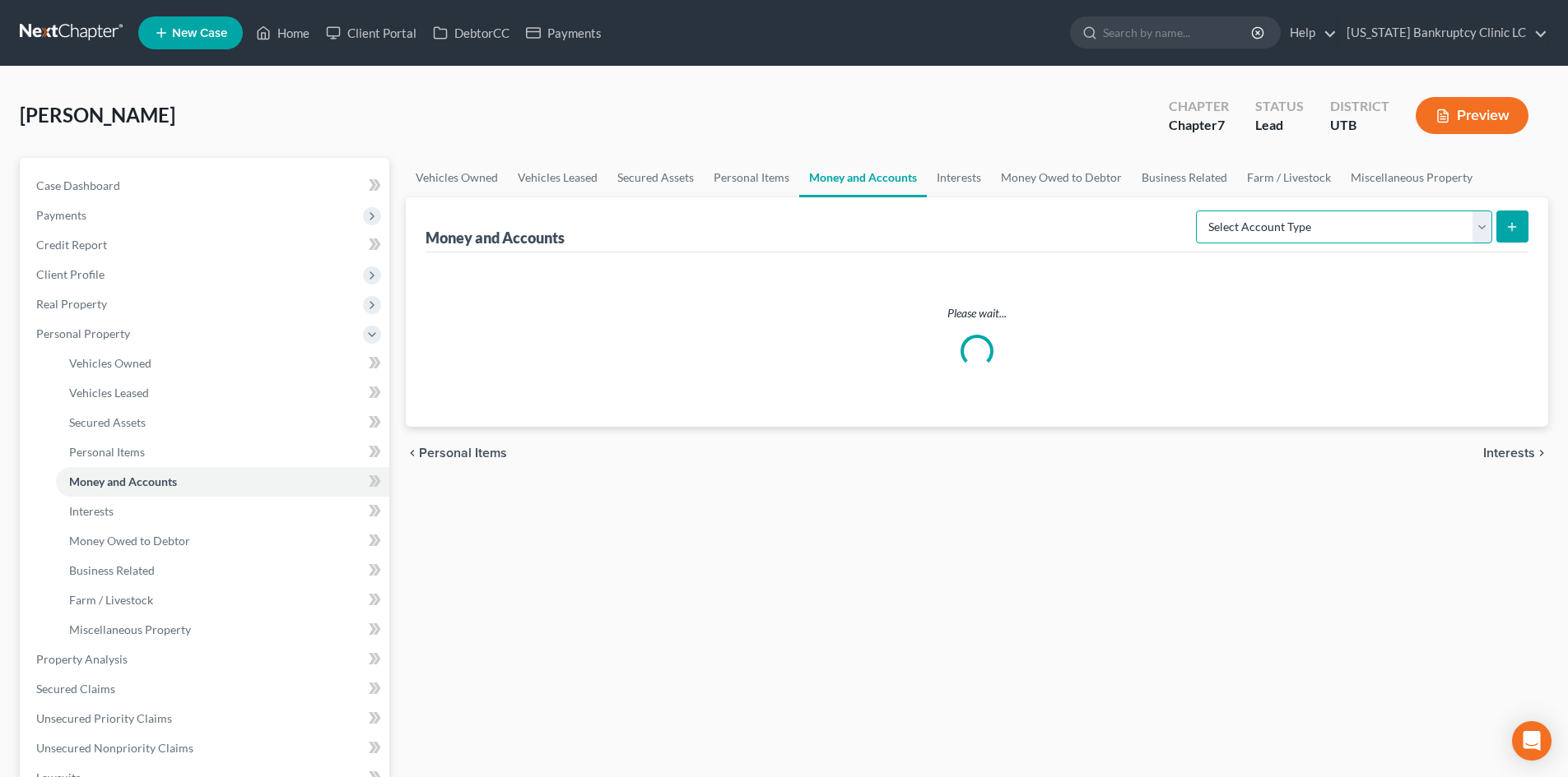
drag, startPoint x: 1372, startPoint y: 227, endPoint x: 1371, endPoint y: 242, distance: 15.0
click at [1372, 227] on select "Select Account Type Brokerage Cash on Hand Certificates of Deposit Checking Acc…" at bounding box center [1344, 227] width 296 height 33
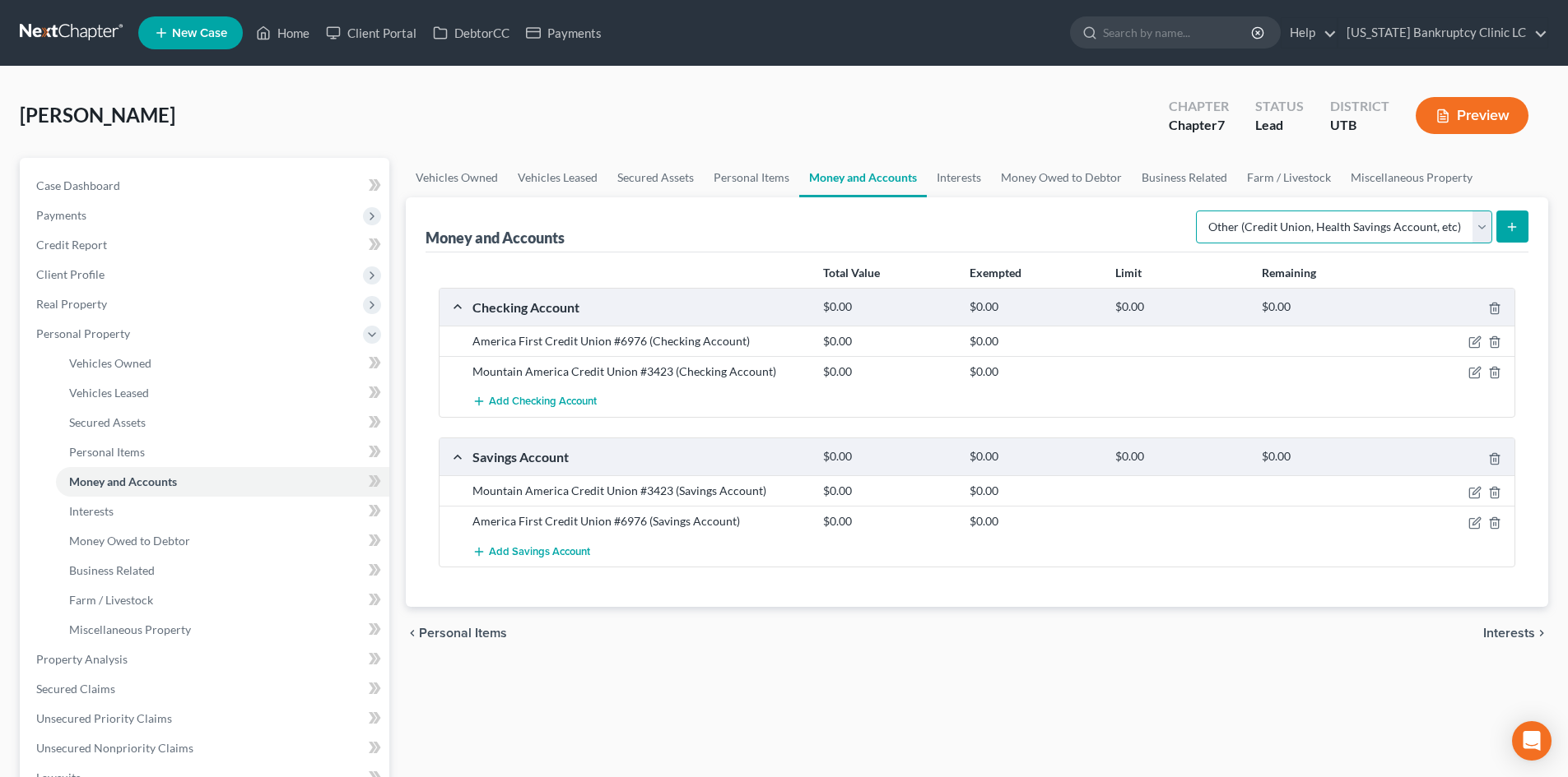
click at [1199, 211] on select "Select Account Type Brokerage Cash on Hand Certificates of Deposit Checking Acc…" at bounding box center [1344, 227] width 296 height 33
click at [1509, 237] on button "submit" at bounding box center [1512, 227] width 32 height 32
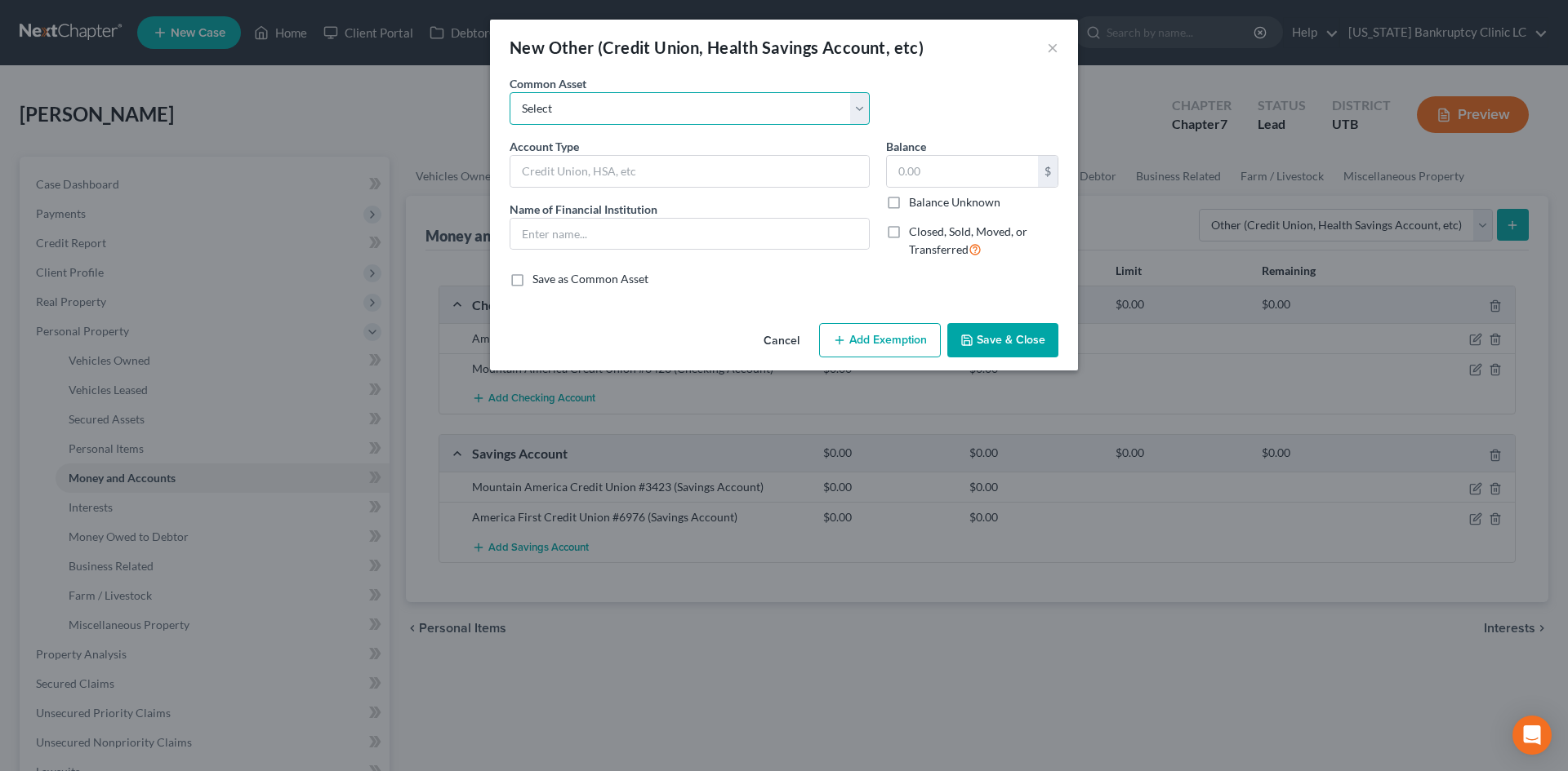
click at [575, 103] on select "Select Credit Union PayPal Prepaid Credit Union Digital currency HSA Health Sav…" at bounding box center [689, 109] width 360 height 33
click at [588, 102] on select "Select Credit Union PayPal Prepaid Credit Union Digital currency HSA Health Sav…" at bounding box center [689, 109] width 360 height 33
click at [578, 162] on input "text" at bounding box center [689, 171] width 358 height 31
click at [578, 231] on input "text" at bounding box center [689, 235] width 358 height 31
paste input "Venmo"
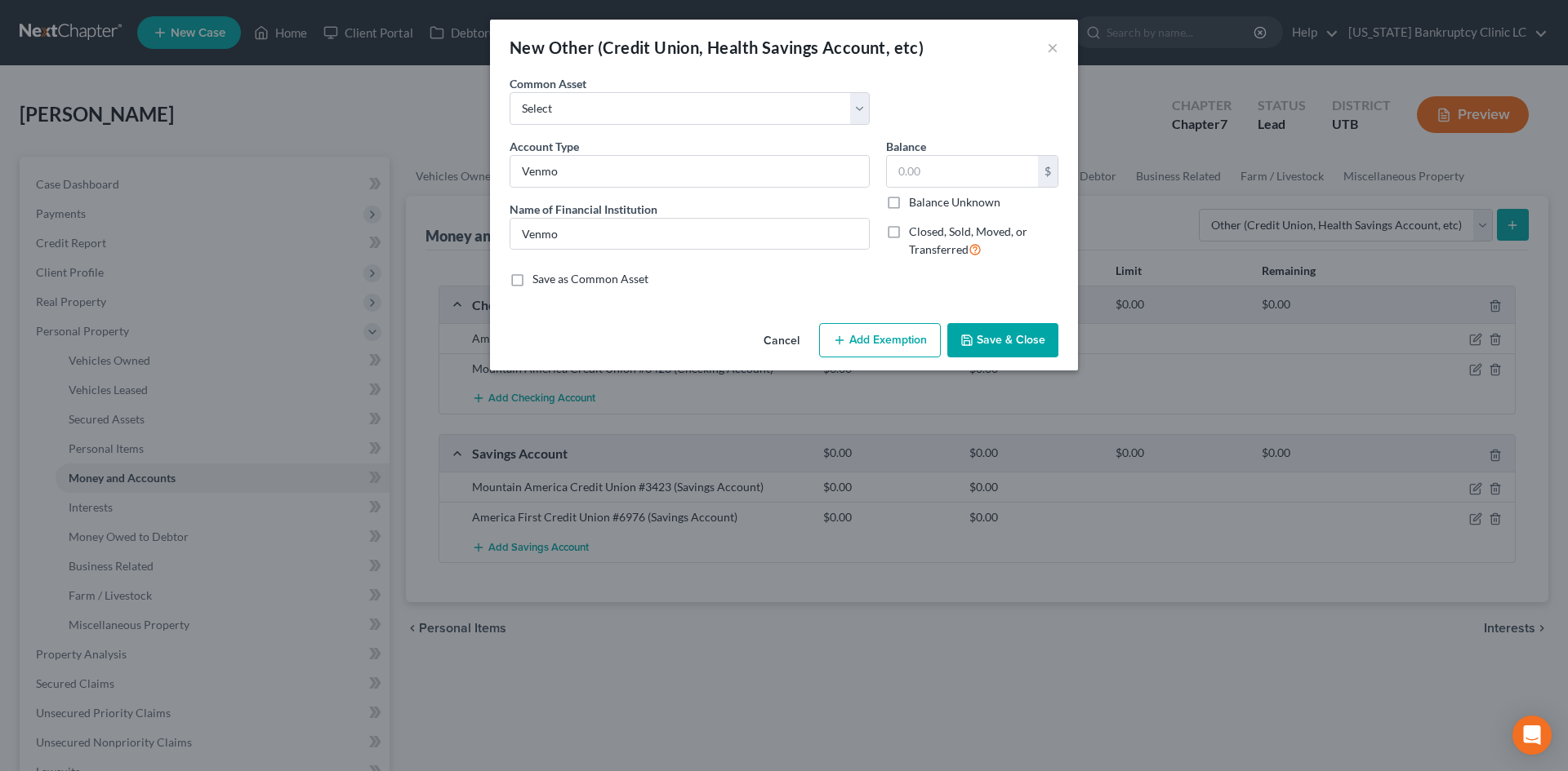
click at [845, 291] on div "An exemption set must first be selected from the Filing Information section. Co…" at bounding box center [784, 195] width 588 height 241
click at [999, 341] on button "Save & Close" at bounding box center [1003, 340] width 111 height 35
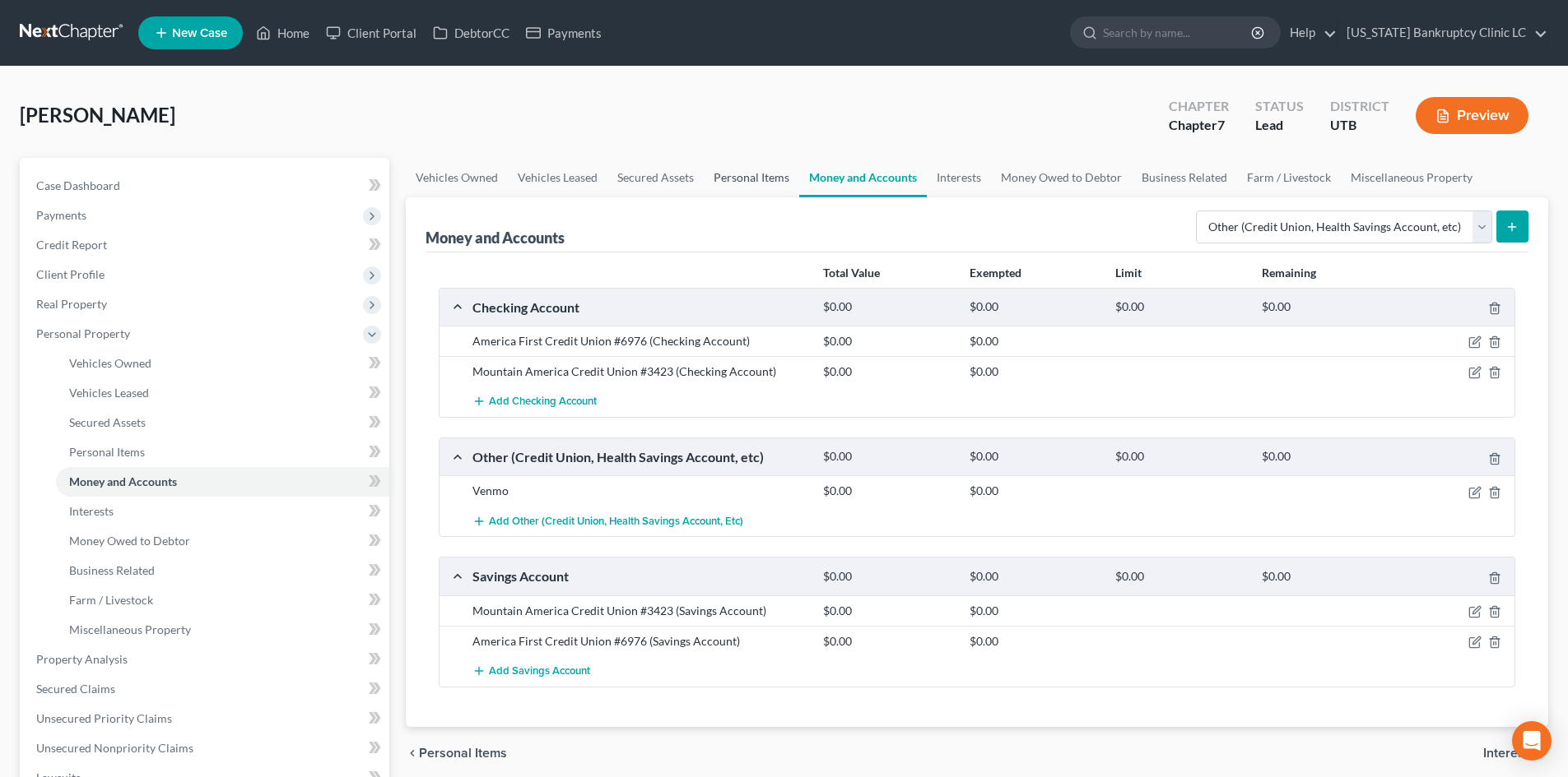
click at [728, 183] on link "Personal Items" at bounding box center [751, 178] width 96 height 40
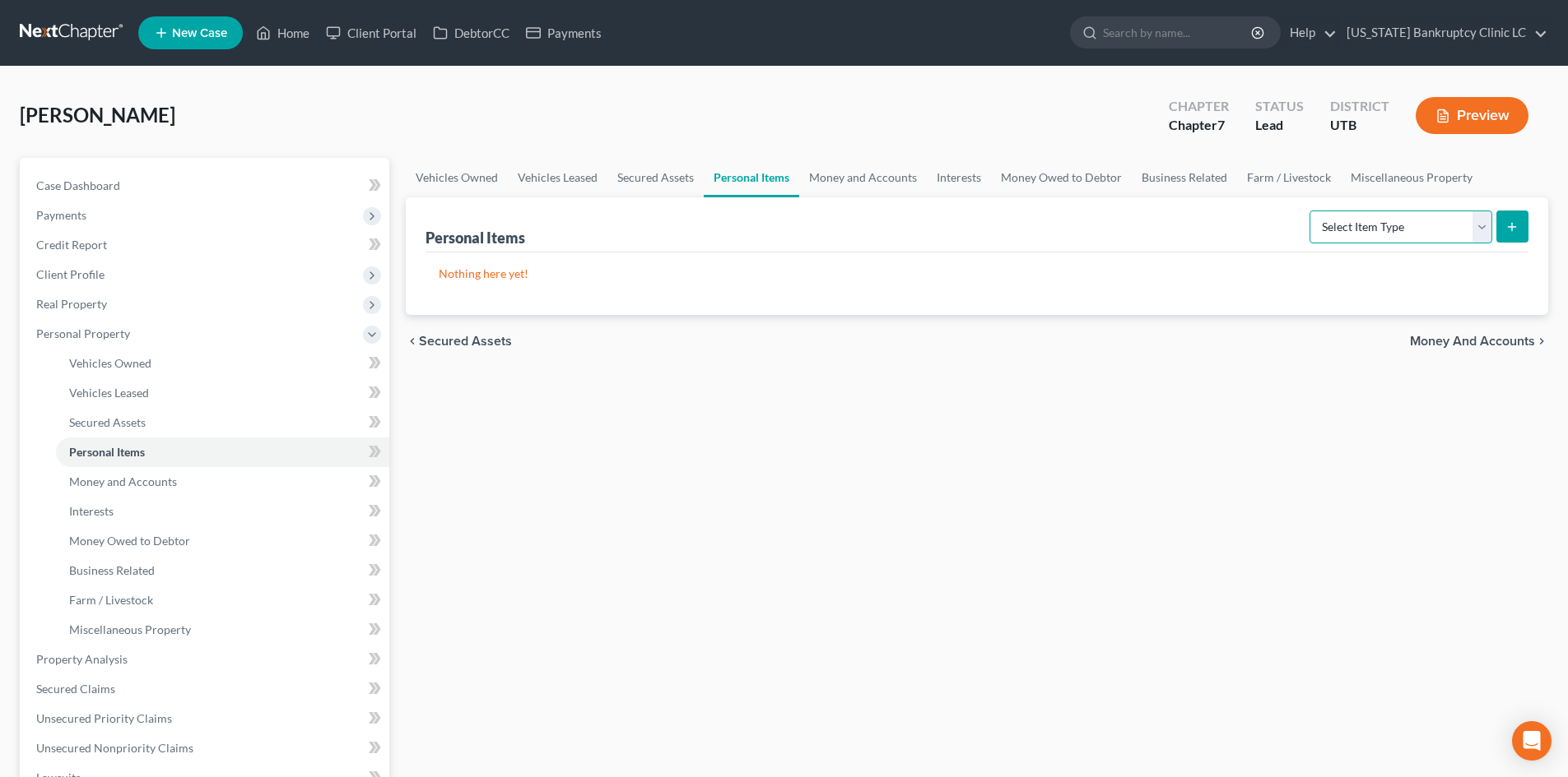
click at [1393, 232] on select "Select Item Type Clothing Collectibles Of Value Electronics Firearms Household …" at bounding box center [1401, 227] width 183 height 33
click at [1311, 211] on select "Select Item Type Clothing Collectibles Of Value Electronics Firearms Household …" at bounding box center [1401, 227] width 183 height 33
click at [1517, 228] on icon "submit" at bounding box center [1512, 227] width 13 height 13
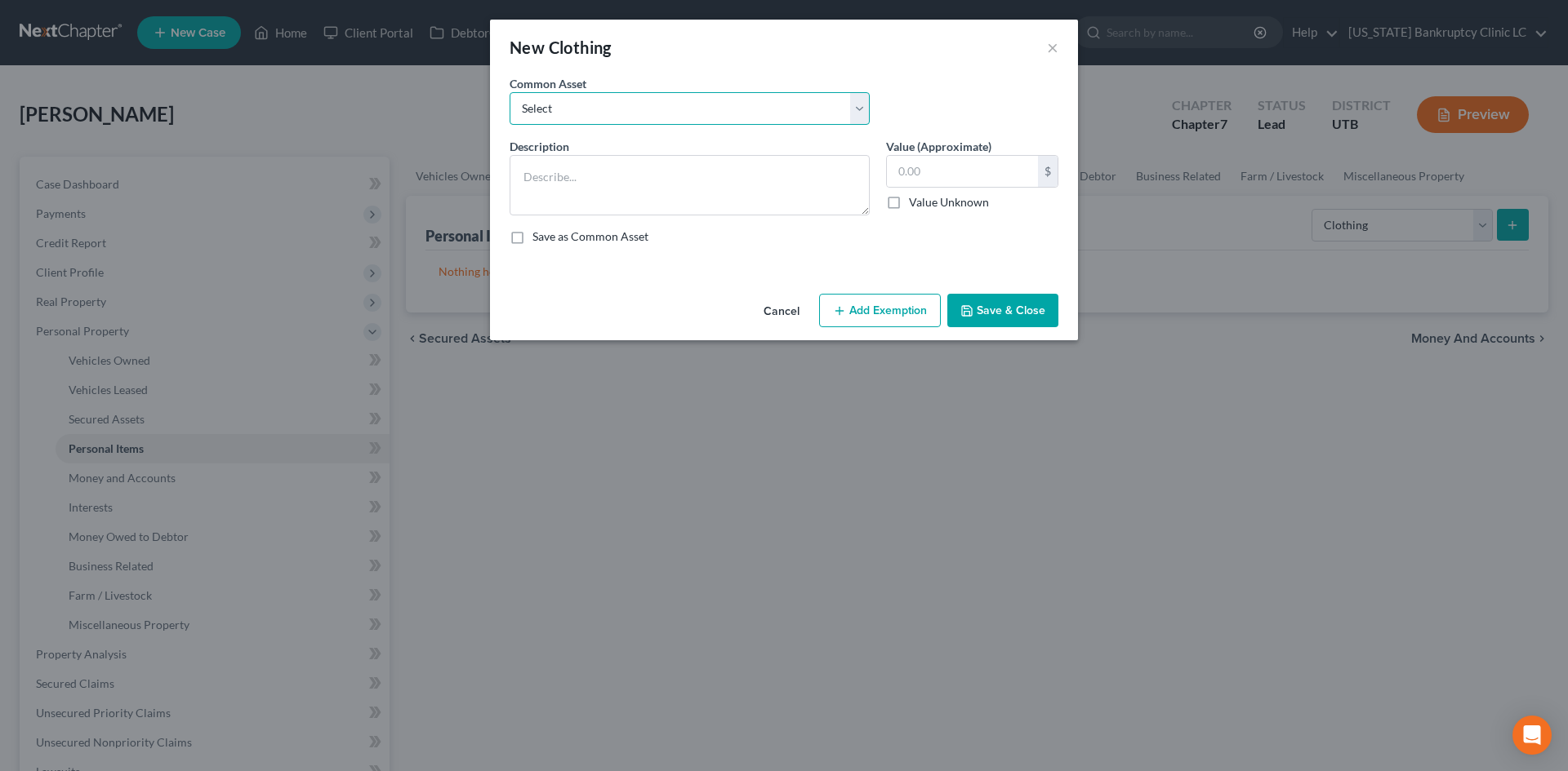
click at [637, 117] on select "Select All Clothing" at bounding box center [689, 109] width 360 height 33
click at [509, 92] on select "Select All Clothing" at bounding box center [689, 109] width 360 height 33
click at [943, 171] on input "500.00" at bounding box center [962, 171] width 151 height 31
click at [885, 311] on button "Add Exemption" at bounding box center [880, 311] width 122 height 35
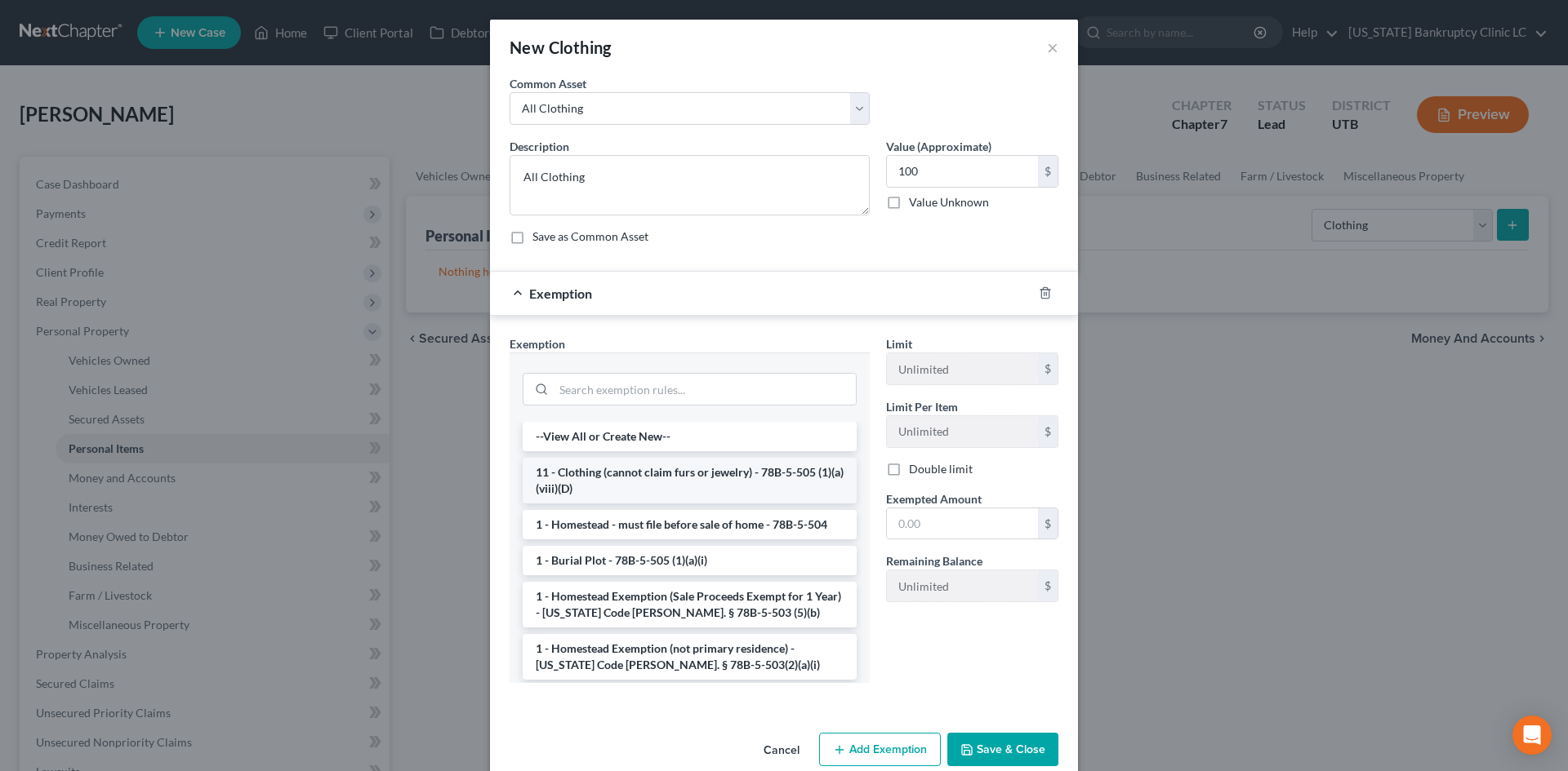
click at [620, 487] on li "11 - Clothing (cannot claim furs or jewelry) - 78B-5-505 (1)(a)(viii)(D)" at bounding box center [689, 480] width 334 height 45
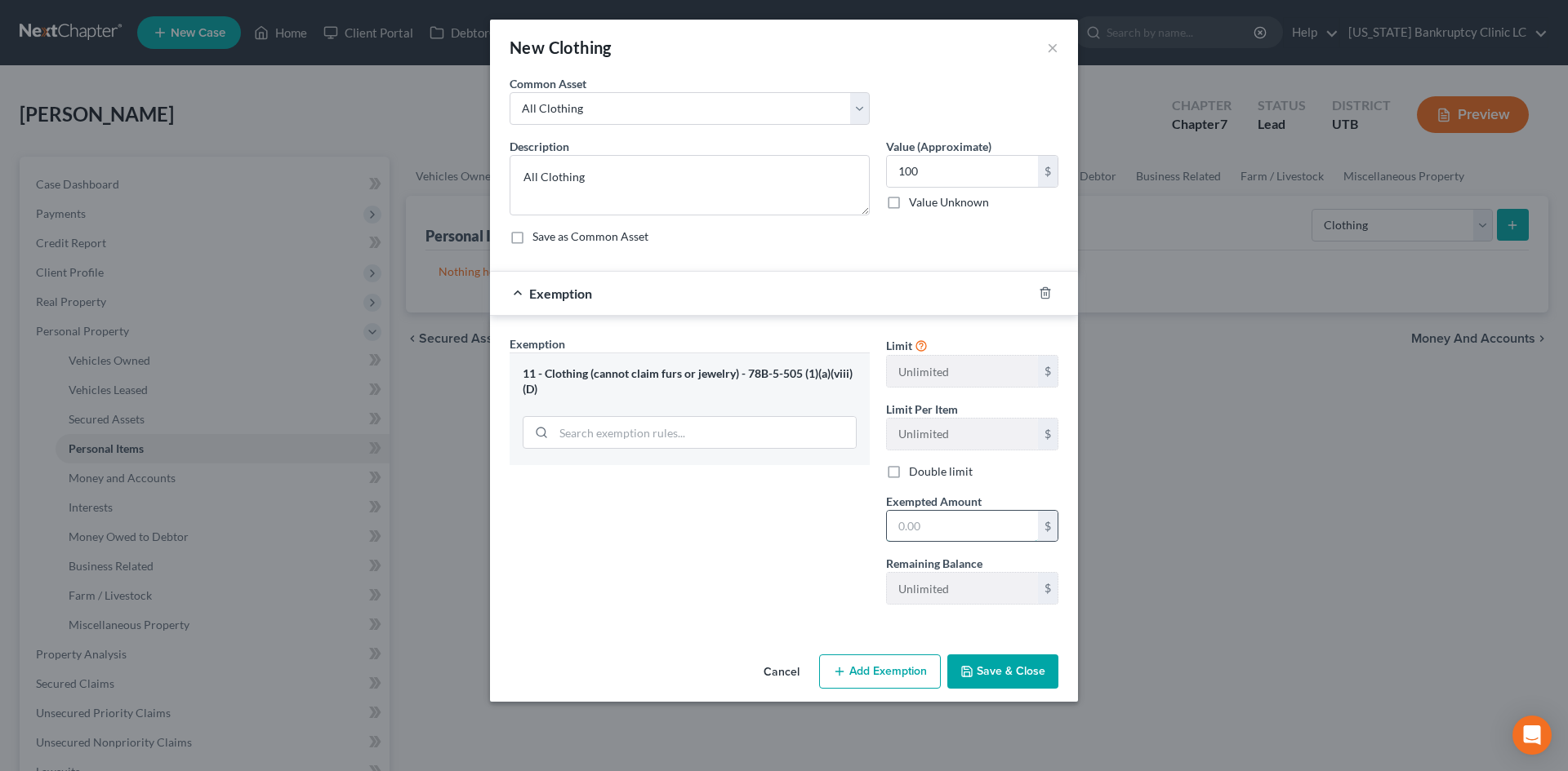
click at [924, 511] on input "text" at bounding box center [962, 526] width 151 height 31
click at [755, 572] on div "Exemption Set must be selected for CA. Exemption * 11 - Clothing (cannot claim …" at bounding box center [689, 476] width 377 height 283
click at [965, 671] on icon "button" at bounding box center [967, 672] width 13 height 13
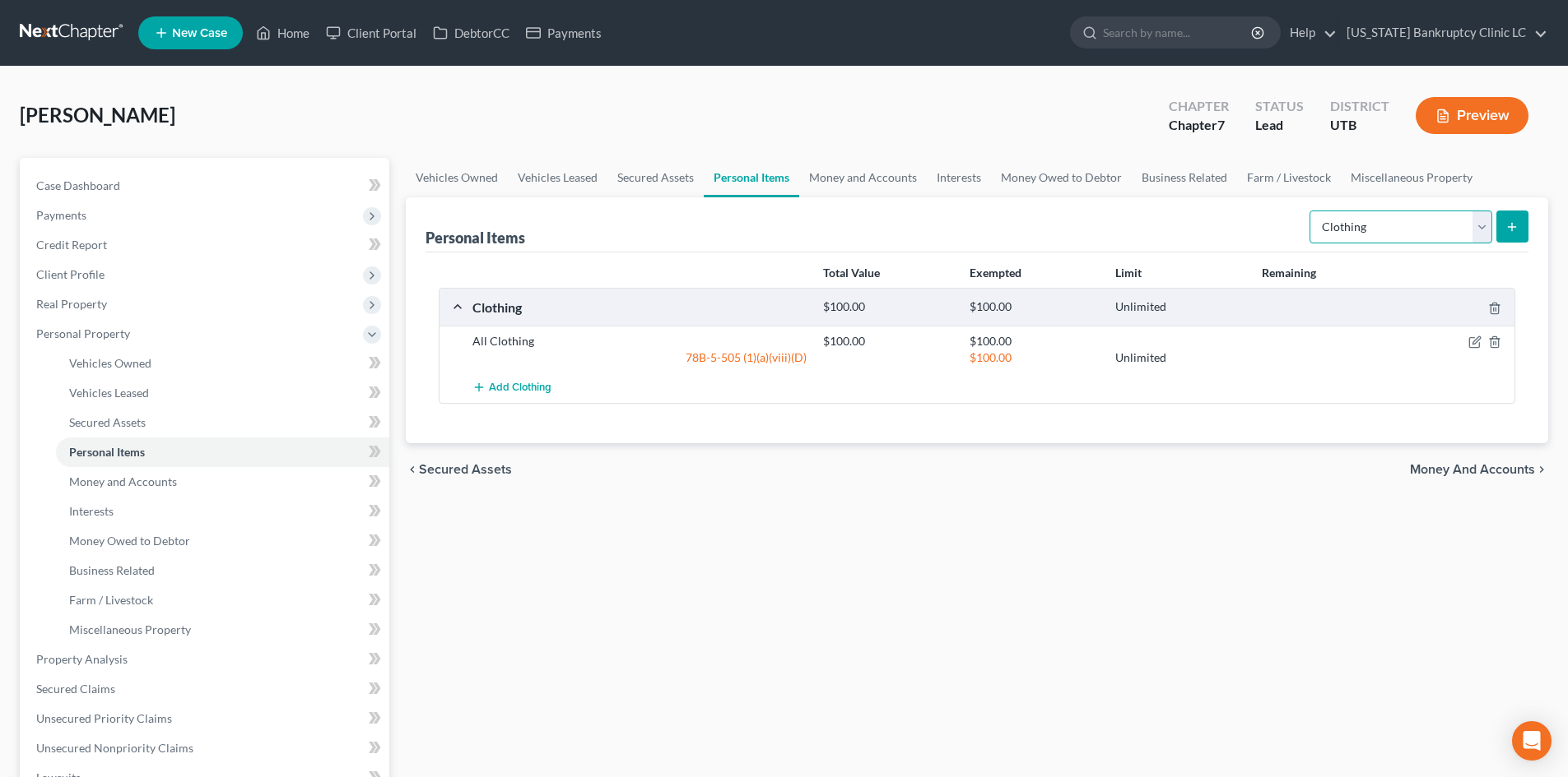
click at [1391, 234] on select "Select Item Type Clothing Collectibles Of Value Electronics Firearms Household …" at bounding box center [1401, 227] width 183 height 33
click at [1311, 211] on select "Select Item Type Clothing Collectibles Of Value Electronics Firearms Household …" at bounding box center [1401, 227] width 183 height 33
click at [1512, 225] on line "submit" at bounding box center [1512, 227] width 0 height 7
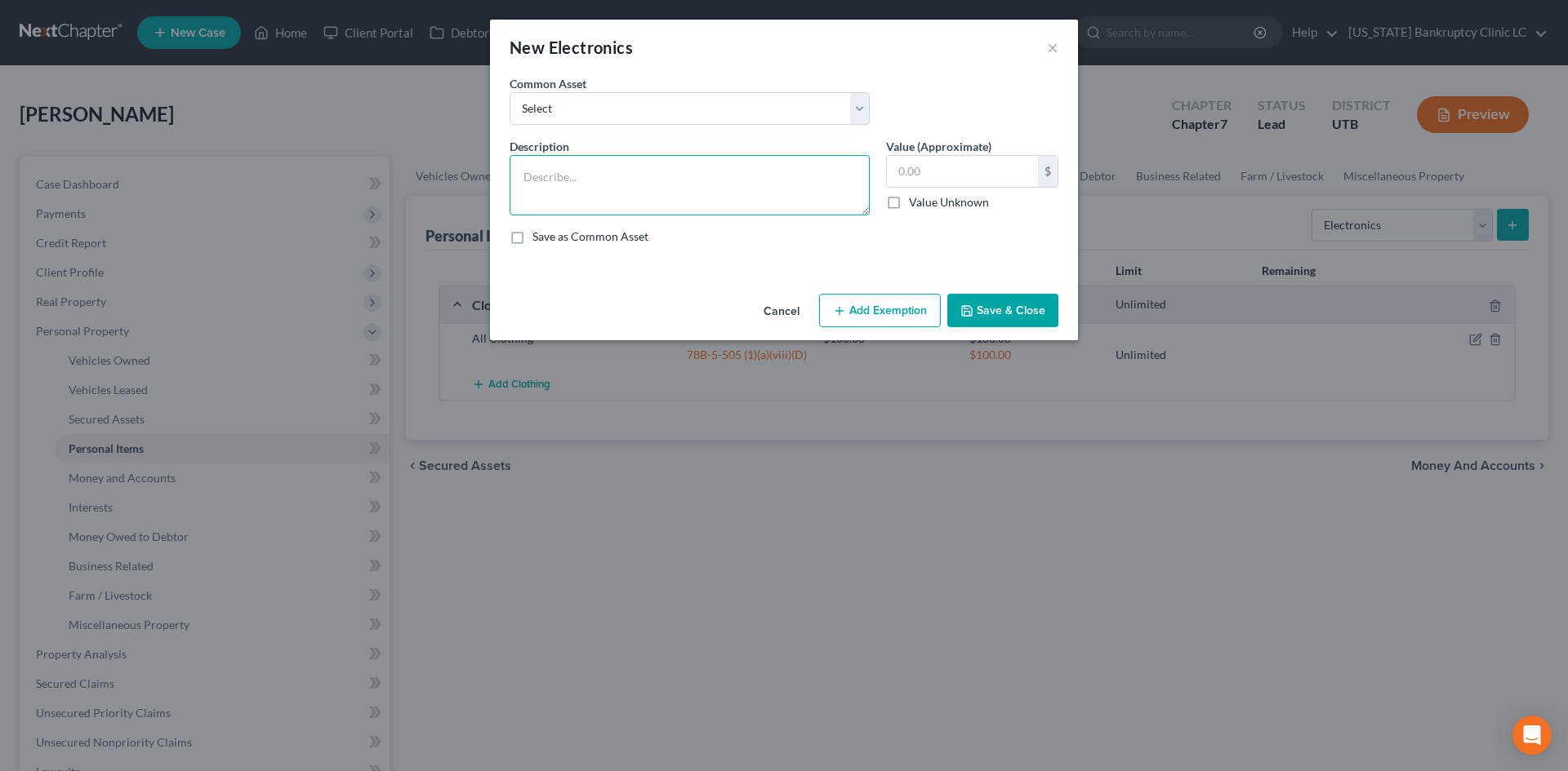
click at [652, 181] on textarea at bounding box center [689, 185] width 360 height 60
click at [1005, 324] on button "Save & Close" at bounding box center [1003, 311] width 111 height 35
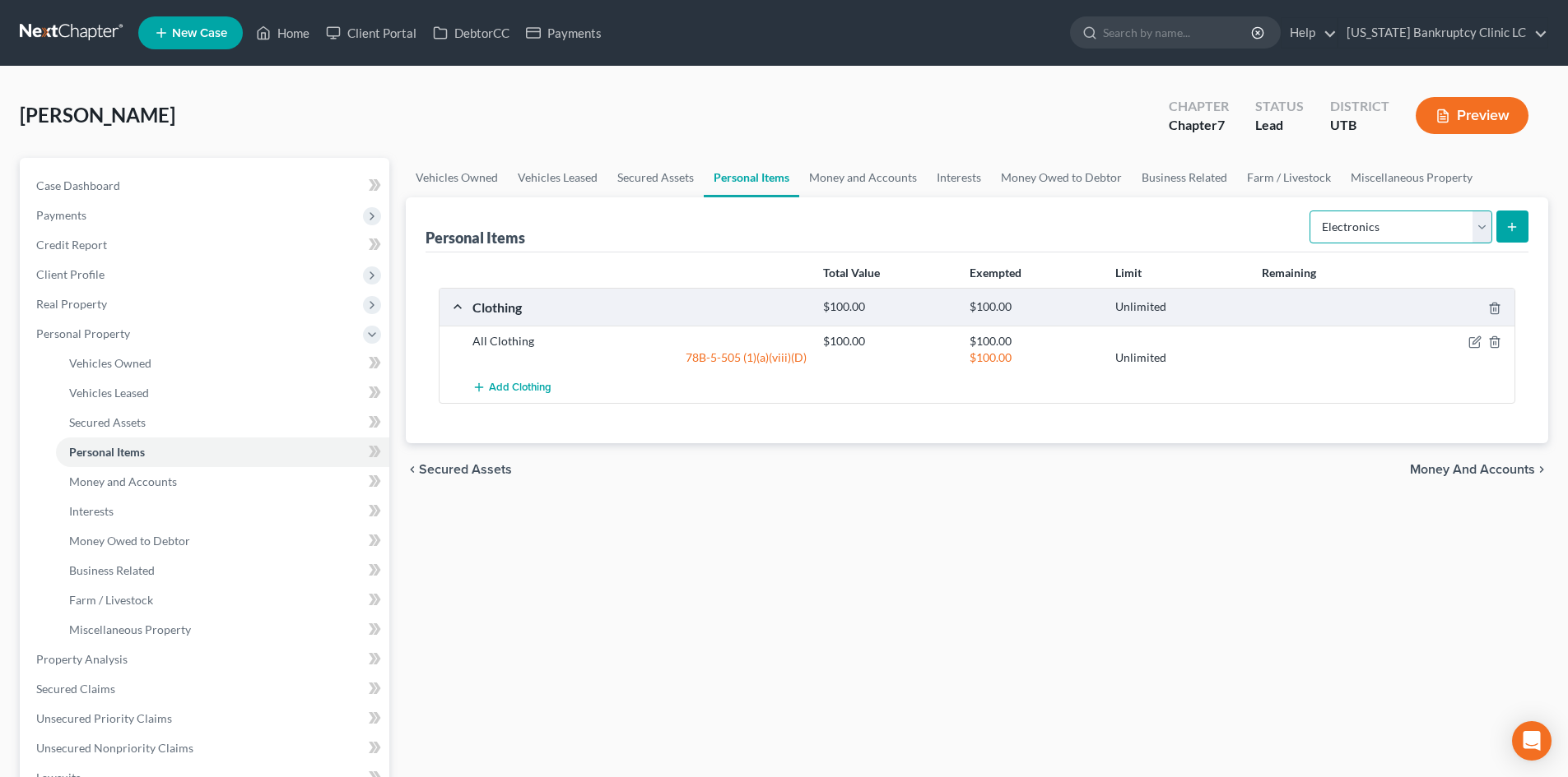
click at [1422, 236] on select "Select Item Type Clothing Collectibles Of Value Electronics Firearms Household …" at bounding box center [1401, 227] width 183 height 33
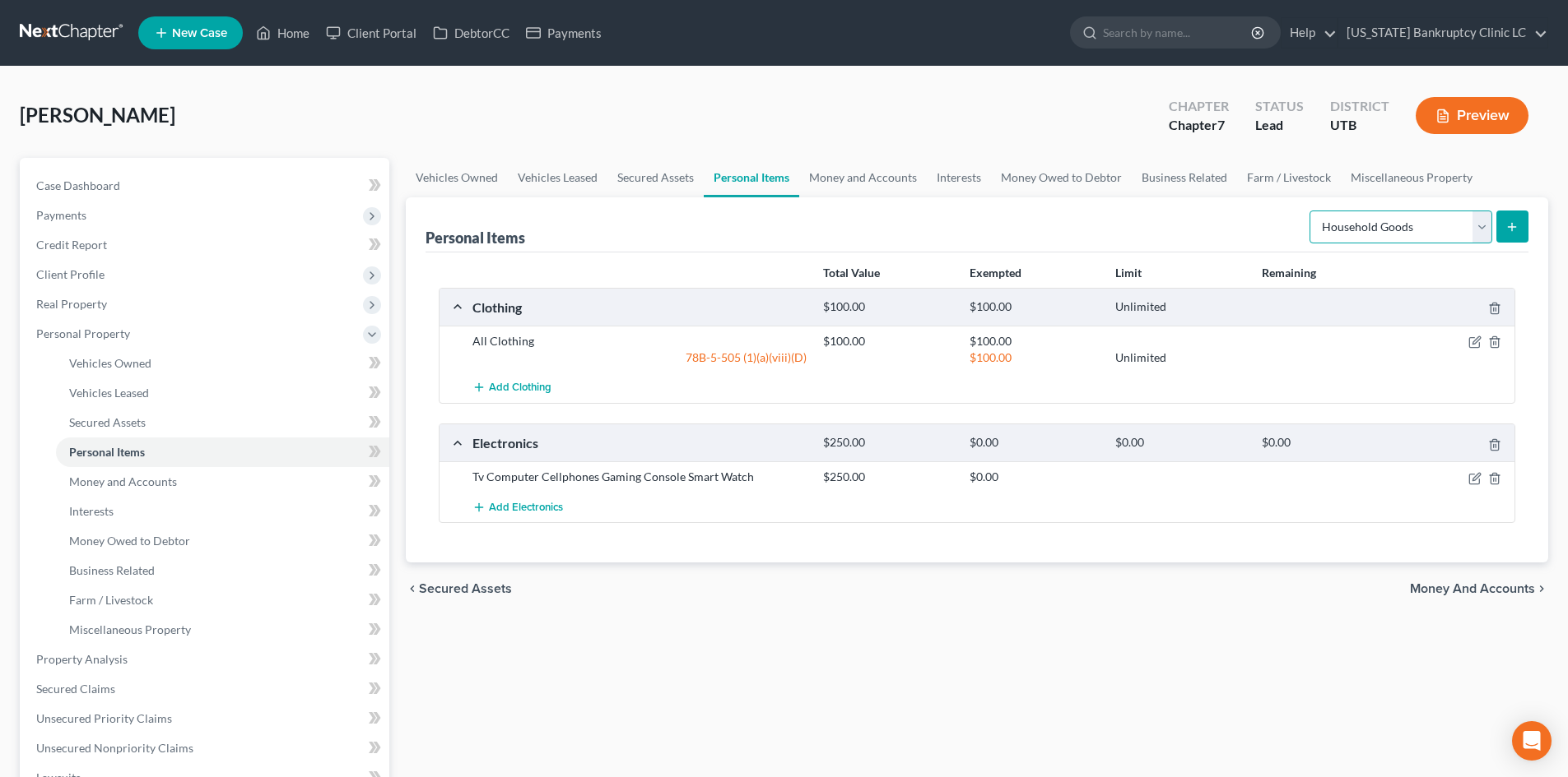
click at [1311, 211] on select "Select Item Type Clothing Collectibles Of Value Electronics Firearms Household …" at bounding box center [1401, 227] width 183 height 33
click at [1506, 228] on icon "submit" at bounding box center [1512, 227] width 13 height 13
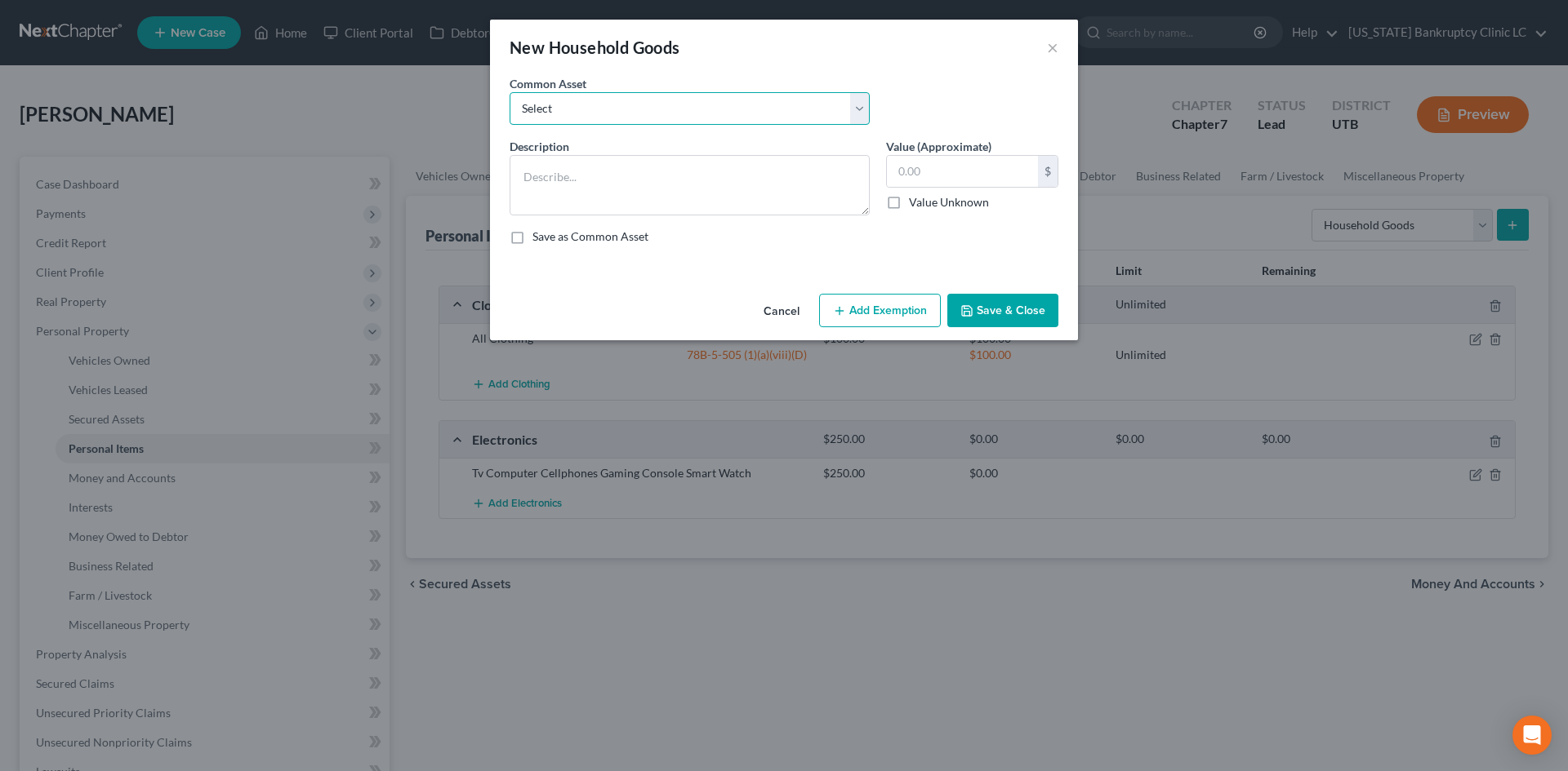
click at [635, 113] on select "Select Couch Chair Entertainment Center End/Coffee Table Stove/Cooking unit Sof…" at bounding box center [689, 109] width 360 height 33
drag, startPoint x: 635, startPoint y: 113, endPoint x: 804, endPoint y: 153, distance: 173.7
click at [635, 113] on select "Select Couch Chair Entertainment Center End/Coffee Table Stove/Cooking unit Sof…" at bounding box center [689, 109] width 360 height 33
click at [995, 181] on input "550.00" at bounding box center [962, 171] width 151 height 31
click at [879, 320] on button "Add Exemption" at bounding box center [880, 311] width 122 height 35
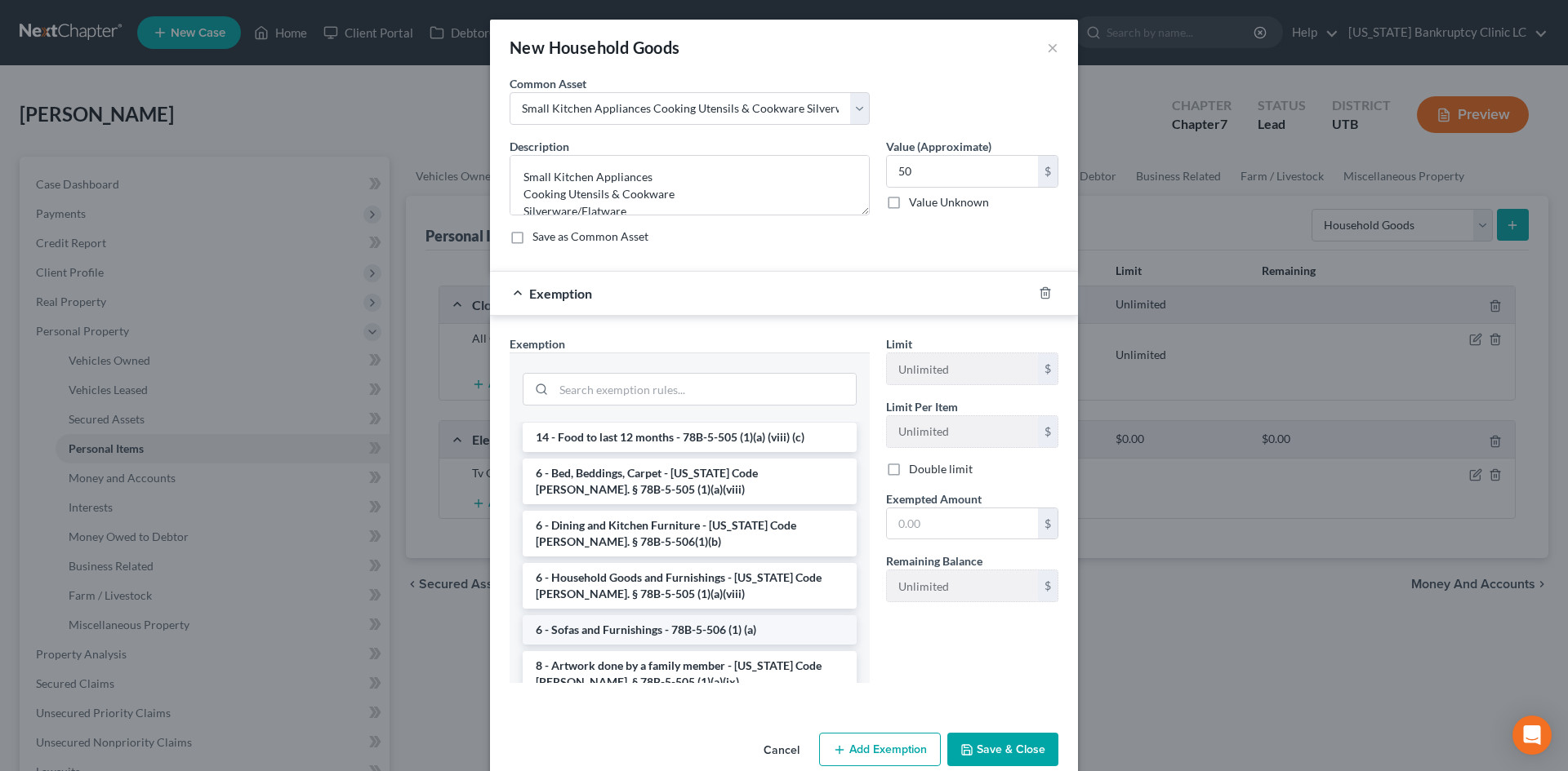
scroll to position [163, 0]
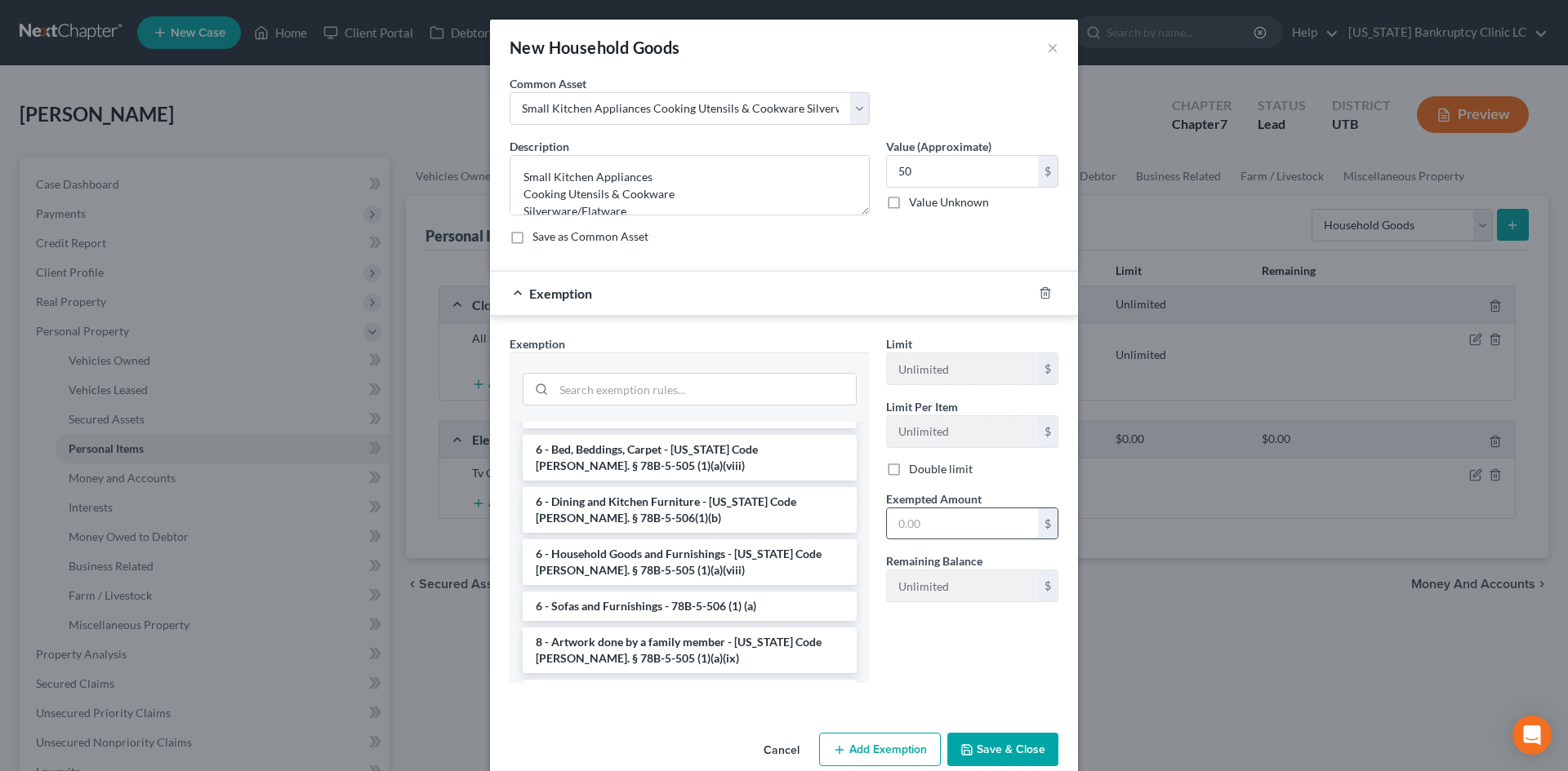
drag, startPoint x: 636, startPoint y: 545, endPoint x: 915, endPoint y: 515, distance: 280.6
click at [636, 544] on li "6 - Household Goods and Furnishings - Utah Code Ann. § 78B-5-505 (1)(a)(viii)" at bounding box center [689, 562] width 334 height 45
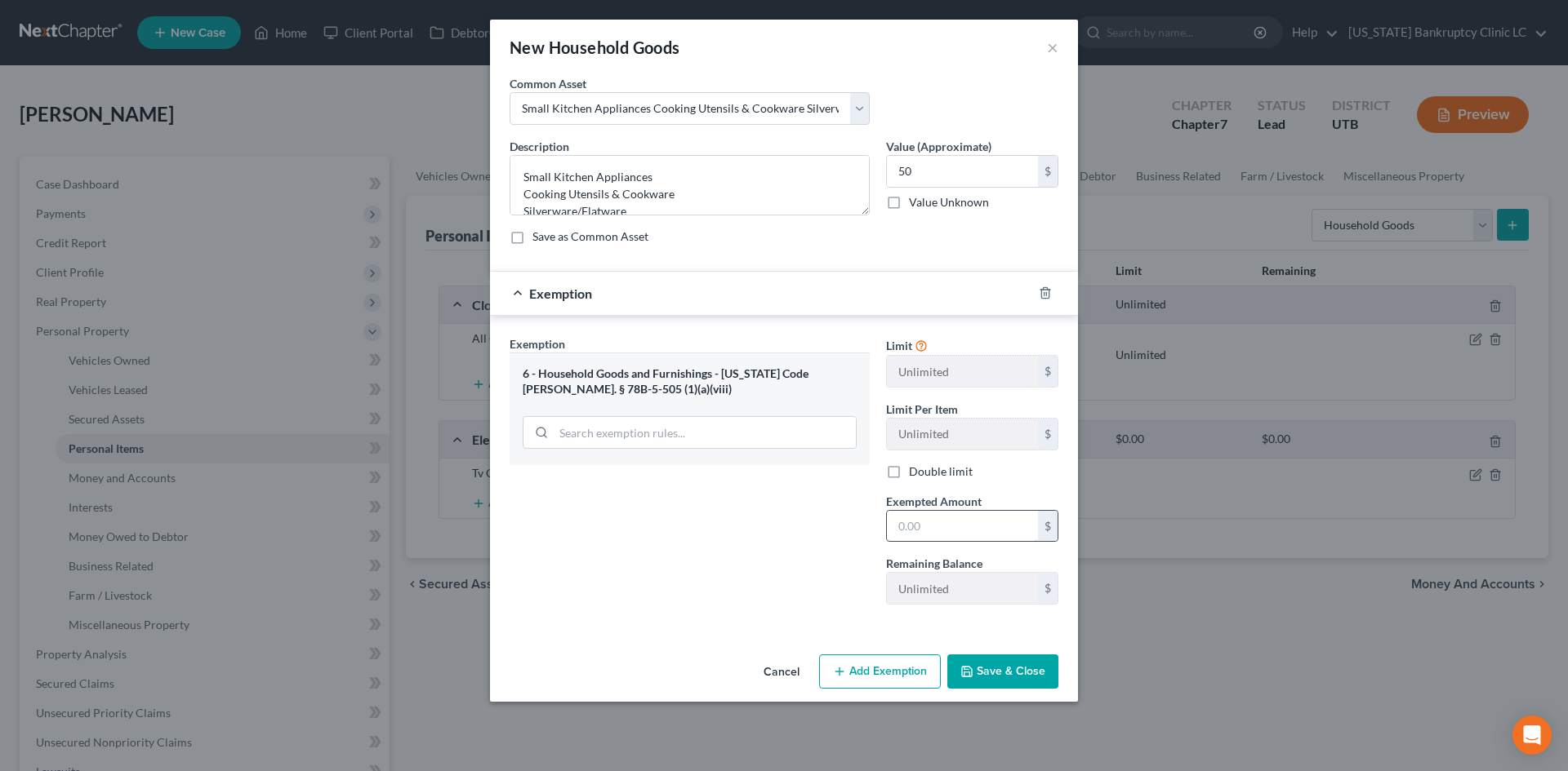
click at [925, 513] on input "text" at bounding box center [962, 526] width 151 height 31
drag, startPoint x: 765, startPoint y: 638, endPoint x: 896, endPoint y: 675, distance: 136.1
click at [765, 638] on div "An exemption set must first be selected from the Filing Information section. Co…" at bounding box center [784, 362] width 588 height 573
drag, startPoint x: 971, startPoint y: 680, endPoint x: 1028, endPoint y: 709, distance: 64.0
click at [972, 680] on button "Save & Close" at bounding box center [1003, 672] width 111 height 35
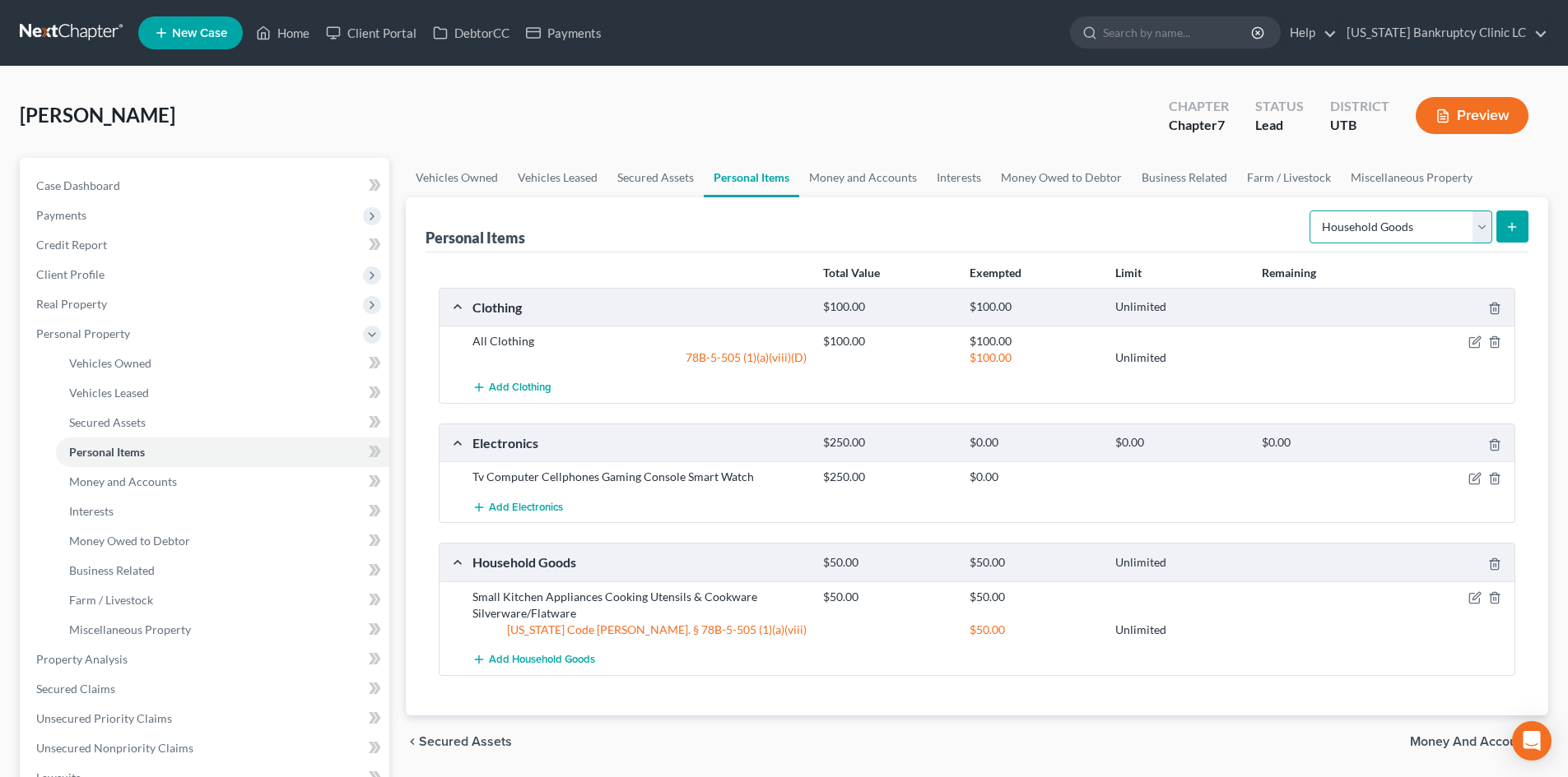
click at [1419, 221] on select "Select Item Type Clothing Collectibles Of Value Electronics Firearms Household …" at bounding box center [1401, 227] width 183 height 33
drag, startPoint x: 1448, startPoint y: 215, endPoint x: 1498, endPoint y: 218, distance: 50.1
click at [1451, 215] on select "Select Item Type Clothing Collectibles Of Value Electronics Firearms Household …" at bounding box center [1401, 227] width 183 height 33
click at [1507, 225] on icon "submit" at bounding box center [1512, 227] width 13 height 13
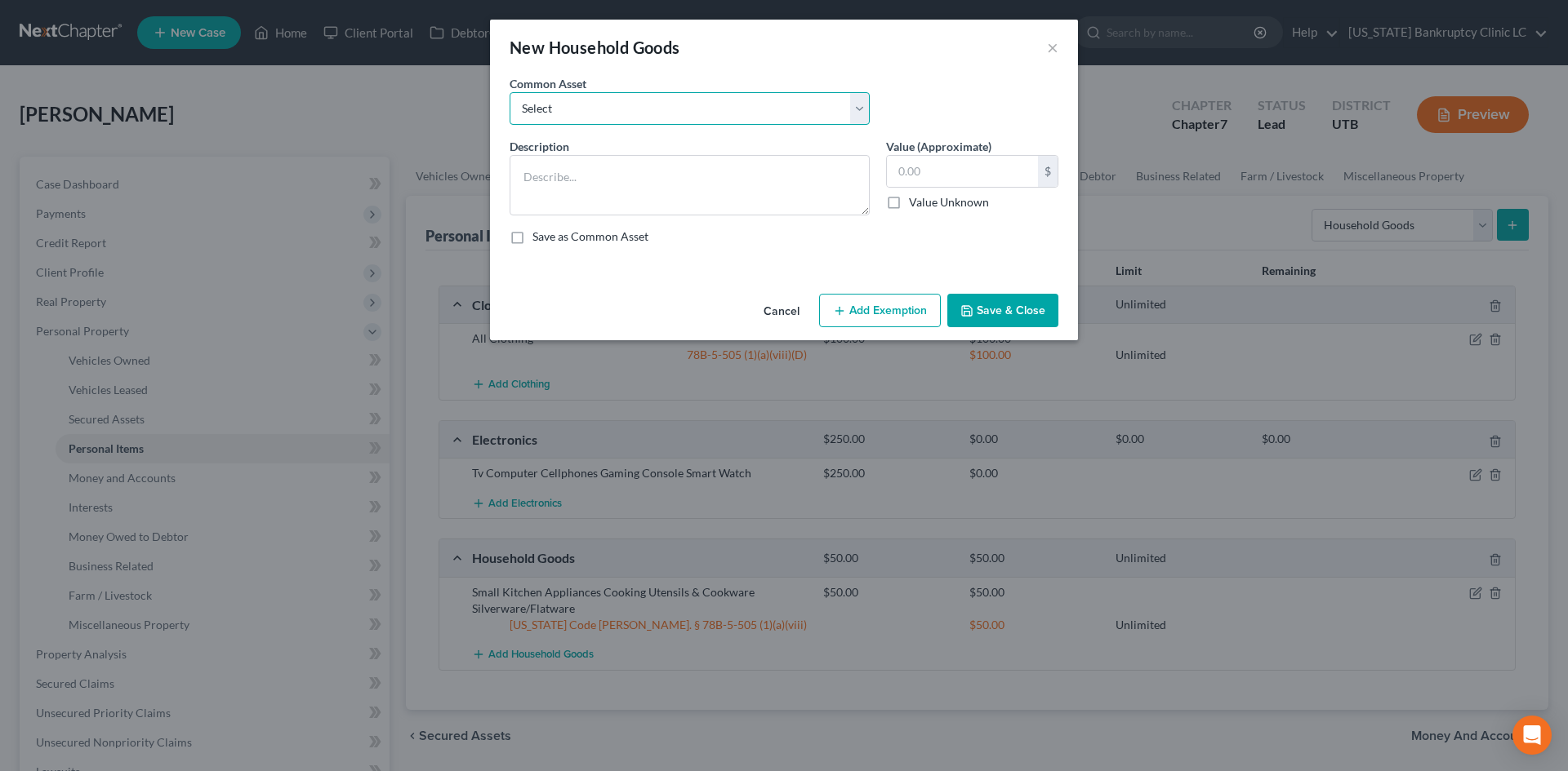
click at [665, 112] on select "Select Couch Chair Entertainment Center End/Coffee Table Stove/Cooking unit Sof…" at bounding box center [689, 109] width 360 height 33
click at [509, 92] on select "Select Couch Chair Entertainment Center End/Coffee Table Stove/Cooking unit Sof…" at bounding box center [689, 109] width 360 height 33
click at [937, 169] on input "50.00" at bounding box center [962, 171] width 151 height 31
click at [892, 313] on button "Add Exemption" at bounding box center [880, 311] width 122 height 35
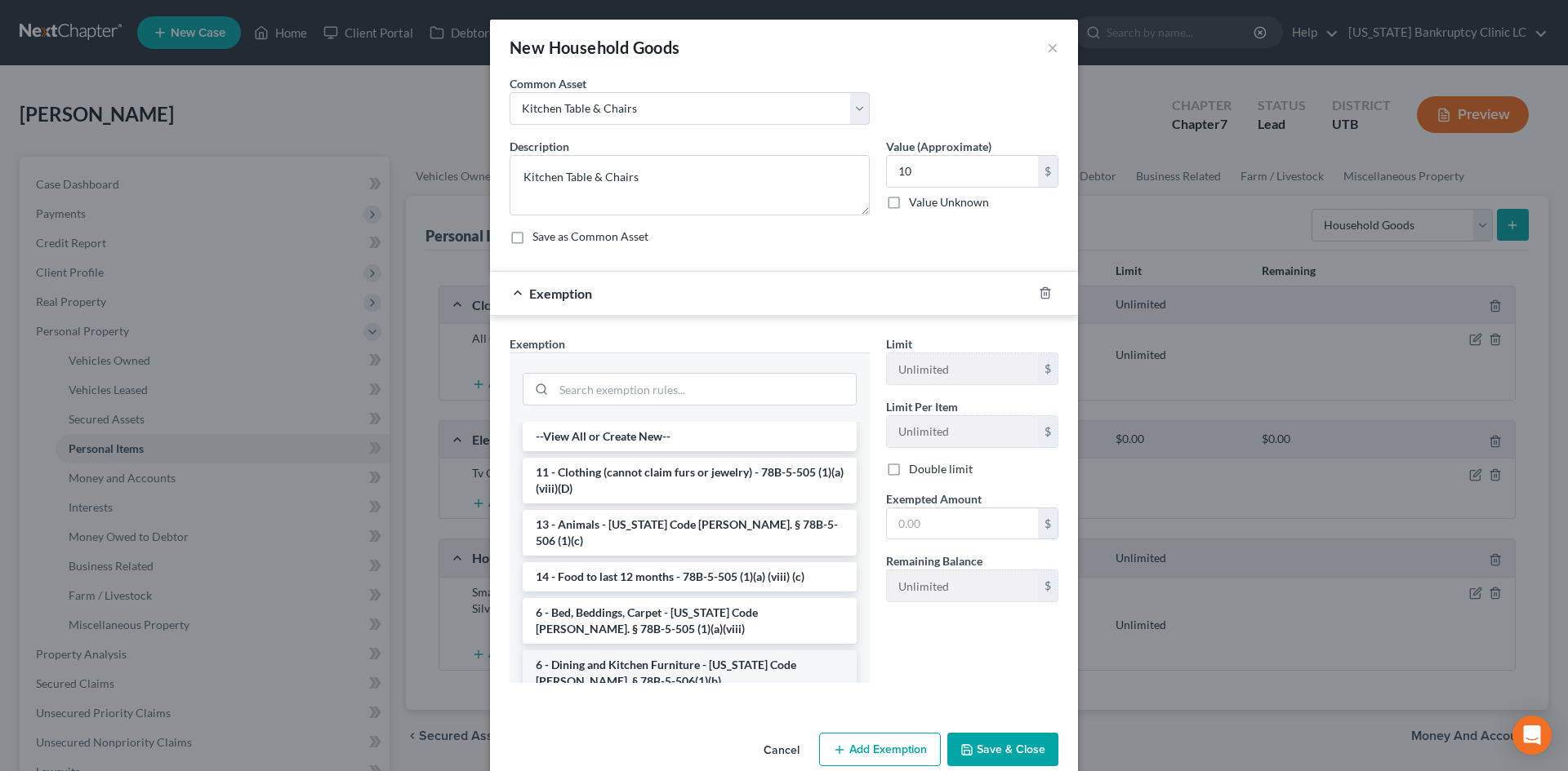
click at [670, 651] on li "6 - Dining and Kitchen Furniture - Utah Code Ann. § 78B-5-506(1)(b)" at bounding box center [689, 673] width 334 height 45
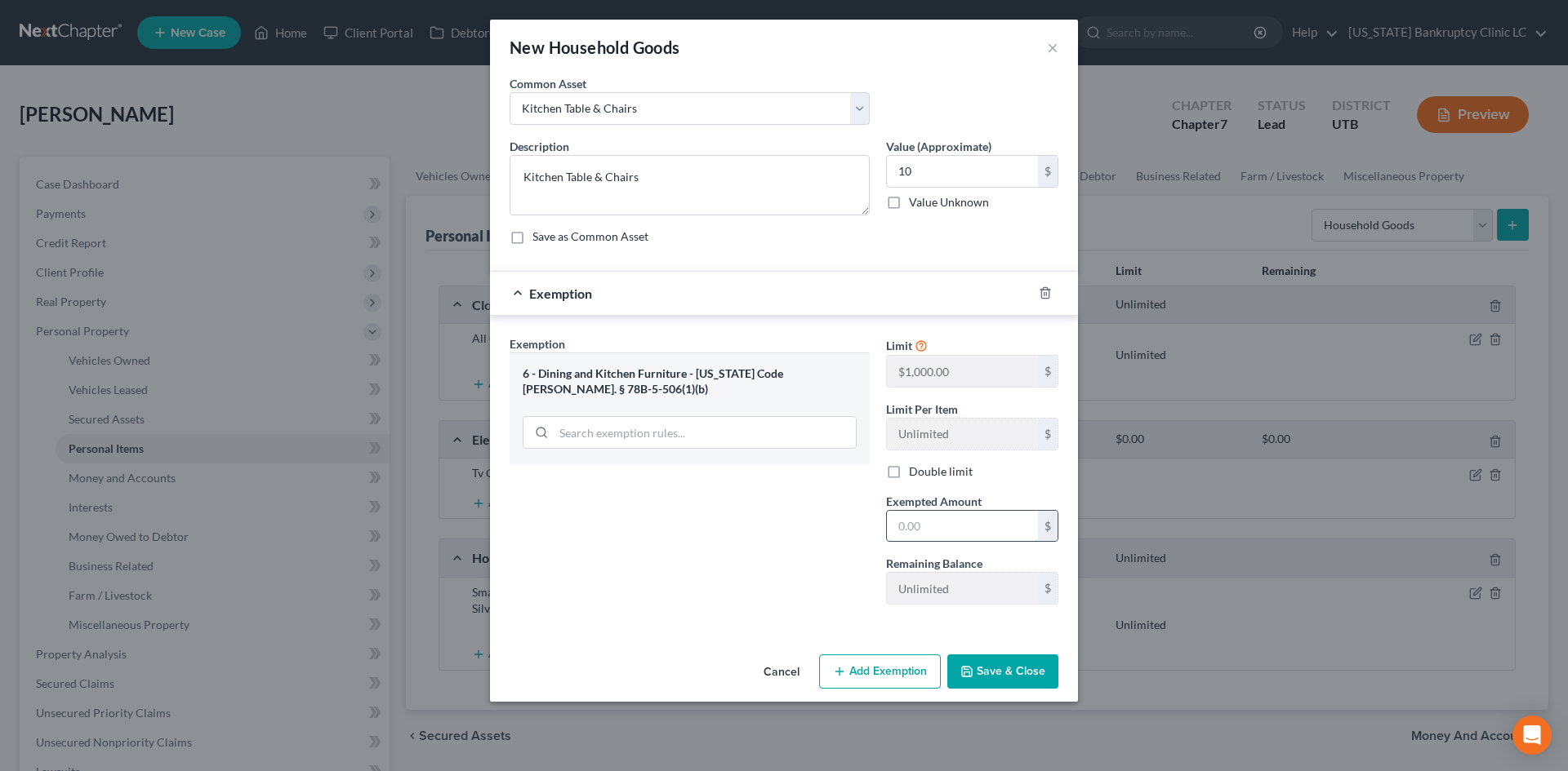
click at [969, 521] on input "text" at bounding box center [962, 526] width 151 height 31
drag, startPoint x: 819, startPoint y: 504, endPoint x: 938, endPoint y: 625, distance: 169.7
click at [819, 504] on div "Exemption Set must be selected for CA. Exemption * 6 - Dining and Kitchen Furni…" at bounding box center [689, 476] width 377 height 283
click at [1013, 690] on div "Cancel Add Exemption Save & Close" at bounding box center [784, 675] width 588 height 54
click at [1020, 675] on button "Save & Close" at bounding box center [1003, 672] width 111 height 35
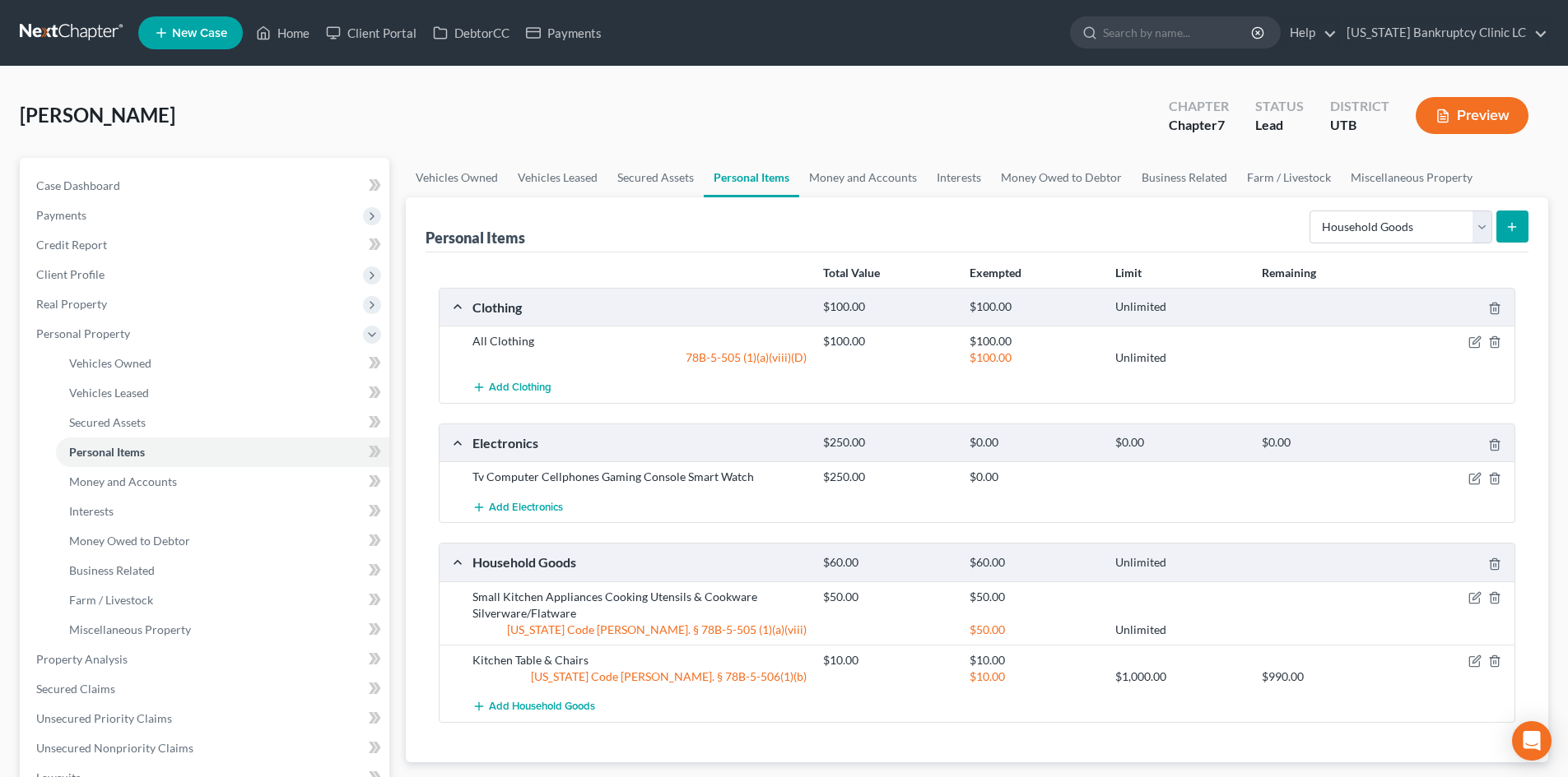
click at [1512, 222] on icon "submit" at bounding box center [1512, 227] width 13 height 13
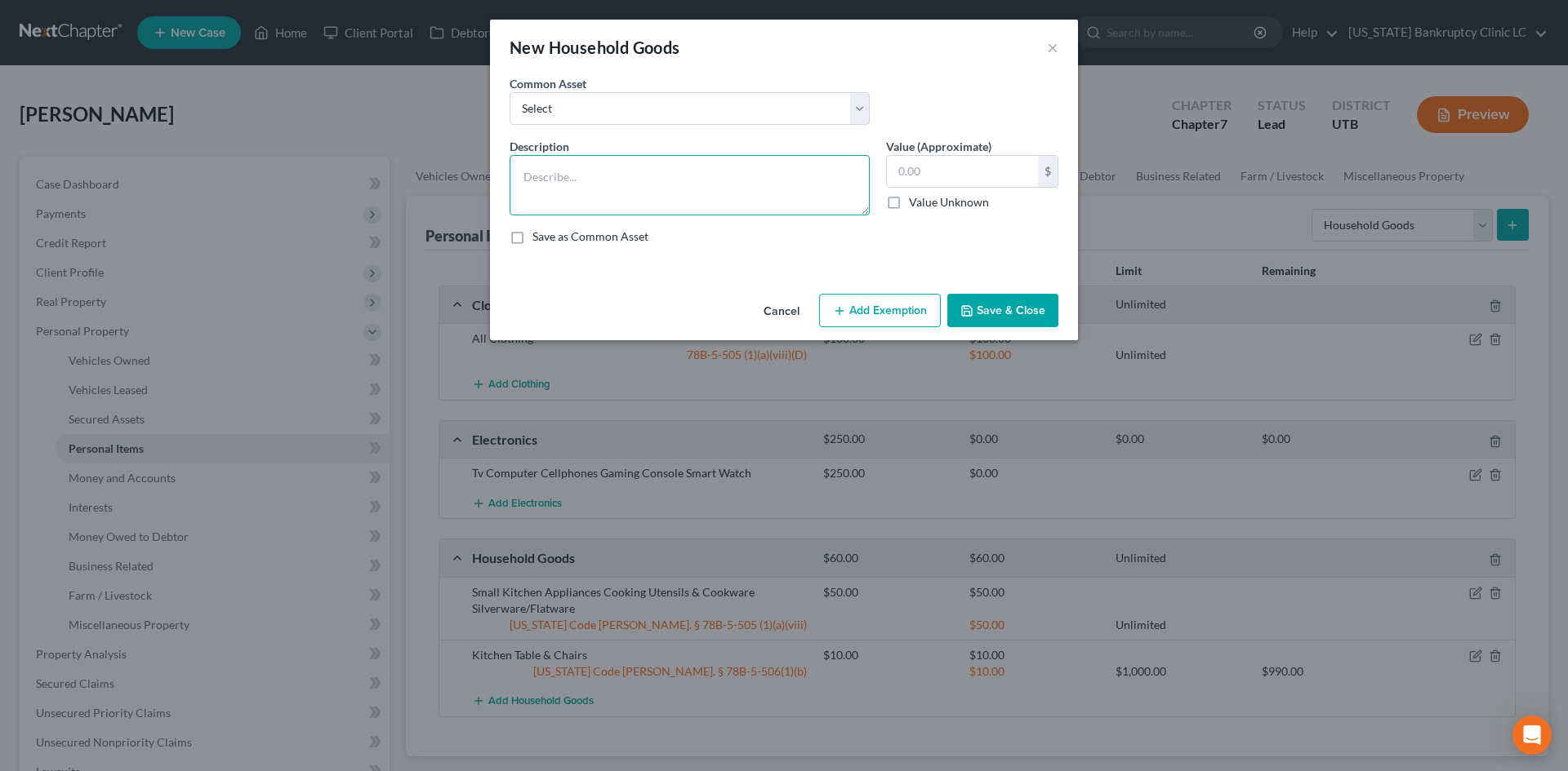
click at [632, 188] on textarea at bounding box center [689, 185] width 360 height 60
click at [910, 322] on button "Add Exemption" at bounding box center [880, 311] width 122 height 35
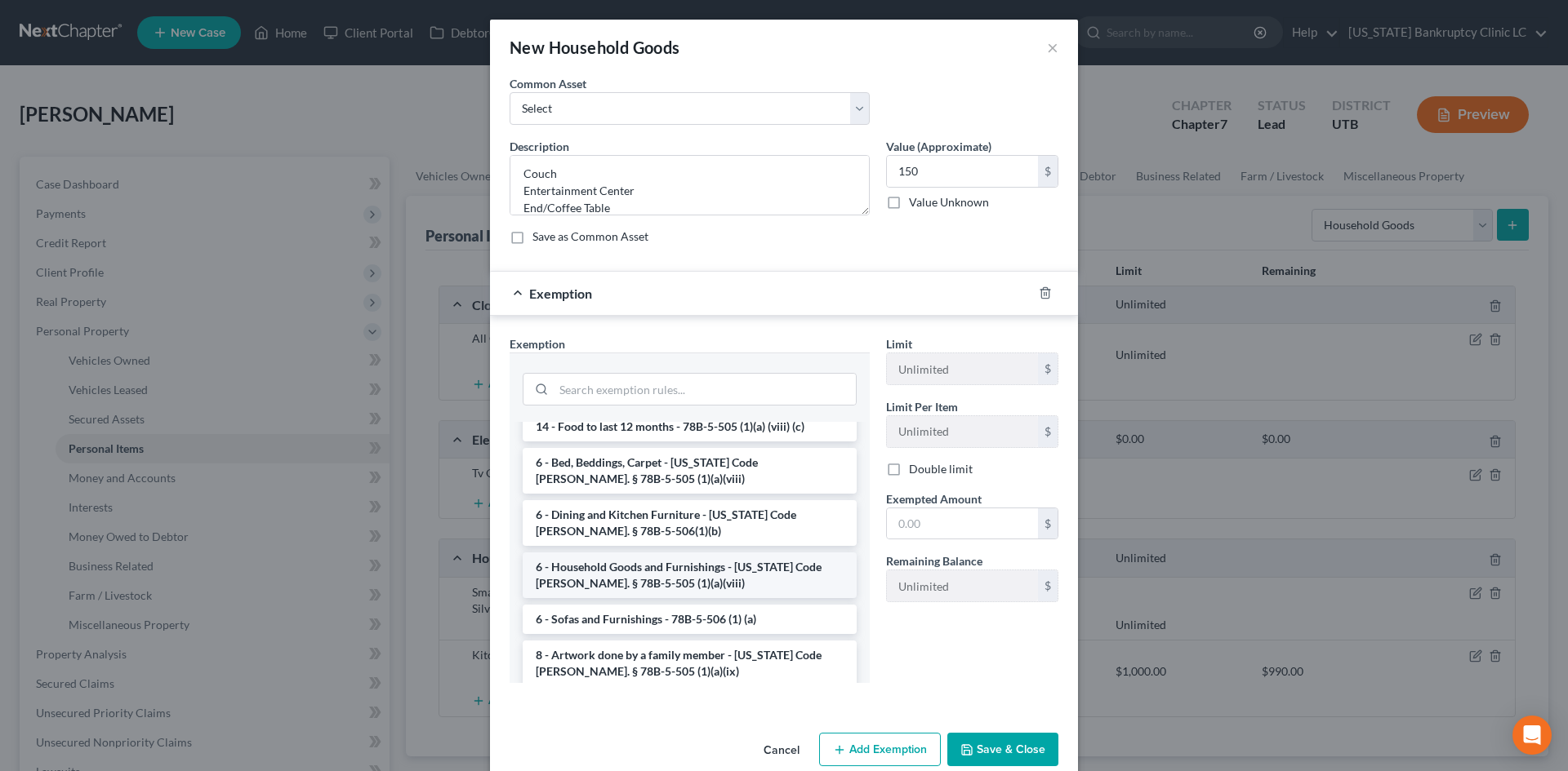
scroll to position [163, 0]
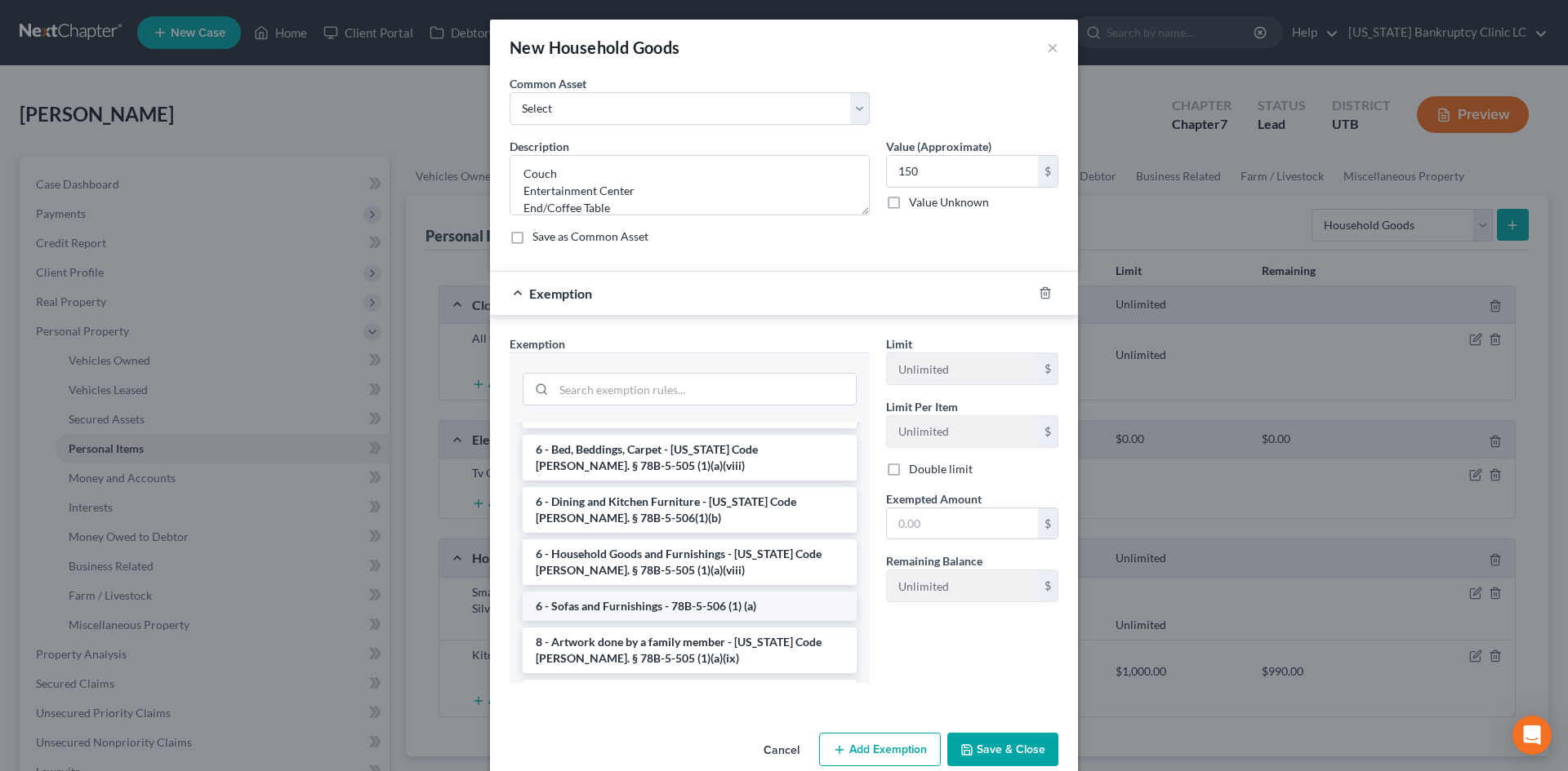
click at [628, 604] on li "6 - Sofas and Furnishings - 78B-5-506 (1) (a)" at bounding box center [689, 606] width 334 height 30
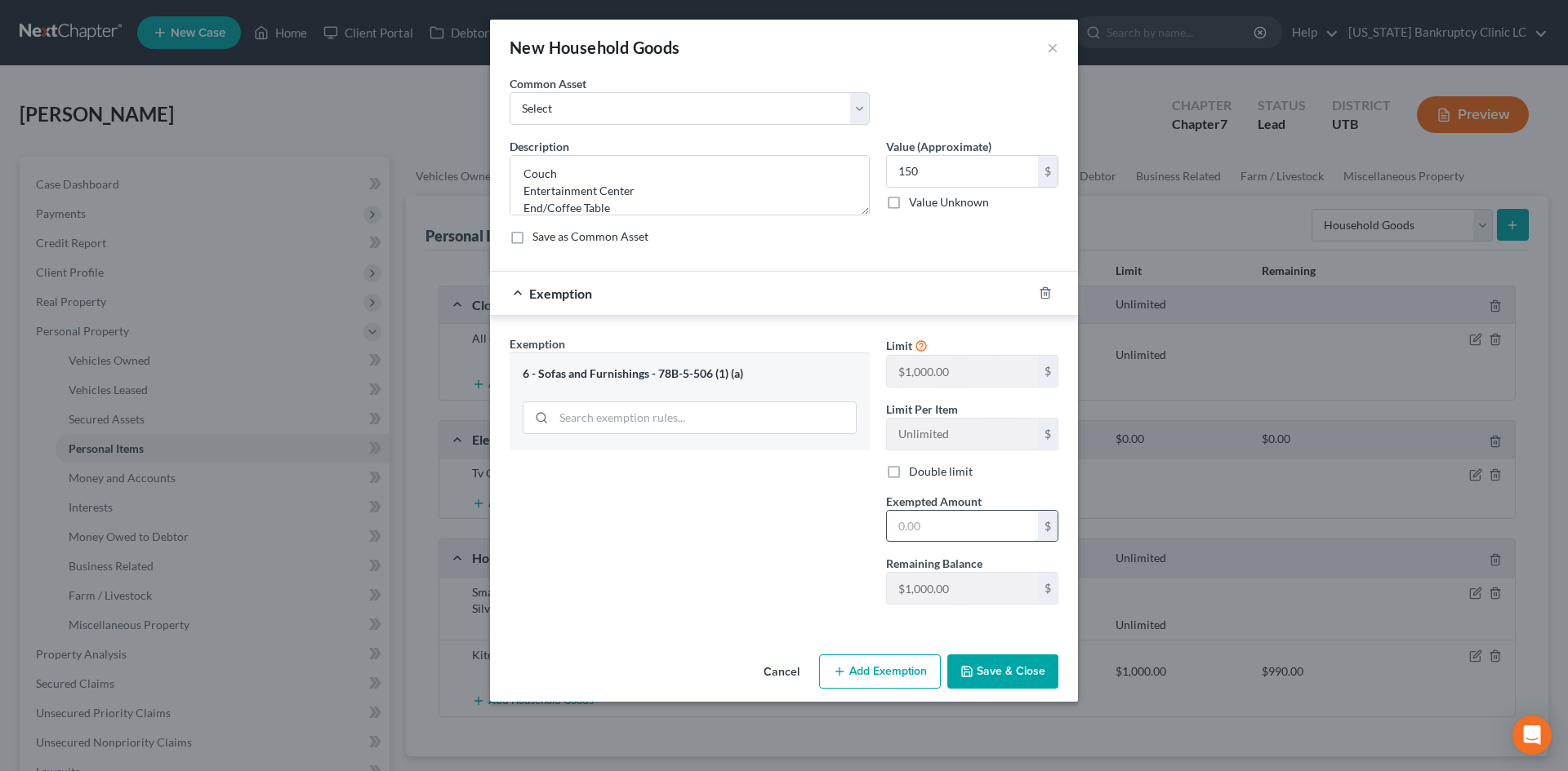
drag, startPoint x: 909, startPoint y: 522, endPoint x: 899, endPoint y: 522, distance: 10.0
click at [909, 522] on input "text" at bounding box center [962, 526] width 151 height 31
click at [828, 563] on div "Exemption Set must be selected for CA. Exemption * 6 - Sofas and Furnishings - …" at bounding box center [689, 476] width 377 height 283
click at [1021, 668] on button "Save & Close" at bounding box center [1003, 672] width 111 height 35
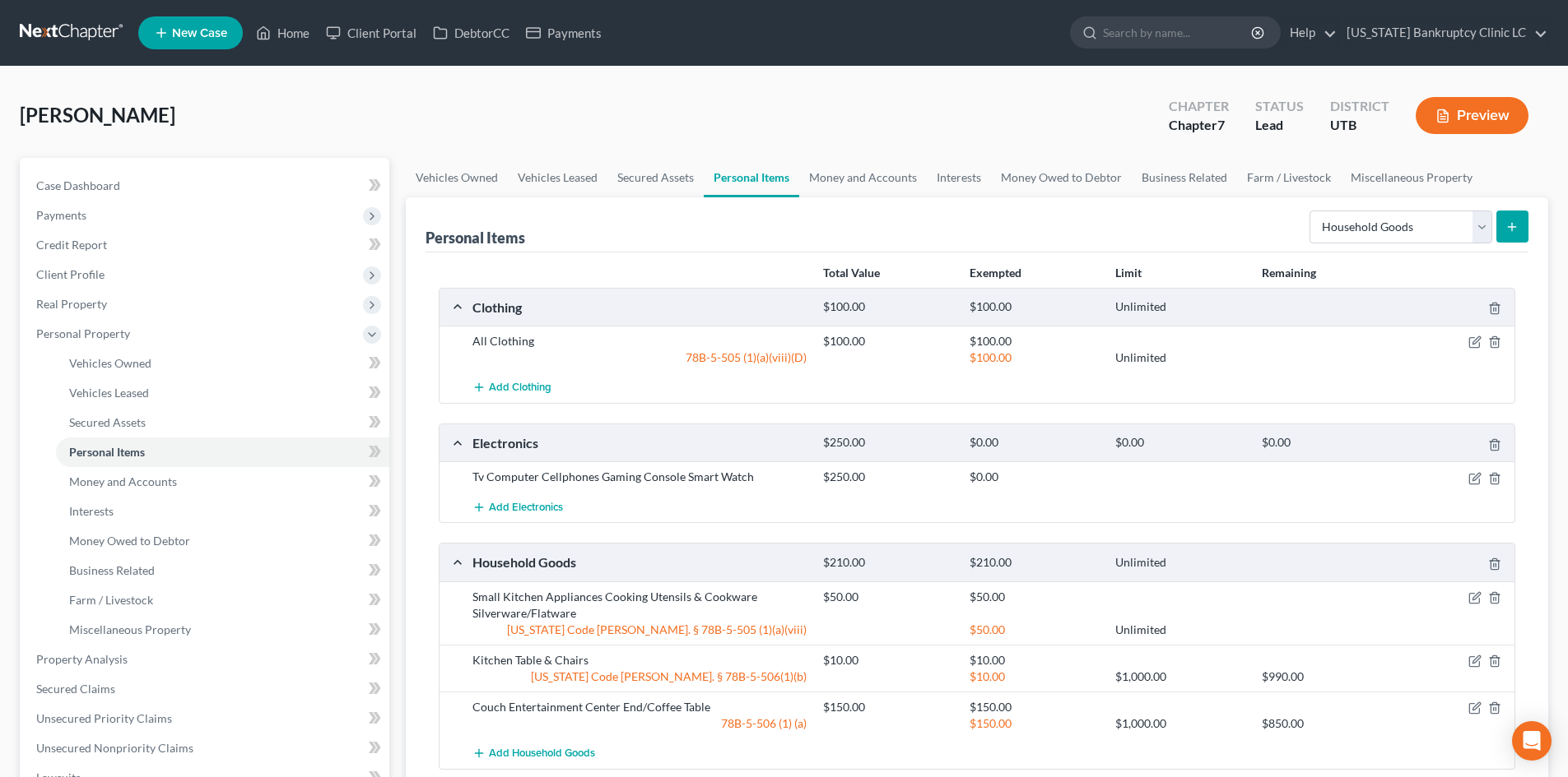
click at [1500, 242] on button "submit" at bounding box center [1512, 227] width 32 height 32
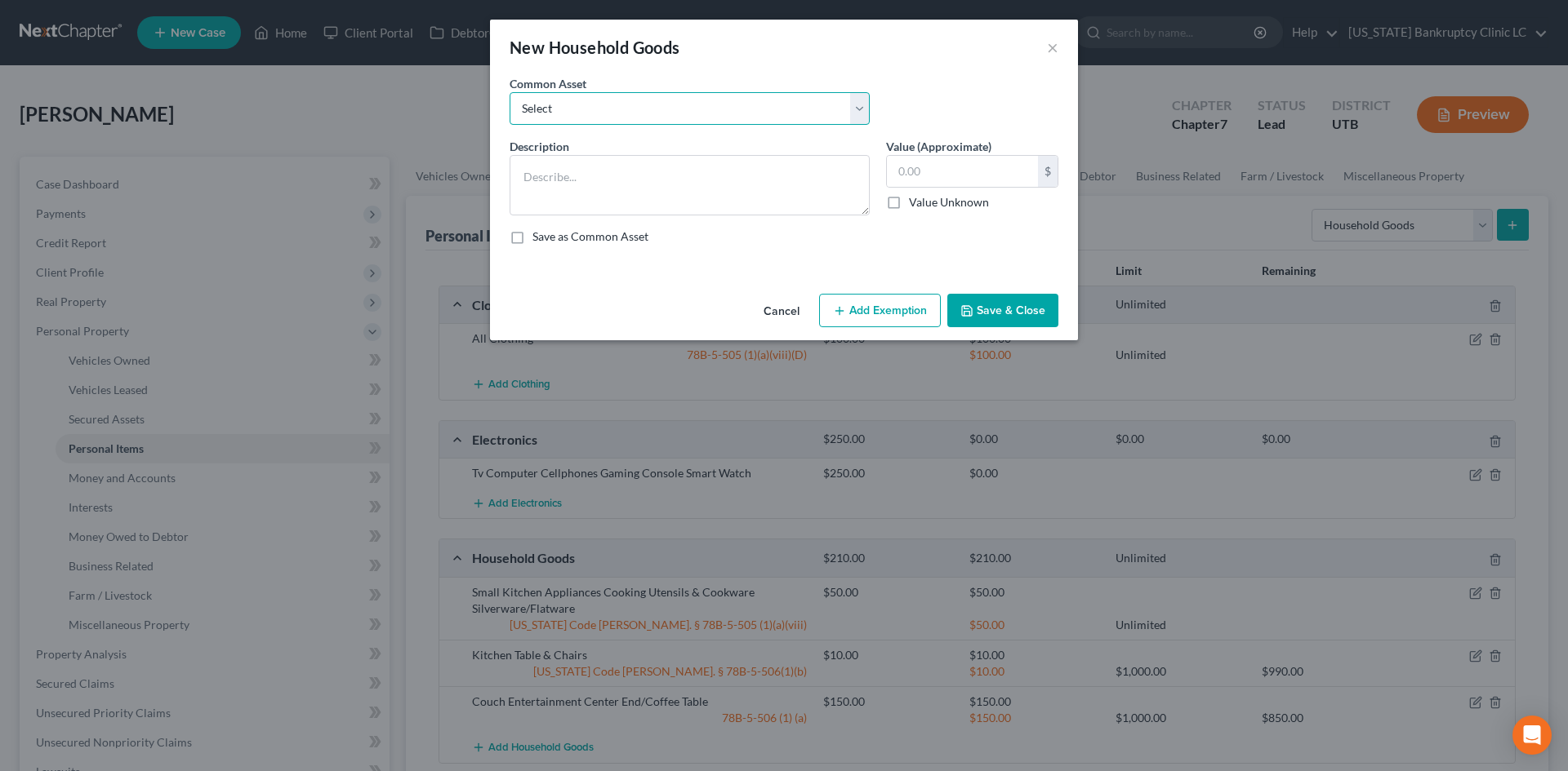
click at [588, 109] on select "Select Couch Chair Entertainment Center End/Coffee Table Stove/Cooking unit Sof…" at bounding box center [689, 109] width 360 height 33
click at [509, 92] on select "Select Couch Chair Entertainment Center End/Coffee Table Stove/Cooking unit Sof…" at bounding box center [689, 109] width 360 height 33
click at [975, 172] on input "550.00" at bounding box center [962, 171] width 151 height 31
click at [875, 302] on button "Add Exemption" at bounding box center [880, 311] width 122 height 35
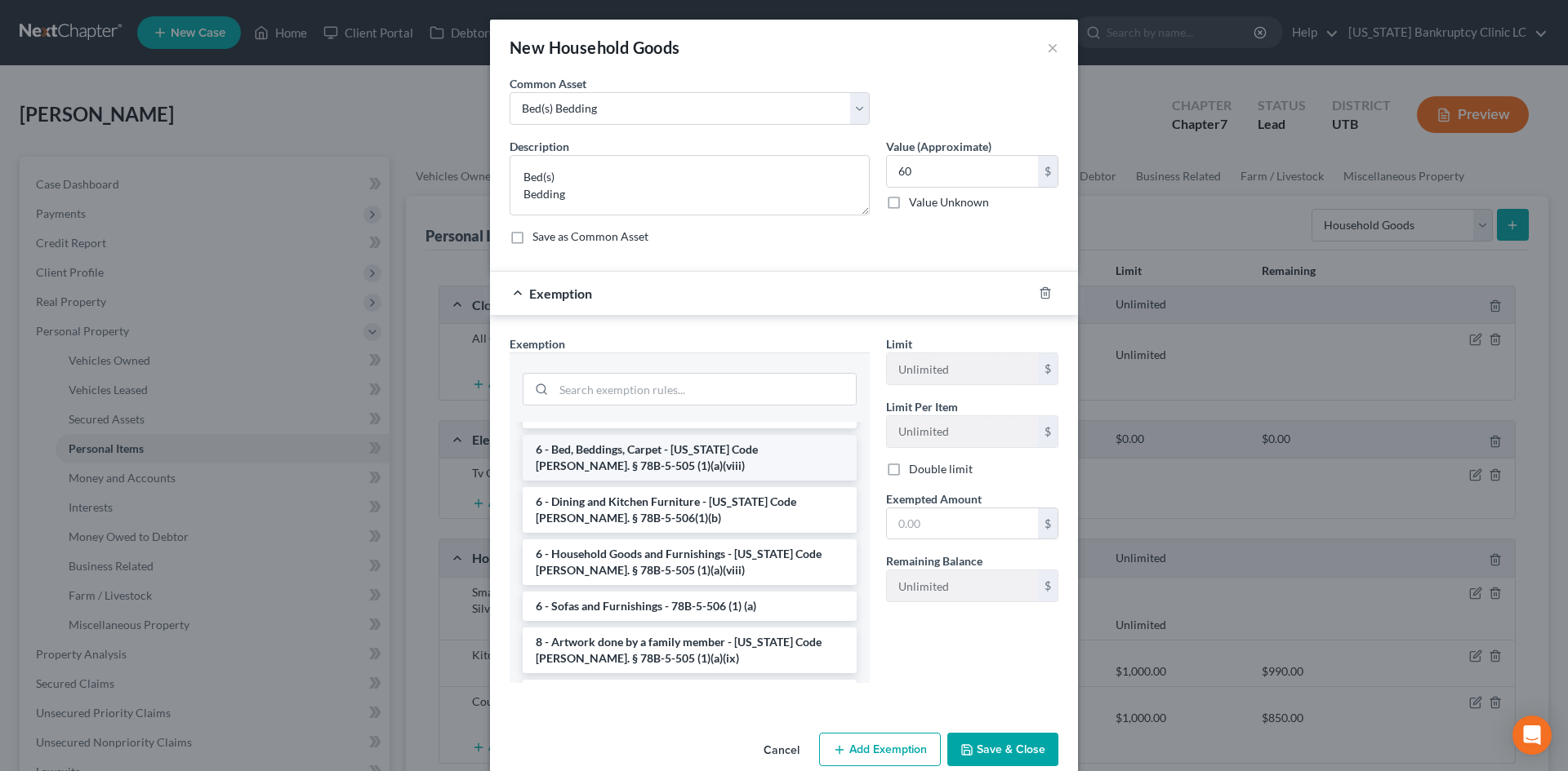
click at [660, 442] on li "6 - Bed, Beddings, Carpet - Utah Code Ann. § 78B-5-505 (1)(a)(viii)" at bounding box center [689, 457] width 334 height 45
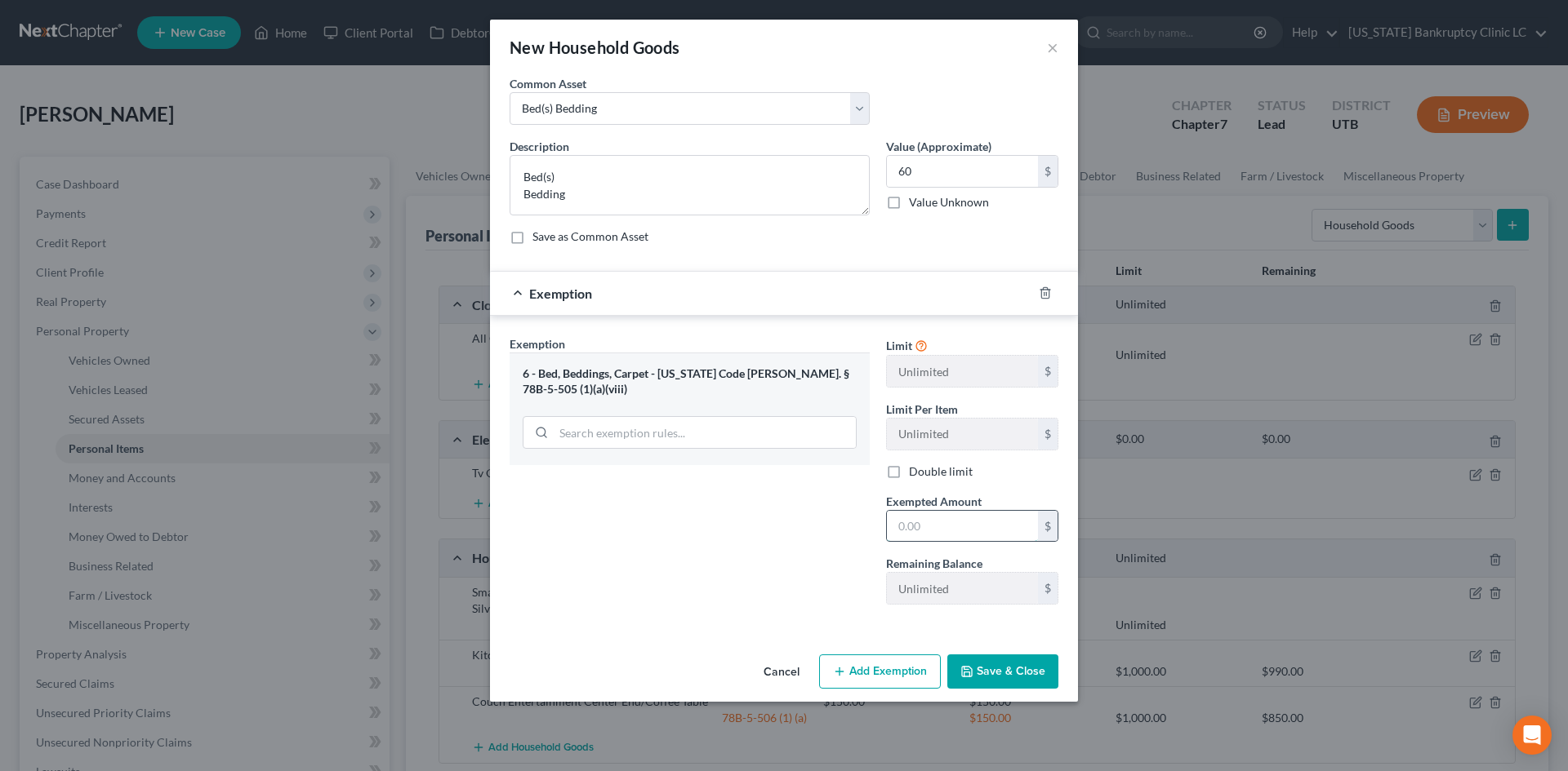
click at [936, 526] on input "text" at bounding box center [962, 526] width 151 height 31
click at [839, 551] on div "Exemption Set must be selected for CA. Exemption * 6 - Bed, Beddings, Carpet - …" at bounding box center [689, 476] width 377 height 283
click at [995, 674] on button "Save & Close" at bounding box center [1003, 672] width 111 height 35
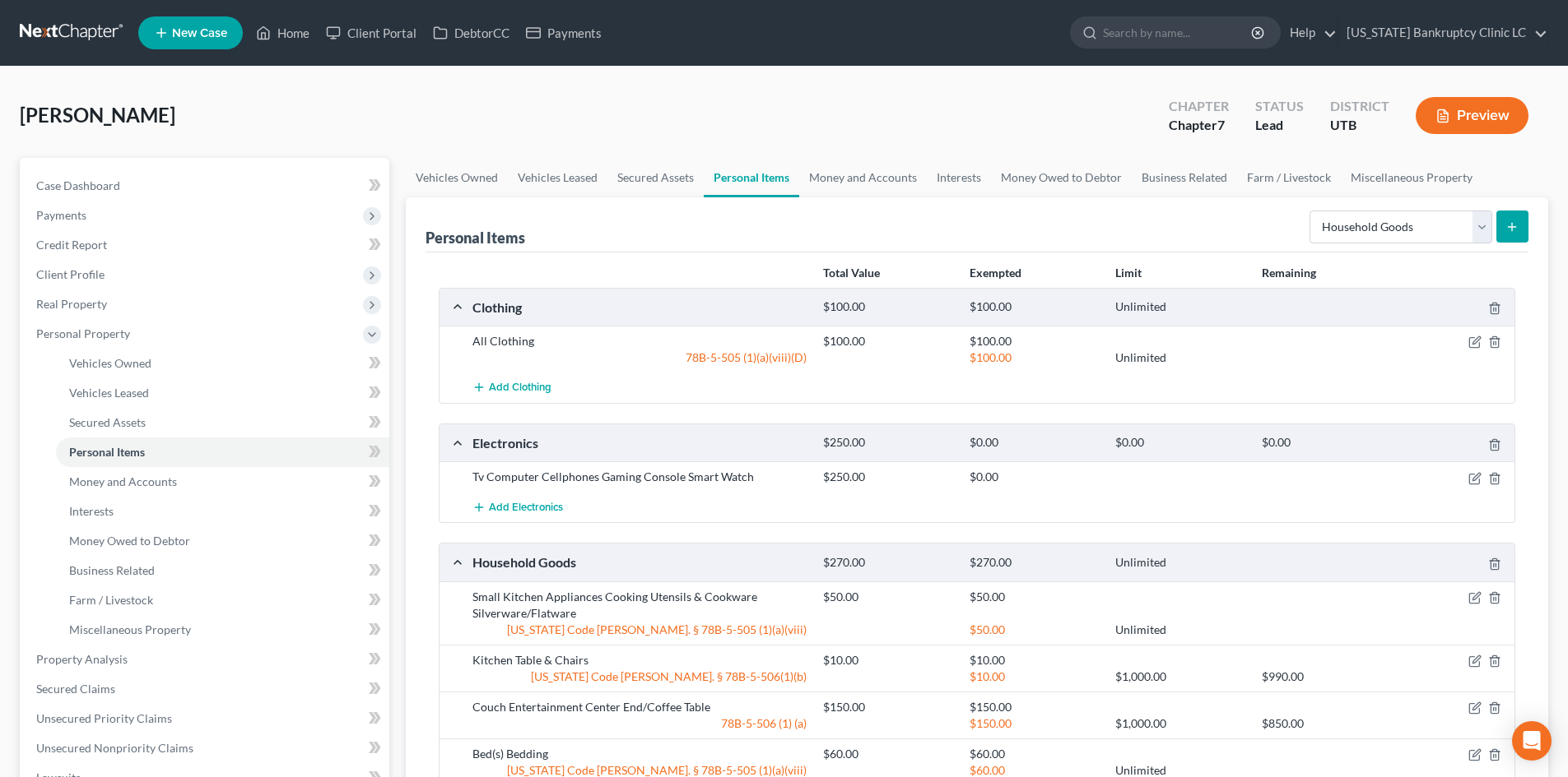
click at [1509, 229] on icon "submit" at bounding box center [1512, 227] width 13 height 13
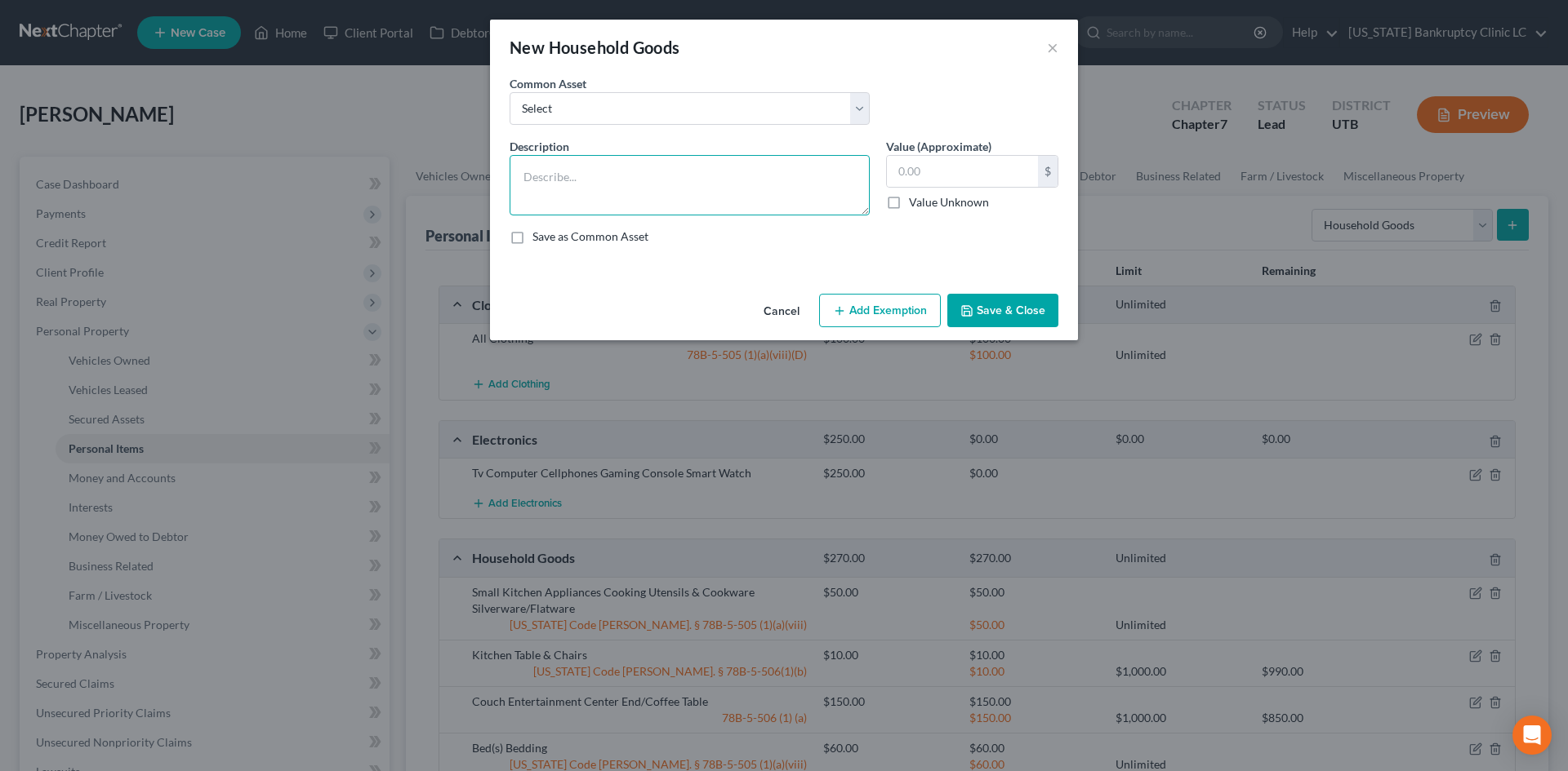
click at [617, 208] on textarea at bounding box center [689, 185] width 360 height 60
click at [915, 300] on button "Add Exemption" at bounding box center [880, 311] width 122 height 35
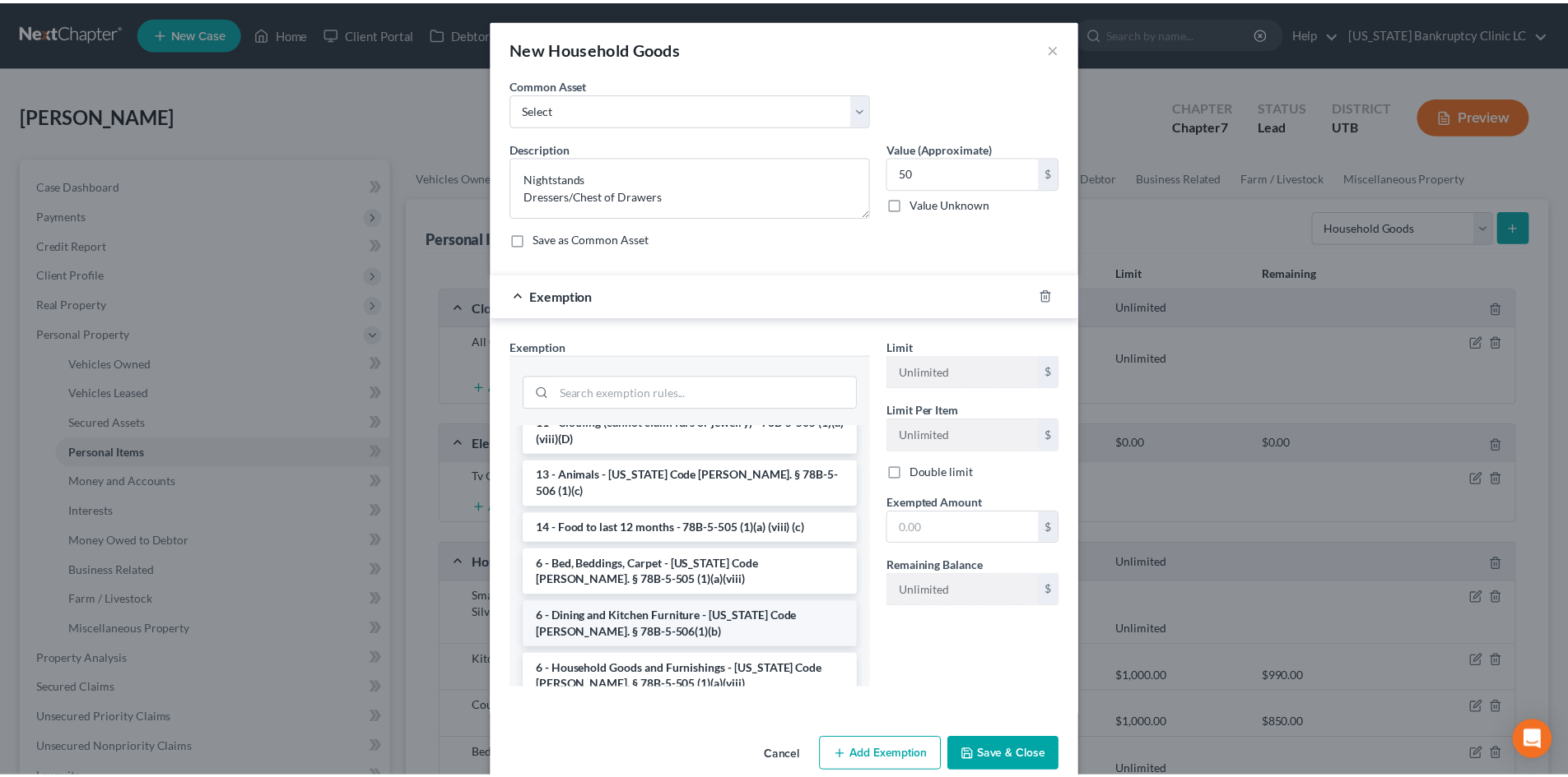
scroll to position [82, 0]
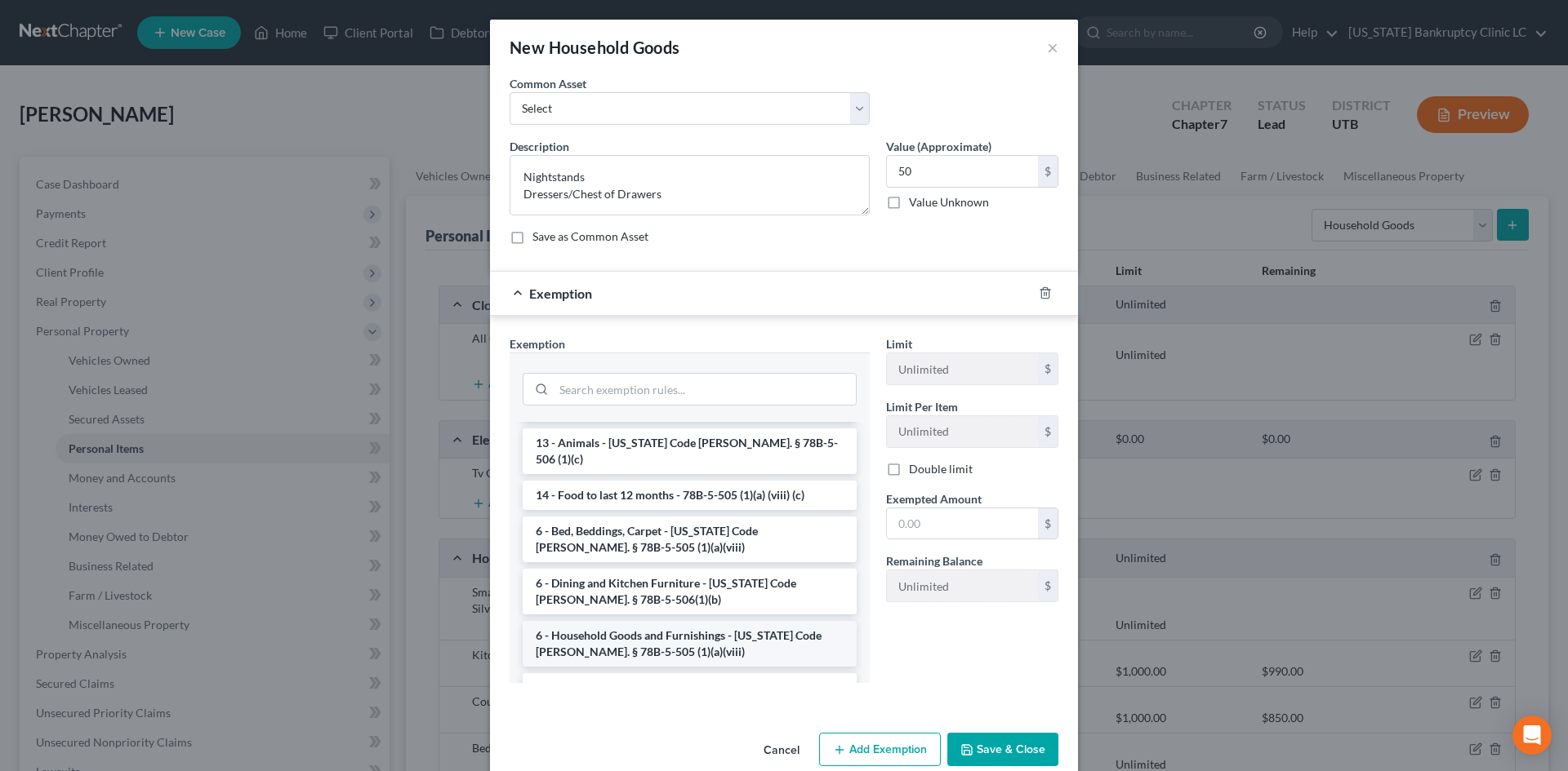
click at [659, 621] on li "6 - Household Goods and Furnishings - Utah Code Ann. § 78B-5-505 (1)(a)(viii)" at bounding box center [689, 643] width 334 height 45
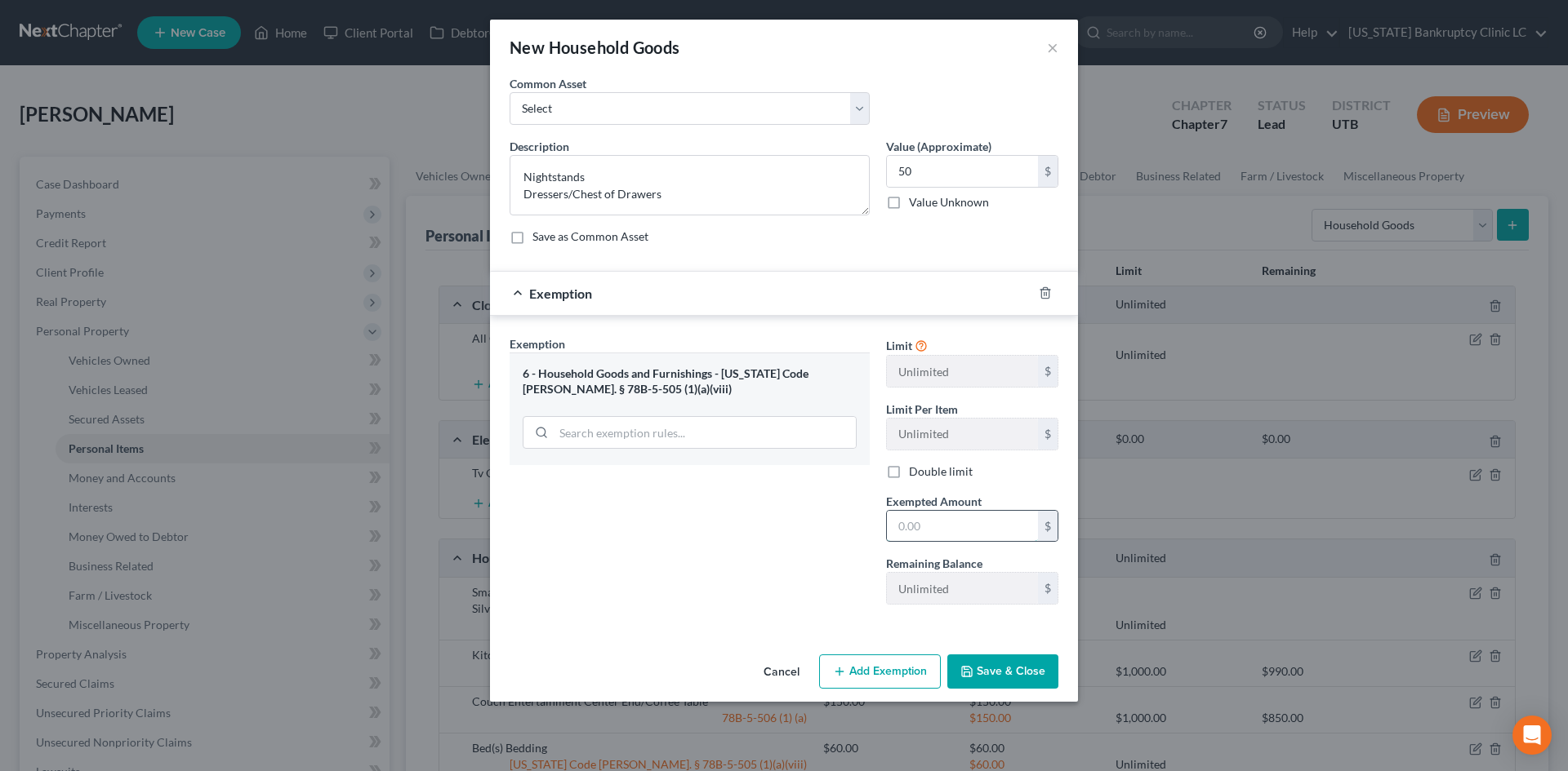
click at [959, 535] on input "text" at bounding box center [962, 526] width 151 height 31
click at [857, 558] on div "Exemption Set must be selected for CA. Exemption * 6 - Household Goods and Furn…" at bounding box center [689, 476] width 377 height 283
click at [988, 670] on button "Save & Close" at bounding box center [1003, 672] width 111 height 35
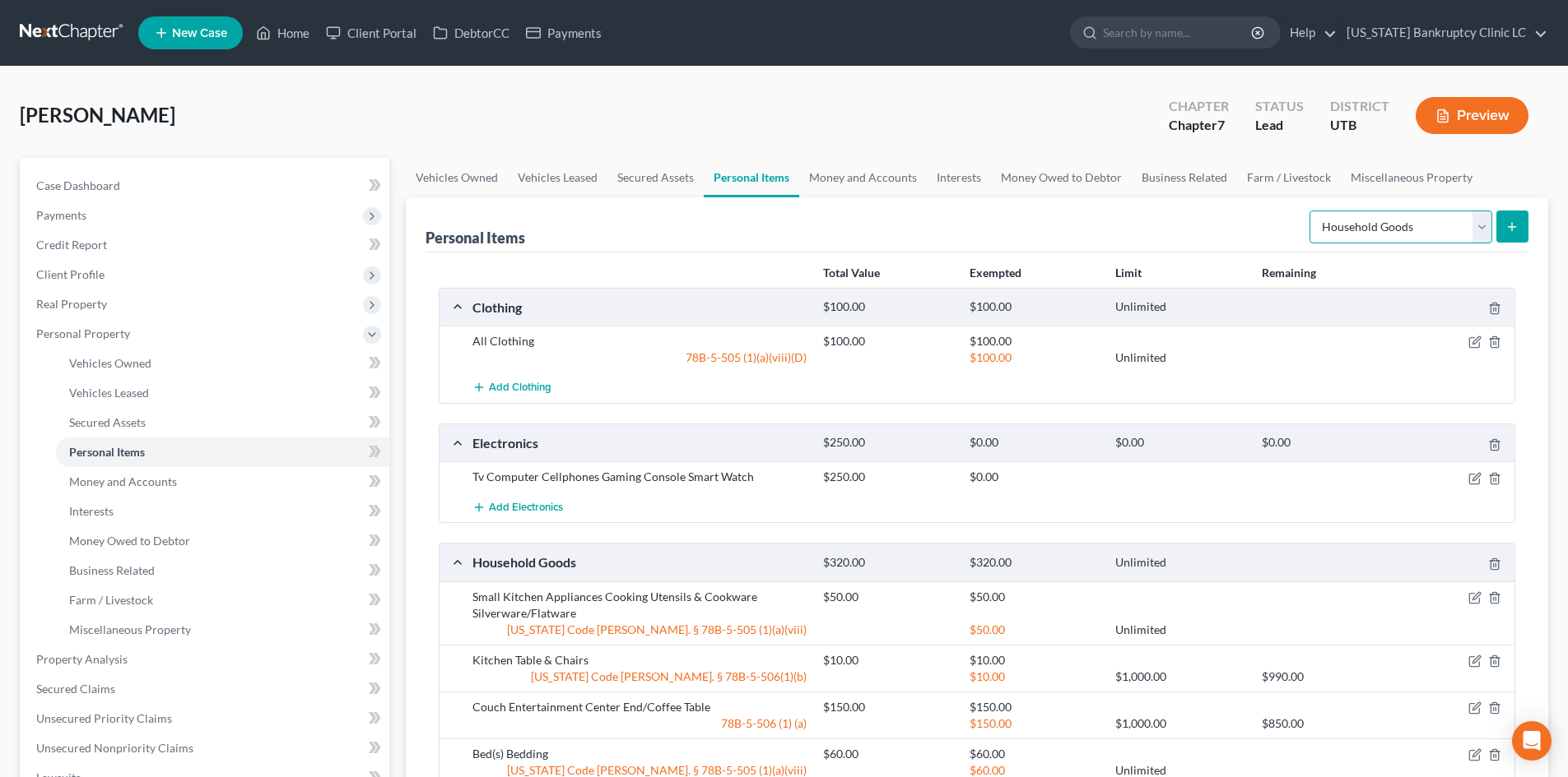
click at [1383, 231] on select "Select Item Type Clothing Collectibles Of Value Electronics Firearms Household …" at bounding box center [1401, 227] width 183 height 33
click at [1311, 211] on select "Select Item Type Clothing Collectibles Of Value Electronics Firearms Household …" at bounding box center [1401, 227] width 183 height 33
click at [1510, 226] on icon "submit" at bounding box center [1512, 227] width 13 height 13
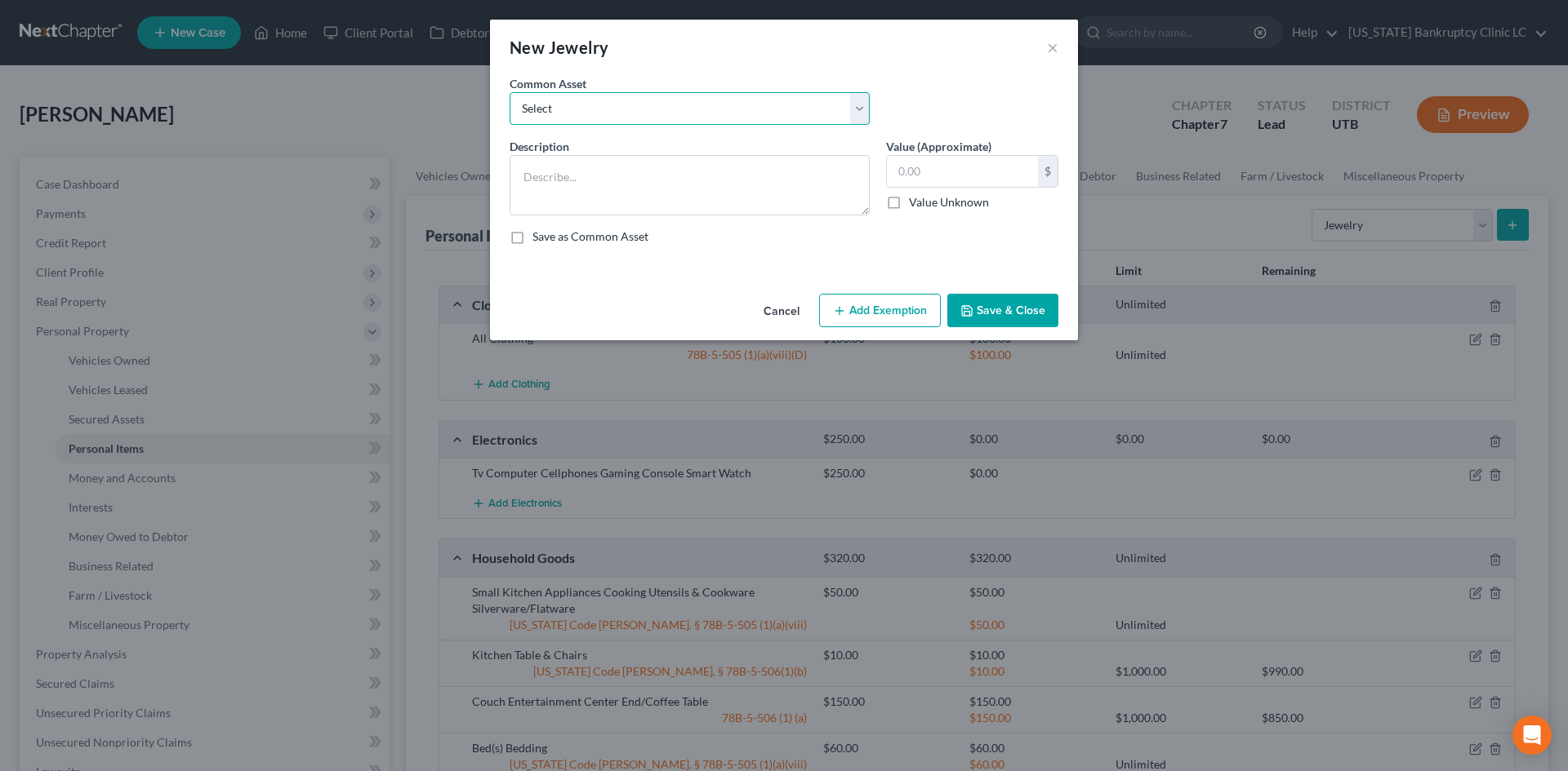
click at [703, 124] on select "Select Jewelry, Watches & Accessories Jewelry, Watches & Accessories Wedding Ri…" at bounding box center [689, 109] width 360 height 33
click at [509, 92] on select "Select Jewelry, Watches & Accessories Jewelry, Watches & Accessories Wedding Ri…" at bounding box center [689, 109] width 360 height 33
click at [944, 174] on input "200.00" at bounding box center [962, 171] width 151 height 31
click at [1004, 318] on button "Save & Close" at bounding box center [1003, 311] width 111 height 35
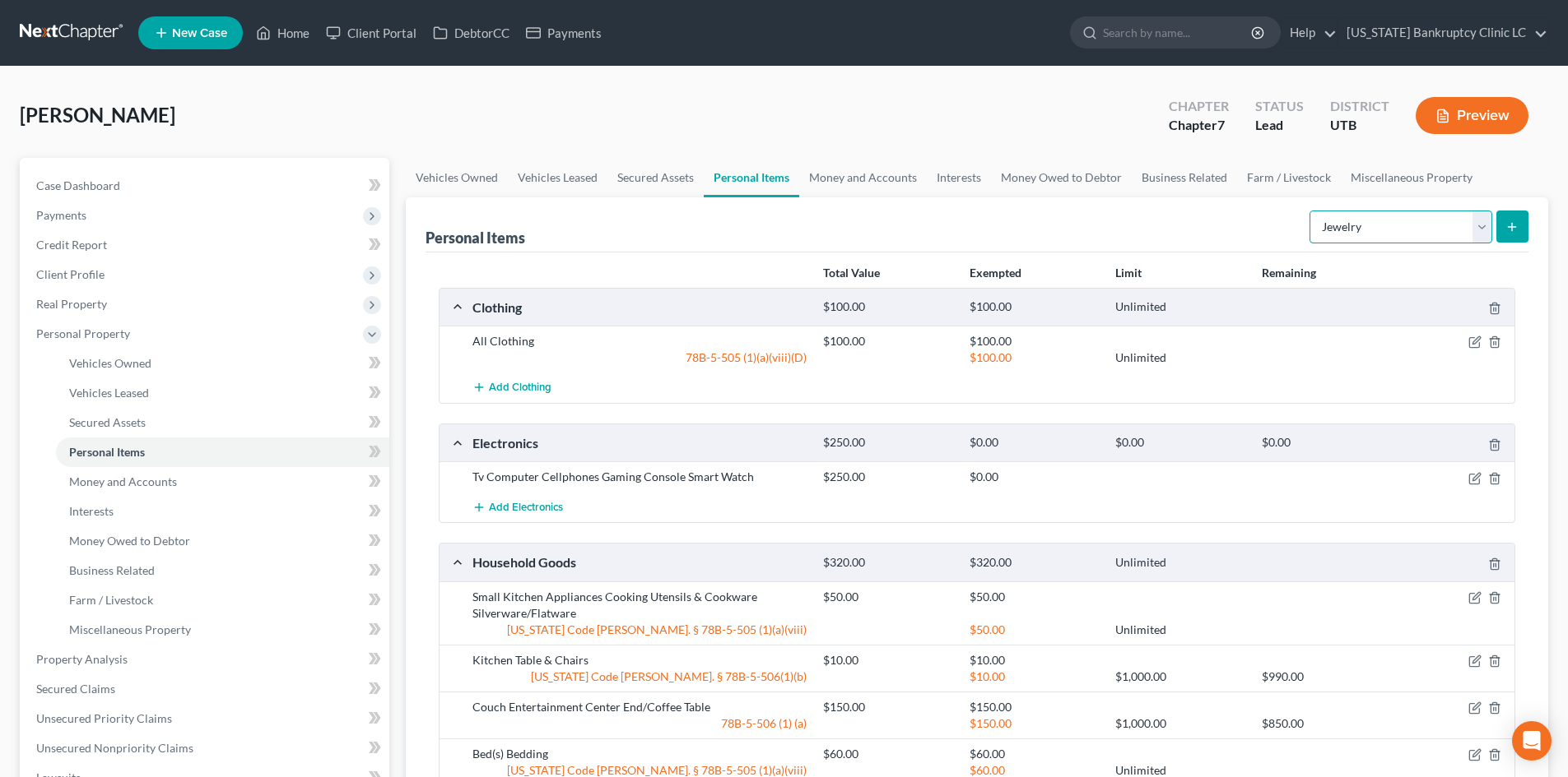
click at [1424, 228] on select "Select Item Type Clothing Collectibles Of Value Electronics Firearms Household …" at bounding box center [1401, 227] width 183 height 33
click at [1311, 211] on select "Select Item Type Clothing Collectibles Of Value Electronics Firearms Household …" at bounding box center [1401, 227] width 183 height 33
click at [1513, 229] on icon "submit" at bounding box center [1512, 227] width 13 height 13
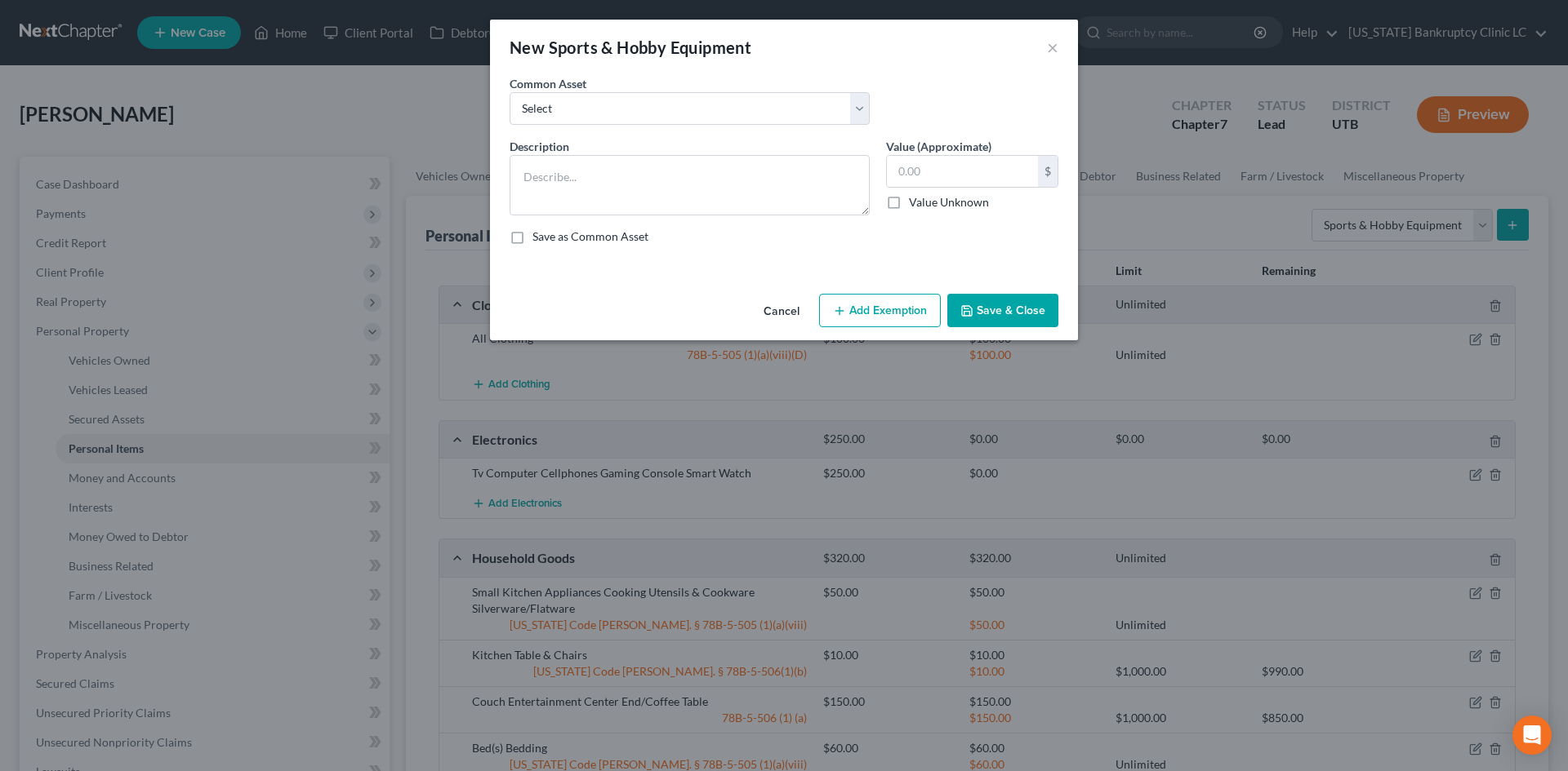
click at [611, 144] on div "Description *" at bounding box center [689, 176] width 377 height 77
click at [607, 164] on textarea at bounding box center [689, 185] width 360 height 60
click at [1034, 315] on button "Save & Close" at bounding box center [1003, 311] width 111 height 35
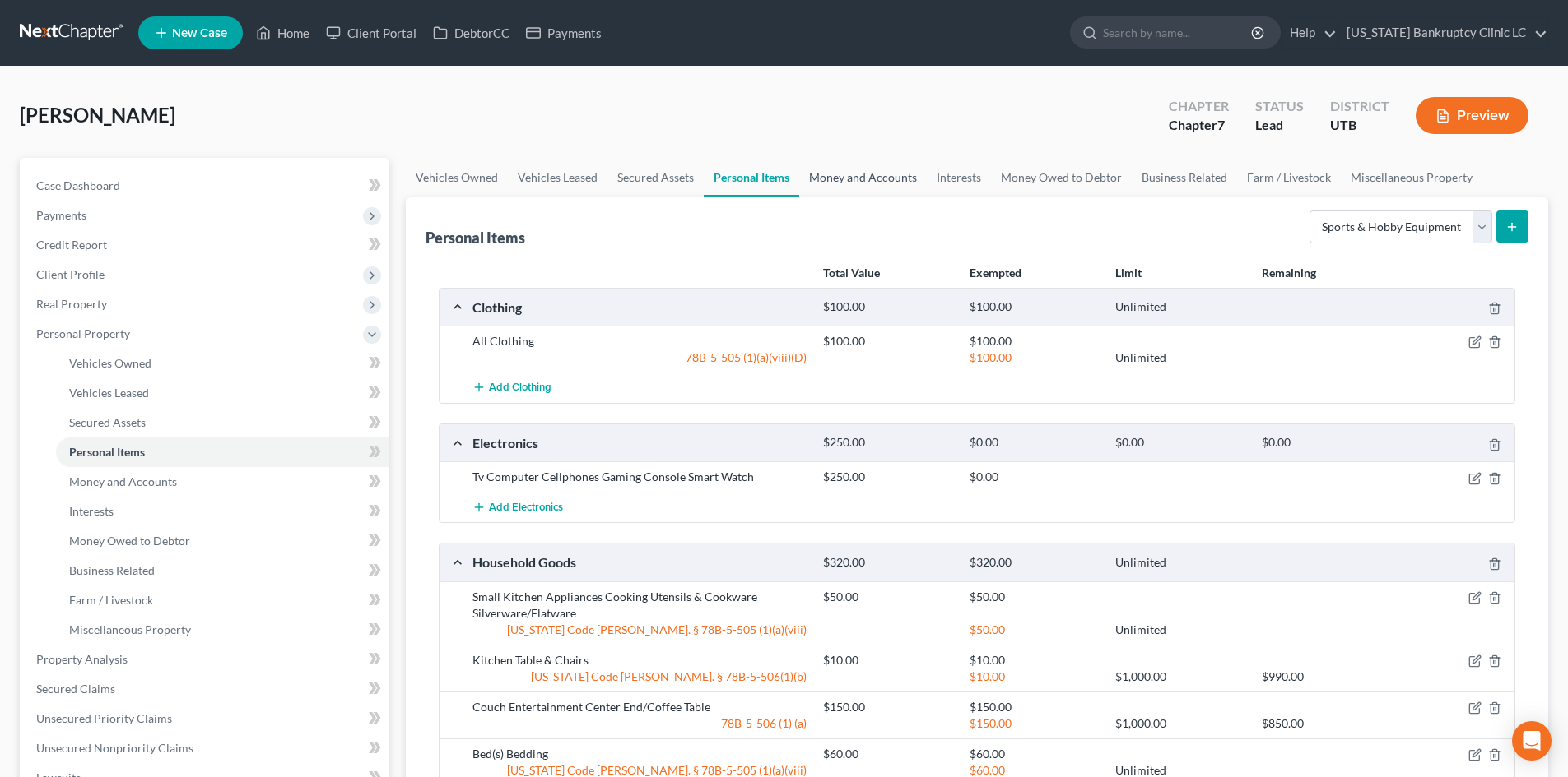
click at [878, 178] on link "Money and Accounts" at bounding box center [863, 178] width 128 height 40
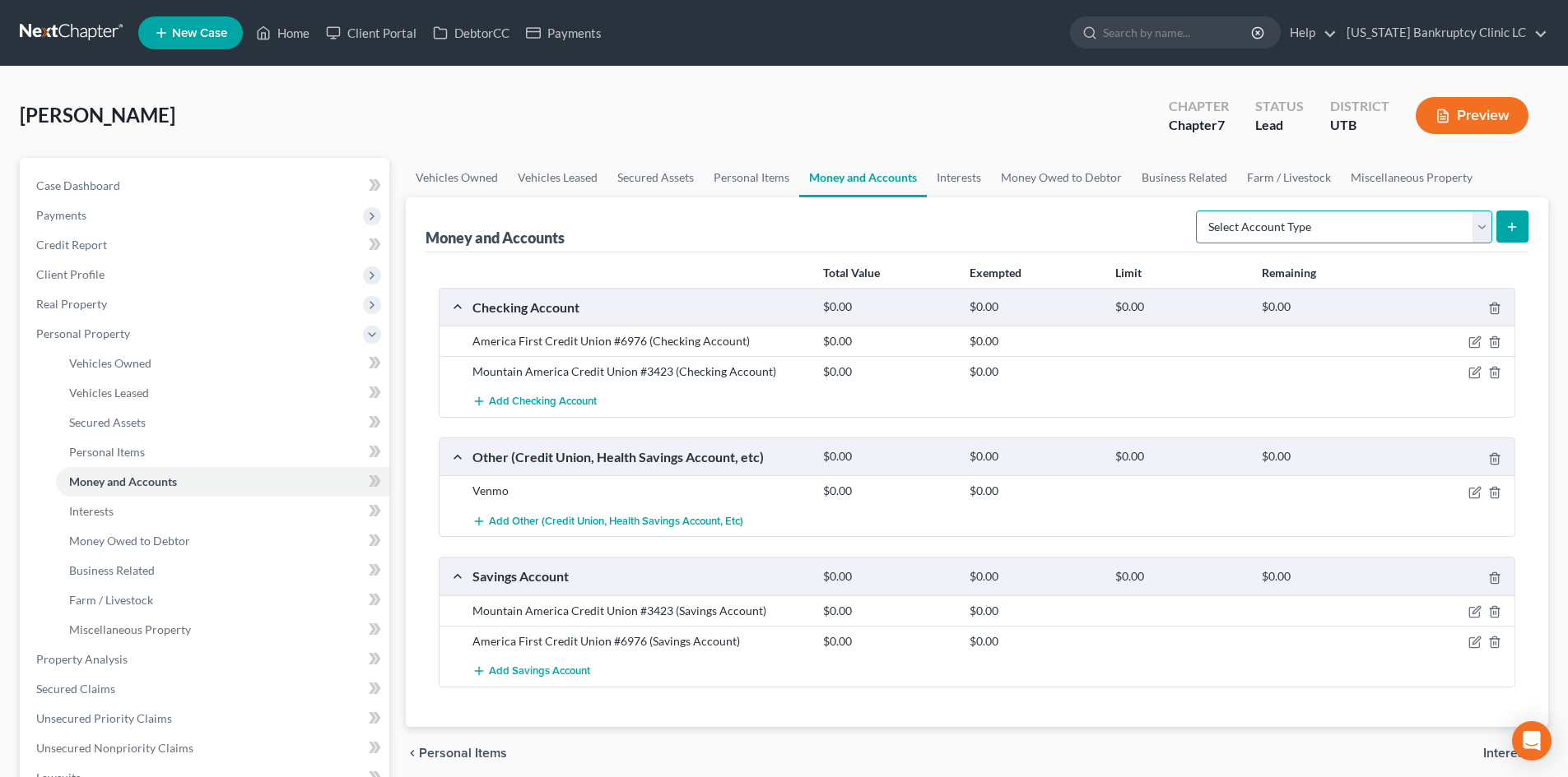
click at [1337, 223] on select "Select Account Type Brokerage Cash on Hand Certificates of Deposit Checking Acc…" at bounding box center [1344, 227] width 296 height 33
click at [1199, 211] on select "Select Account Type Brokerage Cash on Hand Certificates of Deposit Checking Acc…" at bounding box center [1344, 227] width 296 height 33
click at [1519, 212] on button "submit" at bounding box center [1512, 227] width 32 height 32
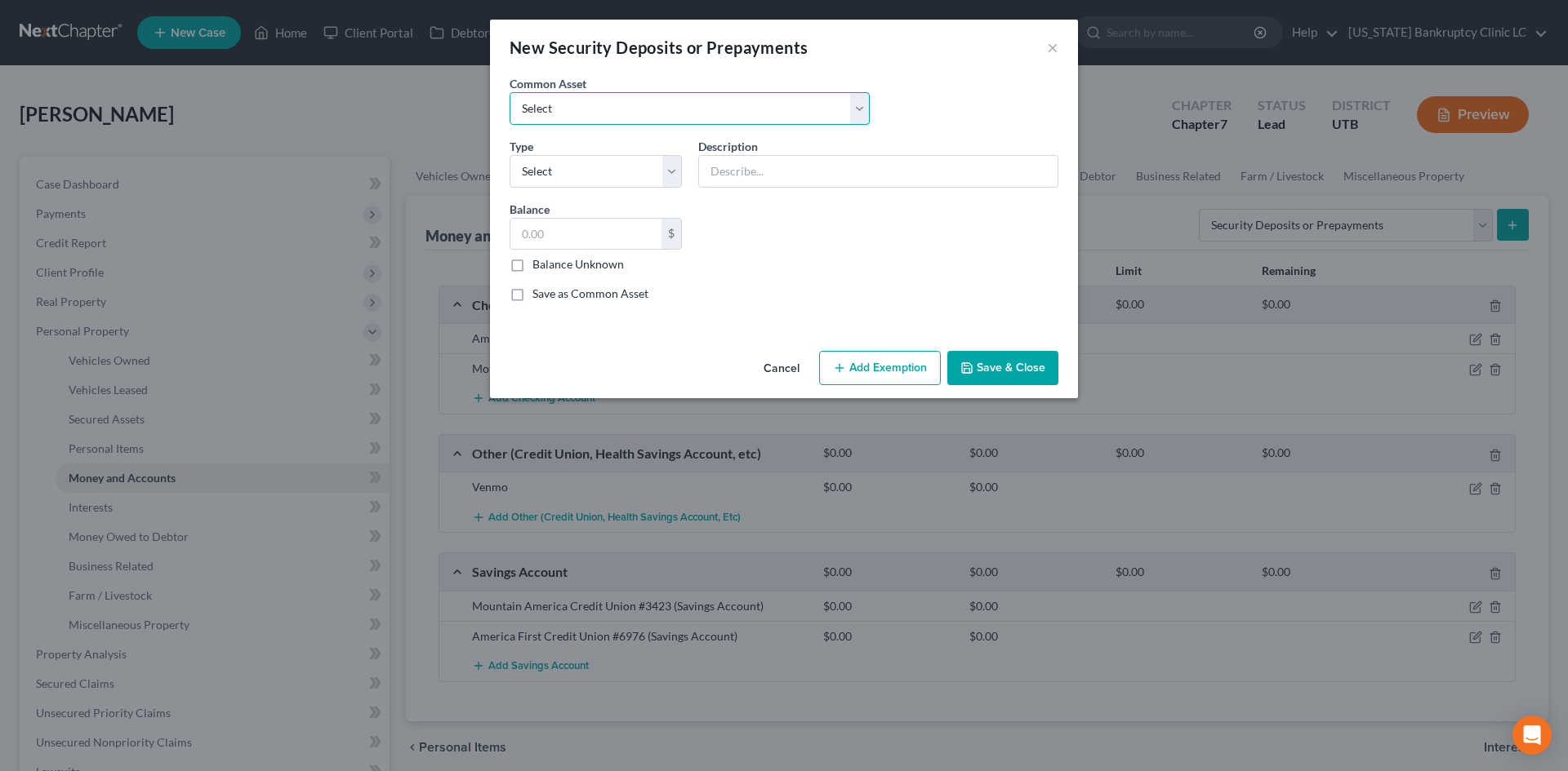
click at [630, 121] on select "Select Rent Deposit w/Landlord" at bounding box center [689, 109] width 360 height 33
click at [509, 92] on select "Select Rent Deposit w/Landlord" at bounding box center [689, 109] width 360 height 33
click at [598, 175] on select "Select Electric Gas Heating Oil Security Deposit On Rental Unit Prepaid Rent Te…" at bounding box center [595, 171] width 172 height 33
click at [509, 155] on select "Select Electric Gas Heating Oil Security Deposit On Rental Unit Prepaid Rent Te…" at bounding box center [595, 171] width 172 height 33
click at [588, 241] on input "800.00" at bounding box center [585, 235] width 151 height 31
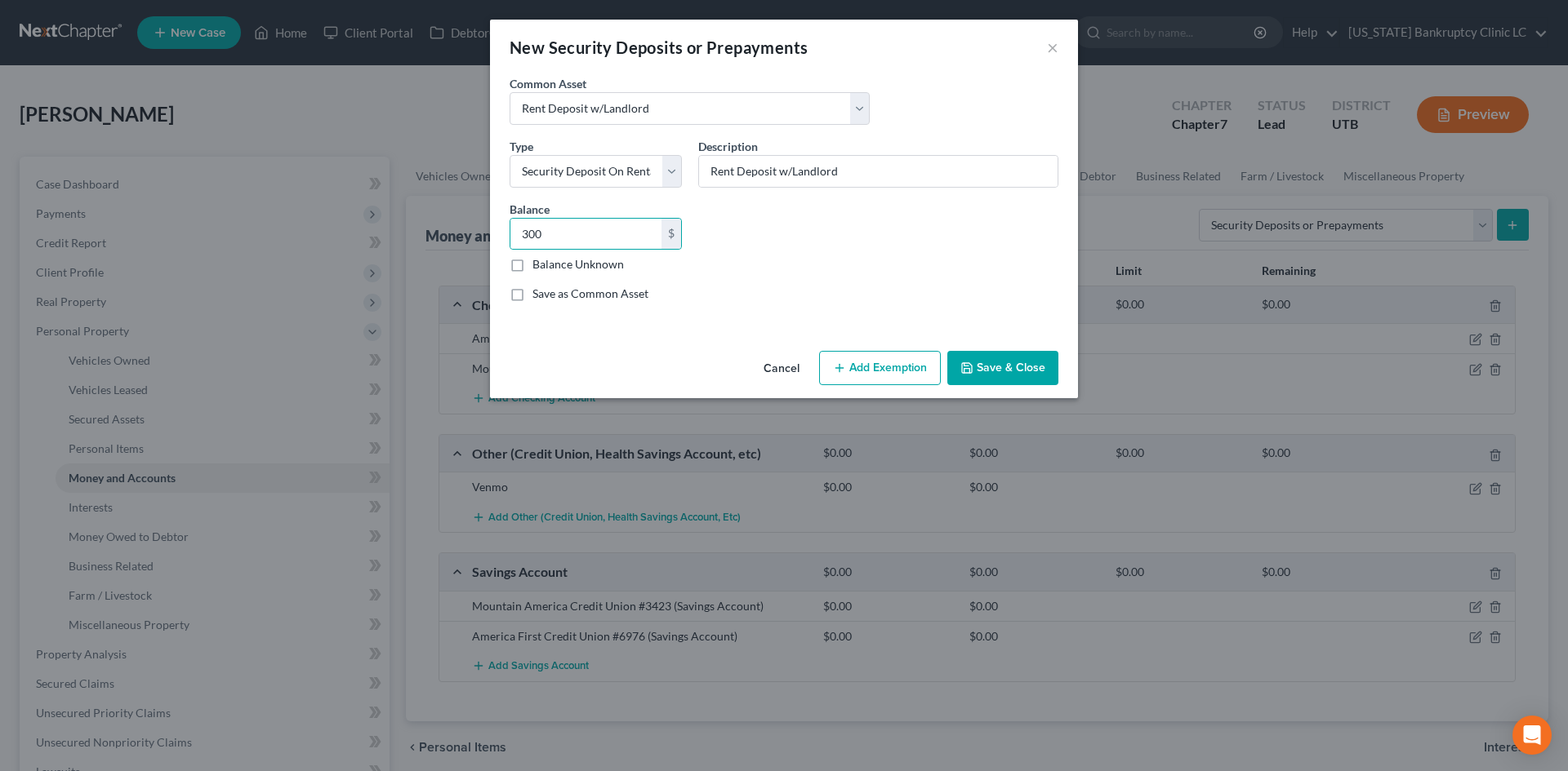
click at [888, 261] on div "Common Asset Select Rent Deposit w/Landlord Type Select Electric Gas Heating Oi…" at bounding box center [784, 194] width 565 height 240
click at [984, 360] on button "Save & Close" at bounding box center [1003, 368] width 111 height 35
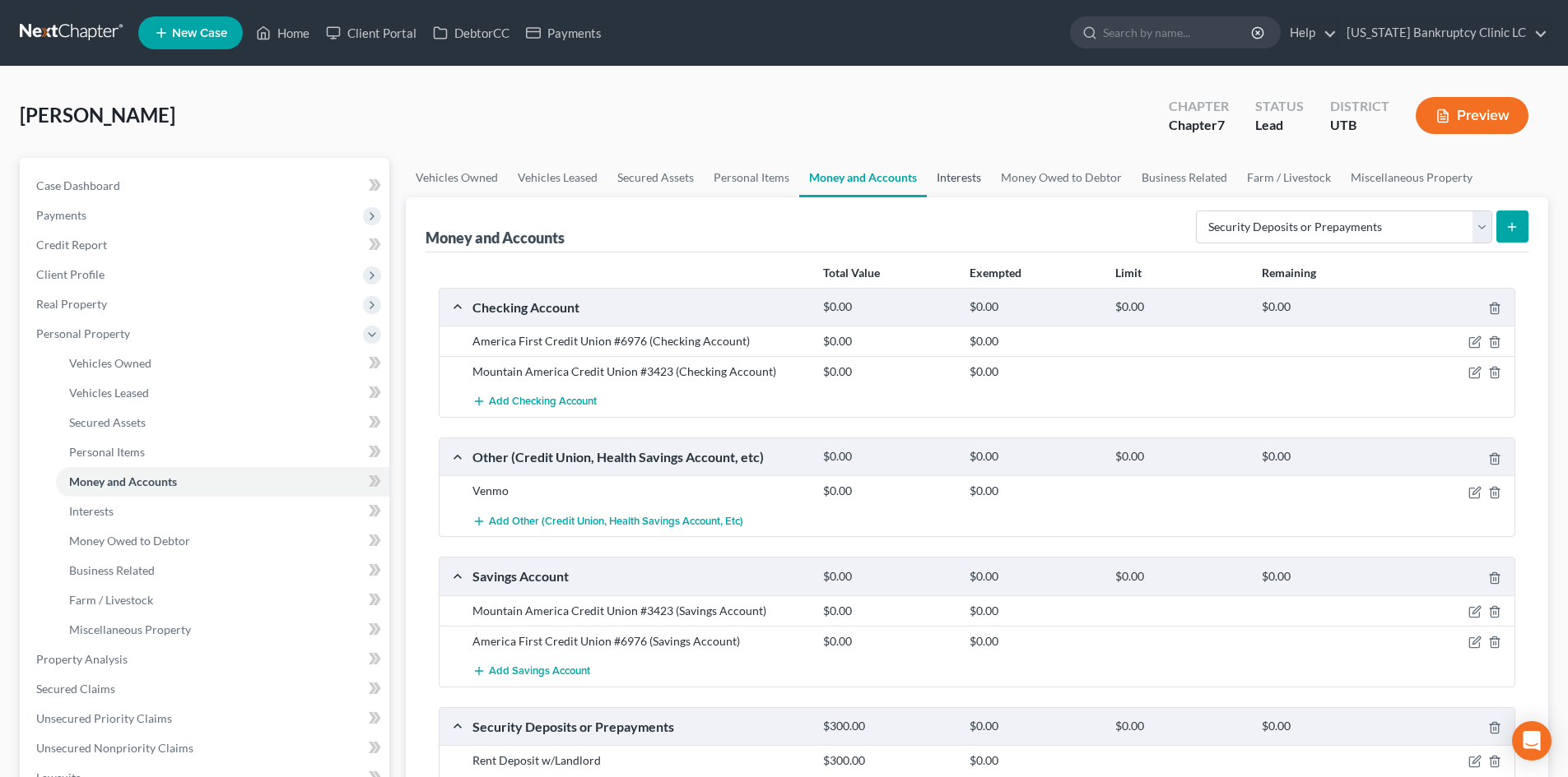
click at [953, 179] on link "Interests" at bounding box center [958, 178] width 64 height 40
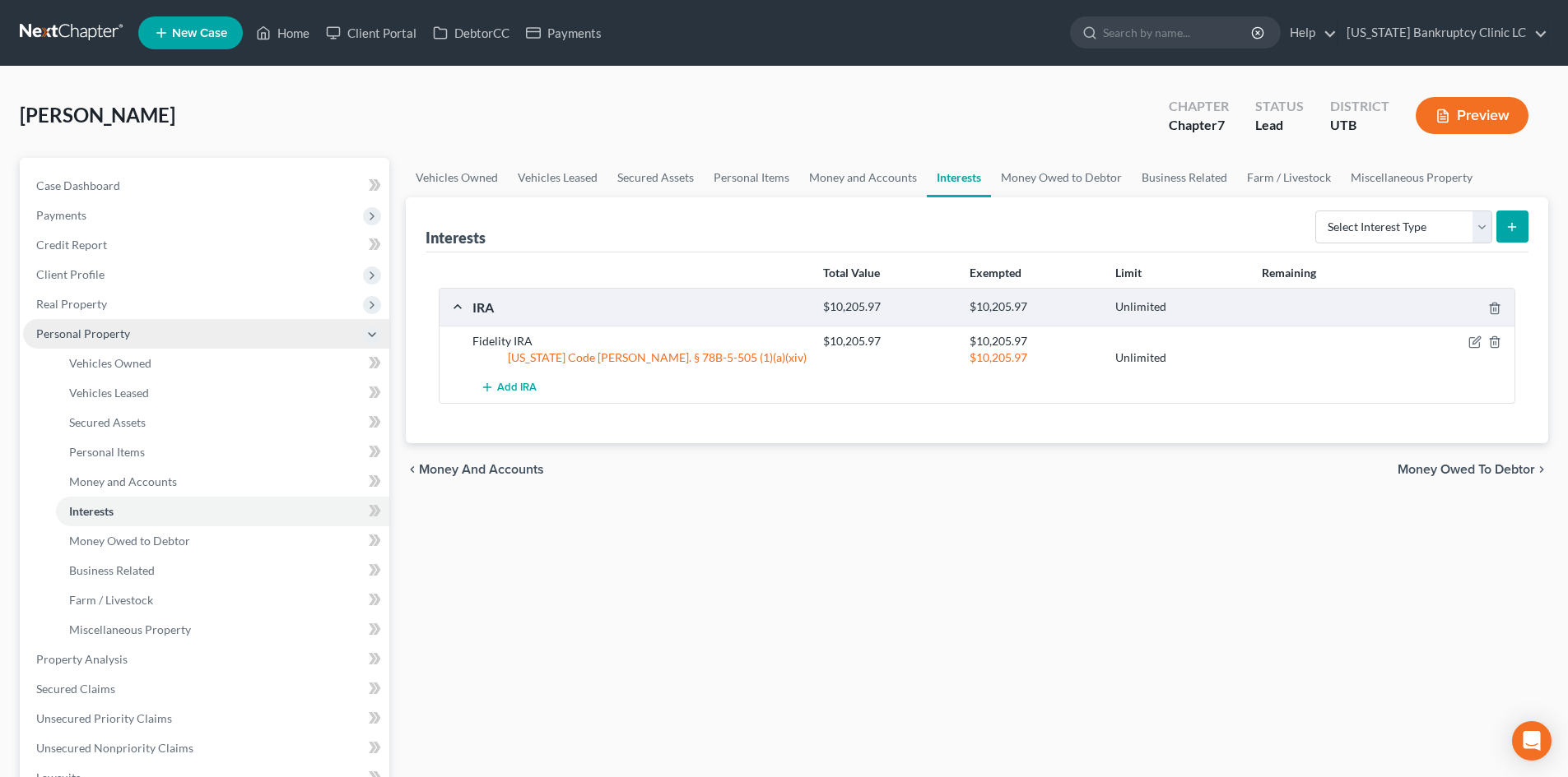
click at [115, 330] on span "Personal Property" at bounding box center [83, 333] width 94 height 14
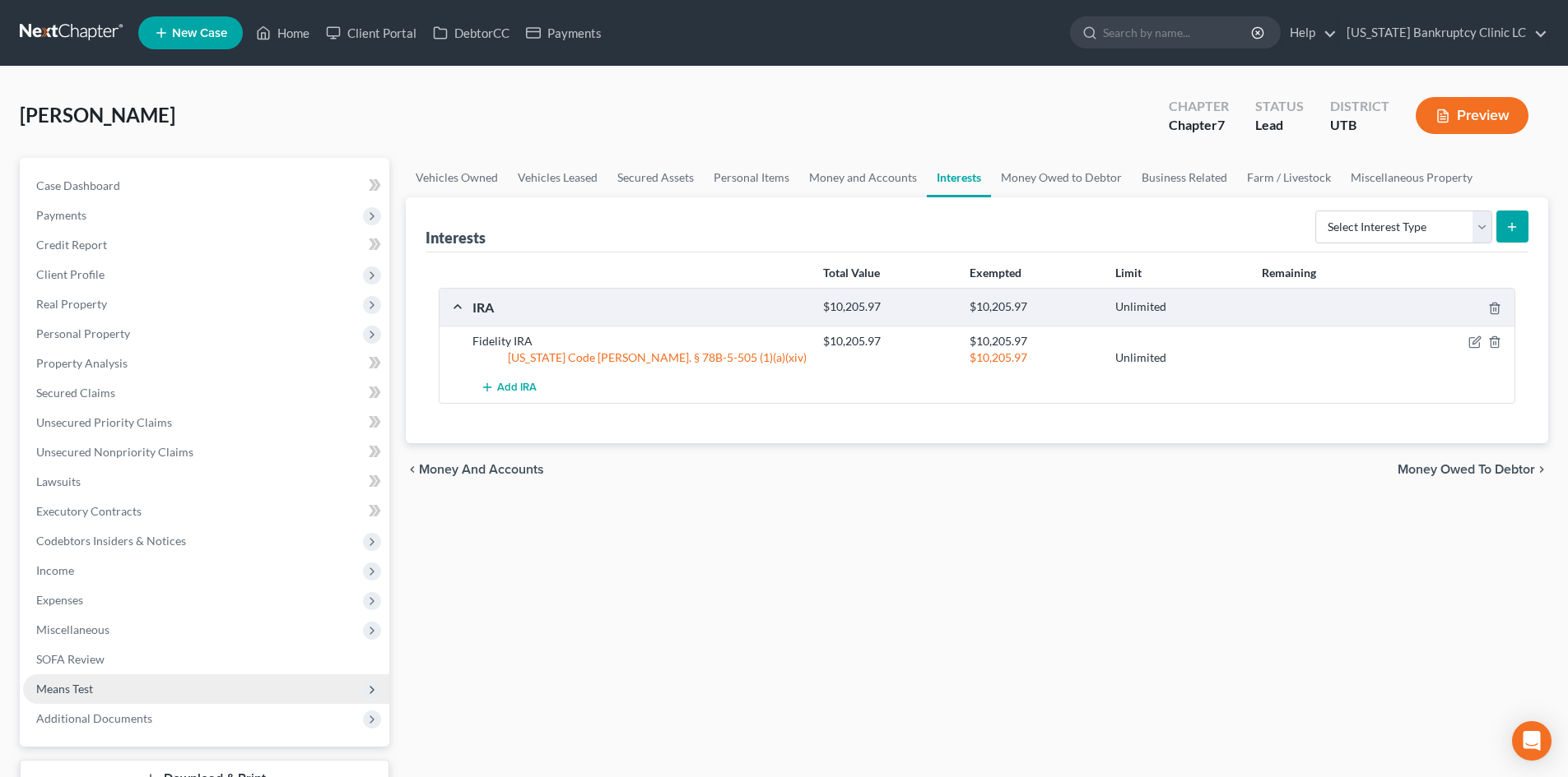
click at [91, 676] on span "Means Test" at bounding box center [206, 690] width 366 height 30
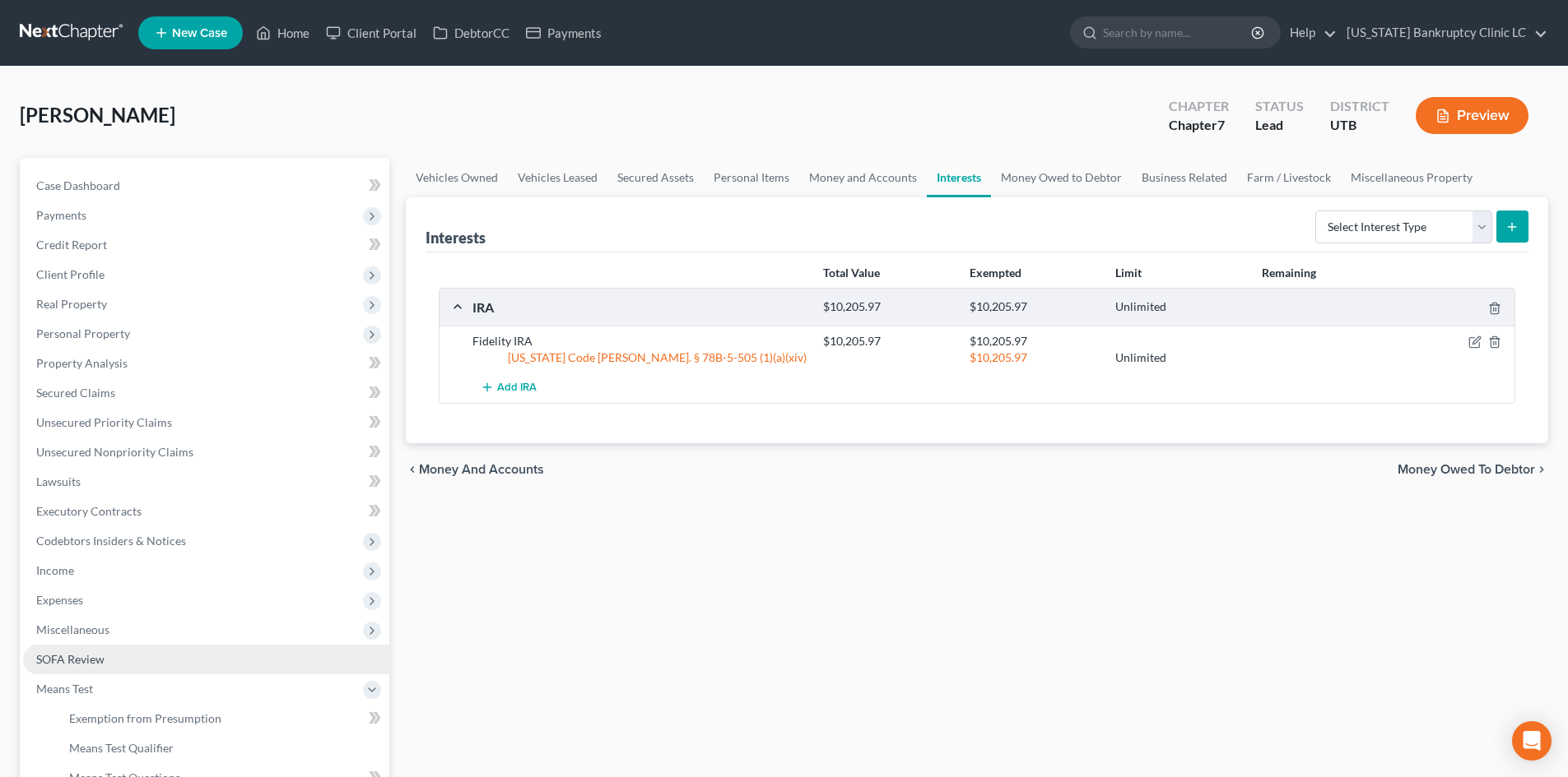
drag, startPoint x: 91, startPoint y: 676, endPoint x: 65, endPoint y: 657, distance: 32.2
click at [65, 657] on span "SOFA Review" at bounding box center [71, 659] width 68 height 14
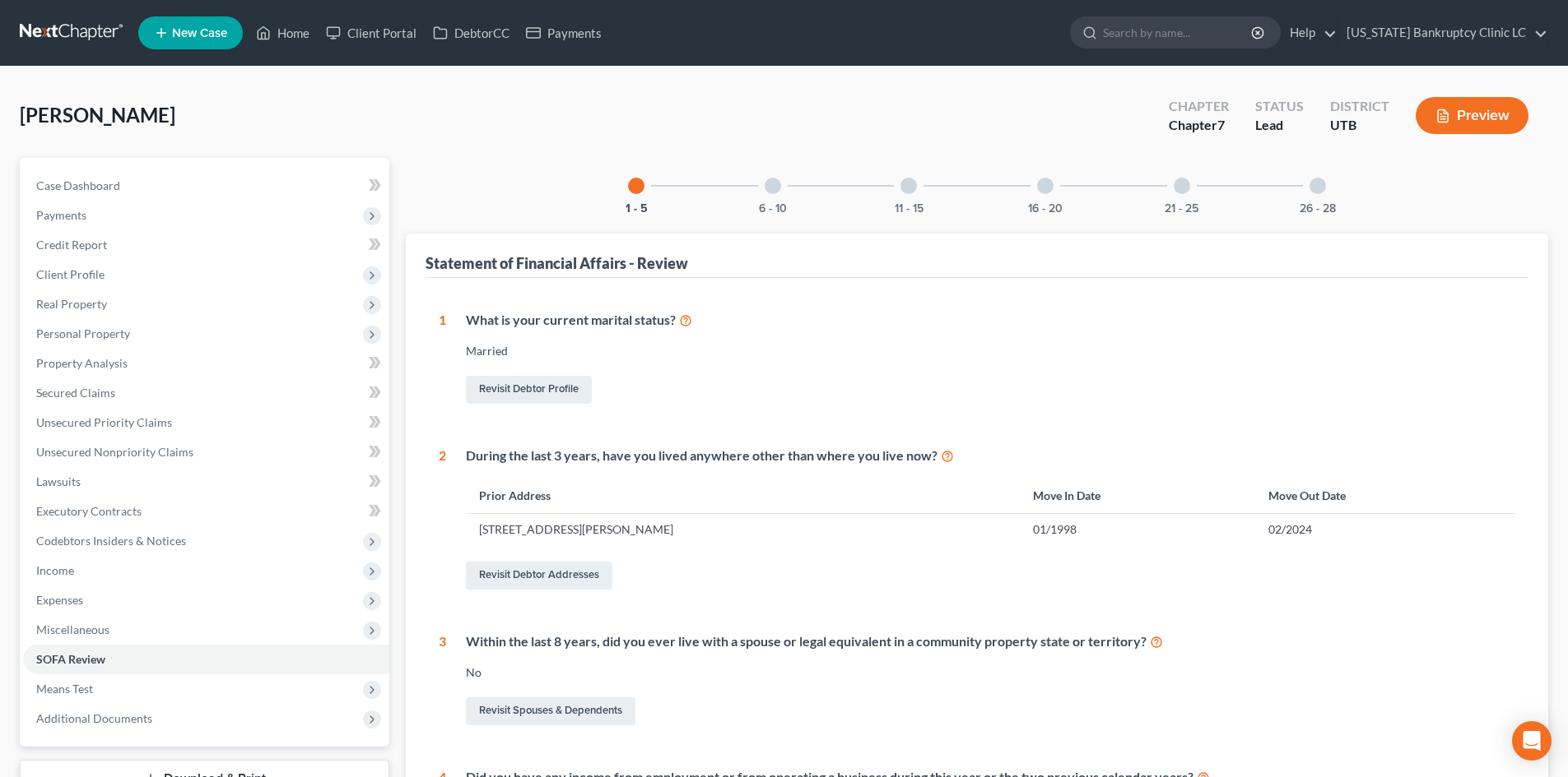
click at [773, 188] on div at bounding box center [773, 186] width 17 height 17
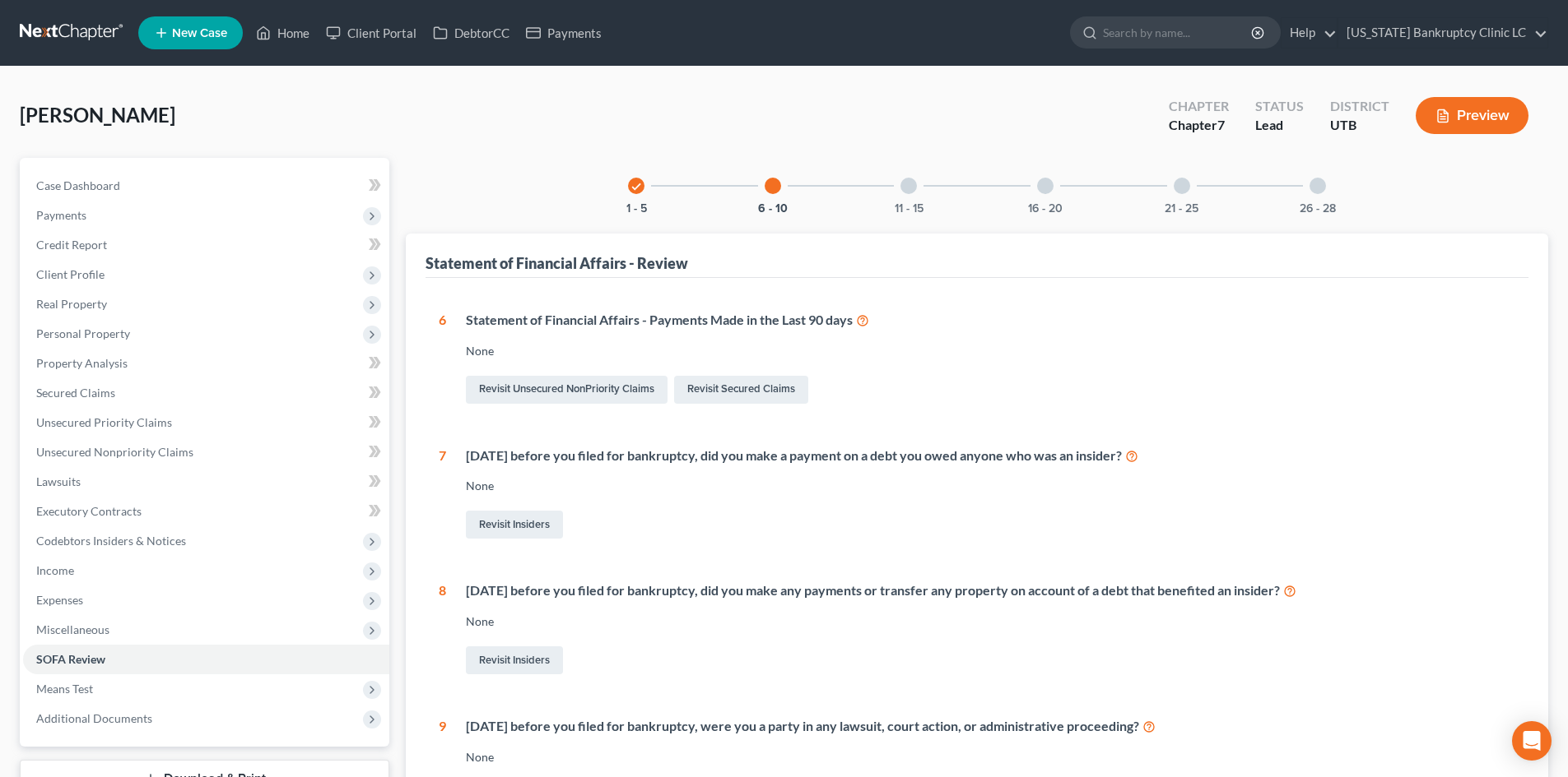
click at [914, 183] on div at bounding box center [909, 186] width 17 height 17
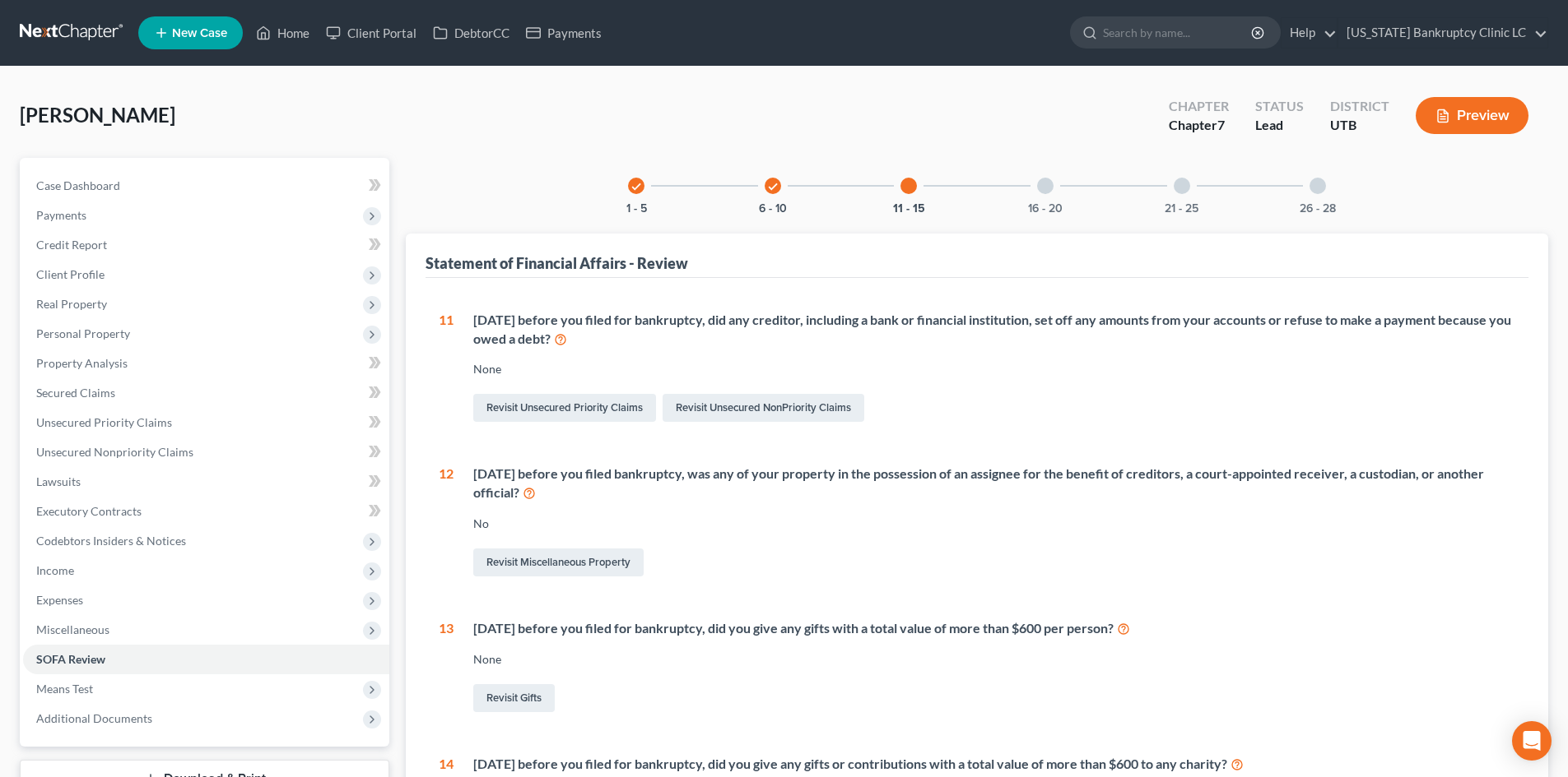
click at [1051, 188] on div at bounding box center [1046, 186] width 17 height 17
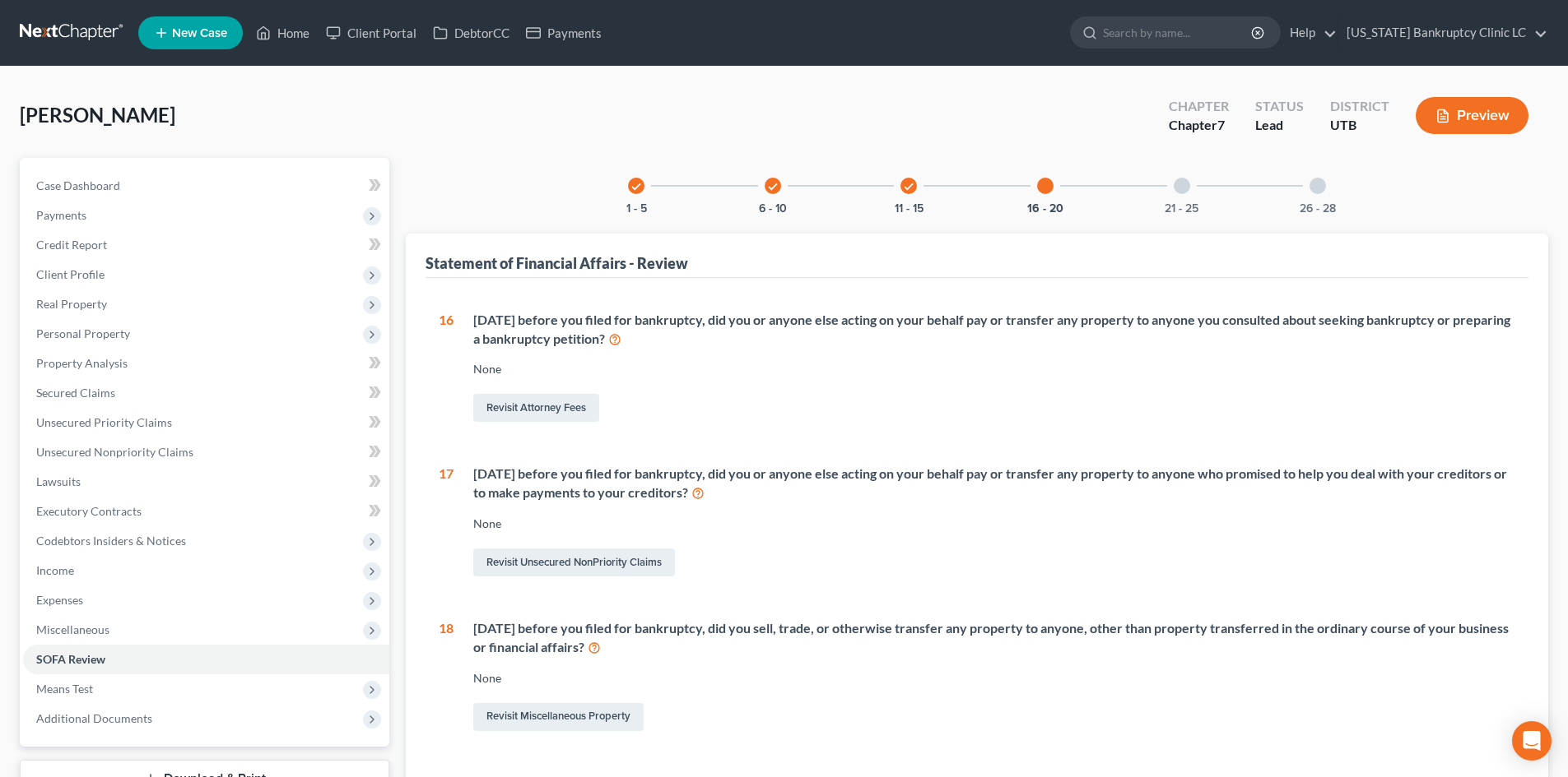
scroll to position [164, 0]
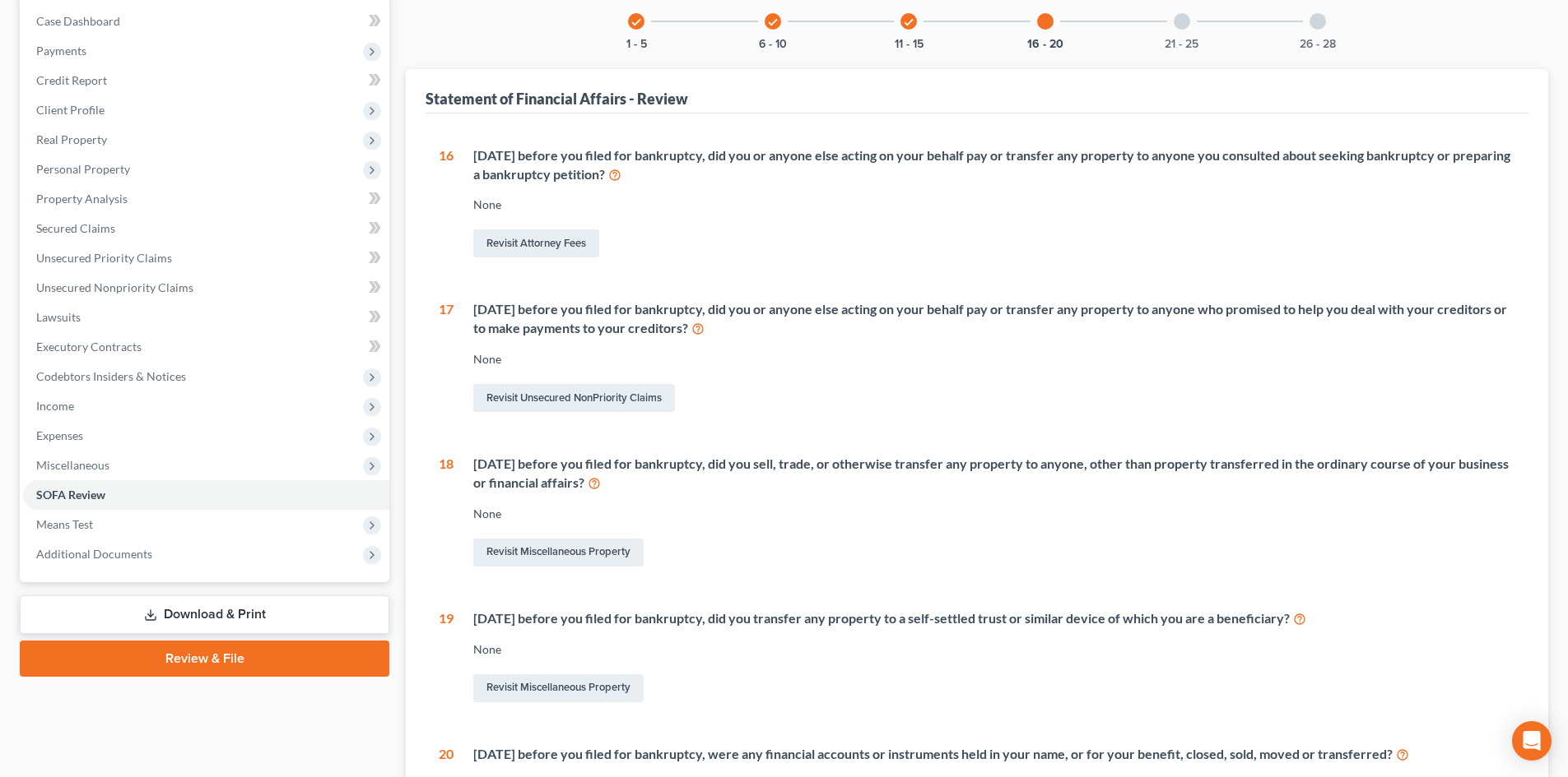
click at [600, 484] on icon at bounding box center [595, 482] width 13 height 16
click at [539, 547] on link "Revisit Miscellaneous Property" at bounding box center [558, 553] width 170 height 28
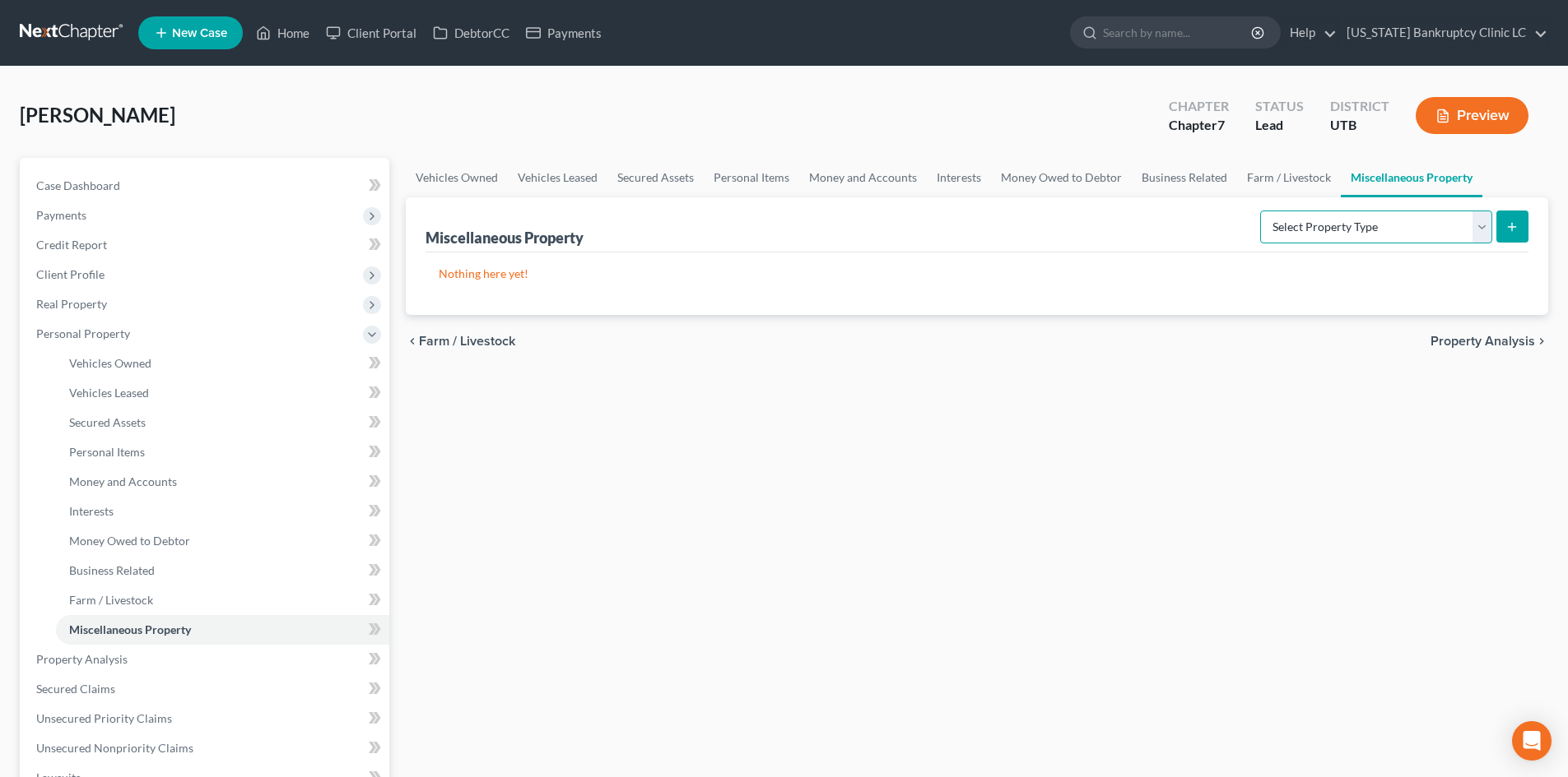
click at [1402, 217] on select "Select Property Type Assigned for Creditor Benefit Within 1 Year Holding for An…" at bounding box center [1375, 227] width 232 height 33
click at [1260, 211] on select "Select Property Type Assigned for Creditor Benefit Within 1 Year Holding for An…" at bounding box center [1375, 227] width 232 height 33
click at [1513, 227] on line "submit" at bounding box center [1512, 227] width 7 height 0
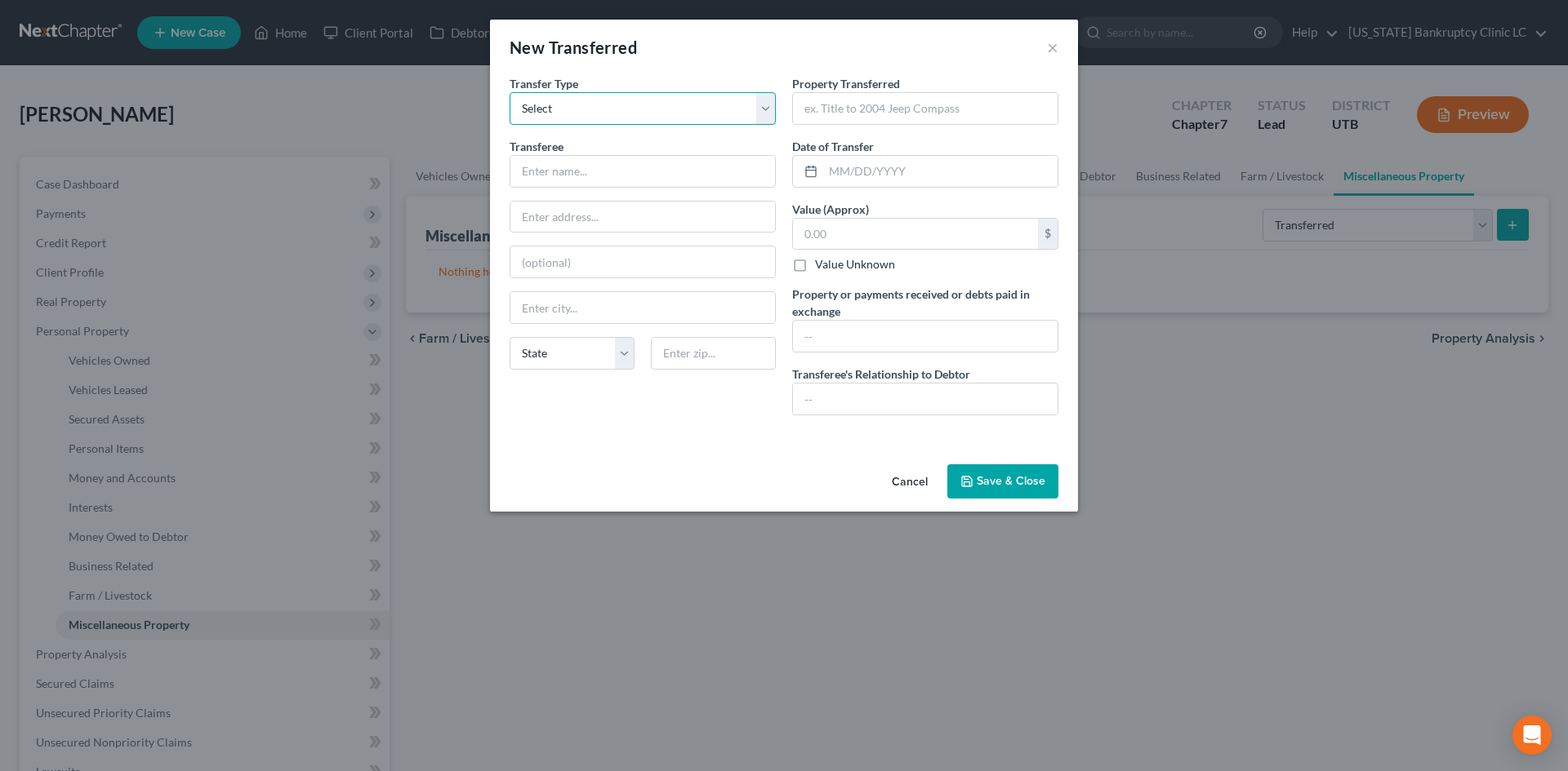
click at [573, 98] on select "Select Ordinary (within 2 years) Within 10 Years" at bounding box center [642, 109] width 266 height 33
click at [578, 169] on input "text" at bounding box center [642, 171] width 264 height 31
click at [864, 109] on input "text" at bounding box center [924, 109] width 264 height 31
click at [871, 116] on input "text" at bounding box center [924, 109] width 264 height 31
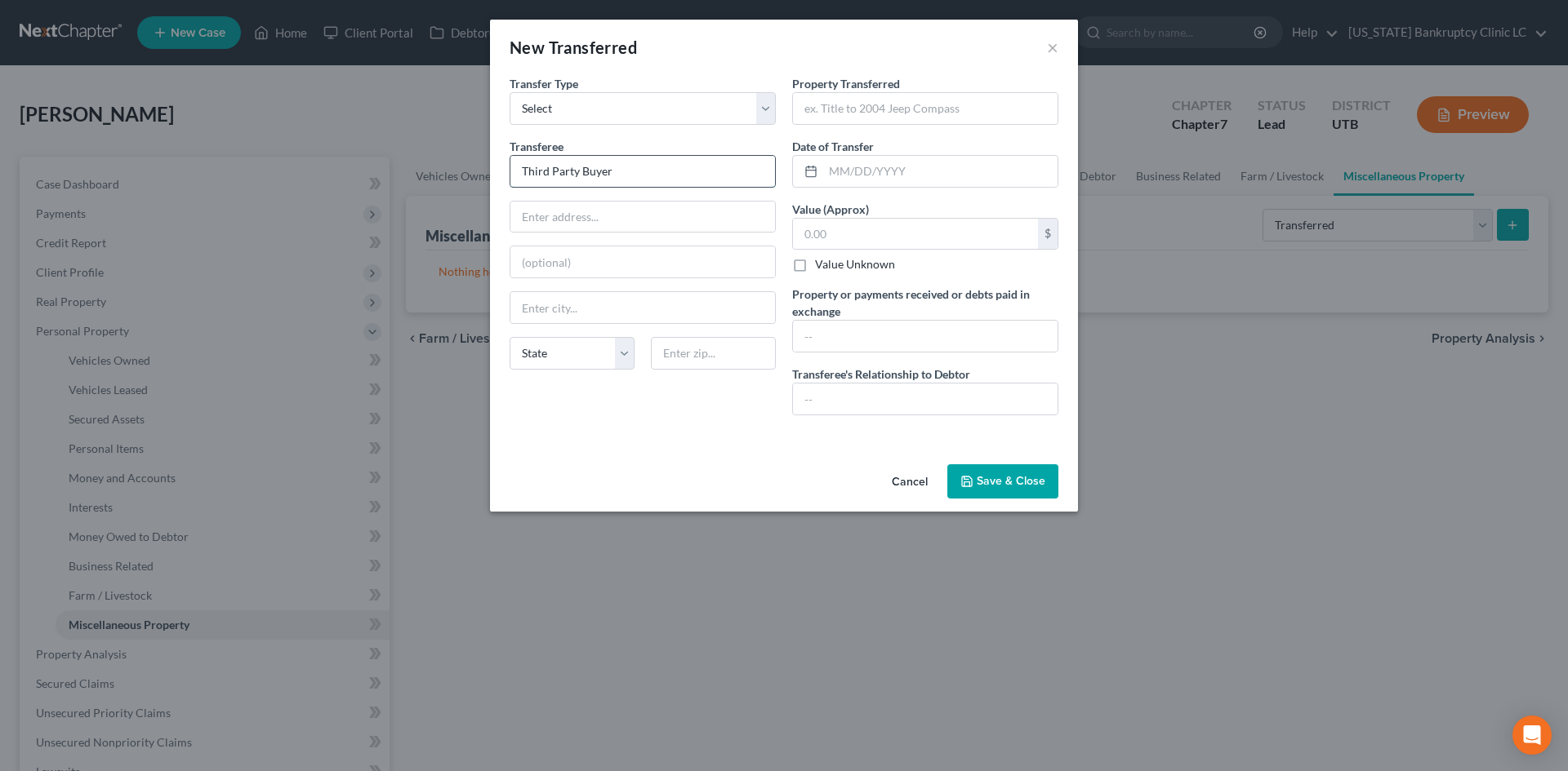
click at [592, 184] on input "Third Party Buyer" at bounding box center [642, 171] width 264 height 31
click at [929, 110] on input "text" at bounding box center [924, 109] width 264 height 31
click at [900, 119] on input "text" at bounding box center [924, 109] width 264 height 31
click at [898, 241] on input "text" at bounding box center [915, 235] width 245 height 31
click at [898, 338] on input "text" at bounding box center [924, 336] width 264 height 31
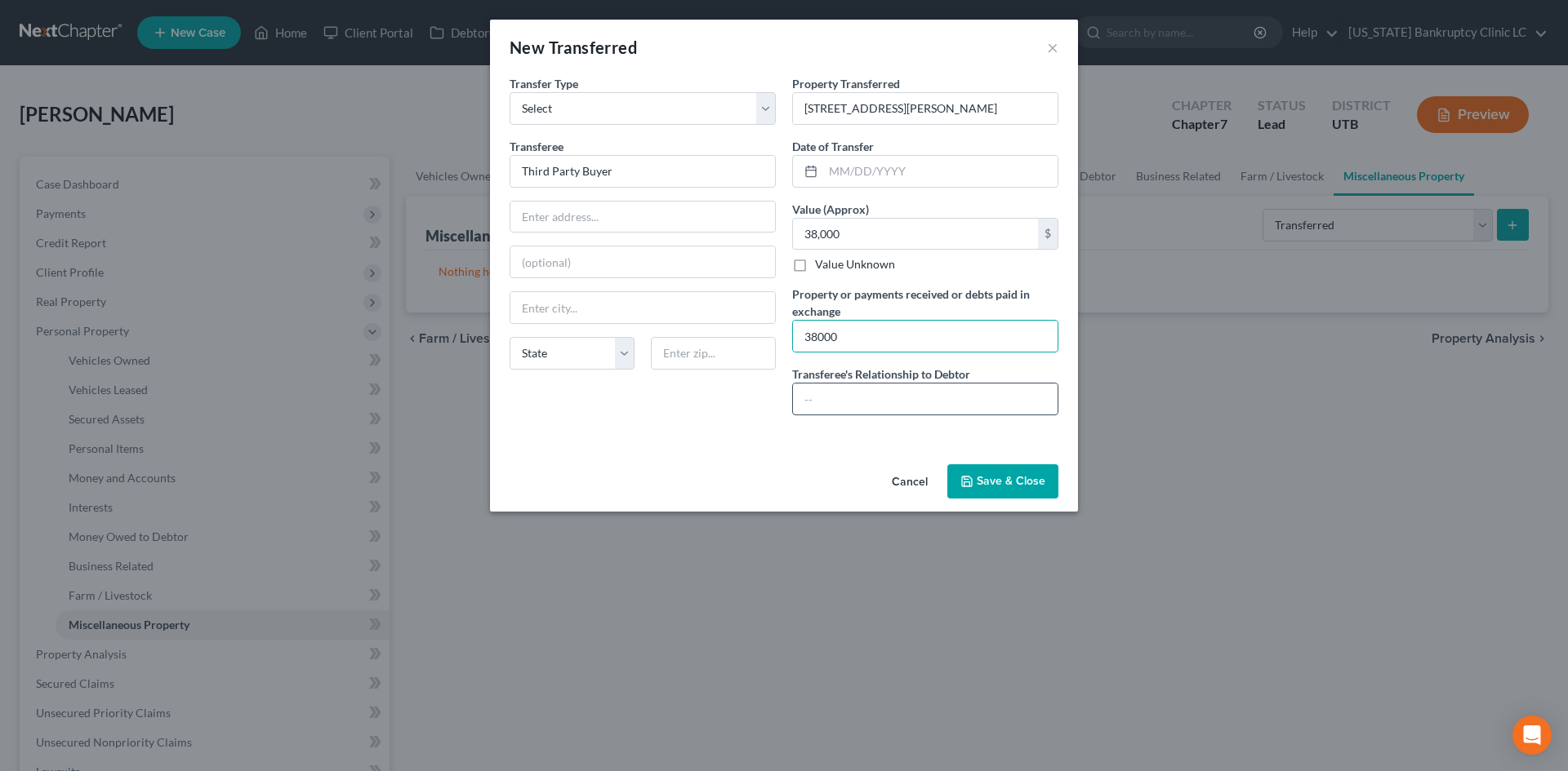
click at [878, 400] on input "text" at bounding box center [924, 400] width 264 height 31
click at [624, 442] on div "An exemption set must first be selected from the Filing Information section. Tr…" at bounding box center [784, 266] width 588 height 383
click at [1002, 473] on button "Save & Close" at bounding box center [1003, 482] width 111 height 35
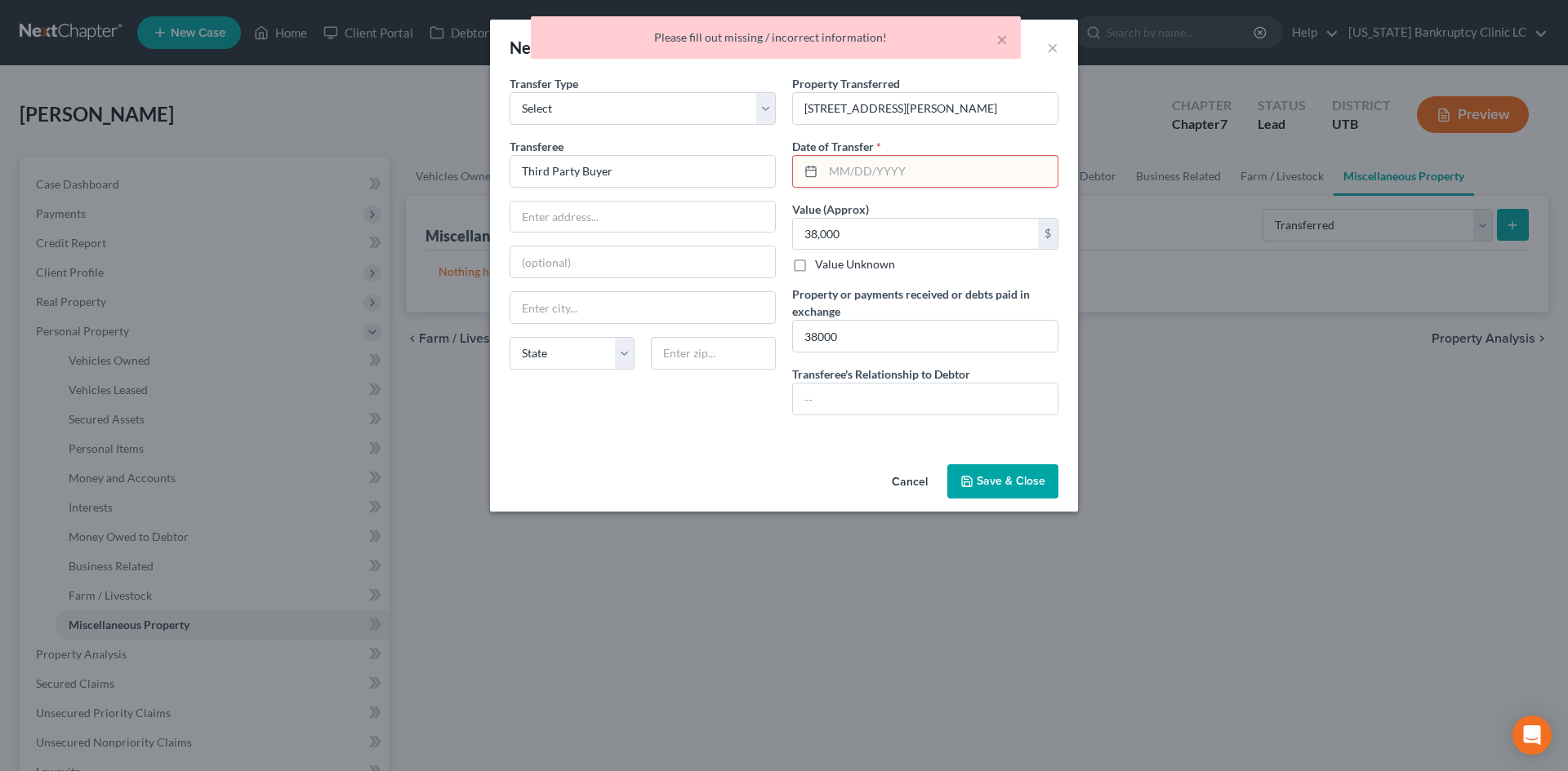
click at [910, 172] on input "text" at bounding box center [940, 171] width 234 height 31
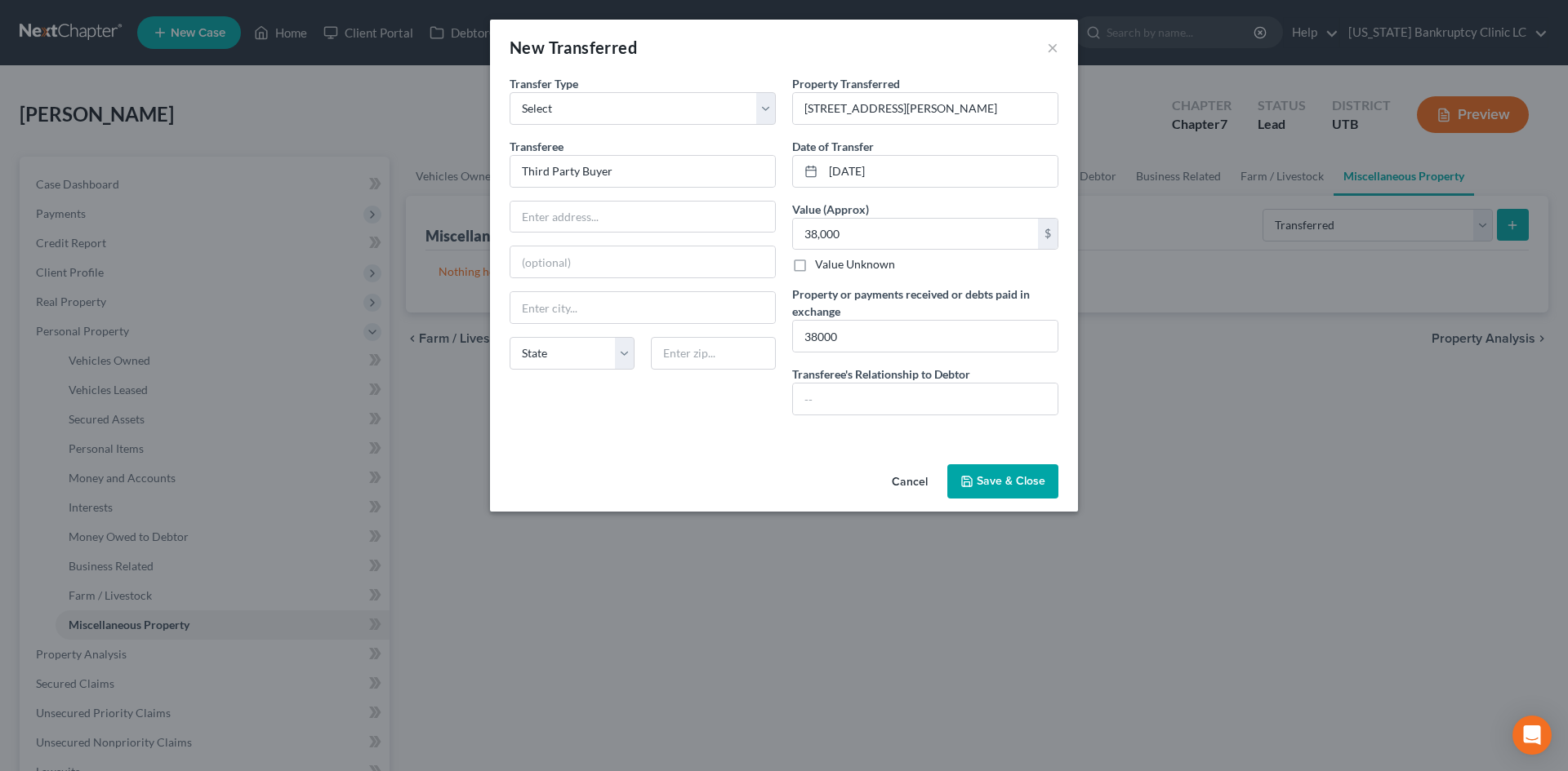
click at [982, 484] on button "Save & Close" at bounding box center [1003, 482] width 111 height 35
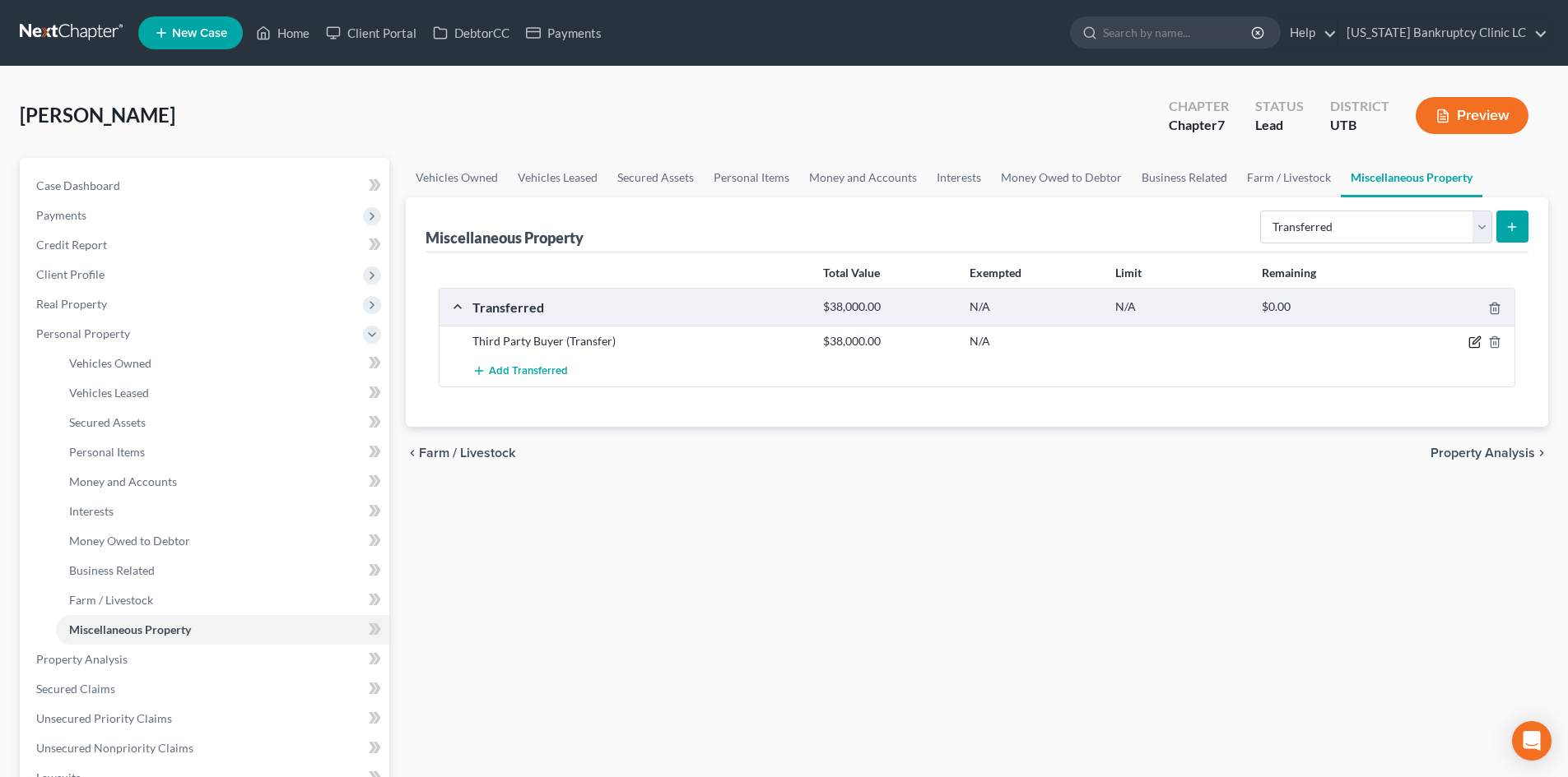
click at [1472, 340] on icon "button" at bounding box center [1475, 342] width 13 height 13
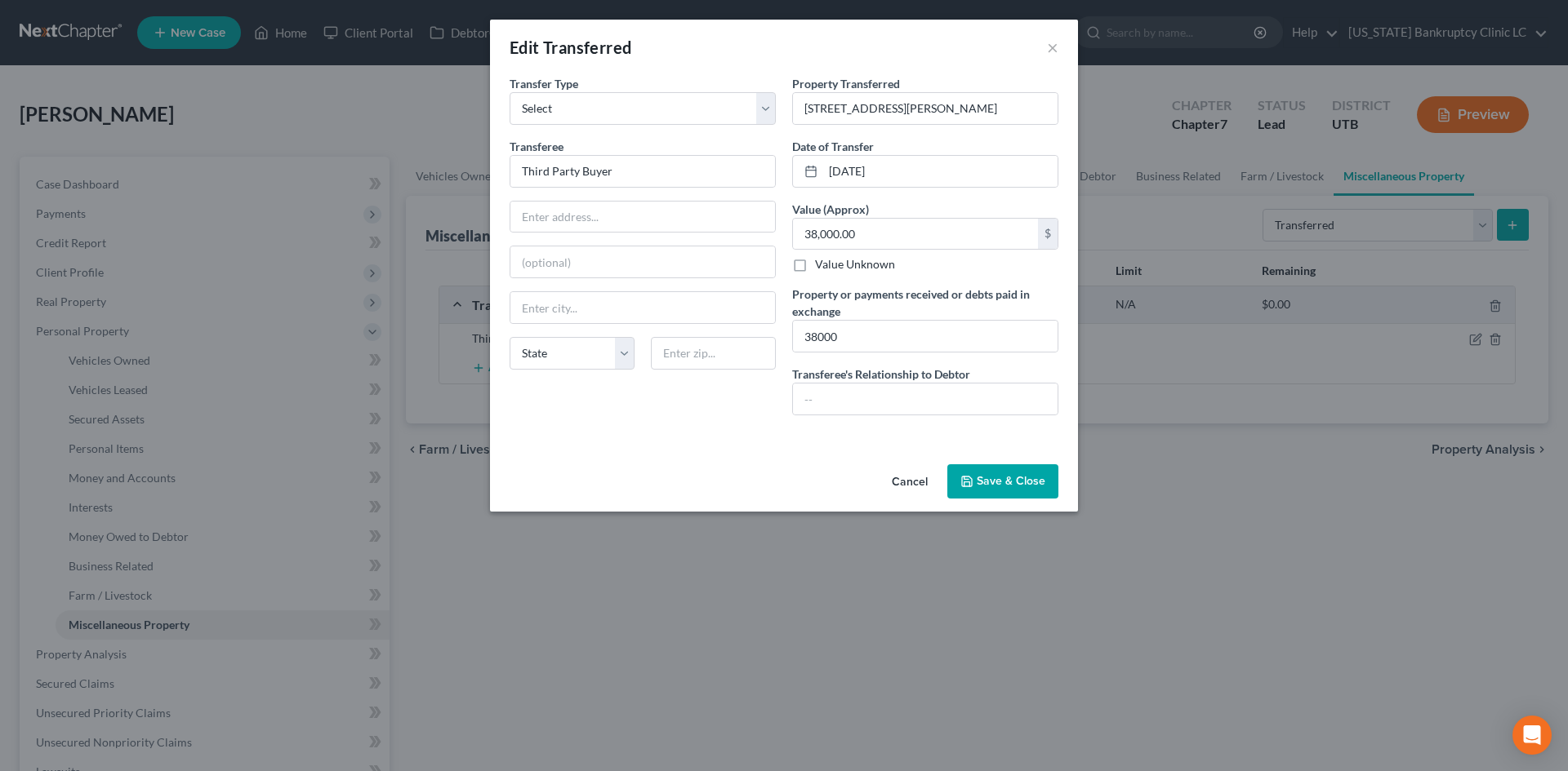
click at [1007, 480] on button "Save & Close" at bounding box center [1003, 482] width 111 height 35
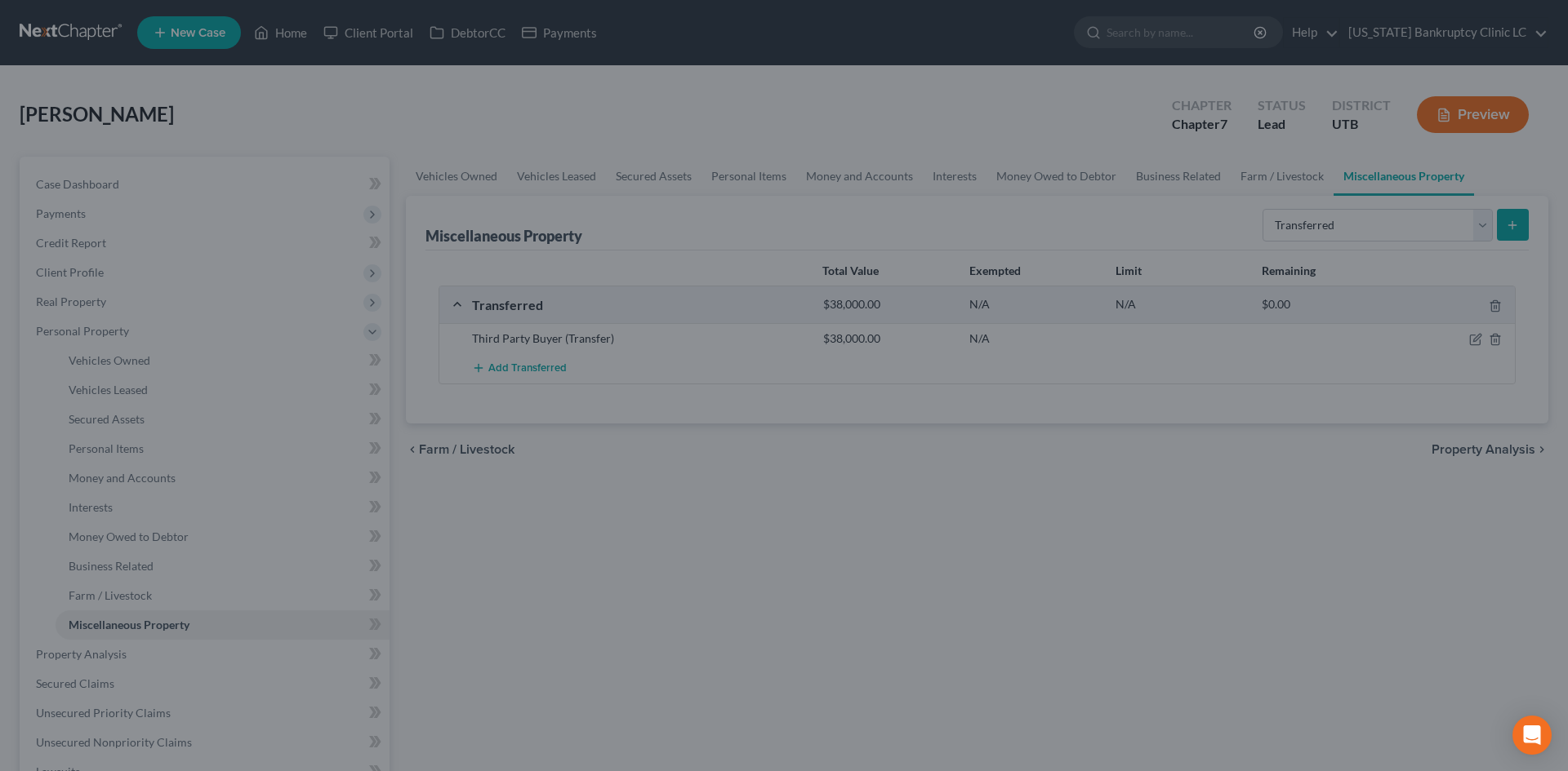
click at [1007, 479] on div "Cancel Save & Close" at bounding box center [784, 456] width 511 height 46
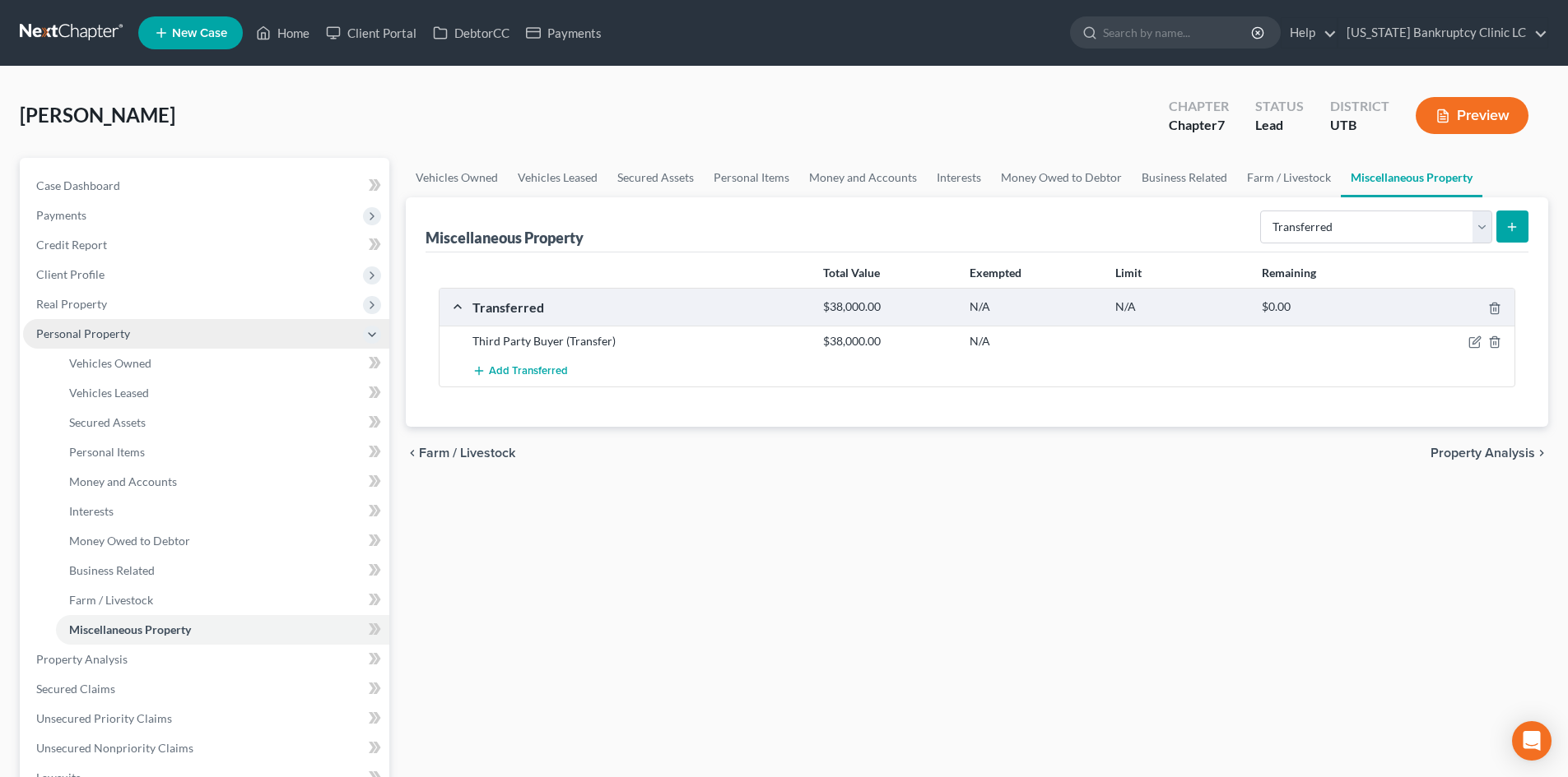
click at [86, 330] on span "Personal Property" at bounding box center [83, 333] width 94 height 14
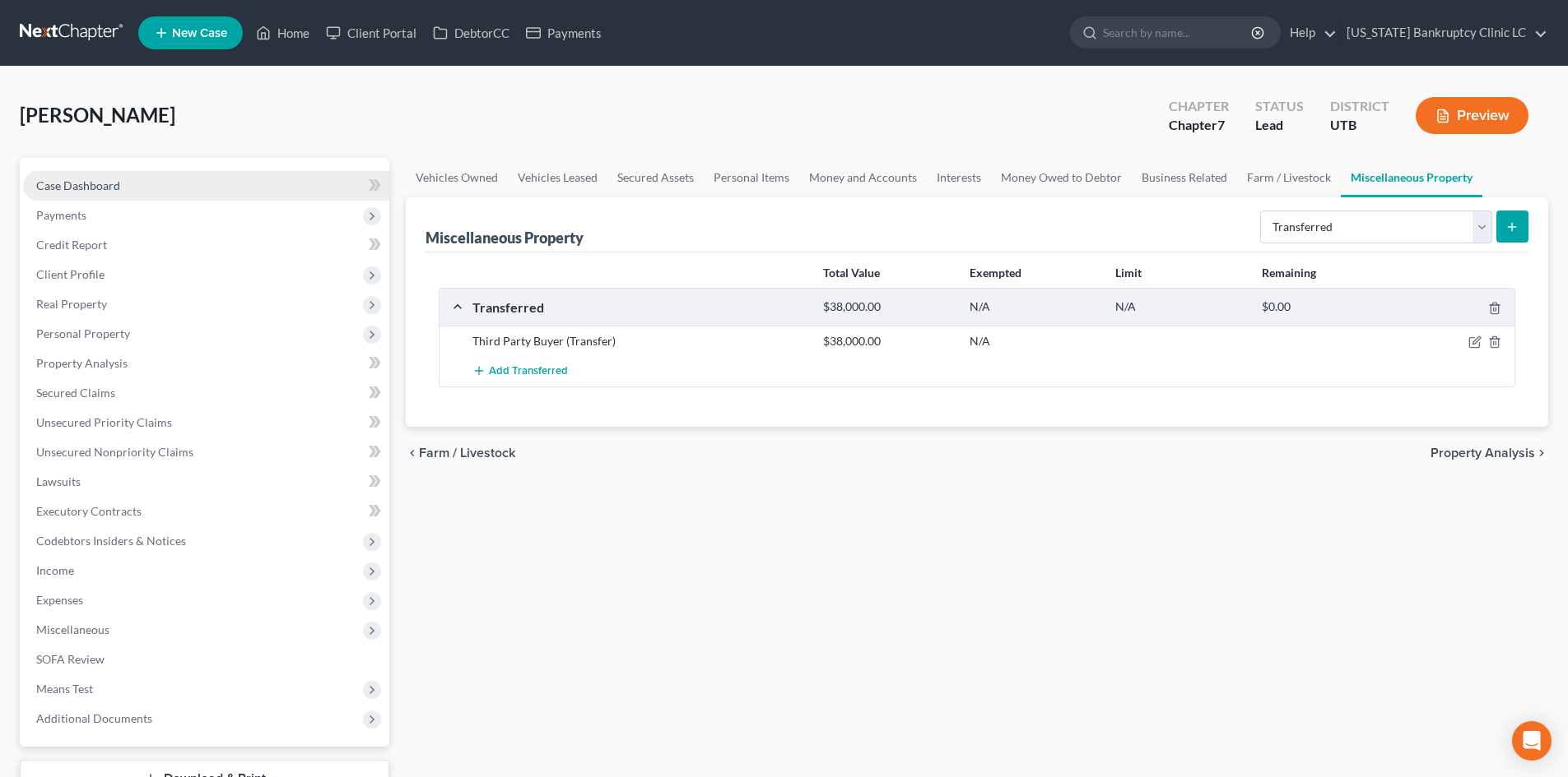
click at [125, 184] on link "Case Dashboard" at bounding box center [206, 186] width 366 height 30
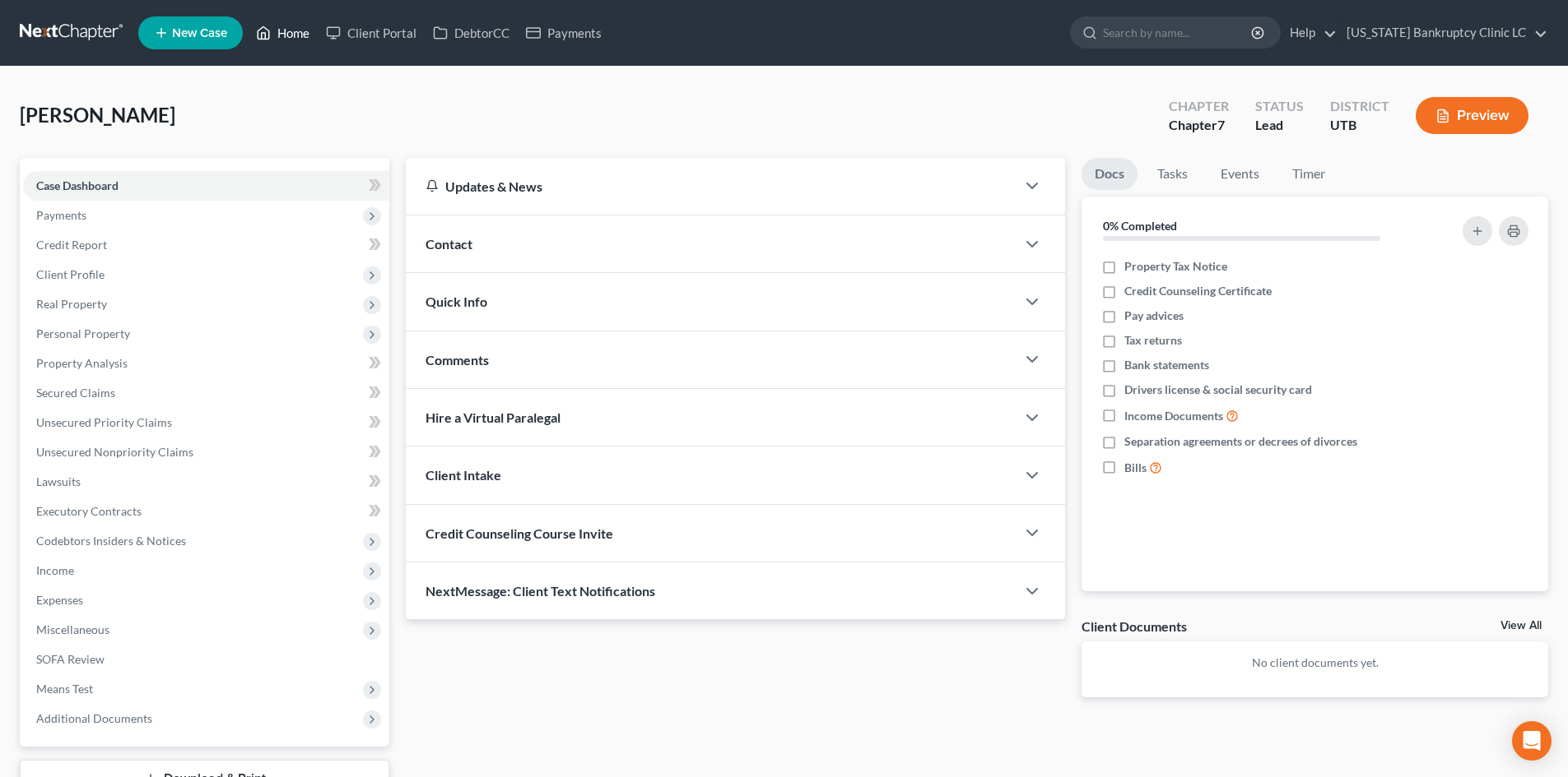
click at [287, 30] on link "Home" at bounding box center [282, 33] width 70 height 30
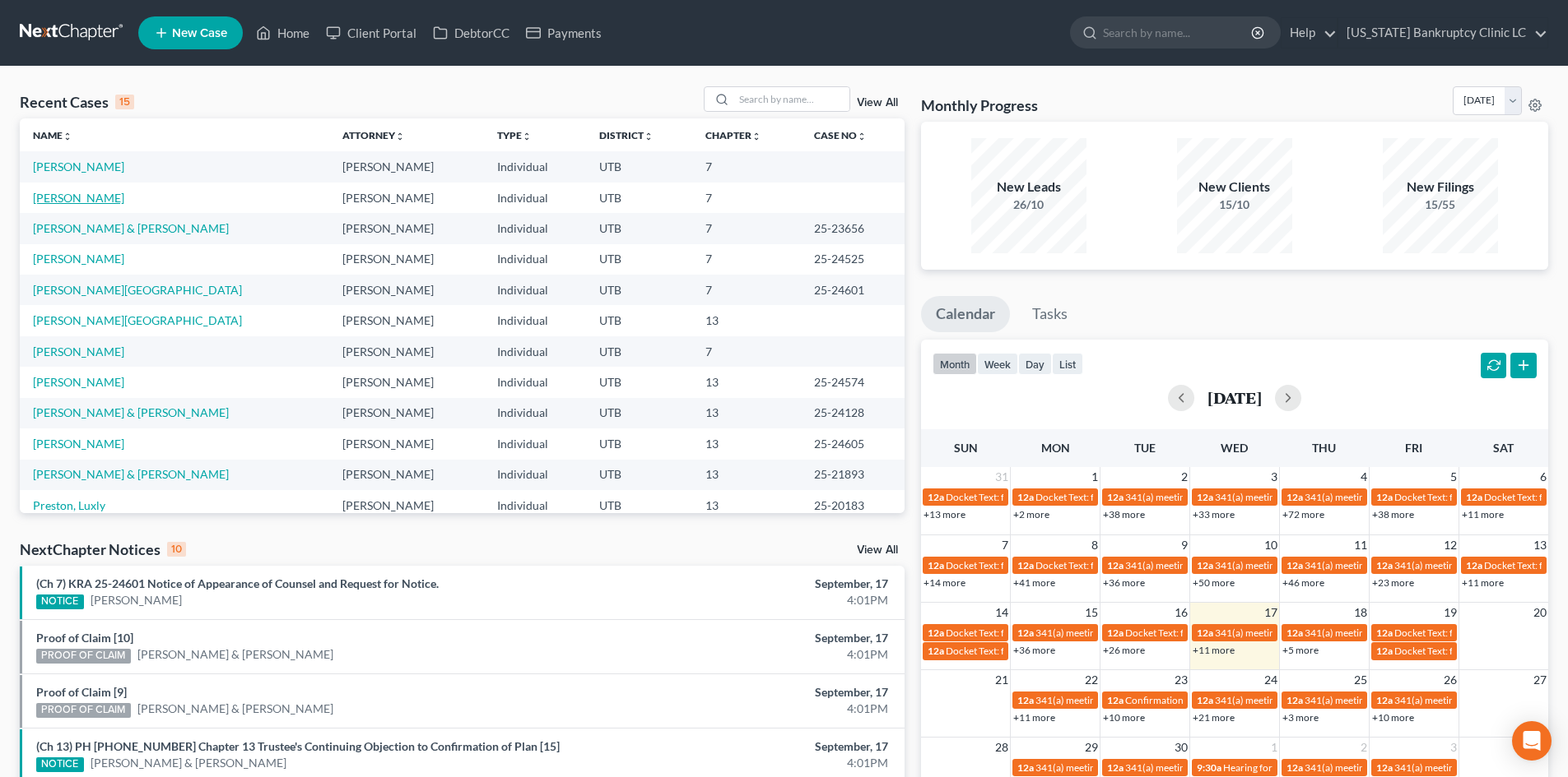
click at [81, 201] on link "[PERSON_NAME]" at bounding box center [79, 198] width 91 height 14
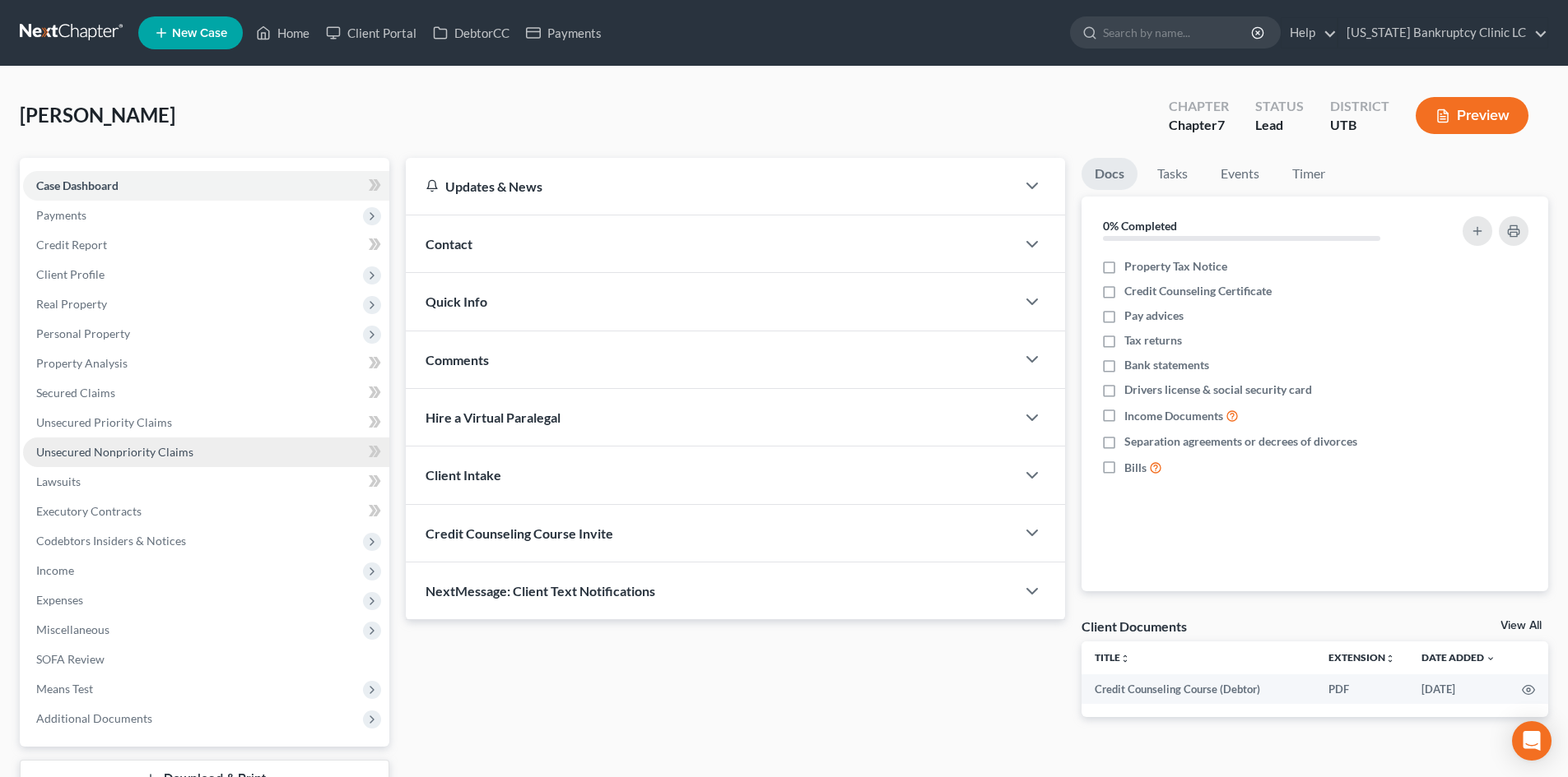
click at [92, 453] on span "Unsecured Nonpriority Claims" at bounding box center [115, 452] width 157 height 14
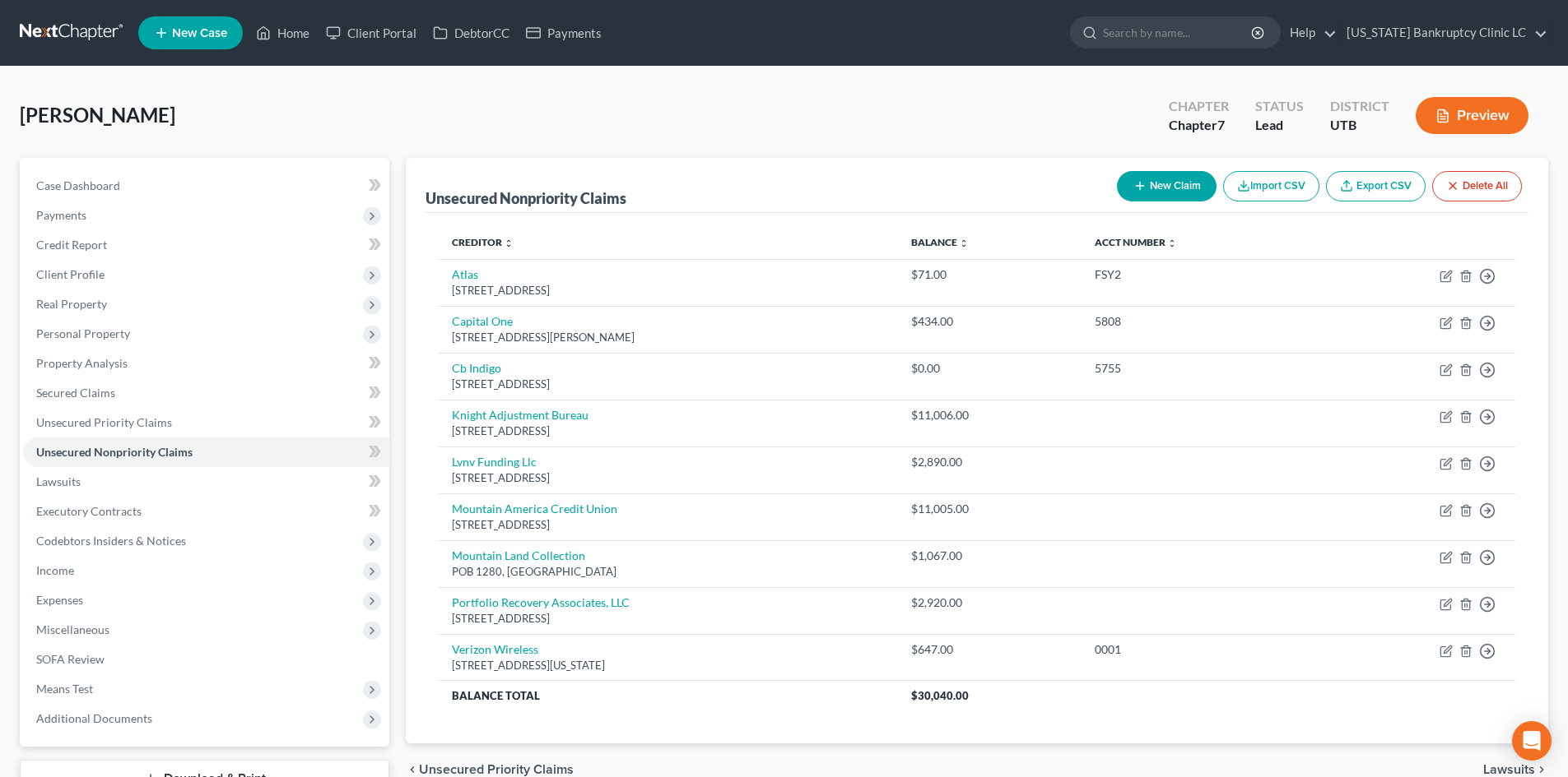
click at [1186, 182] on button "New Claim" at bounding box center [1167, 186] width 100 height 31
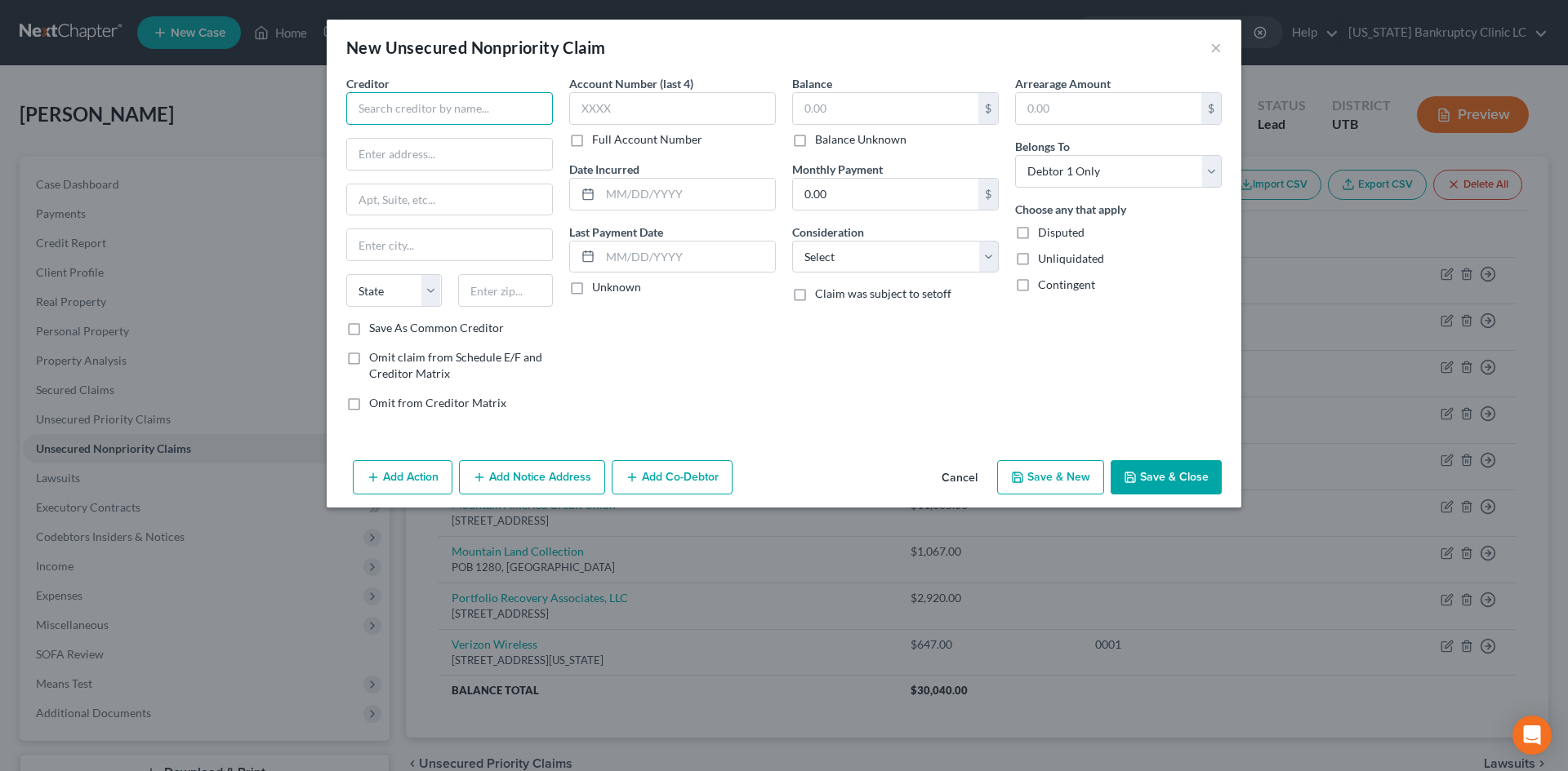
click at [426, 106] on input "text" at bounding box center [449, 109] width 207 height 33
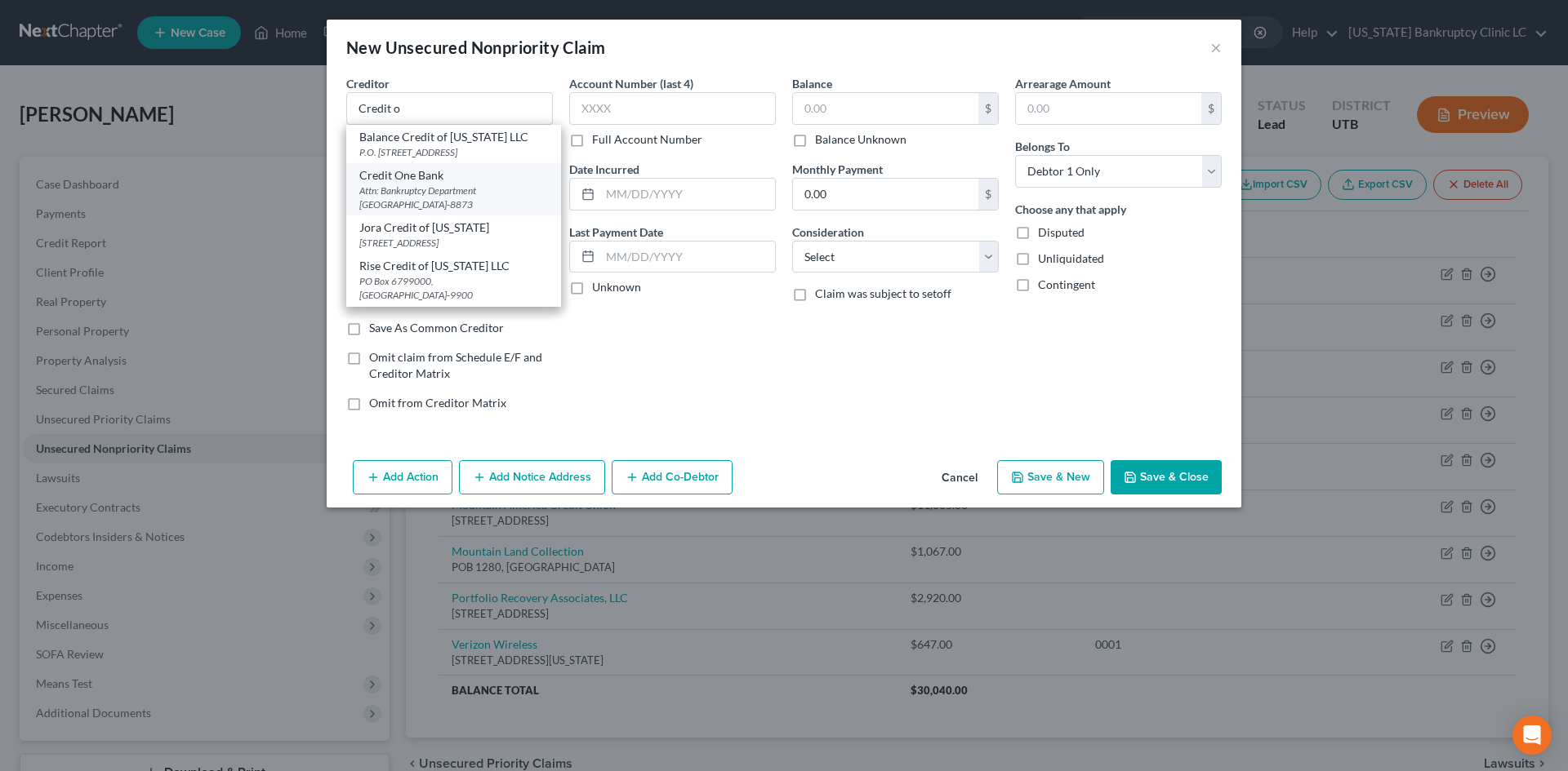
click at [424, 184] on div "Credit One Bank" at bounding box center [453, 175] width 189 height 16
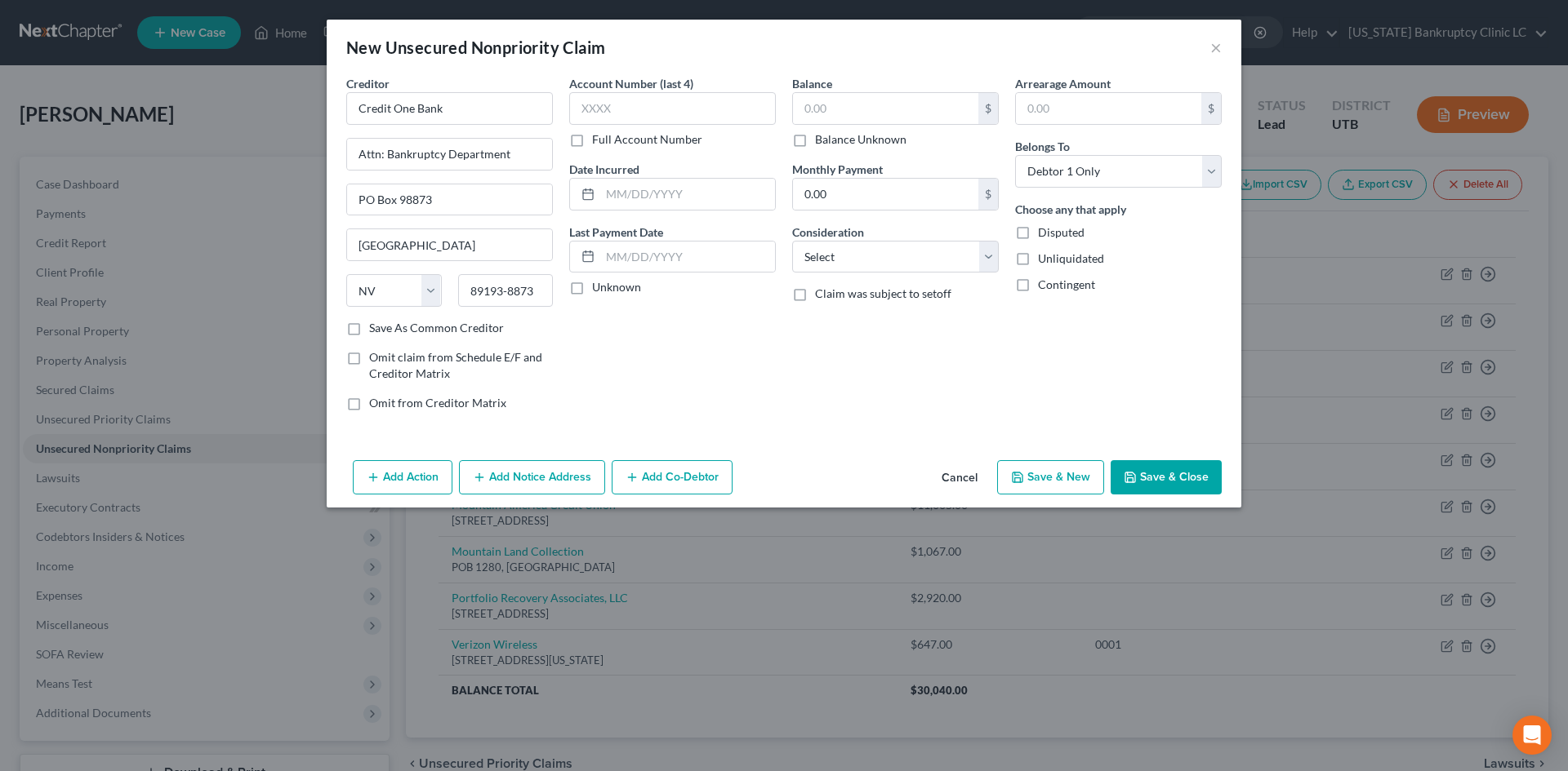
click at [1172, 478] on button "Save & Close" at bounding box center [1166, 478] width 111 height 35
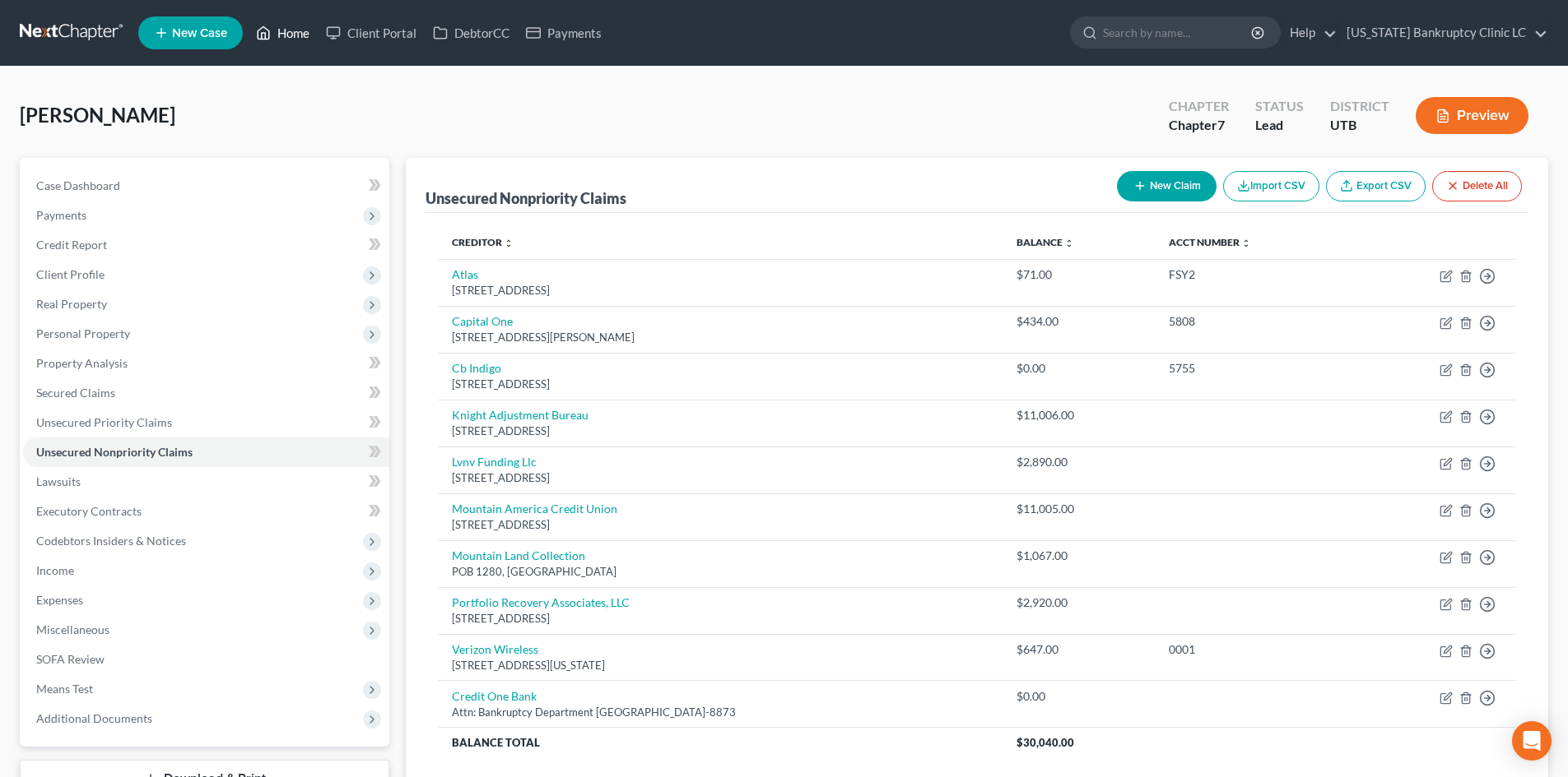
click at [283, 28] on link "Home" at bounding box center [282, 33] width 70 height 30
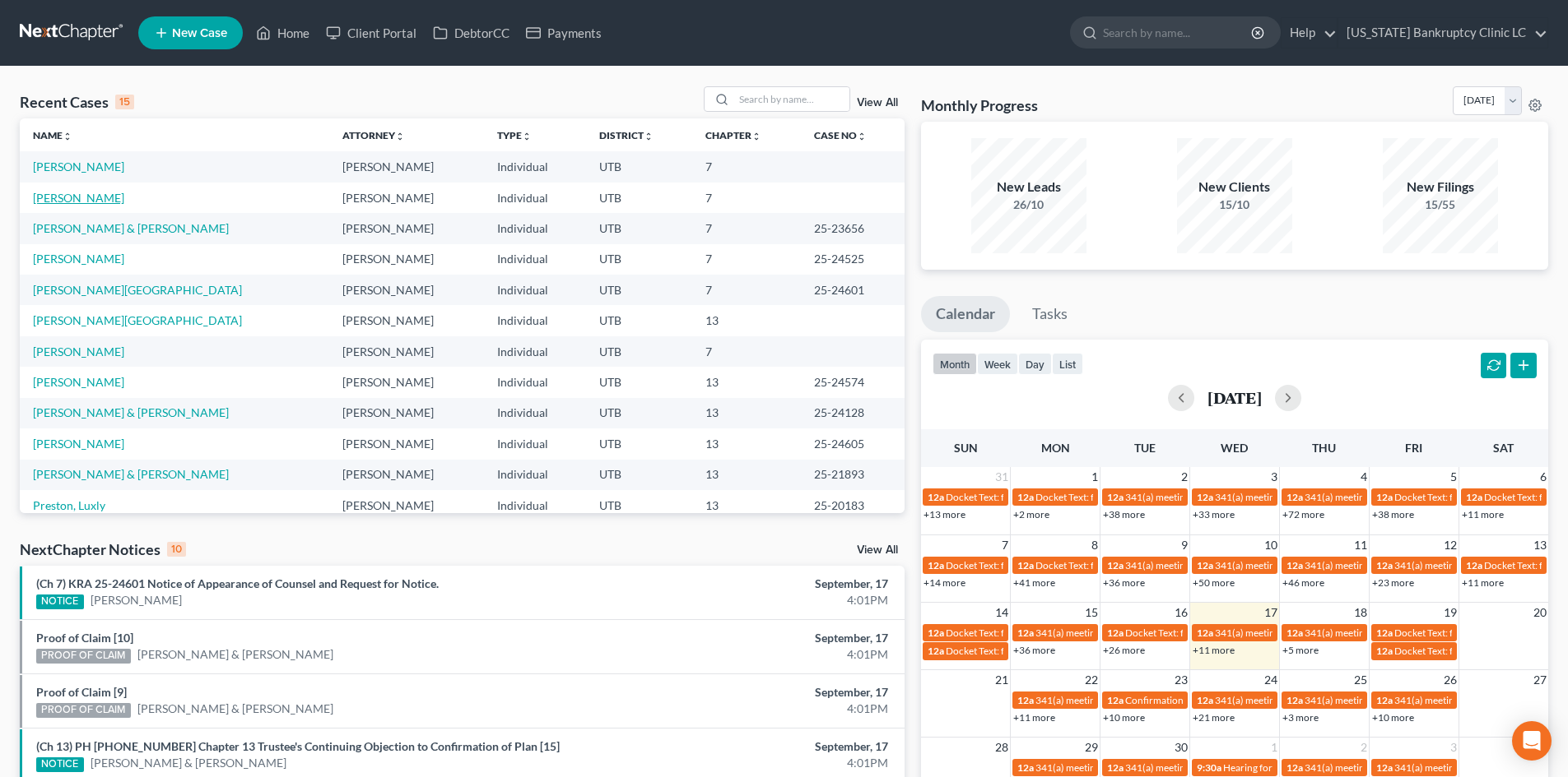
drag, startPoint x: 86, startPoint y: 202, endPoint x: 135, endPoint y: 204, distance: 49.0
click at [86, 202] on link "[PERSON_NAME]" at bounding box center [79, 198] width 91 height 14
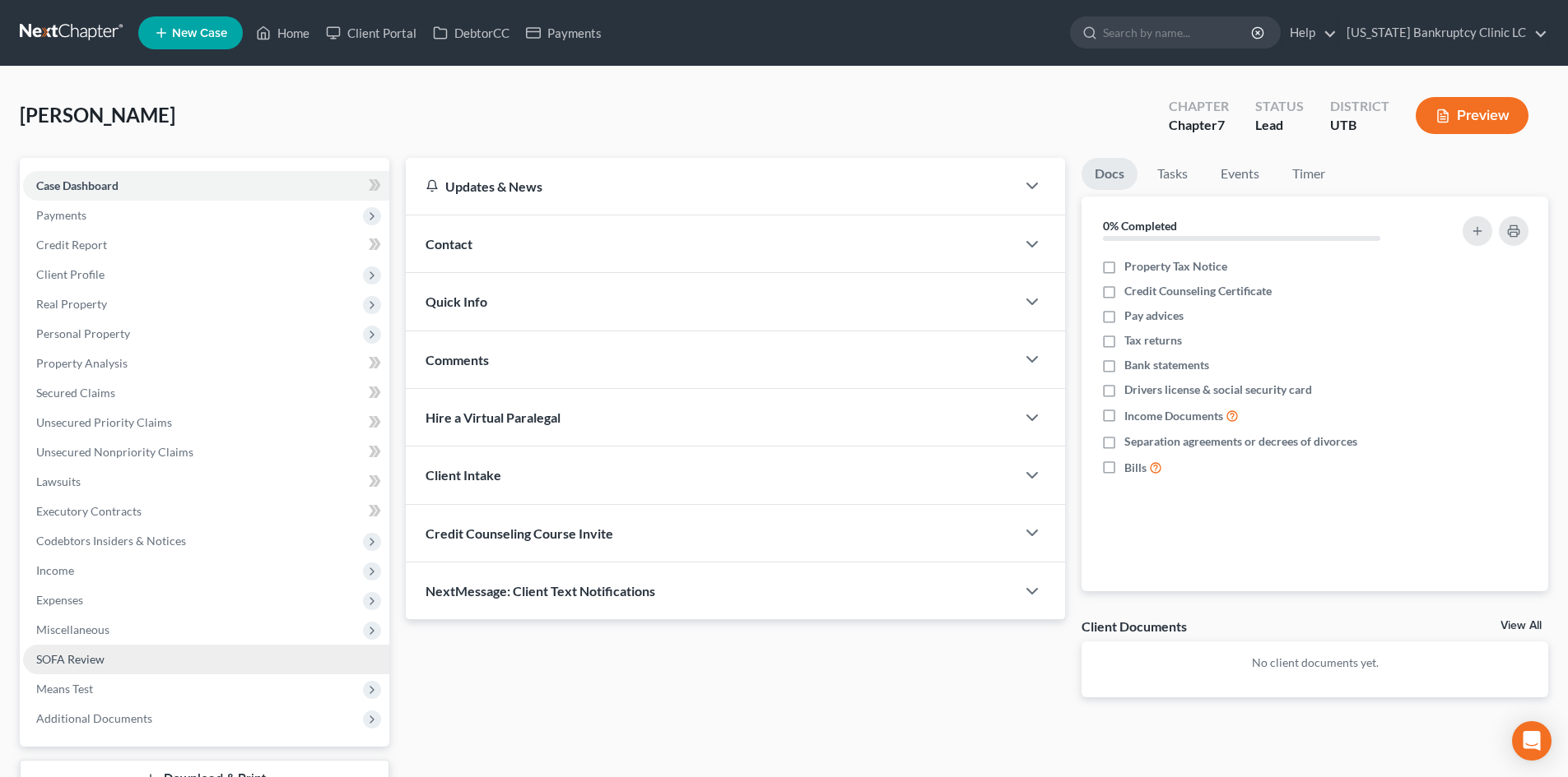
click at [140, 661] on link "SOFA Review" at bounding box center [206, 660] width 366 height 30
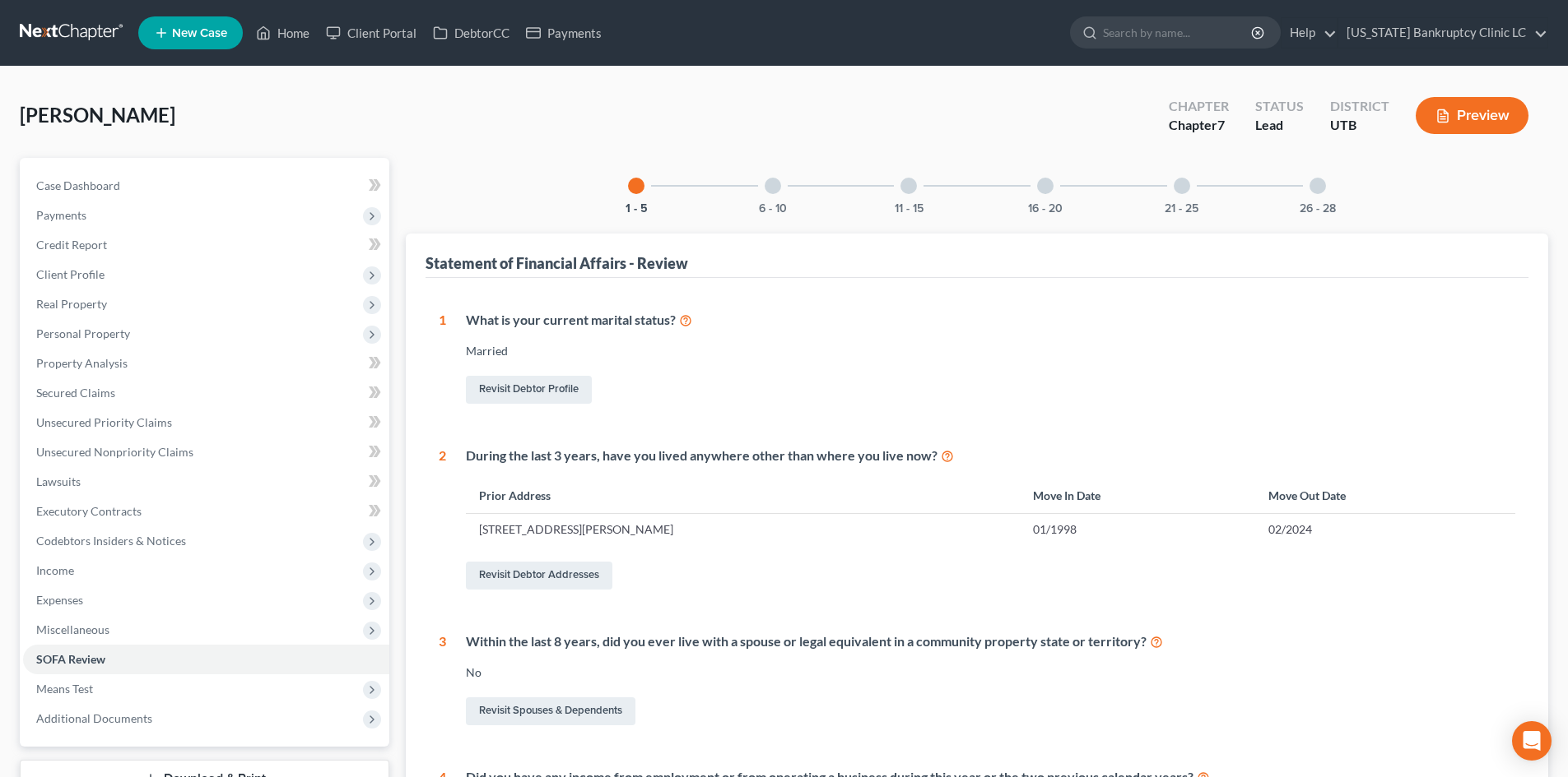
click at [1040, 182] on div at bounding box center [1046, 186] width 17 height 17
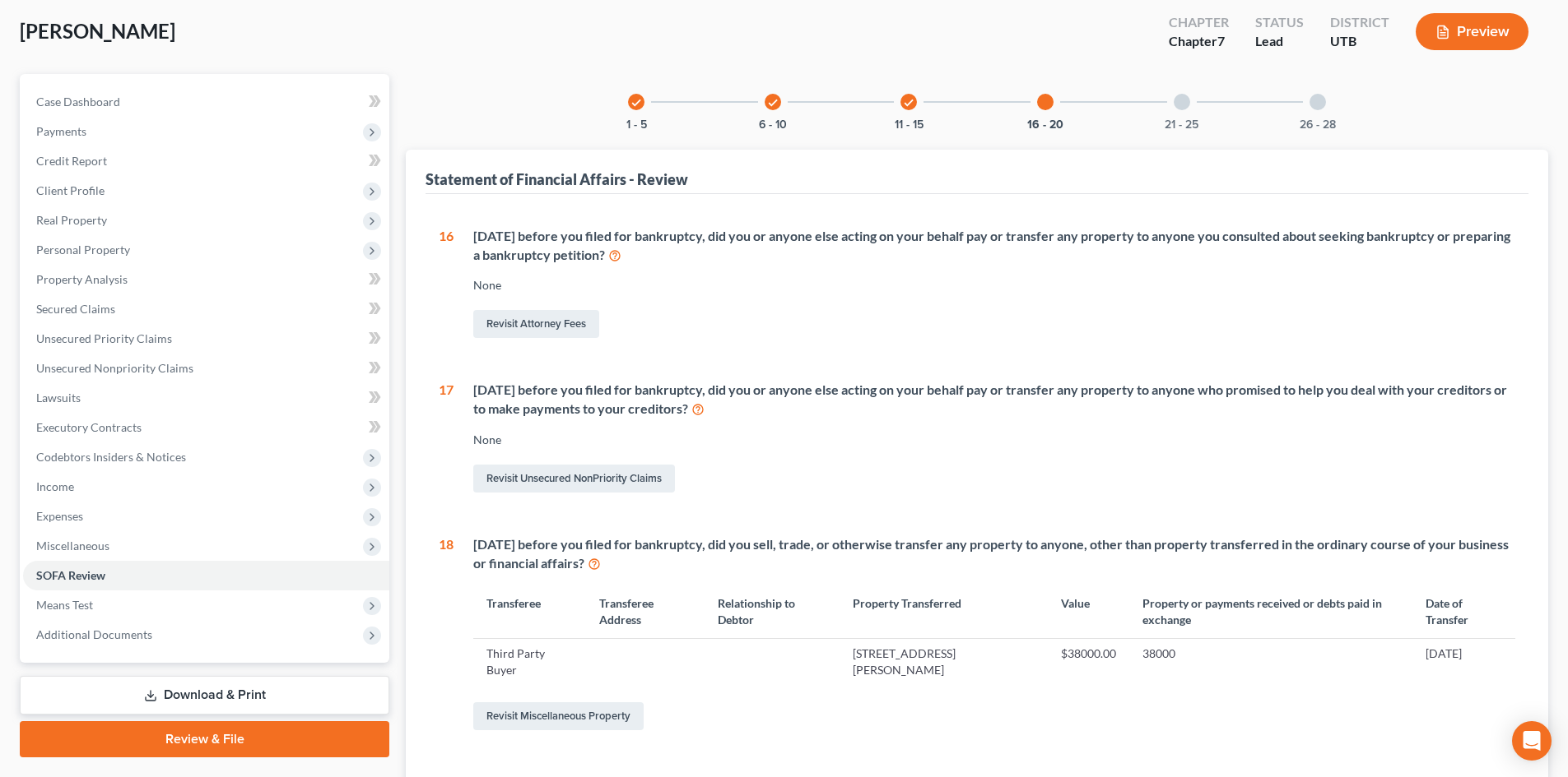
scroll to position [247, 0]
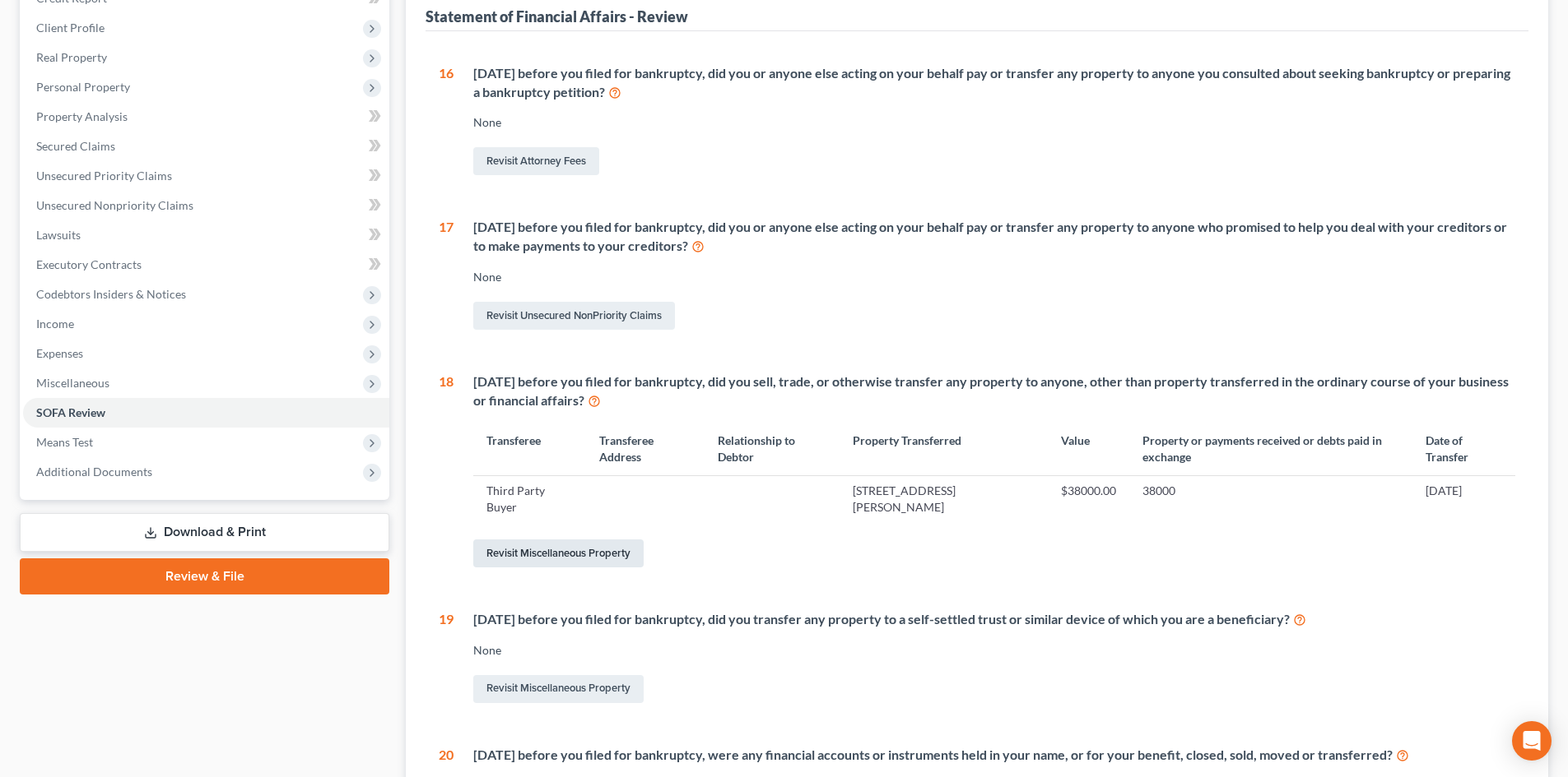
click at [568, 546] on link "Revisit Miscellaneous Property" at bounding box center [558, 554] width 170 height 28
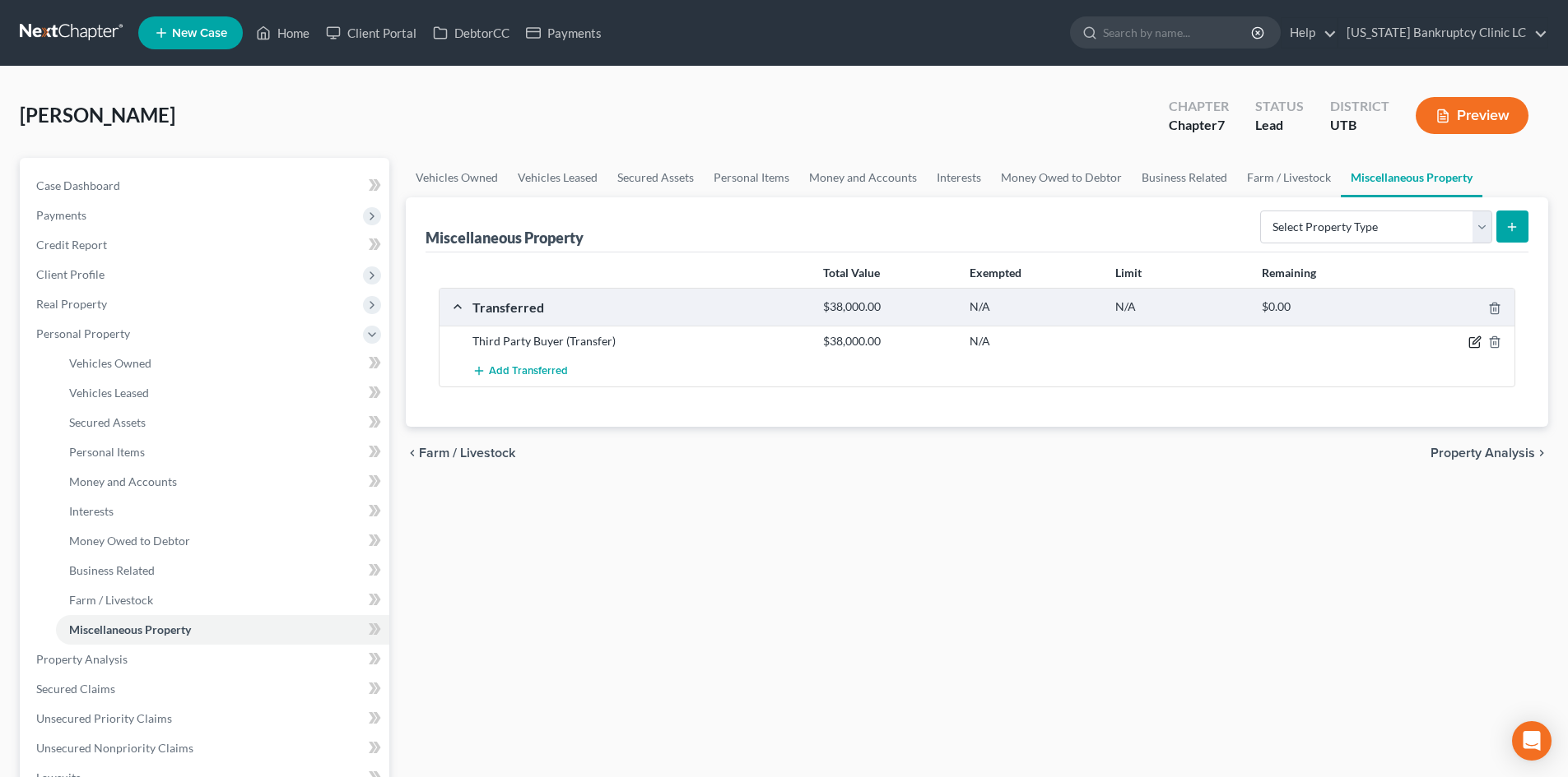
click at [1470, 342] on icon "button" at bounding box center [1475, 342] width 13 height 13
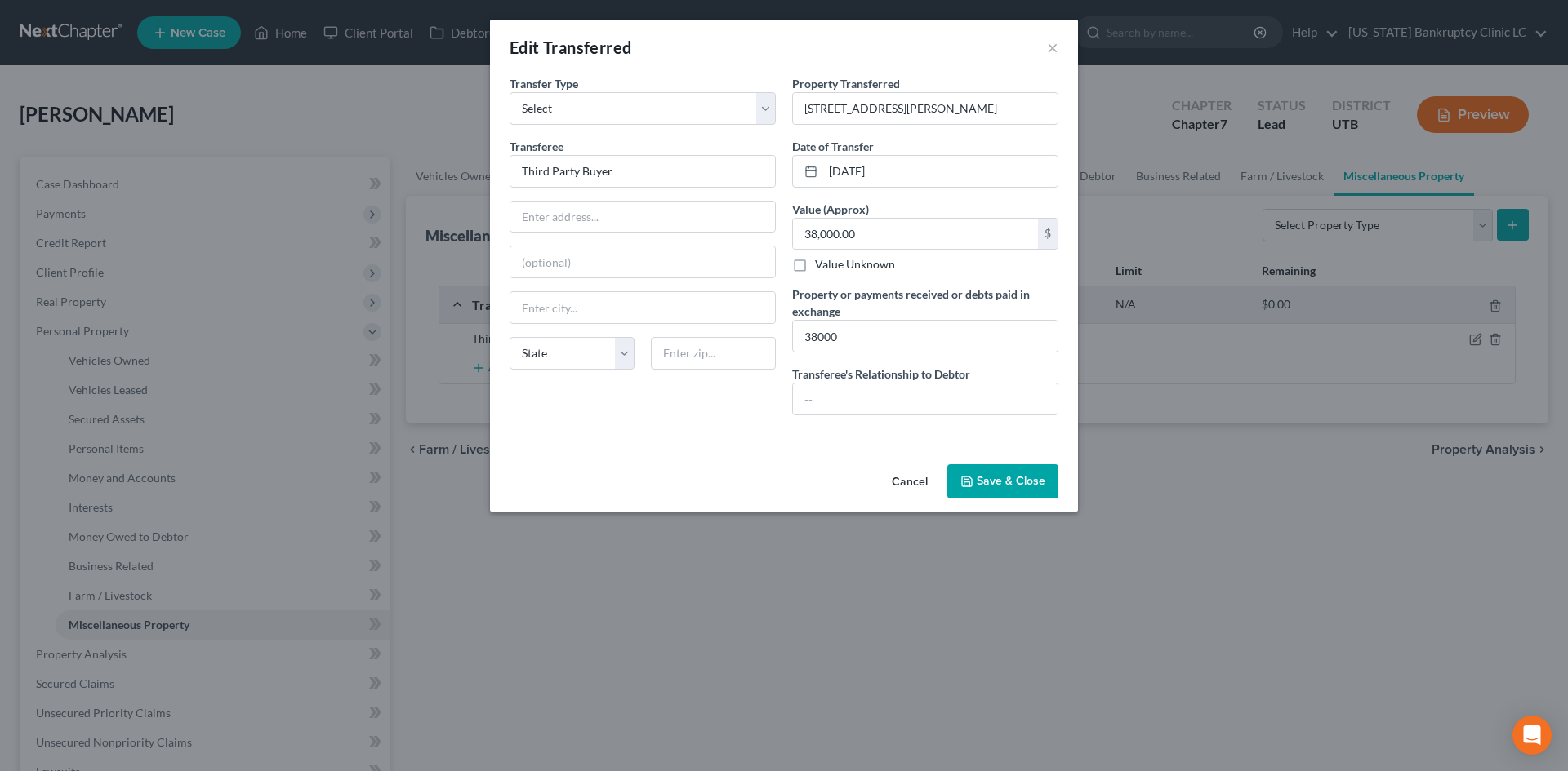
click at [996, 475] on button "Save & Close" at bounding box center [1003, 482] width 111 height 35
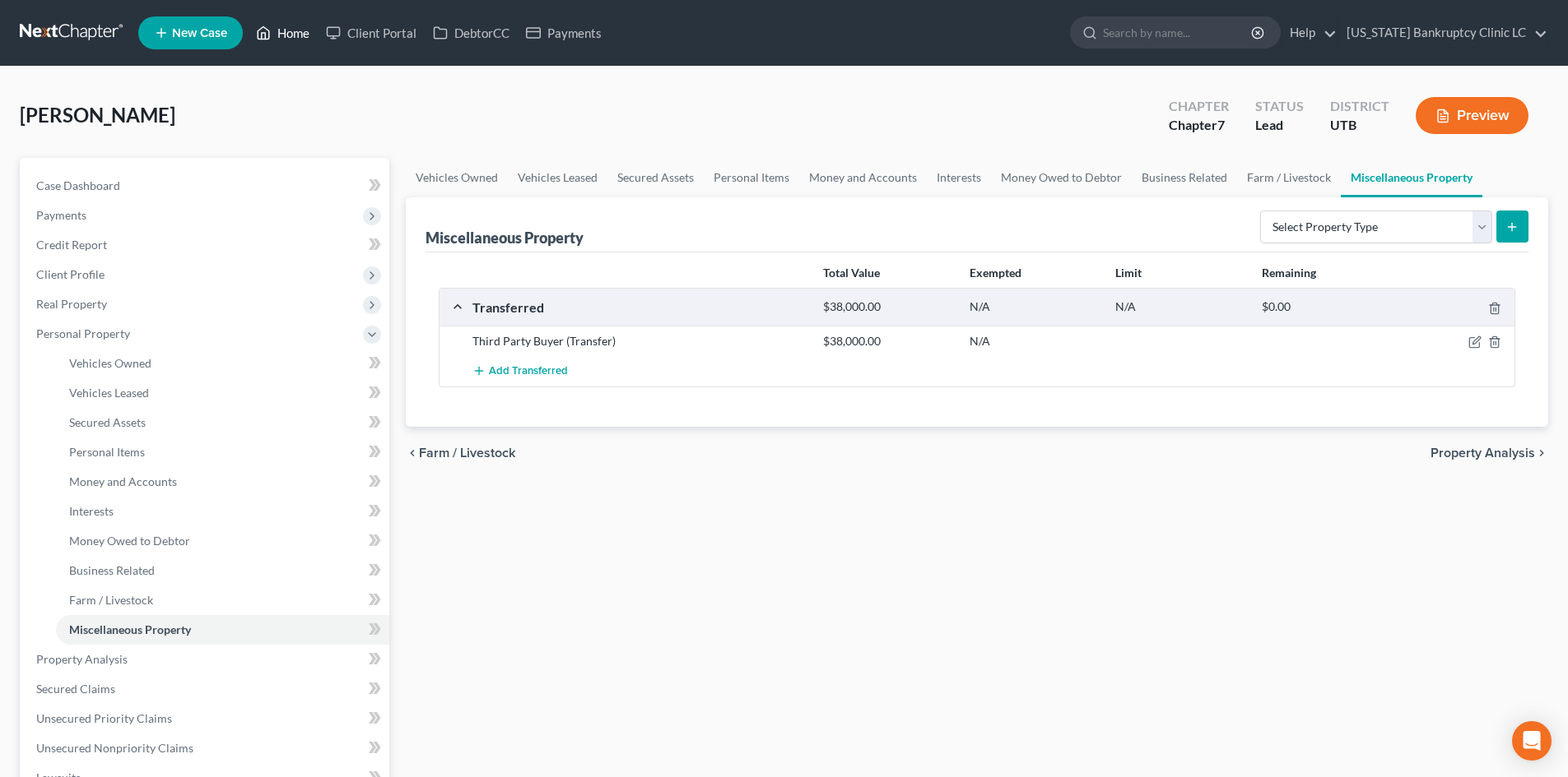
click at [292, 28] on link "Home" at bounding box center [282, 33] width 70 height 30
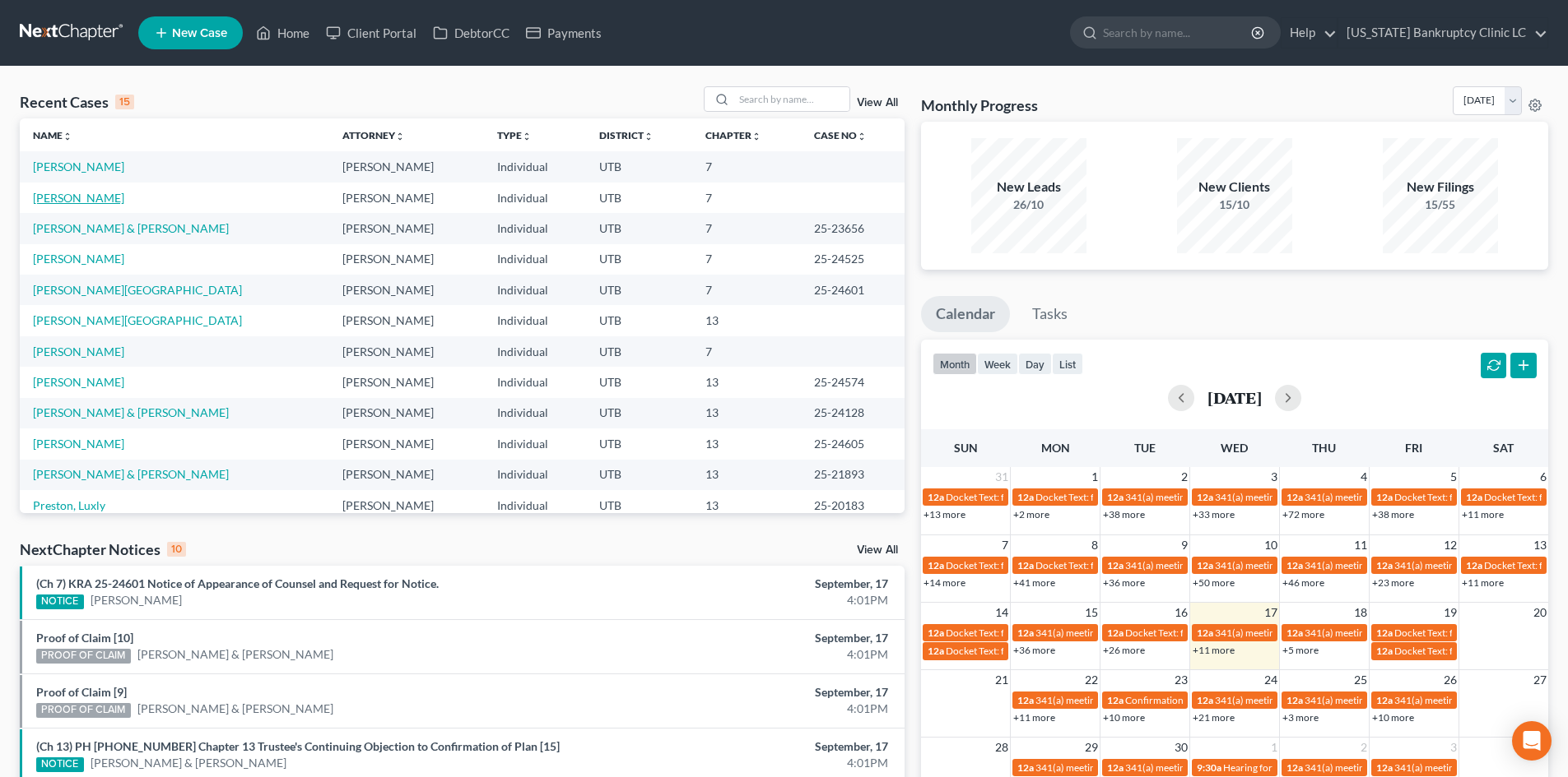
click at [111, 198] on link "[PERSON_NAME]" at bounding box center [79, 198] width 91 height 14
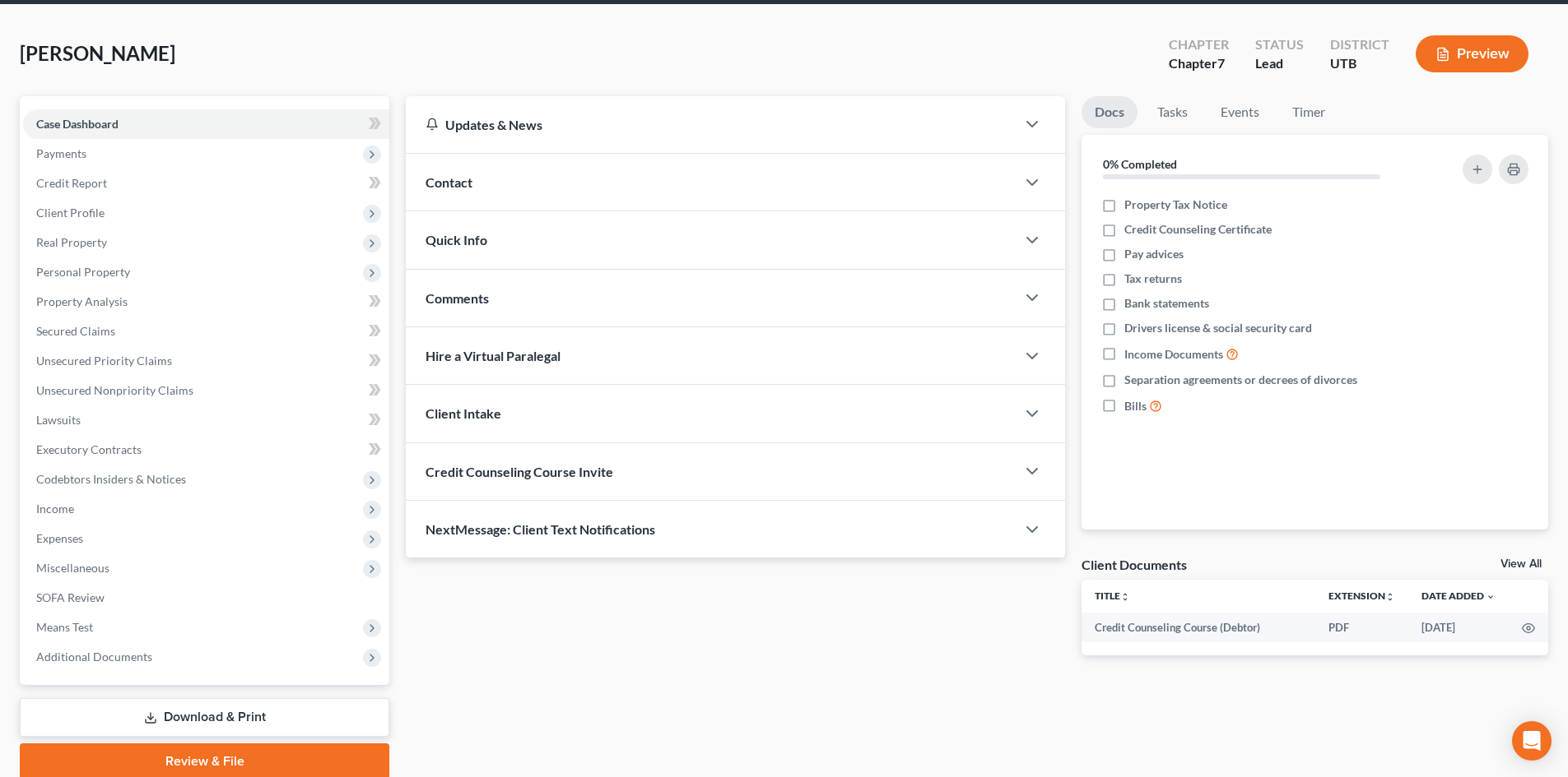
scroll to position [127, 0]
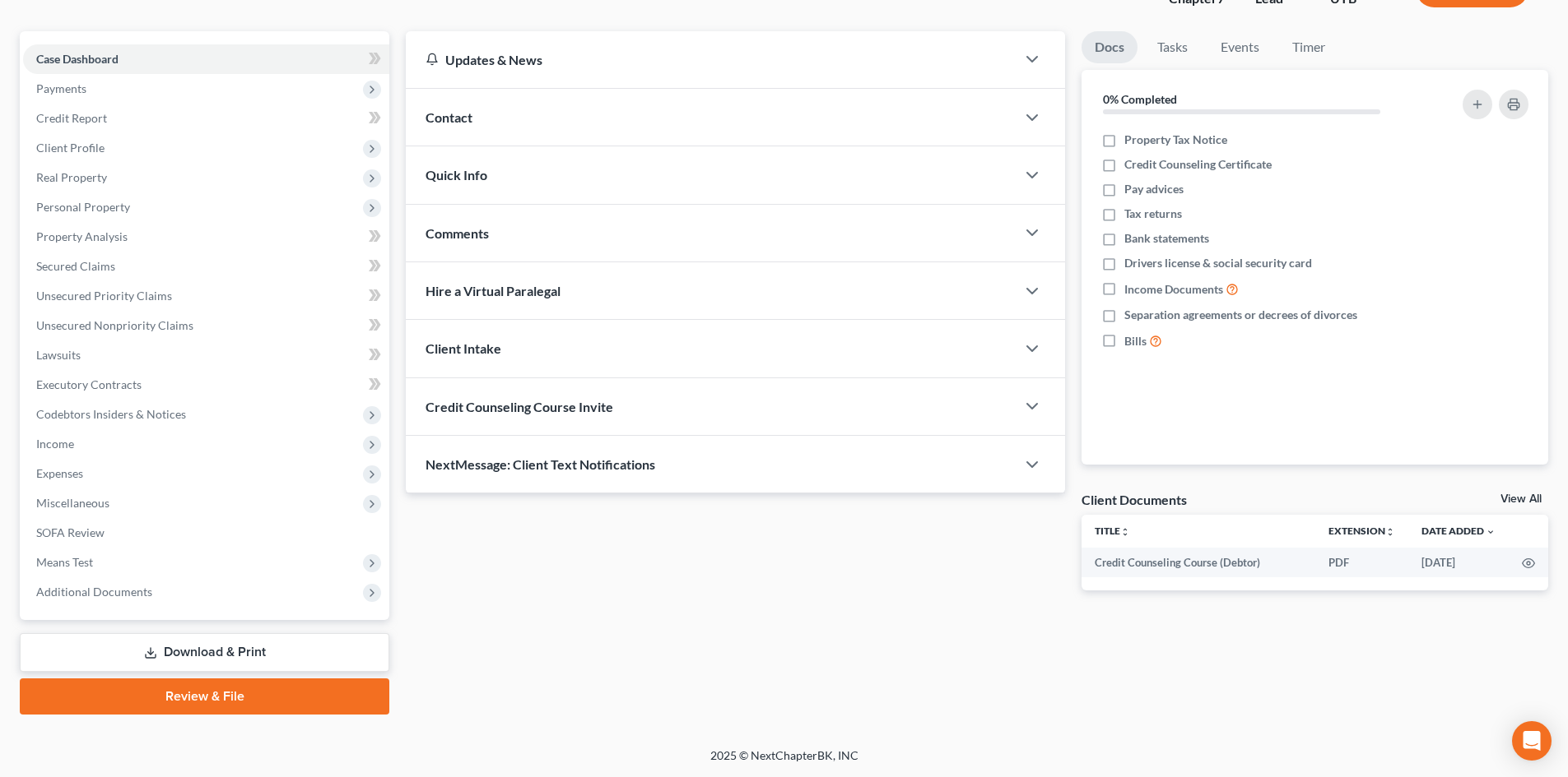
drag, startPoint x: 231, startPoint y: 696, endPoint x: 1568, endPoint y: 379, distance: 1374.1
click at [231, 696] on link "Review & File" at bounding box center [204, 697] width 370 height 37
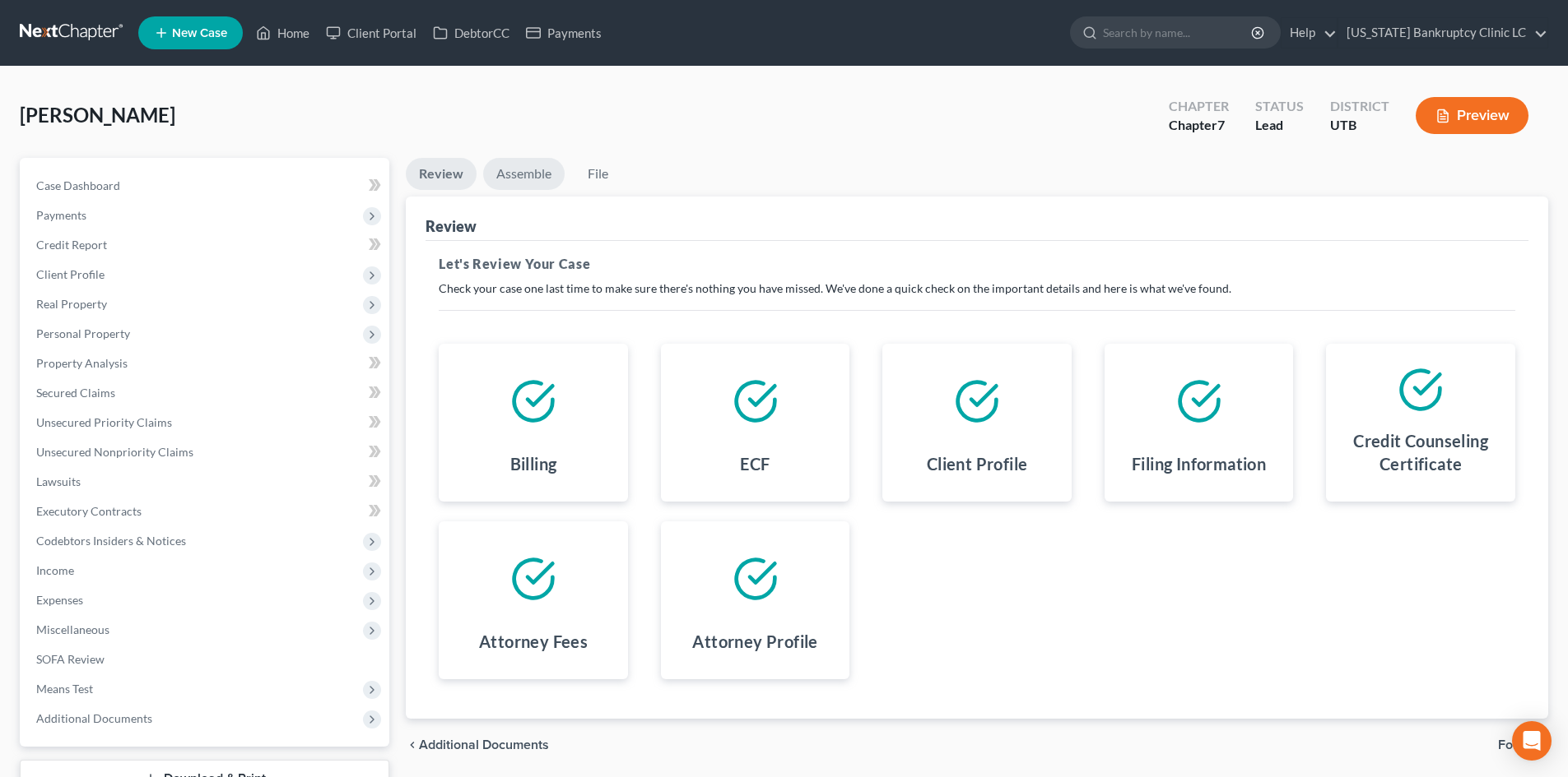
drag, startPoint x: 532, startPoint y: 169, endPoint x: 729, endPoint y: 225, distance: 204.8
click at [532, 169] on link "Assemble" at bounding box center [524, 173] width 81 height 32
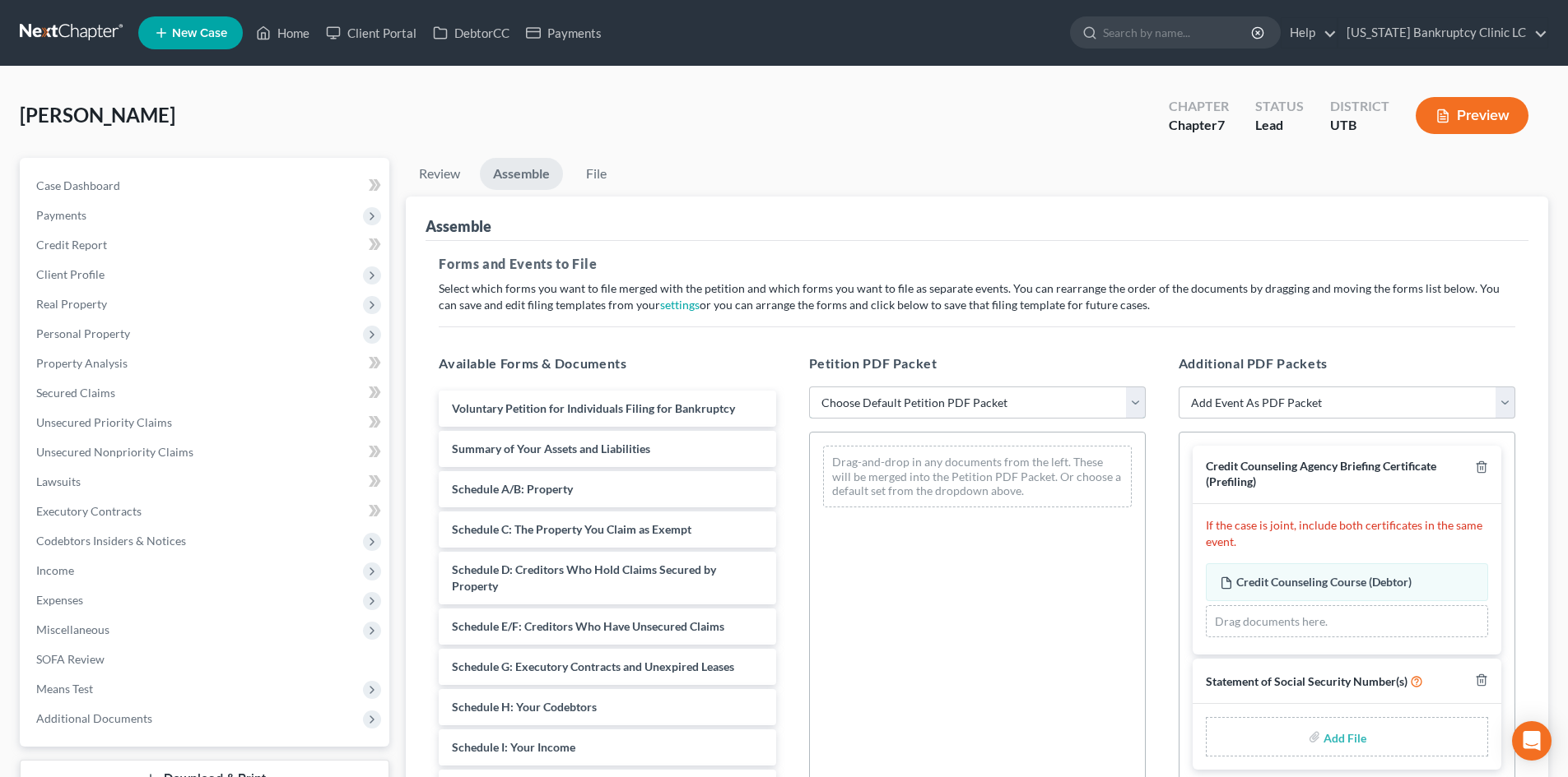
drag, startPoint x: 982, startPoint y: 393, endPoint x: 968, endPoint y: 418, distance: 28.7
click at [982, 393] on select "Choose Default Petition PDF Packet Emergency Filing (Voluntary Petition and Cre…" at bounding box center [977, 403] width 336 height 33
click at [809, 387] on select "Choose Default Petition PDF Packet Emergency Filing (Voluntary Petition and Cre…" at bounding box center [977, 403] width 336 height 33
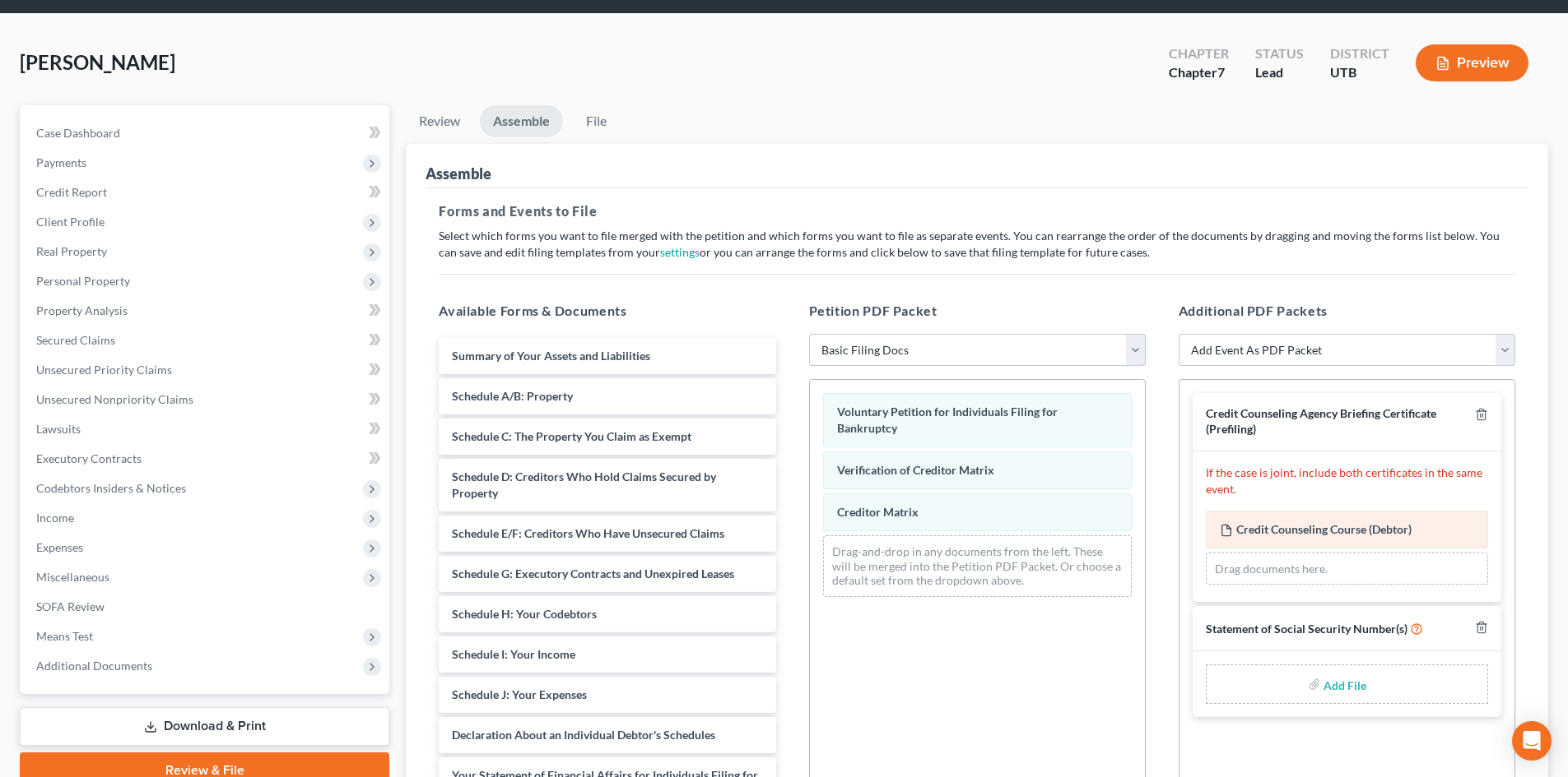
scroll to position [164, 0]
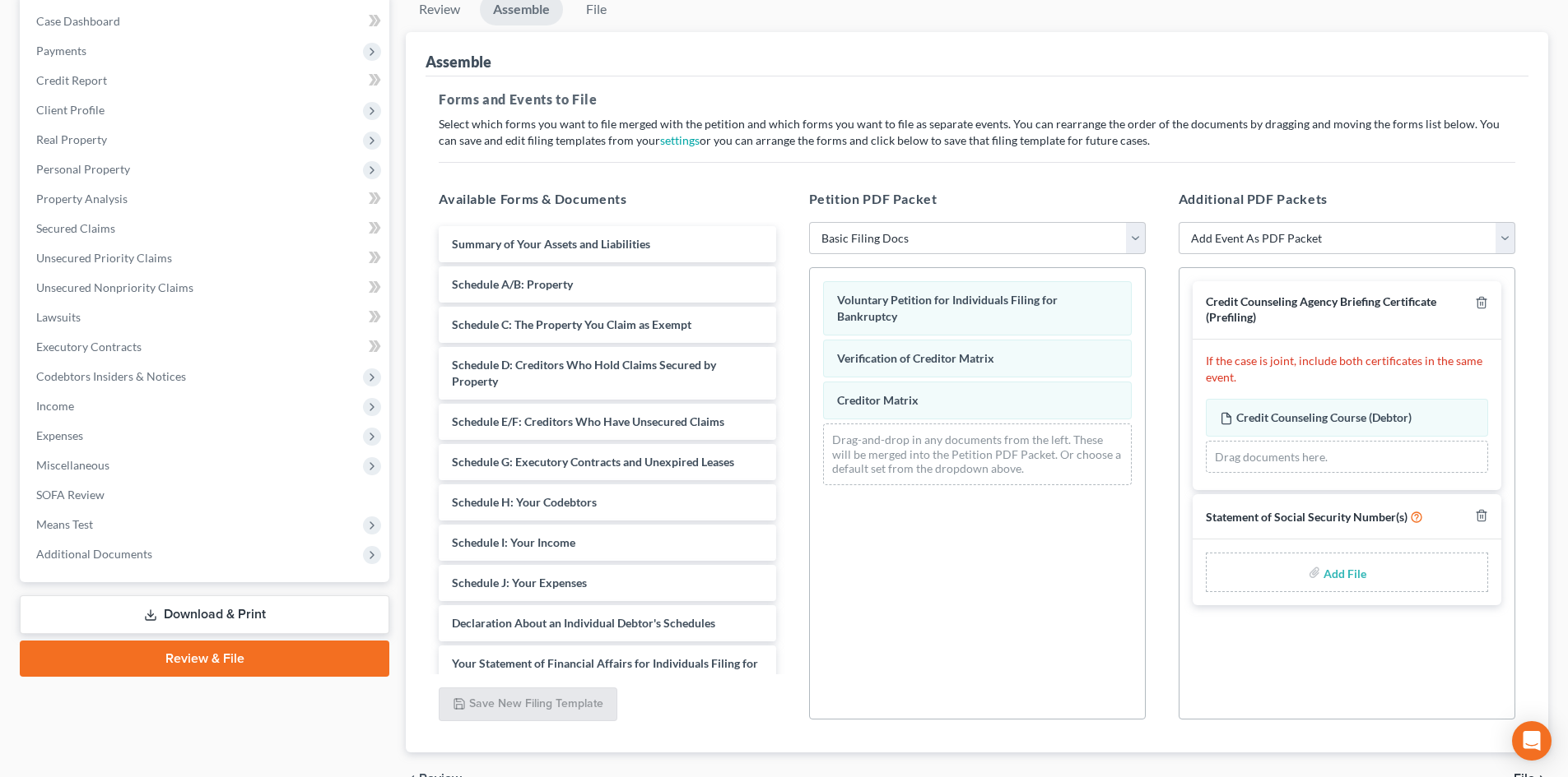
click at [1348, 579] on input "file" at bounding box center [1344, 573] width 40 height 30
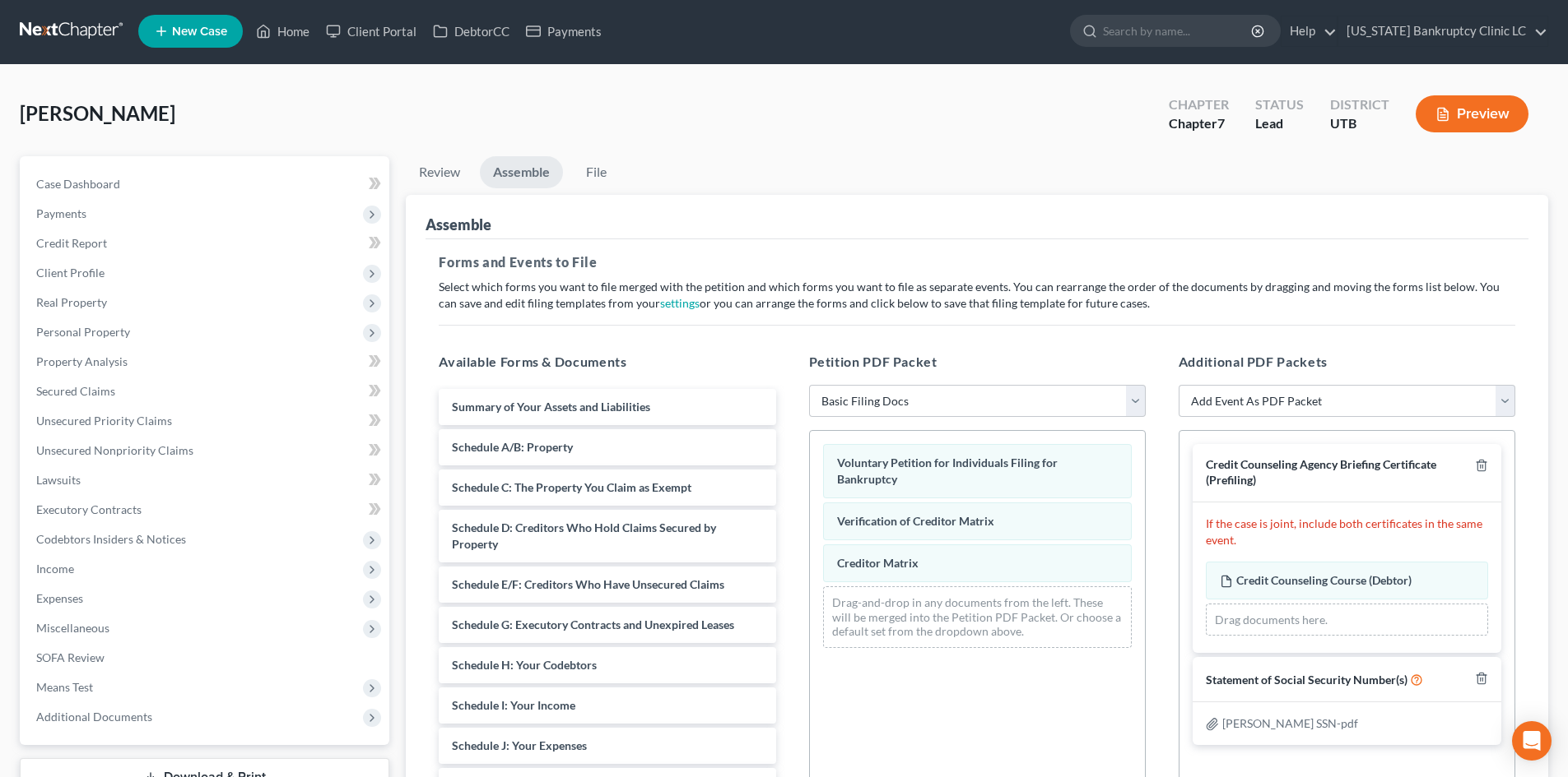
scroll to position [0, 0]
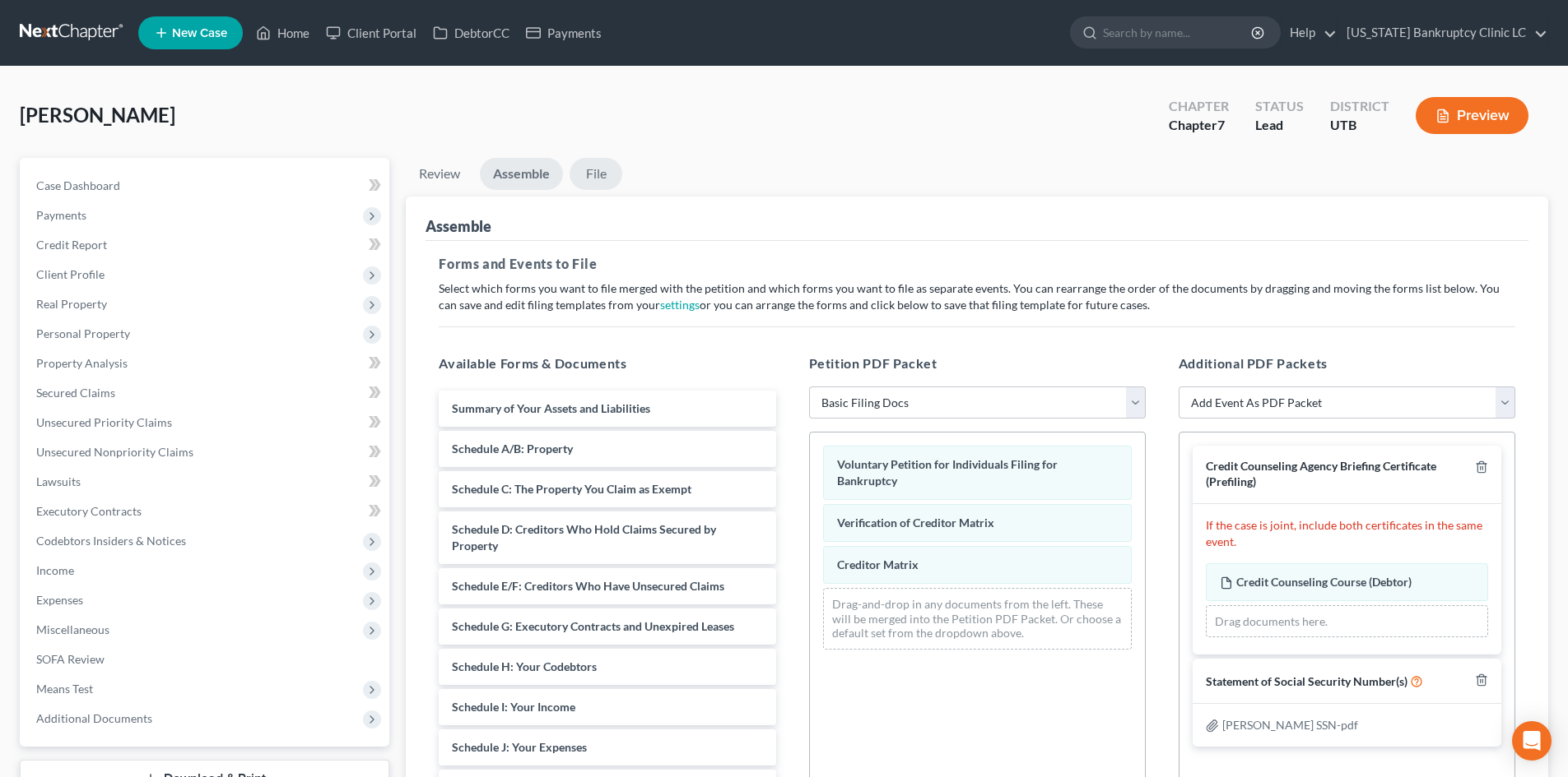
click at [594, 173] on link "File" at bounding box center [595, 173] width 52 height 32
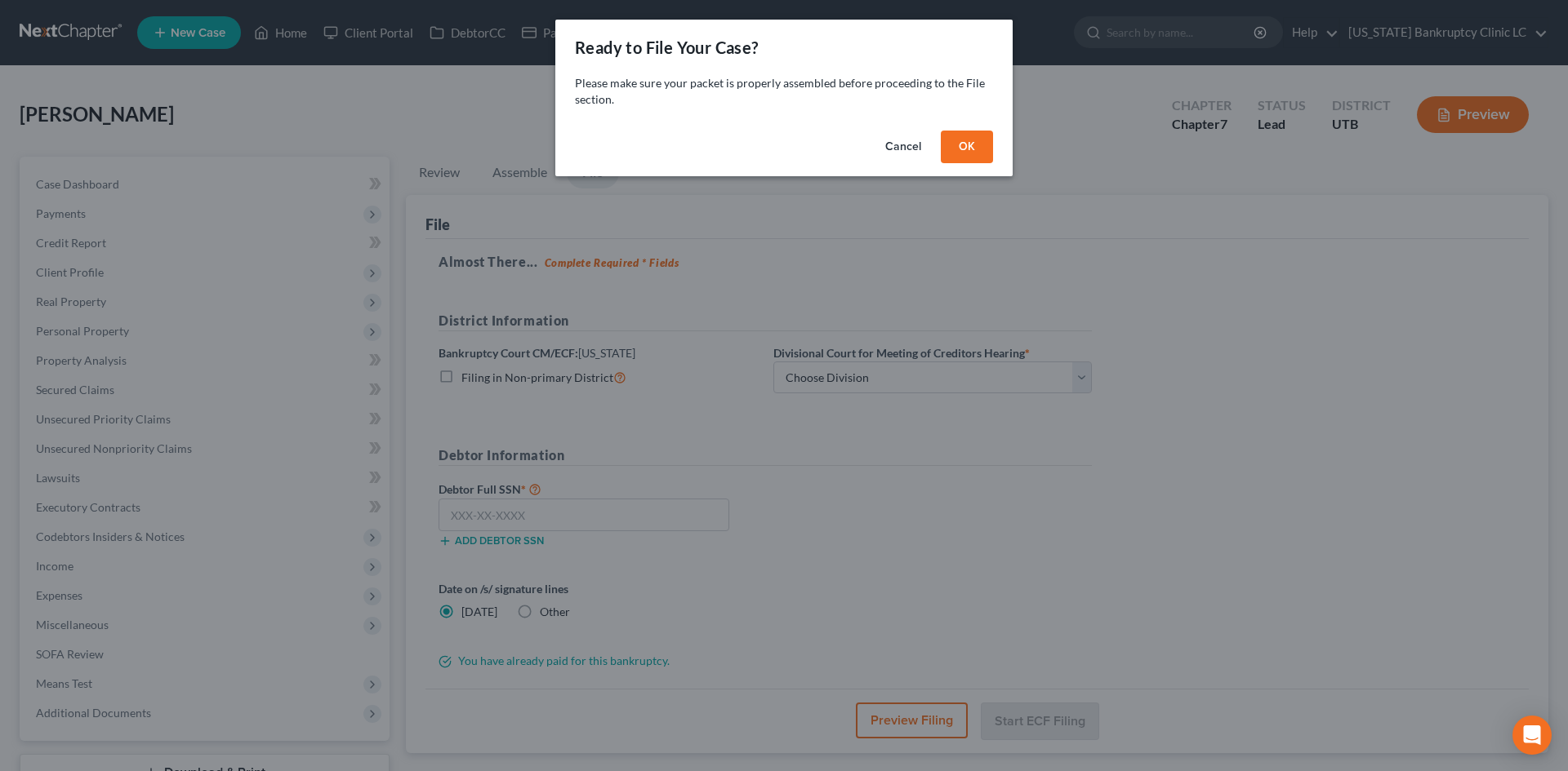
drag, startPoint x: 953, startPoint y: 136, endPoint x: 878, endPoint y: 324, distance: 202.4
click at [953, 135] on button "OK" at bounding box center [967, 147] width 52 height 33
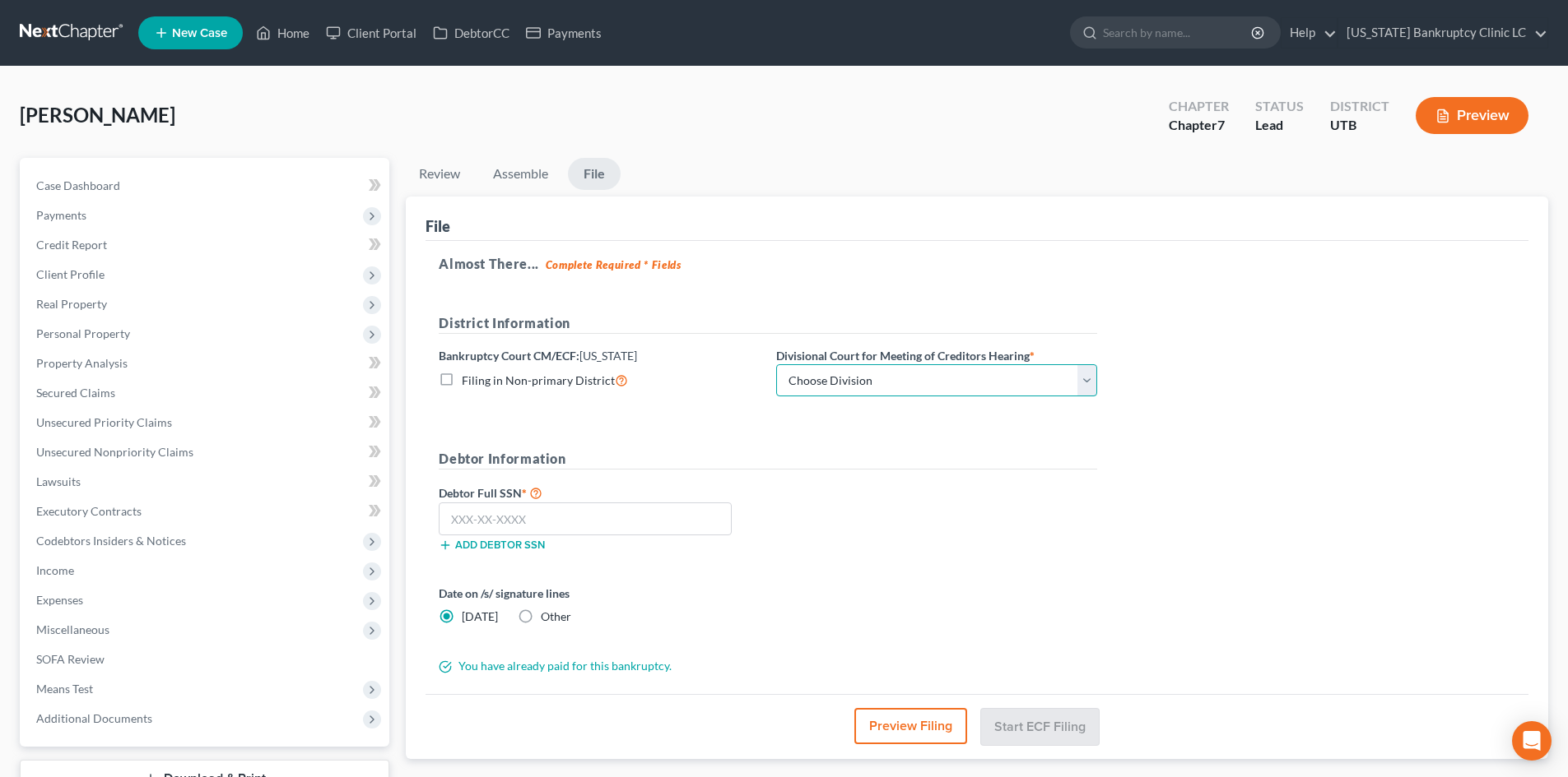
drag, startPoint x: 855, startPoint y: 380, endPoint x: 852, endPoint y: 396, distance: 16.3
click at [855, 380] on select "Choose Division [GEOGRAPHIC_DATA]" at bounding box center [937, 381] width 321 height 33
click at [777, 364] on select "Choose Division [GEOGRAPHIC_DATA]" at bounding box center [937, 381] width 321 height 33
click at [654, 523] on input "text" at bounding box center [585, 520] width 293 height 33
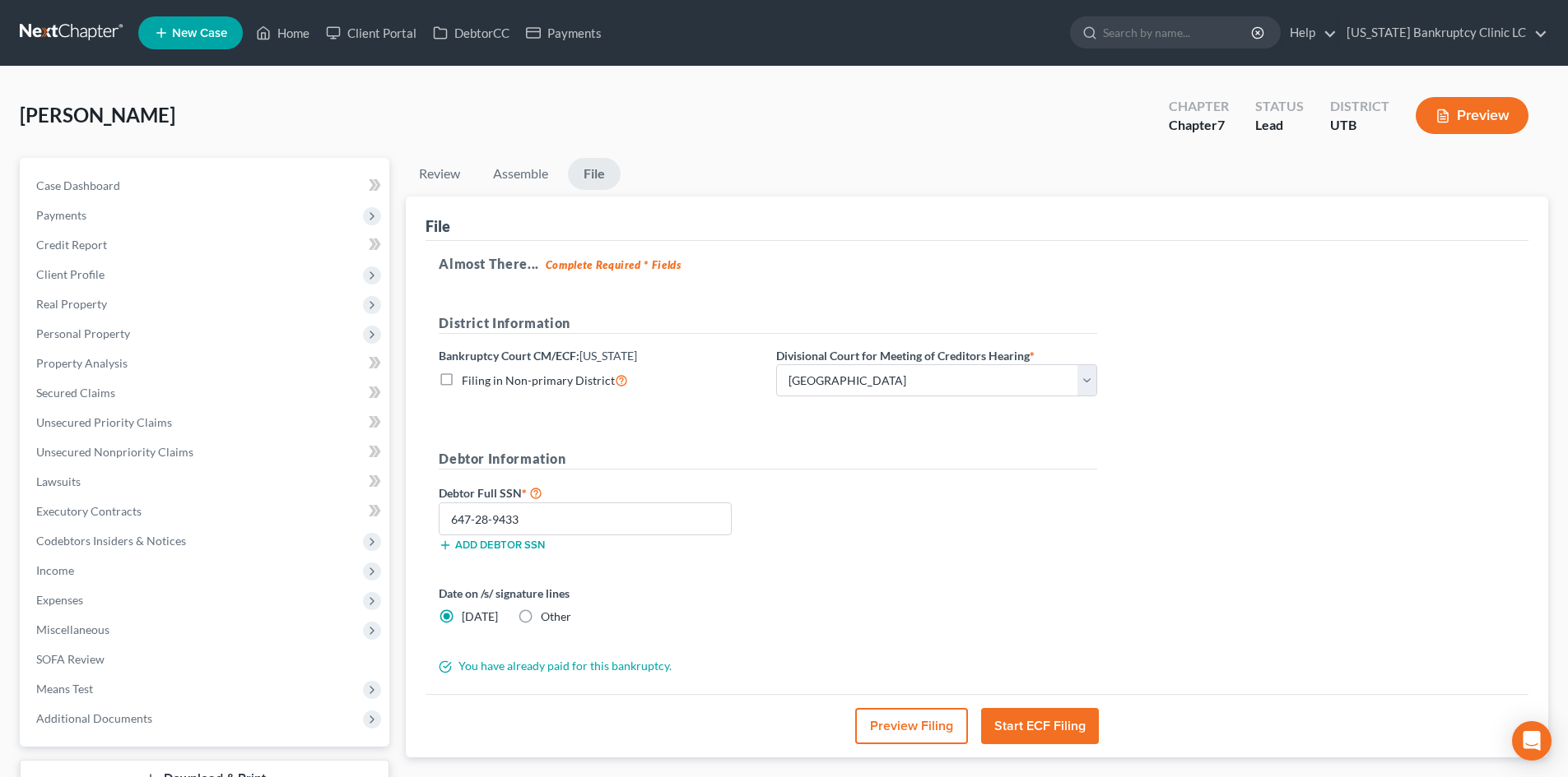
click at [1035, 728] on button "Start ECF Filing" at bounding box center [1040, 726] width 118 height 37
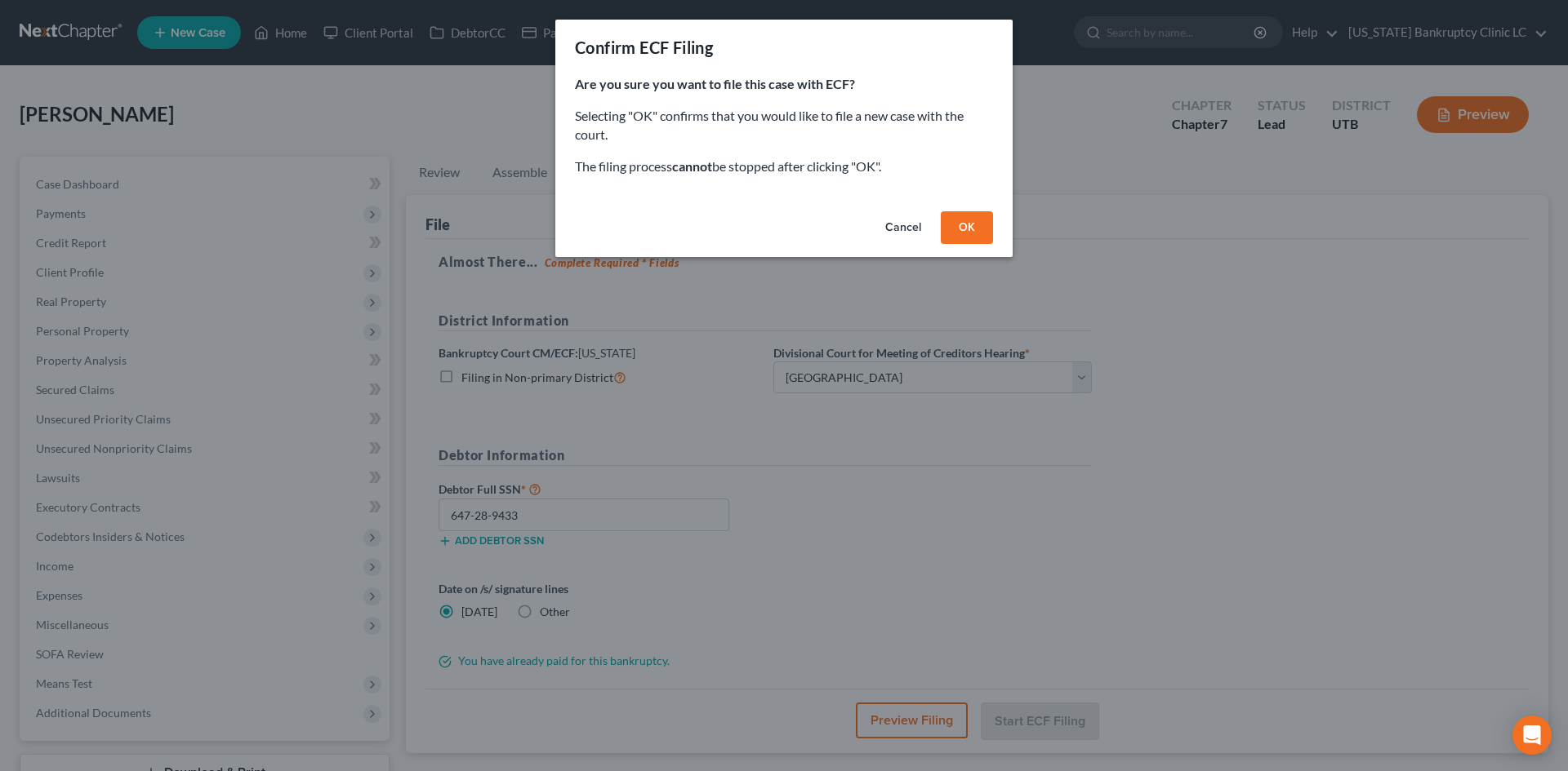
click at [950, 221] on button "OK" at bounding box center [967, 228] width 52 height 33
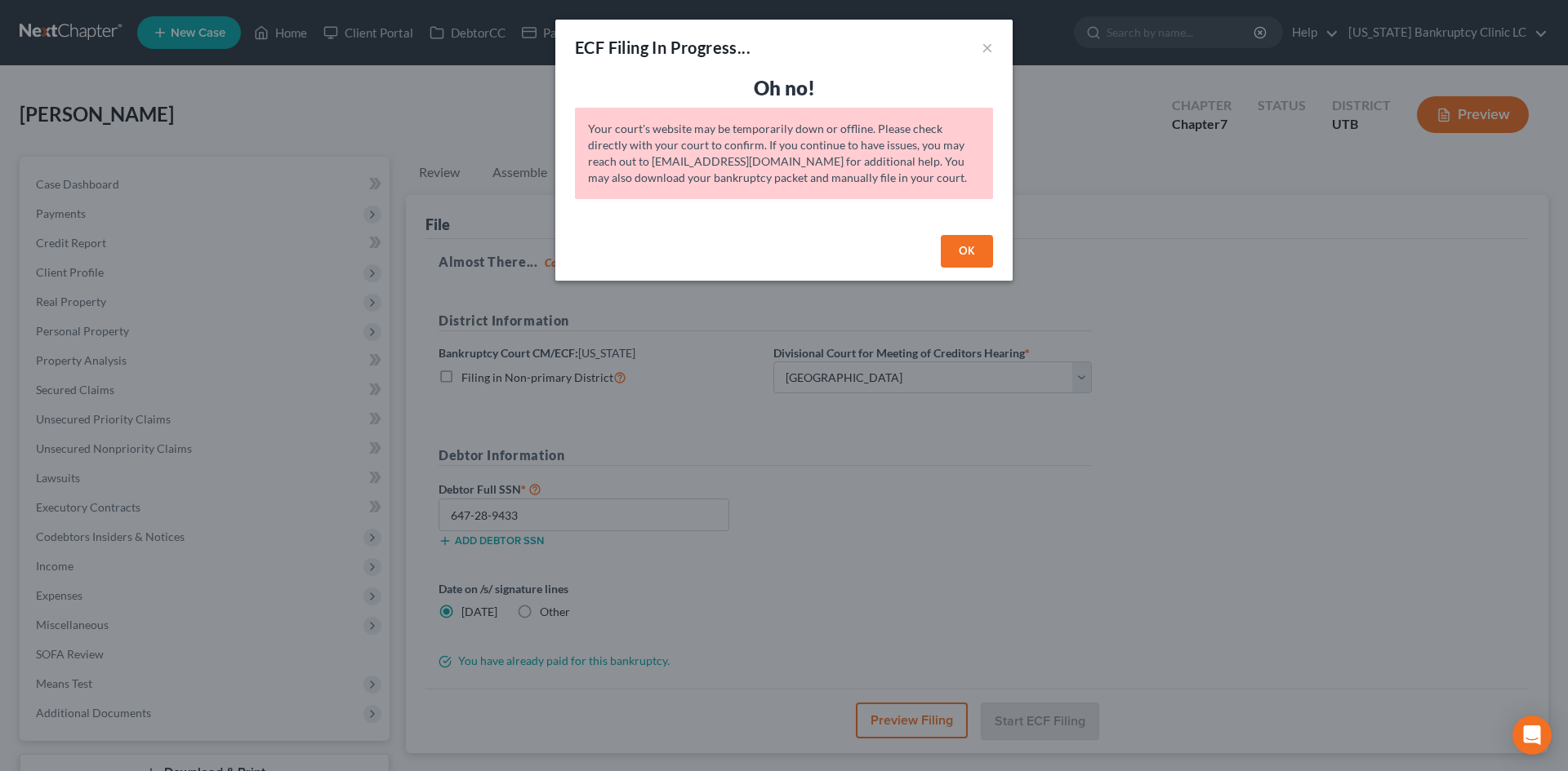
drag, startPoint x: 971, startPoint y: 245, endPoint x: 1177, endPoint y: 297, distance: 212.5
click at [971, 242] on button "OK" at bounding box center [967, 251] width 52 height 33
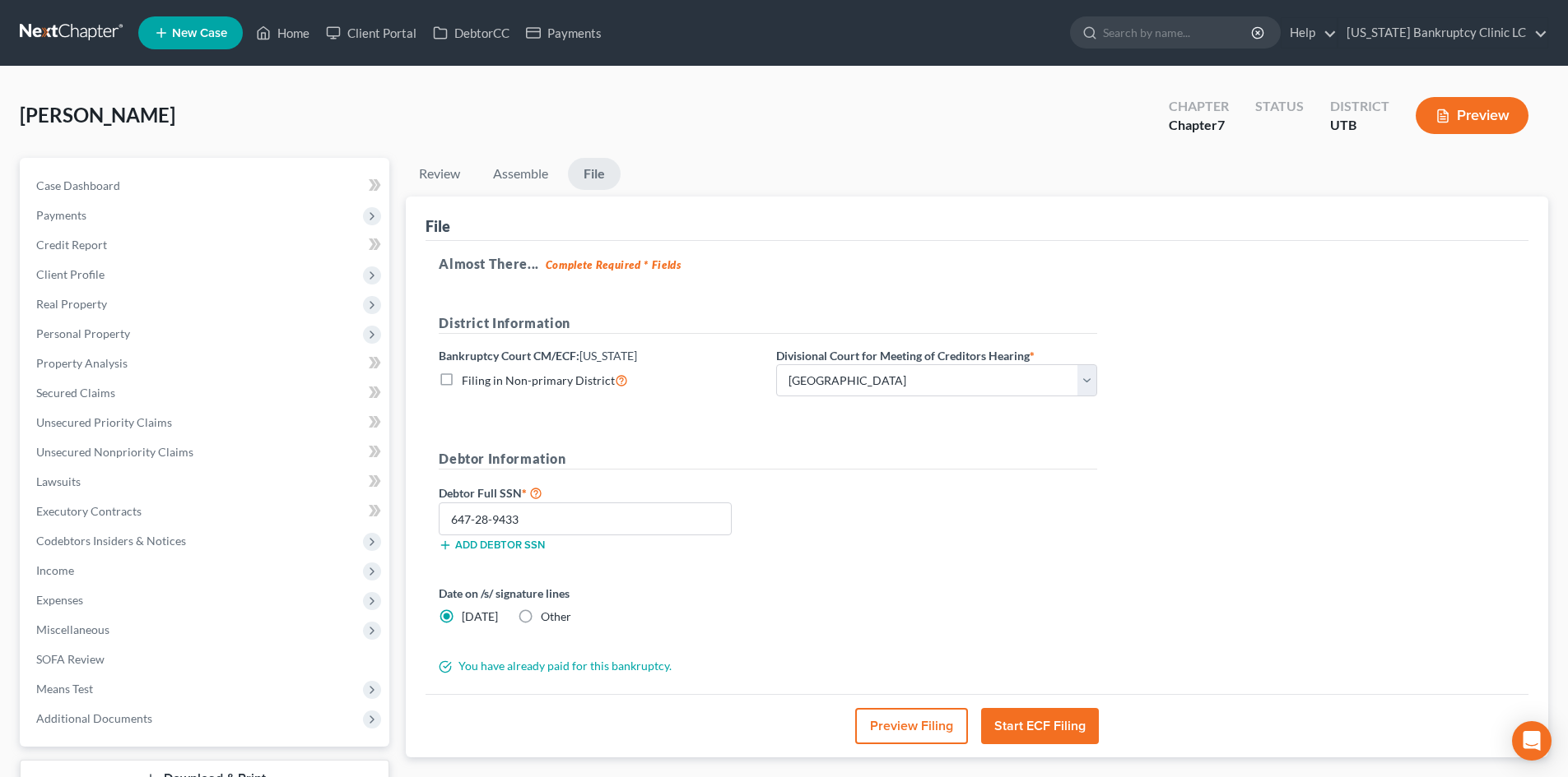
drag, startPoint x: 1165, startPoint y: 608, endPoint x: 1194, endPoint y: 606, distance: 29.1
click at [1165, 608] on div "Almost There... Complete Required * Fields District Information Bankruptcy Cour…" at bounding box center [977, 467] width 1103 height 454
click at [1071, 731] on button "Start ECF Filing" at bounding box center [1040, 726] width 118 height 37
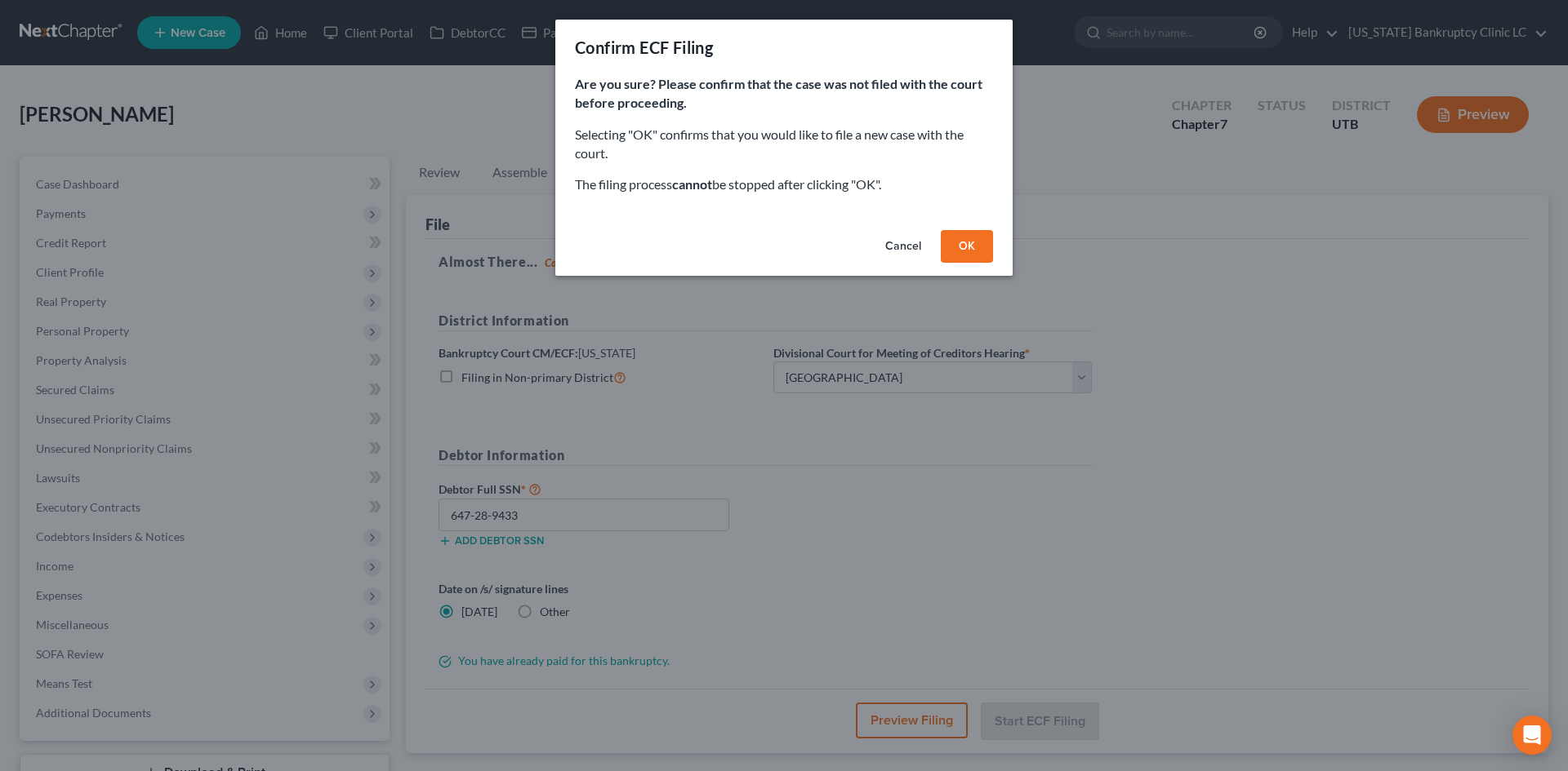
click at [979, 231] on button "OK" at bounding box center [967, 246] width 52 height 33
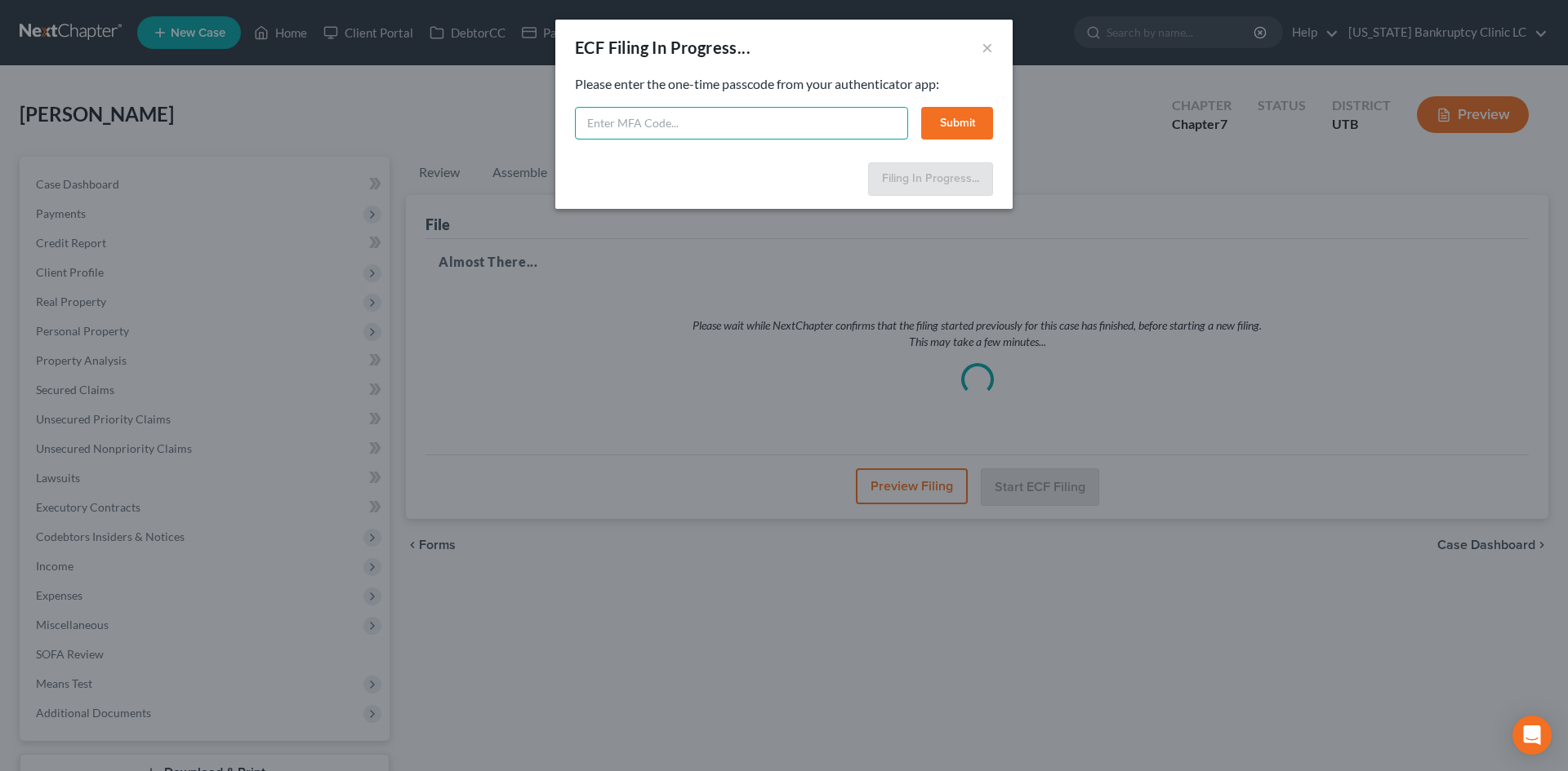
click at [871, 129] on input "text" at bounding box center [742, 124] width 333 height 33
click at [862, 119] on input "text" at bounding box center [742, 124] width 333 height 33
click at [925, 119] on button "Submit" at bounding box center [957, 124] width 72 height 33
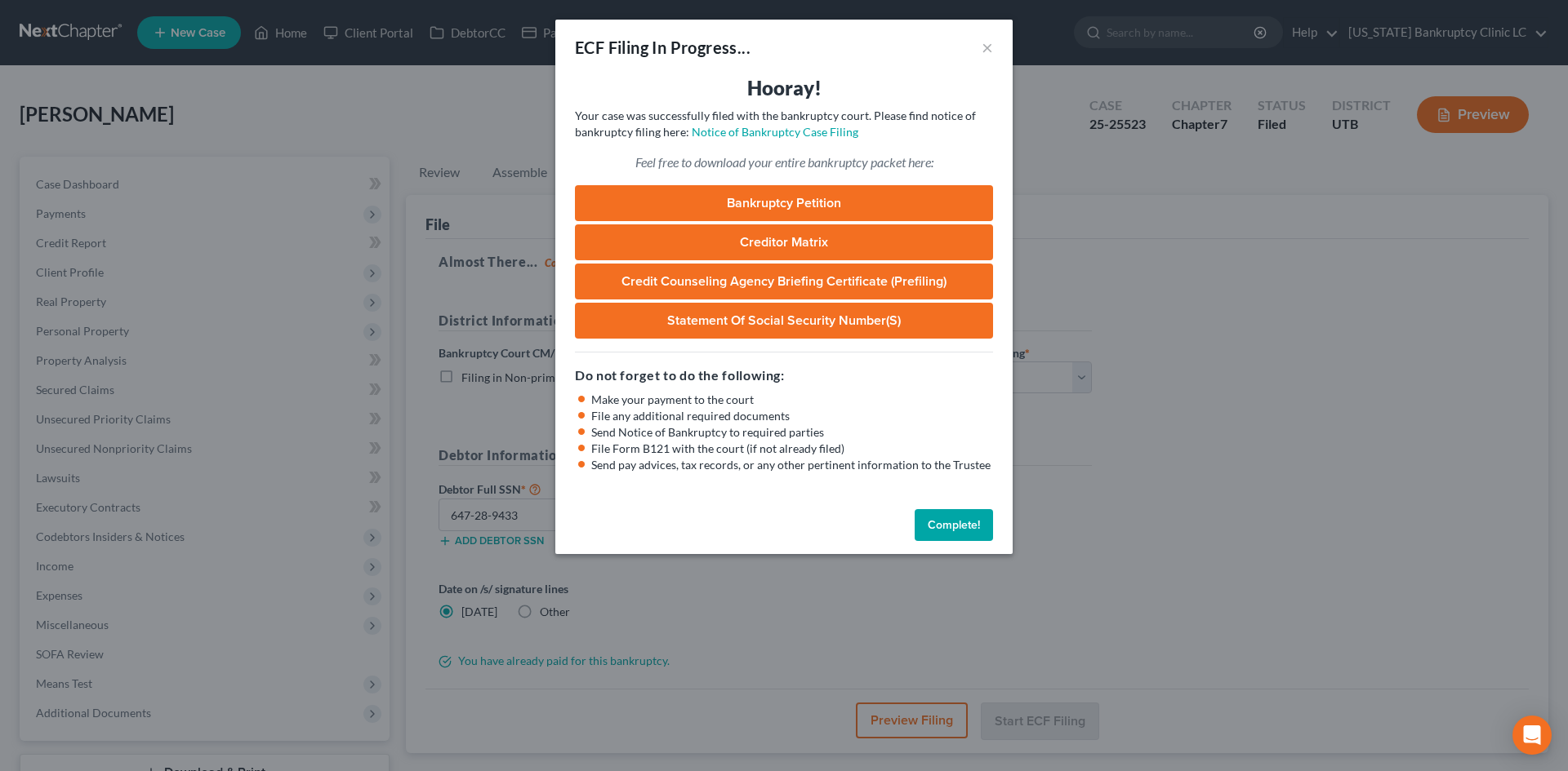
click at [958, 521] on button "Complete!" at bounding box center [953, 526] width 78 height 33
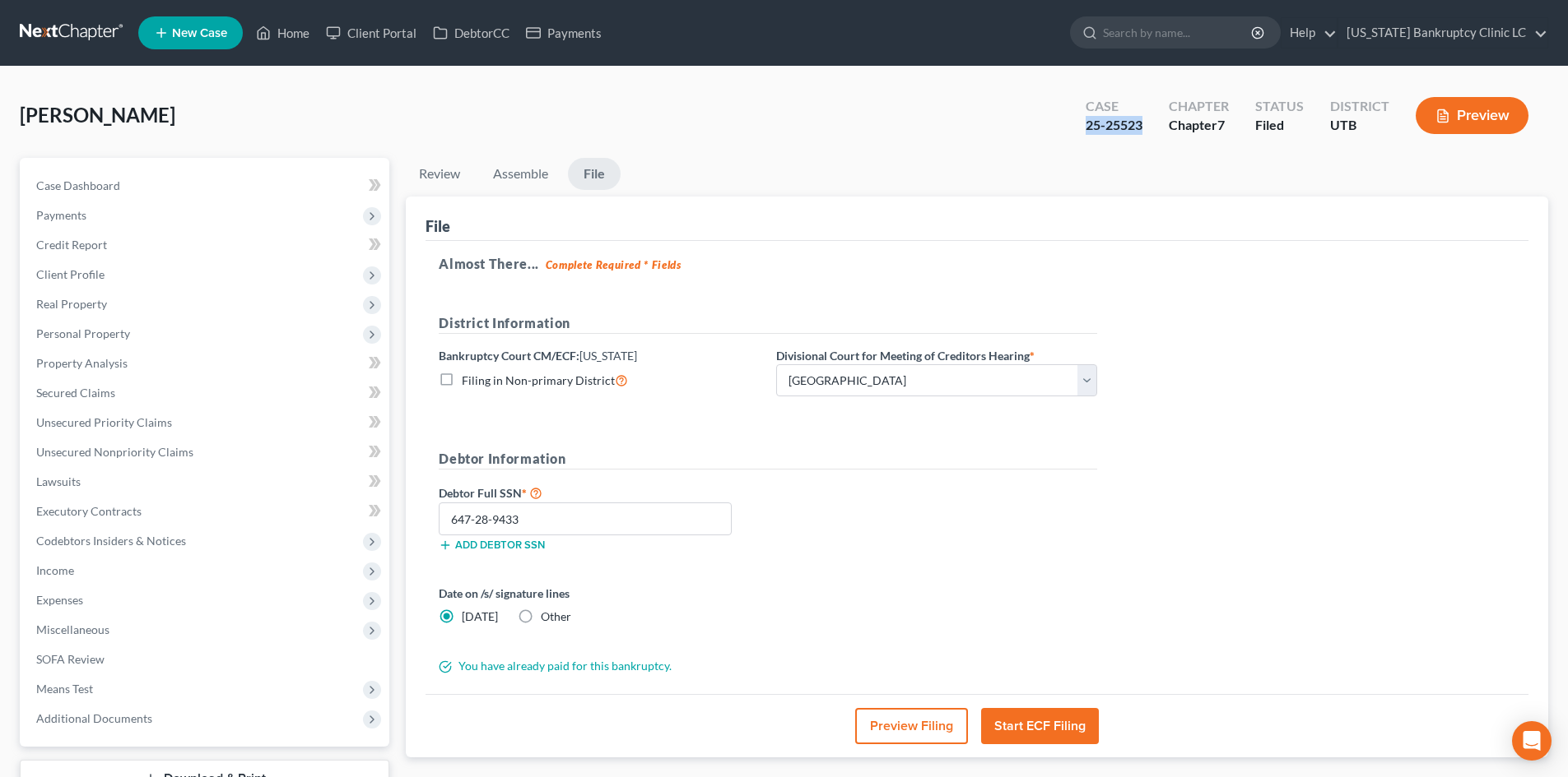
drag, startPoint x: 1085, startPoint y: 130, endPoint x: 1149, endPoint y: 125, distance: 64.2
click at [1149, 125] on div "Case 25-25523" at bounding box center [1114, 117] width 83 height 48
copy div "25-25523"
drag, startPoint x: 1250, startPoint y: 462, endPoint x: 120, endPoint y: 182, distance: 1164.2
click at [1250, 465] on div "Almost There... Complete Required * Fields District Information Bankruptcy Cour…" at bounding box center [977, 467] width 1103 height 454
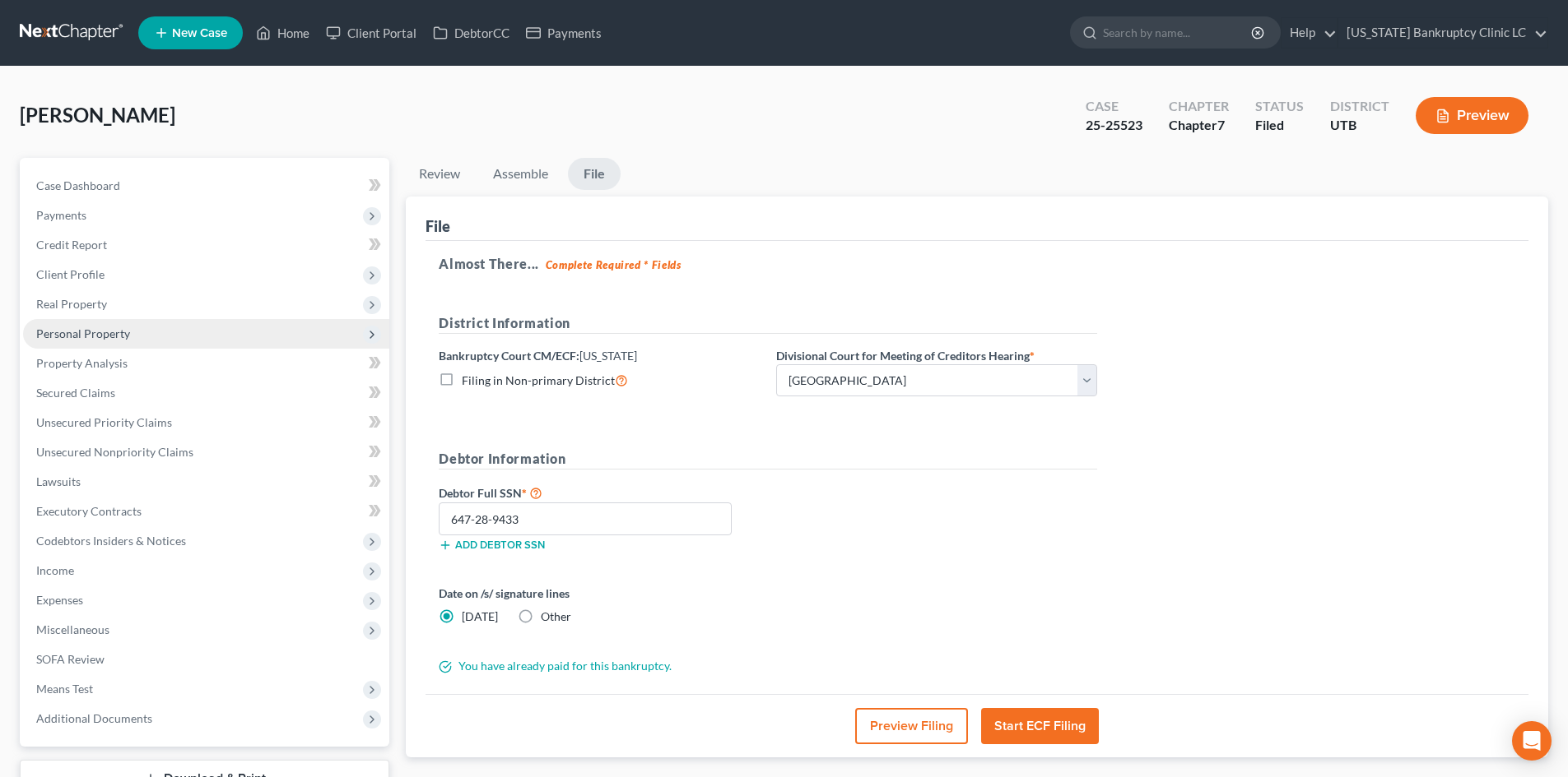
click at [104, 334] on span "Personal Property" at bounding box center [83, 333] width 94 height 14
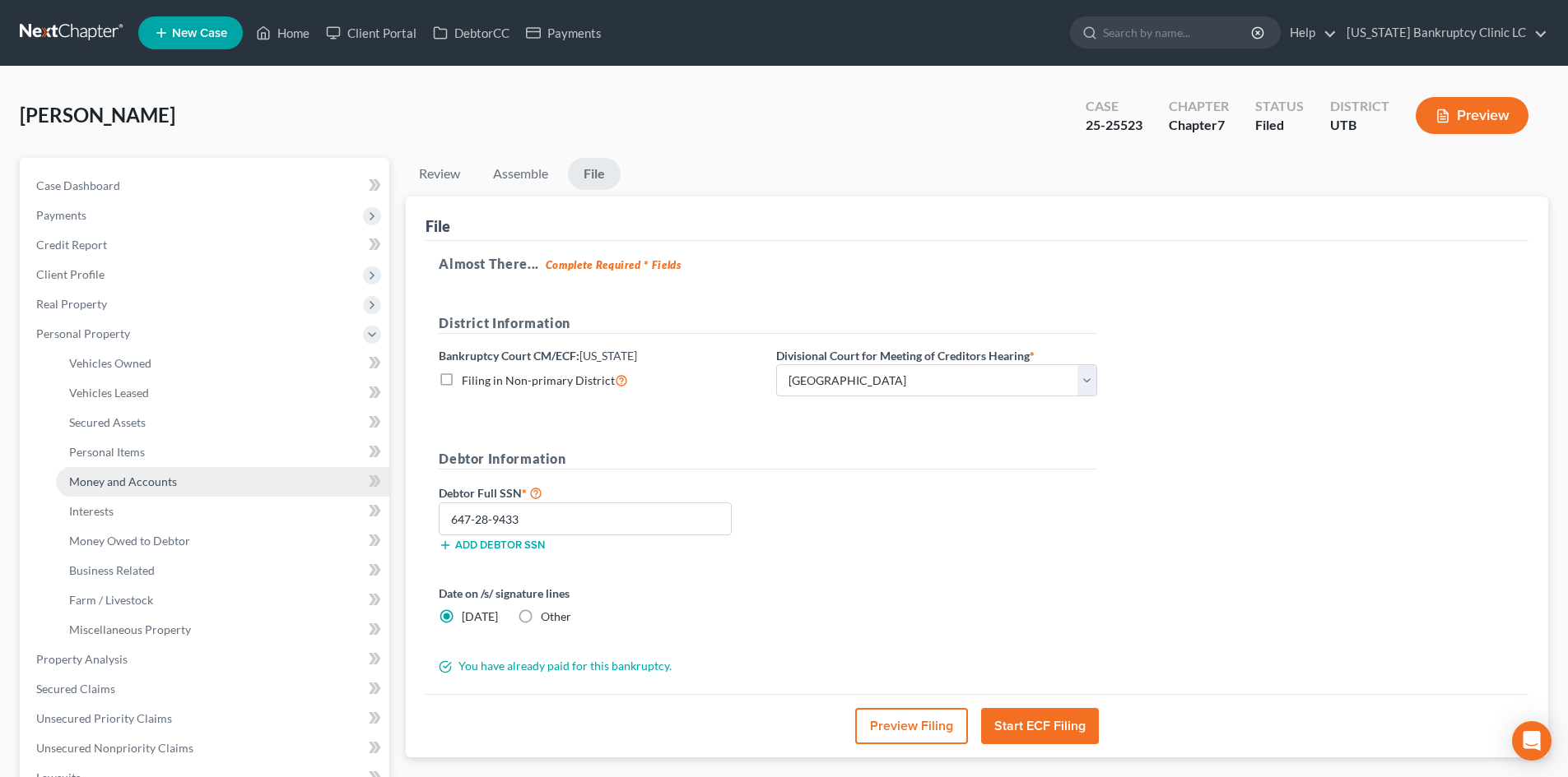
click at [137, 481] on span "Money and Accounts" at bounding box center [123, 481] width 108 height 14
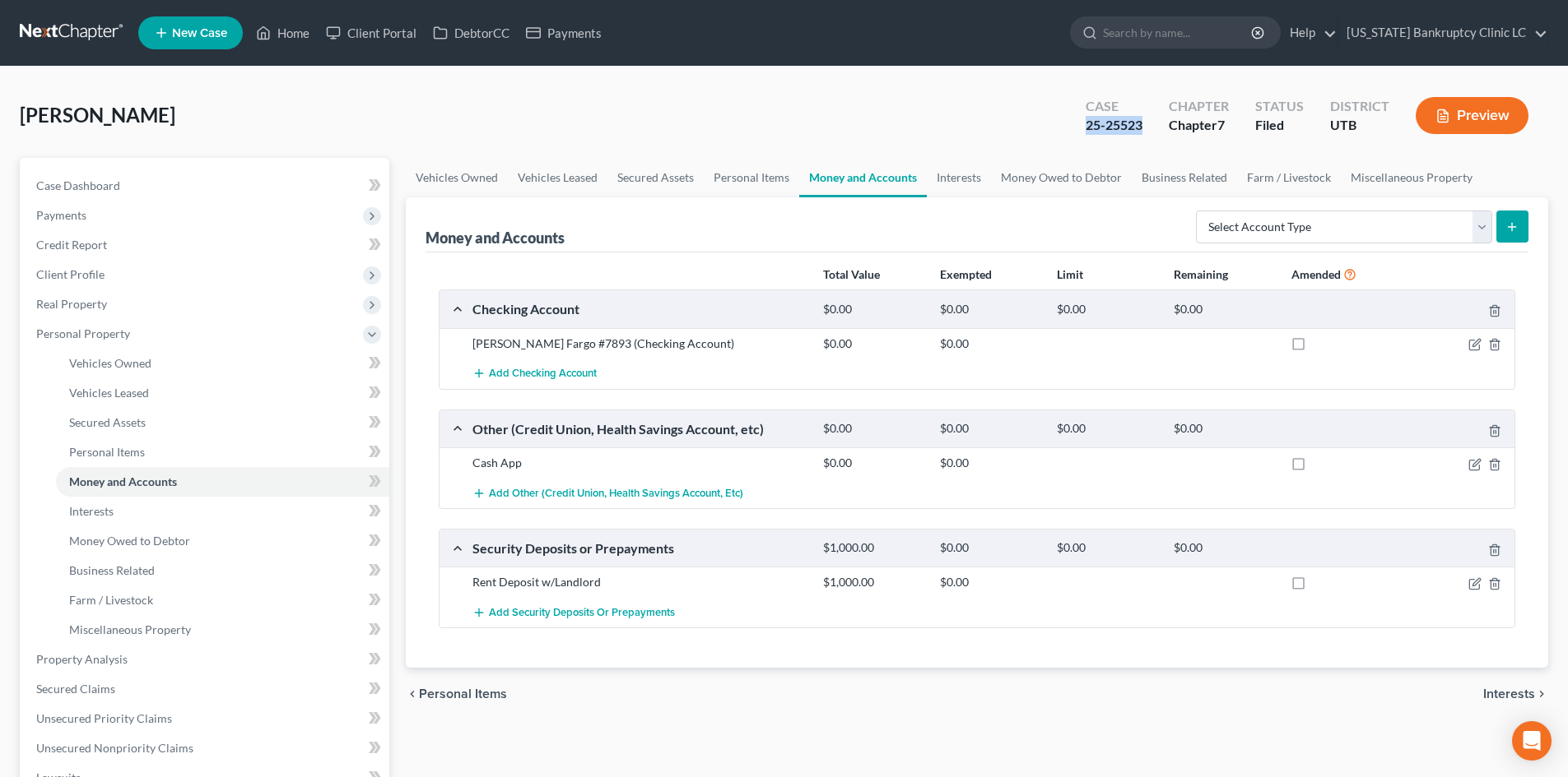
drag, startPoint x: 1085, startPoint y: 125, endPoint x: 1144, endPoint y: 124, distance: 59.0
click at [1144, 124] on div "Case 25-25523" at bounding box center [1114, 117] width 83 height 48
copy div "25-25523"
click at [278, 41] on link "Home" at bounding box center [282, 33] width 70 height 30
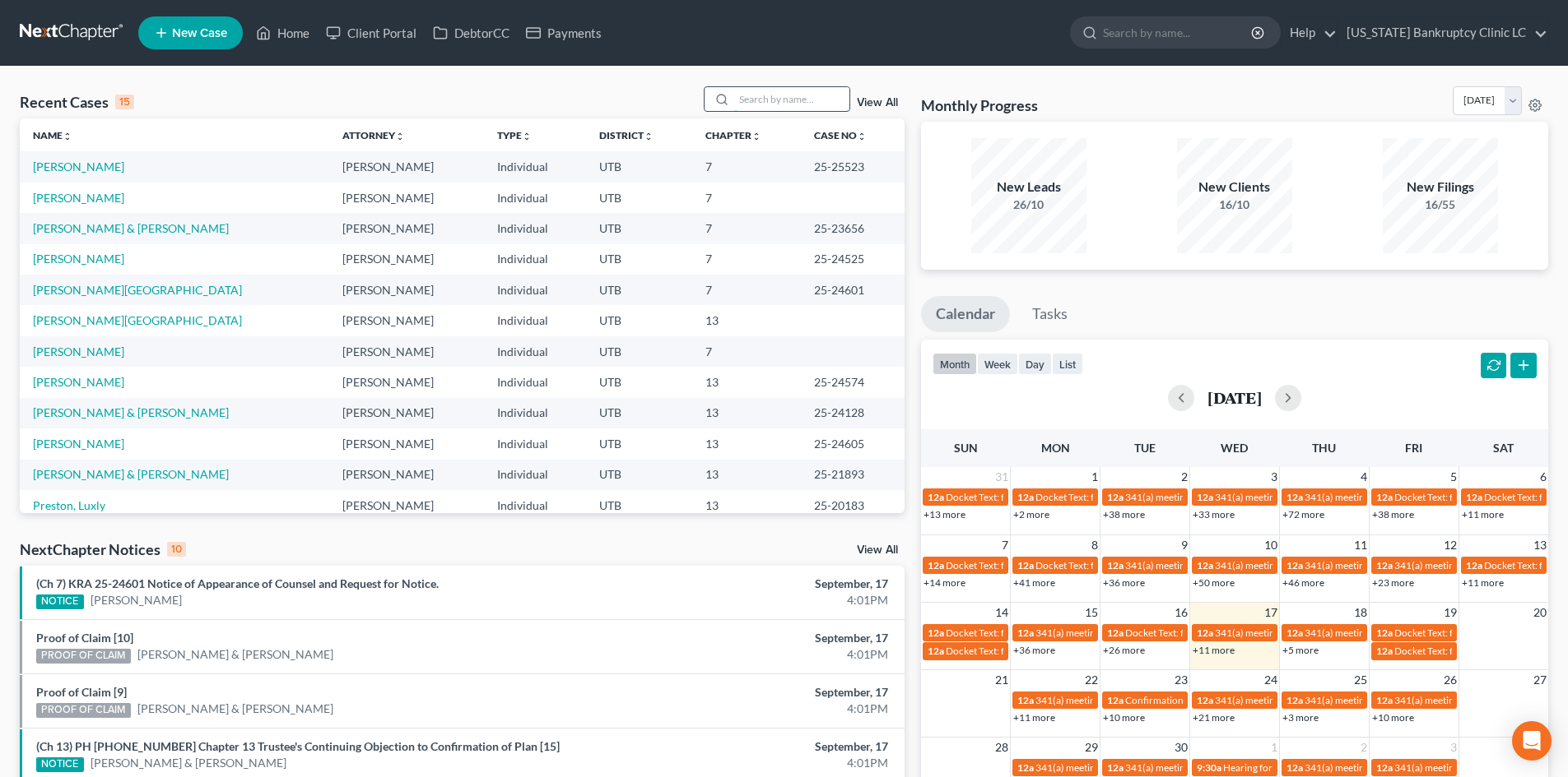
click at [797, 99] on input "search" at bounding box center [791, 99] width 115 height 24
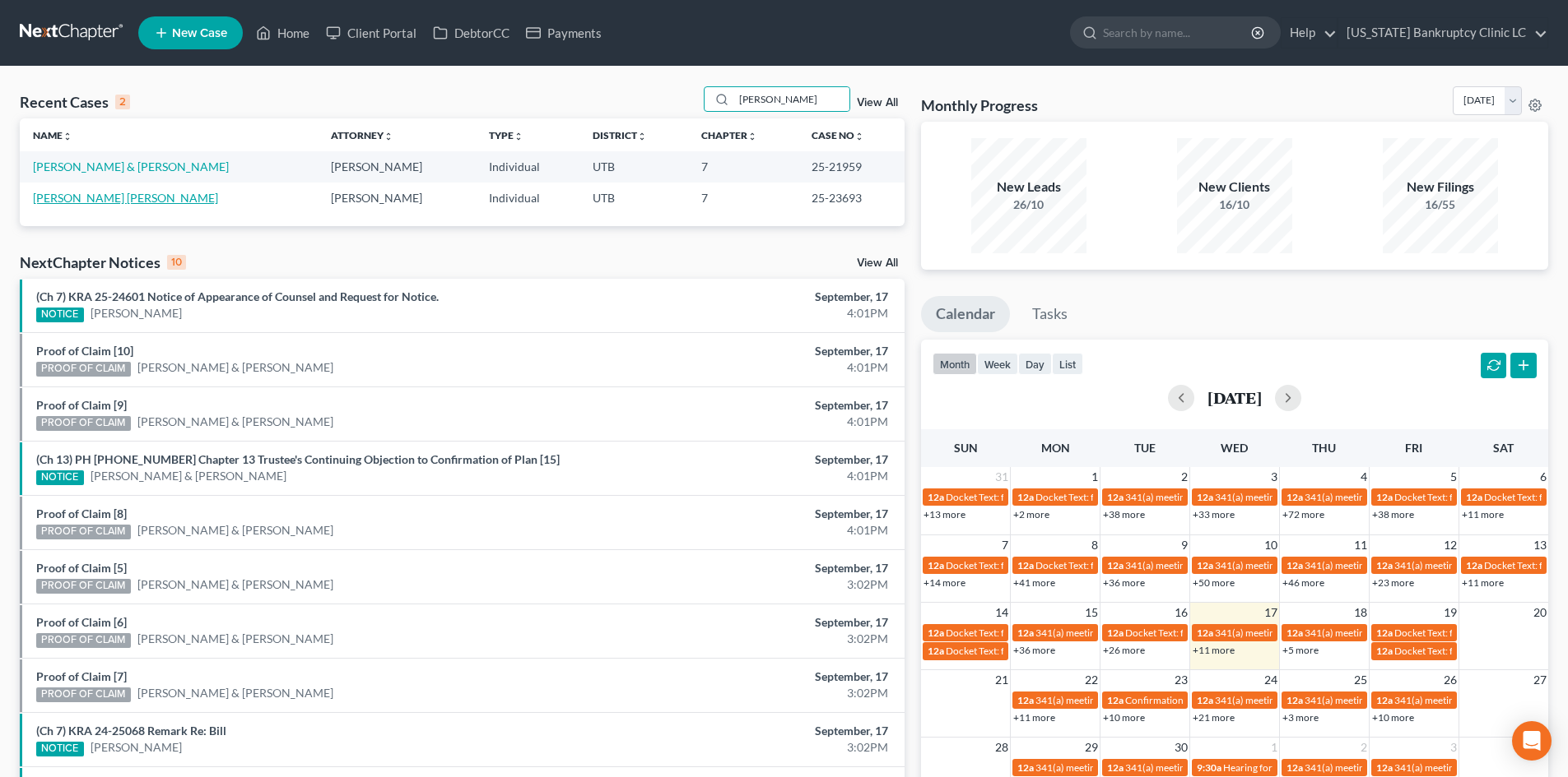
click at [86, 192] on link "[PERSON_NAME] [PERSON_NAME]" at bounding box center [125, 198] width 185 height 14
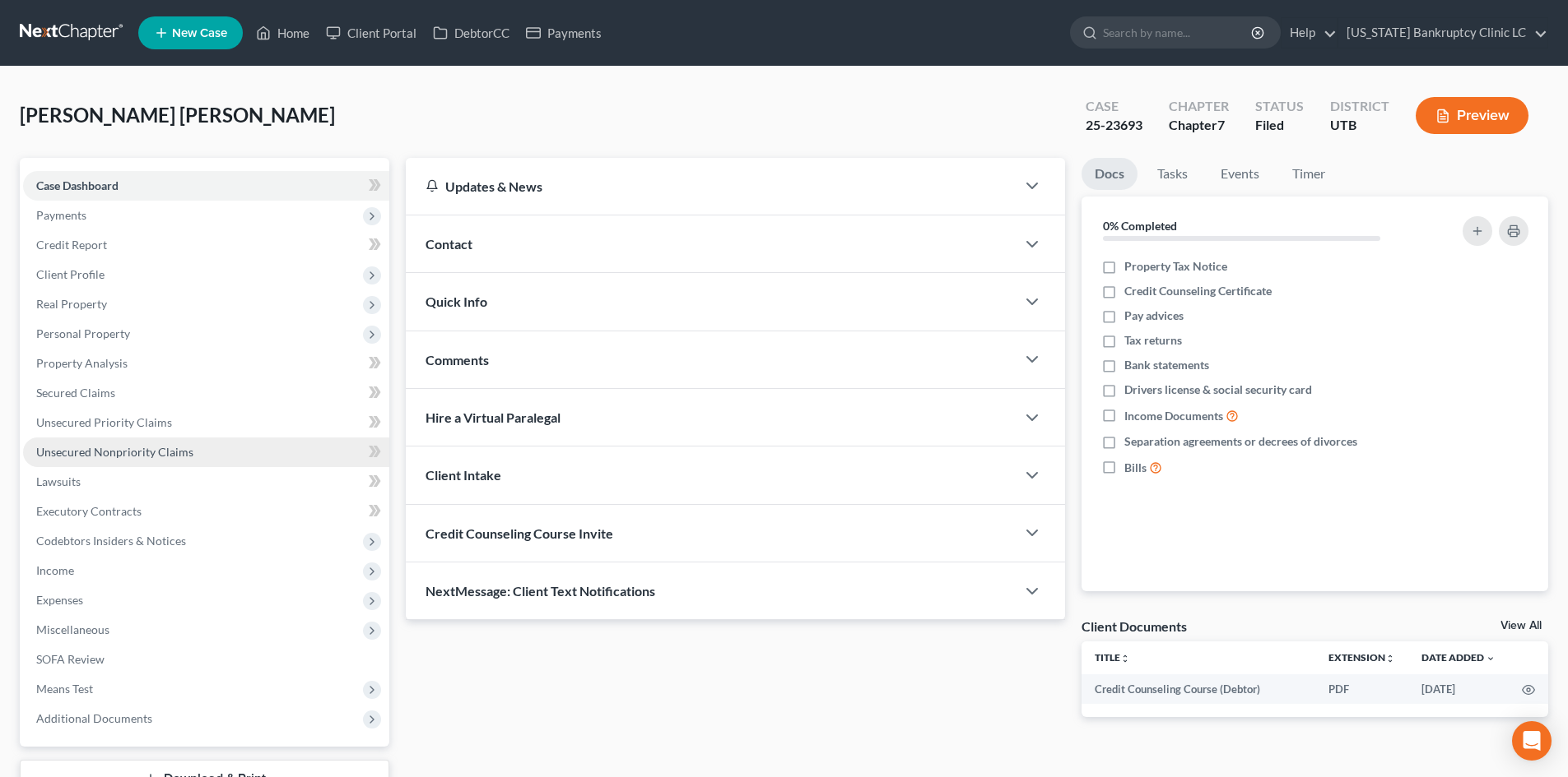
drag, startPoint x: 940, startPoint y: 720, endPoint x: 241, endPoint y: 450, distance: 749.3
click at [940, 720] on div "Updates & News × Utah District Notes: Take a look at NextChapter's District Not…" at bounding box center [736, 451] width 676 height 586
drag, startPoint x: 1078, startPoint y: 128, endPoint x: 1143, endPoint y: 120, distance: 65.5
click at [1143, 120] on div "Case 25-23693" at bounding box center [1114, 117] width 83 height 48
copy div "25-23693"
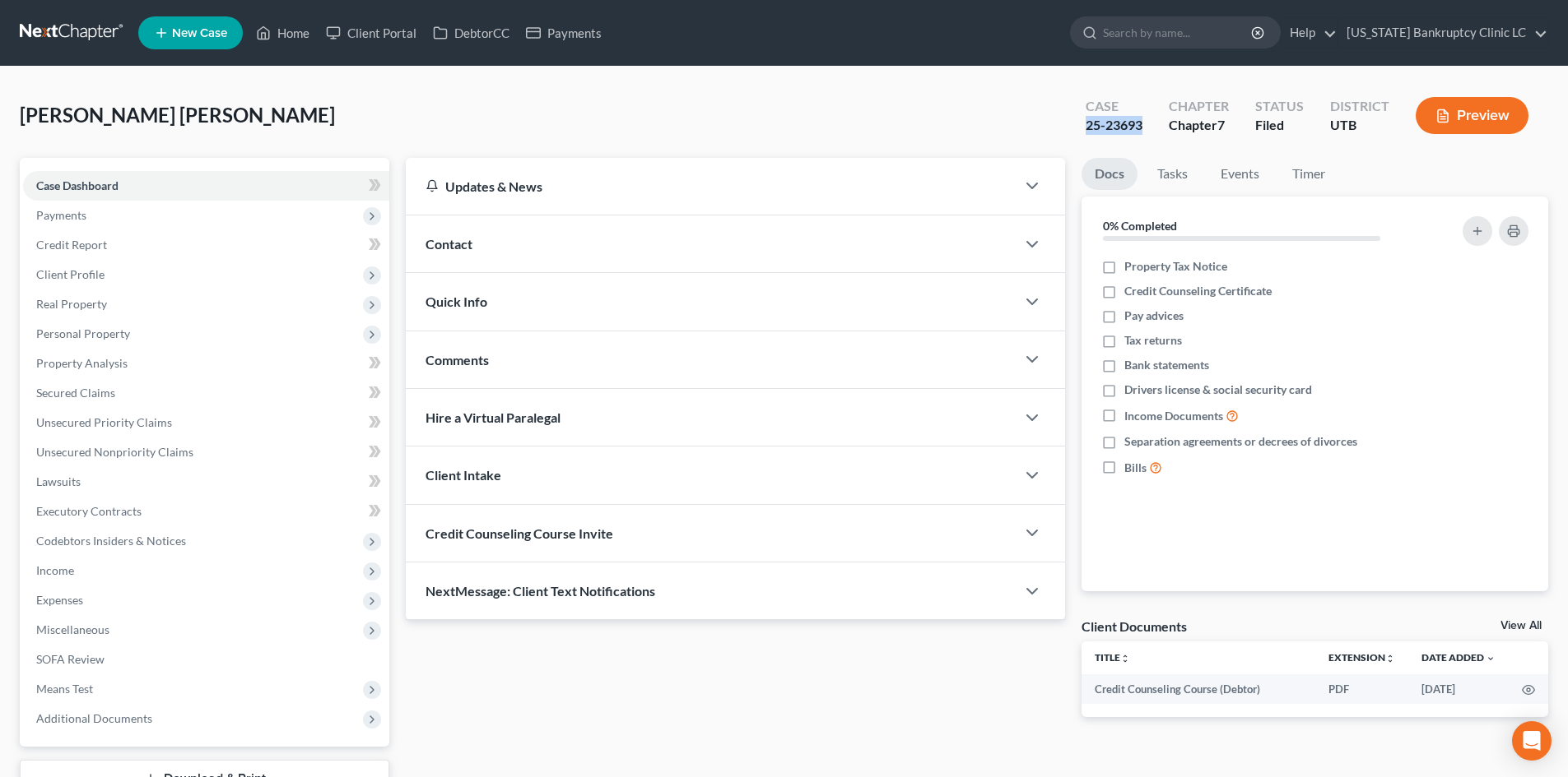
copy div "25-23693"
click at [818, 733] on div "Updates & News × Utah District Notes: Take a look at NextChapter's District Not…" at bounding box center [736, 451] width 676 height 586
click at [170, 445] on span "Unsecured Nonpriority Claims" at bounding box center [115, 452] width 157 height 14
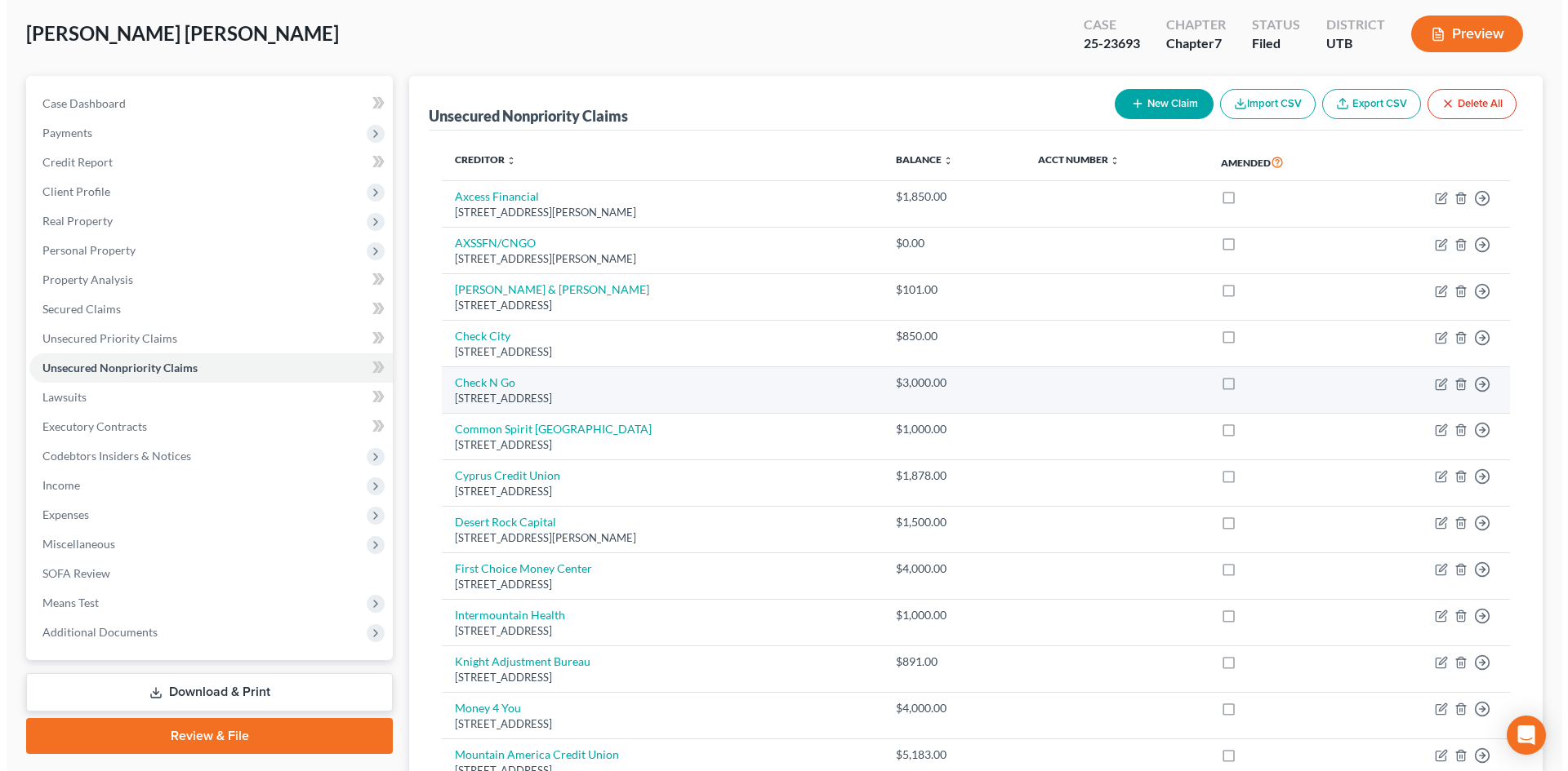
scroll to position [82, 0]
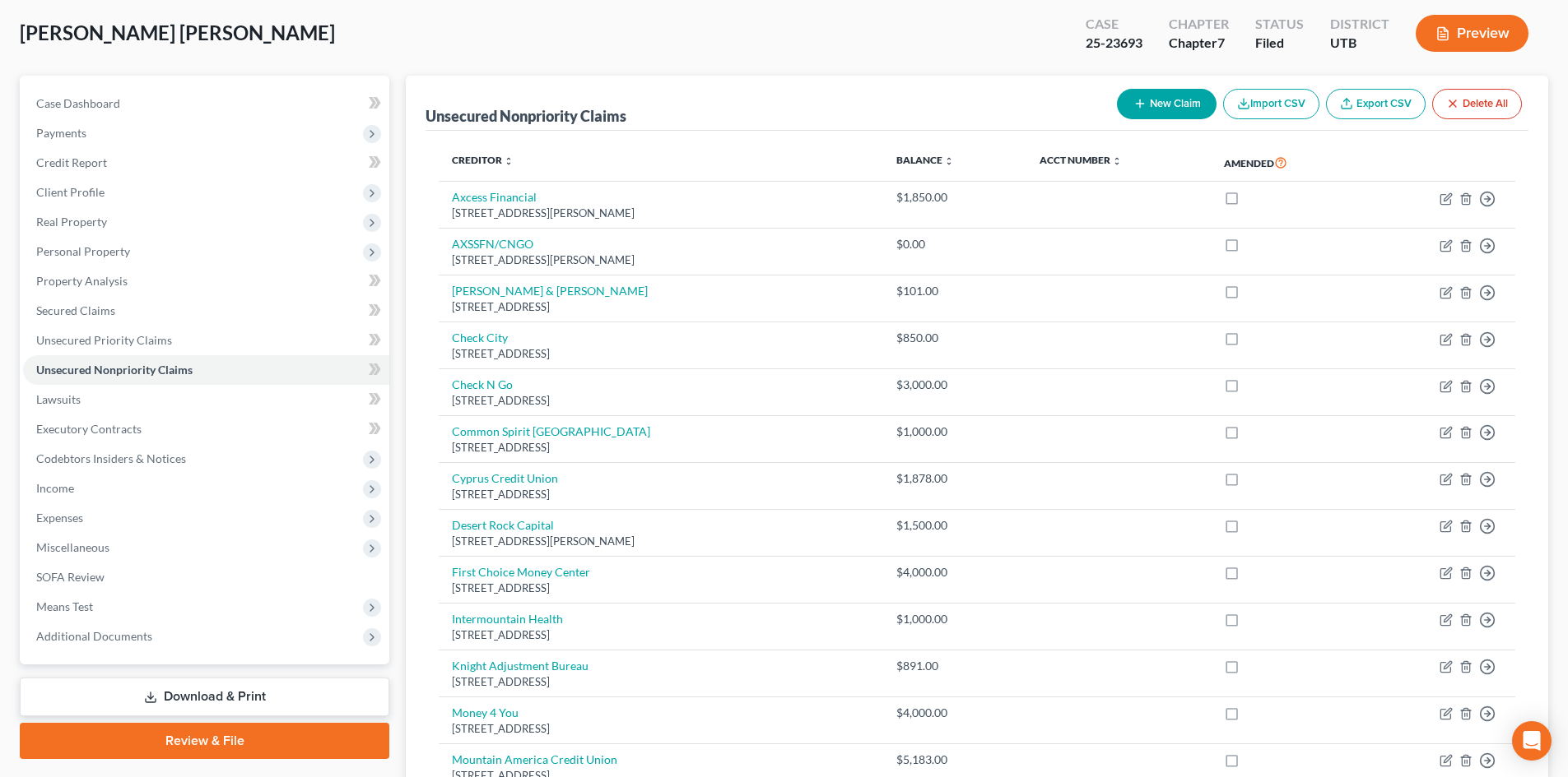
click at [1146, 101] on button "New Claim" at bounding box center [1167, 104] width 100 height 31
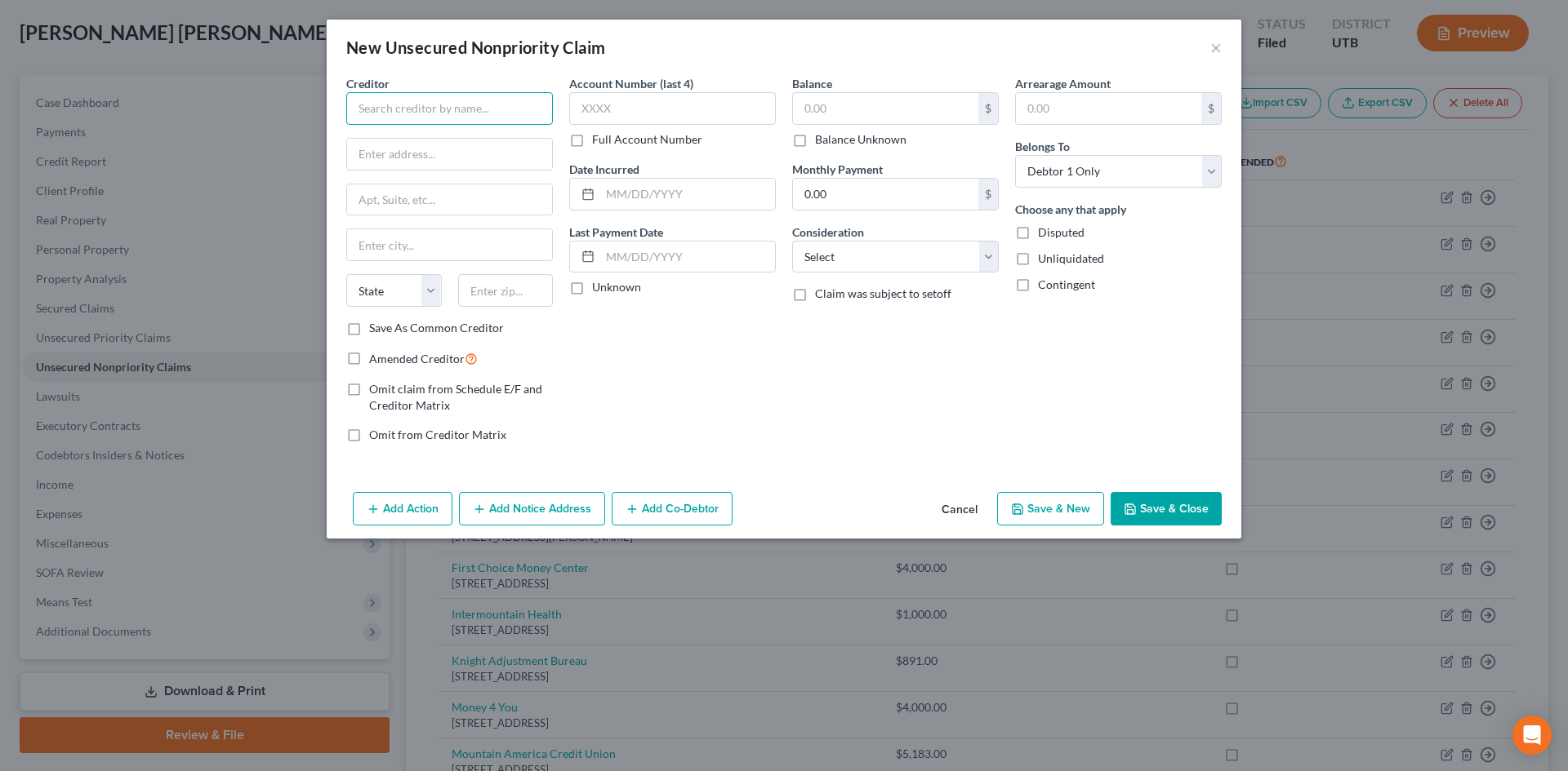
click at [452, 107] on input "text" at bounding box center [449, 109] width 207 height 33
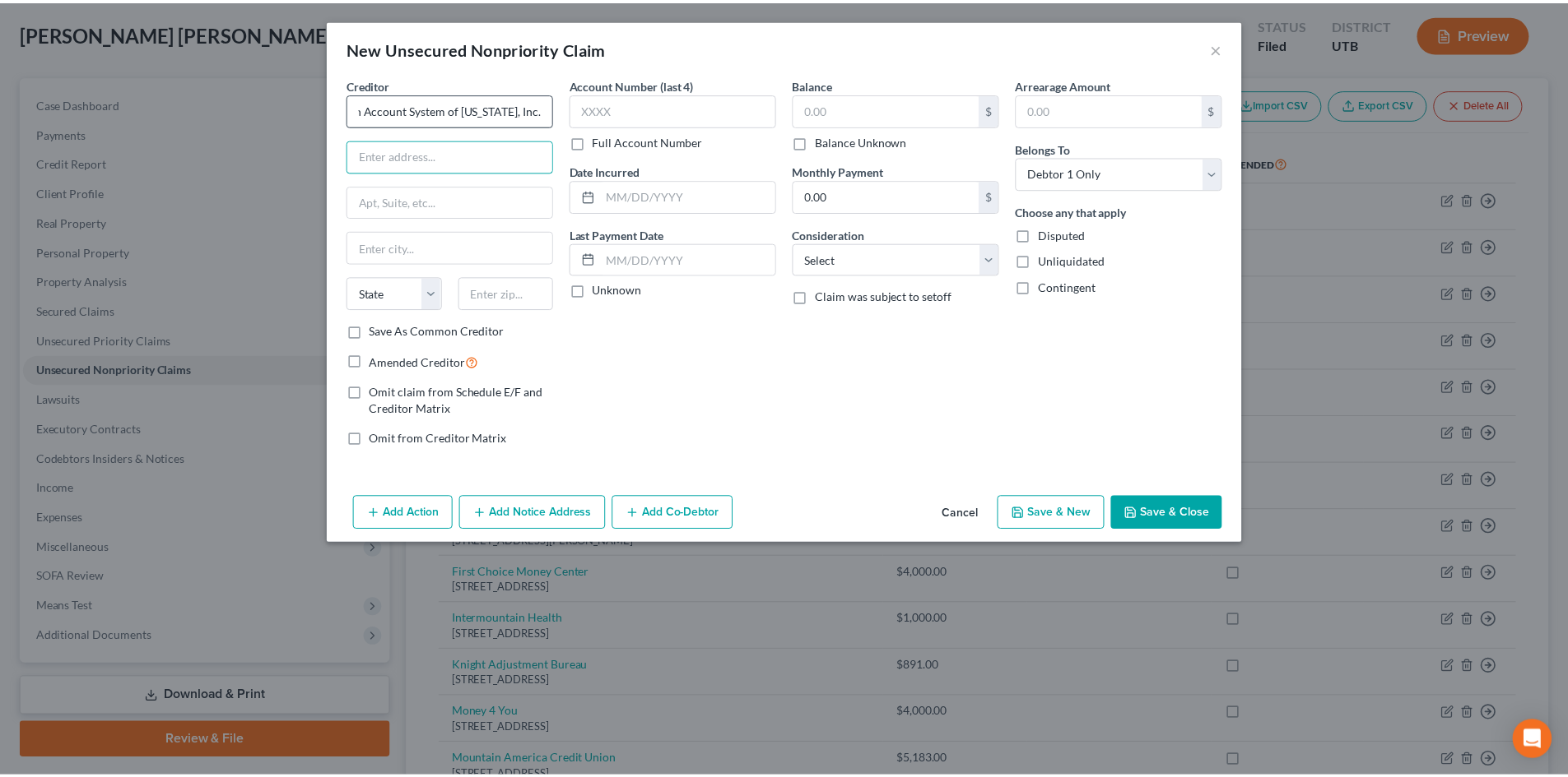
scroll to position [0, 0]
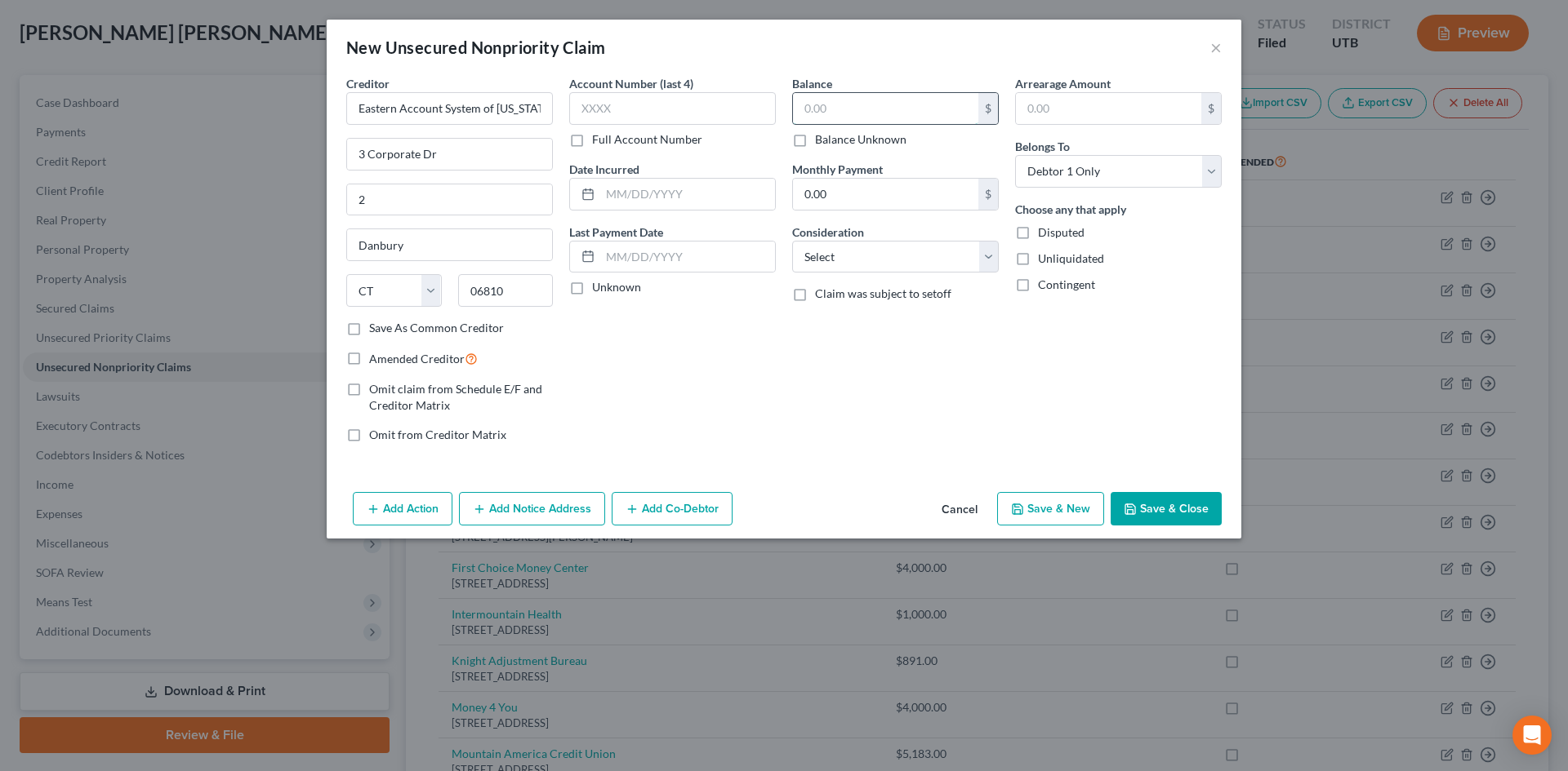
click at [832, 117] on input "text" at bounding box center [885, 109] width 185 height 31
click at [826, 398] on div "Balance 749.15 $ Balance Unknown Balance Undetermined 749.15 $ Balance Unknown …" at bounding box center [895, 265] width 223 height 381
click at [411, 360] on span "Amended Creditor" at bounding box center [417, 358] width 96 height 14
click at [386, 360] on input "Amended Creditor" at bounding box center [381, 354] width 11 height 11
click at [1055, 516] on button "Save & New" at bounding box center [1051, 510] width 107 height 35
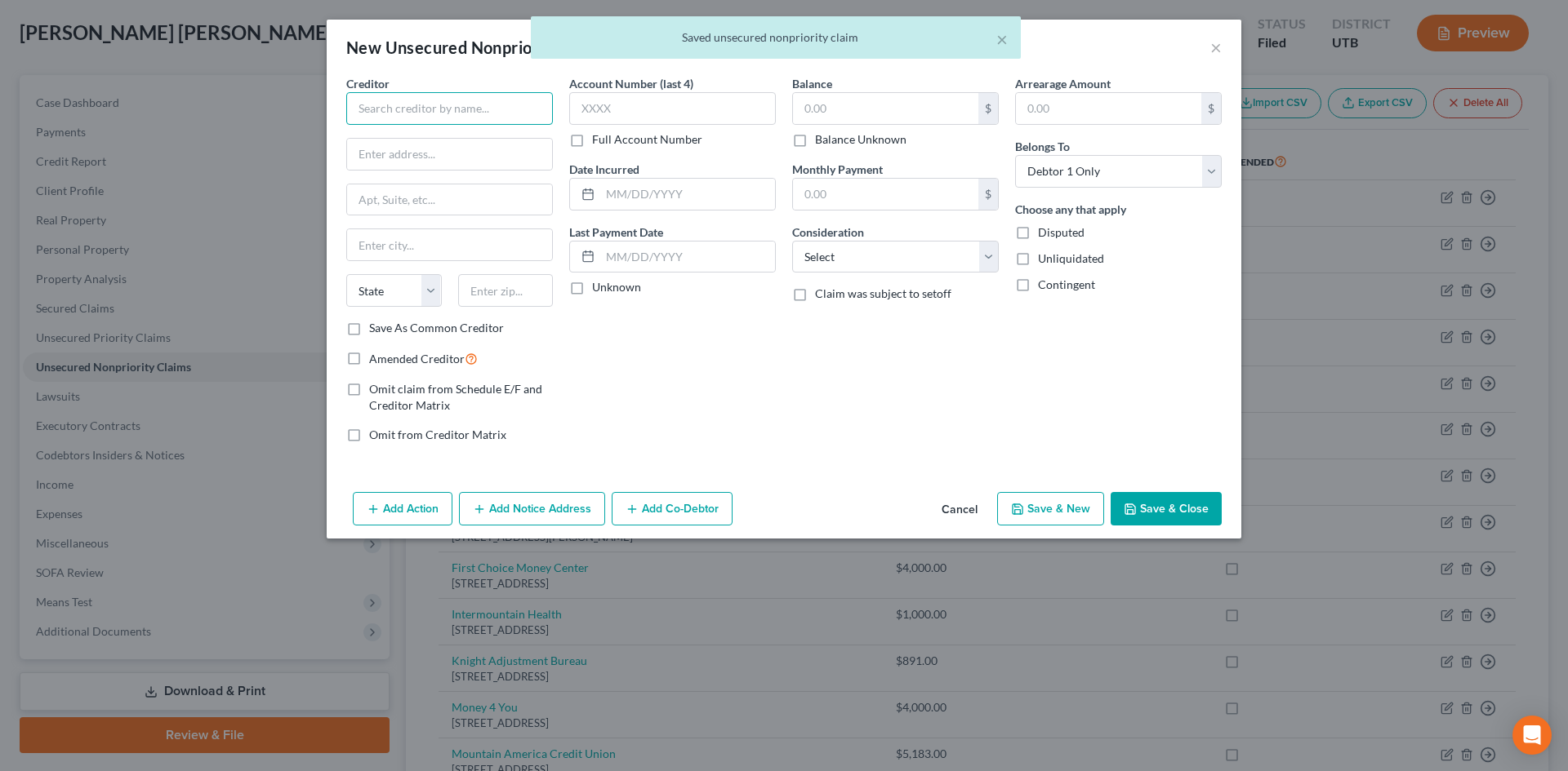
drag, startPoint x: 437, startPoint y: 103, endPoint x: 433, endPoint y: 64, distance: 39.2
click at [437, 99] on input "text" at bounding box center [449, 109] width 207 height 33
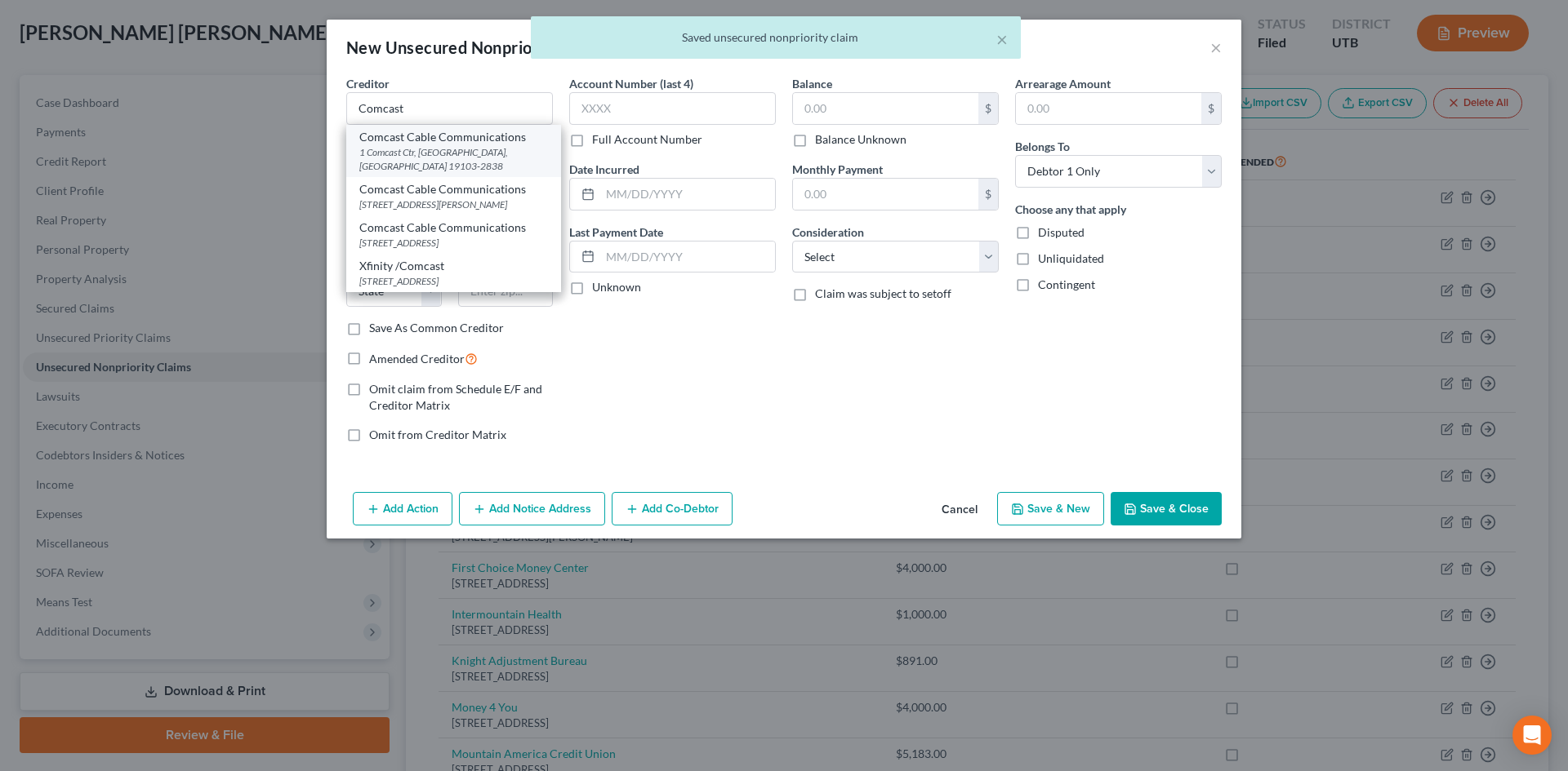
click at [447, 157] on div "1 Comcast Ctr, Philadelphia, PA 19103-2838" at bounding box center [453, 159] width 189 height 28
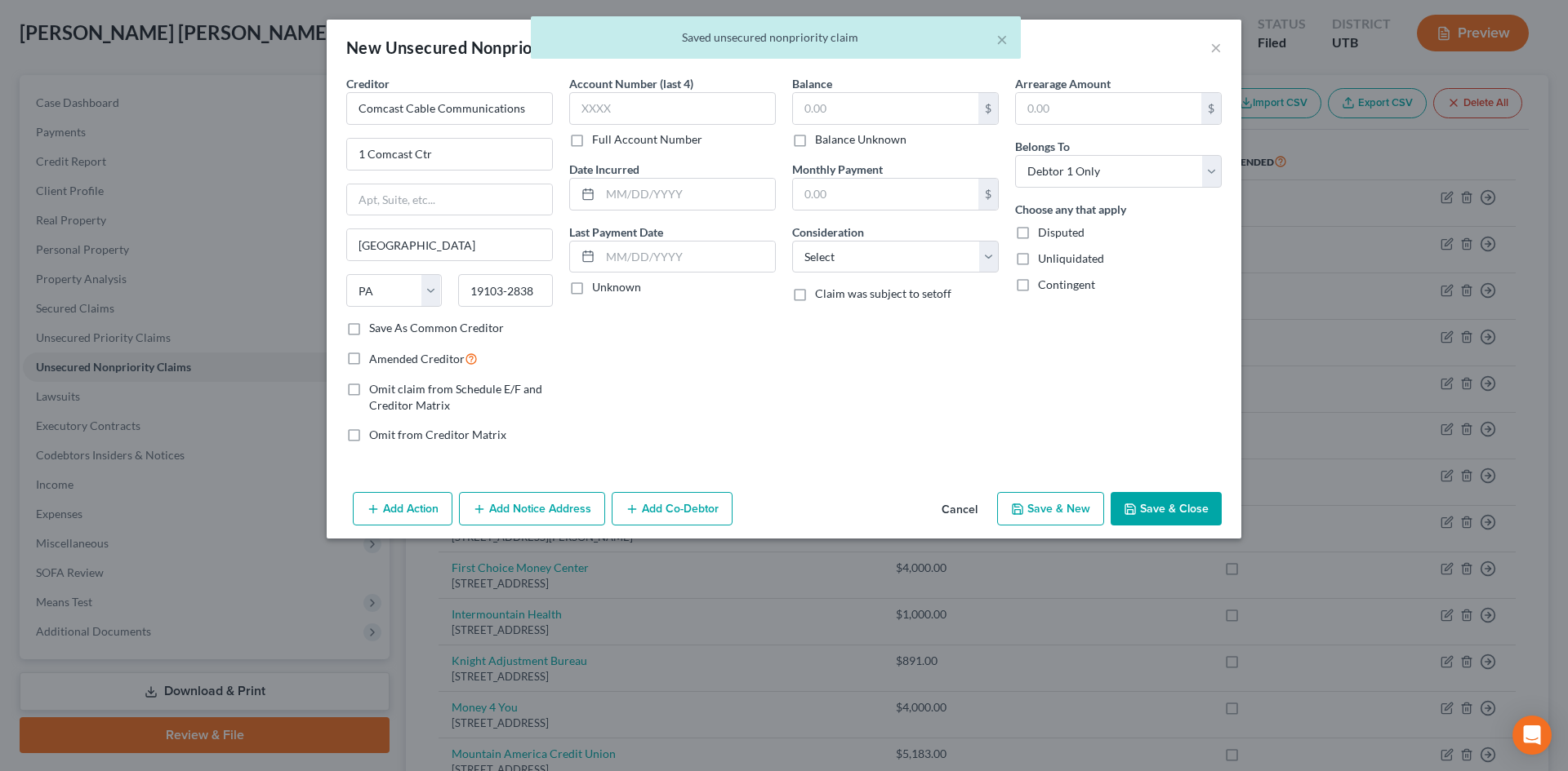
click at [408, 364] on span "Amended Creditor" at bounding box center [417, 358] width 96 height 14
click at [386, 360] on input "Amended Creditor" at bounding box center [381, 354] width 11 height 11
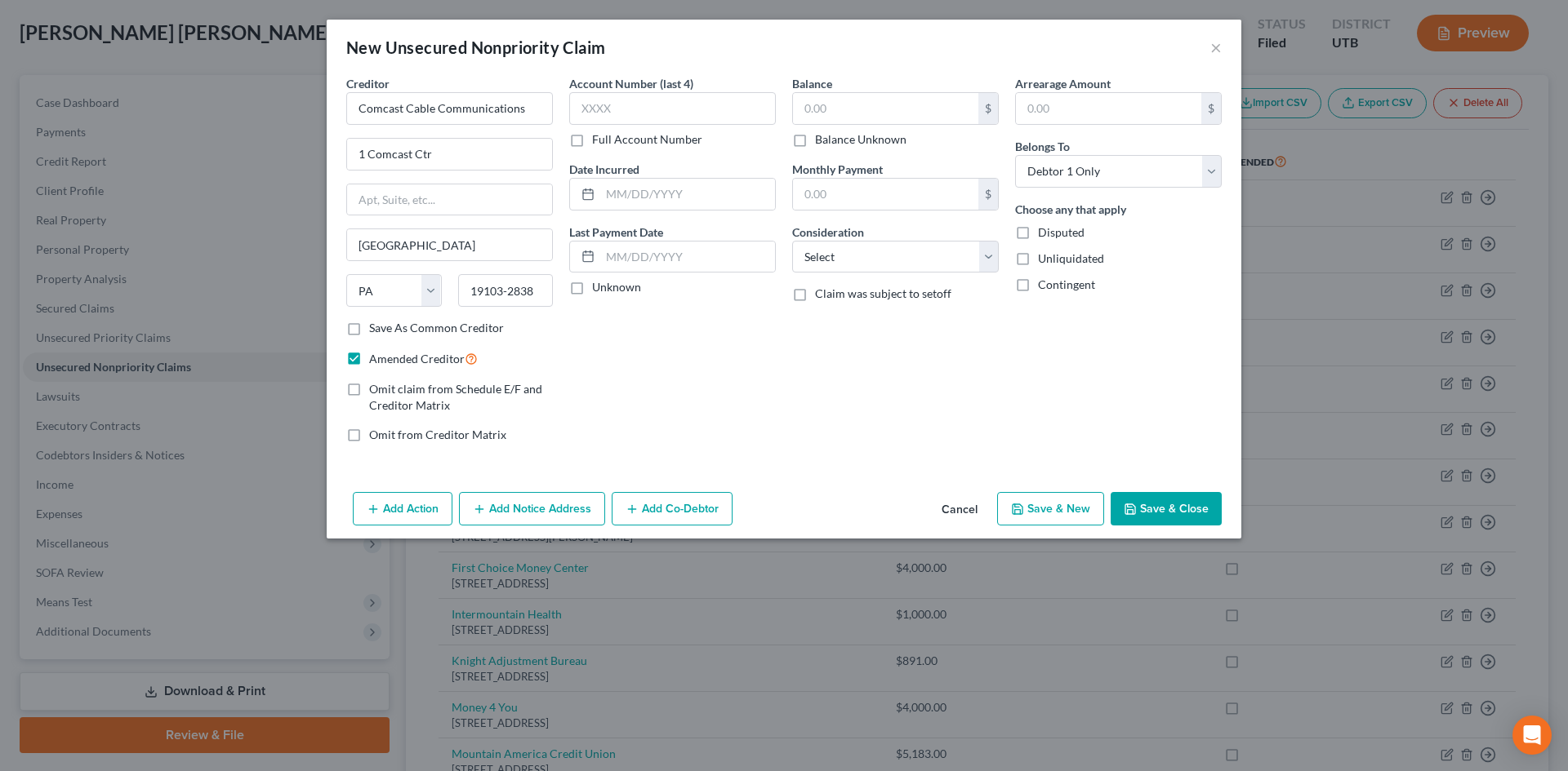
click at [1176, 511] on button "Save & Close" at bounding box center [1166, 510] width 111 height 35
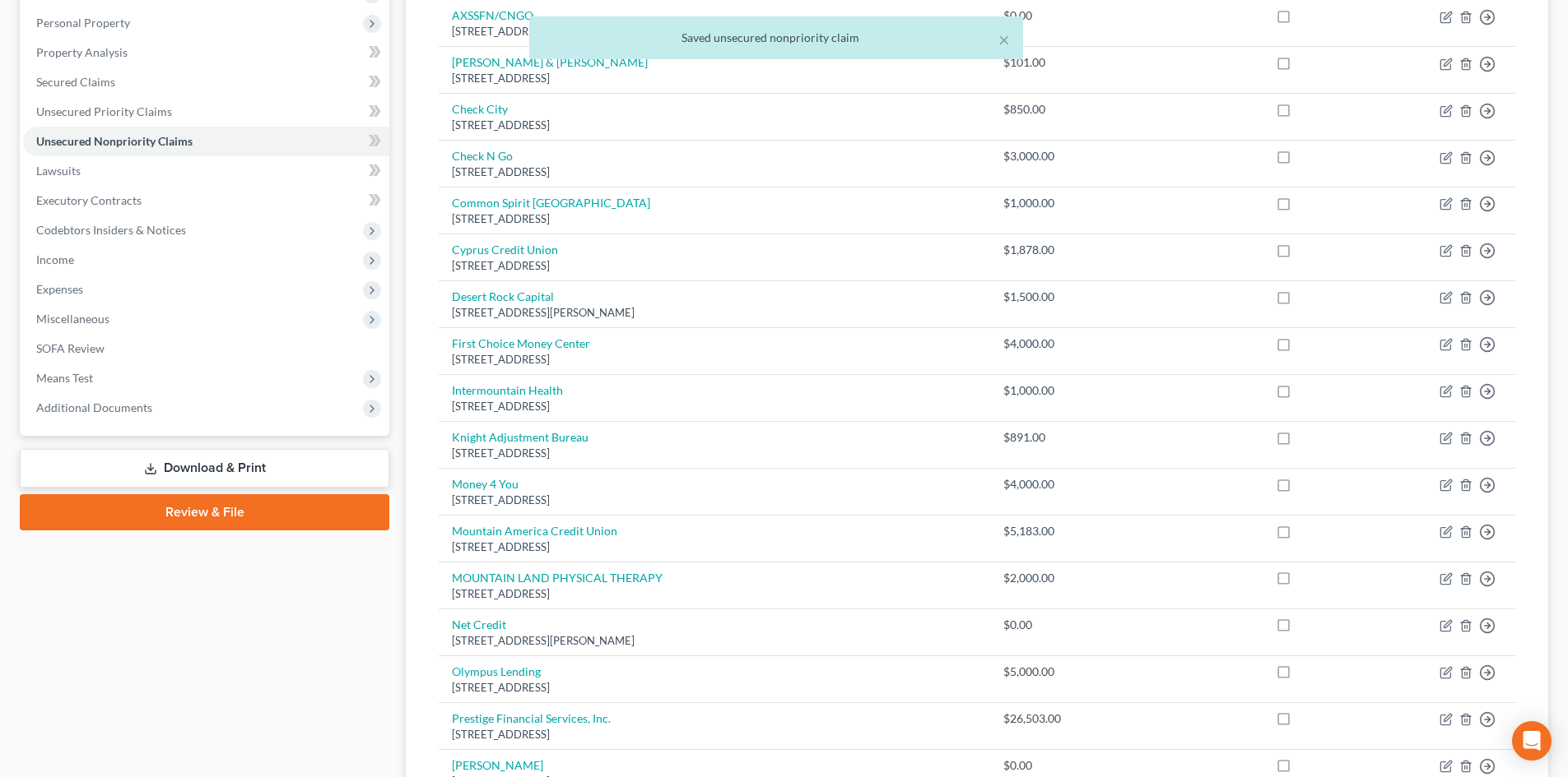
scroll to position [329, 0]
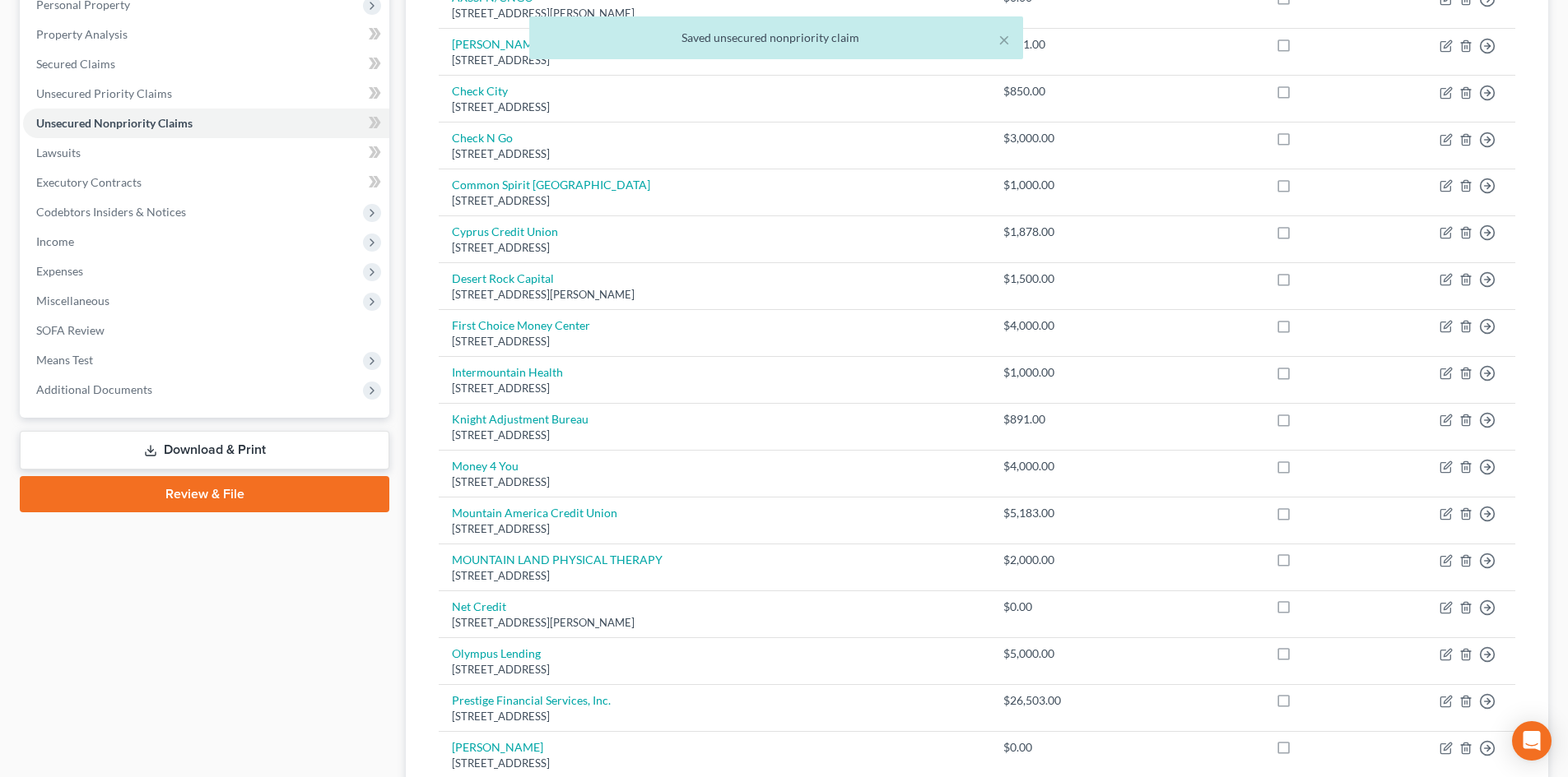
click at [252, 501] on link "Review & File" at bounding box center [204, 495] width 370 height 37
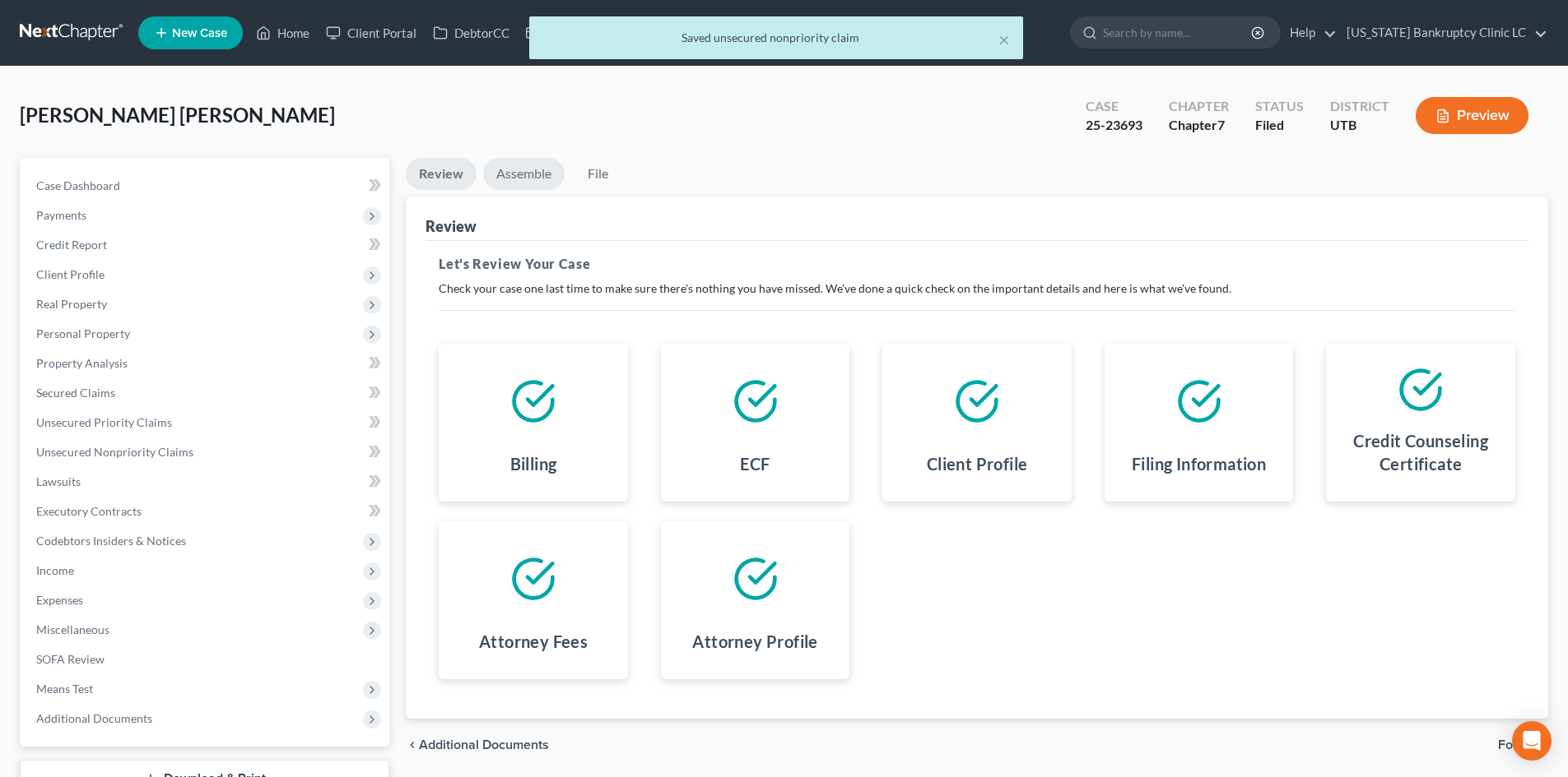
click at [532, 167] on link "Assemble" at bounding box center [524, 173] width 81 height 32
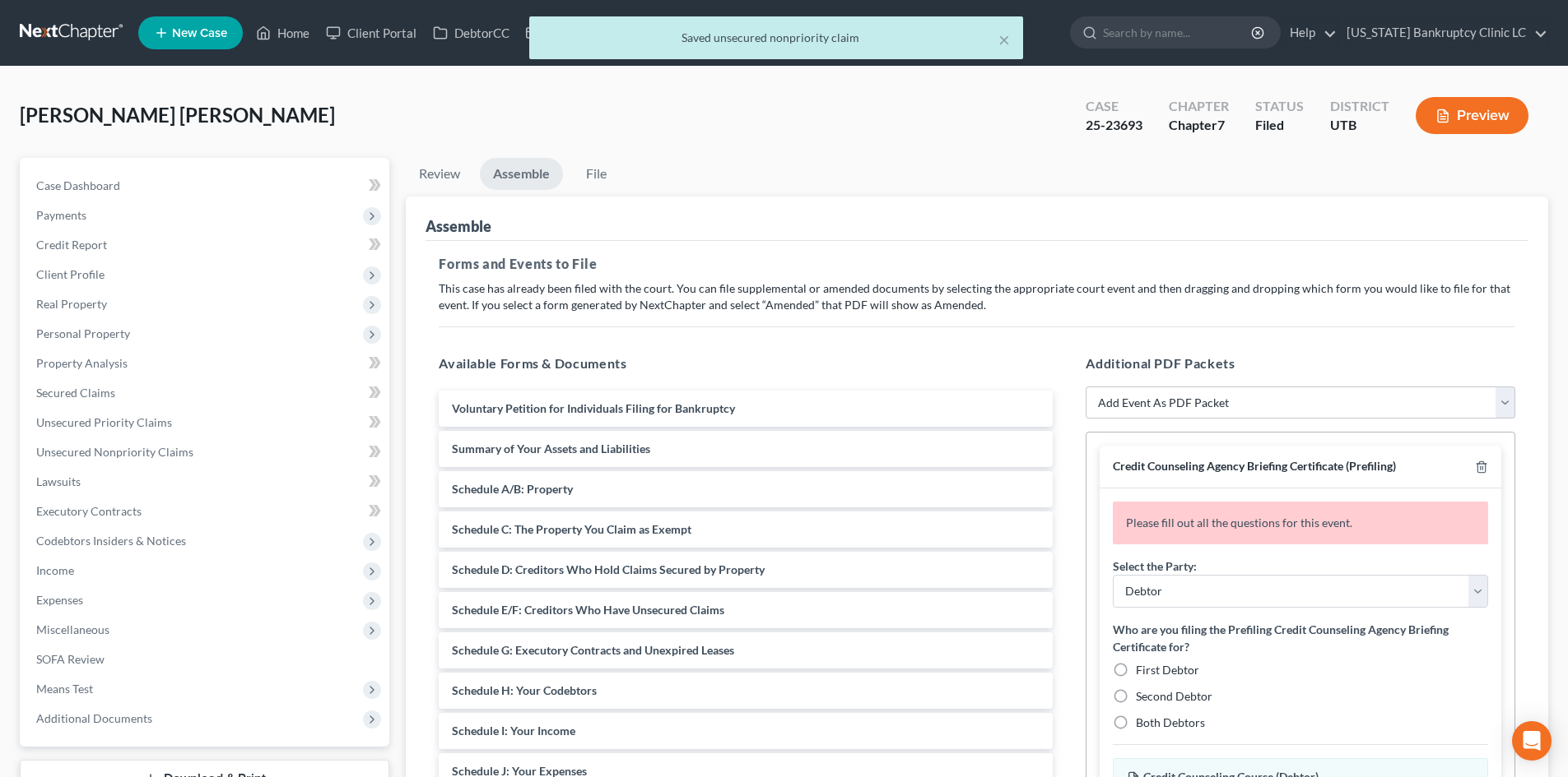
click at [1482, 456] on div "Credit Counseling Agency Briefing Certificate (Prefiling)" at bounding box center [1301, 467] width 402 height 43
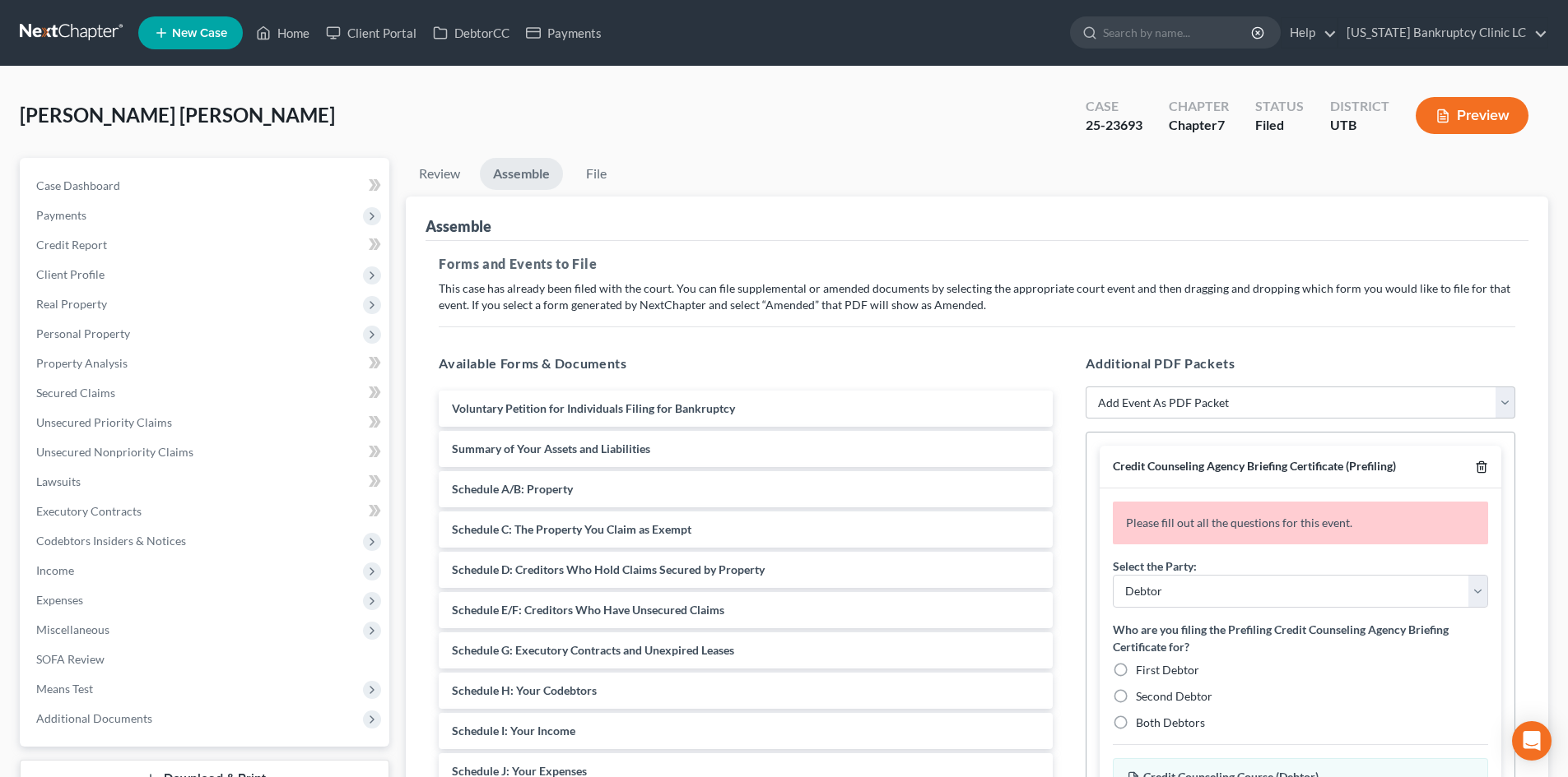
click at [1483, 464] on polyline "button" at bounding box center [1482, 464] width 10 height 0
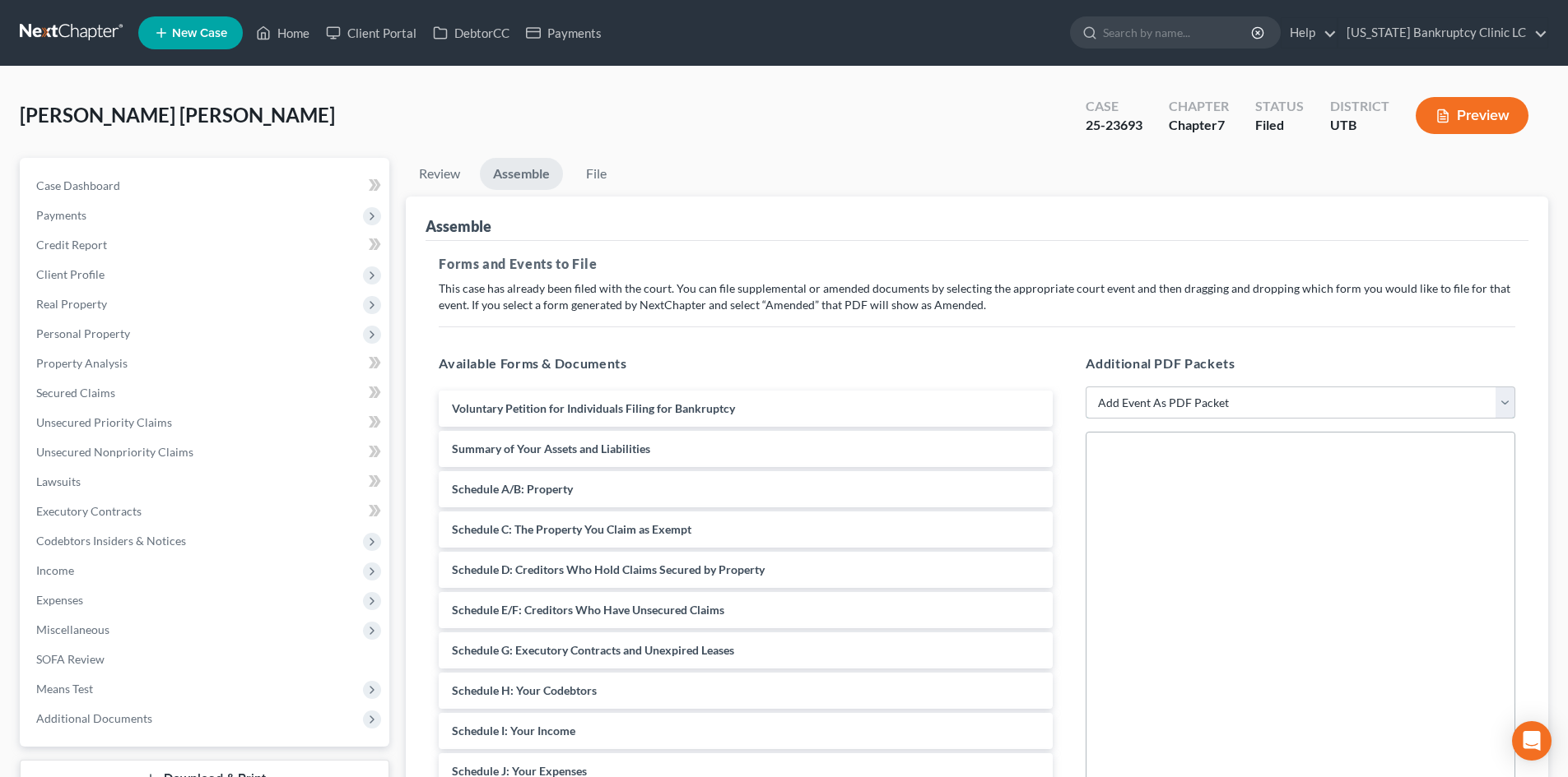
drag, startPoint x: 1267, startPoint y: 400, endPoint x: 1257, endPoint y: 399, distance: 10.0
click at [1267, 400] on select "Add Event As PDF Packet Affidavit/Declaration Amended Document Amended Schedule…" at bounding box center [1300, 403] width 429 height 33
click at [1085, 387] on select "Add Event As PDF Packet Affidavit/Declaration Amended Document Amended Schedule…" at bounding box center [1300, 403] width 429 height 33
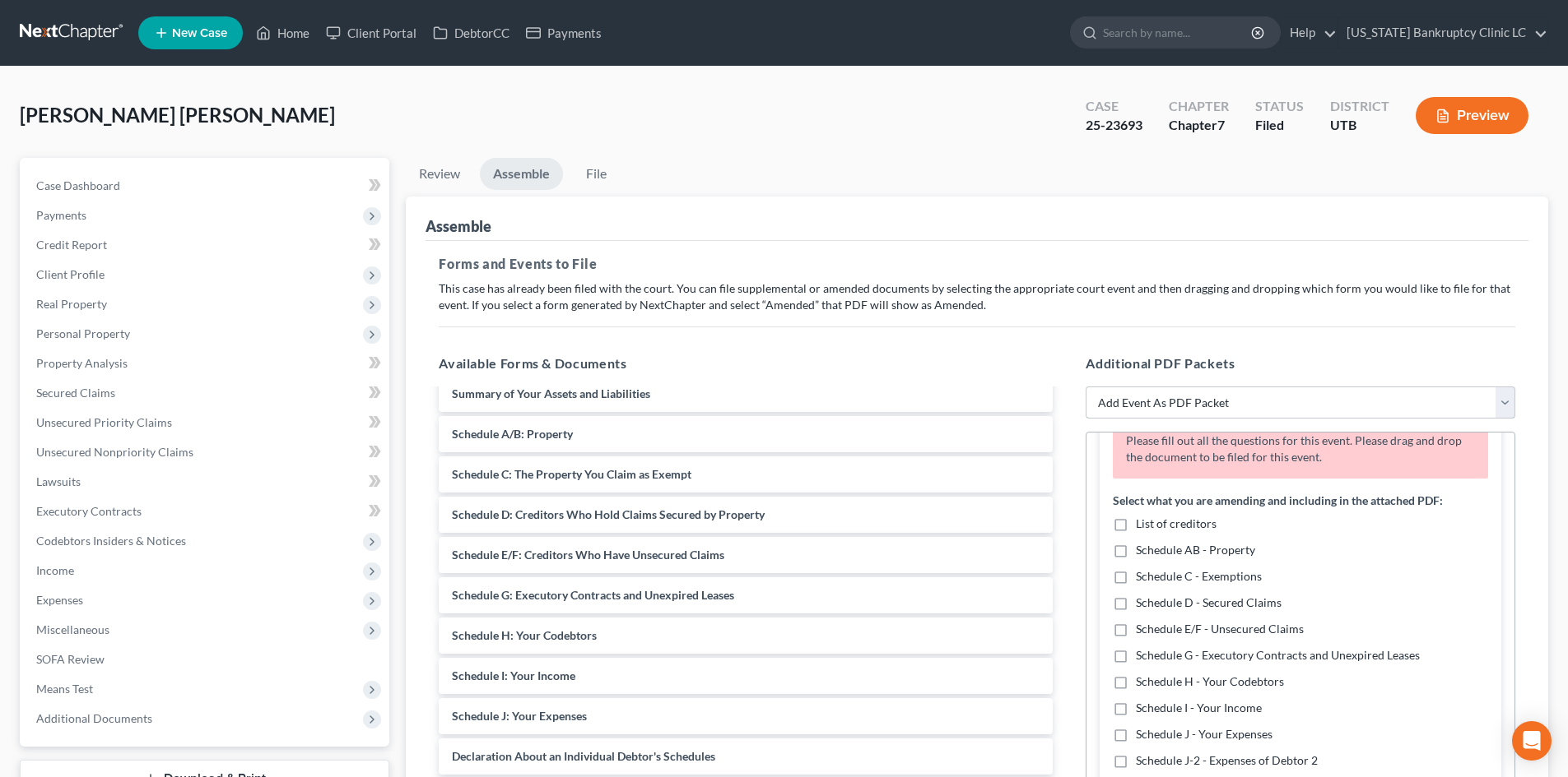
scroll to position [82, 0]
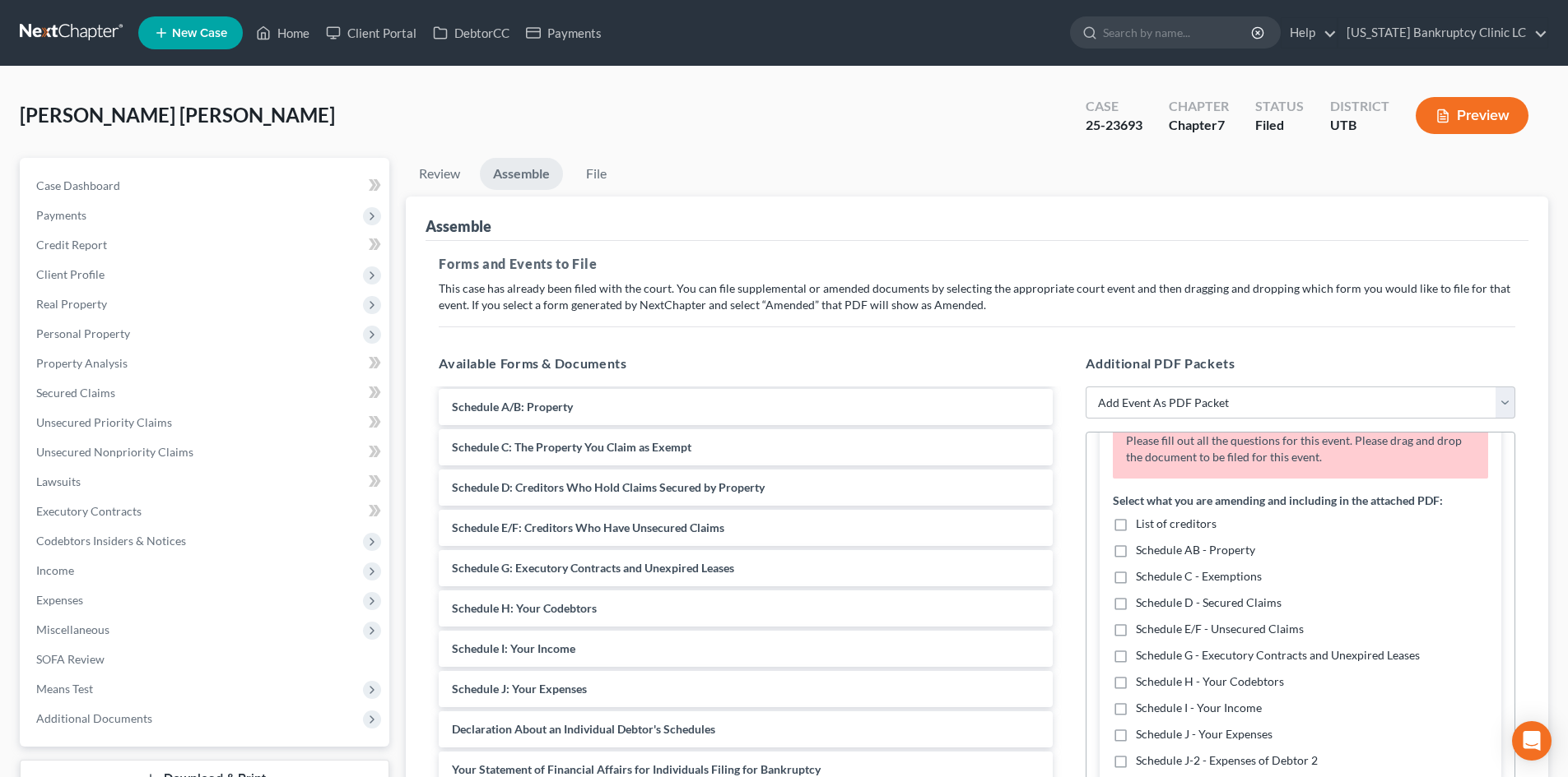
click at [1136, 632] on label "Schedule E/F - Unsecured Claims" at bounding box center [1220, 629] width 168 height 17
click at [1143, 632] on input "Schedule E/F - Unsecured Claims" at bounding box center [1148, 626] width 11 height 11
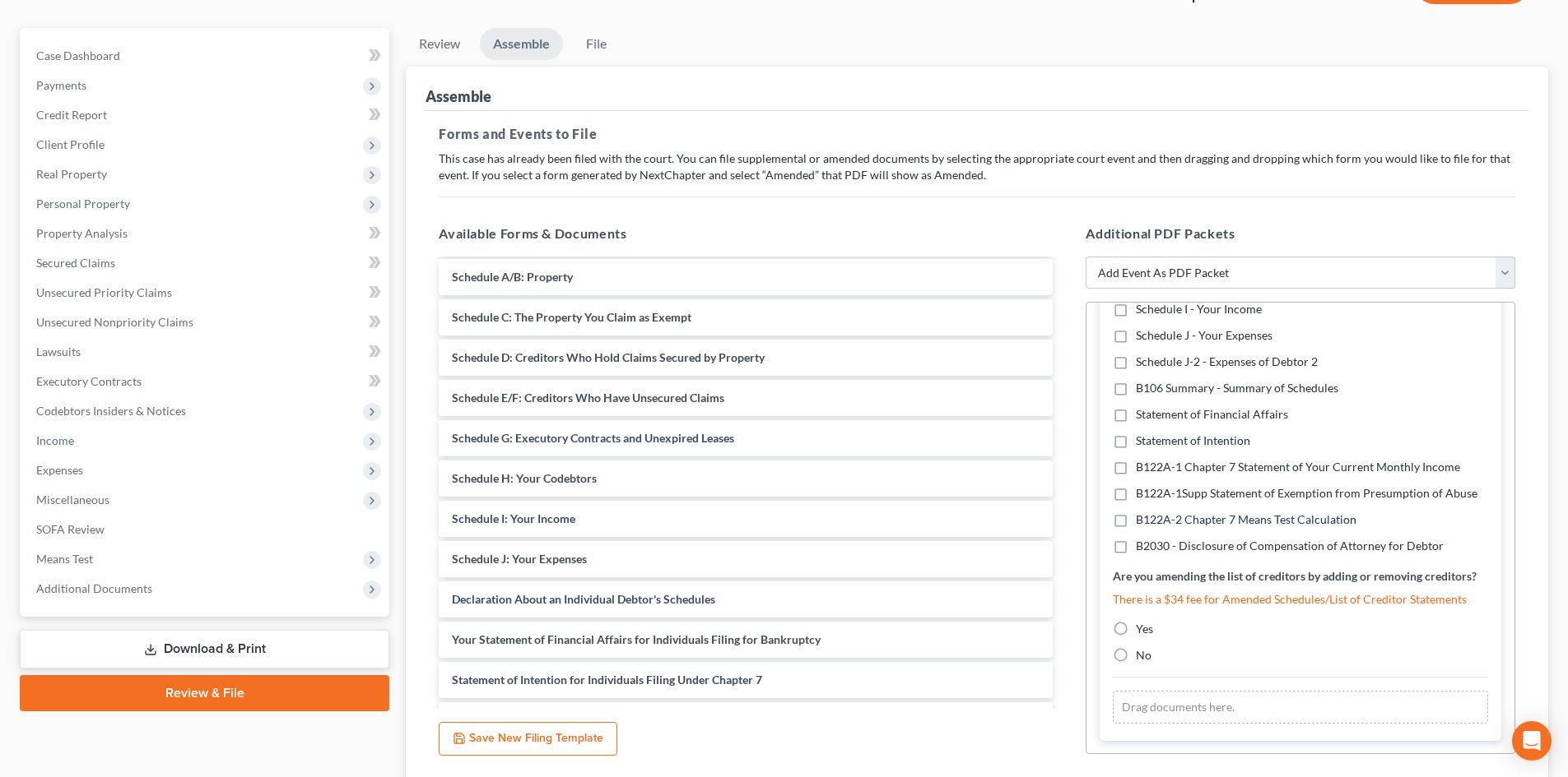
scroll to position [247, 0]
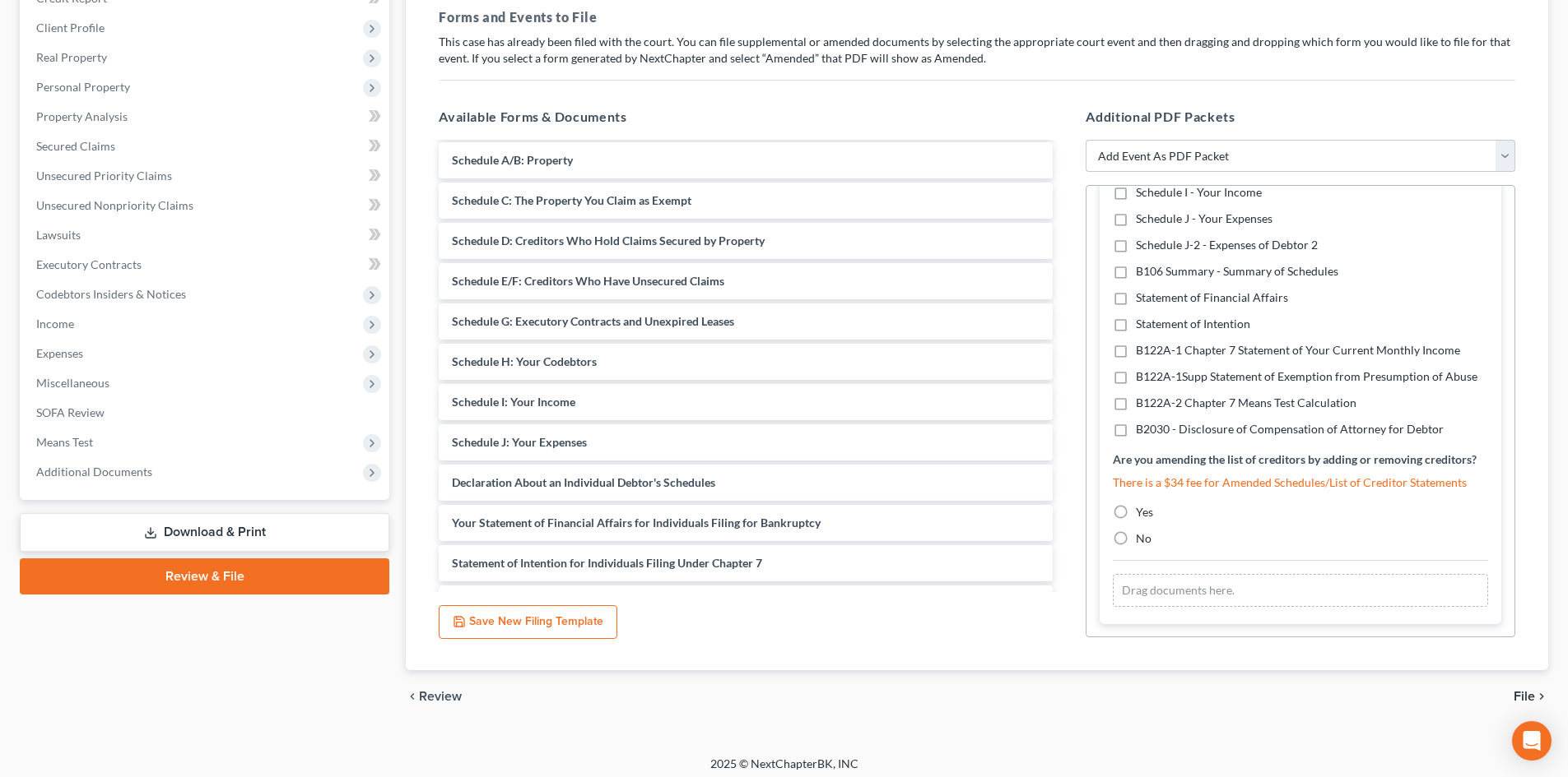
click at [1136, 509] on label "Yes" at bounding box center [1144, 512] width 17 height 17
click at [1143, 509] on input "Yes" at bounding box center [1148, 509] width 11 height 11
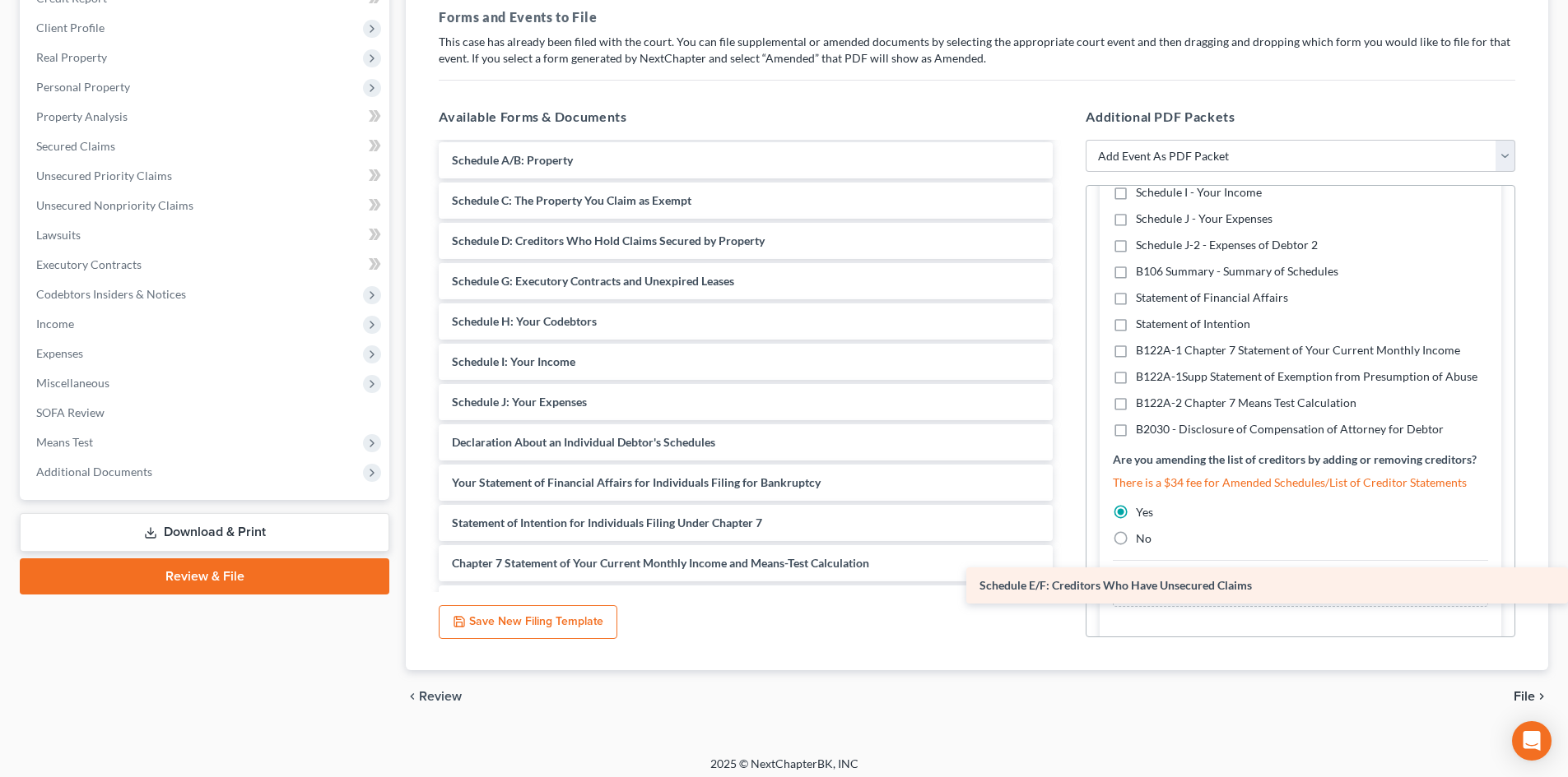
drag, startPoint x: 540, startPoint y: 278, endPoint x: 1120, endPoint y: 583, distance: 655.3
click at [1066, 583] on div "Schedule E/F: Creditors Who Have Unsecured Claims Voluntary Petition for Indivi…" at bounding box center [745, 422] width 640 height 721
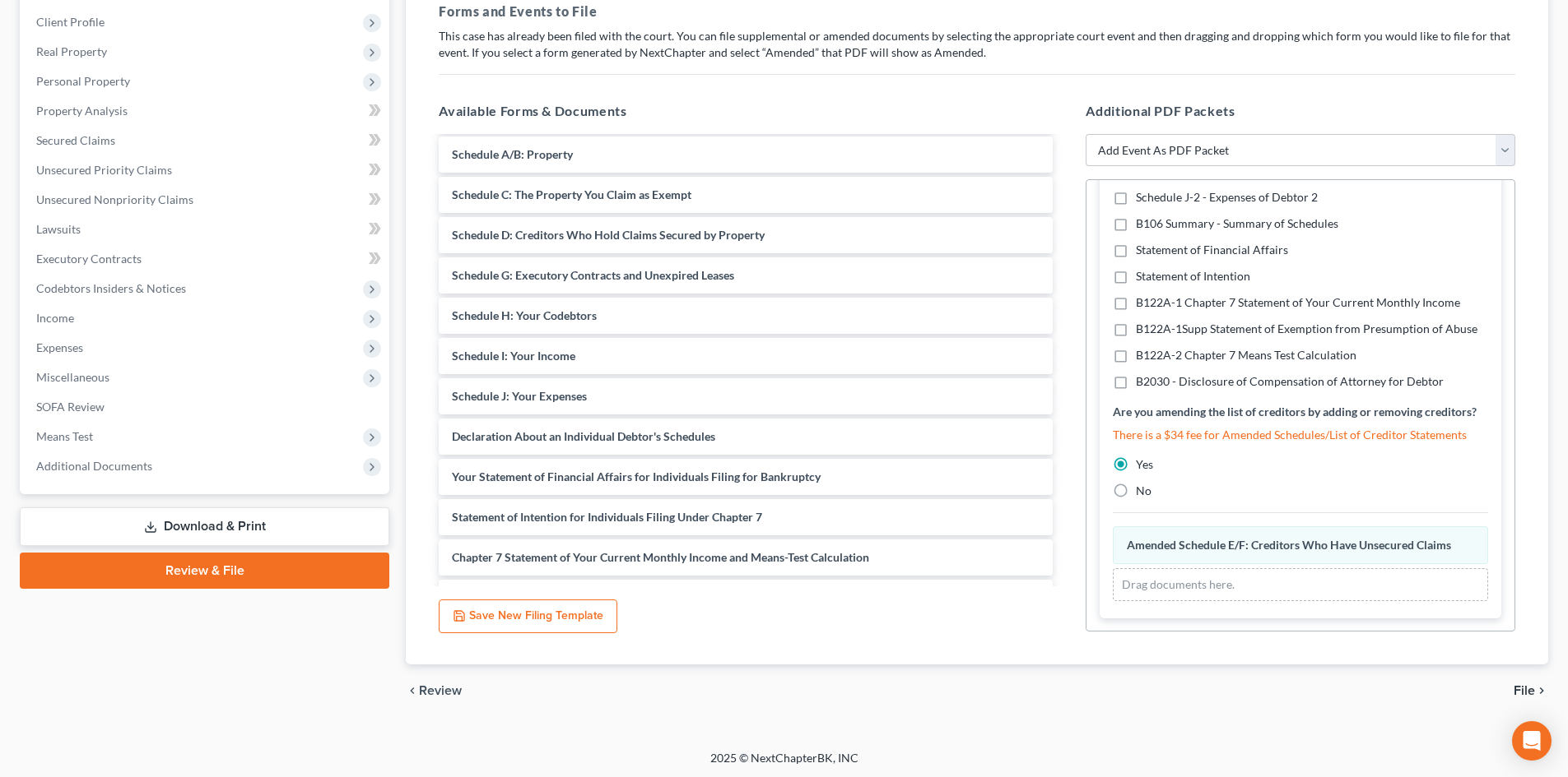
scroll to position [255, 0]
click at [1525, 682] on span "File" at bounding box center [1524, 689] width 22 height 13
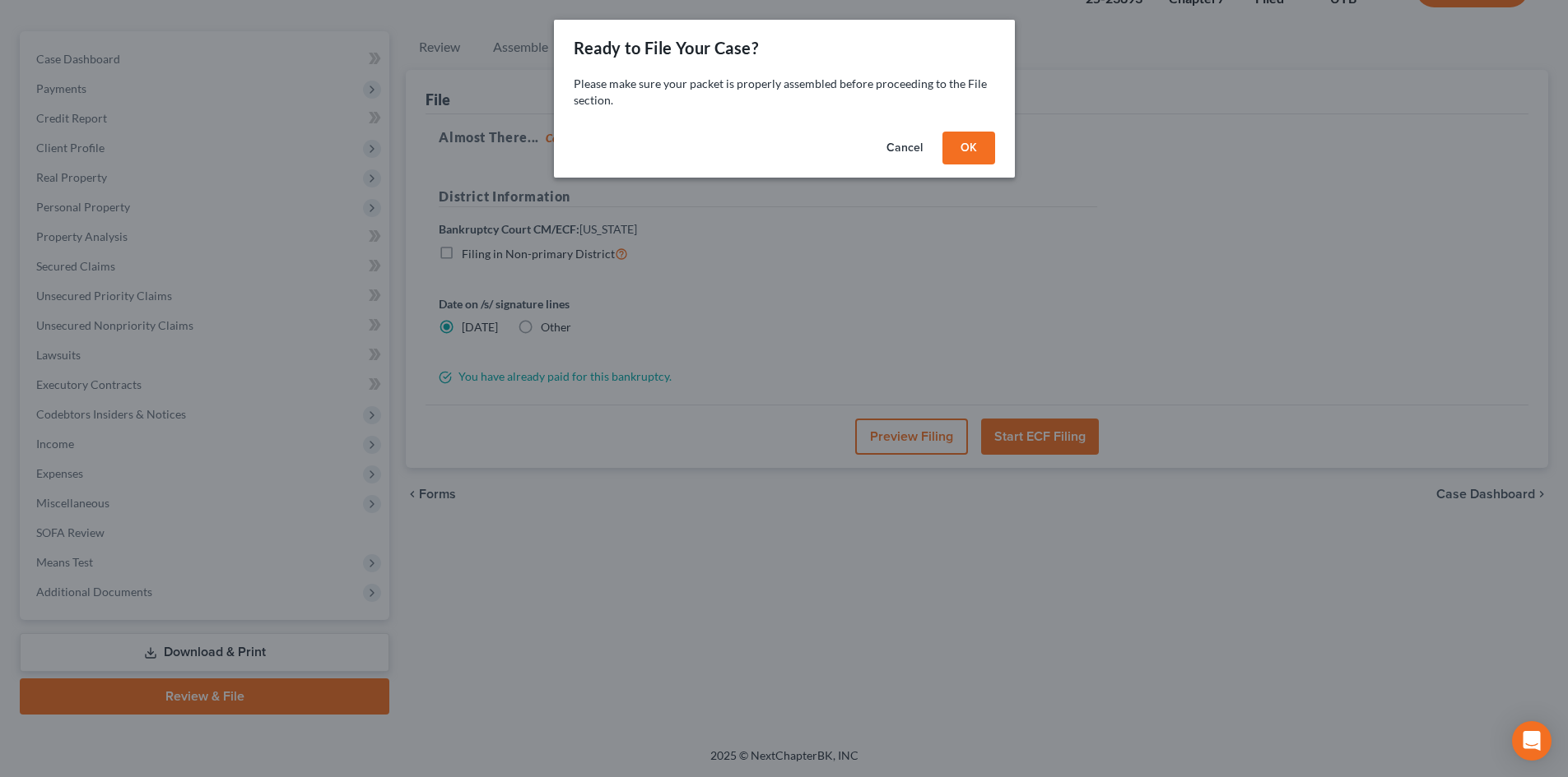
scroll to position [127, 0]
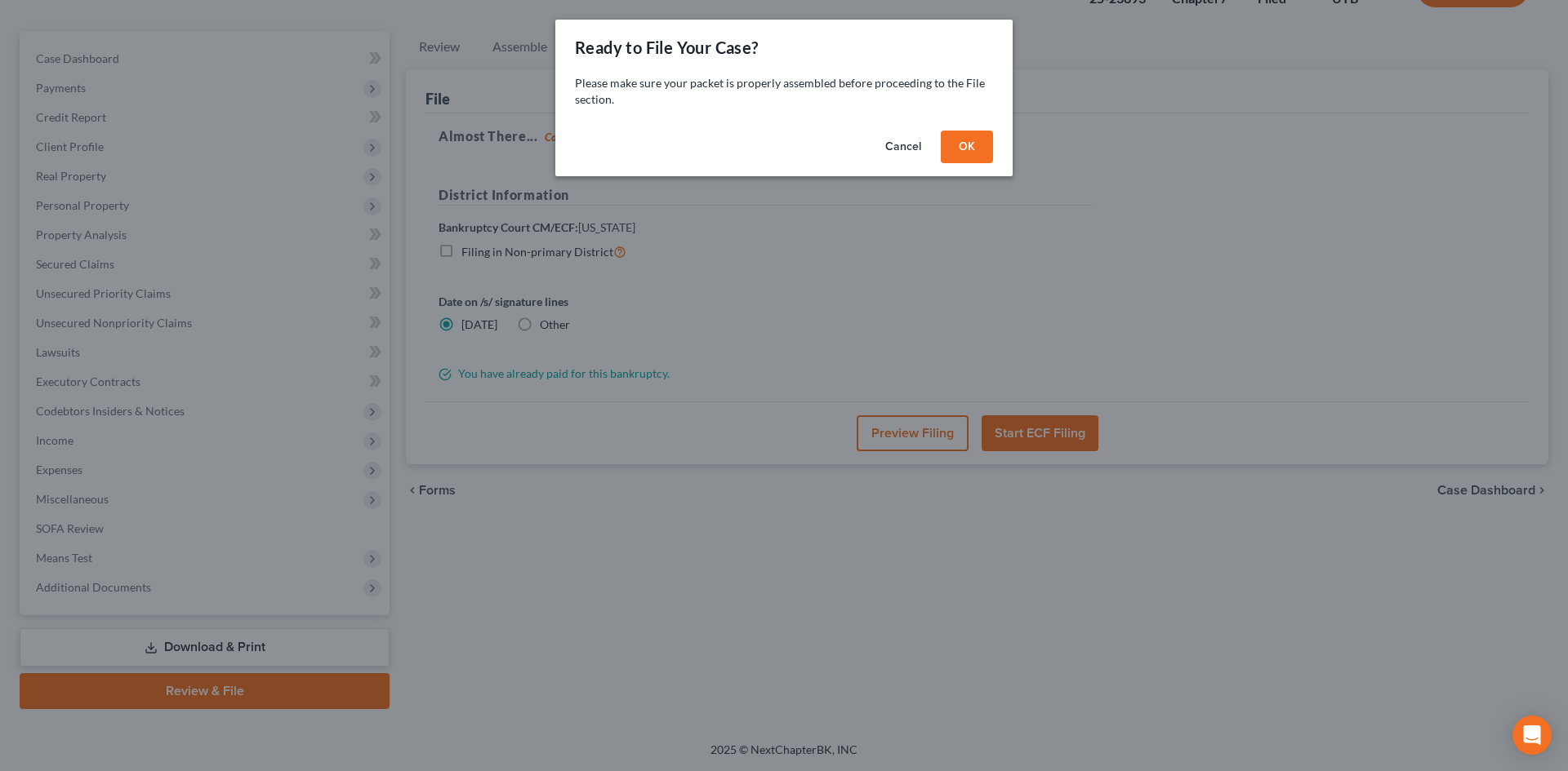
click at [970, 151] on button "OK" at bounding box center [967, 147] width 52 height 33
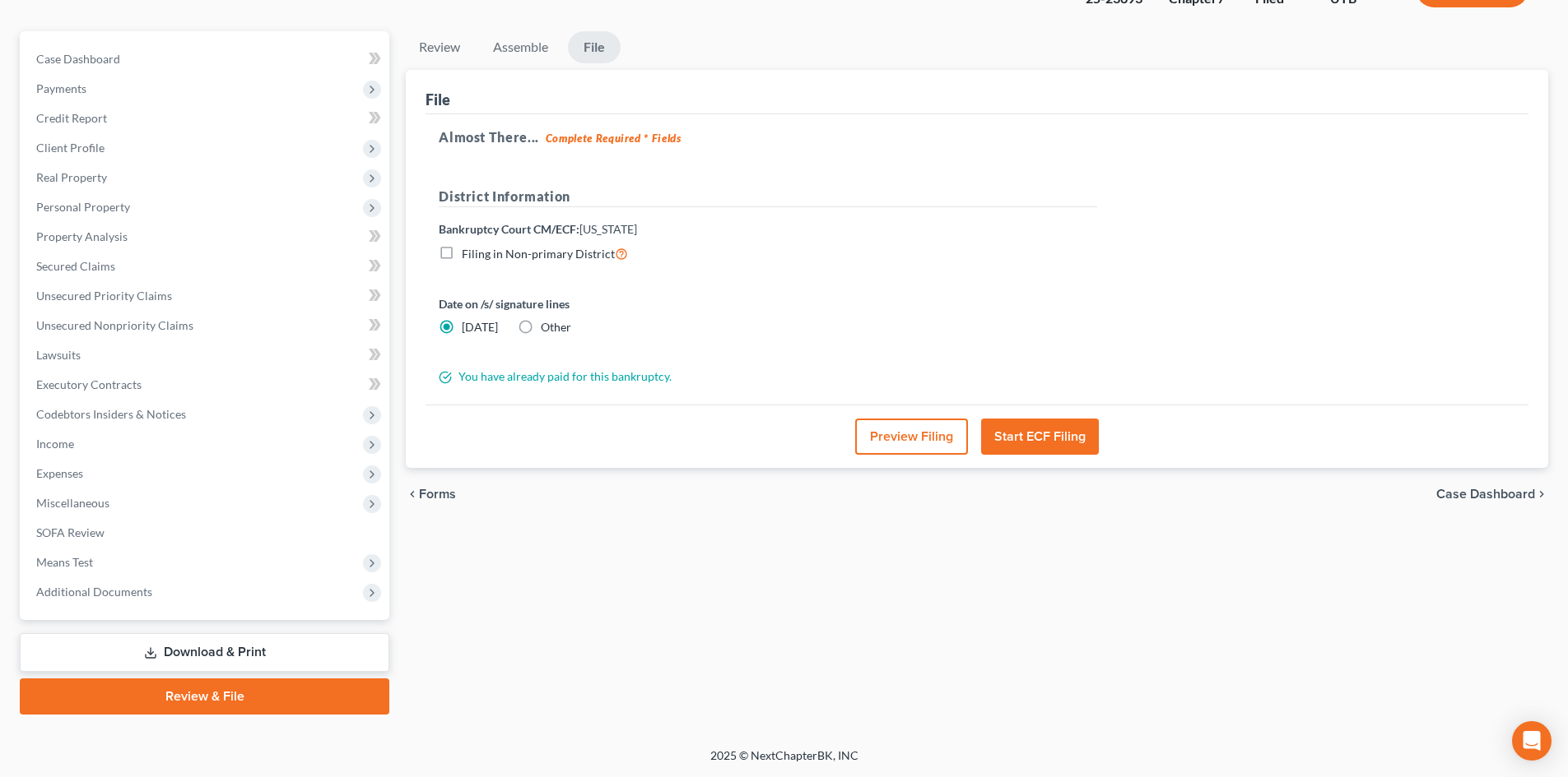
scroll to position [0, 0]
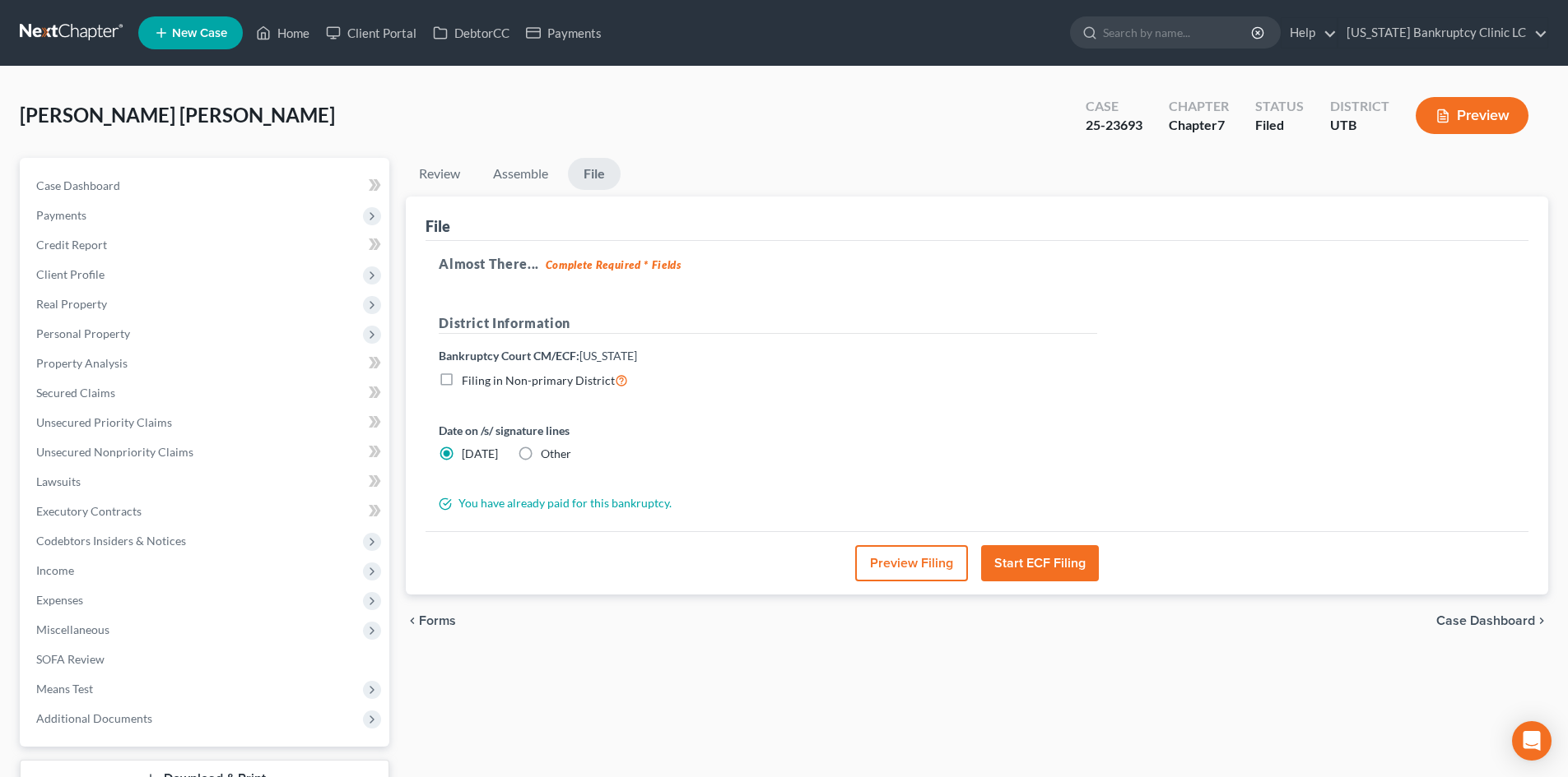
click at [1031, 563] on button "Start ECF Filing" at bounding box center [1040, 564] width 118 height 37
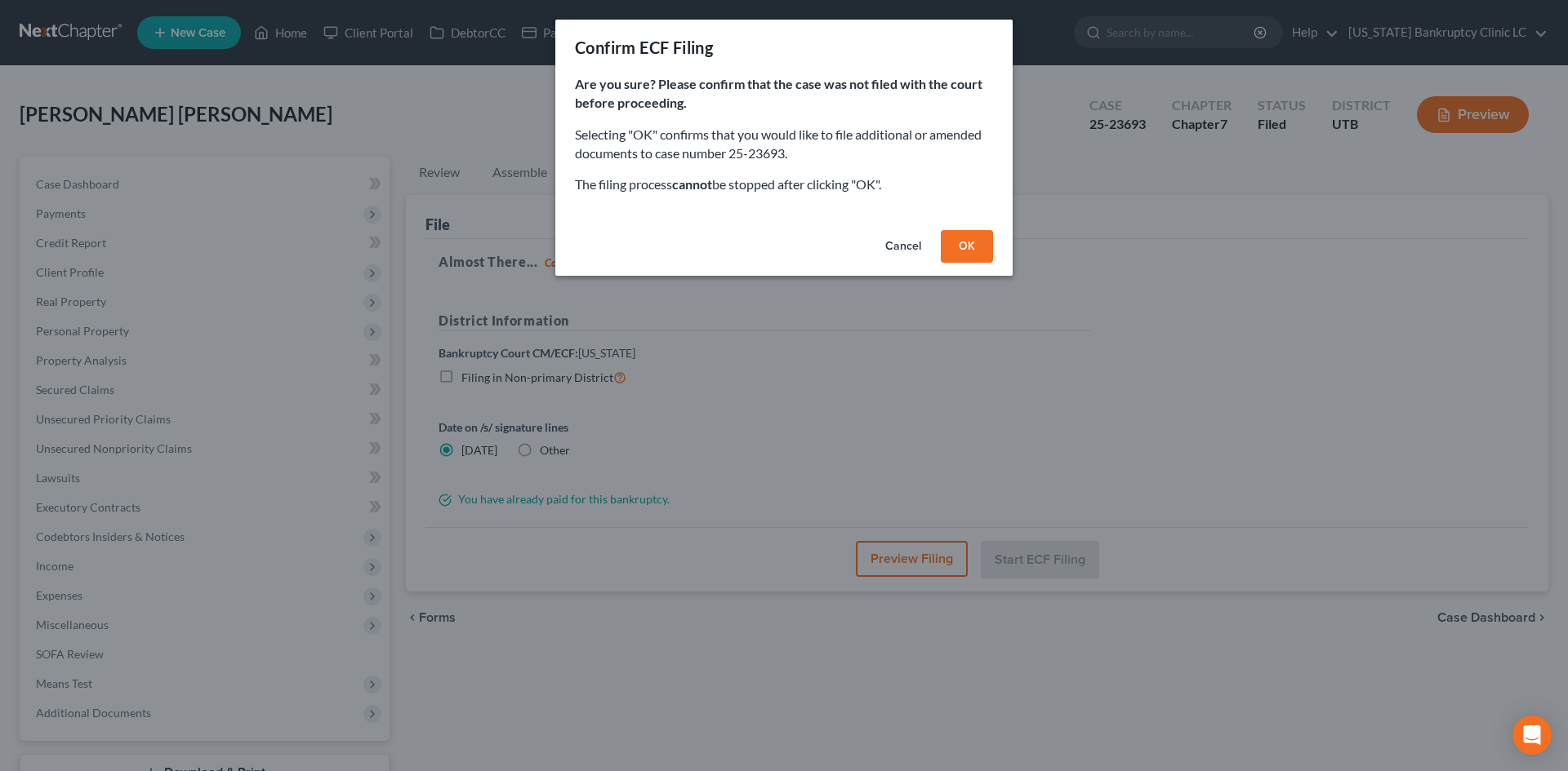
click at [969, 238] on button "OK" at bounding box center [967, 246] width 52 height 33
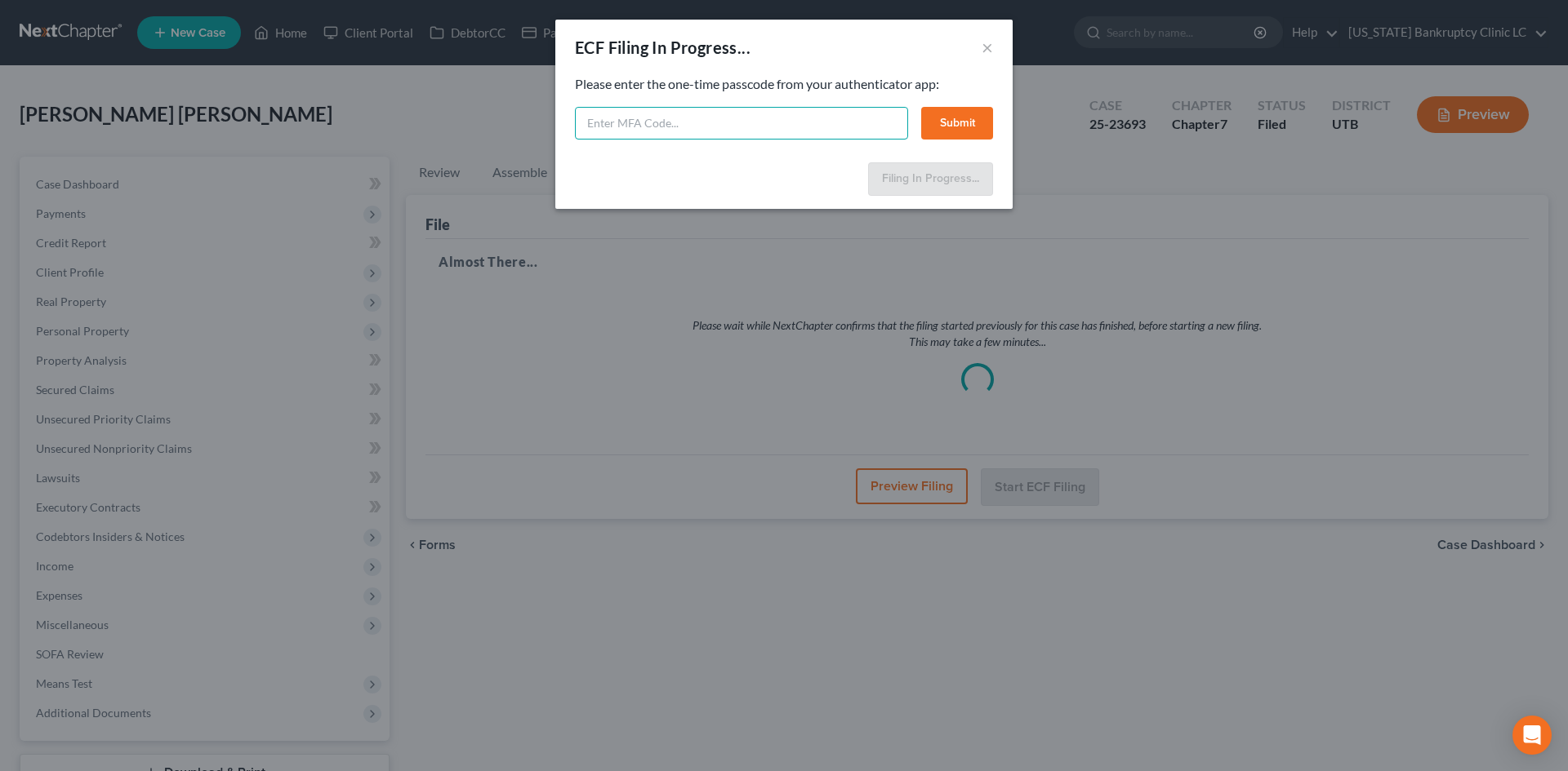
drag, startPoint x: 821, startPoint y: 119, endPoint x: 815, endPoint y: 91, distance: 28.6
click at [821, 118] on input "text" at bounding box center [742, 124] width 333 height 33
click at [981, 124] on button "Submit" at bounding box center [957, 124] width 72 height 33
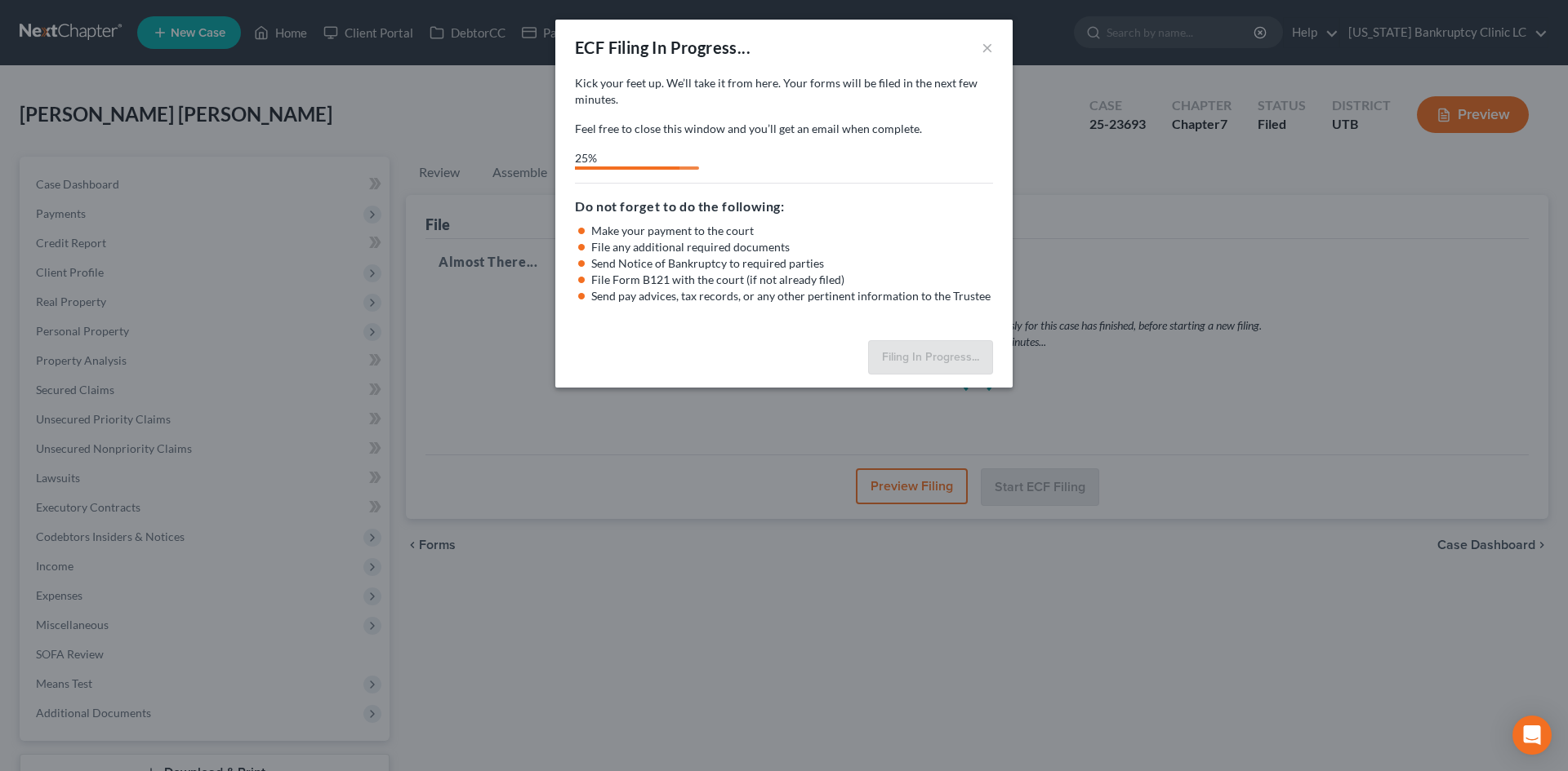
click at [903, 82] on p "Kick your feet up. We’ll take it from here. Your forms will be filed in the nex…" at bounding box center [784, 91] width 418 height 33
click at [984, 49] on button "×" at bounding box center [987, 48] width 12 height 20
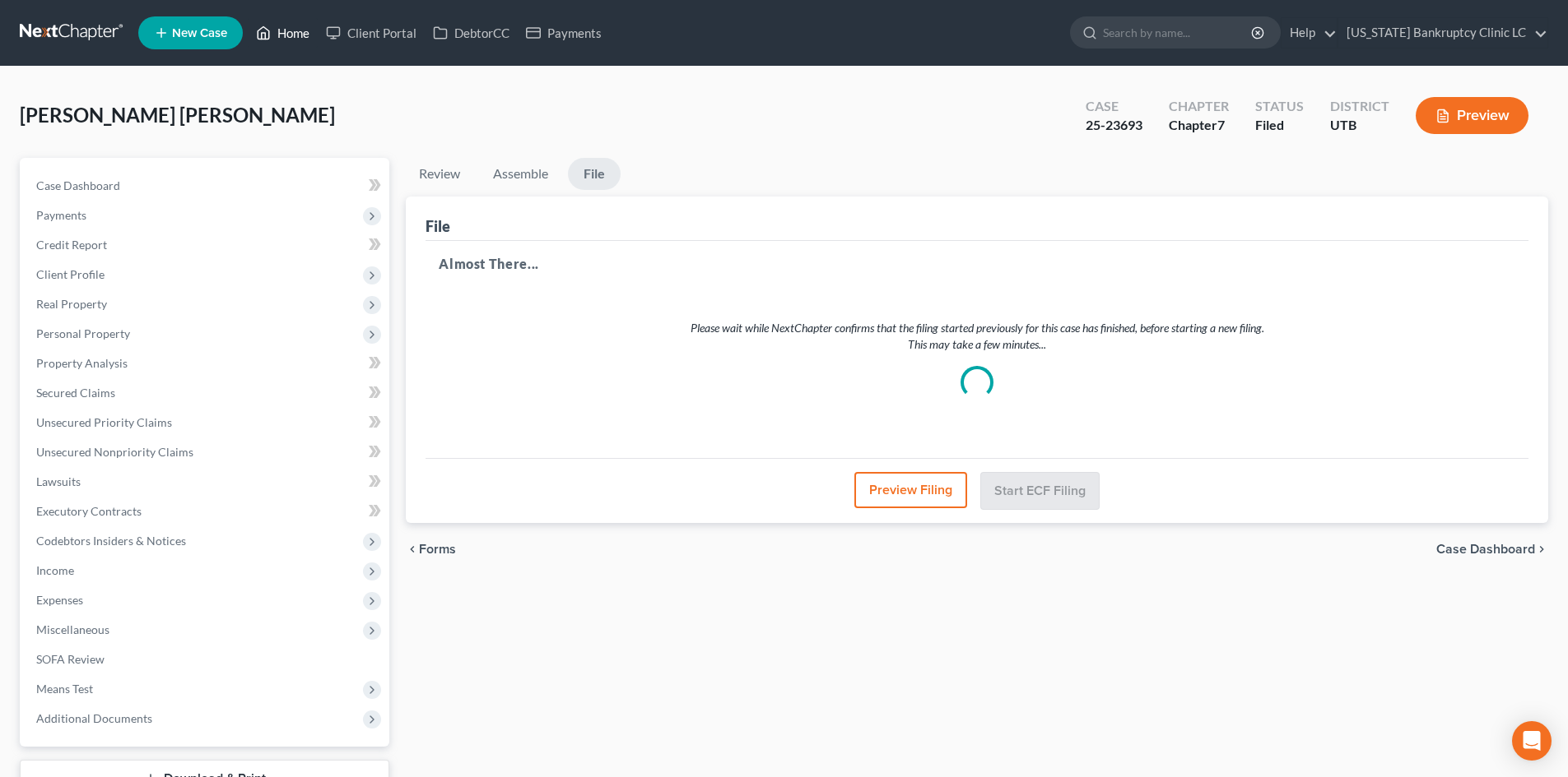
click at [299, 33] on link "Home" at bounding box center [282, 33] width 70 height 30
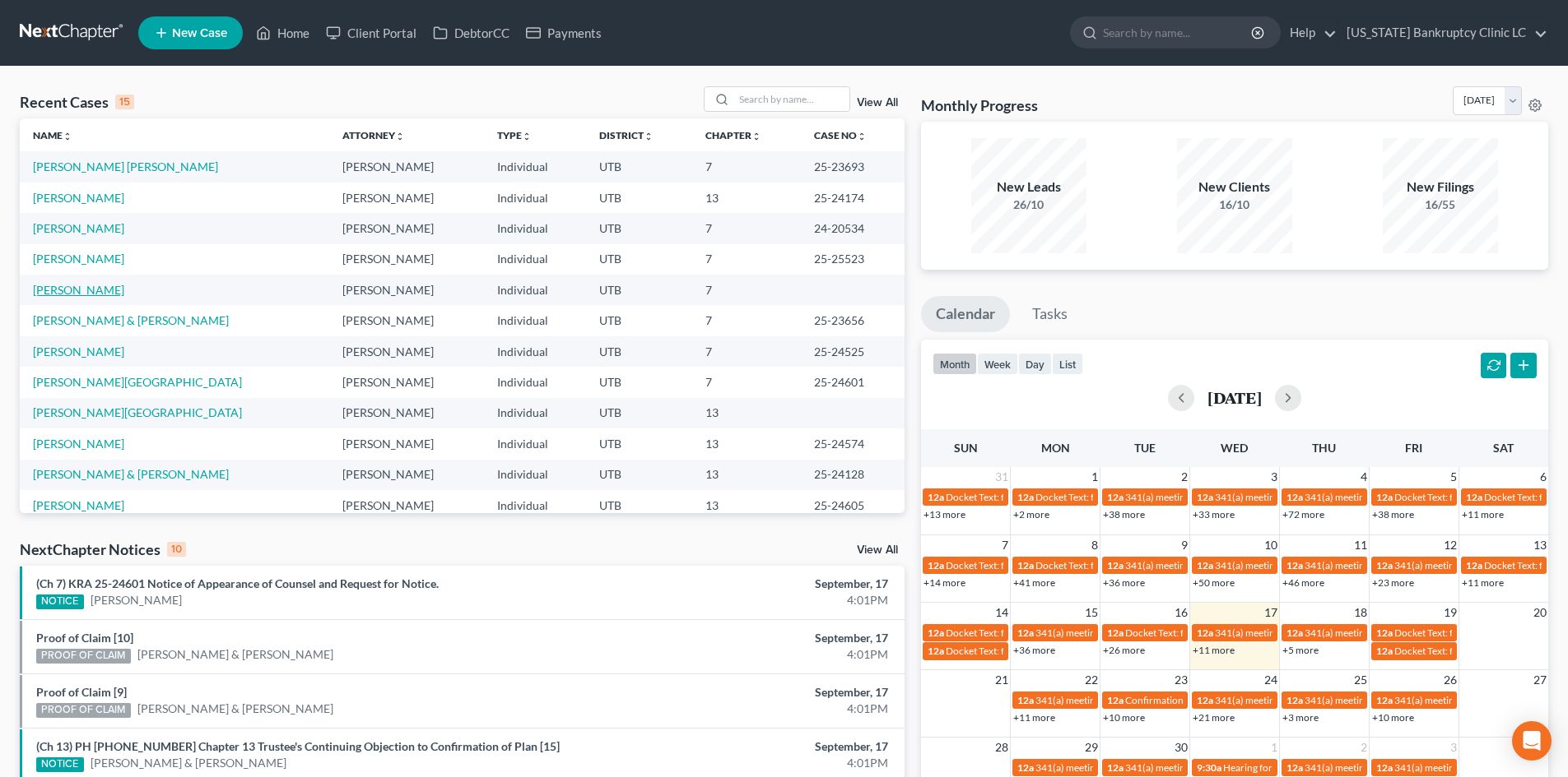
click at [76, 289] on link "[PERSON_NAME]" at bounding box center [79, 290] width 91 height 14
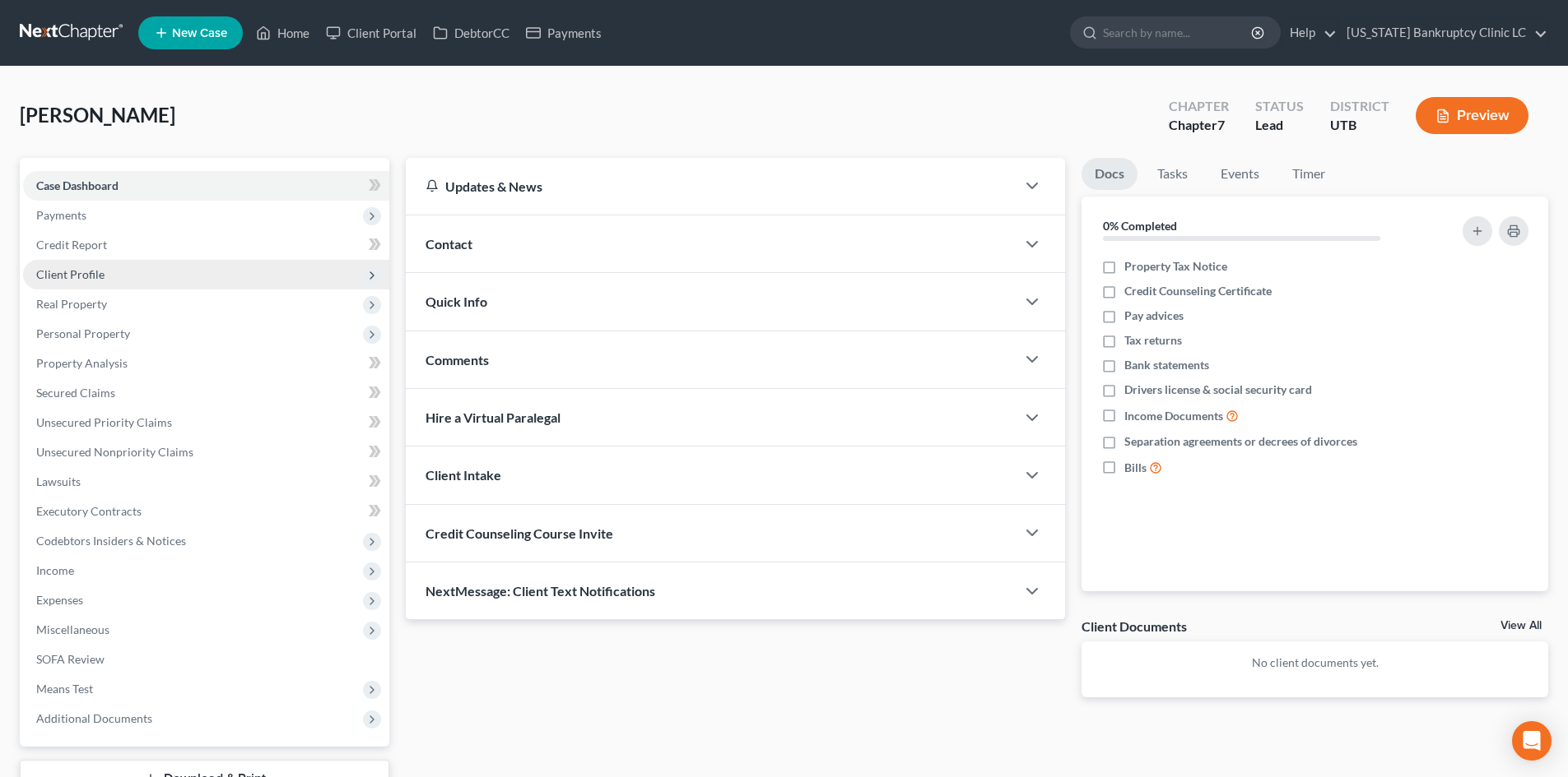
click at [97, 271] on span "Client Profile" at bounding box center [71, 274] width 68 height 14
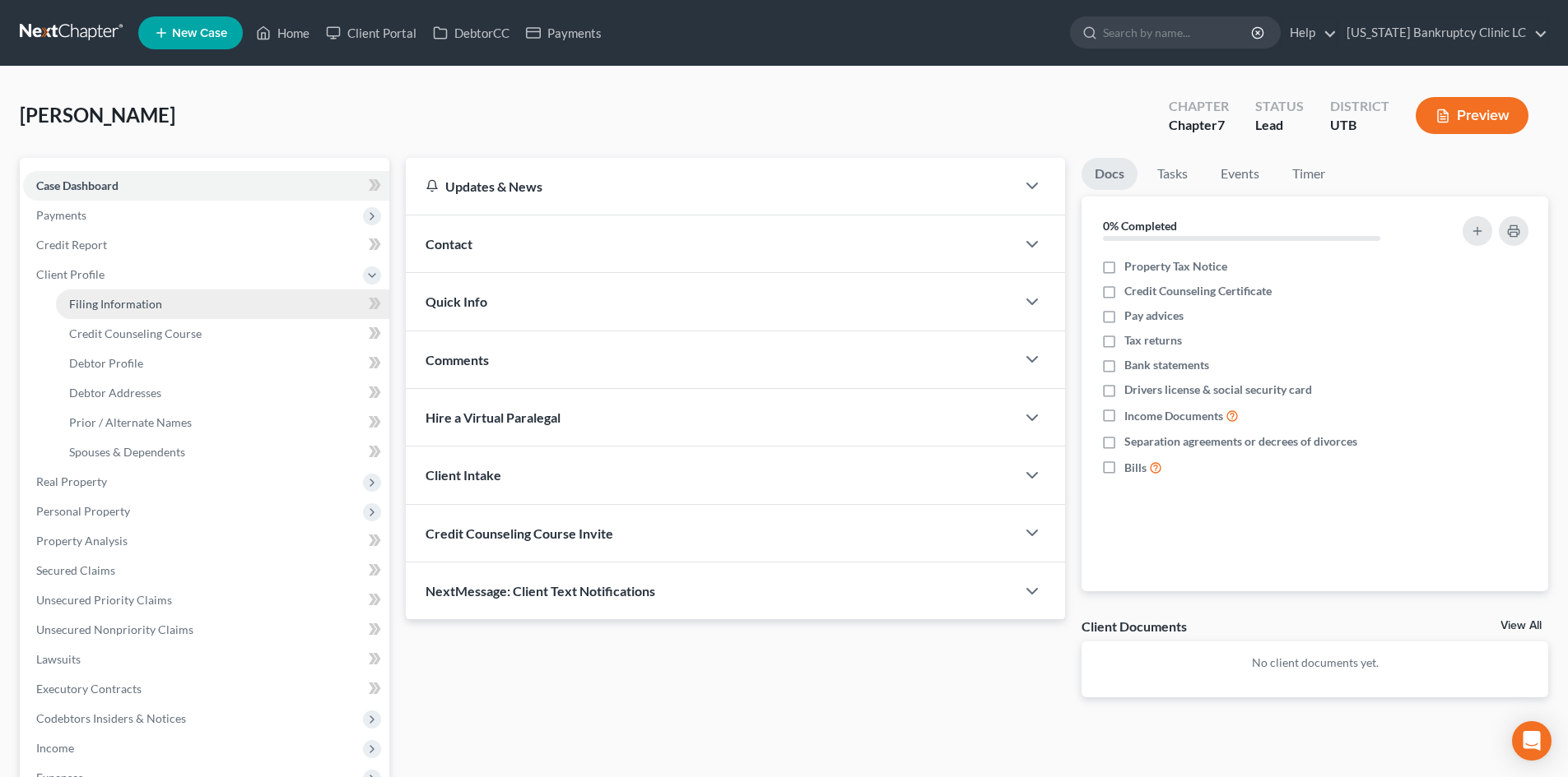
click at [128, 299] on span "Filing Information" at bounding box center [115, 304] width 93 height 14
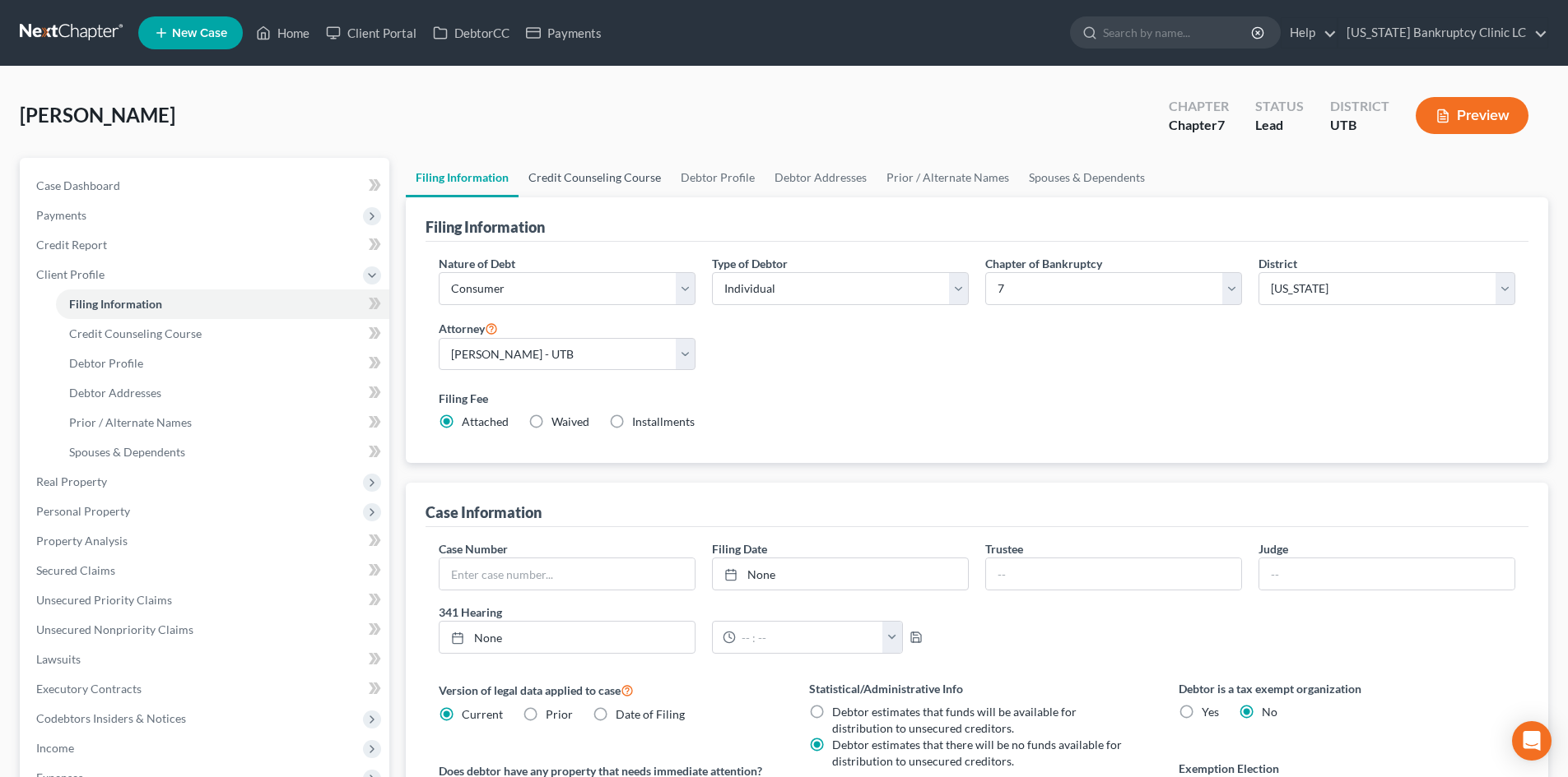
click at [588, 179] on link "Credit Counseling Course" at bounding box center [594, 178] width 152 height 40
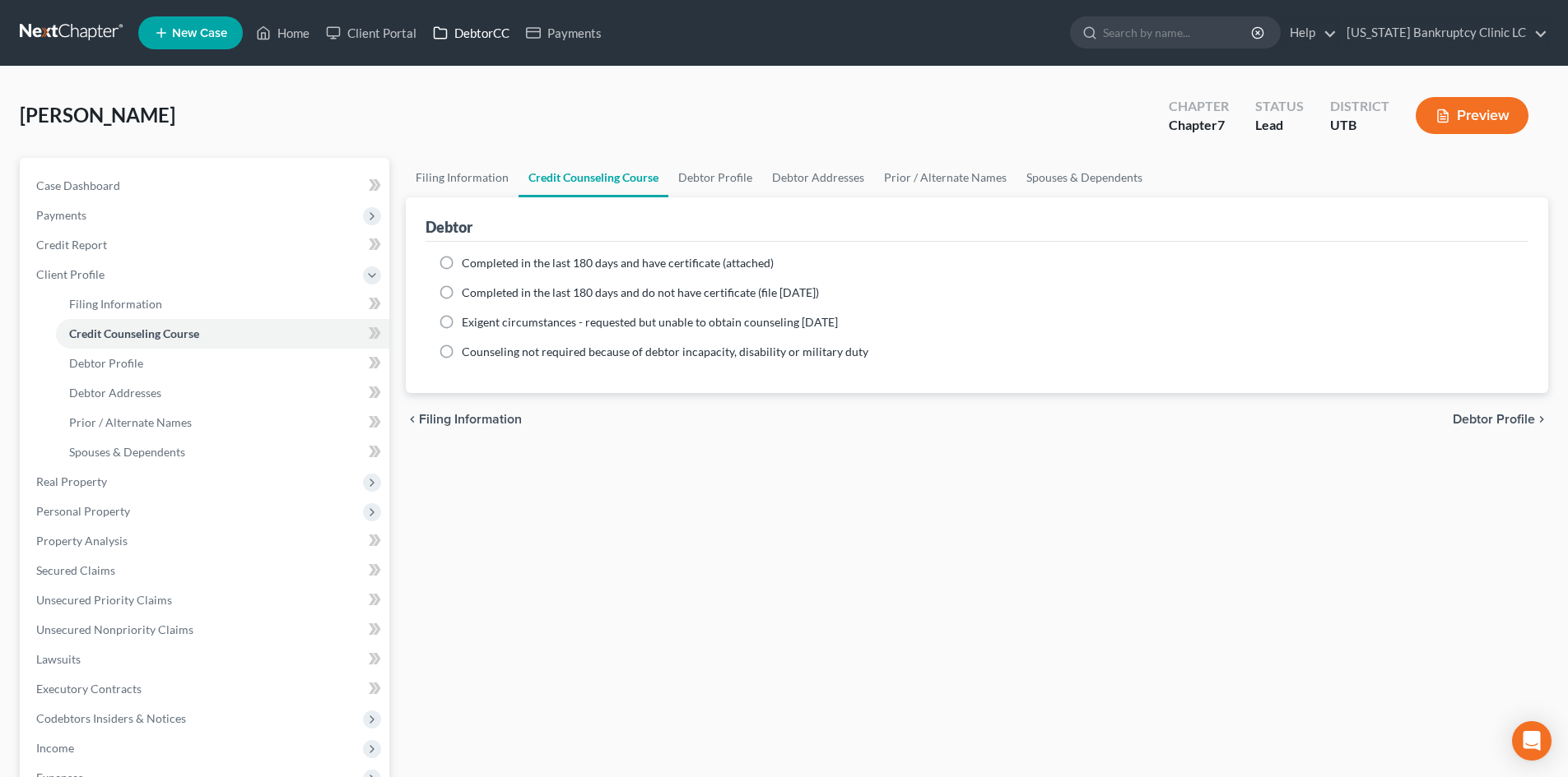
click at [489, 22] on link "DebtorCC" at bounding box center [471, 33] width 93 height 30
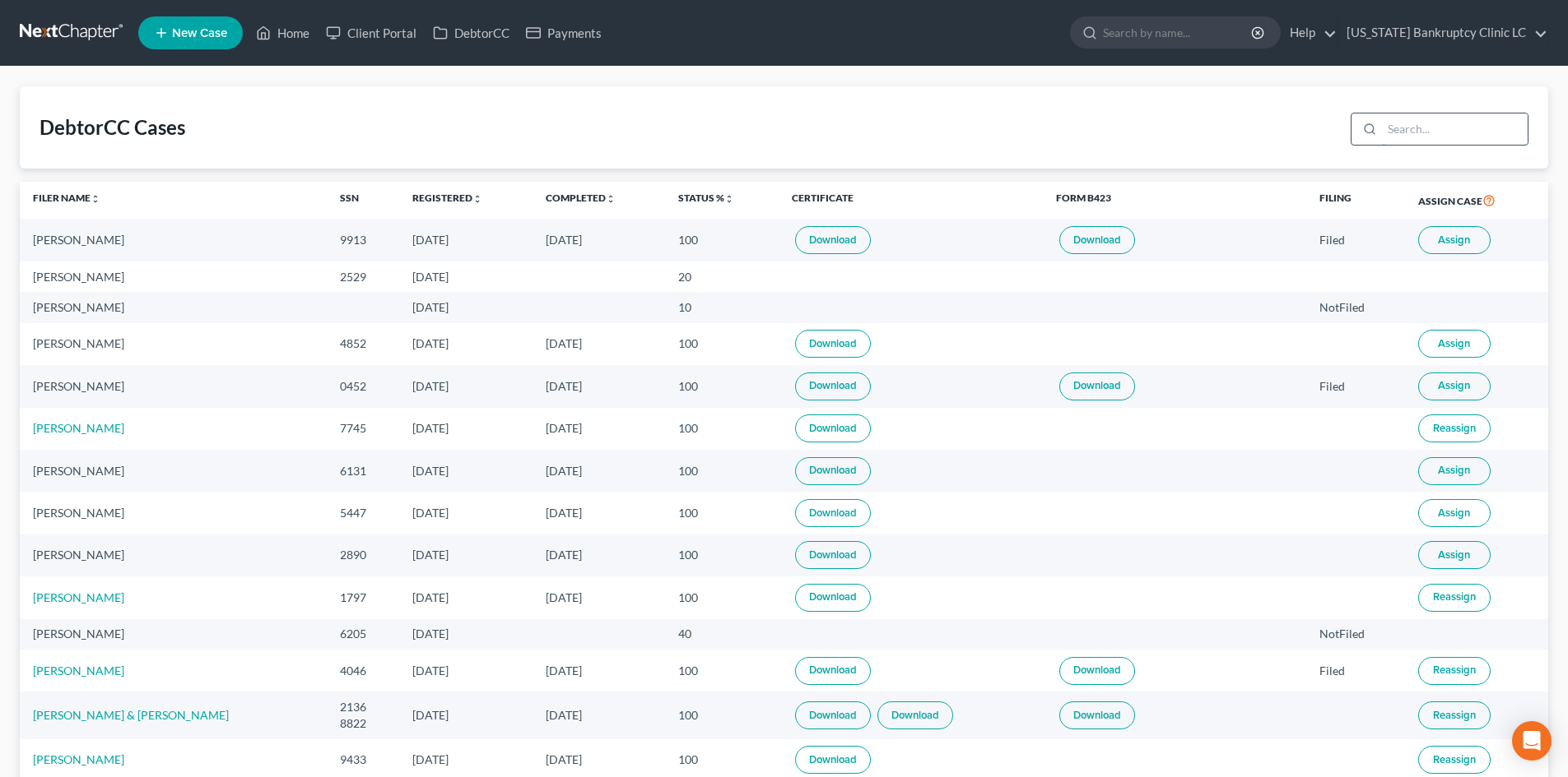
click at [1448, 124] on input "search" at bounding box center [1454, 130] width 145 height 32
click at [1494, 138] on input "search" at bounding box center [1454, 130] width 145 height 32
click at [433, 548] on td "09/13/2025" at bounding box center [466, 555] width 134 height 42
click at [1483, 558] on button "Assign" at bounding box center [1454, 555] width 72 height 28
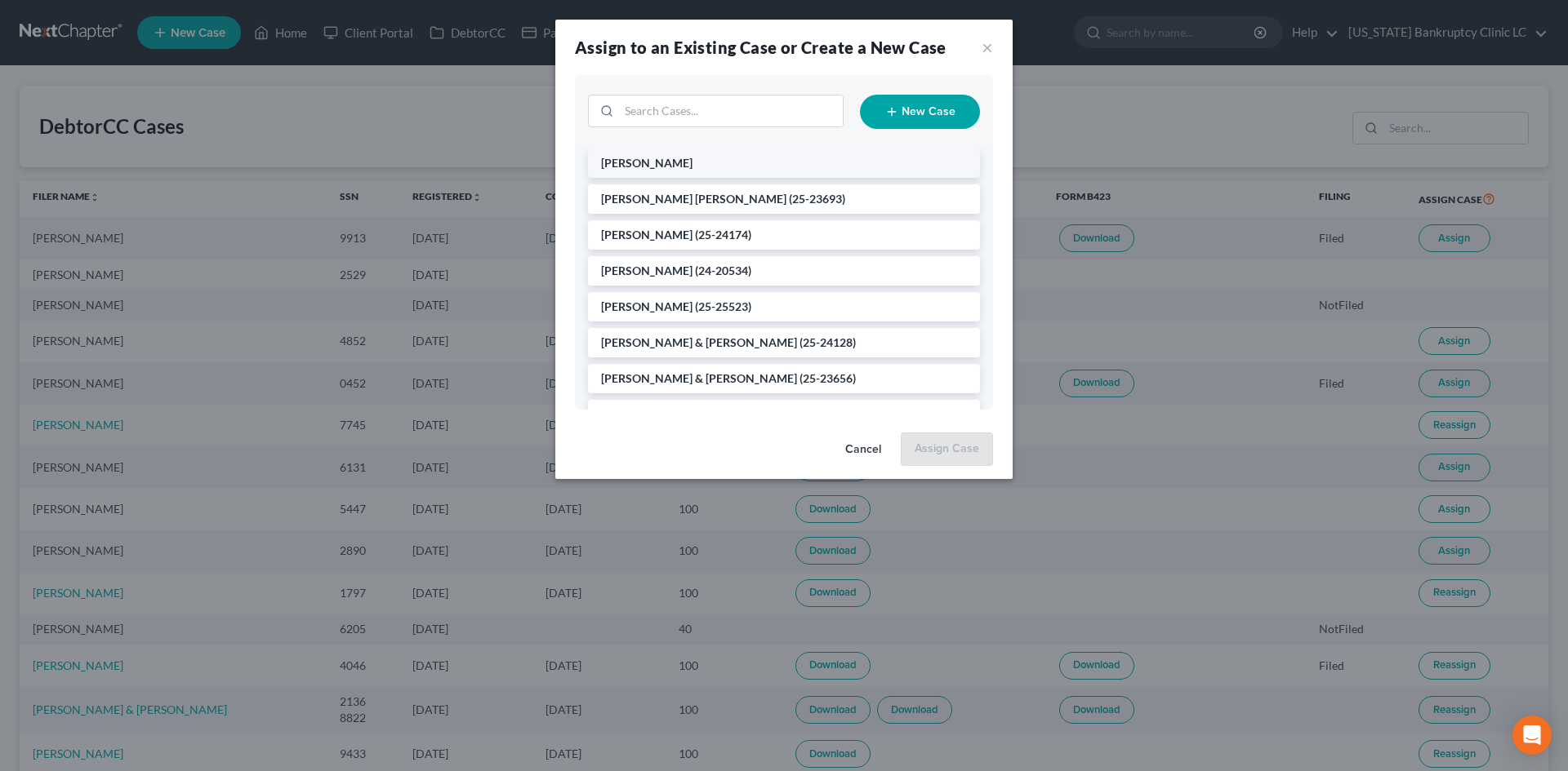
click at [745, 173] on li "[PERSON_NAME]" at bounding box center [784, 163] width 392 height 30
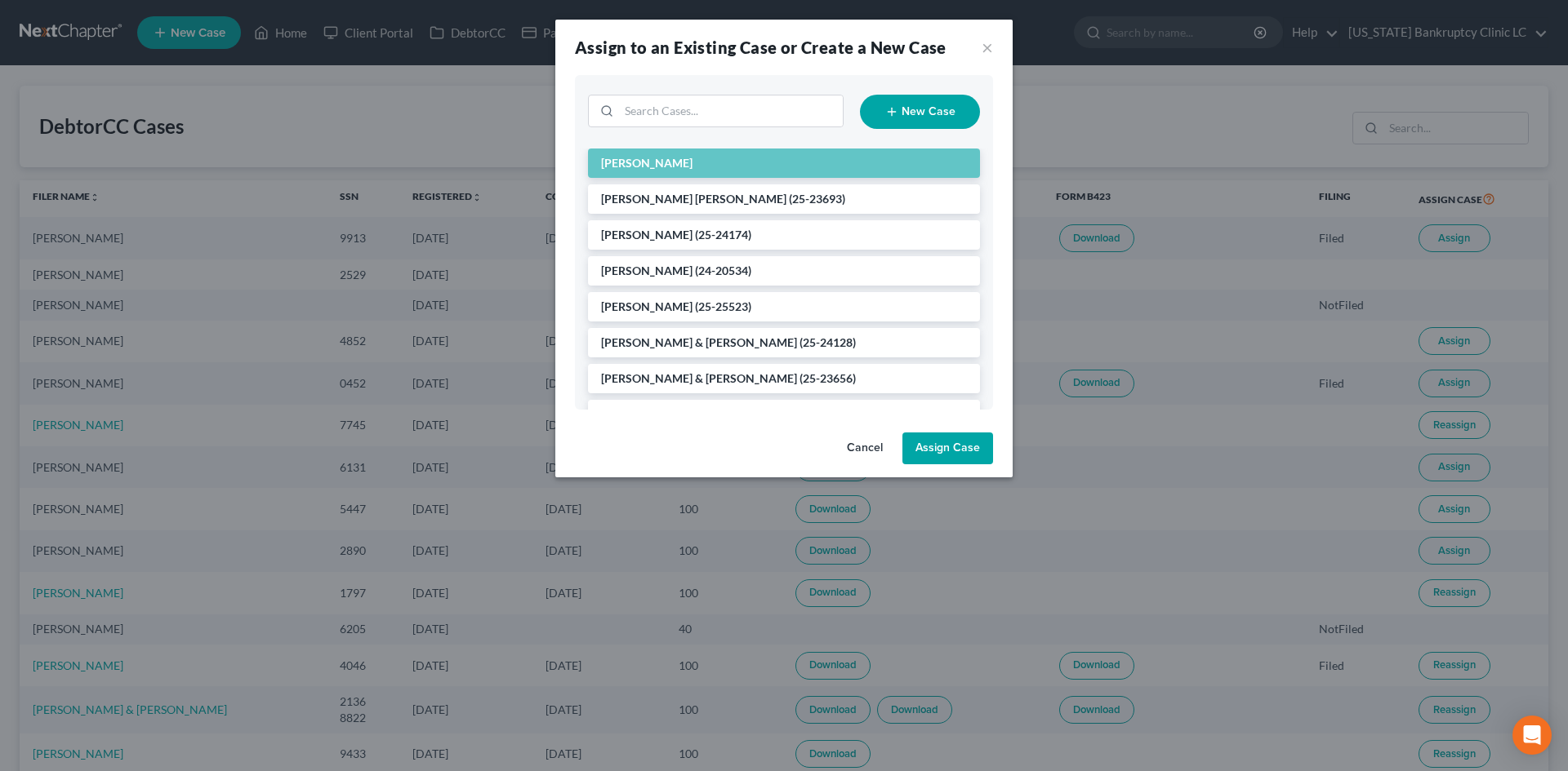
click at [960, 457] on button "Assign Case" at bounding box center [948, 449] width 91 height 33
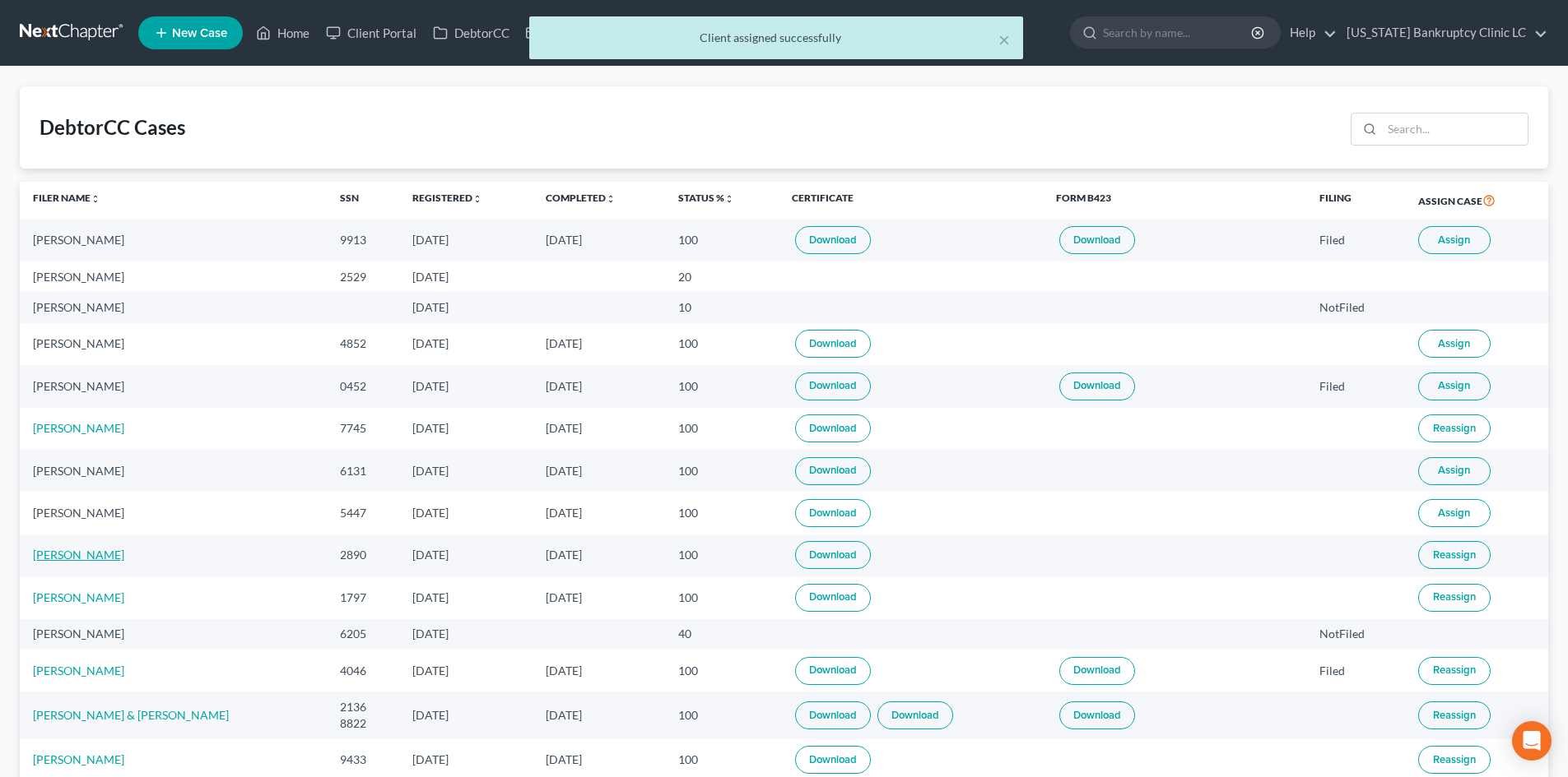
click at [96, 557] on link "Zackery Marquart" at bounding box center [79, 555] width 91 height 14
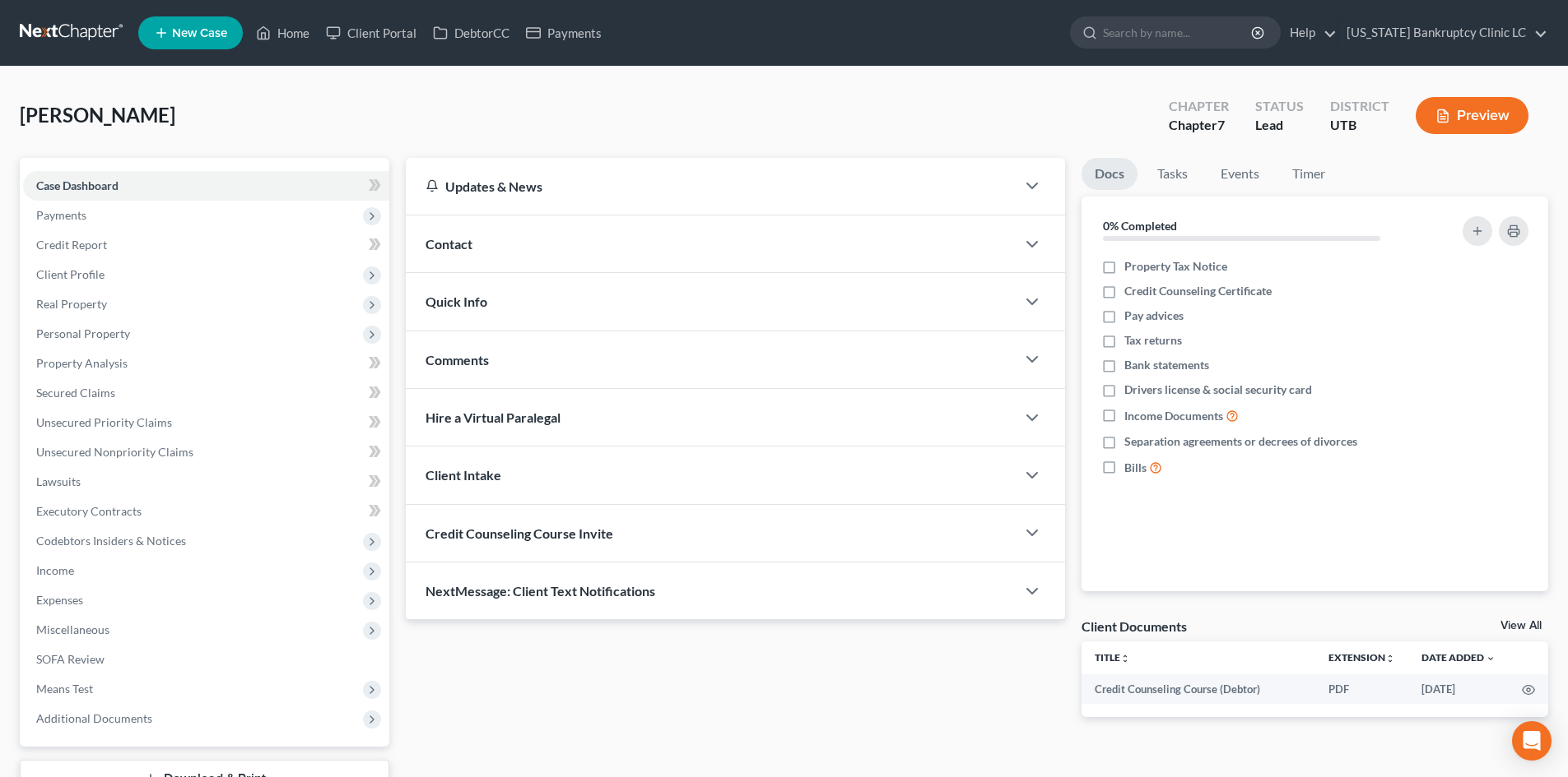
click at [488, 112] on div "Marquart, Zackery Upgraded Chapter Chapter 7 Status Lead District UTB Preview" at bounding box center [784, 122] width 1528 height 71
click at [98, 278] on span "Client Profile" at bounding box center [71, 274] width 68 height 14
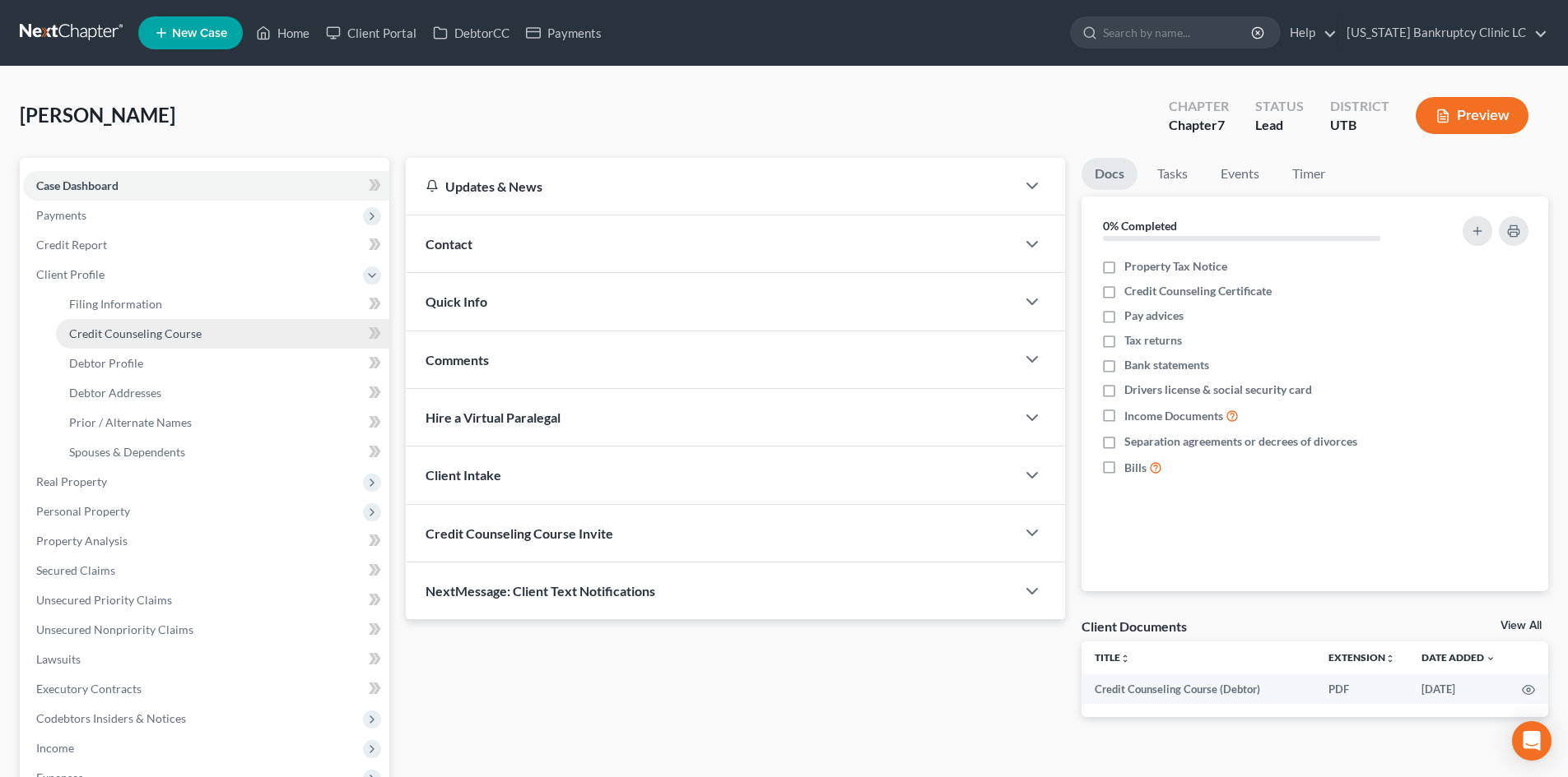
click at [120, 325] on link "Credit Counseling Course" at bounding box center [222, 335] width 333 height 30
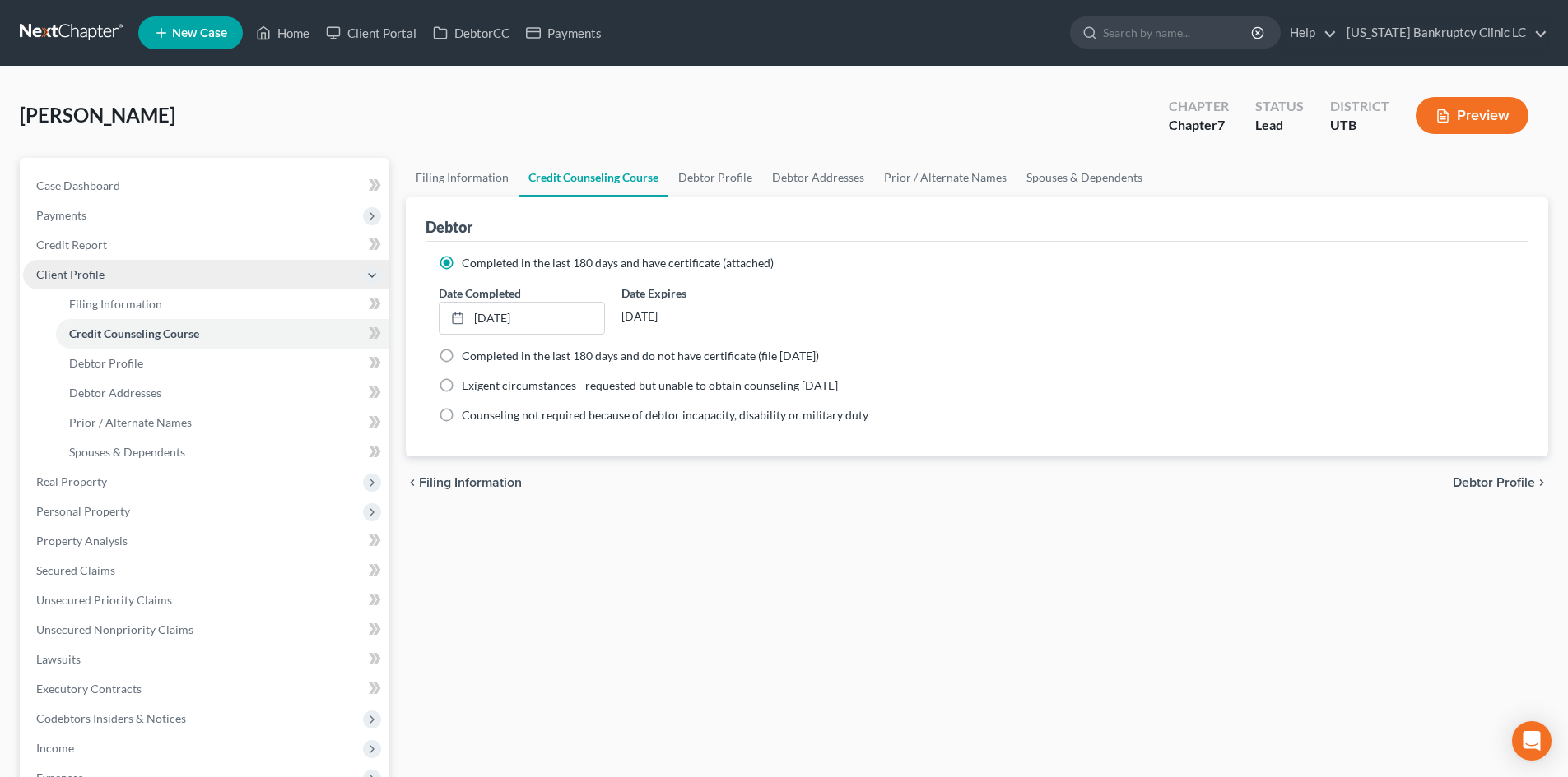
drag, startPoint x: 116, startPoint y: 268, endPoint x: 101, endPoint y: 271, distance: 15.3
click at [116, 268] on span "Client Profile" at bounding box center [206, 275] width 366 height 30
click at [101, 271] on span "Client Profile" at bounding box center [71, 274] width 68 height 14
click at [91, 267] on span "Client Profile" at bounding box center [71, 274] width 68 height 14
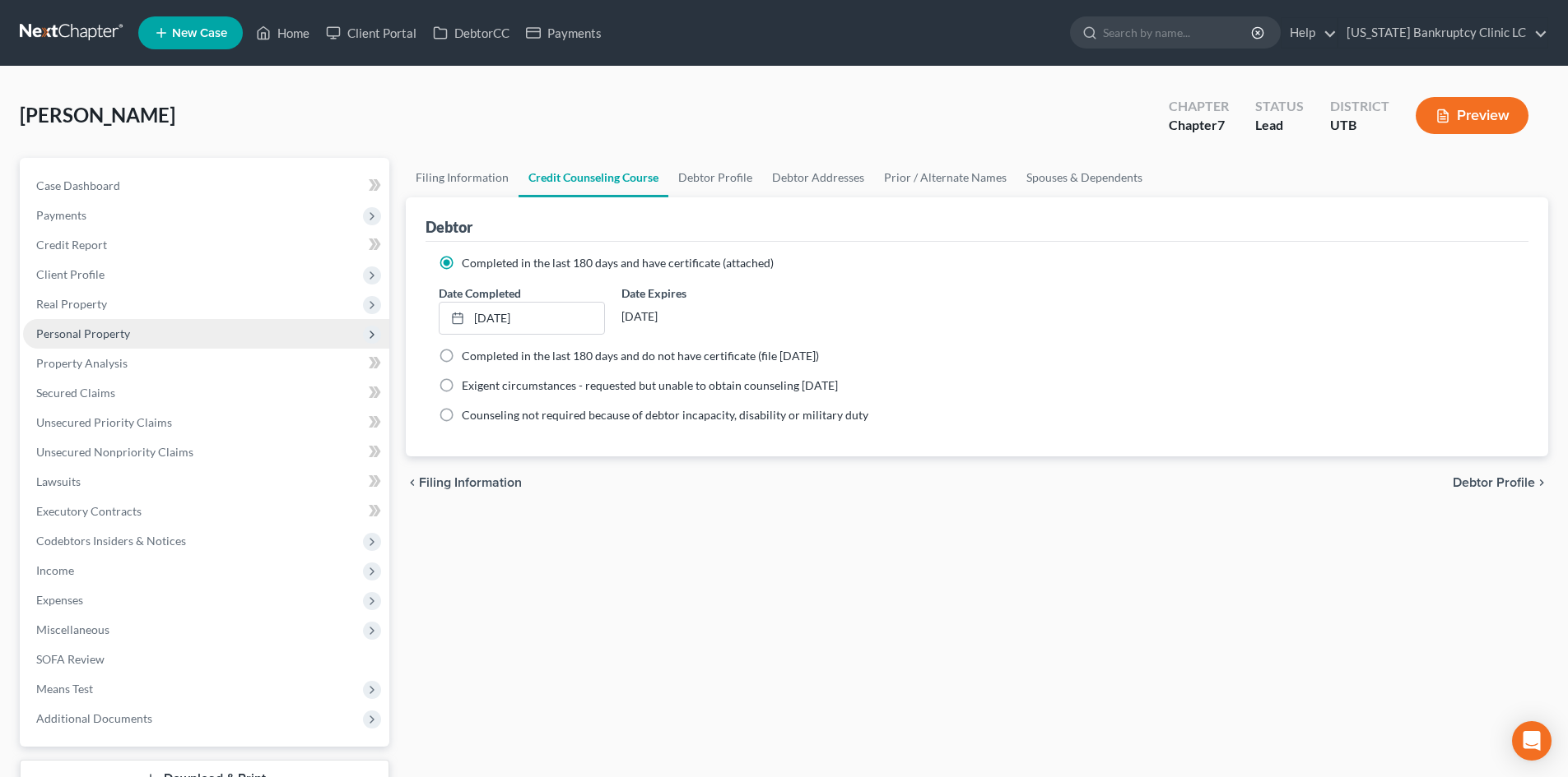
click at [100, 332] on span "Personal Property" at bounding box center [83, 333] width 94 height 14
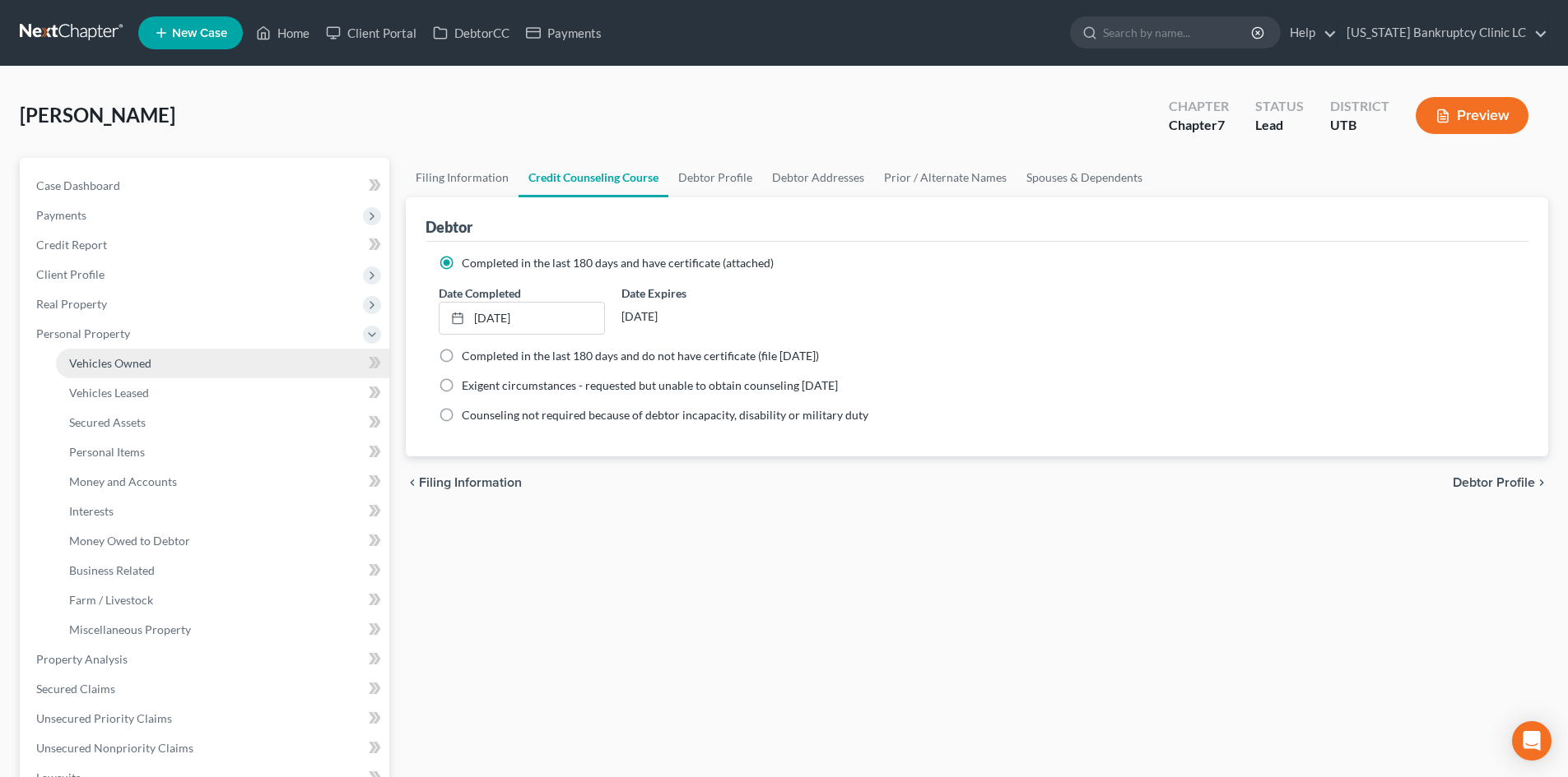
click at [136, 365] on span "Vehicles Owned" at bounding box center [110, 363] width 82 height 14
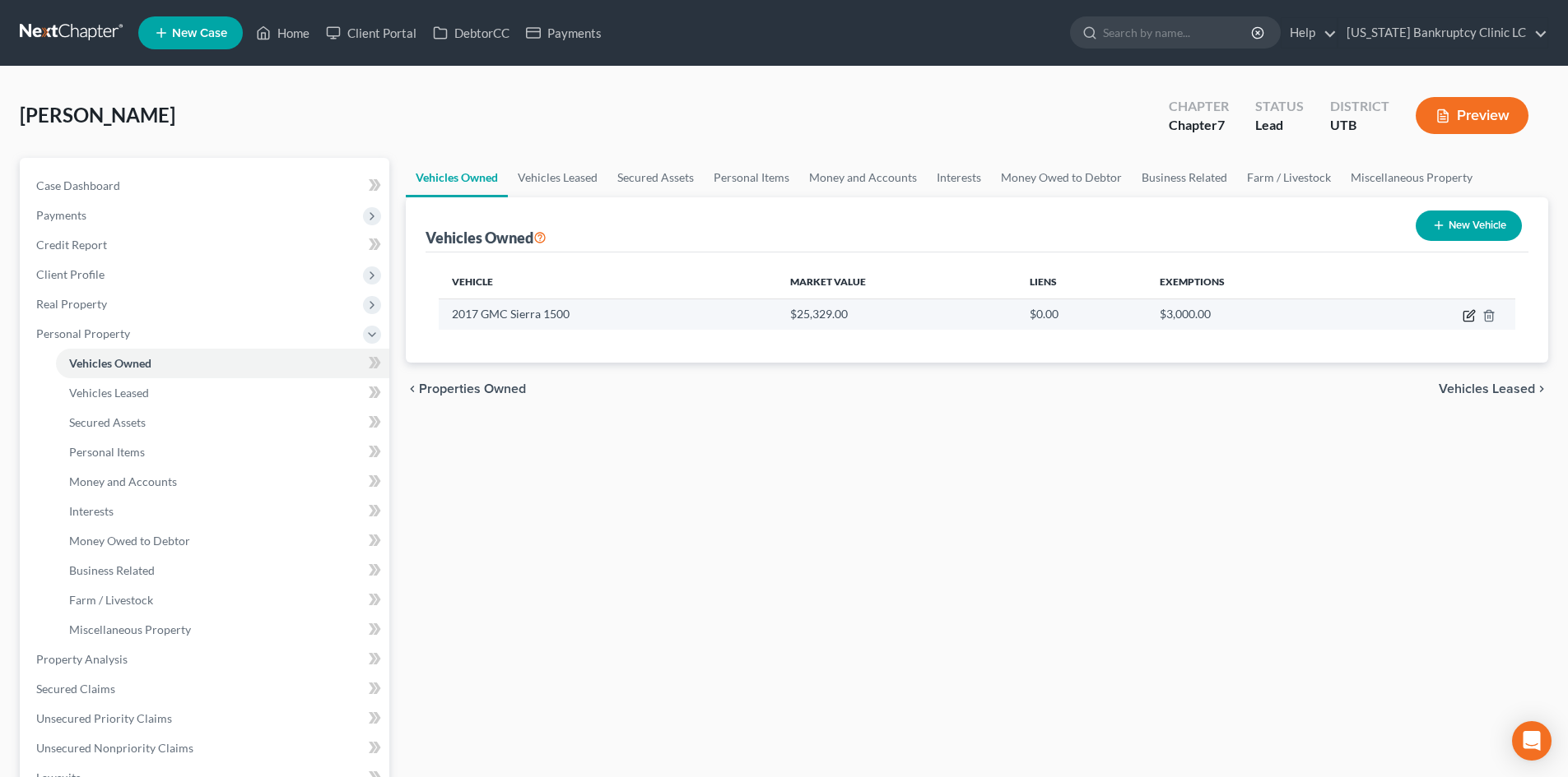
click at [1466, 314] on icon "button" at bounding box center [1469, 316] width 13 height 13
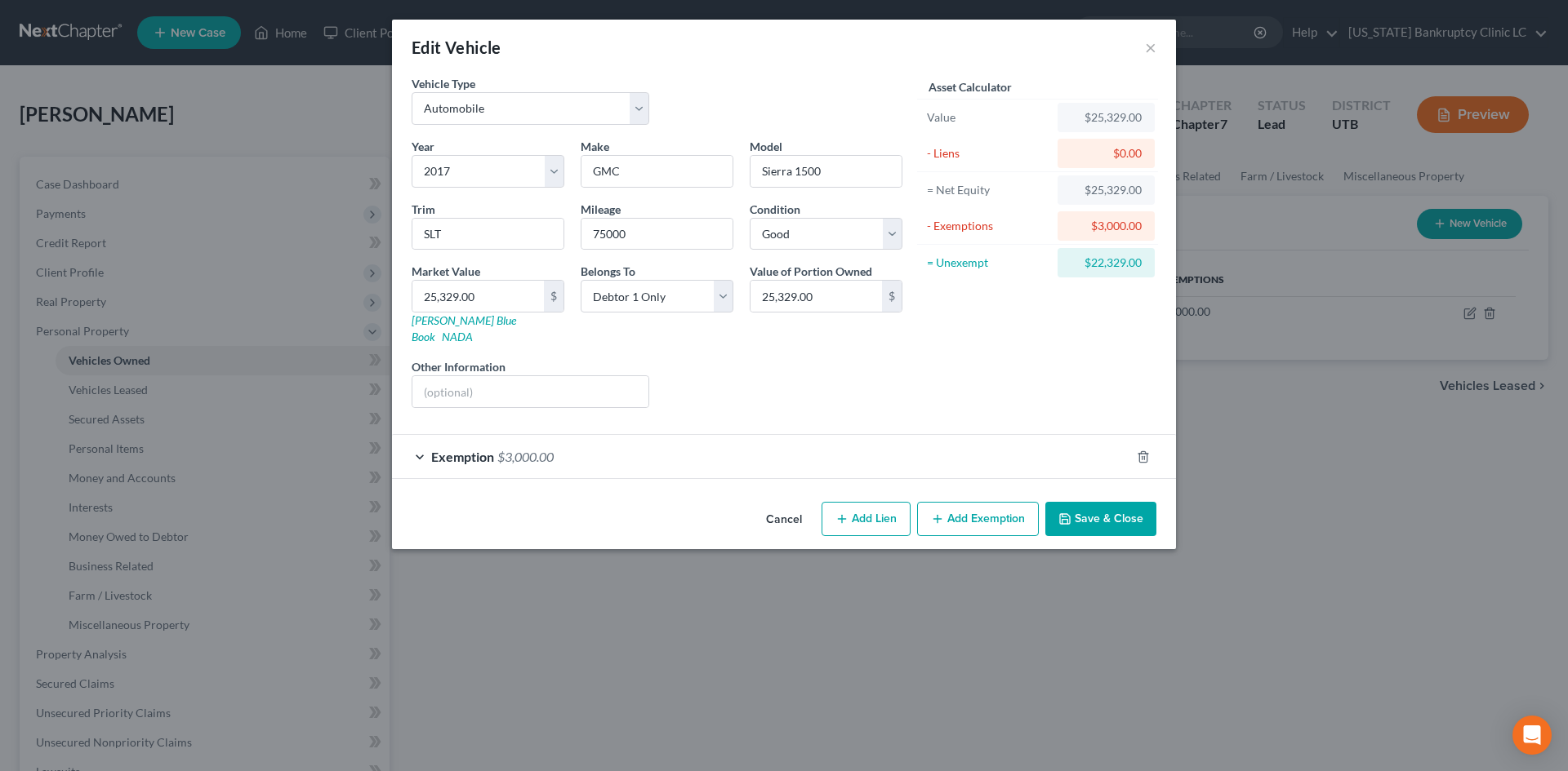
click at [1131, 512] on button "Save & Close" at bounding box center [1100, 519] width 111 height 35
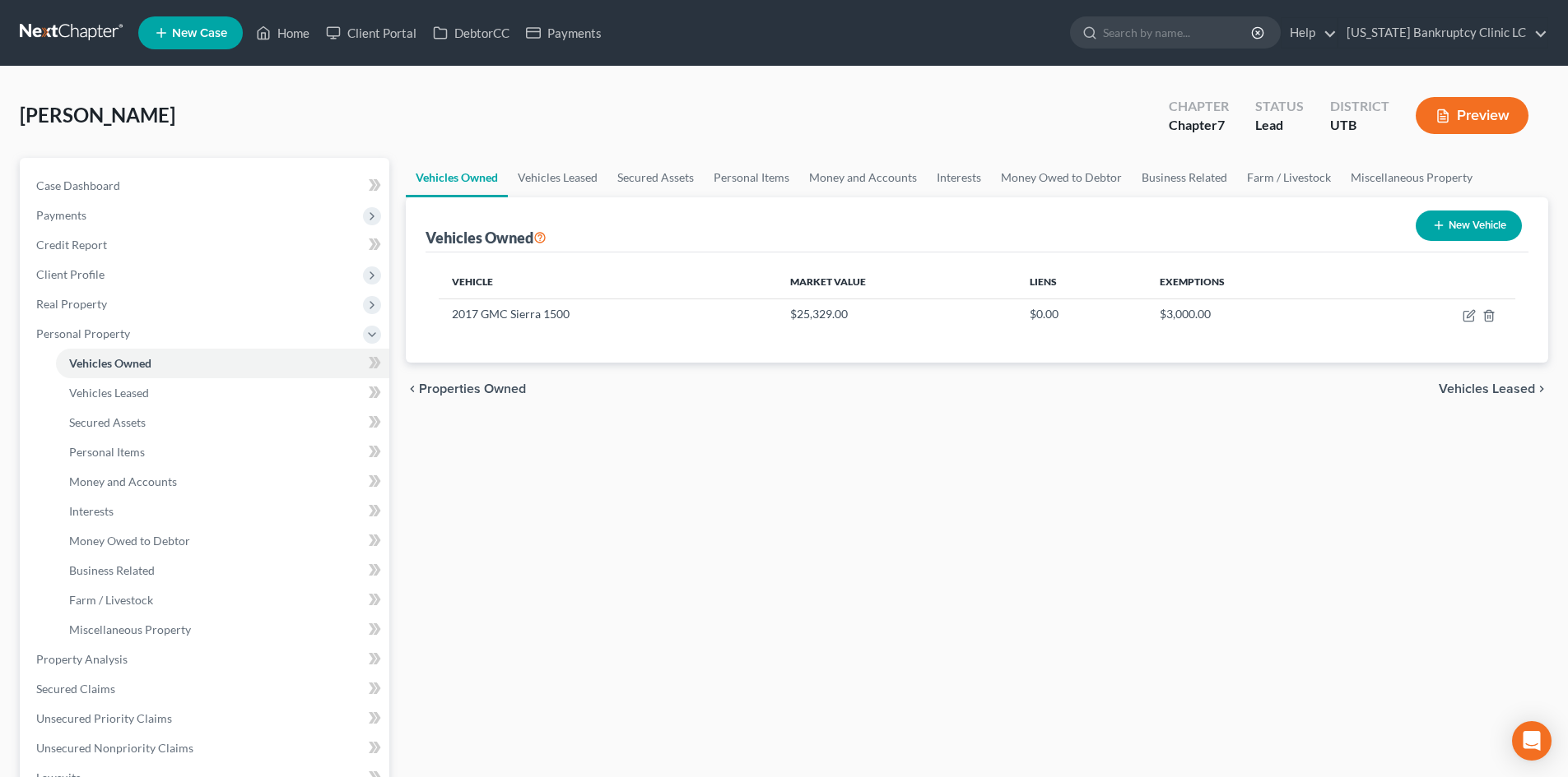
click at [833, 555] on div "Vehicles Owned Vehicles Leased Secured Assets Personal Items Money and Accounts…" at bounding box center [977, 648] width 1159 height 980
click at [100, 335] on span "Personal Property" at bounding box center [83, 333] width 94 height 14
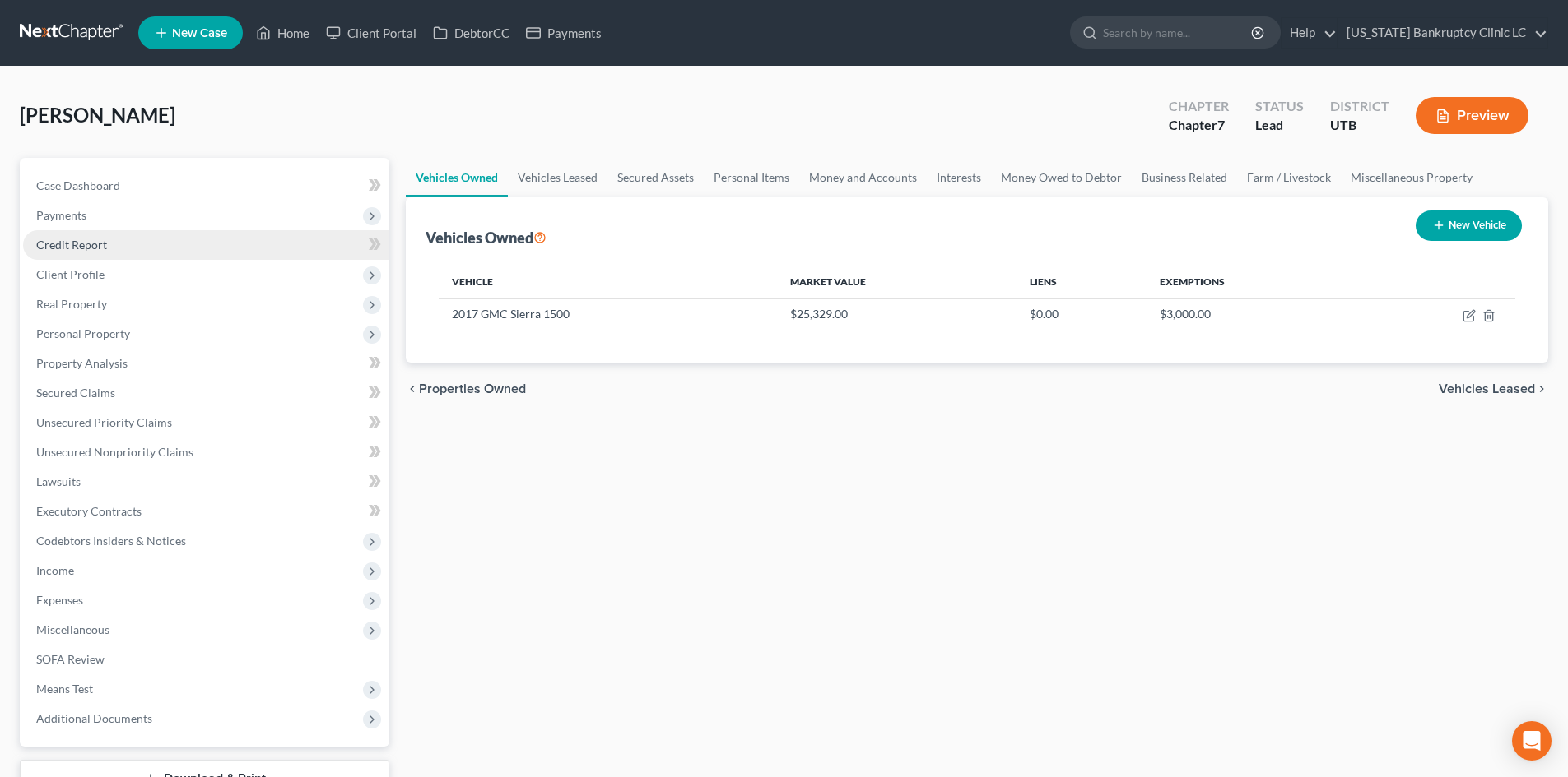
click at [128, 246] on link "Credit Report" at bounding box center [206, 245] width 366 height 30
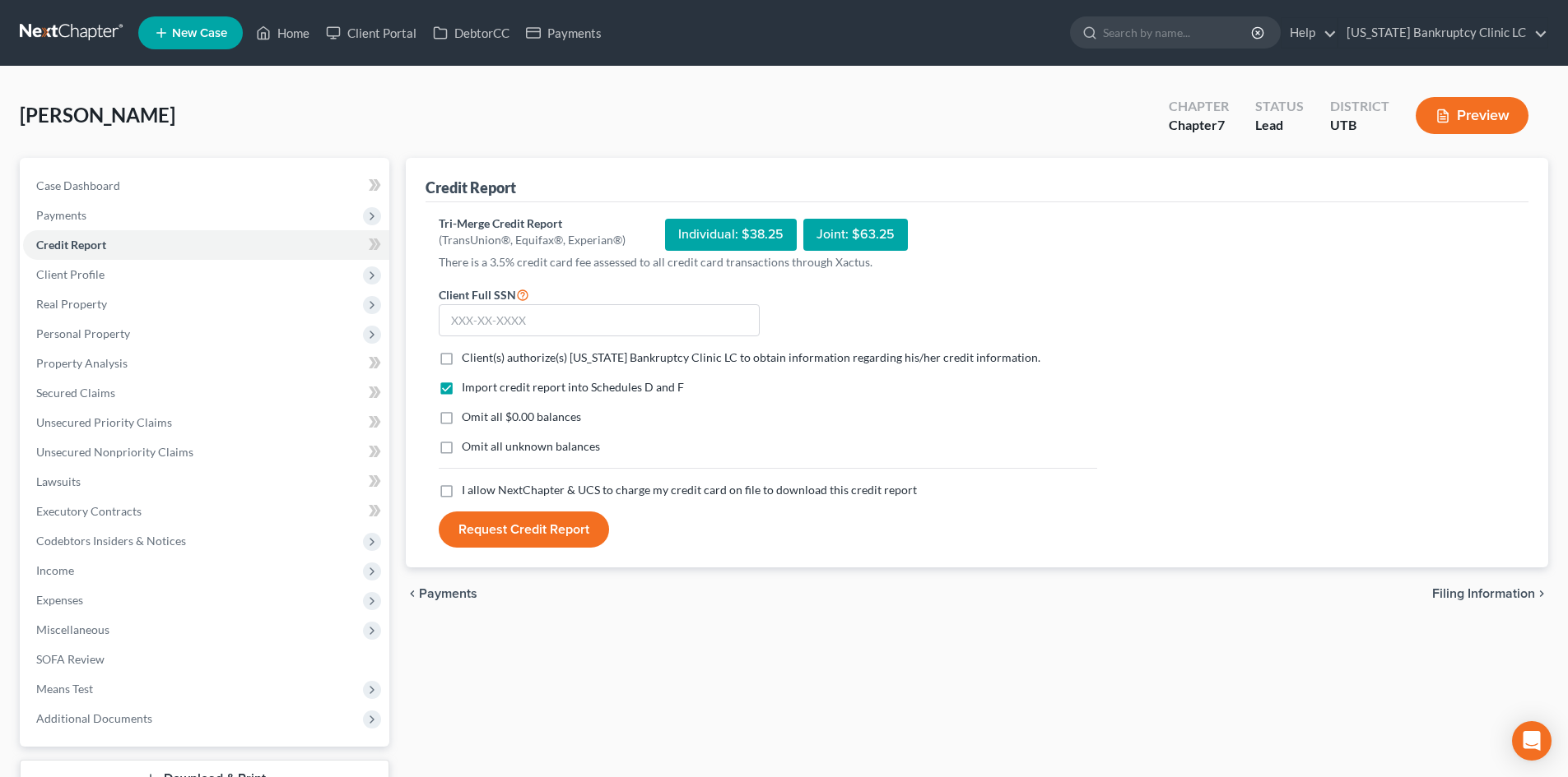
click at [497, 354] on span "Client(s) authorize(s) Utah Bankruptcy Clinic LC to obtain information regardin…" at bounding box center [751, 357] width 579 height 14
click at [479, 354] on input "Client(s) authorize(s) Utah Bankruptcy Clinic LC to obtain information regardin…" at bounding box center [473, 354] width 11 height 11
click at [499, 481] on div "Import credit report into Schedules D and F Omit all $0.00 balances Omit all un…" at bounding box center [767, 431] width 675 height 103
click at [462, 490] on label "I allow NextChapter & UCS to charge my credit card on file to download this cre…" at bounding box center [689, 491] width 455 height 17
click at [468, 490] on input "I allow NextChapter & UCS to charge my credit card on file to download this cre…" at bounding box center [473, 487] width 11 height 11
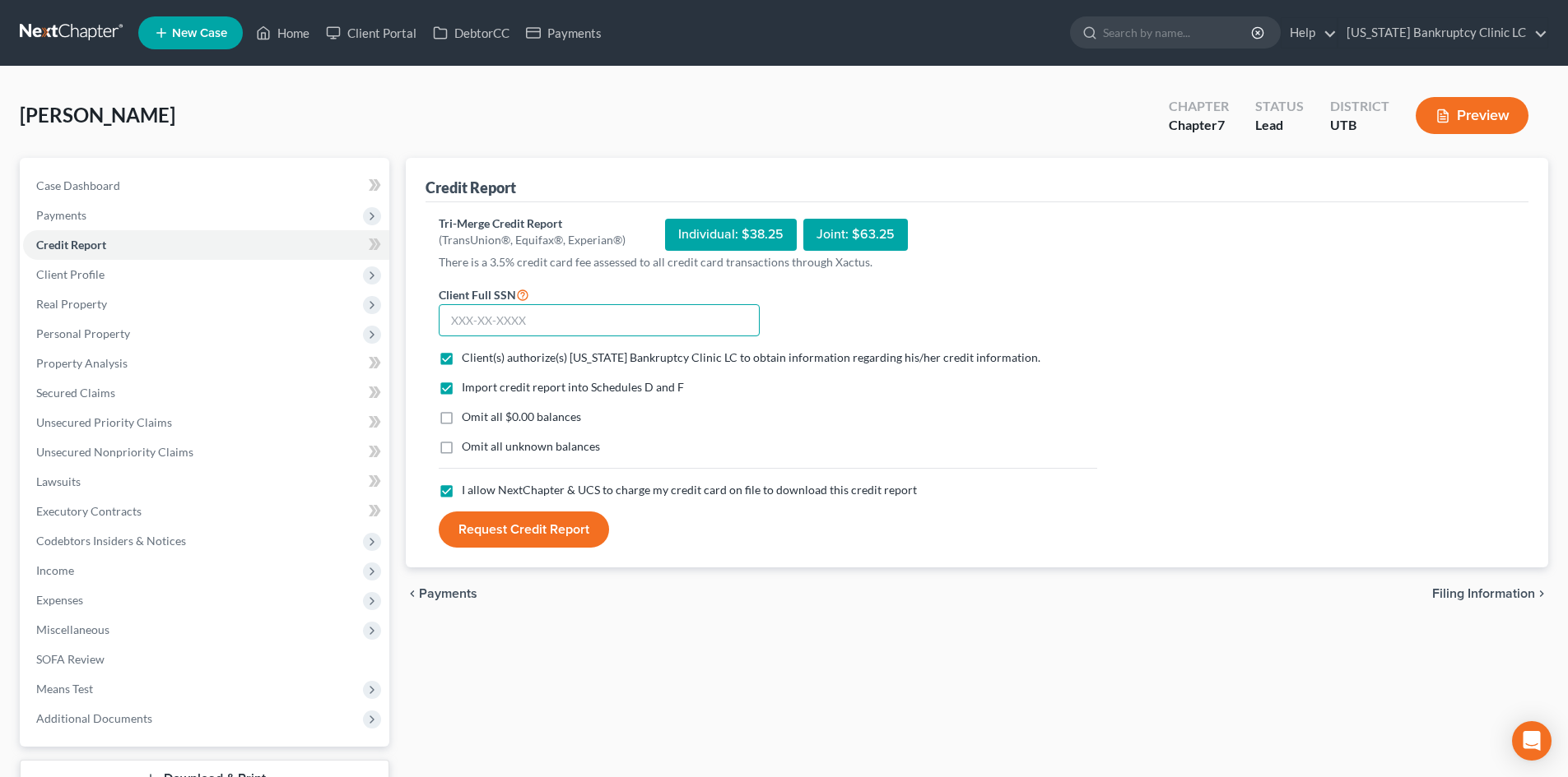
click at [662, 321] on input "text" at bounding box center [599, 321] width 321 height 33
click at [625, 320] on input "text" at bounding box center [599, 321] width 321 height 33
click at [571, 543] on button "Request Credit Report" at bounding box center [523, 530] width 170 height 37
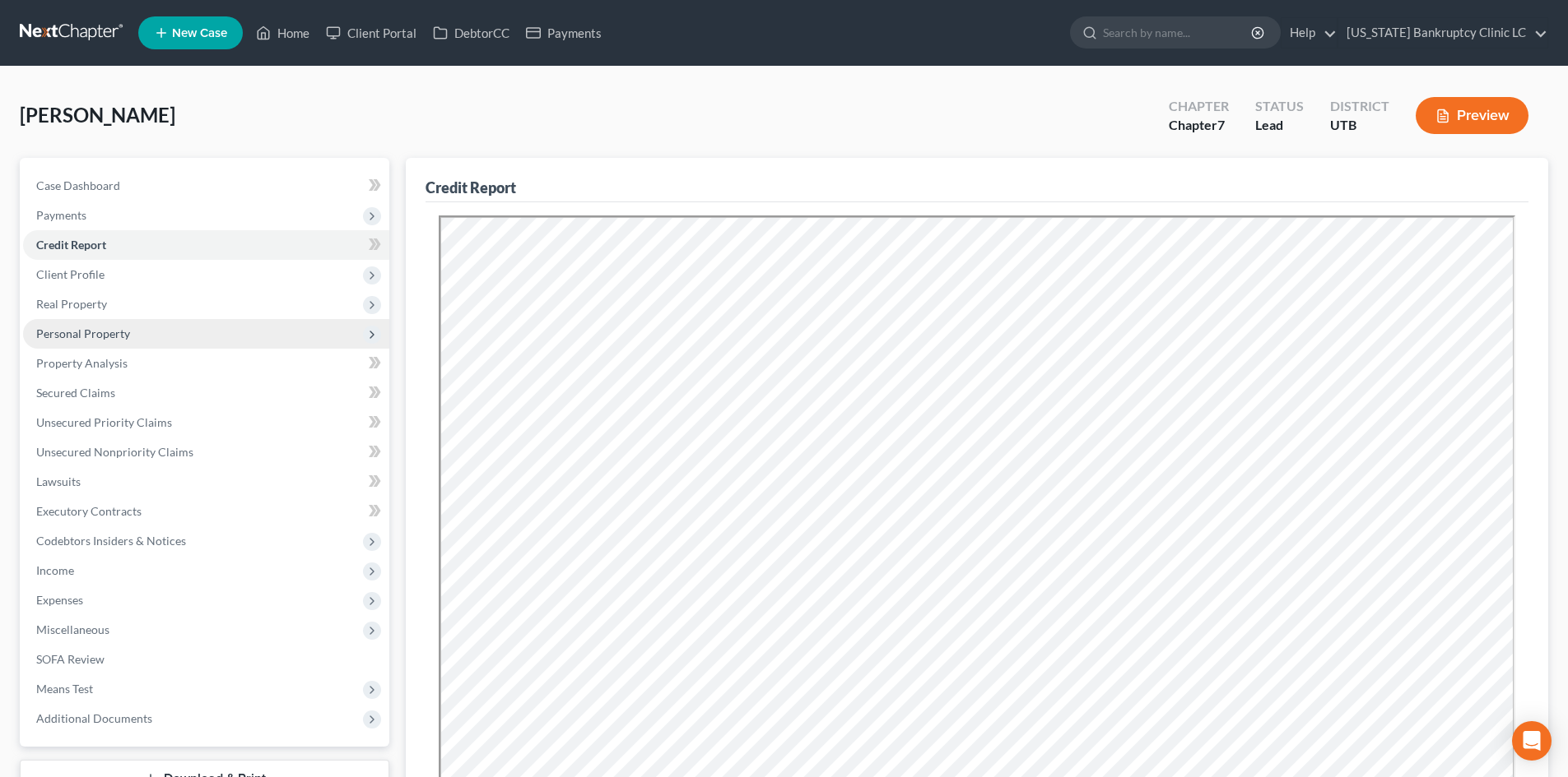
click at [87, 338] on span "Personal Property" at bounding box center [83, 333] width 94 height 14
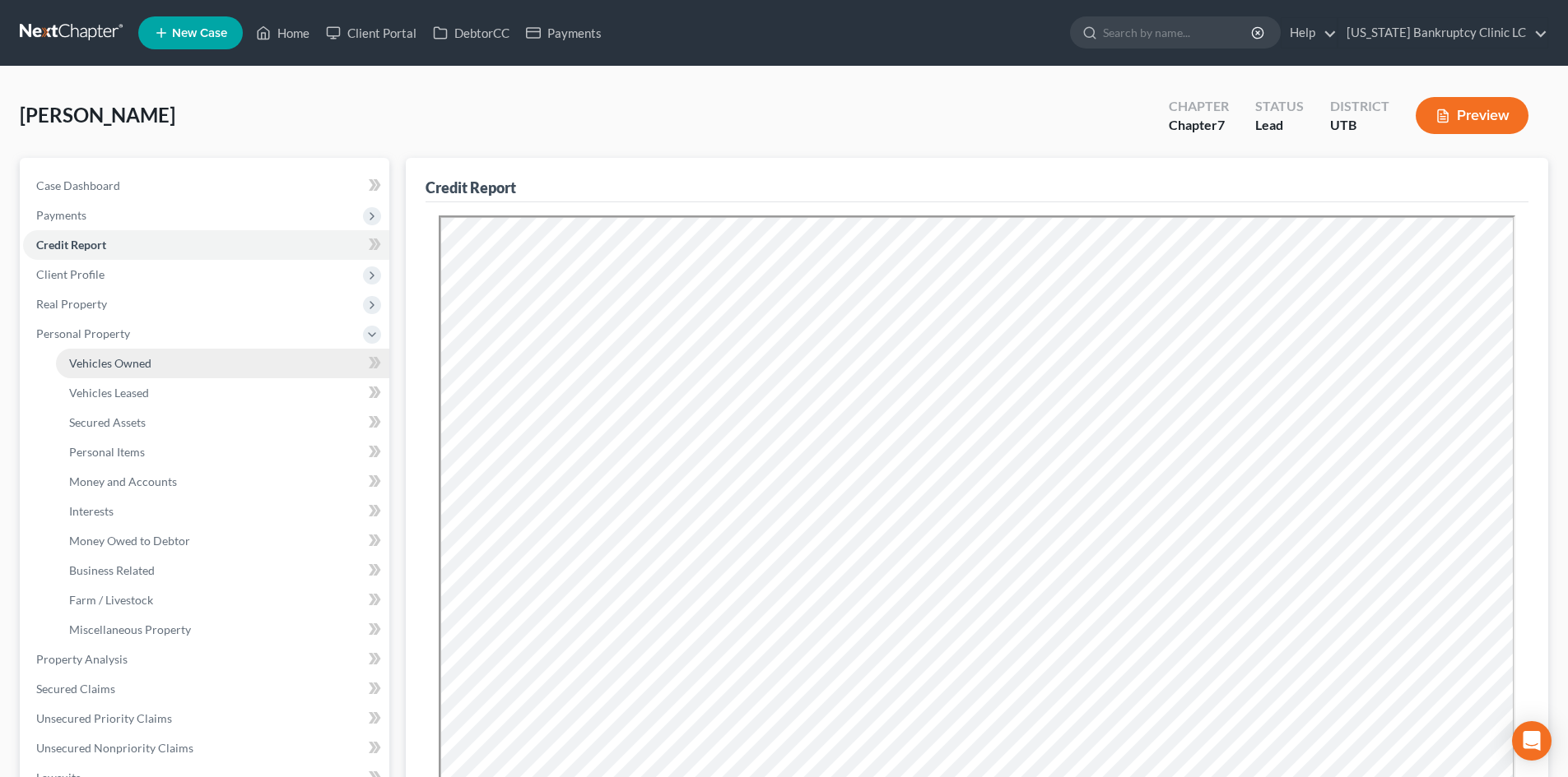
click at [96, 365] on span "Vehicles Owned" at bounding box center [110, 363] width 82 height 14
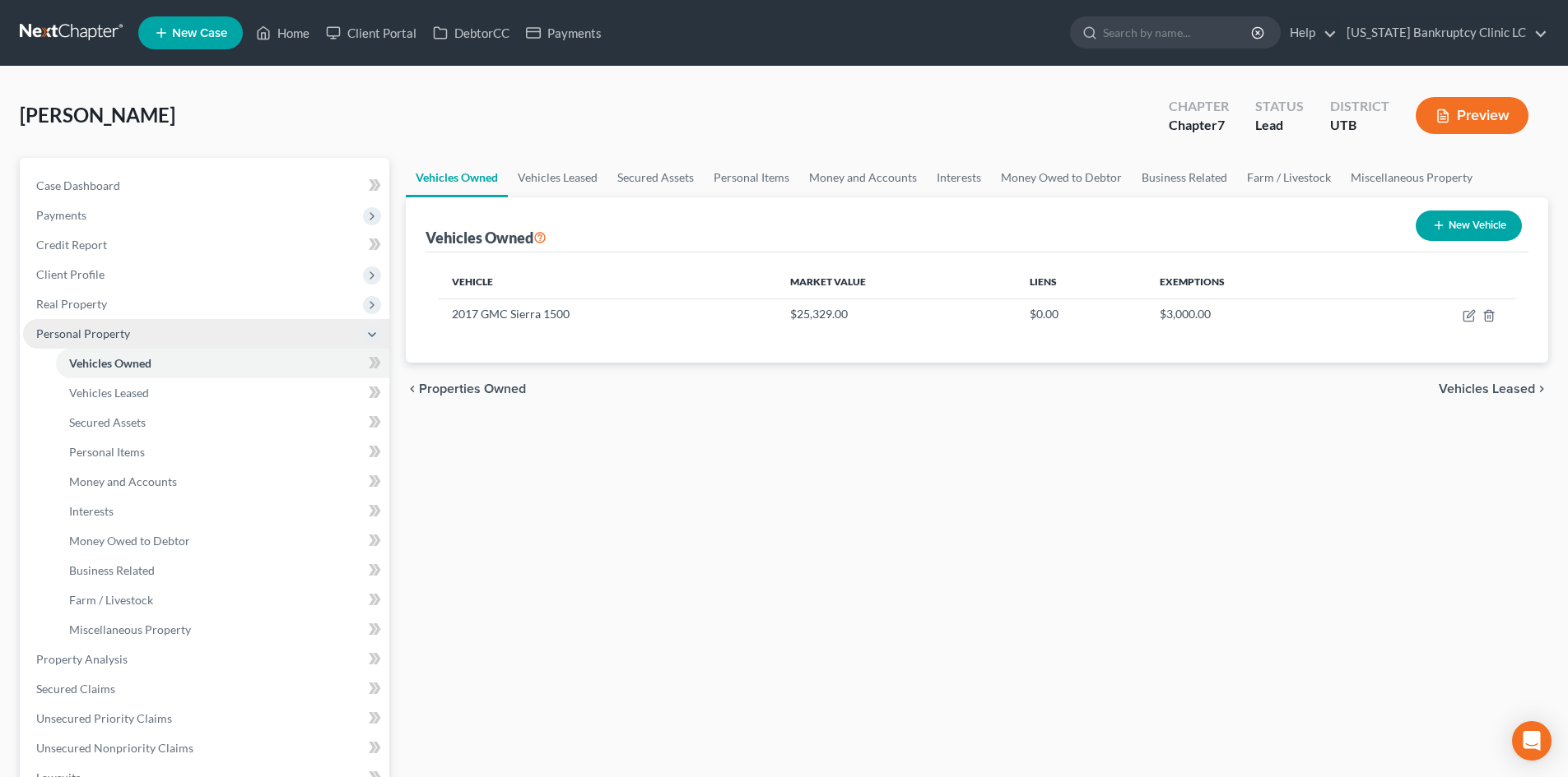
click at [125, 323] on span "Personal Property" at bounding box center [206, 335] width 366 height 30
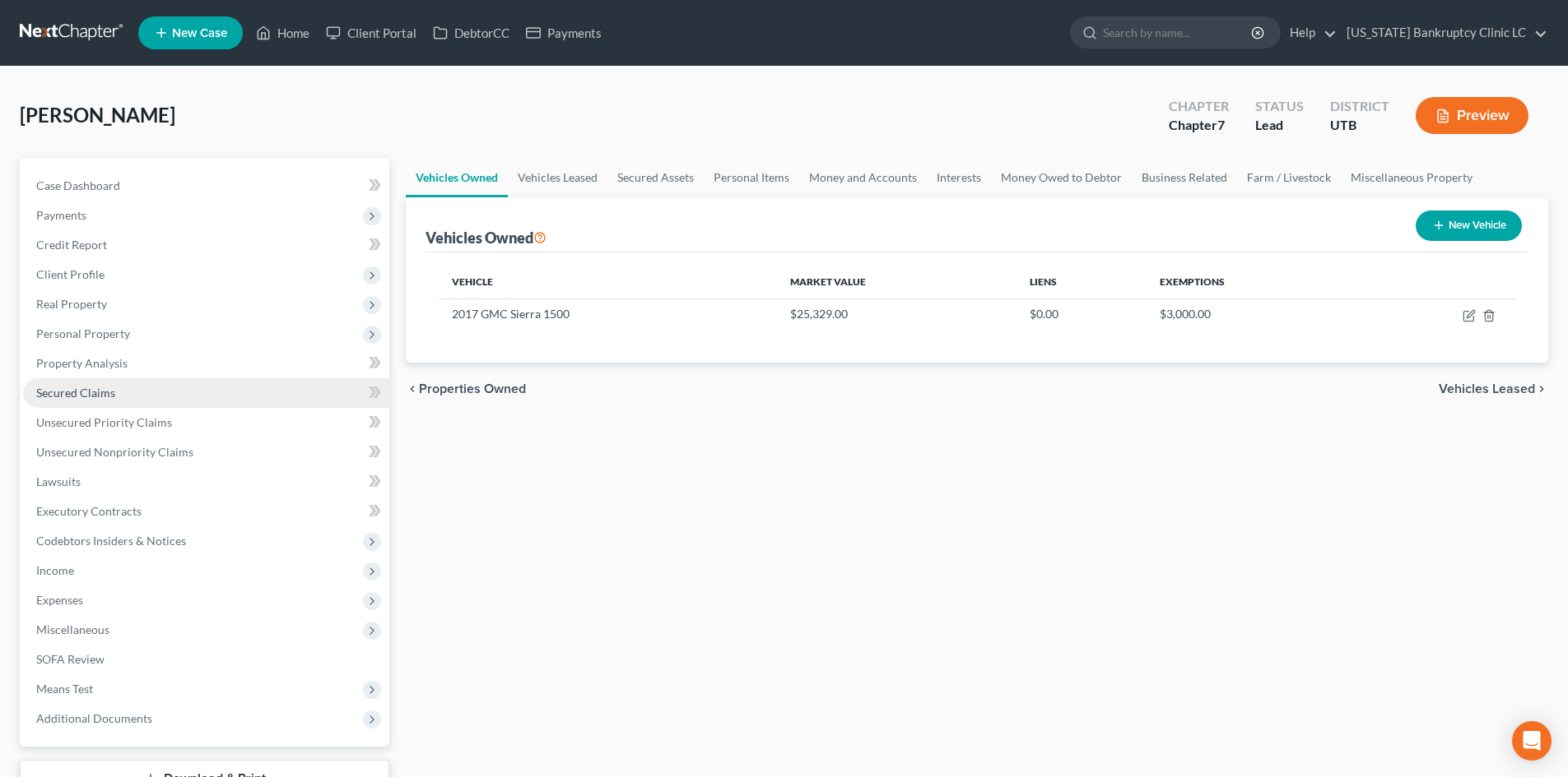
click at [137, 407] on link "Secured Claims" at bounding box center [206, 393] width 366 height 30
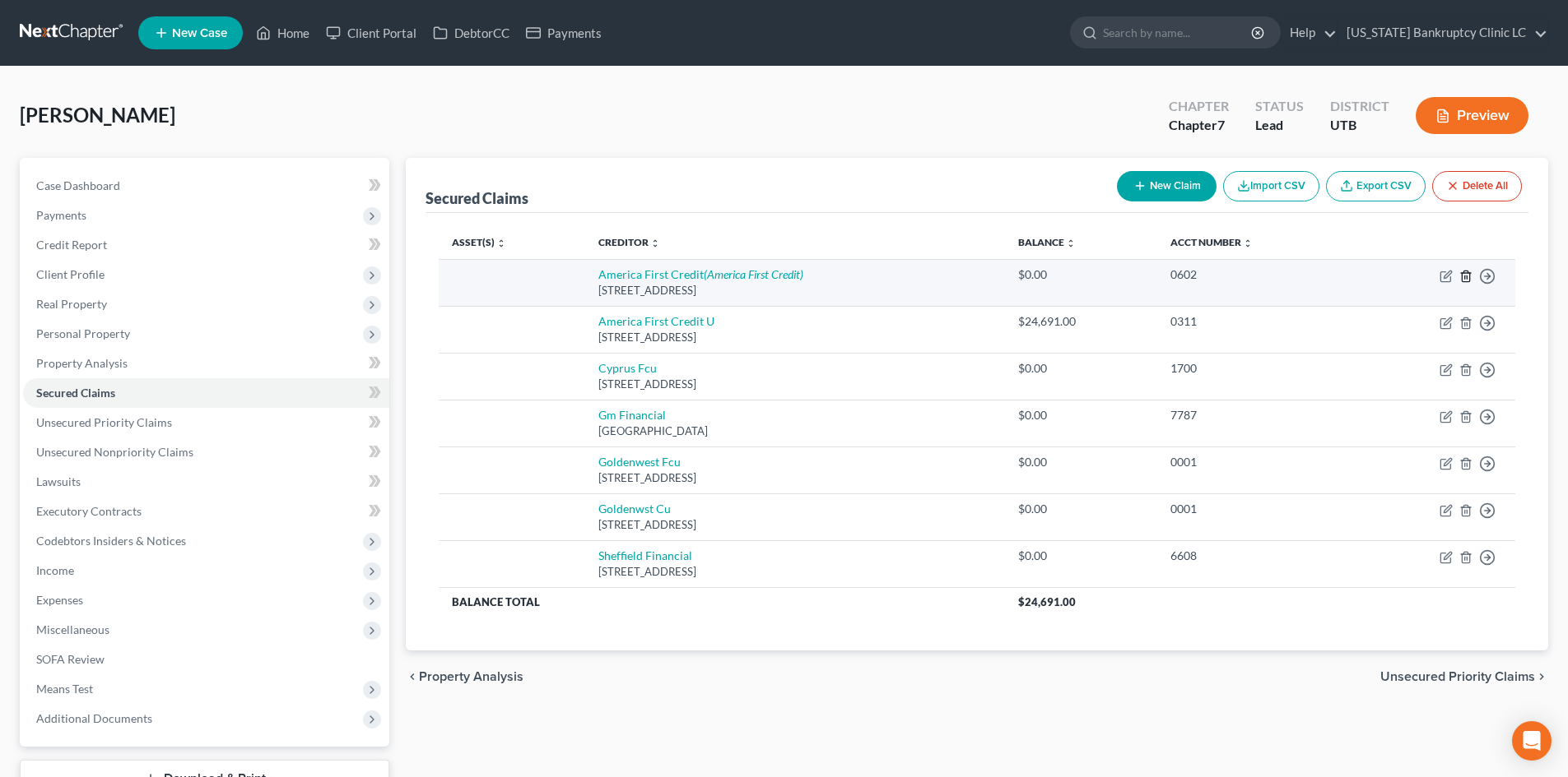
click at [1468, 279] on icon "button" at bounding box center [1466, 276] width 13 height 13
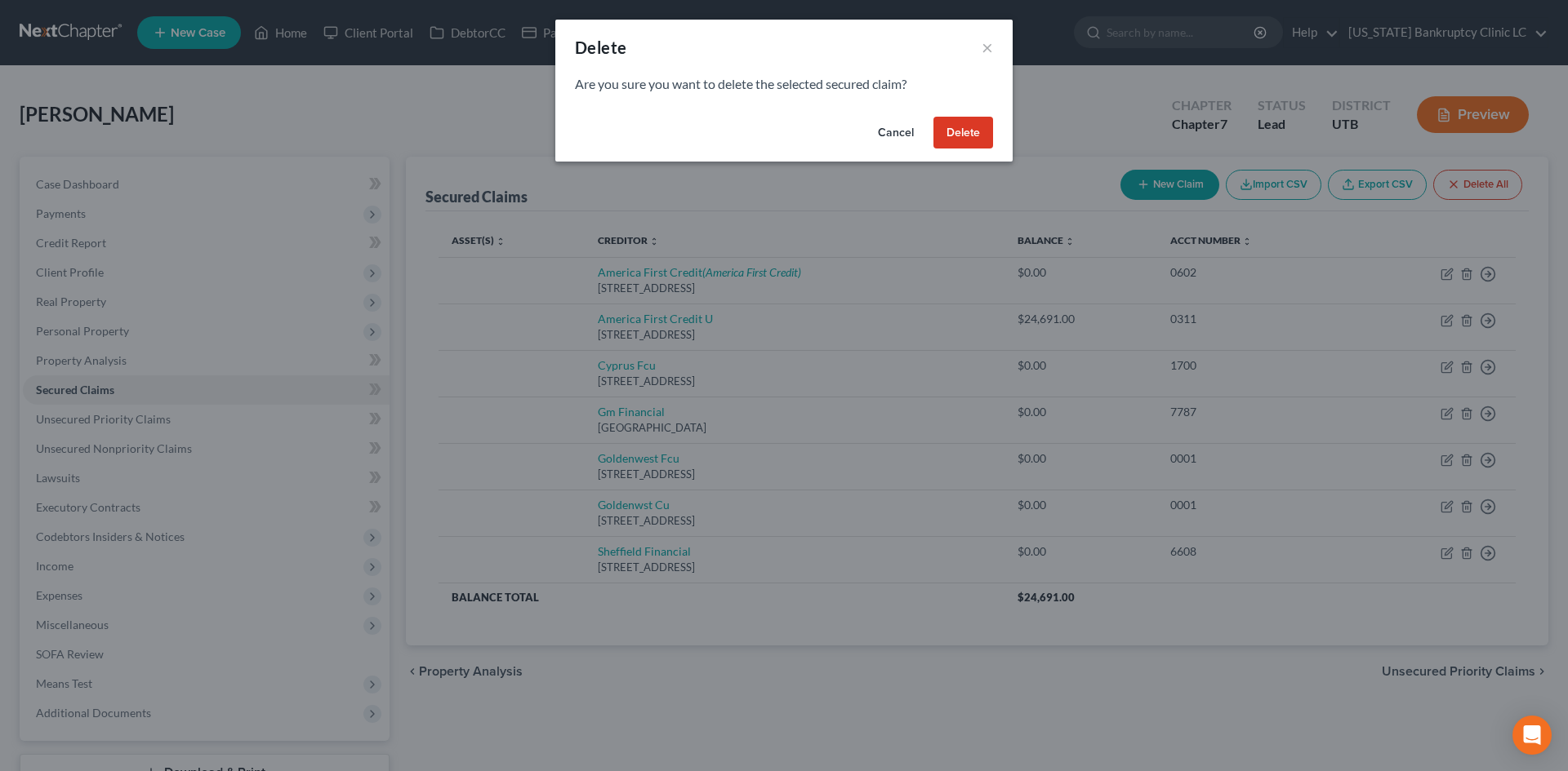
click at [944, 137] on button "Delete" at bounding box center [963, 133] width 59 height 33
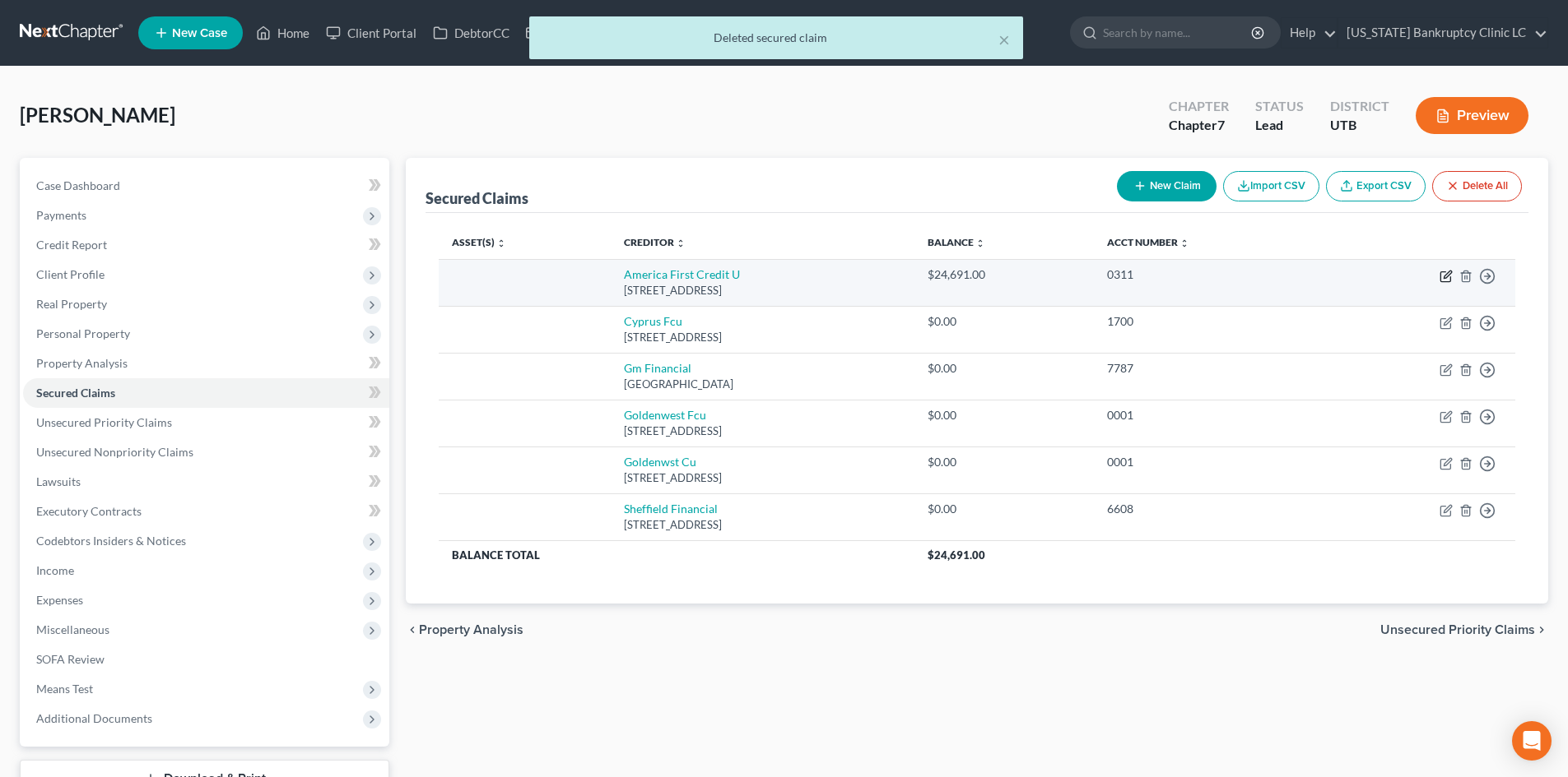
click at [1438, 281] on td "Move to E Move to F Move to G Move to Notice Only" at bounding box center [1421, 282] width 189 height 46
click at [1443, 279] on icon "button" at bounding box center [1446, 276] width 13 height 13
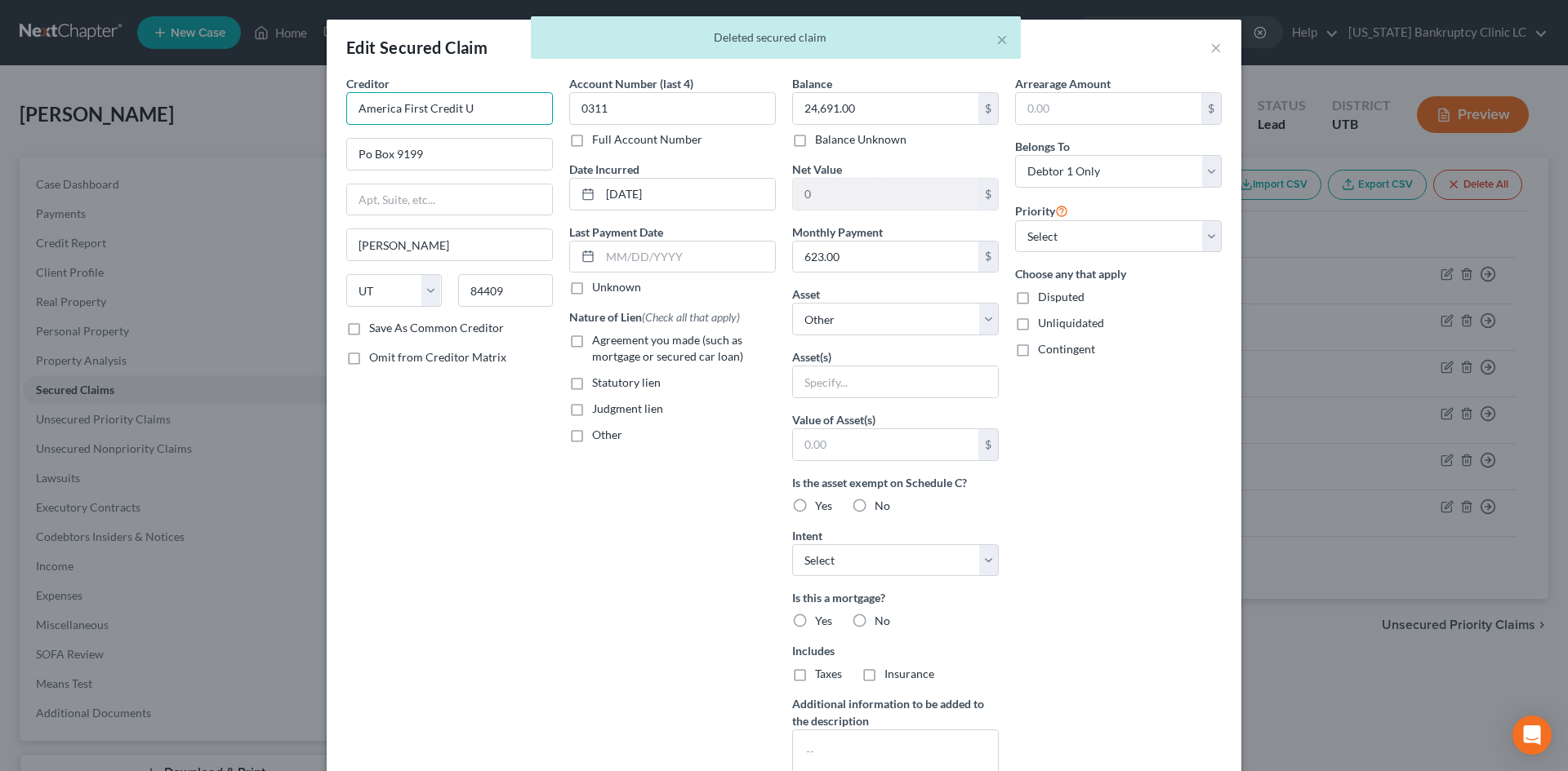
click at [499, 110] on input "America First Credit U" at bounding box center [449, 109] width 207 height 33
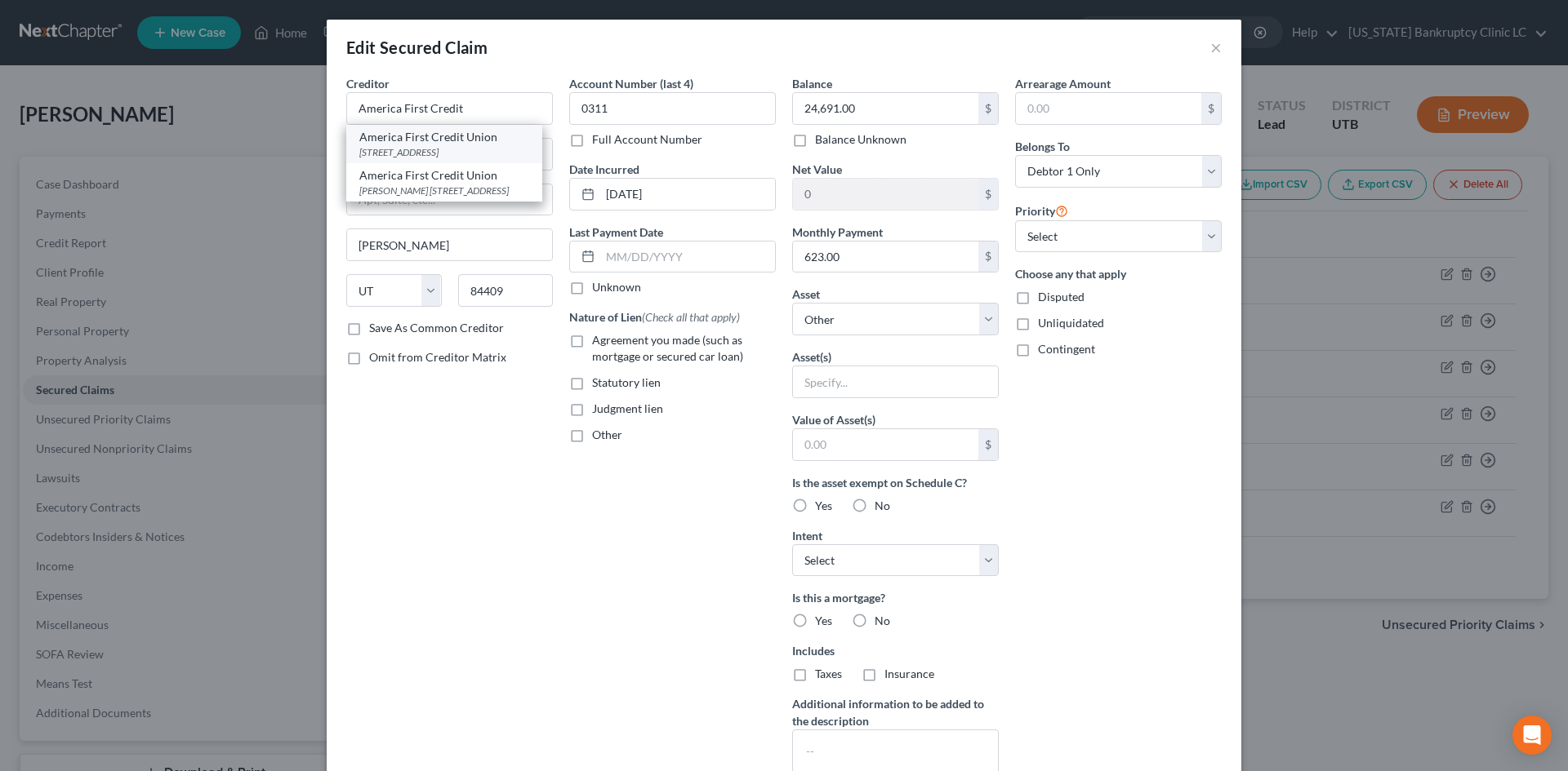
click at [455, 147] on div "PO Box 9199, Ogden, UT 84409" at bounding box center [444, 152] width 170 height 14
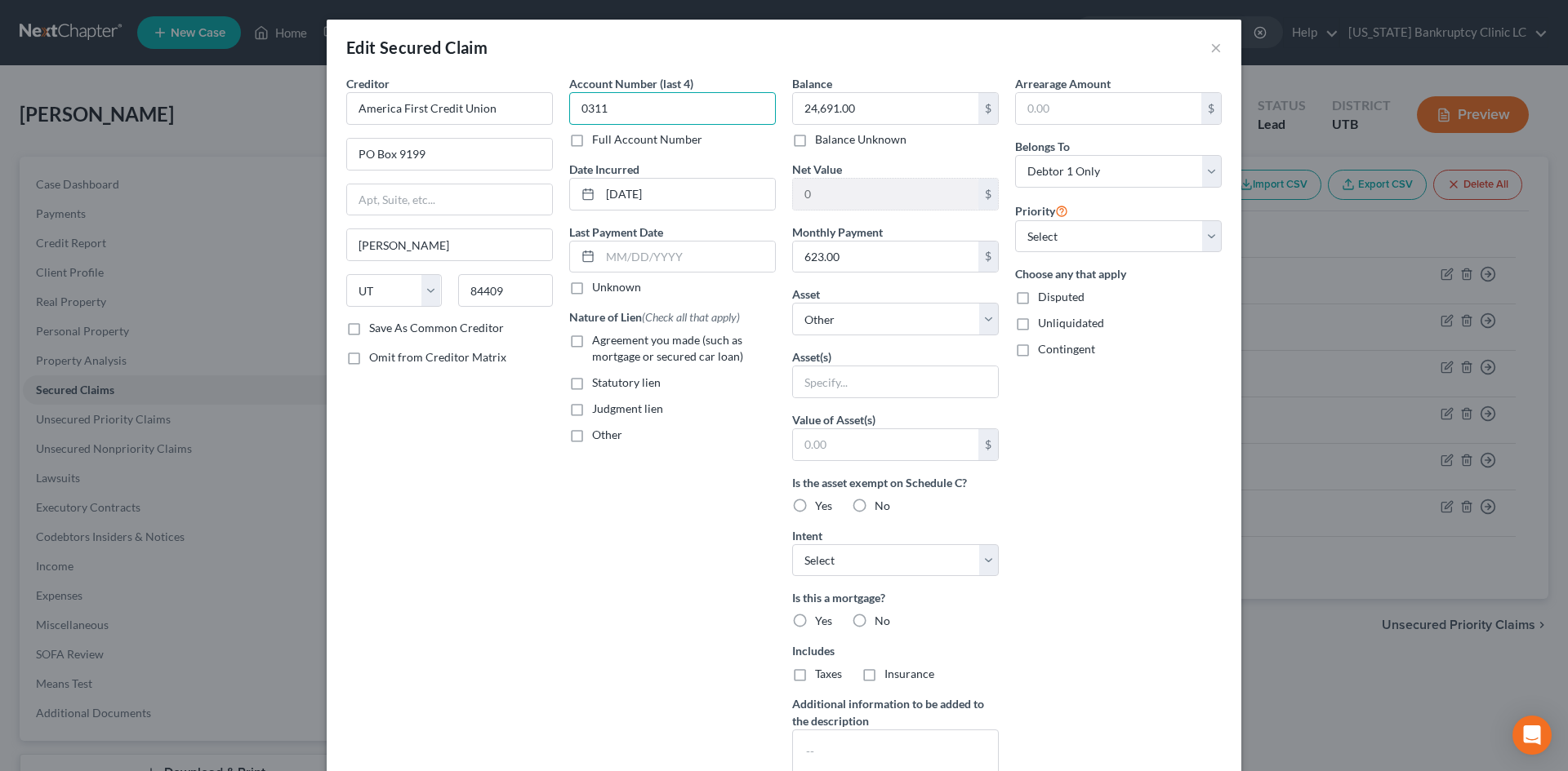
click at [637, 118] on input "0311" at bounding box center [672, 109] width 207 height 33
click at [846, 314] on select "Select Other Multiple Assets America First Credit Union #6976 (Checking Account…" at bounding box center [895, 320] width 207 height 33
click at [792, 303] on select "Select Other Multiple Assets America First Credit Union #6976 (Checking Account…" at bounding box center [895, 320] width 207 height 33
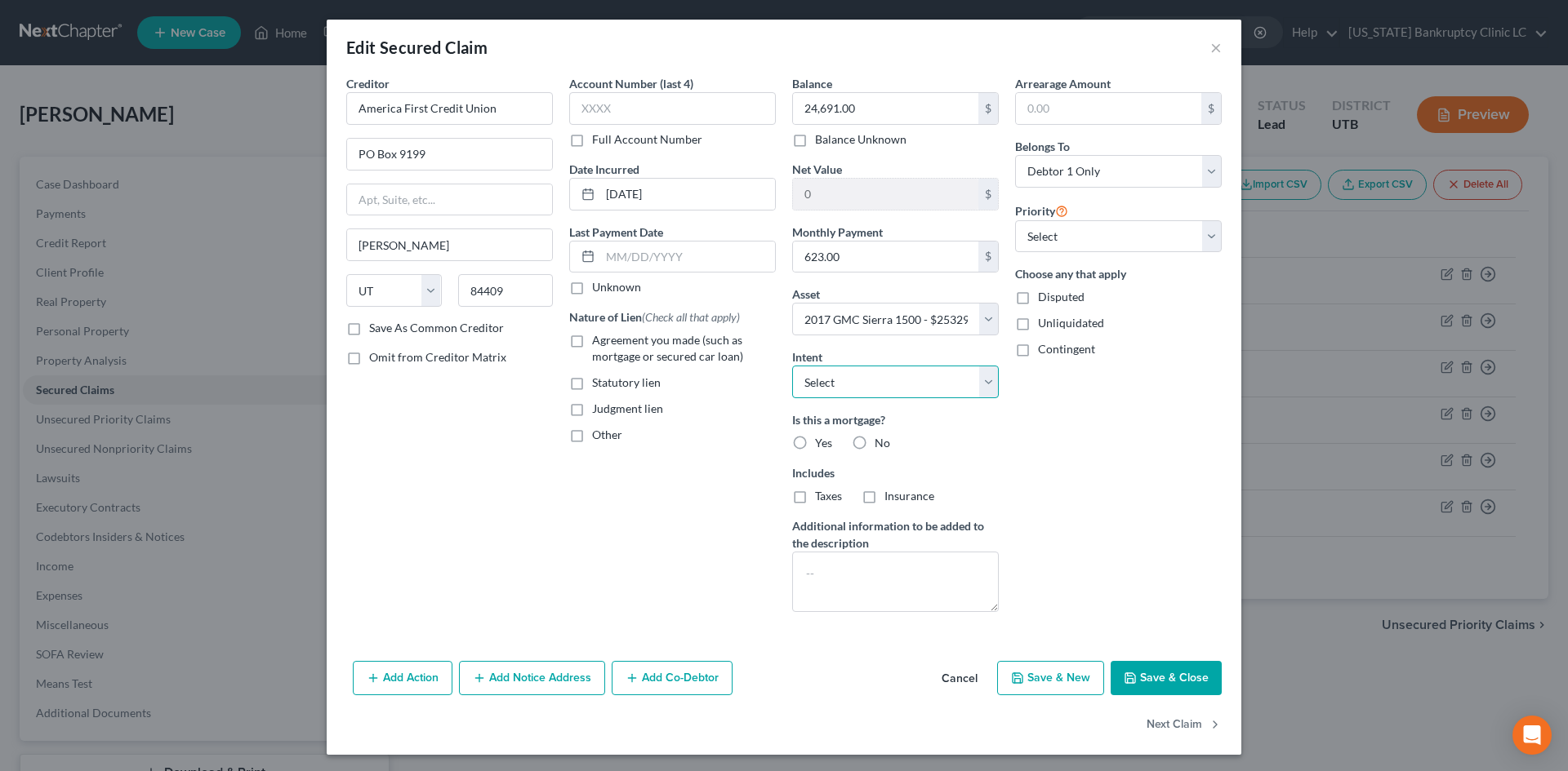
click at [835, 394] on select "Select Surrender Redeem Reaffirm Avoid Other" at bounding box center [895, 382] width 207 height 33
click at [792, 366] on select "Select Surrender Redeem Reaffirm Avoid Other" at bounding box center [895, 382] width 207 height 33
click at [731, 520] on div "Account Number (last 4) Full Account Number Date Incurred 03-11-2024 Last Payme…" at bounding box center [672, 350] width 223 height 550
click at [1066, 245] on select "Select 1st 2nd 3rd 4th 5th 6th 7th 8th 9th 10th 11th 12th 13th 14th 15th 16th 1…" at bounding box center [1118, 237] width 207 height 33
click at [1015, 221] on select "Select 1st 2nd 3rd 4th 5th 6th 7th 8th 9th 10th 11th 12th 13th 14th 15th 16th 1…" at bounding box center [1118, 237] width 207 height 33
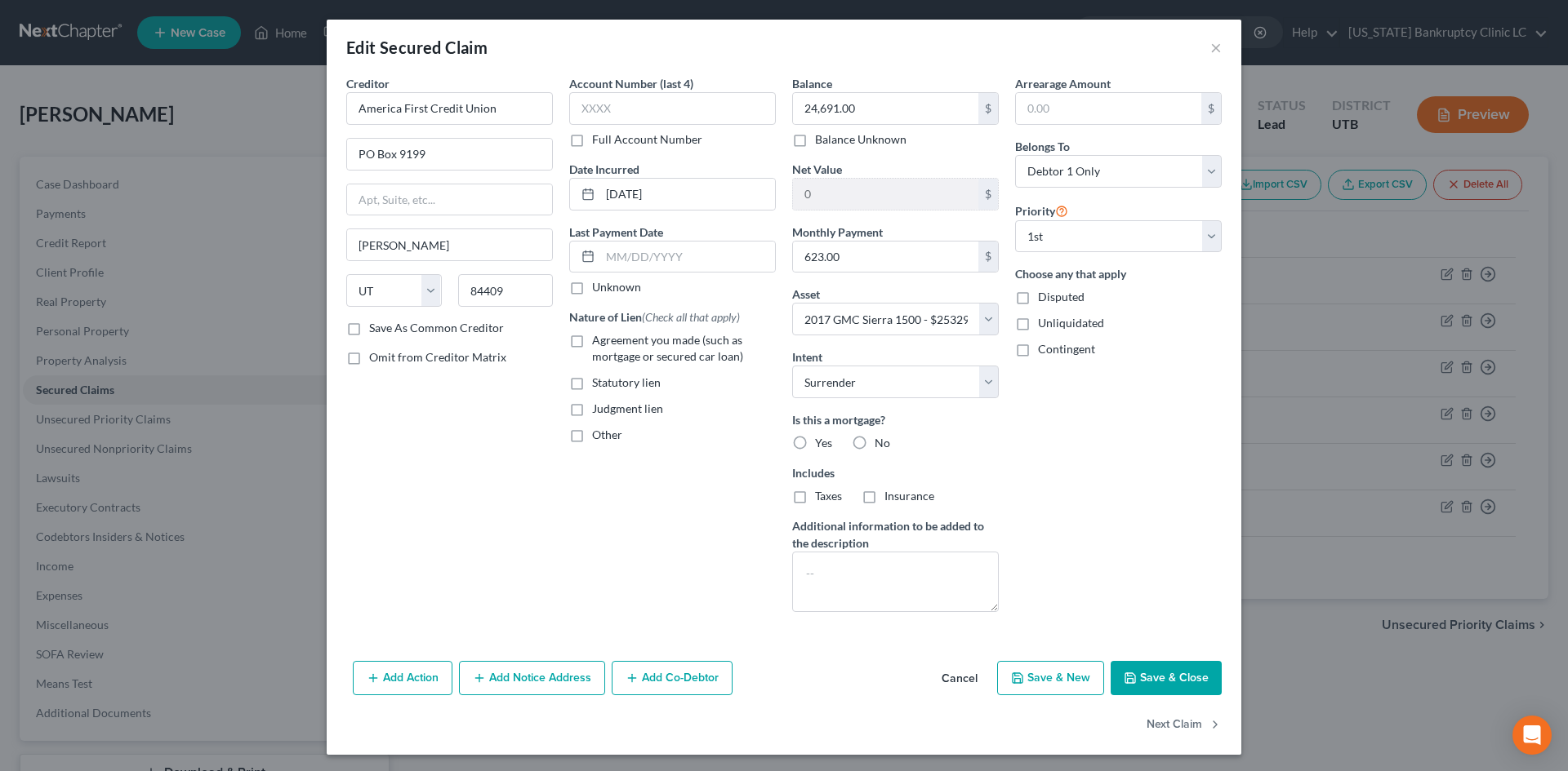
click at [1085, 519] on div "Arrearage Amount $ Belongs To * Select Debtor 1 Only Debtor 2 Only Debtor 1 And…" at bounding box center [1118, 350] width 223 height 550
click at [1153, 677] on button "Save & Close" at bounding box center [1166, 679] width 111 height 35
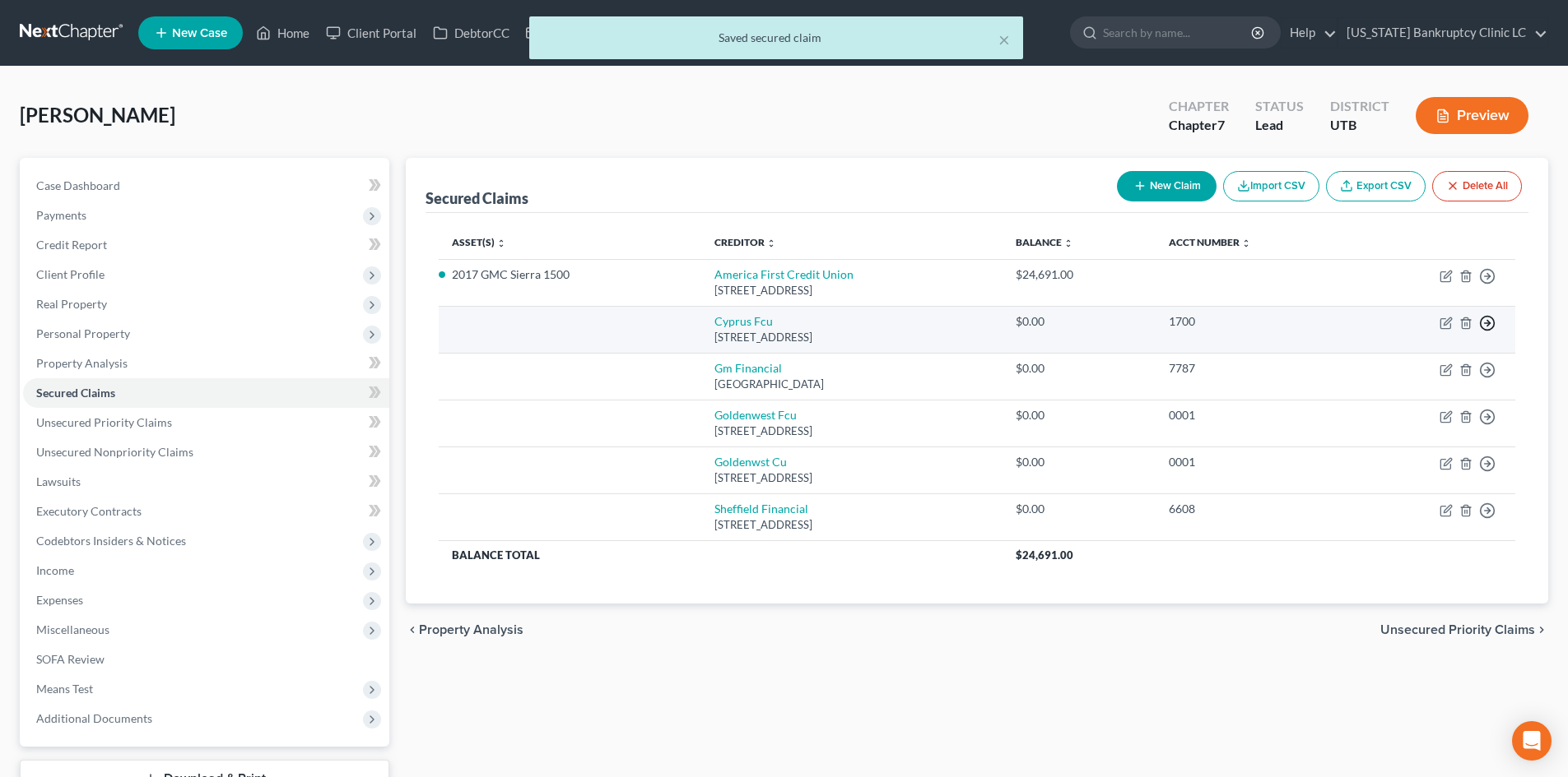
click at [1482, 325] on icon "button" at bounding box center [1487, 324] width 17 height 17
click at [1384, 362] on link "Move to F" at bounding box center [1411, 363] width 137 height 28
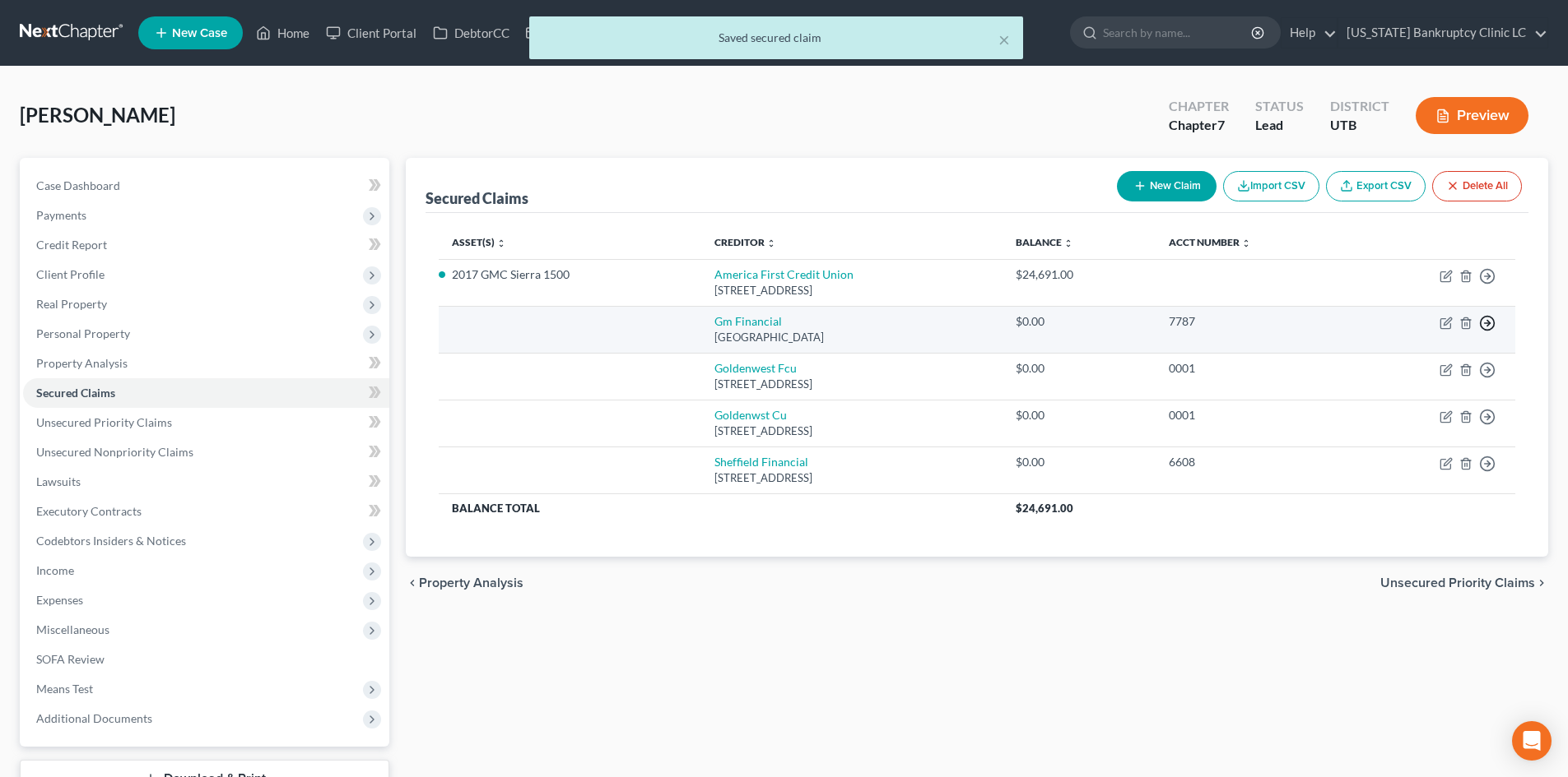
click at [1491, 322] on icon "button" at bounding box center [1487, 324] width 17 height 17
click at [1442, 357] on link "Move to F" at bounding box center [1411, 363] width 137 height 28
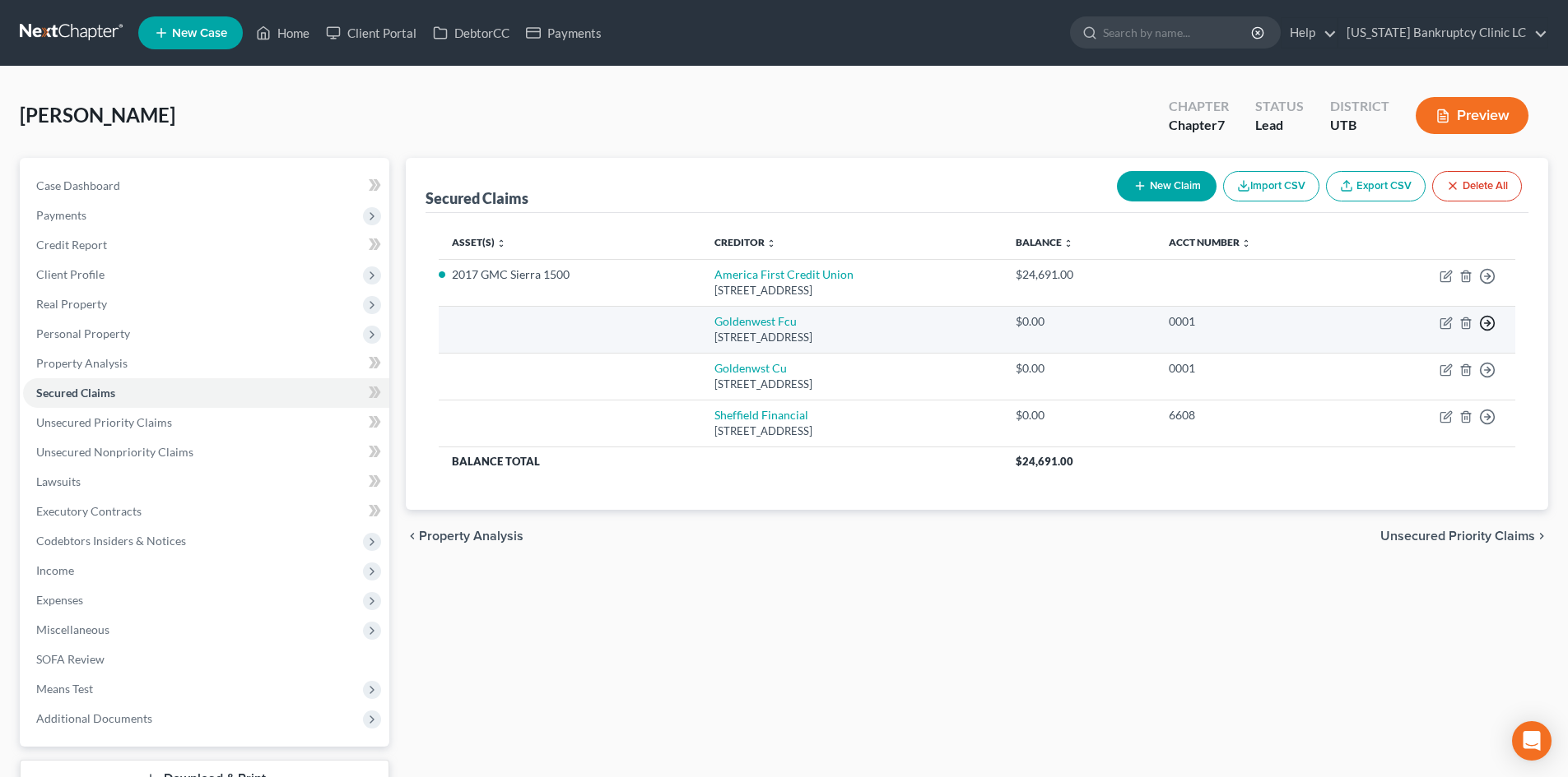
click at [1494, 325] on circle "button" at bounding box center [1487, 324] width 14 height 14
click at [1391, 361] on link "Move to F" at bounding box center [1411, 363] width 137 height 28
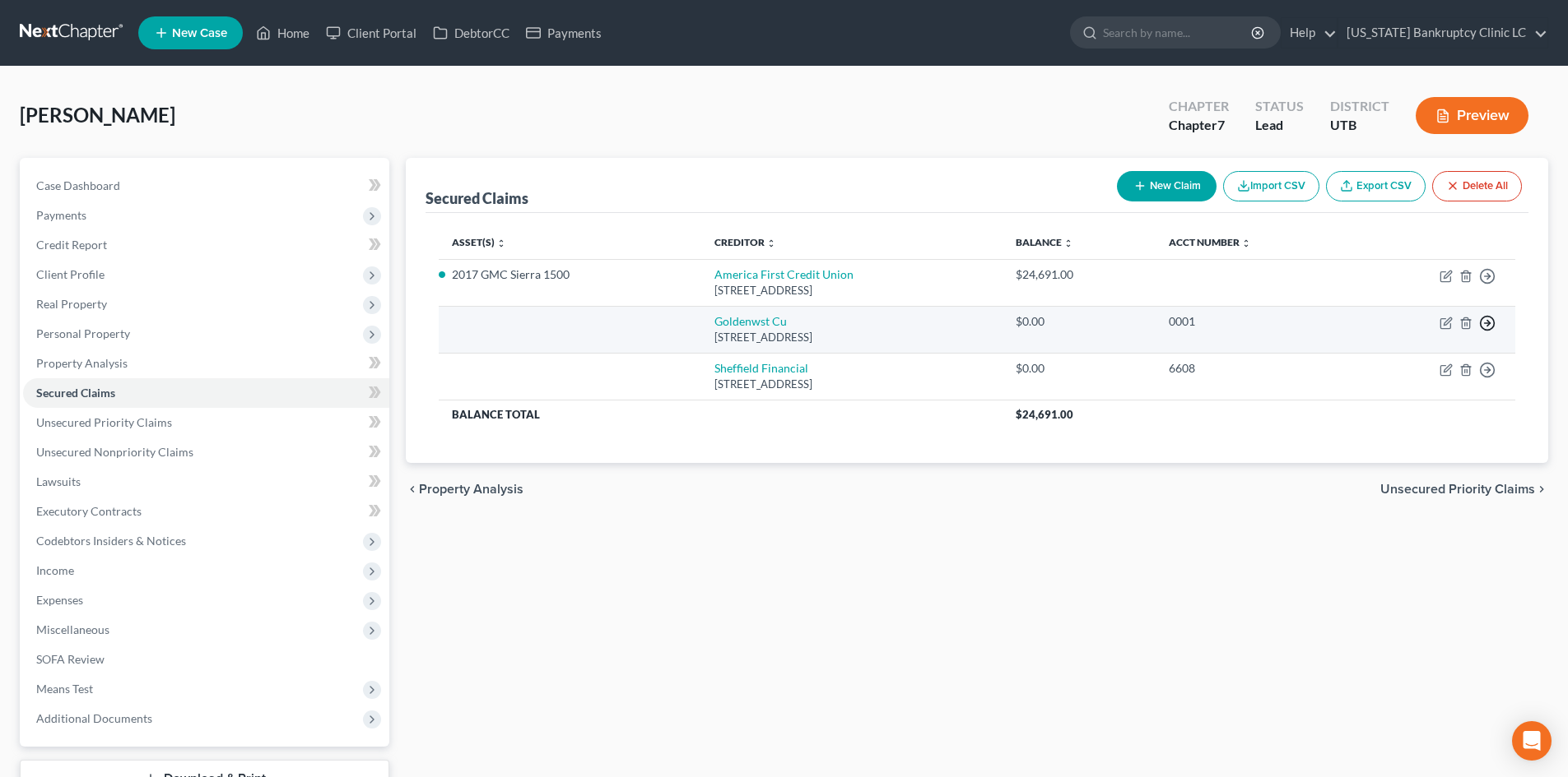
click at [1488, 324] on icon "button" at bounding box center [1487, 324] width 17 height 17
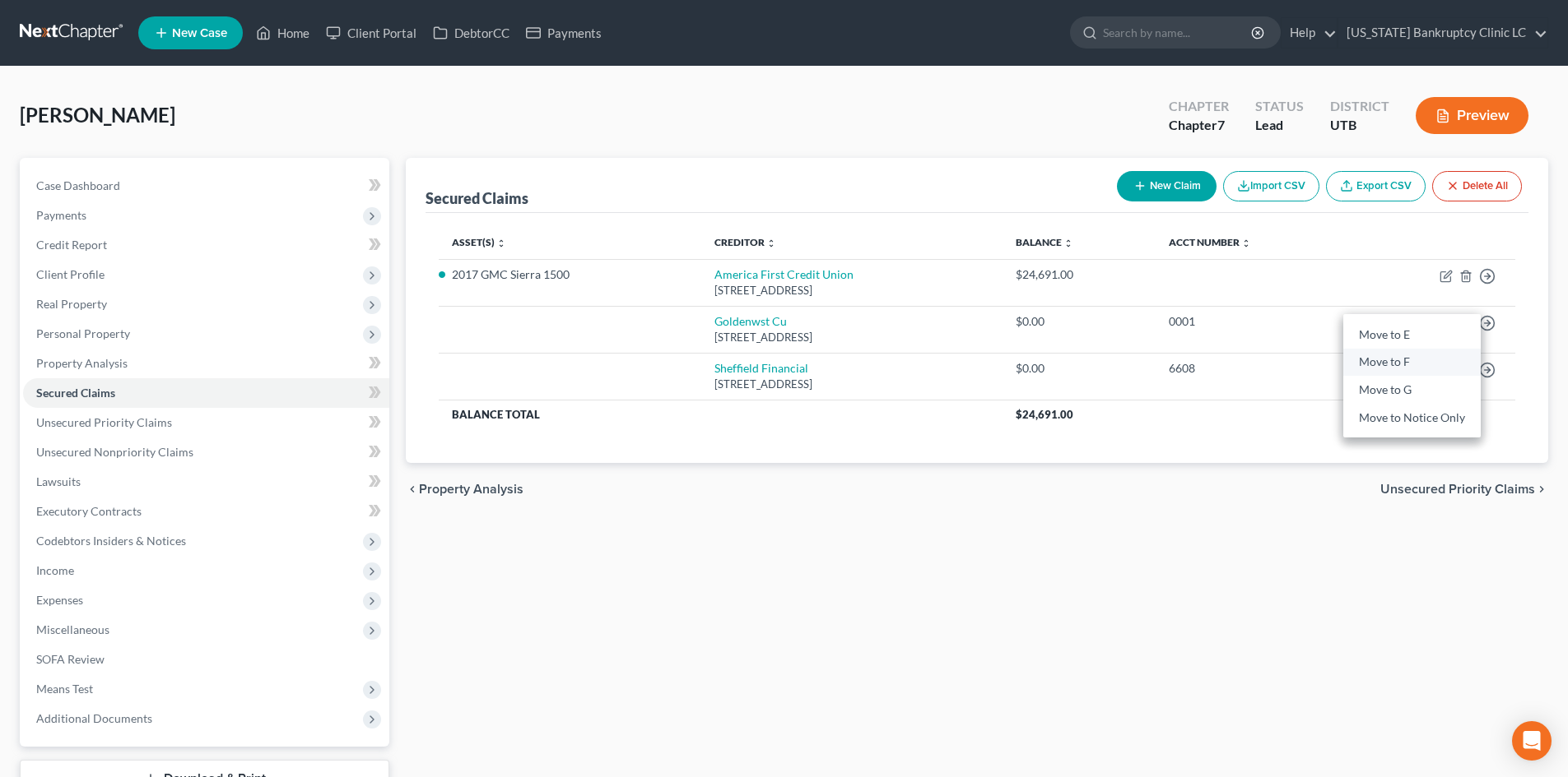
drag, startPoint x: 1401, startPoint y: 366, endPoint x: 1524, endPoint y: 353, distance: 123.7
click at [1400, 366] on link "Move to F" at bounding box center [1411, 363] width 137 height 28
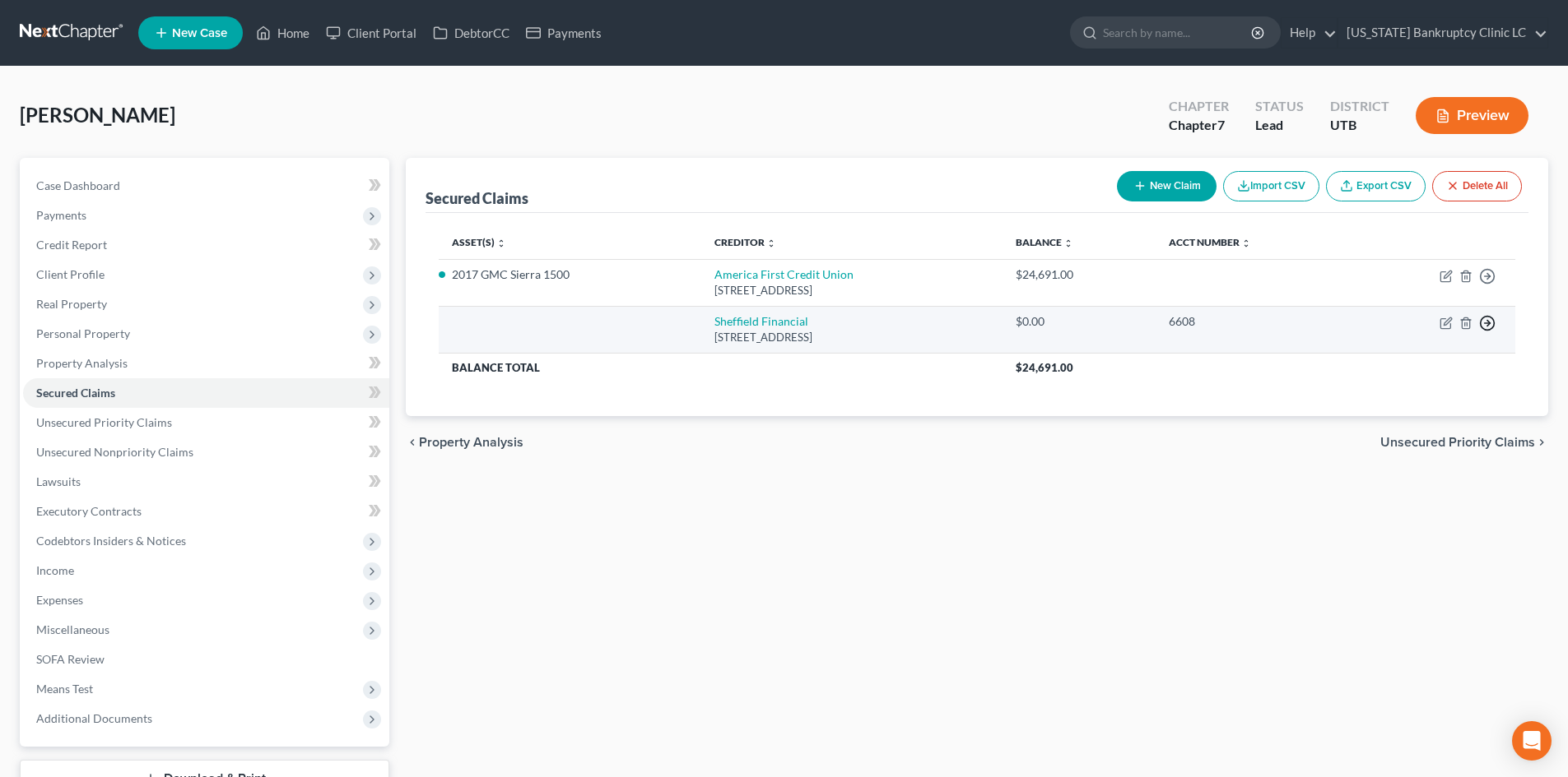
click at [1490, 326] on icon "button" at bounding box center [1487, 324] width 17 height 17
click at [1404, 365] on link "Move to F" at bounding box center [1411, 363] width 137 height 28
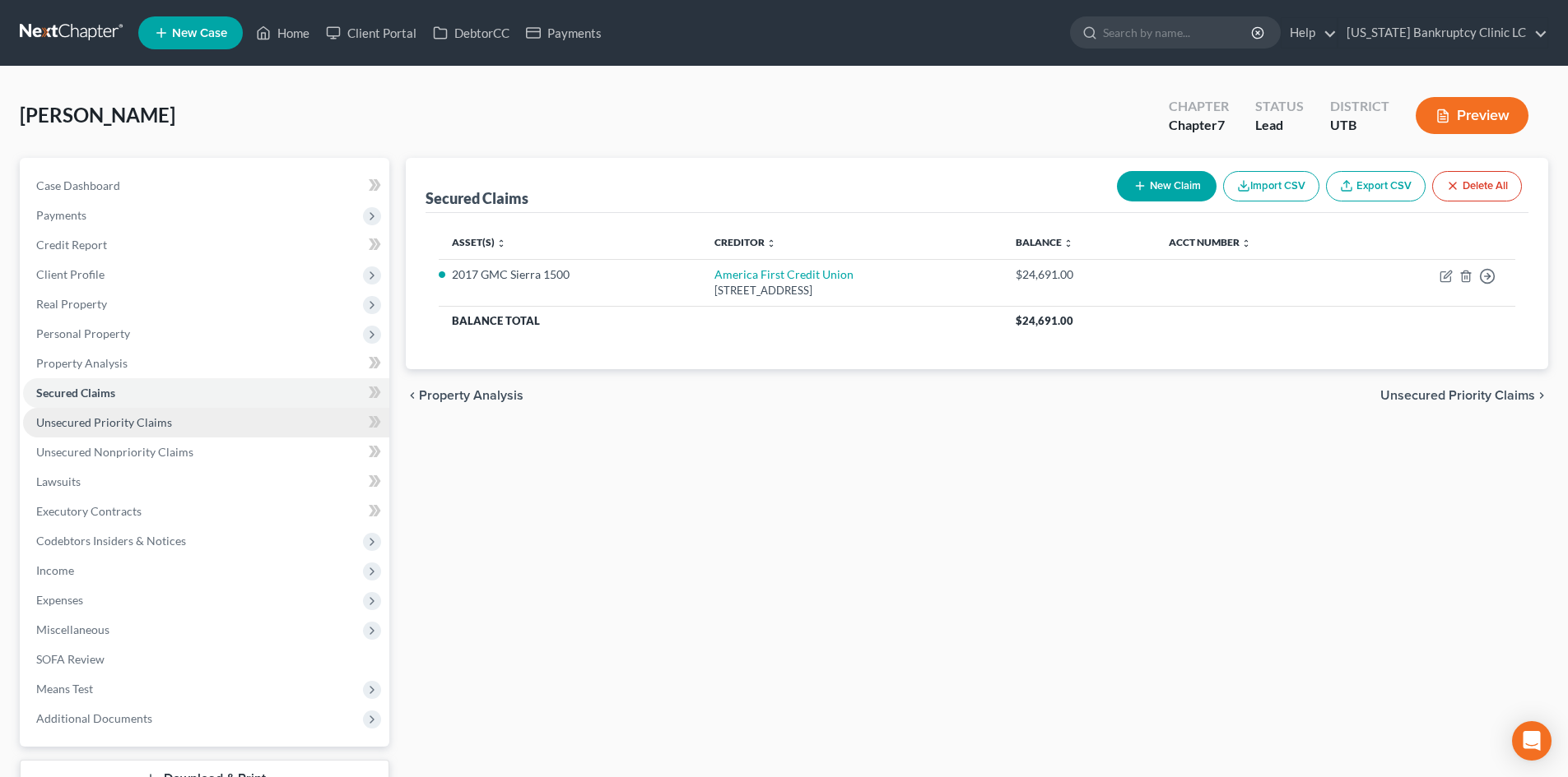
click at [127, 423] on span "Unsecured Priority Claims" at bounding box center [105, 422] width 136 height 14
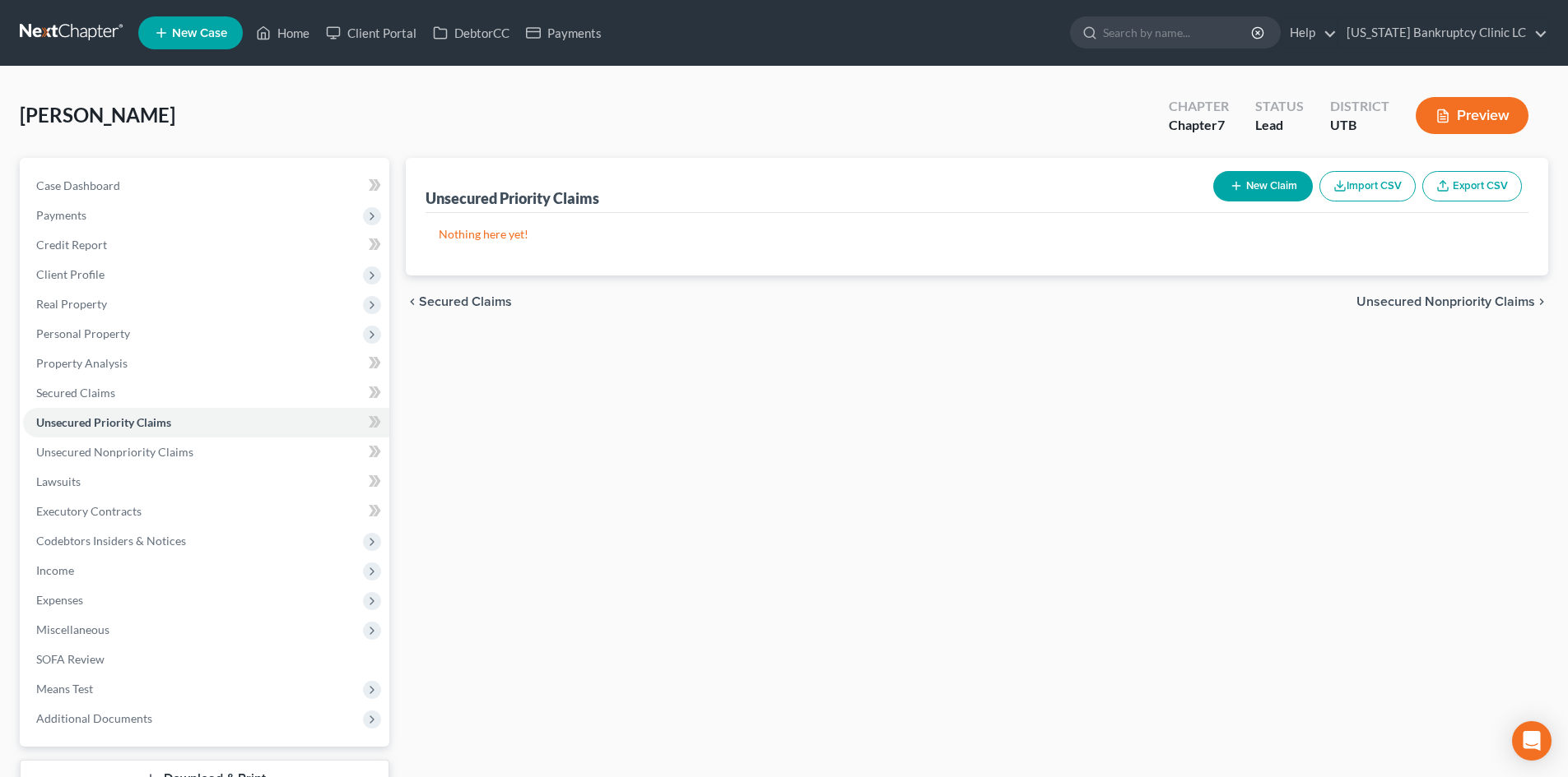
click at [1269, 199] on button "New Claim" at bounding box center [1263, 186] width 100 height 31
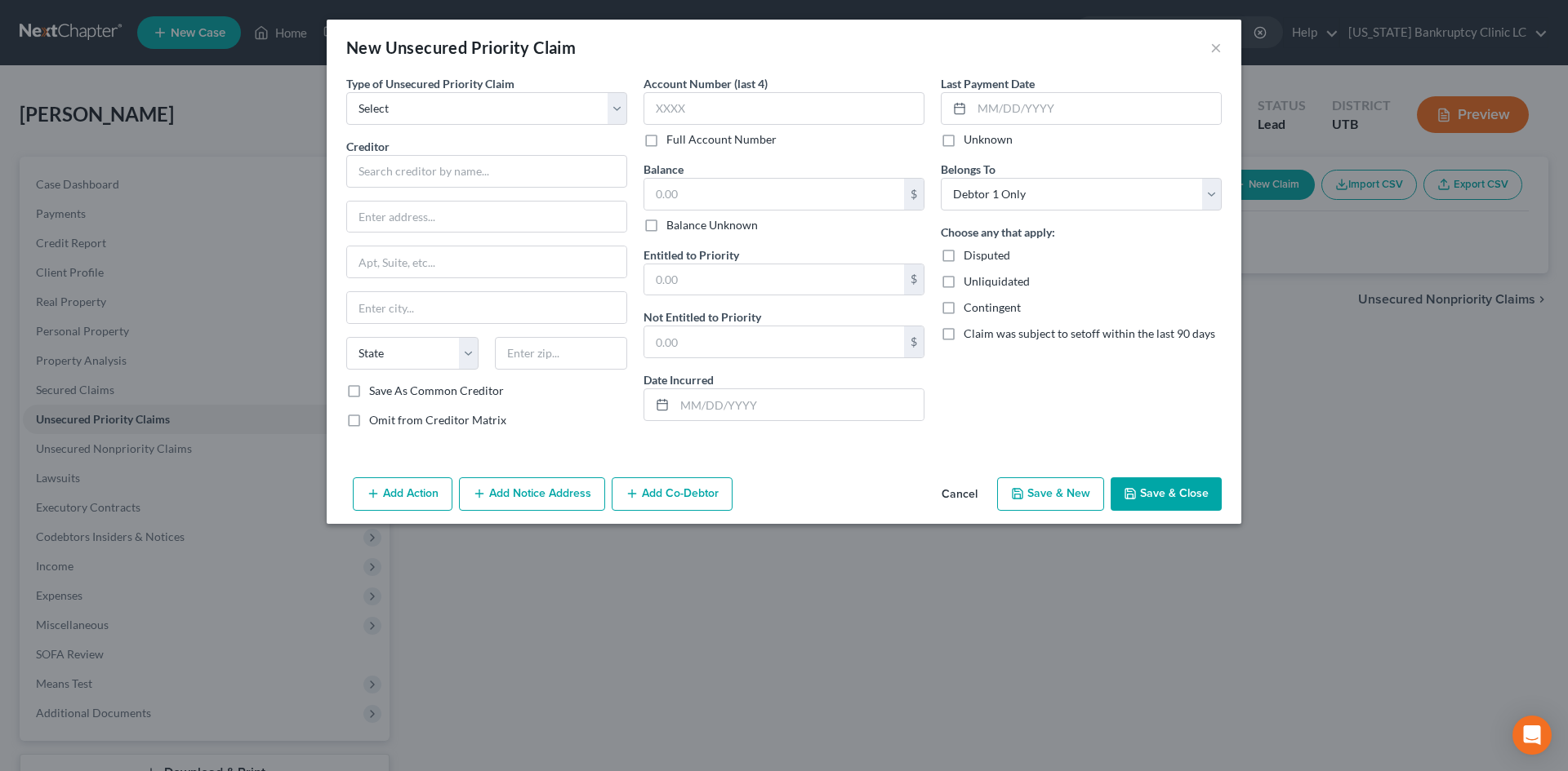
click at [452, 133] on div "Type of Unsecured Priority Claim * Select Taxes & Other Government Units Domest…" at bounding box center [486, 258] width 297 height 367
click at [447, 120] on select "Select Taxes & Other Government Units Domestic Support Obligations Extensions o…" at bounding box center [486, 109] width 281 height 33
click at [346, 92] on select "Select Taxes & Other Government Units Domestic Support Obligations Extensions o…" at bounding box center [486, 109] width 281 height 33
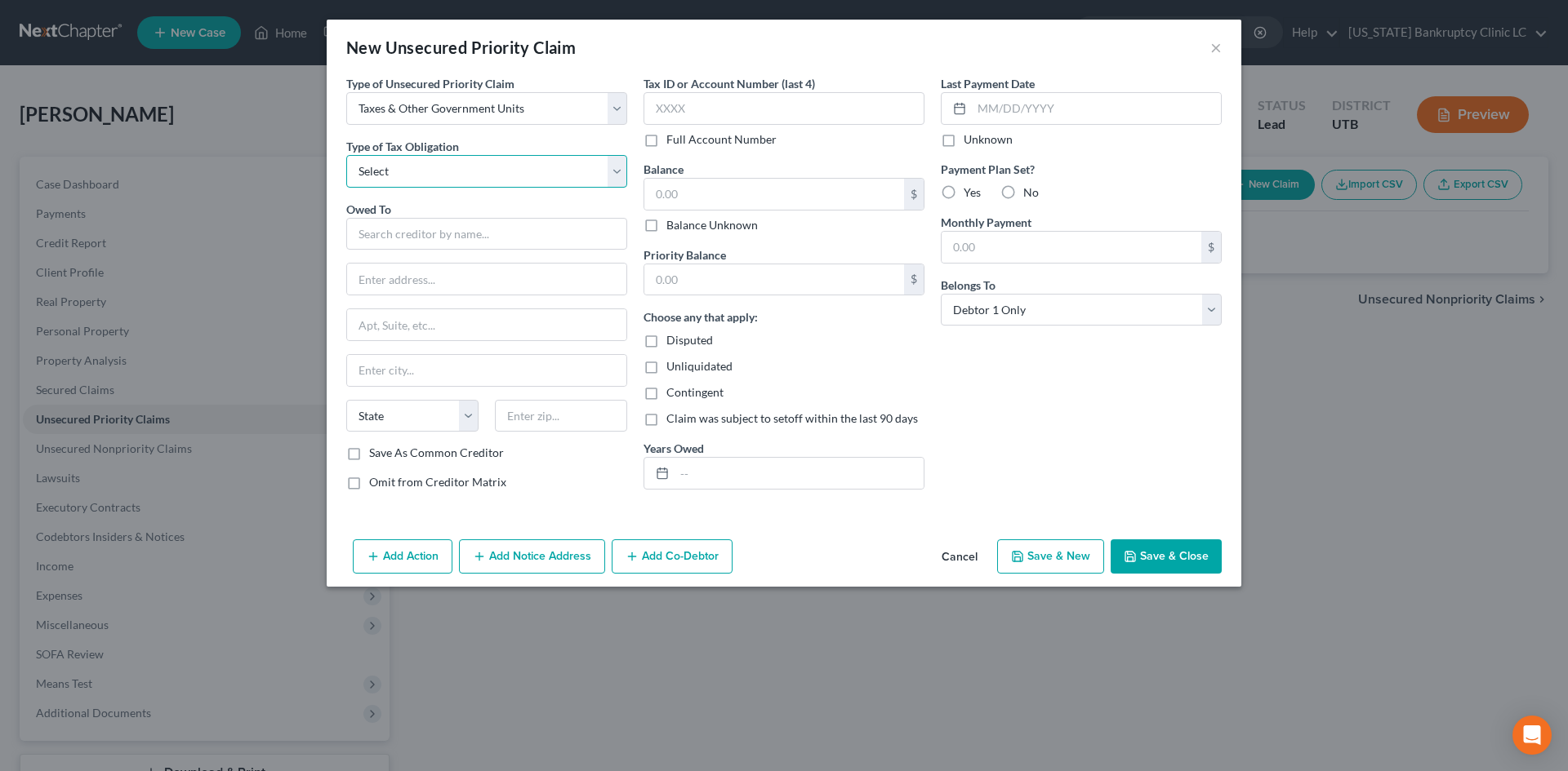
click at [439, 163] on select "Select Federal City State Franchise Tax Board Other" at bounding box center [486, 171] width 281 height 33
click at [346, 155] on select "Select Federal City State Franchise Tax Board Other" at bounding box center [486, 171] width 281 height 33
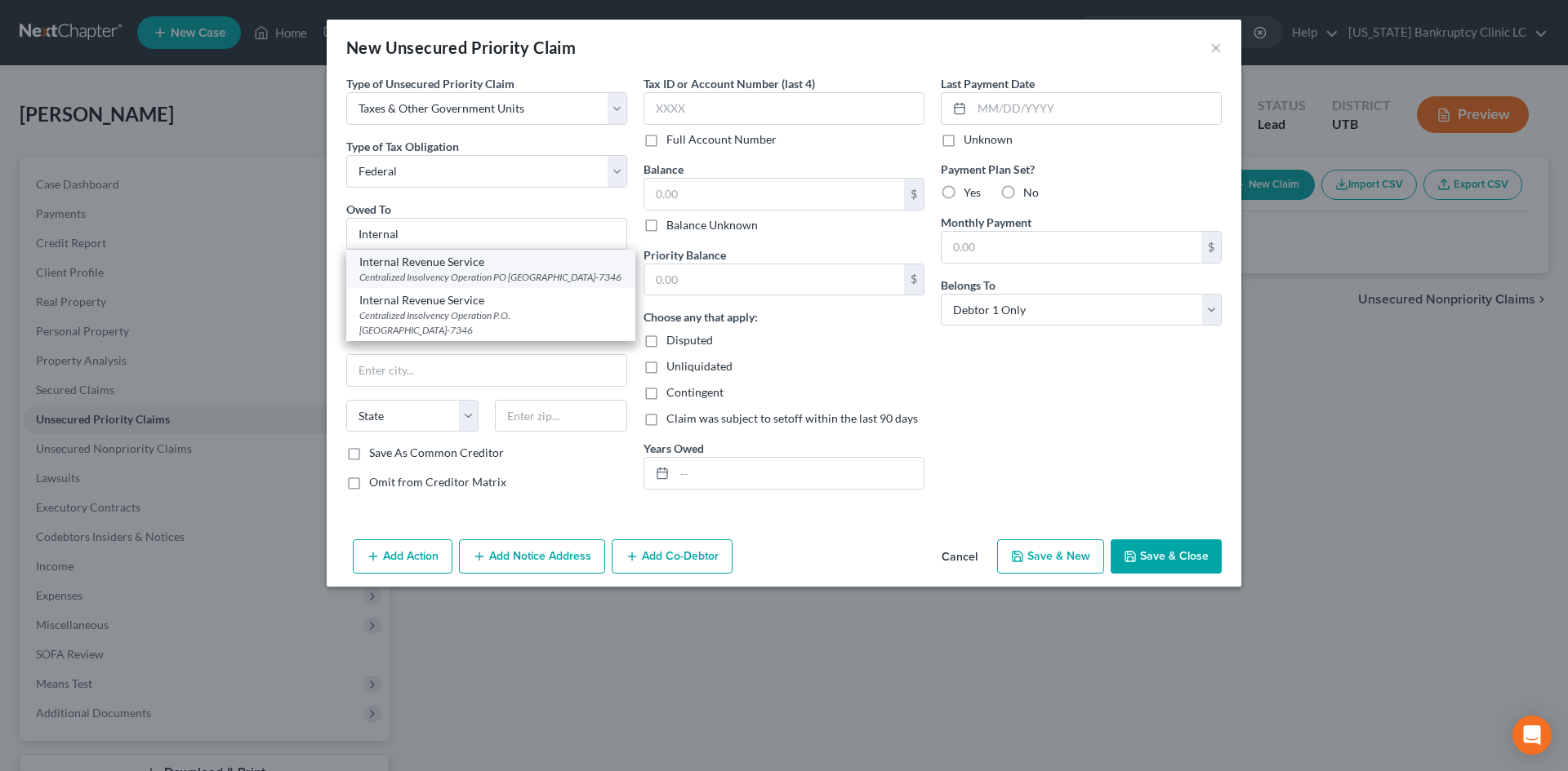
click at [457, 266] on div "Internal Revenue Service" at bounding box center [490, 262] width 263 height 16
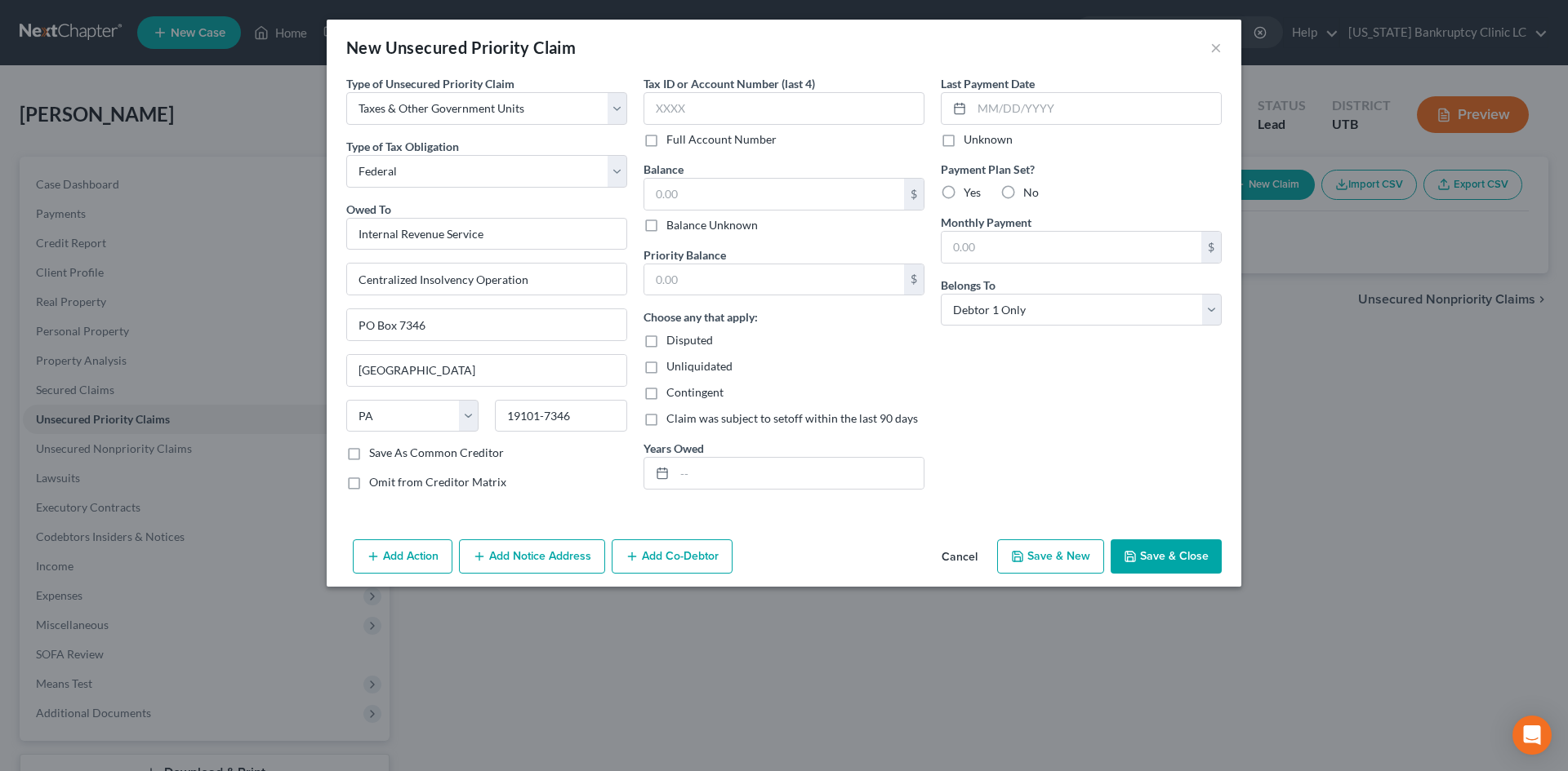
click at [1023, 555] on icon "button" at bounding box center [1018, 557] width 10 height 10
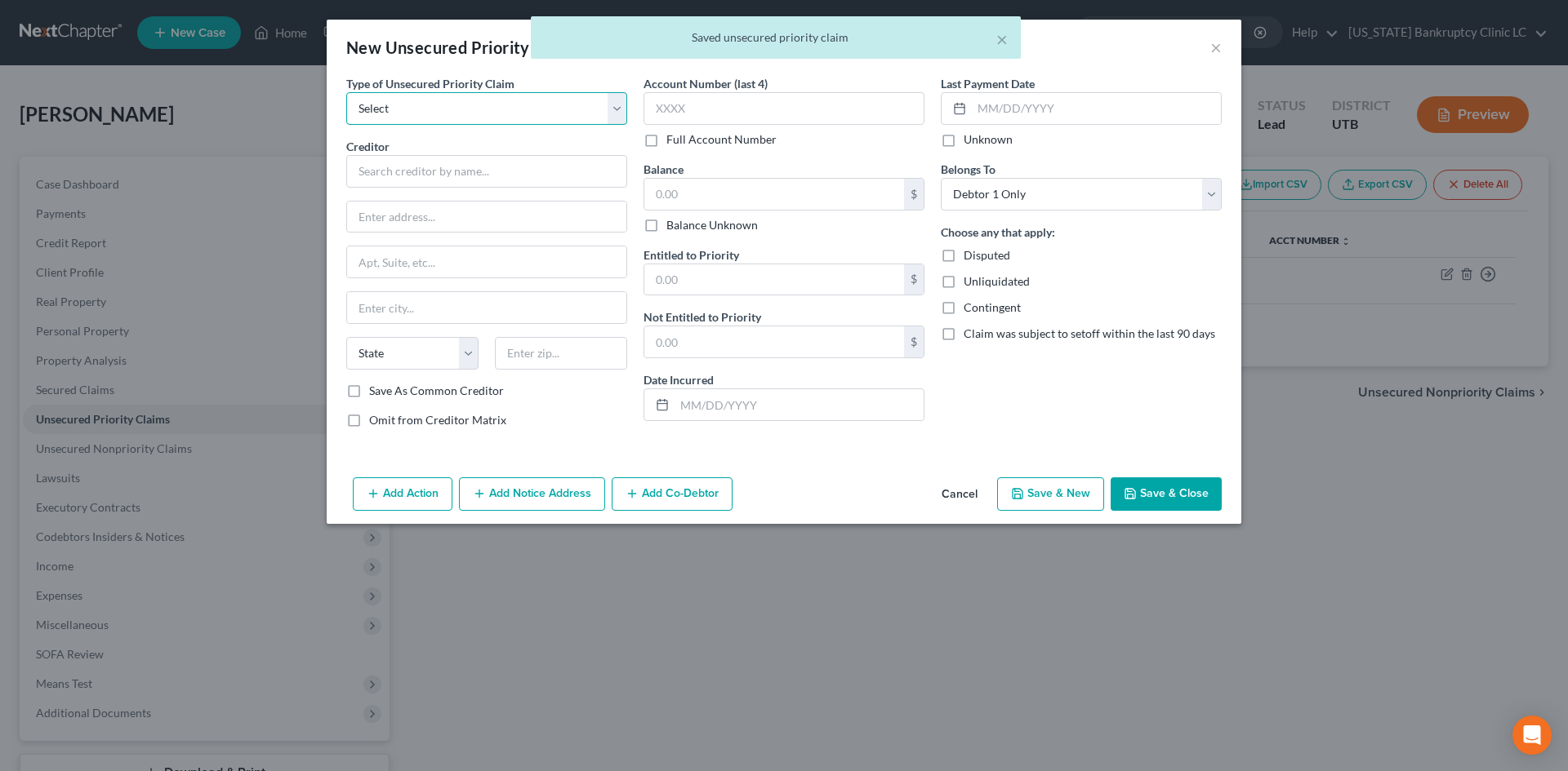
drag, startPoint x: 452, startPoint y: 112, endPoint x: 452, endPoint y: 124, distance: 12.0
click at [452, 112] on select "Select Taxes & Other Government Units Domestic Support Obligations Extensions o…" at bounding box center [486, 109] width 281 height 33
click at [346, 92] on select "Select Taxes & Other Government Units Domestic Support Obligations Extensions o…" at bounding box center [486, 109] width 281 height 33
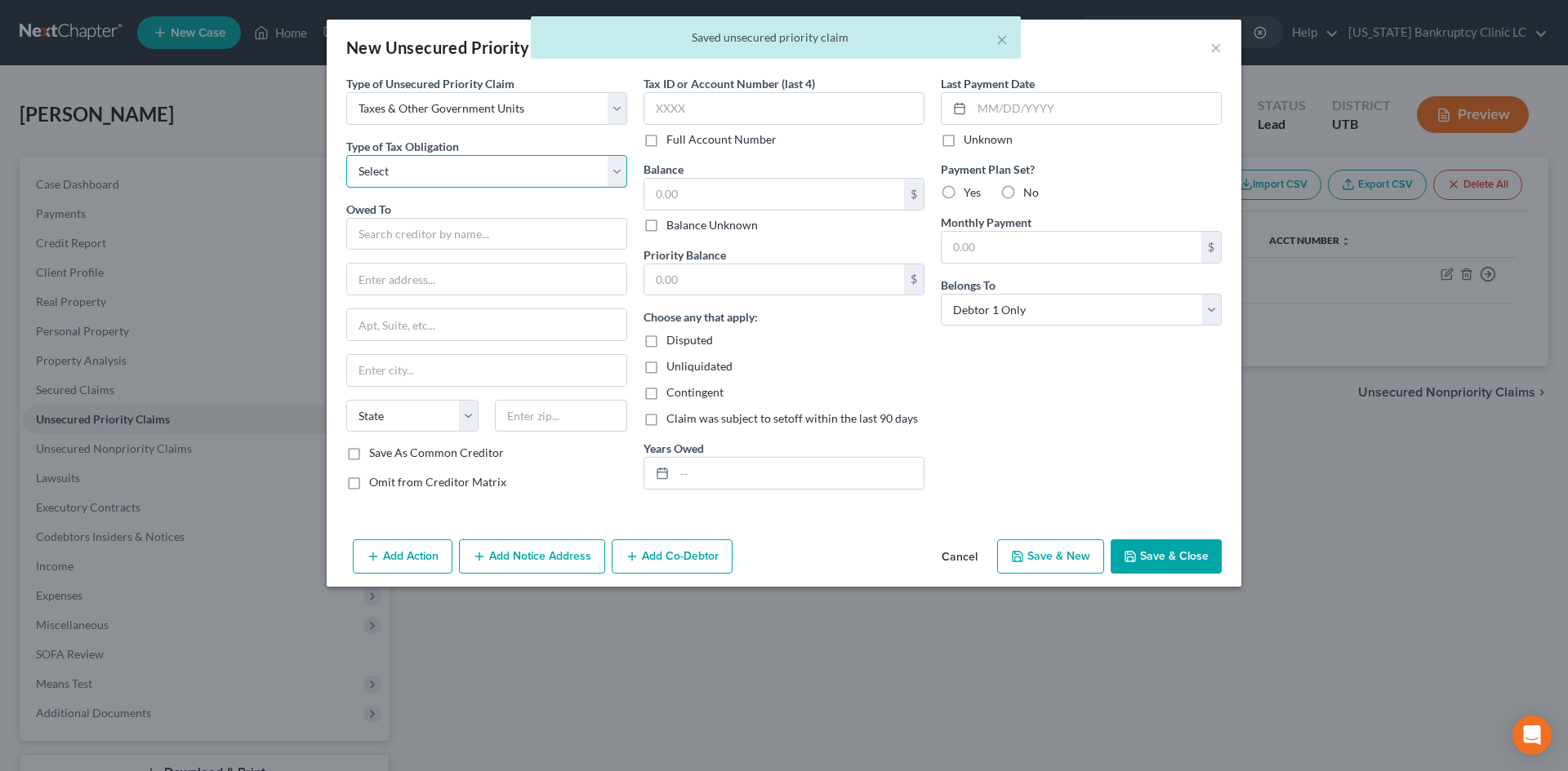
drag, startPoint x: 440, startPoint y: 175, endPoint x: 435, endPoint y: 187, distance: 13.0
click at [440, 175] on select "Select Federal City State Franchise Tax Board Other" at bounding box center [486, 171] width 281 height 33
click at [346, 155] on select "Select Federal City State Franchise Tax Board Other" at bounding box center [486, 171] width 281 height 33
click at [424, 235] on input "text" at bounding box center [486, 235] width 281 height 33
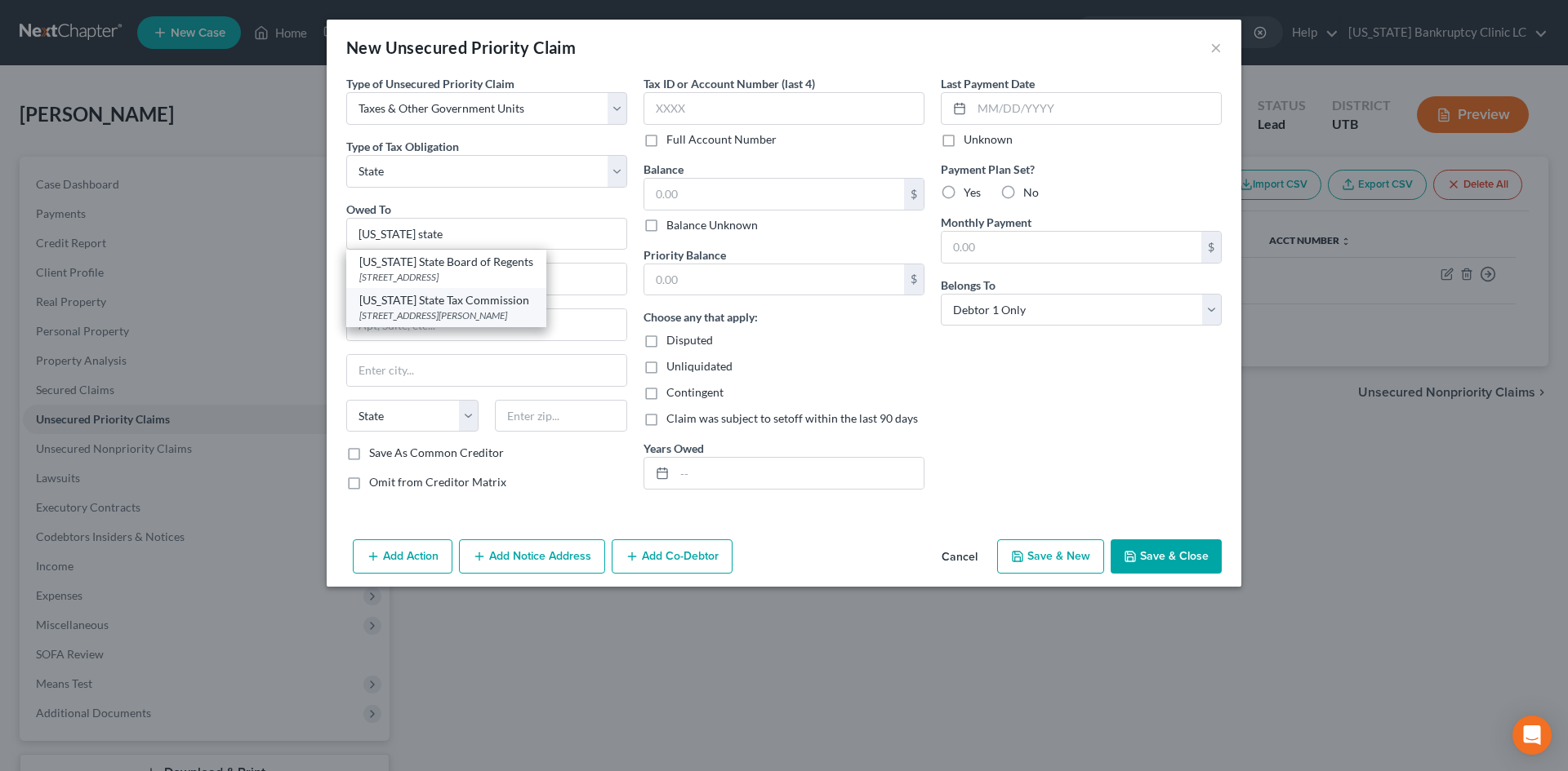
click at [466, 322] on div "210 North 1950 West Special Services Division, Michelle Riggs, Salt Lake City, …" at bounding box center [446, 315] width 174 height 14
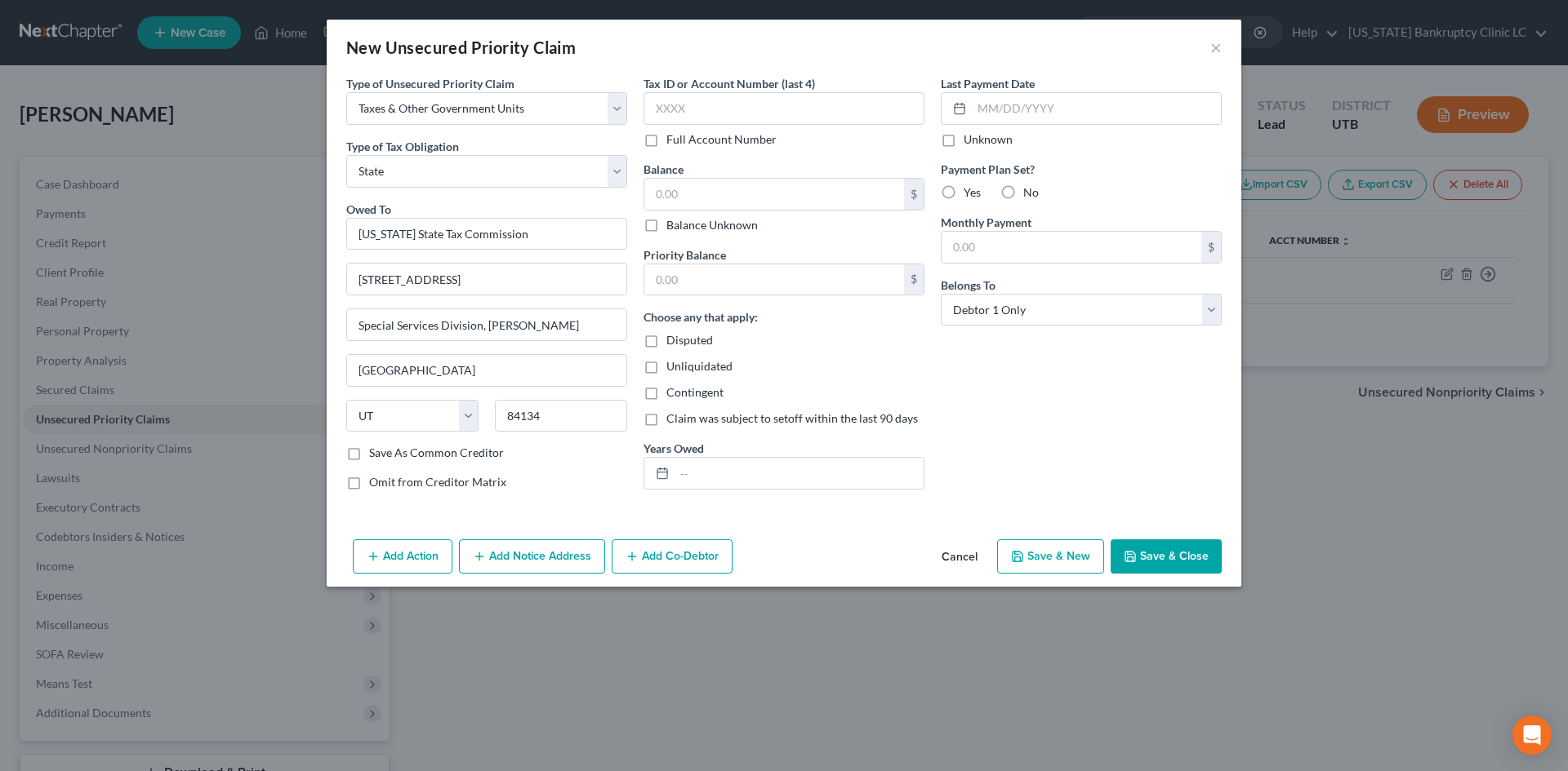
click at [1187, 537] on div "Add Action Add Notice Address Add Co-Debtor Cancel Save & New Save & Close" at bounding box center [784, 559] width 915 height 54
click at [1187, 558] on button "Save & Close" at bounding box center [1166, 557] width 111 height 35
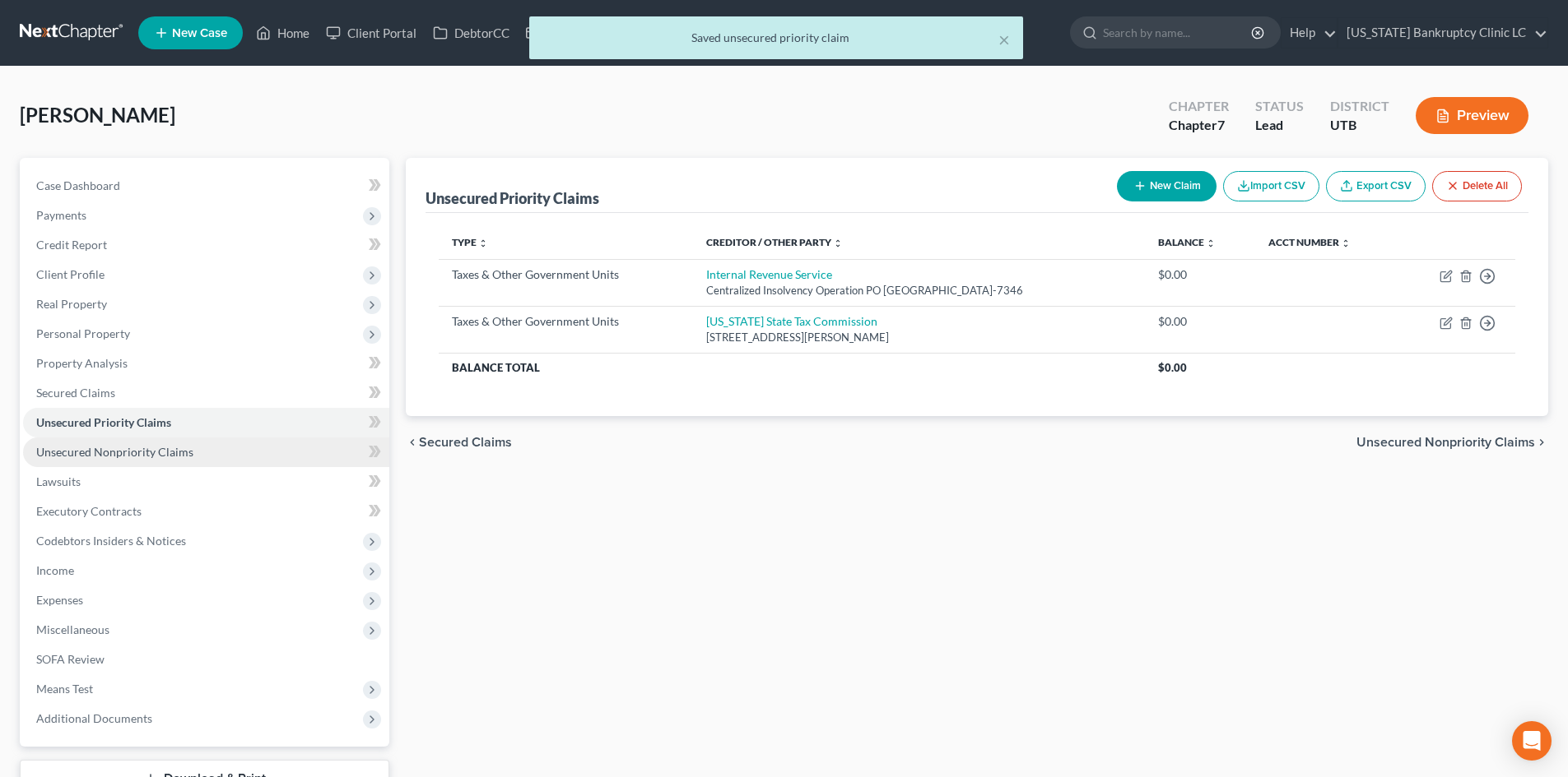
click at [120, 447] on span "Unsecured Nonpriority Claims" at bounding box center [115, 452] width 157 height 14
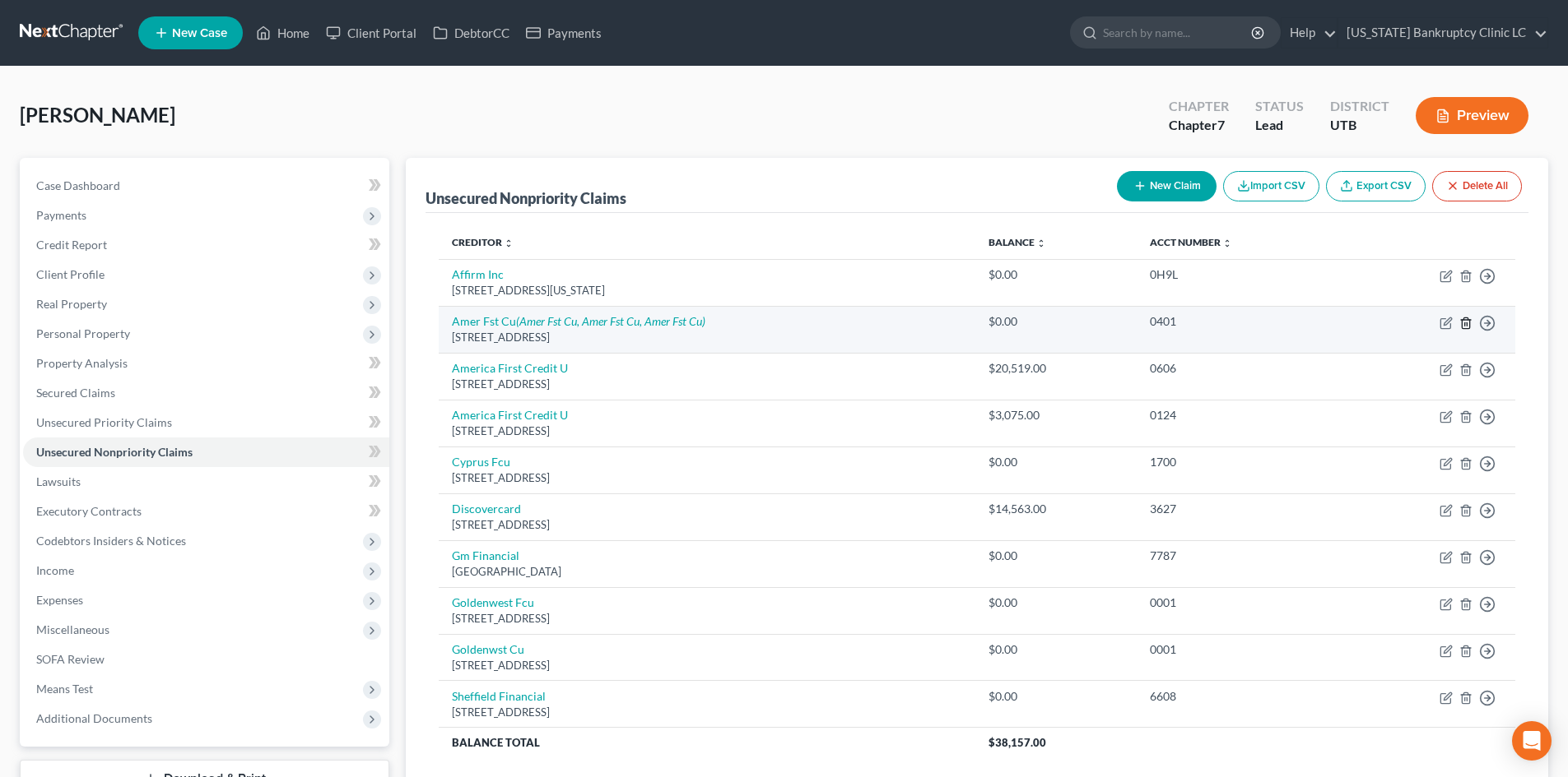
click at [1466, 324] on icon "button" at bounding box center [1466, 324] width 13 height 13
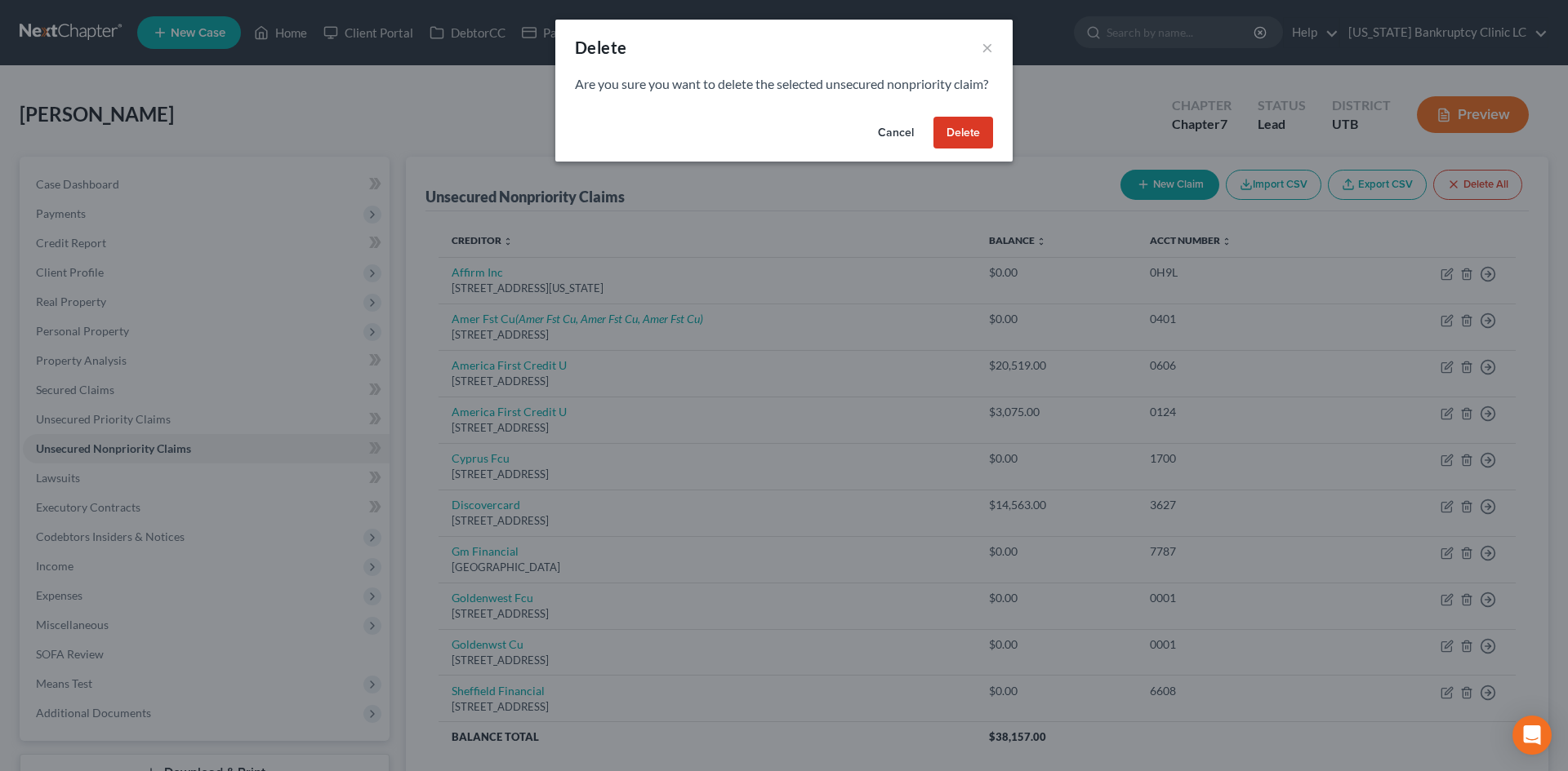
click at [978, 147] on button "Delete" at bounding box center [963, 133] width 59 height 33
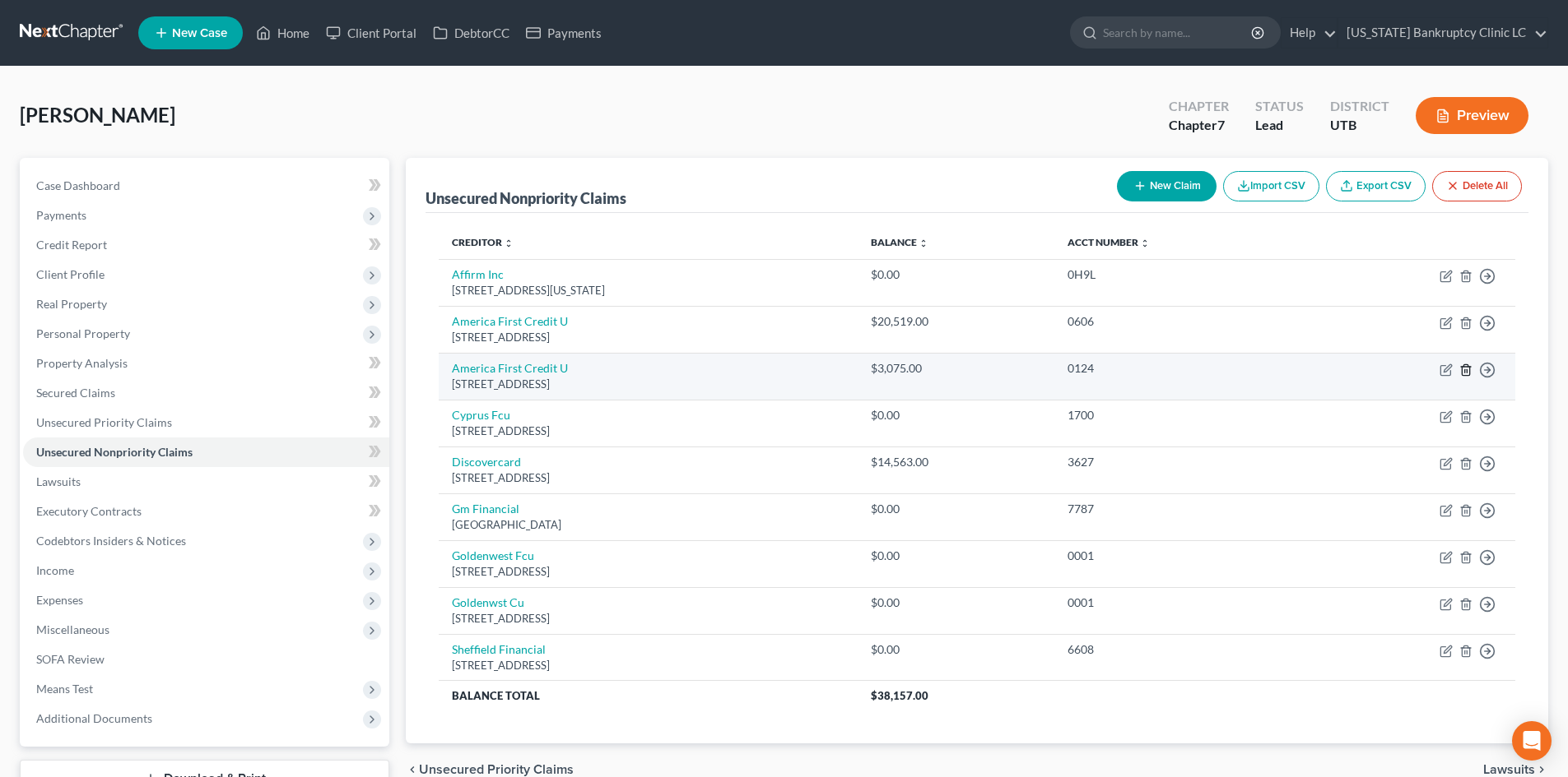
click at [1467, 374] on icon "button" at bounding box center [1466, 370] width 13 height 13
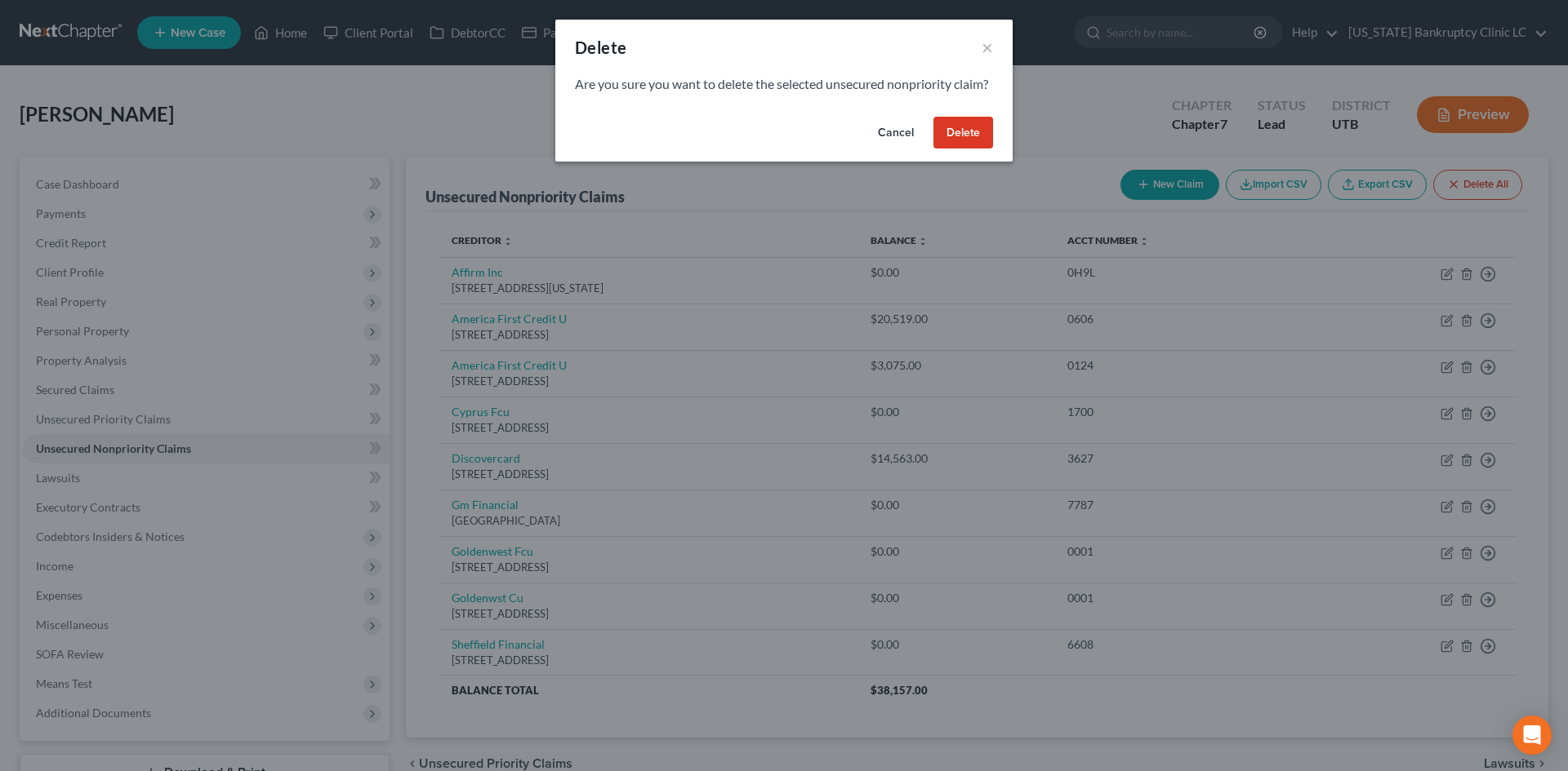
click at [974, 149] on button "Delete" at bounding box center [963, 133] width 59 height 33
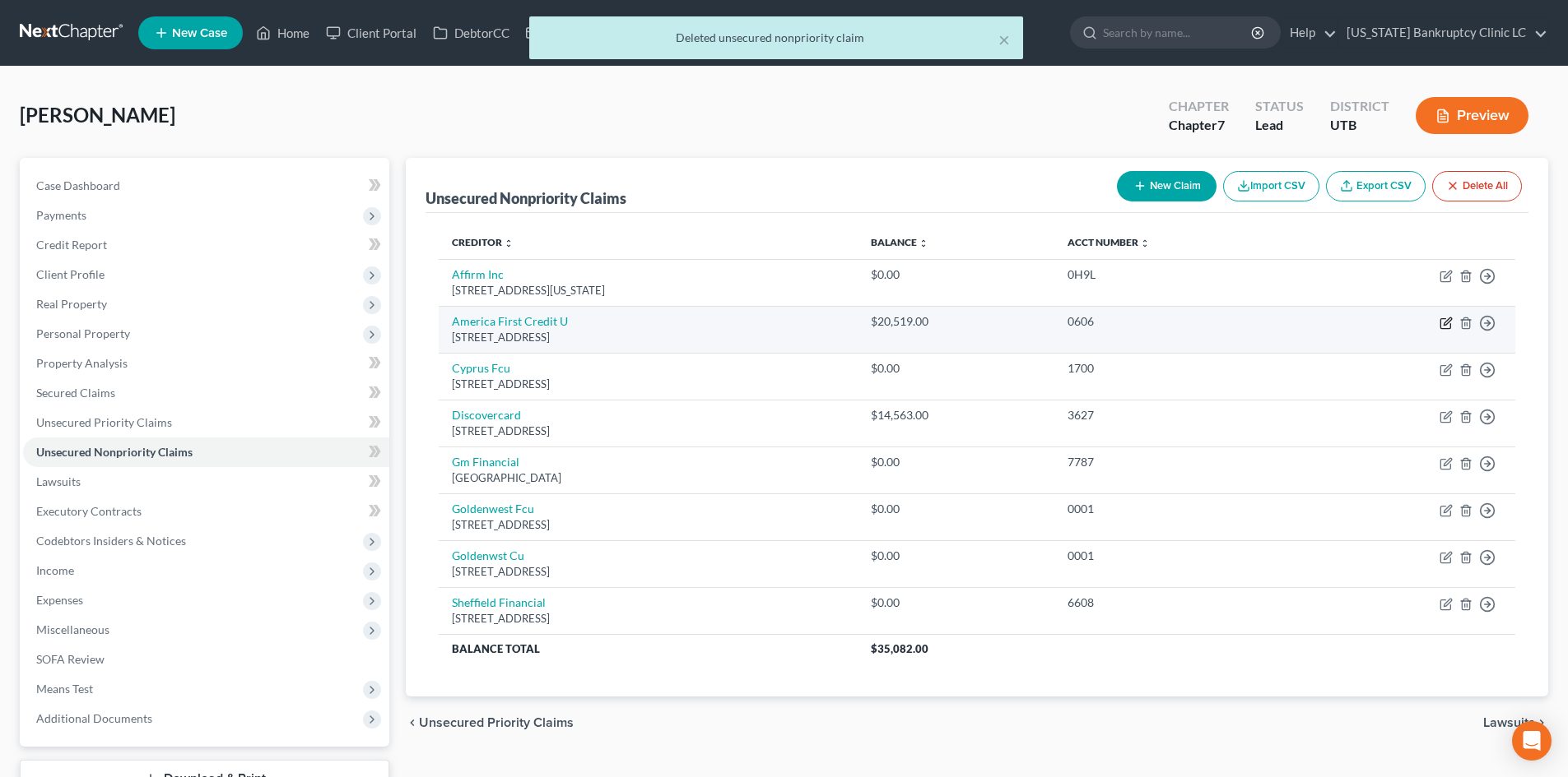
click at [1443, 323] on icon "button" at bounding box center [1446, 324] width 13 height 13
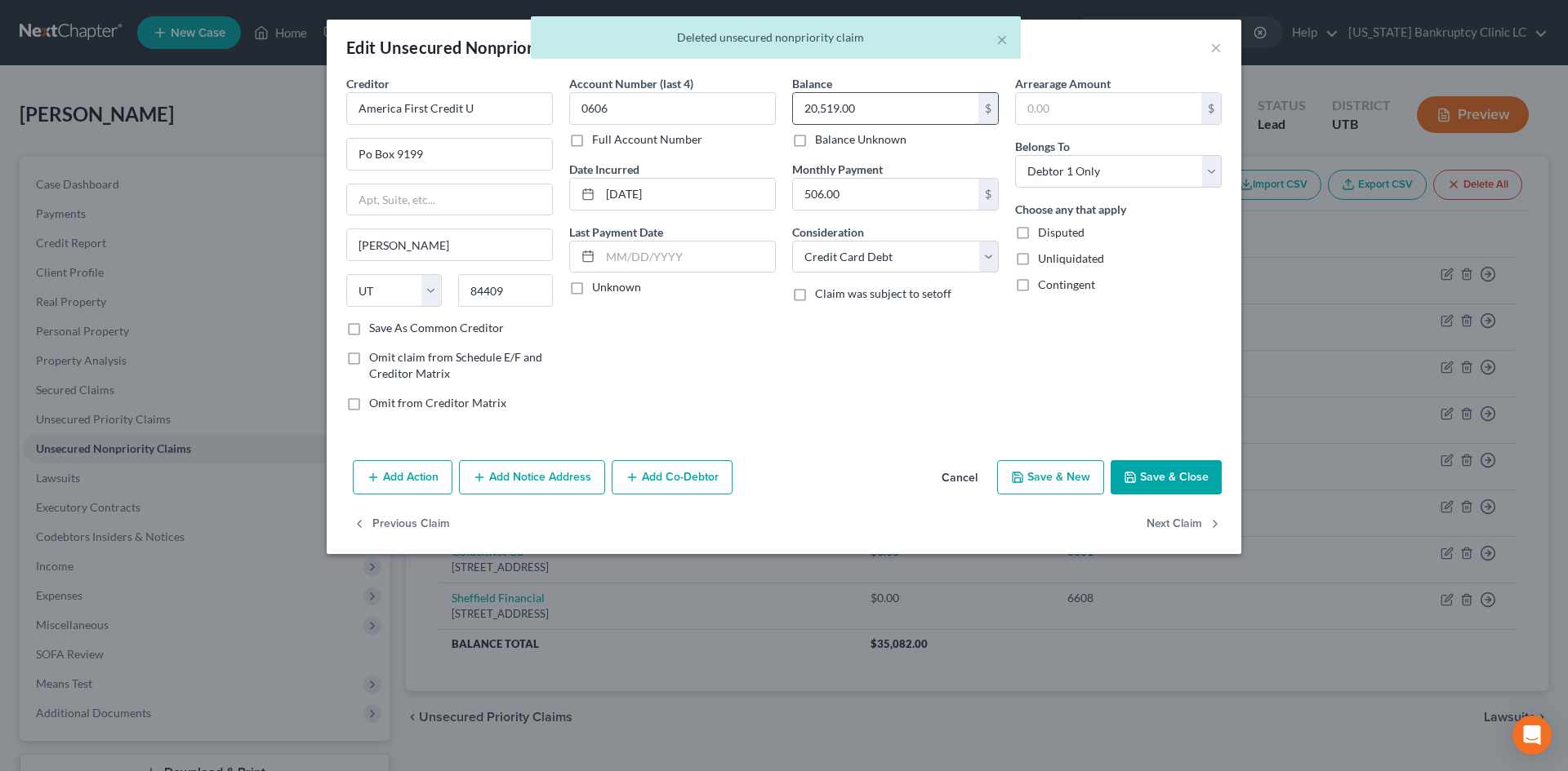
click at [866, 101] on input "20,519.00" at bounding box center [885, 109] width 185 height 31
click at [669, 128] on div "Account Number (last 4) 0606 Full Account Number" at bounding box center [672, 111] width 207 height 72
click at [667, 121] on input "0606" at bounding box center [672, 109] width 207 height 33
click at [667, 119] on input "0606" at bounding box center [672, 109] width 207 height 33
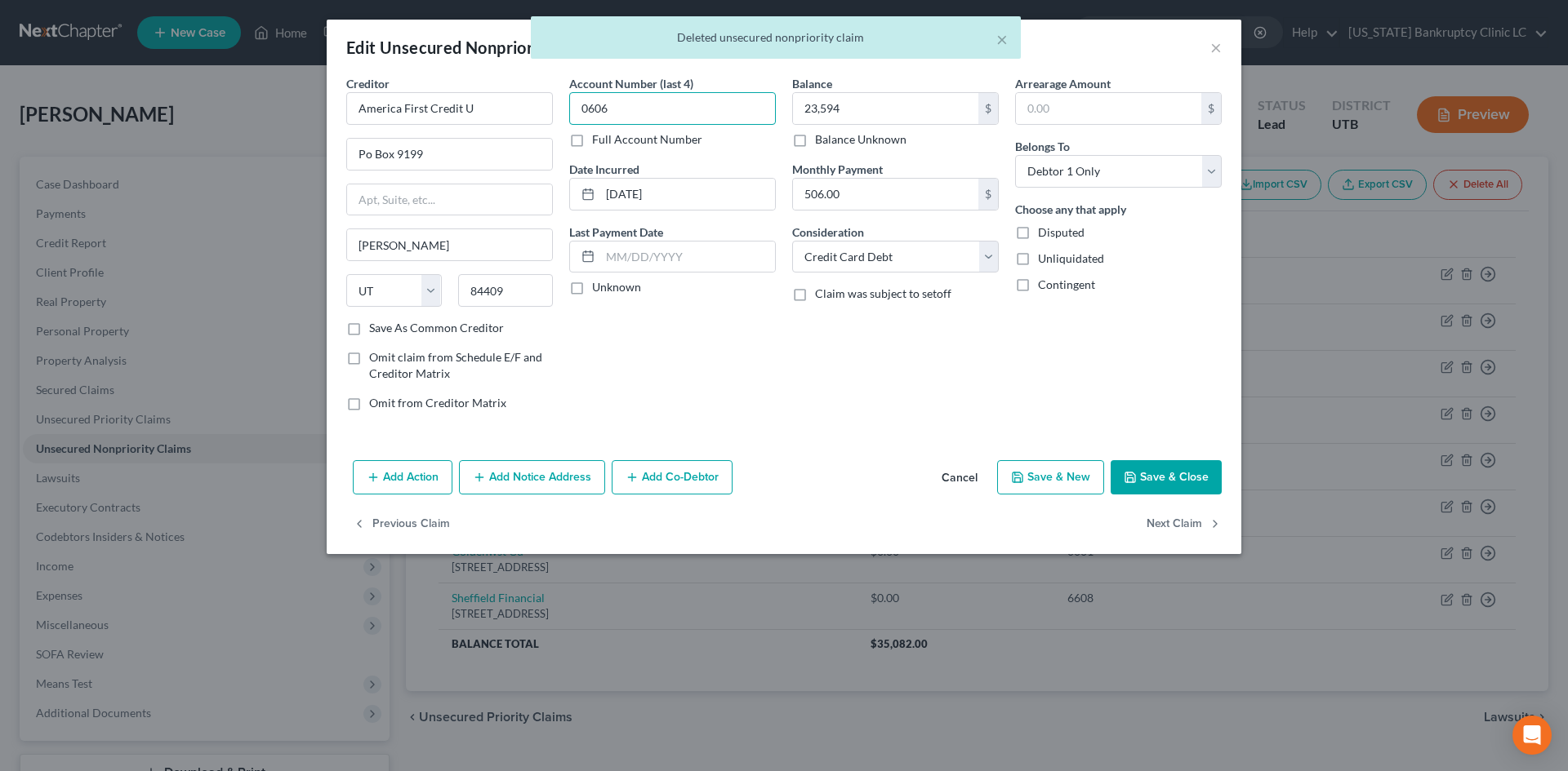
click at [663, 102] on input "0606" at bounding box center [672, 109] width 207 height 33
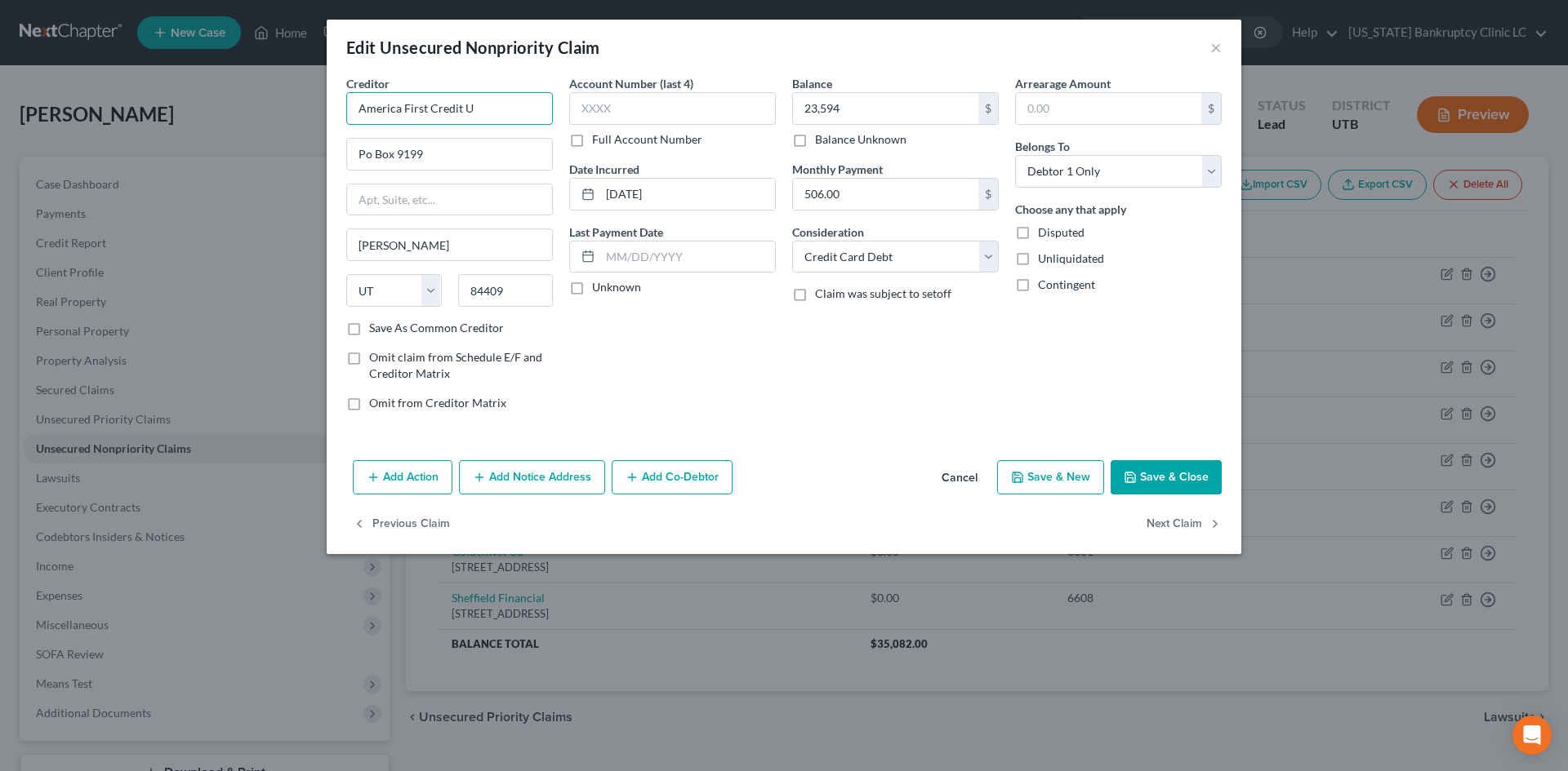
click at [495, 108] on input "America First Credit U" at bounding box center [449, 109] width 207 height 33
click at [496, 138] on div "America First Credit Union" at bounding box center [444, 138] width 170 height 16
click at [1219, 496] on div "Add Action Add Notice Address Add Co-Debtor Cancel Save & New Save & Close" at bounding box center [784, 480] width 915 height 54
click at [1212, 482] on button "Save & Close" at bounding box center [1166, 478] width 111 height 35
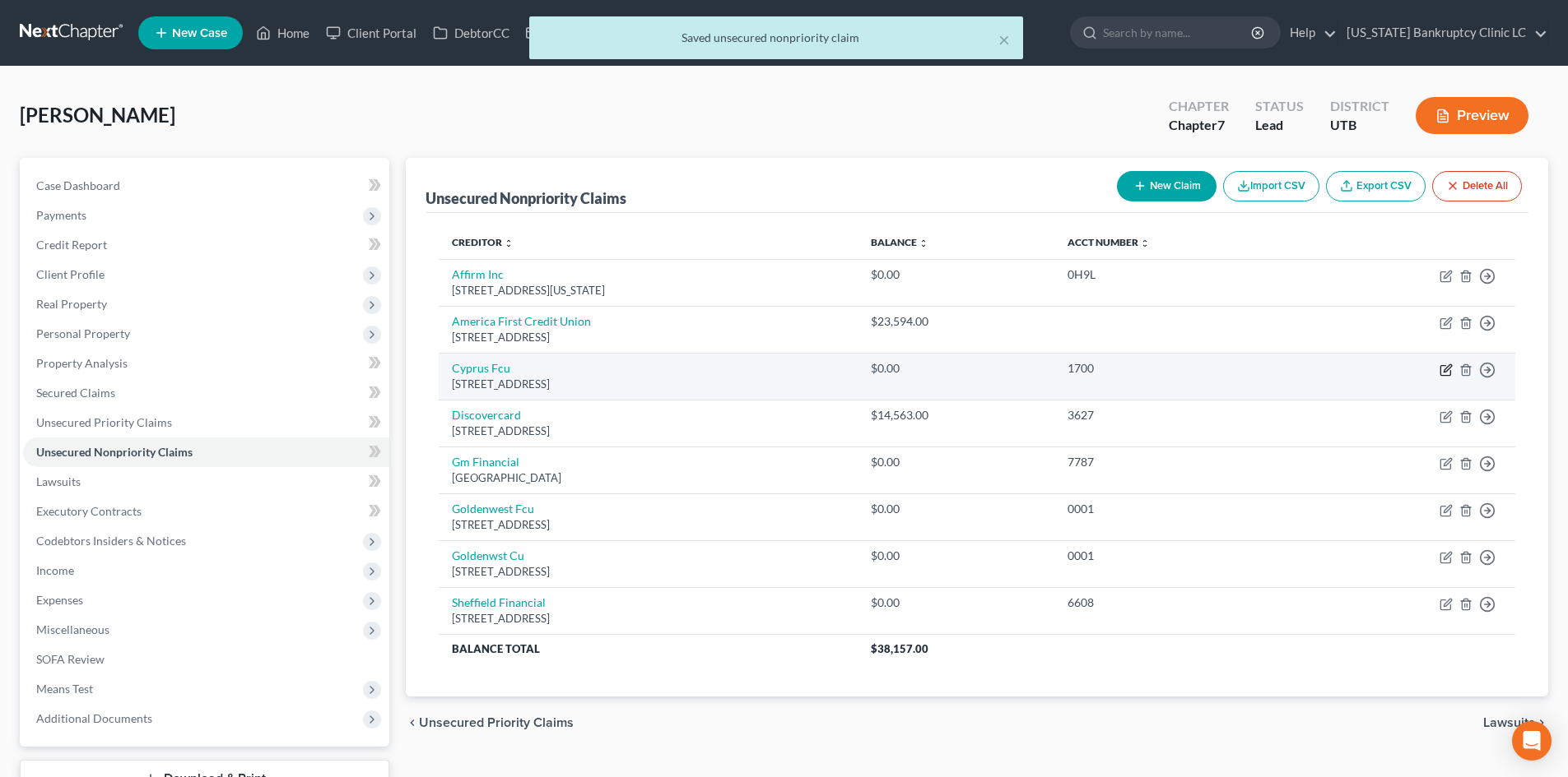
click at [1446, 372] on icon "button" at bounding box center [1447, 368] width 7 height 7
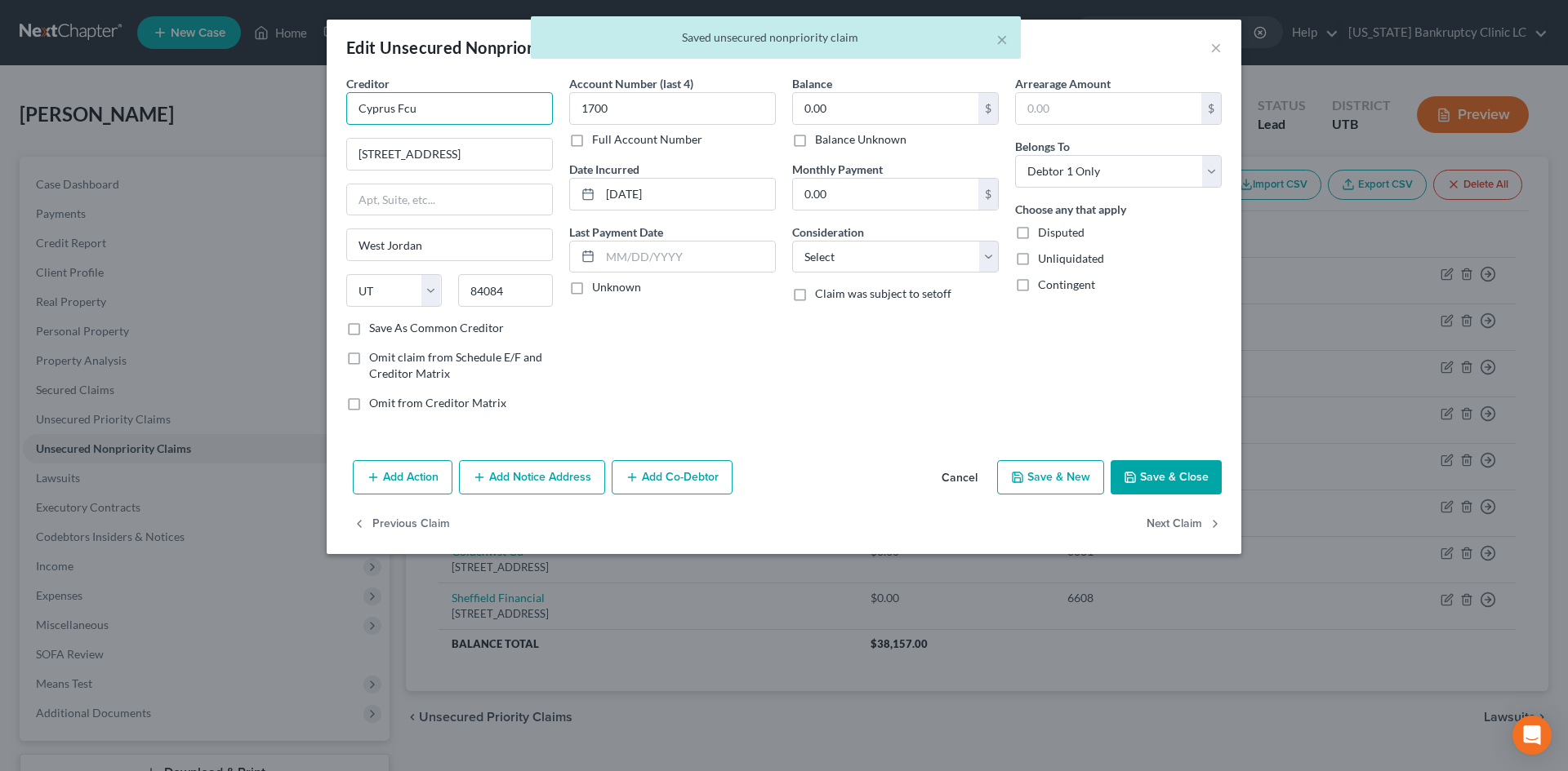
click at [513, 113] on input "Cyprus Fcu" at bounding box center [449, 109] width 207 height 33
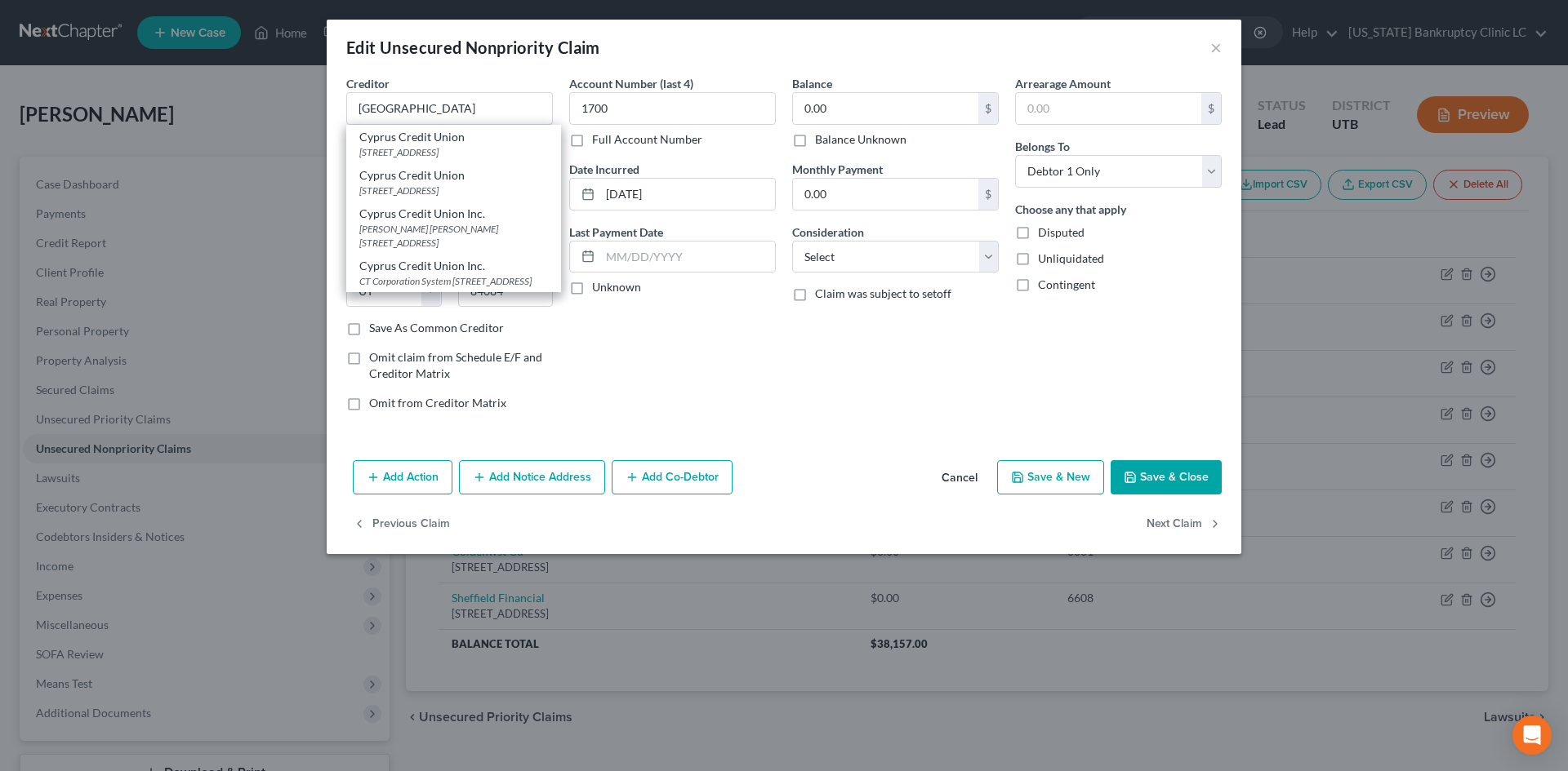
click at [439, 142] on div "Cyprus Credit Union" at bounding box center [453, 138] width 189 height 16
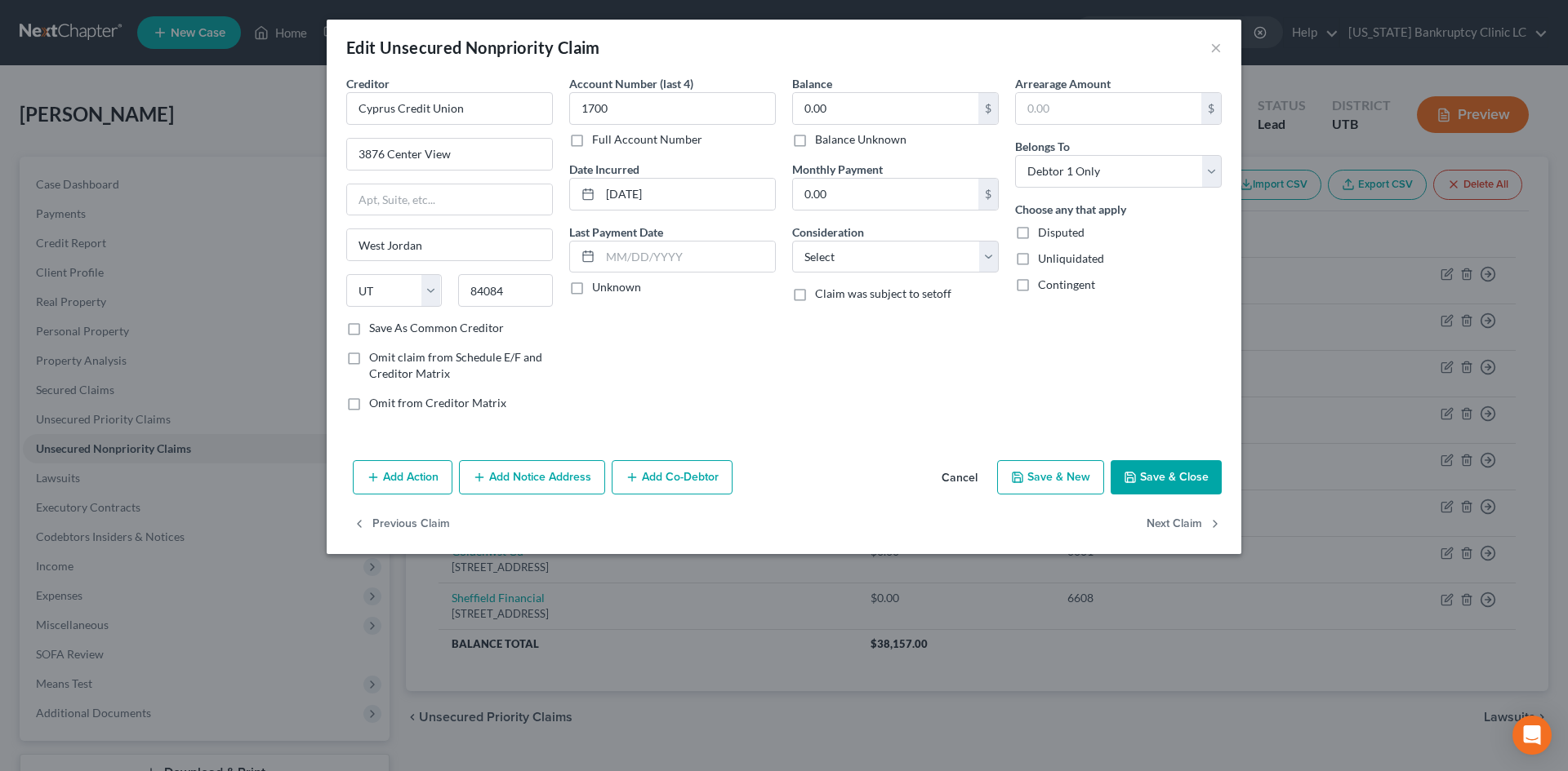
drag, startPoint x: 1150, startPoint y: 480, endPoint x: 668, endPoint y: 155, distance: 581.3
click at [1135, 529] on div "Edit Unsecured Nonpriority Claim × Creditor * Cyprus Credit Union 3876 Center V…" at bounding box center [784, 287] width 915 height 535
click at [663, 106] on input "1700" at bounding box center [672, 109] width 207 height 33
click at [1164, 462] on button "Save & Close" at bounding box center [1166, 478] width 111 height 35
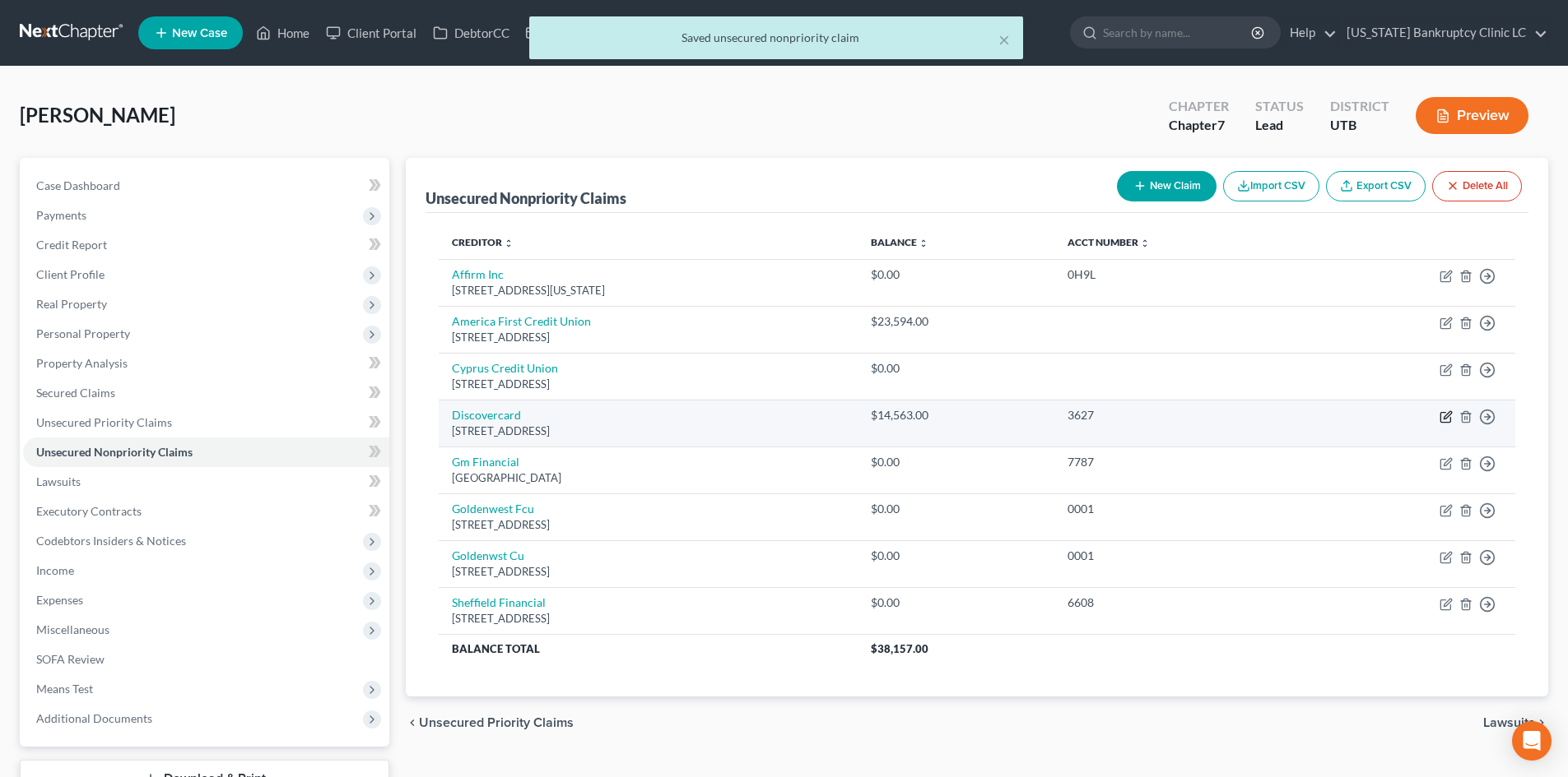
click at [1447, 413] on icon "button" at bounding box center [1447, 415] width 7 height 7
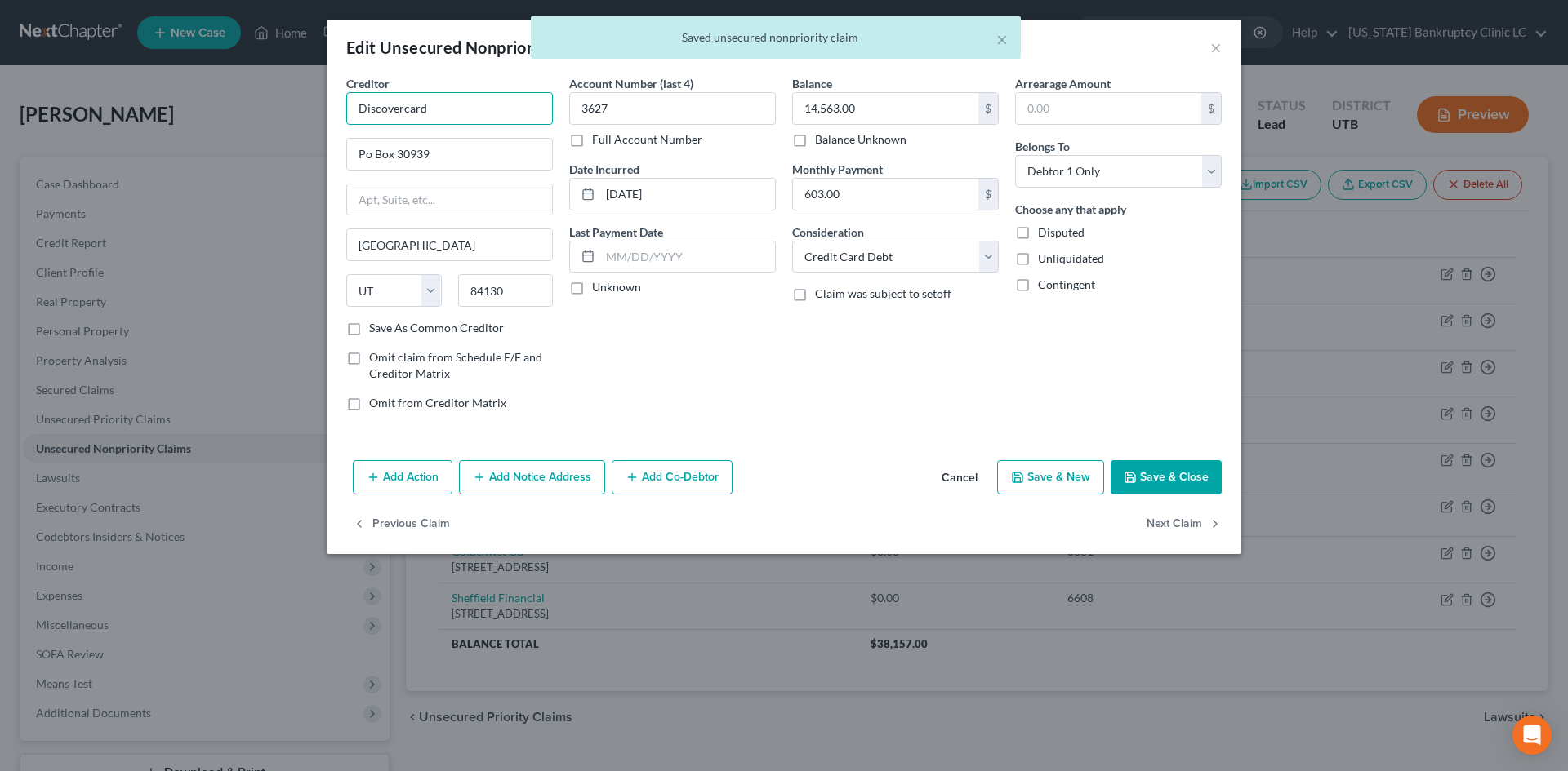
click at [470, 111] on input "Discovercard" at bounding box center [449, 109] width 207 height 33
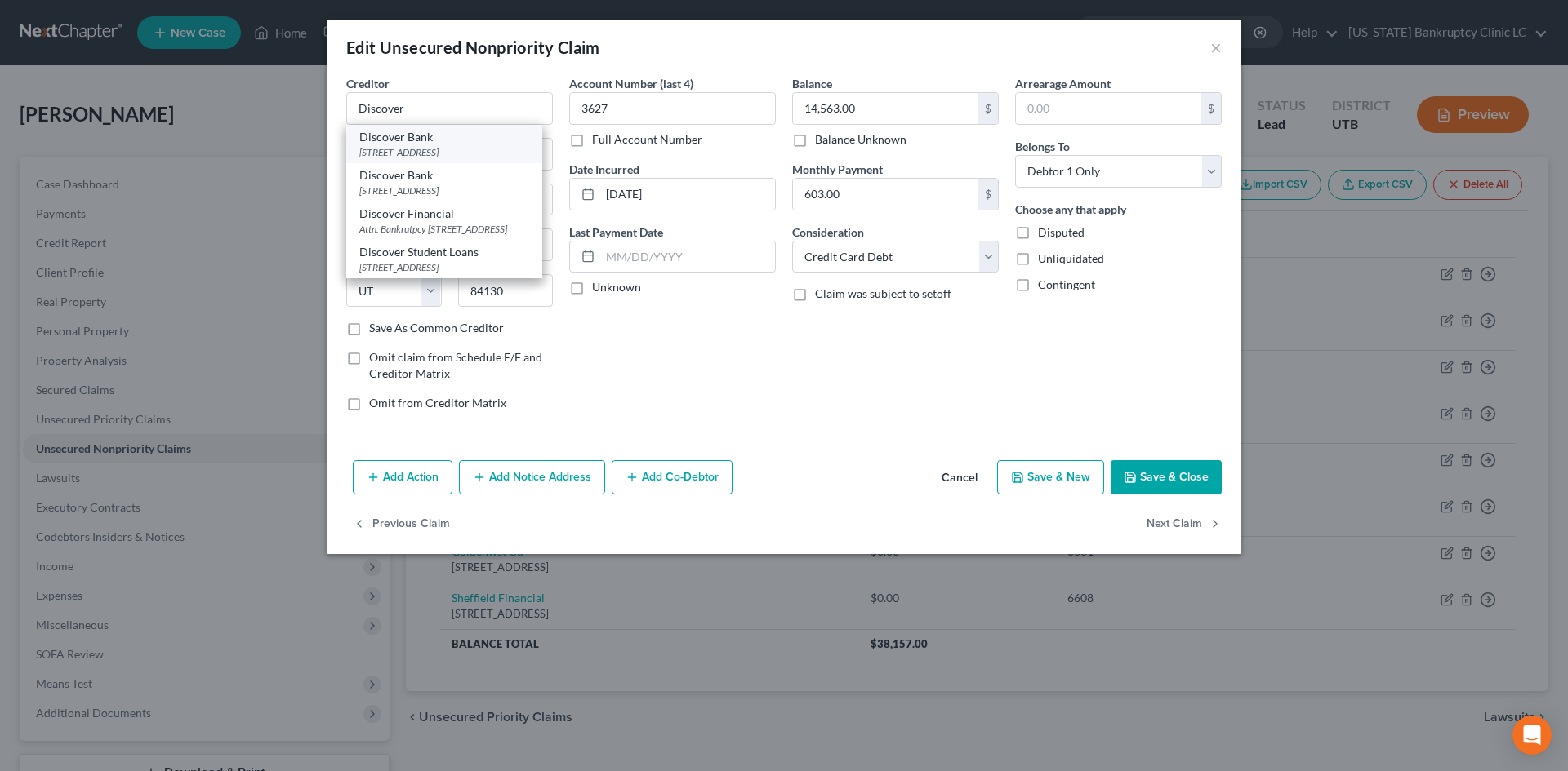
click at [466, 147] on div "PO Box 30939, Salt Lake City, UT 84130" at bounding box center [444, 152] width 170 height 14
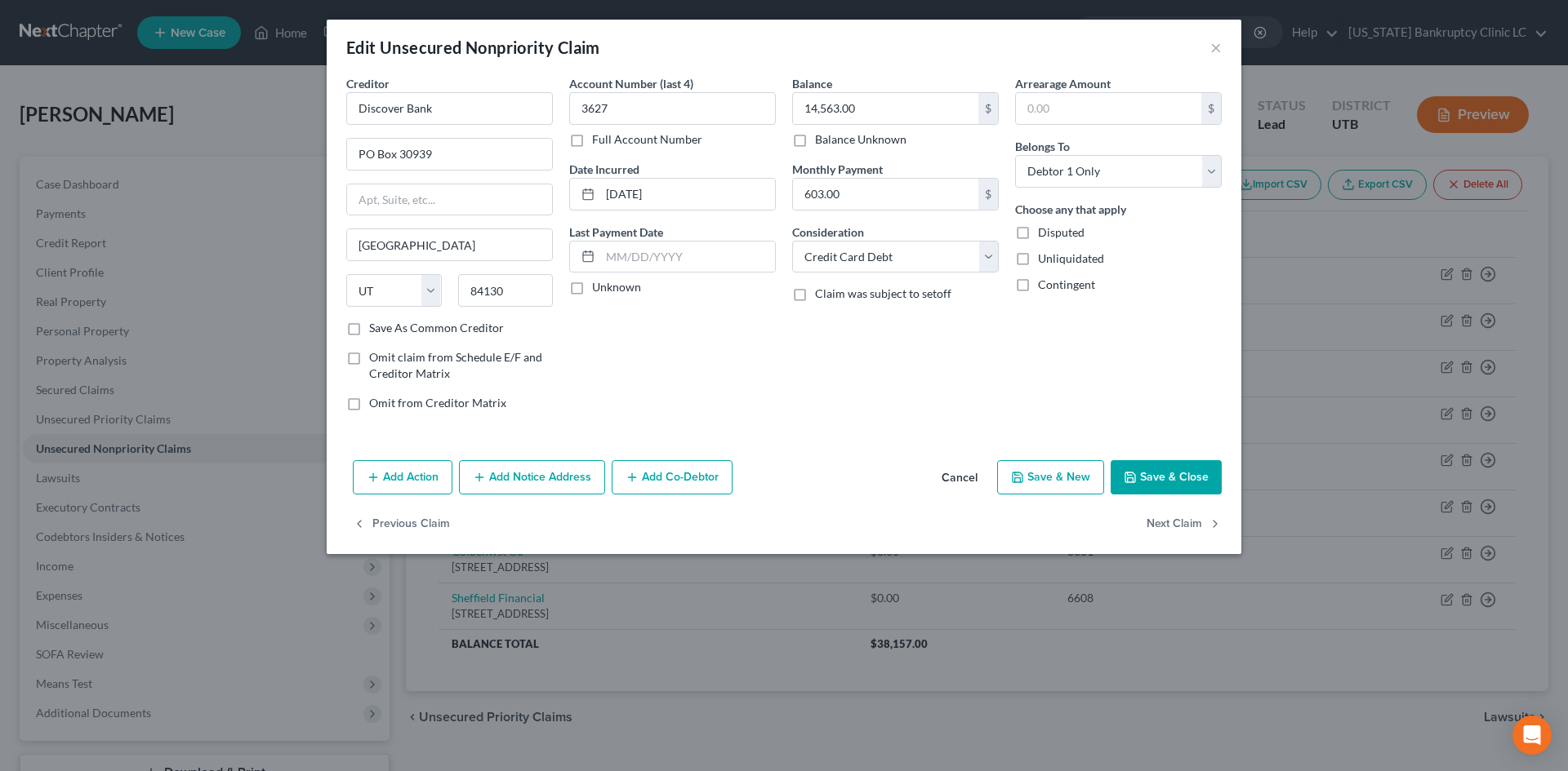
click at [1184, 481] on button "Save & Close" at bounding box center [1166, 478] width 111 height 35
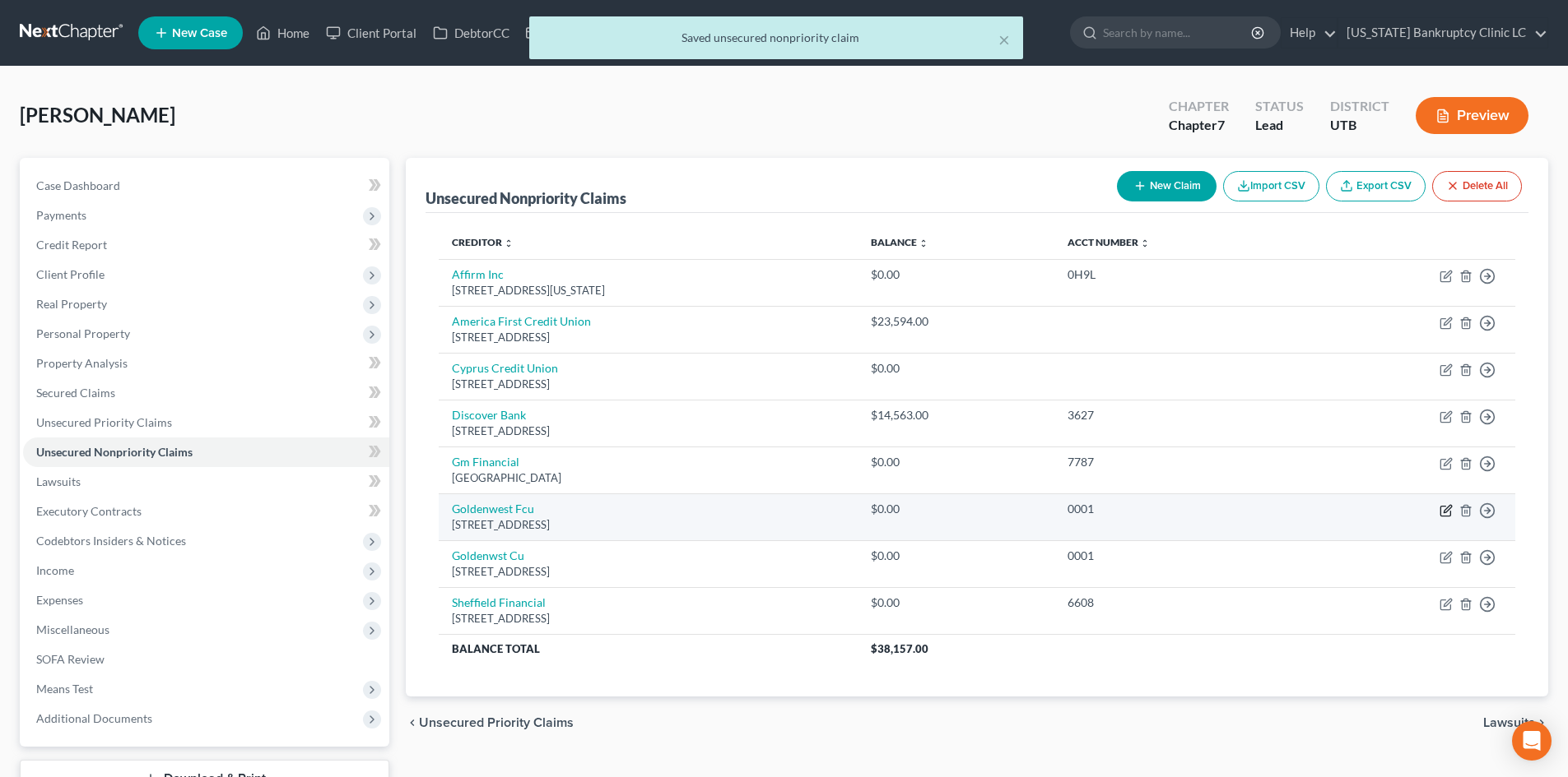
click at [1444, 511] on icon "button" at bounding box center [1447, 508] width 7 height 7
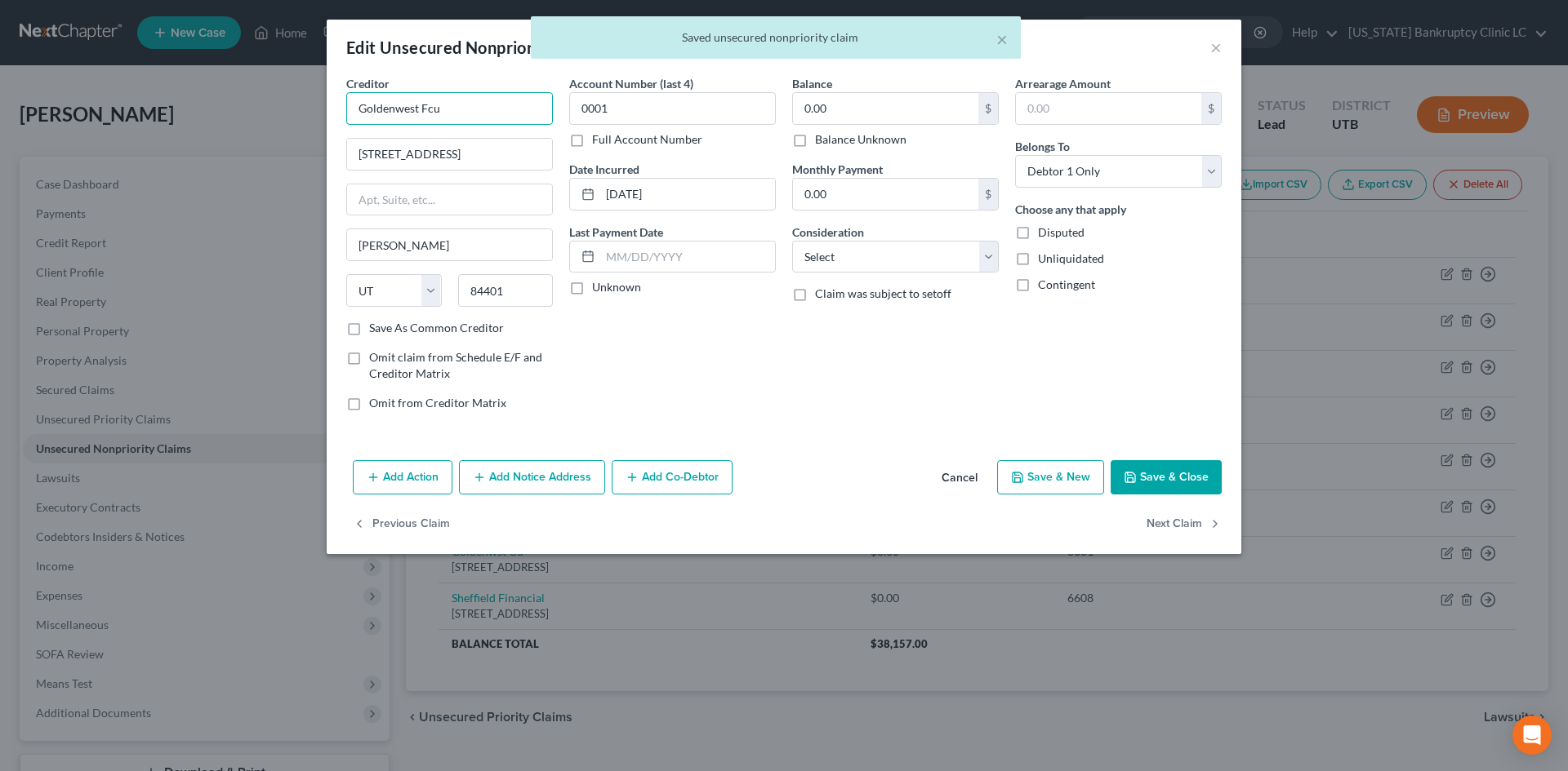
click at [468, 114] on input "Goldenwest Fcu" at bounding box center [449, 109] width 207 height 33
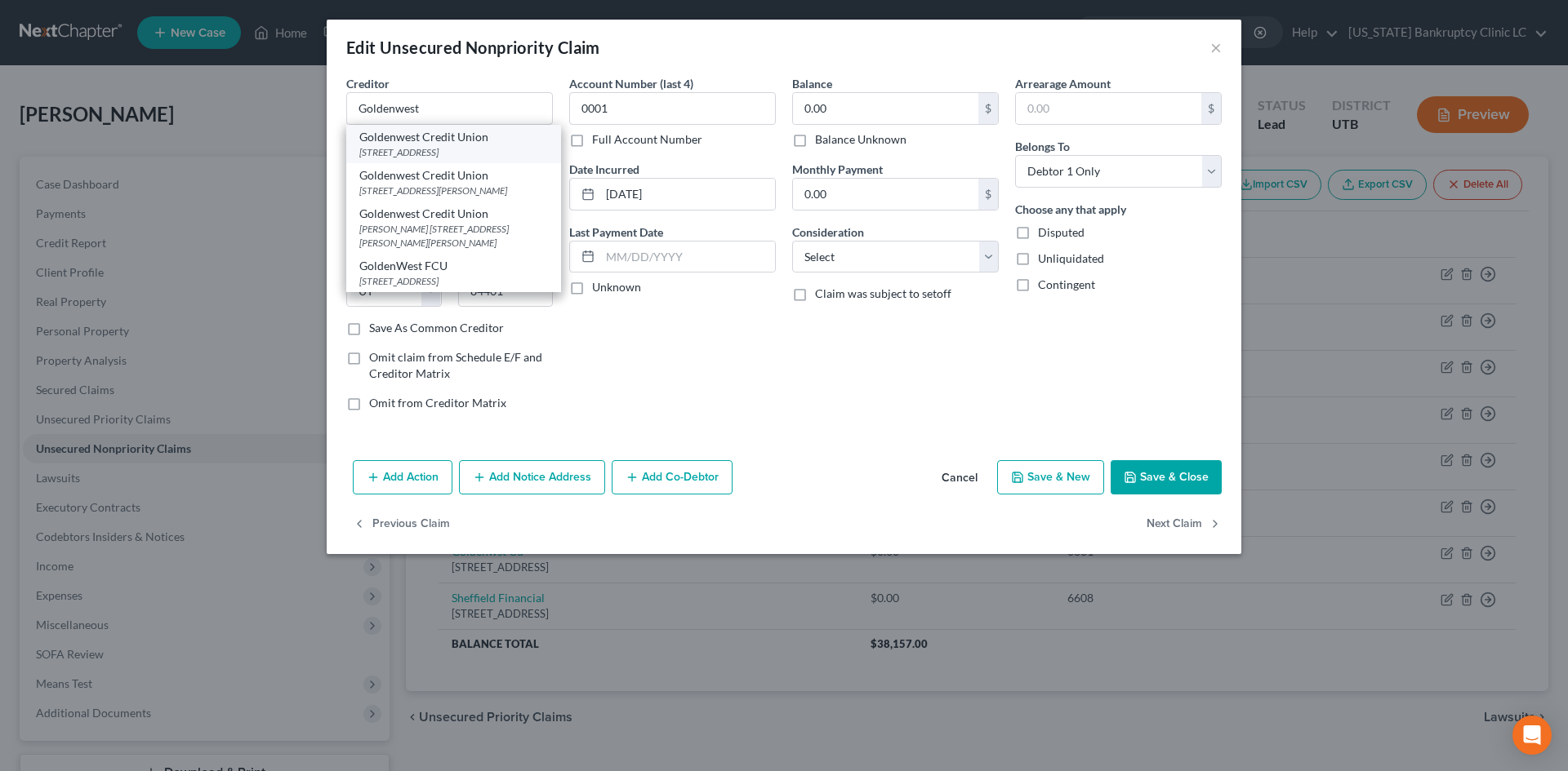
click at [460, 140] on div "Goldenwest Credit Union" at bounding box center [453, 138] width 189 height 16
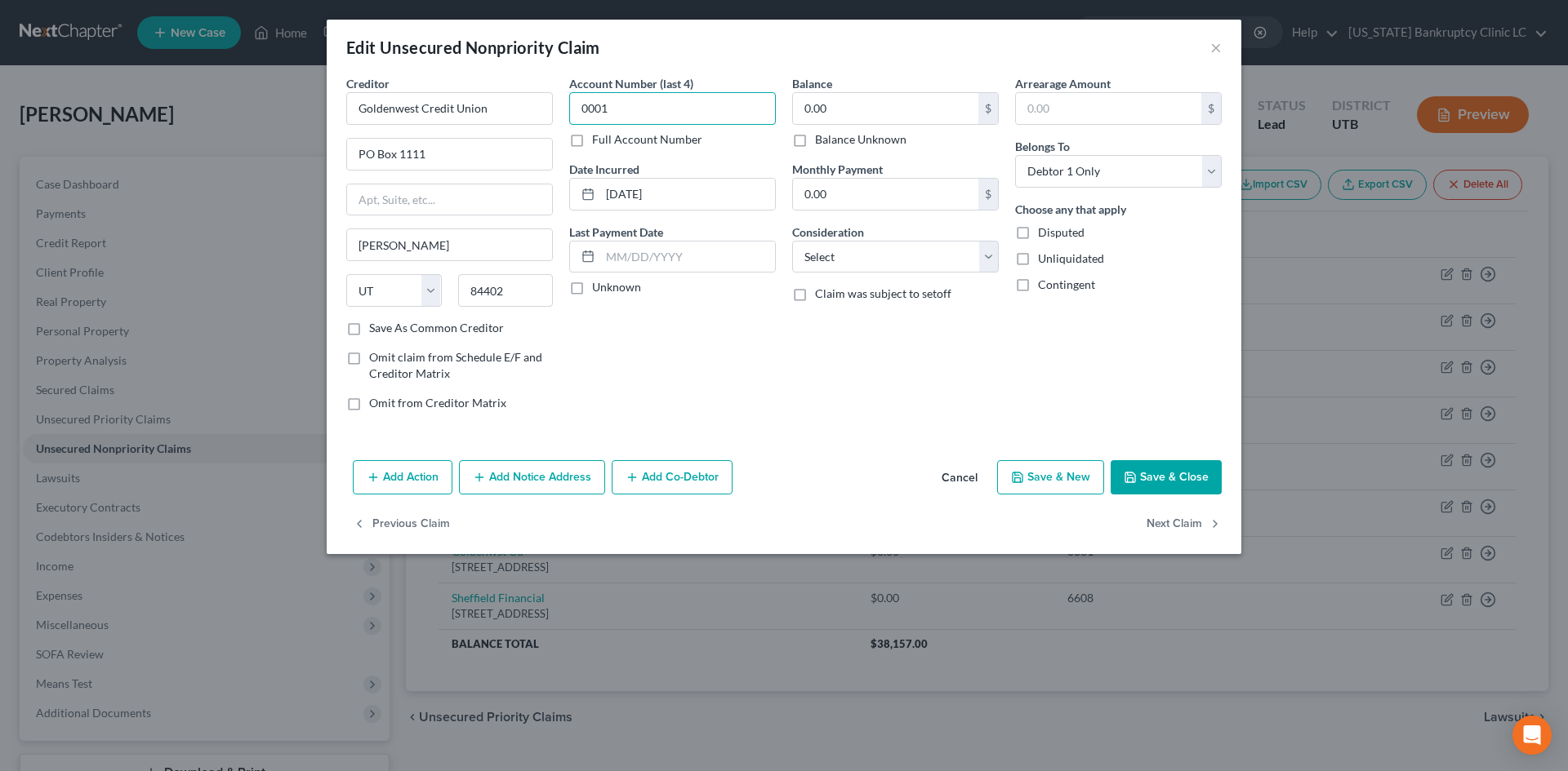
click at [644, 108] on input "0001" at bounding box center [672, 109] width 207 height 33
drag, startPoint x: 1167, startPoint y: 477, endPoint x: 997, endPoint y: 510, distance: 173.2
click at [1167, 476] on button "Save & Close" at bounding box center [1166, 478] width 111 height 35
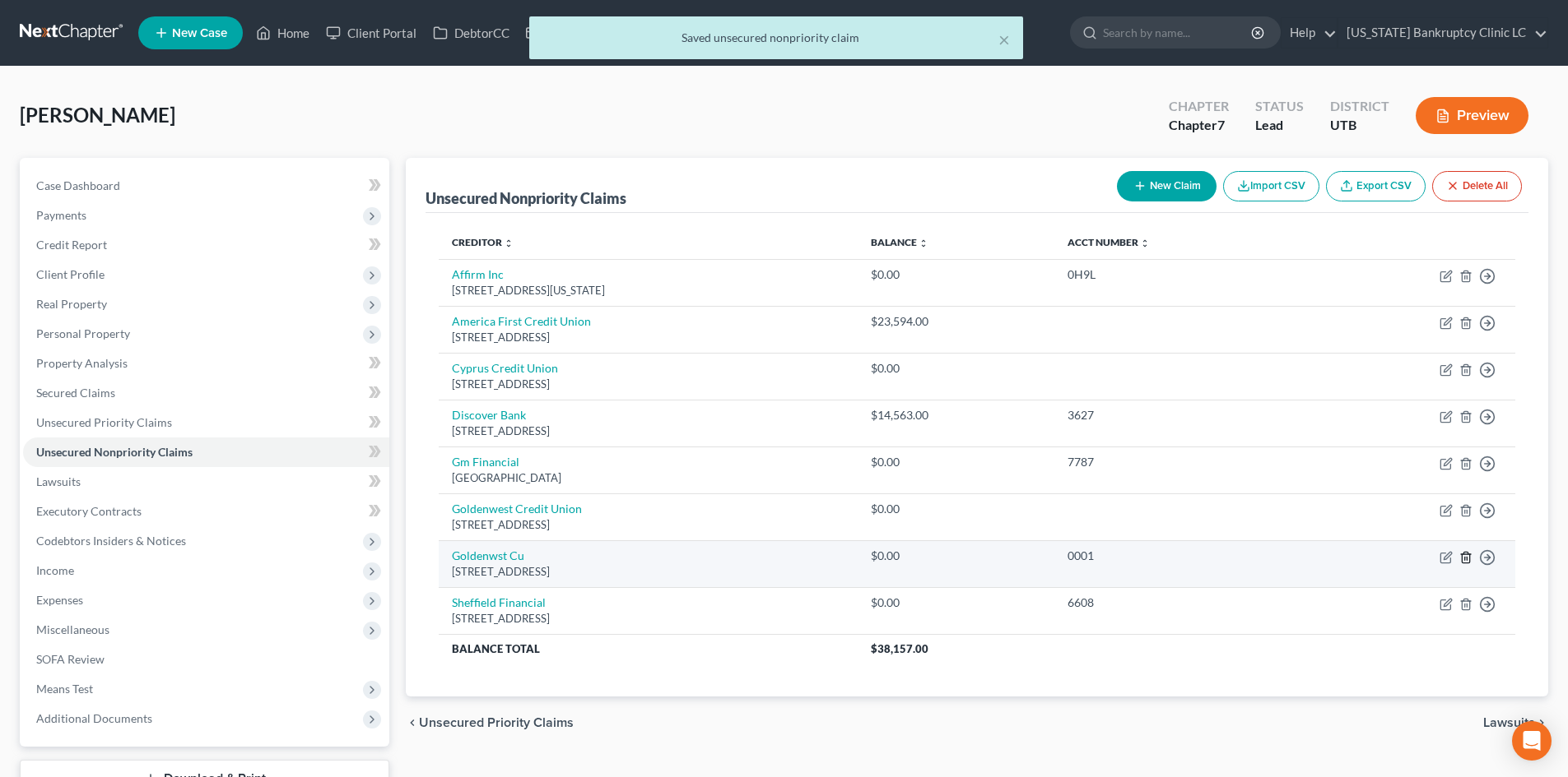
click at [1467, 555] on icon "button" at bounding box center [1466, 558] width 13 height 13
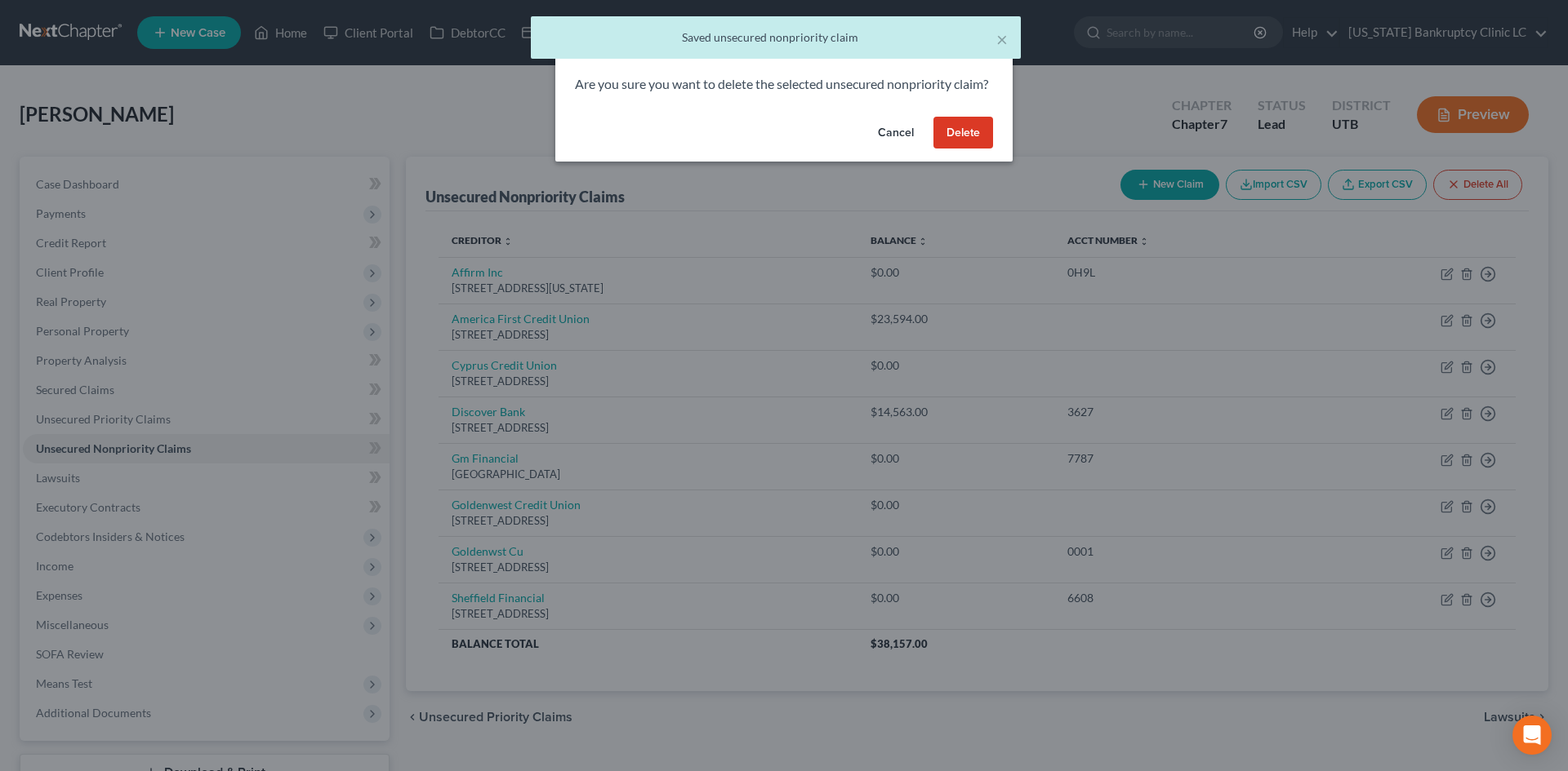
drag, startPoint x: 952, startPoint y: 152, endPoint x: 607, endPoint y: 540, distance: 519.2
click at [952, 149] on button "Delete" at bounding box center [963, 133] width 59 height 33
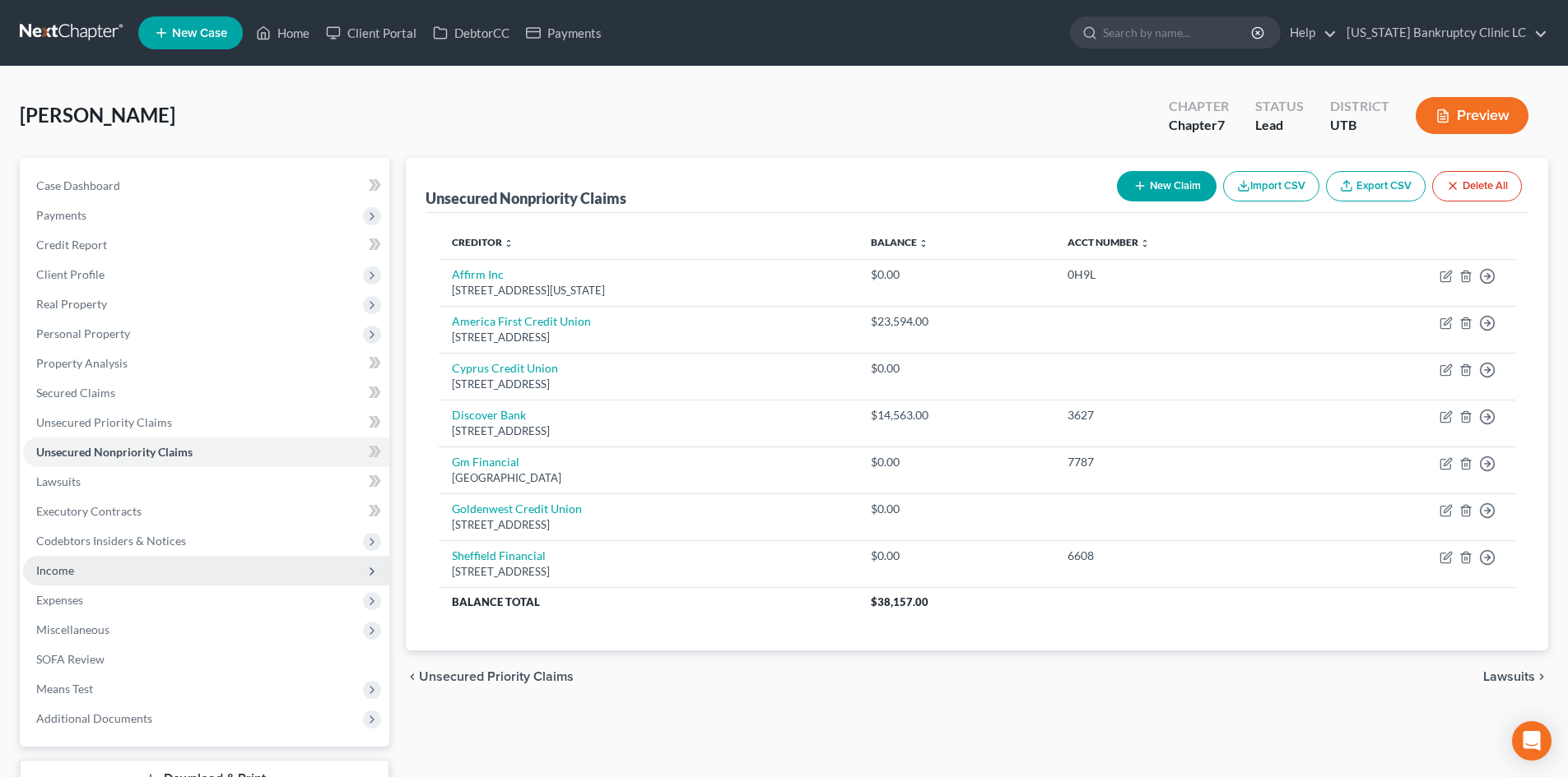
click at [64, 567] on span "Income" at bounding box center [56, 570] width 38 height 14
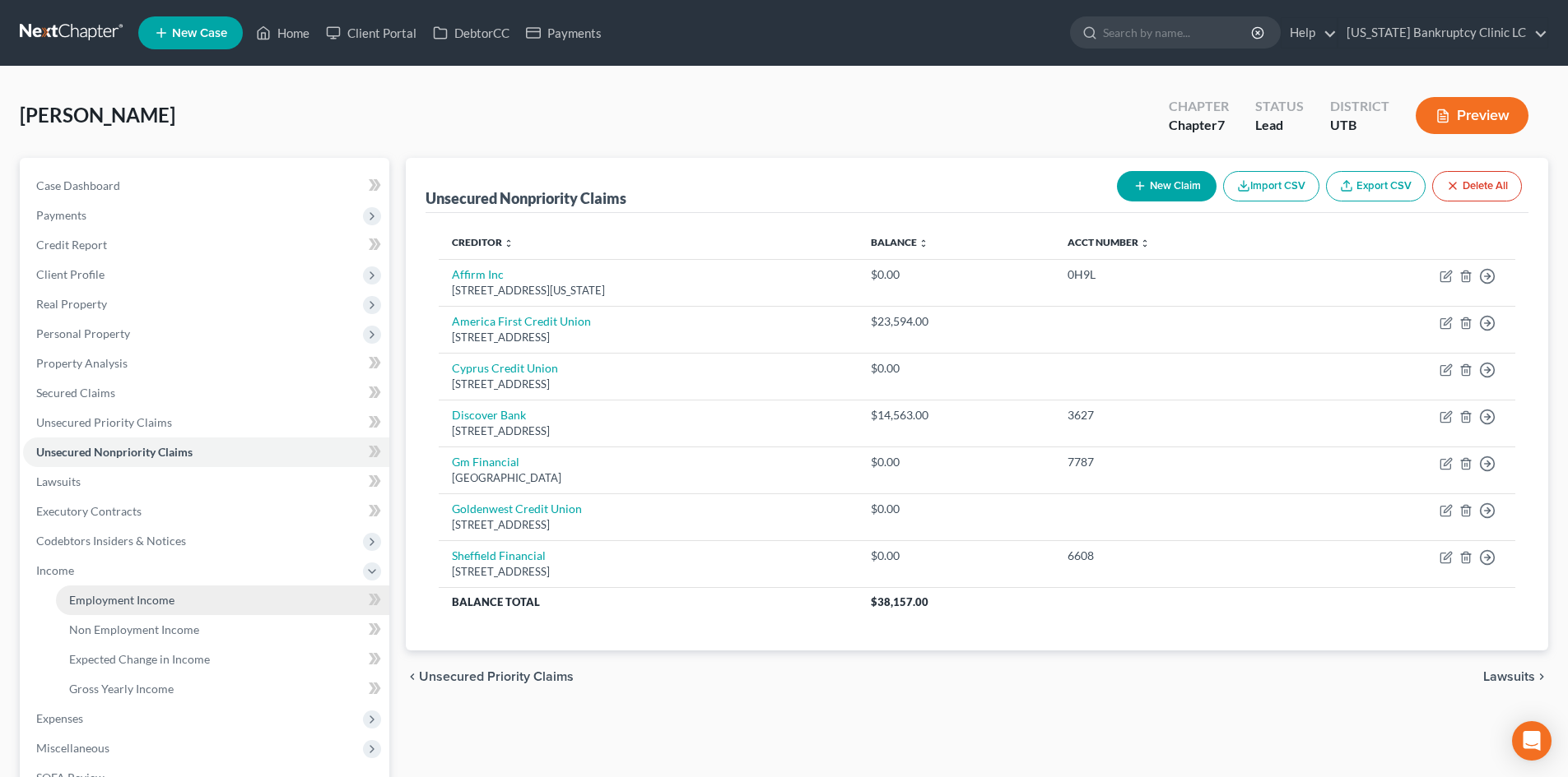
click at [115, 594] on span "Employment Income" at bounding box center [121, 600] width 105 height 14
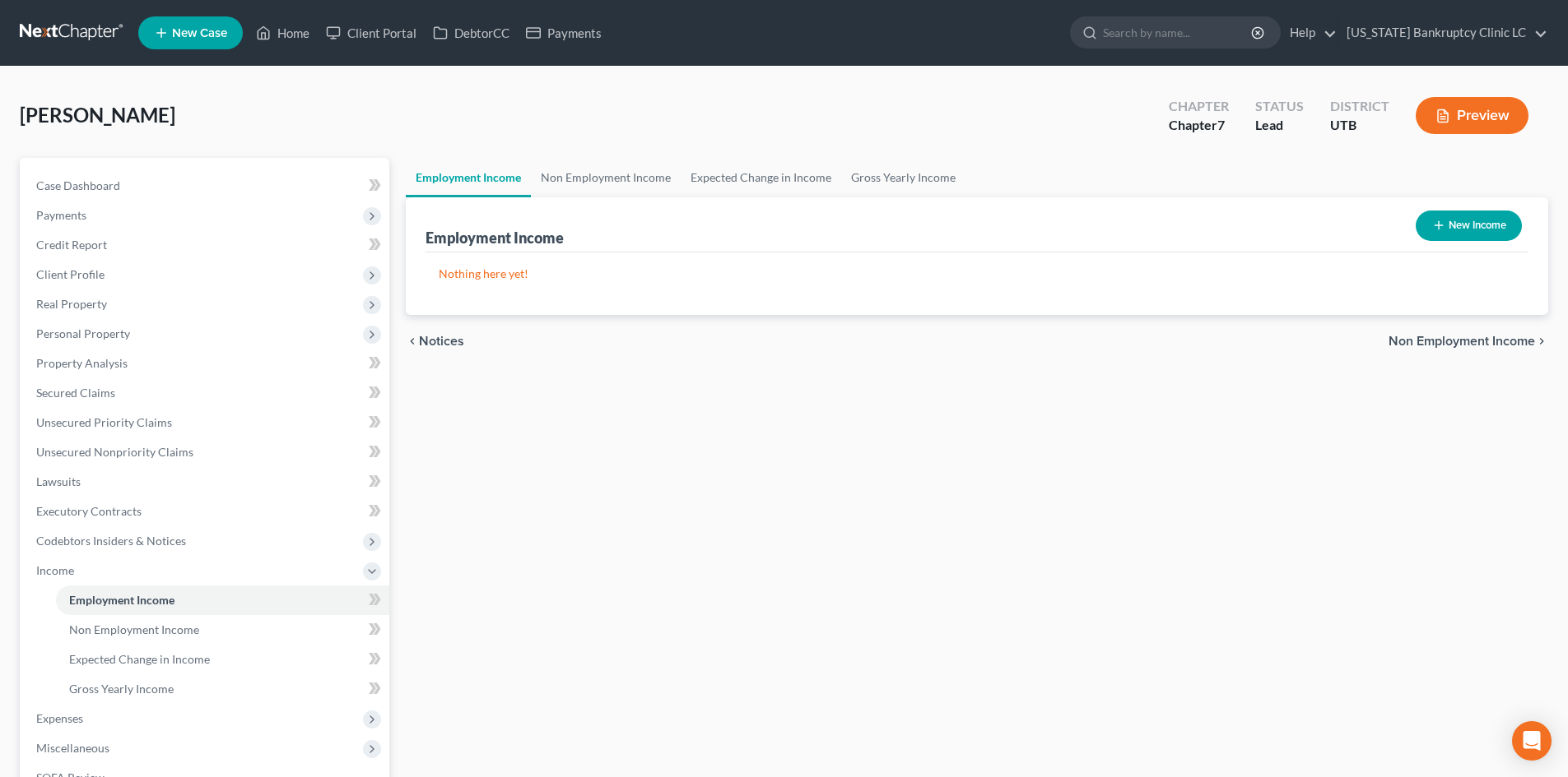
click at [1463, 217] on button "New Income" at bounding box center [1469, 226] width 106 height 31
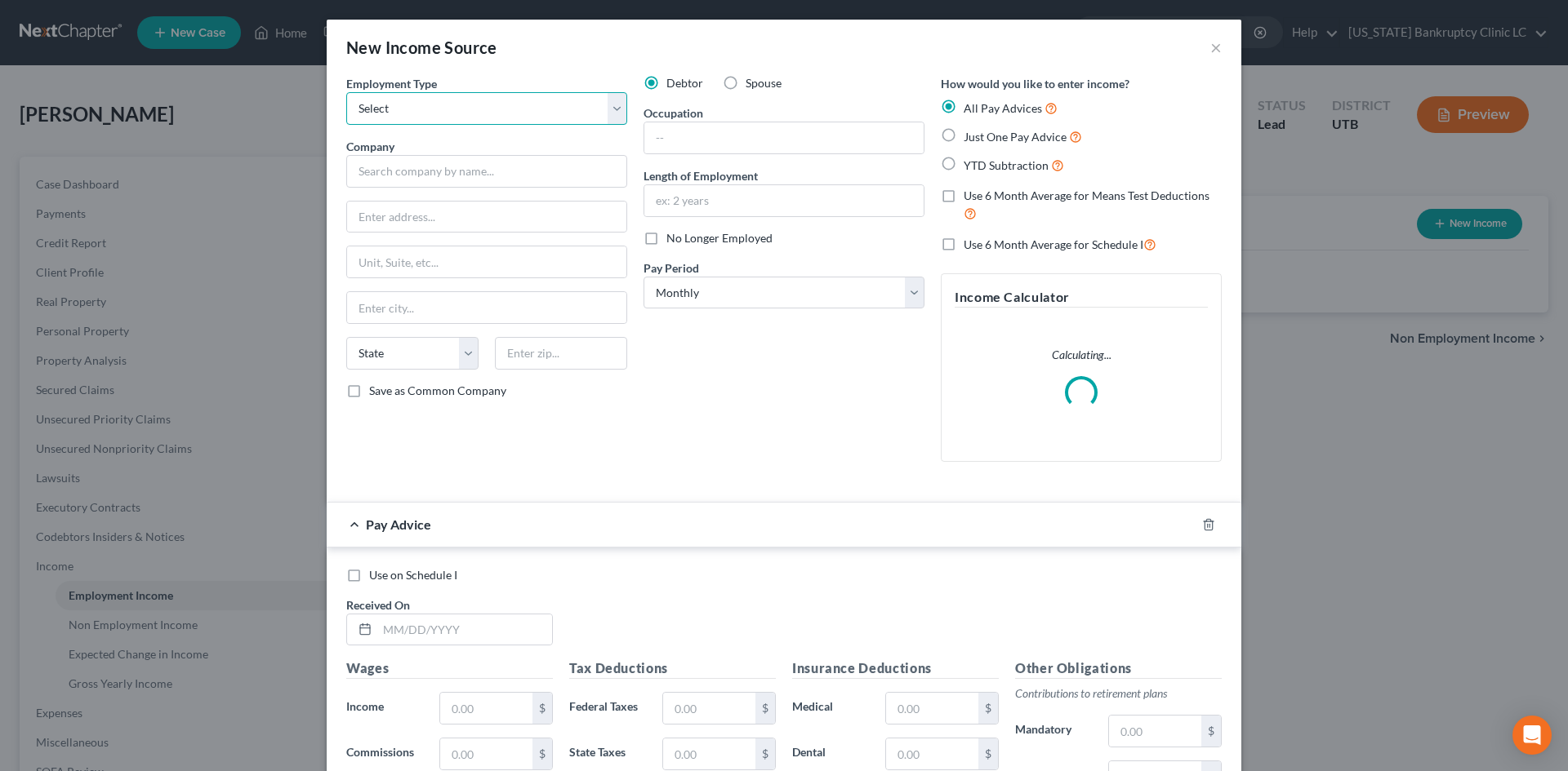
drag, startPoint x: 468, startPoint y: 103, endPoint x: 456, endPoint y: 124, distance: 24.2
click at [468, 103] on select "Select Full or Part Time Employment Self Employment" at bounding box center [486, 109] width 281 height 33
click at [346, 92] on select "Select Full or Part Time Employment Self Employment" at bounding box center [486, 109] width 281 height 33
click at [733, 136] on input "text" at bounding box center [784, 138] width 279 height 31
click at [410, 181] on input "text" at bounding box center [486, 171] width 281 height 33
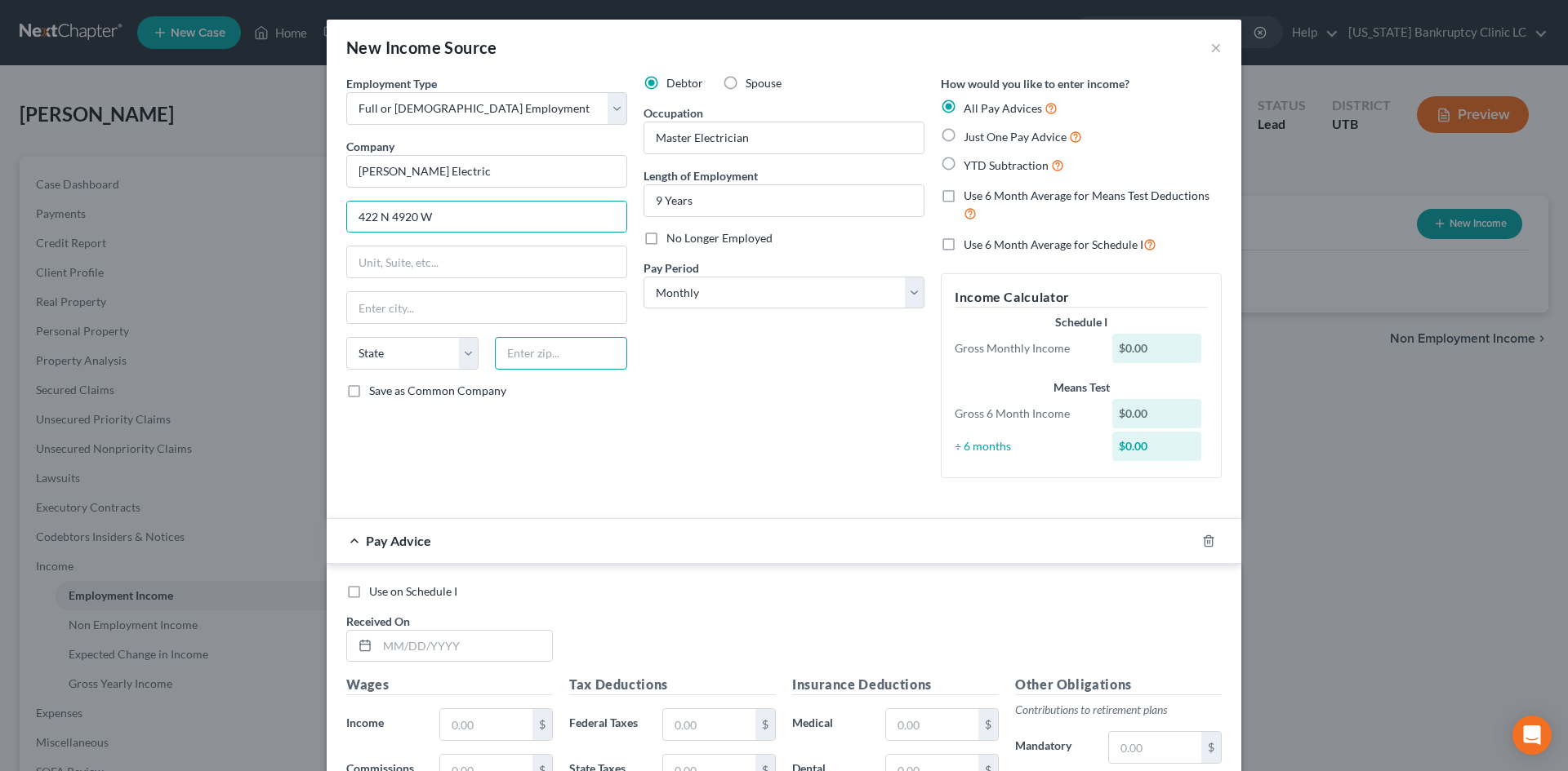
click at [569, 354] on input "text" at bounding box center [561, 353] width 133 height 33
click at [870, 397] on div "Debtor Spouse Occupation Master Electrician Length of Employment 9 Years No Lon…" at bounding box center [784, 283] width 297 height 416
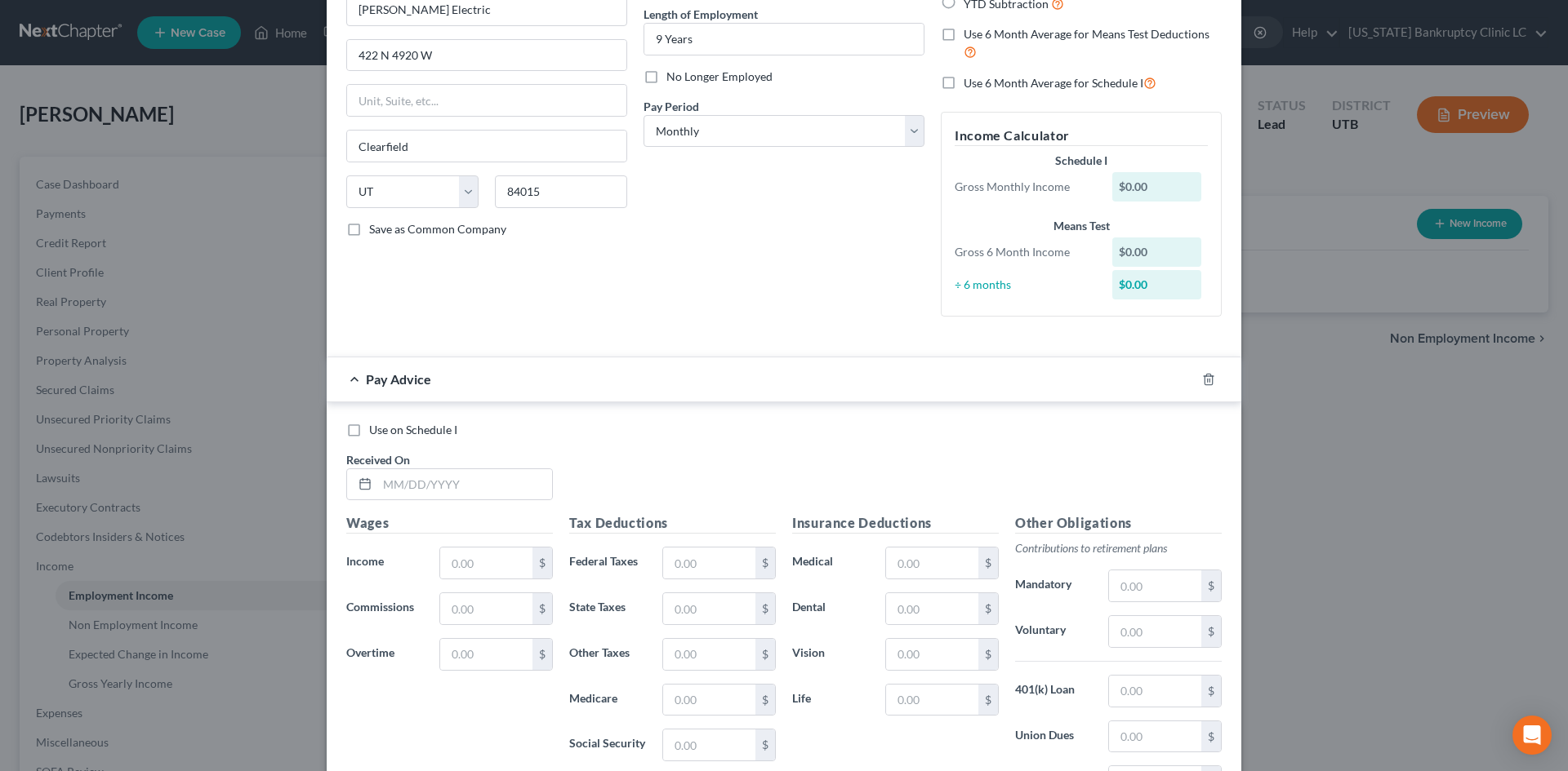
scroll to position [163, 0]
drag, startPoint x: 803, startPoint y: 128, endPoint x: 804, endPoint y: 144, distance: 16.0
click at [803, 128] on select "Select Monthly Twice Monthly Every Other Week Weekly" at bounding box center [784, 130] width 281 height 33
click at [644, 114] on select "Select Monthly Twice Monthly Every Other Week Weekly" at bounding box center [784, 130] width 281 height 33
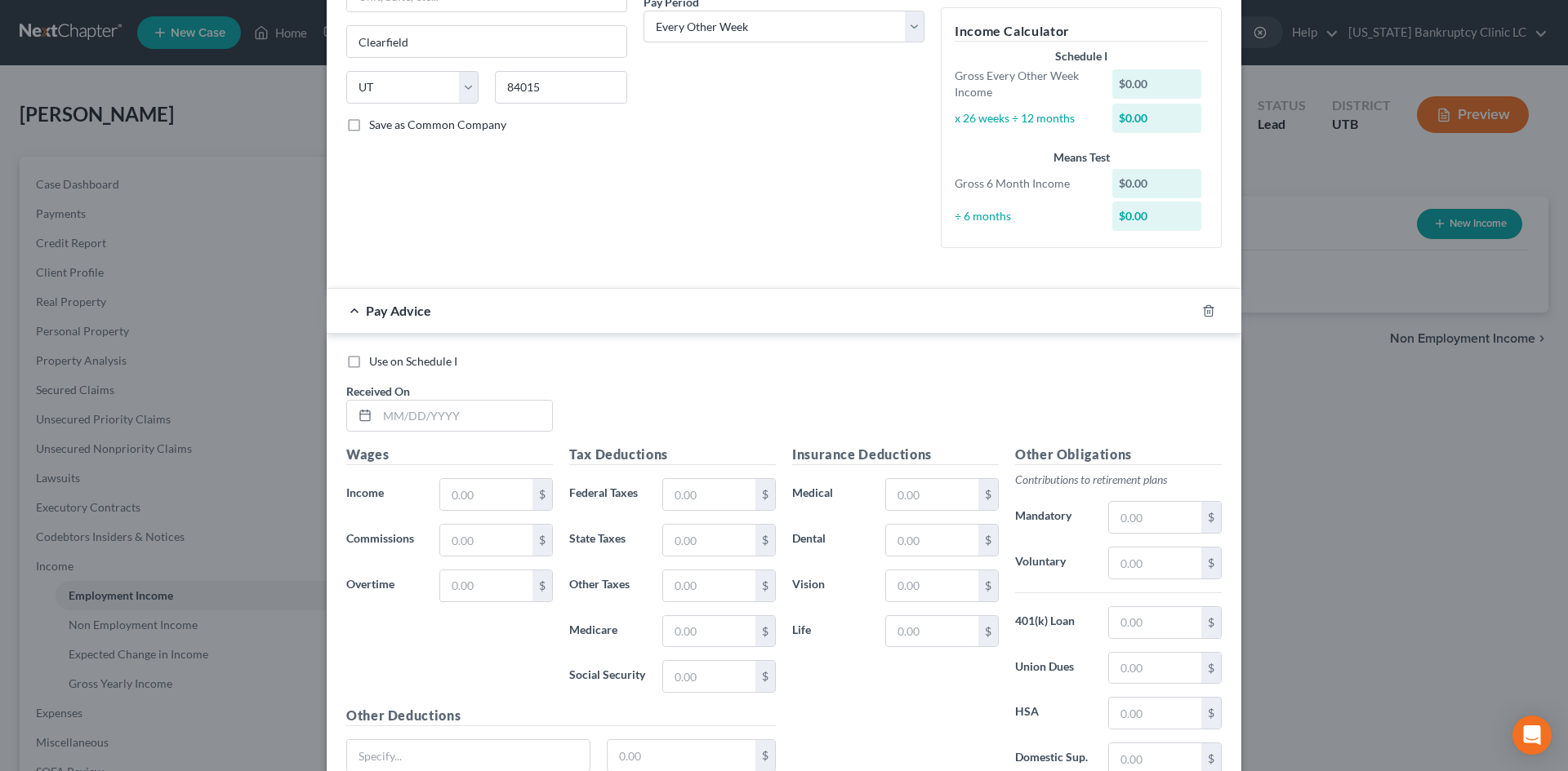
scroll to position [409, 0]
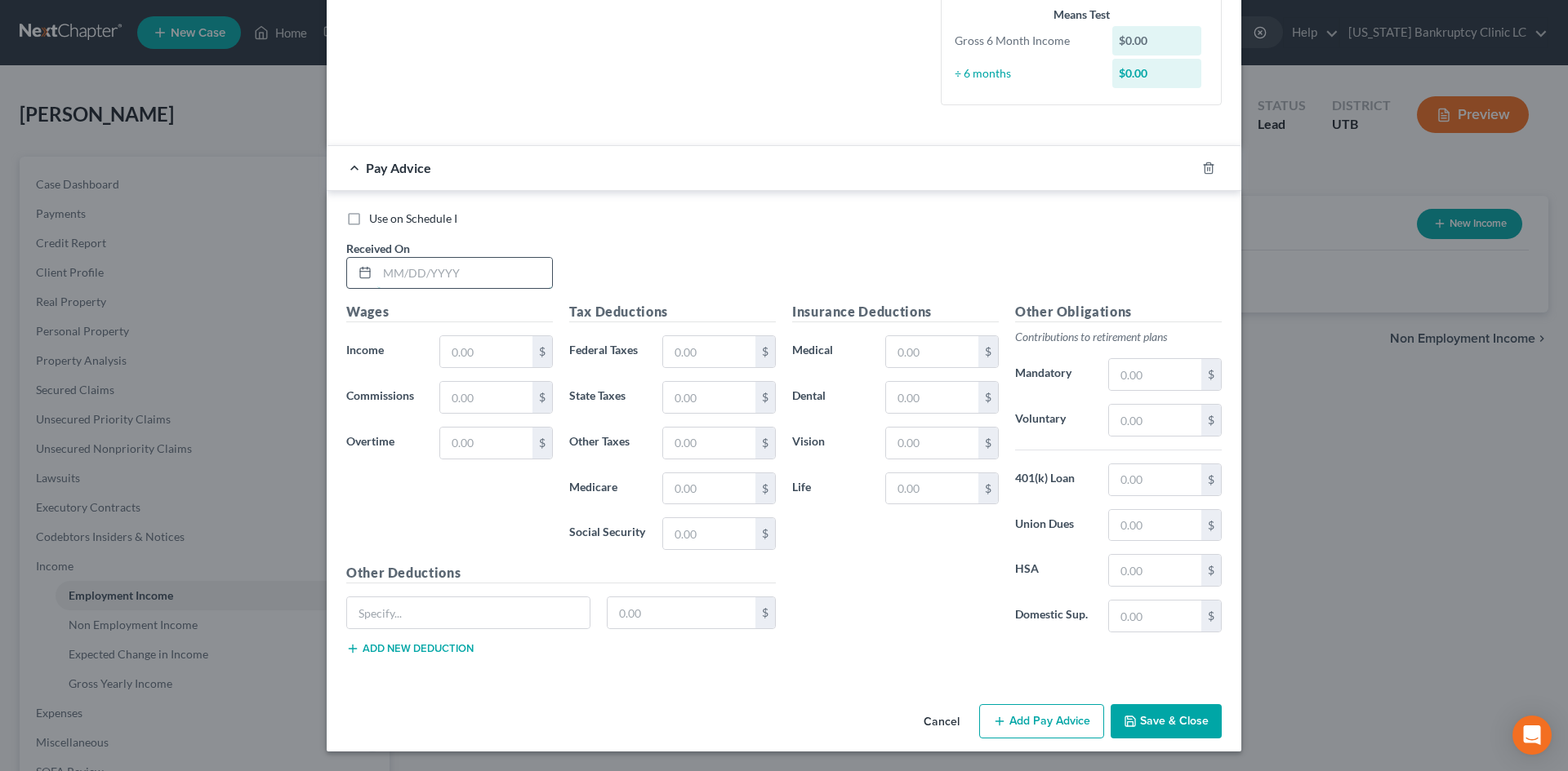
click at [417, 278] on input "text" at bounding box center [465, 273] width 175 height 31
click at [1048, 738] on button "Add Pay Advice" at bounding box center [1041, 722] width 125 height 35
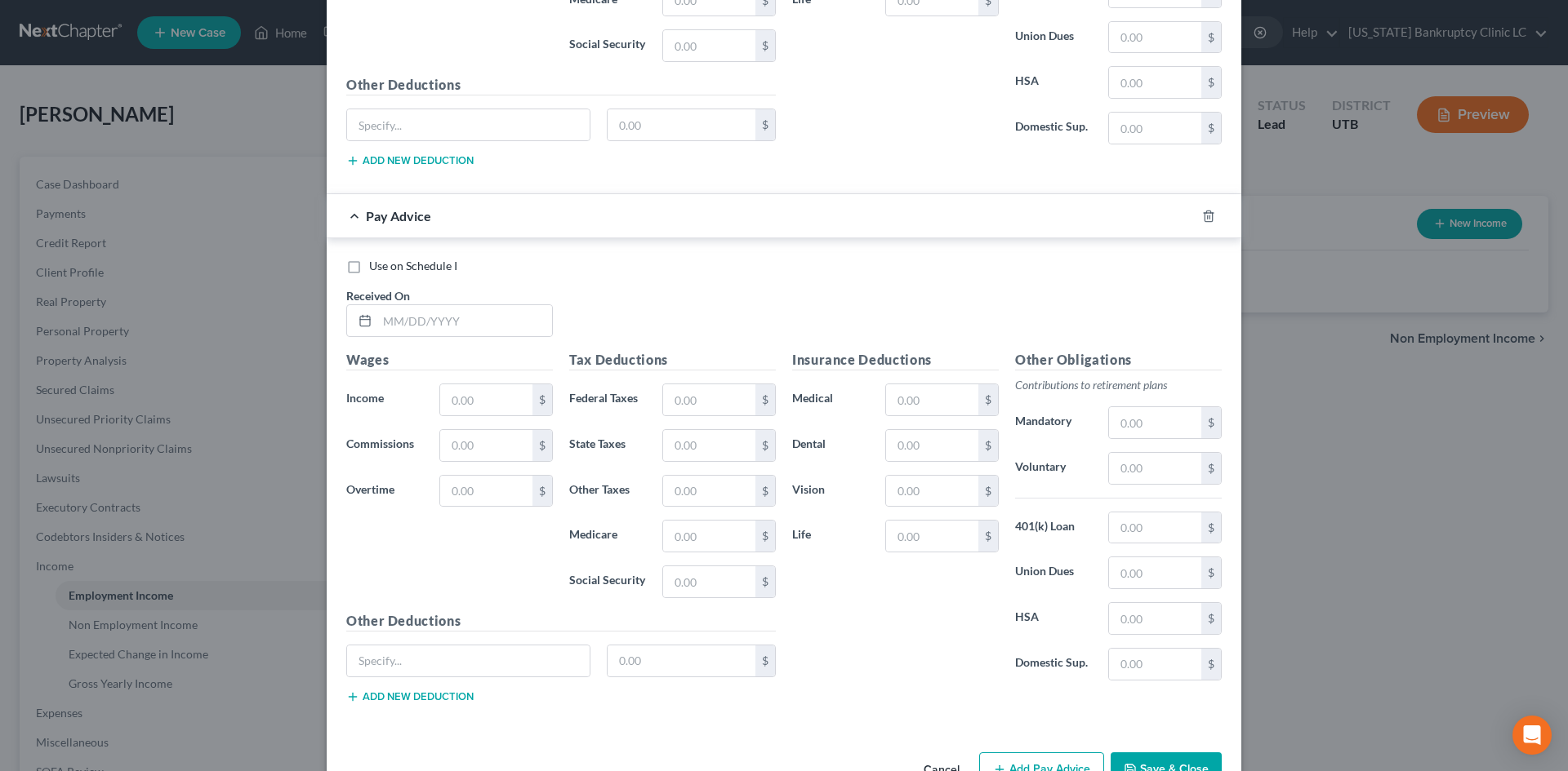
scroll to position [899, 0]
click at [466, 316] on input "text" at bounding box center [465, 320] width 175 height 31
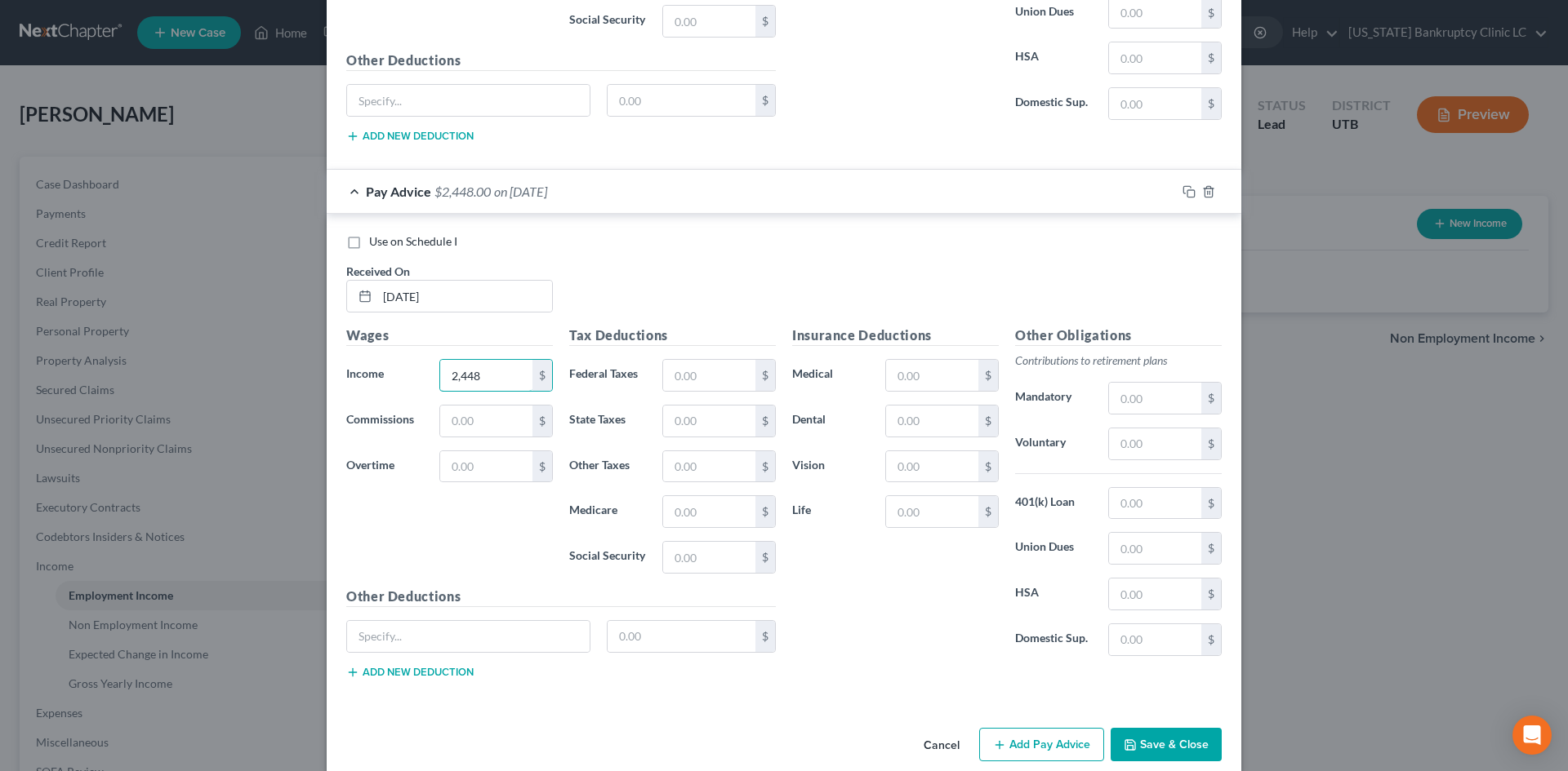
scroll to position [945, 0]
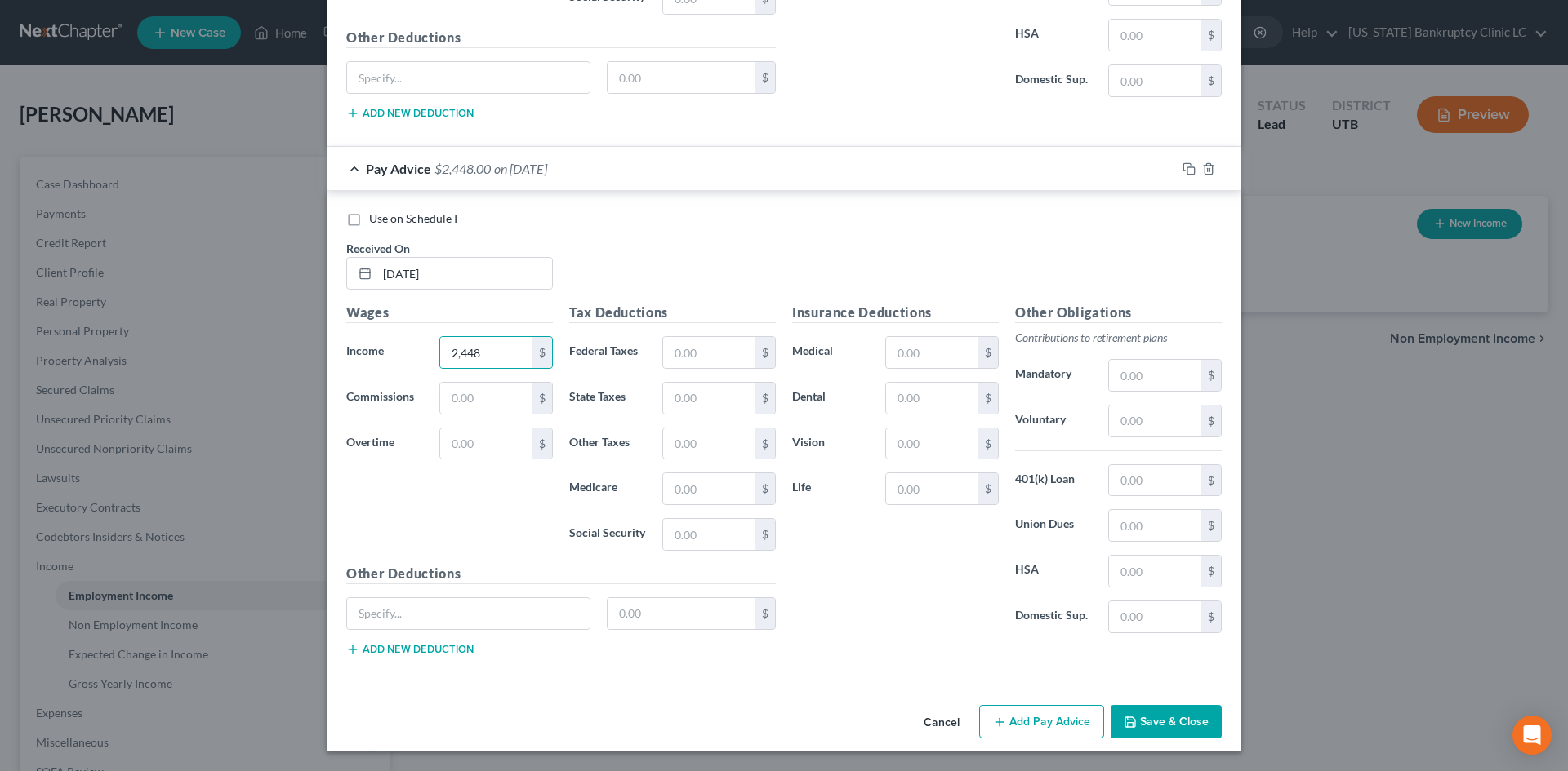
click at [1041, 722] on button "Add Pay Advice" at bounding box center [1041, 722] width 125 height 35
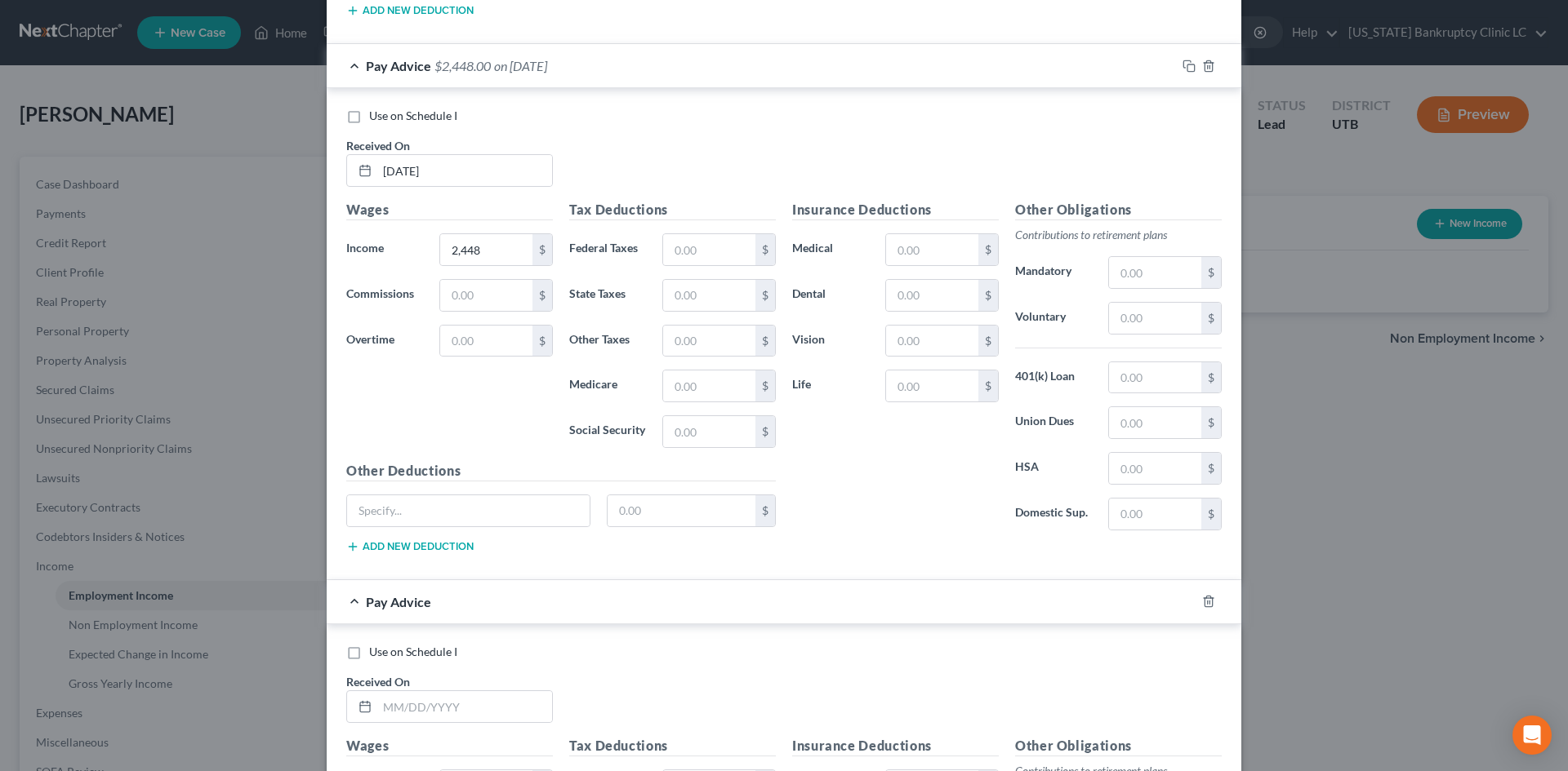
scroll to position [1108, 0]
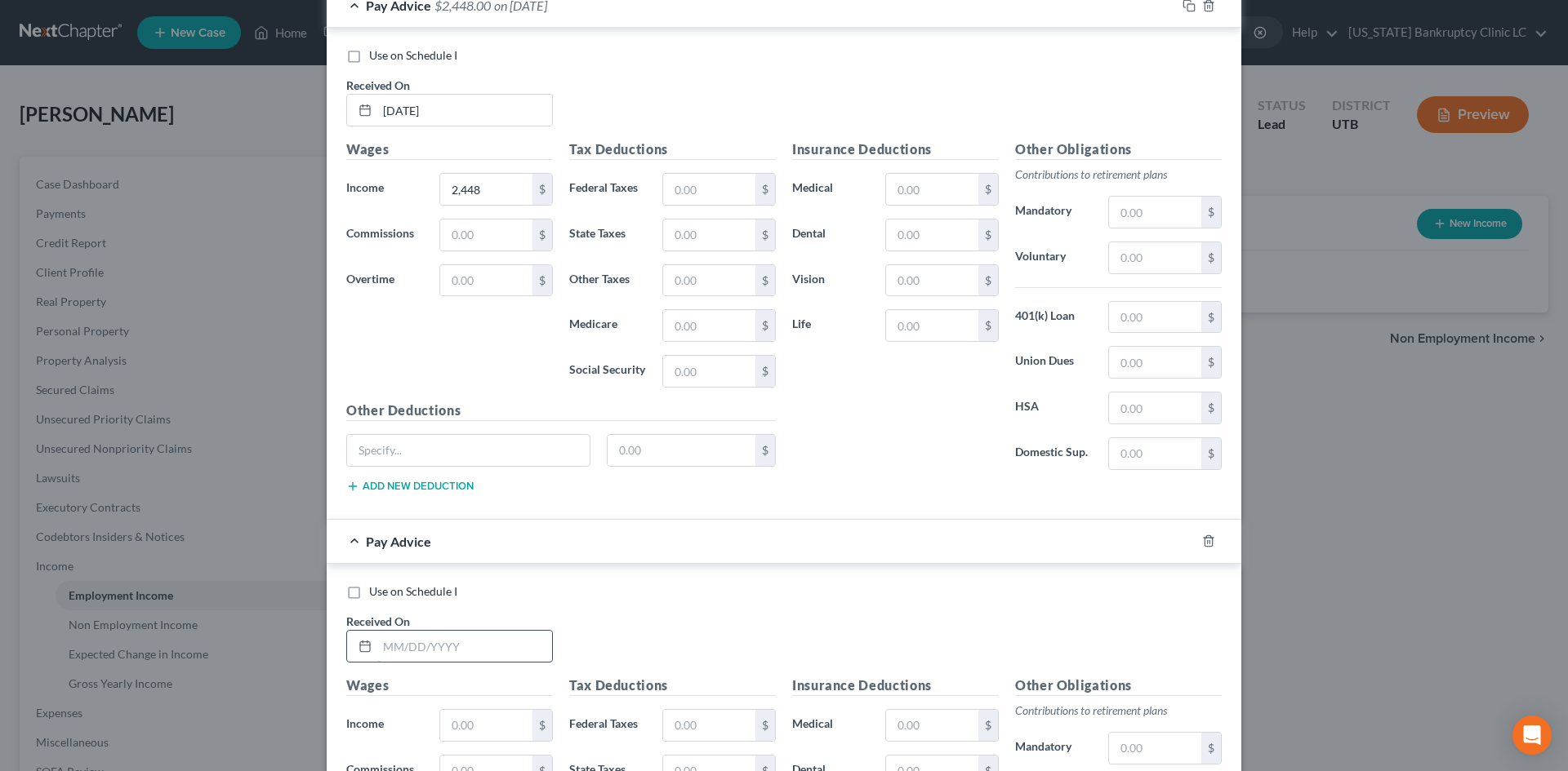
drag, startPoint x: 452, startPoint y: 655, endPoint x: 491, endPoint y: 630, distance: 46.3
click at [452, 655] on input "text" at bounding box center [465, 647] width 175 height 31
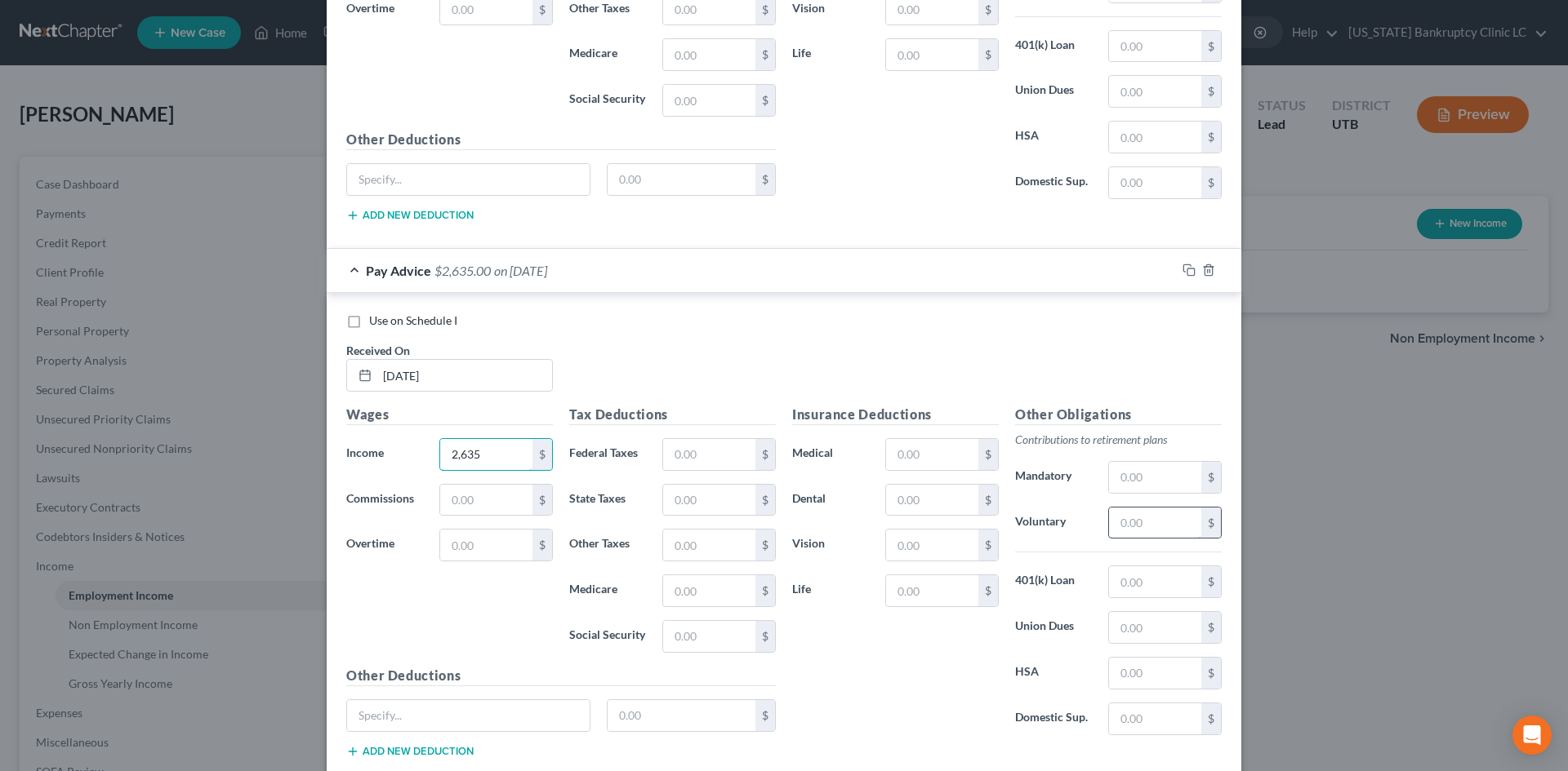
scroll to position [1481, 0]
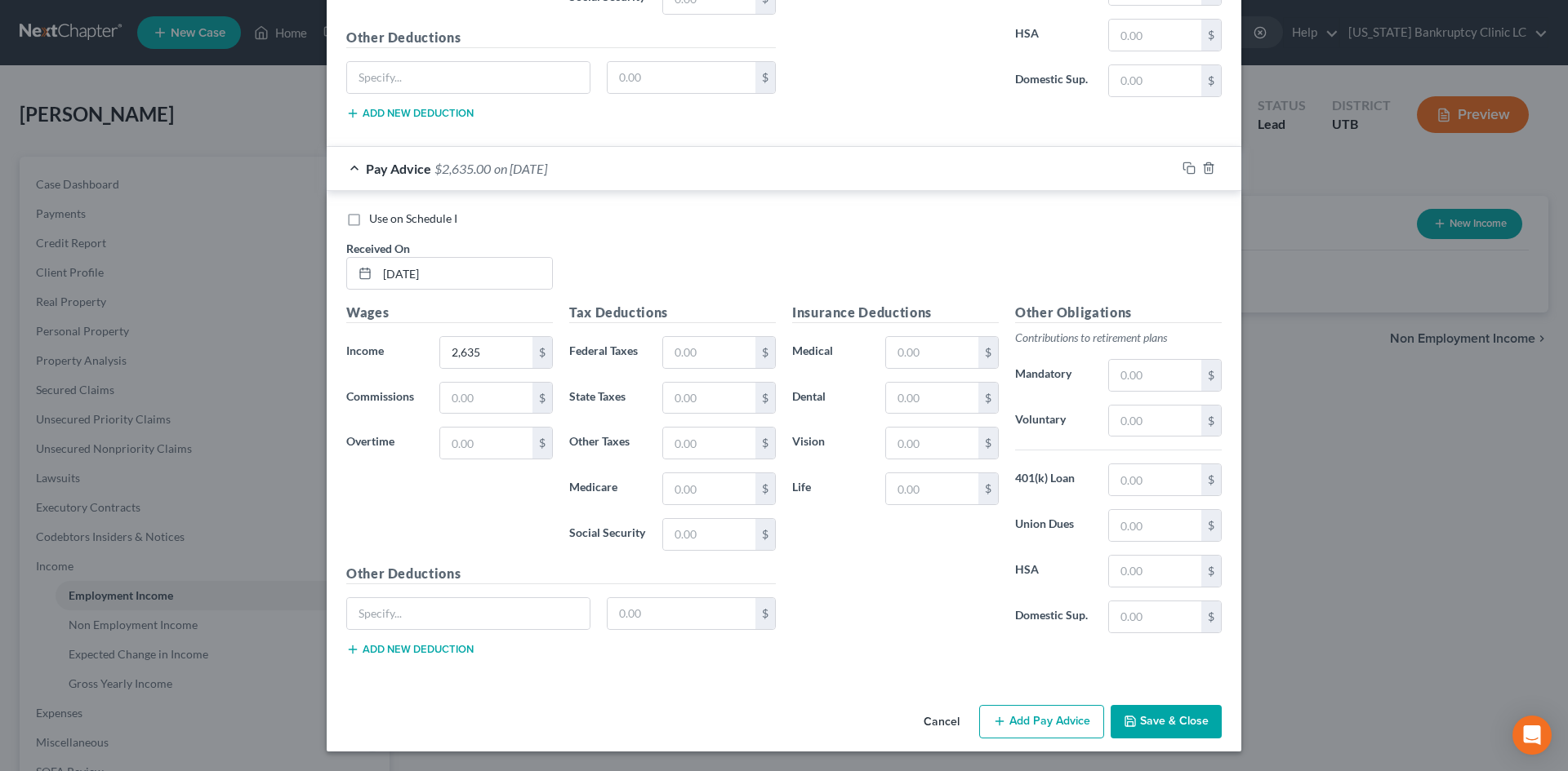
click at [1054, 701] on div "Cancel Add Pay Advice Save & Close" at bounding box center [784, 725] width 915 height 54
click at [1048, 720] on button "Add Pay Advice" at bounding box center [1041, 722] width 125 height 35
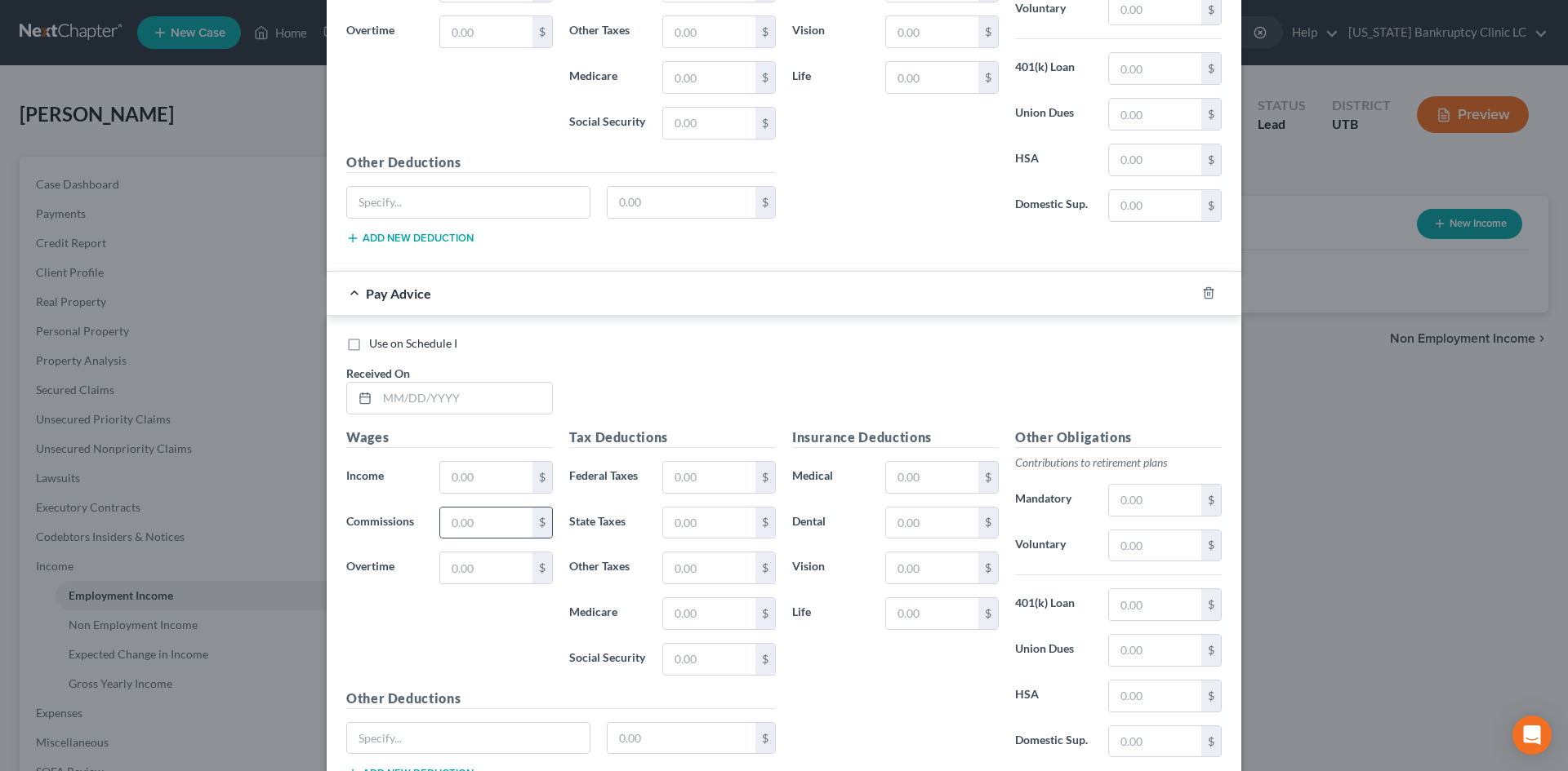
scroll to position [1970, 0]
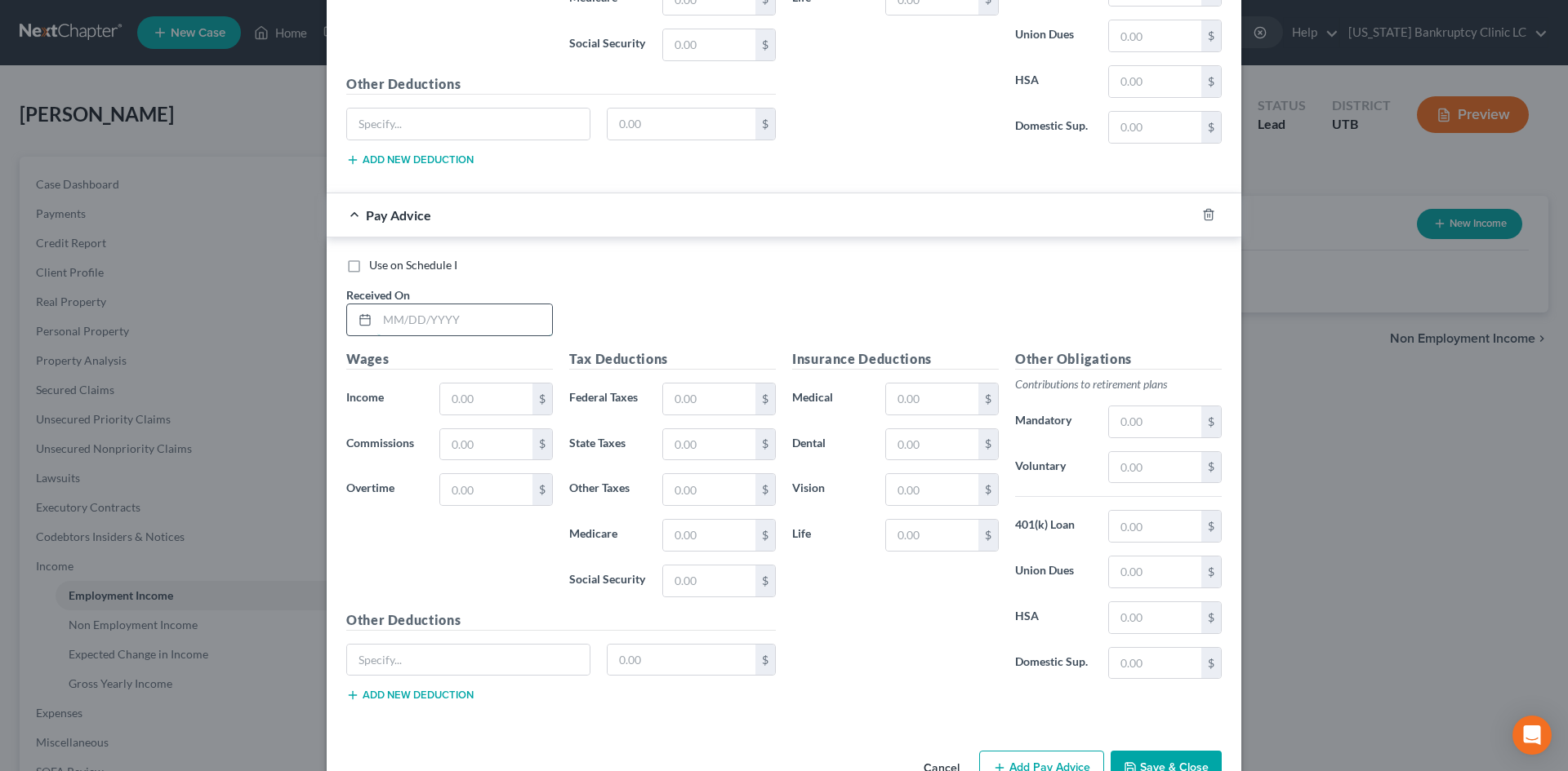
click at [473, 321] on input "text" at bounding box center [465, 320] width 175 height 31
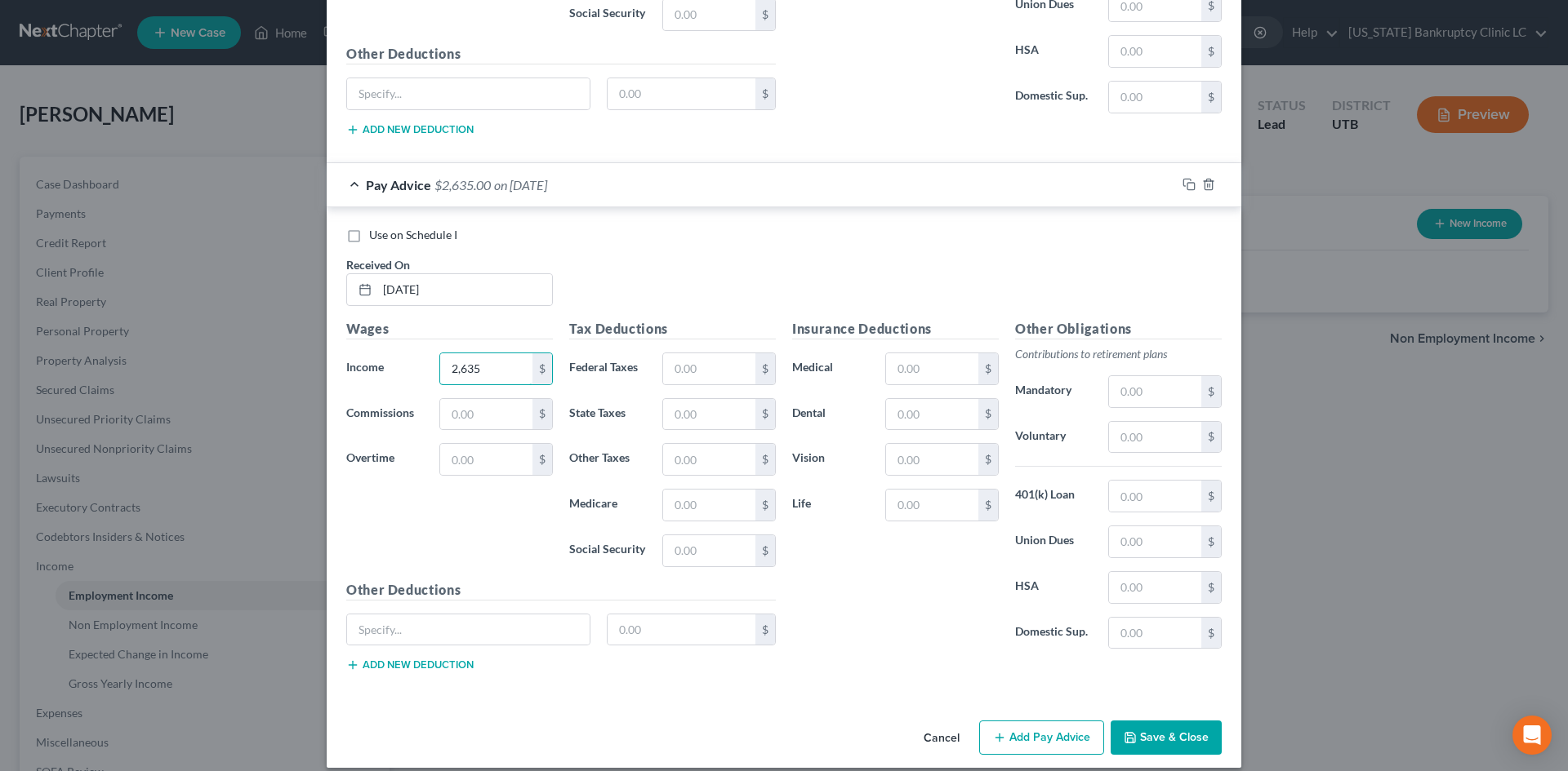
scroll to position [2017, 0]
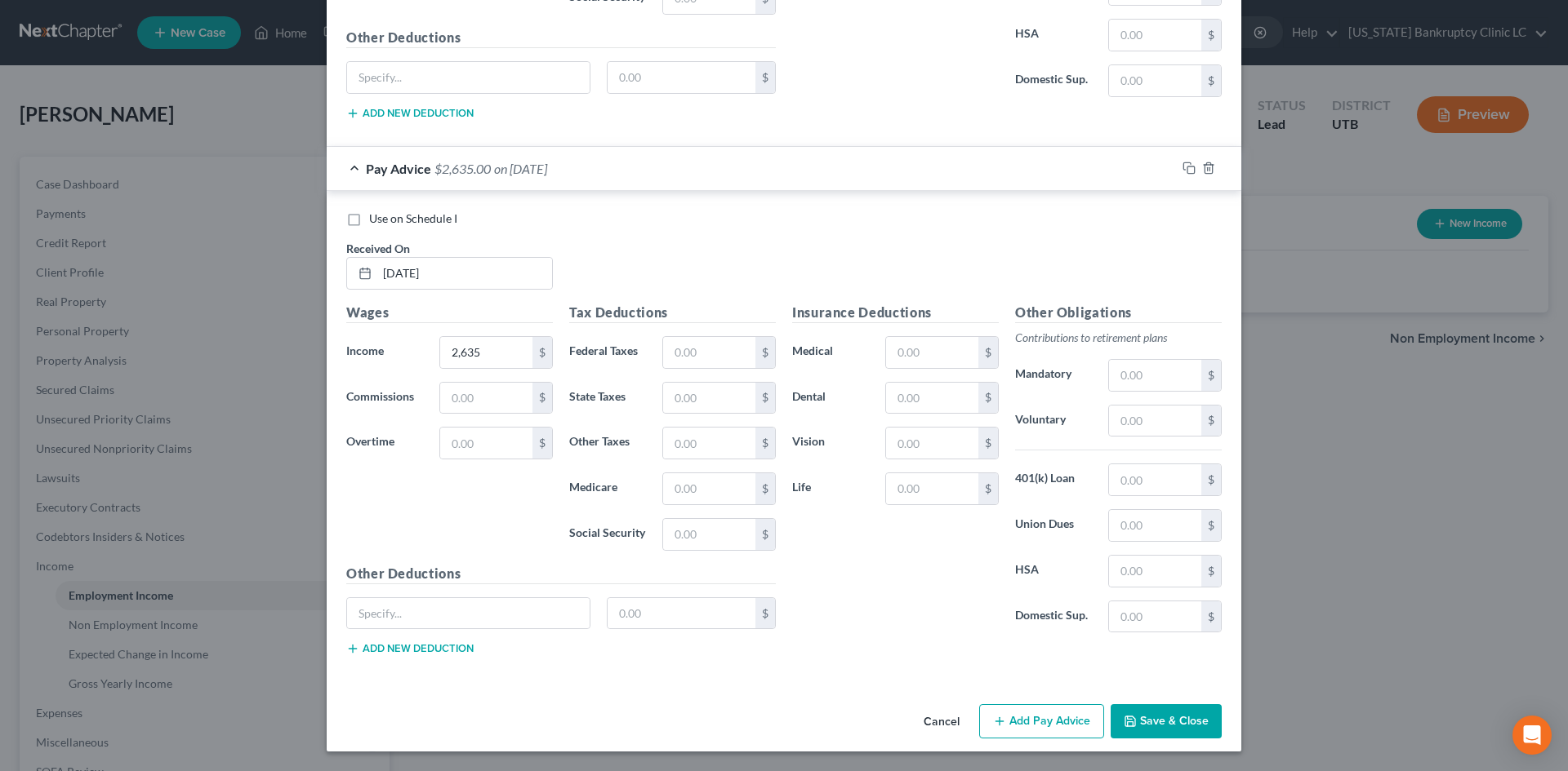
click at [1013, 732] on button "Add Pay Advice" at bounding box center [1041, 722] width 125 height 35
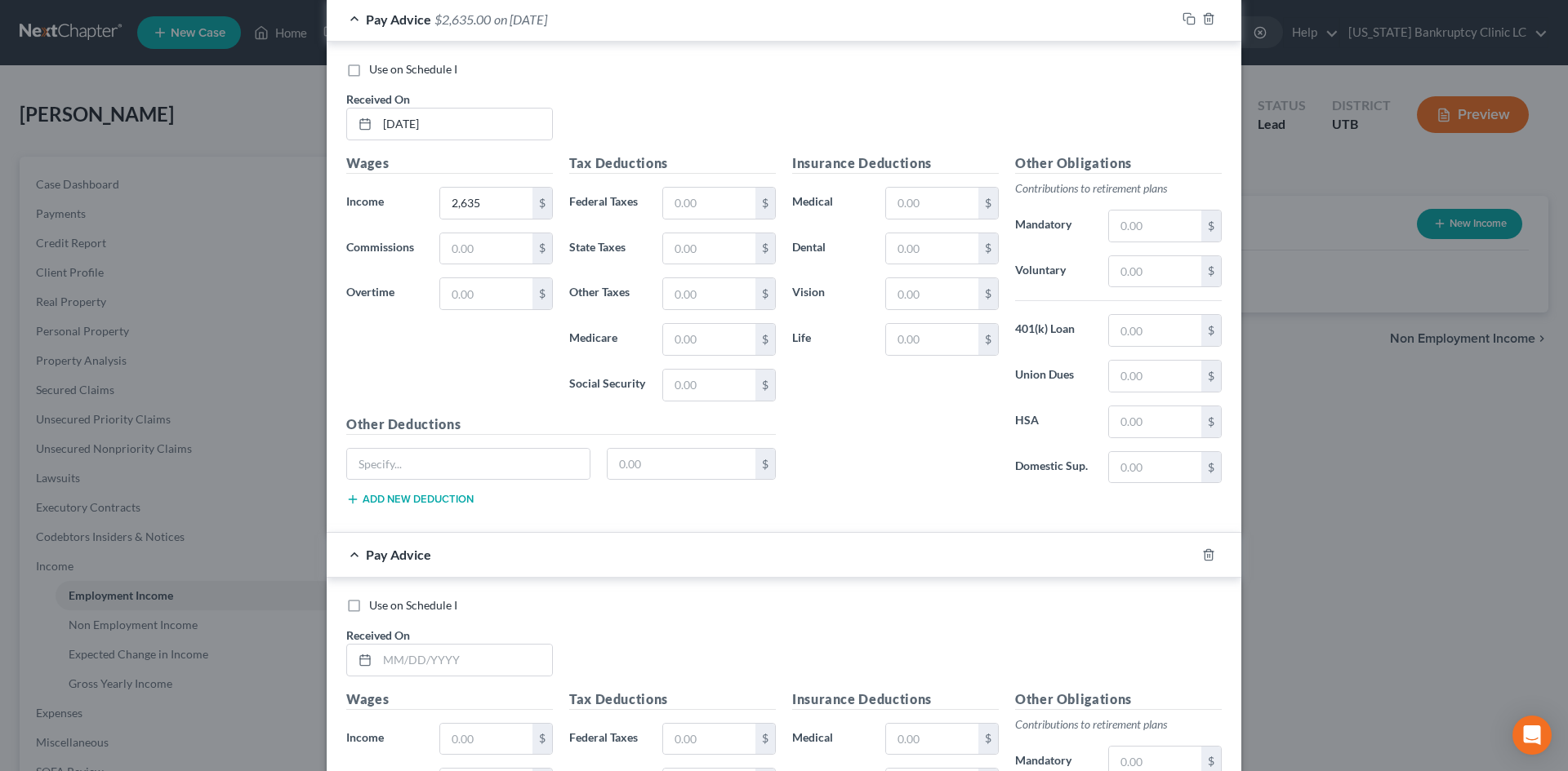
scroll to position [2343, 0]
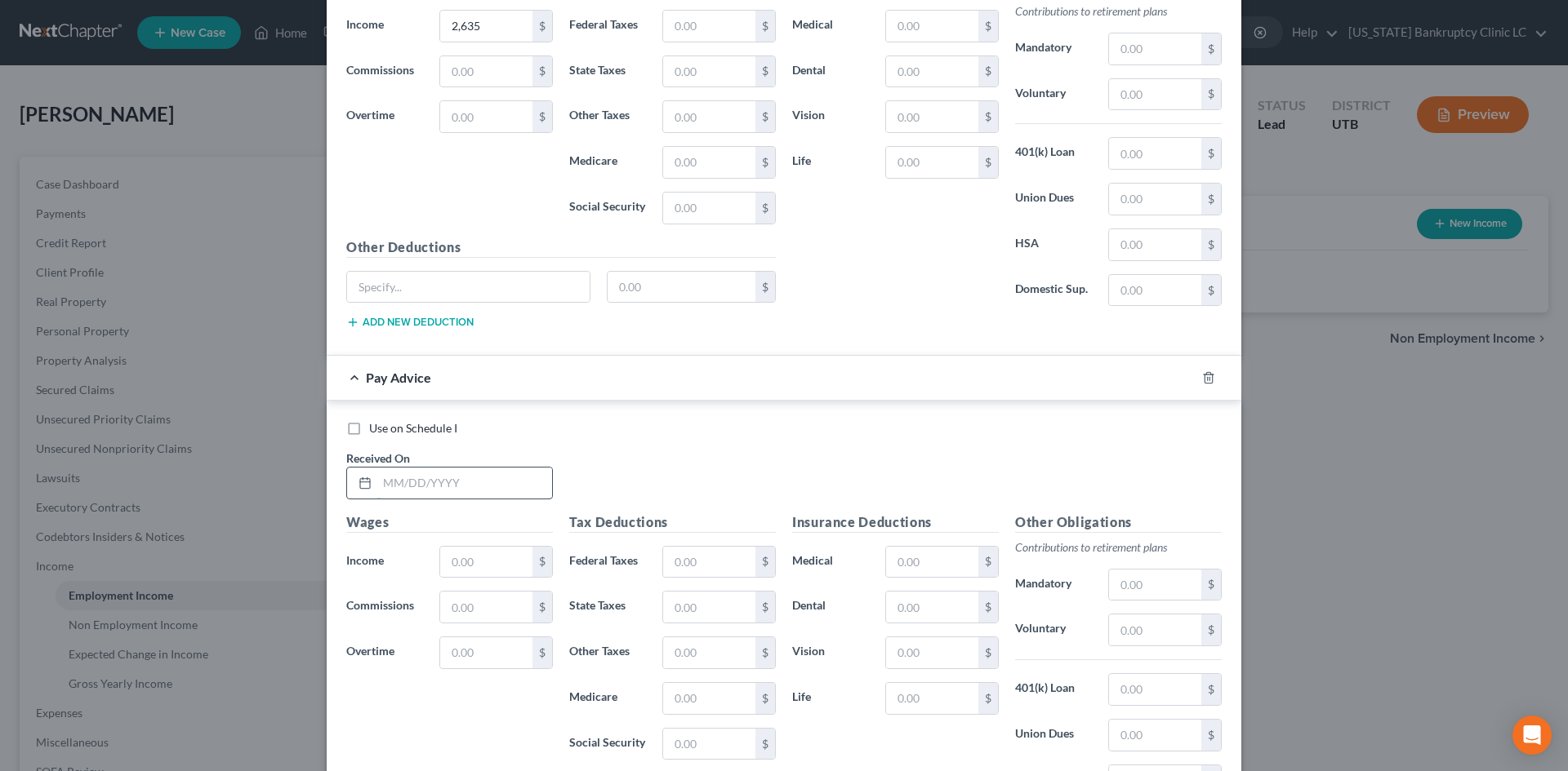
click at [466, 487] on input "text" at bounding box center [465, 484] width 175 height 31
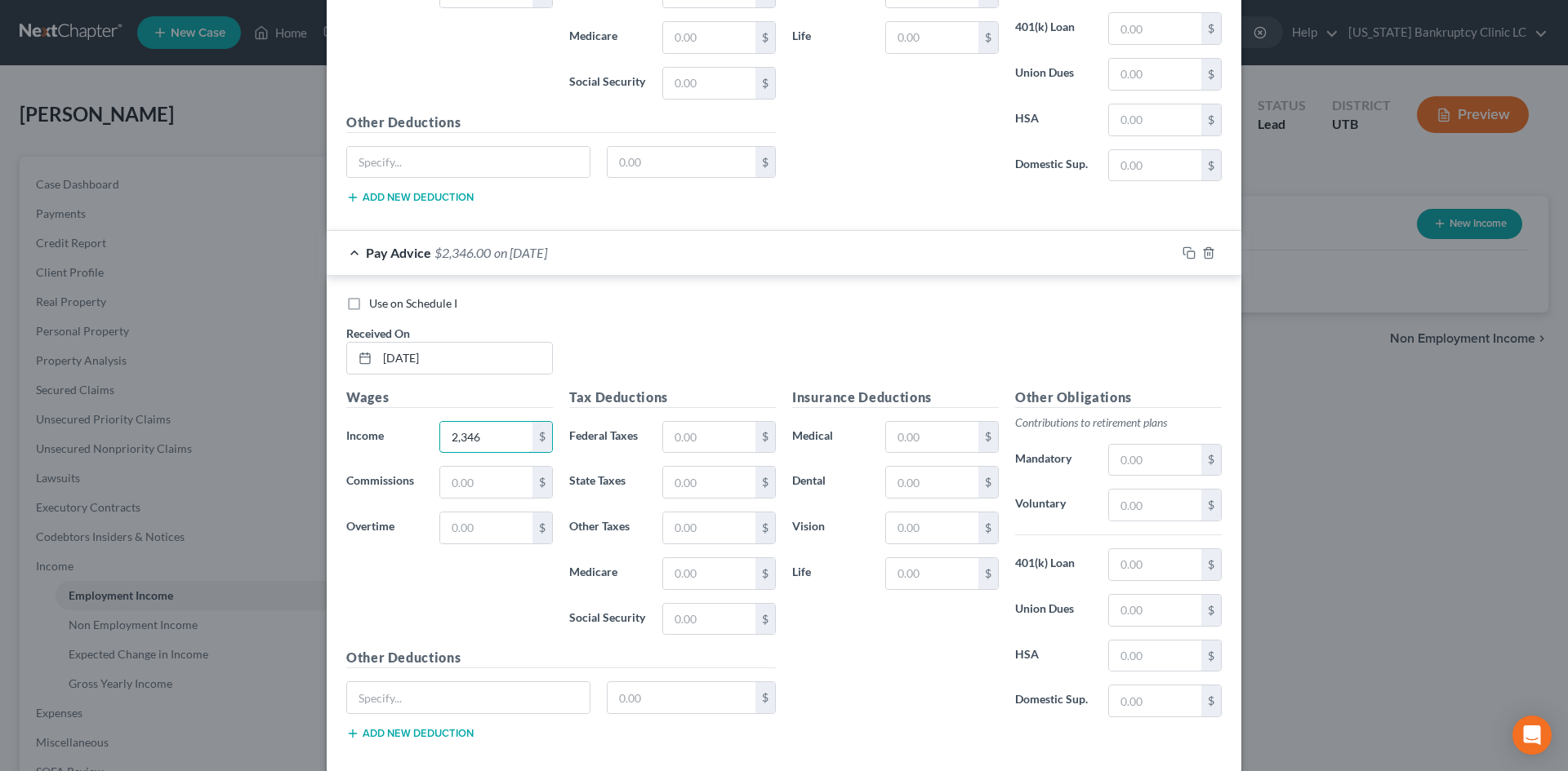
scroll to position [2554, 0]
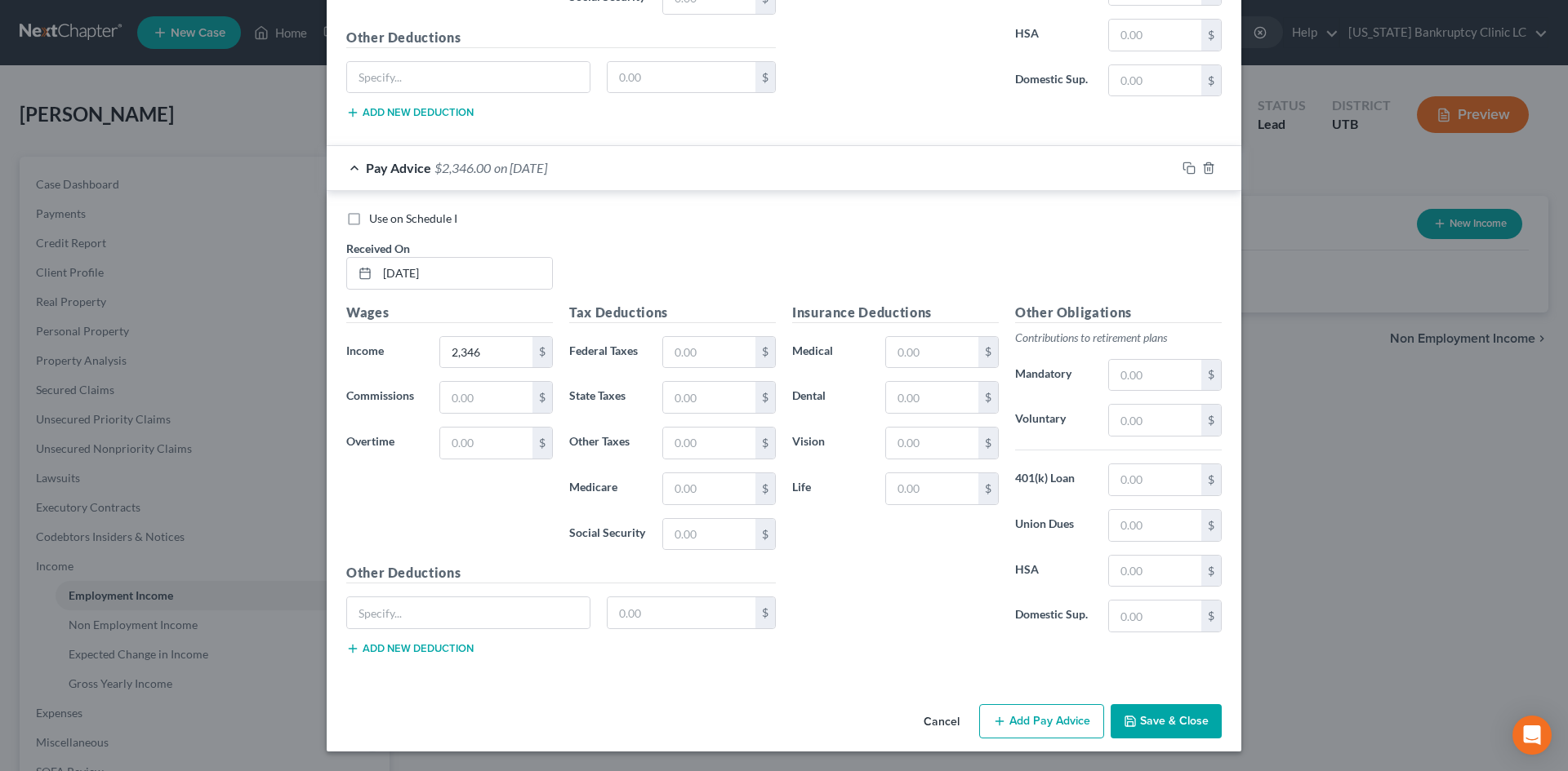
click at [1051, 742] on div "Cancel Add Pay Advice Save & Close" at bounding box center [784, 724] width 915 height 54
click at [1053, 731] on button "Add Pay Advice" at bounding box center [1041, 722] width 125 height 35
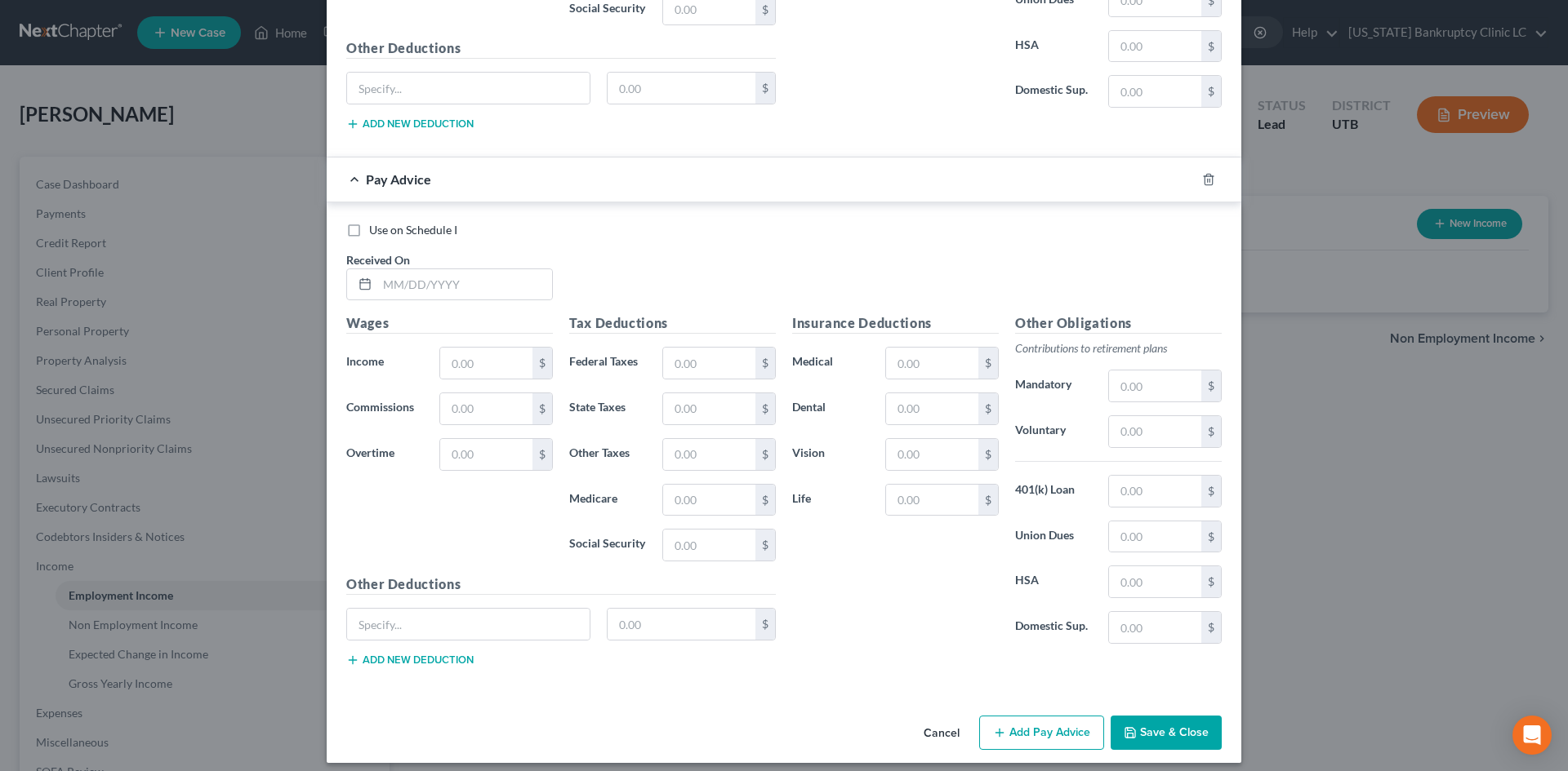
scroll to position [3090, 0]
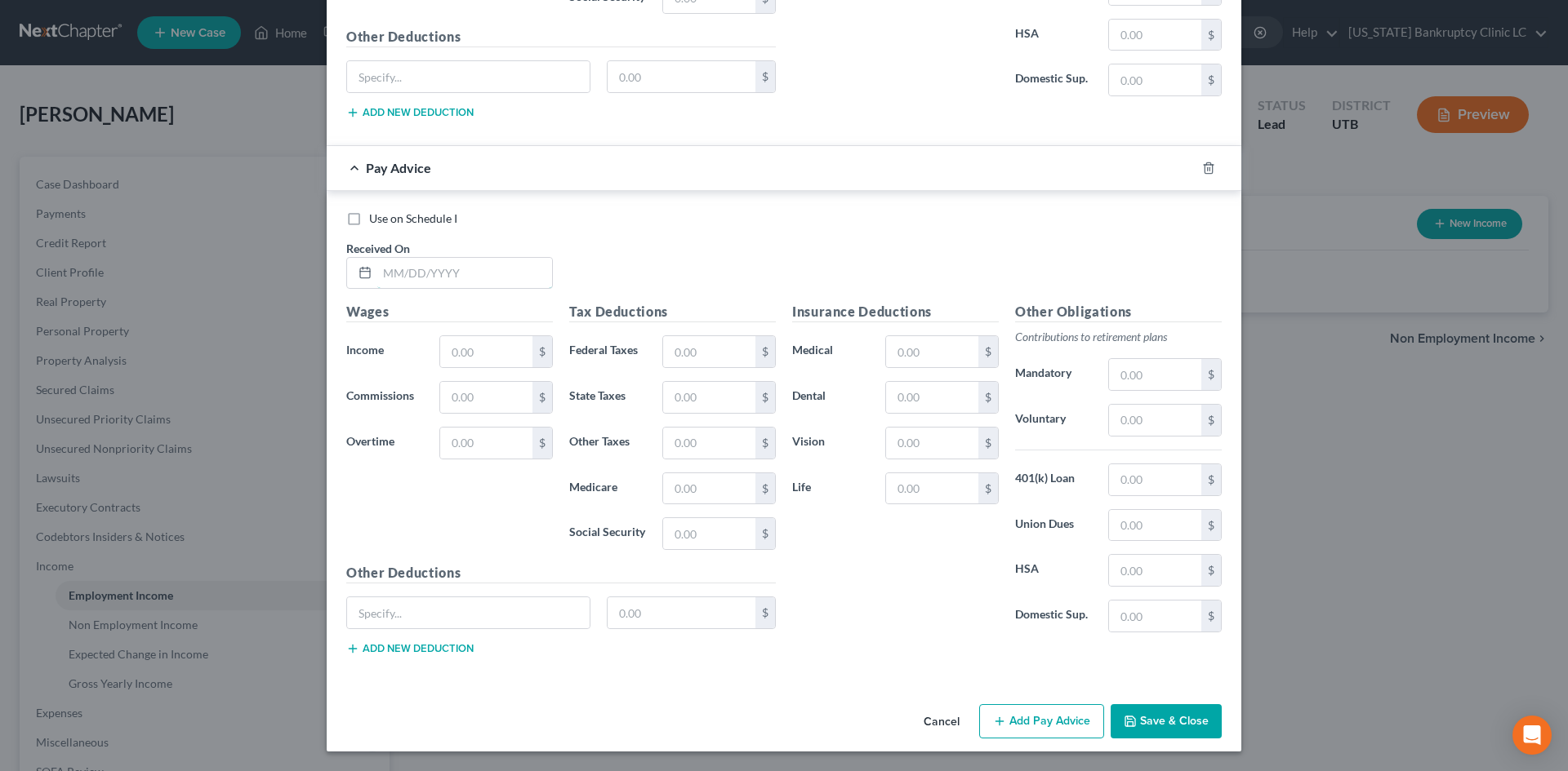
drag, startPoint x: 482, startPoint y: 259, endPoint x: 503, endPoint y: 253, distance: 21.8
click at [482, 260] on input "text" at bounding box center [465, 273] width 175 height 31
click at [1044, 717] on button "Add Pay Advice" at bounding box center [1041, 722] width 125 height 35
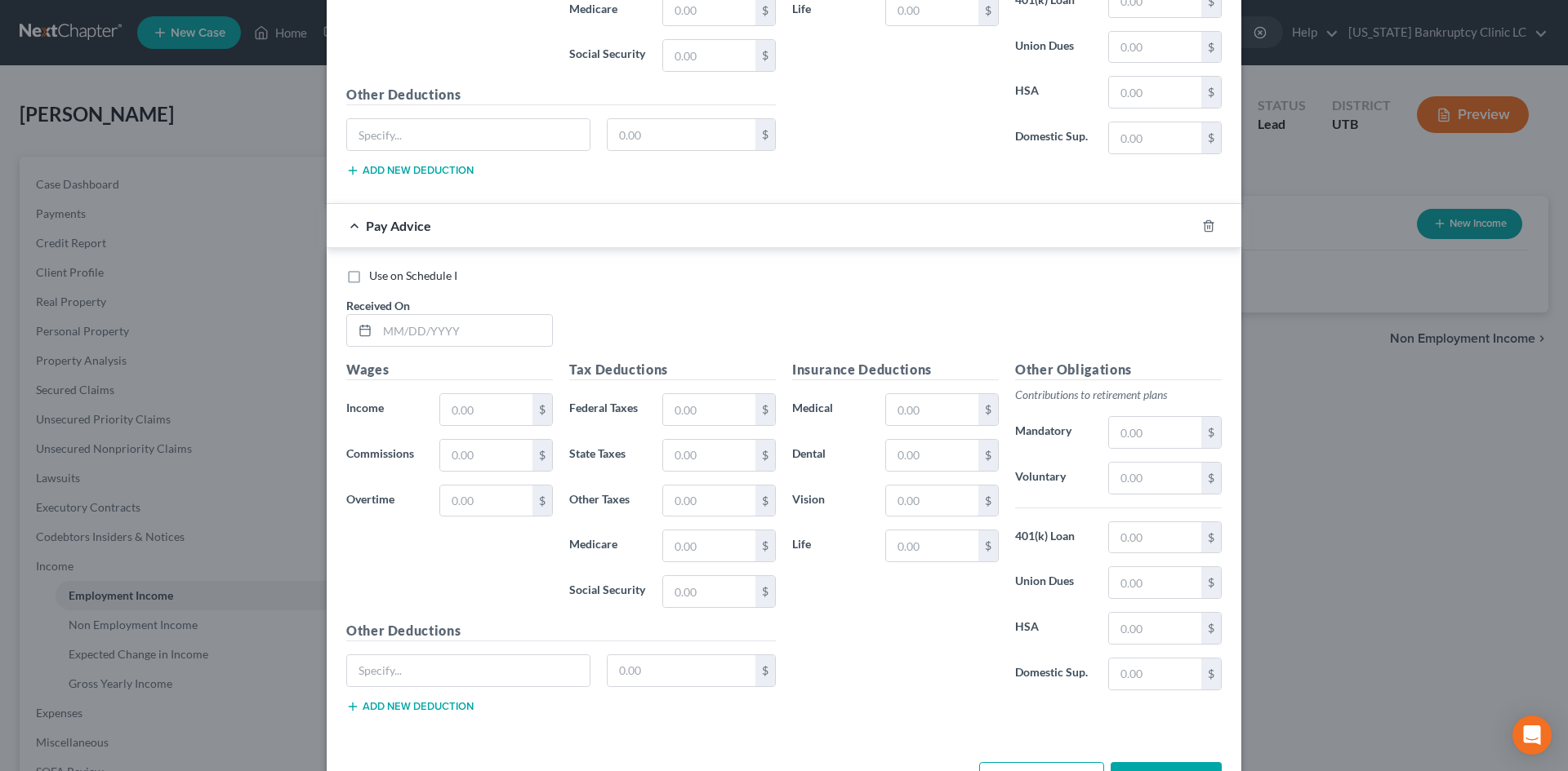
scroll to position [3625, 0]
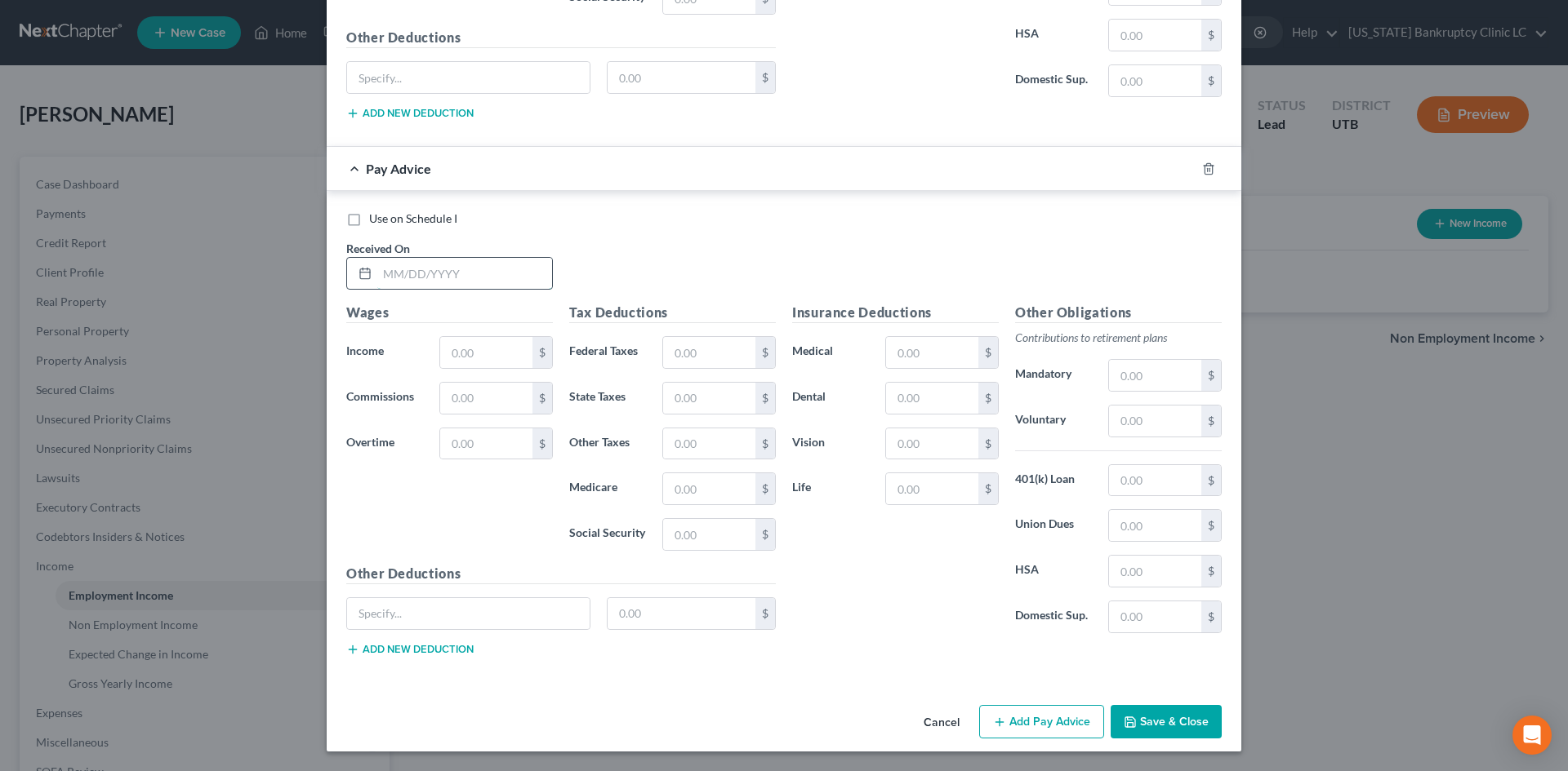
click at [464, 264] on input "text" at bounding box center [465, 273] width 175 height 31
click at [1045, 739] on button "Add Pay Advice" at bounding box center [1041, 722] width 125 height 35
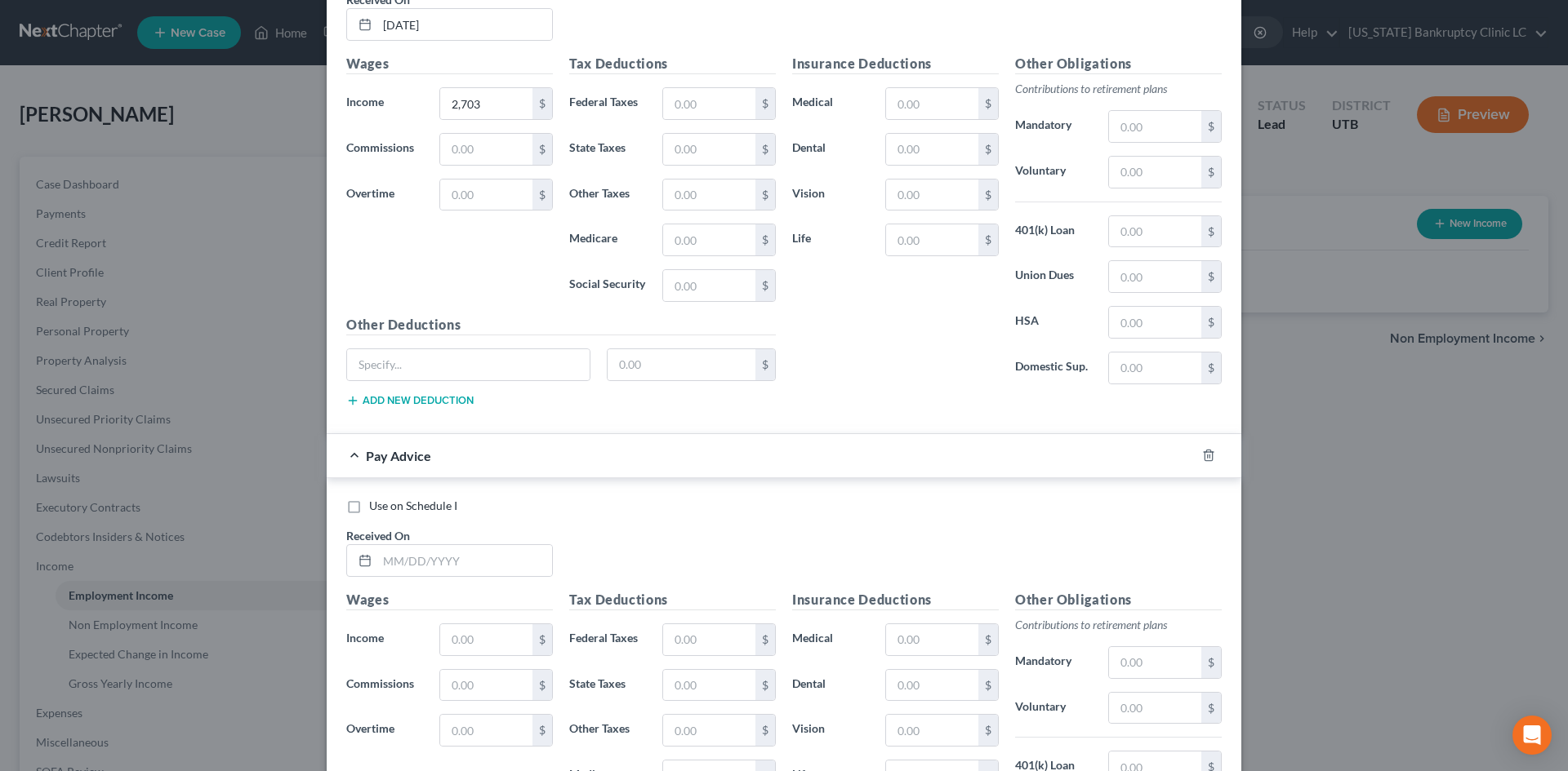
scroll to position [4034, 0]
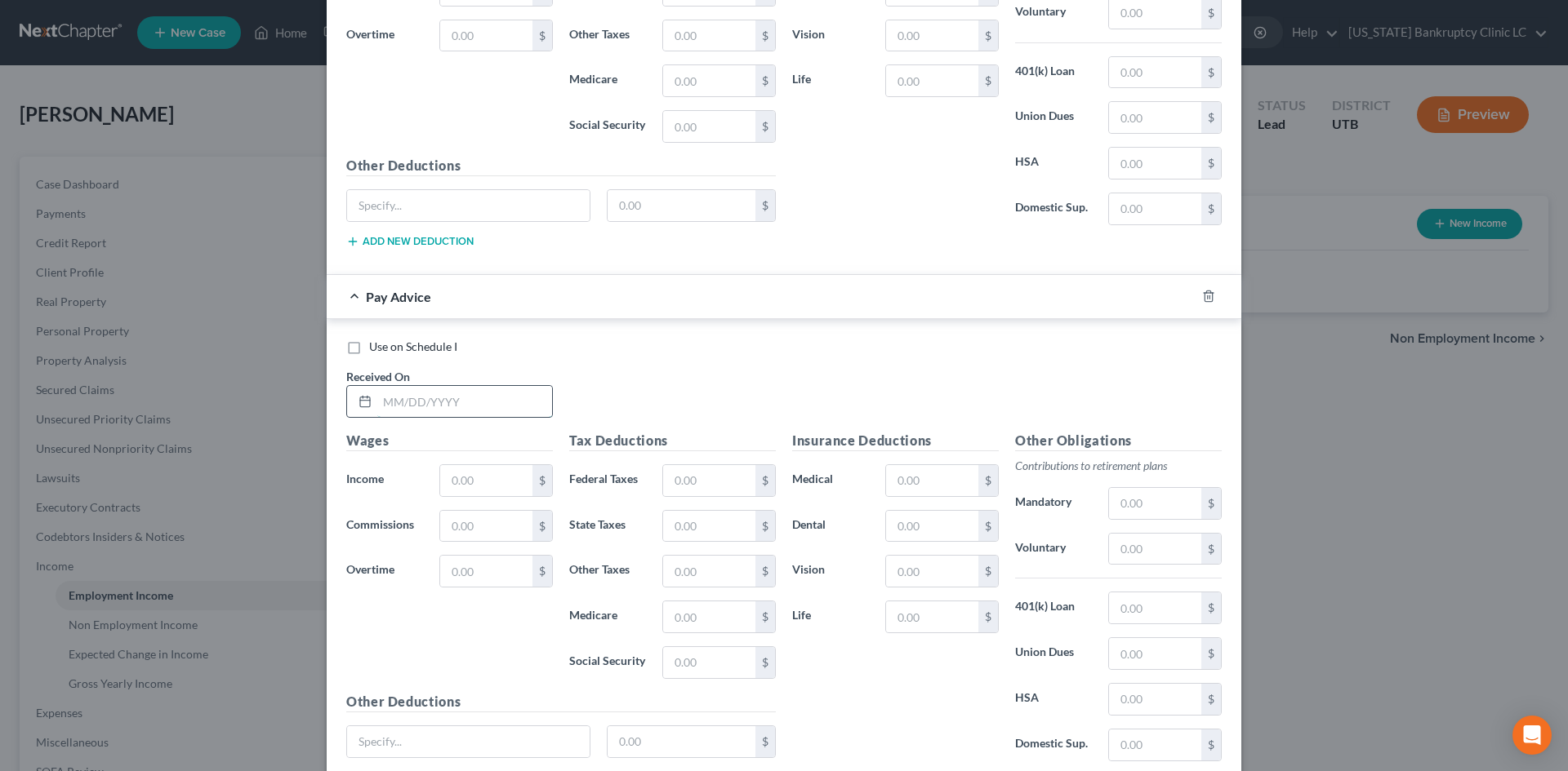
click at [513, 386] on input "text" at bounding box center [465, 402] width 175 height 31
click at [536, 402] on input "06/13/325" at bounding box center [465, 402] width 175 height 31
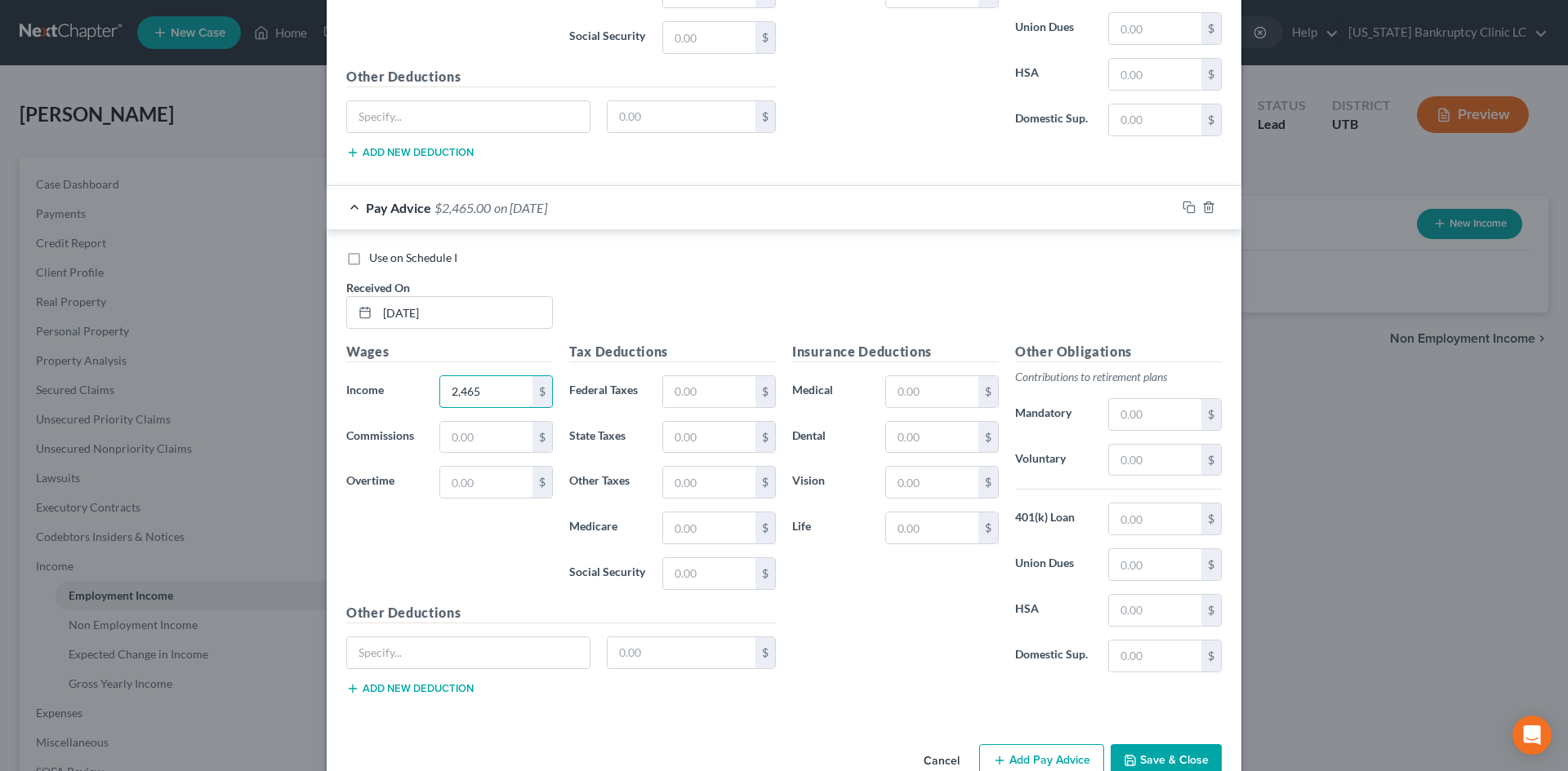
scroll to position [4161, 0]
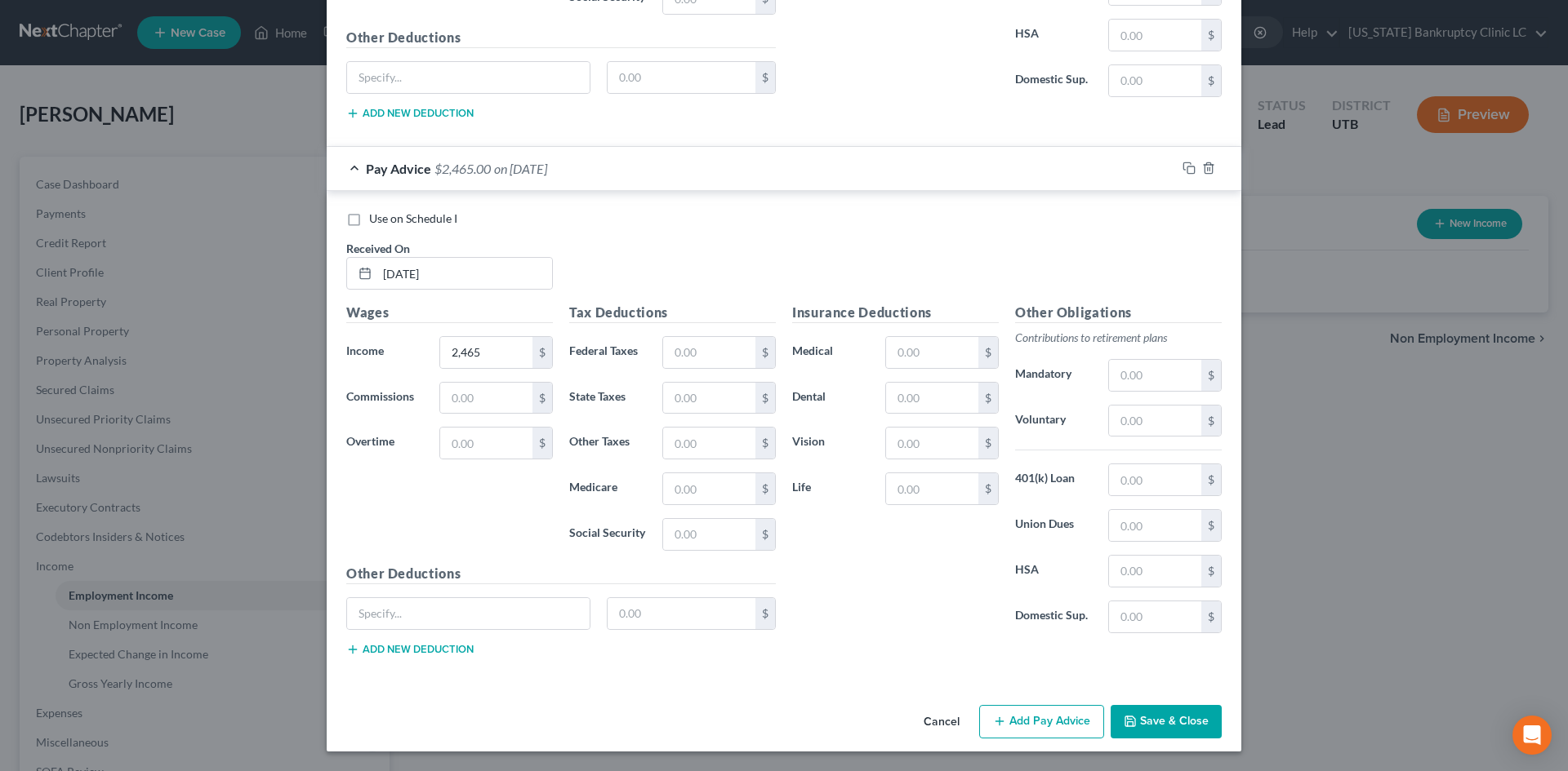
click at [1060, 720] on button "Add Pay Advice" at bounding box center [1041, 722] width 125 height 35
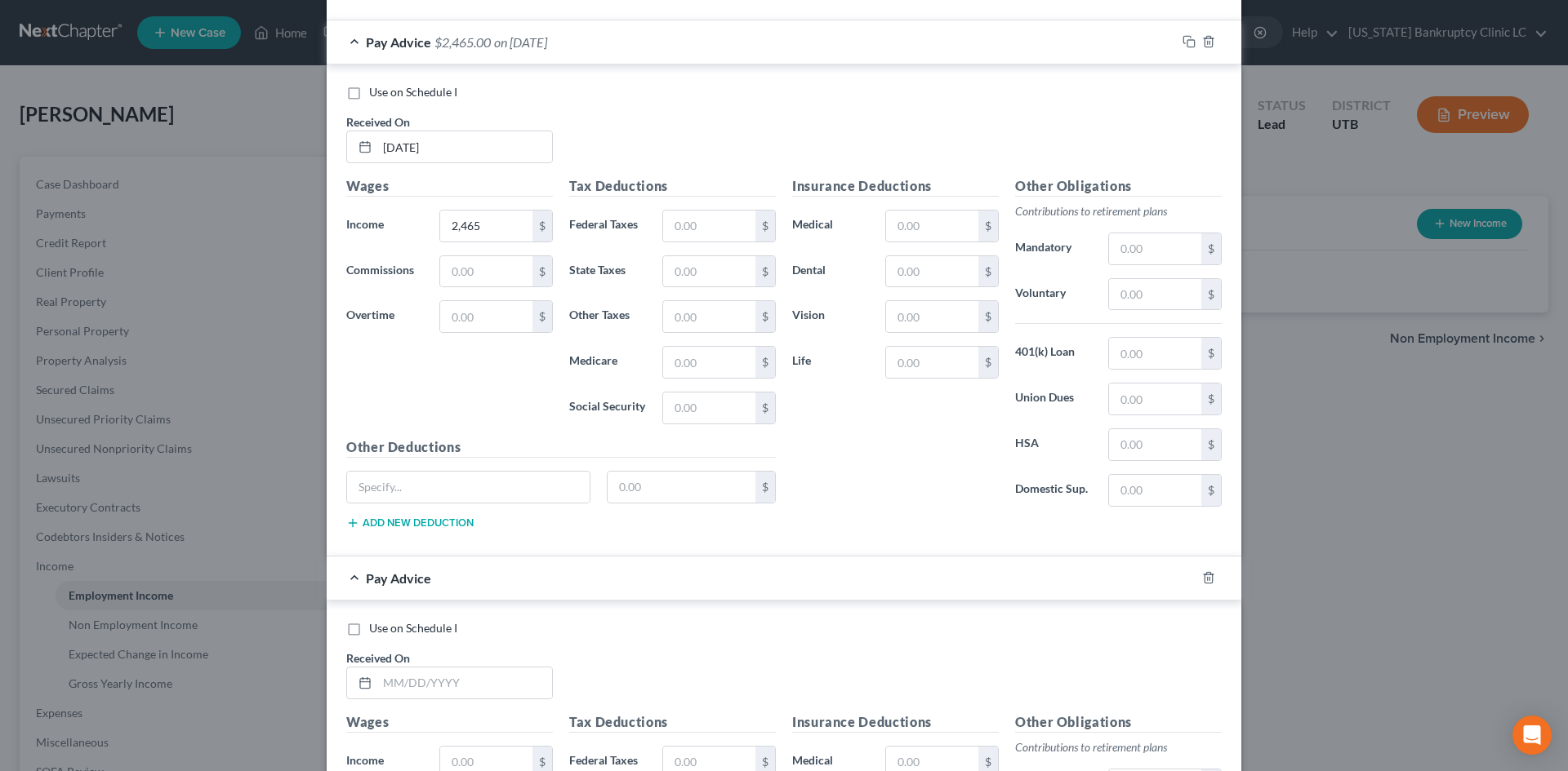
scroll to position [4406, 0]
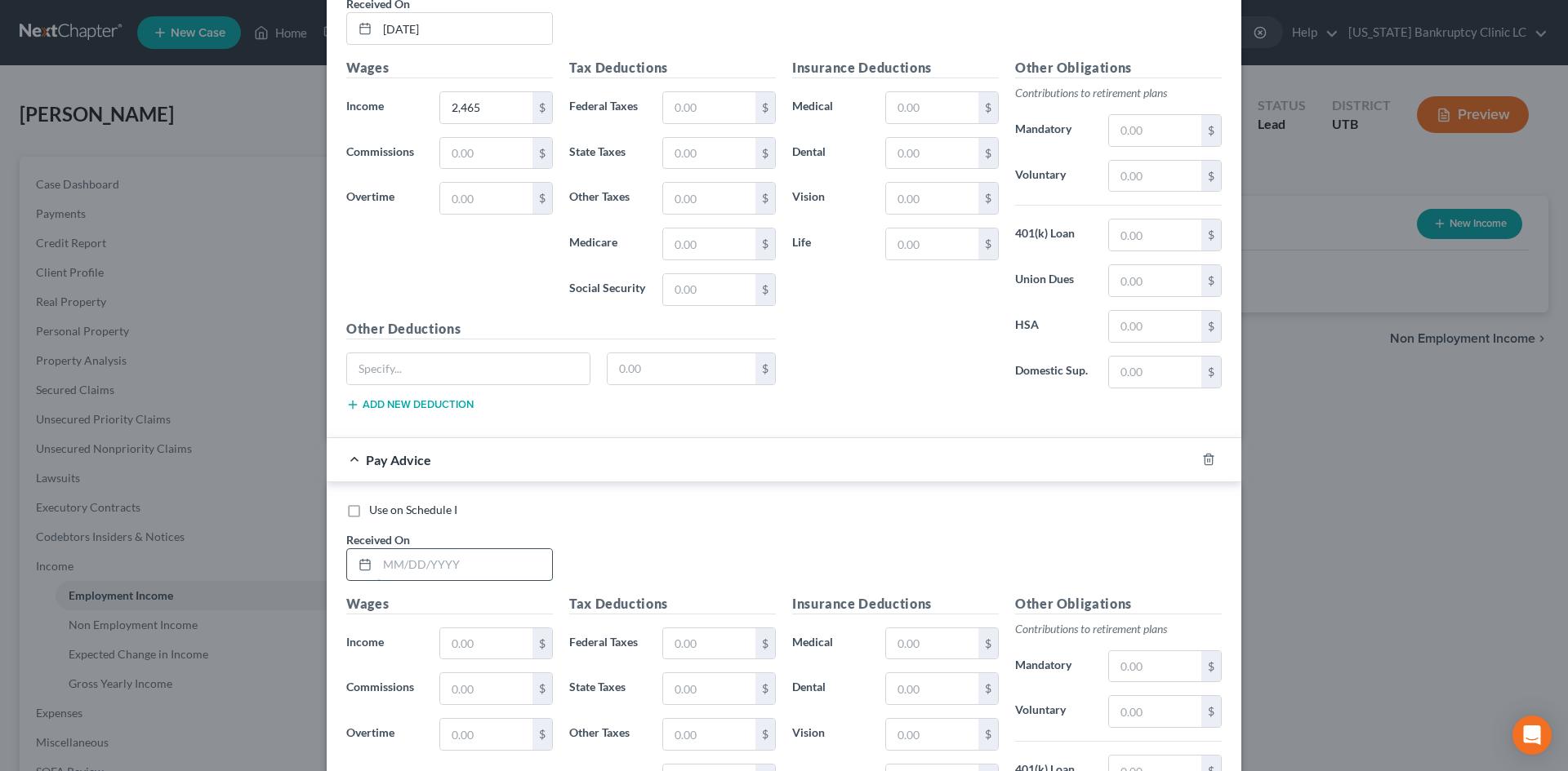
click at [470, 571] on input "text" at bounding box center [465, 565] width 175 height 31
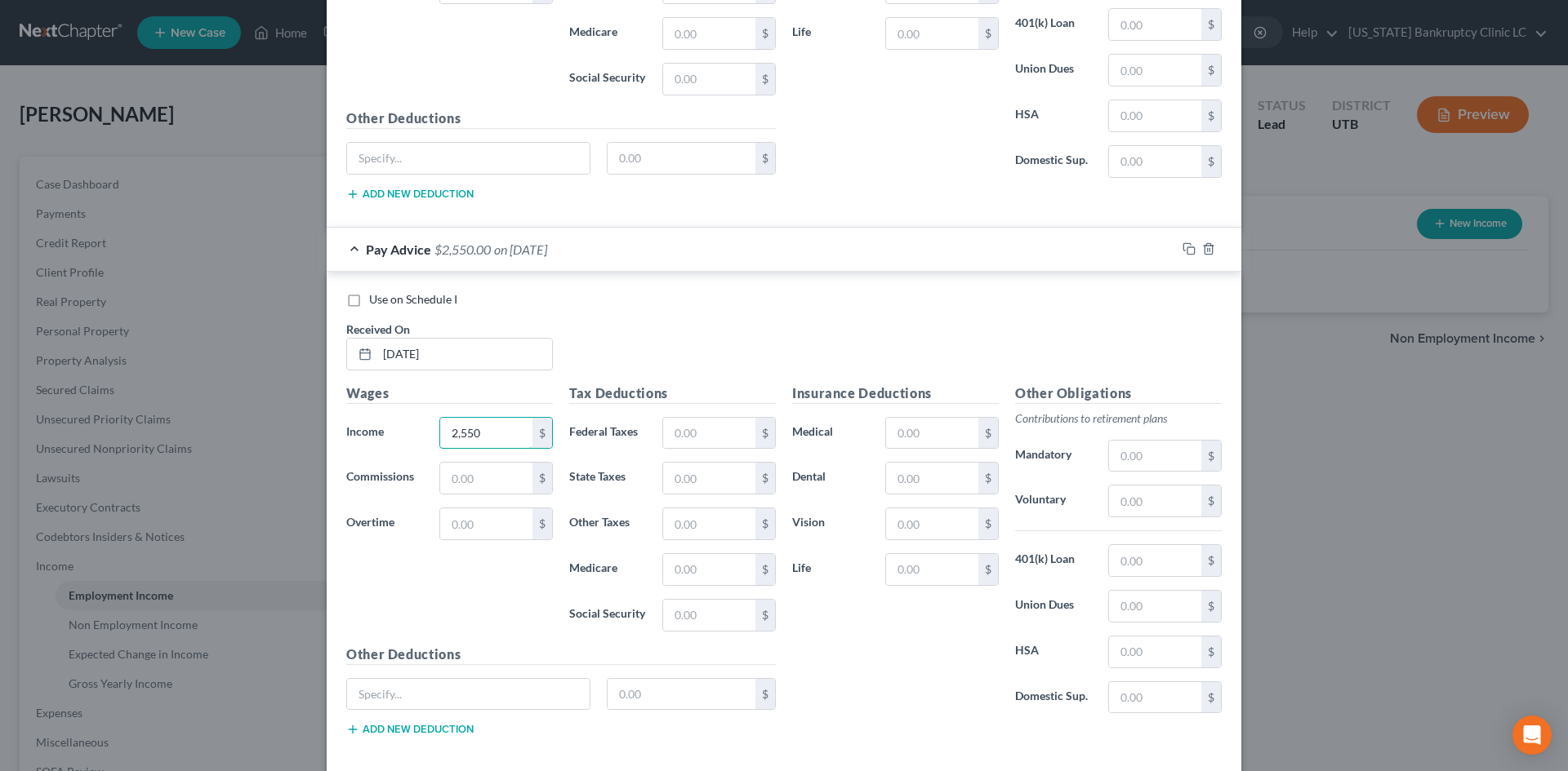
scroll to position [4698, 0]
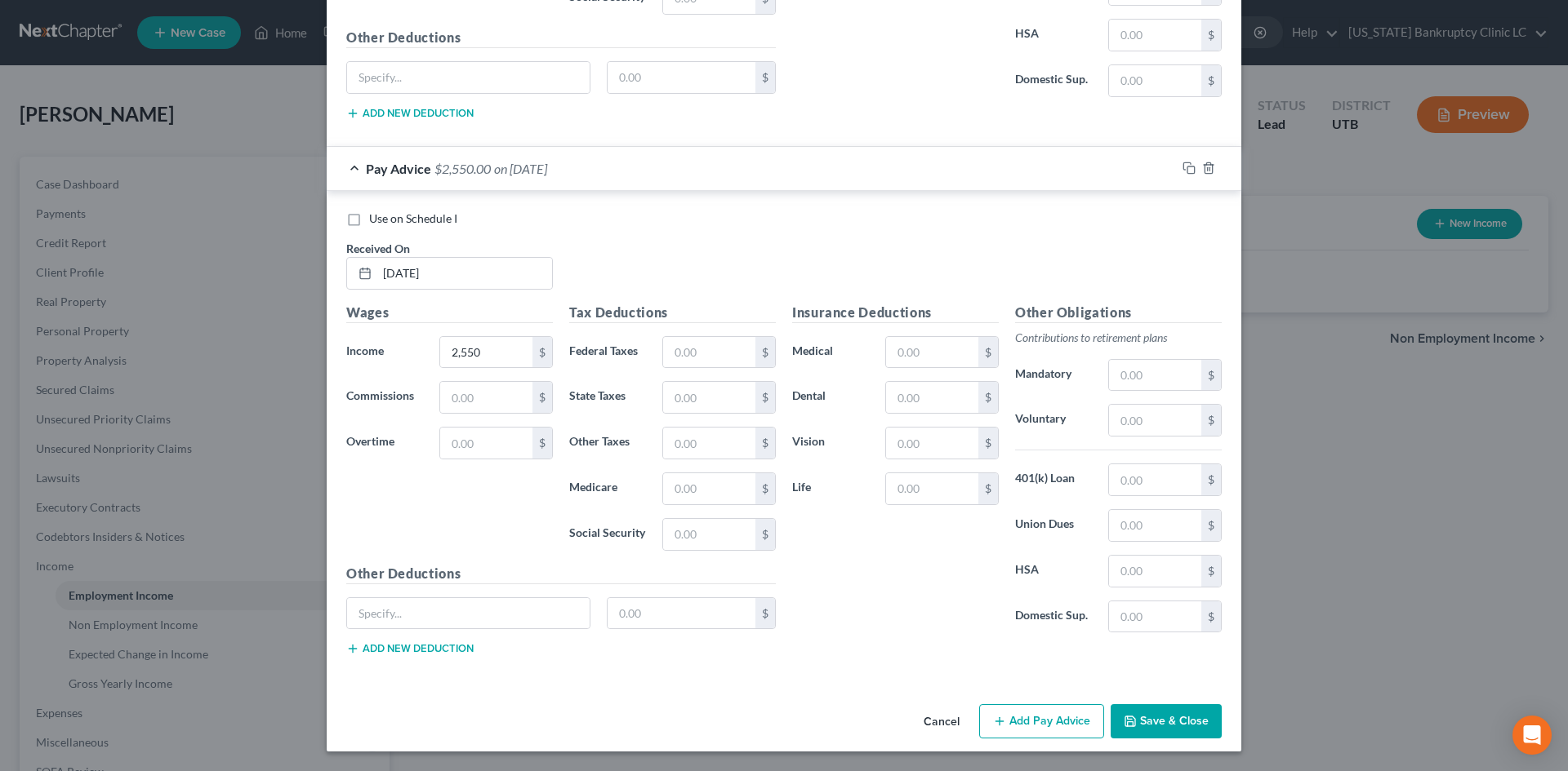
click at [1023, 737] on button "Add Pay Advice" at bounding box center [1041, 722] width 125 height 35
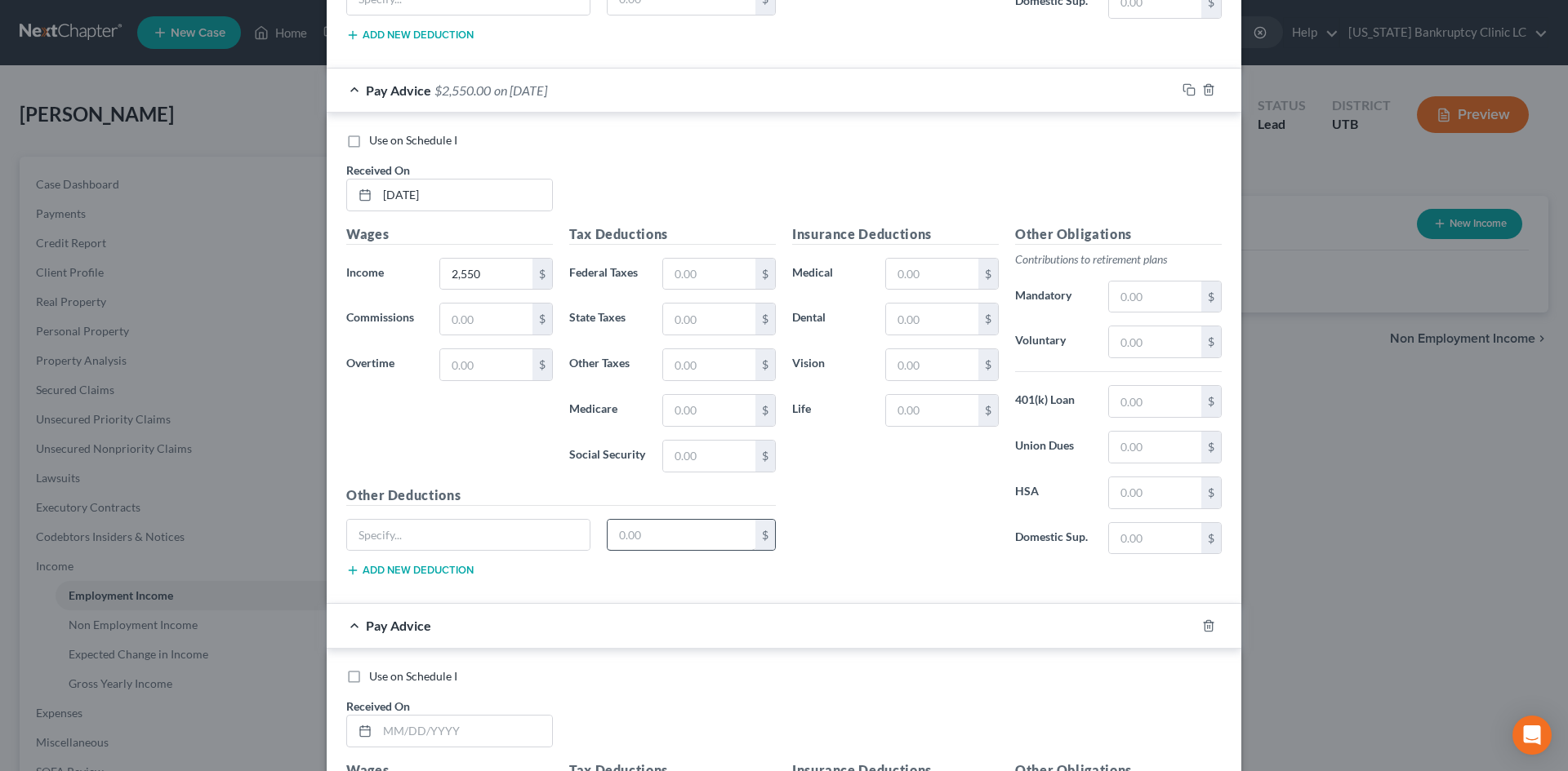
scroll to position [4943, 0]
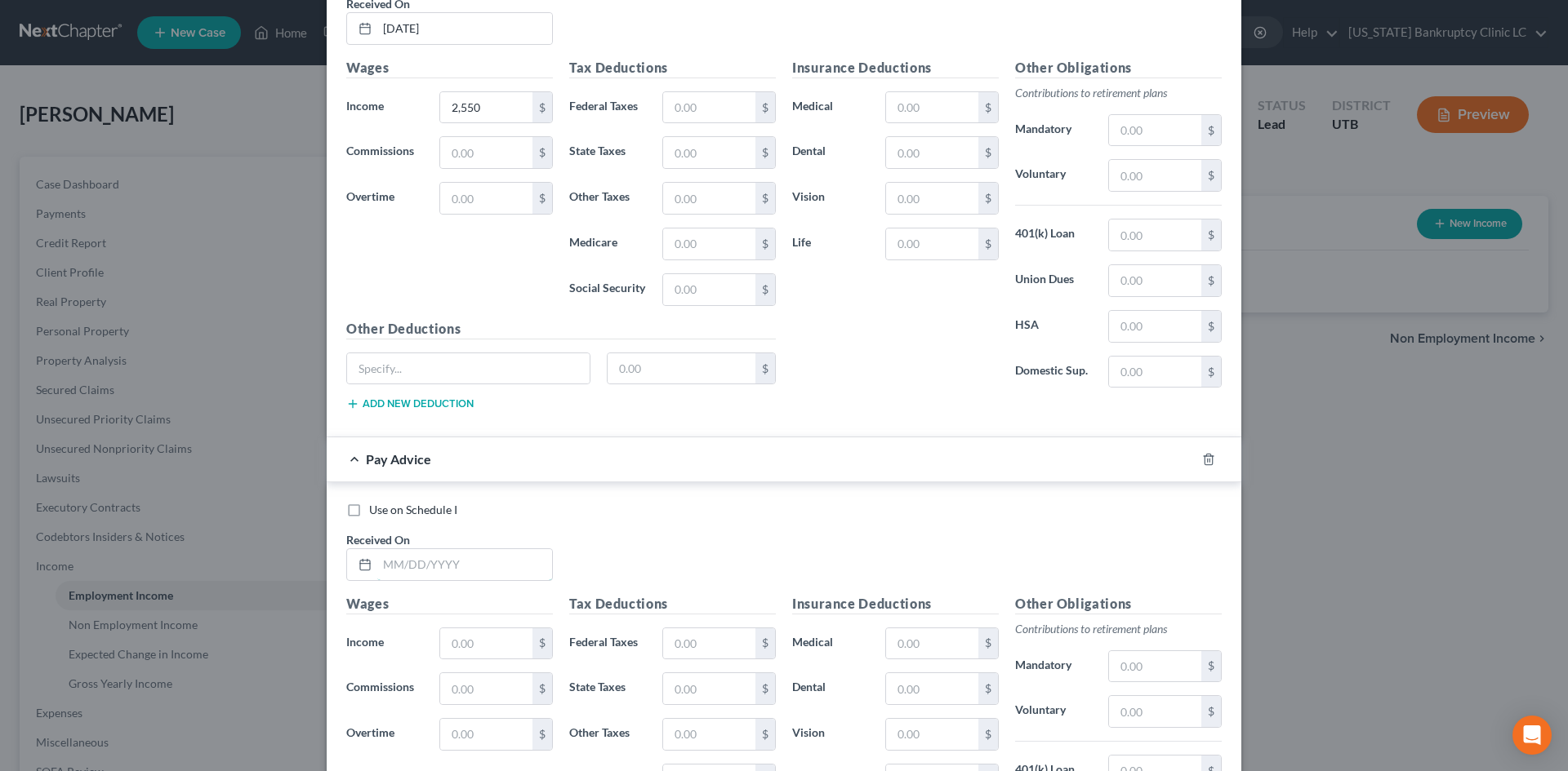
drag, startPoint x: 466, startPoint y: 563, endPoint x: 489, endPoint y: 543, distance: 30.5
click at [466, 563] on input "text" at bounding box center [465, 565] width 175 height 31
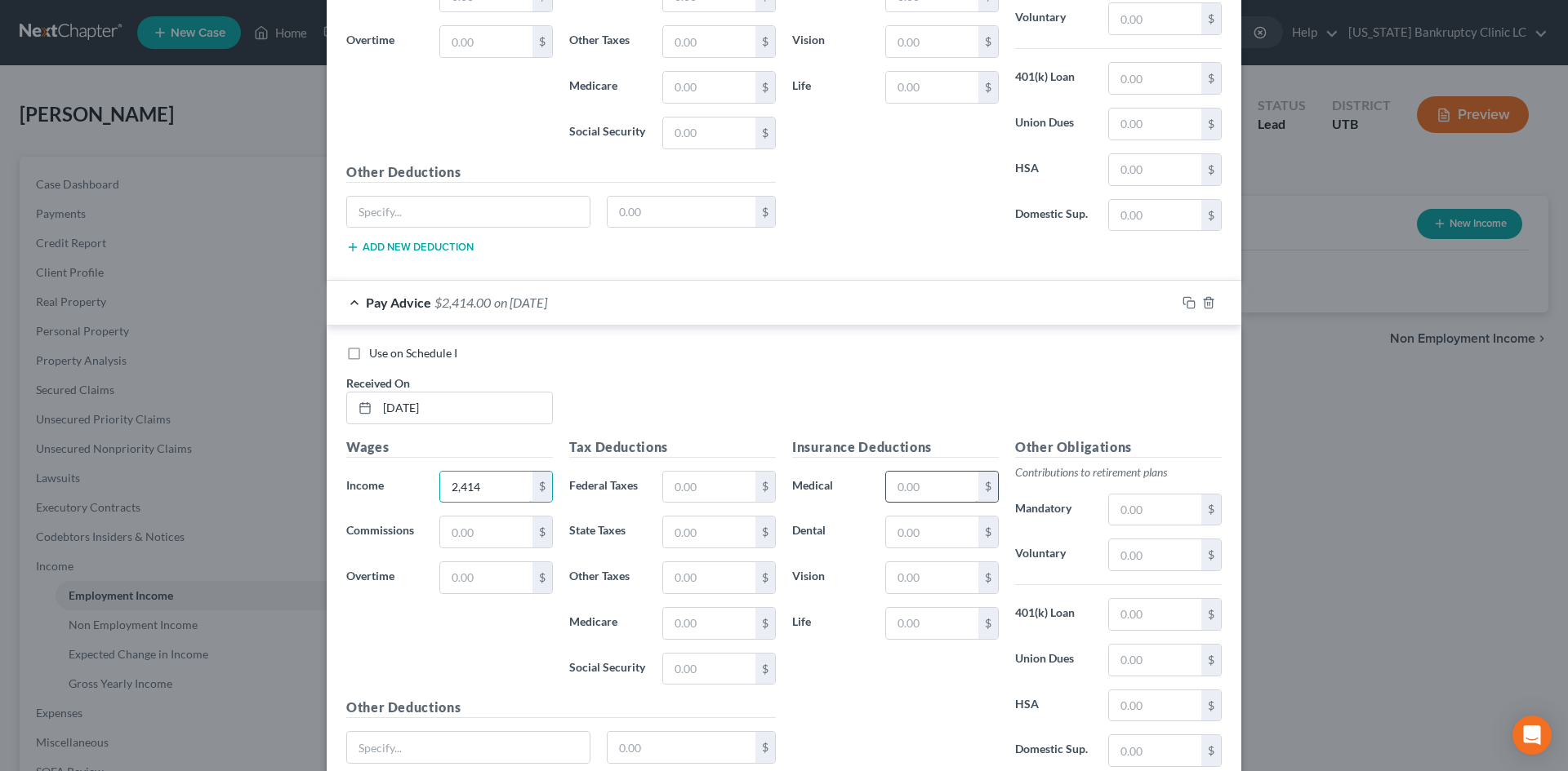
scroll to position [5234, 0]
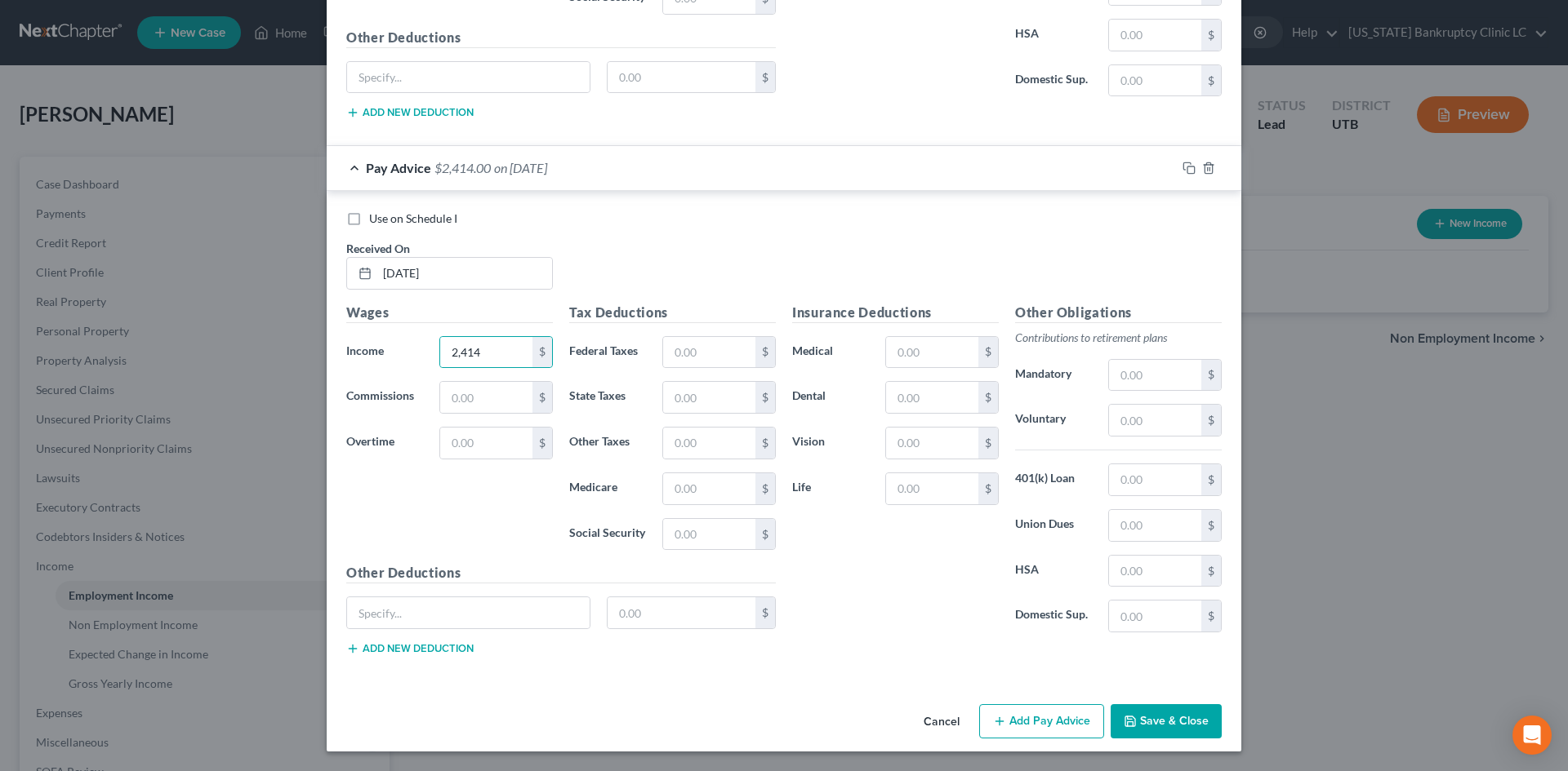
click at [1032, 724] on button "Add Pay Advice" at bounding box center [1041, 722] width 125 height 35
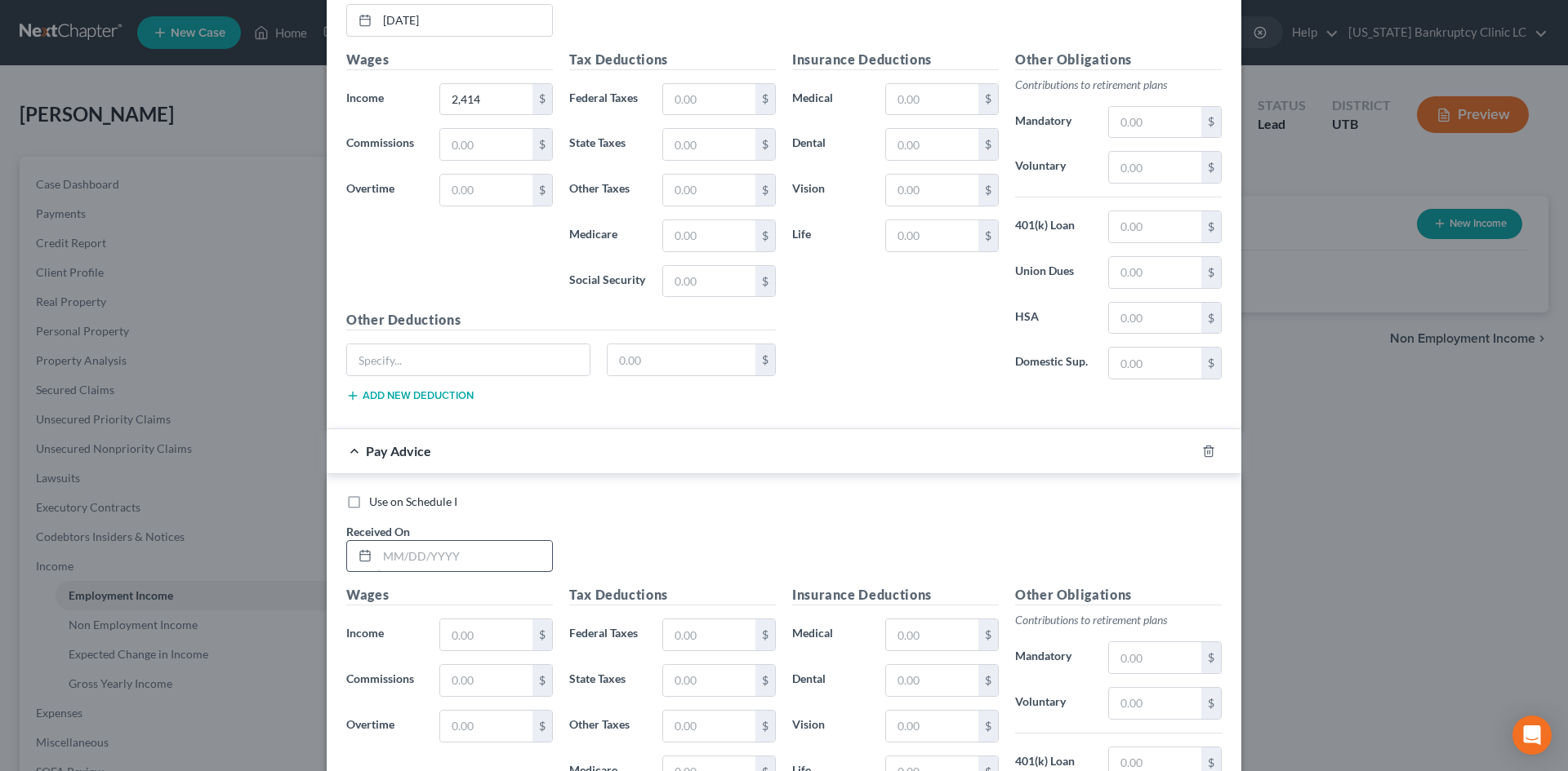
scroll to position [5561, 0]
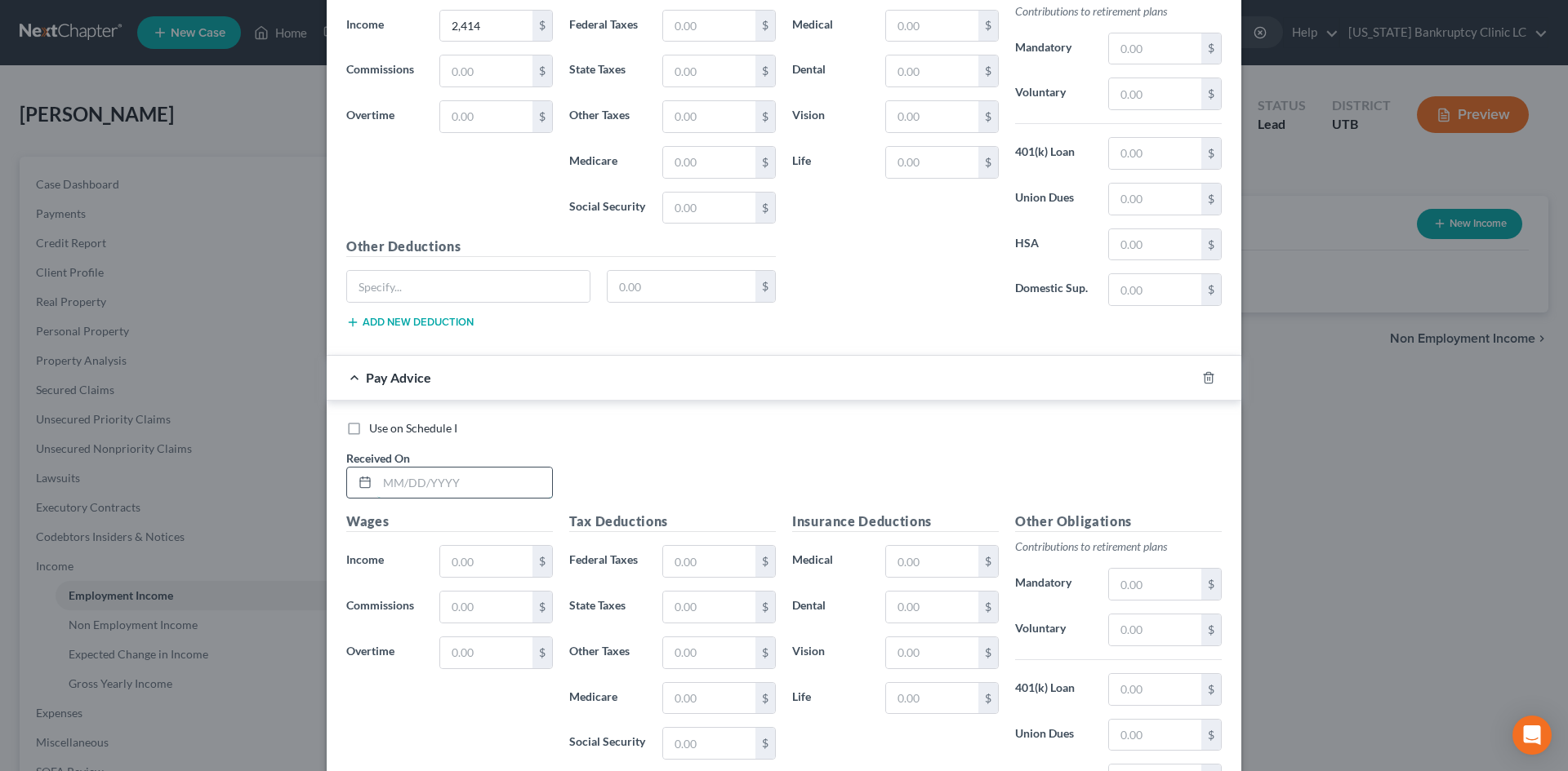
click at [461, 471] on input "text" at bounding box center [465, 484] width 175 height 31
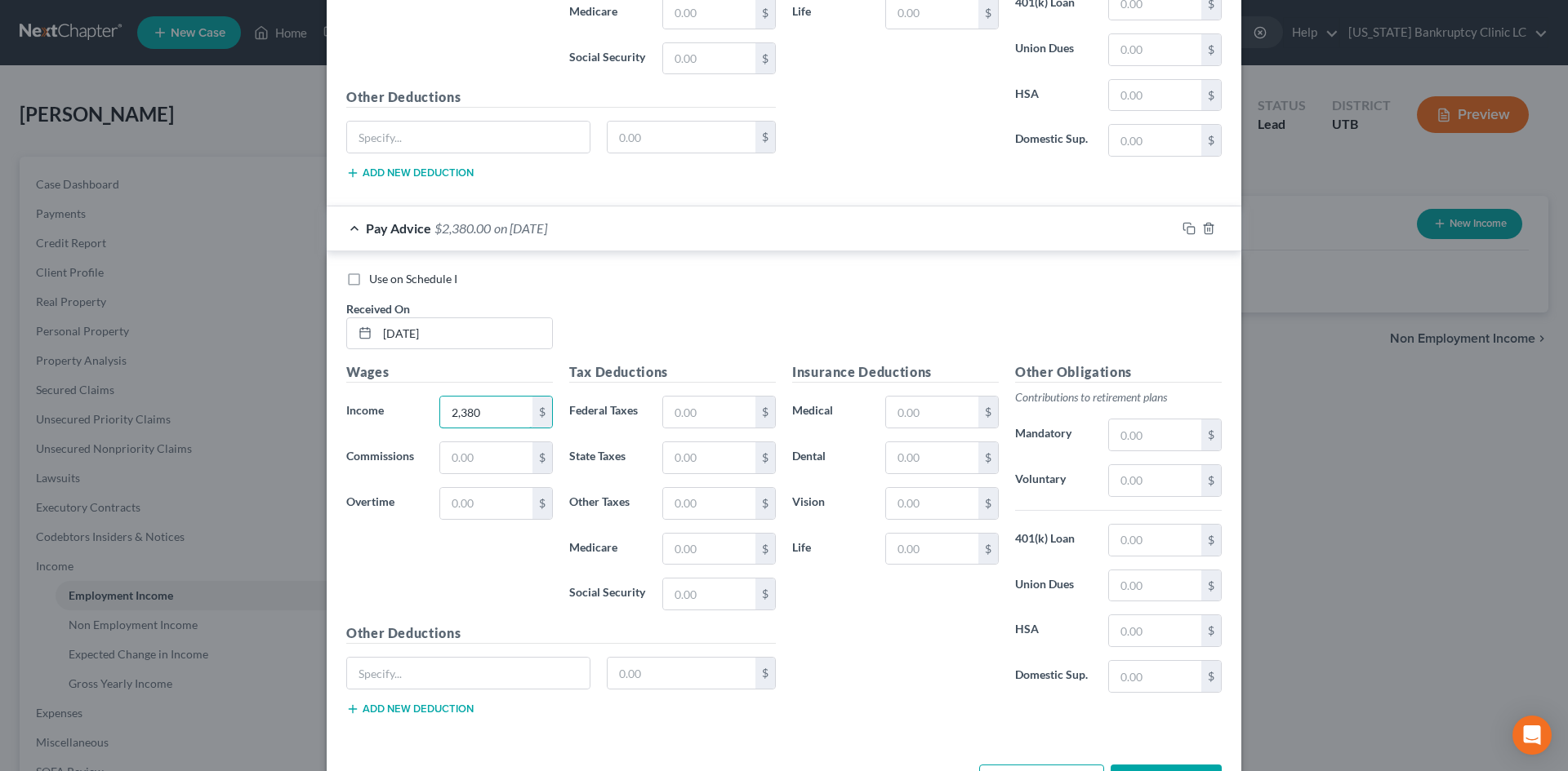
scroll to position [5770, 0]
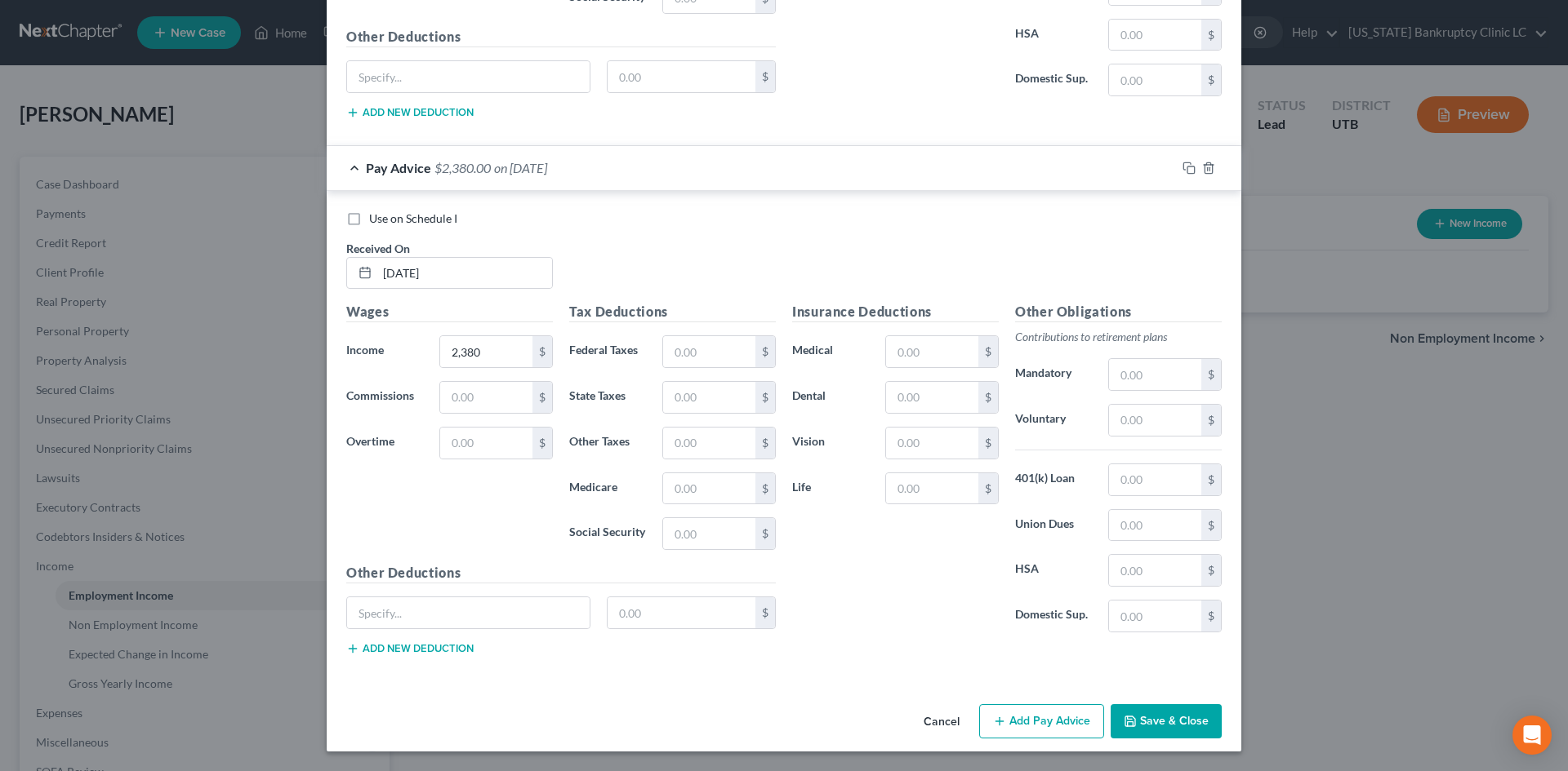
click at [1009, 713] on button "Add Pay Advice" at bounding box center [1041, 722] width 125 height 35
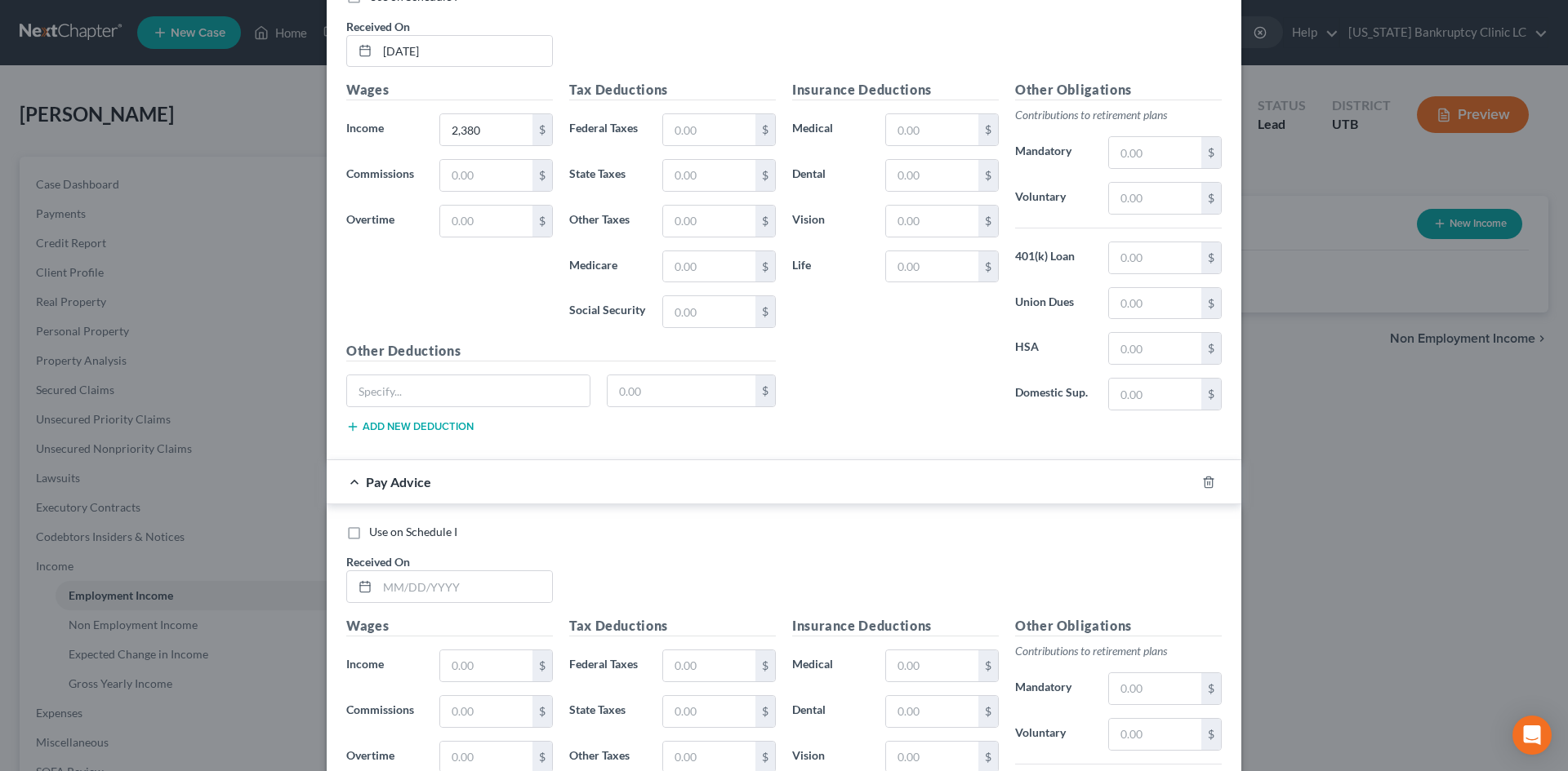
scroll to position [6016, 0]
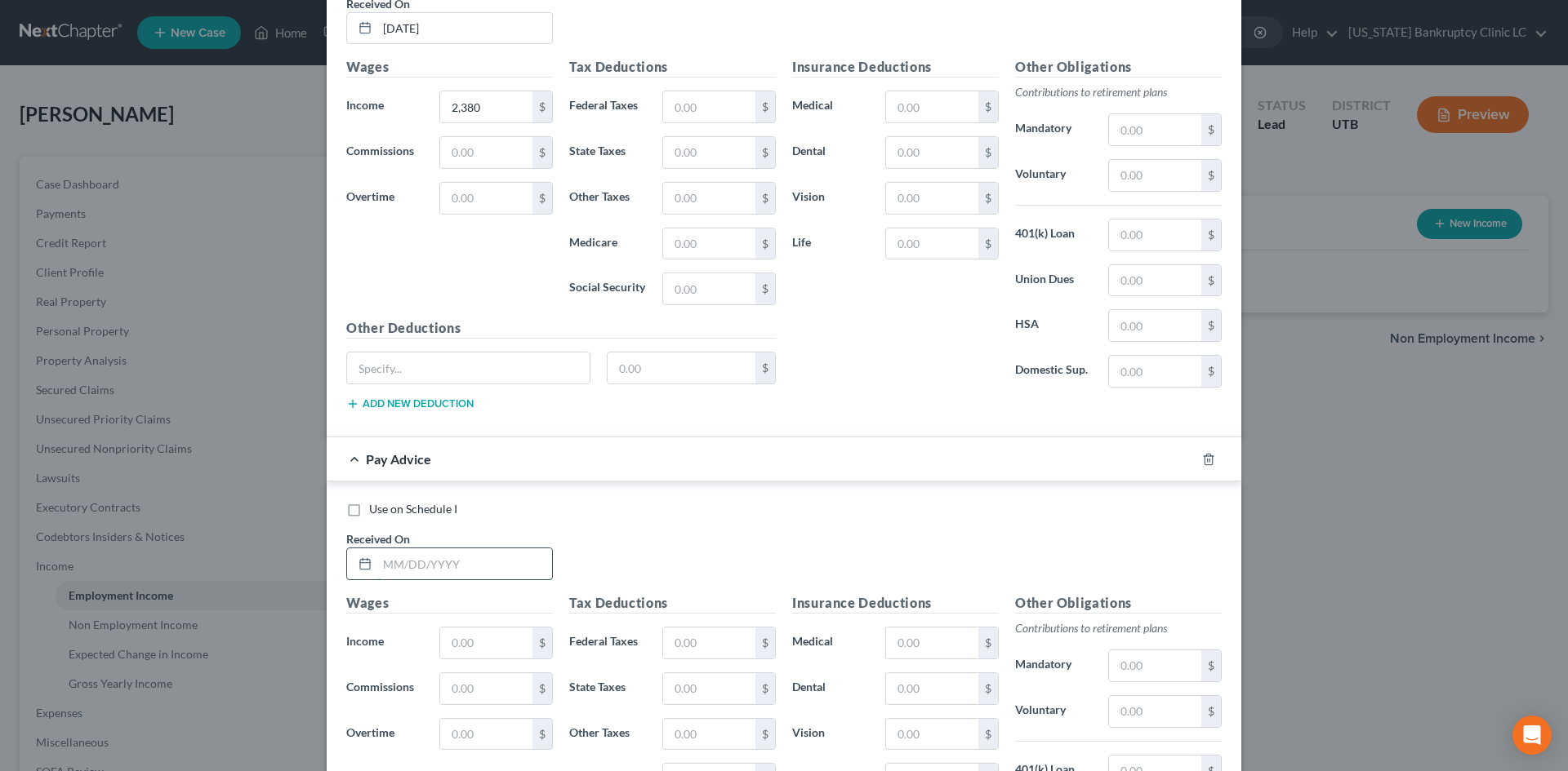
click at [454, 575] on input "text" at bounding box center [465, 564] width 175 height 31
click at [460, 569] on input "08/25/" at bounding box center [465, 564] width 175 height 31
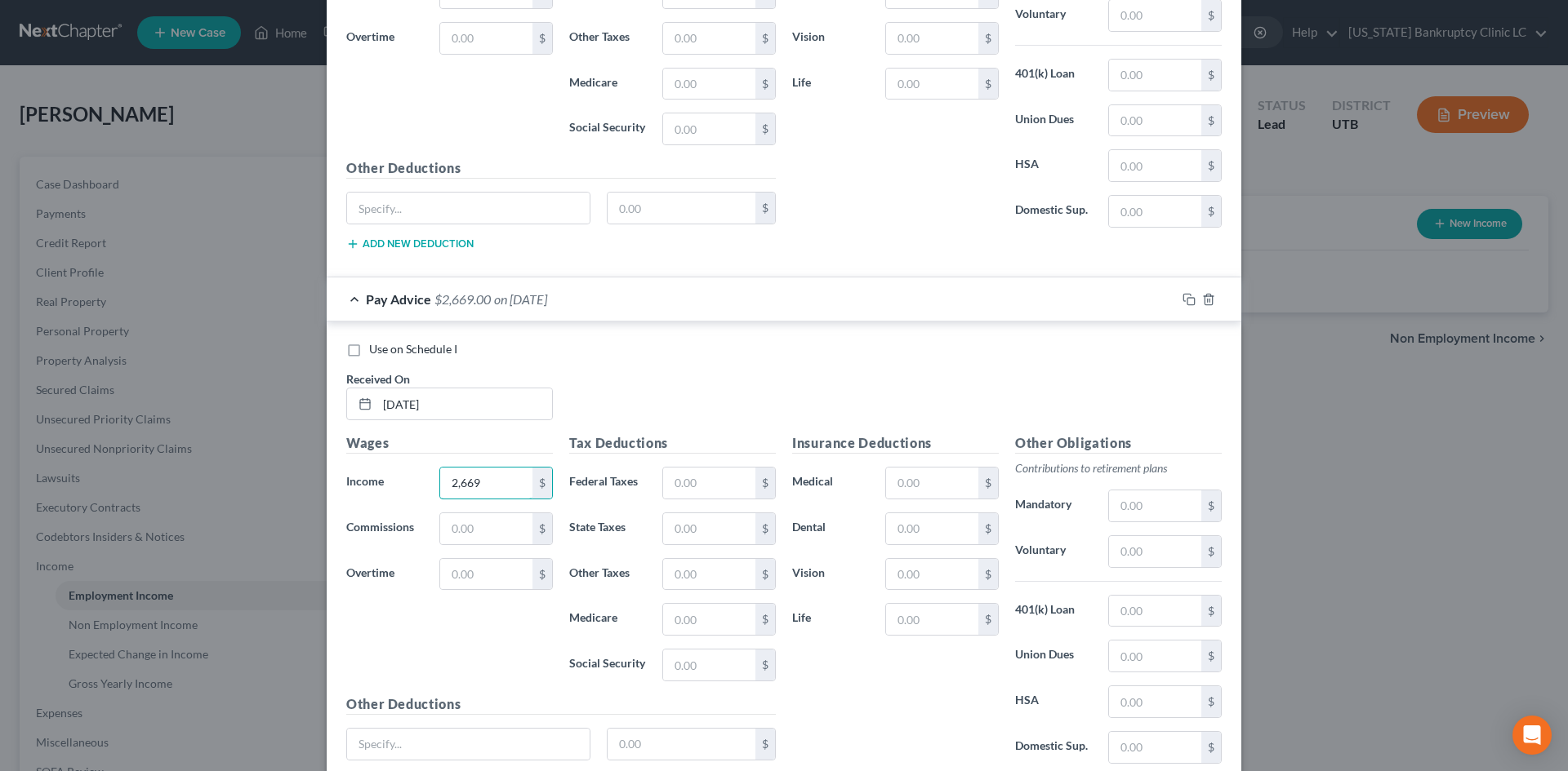
scroll to position [6306, 0]
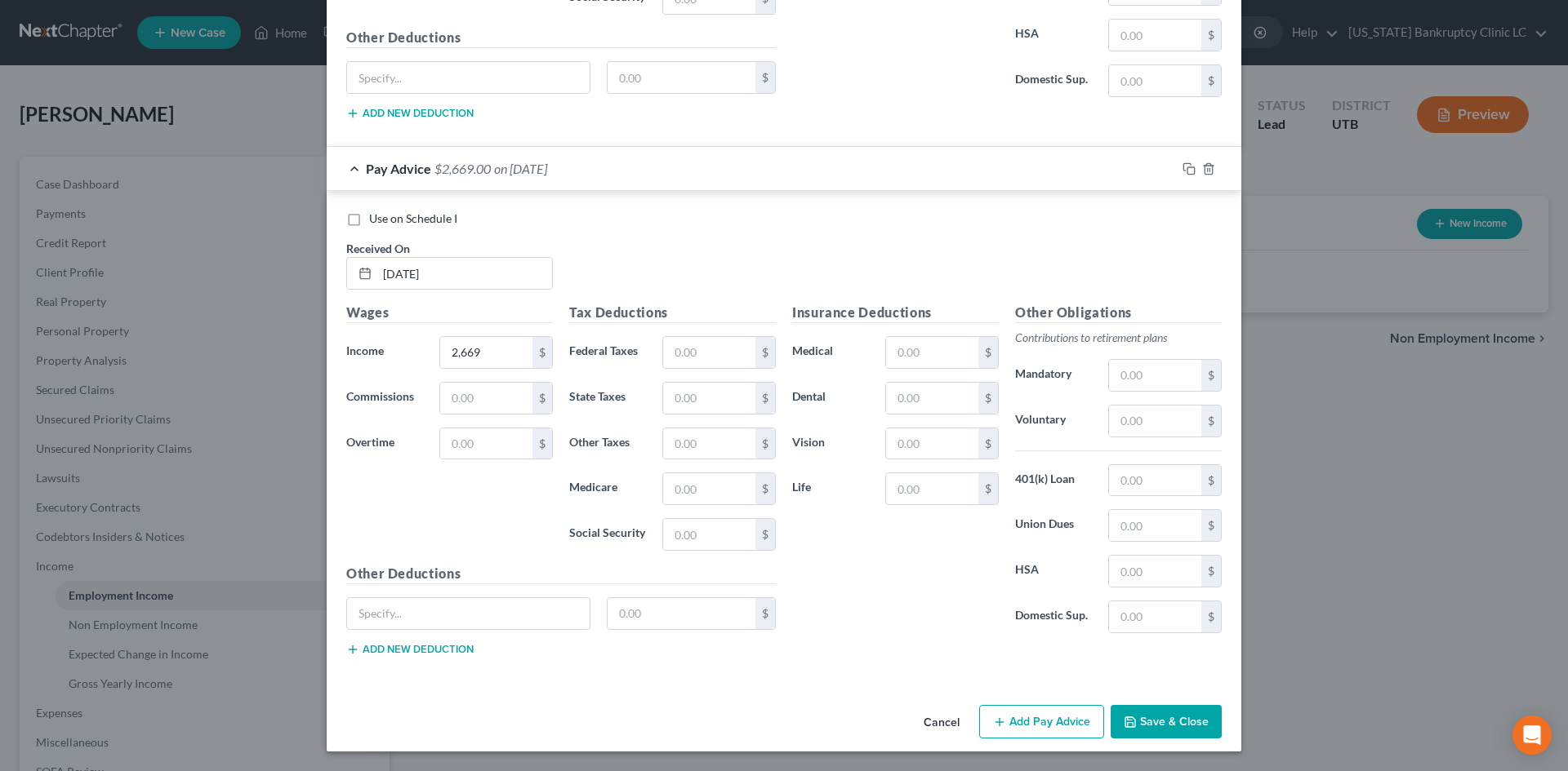
click at [939, 623] on div "Insurance Deductions Medical $ Dental $ Vision $ Life $" at bounding box center [895, 474] width 223 height 343
click at [1039, 717] on button "Add Pay Advice" at bounding box center [1041, 722] width 125 height 35
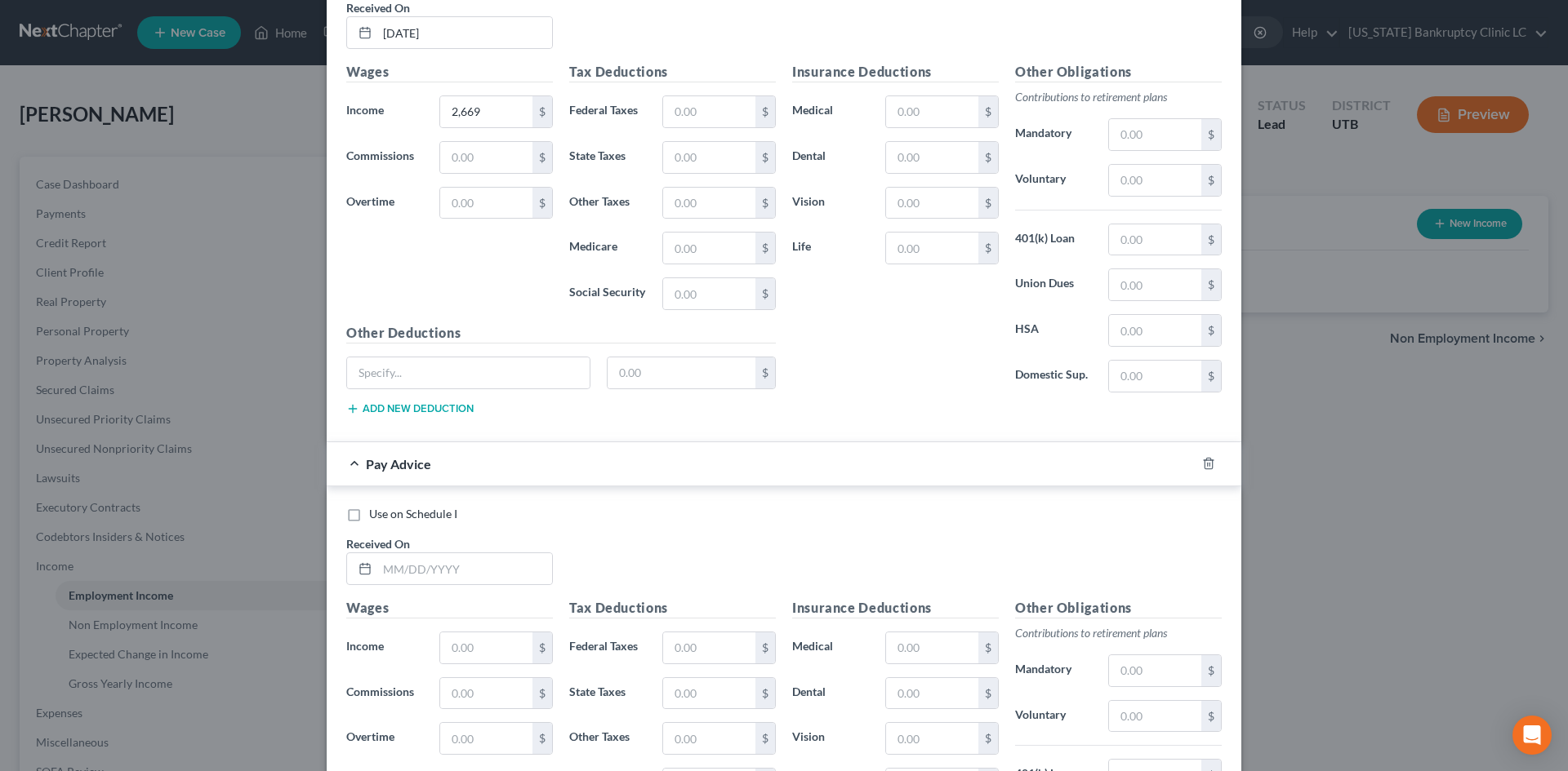
scroll to position [6714, 0]
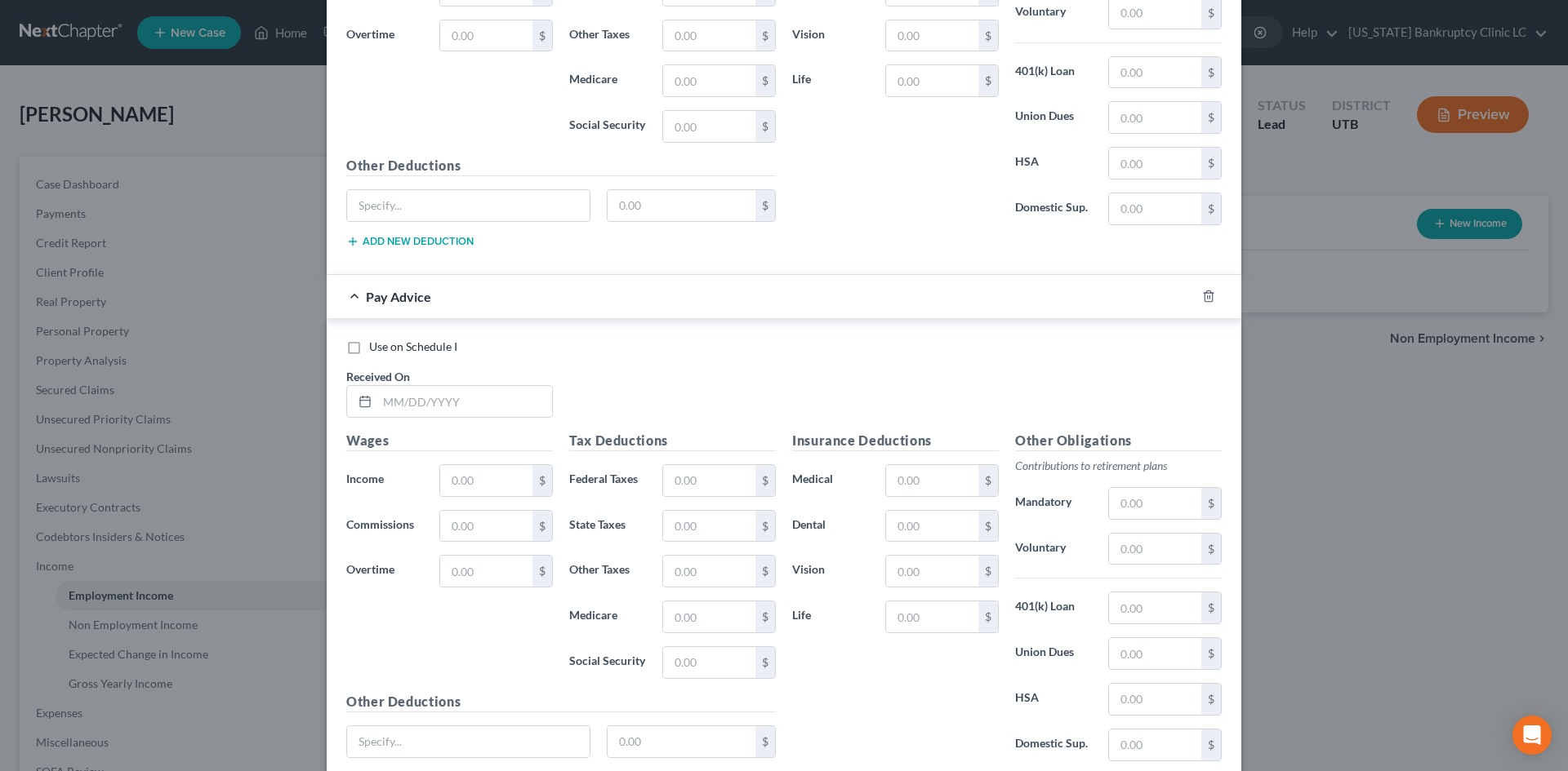
click at [443, 419] on div "Use on Schedule I Received On *" at bounding box center [784, 385] width 892 height 92
click at [438, 401] on input "text" at bounding box center [465, 402] width 175 height 31
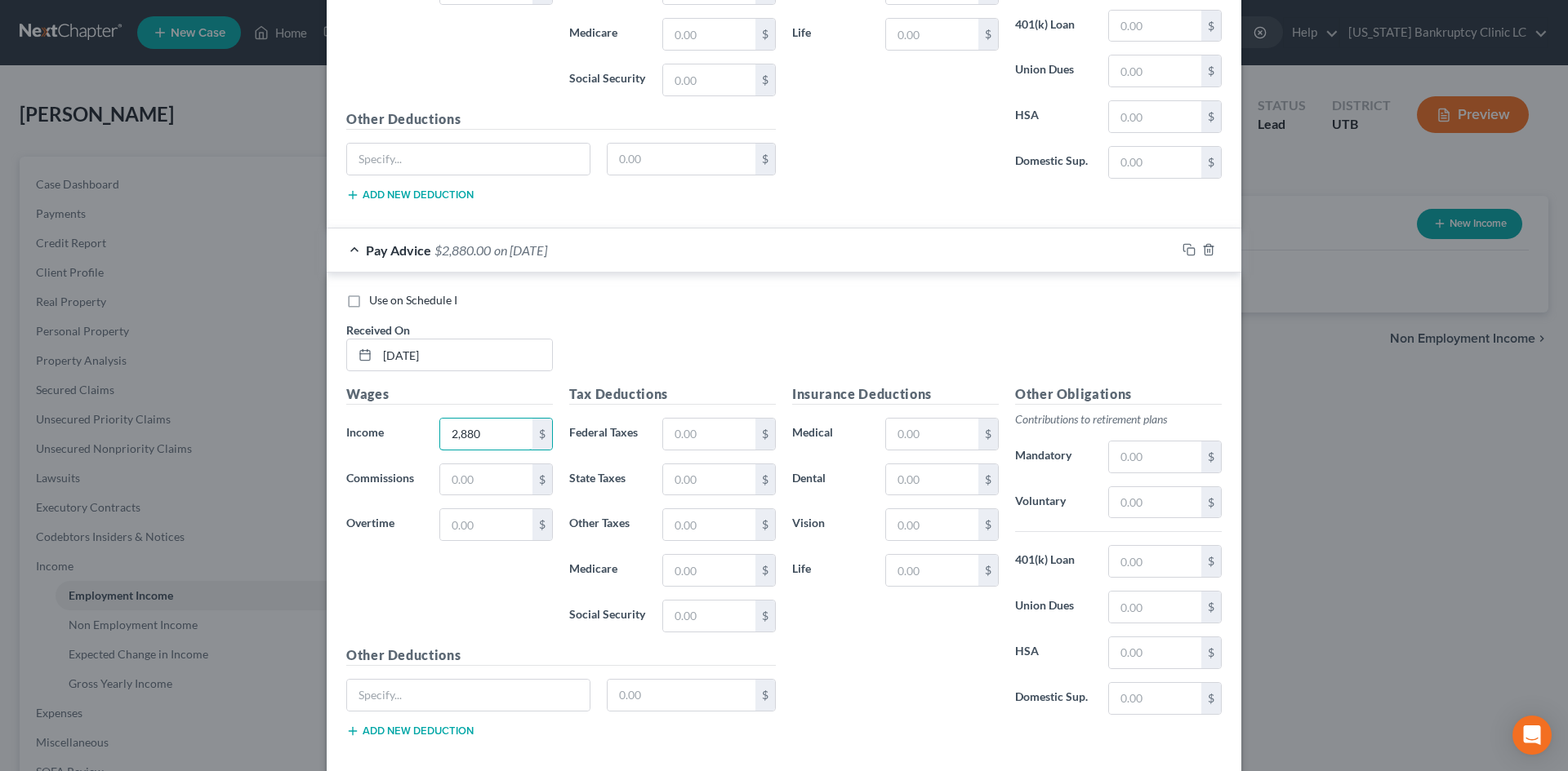
scroll to position [6843, 0]
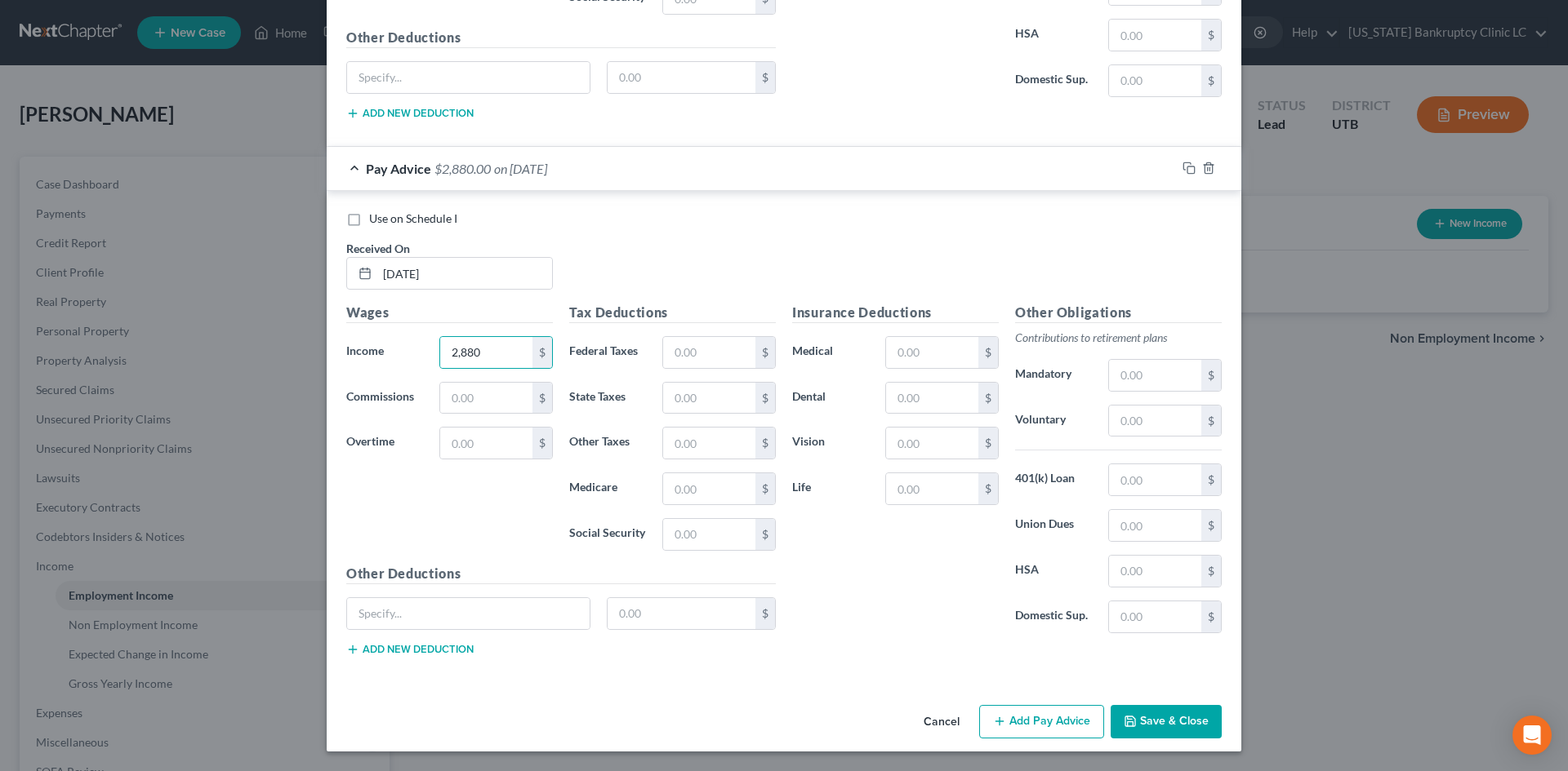
click at [921, 637] on div "Insurance Deductions Medical $ Dental $ Vision $ Life $" at bounding box center [895, 474] width 223 height 343
click at [741, 345] on input "text" at bounding box center [709, 353] width 92 height 31
click at [806, 562] on div "Insurance Deductions Medical $ Dental $ Vision $ Life $" at bounding box center [895, 474] width 223 height 343
click at [903, 344] on input "text" at bounding box center [932, 353] width 92 height 31
click at [854, 603] on div "Insurance Deductions Medical $ Dental $ Vision $ Life $" at bounding box center [895, 474] width 223 height 343
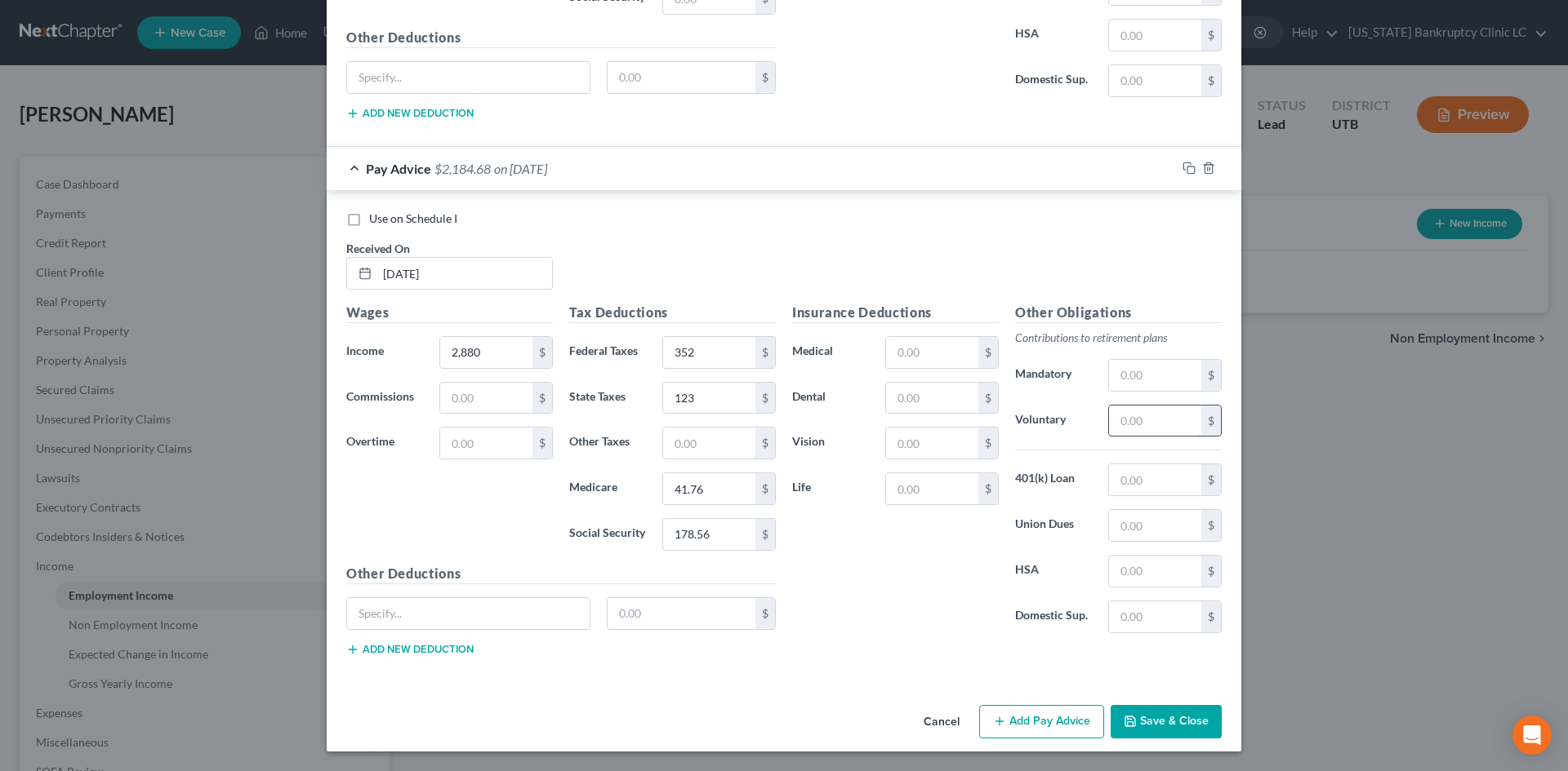
click at [1139, 420] on input "text" at bounding box center [1155, 422] width 92 height 31
click at [971, 593] on div "Insurance Deductions Medical $ Dental $ Vision $ Life $" at bounding box center [895, 474] width 223 height 343
click at [1186, 722] on button "Save & Close" at bounding box center [1166, 722] width 111 height 35
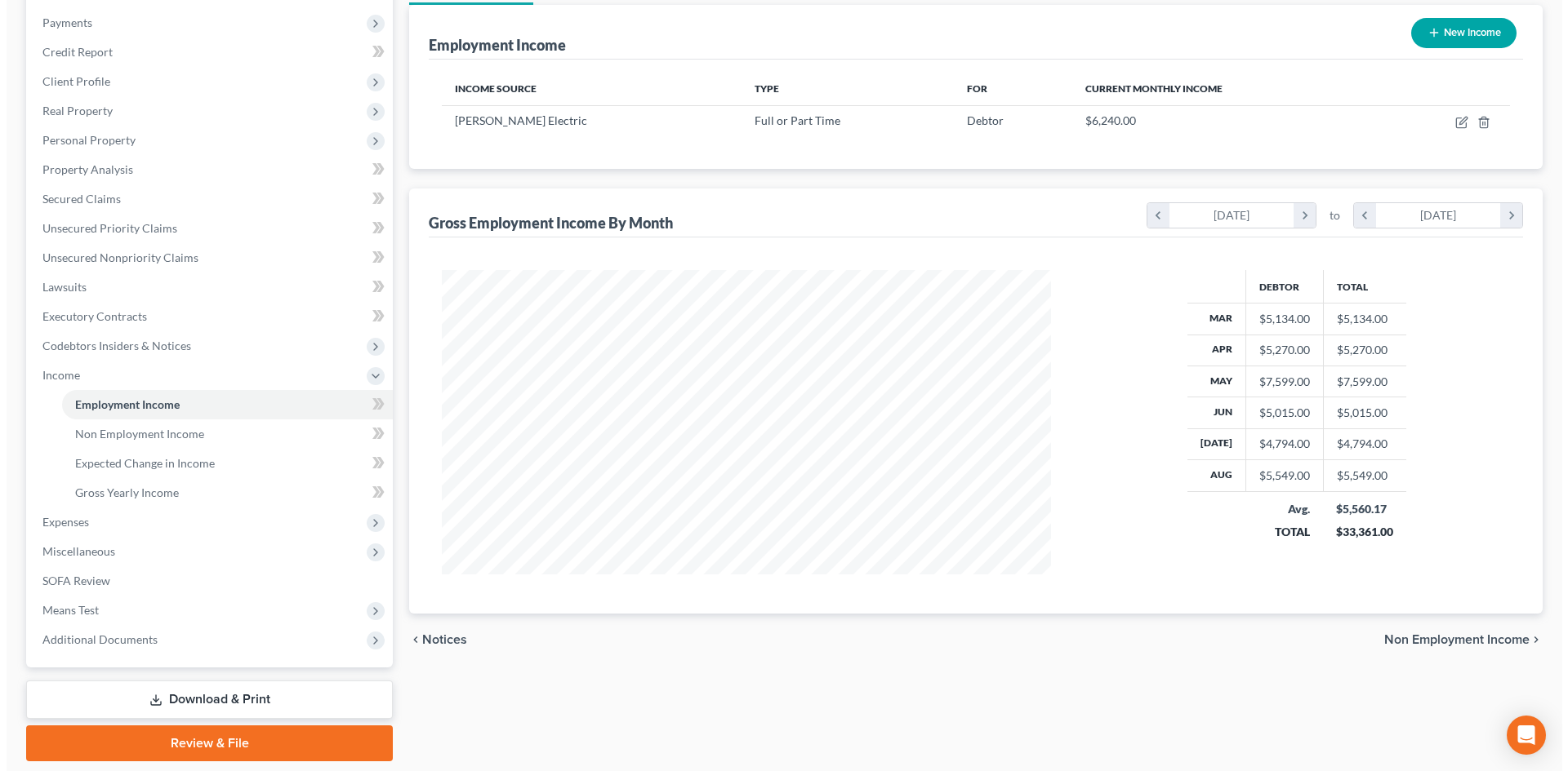
scroll to position [161, 0]
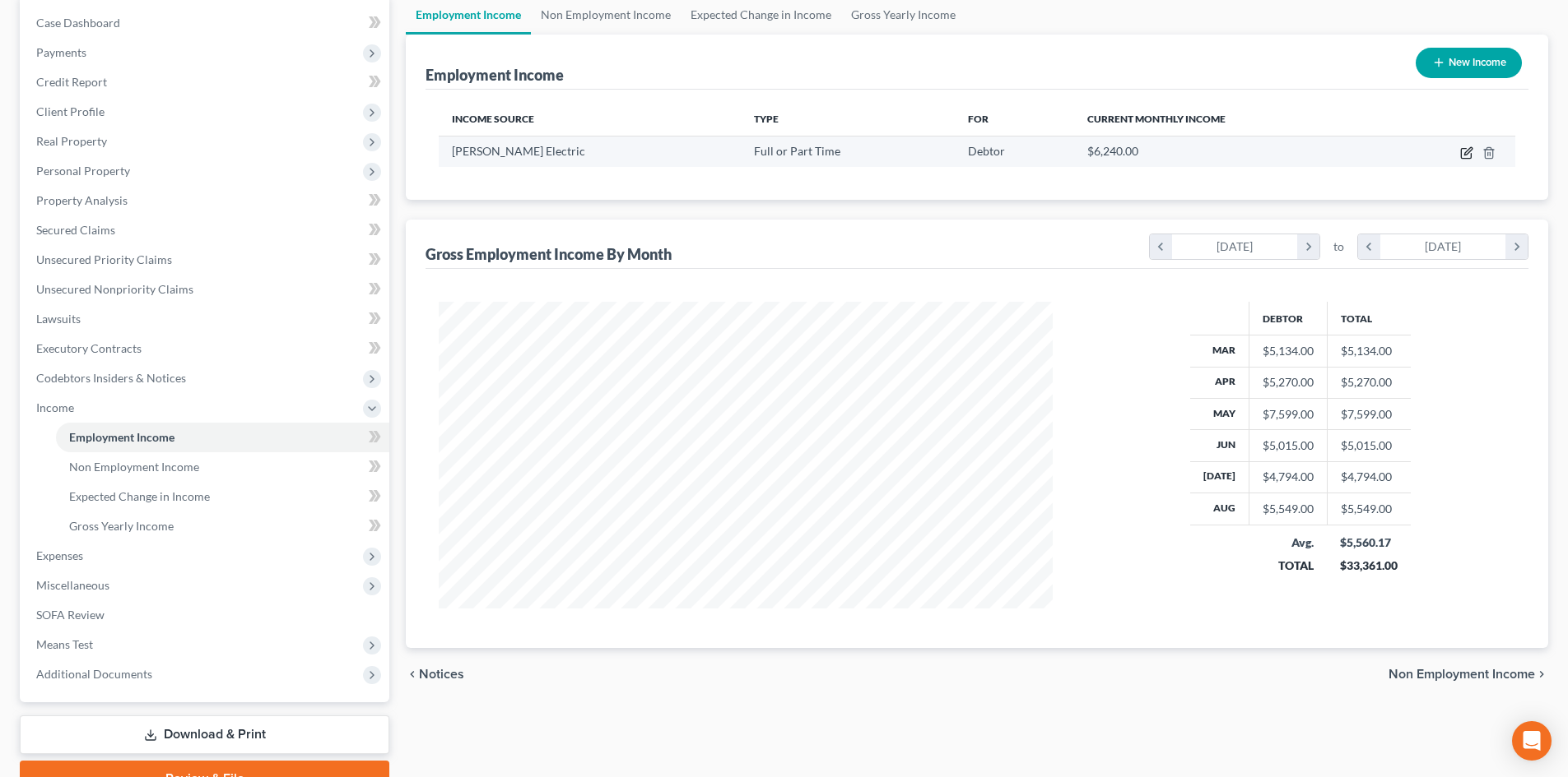
click at [1468, 152] on icon "button" at bounding box center [1467, 153] width 13 height 13
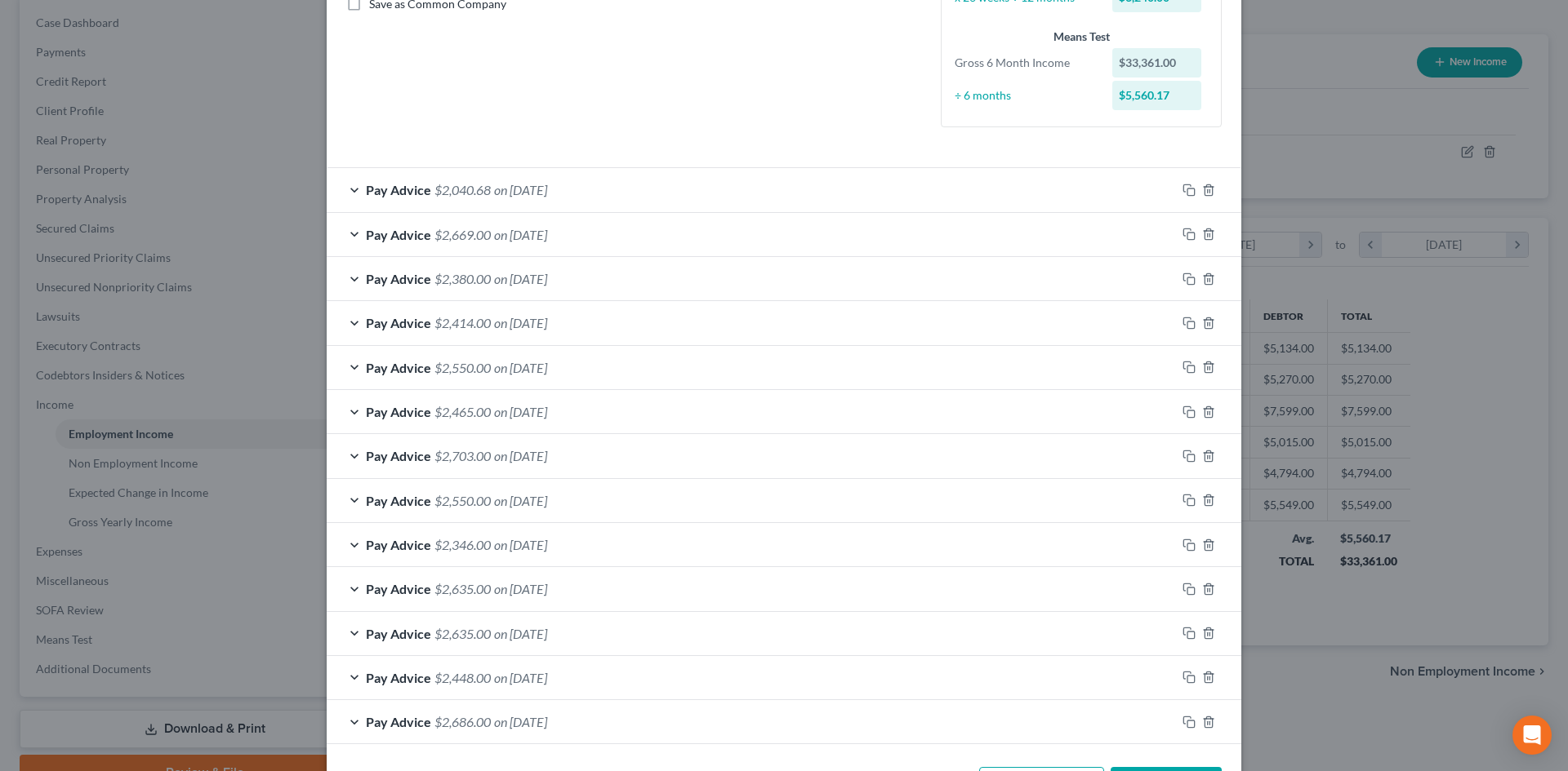
scroll to position [450, 0]
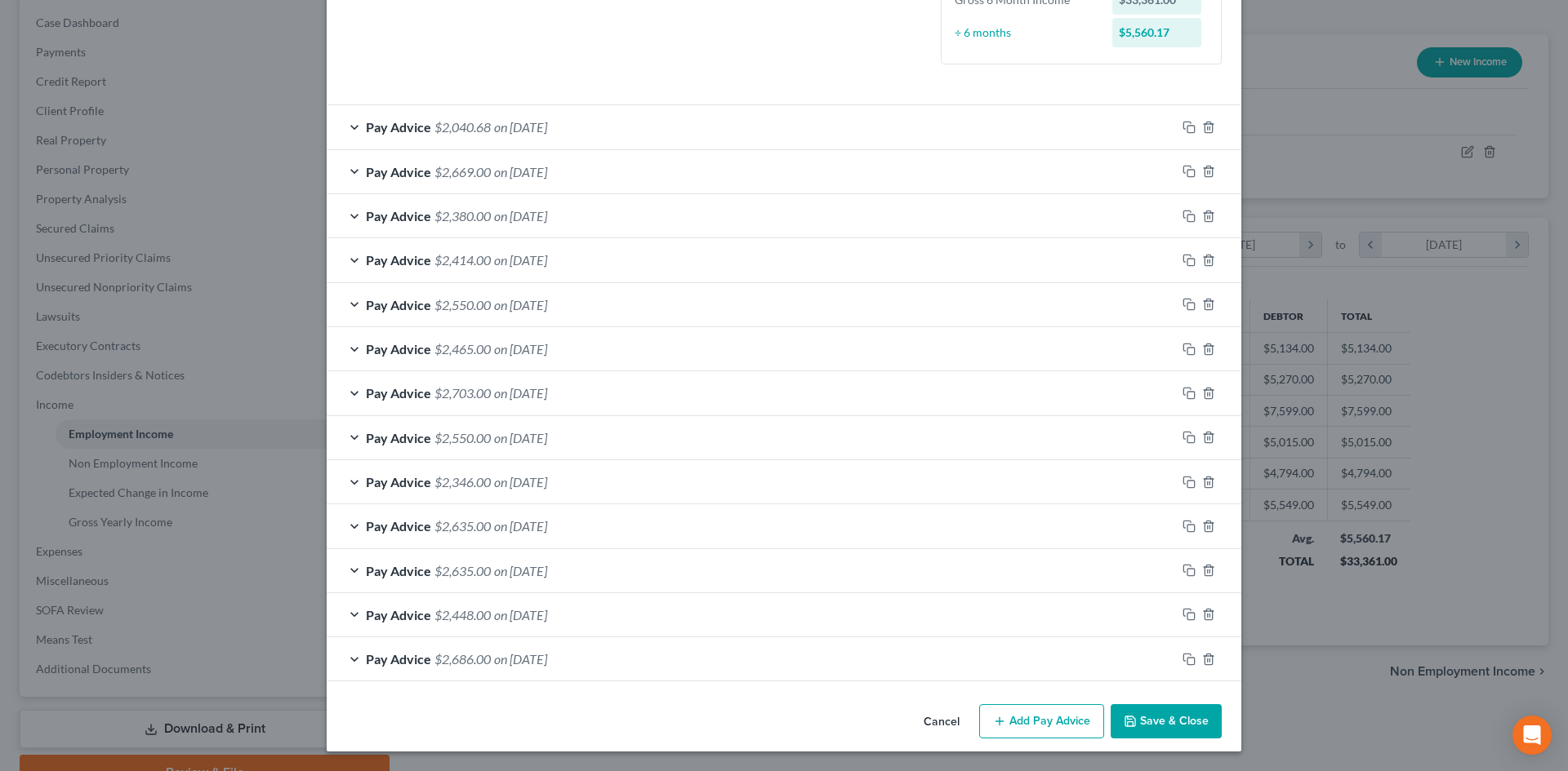
click at [658, 130] on div "Pay Advice $2,040.68 on 08/22/2025" at bounding box center [751, 127] width 850 height 44
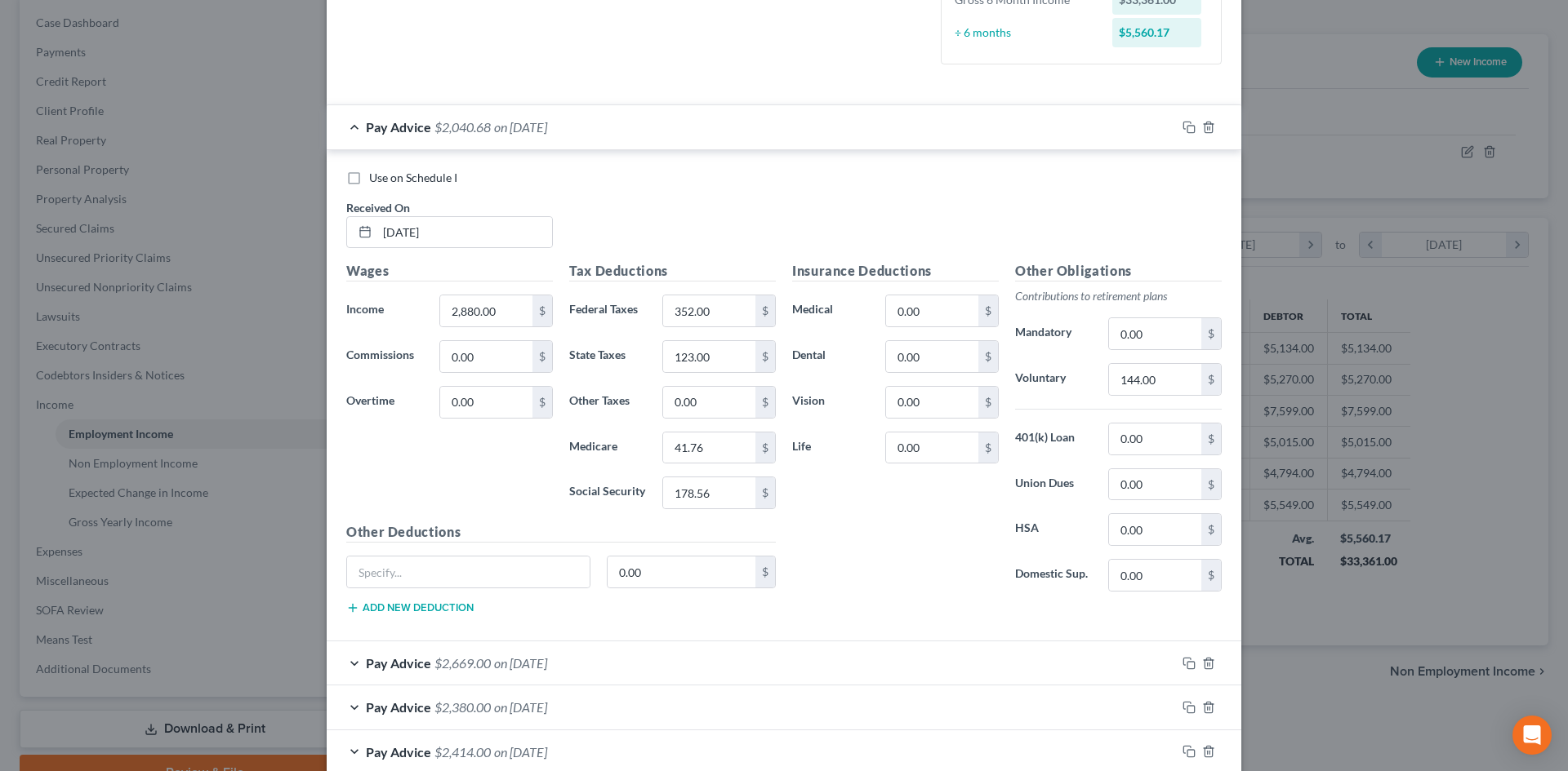
click at [396, 175] on span "Use on Schedule I" at bounding box center [413, 177] width 88 height 14
click at [386, 175] on input "Use on Schedule I" at bounding box center [381, 175] width 11 height 11
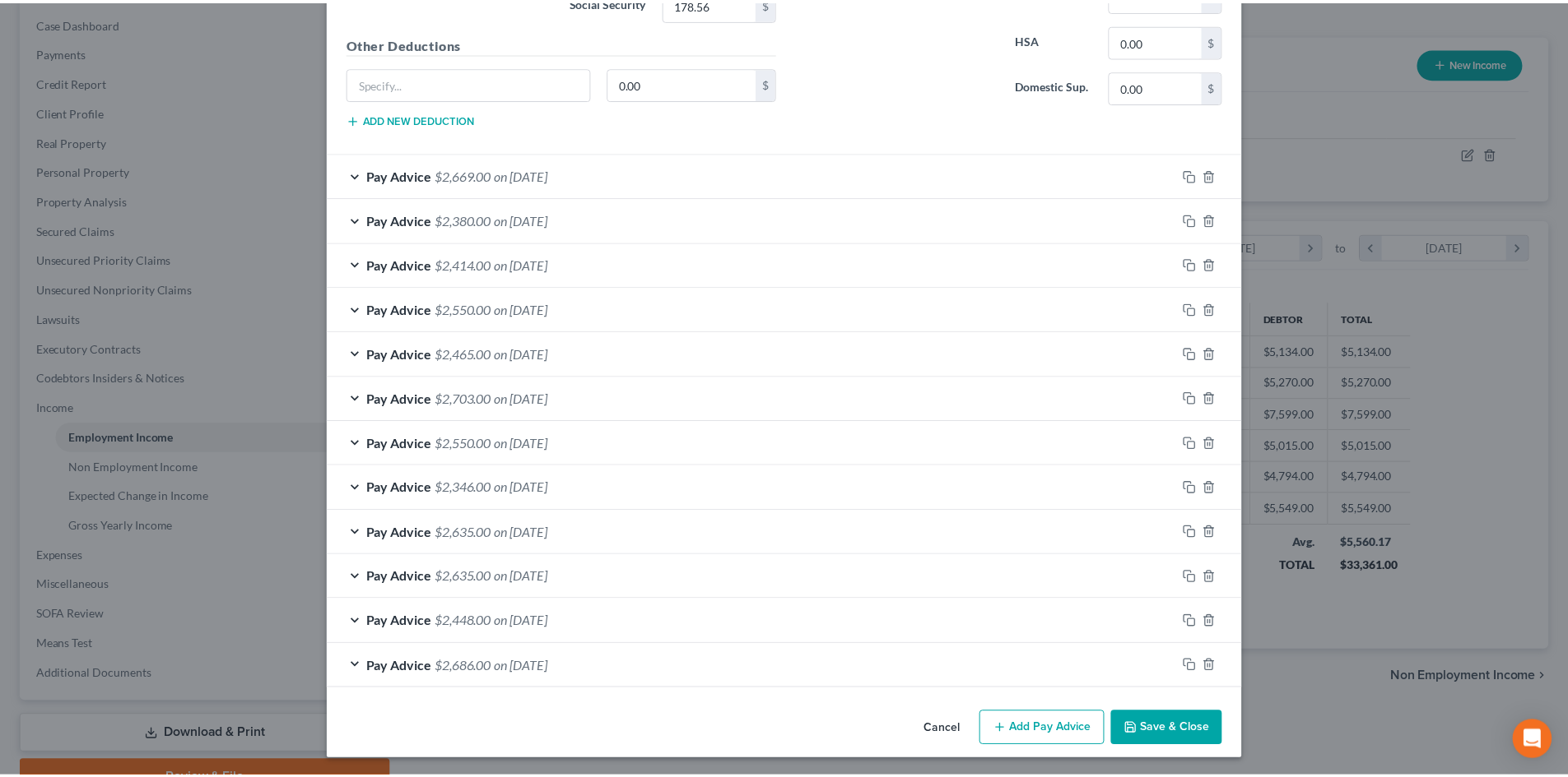
scroll to position [950, 0]
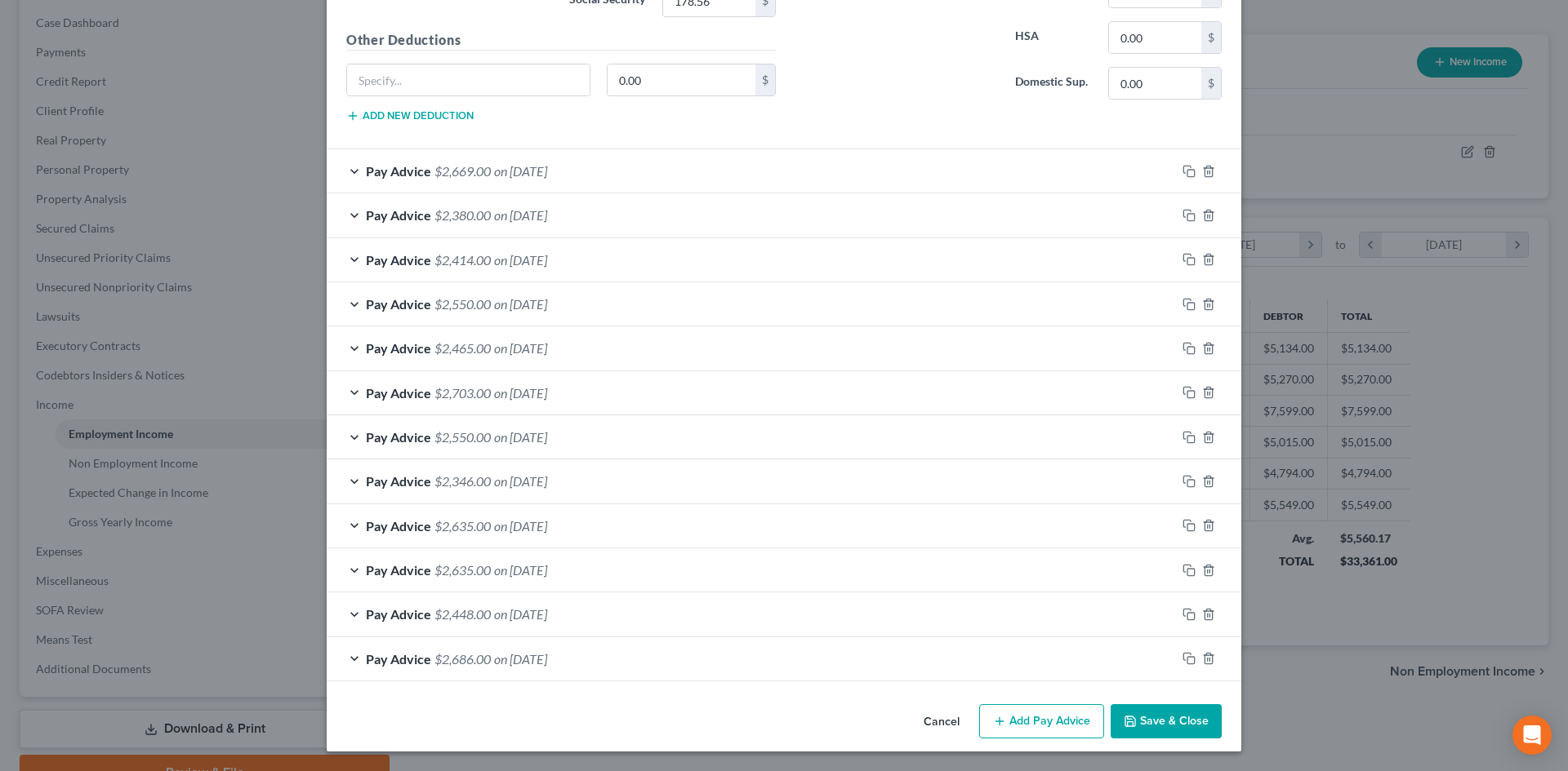
click at [1186, 730] on button "Save & Close" at bounding box center [1166, 722] width 111 height 35
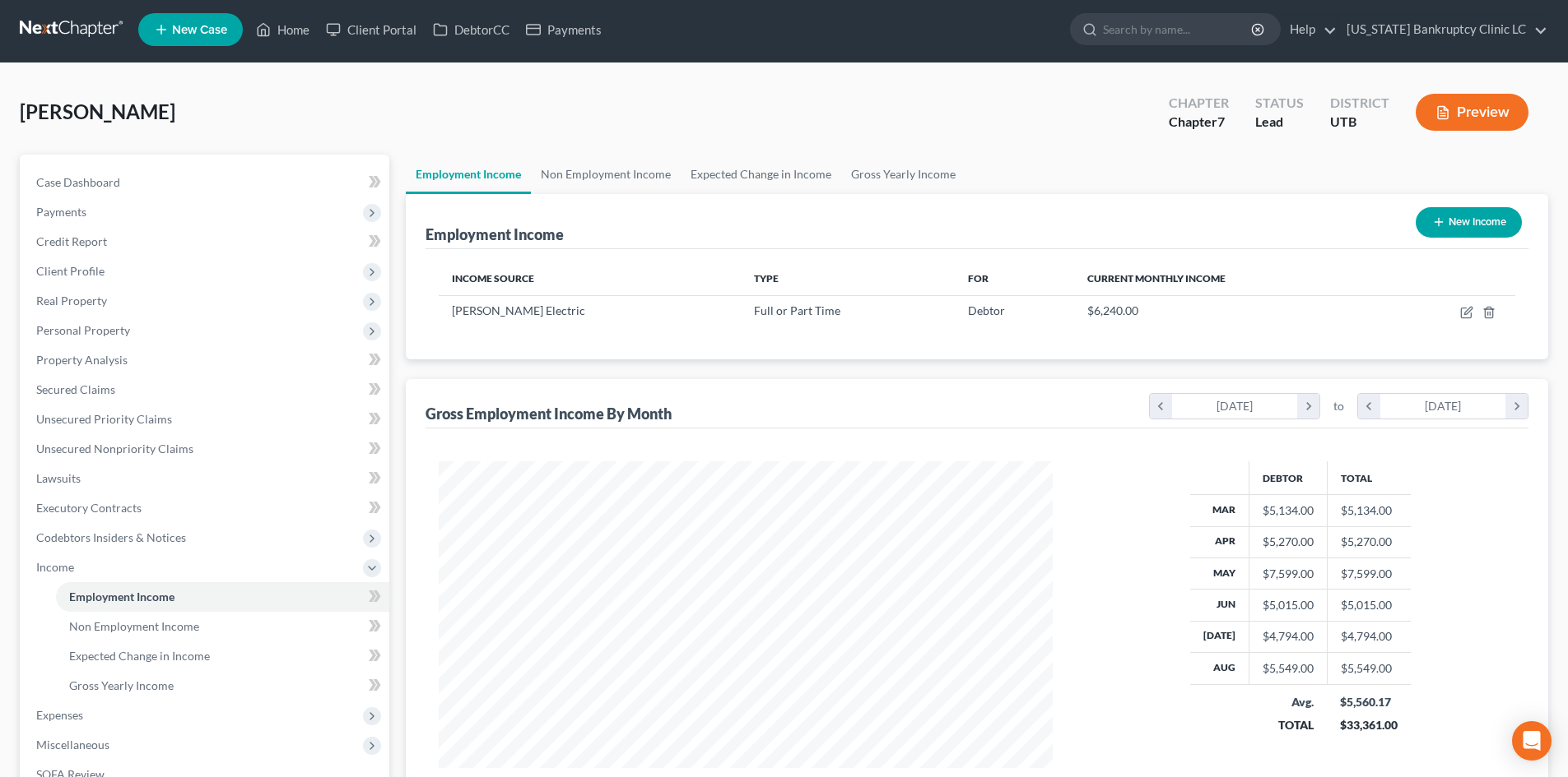
scroll to position [0, 0]
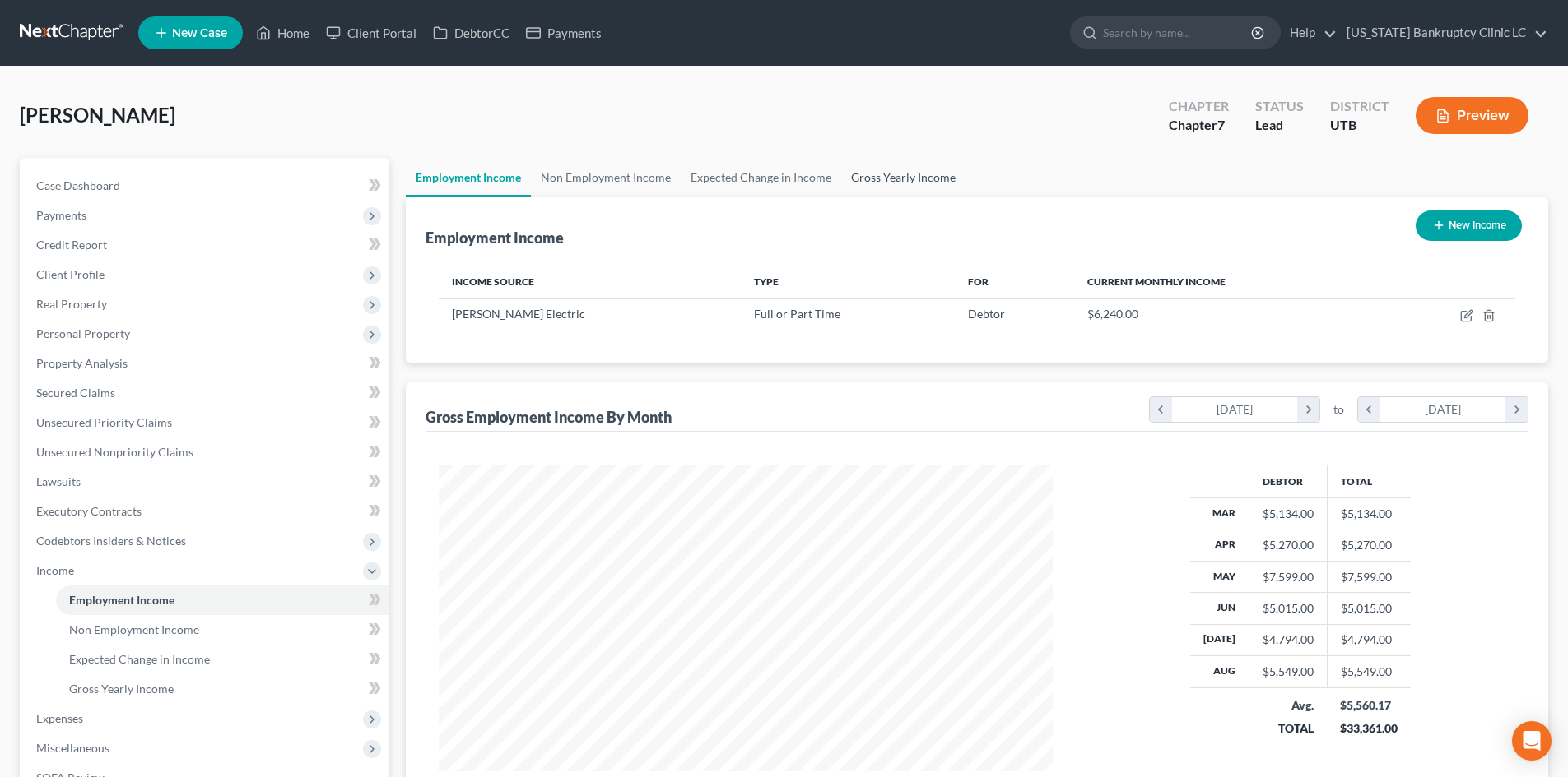
click at [908, 166] on link "Gross Yearly Income" at bounding box center [904, 178] width 125 height 40
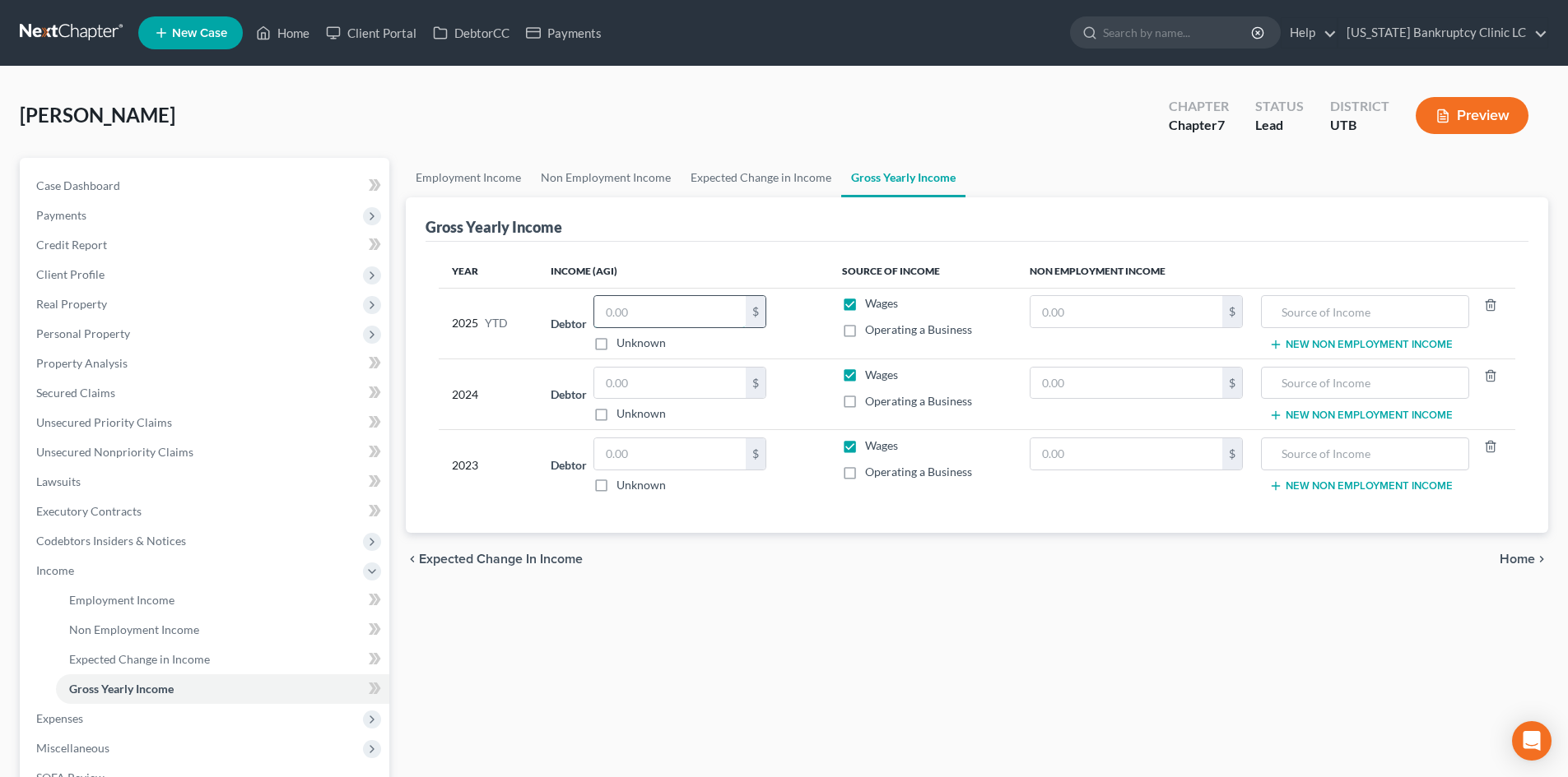
click at [658, 297] on input "text" at bounding box center [670, 312] width 151 height 32
click at [708, 433] on td "Debtor $ Unknown Balance Undetermined $ Unknown" at bounding box center [683, 465] width 291 height 71
click at [694, 443] on input "text" at bounding box center [670, 454] width 151 height 32
click at [673, 443] on input "text" at bounding box center [670, 454] width 151 height 32
click at [636, 380] on input "text" at bounding box center [670, 384] width 151 height 32
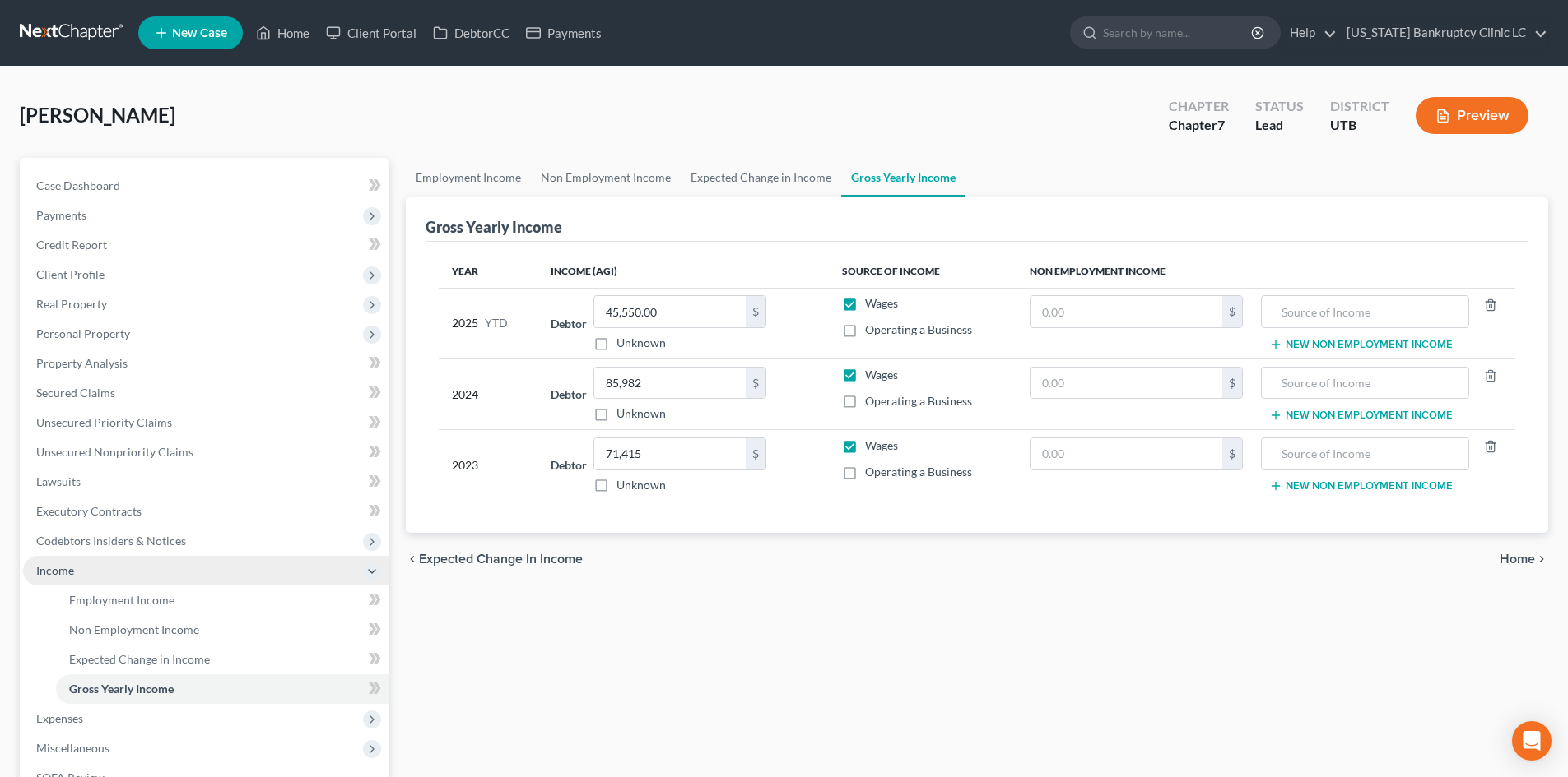
click at [168, 563] on span "Income" at bounding box center [206, 571] width 366 height 30
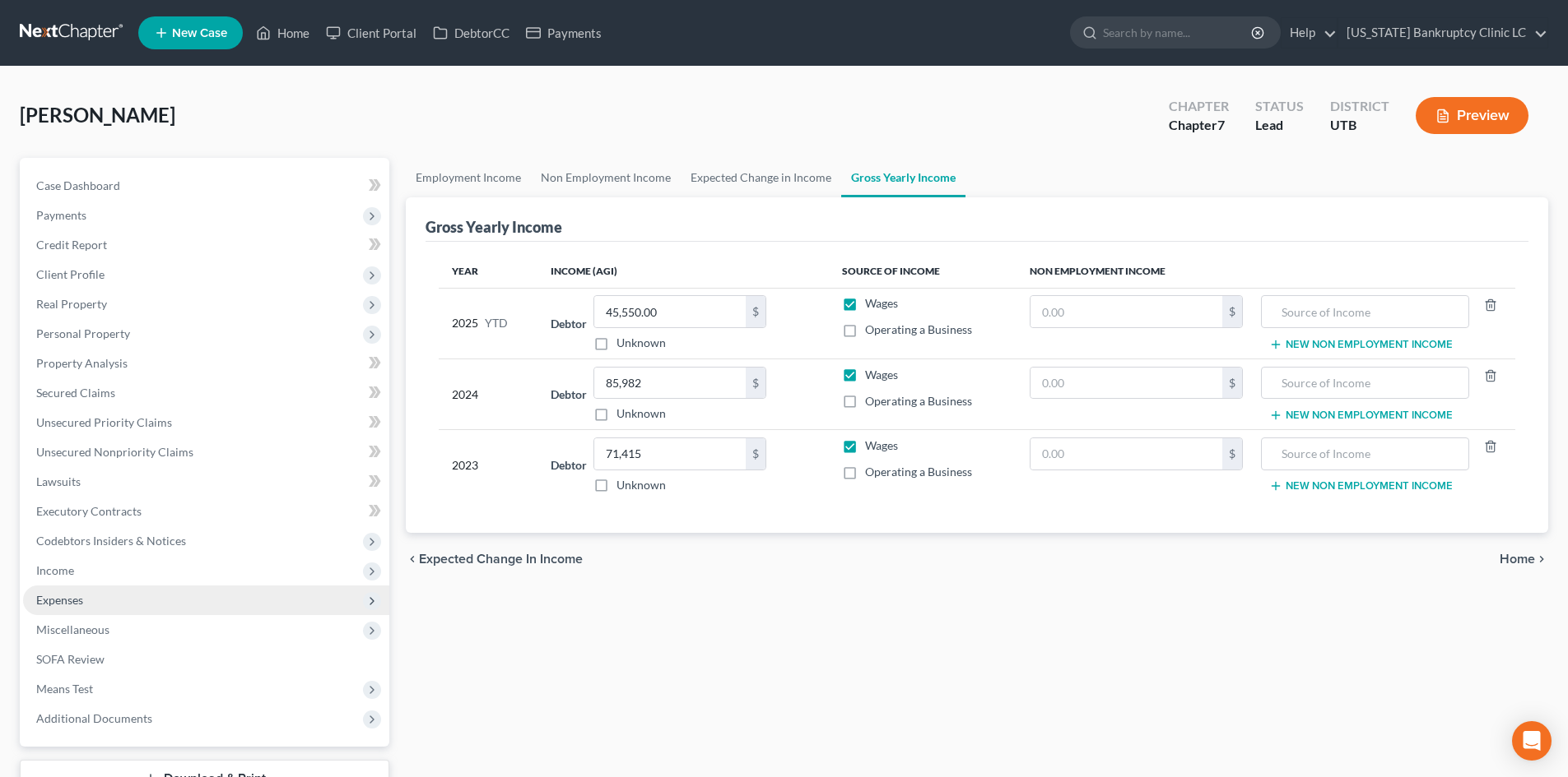
click at [189, 601] on span "Expenses" at bounding box center [206, 601] width 366 height 30
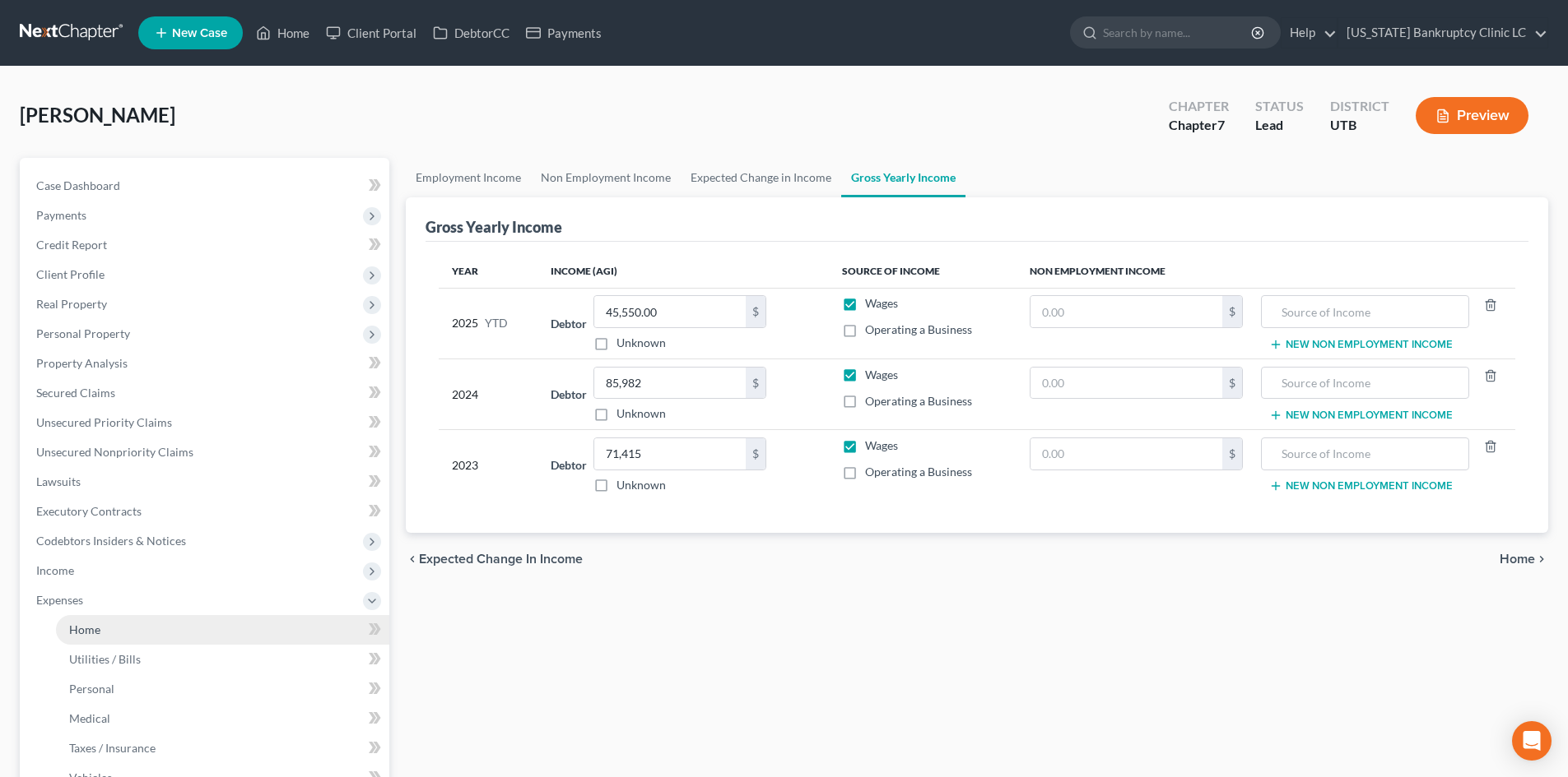
click at [261, 624] on link "Home" at bounding box center [222, 630] width 333 height 30
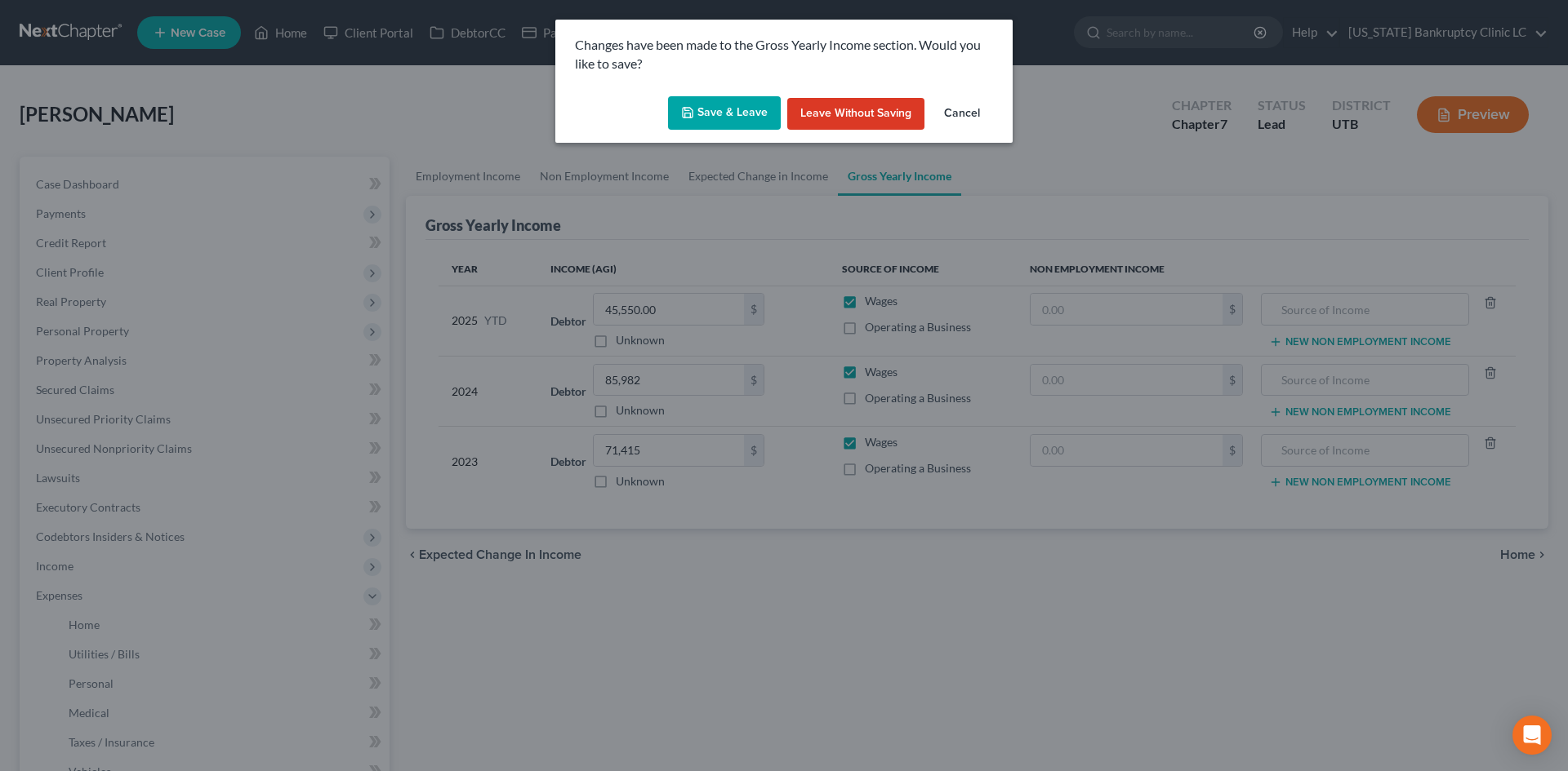
click at [742, 123] on button "Save & Leave" at bounding box center [724, 114] width 113 height 35
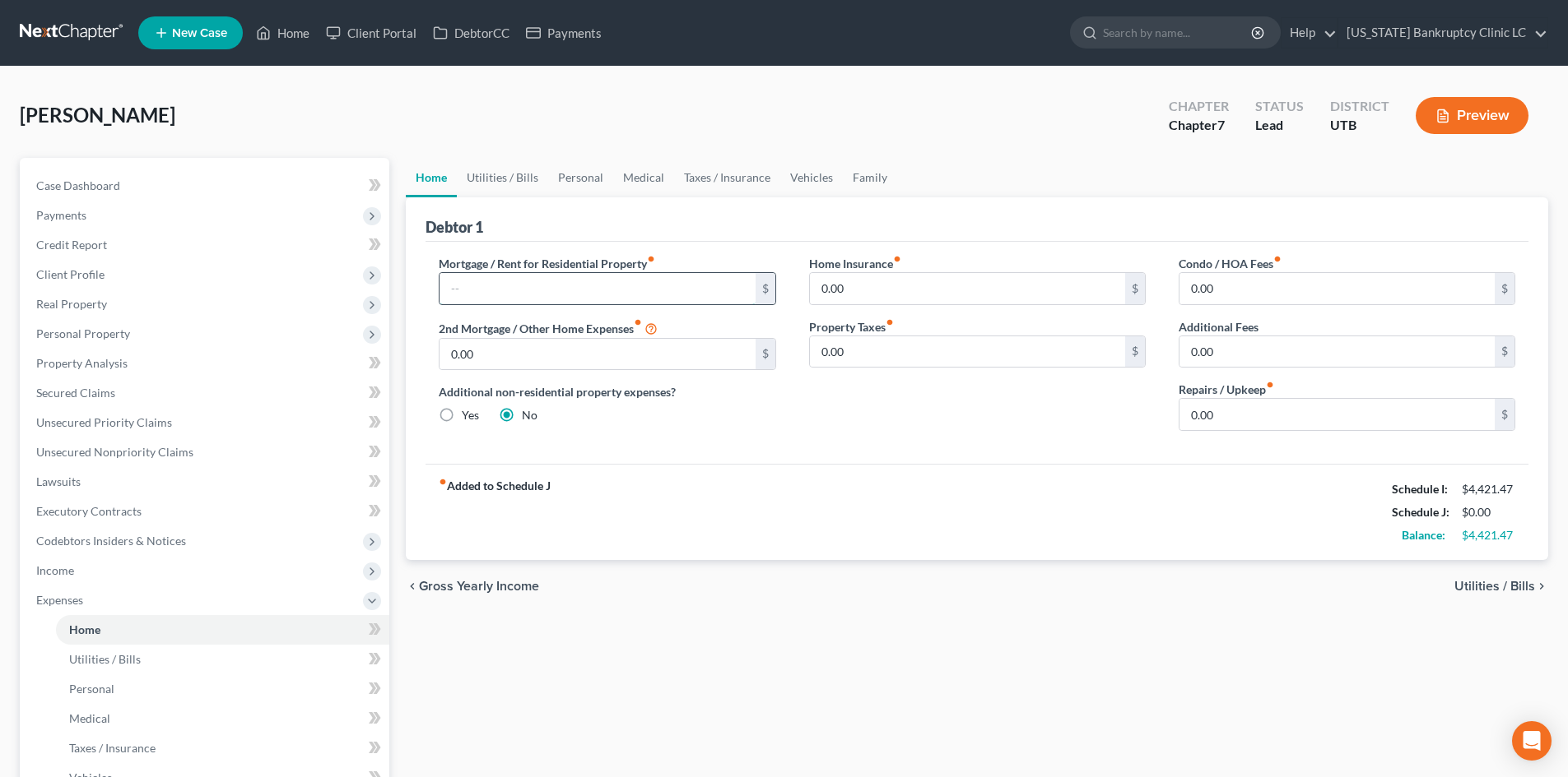
drag, startPoint x: 496, startPoint y: 289, endPoint x: 499, endPoint y: 279, distance: 10.4
click at [502, 286] on input "text" at bounding box center [597, 289] width 316 height 32
click at [510, 178] on link "Utilities / Bills" at bounding box center [502, 178] width 91 height 40
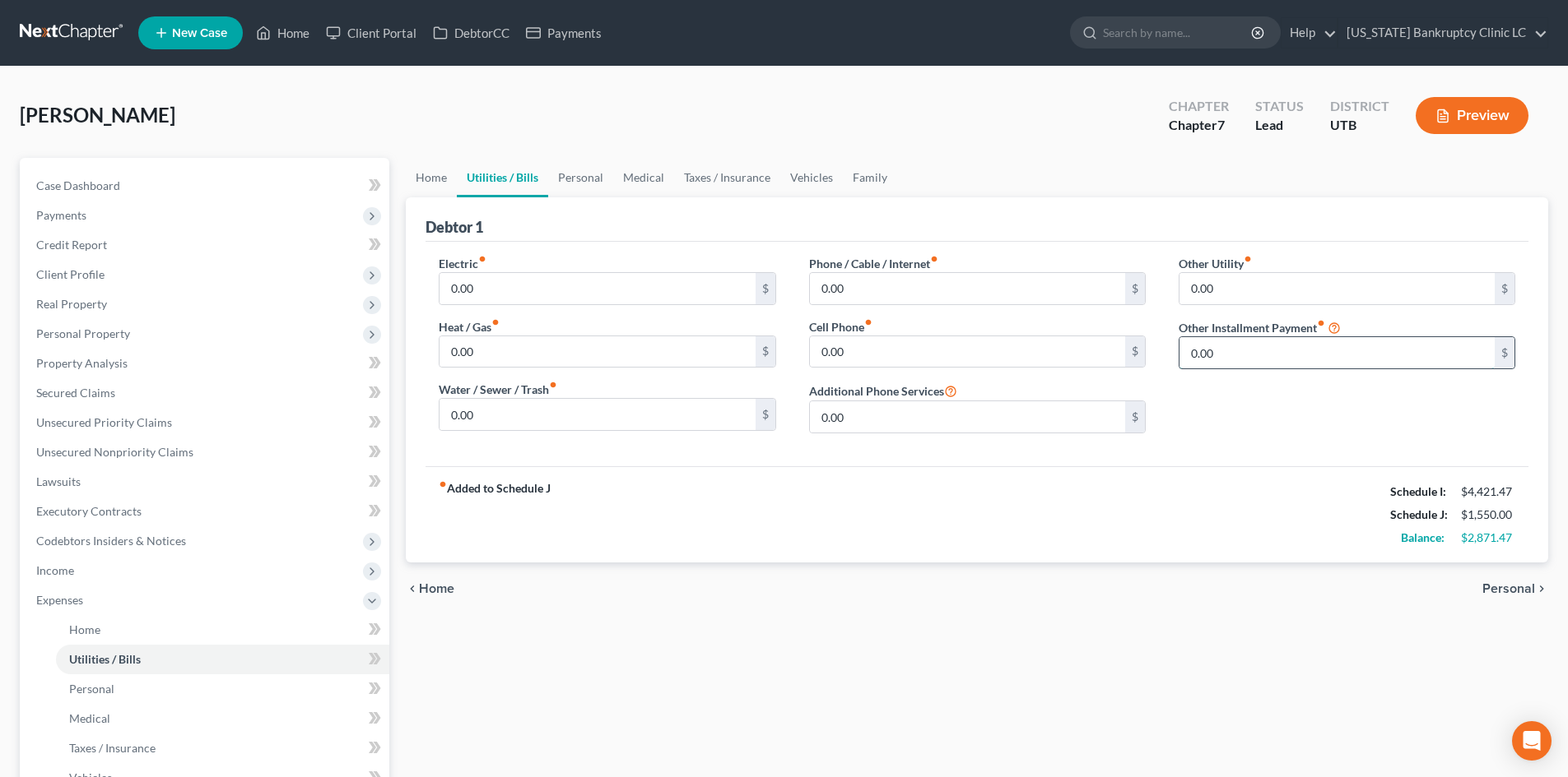
click at [1257, 369] on input "0.00" at bounding box center [1337, 353] width 316 height 32
drag, startPoint x: 1228, startPoint y: 399, endPoint x: 1302, endPoint y: 413, distance: 75.3
click at [1228, 399] on input "text" at bounding box center [1346, 399] width 335 height 32
click at [1257, 480] on div "fiber_manual_record Added to Schedule J Schedule I: $4,421.47 Schedule J: $1,79…" at bounding box center [977, 515] width 1103 height 96
click at [1129, 500] on div "fiber_manual_record Added to Schedule J Schedule I: $4,421.47 Schedule J: $1,79…" at bounding box center [977, 515] width 1103 height 96
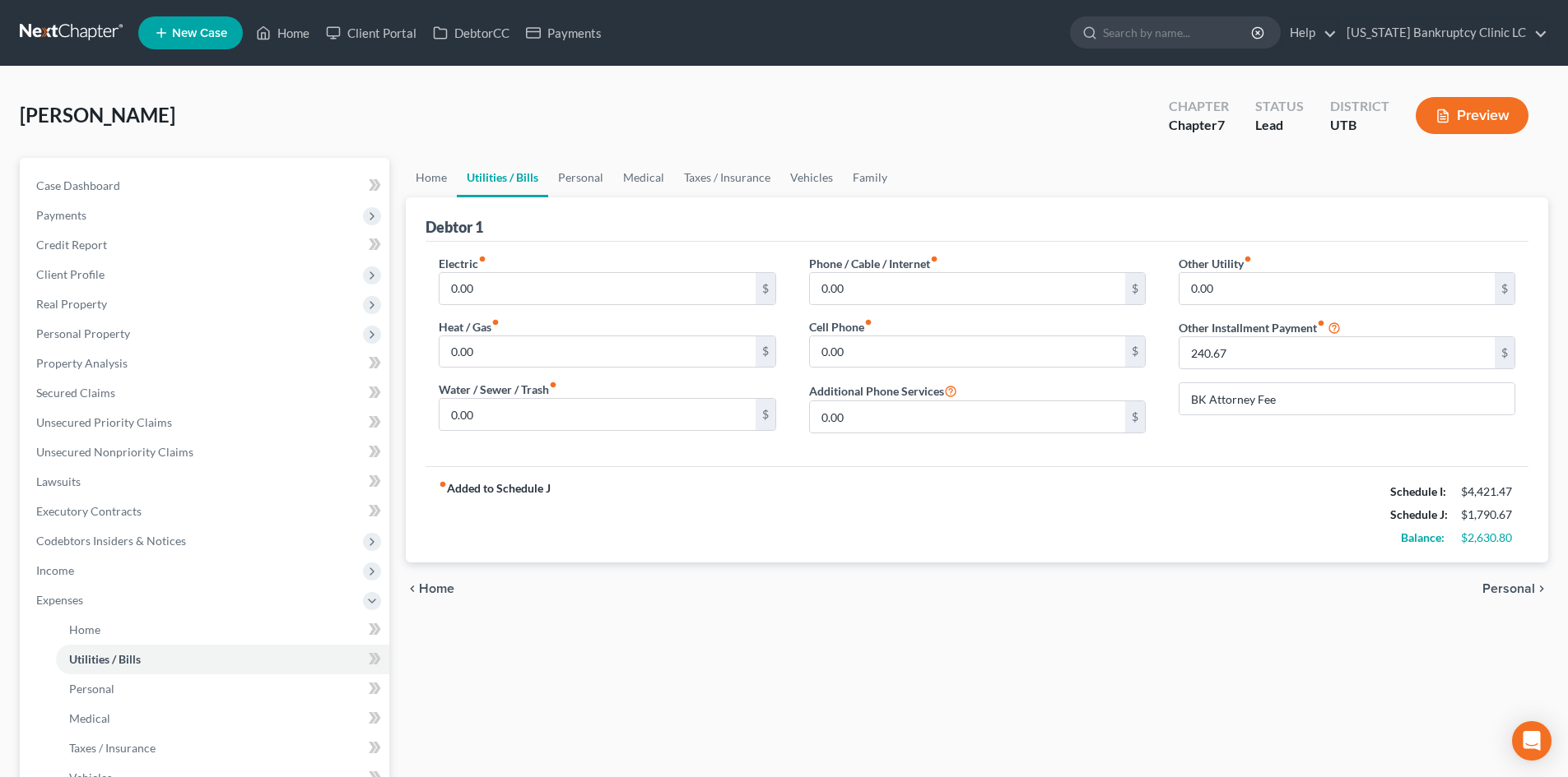
drag, startPoint x: 522, startPoint y: 269, endPoint x: 526, endPoint y: 258, distance: 11.7
click at [524, 265] on div "Electric fiber_manual_record 0.00 $" at bounding box center [606, 280] width 336 height 50
click at [519, 281] on input "0.00" at bounding box center [597, 289] width 316 height 32
click at [422, 178] on link "Home" at bounding box center [431, 178] width 51 height 40
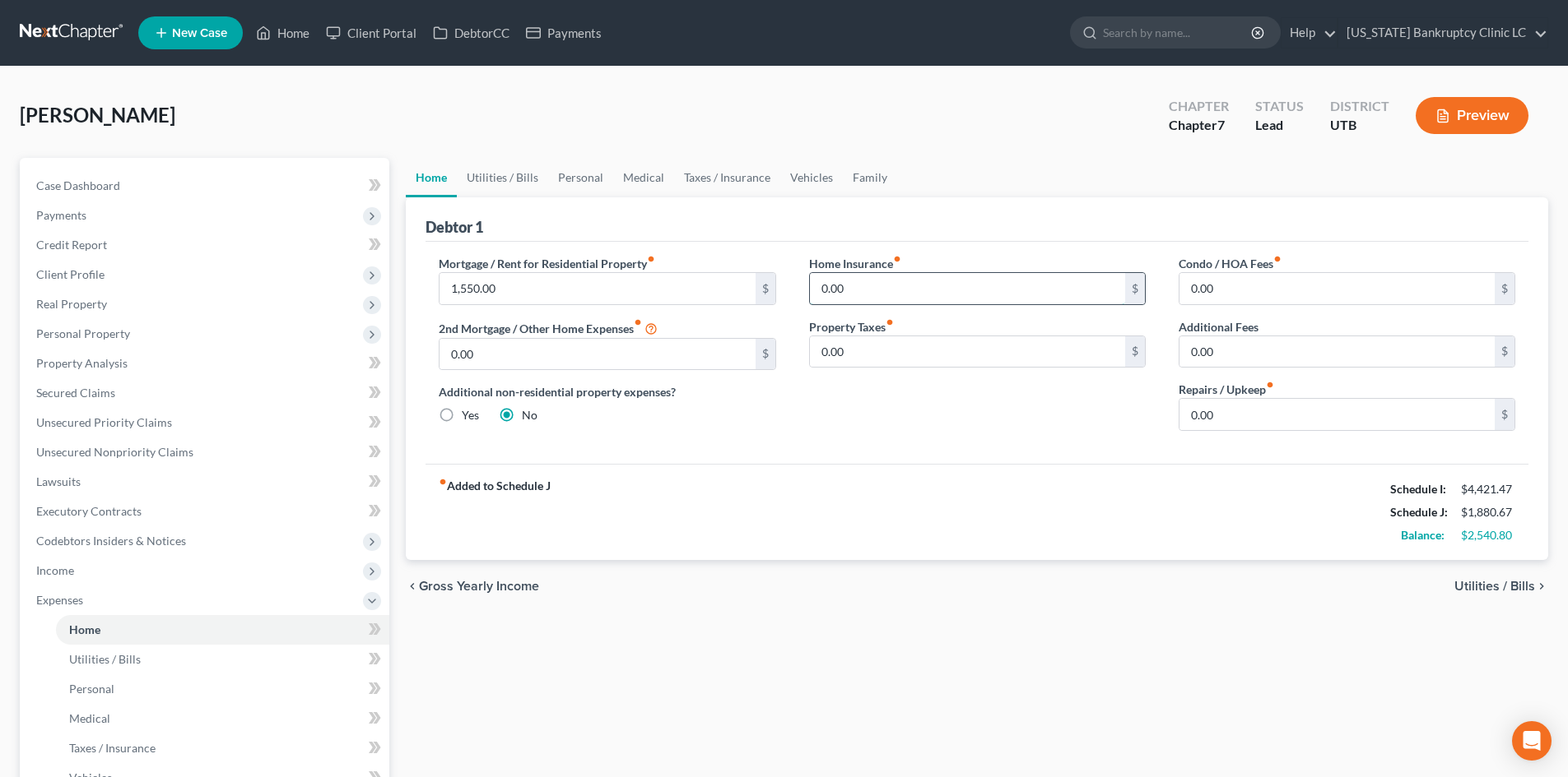
click at [879, 291] on input "0.00" at bounding box center [968, 289] width 316 height 32
click at [516, 184] on link "Utilities / Bills" at bounding box center [502, 178] width 91 height 40
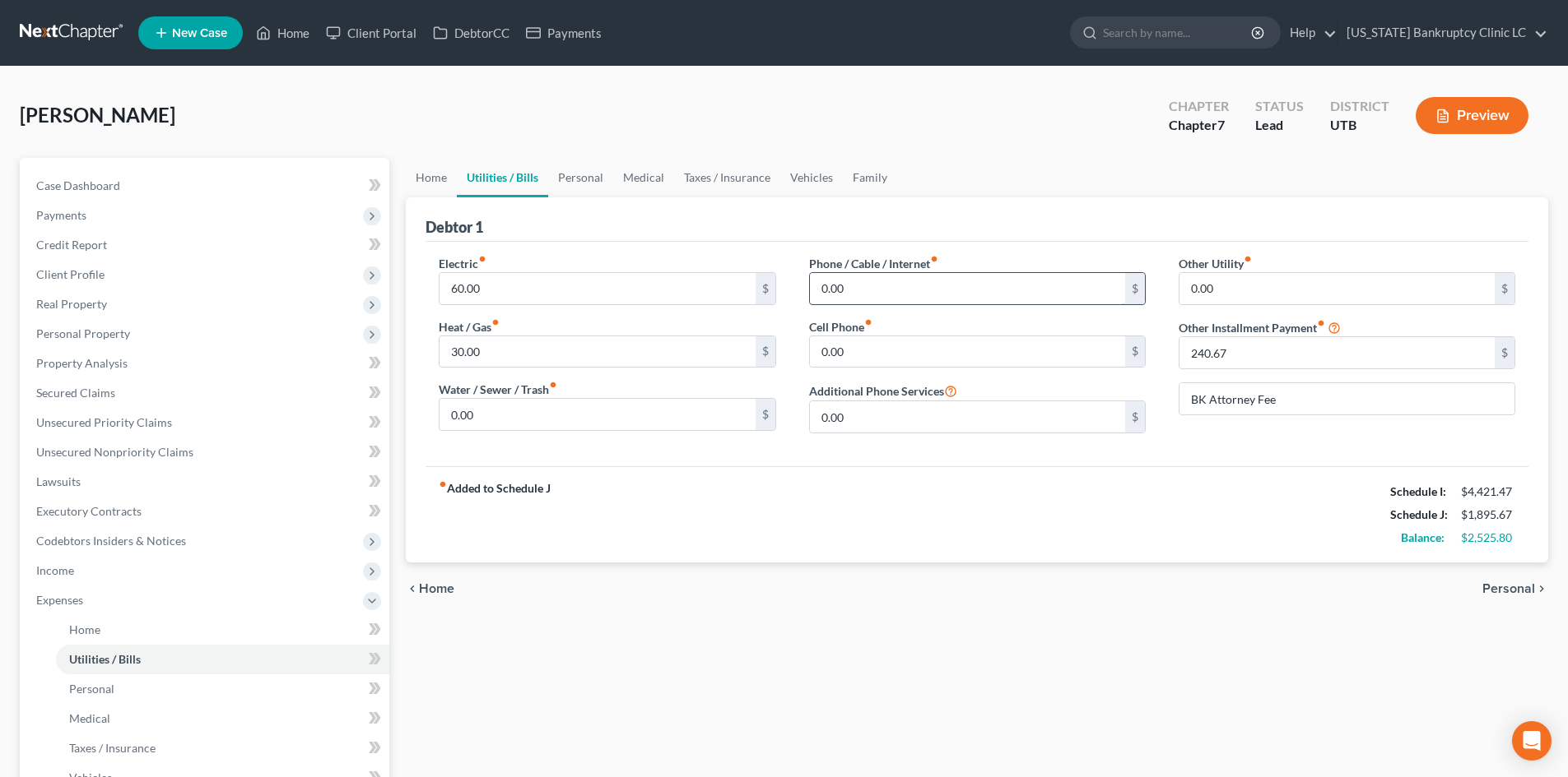
click at [880, 297] on input "0.00" at bounding box center [968, 289] width 316 height 32
click at [590, 163] on link "Personal" at bounding box center [581, 178] width 65 height 40
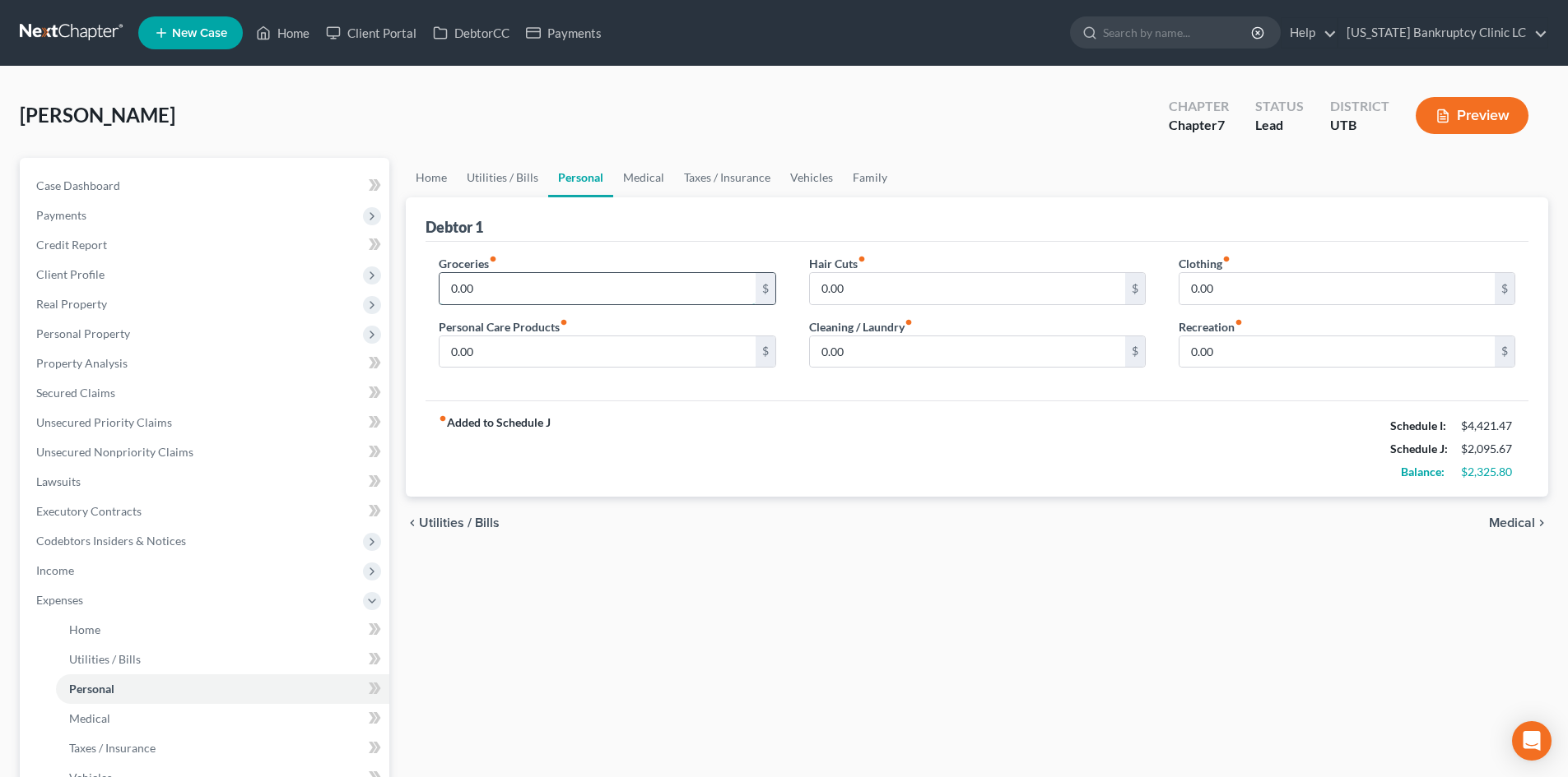
click at [502, 284] on input "0.00" at bounding box center [597, 289] width 316 height 32
click at [929, 172] on ul "Home Utilities / Bills Personal Medical Taxes / Insurance Vehicles Family" at bounding box center [978, 178] width 1143 height 40
click at [715, 178] on link "Taxes / Insurance" at bounding box center [728, 178] width 106 height 40
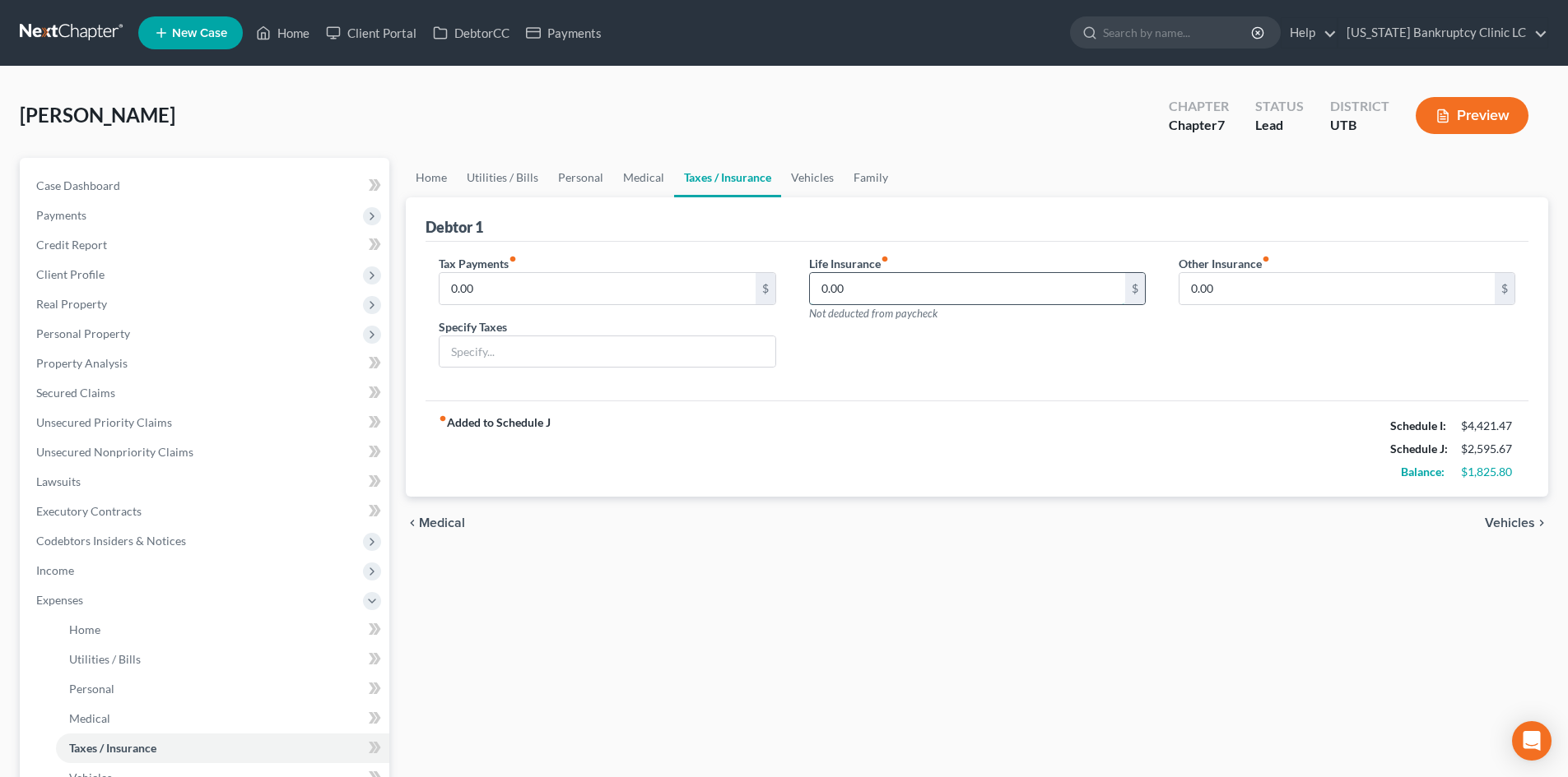
click at [862, 286] on input "0.00" at bounding box center [968, 289] width 316 height 32
click at [1239, 426] on div "fiber_manual_record Added to Schedule J Schedule I: $4,421.47 Schedule J: $2,64…" at bounding box center [977, 449] width 1103 height 96
click at [563, 173] on link "Personal" at bounding box center [581, 178] width 65 height 40
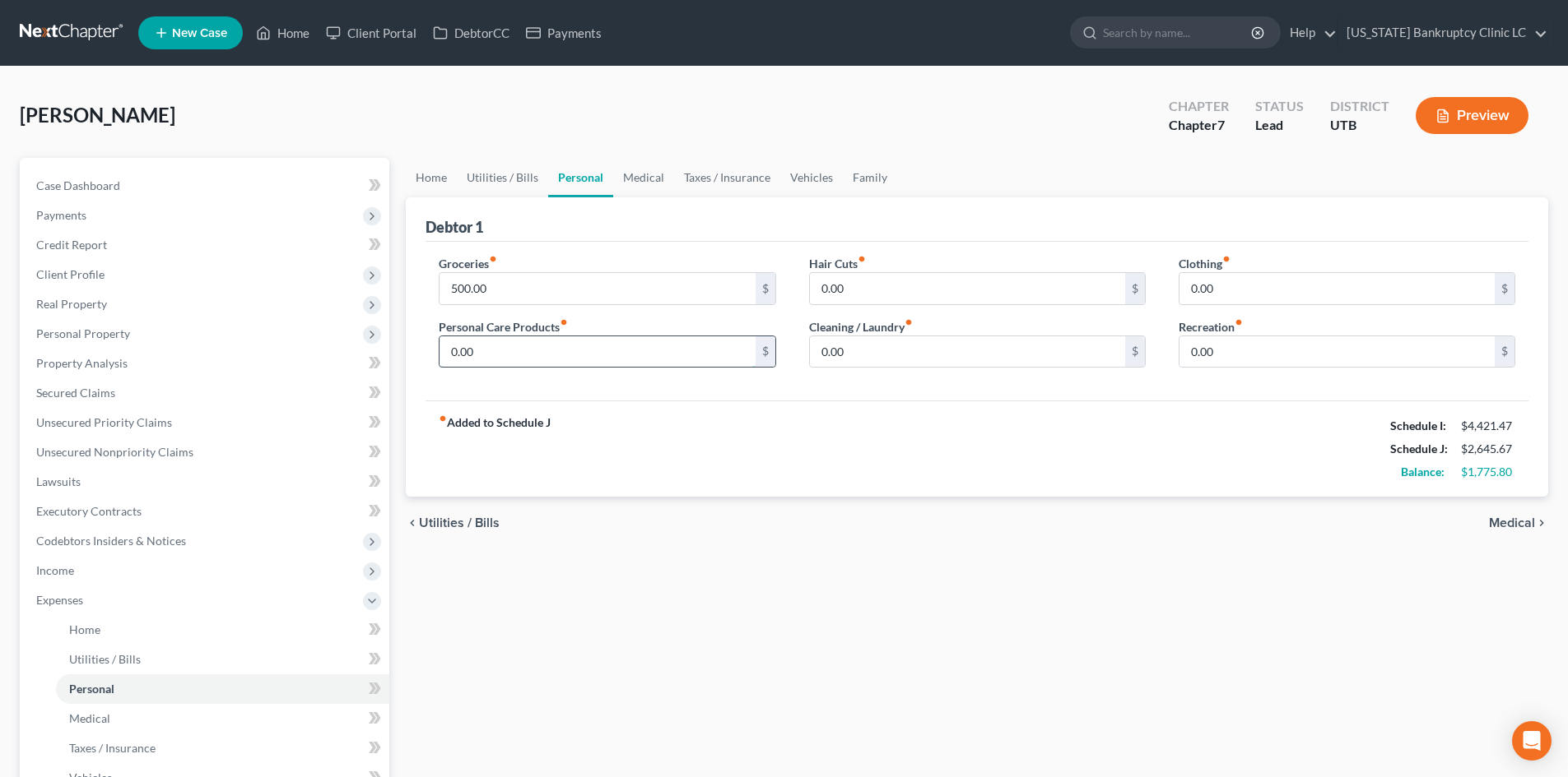
click at [537, 337] on input "0.00" at bounding box center [597, 352] width 316 height 32
click at [858, 176] on link "Family" at bounding box center [870, 178] width 54 height 40
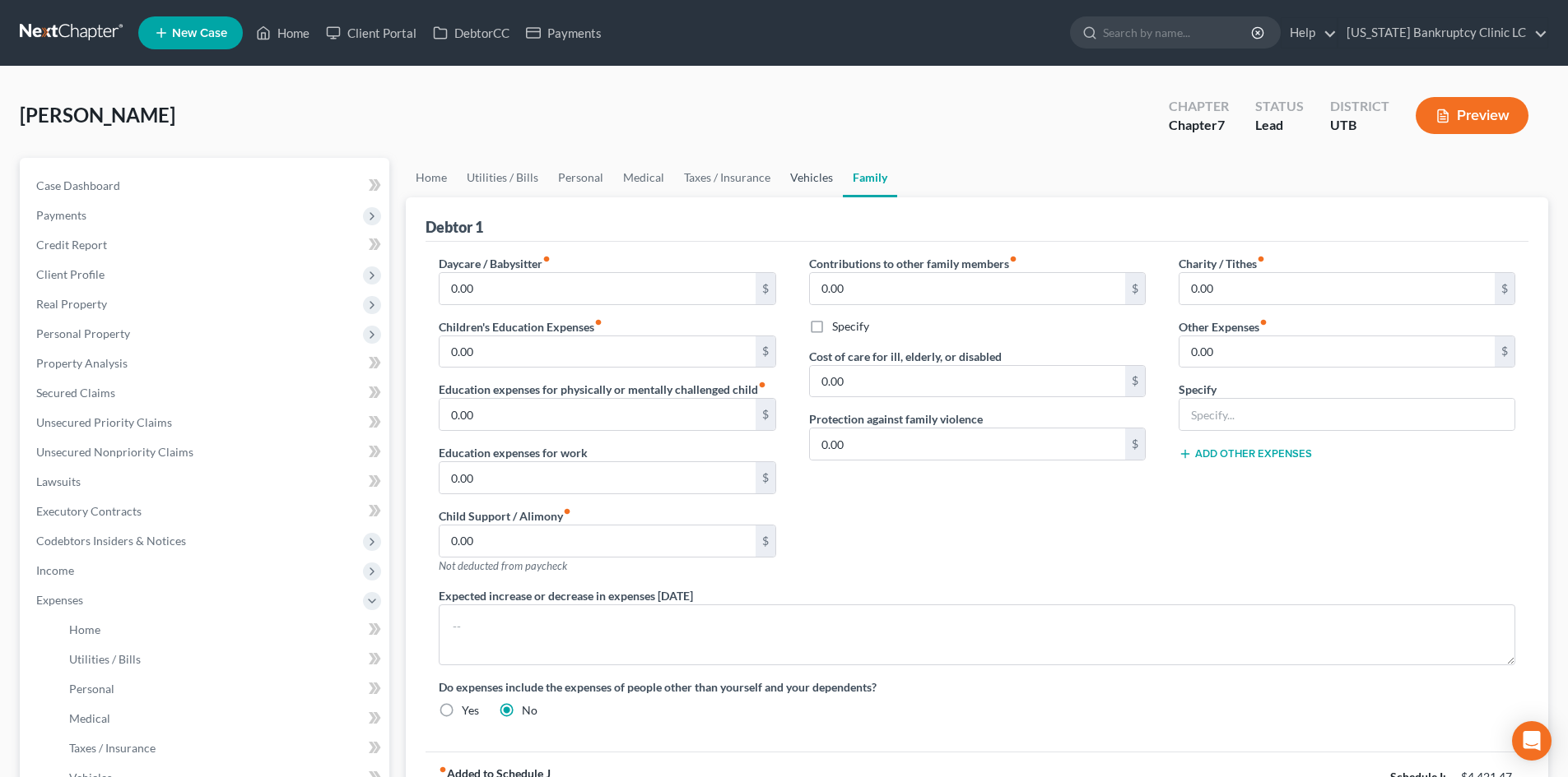
click at [805, 177] on link "Vehicles" at bounding box center [811, 178] width 62 height 40
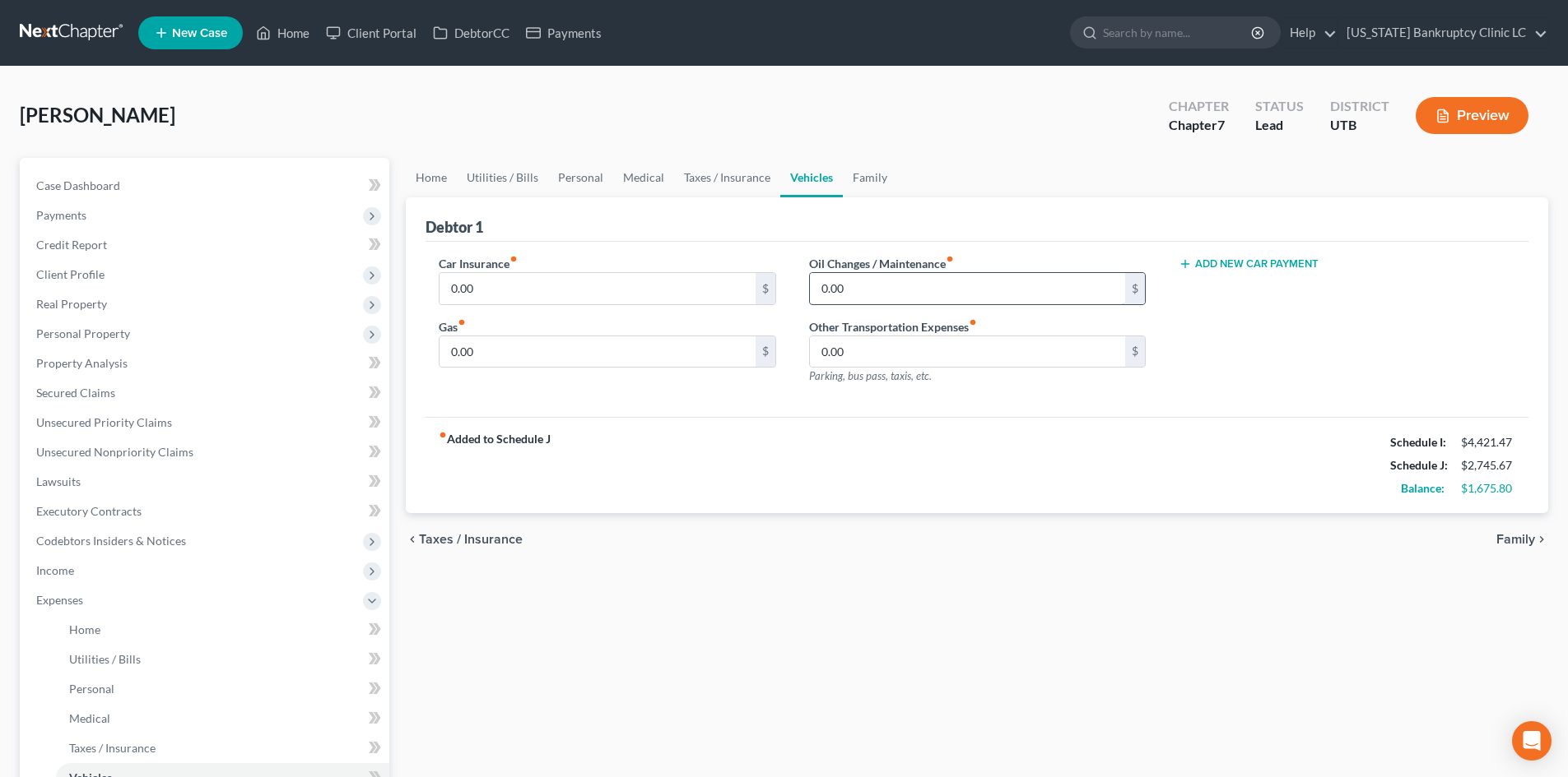
drag, startPoint x: 861, startPoint y: 291, endPoint x: 853, endPoint y: 286, distance: 9.4
click at [862, 291] on input "0.00" at bounding box center [968, 289] width 316 height 32
click at [573, 353] on input "0.00" at bounding box center [597, 352] width 316 height 32
drag, startPoint x: 1011, startPoint y: 457, endPoint x: 1125, endPoint y: 467, distance: 114.4
click at [1011, 457] on div "fiber_manual_record Added to Schedule J Schedule I: $4,421.47 Schedule J: $2,99…" at bounding box center [977, 465] width 1103 height 96
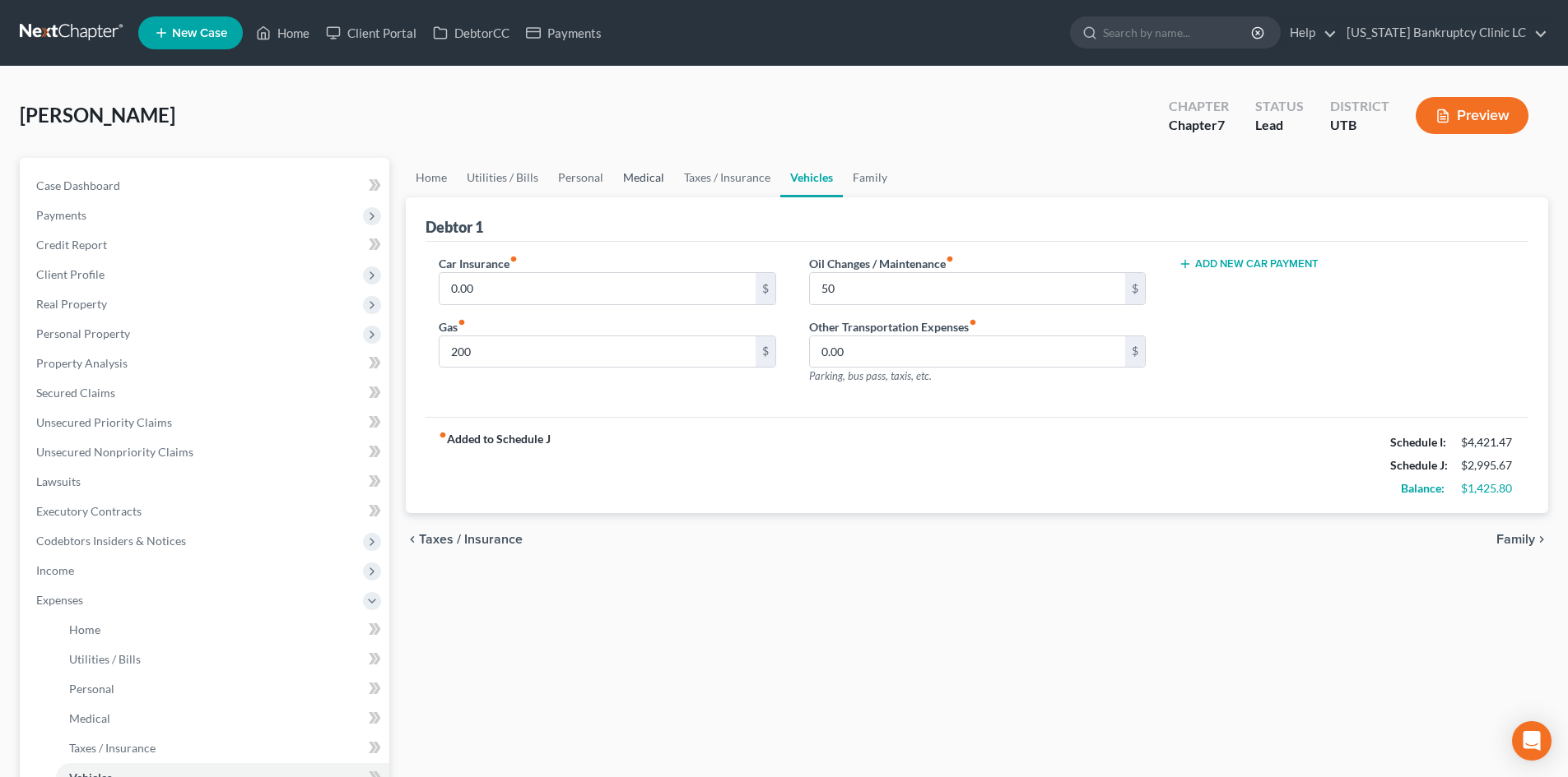
click at [641, 180] on link "Medical" at bounding box center [643, 178] width 61 height 40
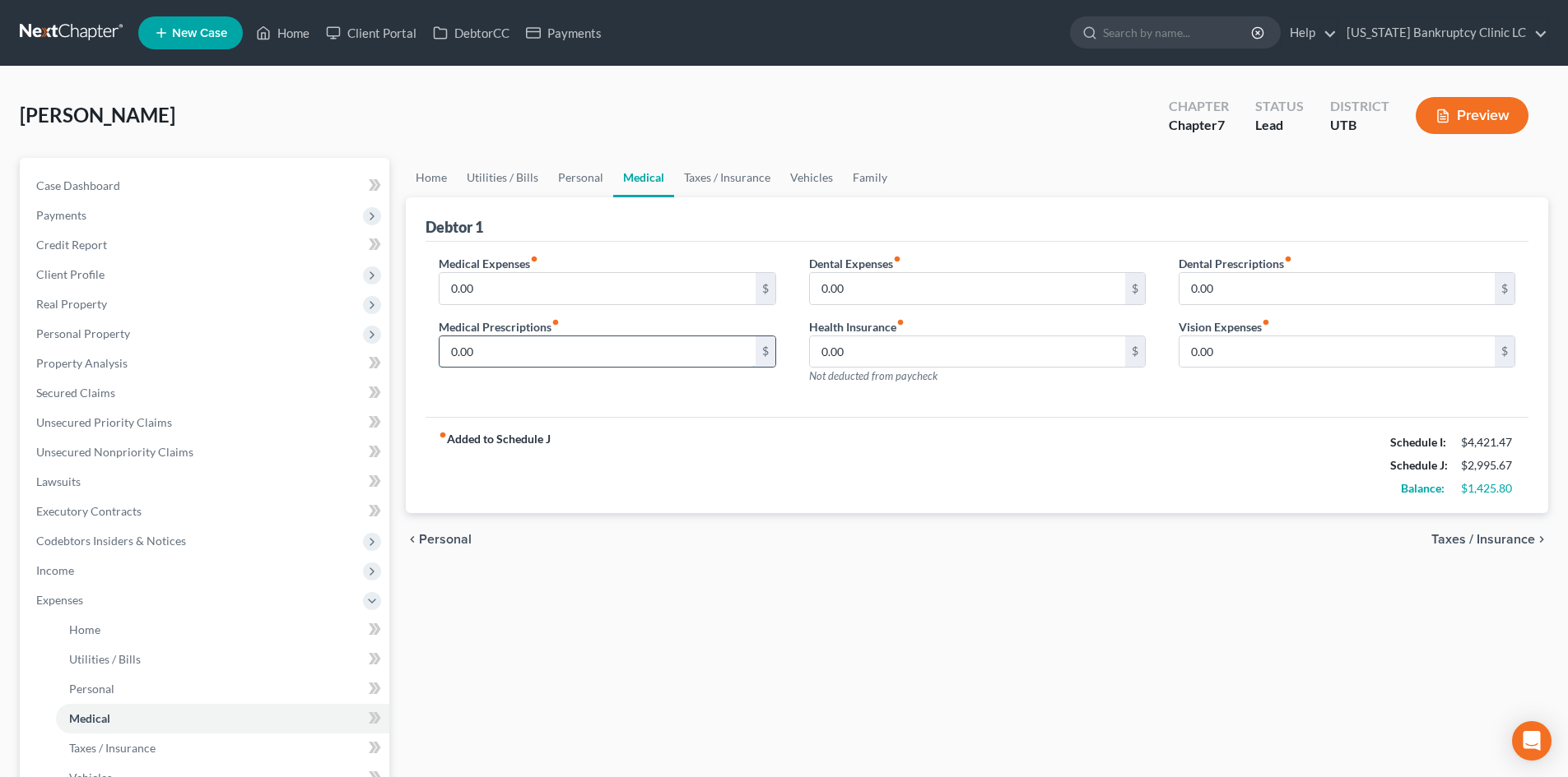
click at [537, 342] on input "0.00" at bounding box center [597, 352] width 316 height 32
drag, startPoint x: 574, startPoint y: 173, endPoint x: 585, endPoint y: 173, distance: 11.0
click at [574, 173] on link "Personal" at bounding box center [581, 178] width 65 height 40
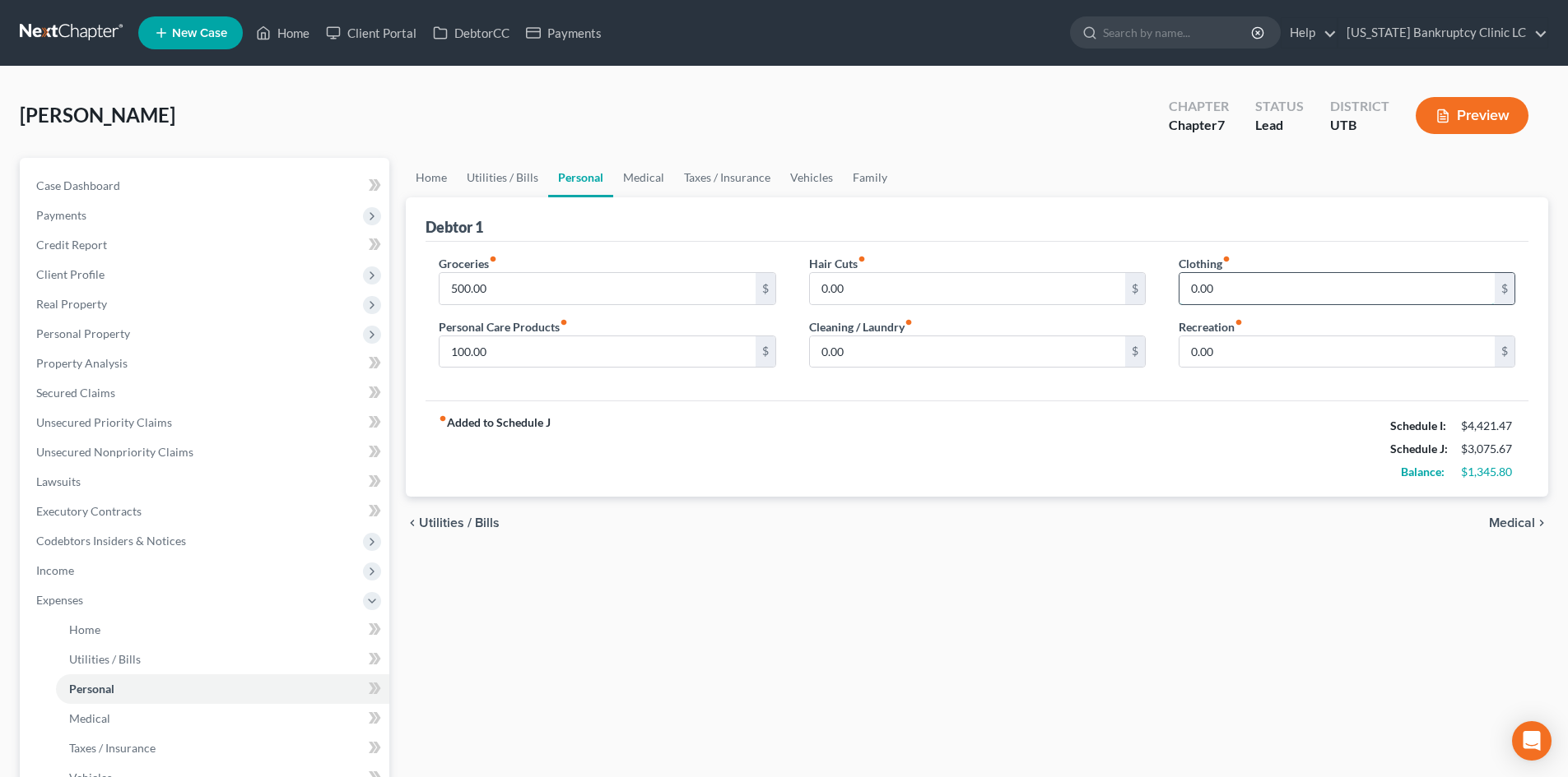
click at [1233, 291] on input "0.00" at bounding box center [1337, 289] width 316 height 32
click at [1149, 390] on div "Groceries fiber_manual_record 500.00 $ Personal Care Products fiber_manual_reco…" at bounding box center [977, 321] width 1103 height 159
click at [977, 426] on div "fiber_manual_record Added to Schedule J Schedule I: $4,421.47 Schedule J: $3,22…" at bounding box center [977, 449] width 1103 height 96
click at [1041, 434] on div "fiber_manual_record Added to Schedule J Schedule I: $4,421.47 Schedule J: $3,32…" at bounding box center [977, 449] width 1103 height 96
click at [650, 187] on link "Medical" at bounding box center [643, 178] width 61 height 40
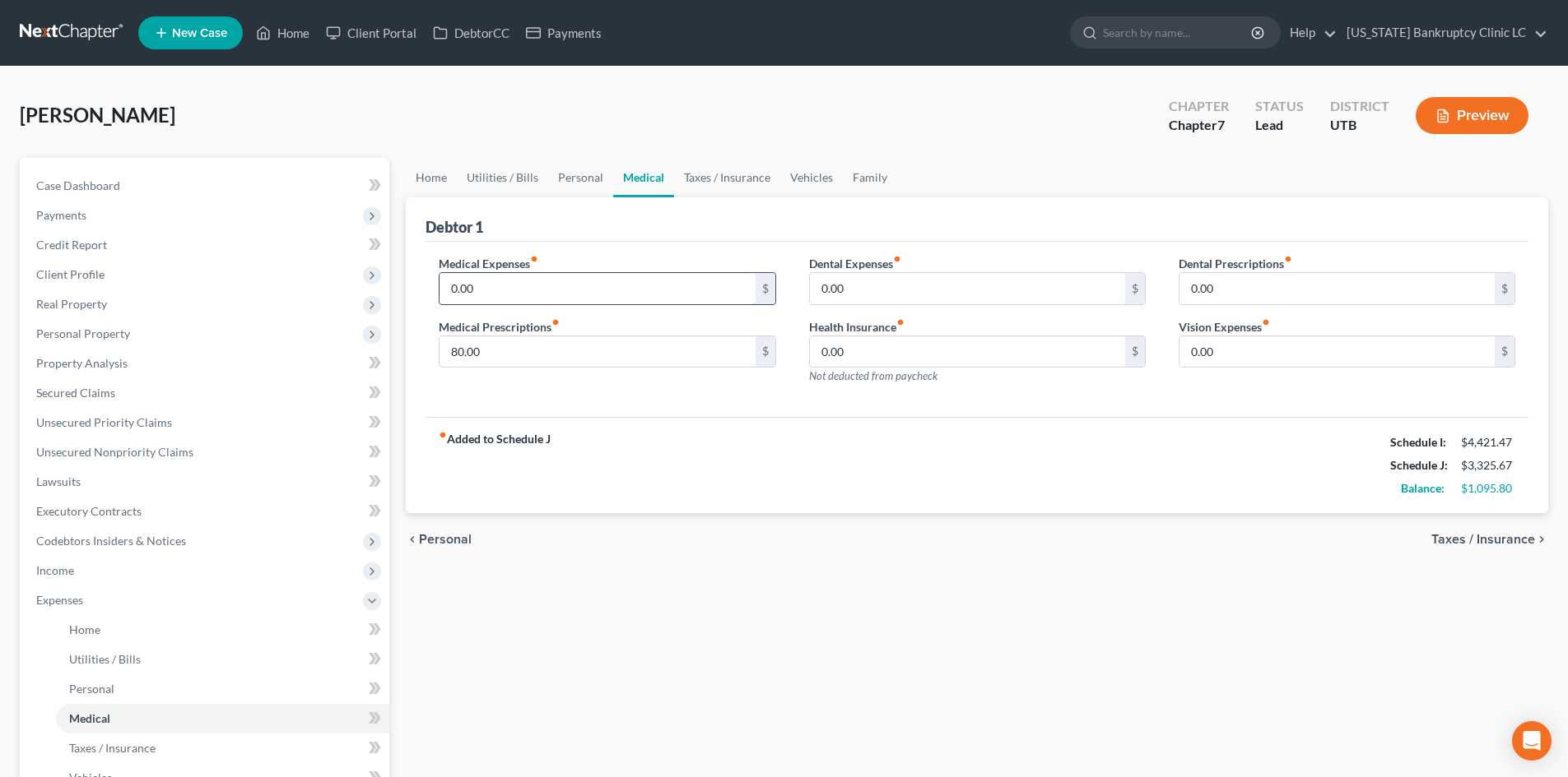
click at [541, 286] on input "0.00" at bounding box center [597, 289] width 316 height 32
click at [878, 450] on div "fiber_manual_record Added to Schedule J Schedule I: $4,421.47 Schedule J: $3,37…" at bounding box center [977, 465] width 1103 height 96
click at [802, 169] on link "Vehicles" at bounding box center [811, 178] width 62 height 40
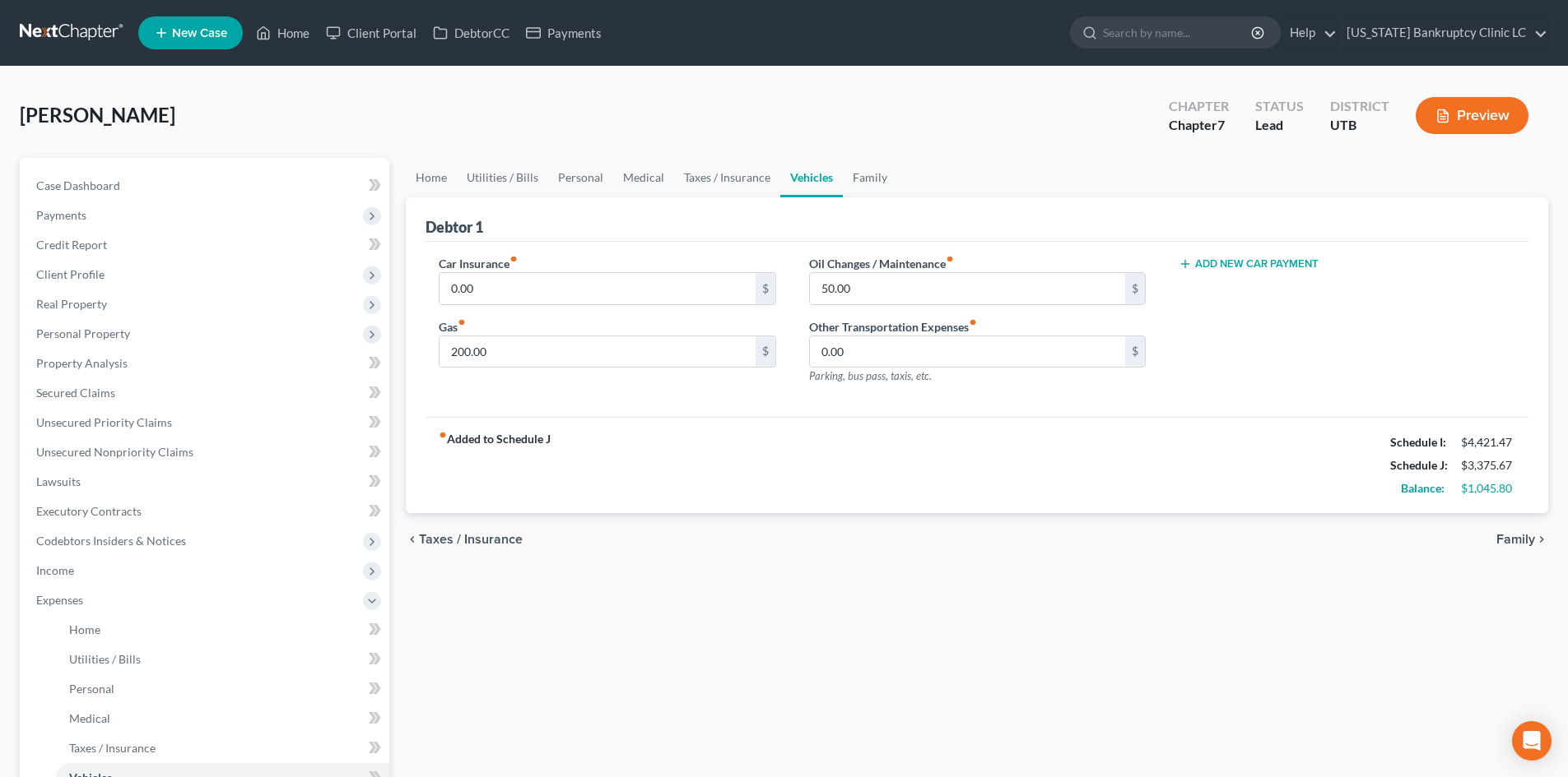
click at [938, 442] on div "fiber_manual_record Added to Schedule J Schedule I: $4,421.47 Schedule J: $3,37…" at bounding box center [977, 465] width 1103 height 96
click at [566, 281] on input "0.00" at bounding box center [597, 289] width 316 height 32
click at [912, 401] on div "Car Insurance fiber_manual_record 180 $ Gas fiber_manual_record 200.00 $ Oil Ch…" at bounding box center [977, 330] width 1103 height 176
click at [868, 424] on div "fiber_manual_record Added to Schedule J Schedule I: $4,421.47 Schedule J: $3,55…" at bounding box center [977, 465] width 1103 height 96
click at [70, 595] on span "Expenses" at bounding box center [60, 600] width 47 height 14
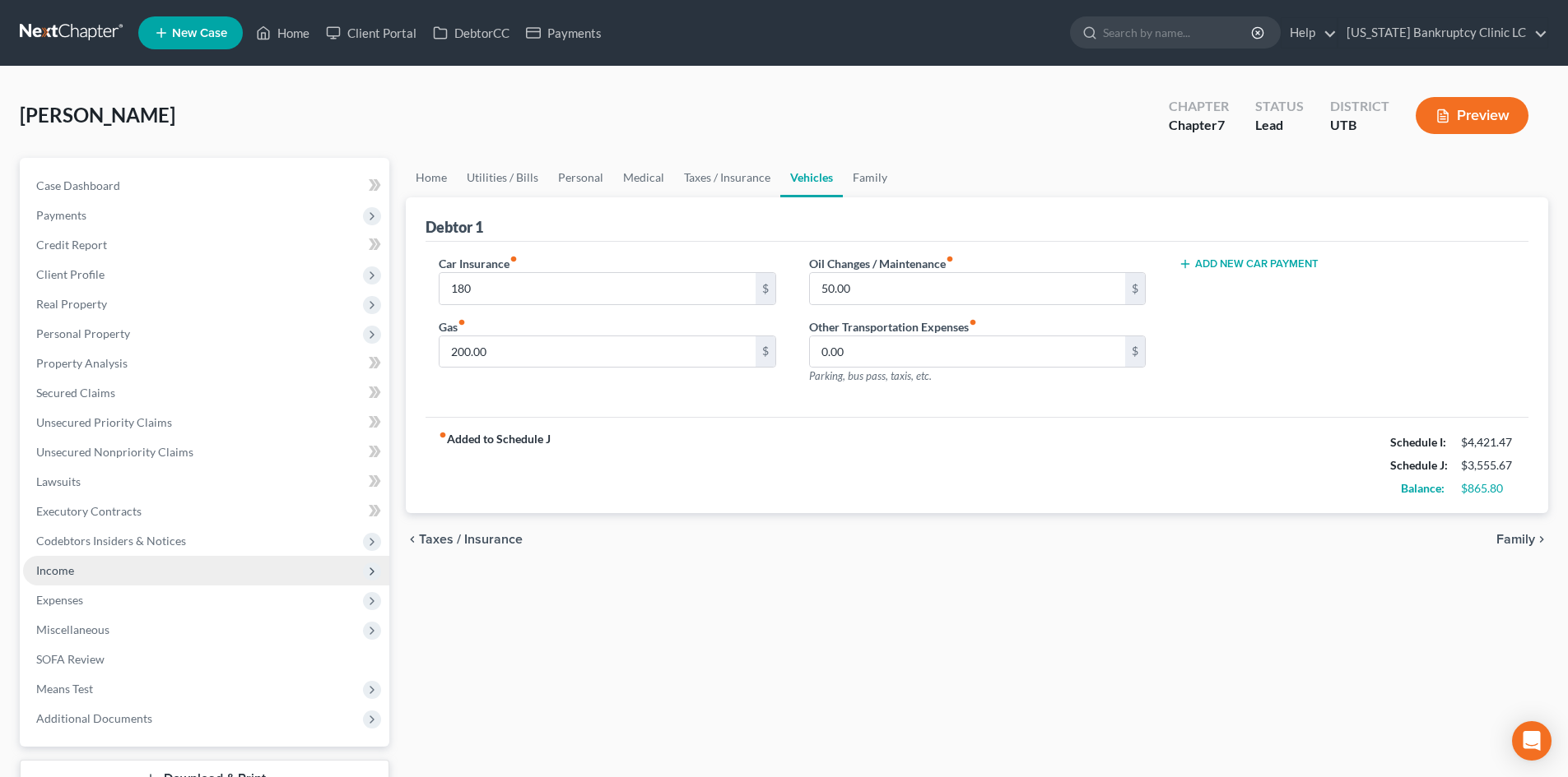
click at [82, 569] on span "Income" at bounding box center [206, 571] width 366 height 30
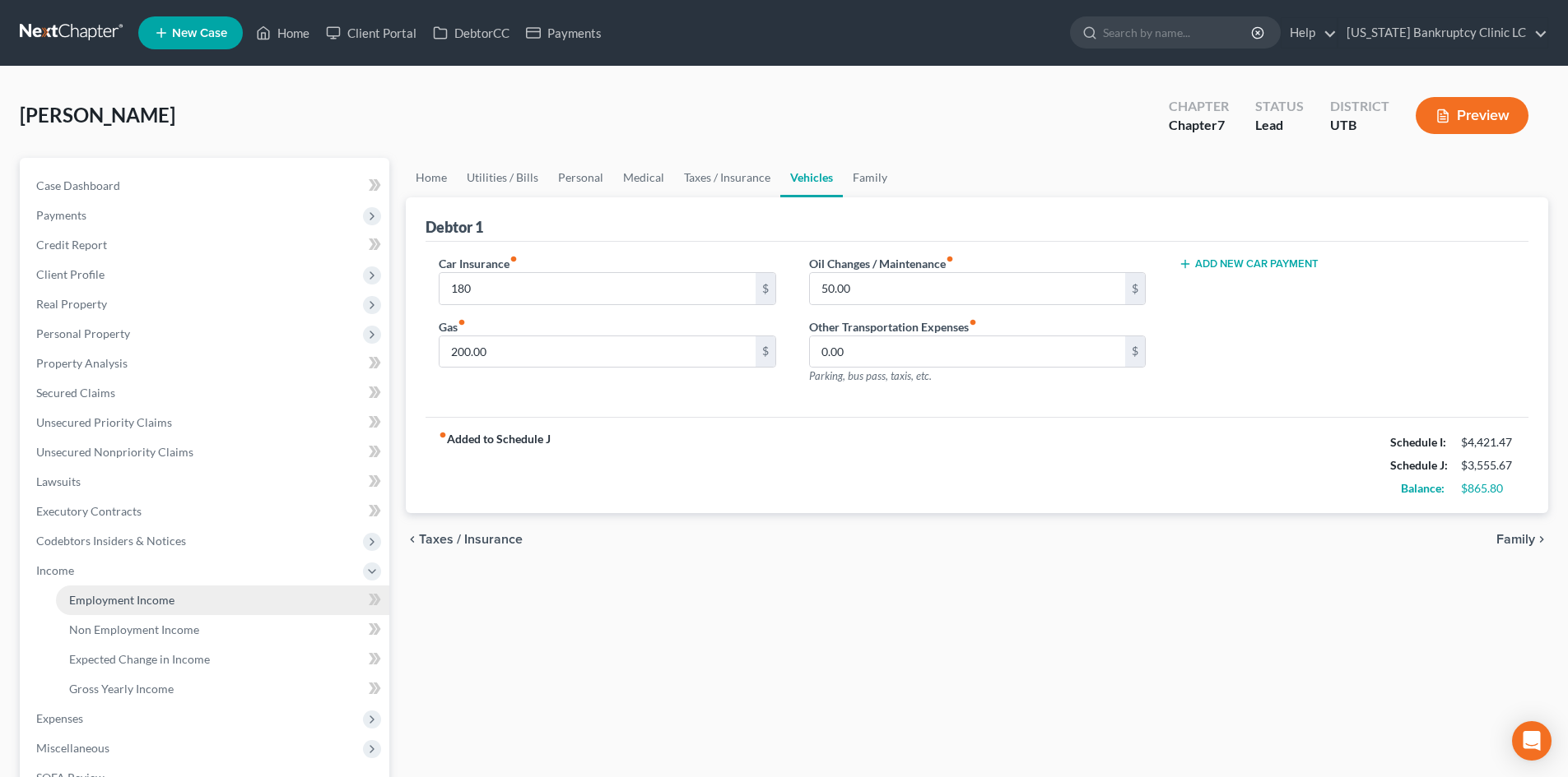
click at [90, 609] on link "Employment Income" at bounding box center [222, 601] width 333 height 30
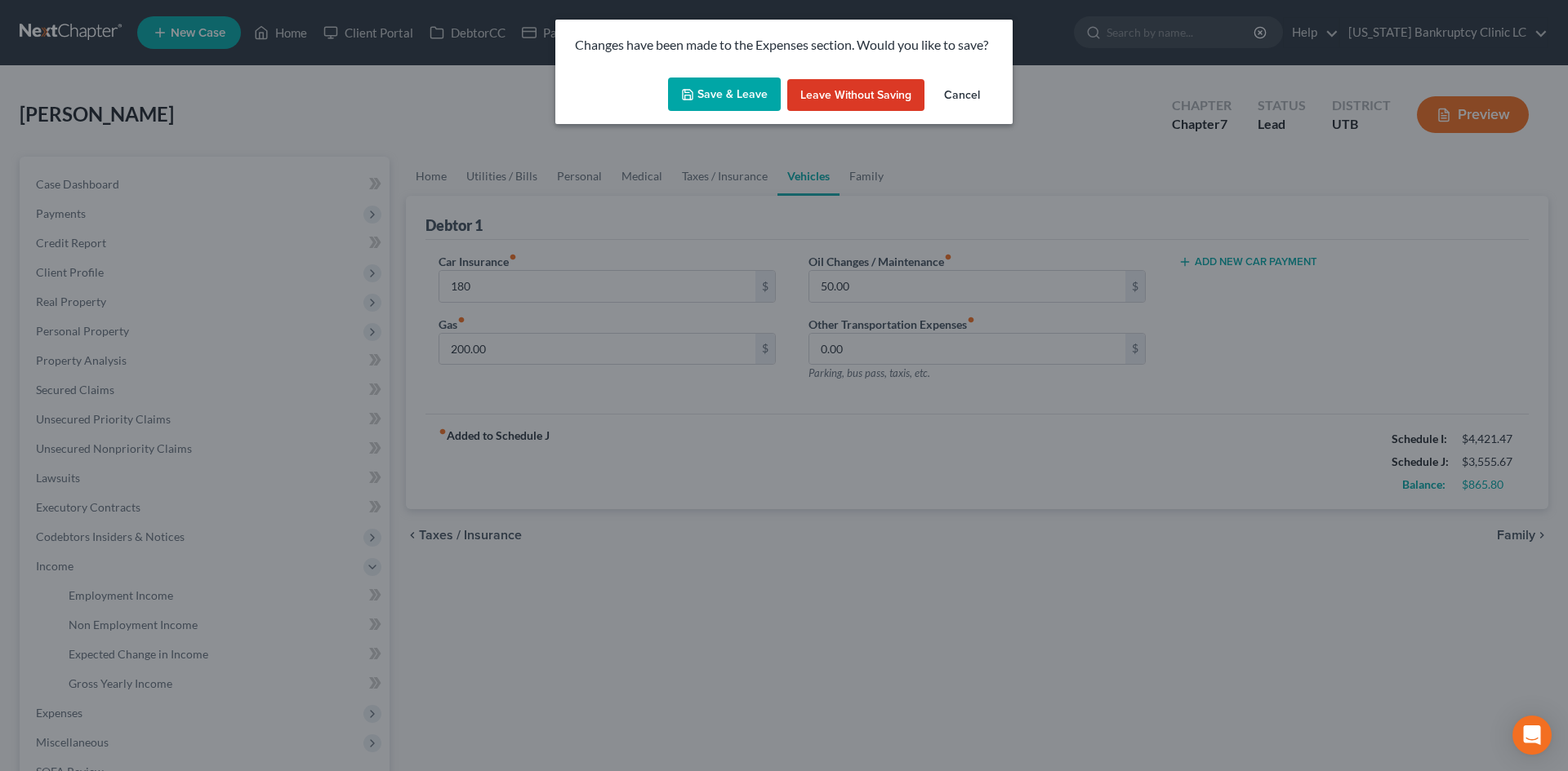
click at [728, 101] on button "Save & Leave" at bounding box center [724, 95] width 113 height 35
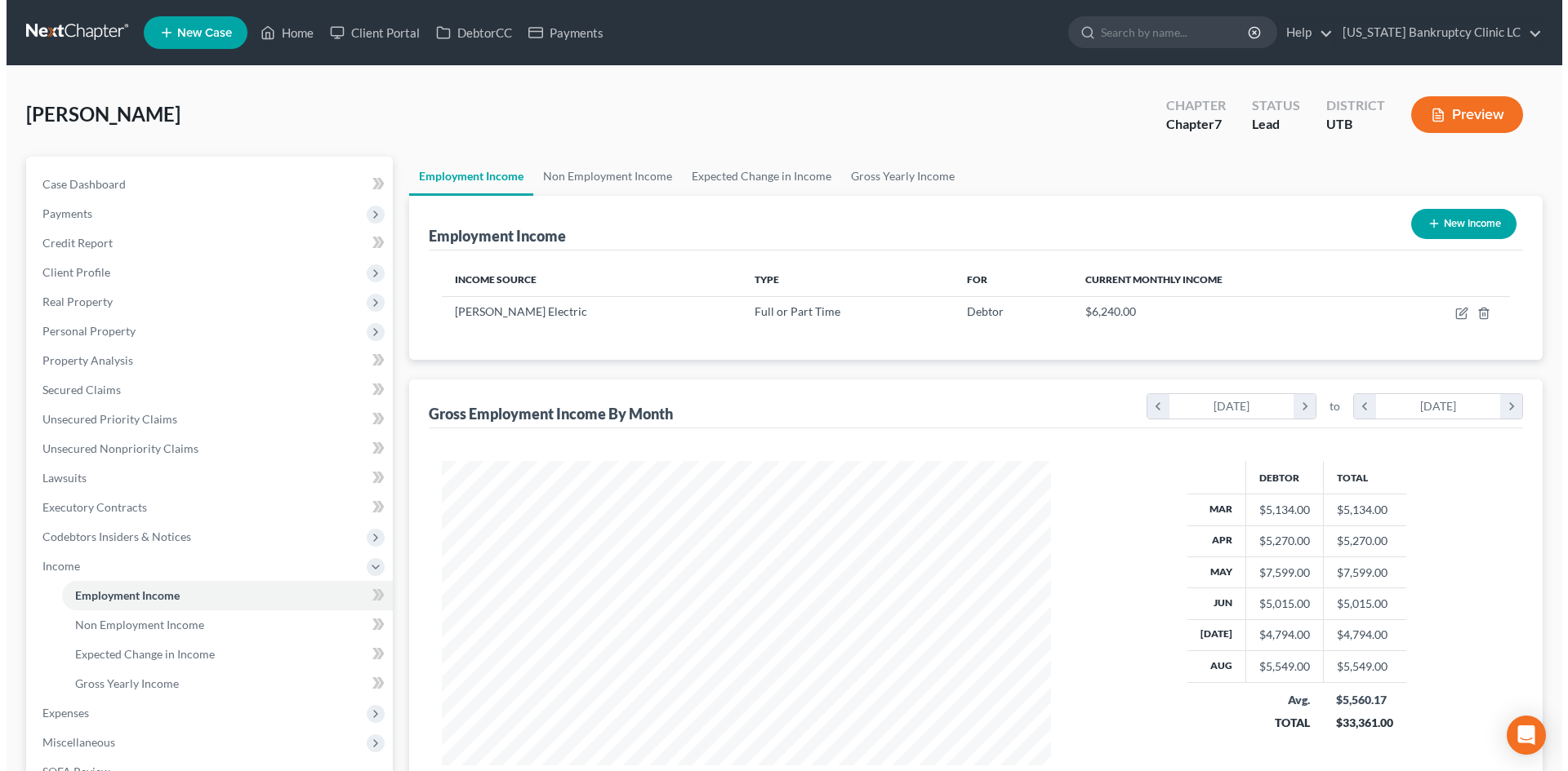
scroll to position [305, 642]
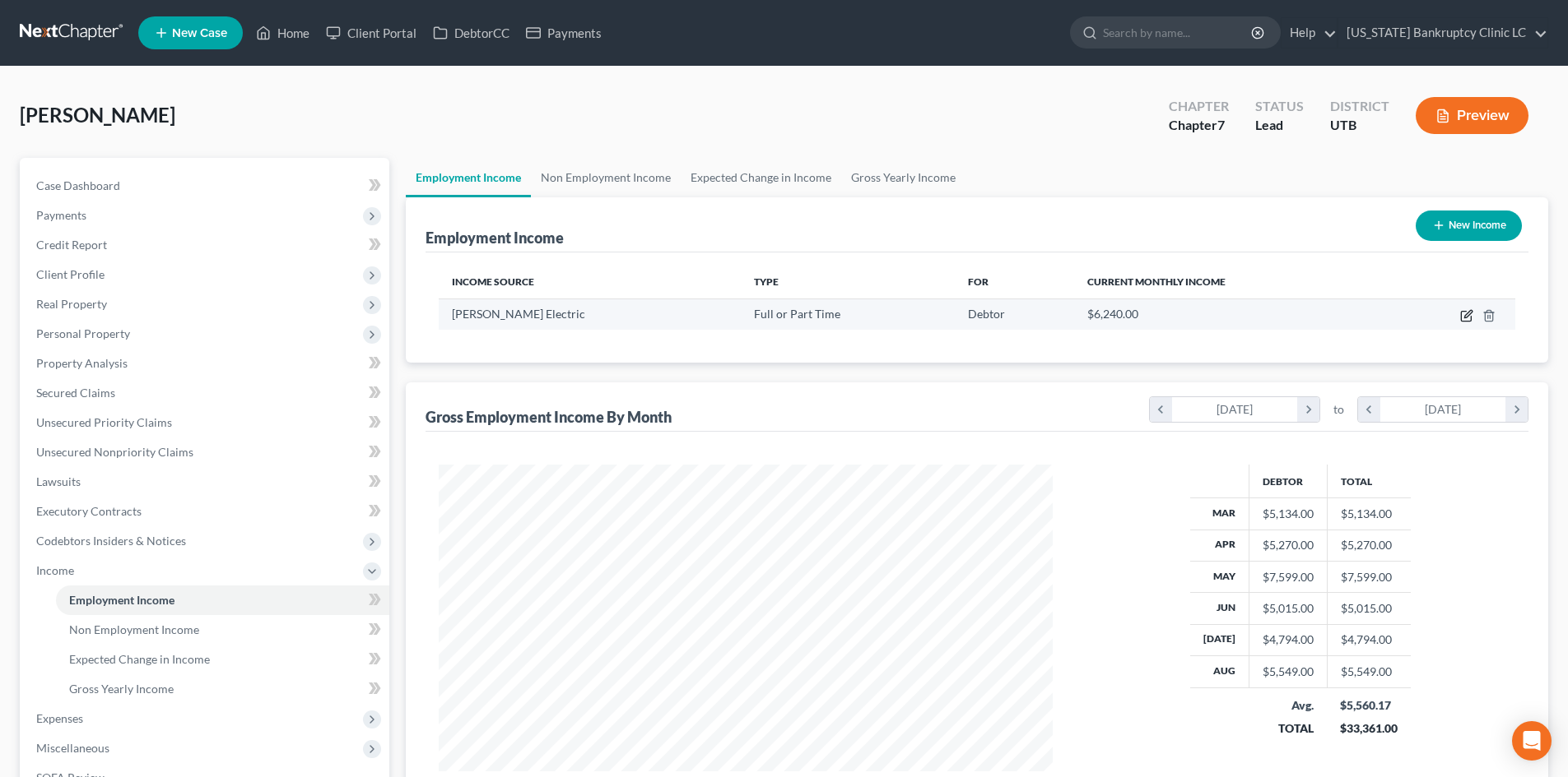
click at [1470, 317] on icon "button" at bounding box center [1467, 316] width 13 height 13
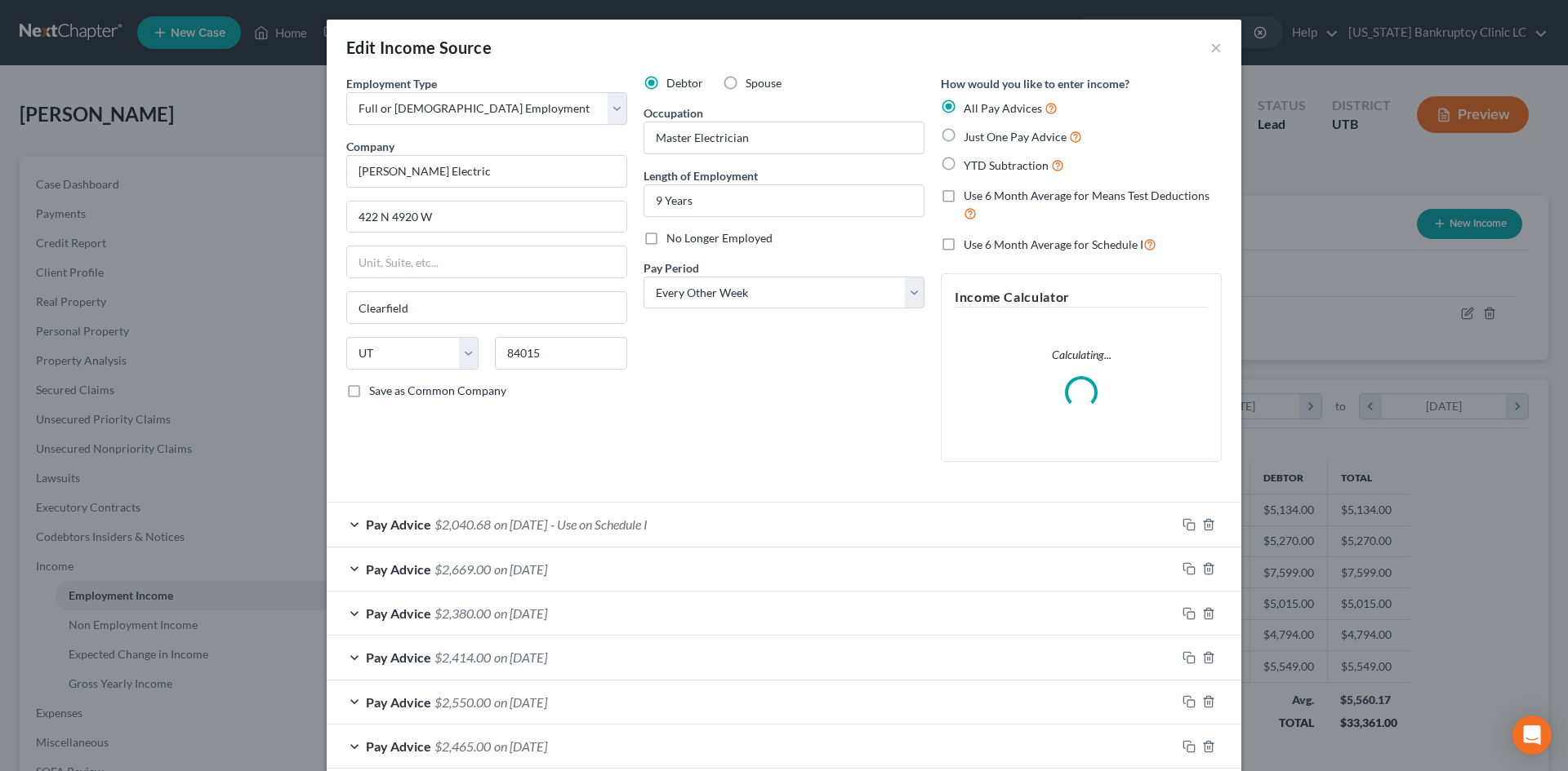
scroll to position [307, 648]
click at [725, 518] on div "Pay Advice $2,040.68 on 08/22/2025 - Use on Schedule I" at bounding box center [751, 524] width 850 height 44
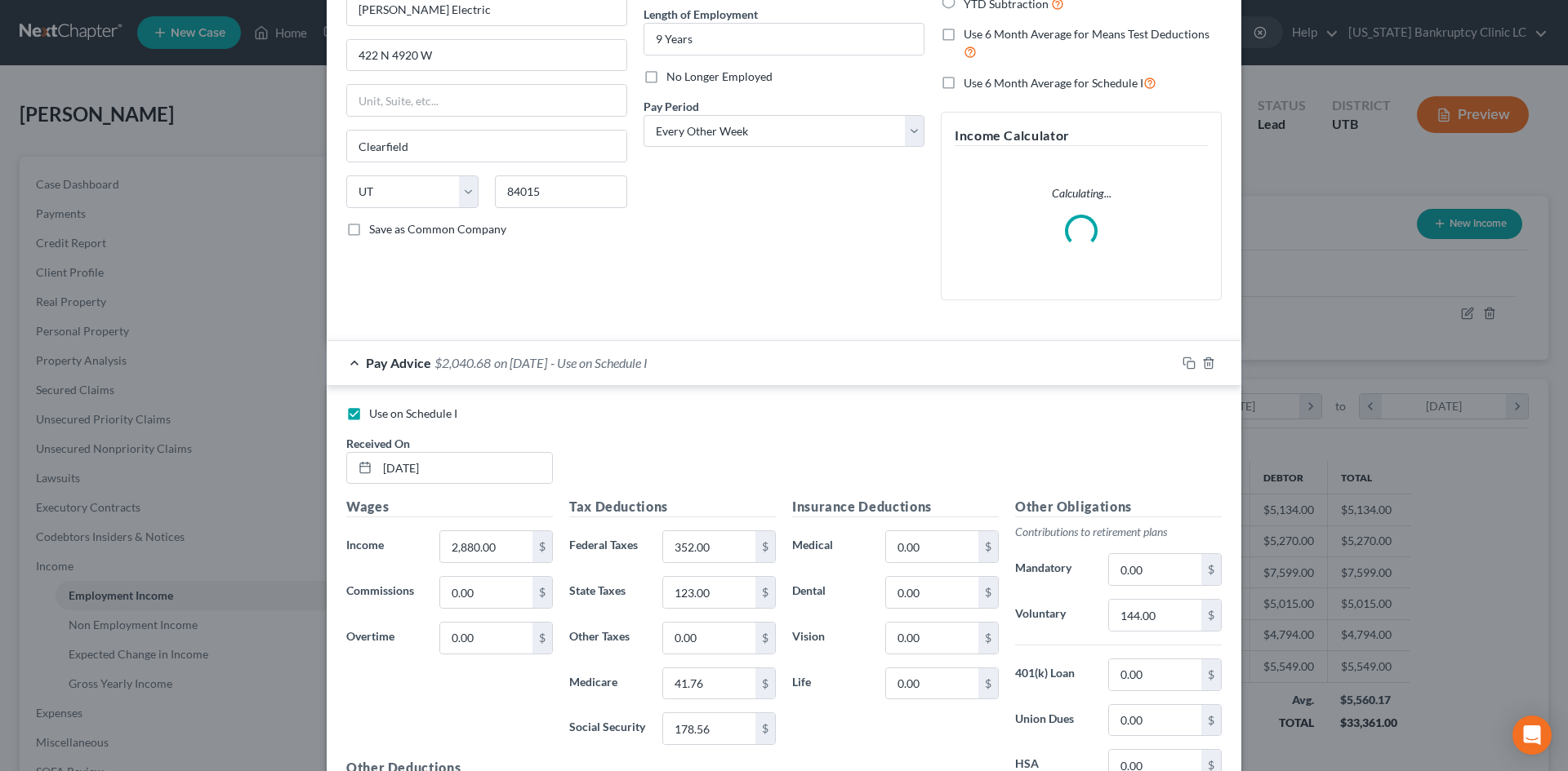
scroll to position [163, 0]
click at [399, 408] on span "Use on Schedule I" at bounding box center [413, 412] width 88 height 14
click at [386, 408] on input "Use on Schedule I" at bounding box center [381, 409] width 11 height 11
click at [758, 376] on div "Pay Advice $2,040.68 on 08/22/2025" at bounding box center [751, 361] width 850 height 44
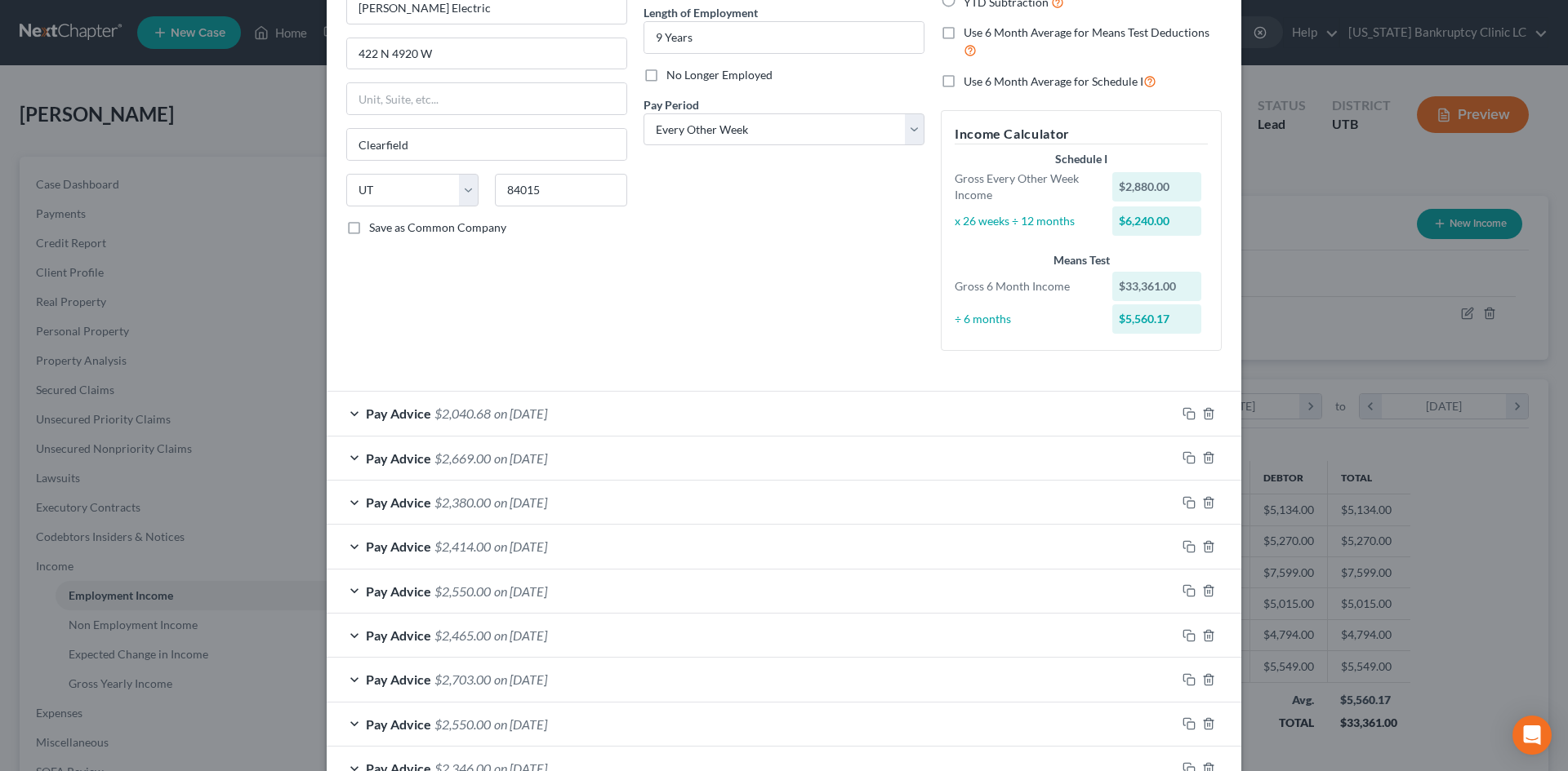
drag, startPoint x: 759, startPoint y: 409, endPoint x: 818, endPoint y: 425, distance: 61.1
click at [834, 410] on div "Pay Advice $2,040.68 on 08/22/2025 Use on Schedule I Received On * 08/22/2025 W…" at bounding box center [784, 680] width 915 height 577
click at [769, 471] on div "Pay Advice $2,669.00 on 08/08/2025" at bounding box center [751, 458] width 850 height 44
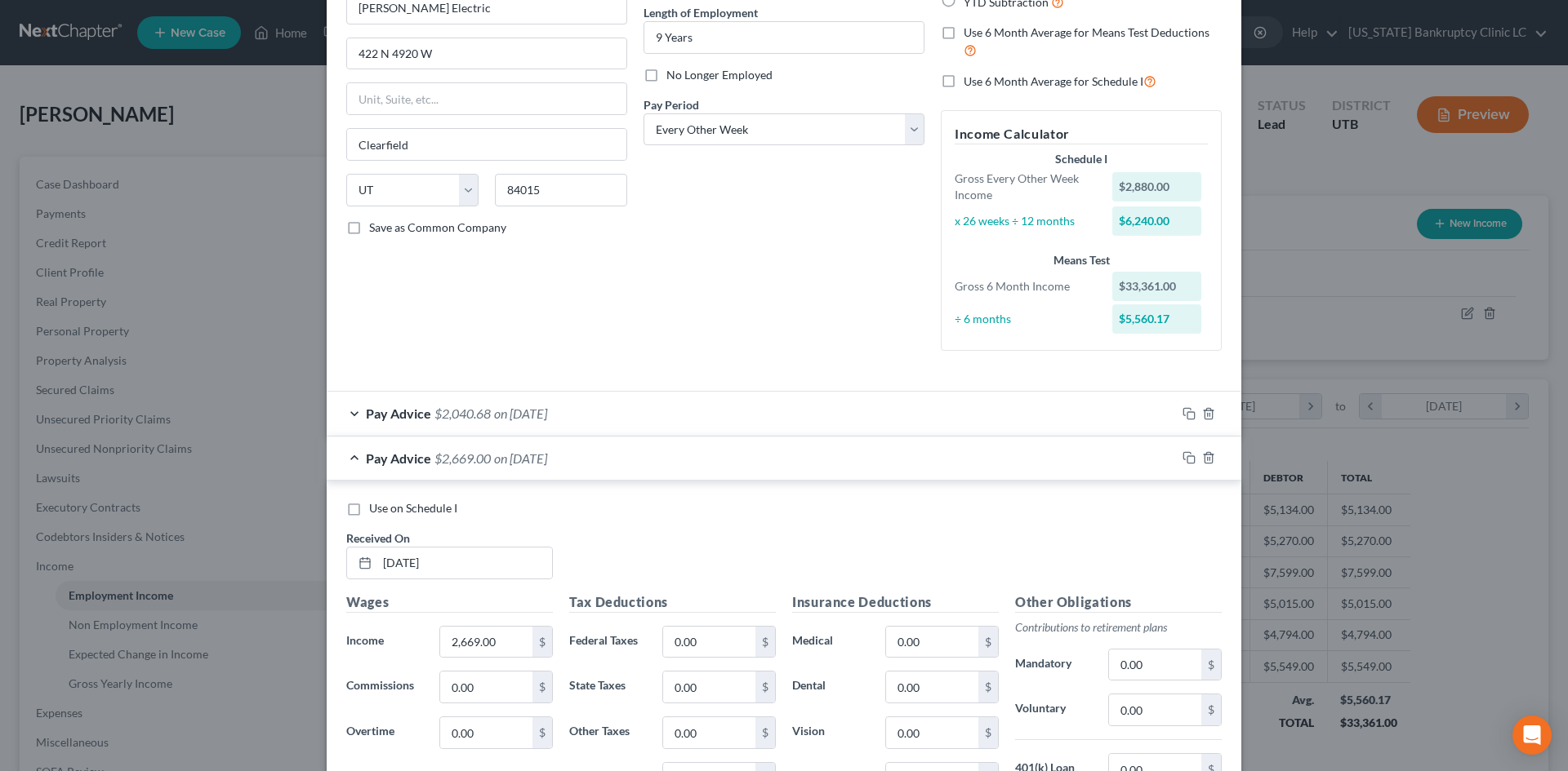
click at [723, 464] on div "Pay Advice $2,669.00 on 08/08/2025" at bounding box center [751, 458] width 850 height 44
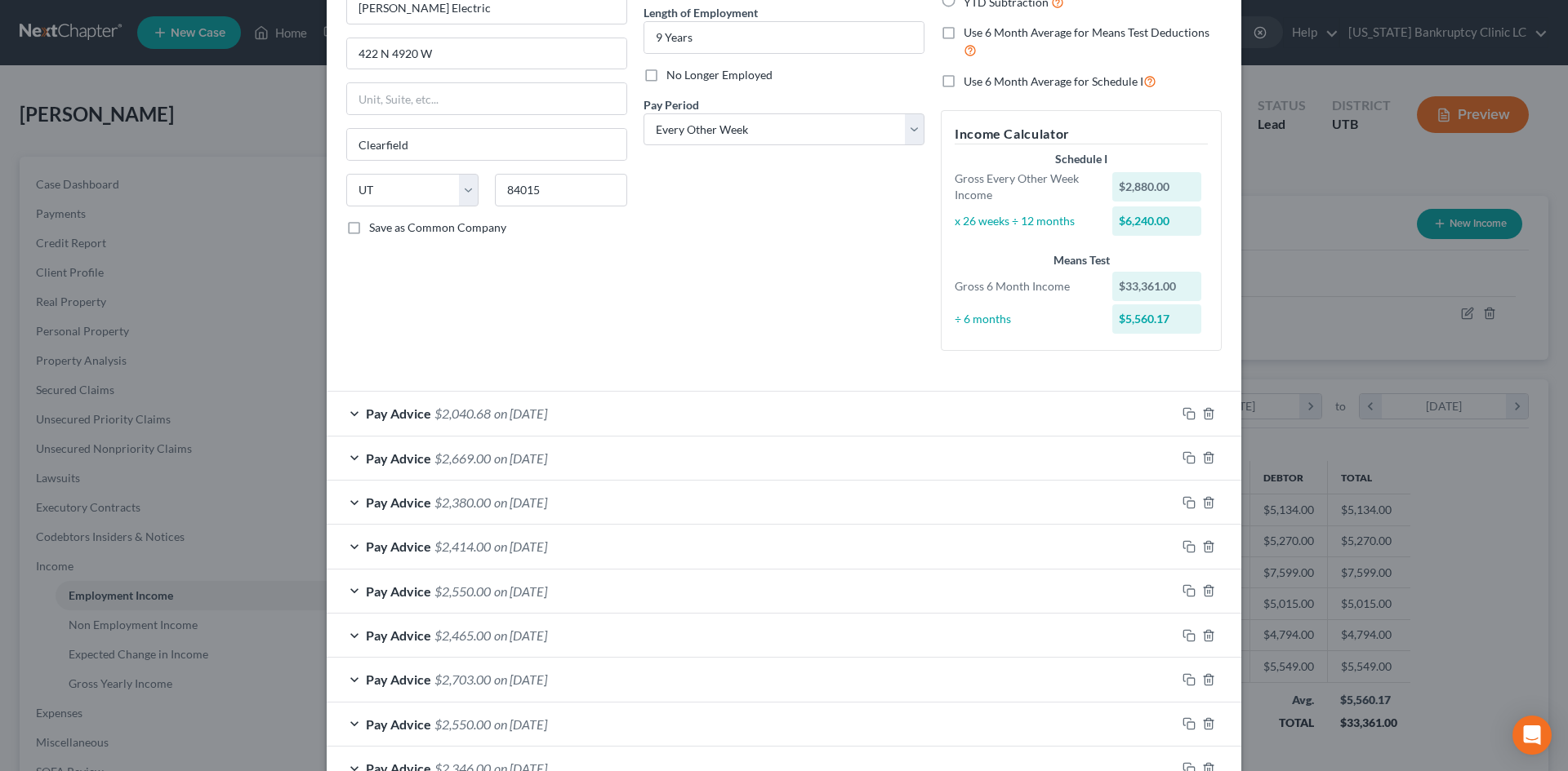
click at [717, 494] on div "Pay Advice $2,380.00 on 07/25/2025" at bounding box center [751, 502] width 850 height 44
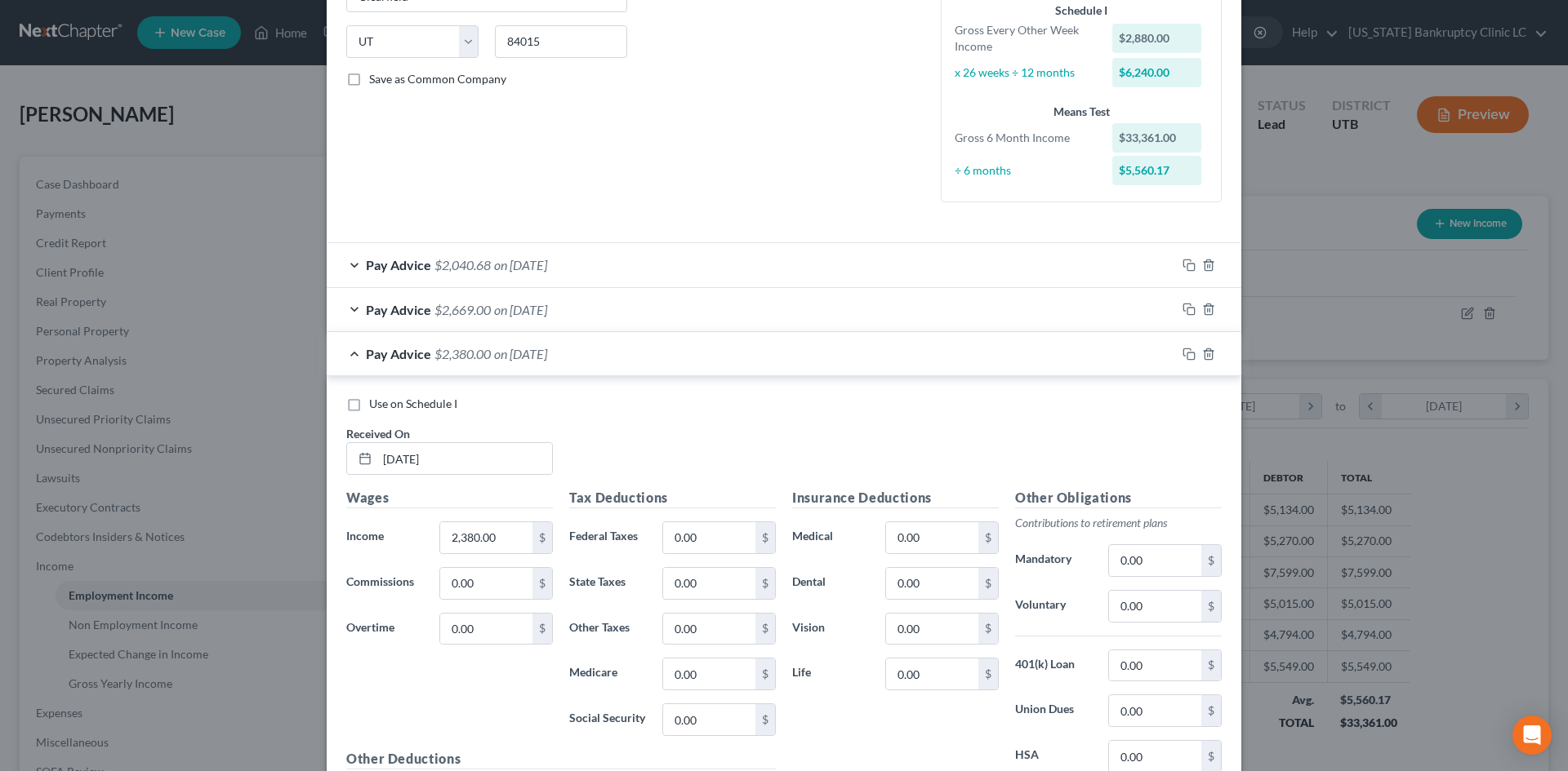
scroll to position [490, 0]
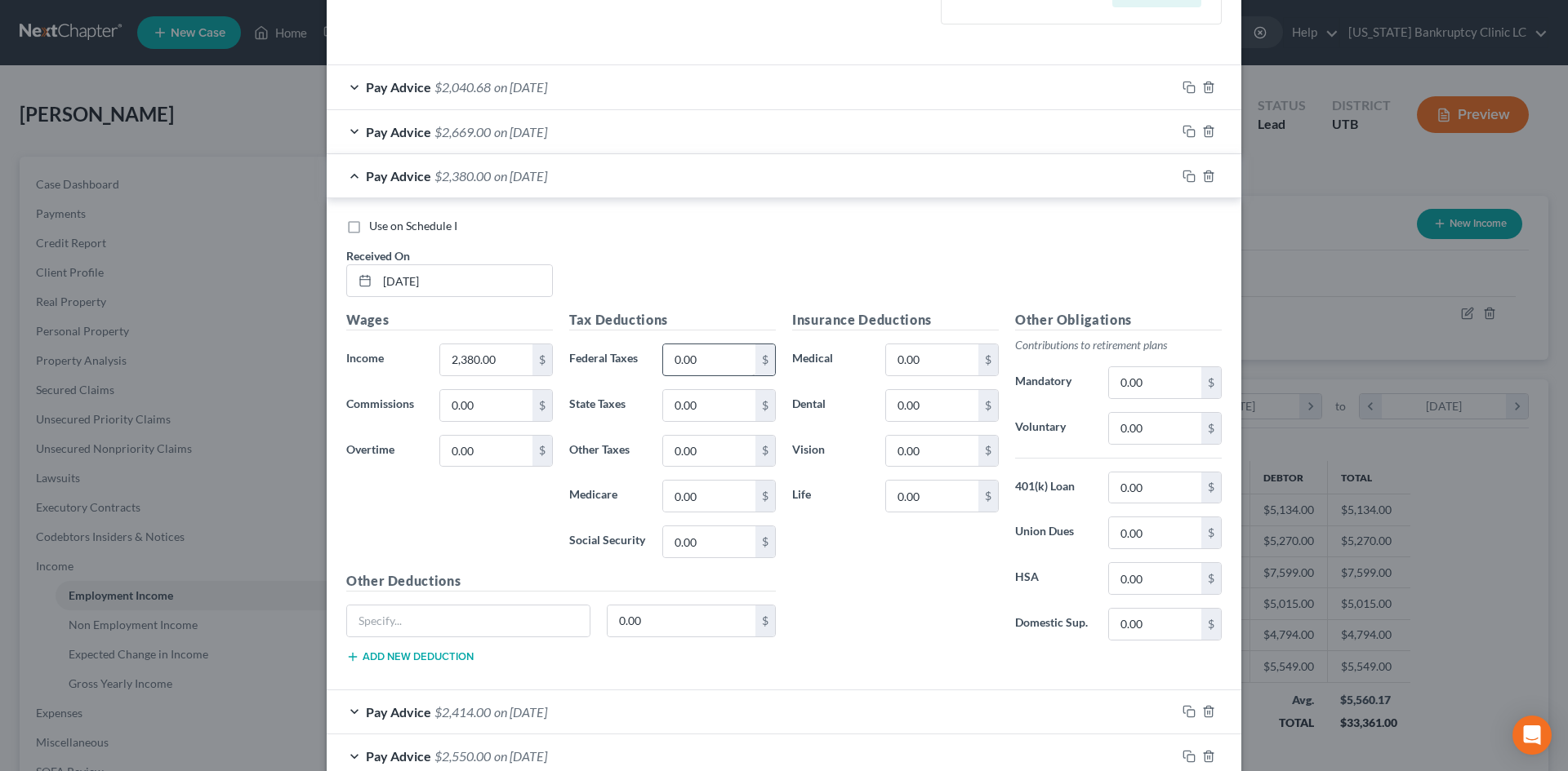
click at [723, 381] on div "Tax Deductions Federal Taxes 0.00 $ State Taxes 0.00 $ Other Taxes 0.00 $ Medic…" at bounding box center [672, 441] width 223 height 261
click at [709, 351] on input "0.00" at bounding box center [709, 360] width 92 height 31
drag, startPoint x: 886, startPoint y: 610, endPoint x: 1071, endPoint y: 731, distance: 221.1
click at [887, 608] on div "Insurance Deductions Medical 0.00 $ Dental 0.00 $ Vision 0.00 $ Life 0.00 $" at bounding box center [895, 482] width 223 height 343
click at [1149, 432] on input "0.00" at bounding box center [1155, 428] width 92 height 31
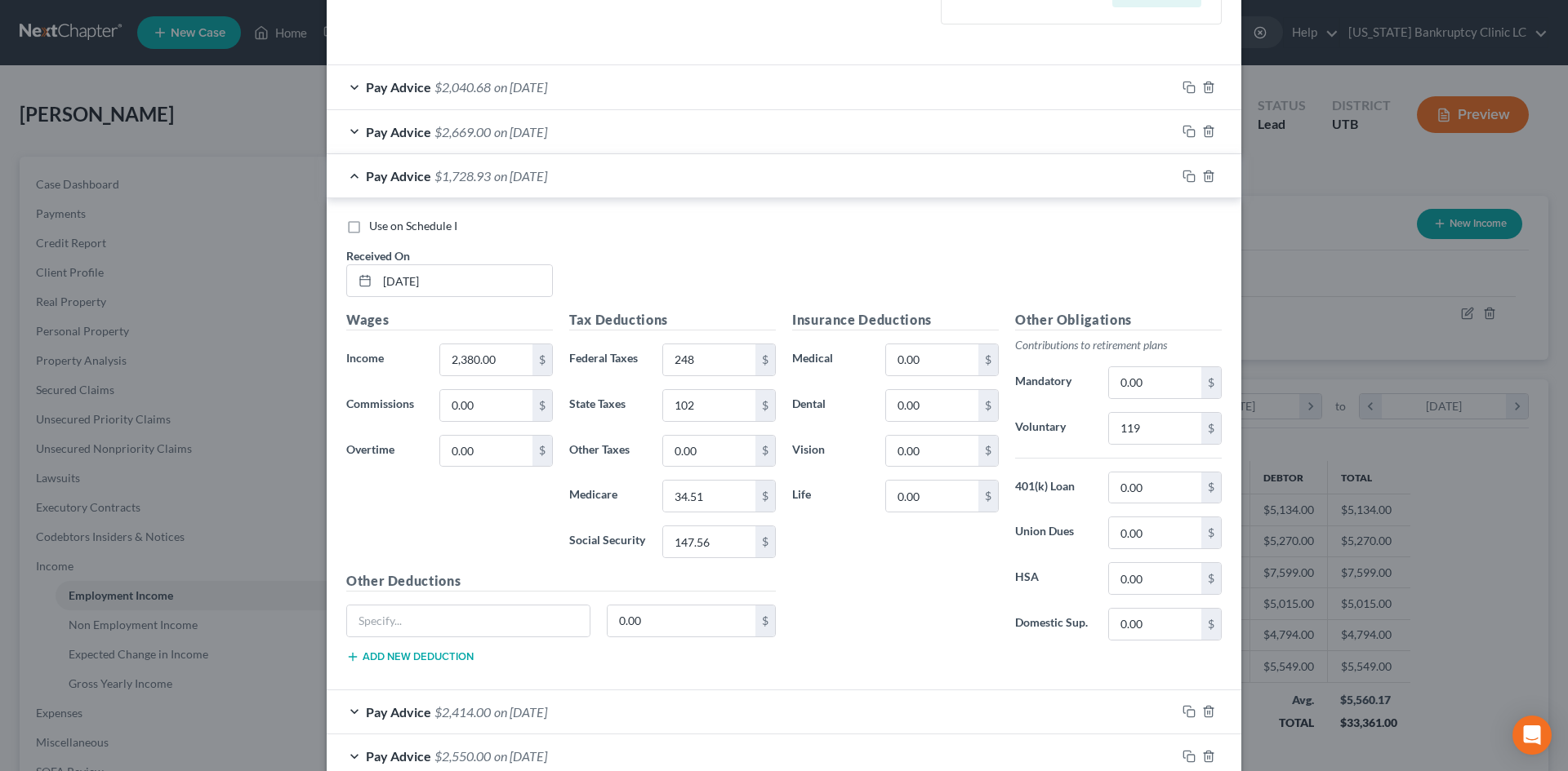
click at [406, 225] on span "Use on Schedule I" at bounding box center [413, 226] width 88 height 14
click at [386, 225] on input "Use on Schedule I" at bounding box center [381, 223] width 11 height 11
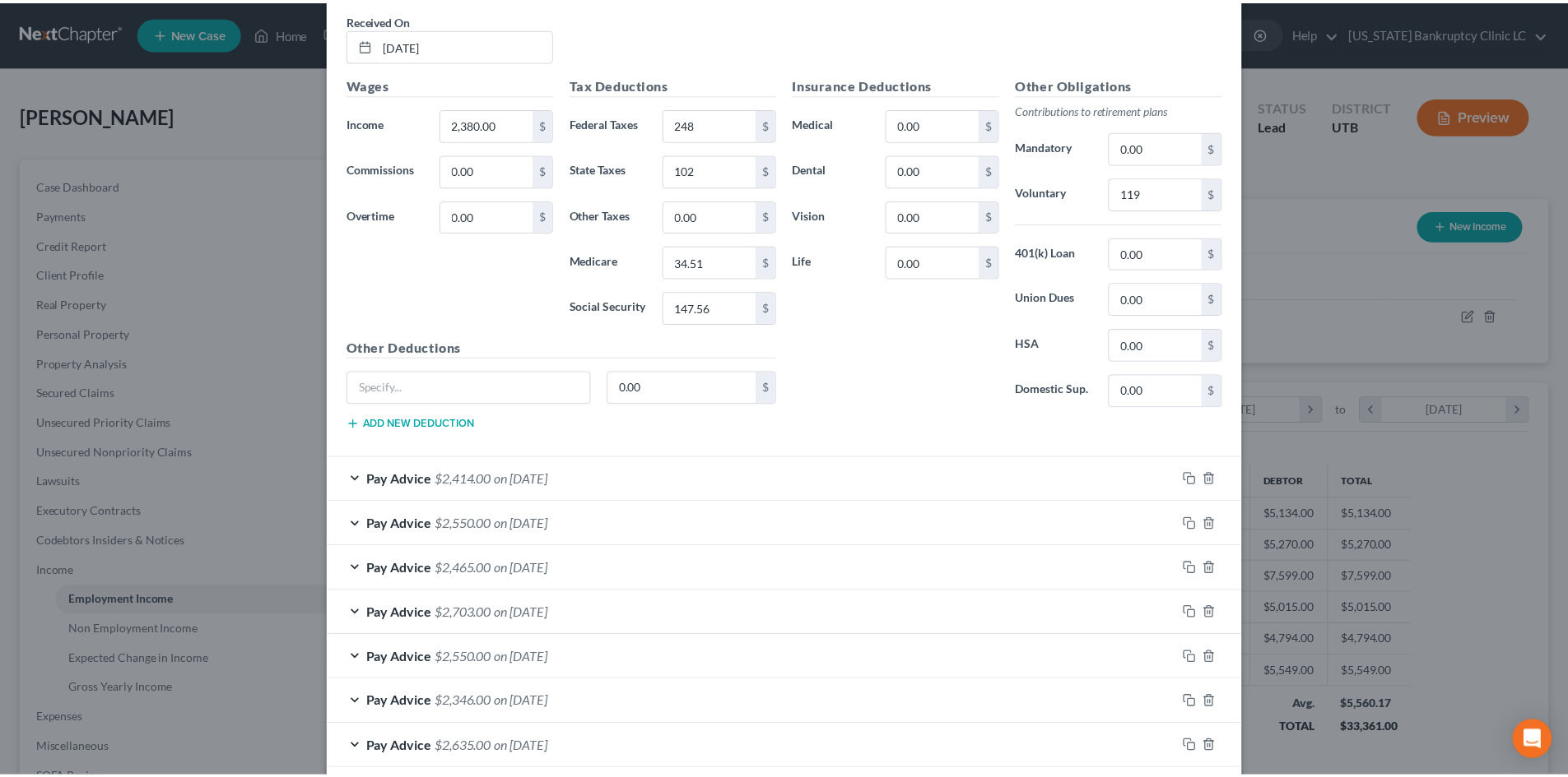
scroll to position [950, 0]
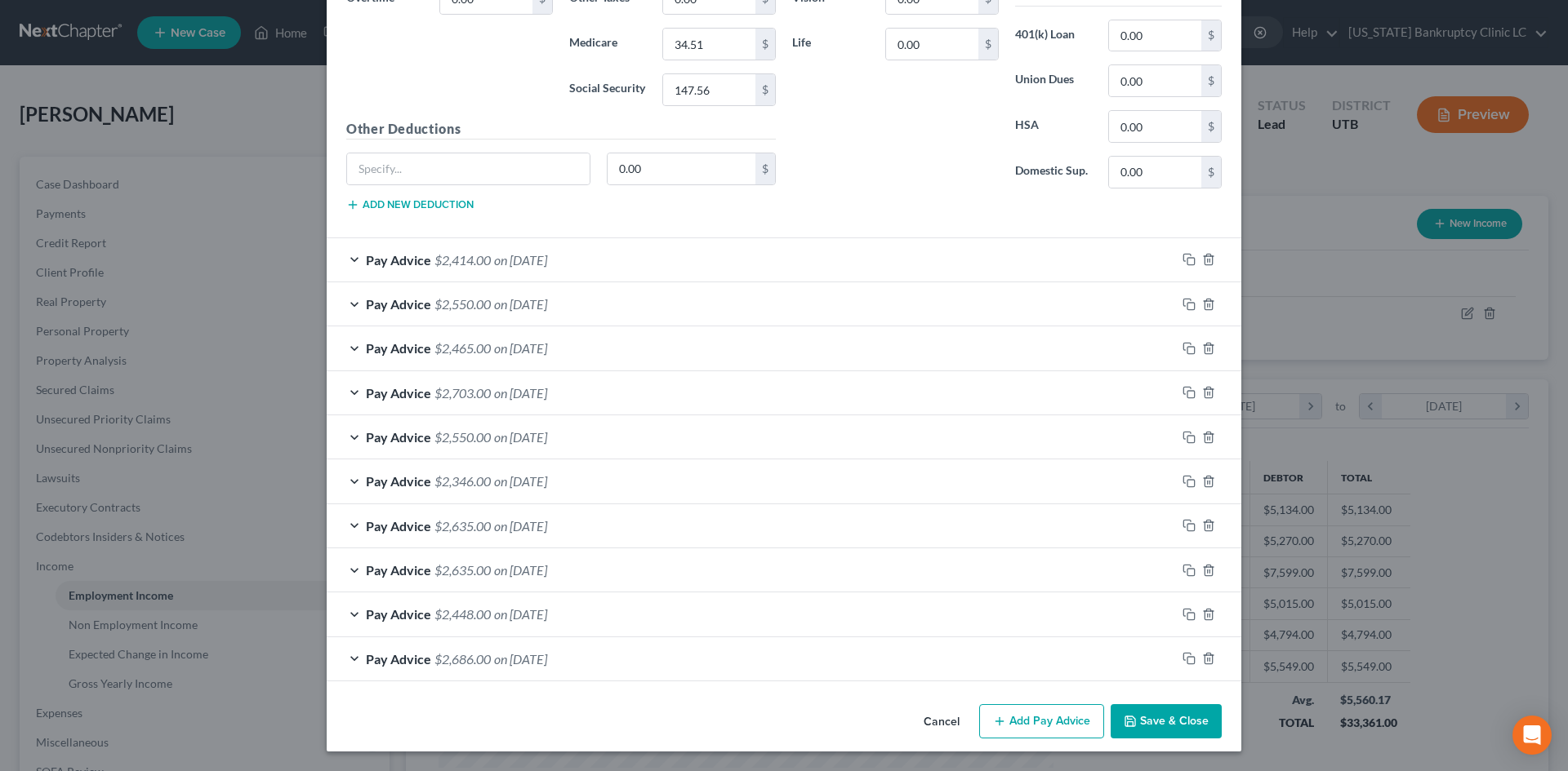
click at [1183, 723] on button "Save & Close" at bounding box center [1166, 722] width 111 height 35
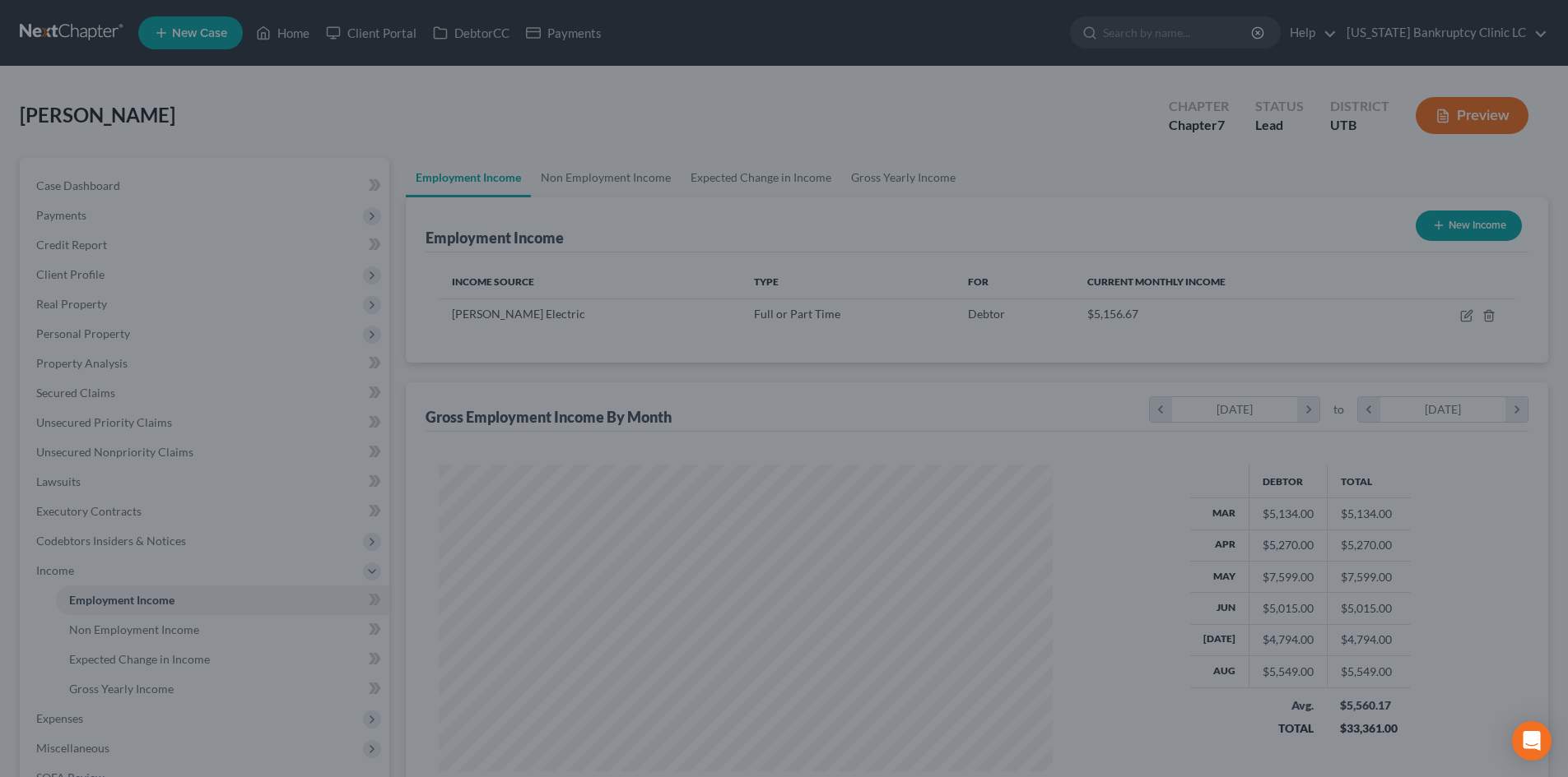
scroll to position [822355, 822391]
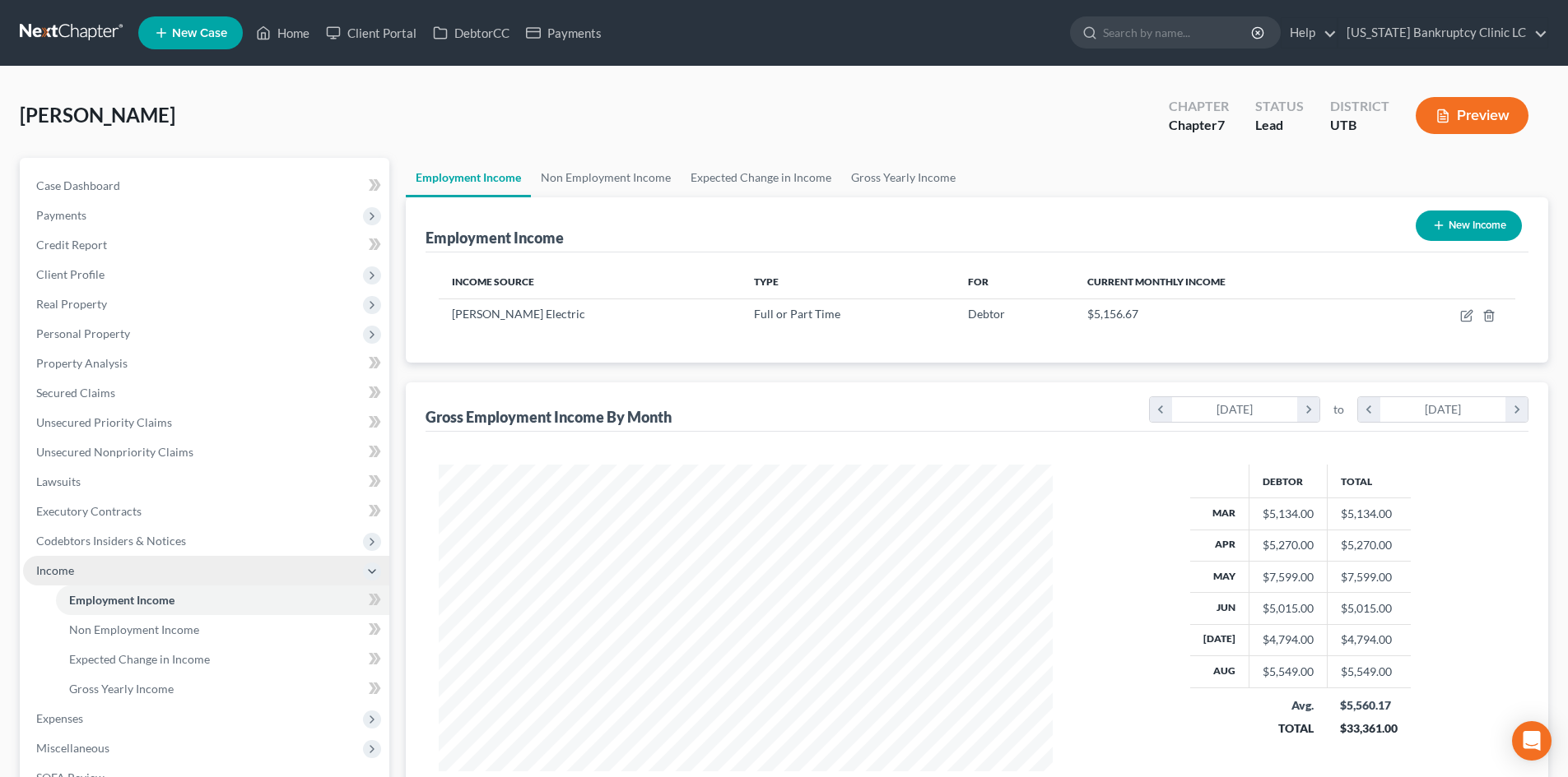
click at [110, 584] on span "Income" at bounding box center [206, 571] width 366 height 30
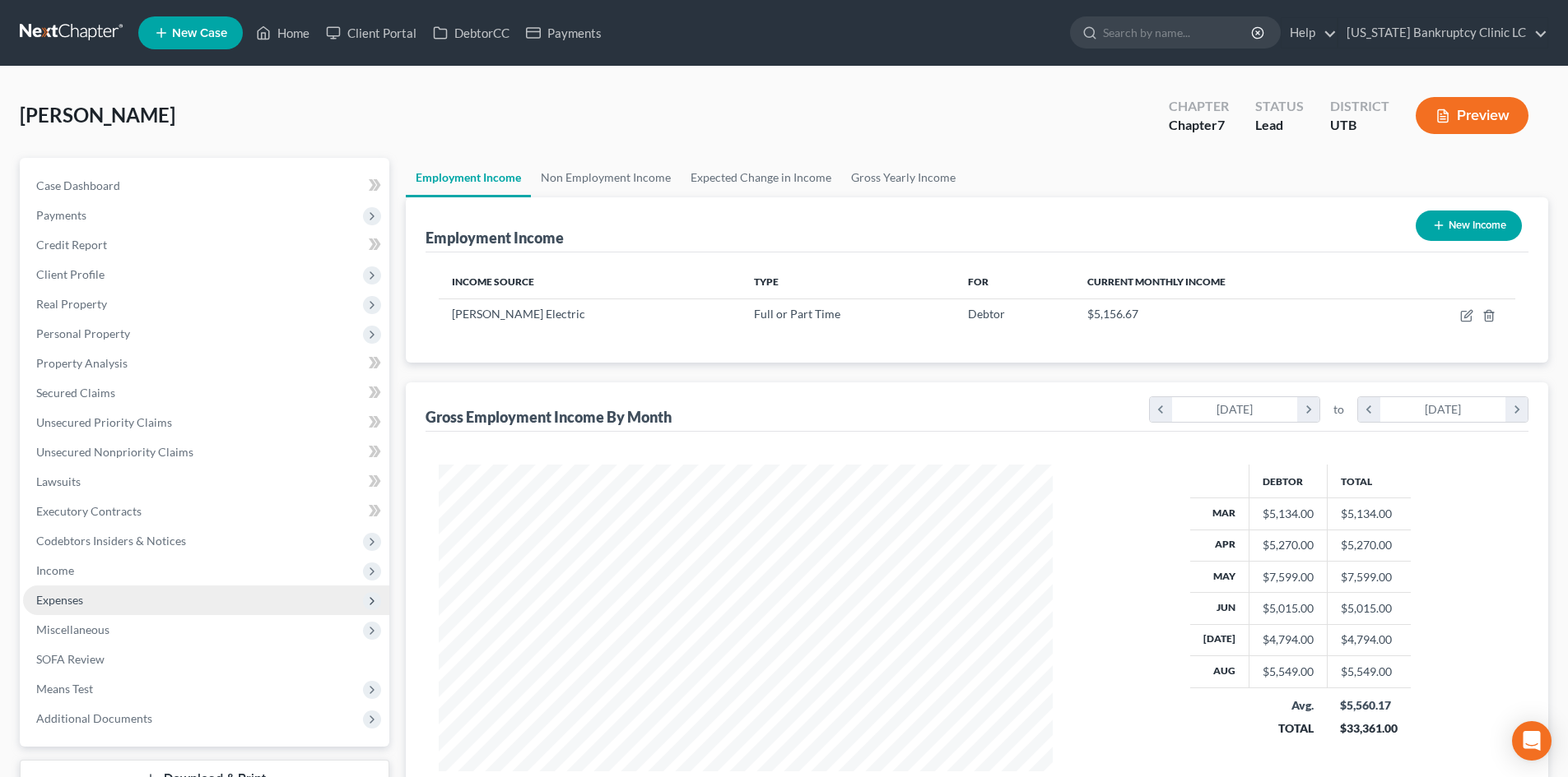
click at [111, 603] on span "Expenses" at bounding box center [206, 601] width 366 height 30
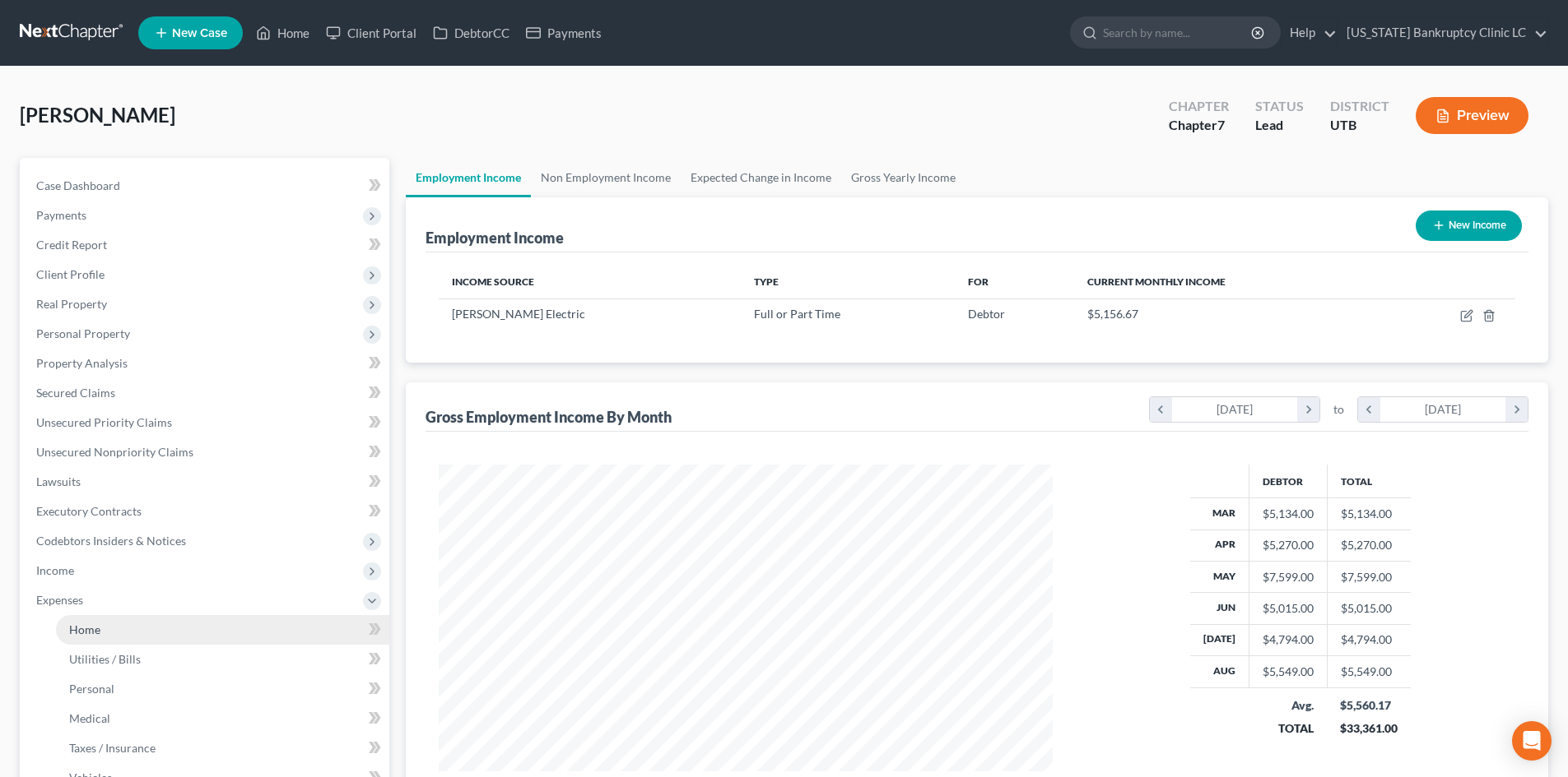
click at [136, 627] on link "Home" at bounding box center [222, 630] width 333 height 30
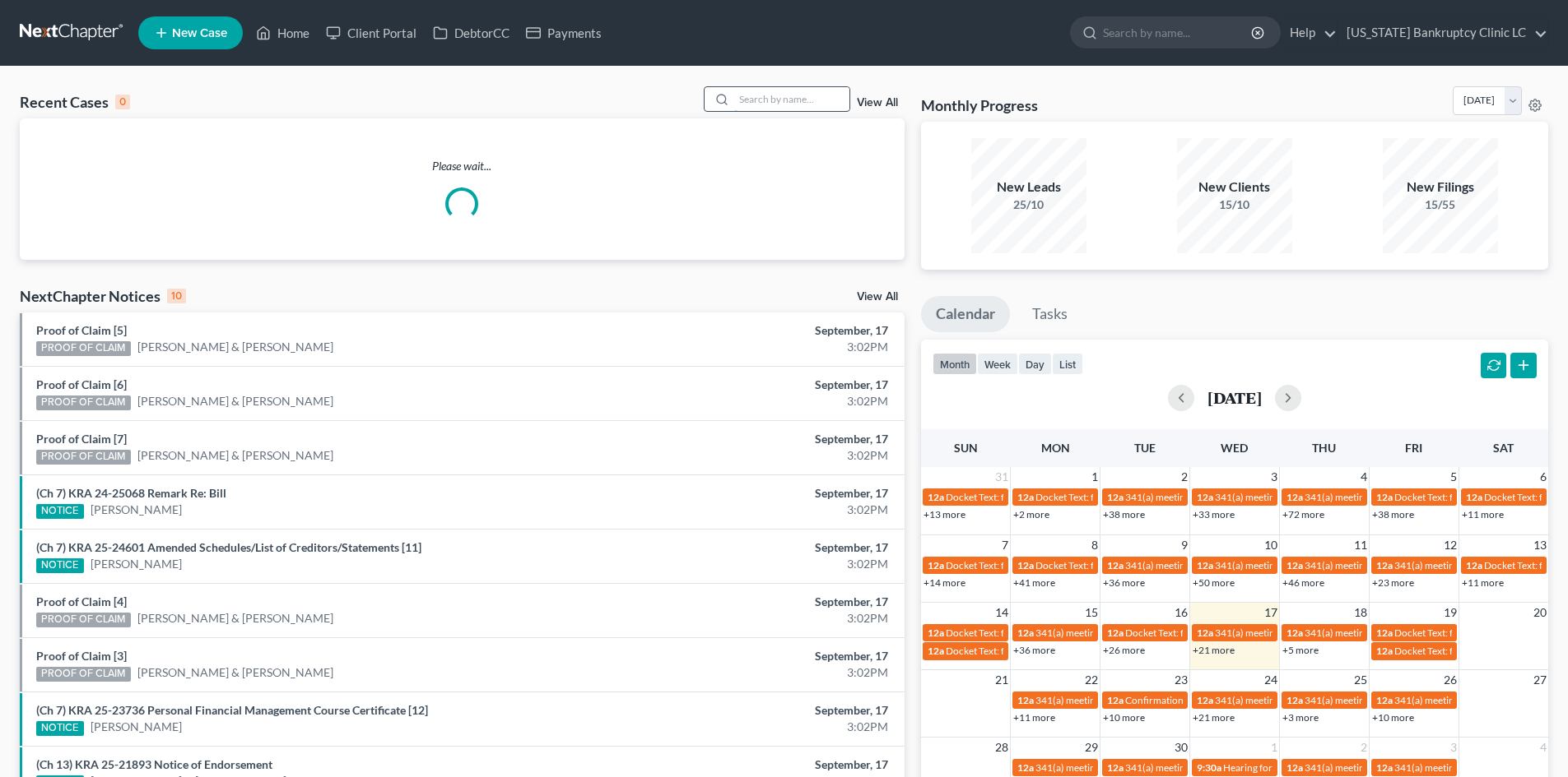
click at [772, 103] on input "search" at bounding box center [791, 99] width 115 height 24
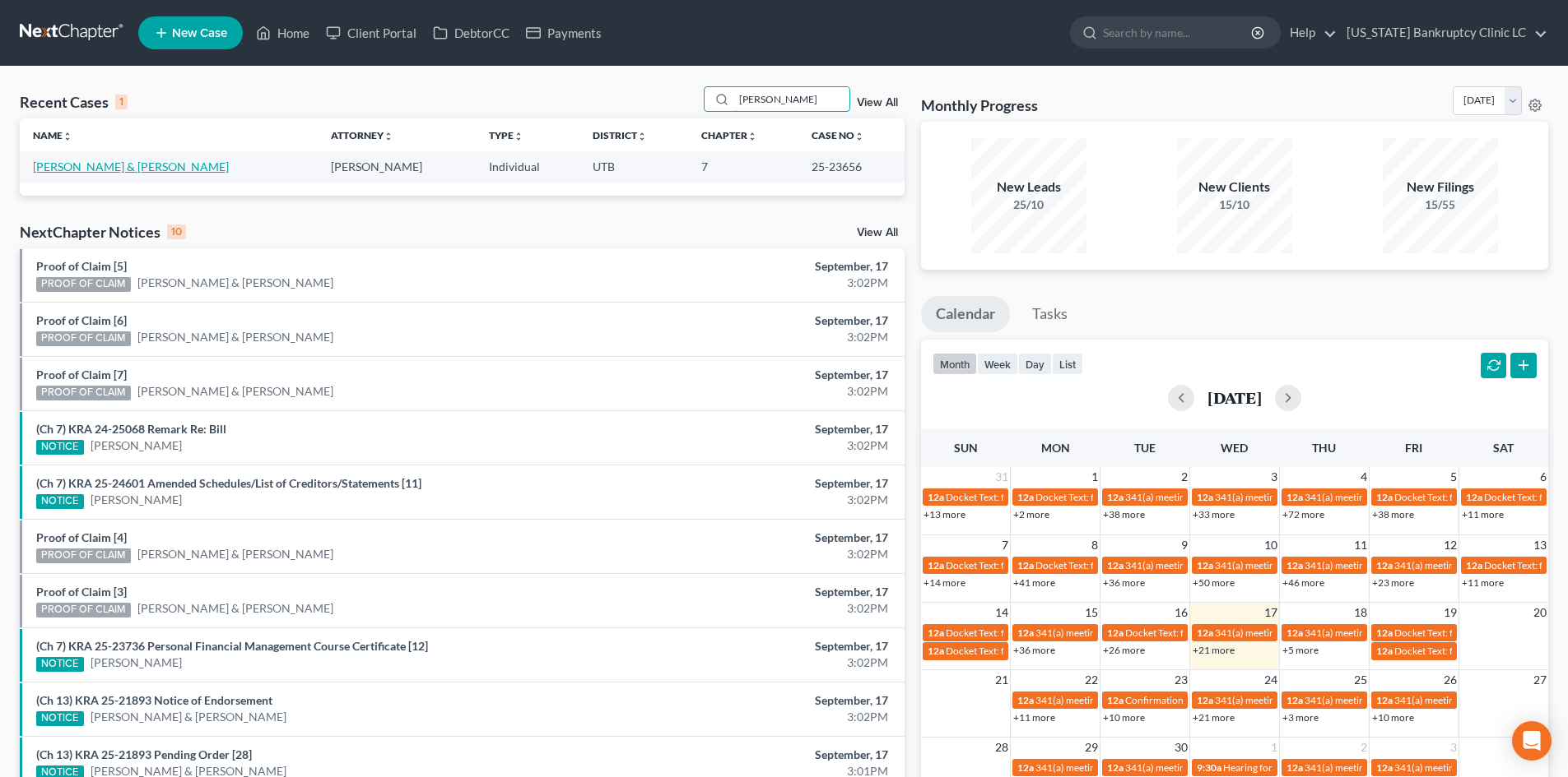
type input "[PERSON_NAME]"
click at [120, 169] on link "[PERSON_NAME] & [PERSON_NAME]" at bounding box center [131, 166] width 196 height 14
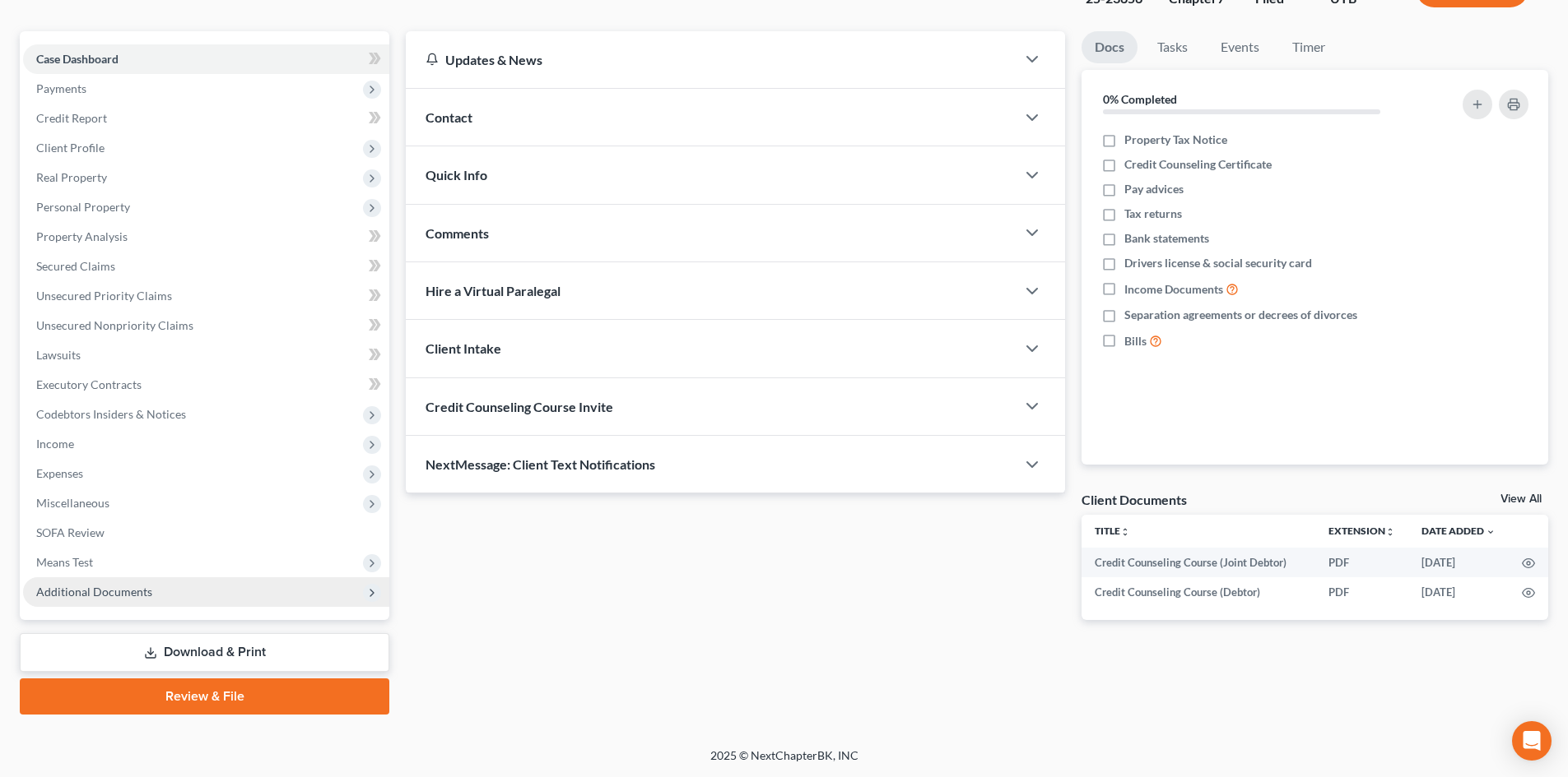
click at [159, 594] on span "Additional Documents" at bounding box center [206, 593] width 366 height 30
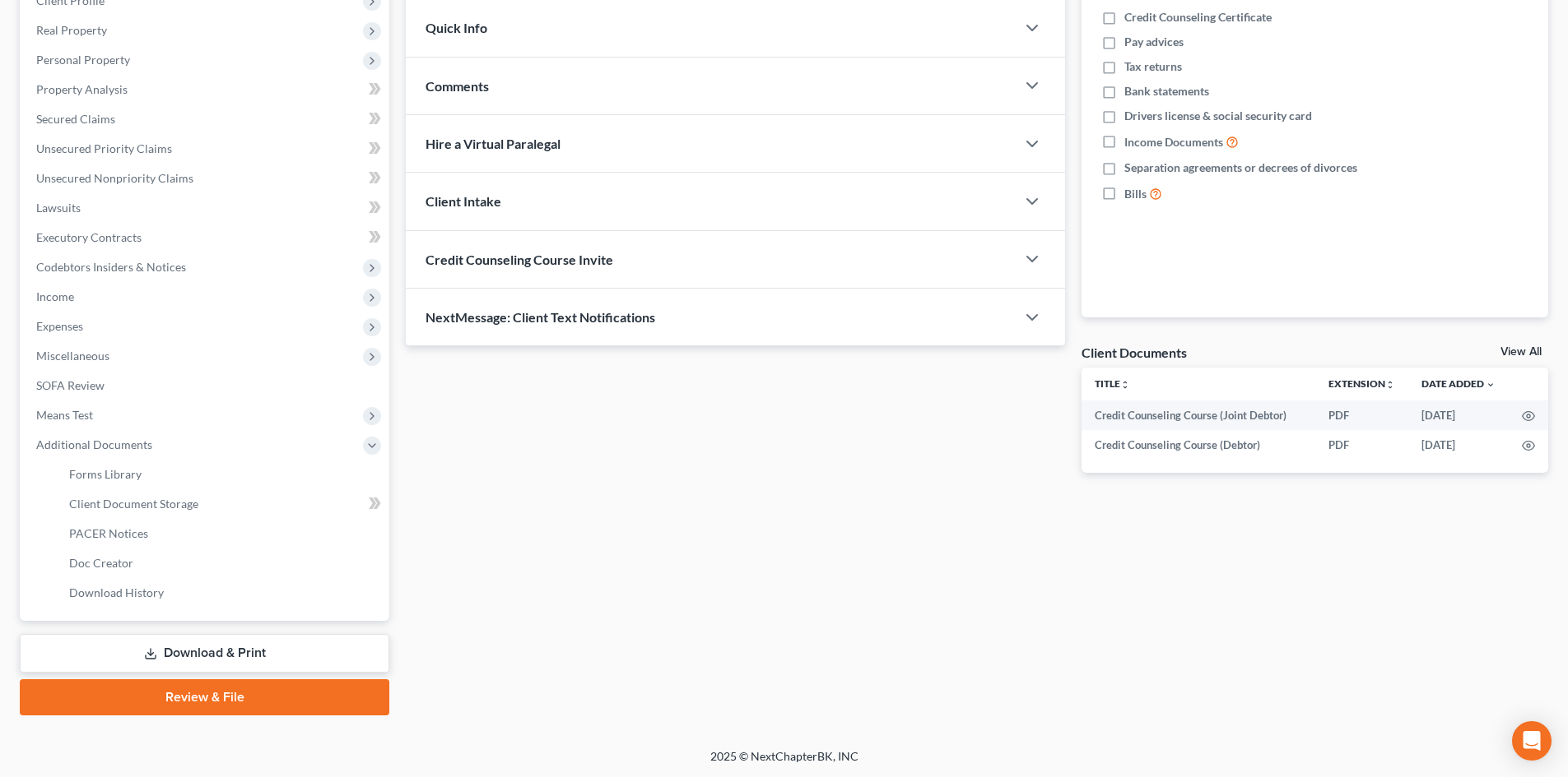
scroll to position [275, 0]
click at [181, 506] on span "Client Document Storage" at bounding box center [134, 503] width 130 height 14
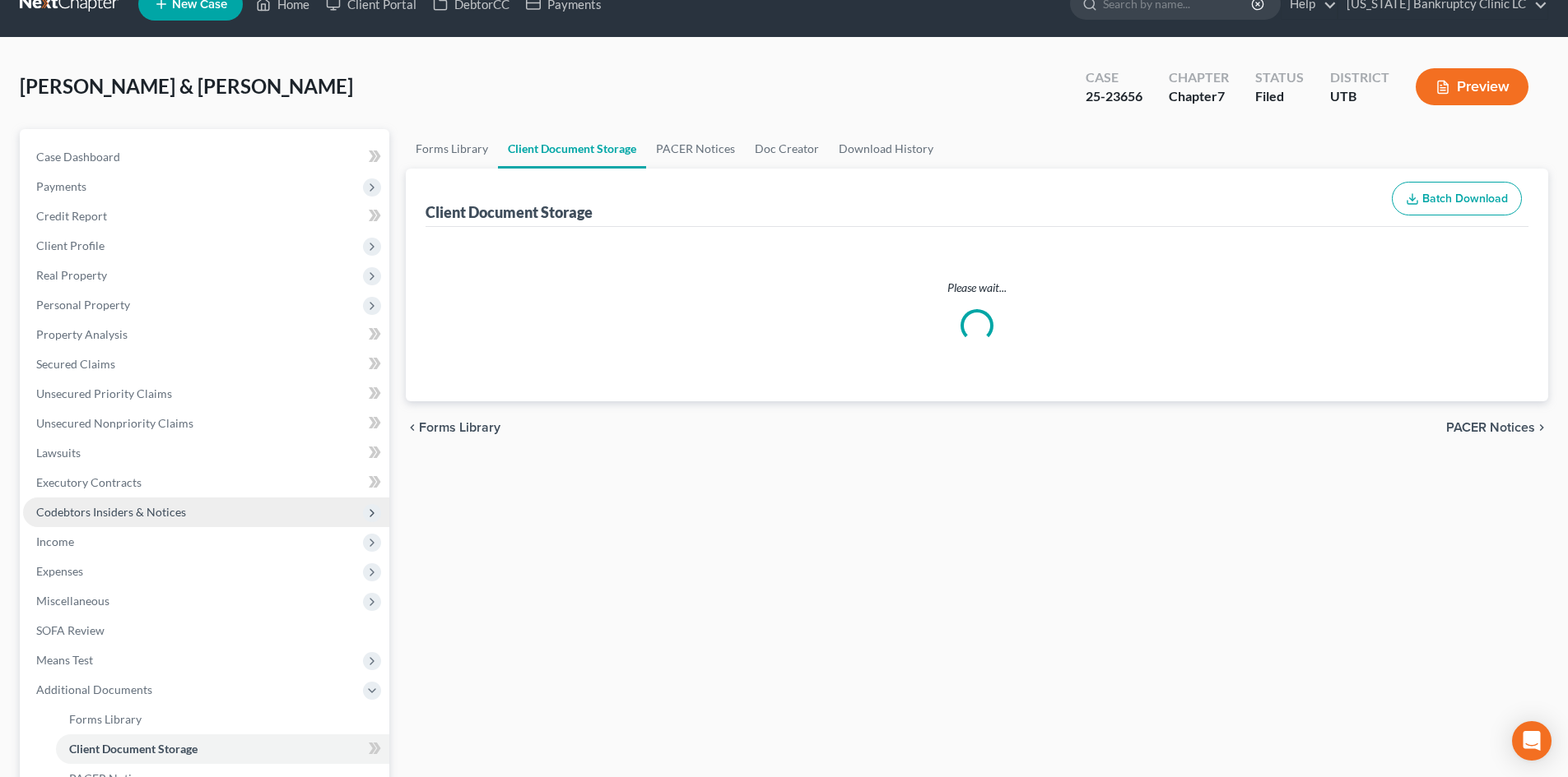
select select "30"
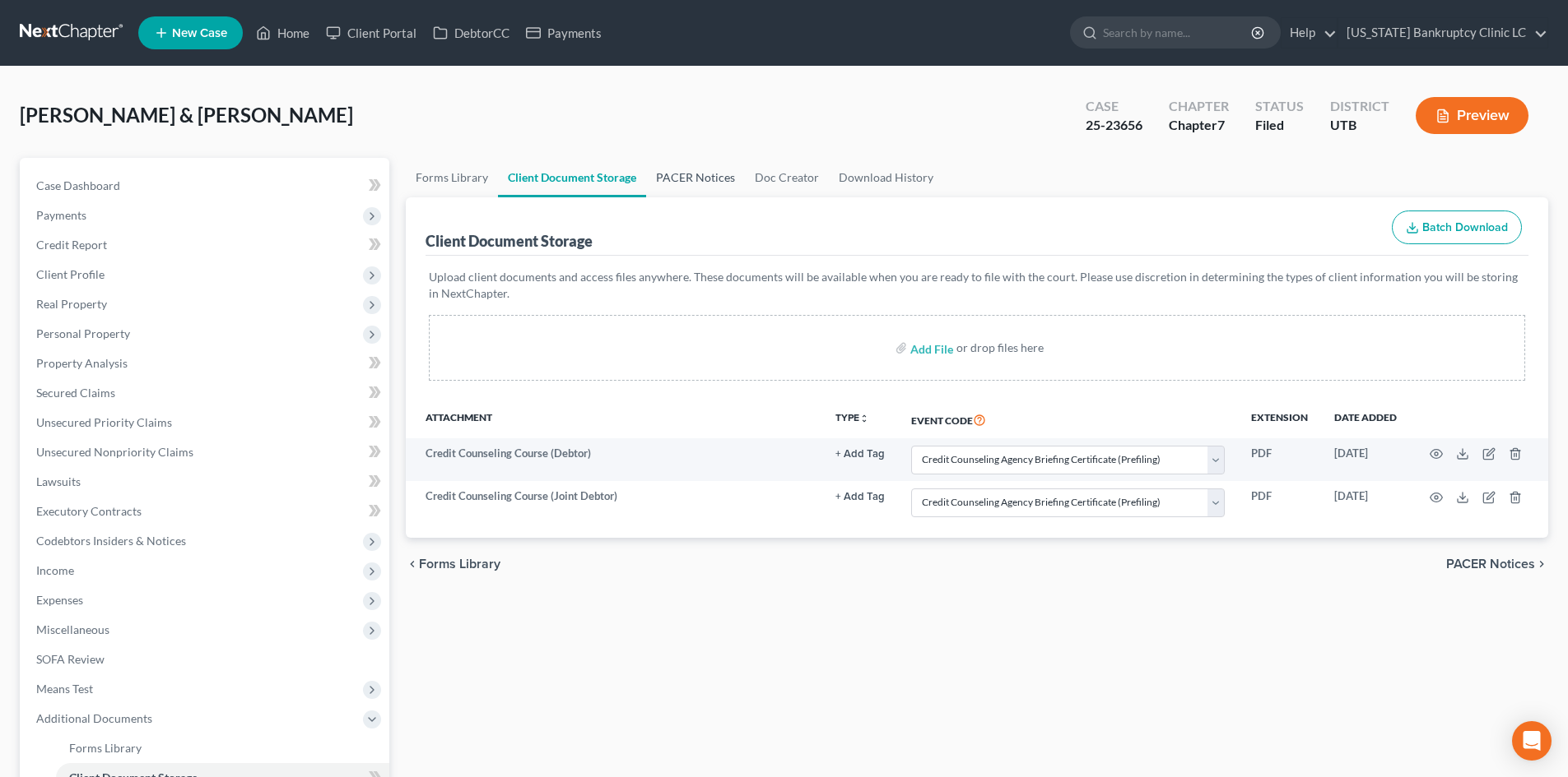
click at [703, 180] on link "PACER Notices" at bounding box center [695, 178] width 99 height 40
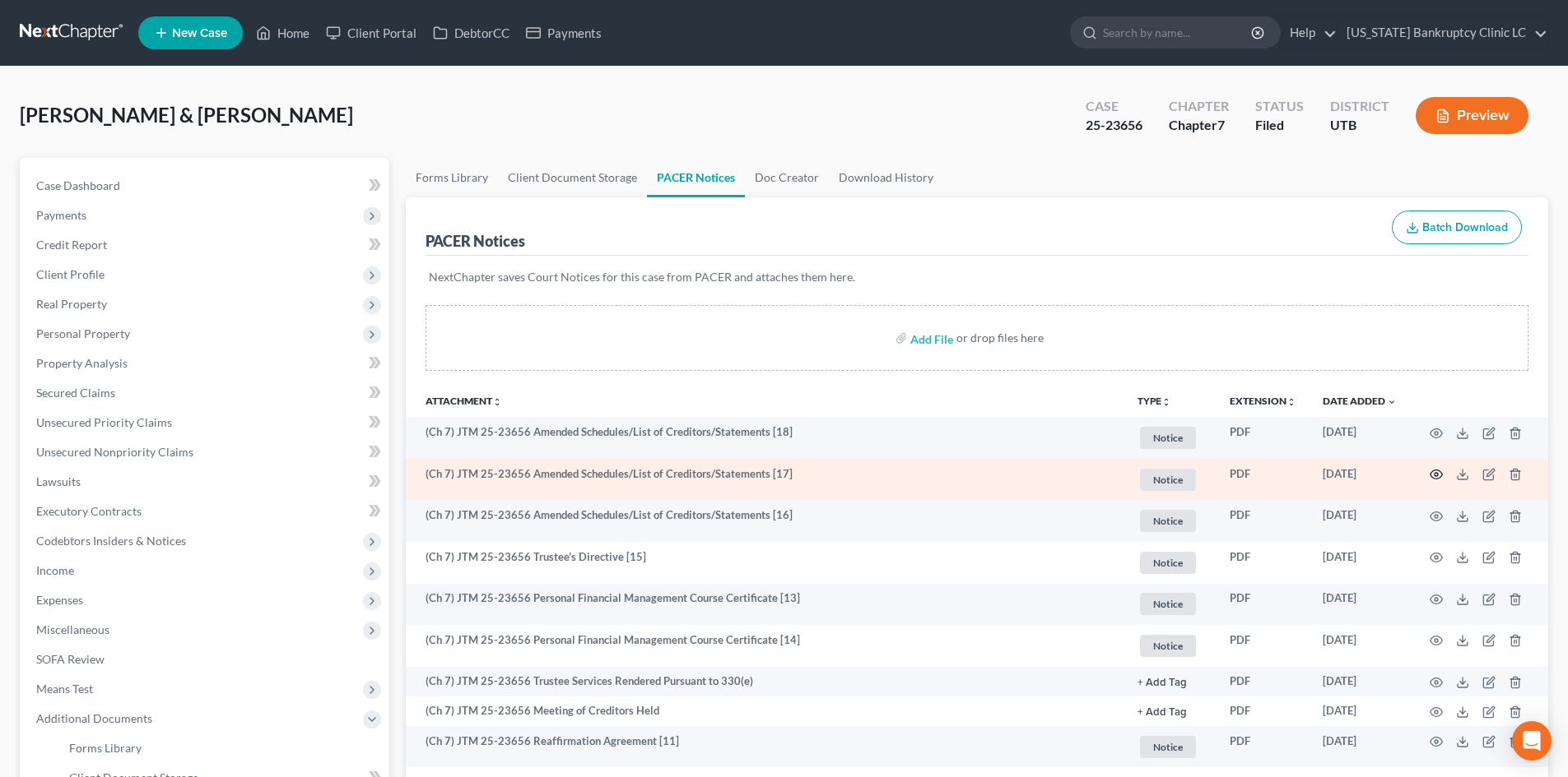
click at [1437, 472] on icon "button" at bounding box center [1436, 475] width 13 height 13
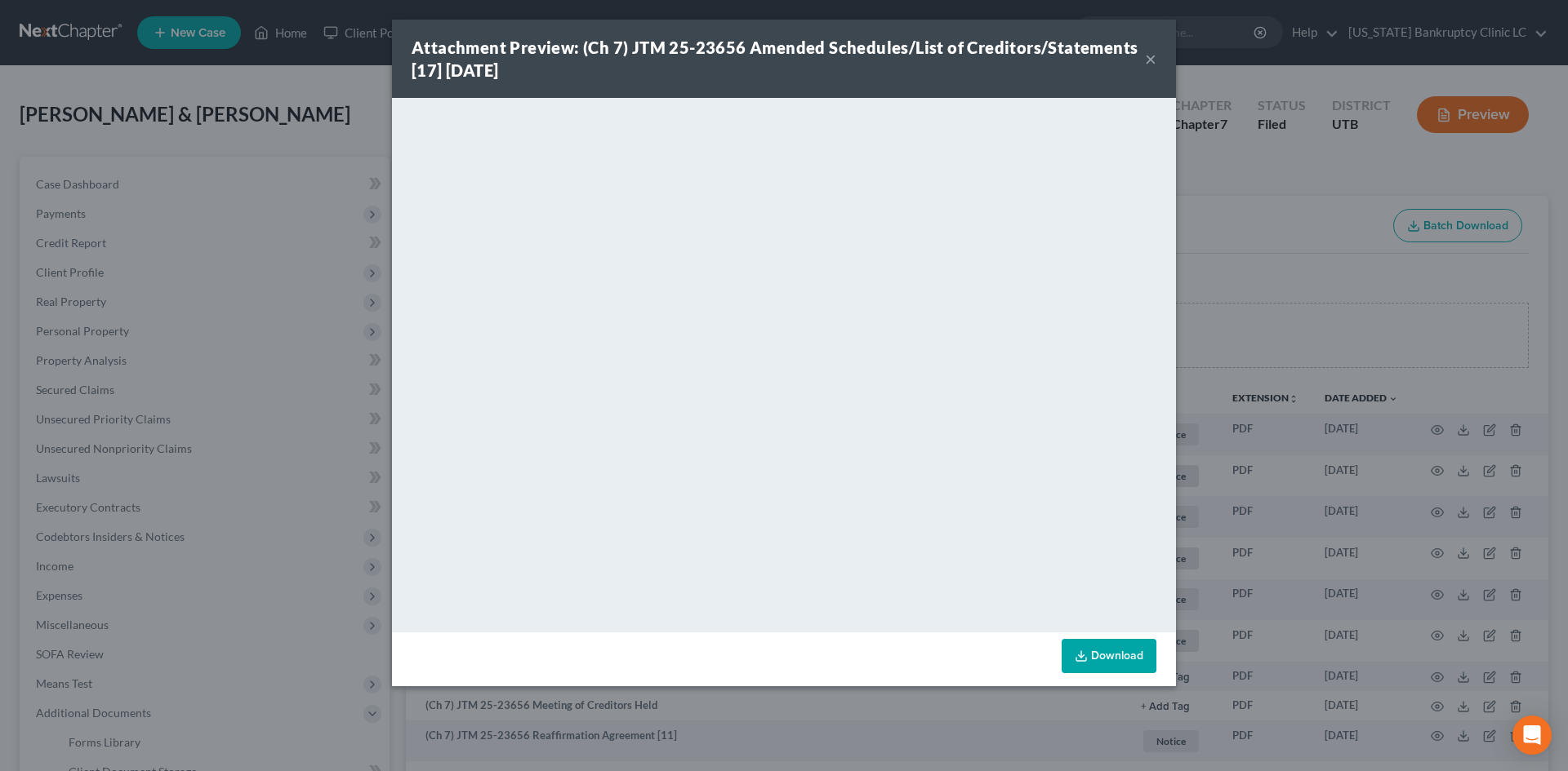
click at [1147, 56] on button "×" at bounding box center [1150, 58] width 12 height 20
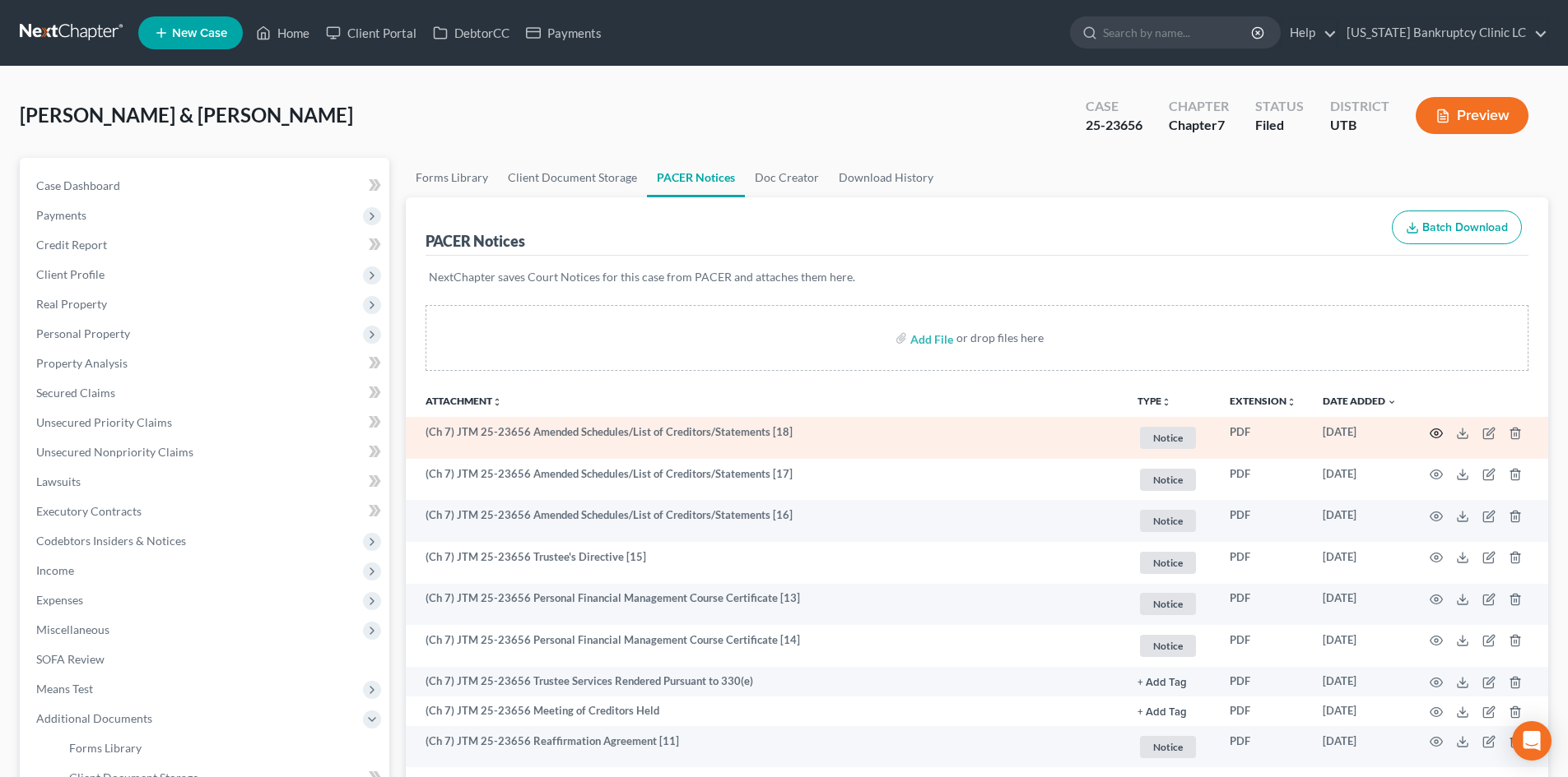
click at [1437, 431] on icon "button" at bounding box center [1436, 433] width 13 height 13
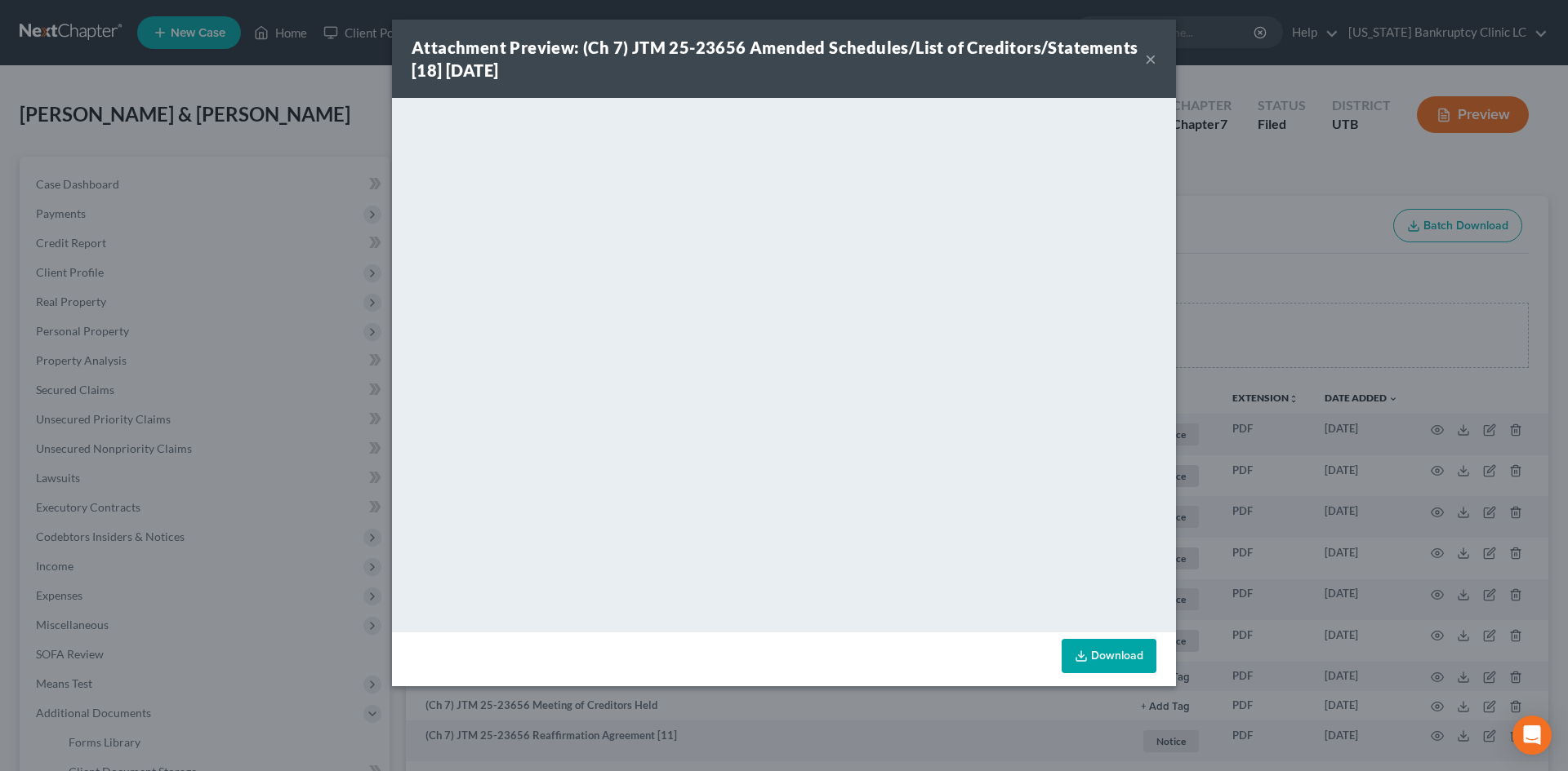
click at [1147, 60] on button "×" at bounding box center [1150, 58] width 12 height 20
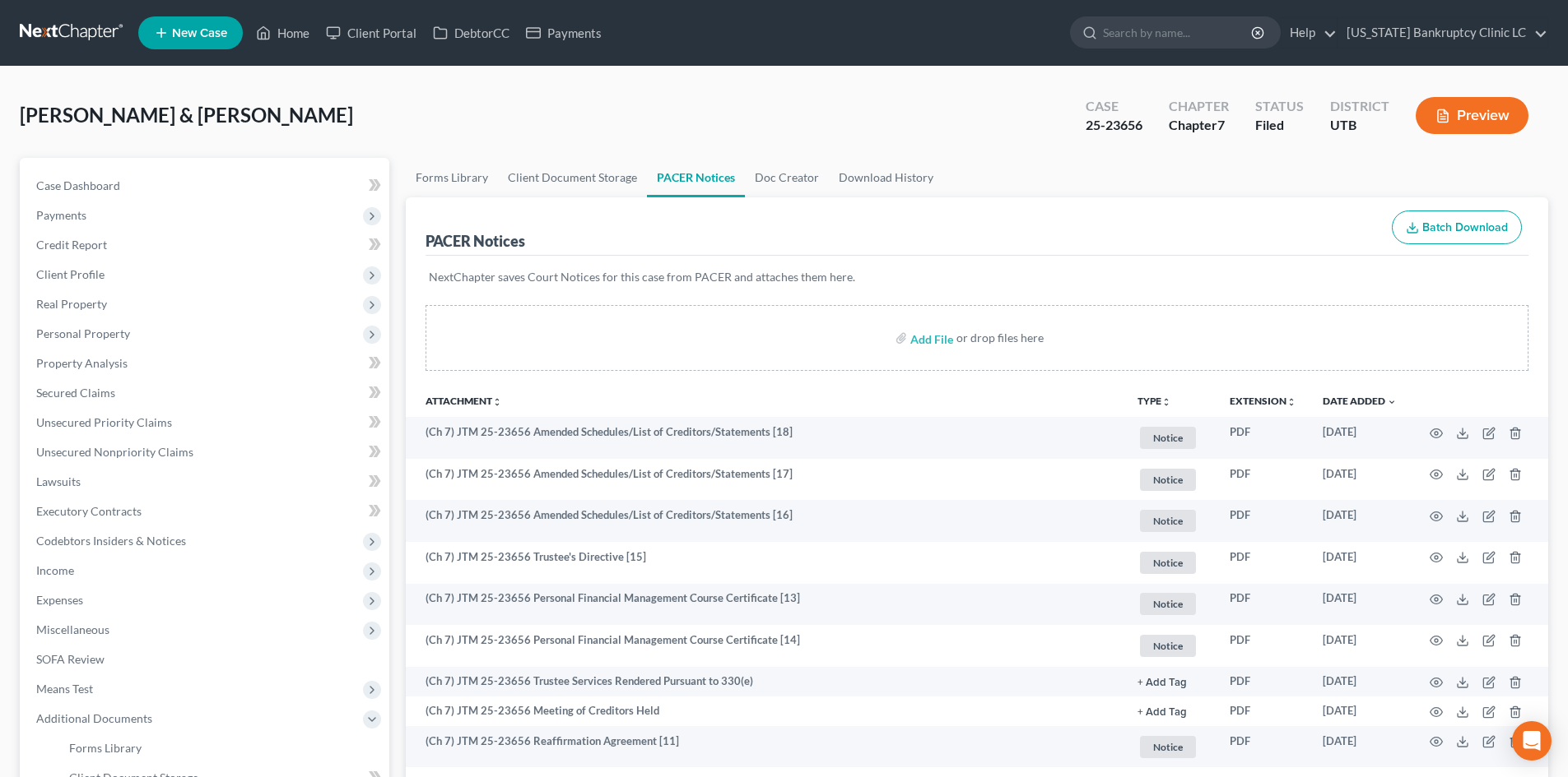
click at [884, 389] on th "Attachment unfold_more expand_more expand_less" at bounding box center [765, 401] width 718 height 33
click at [1479, 397] on th at bounding box center [1479, 401] width 138 height 33
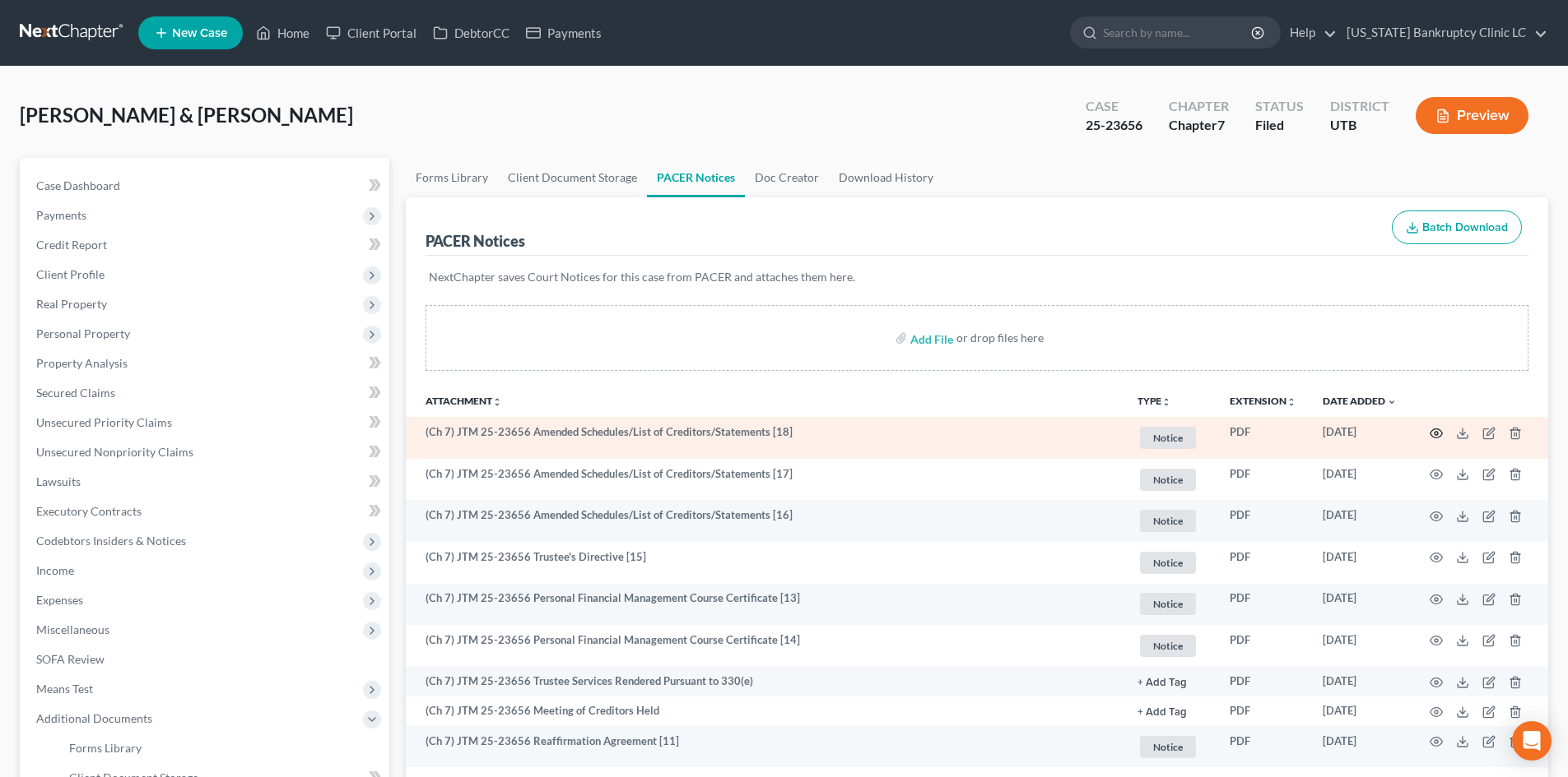
click at [1438, 436] on icon "button" at bounding box center [1436, 433] width 13 height 13
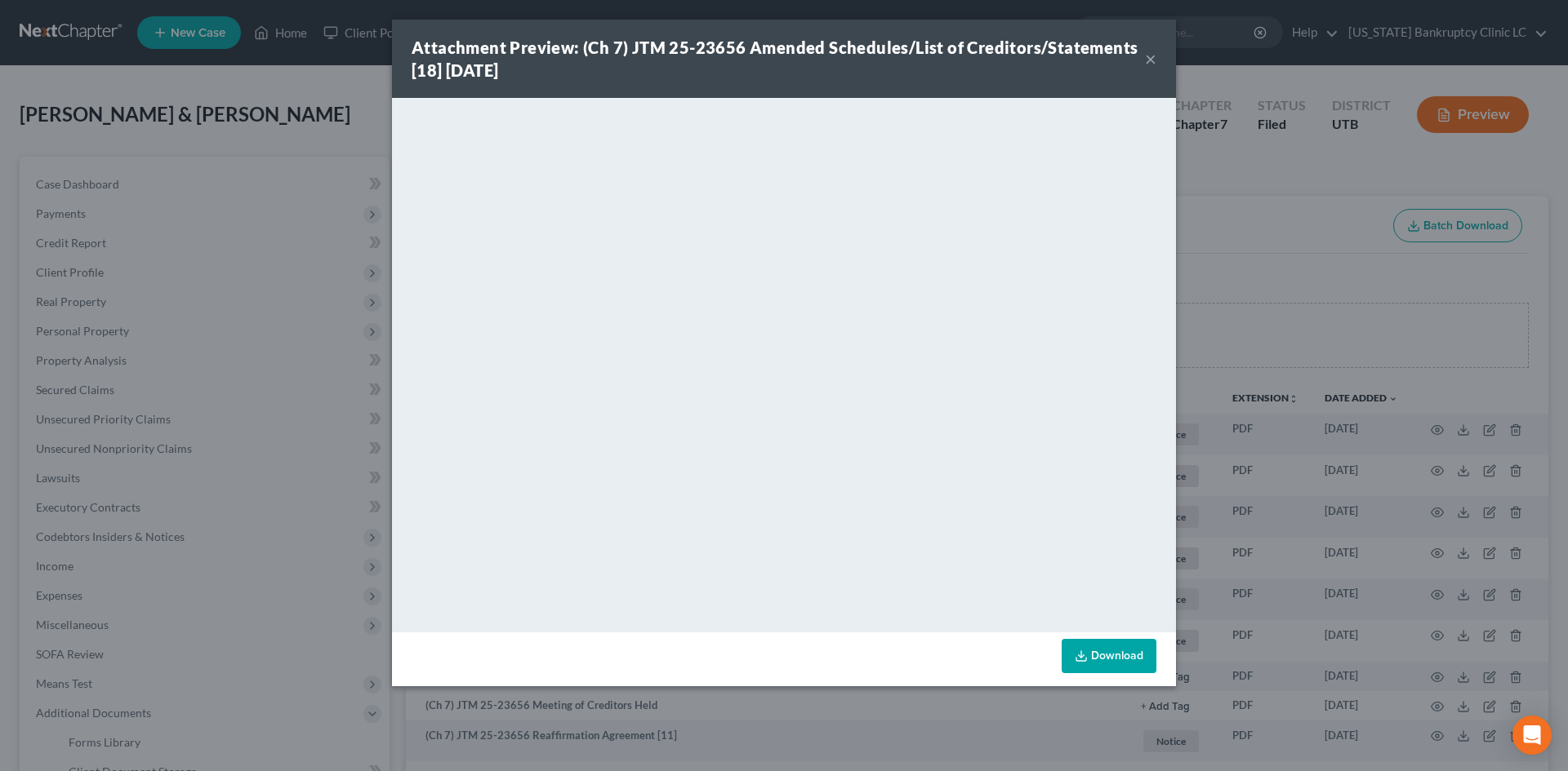
click at [1147, 56] on button "×" at bounding box center [1150, 58] width 12 height 20
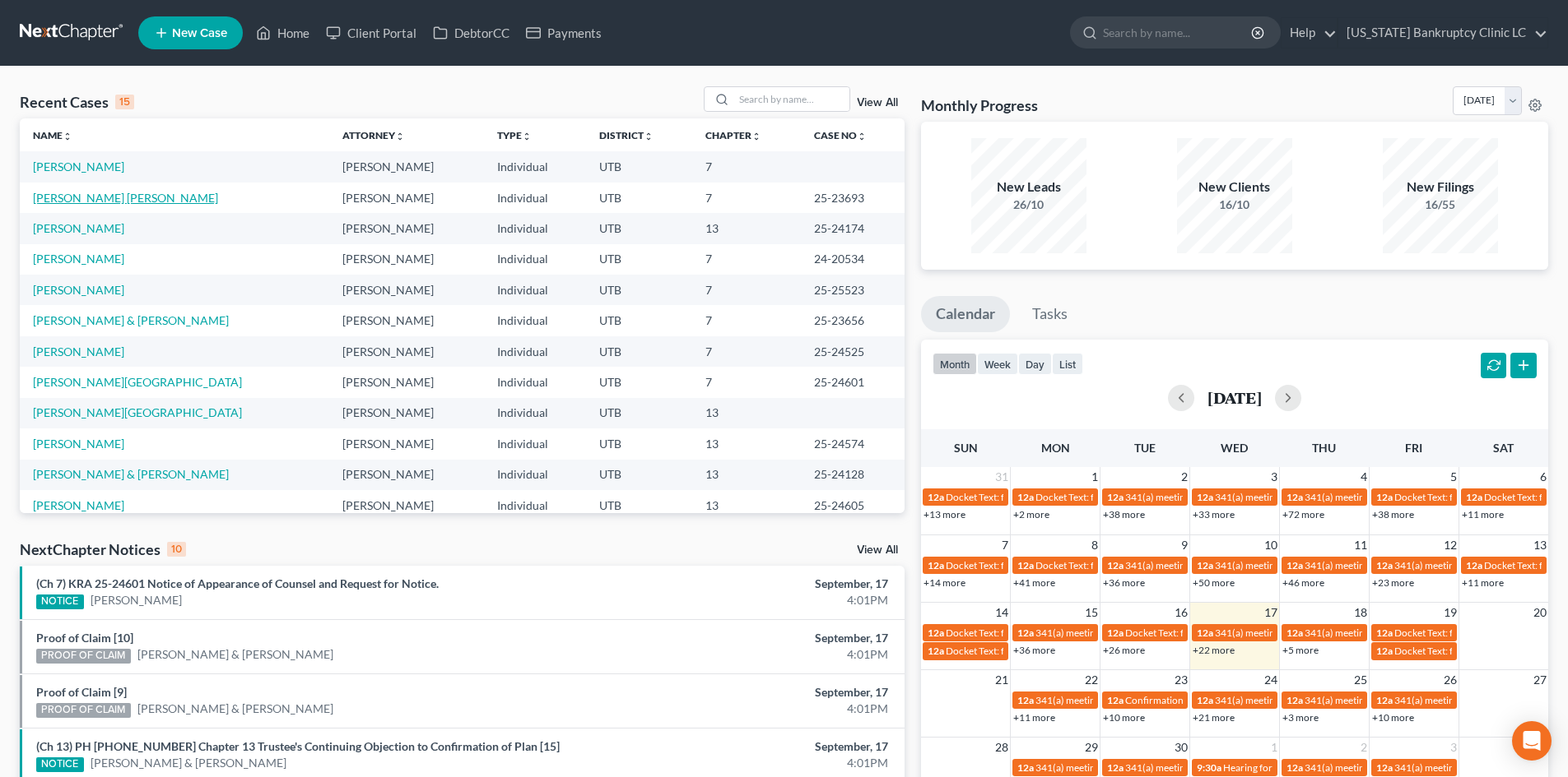
click at [130, 195] on link "Escobar Martinez, Cristian" at bounding box center [125, 198] width 185 height 14
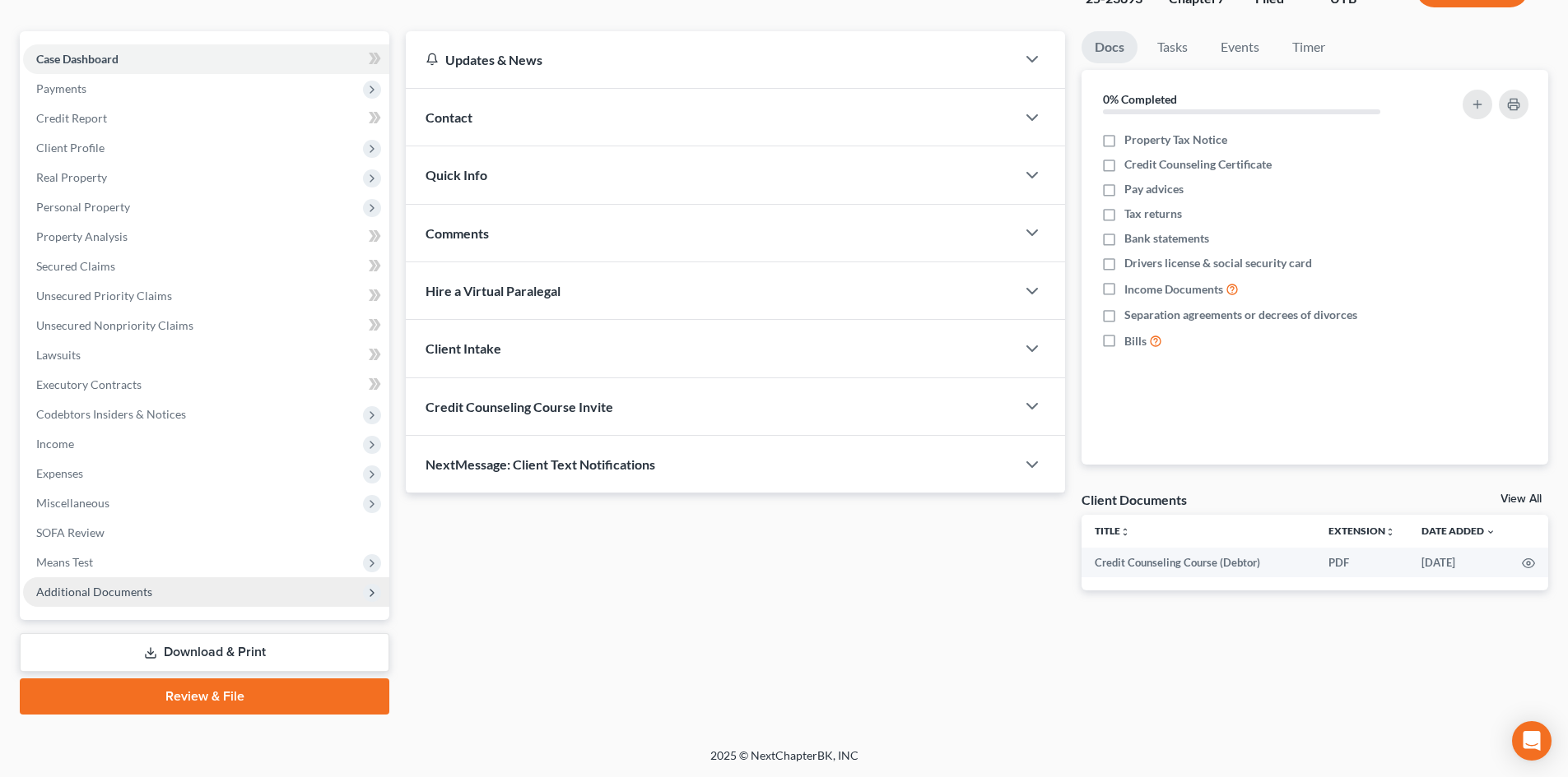
click at [196, 590] on span "Additional Documents" at bounding box center [206, 593] width 366 height 30
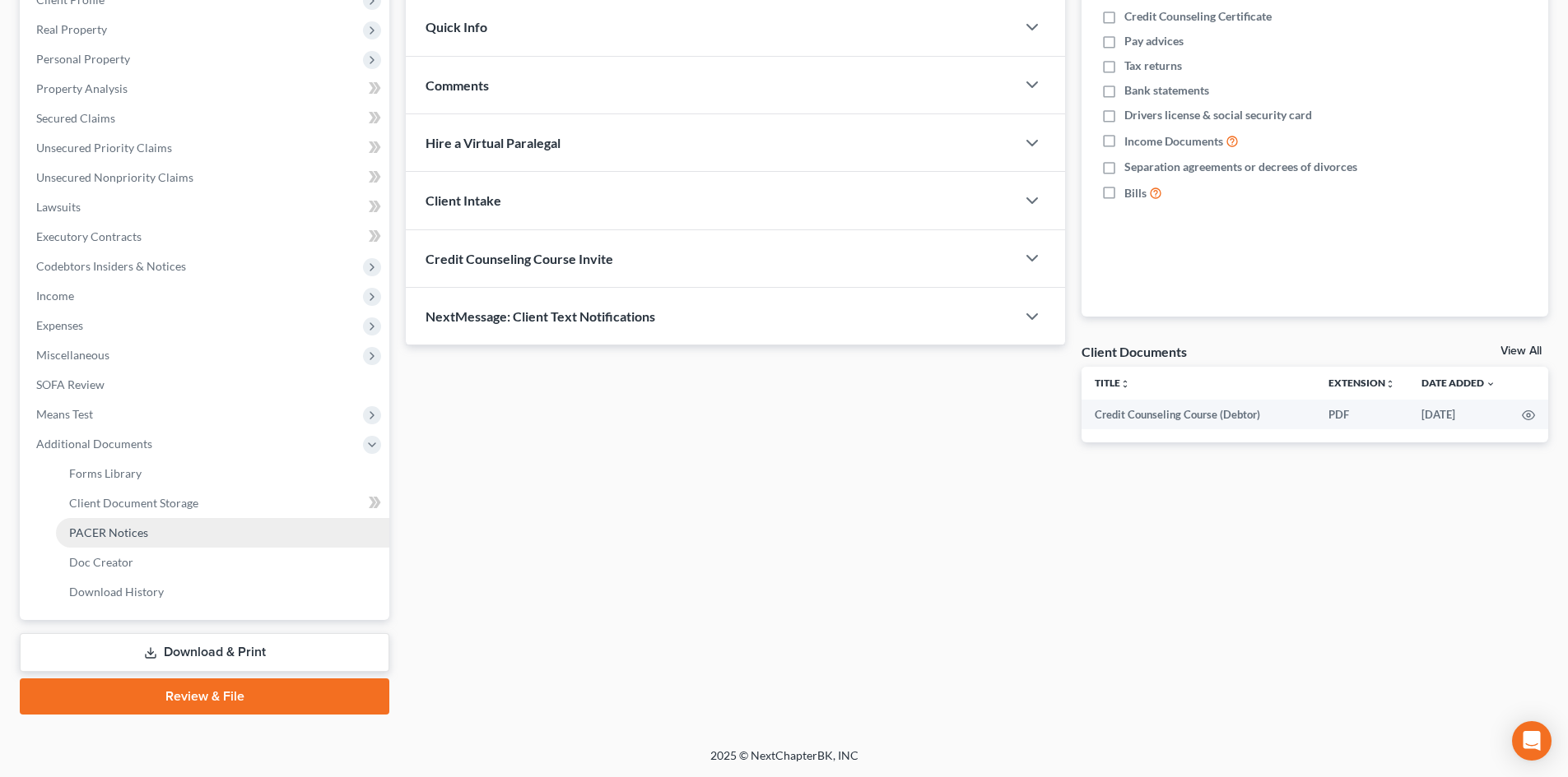
click at [171, 530] on link "PACER Notices" at bounding box center [222, 533] width 333 height 30
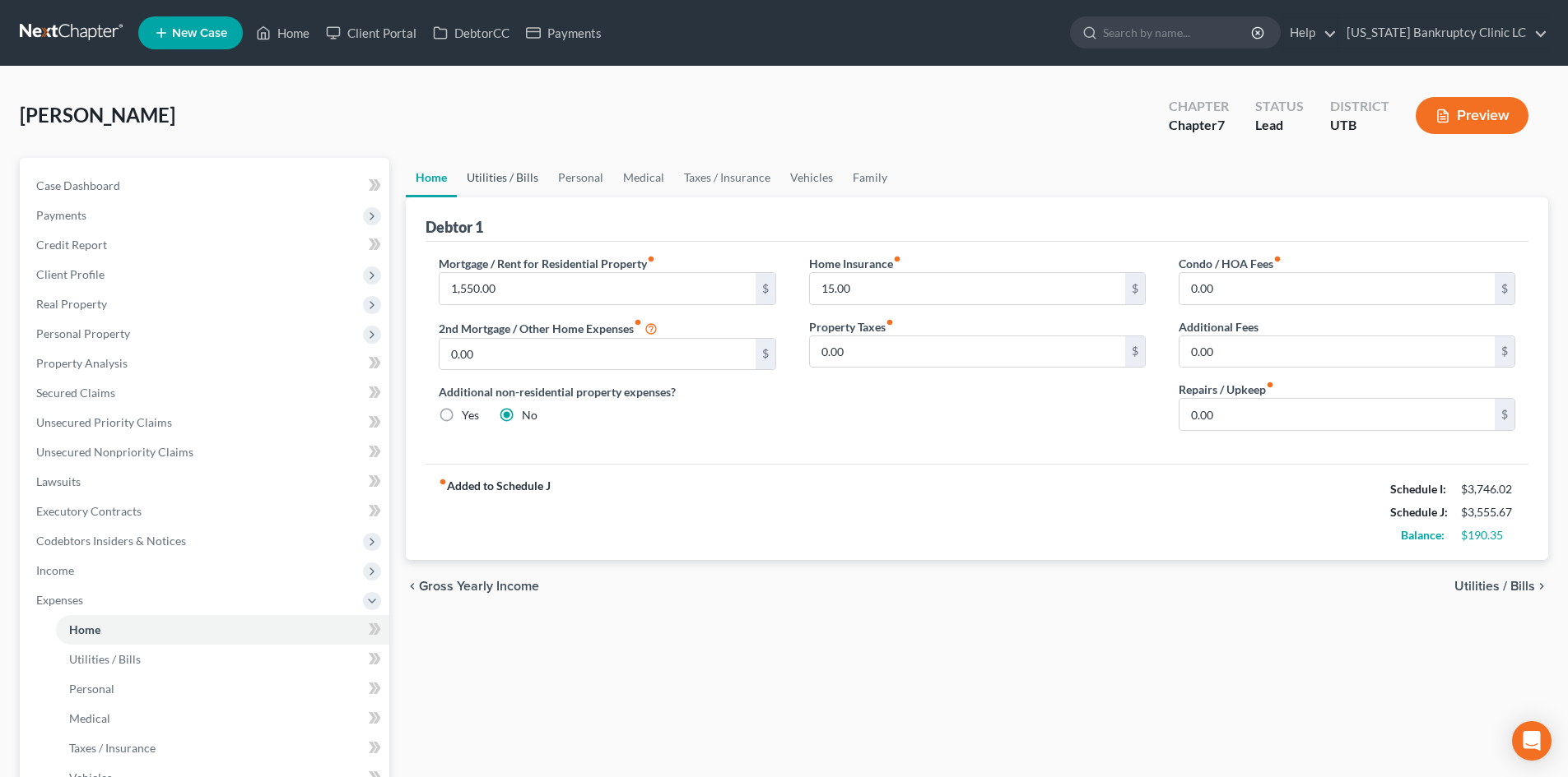
click at [499, 174] on link "Utilities / Bills" at bounding box center [502, 178] width 91 height 40
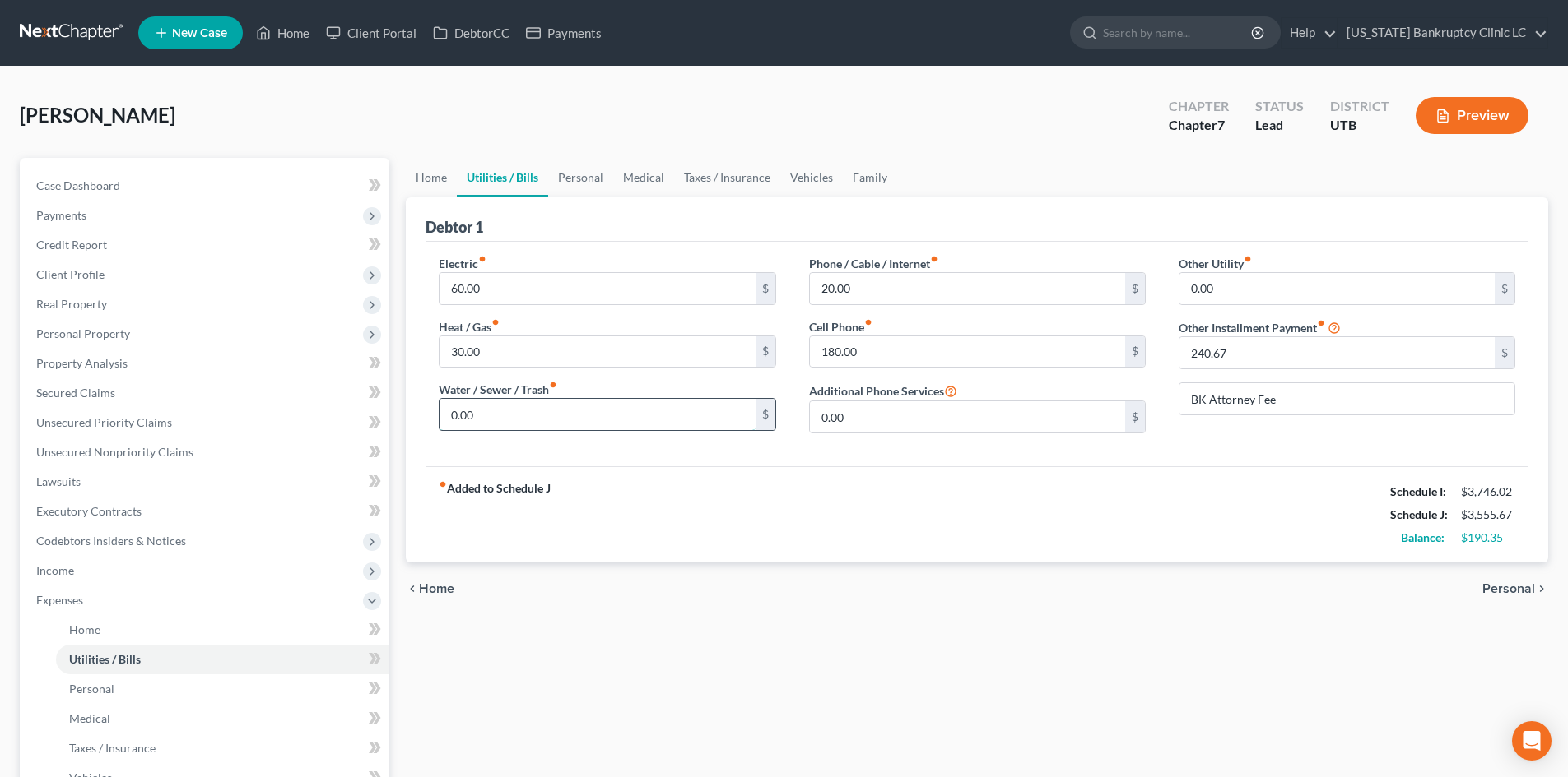
click at [490, 414] on input "0.00" at bounding box center [597, 415] width 316 height 32
type input "40"
click at [498, 347] on input "30.00" at bounding box center [597, 352] width 316 height 32
type input "50"
click at [866, 474] on div "fiber_manual_record Added to Schedule J Schedule I: $3,746.02 Schedule J: $3,61…" at bounding box center [977, 515] width 1103 height 96
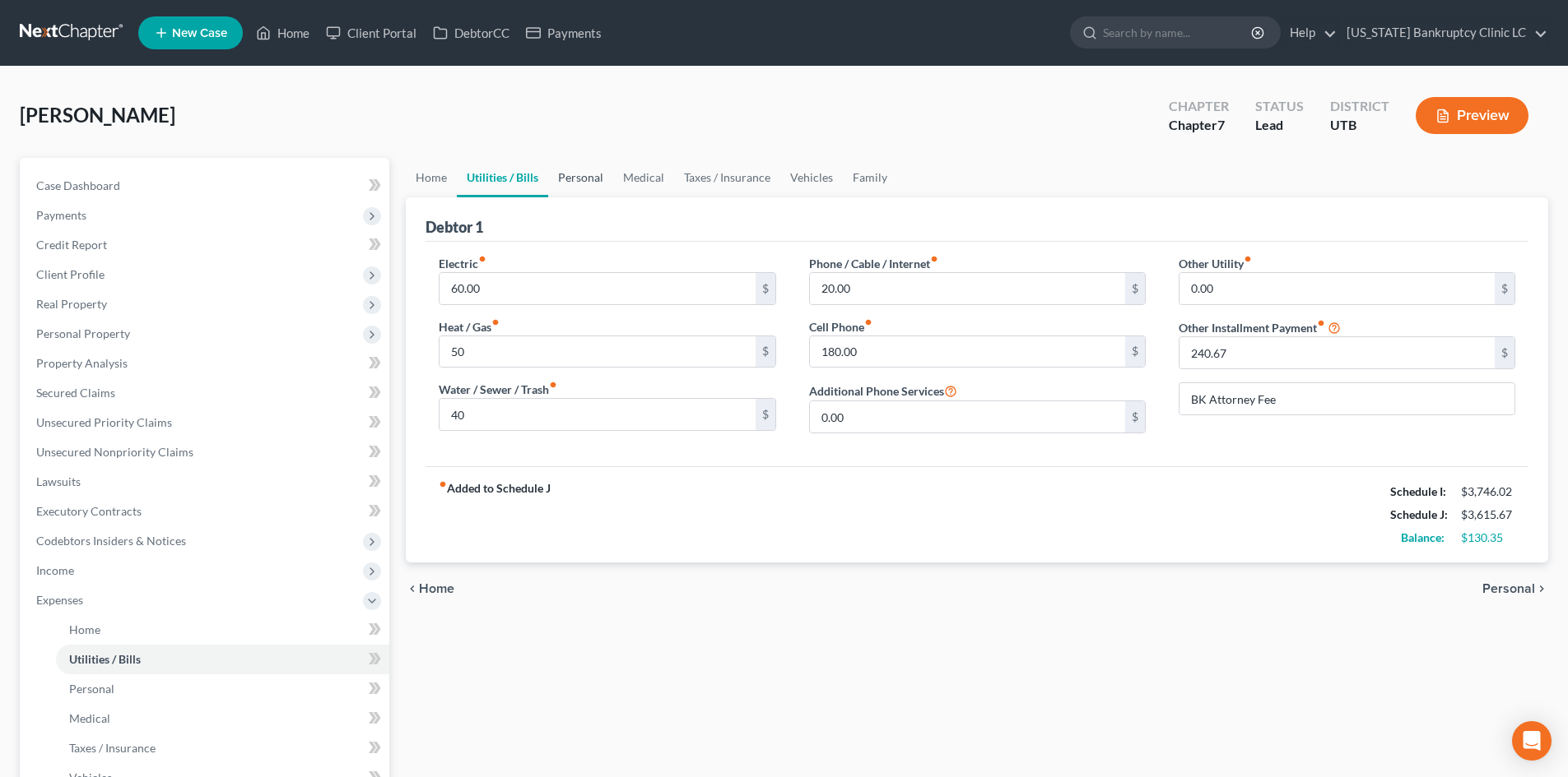
click at [573, 181] on link "Personal" at bounding box center [581, 178] width 65 height 40
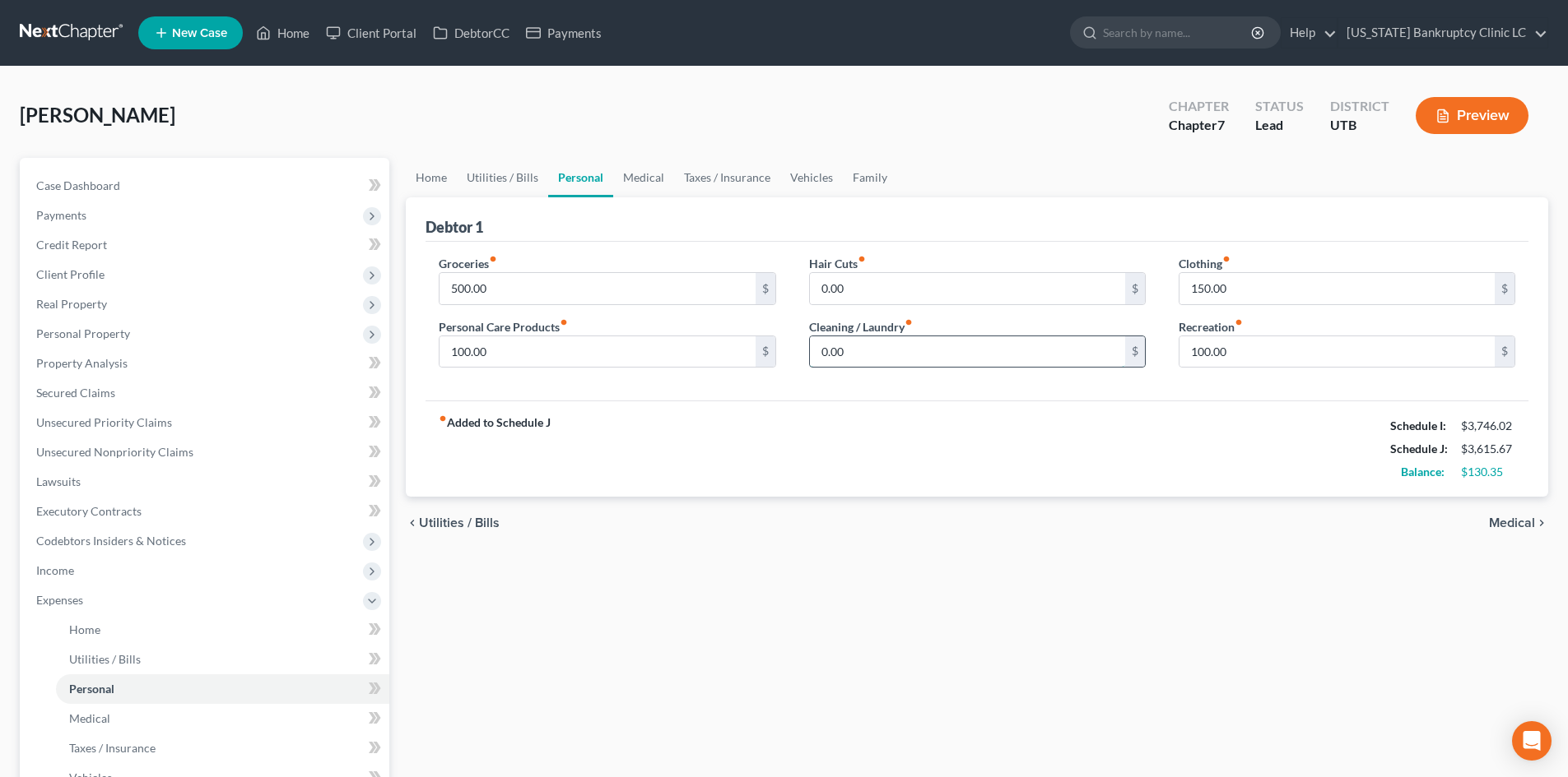
click at [882, 361] on input "0.00" at bounding box center [968, 352] width 316 height 32
type input "100"
click at [799, 421] on div "fiber_manual_record Added to Schedule J Schedule I: $3,746.02 Schedule J: $3,71…" at bounding box center [977, 449] width 1103 height 96
click at [870, 359] on input "100" at bounding box center [968, 352] width 316 height 32
click at [507, 347] on input "100.00" at bounding box center [597, 352] width 316 height 32
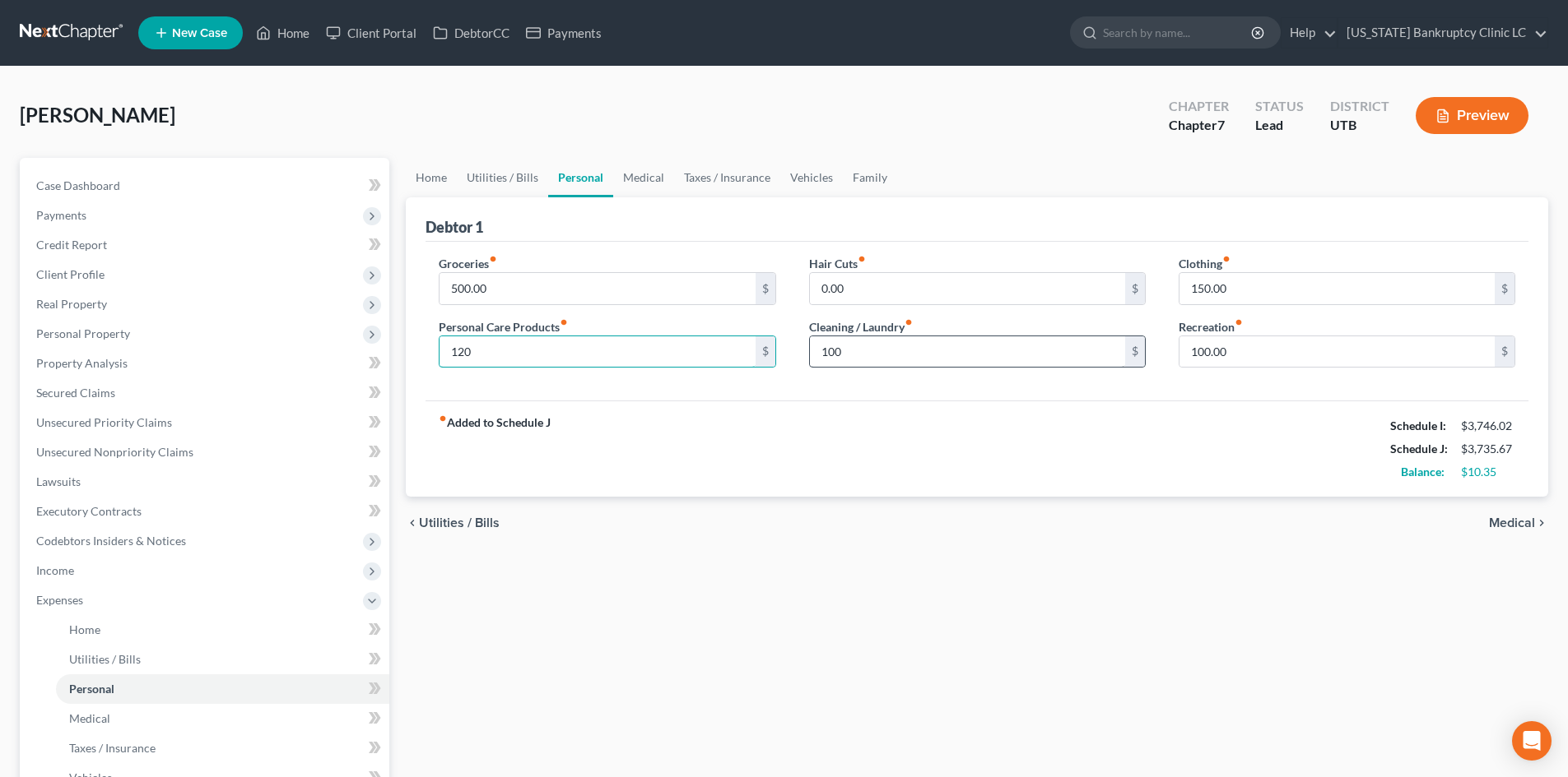
type input "120"
click at [858, 349] on input "100" at bounding box center [968, 352] width 316 height 32
type input "80"
click at [732, 438] on div "fiber_manual_record Added to Schedule J Schedule I: $3,746.02 Schedule J: $3,71…" at bounding box center [977, 449] width 1103 height 96
click at [77, 604] on span "Expenses" at bounding box center [60, 600] width 47 height 14
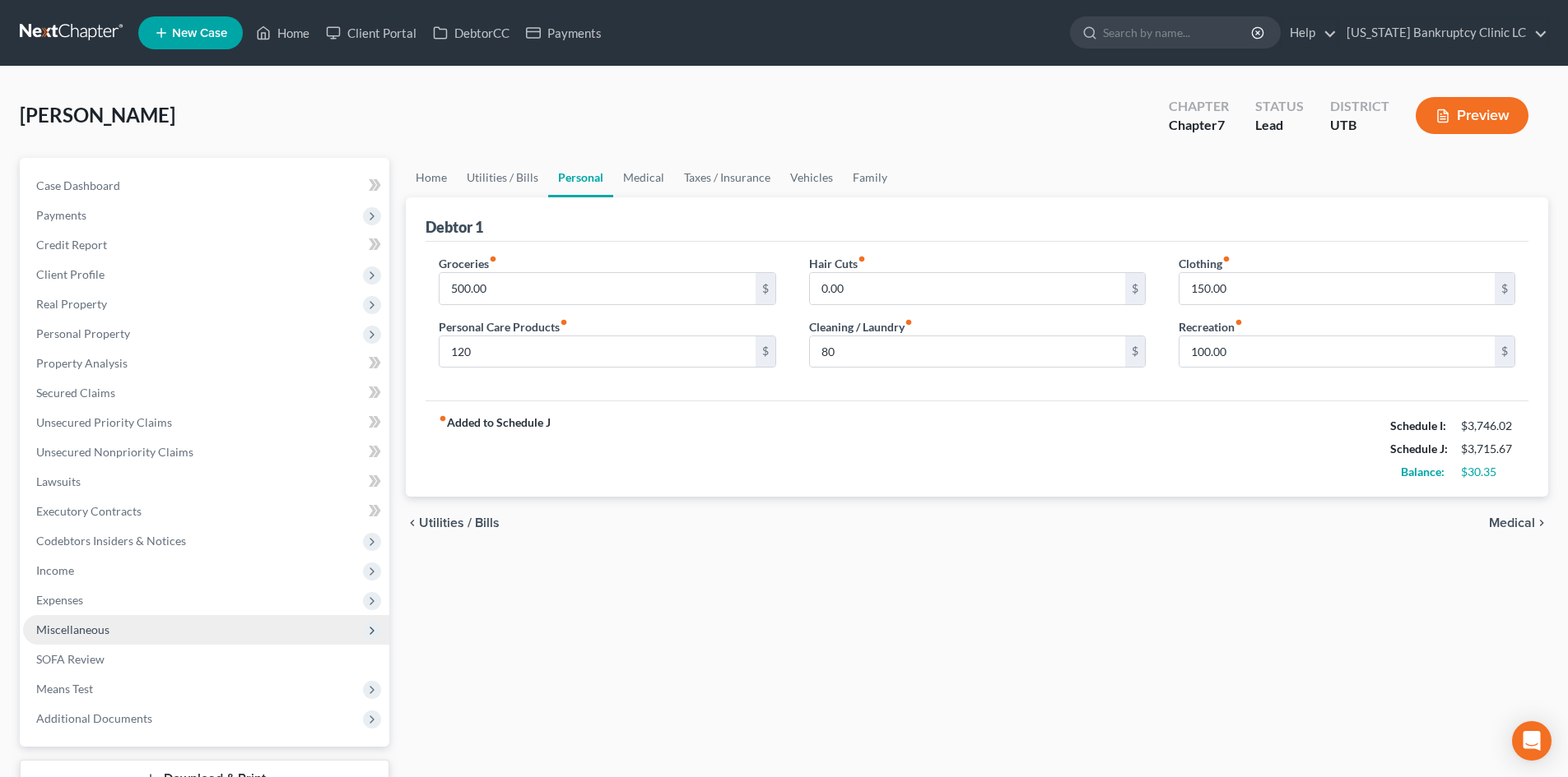
click at [109, 635] on span "Miscellaneous" at bounding box center [206, 630] width 366 height 30
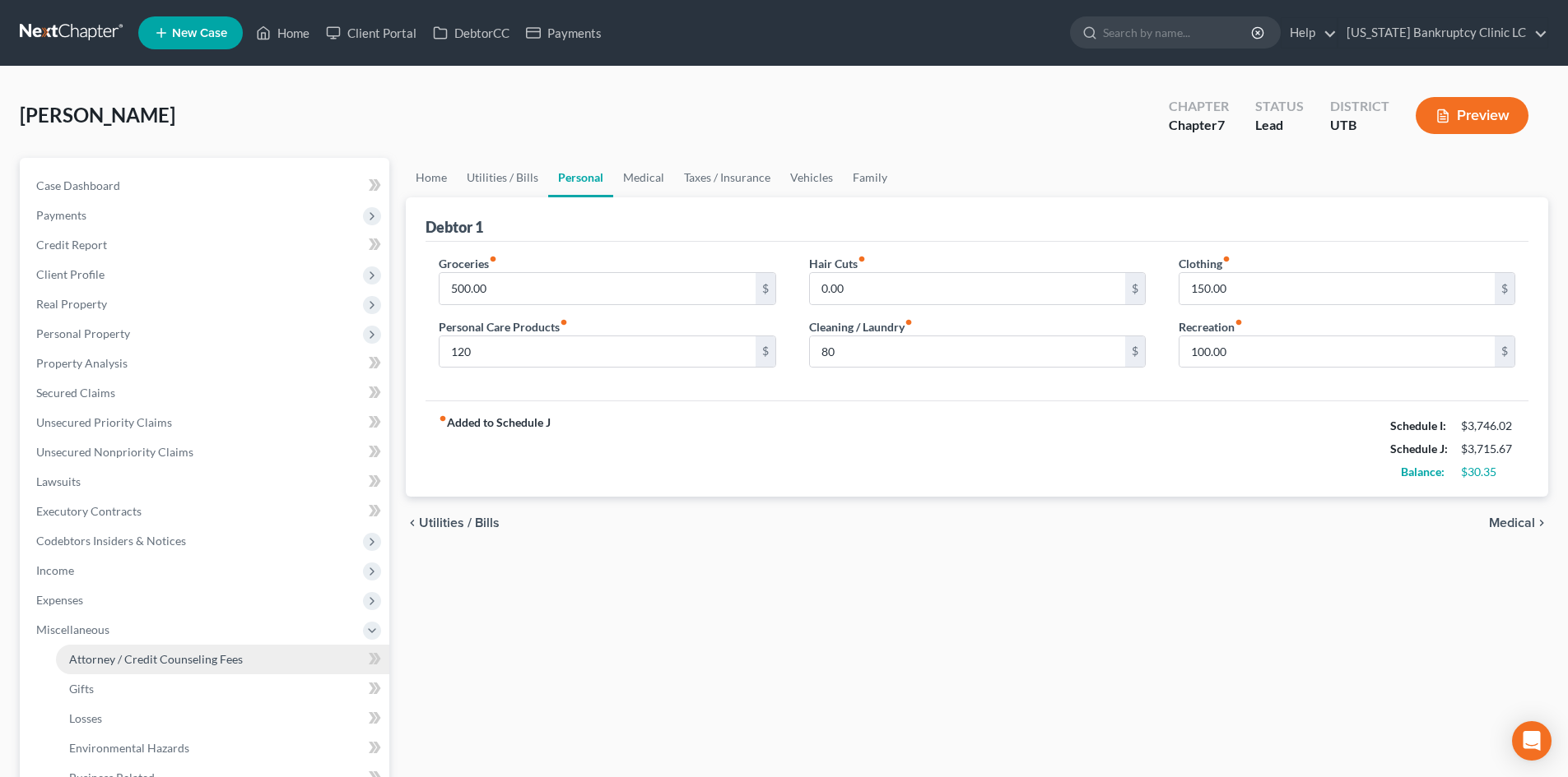
click at [159, 657] on span "Attorney / Credit Counseling Fees" at bounding box center [155, 659] width 174 height 14
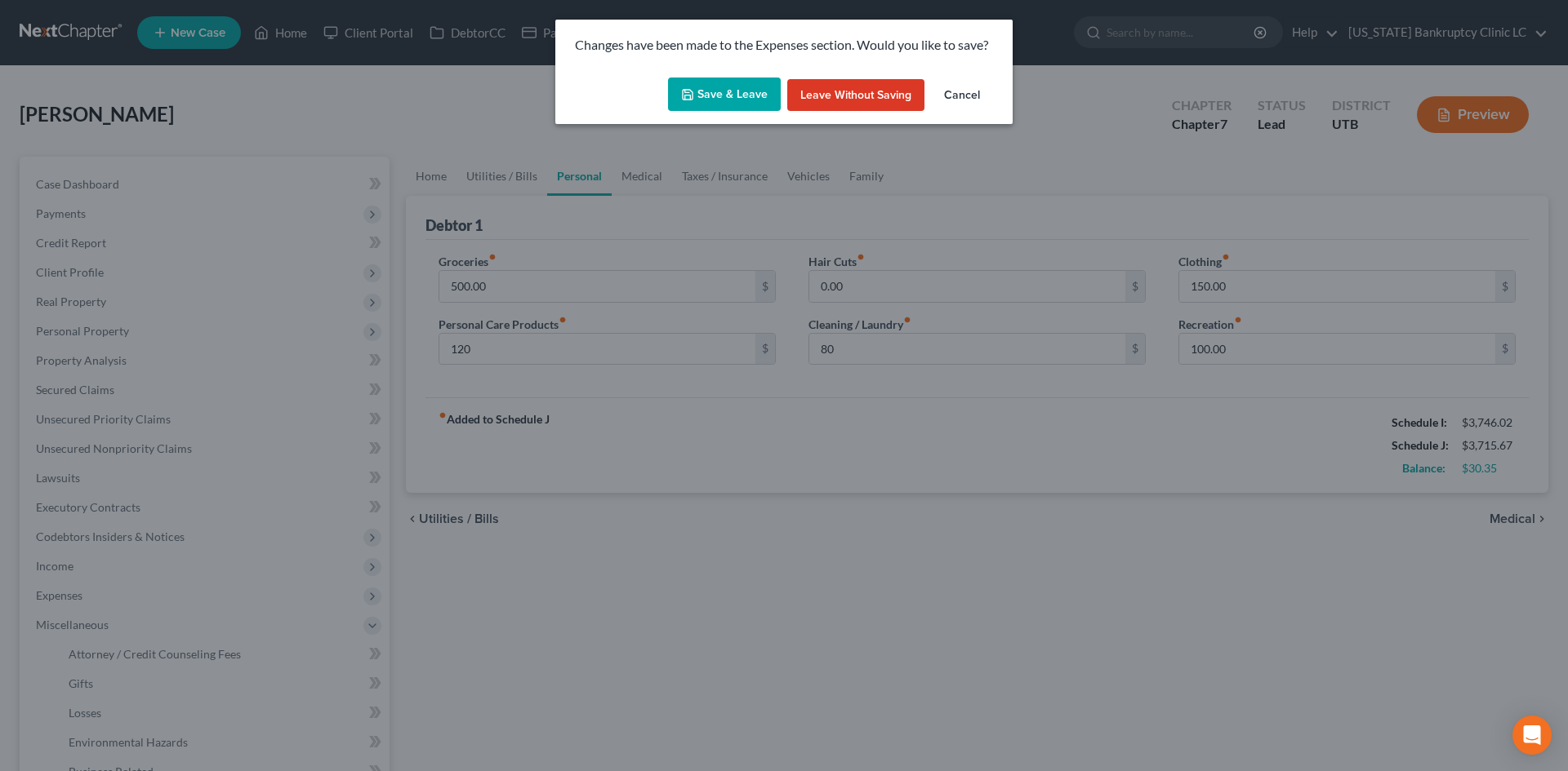
click at [704, 94] on button "Save & Leave" at bounding box center [724, 95] width 113 height 35
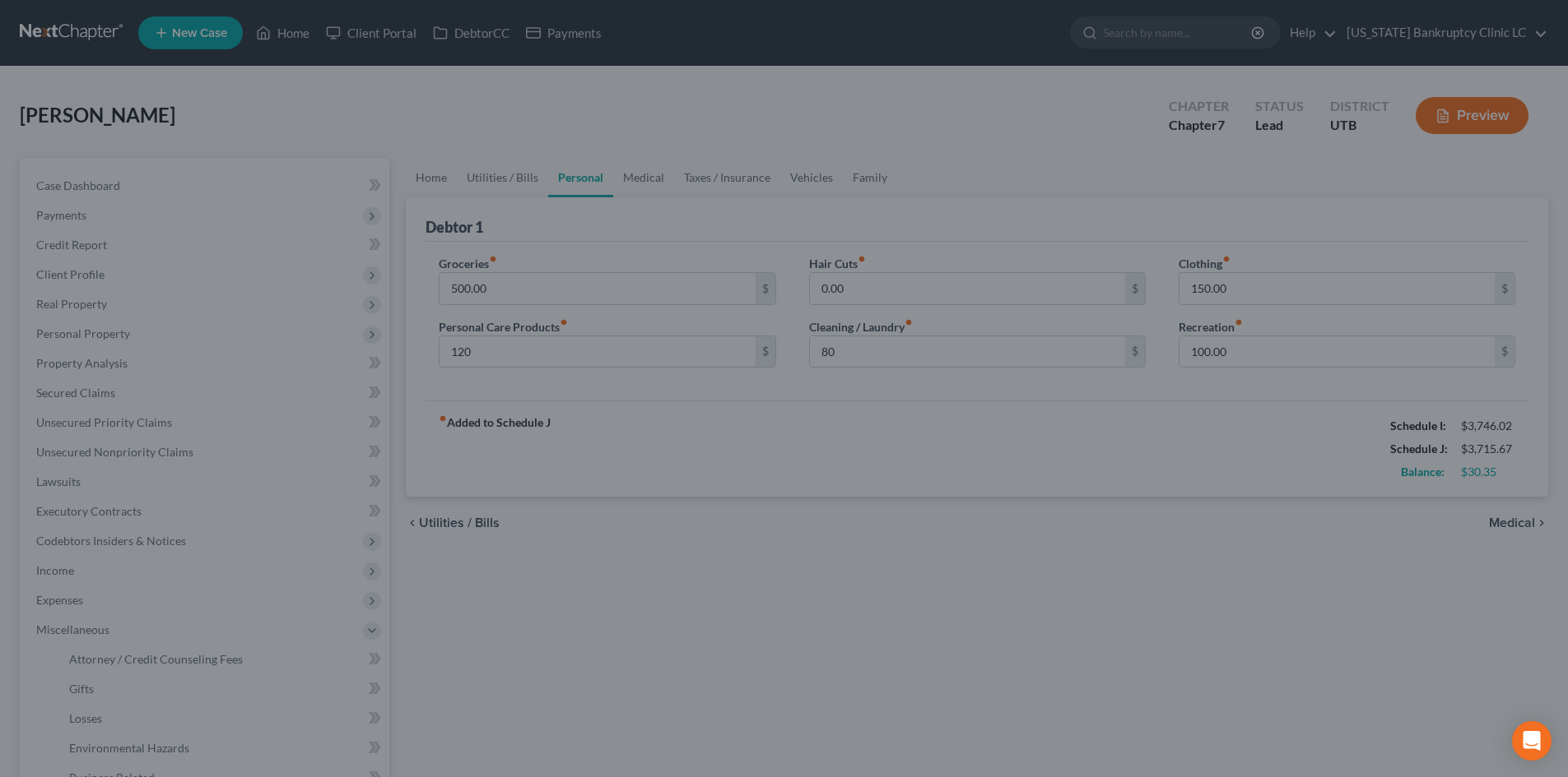
type input "120.00"
type input "80.00"
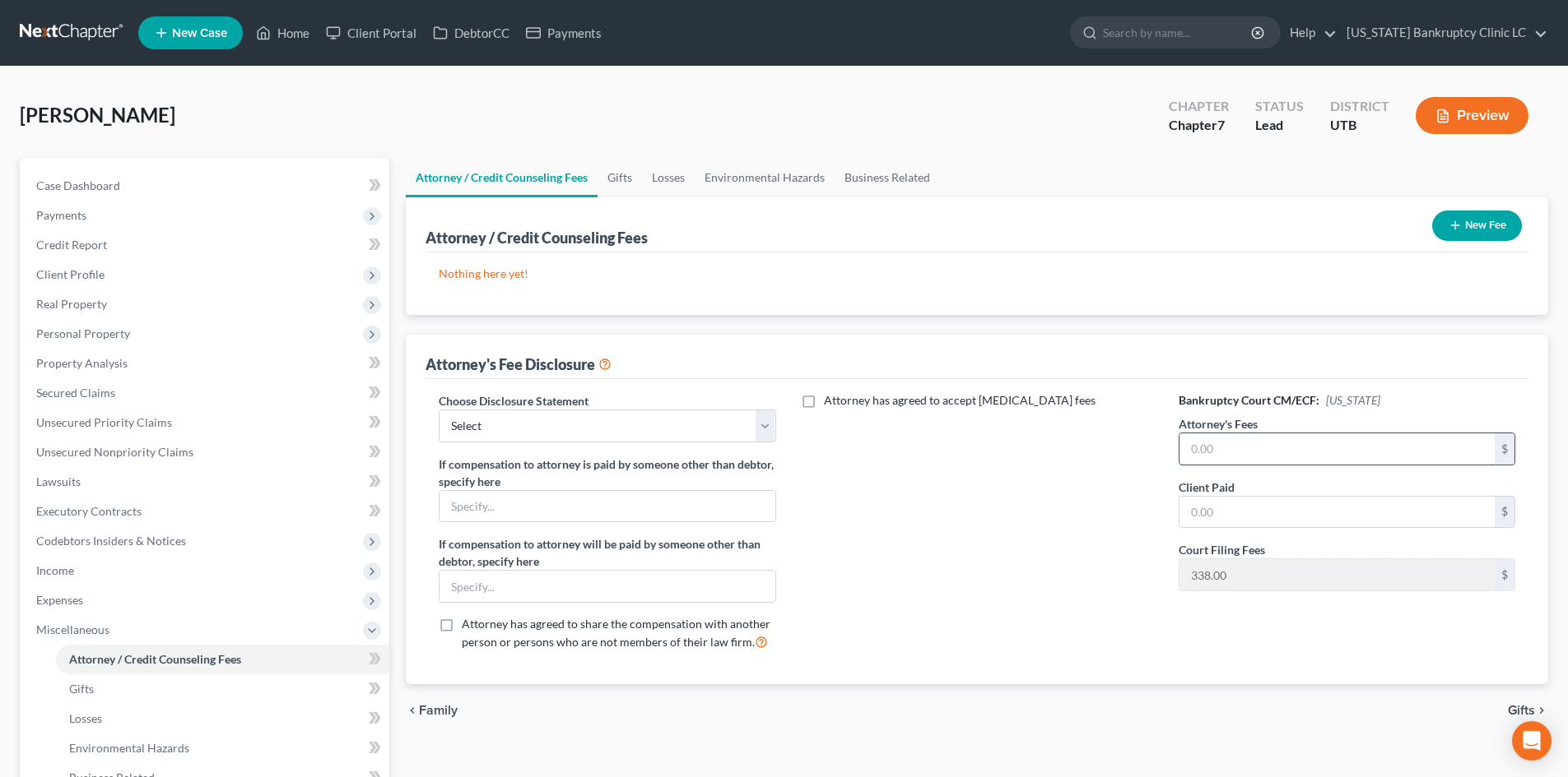
click at [1211, 441] on input "text" at bounding box center [1337, 449] width 316 height 32
type input "2,900"
click at [546, 448] on div "Choose Disclosure Statement Select Installment Chapter 7 Cases Salt Lake Custom…" at bounding box center [606, 529] width 370 height 272
drag, startPoint x: 538, startPoint y: 427, endPoint x: 537, endPoint y: 438, distance: 11.0
click at [538, 427] on select "Select Installment Chapter 7 Cases Salt Lake Custom Disclosure Fresh Start Fund…" at bounding box center [606, 427] width 336 height 33
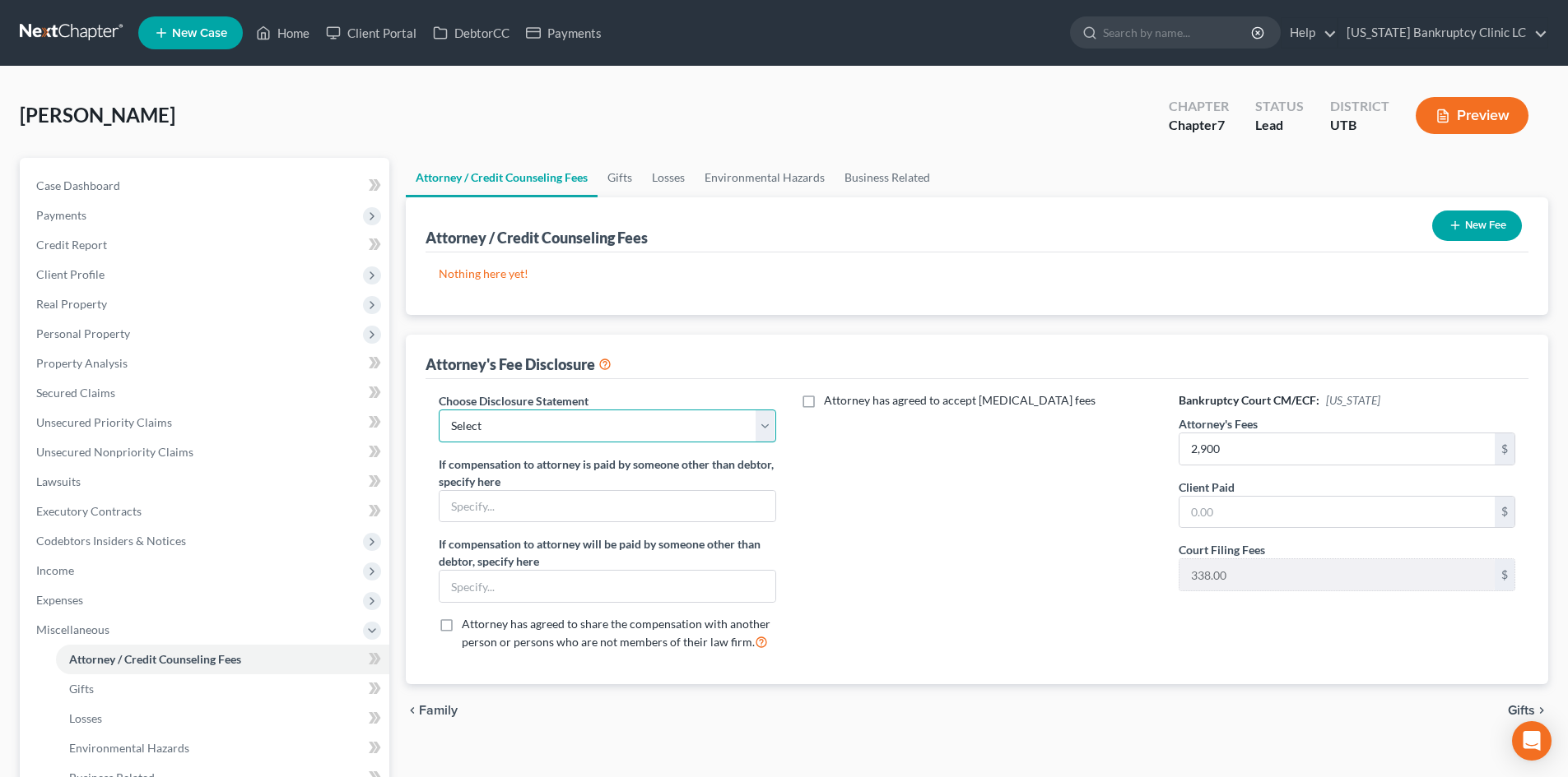
select select "0"
click at [439, 410] on select "Select Installment Chapter 7 Cases Salt Lake Custom Disclosure Fresh Start Fund…" at bounding box center [606, 427] width 336 height 33
click at [989, 528] on div "Attorney has agreed to accept retainer fees" at bounding box center [977, 529] width 370 height 272
click at [94, 627] on span "Miscellaneous" at bounding box center [73, 629] width 73 height 14
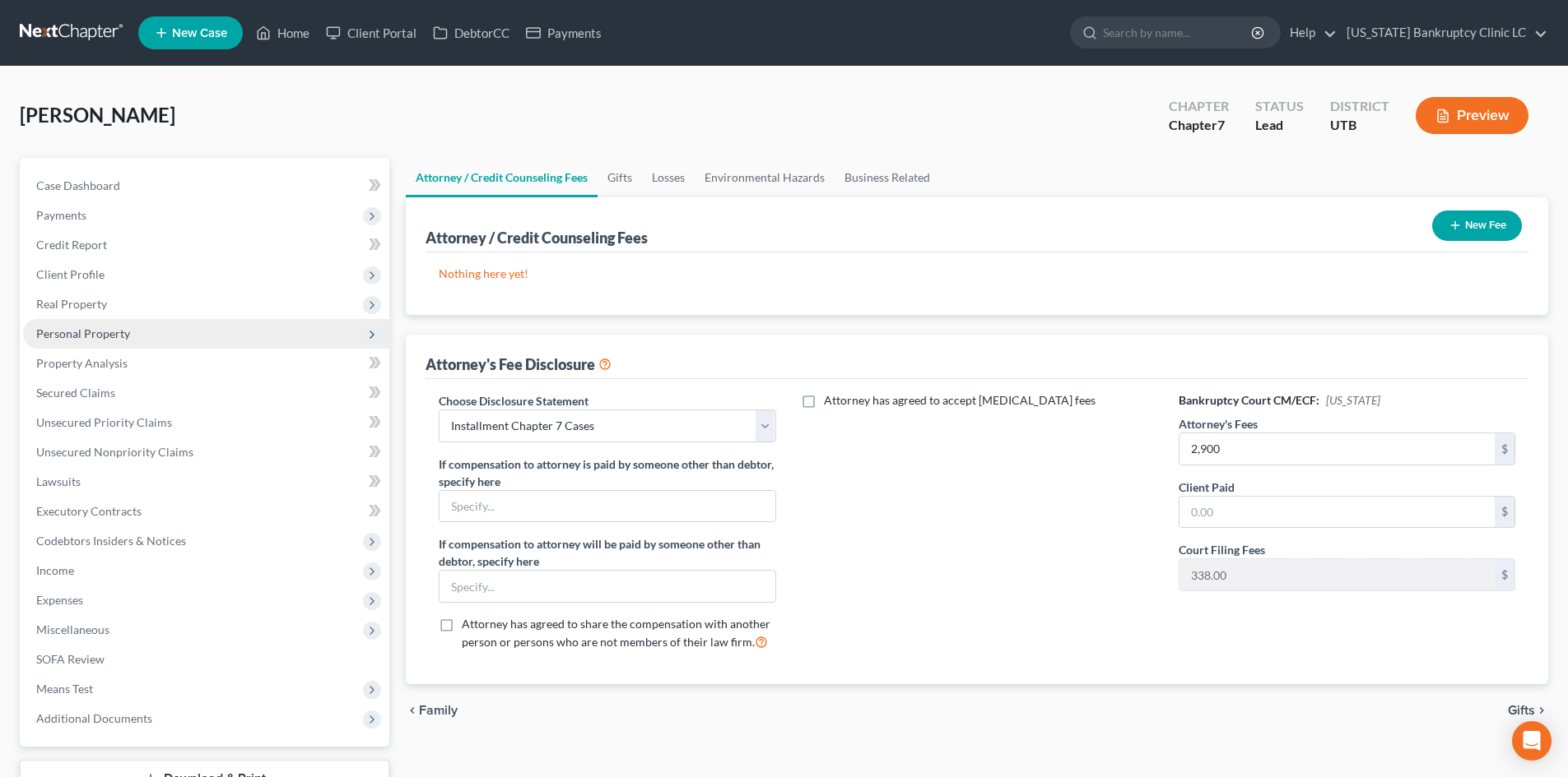
click at [121, 340] on span "Personal Property" at bounding box center [83, 333] width 94 height 14
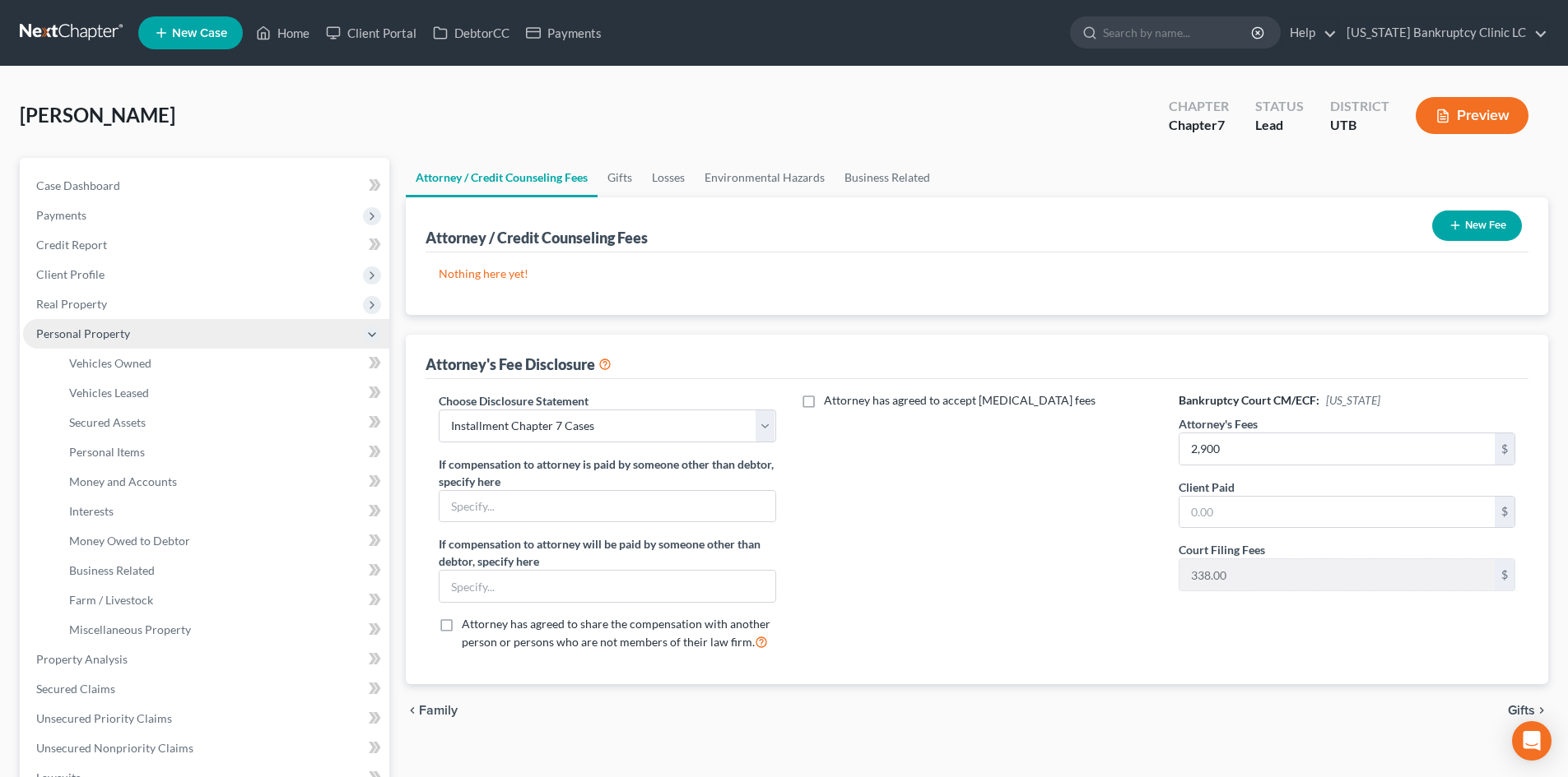
click at [121, 340] on span "Personal Property" at bounding box center [83, 333] width 94 height 14
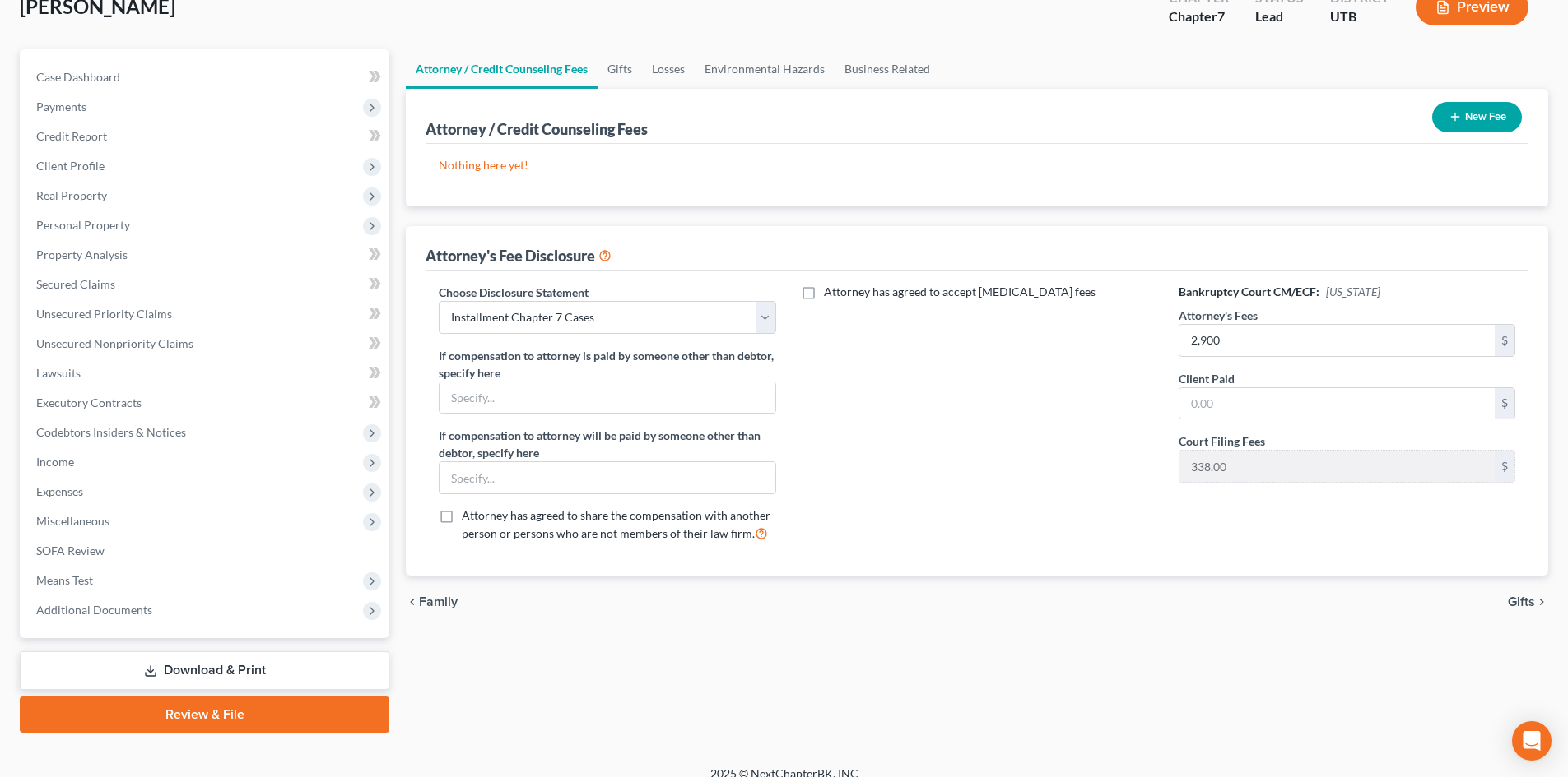
scroll to position [127, 0]
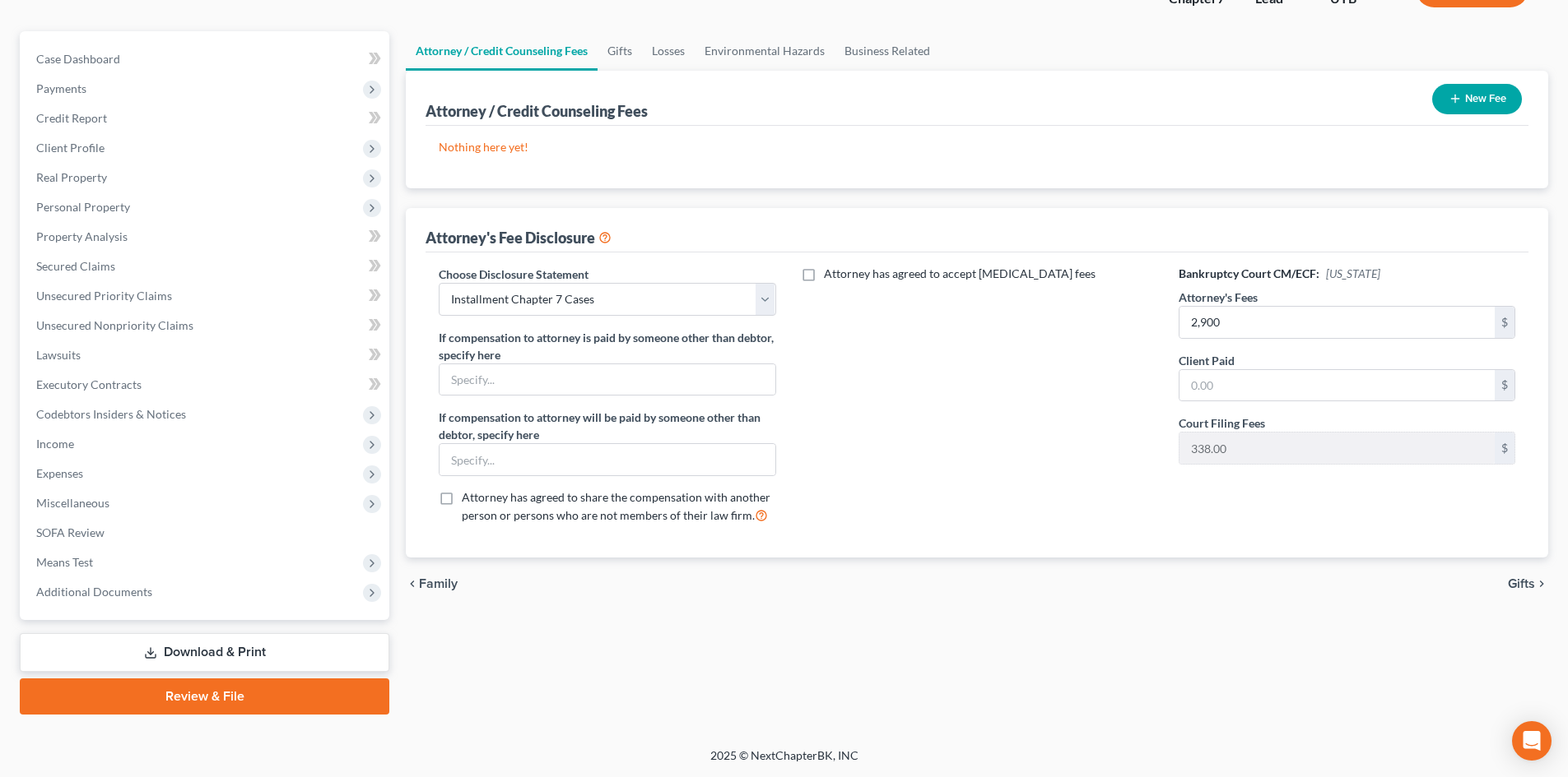
click at [169, 712] on link "Review & File" at bounding box center [204, 697] width 370 height 37
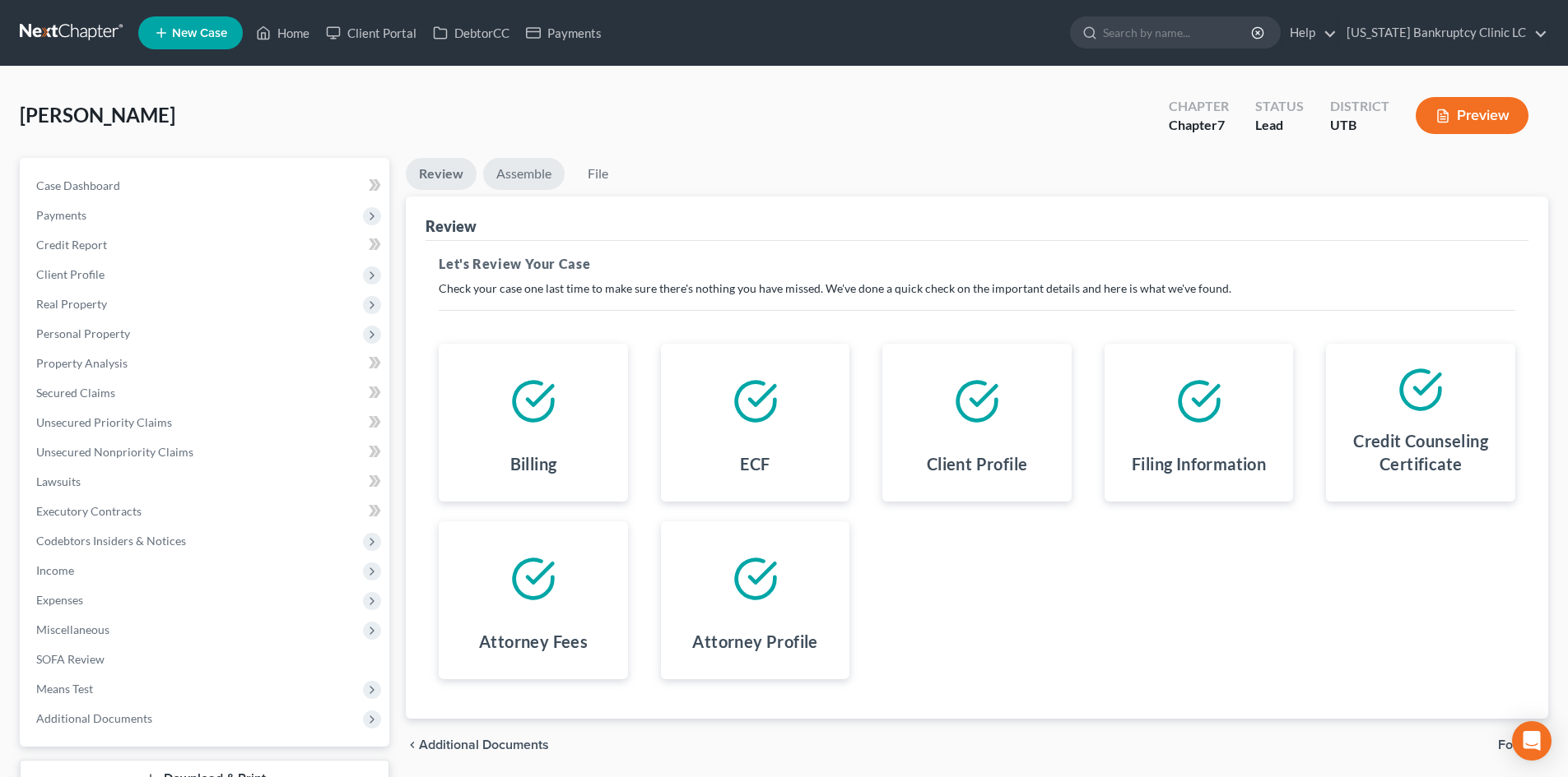
click at [517, 176] on link "Assemble" at bounding box center [524, 173] width 81 height 32
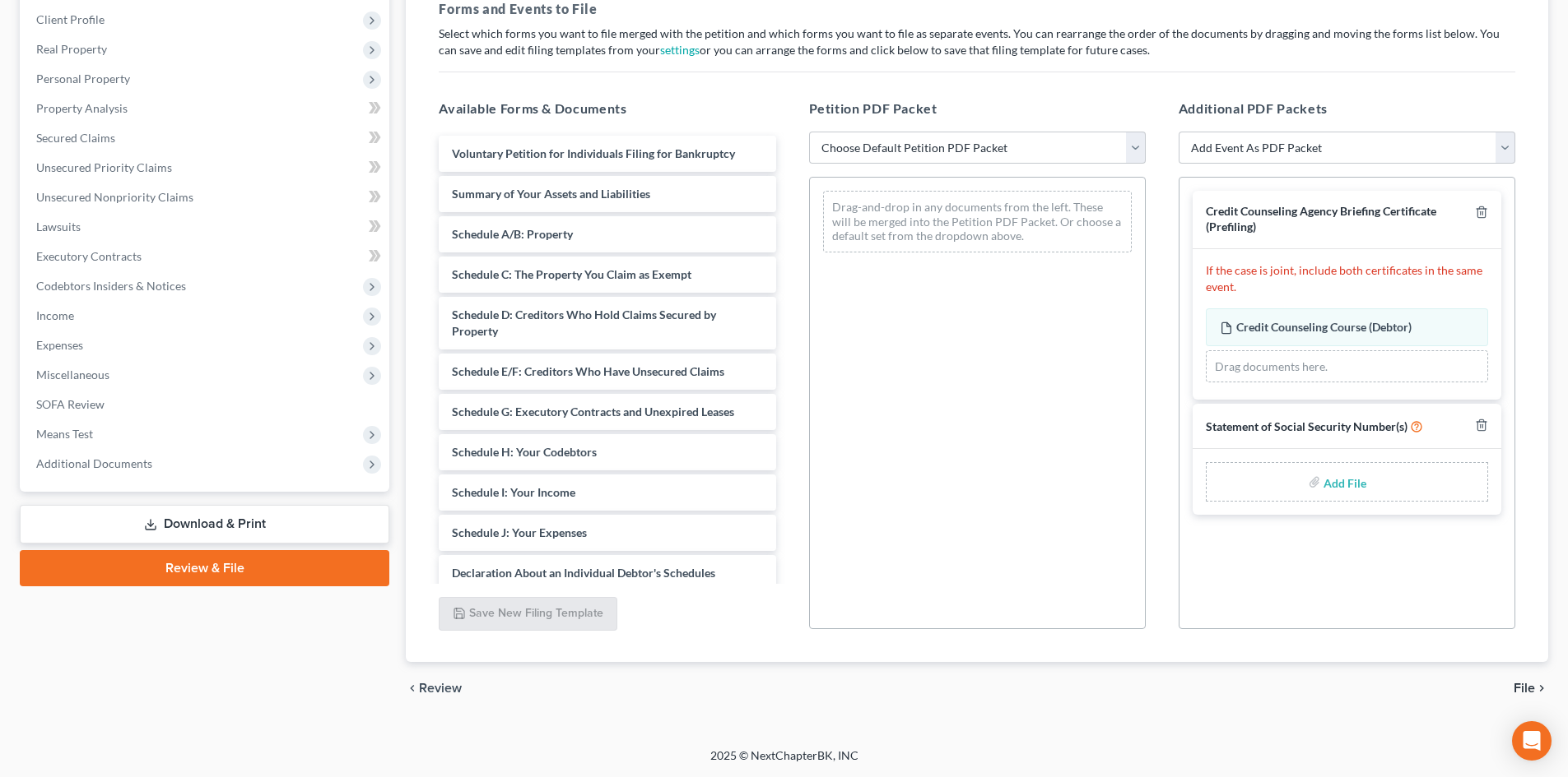
click at [206, 520] on link "Download & Print" at bounding box center [204, 524] width 370 height 39
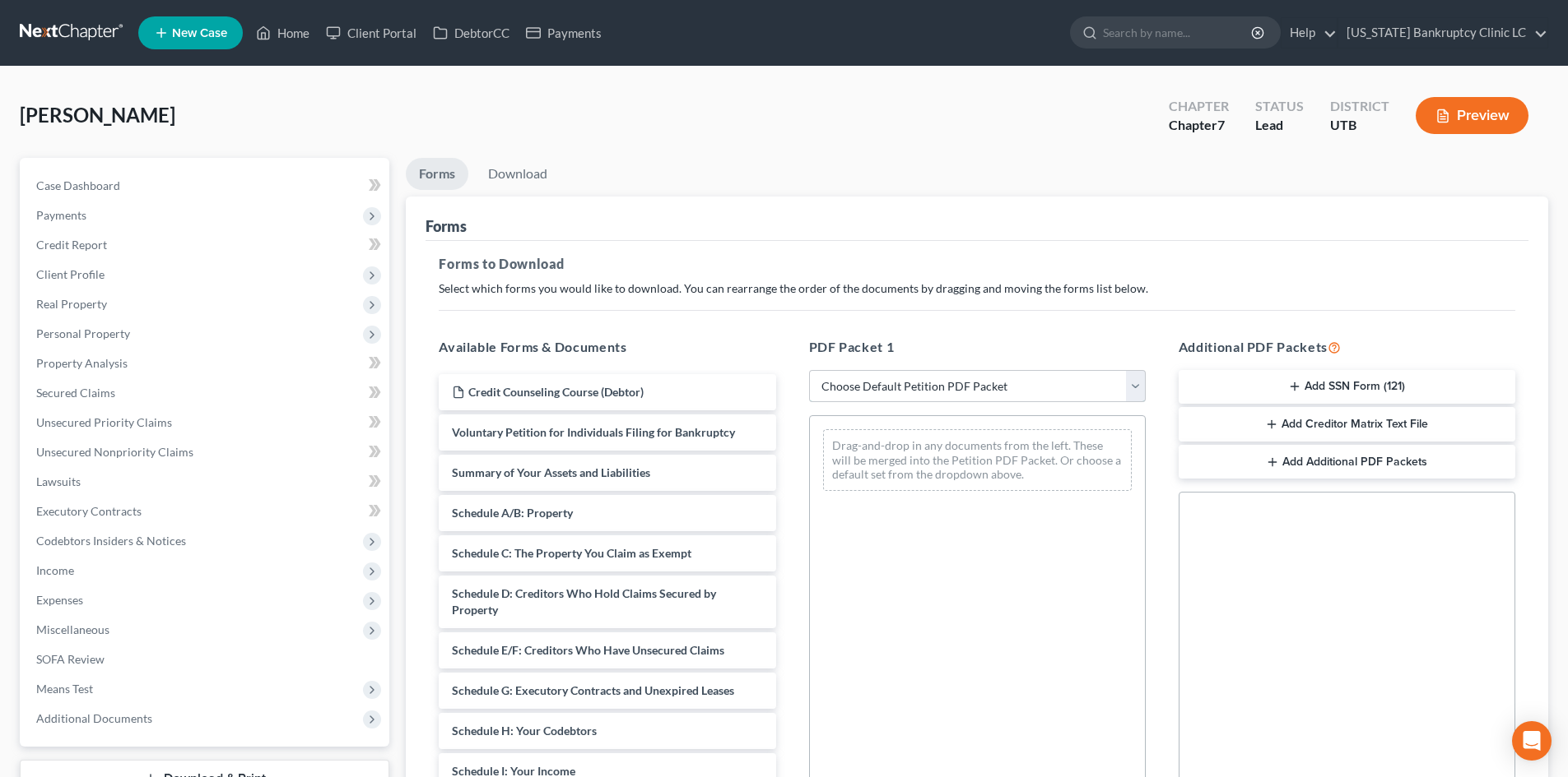
drag, startPoint x: 851, startPoint y: 391, endPoint x: 878, endPoint y: 397, distance: 27.7
click at [852, 391] on select "Choose Default Petition PDF Packet Complete Bankruptcy Petition (all forms and …" at bounding box center [977, 387] width 336 height 33
select select "0"
click at [809, 370] on select "Choose Default Petition PDF Packet Complete Bankruptcy Petition (all forms and …" at bounding box center [977, 387] width 336 height 33
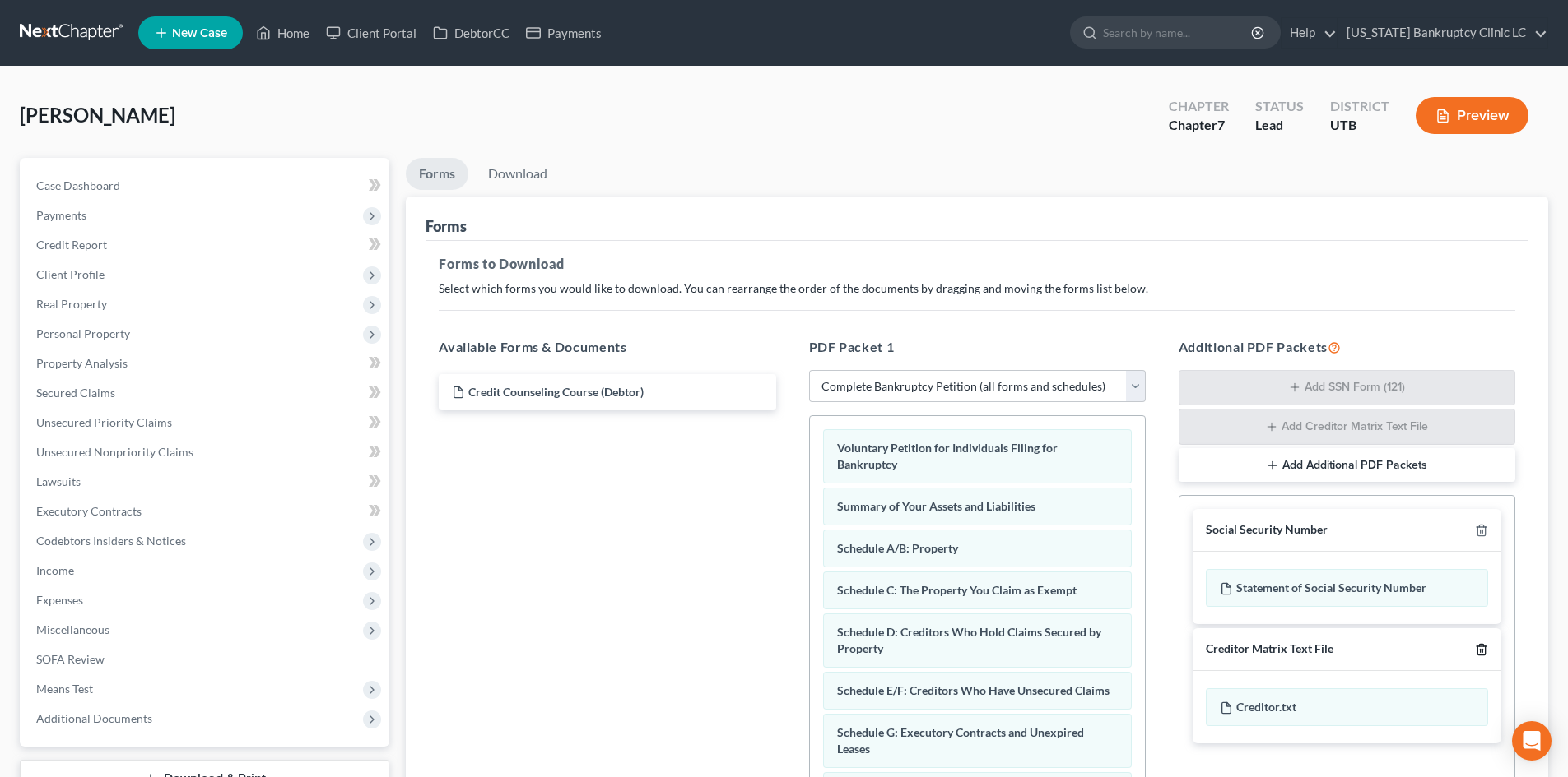
click at [1477, 651] on icon "button" at bounding box center [1482, 650] width 13 height 13
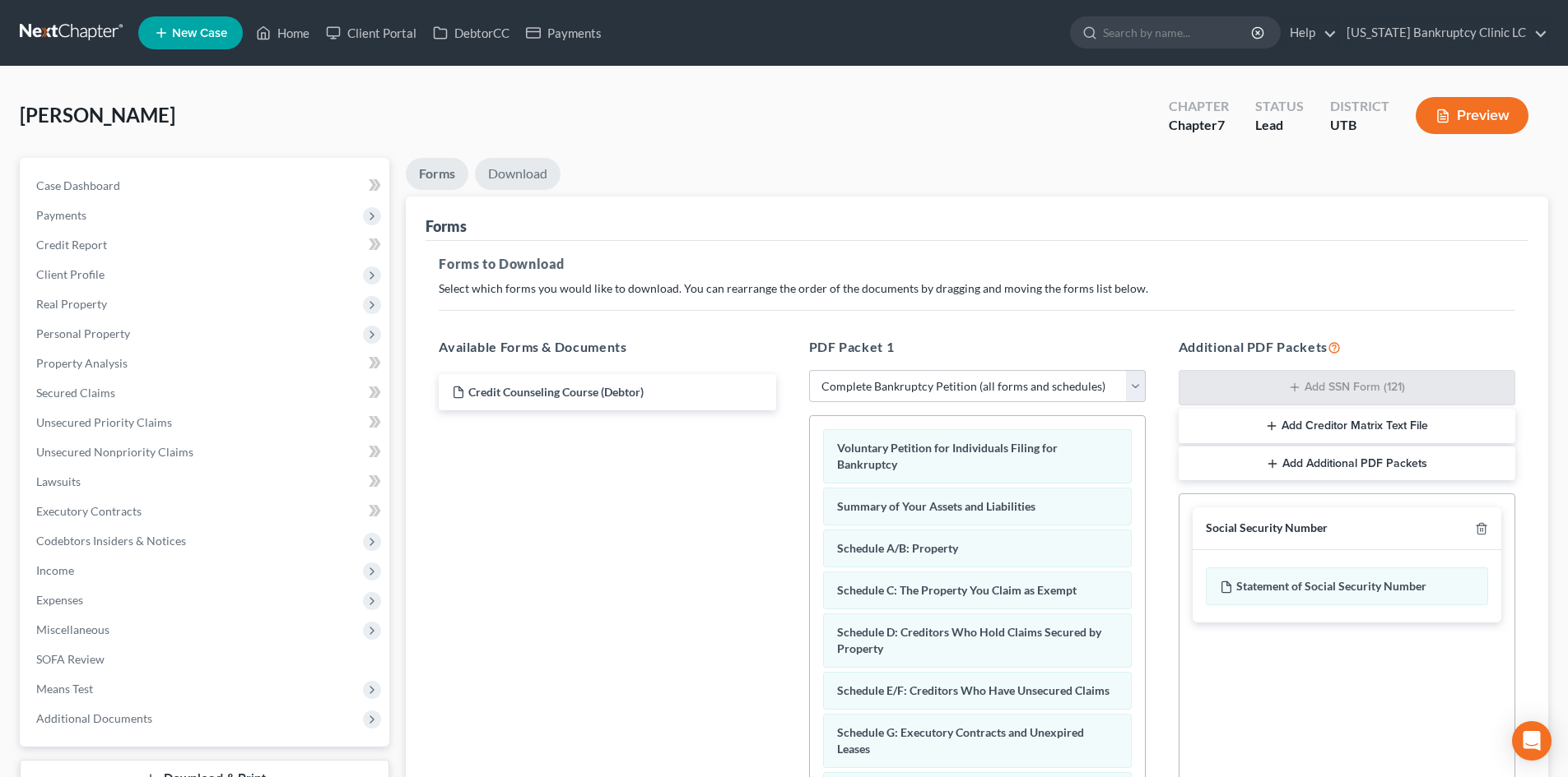
click at [507, 175] on link "Download" at bounding box center [517, 173] width 86 height 32
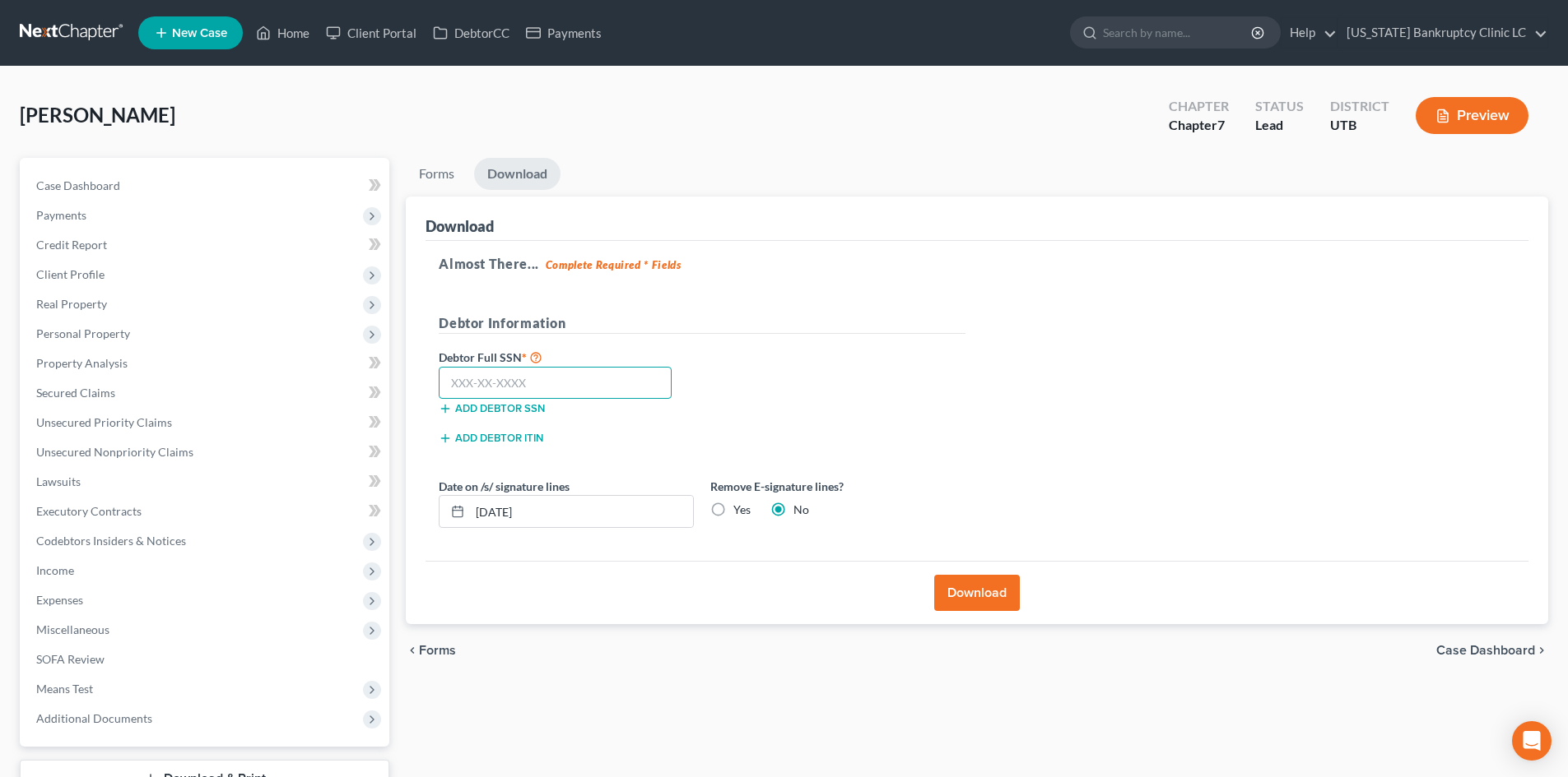
click at [634, 387] on input "text" at bounding box center [555, 384] width 233 height 33
type input "647-40-2890"
click at [989, 591] on button "Download" at bounding box center [977, 594] width 86 height 37
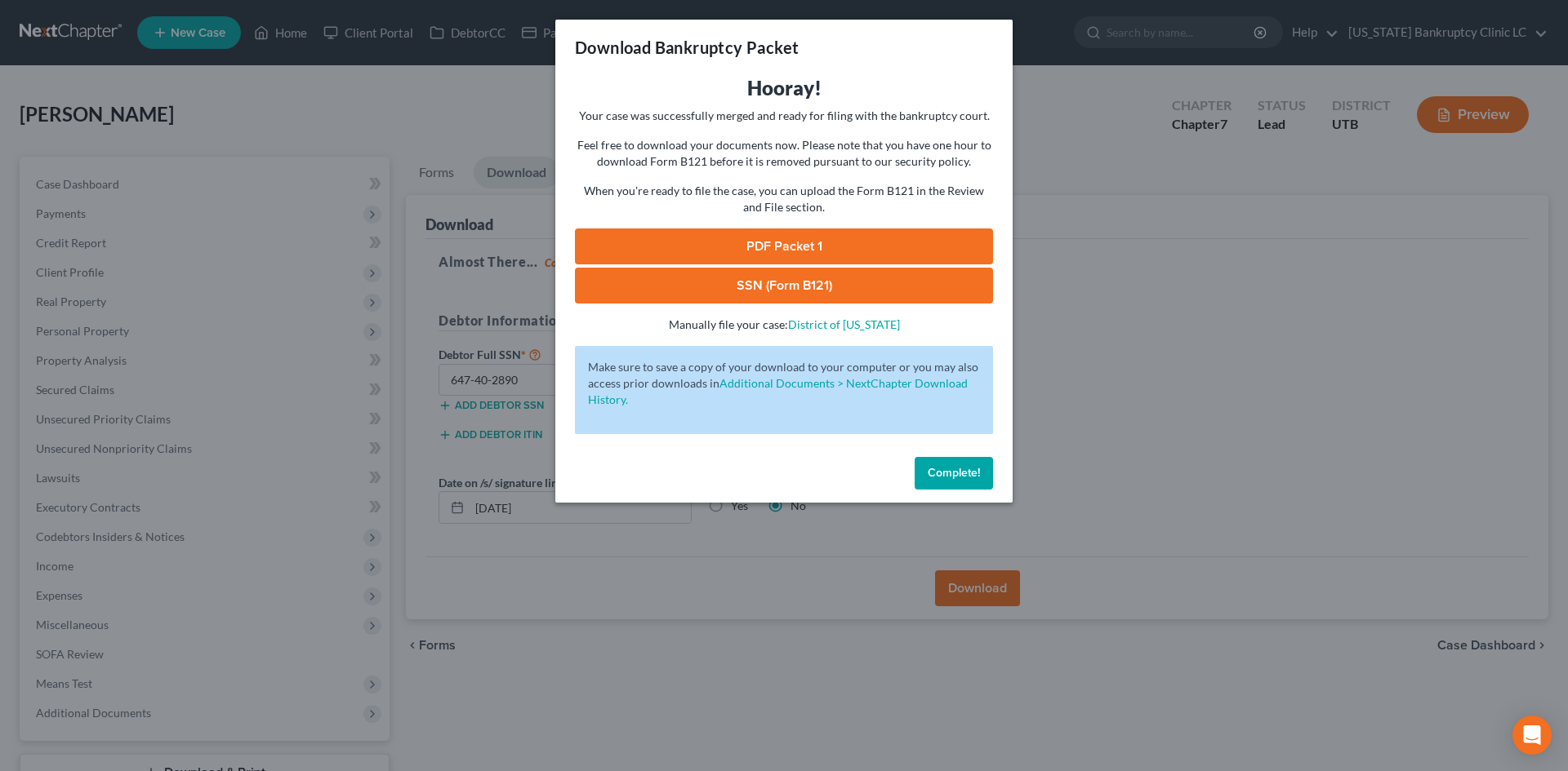
click at [671, 245] on link "PDF Packet 1" at bounding box center [784, 246] width 418 height 36
click at [795, 292] on link "SSN (Form B121)" at bounding box center [784, 286] width 418 height 36
click at [954, 463] on button "Complete!" at bounding box center [953, 474] width 78 height 33
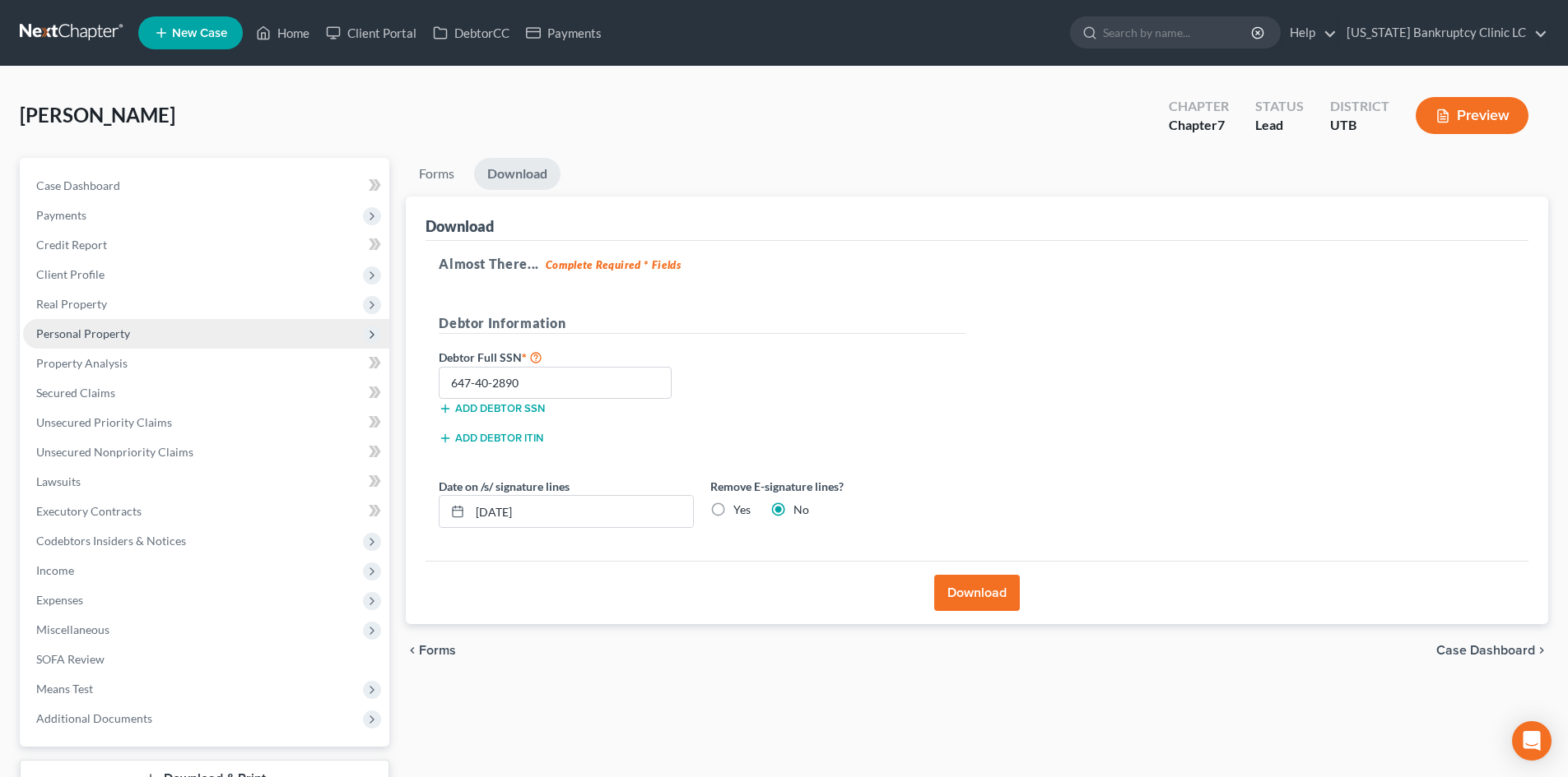
click at [148, 338] on span "Personal Property" at bounding box center [206, 335] width 366 height 30
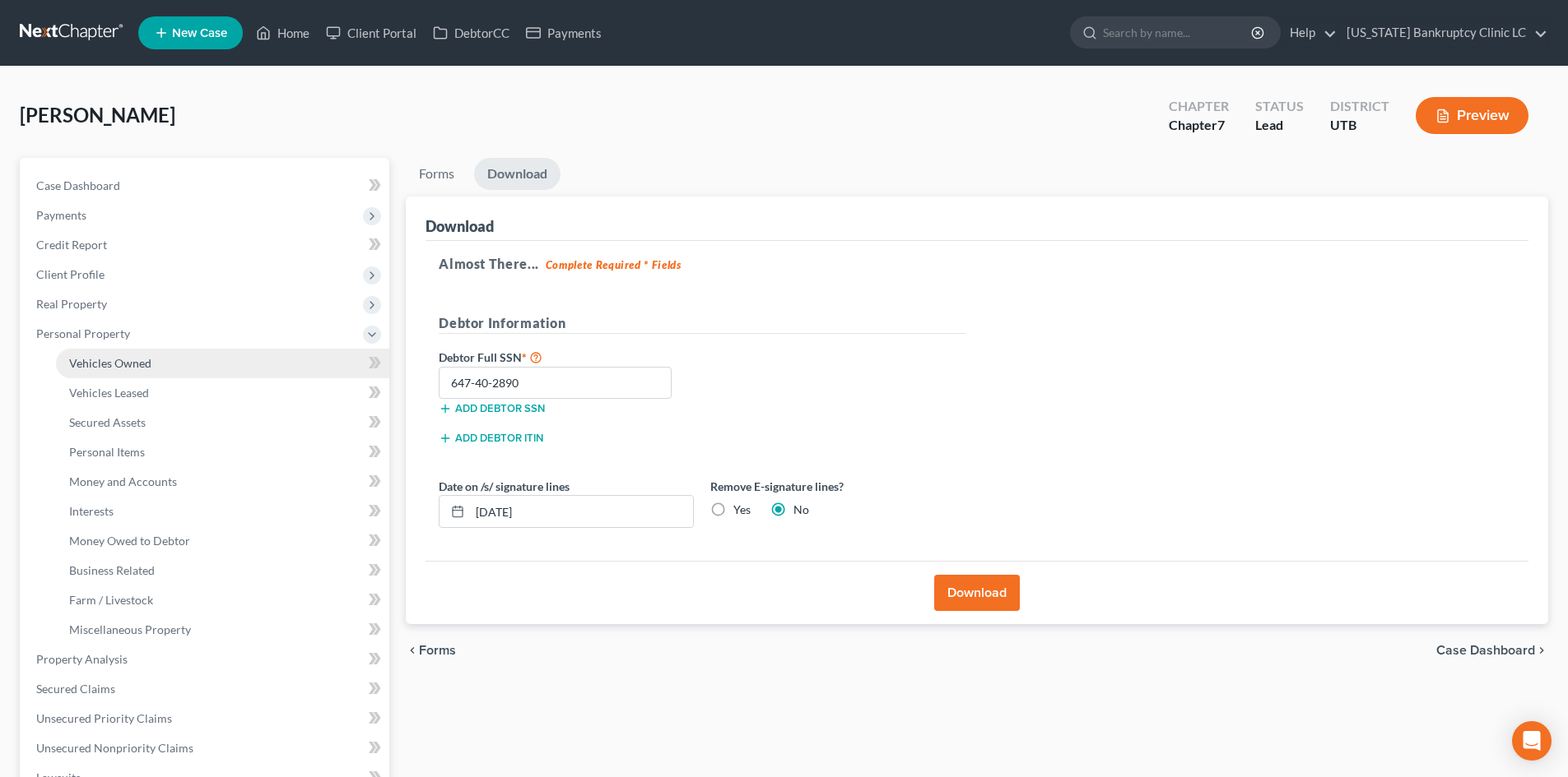
click at [145, 366] on span "Vehicles Owned" at bounding box center [110, 363] width 82 height 14
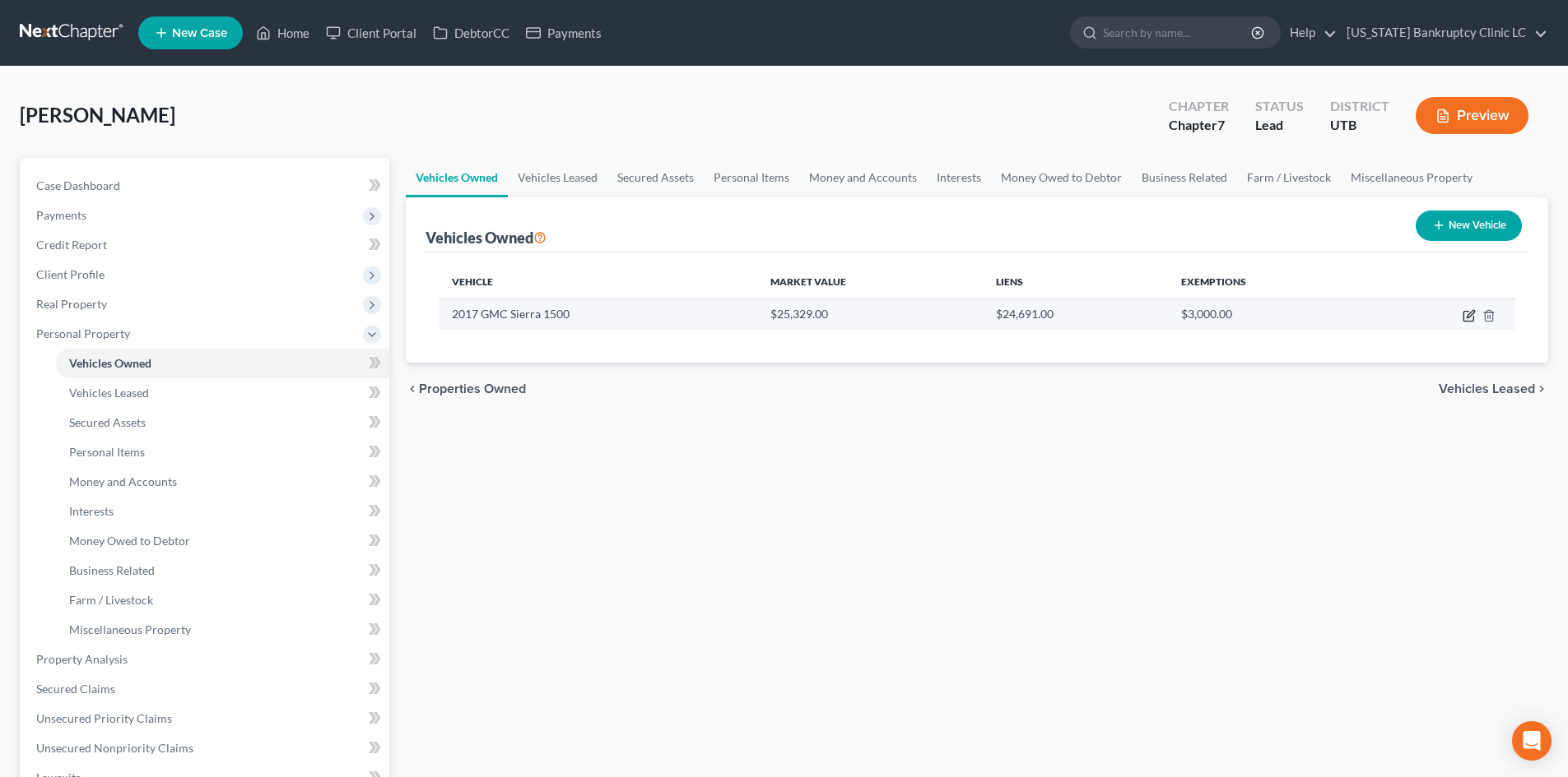
click at [1470, 319] on icon "button" at bounding box center [1469, 316] width 13 height 13
select select "0"
select select "9"
select select "2"
select select "0"
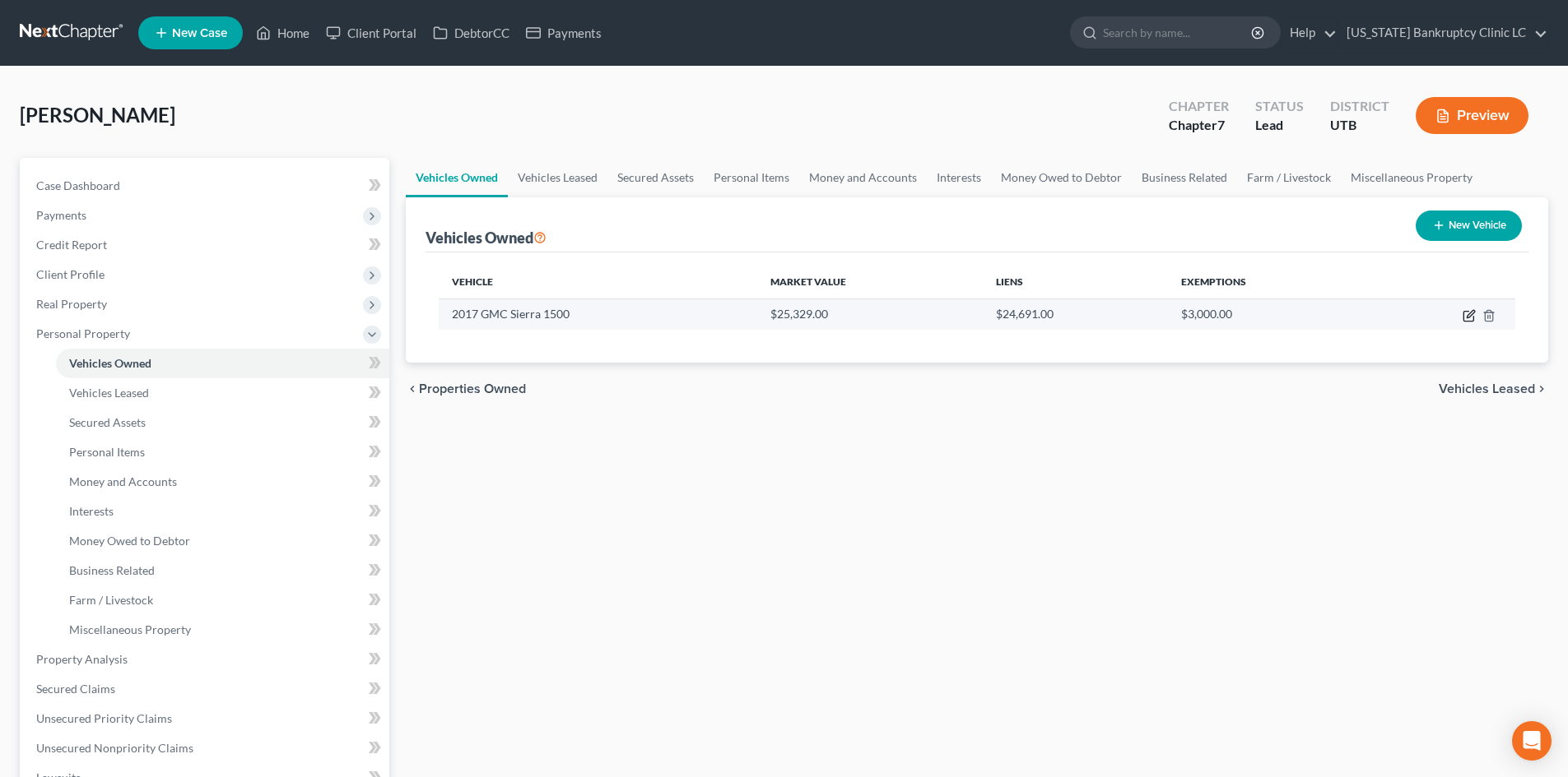
select select "46"
select select "0"
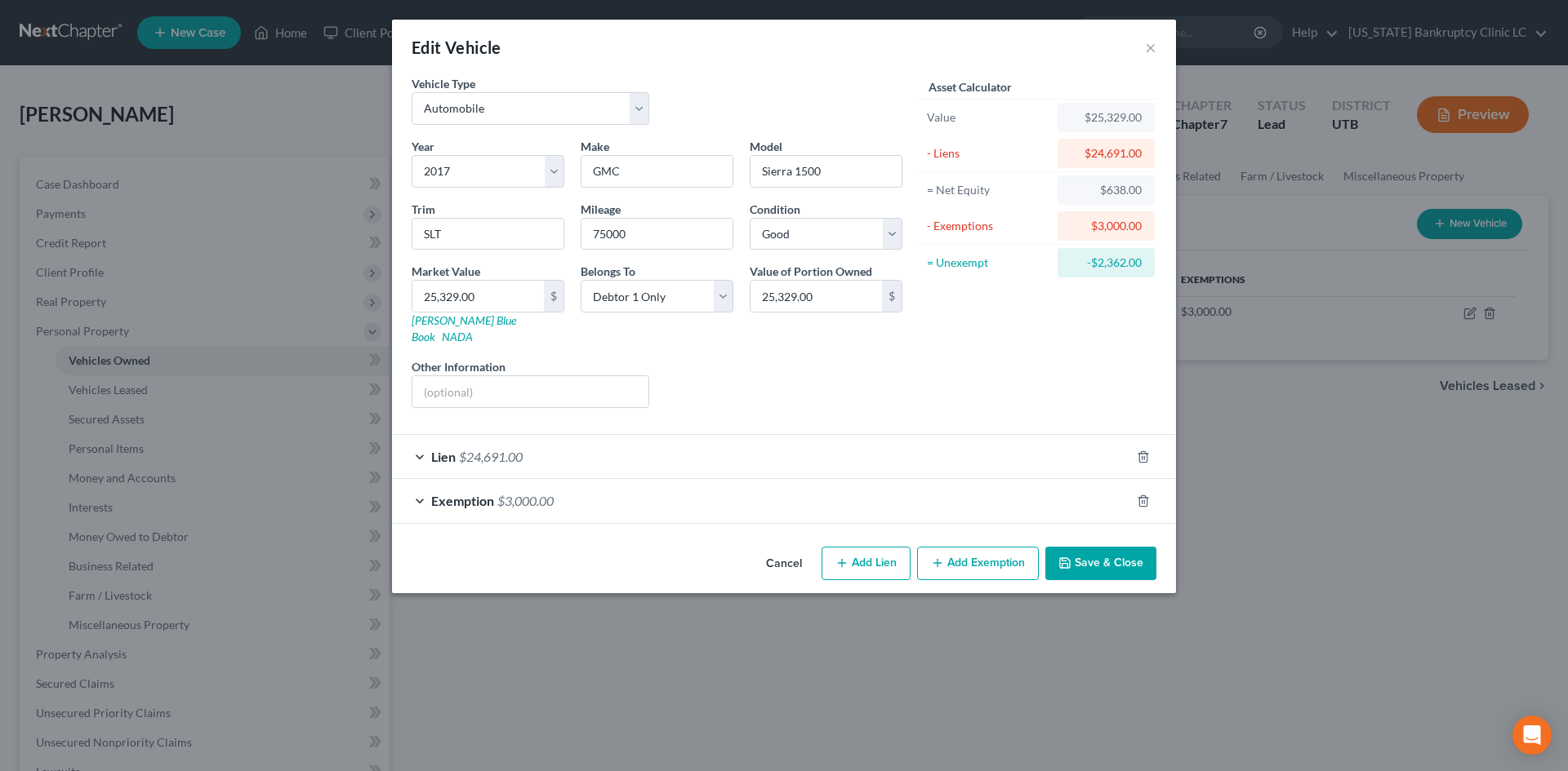
click at [860, 440] on div "Lien $24,691.00" at bounding box center [761, 456] width 738 height 44
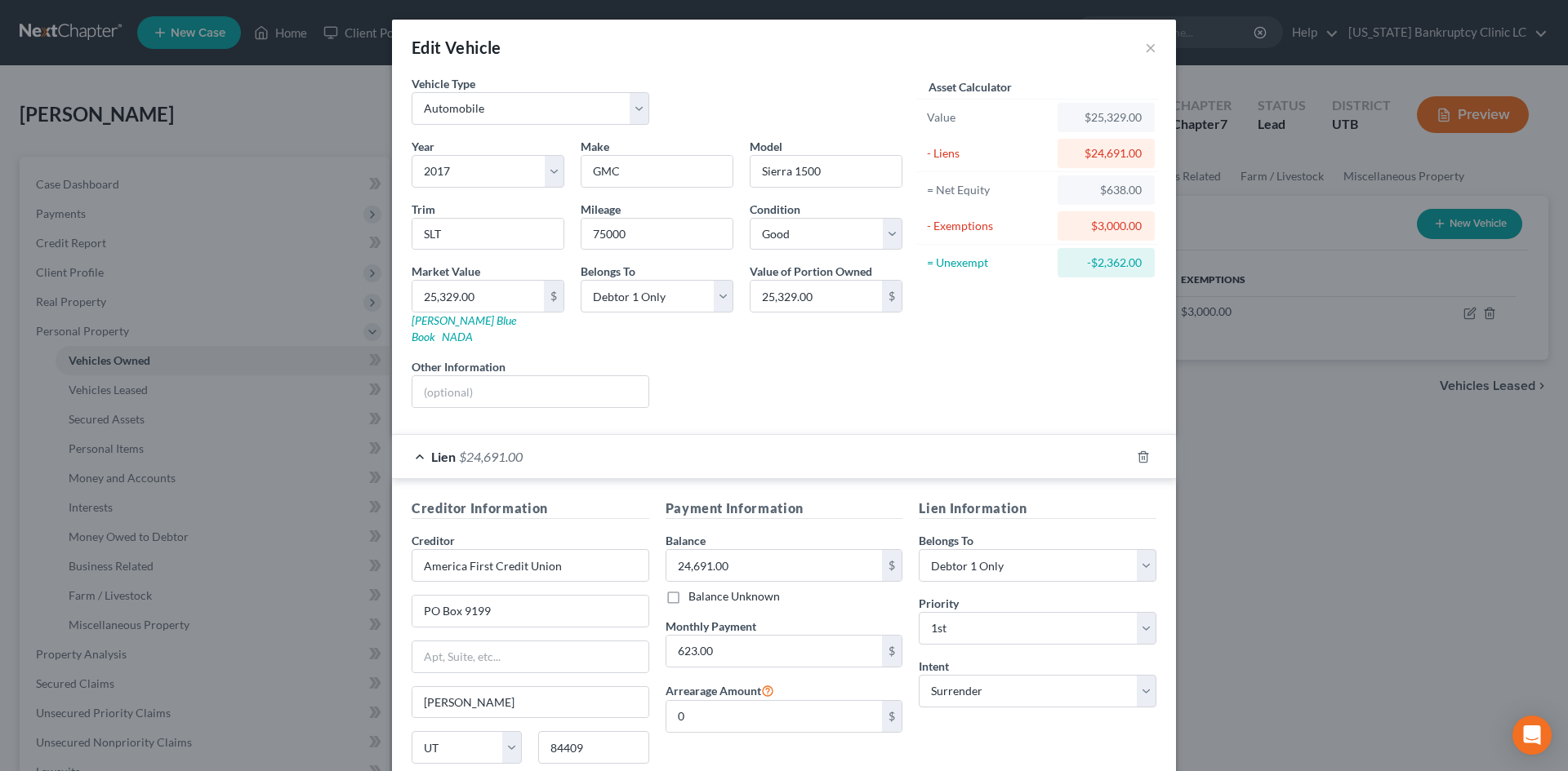
click at [860, 440] on div "Lien $24,691.00" at bounding box center [761, 456] width 738 height 44
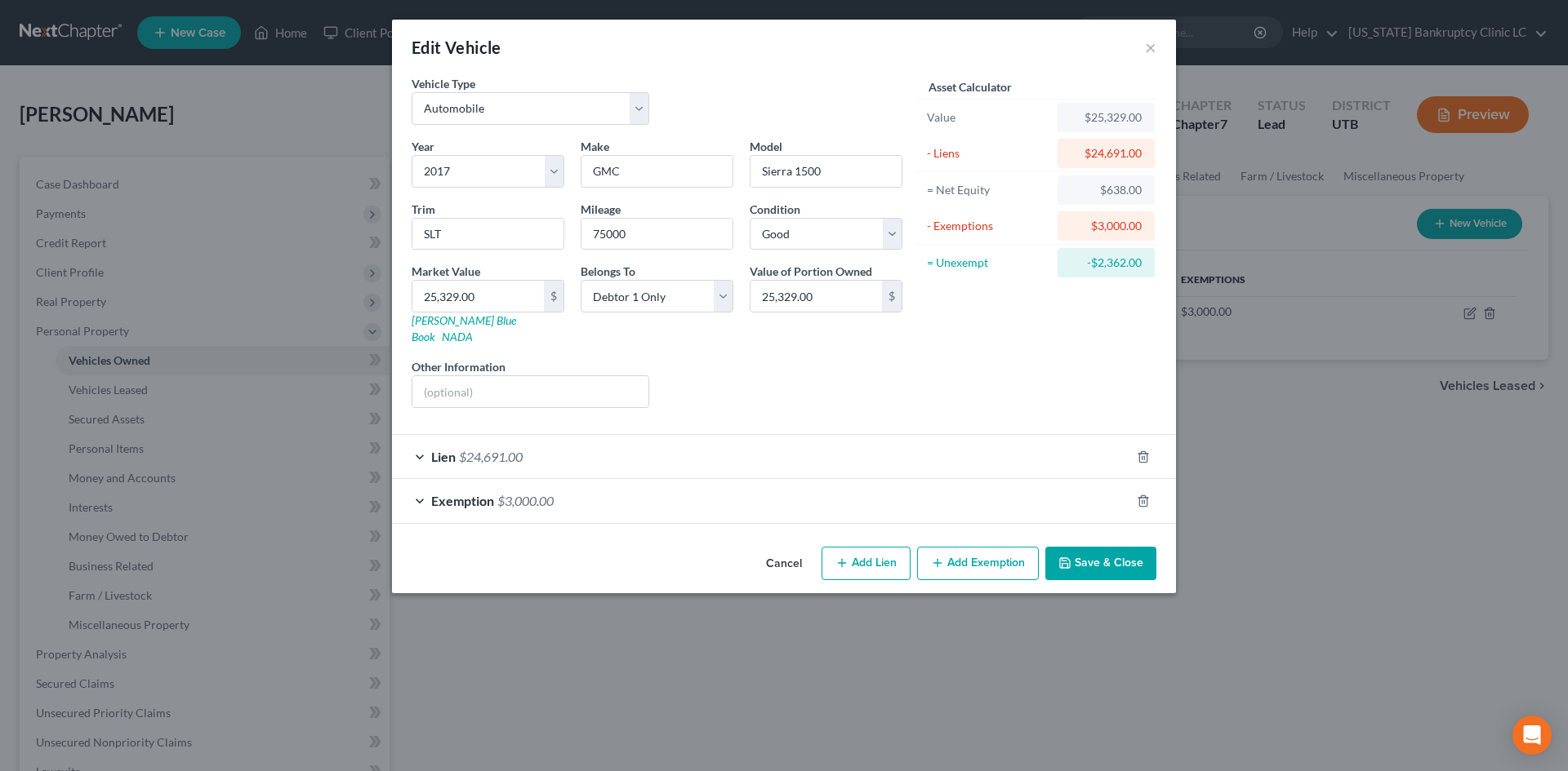
click at [1094, 547] on button "Save & Close" at bounding box center [1100, 564] width 111 height 35
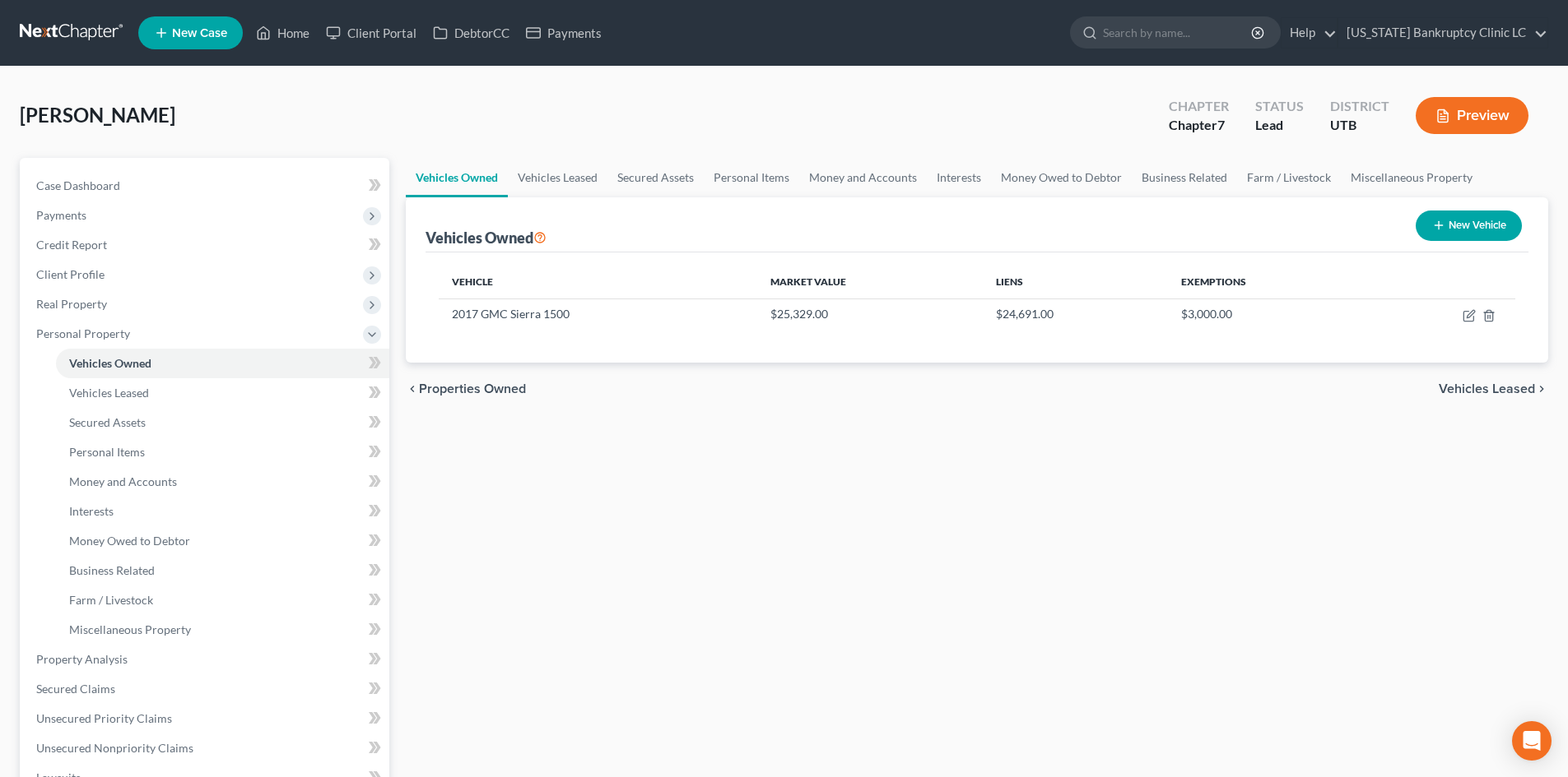
click at [321, 100] on div "Marquart, Zackery Upgraded Chapter Chapter 7 Status Lead District UTB Preview" at bounding box center [784, 122] width 1528 height 71
click at [279, 22] on link "Home" at bounding box center [282, 33] width 70 height 30
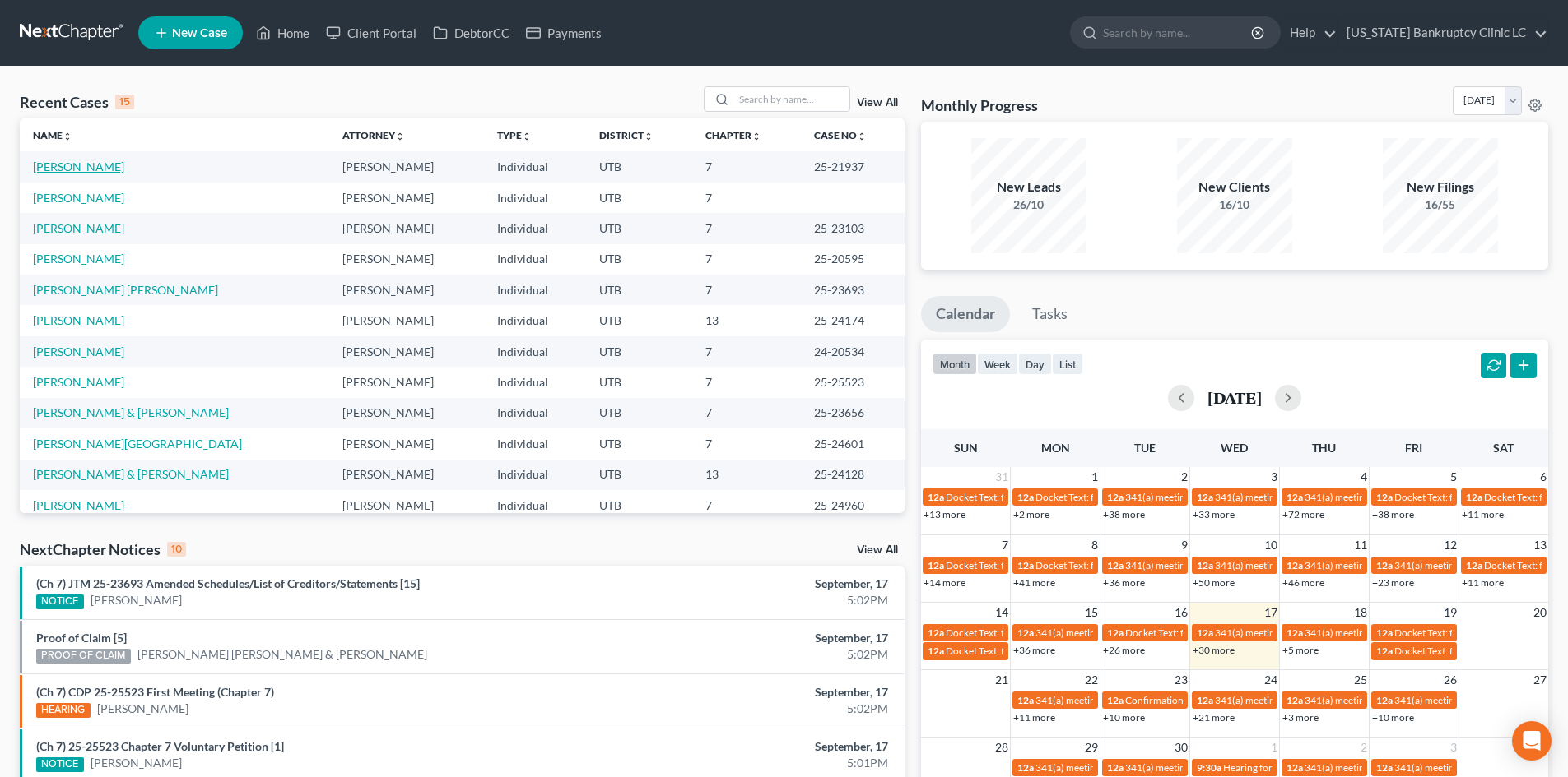
click at [108, 168] on link "[PERSON_NAME]" at bounding box center [79, 166] width 91 height 14
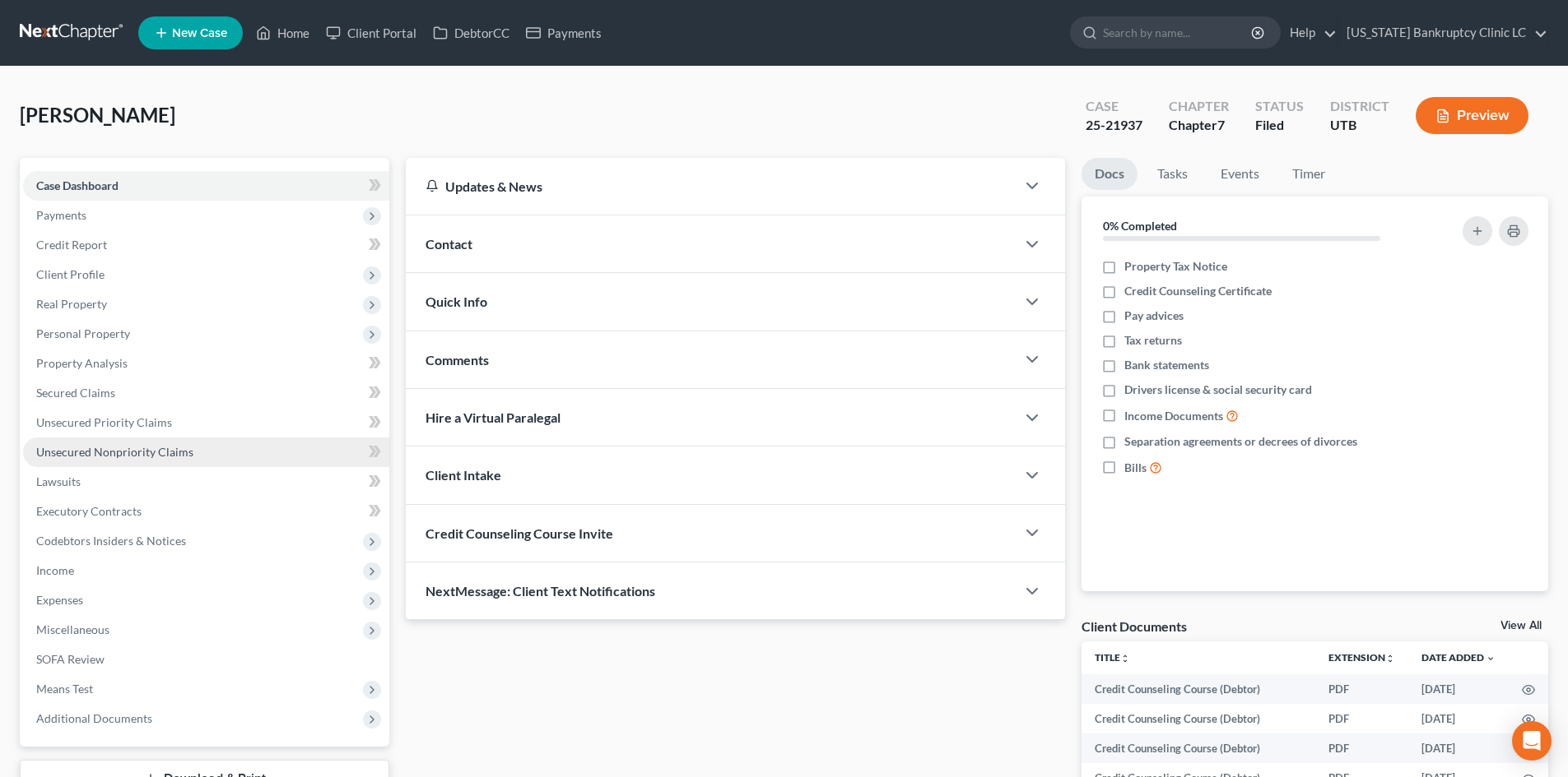
click at [165, 460] on link "Unsecured Nonpriority Claims" at bounding box center [206, 452] width 366 height 30
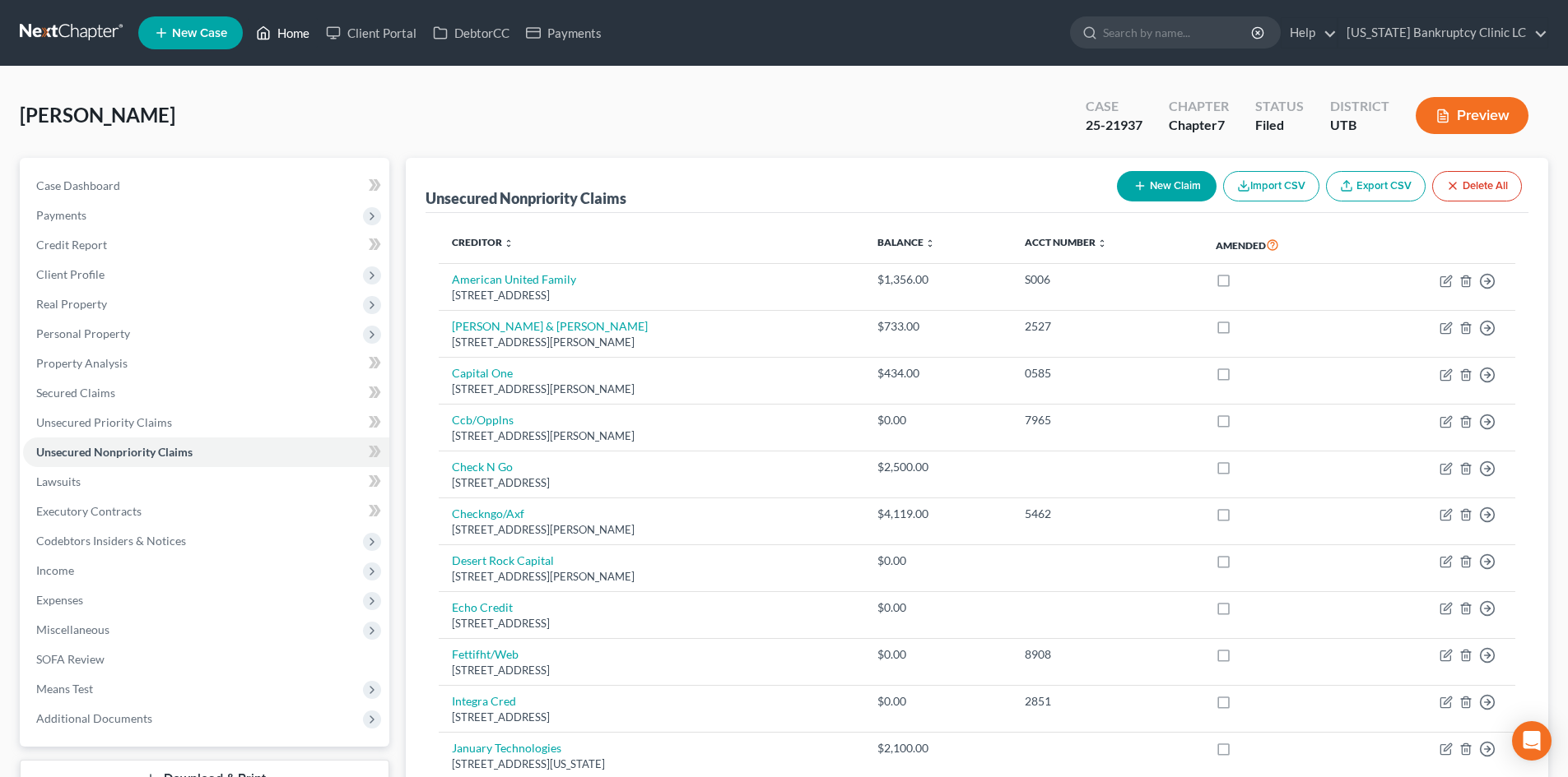
click at [295, 25] on link "Home" at bounding box center [282, 33] width 70 height 30
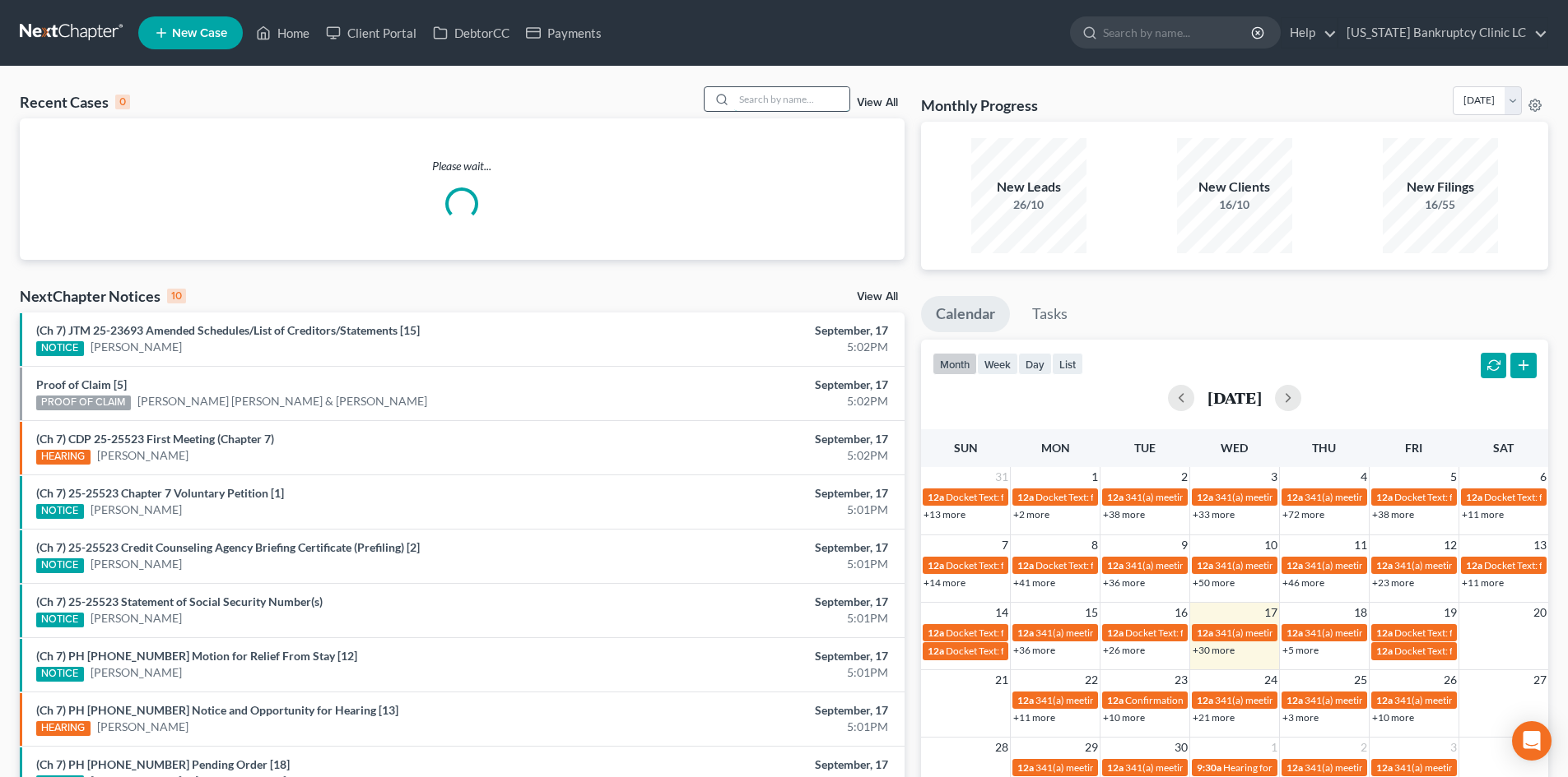
click at [776, 96] on input "search" at bounding box center [791, 99] width 115 height 24
paste input "25-23693"
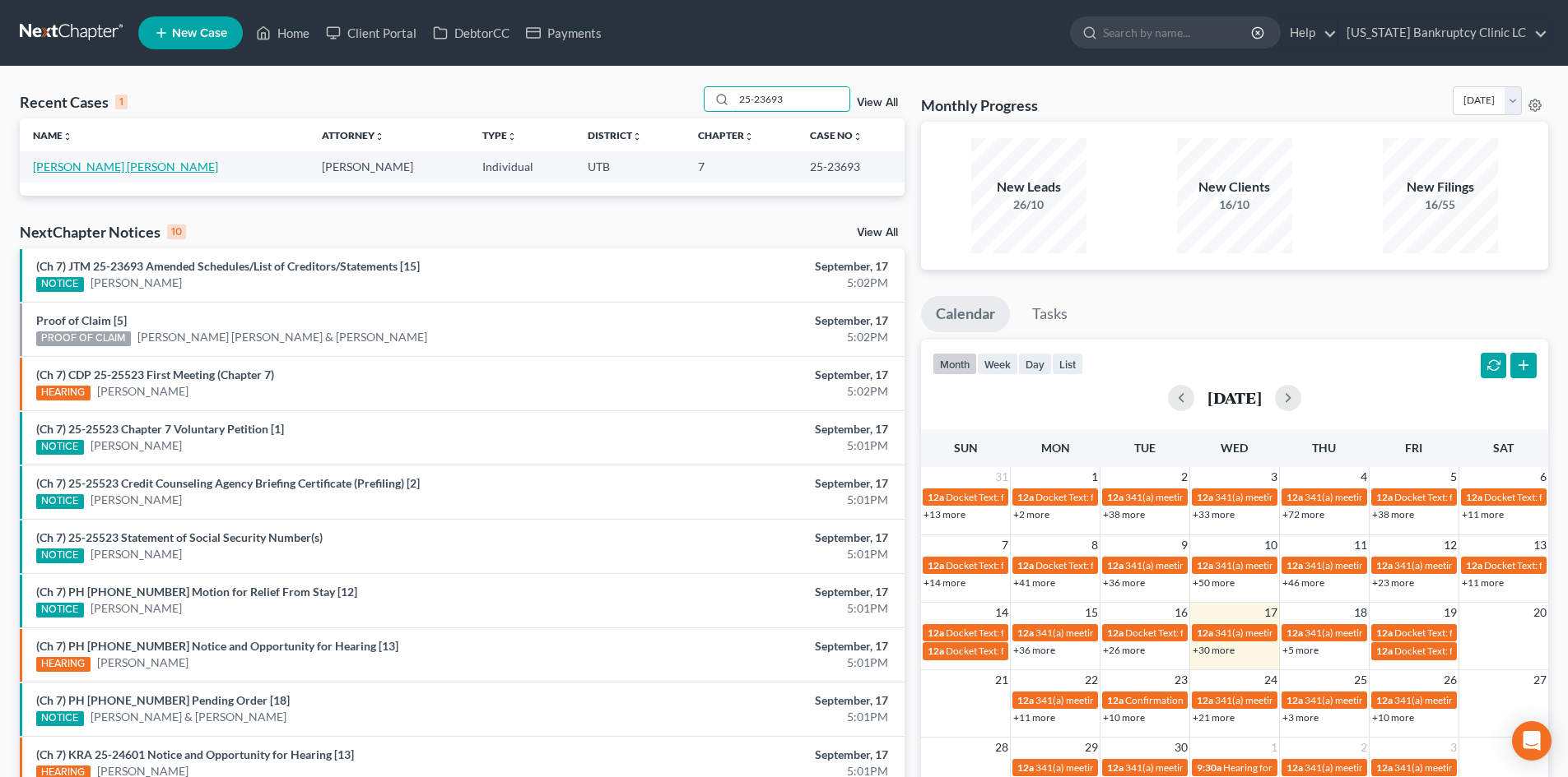
type input "25-23693"
click at [86, 166] on link "[PERSON_NAME] [PERSON_NAME]" at bounding box center [125, 166] width 185 height 14
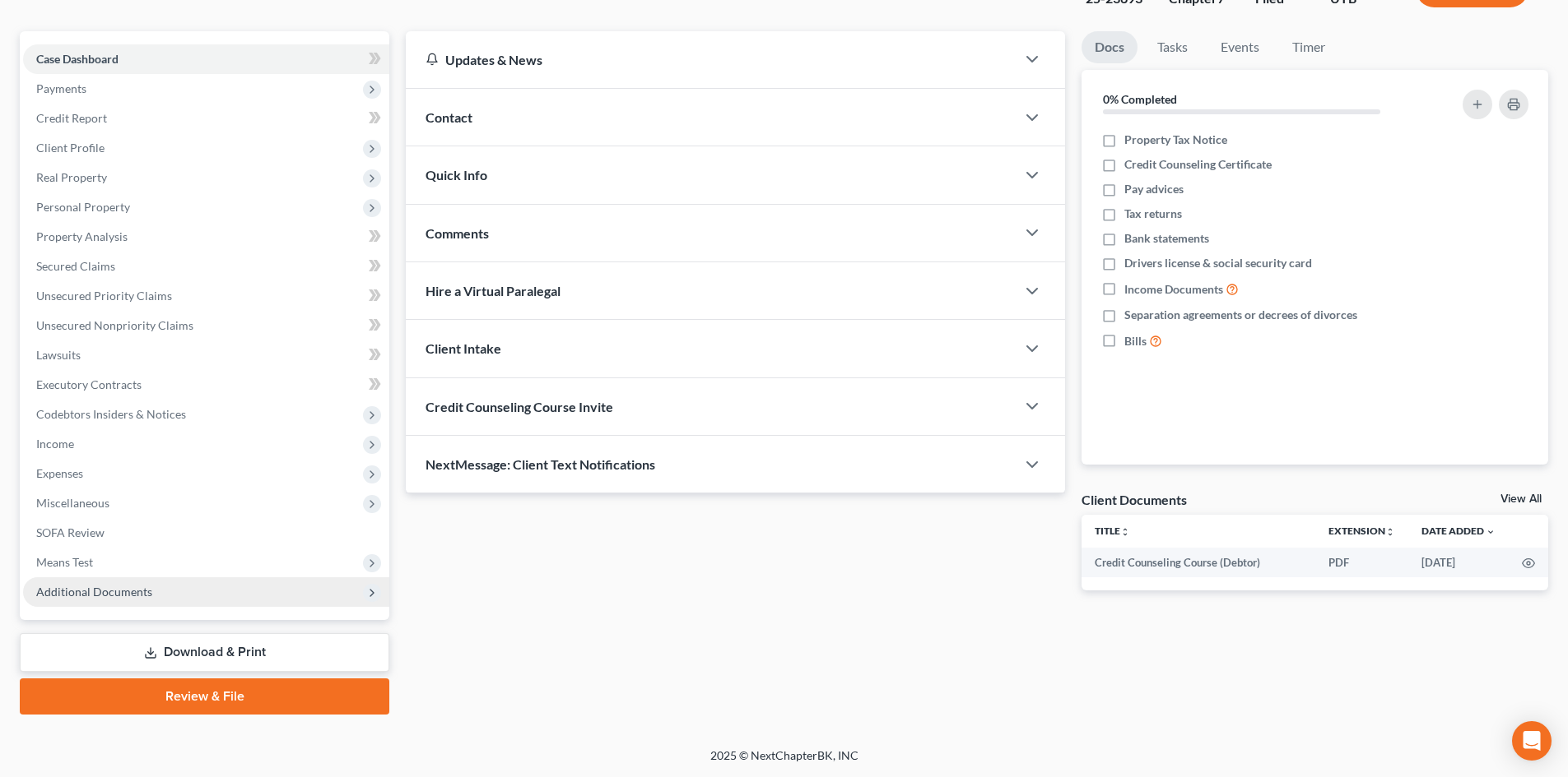
click at [153, 602] on span "Additional Documents" at bounding box center [206, 593] width 366 height 30
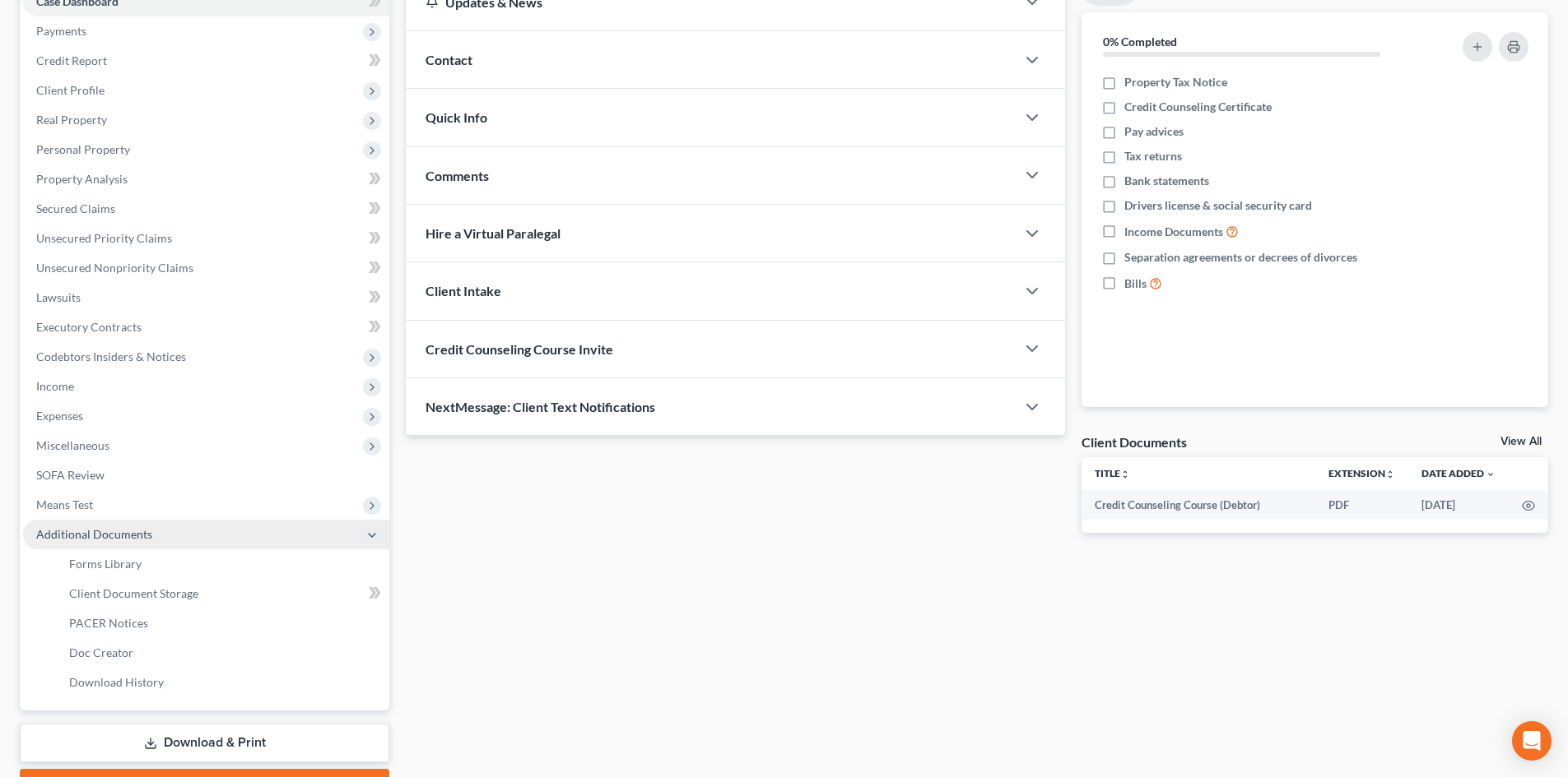
scroll to position [275, 0]
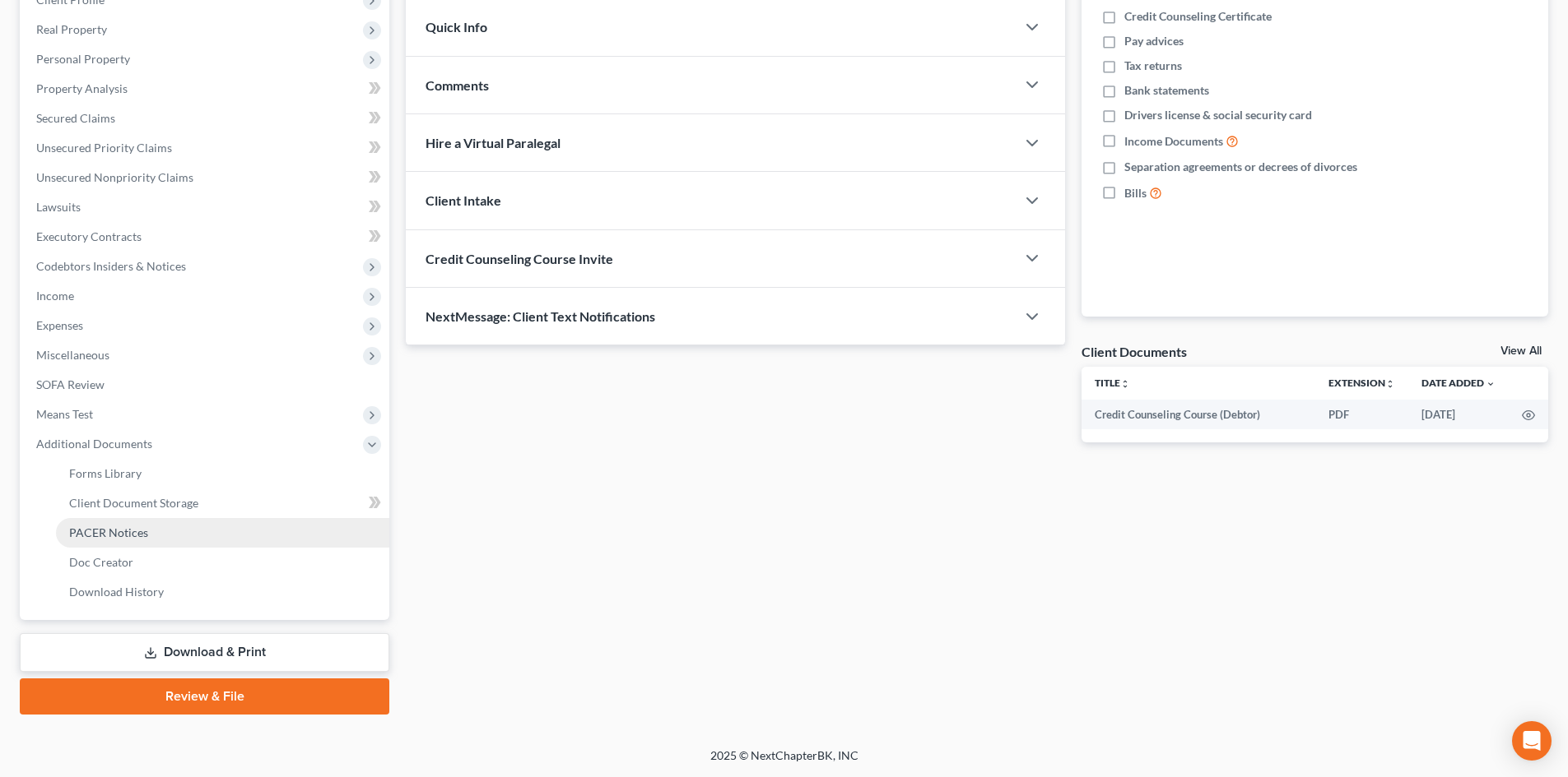
click at [173, 530] on link "PACER Notices" at bounding box center [222, 533] width 333 height 30
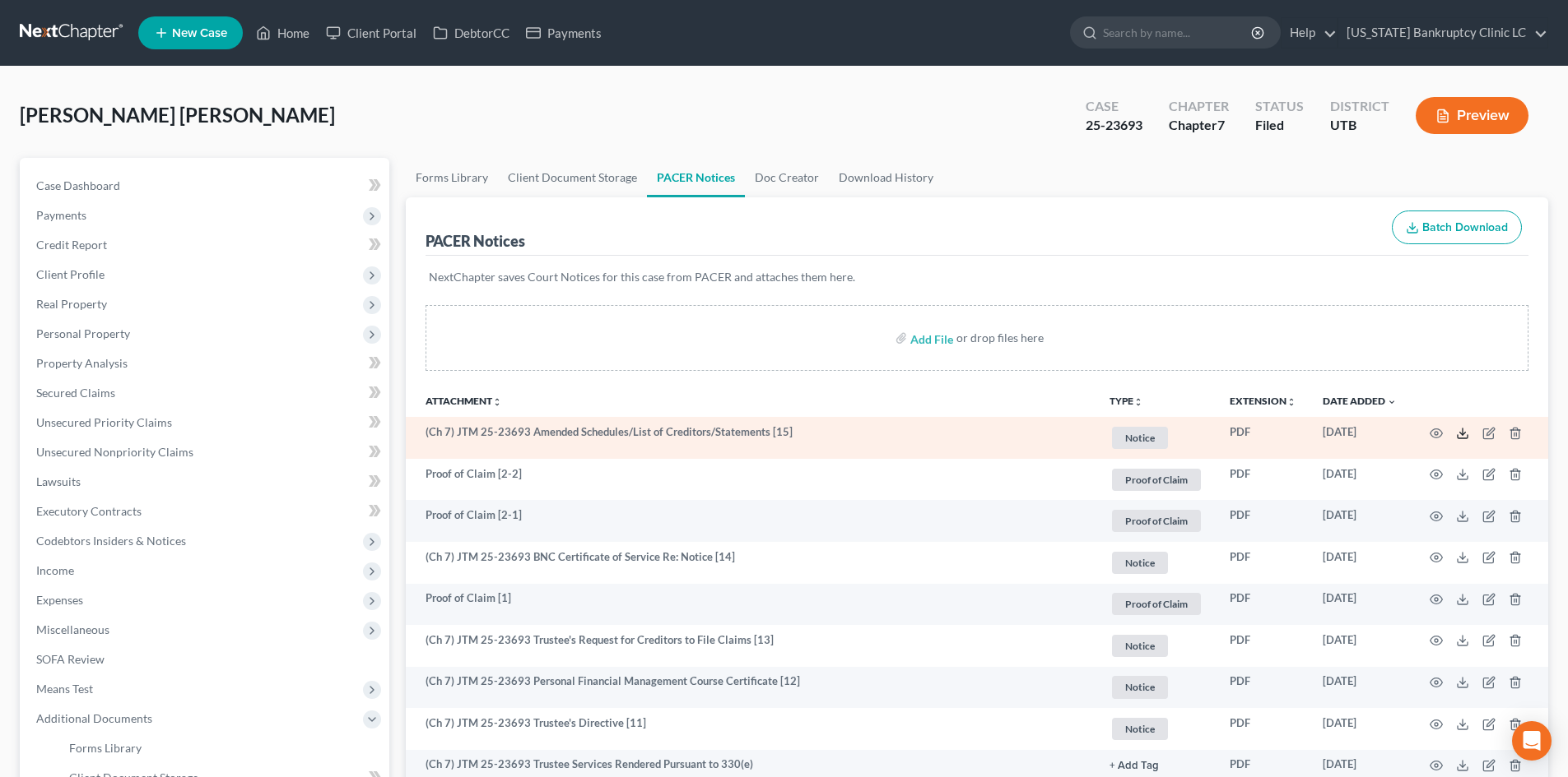
click at [1458, 433] on icon at bounding box center [1463, 433] width 13 height 13
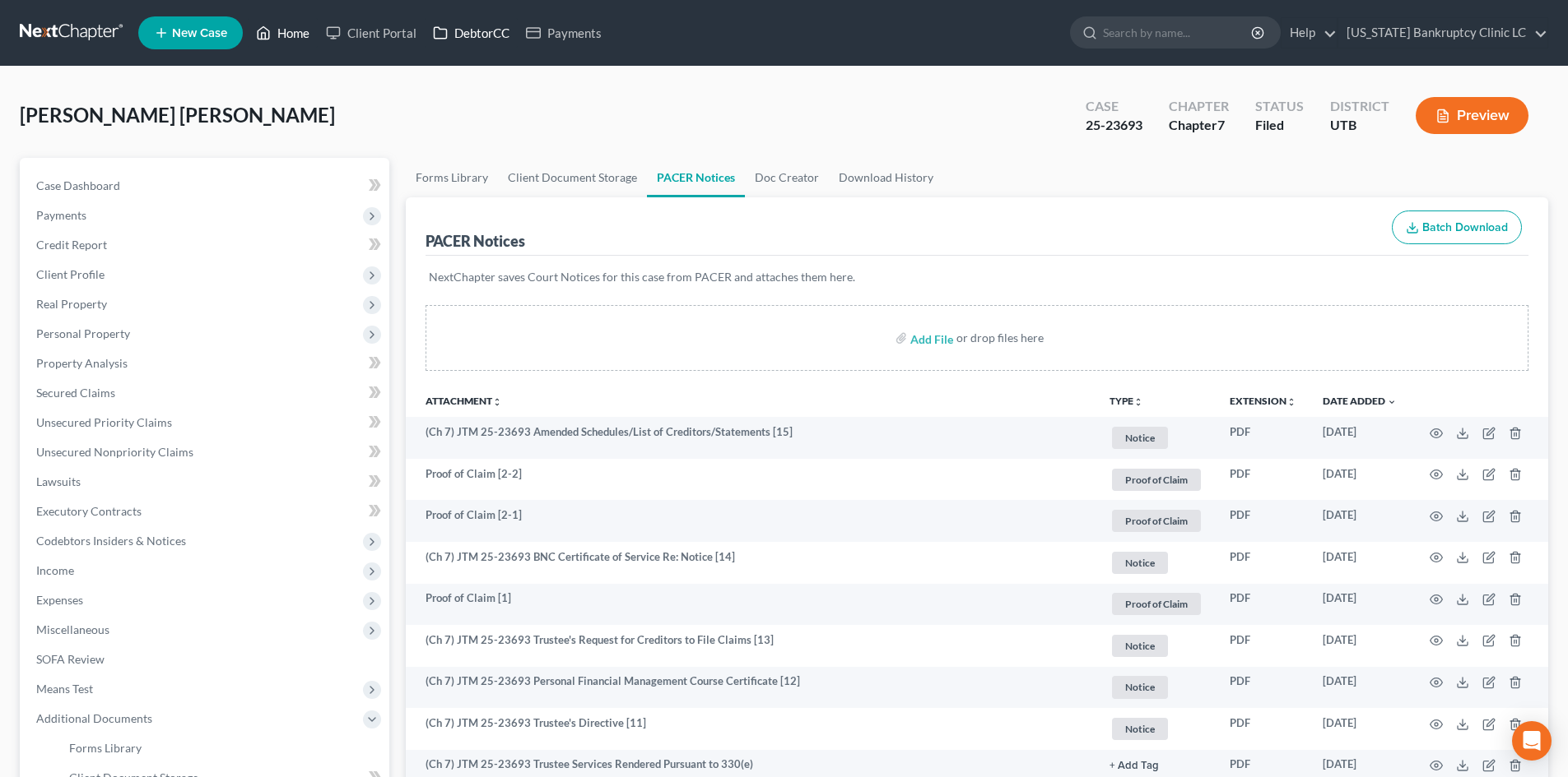
drag, startPoint x: 289, startPoint y: 31, endPoint x: 502, endPoint y: 23, distance: 213.2
click at [289, 30] on link "Home" at bounding box center [282, 33] width 70 height 30
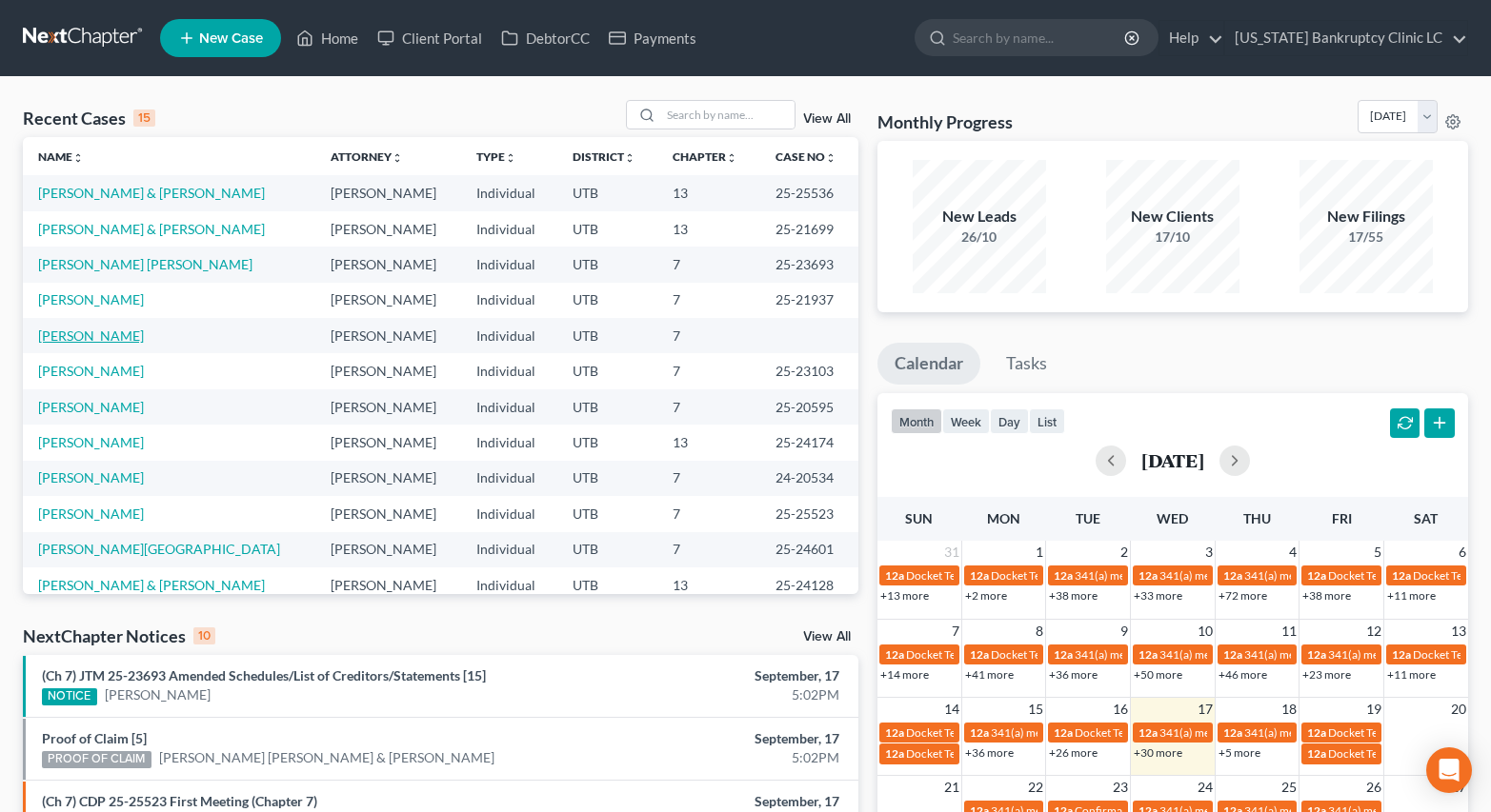
click at [91, 337] on link "[PERSON_NAME]" at bounding box center [91, 335] width 106 height 16
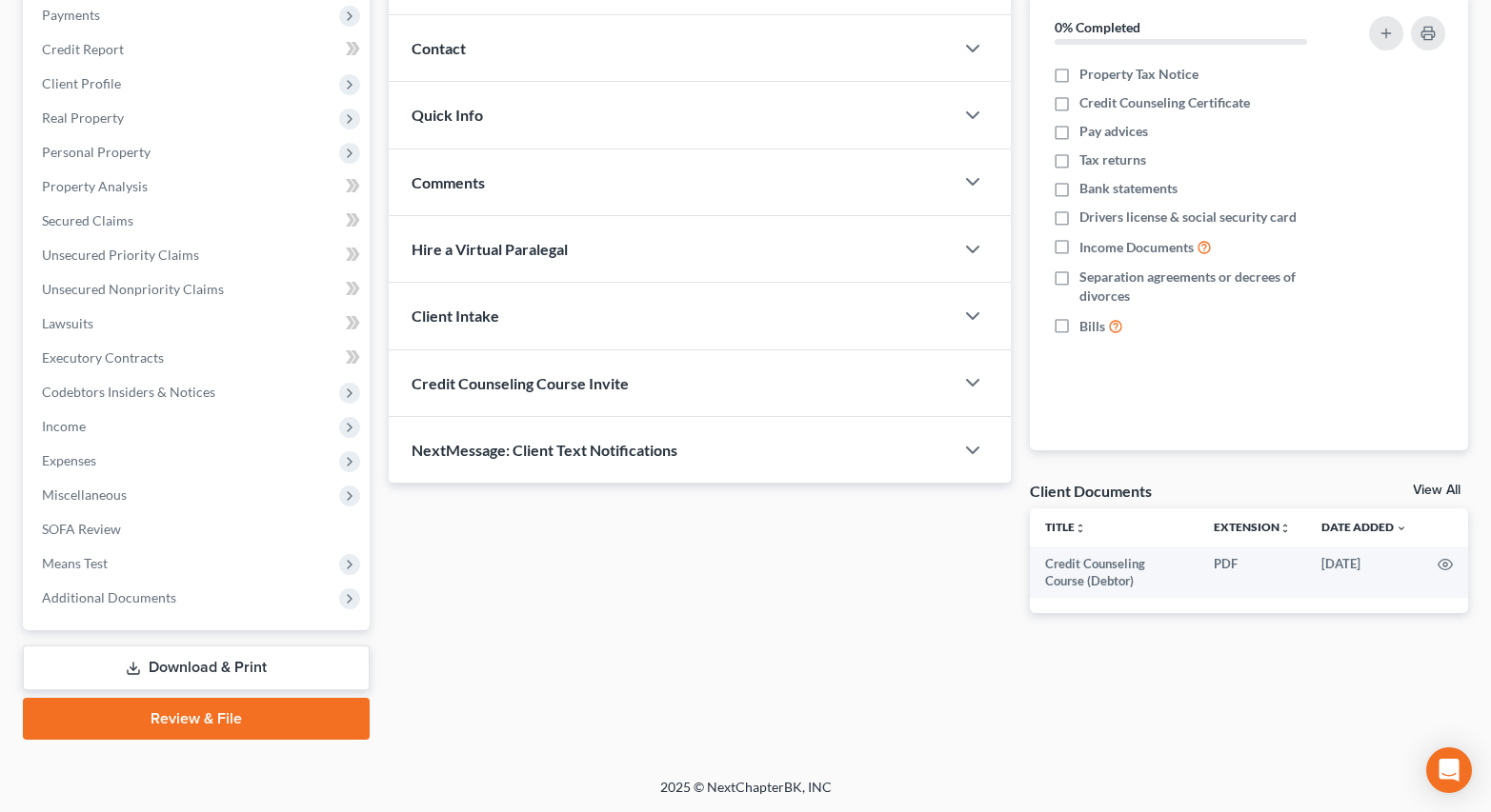
drag, startPoint x: 175, startPoint y: 727, endPoint x: 206, endPoint y: 726, distance: 31.0
click at [176, 726] on link "Review & File" at bounding box center [196, 719] width 347 height 42
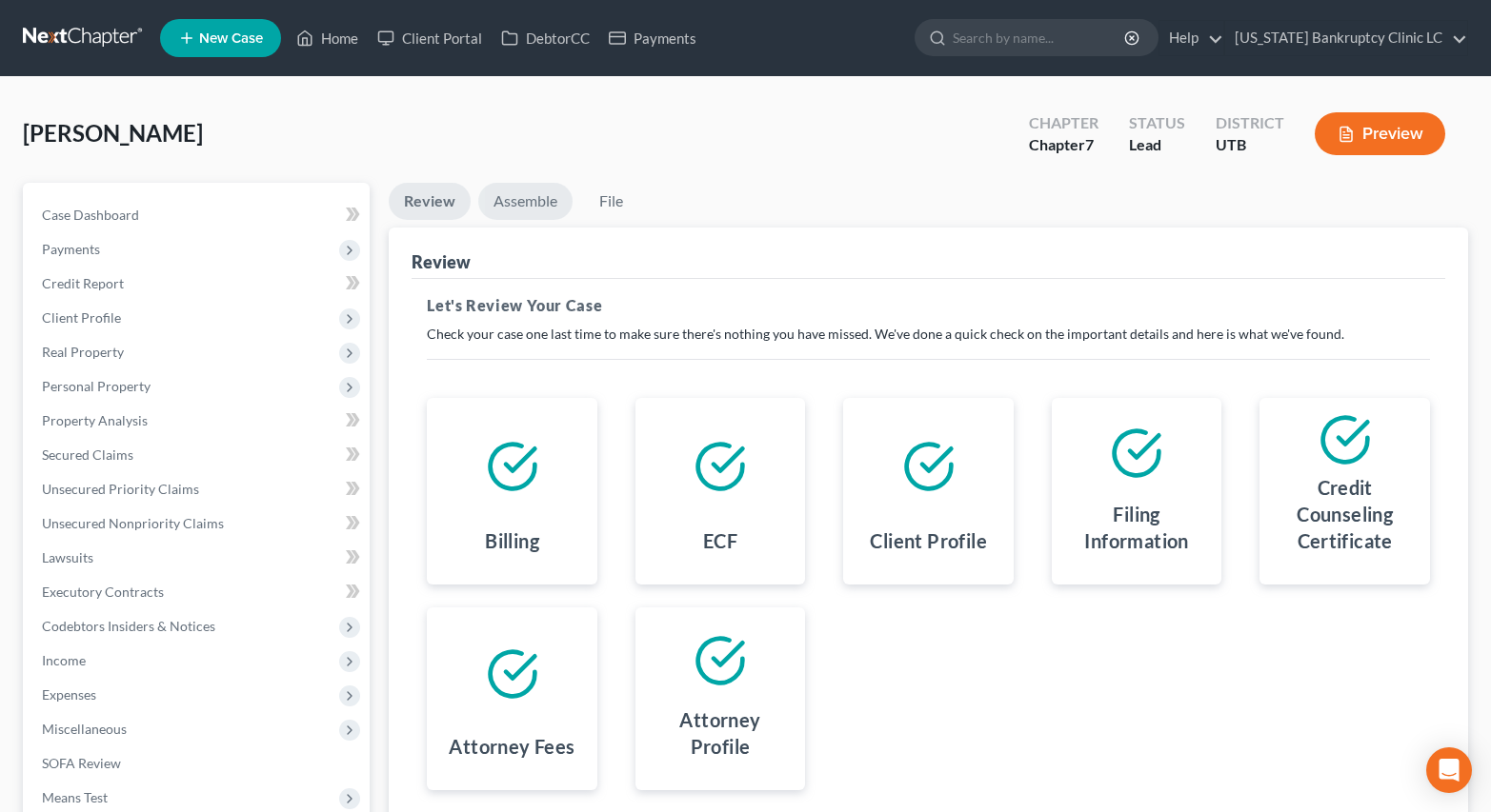
click at [529, 214] on link "Assemble" at bounding box center [525, 201] width 94 height 37
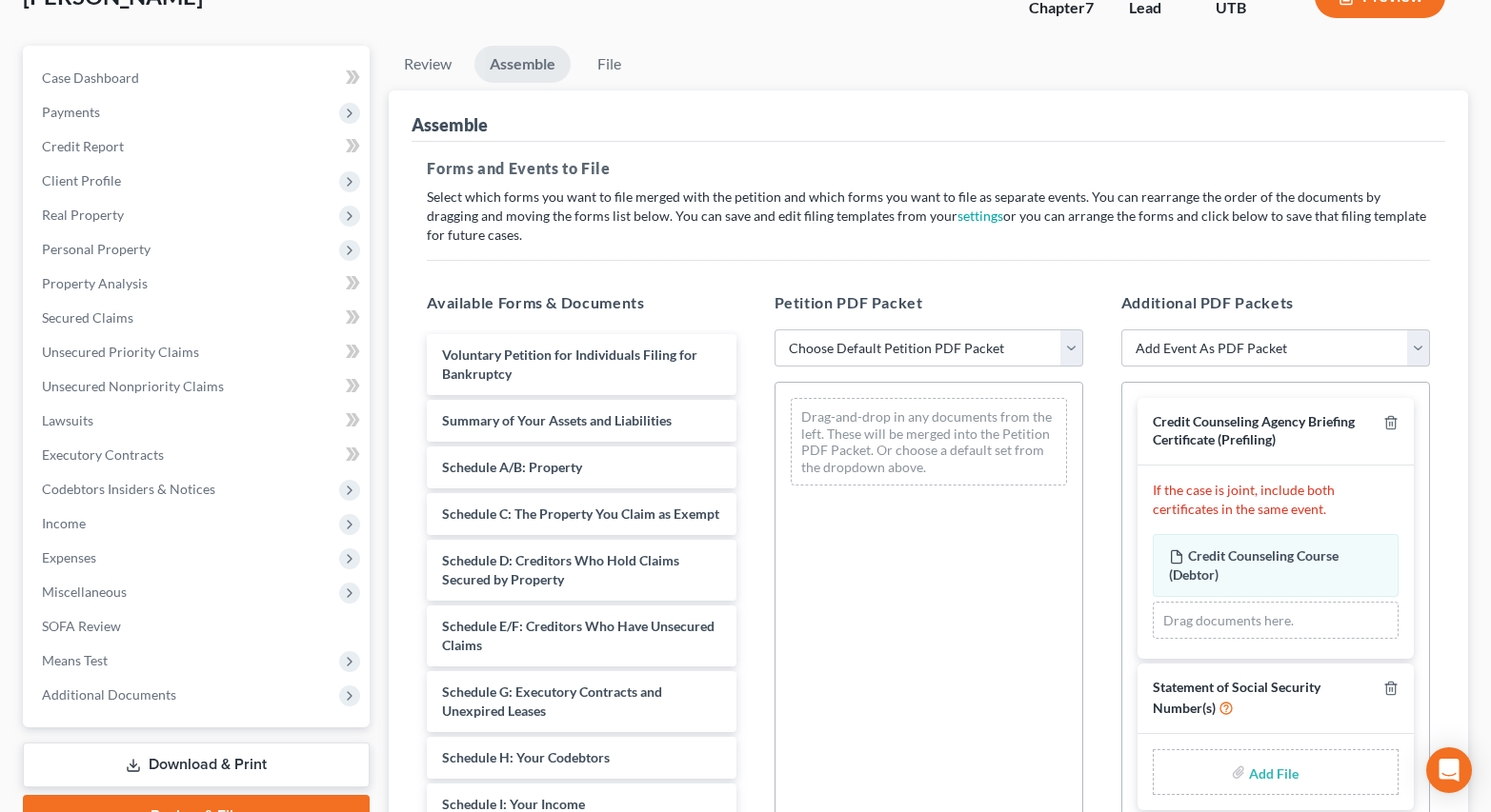
scroll to position [285, 0]
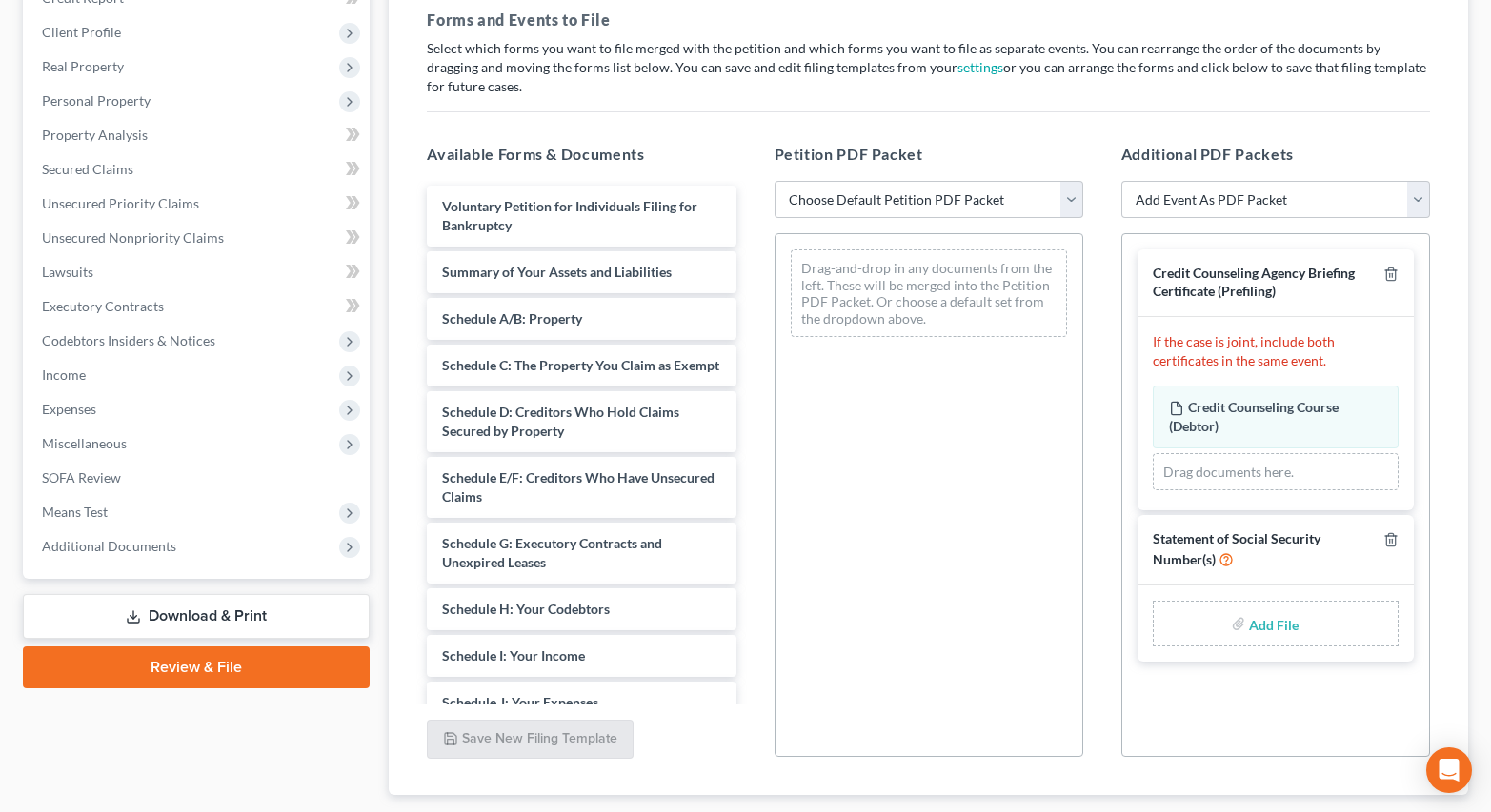
click at [1271, 628] on input "file" at bounding box center [1272, 624] width 46 height 35
type input "C:\fakepath\[PERSON_NAME] SSN.pdf"
click at [900, 193] on select "Choose Default Petition PDF Packet Emergency Filing (Voluntary Petition and Cre…" at bounding box center [929, 200] width 309 height 38
select select "3"
click at [775, 181] on select "Choose Default Petition PDF Packet Emergency Filing (Voluntary Petition and Cre…" at bounding box center [929, 200] width 309 height 38
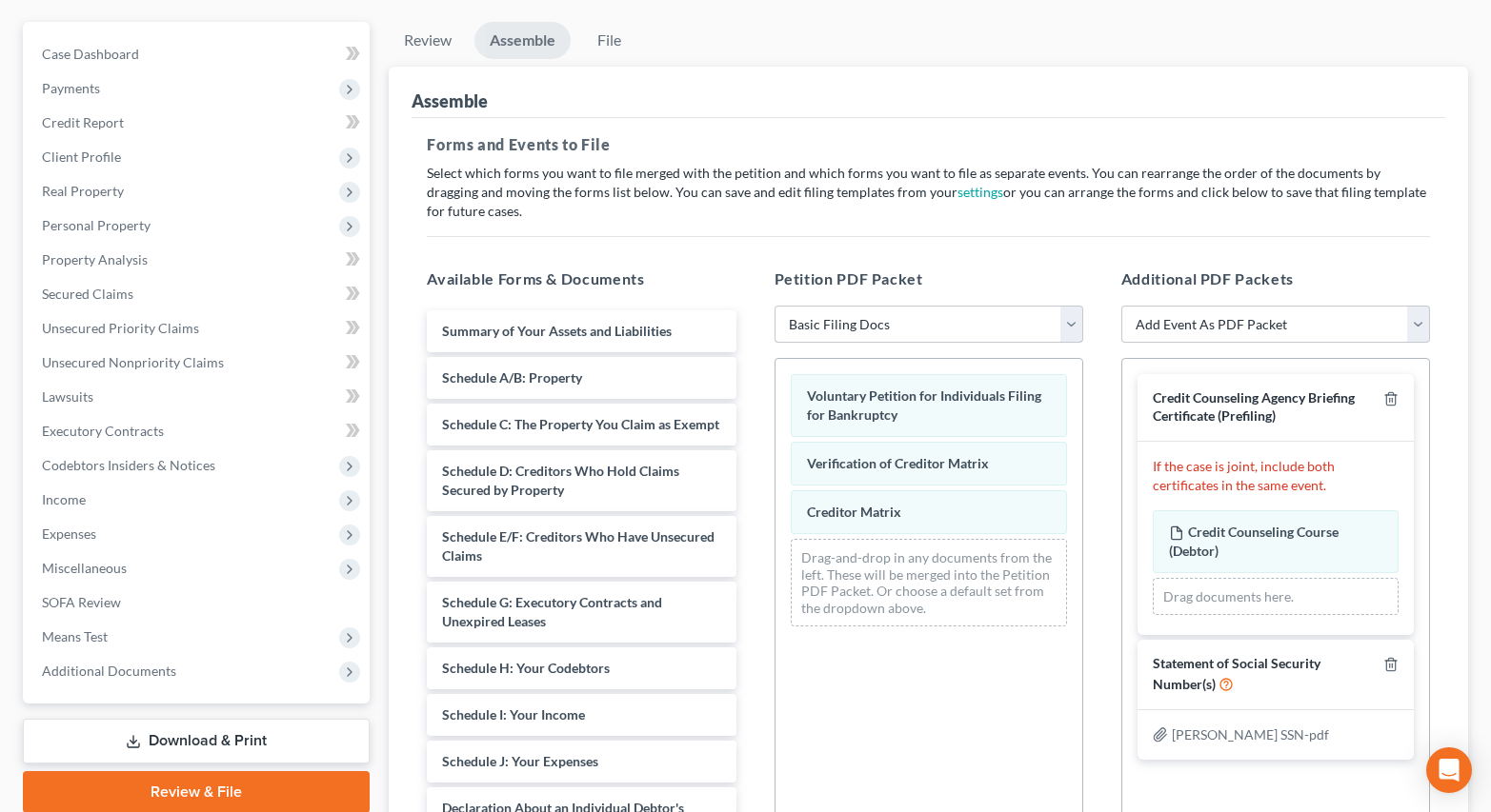
scroll to position [0, 0]
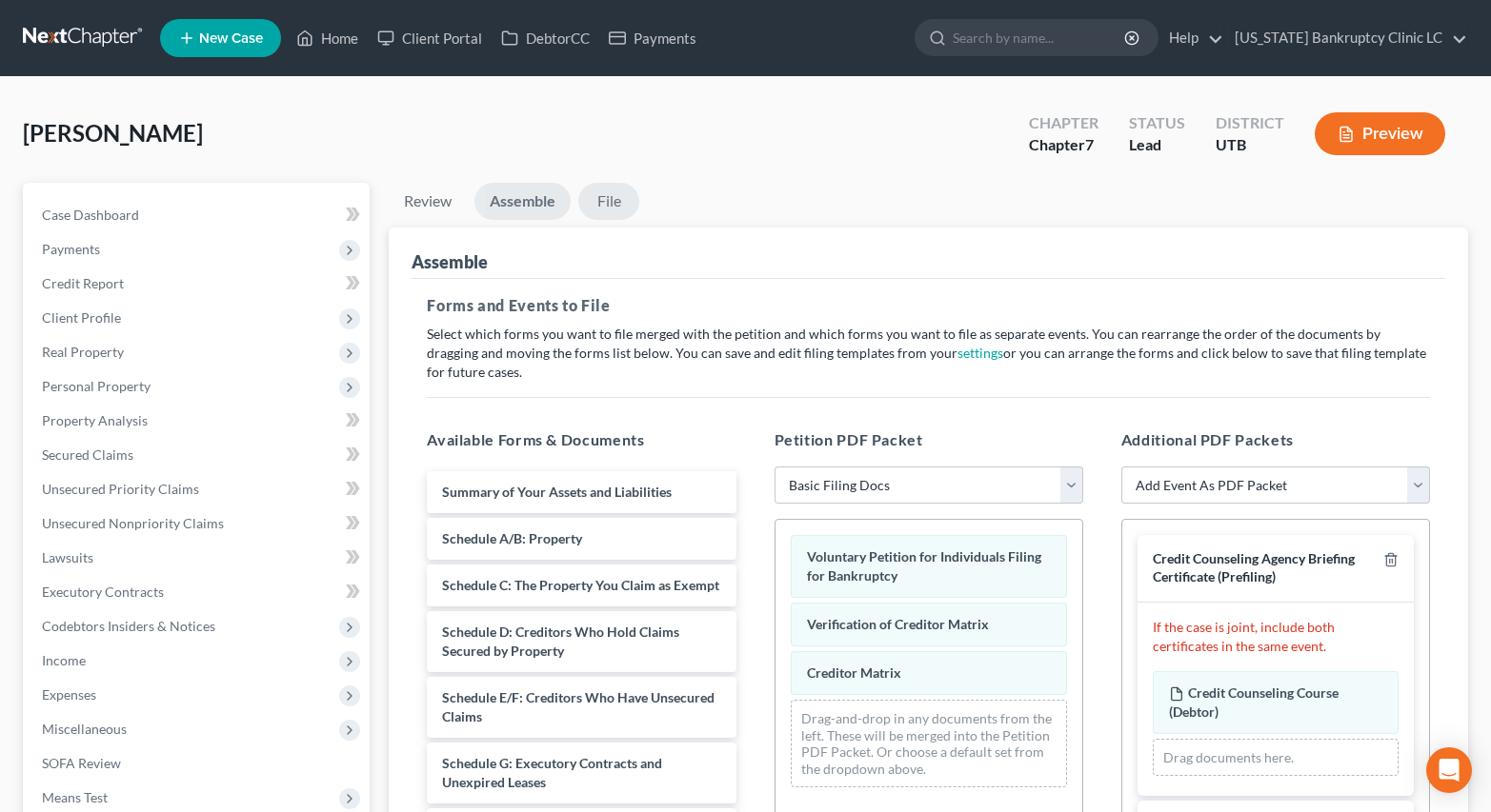
click at [617, 213] on link "File" at bounding box center [609, 201] width 61 height 37
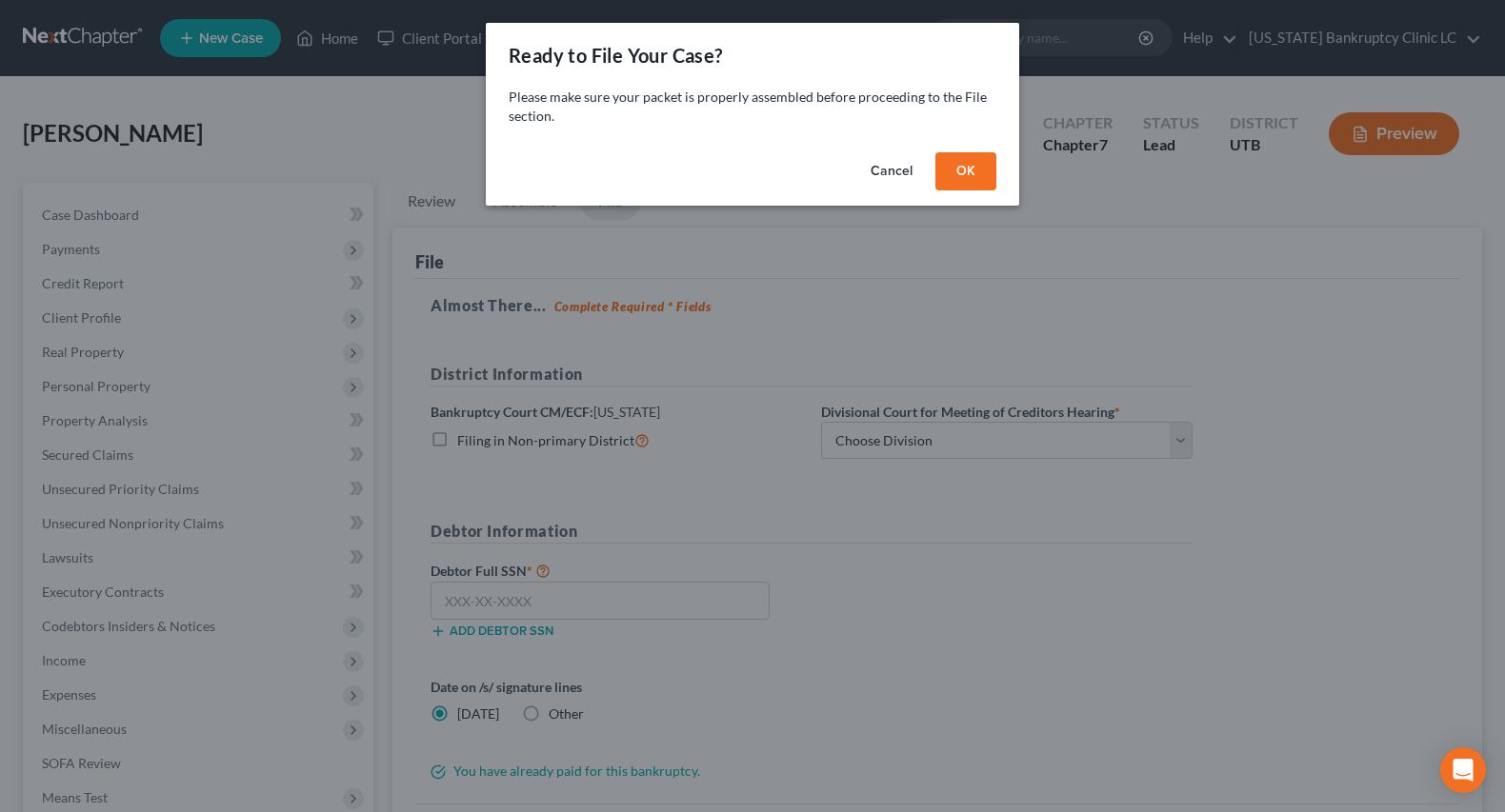
click at [965, 166] on button "OK" at bounding box center [965, 172] width 61 height 38
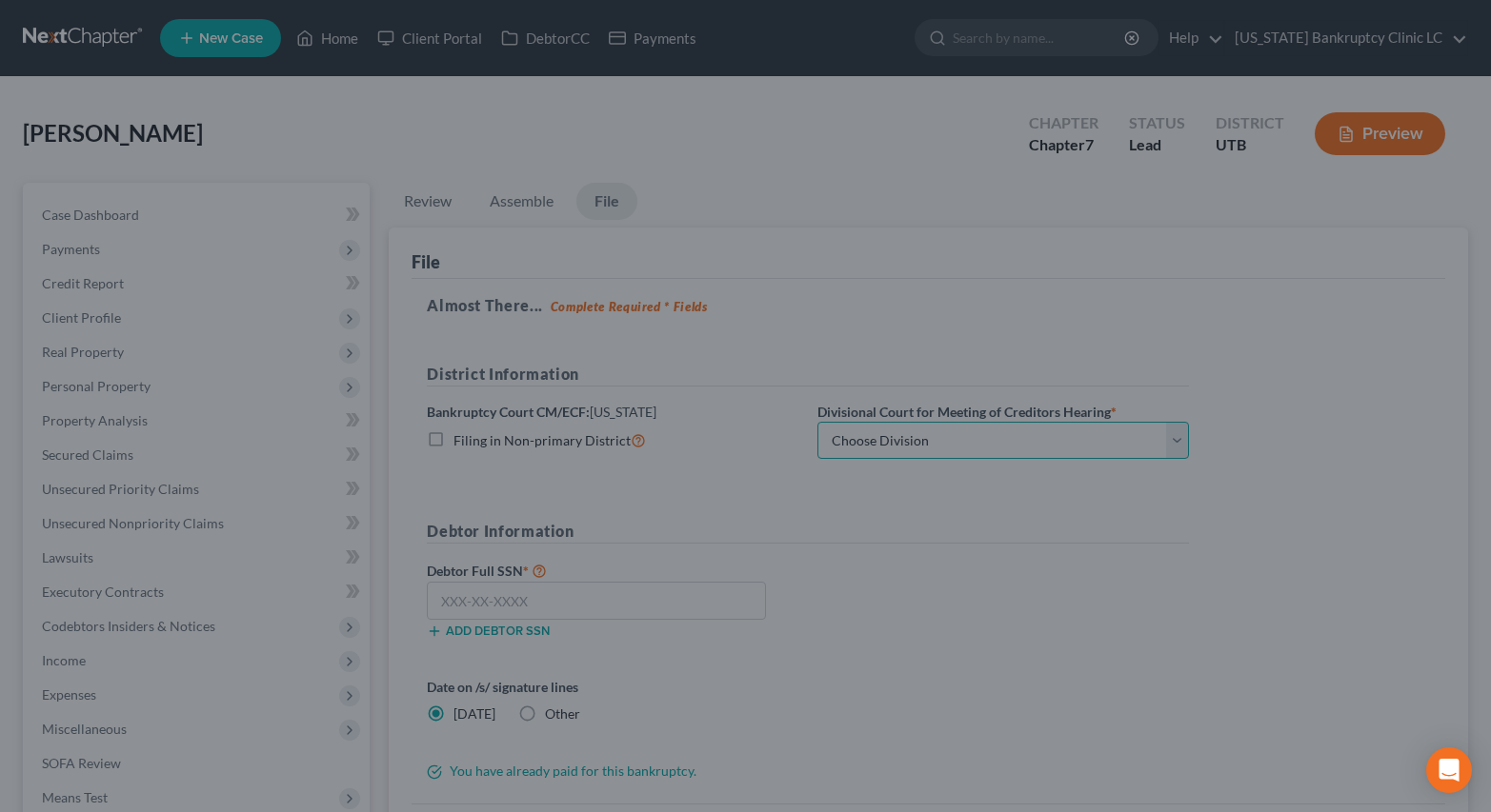
click at [914, 443] on select "Choose Division [GEOGRAPHIC_DATA]" at bounding box center [1003, 441] width 371 height 38
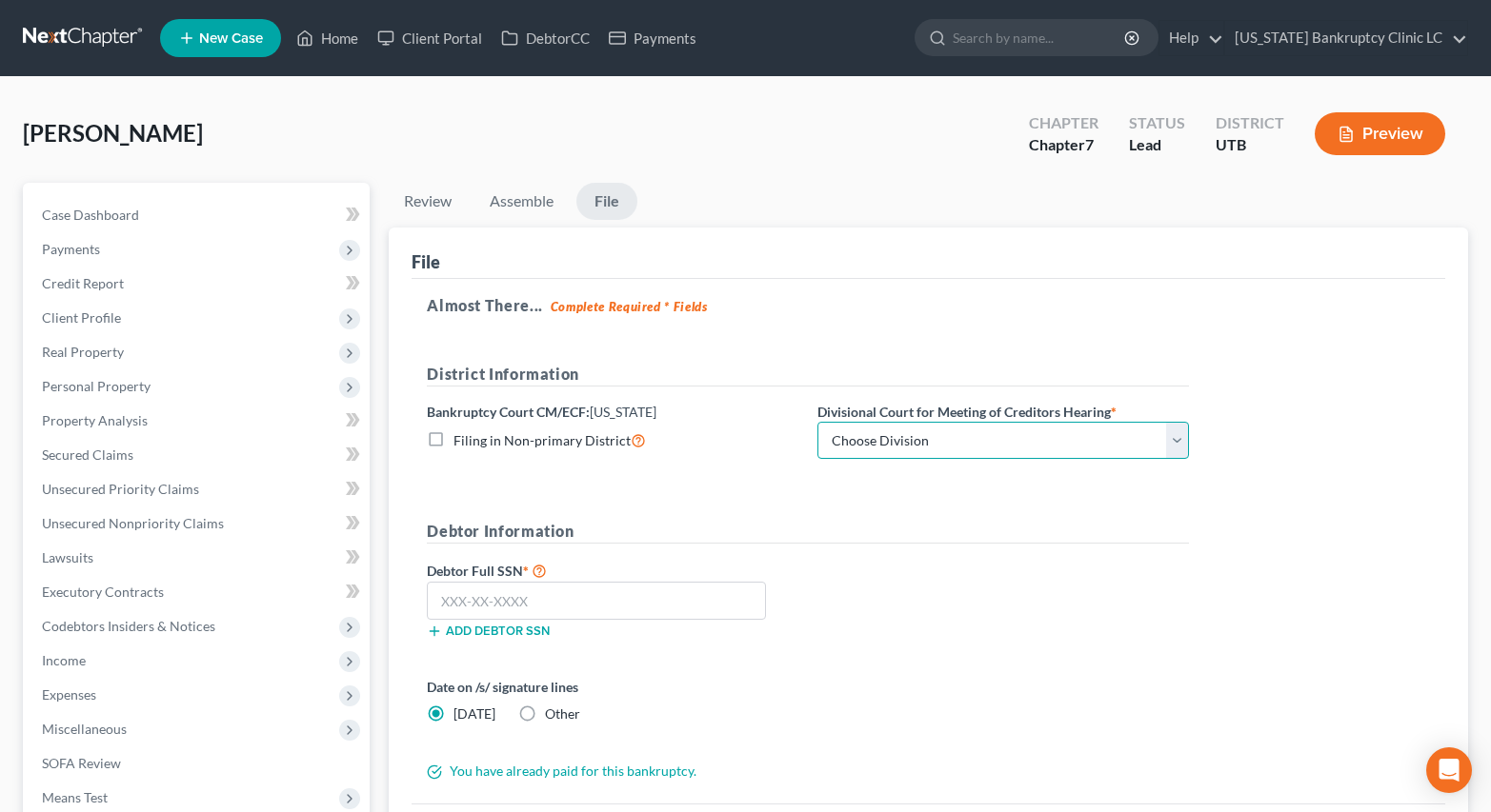
select select "0"
click at [817, 422] on select "Choose Division [GEOGRAPHIC_DATA]" at bounding box center [1003, 441] width 371 height 38
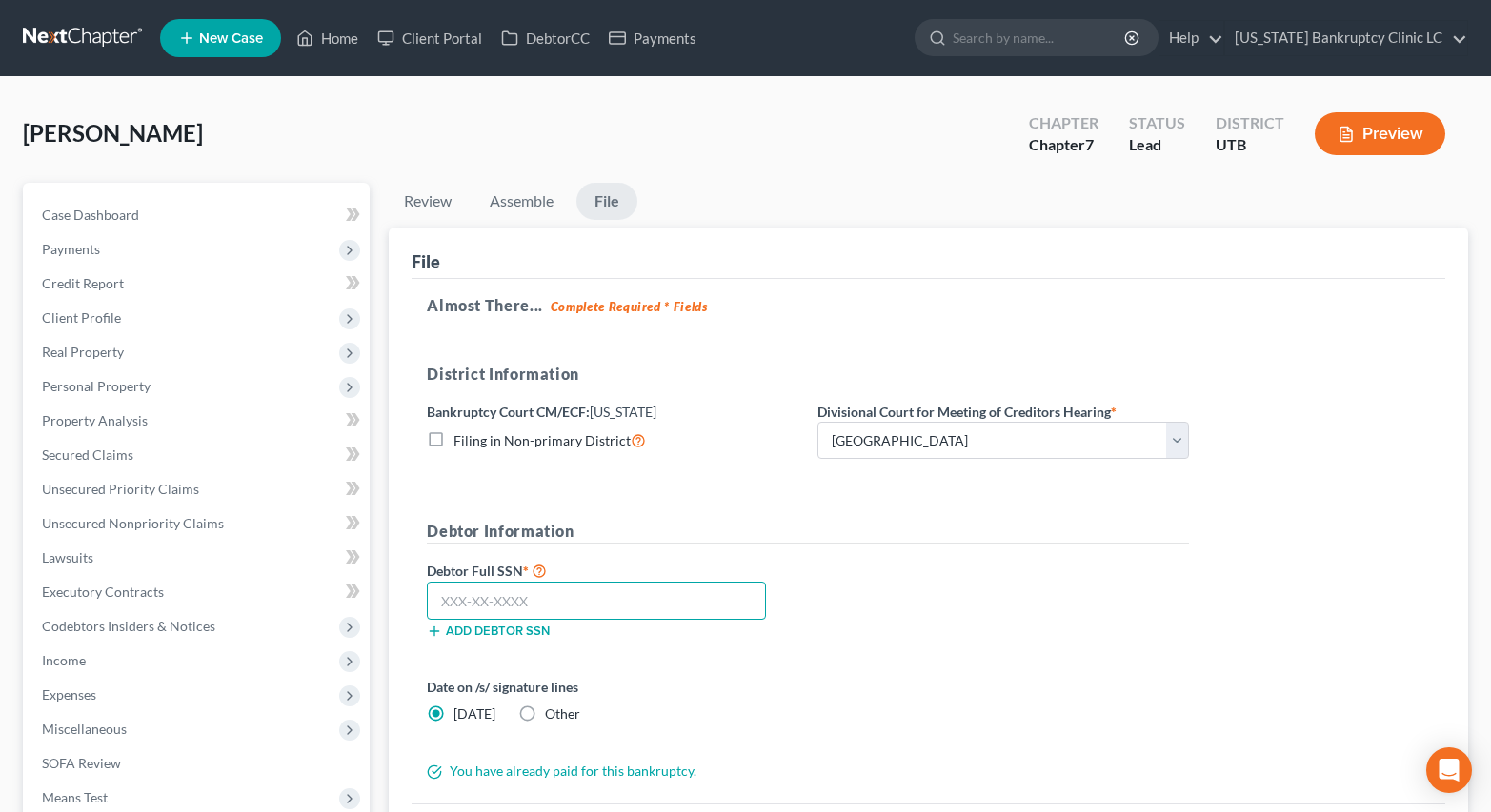
click at [605, 610] on input "text" at bounding box center [596, 602] width 339 height 38
type input "647-40-2890"
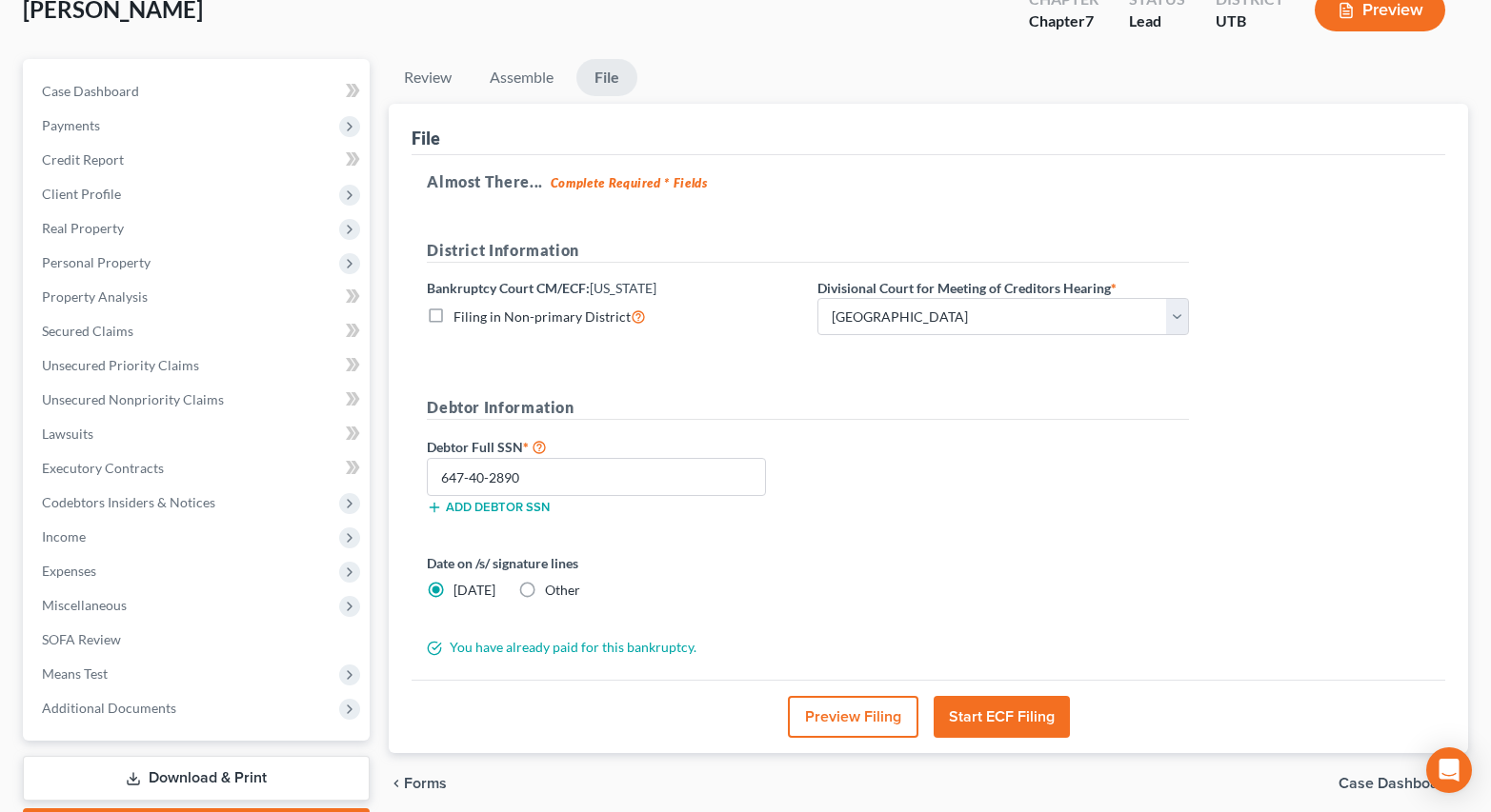
scroll to position [234, 0]
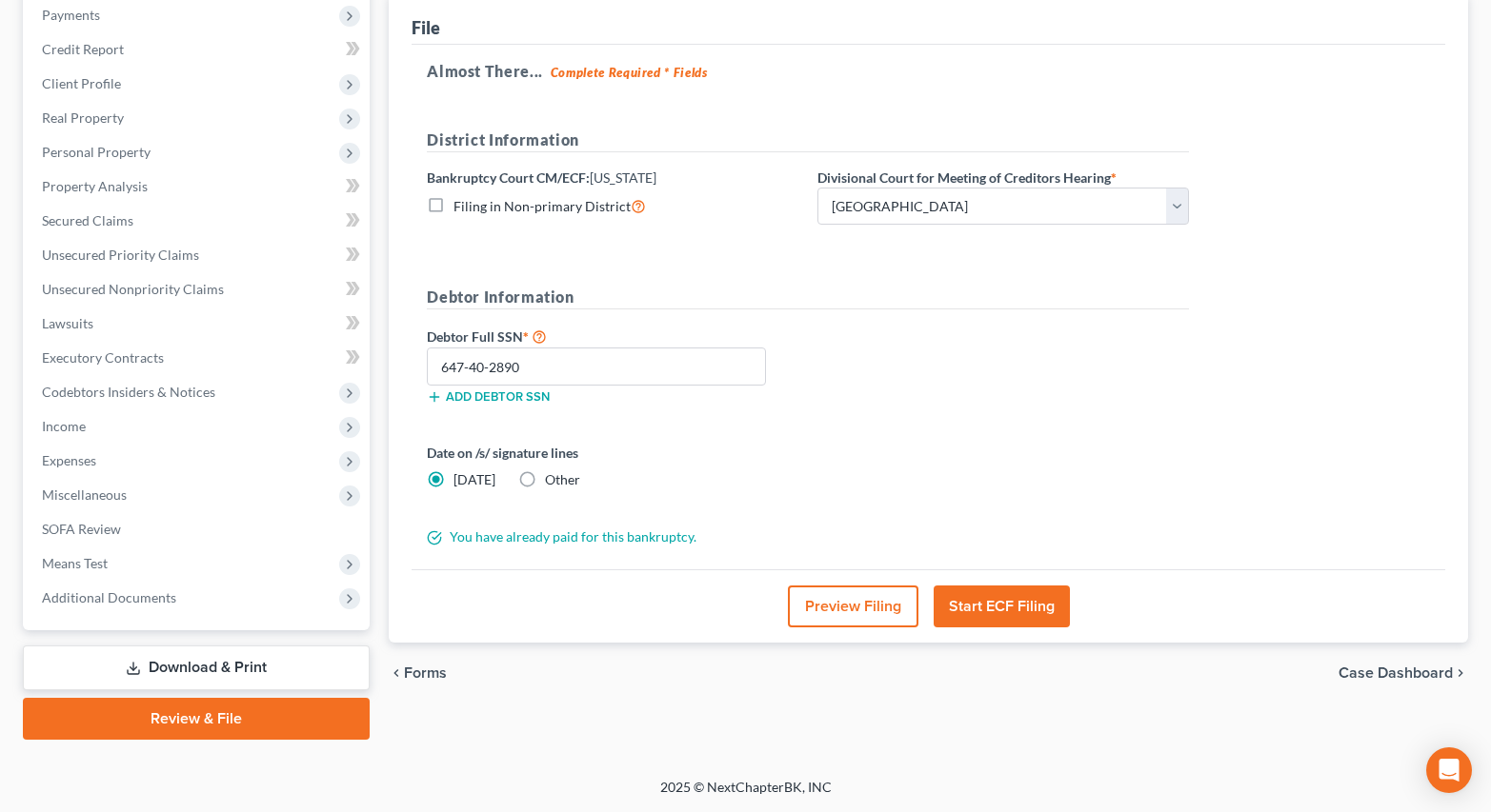
click at [1012, 618] on button "Start ECF Filing" at bounding box center [1002, 606] width 137 height 42
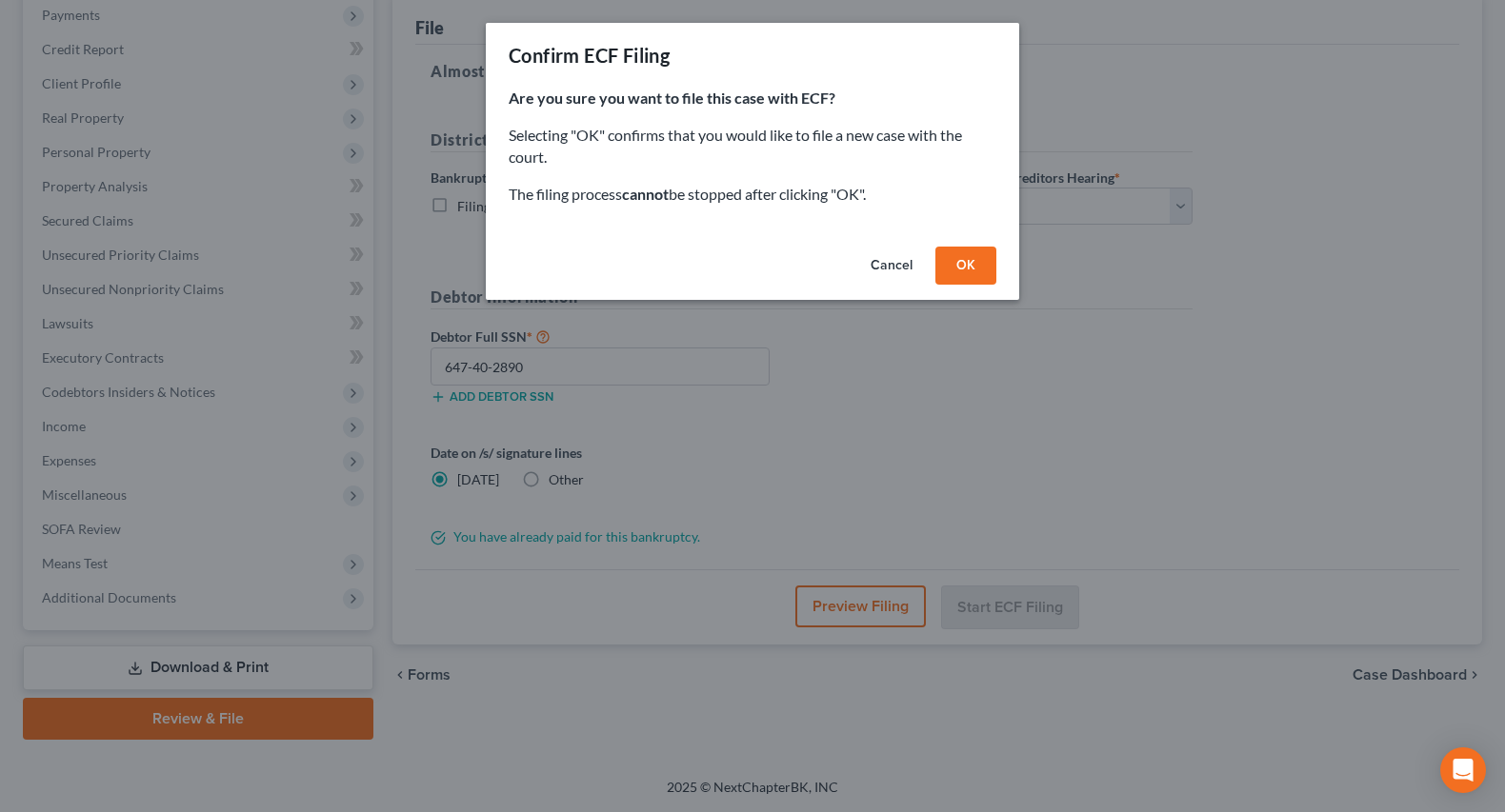
click at [994, 259] on button "OK" at bounding box center [965, 266] width 61 height 38
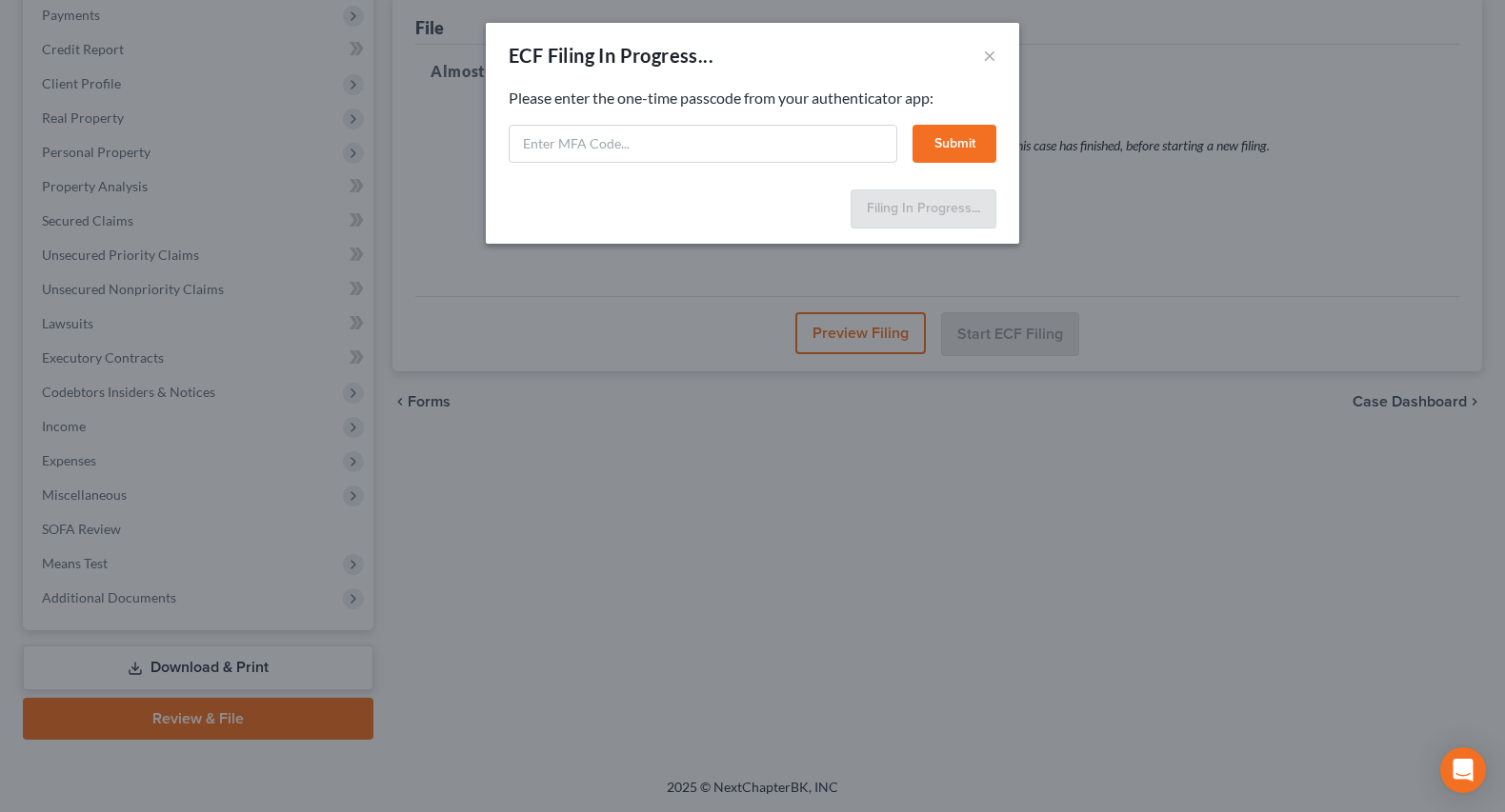
click at [864, 174] on div "Feel free to download your entire bankruptcy packet here: Please enter the one-…" at bounding box center [752, 135] width 533 height 94
click at [845, 145] on input "text" at bounding box center [703, 144] width 388 height 38
click at [841, 145] on input "text" at bounding box center [703, 144] width 388 height 38
type input "883088"
click at [935, 139] on button "Submit" at bounding box center [953, 144] width 84 height 38
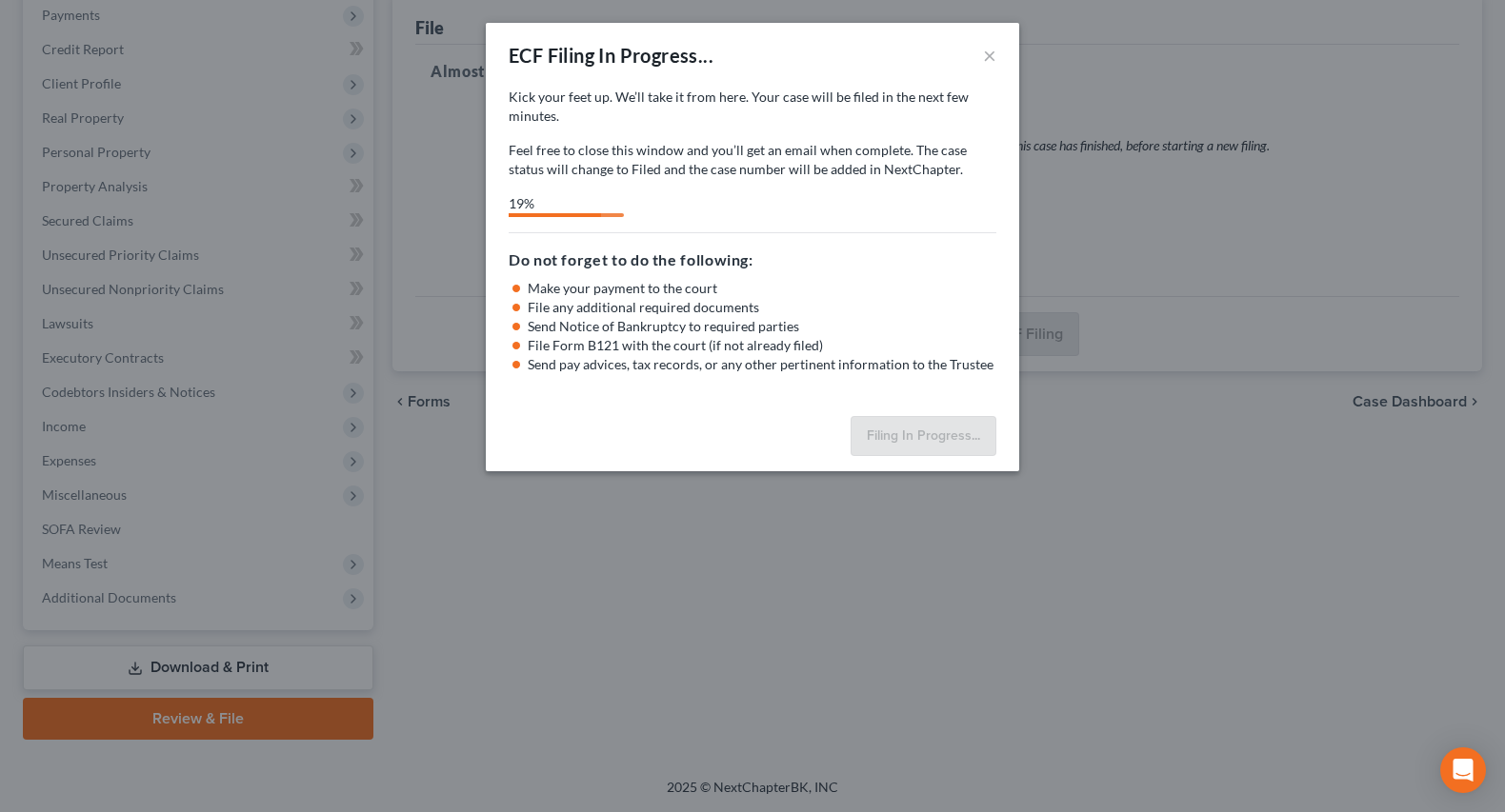
select select "0"
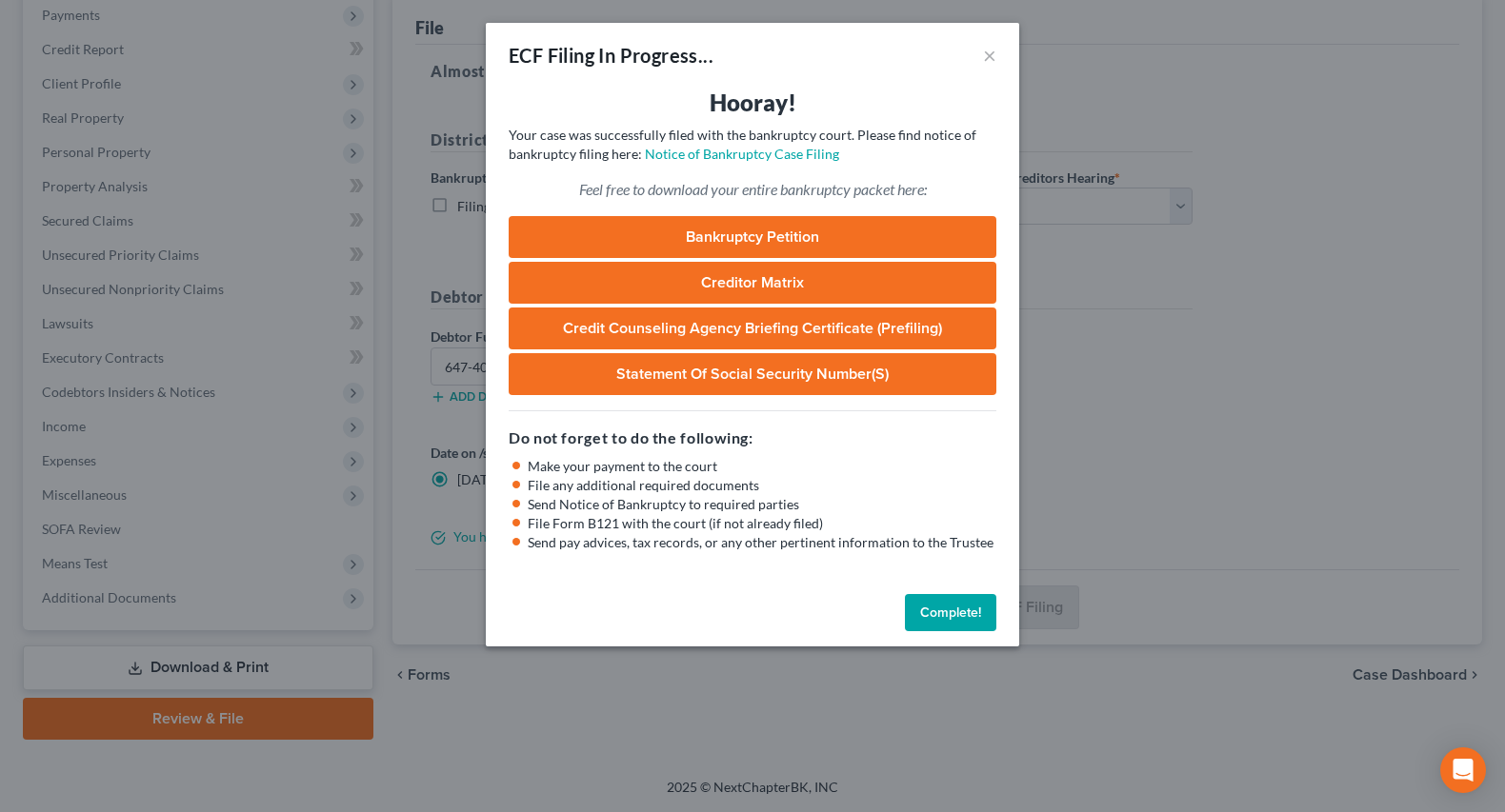
click at [971, 594] on button "Complete!" at bounding box center [950, 613] width 91 height 38
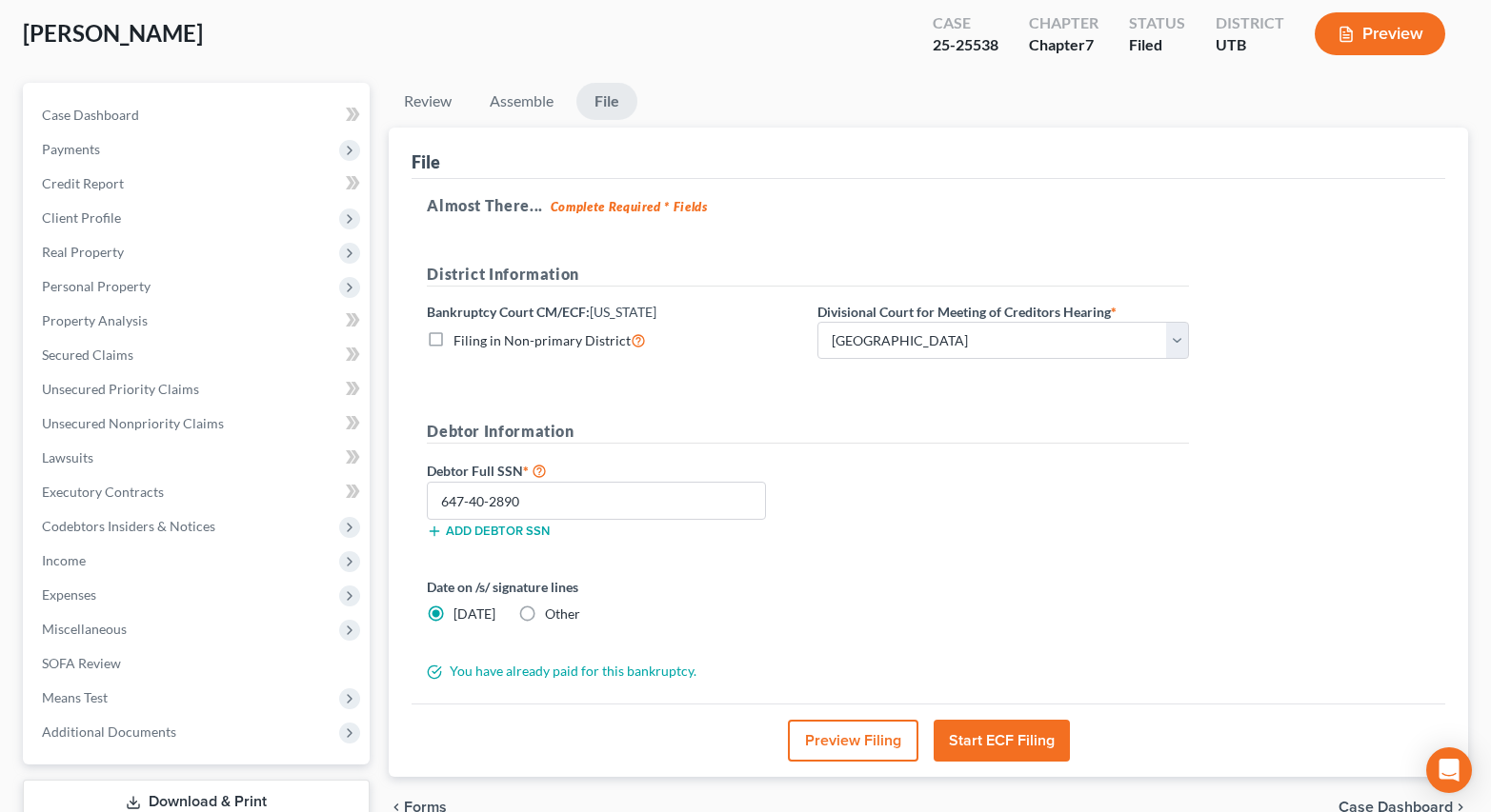
scroll to position [0, 0]
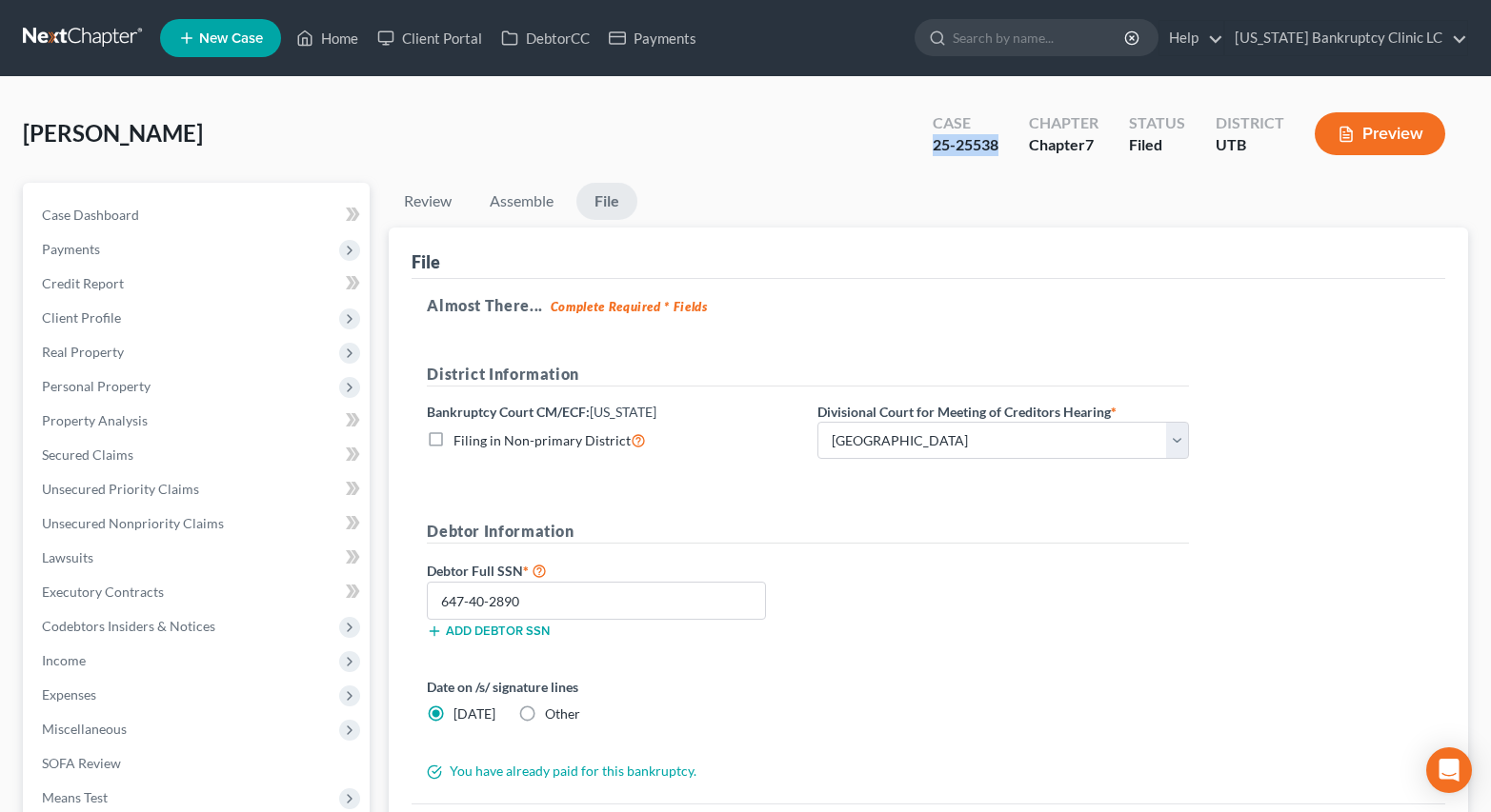
drag, startPoint x: 945, startPoint y: 145, endPoint x: 1002, endPoint y: 144, distance: 57.0
click at [1002, 144] on div "Case 25-25538" at bounding box center [965, 135] width 96 height 56
copy div "25-25538"
click at [366, 81] on div "[PERSON_NAME] Upgraded Case 25-25538 Chapter Chapter 7 Status Filed District UT…" at bounding box center [745, 544] width 1491 height 935
drag, startPoint x: 325, startPoint y: 34, endPoint x: 385, endPoint y: 42, distance: 60.5
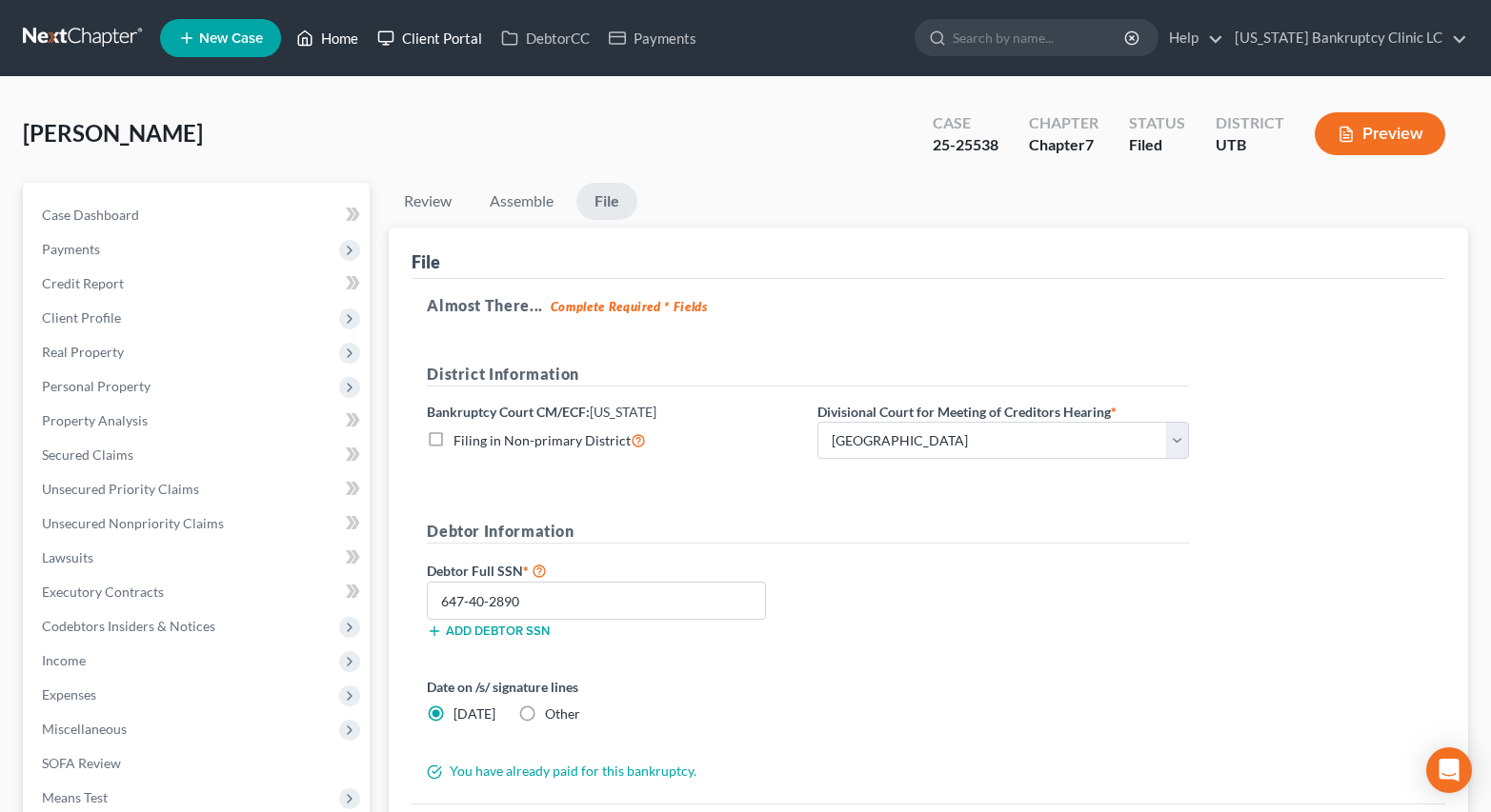
click at [326, 33] on link "Home" at bounding box center [327, 38] width 81 height 35
